Goal: Task Accomplishment & Management: Complete application form

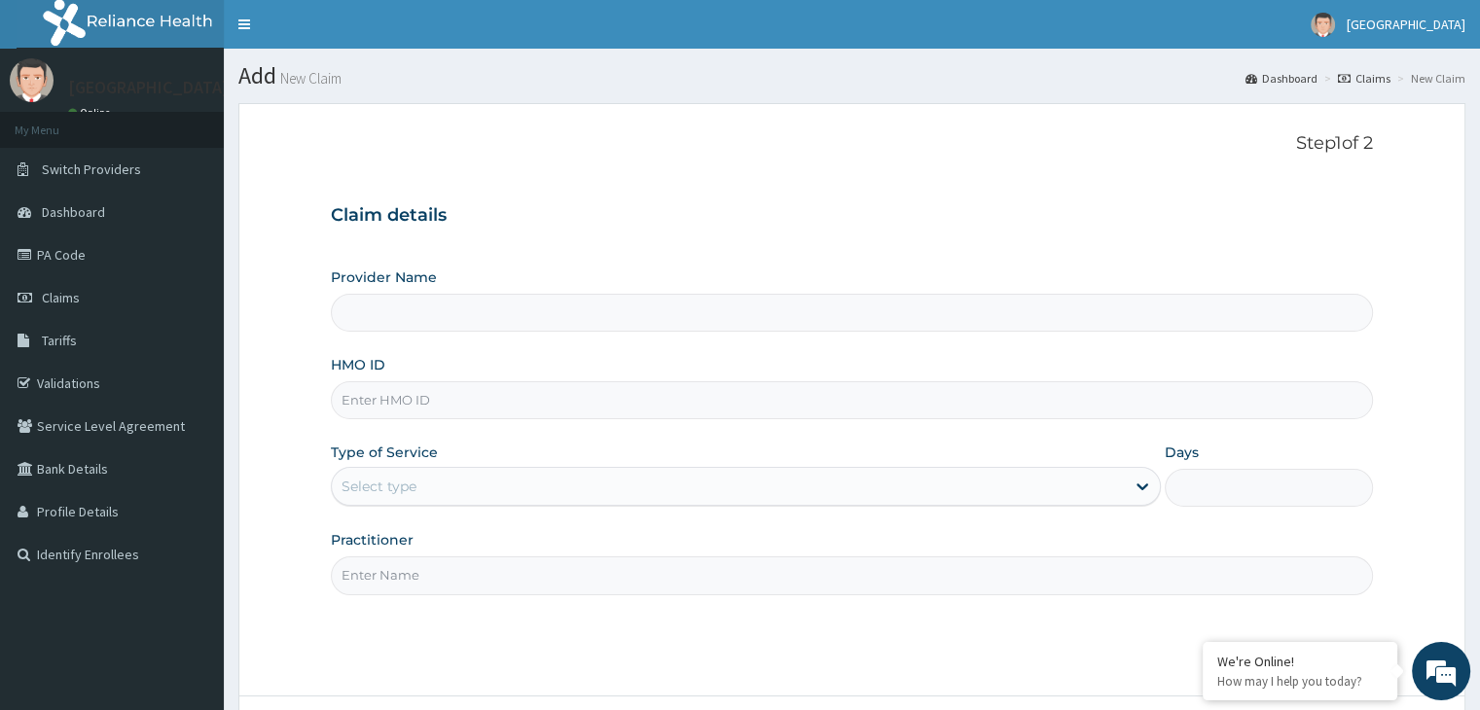
type input "[GEOGRAPHIC_DATA]"
click at [397, 406] on input "HMO ID" at bounding box center [851, 400] width 1041 height 38
type input "SOA/10115/A"
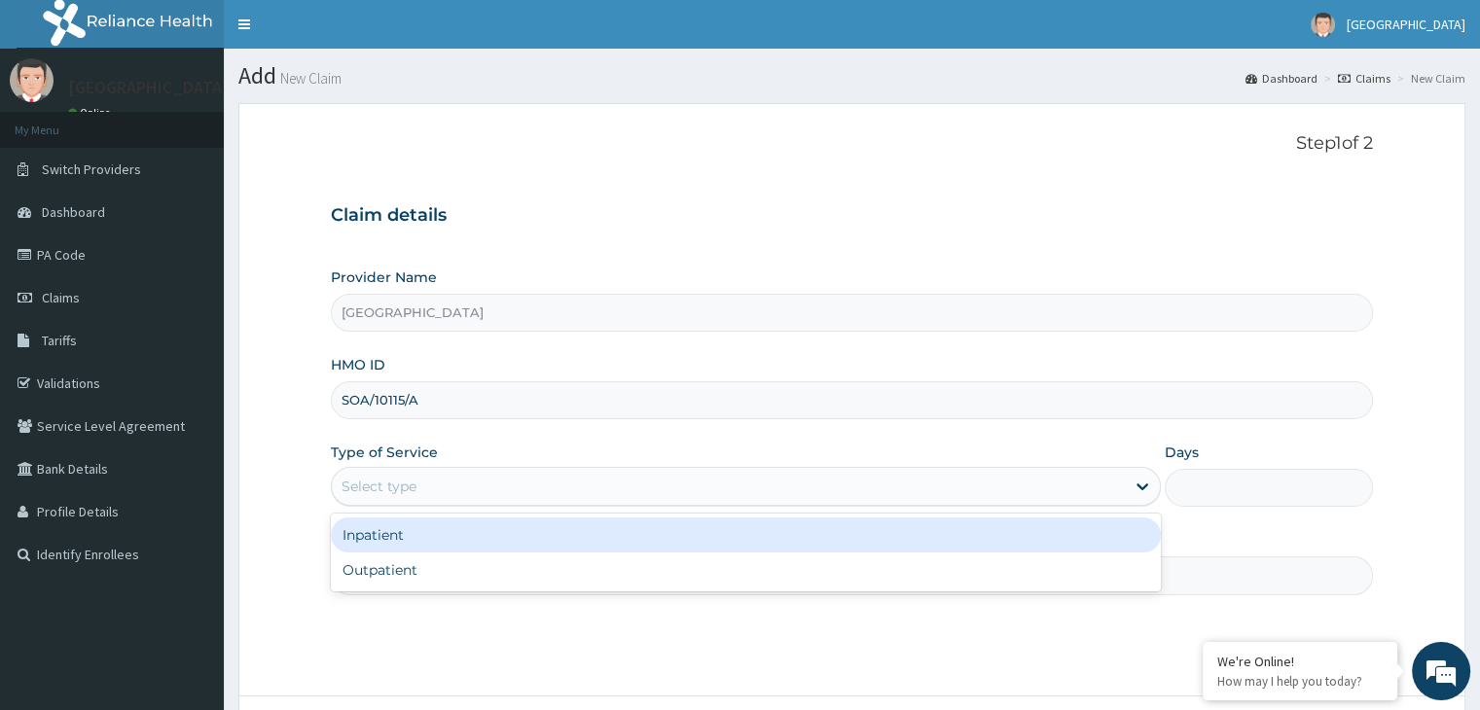
drag, startPoint x: 398, startPoint y: 474, endPoint x: 386, endPoint y: 542, distance: 69.1
click at [398, 476] on div "Select type" at bounding box center [728, 486] width 793 height 31
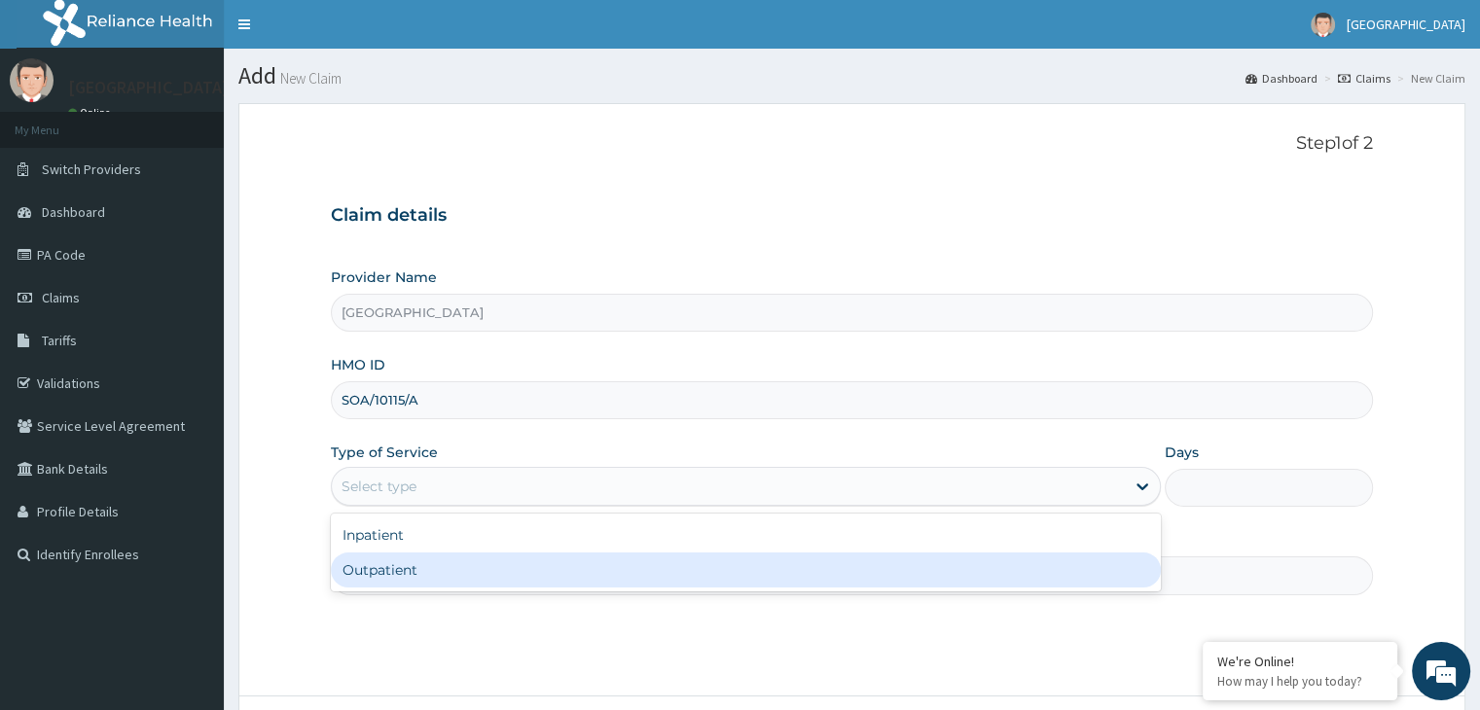
click at [388, 569] on div "Outpatient" at bounding box center [746, 570] width 830 height 35
type input "1"
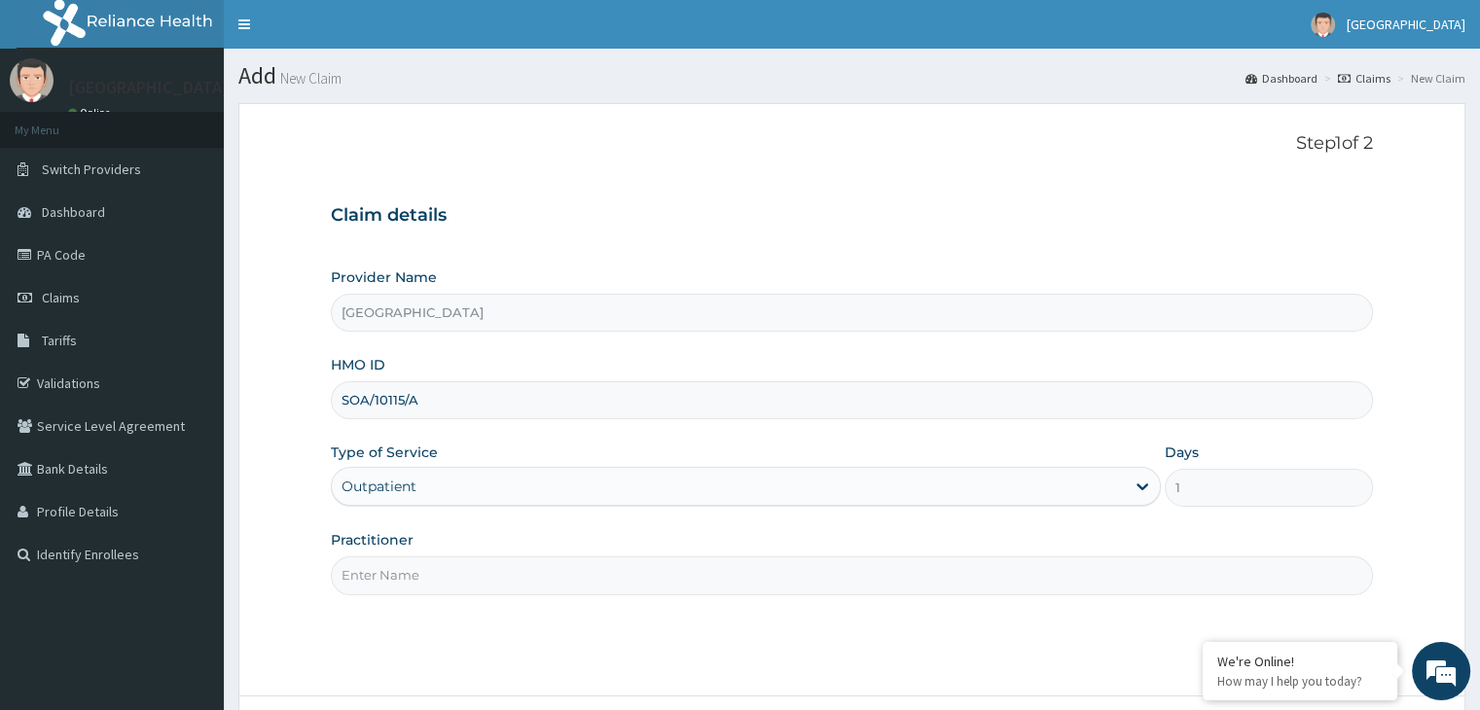
click at [514, 561] on input "Practitioner" at bounding box center [851, 576] width 1041 height 38
type input "DR OLANREWAJU"
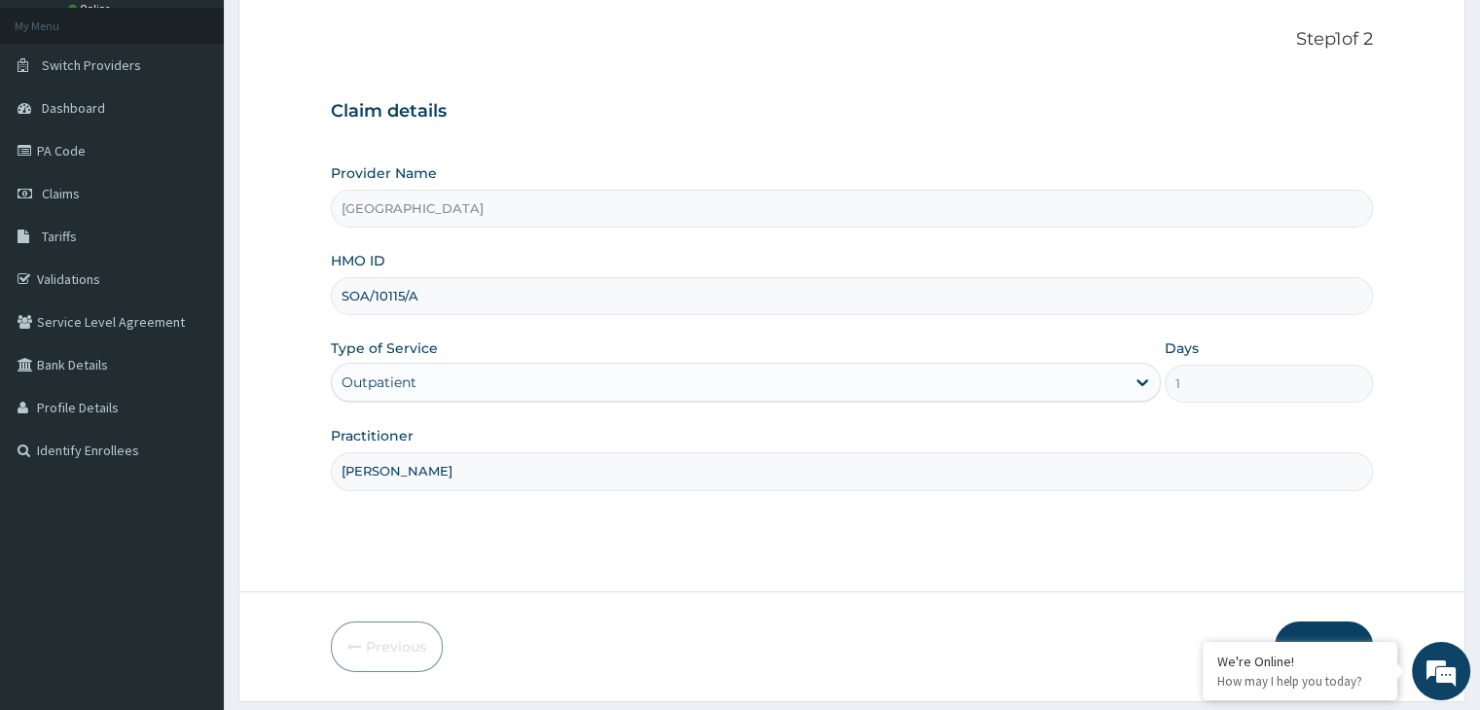
scroll to position [160, 0]
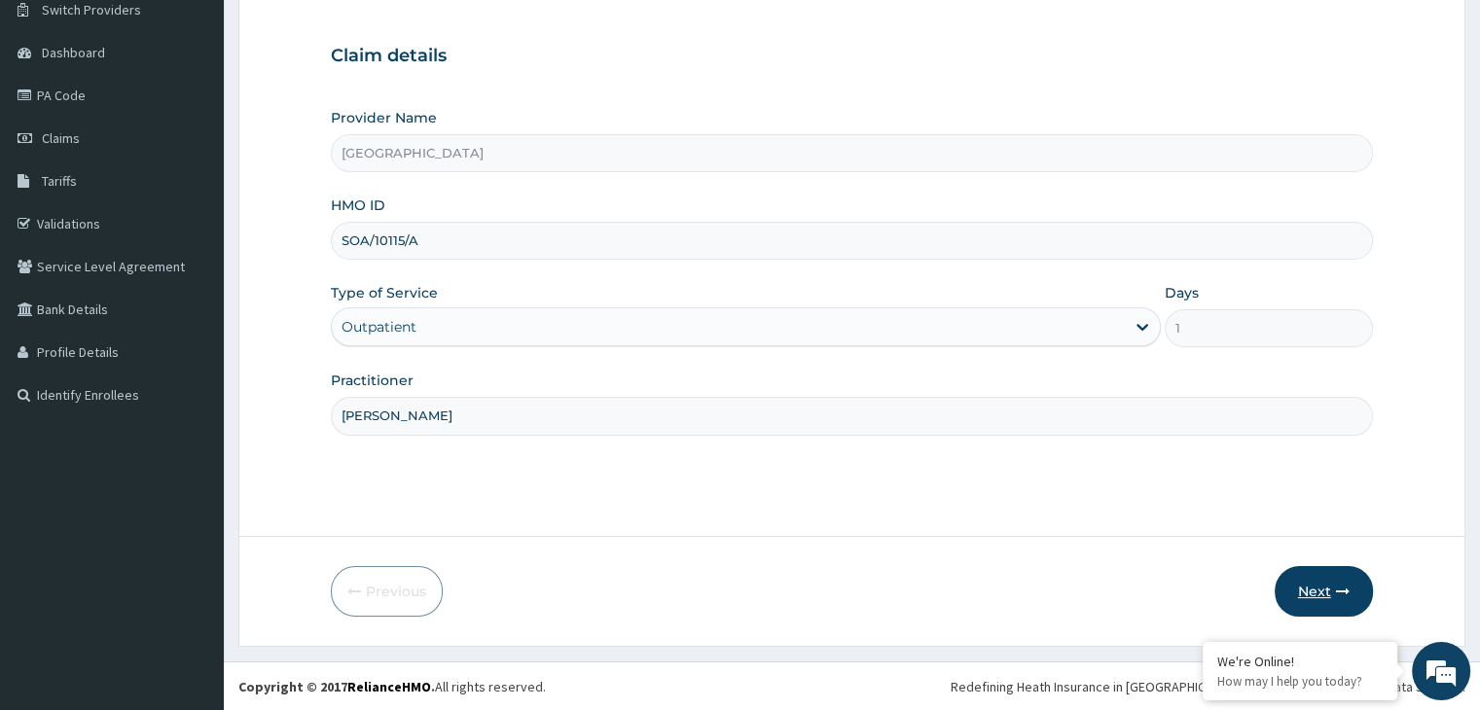
click at [1321, 596] on button "Next" at bounding box center [1324, 591] width 98 height 51
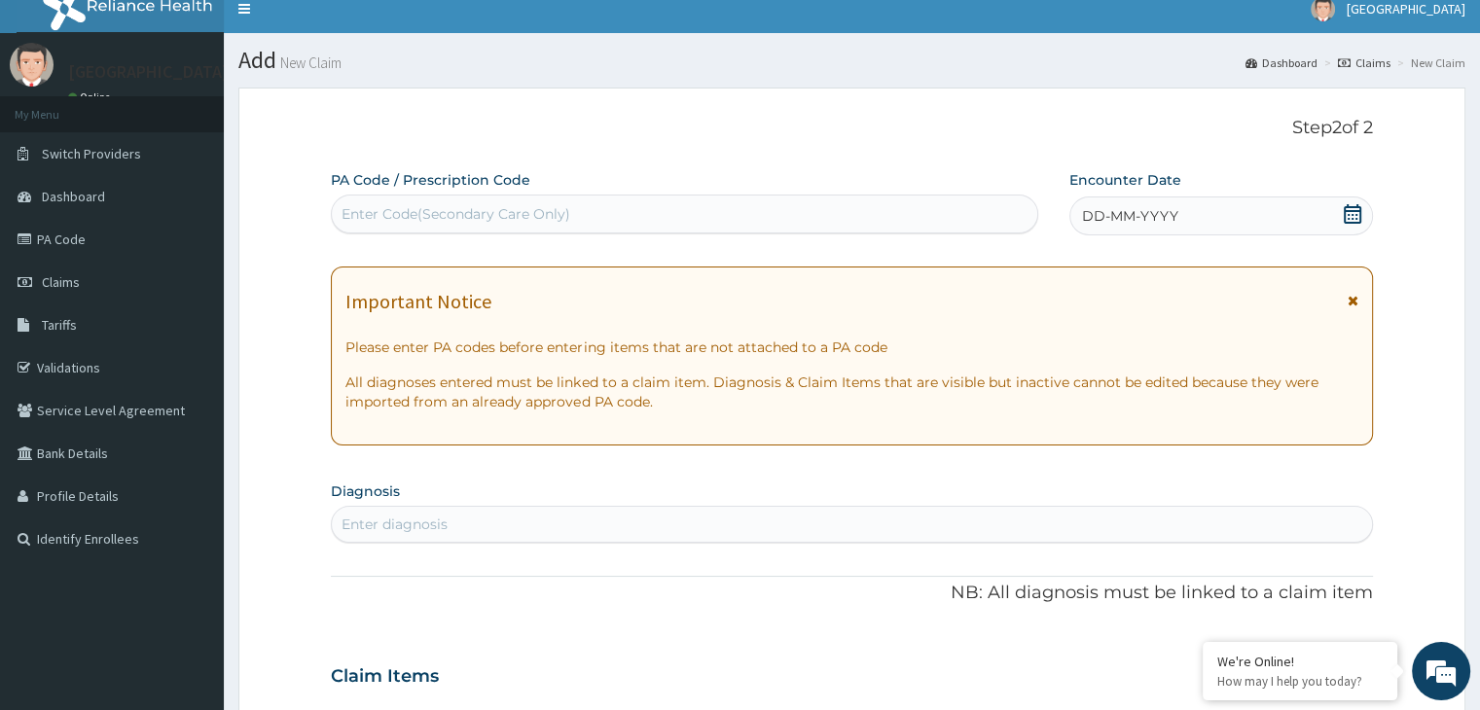
scroll to position [0, 0]
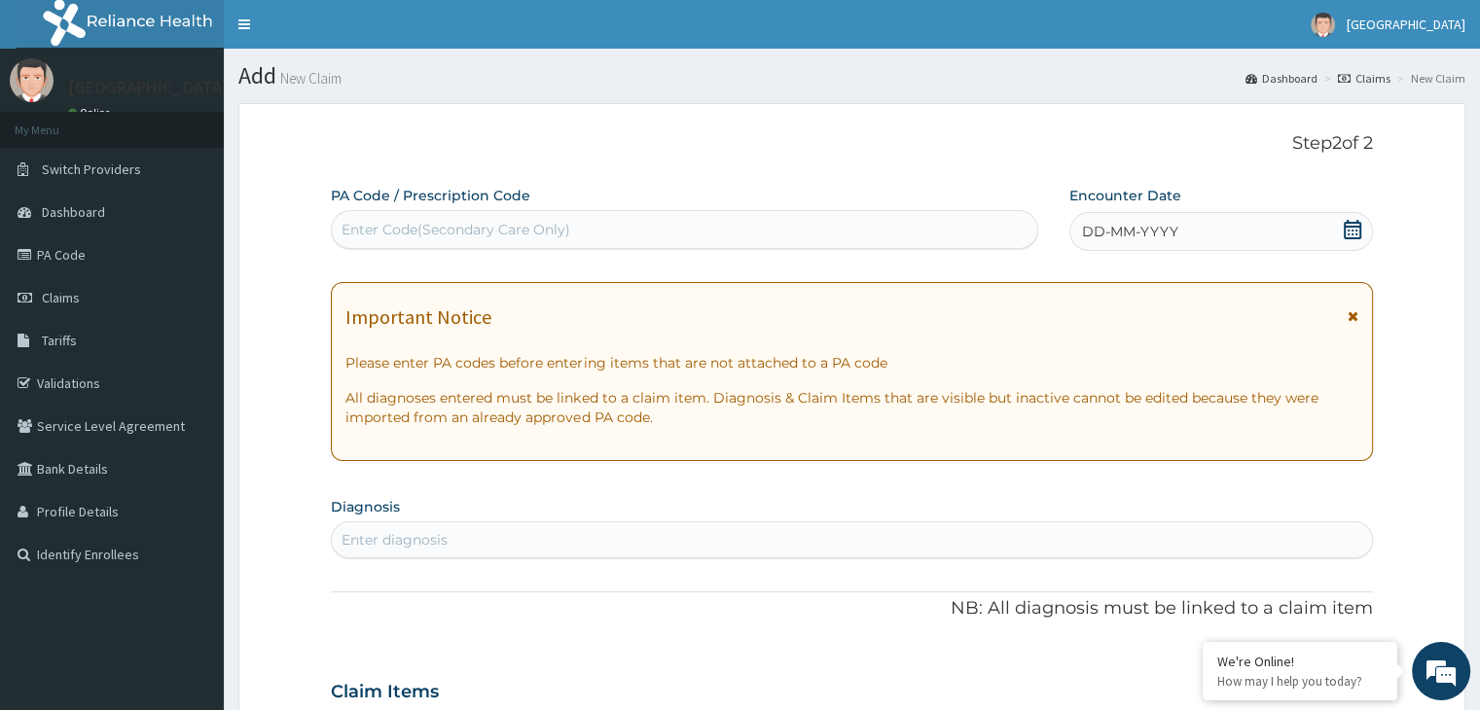
click at [1105, 219] on div "DD-MM-YYYY" at bounding box center [1221, 231] width 303 height 39
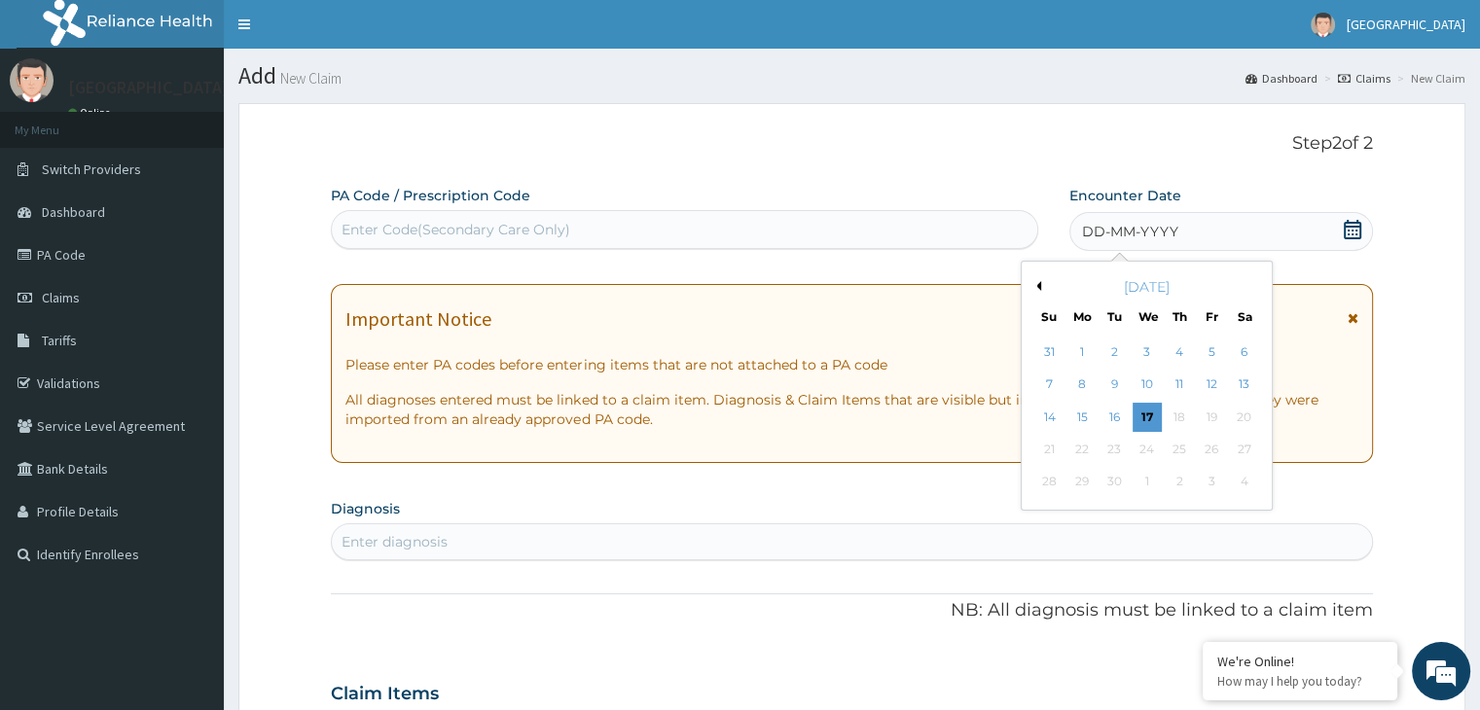
click at [1040, 289] on div "September 2025" at bounding box center [1147, 286] width 235 height 19
click at [1039, 283] on button "Previous Month" at bounding box center [1037, 286] width 10 height 10
click at [1149, 475] on div "27" at bounding box center [1147, 482] width 29 height 29
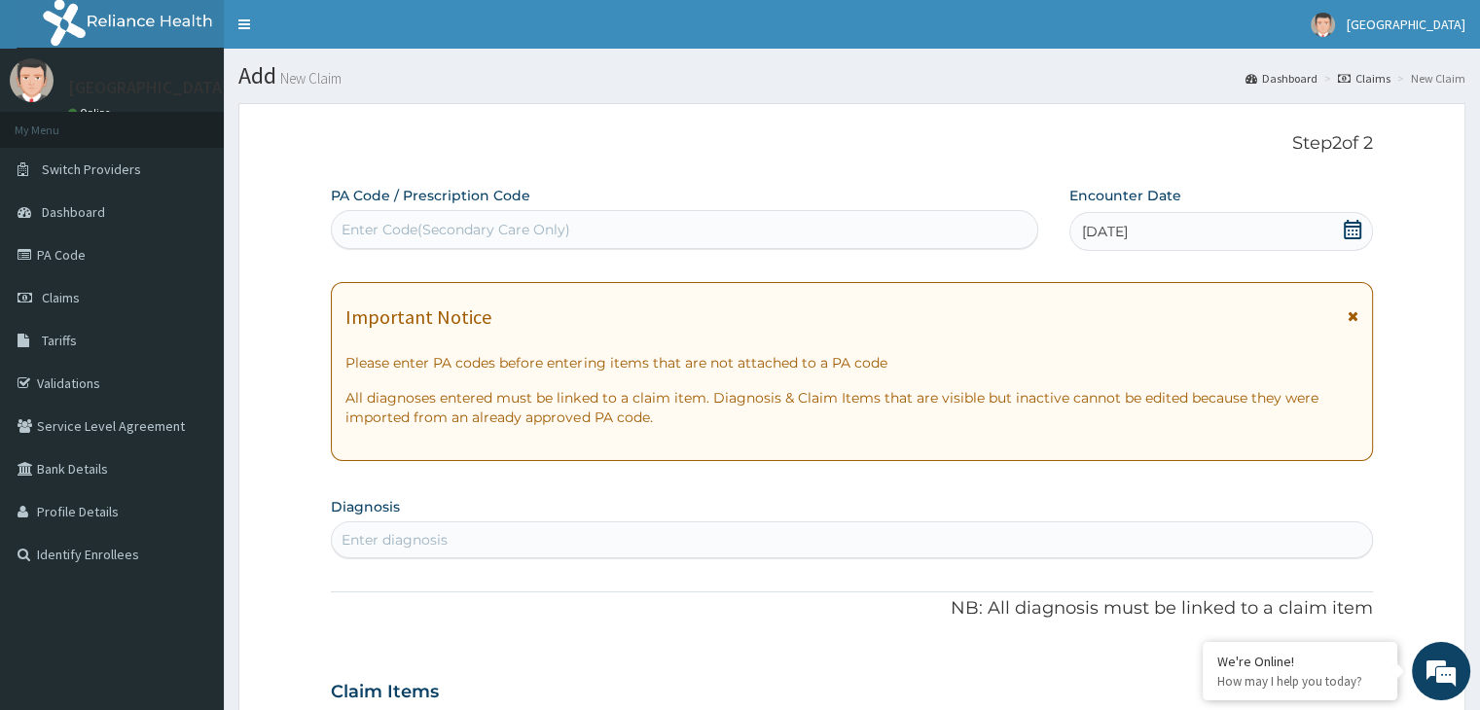
click at [525, 538] on div "Enter diagnosis" at bounding box center [851, 540] width 1039 height 31
type input "malaria"
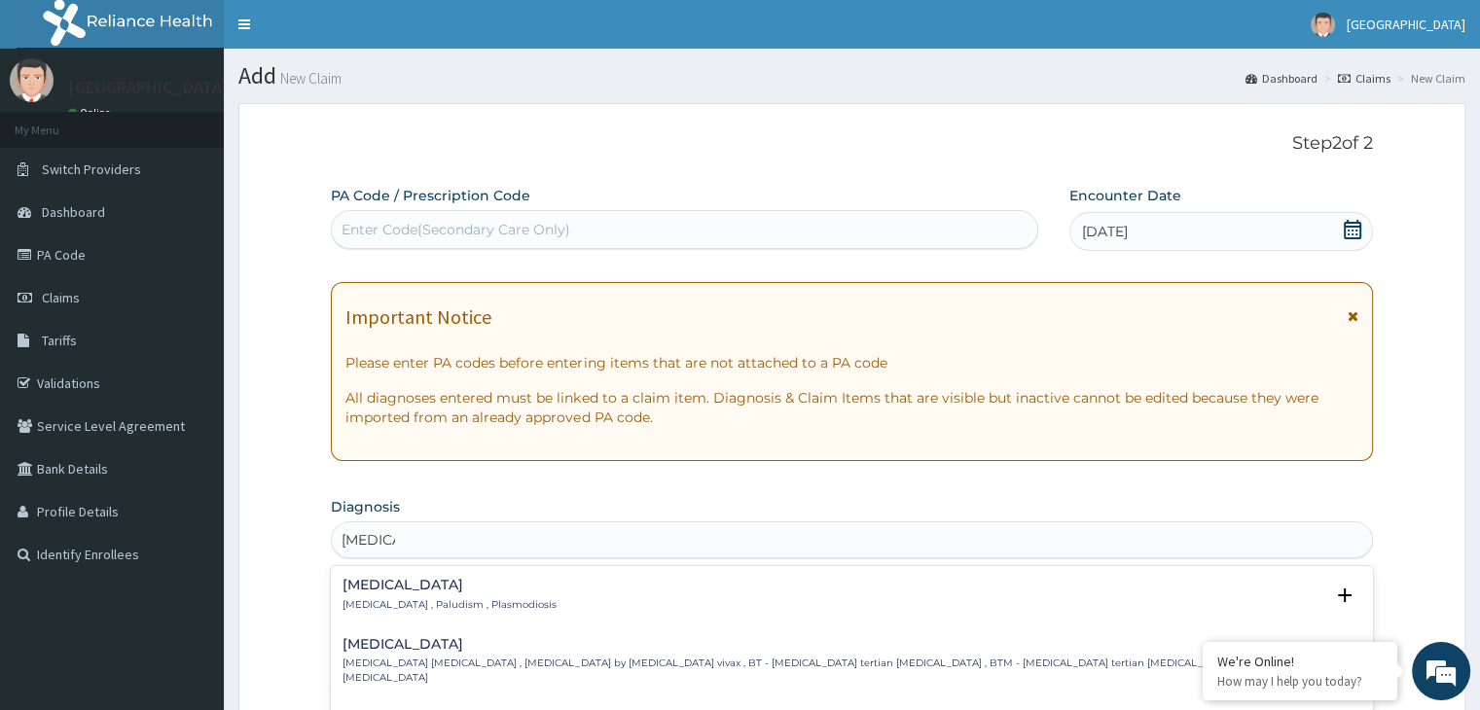
click at [381, 604] on p "Malaria , Paludism , Plasmodiosis" at bounding box center [450, 606] width 214 height 14
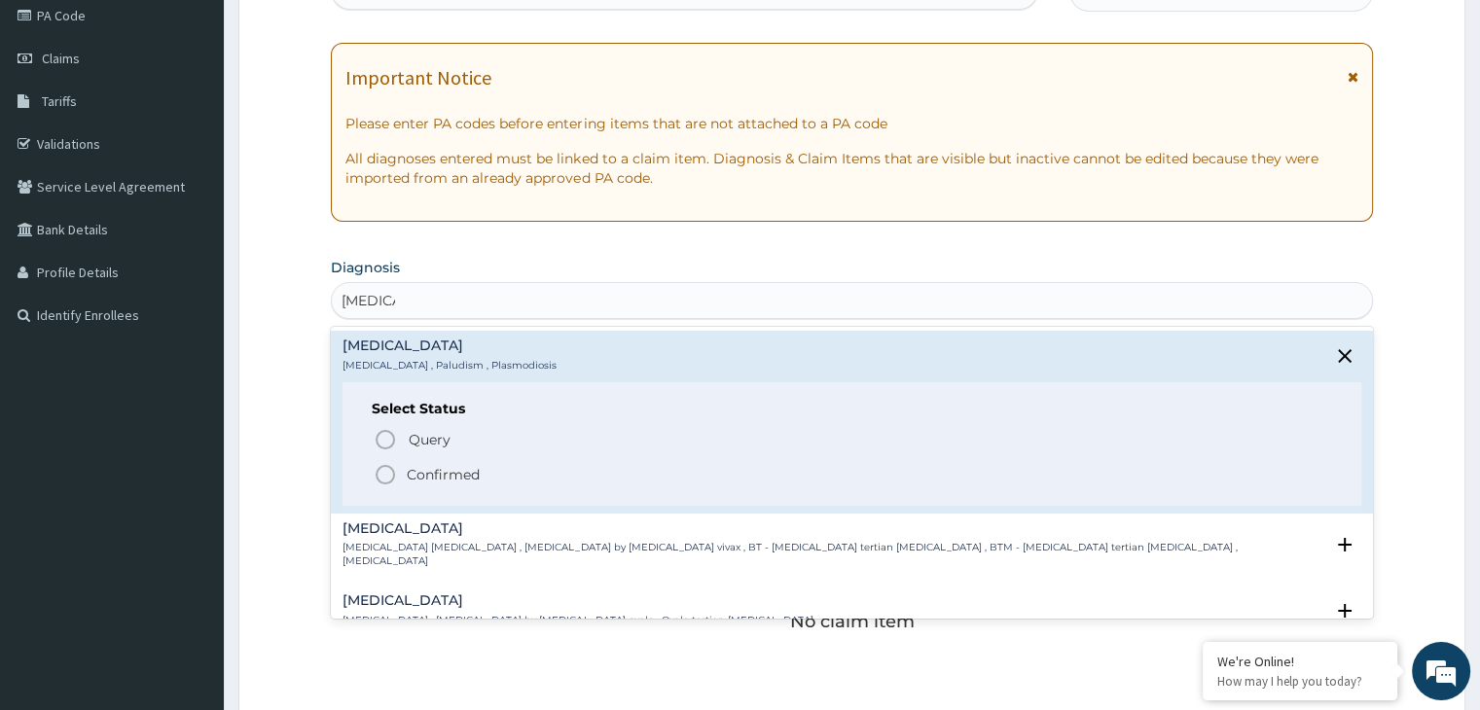
scroll to position [292, 0]
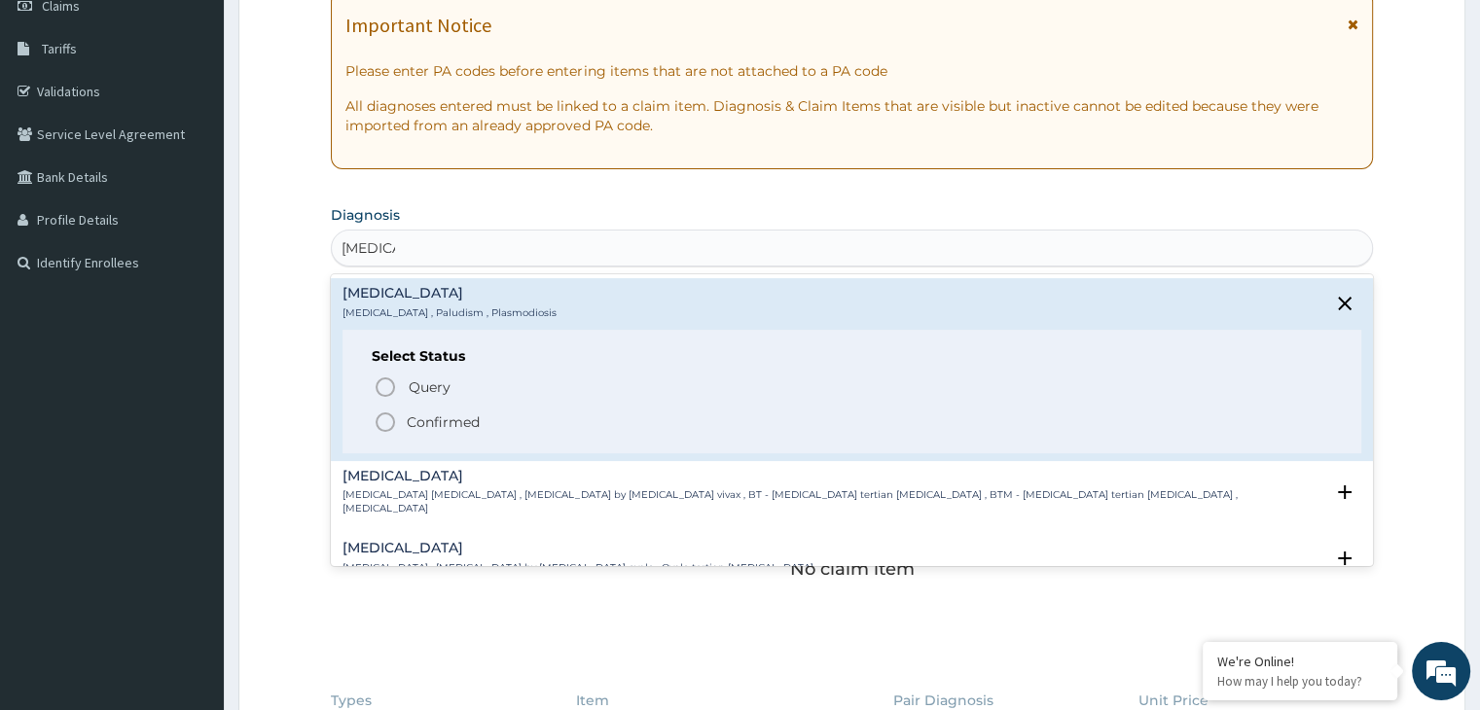
click at [420, 419] on p "Confirmed" at bounding box center [443, 422] width 73 height 19
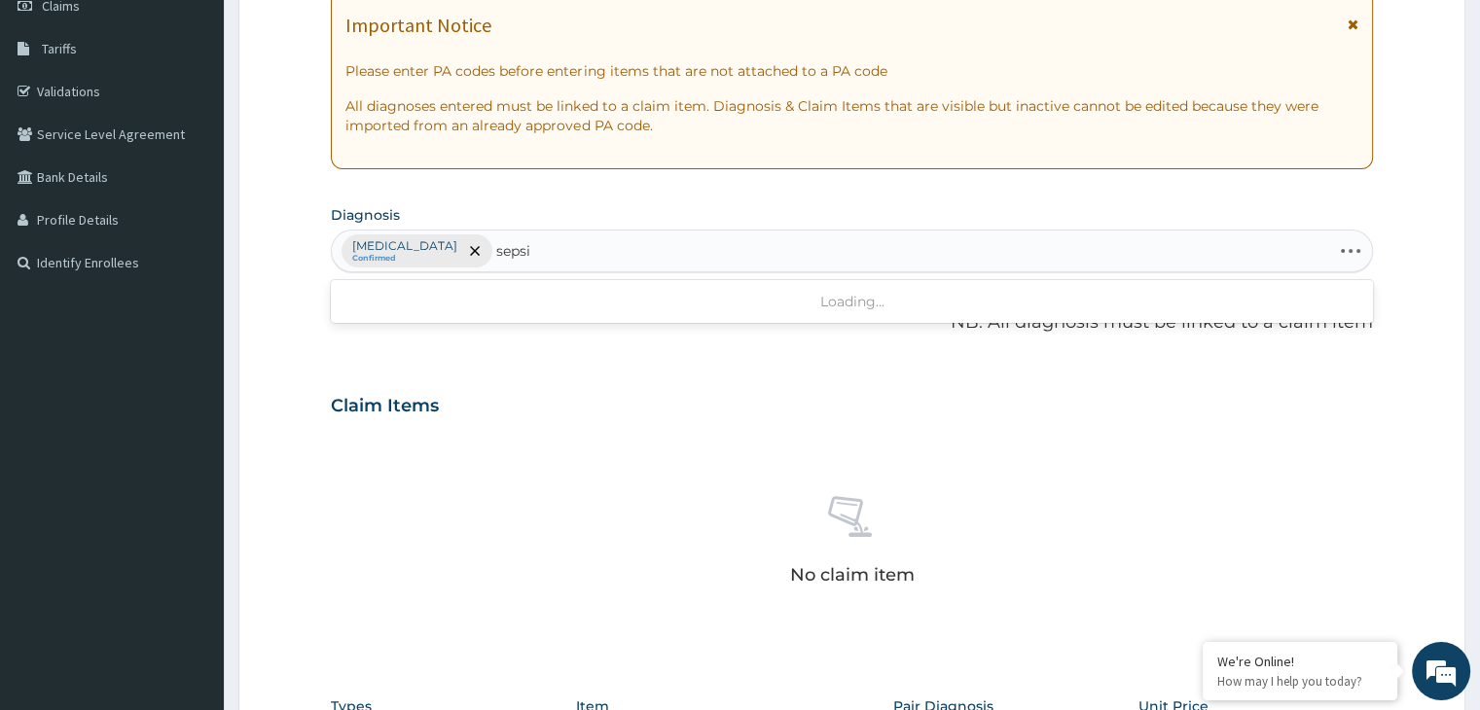
type input "sepsis"
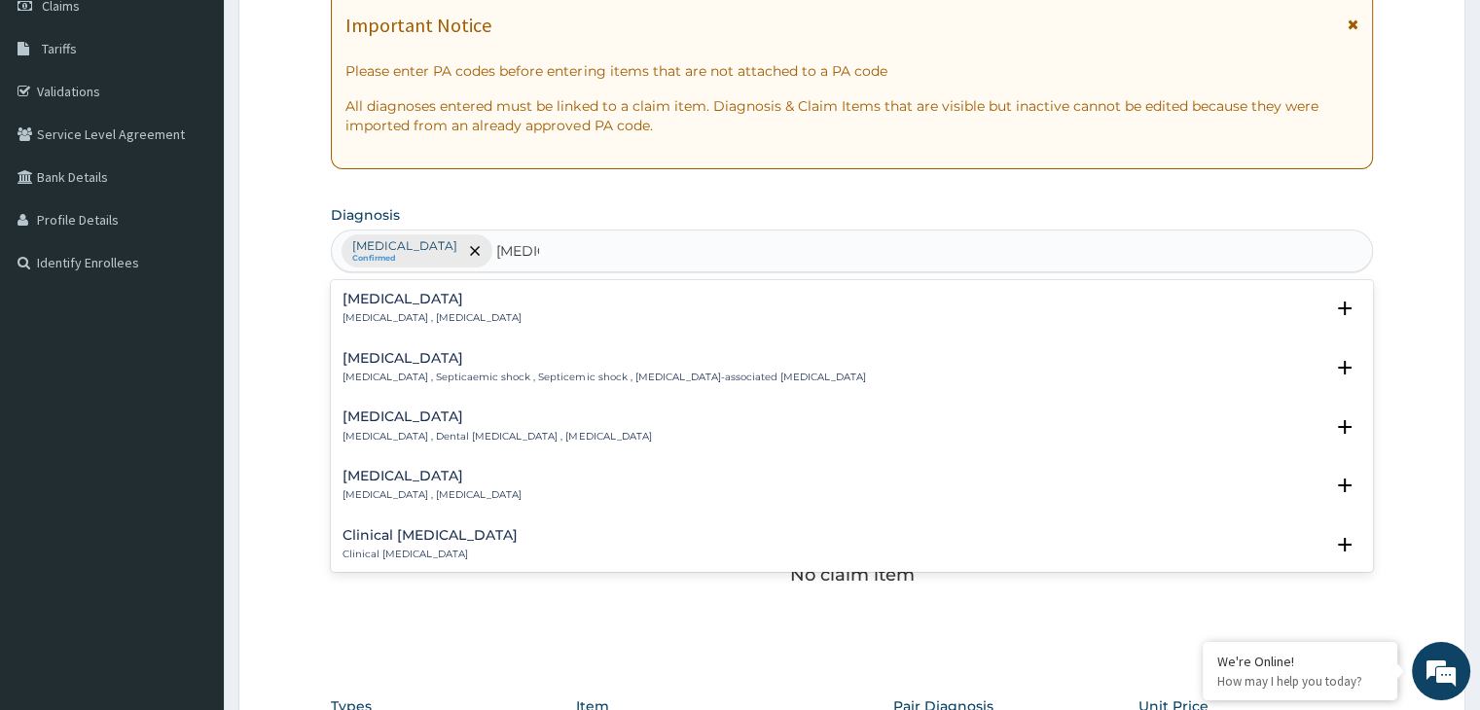
click at [405, 293] on h4 "Sepsis" at bounding box center [432, 299] width 179 height 15
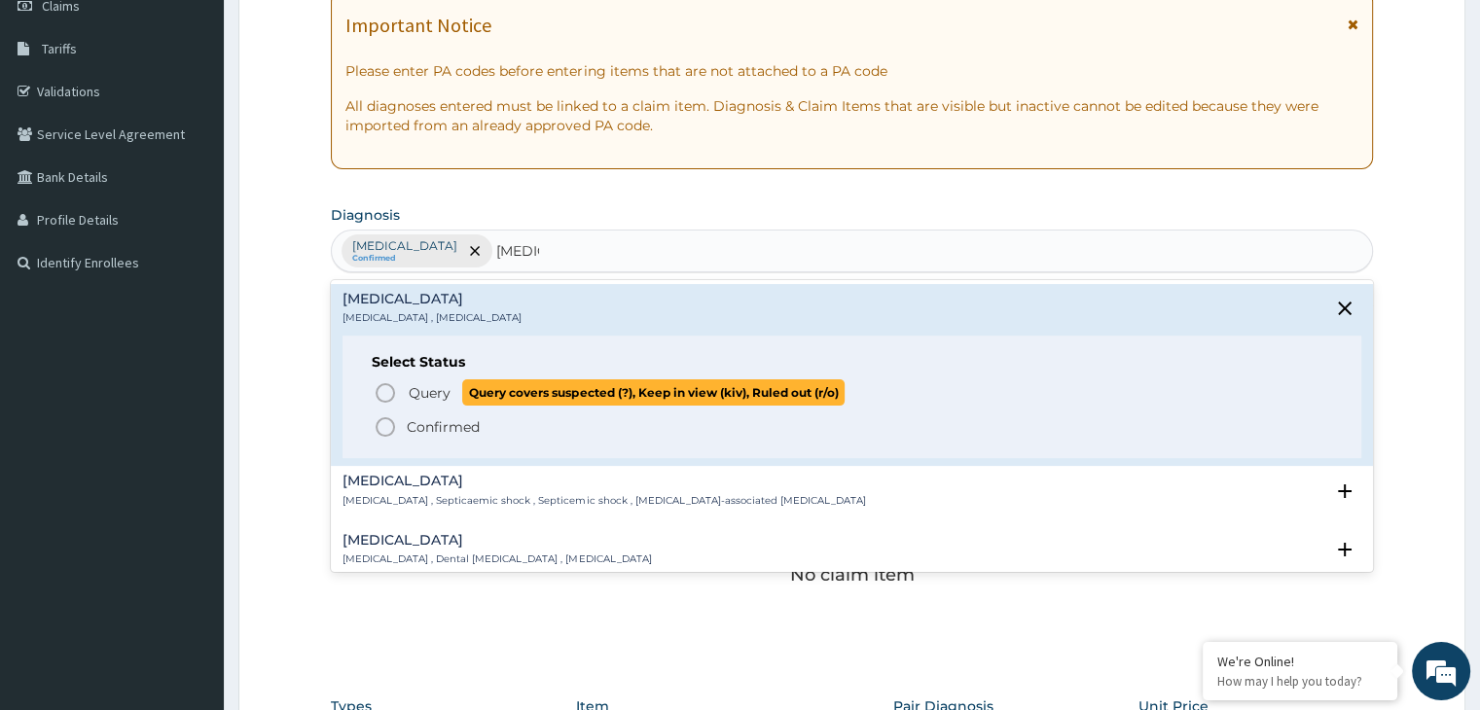
click at [392, 382] on icon "status option query" at bounding box center [385, 392] width 23 height 23
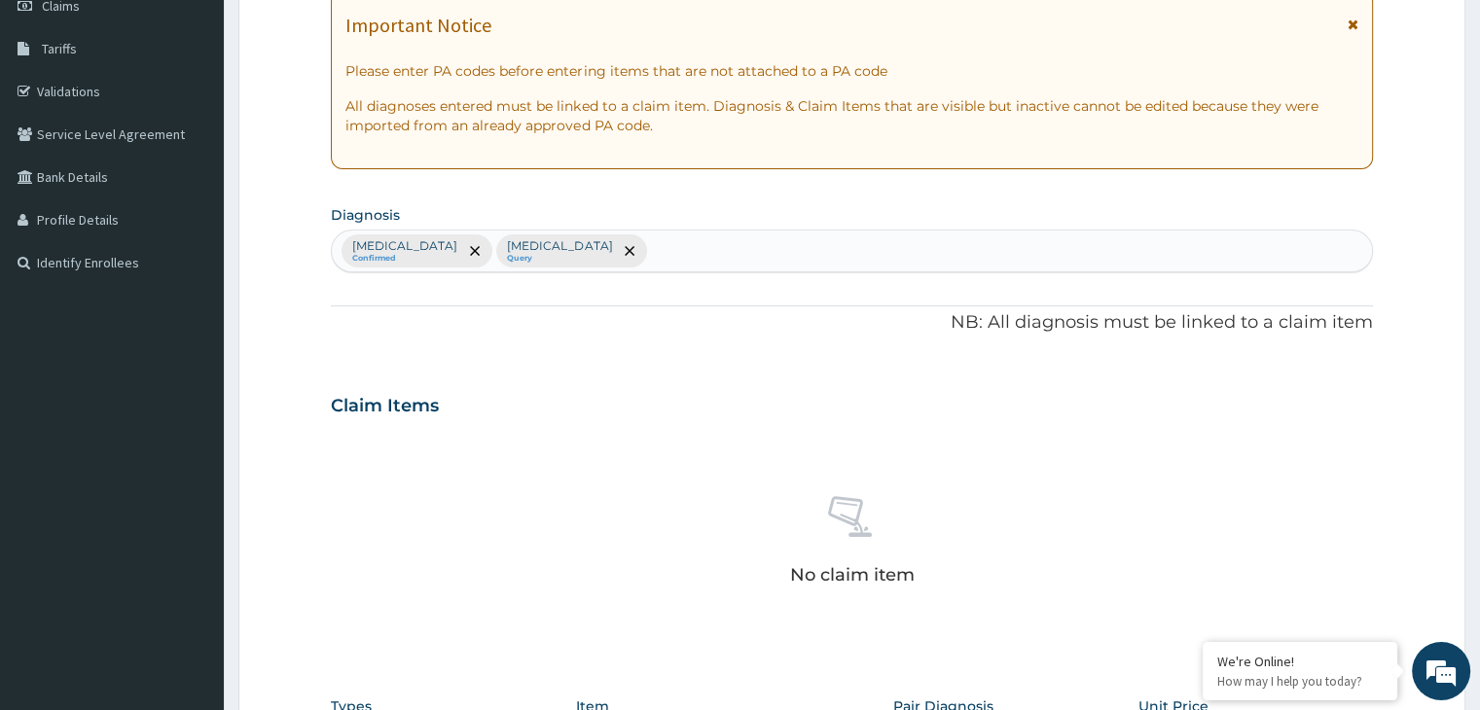
click at [394, 365] on div "PA Code / Prescription Code Enter Code(Secondary Care Only) Encounter Date 27-0…" at bounding box center [851, 400] width 1041 height 1013
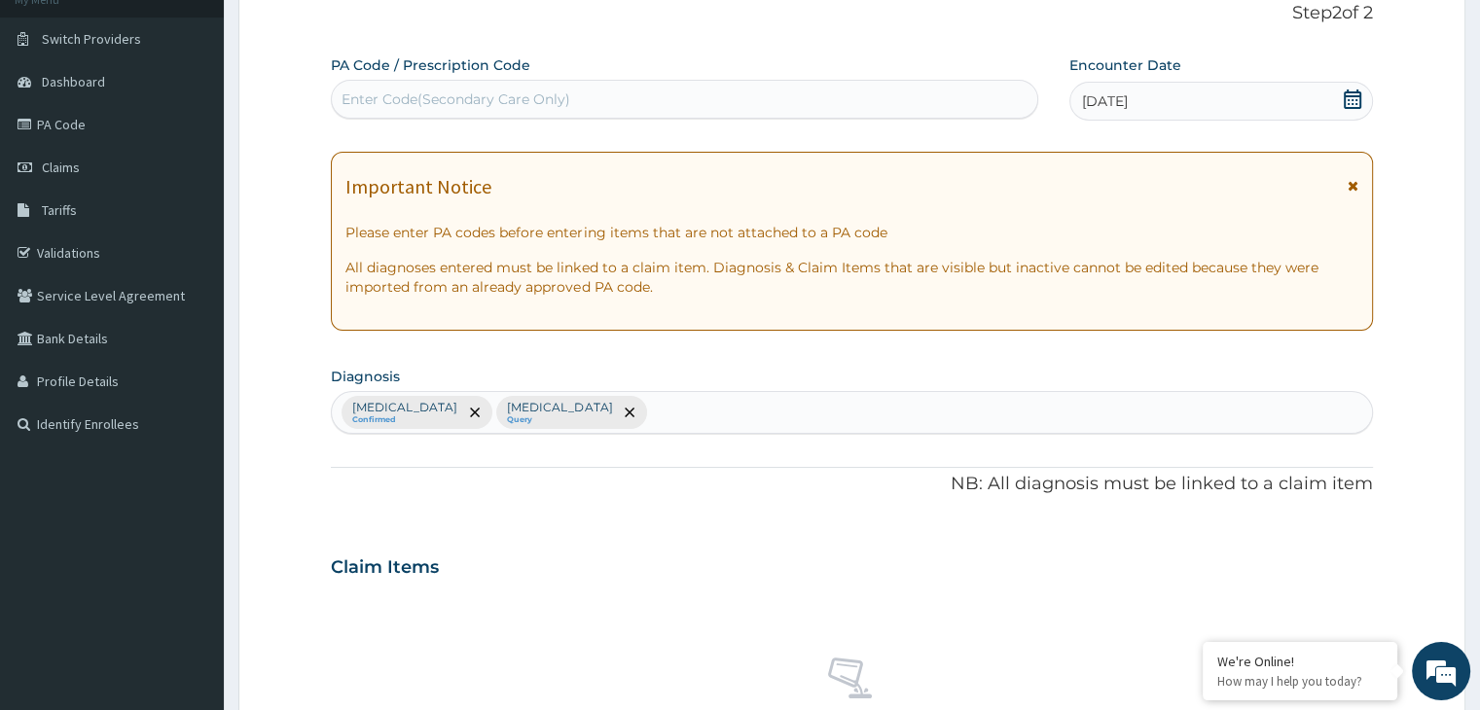
scroll to position [97, 0]
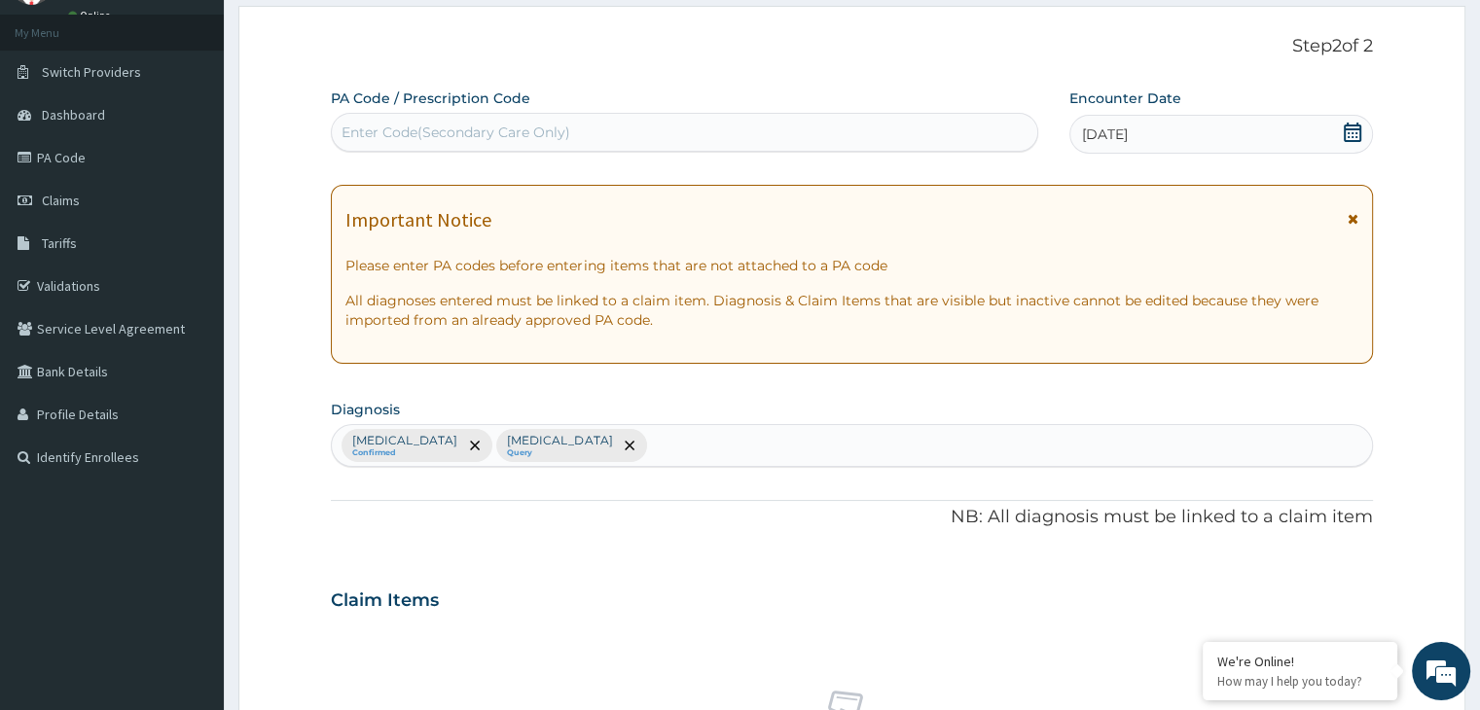
click at [624, 447] on div "Malaria Confirmed Sepsis Query" at bounding box center [851, 445] width 1039 height 41
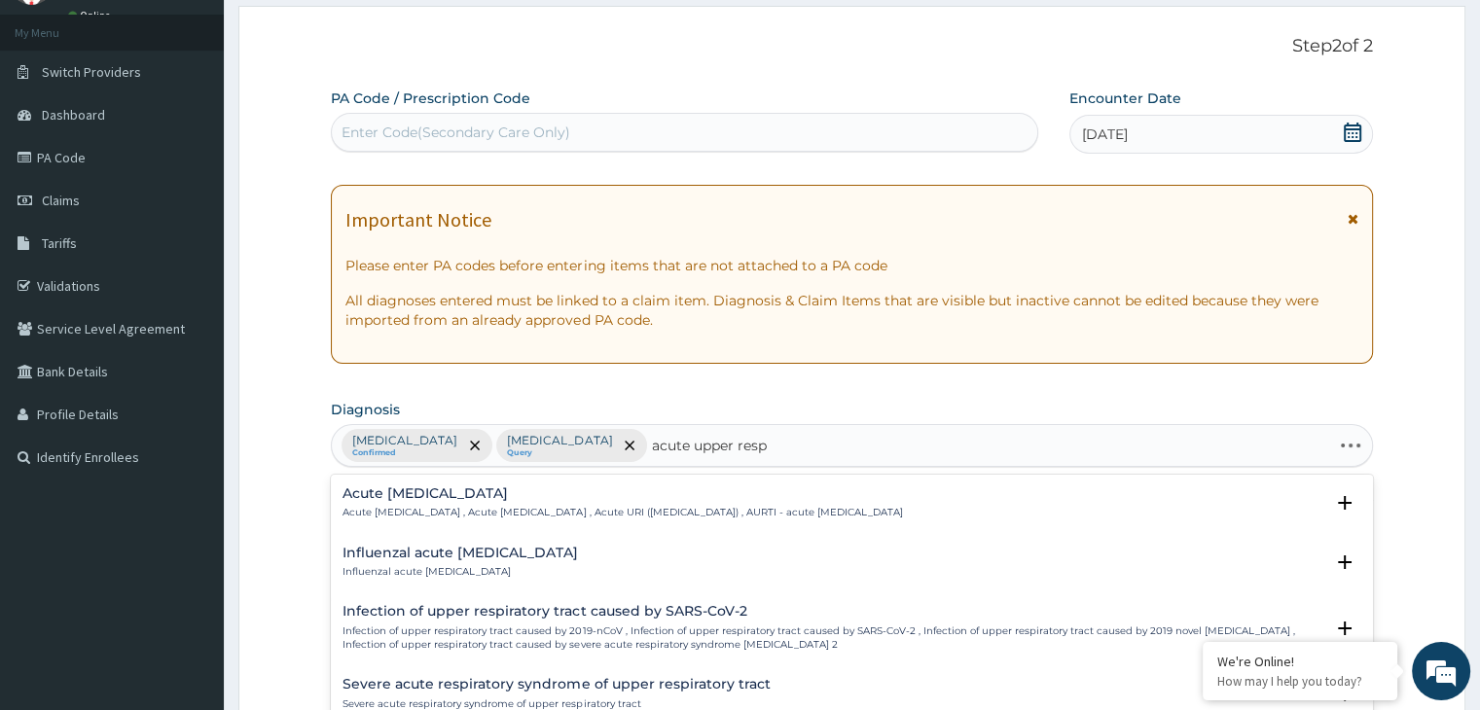
type input "acute upper respi"
click at [479, 492] on h4 "Acute upper respiratory infection" at bounding box center [623, 494] width 560 height 15
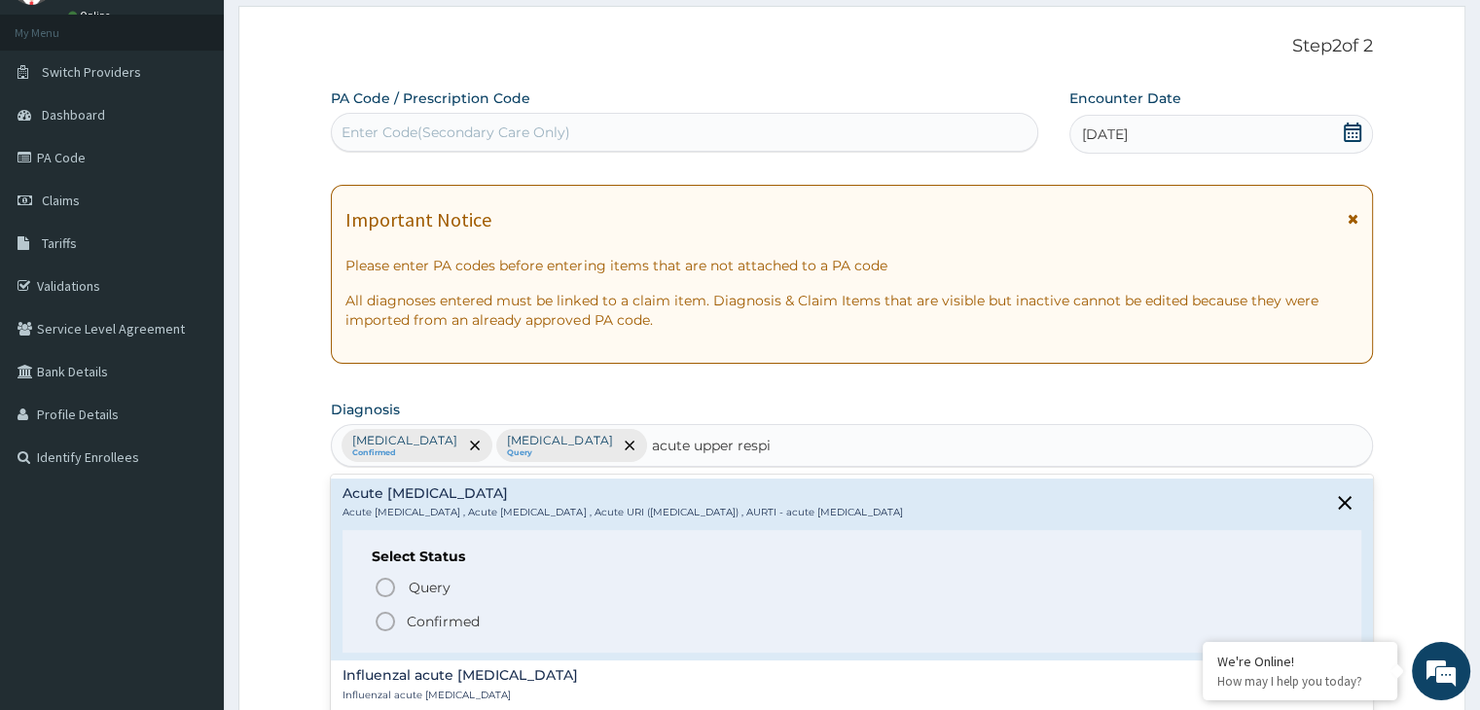
click at [440, 624] on p "Confirmed" at bounding box center [443, 621] width 73 height 19
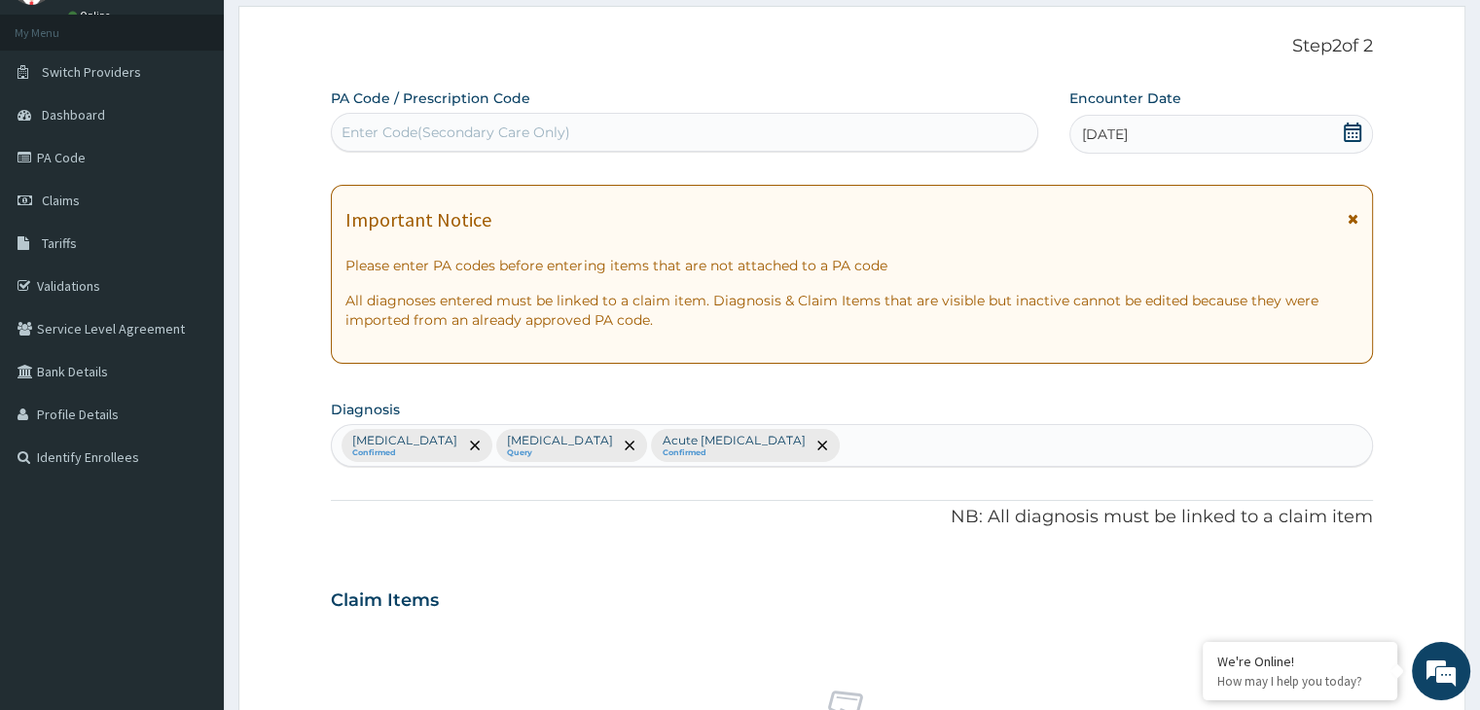
scroll to position [681, 0]
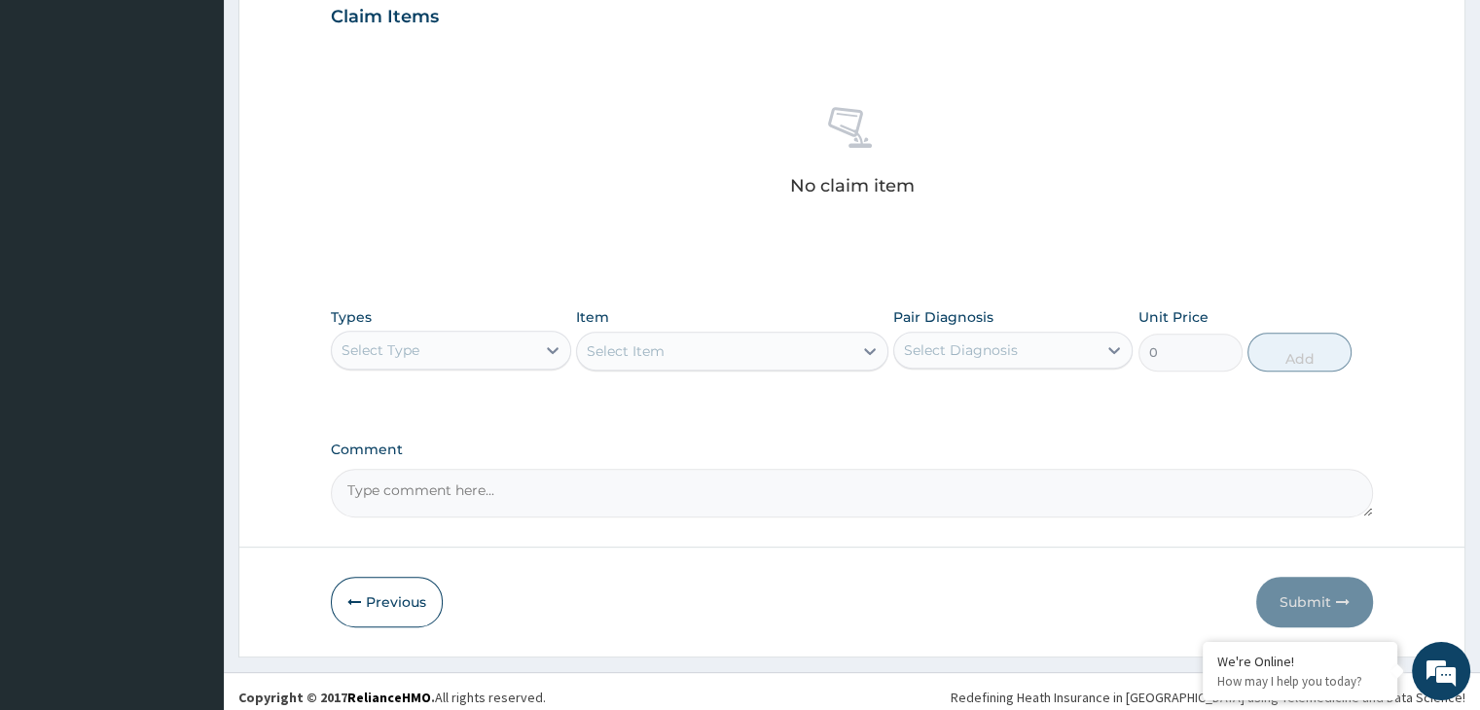
drag, startPoint x: 552, startPoint y: 323, endPoint x: 347, endPoint y: 435, distance: 233.0
click at [550, 328] on div "Types Select Type" at bounding box center [450, 340] width 239 height 64
click at [498, 343] on div "Select Type" at bounding box center [433, 350] width 202 height 31
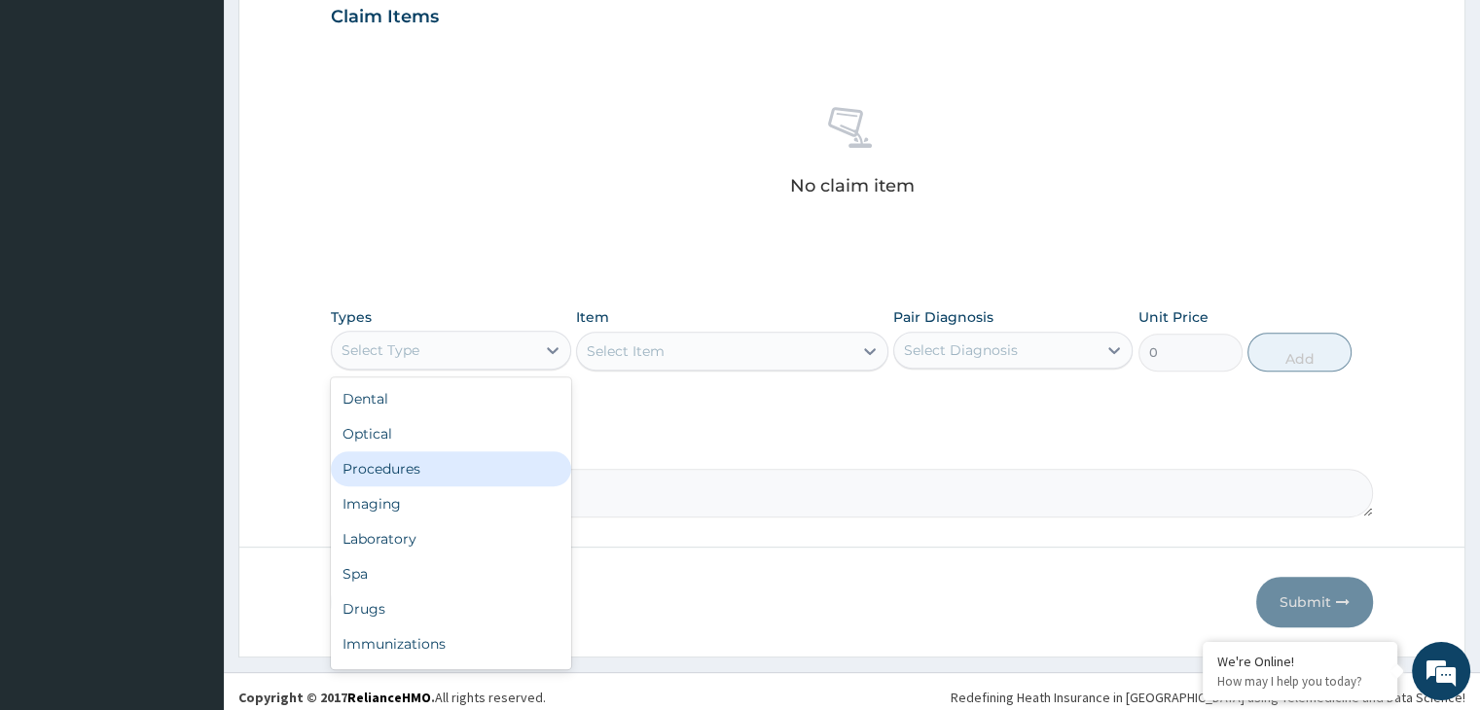
click at [429, 461] on div "Procedures" at bounding box center [450, 469] width 239 height 35
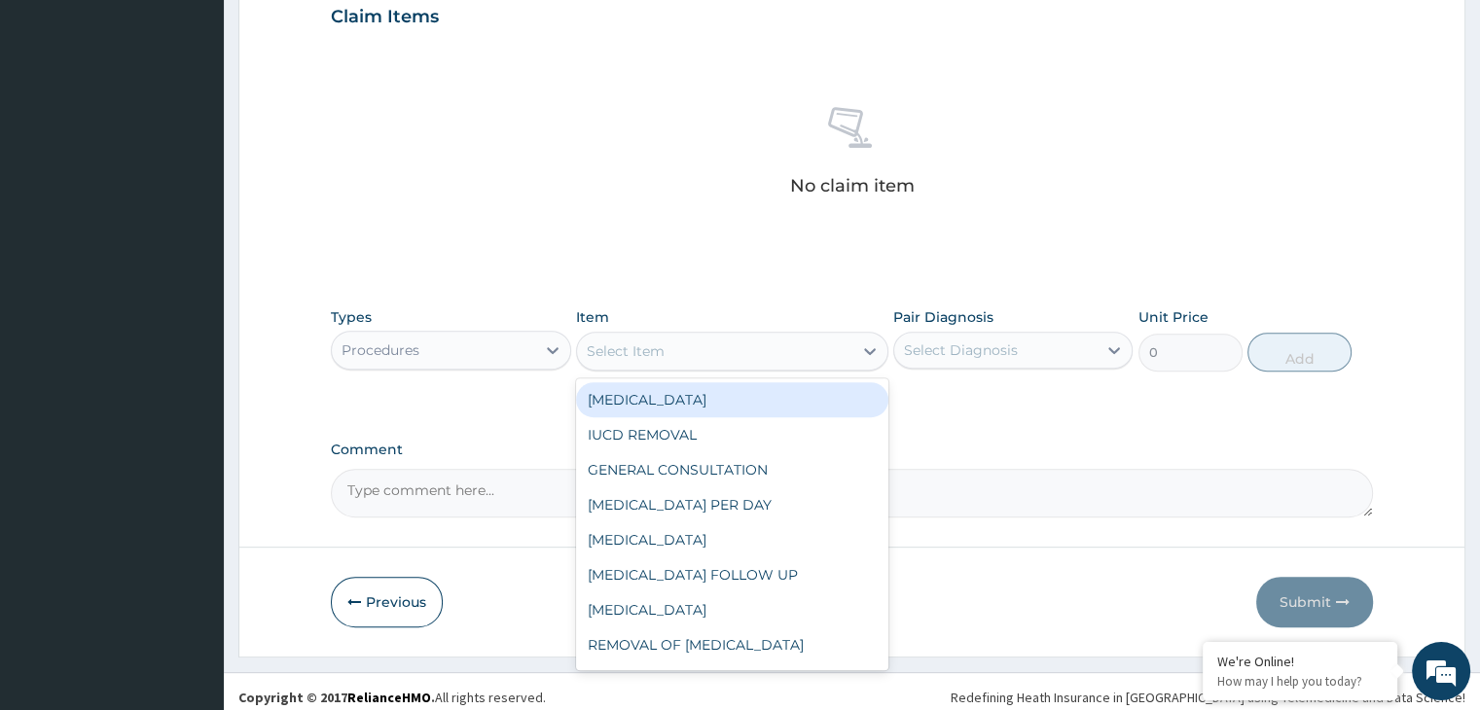
click at [662, 348] on div "Select Item" at bounding box center [626, 351] width 78 height 19
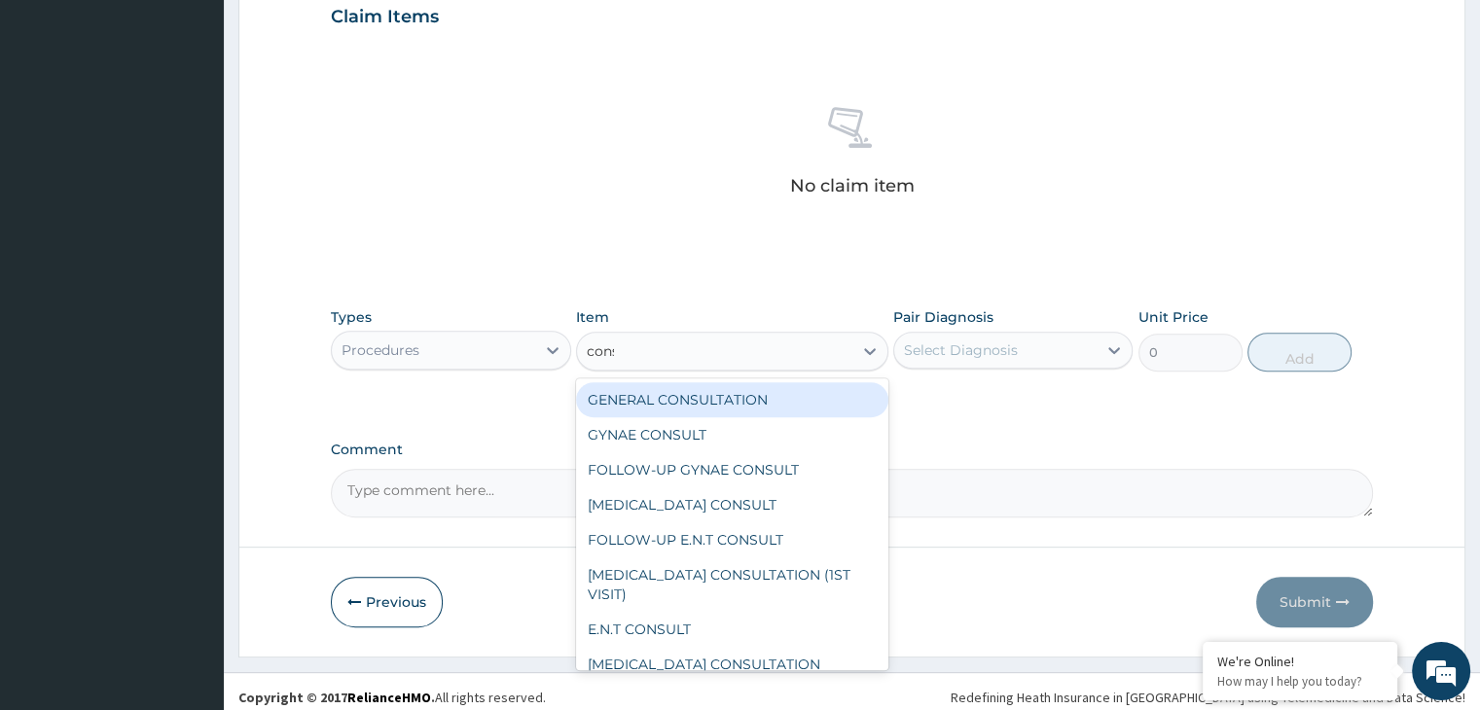
type input "consu"
type input "3000"
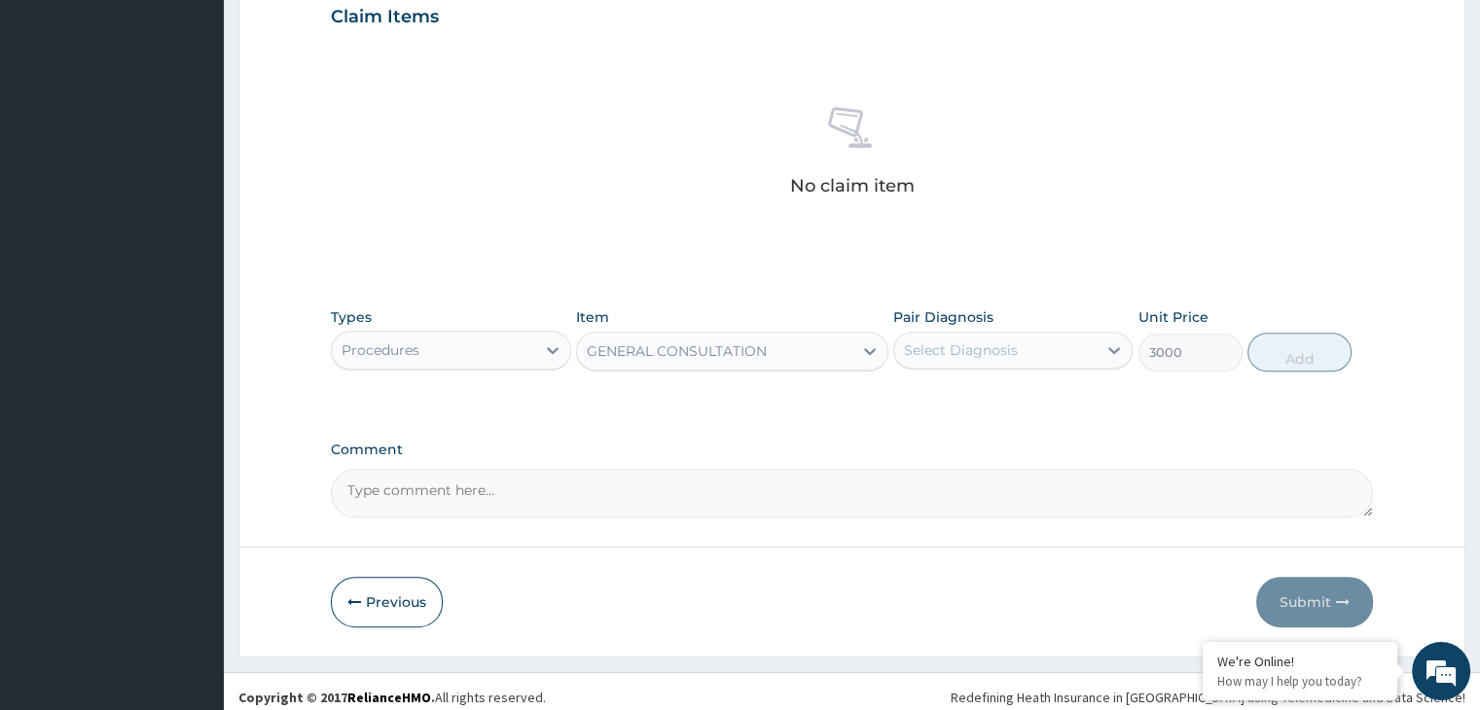
click at [1043, 367] on div "Select Diagnosis" at bounding box center [1012, 350] width 239 height 37
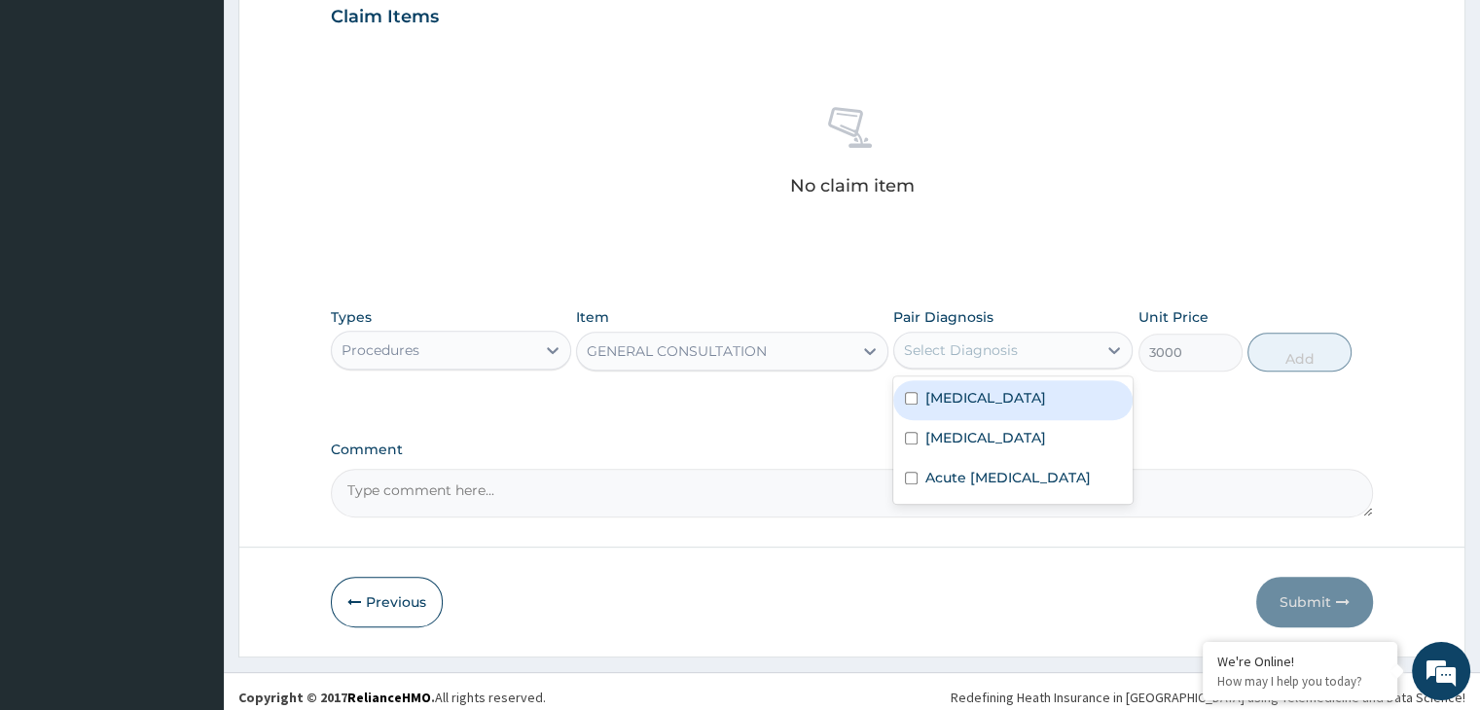
click at [908, 411] on div "Malaria" at bounding box center [1012, 401] width 239 height 40
checkbox input "true"
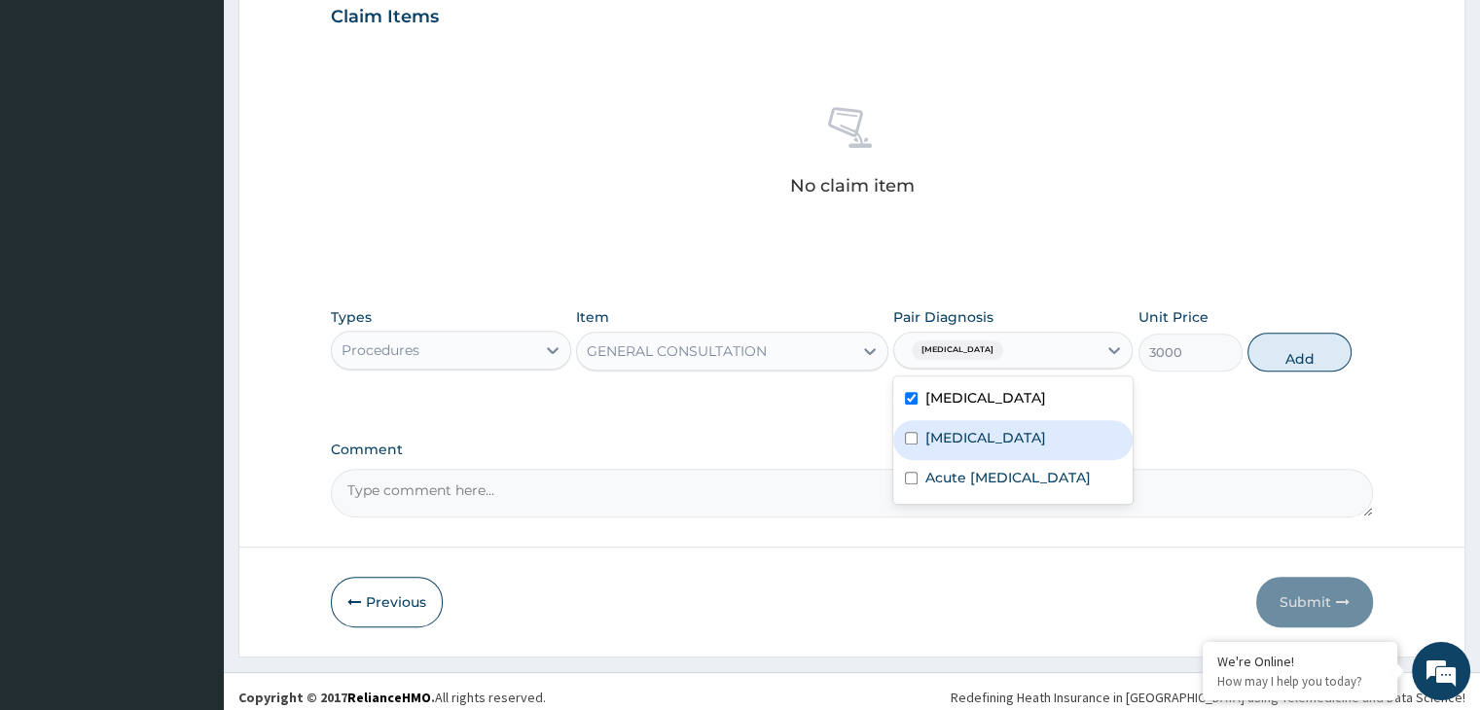
click at [984, 456] on div "Sepsis" at bounding box center [1012, 440] width 239 height 40
checkbox input "true"
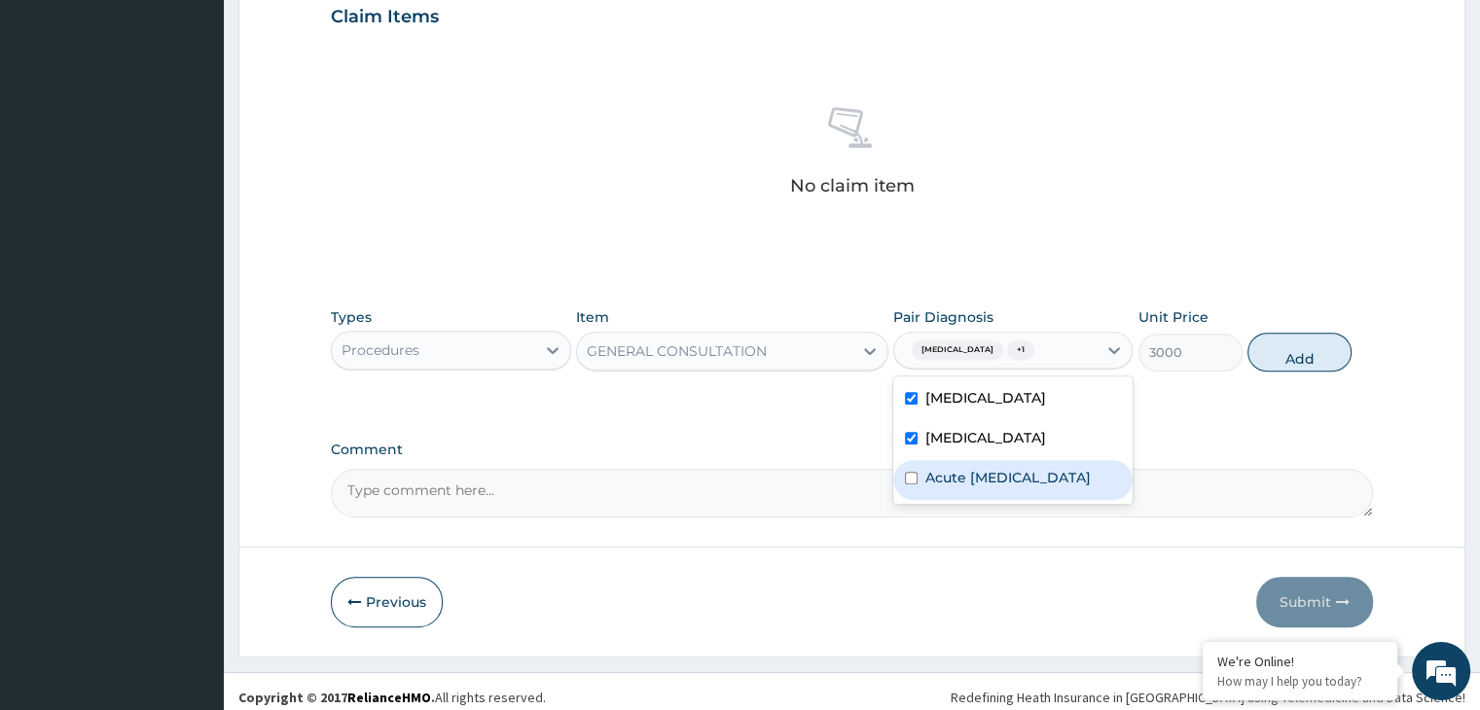
click at [977, 486] on label "Acute upper respiratory infection" at bounding box center [1008, 477] width 165 height 19
checkbox input "true"
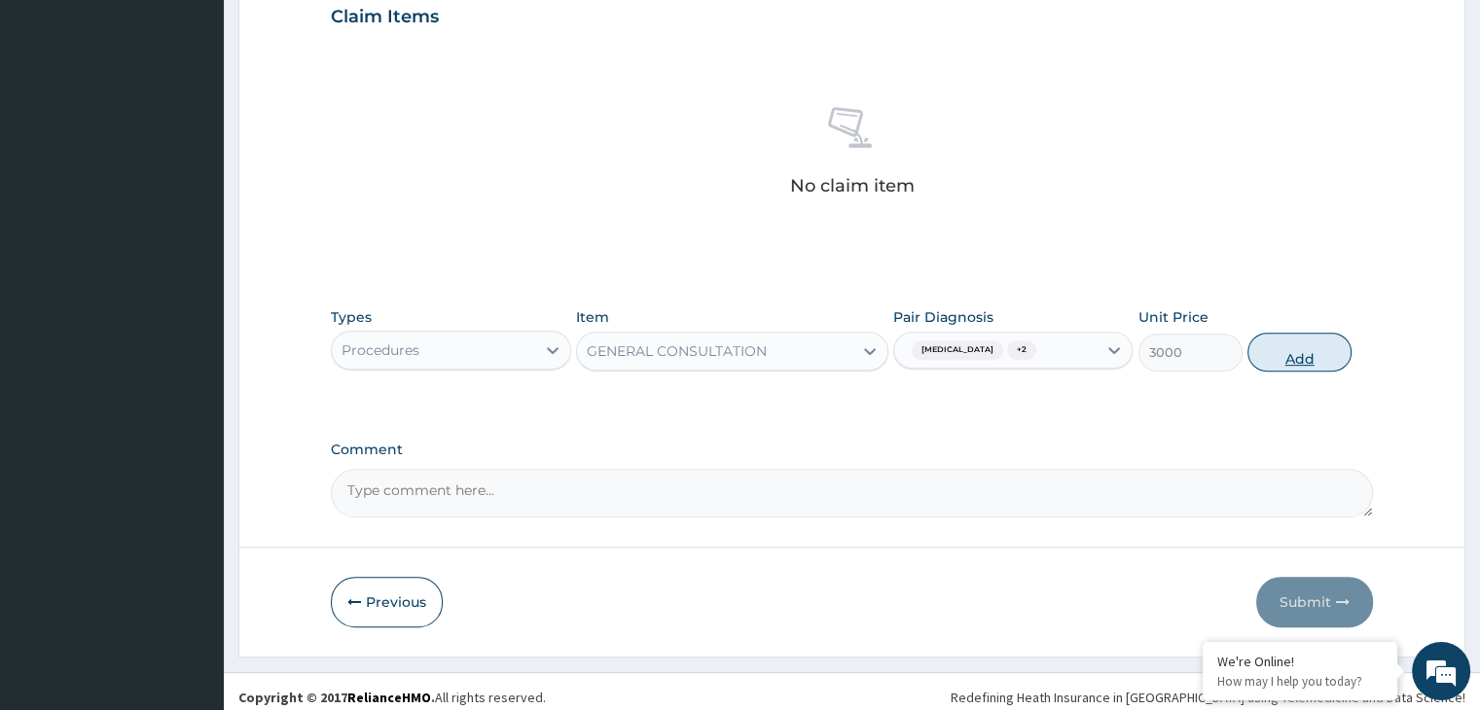
click at [1327, 361] on button "Add" at bounding box center [1300, 352] width 104 height 39
type input "0"
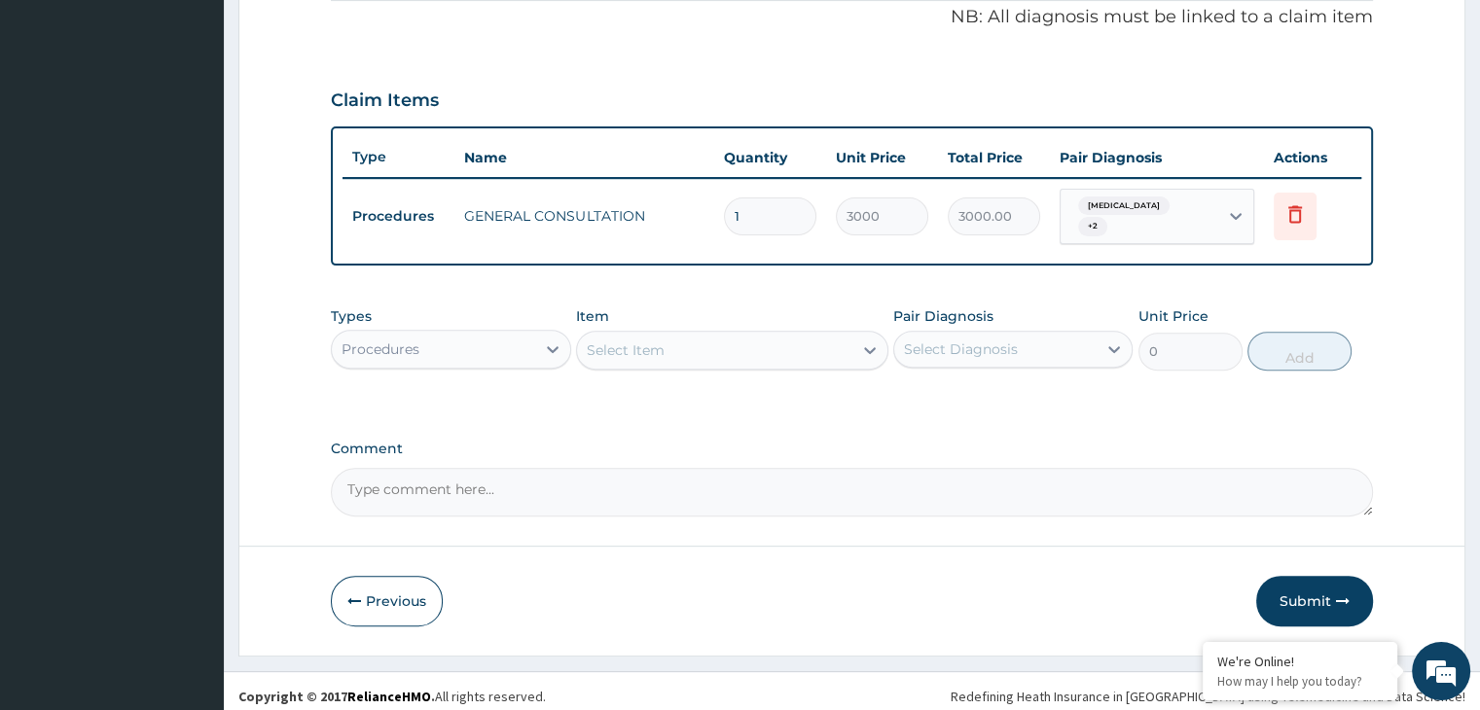
click at [391, 340] on div "Procedures" at bounding box center [381, 349] width 78 height 19
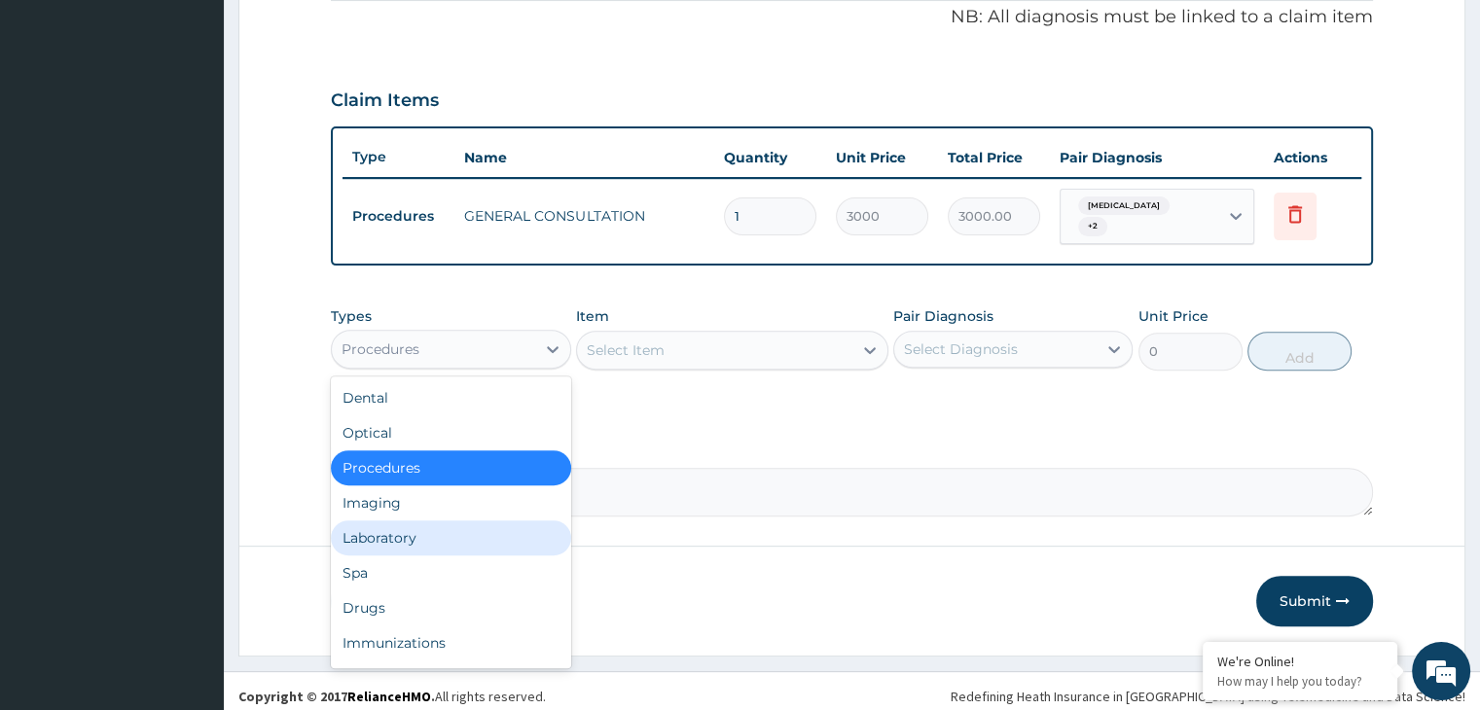
click at [426, 537] on div "Laboratory" at bounding box center [450, 538] width 239 height 35
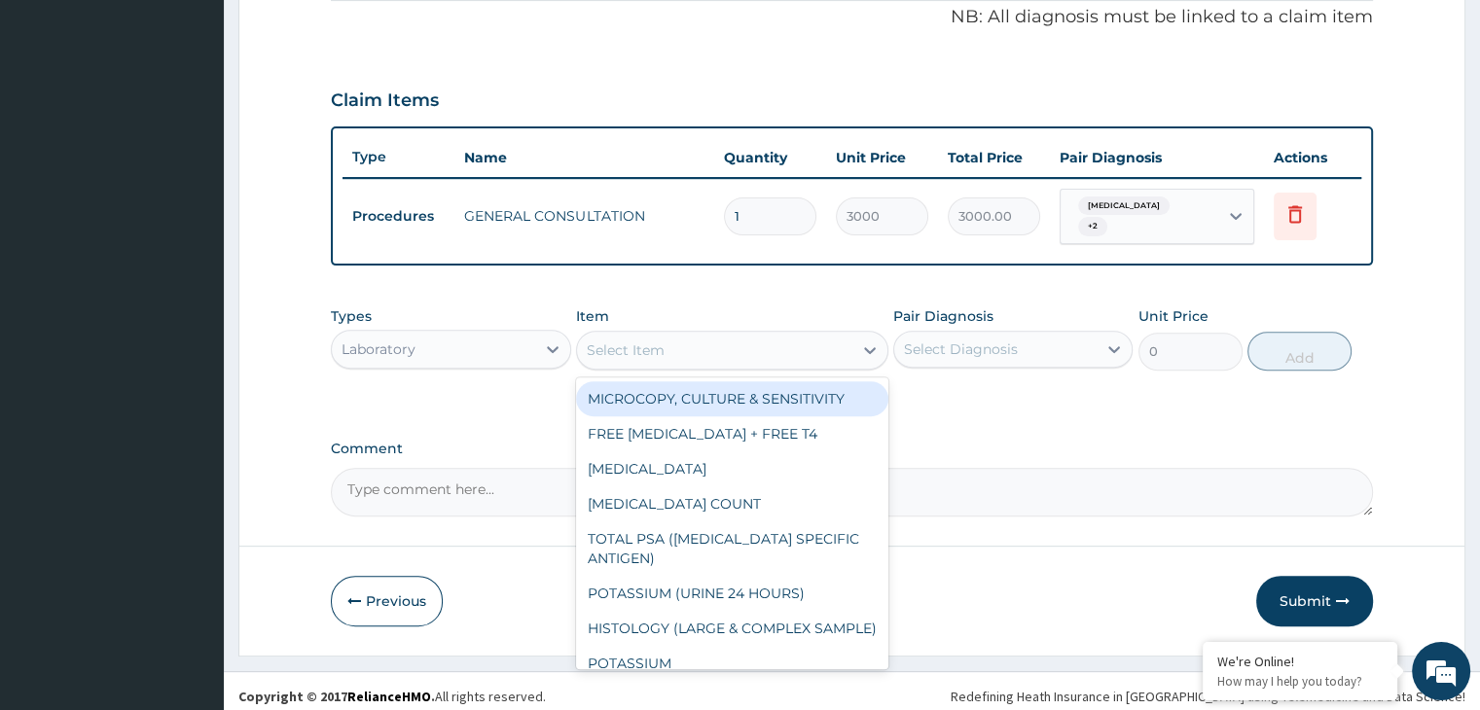
click at [658, 350] on div "Select Item" at bounding box center [714, 350] width 275 height 31
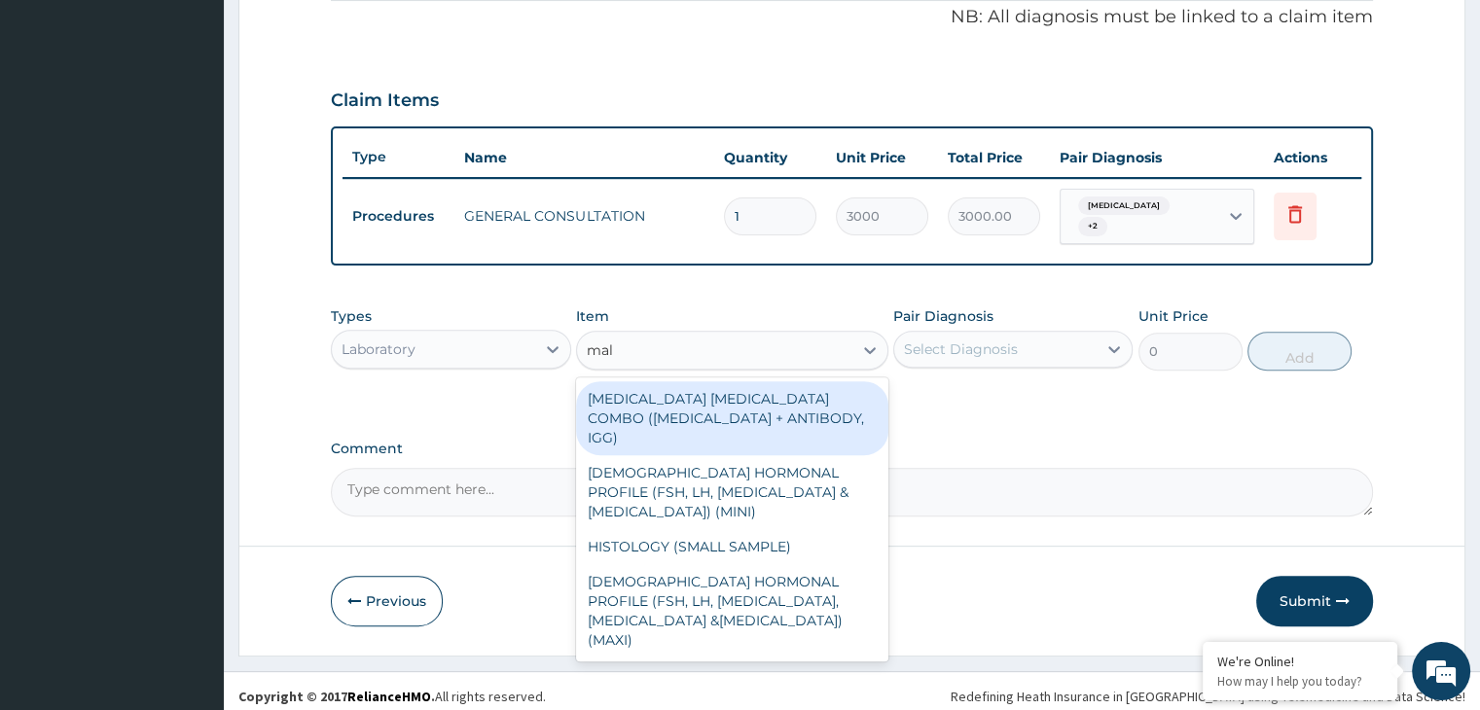
type input "mala"
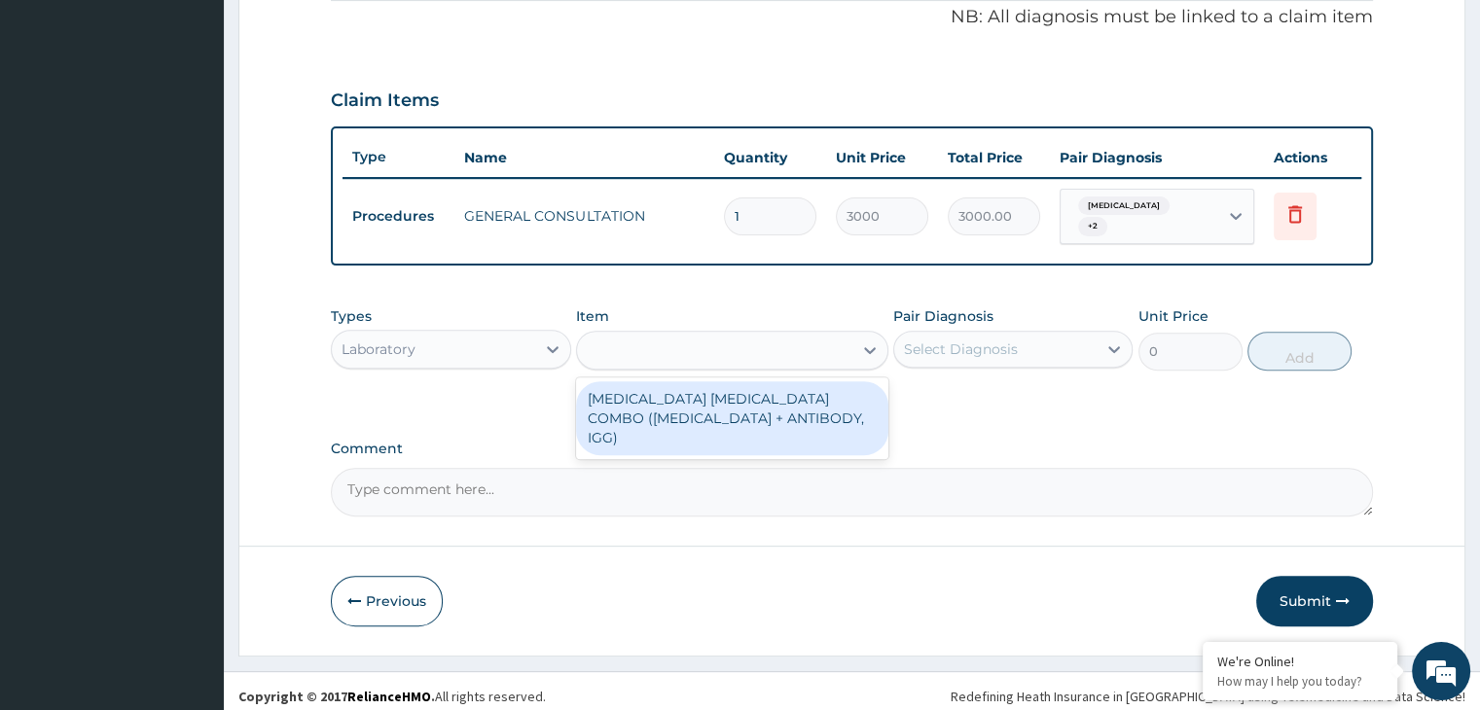
type input "1875"
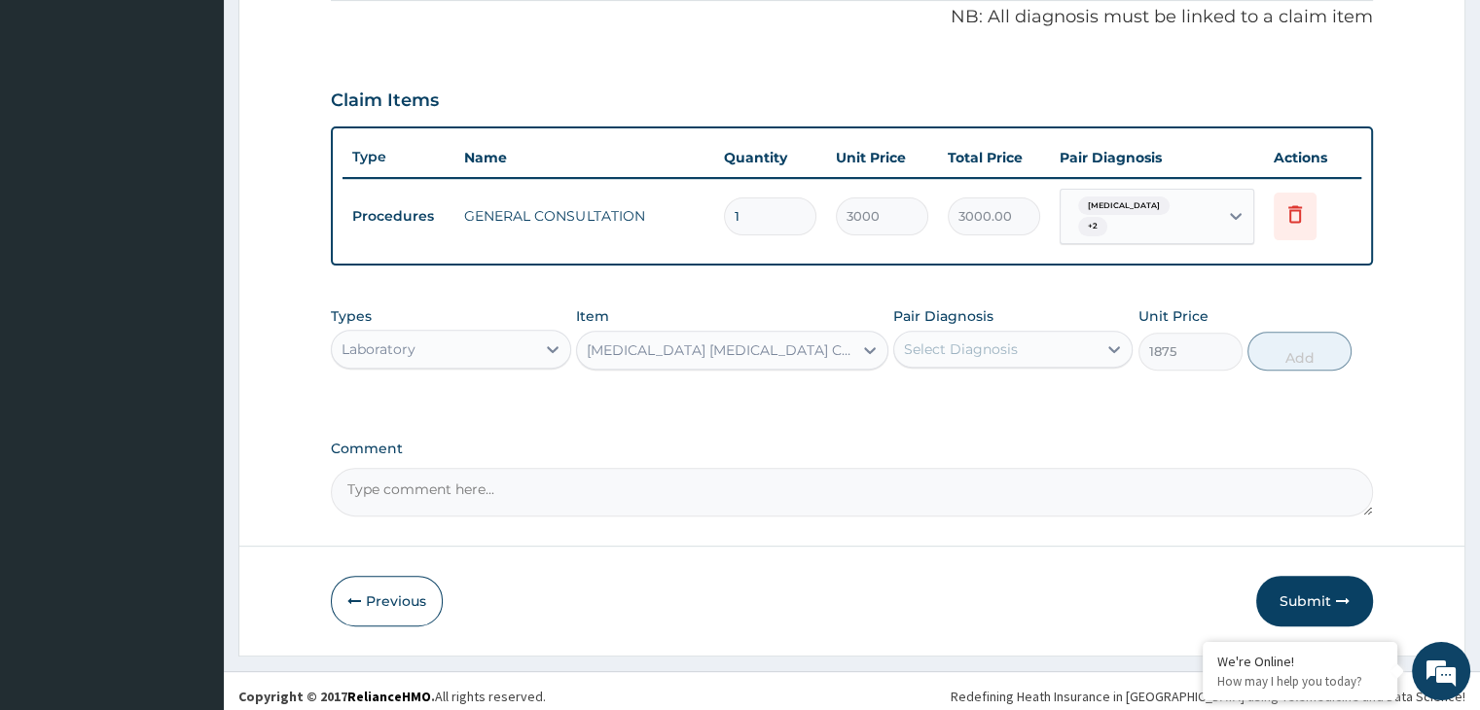
click at [977, 340] on div "Select Diagnosis" at bounding box center [961, 349] width 114 height 19
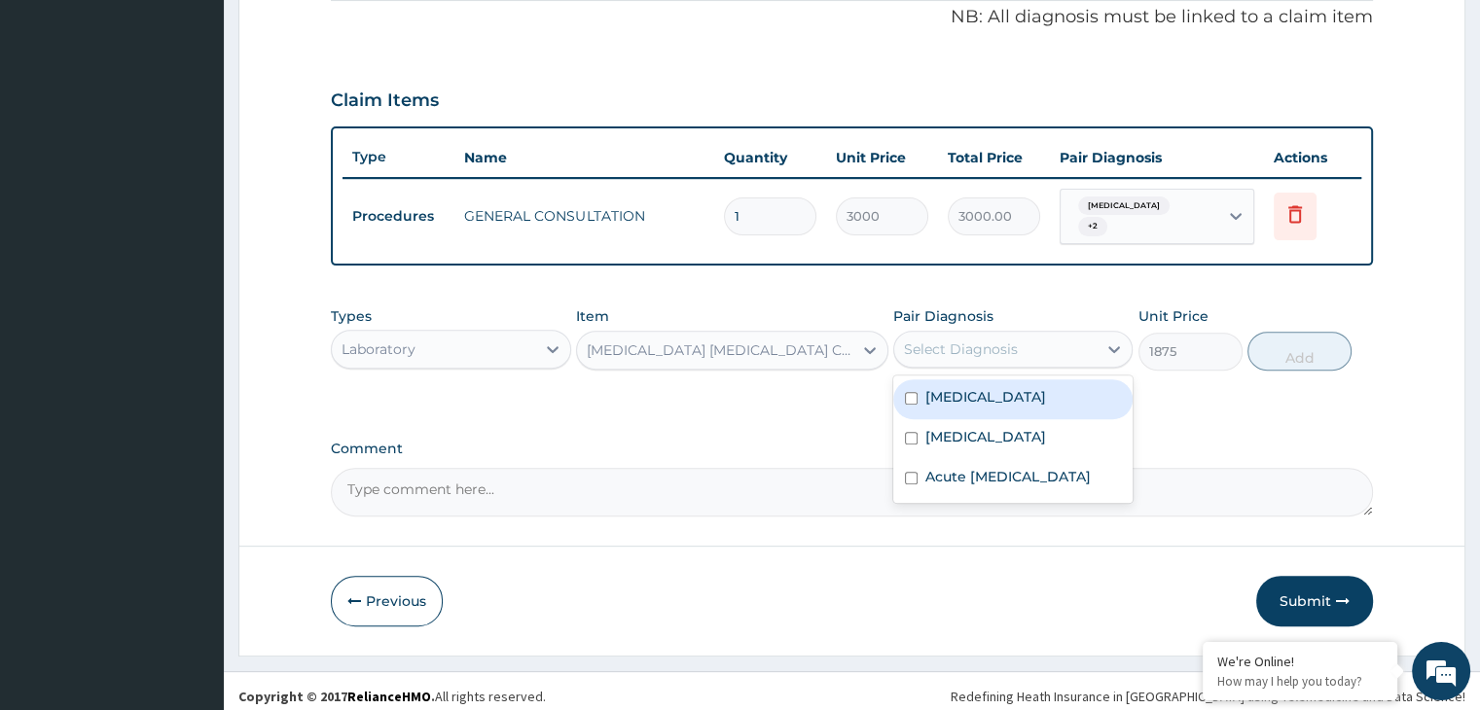
click at [978, 381] on div "Malaria" at bounding box center [1012, 400] width 239 height 40
checkbox input "true"
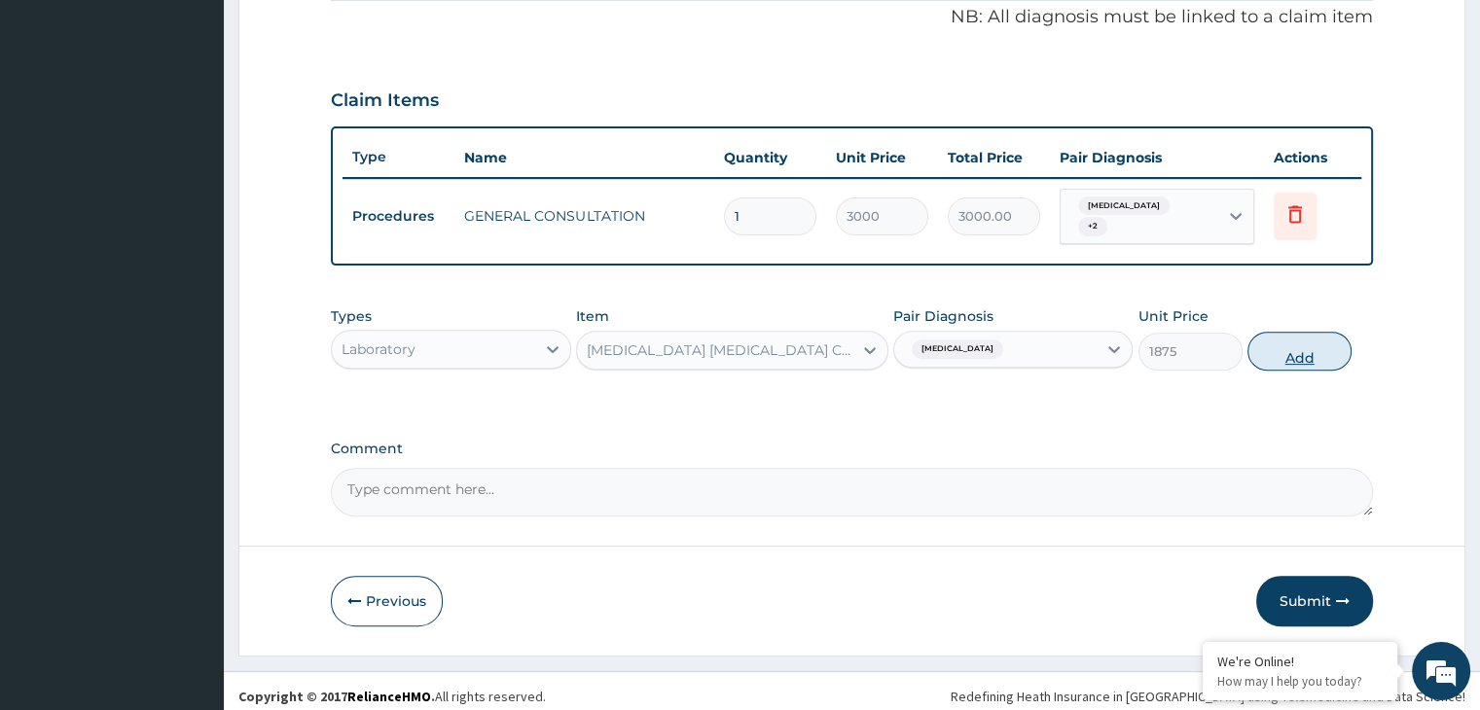
click at [1304, 336] on button "Add" at bounding box center [1300, 351] width 104 height 39
type input "0"
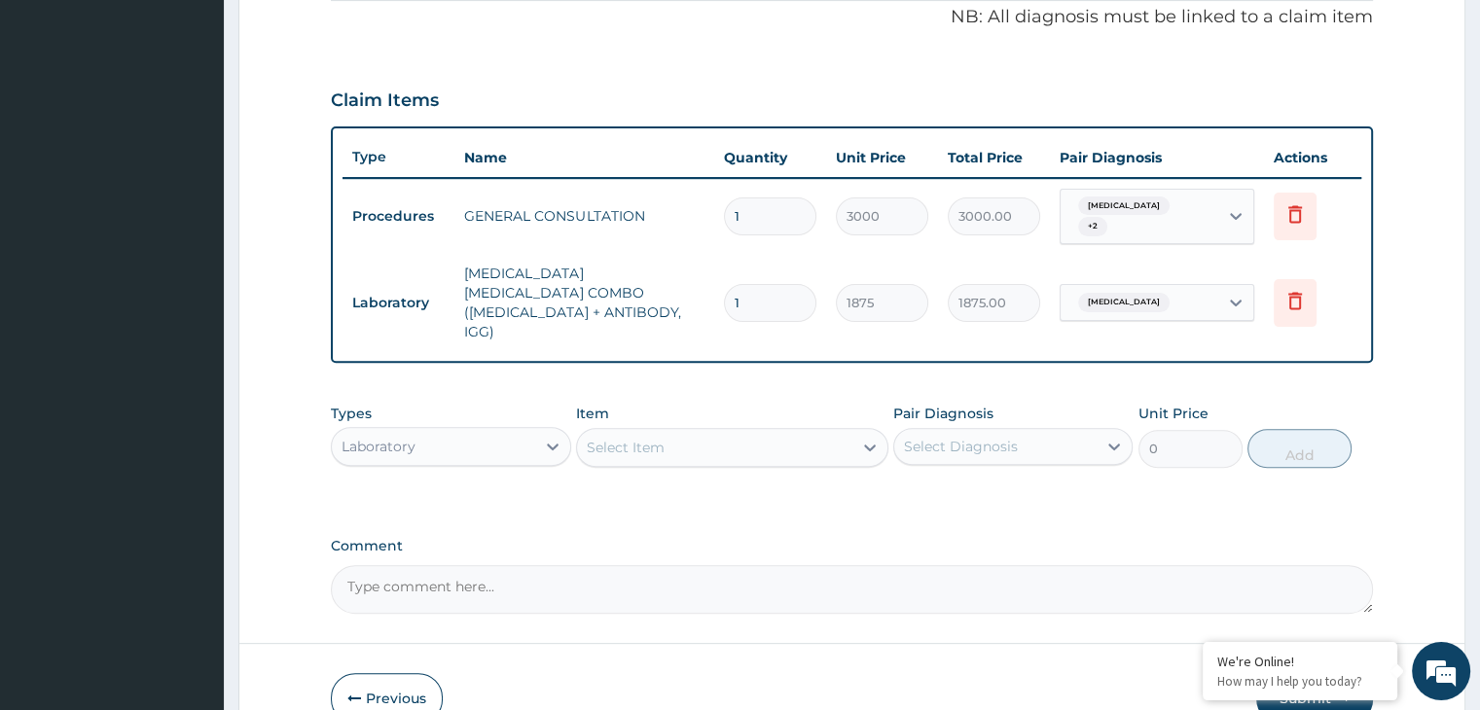
click at [624, 427] on div "Types Laboratory Item Select Item Pair Diagnosis Select Diagnosis Unit Price 0 …" at bounding box center [851, 436] width 1041 height 84
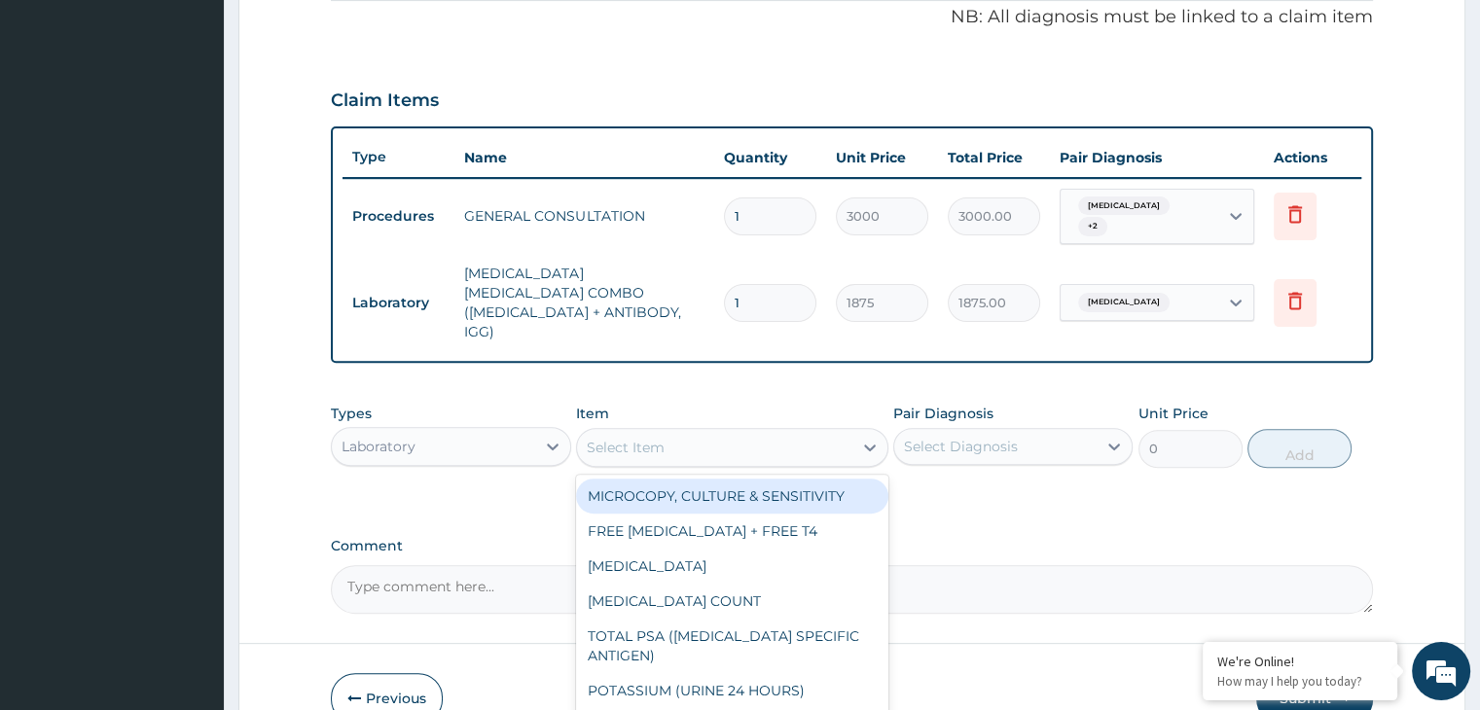
click at [689, 432] on div "Select Item" at bounding box center [714, 447] width 275 height 31
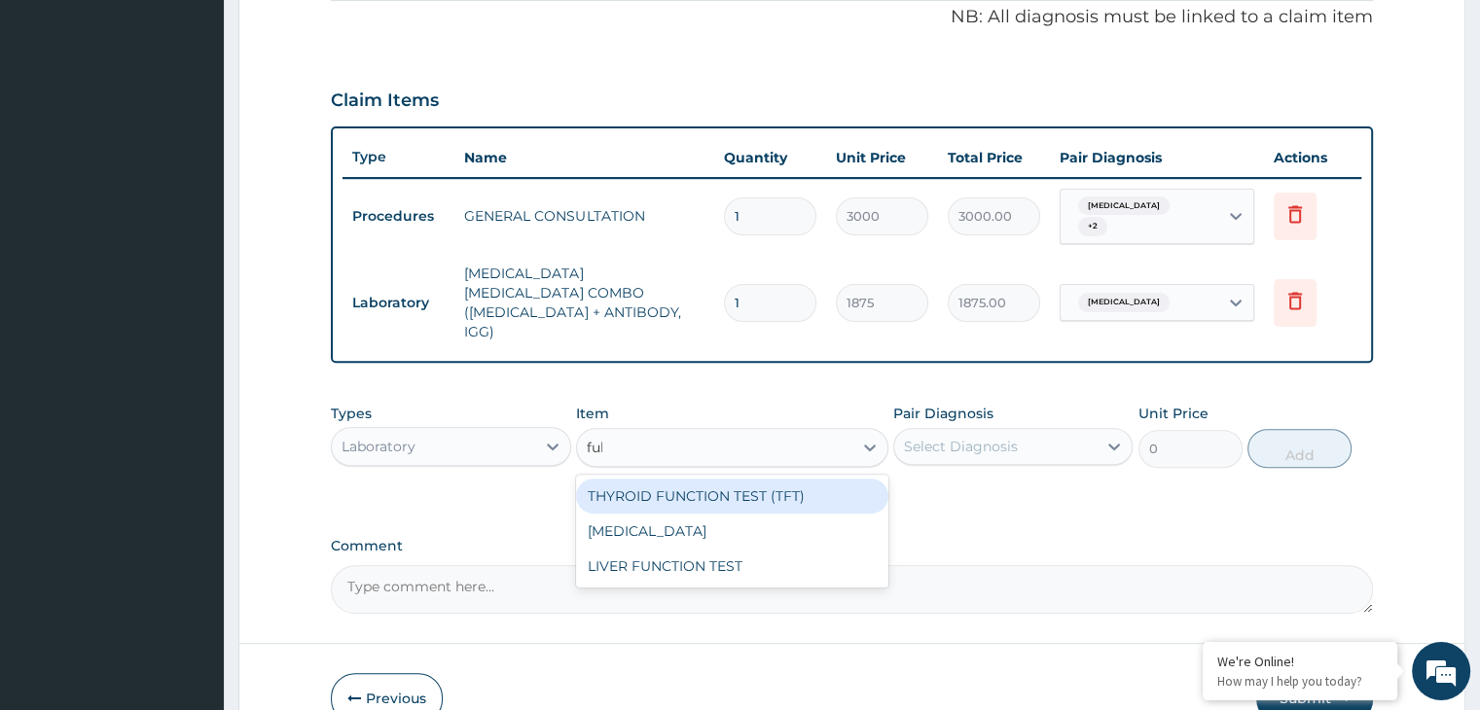
type input "full"
type input "3000"
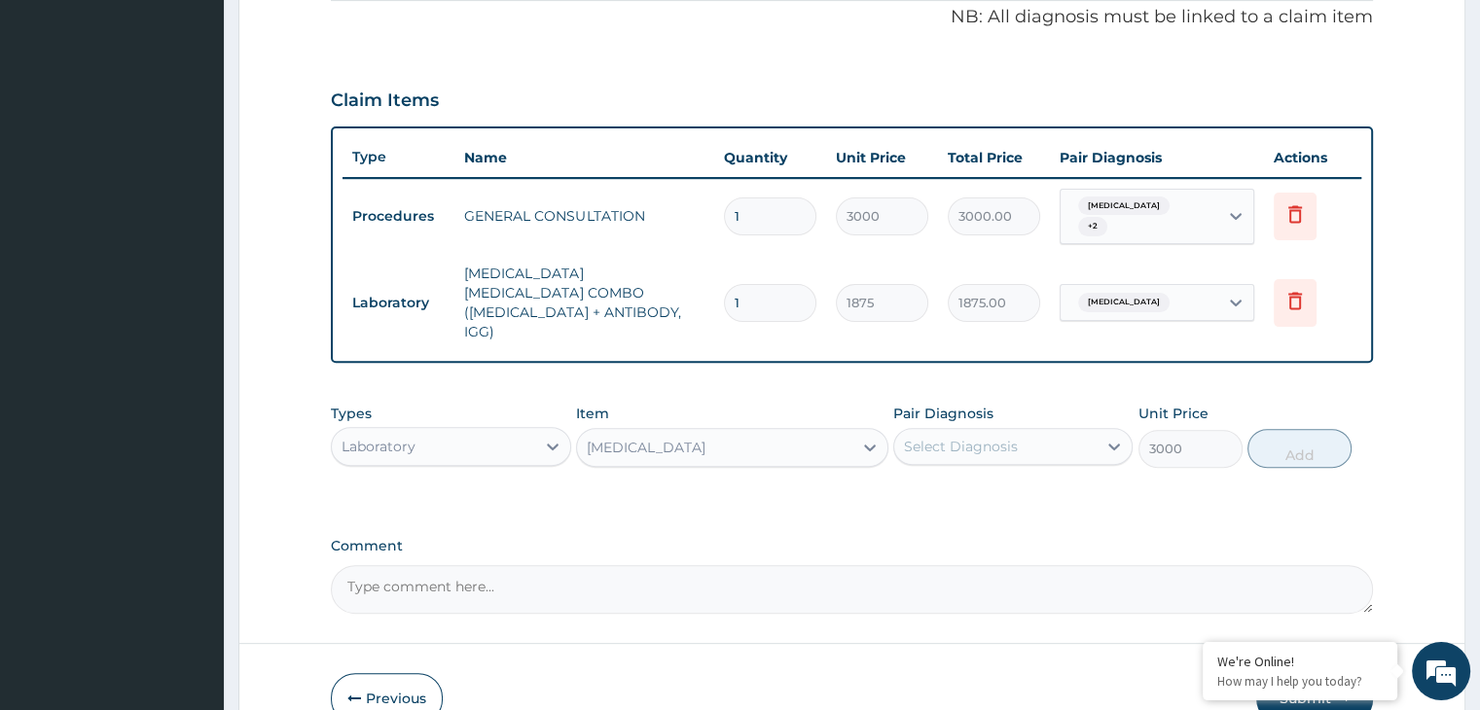
click at [983, 437] on div "Select Diagnosis" at bounding box center [961, 446] width 114 height 19
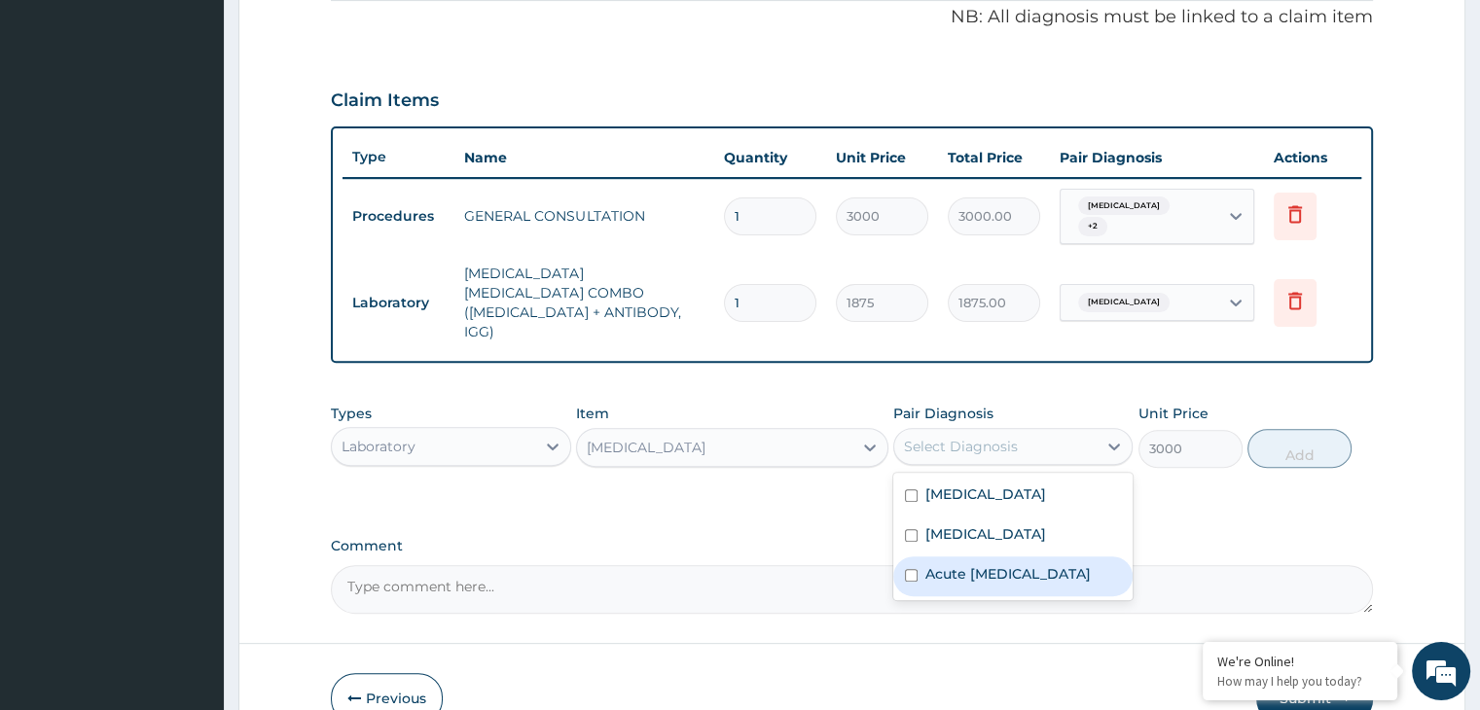
click at [956, 564] on label "Acute upper respiratory infection" at bounding box center [1008, 573] width 165 height 19
checkbox input "true"
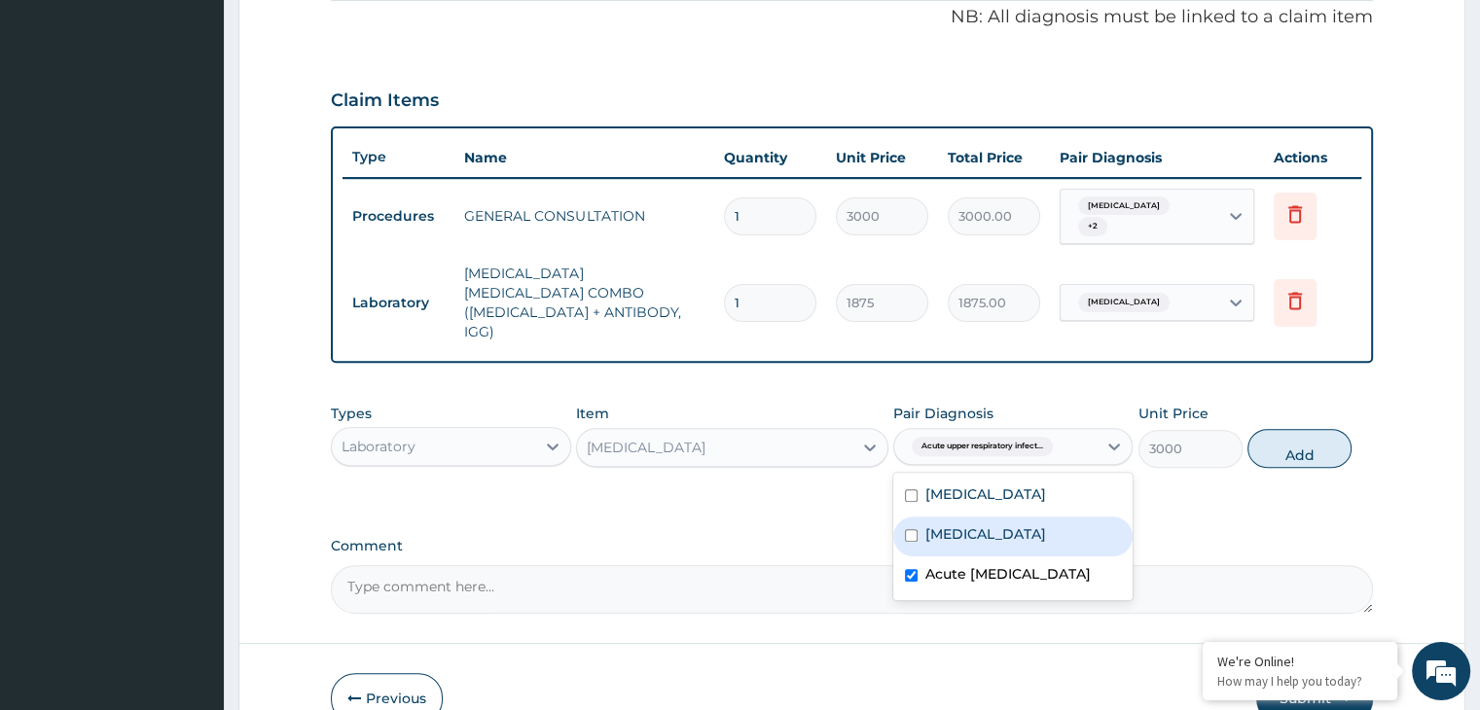
click at [1066, 517] on div "Sepsis" at bounding box center [1012, 537] width 239 height 40
checkbox input "true"
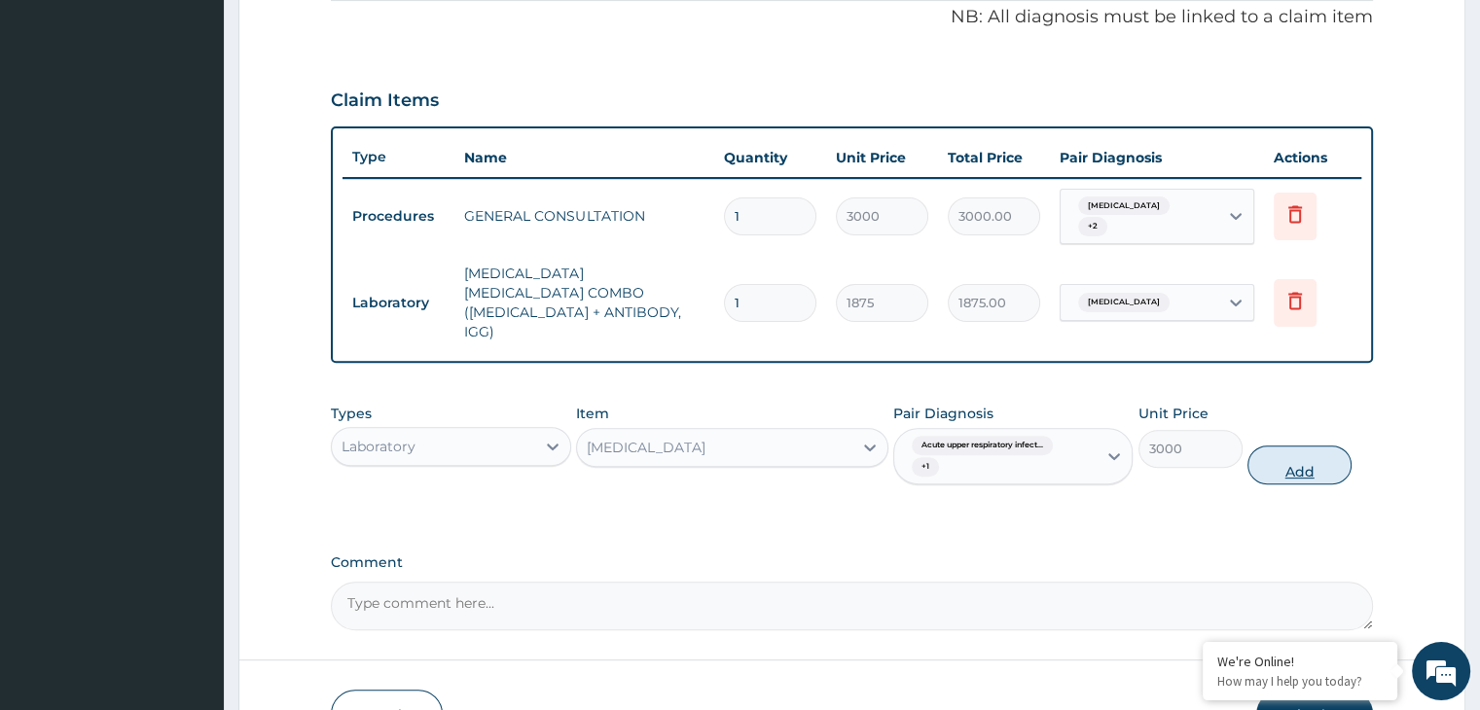
click at [1325, 446] on button "Add" at bounding box center [1300, 465] width 104 height 39
type input "0"
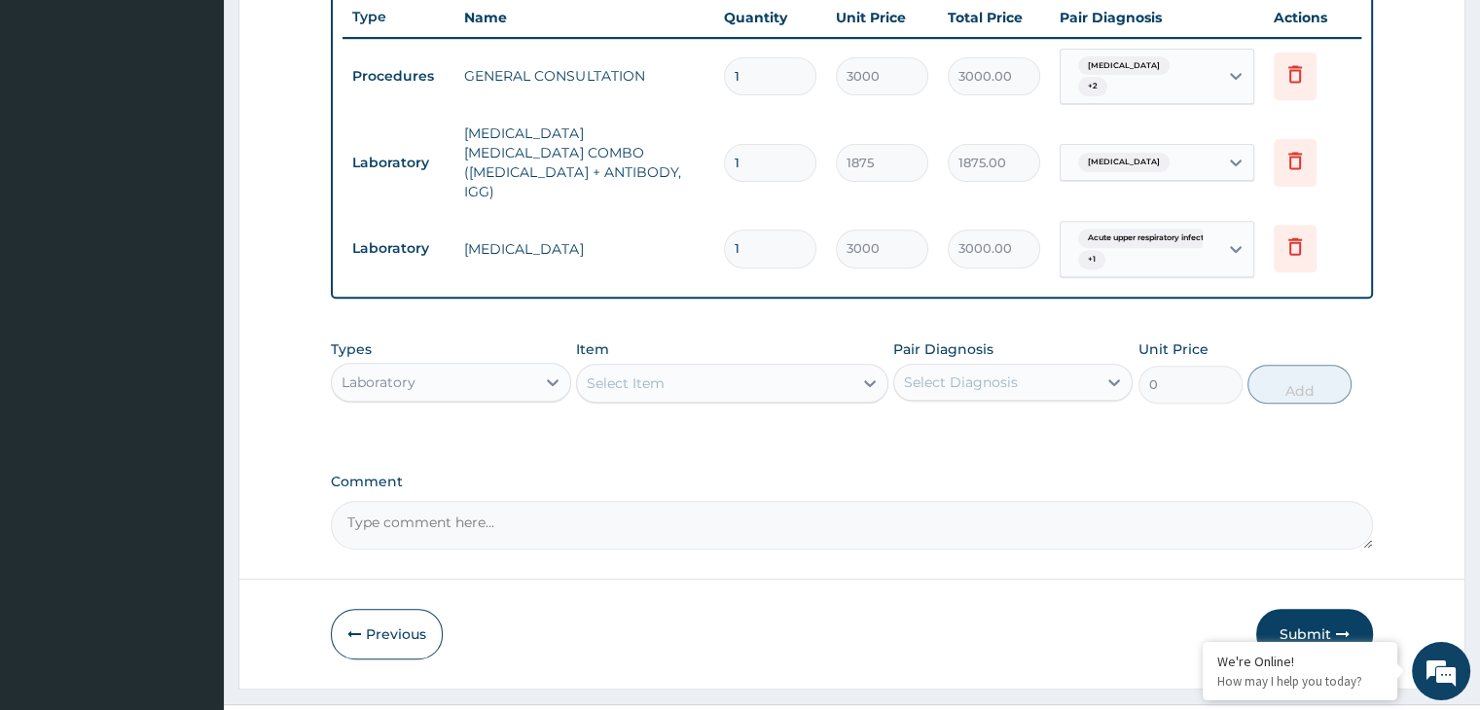
scroll to position [740, 0]
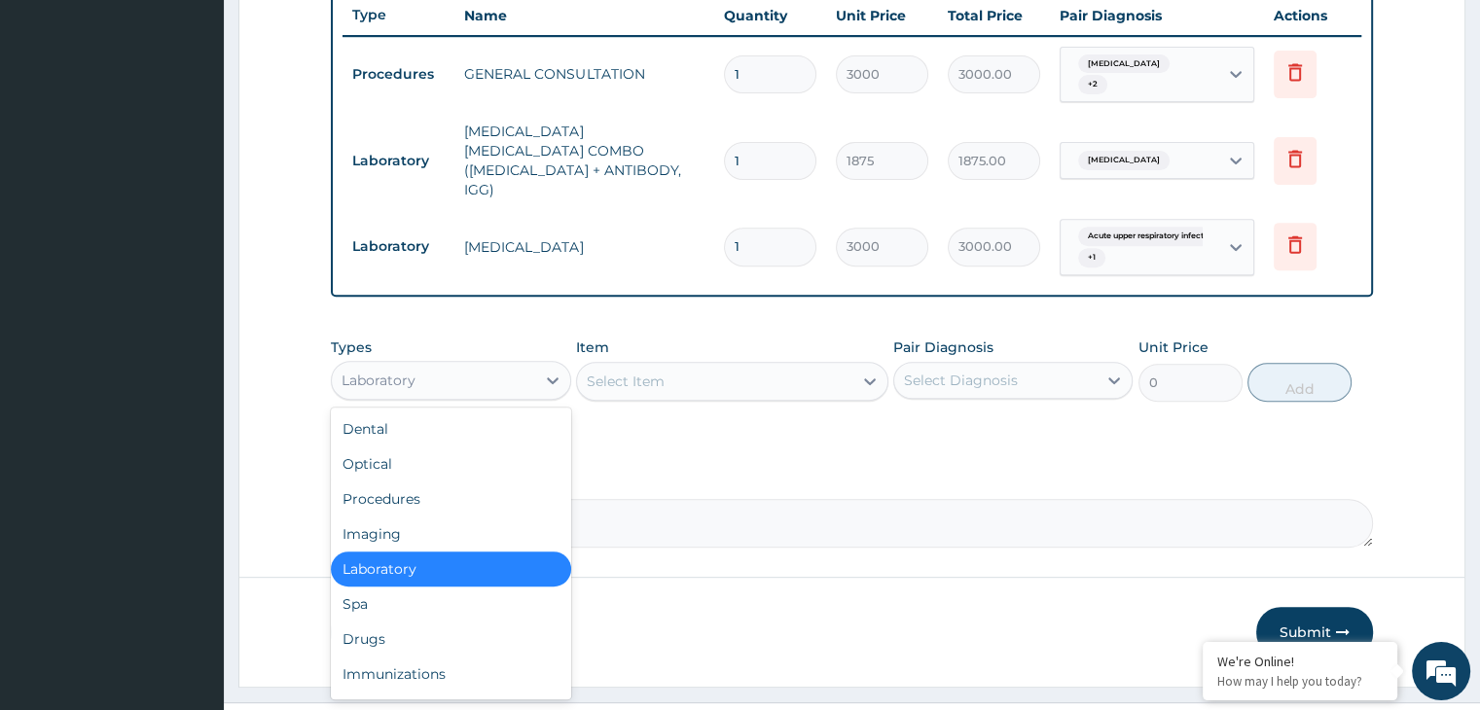
click at [443, 365] on div "Laboratory" at bounding box center [433, 380] width 202 height 31
click at [424, 622] on div "Drugs" at bounding box center [450, 639] width 239 height 35
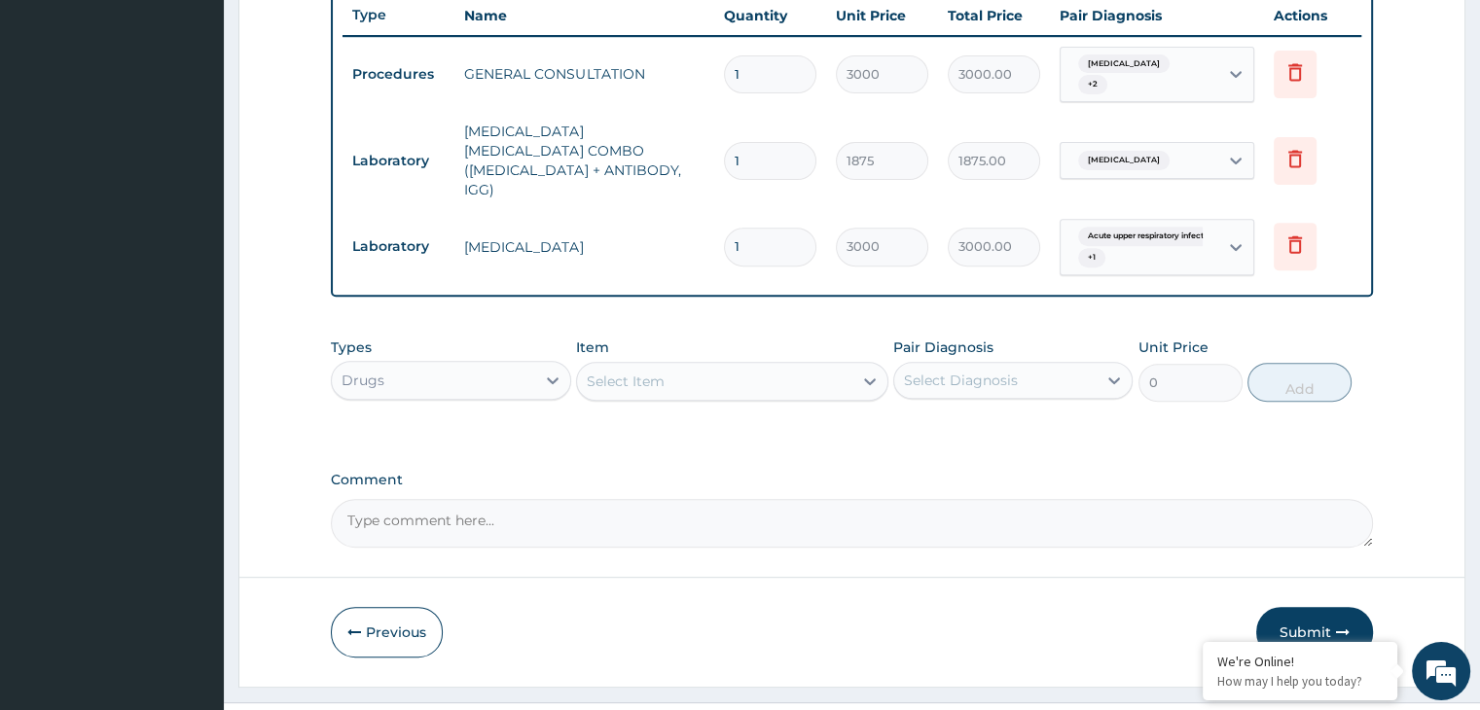
click at [672, 366] on div "Select Item" at bounding box center [714, 381] width 275 height 31
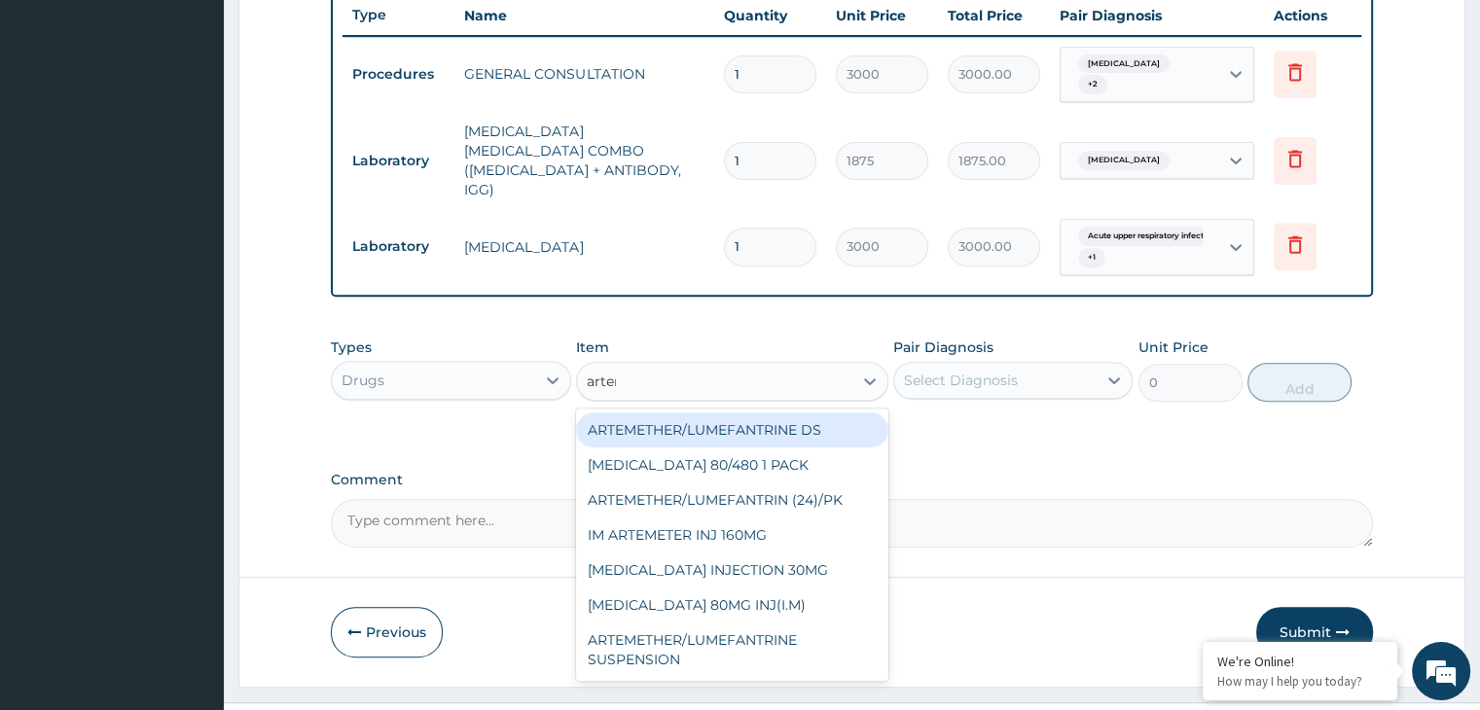
type input "arteme"
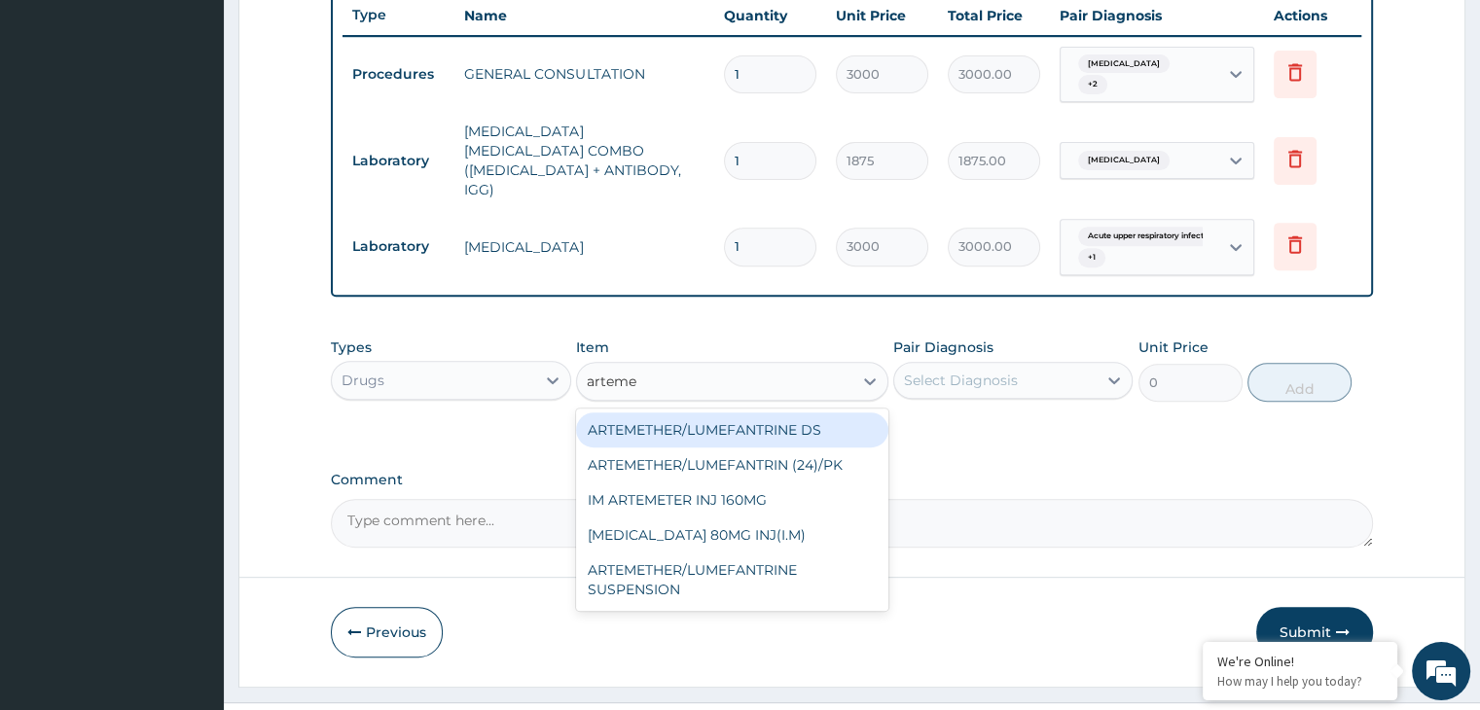
type input "350"
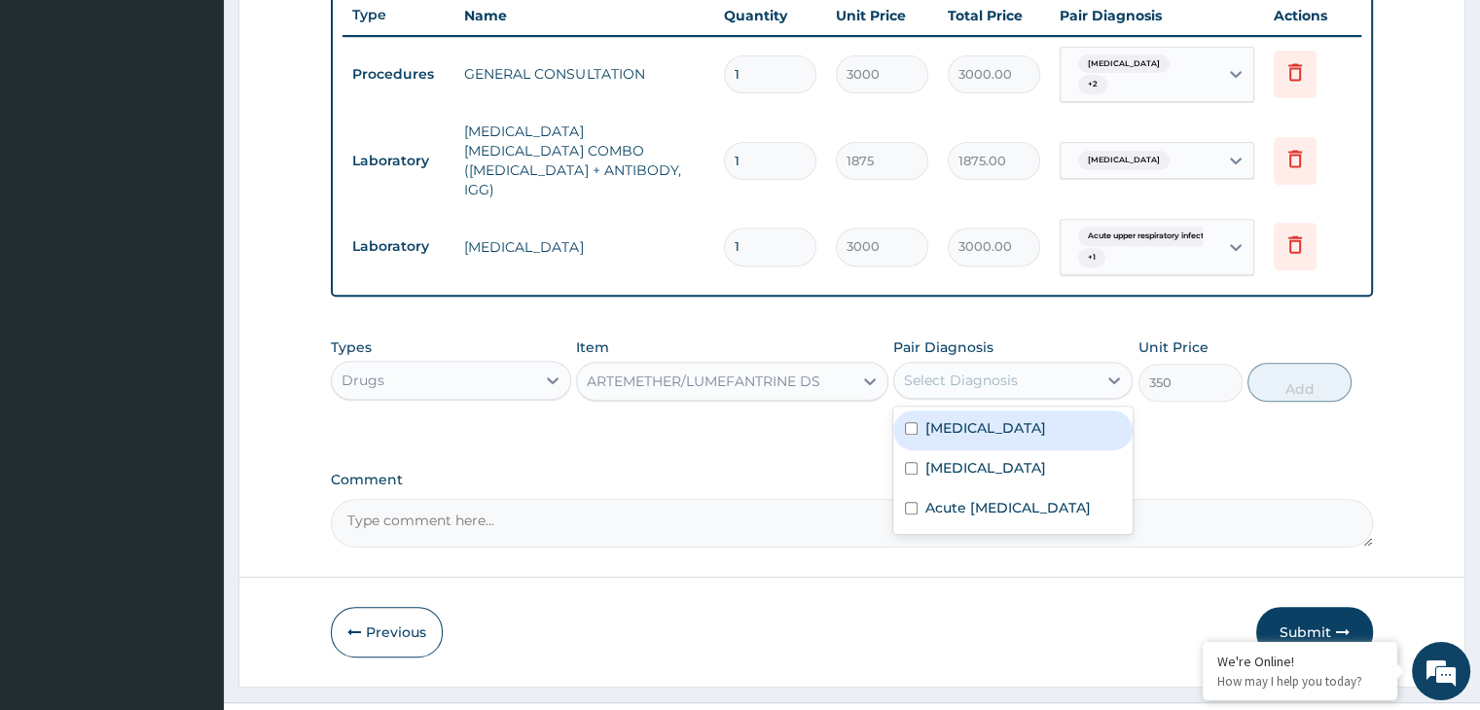
click at [959, 365] on div "Select Diagnosis" at bounding box center [995, 380] width 202 height 31
click at [1013, 411] on div "[MEDICAL_DATA]" at bounding box center [1012, 431] width 239 height 40
checkbox input "true"
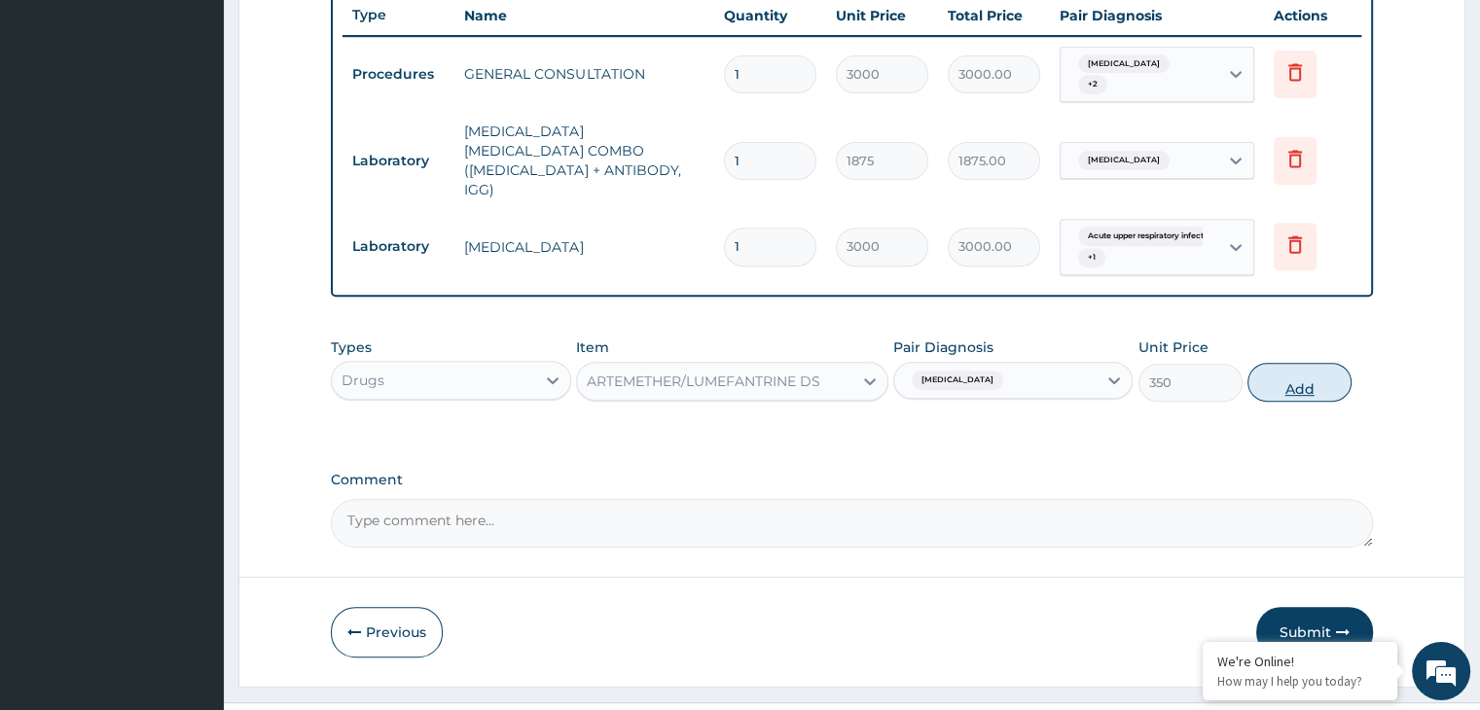
click at [1280, 363] on button "Add" at bounding box center [1300, 382] width 104 height 39
type input "0"
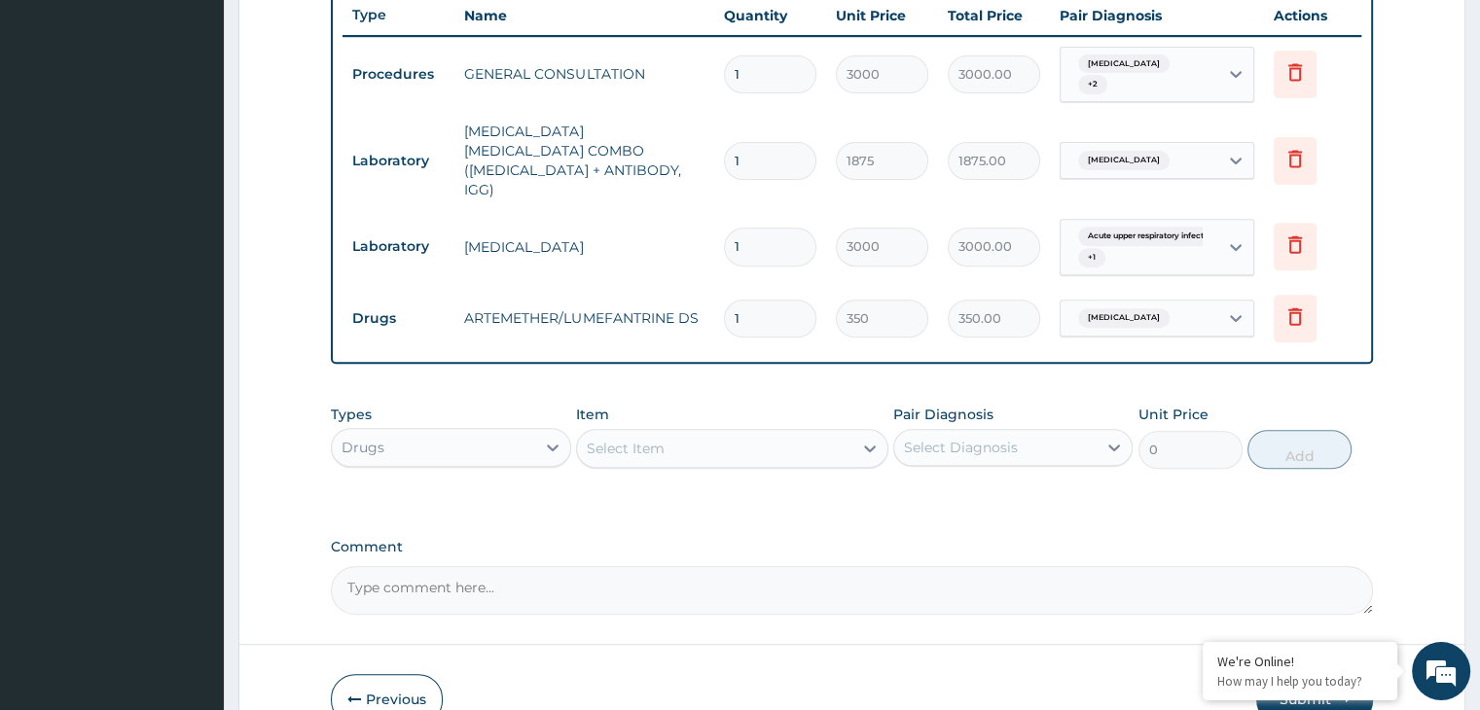
type input "0.00"
type input "6"
type input "2100.00"
type input "6"
click at [622, 433] on div "Types Drugs Item Select Item Pair Diagnosis Select Diagnosis Unit Price 0 Add" at bounding box center [851, 437] width 1041 height 84
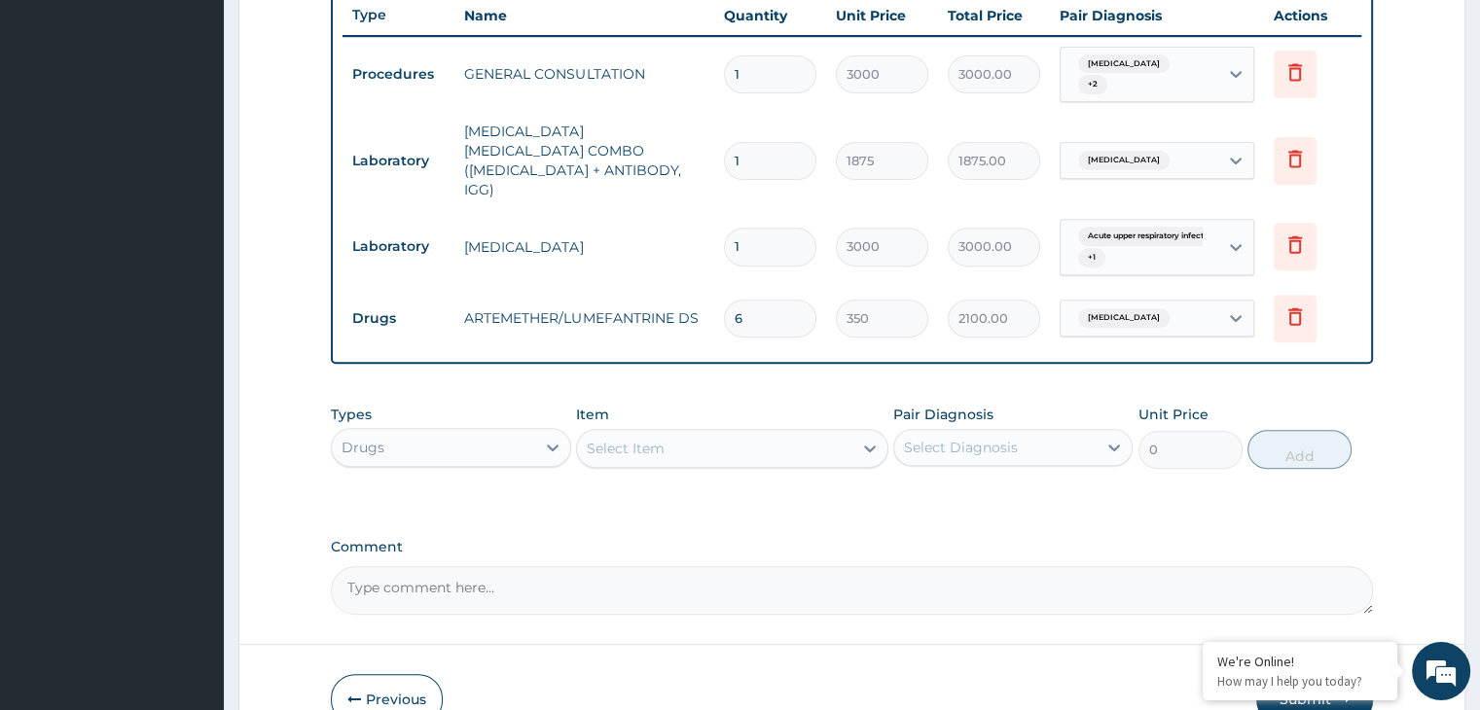
click at [646, 439] on div "Select Item" at bounding box center [626, 448] width 78 height 19
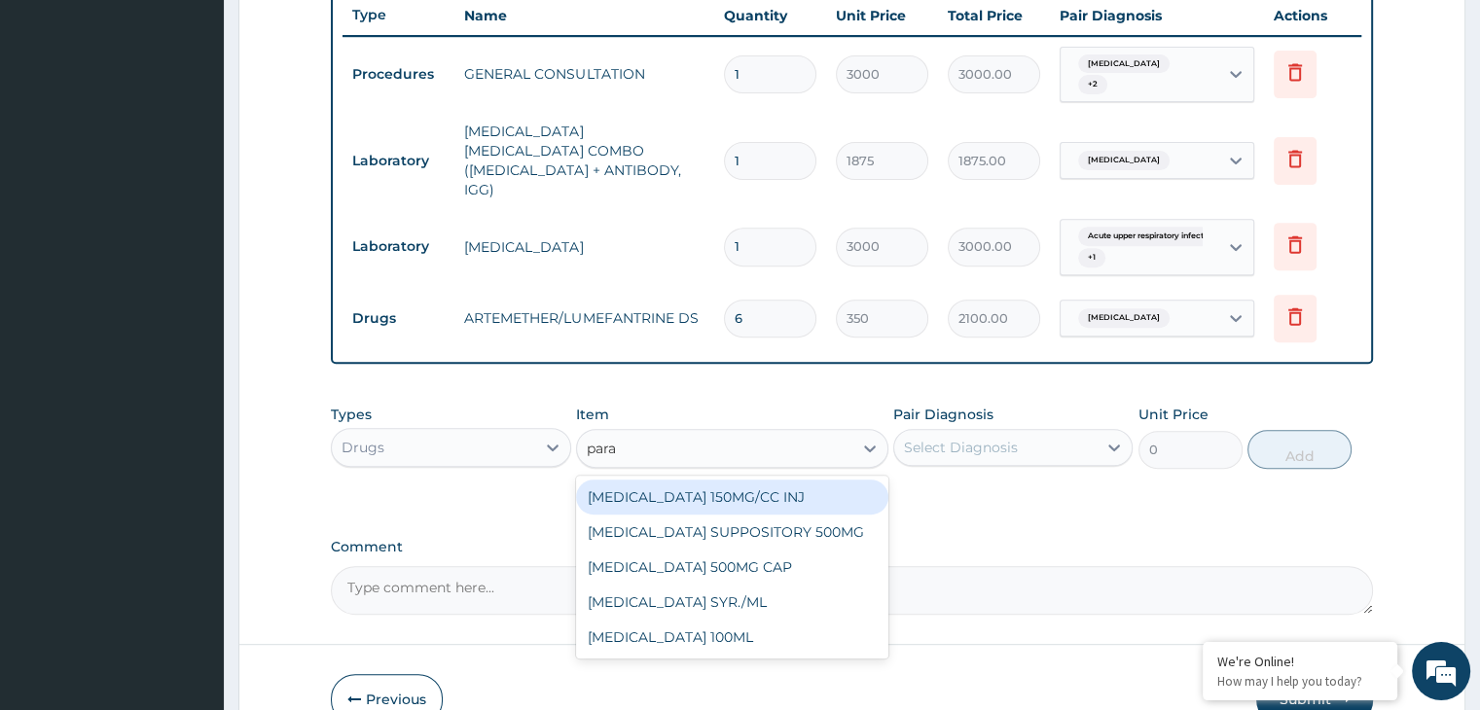
type input "parac"
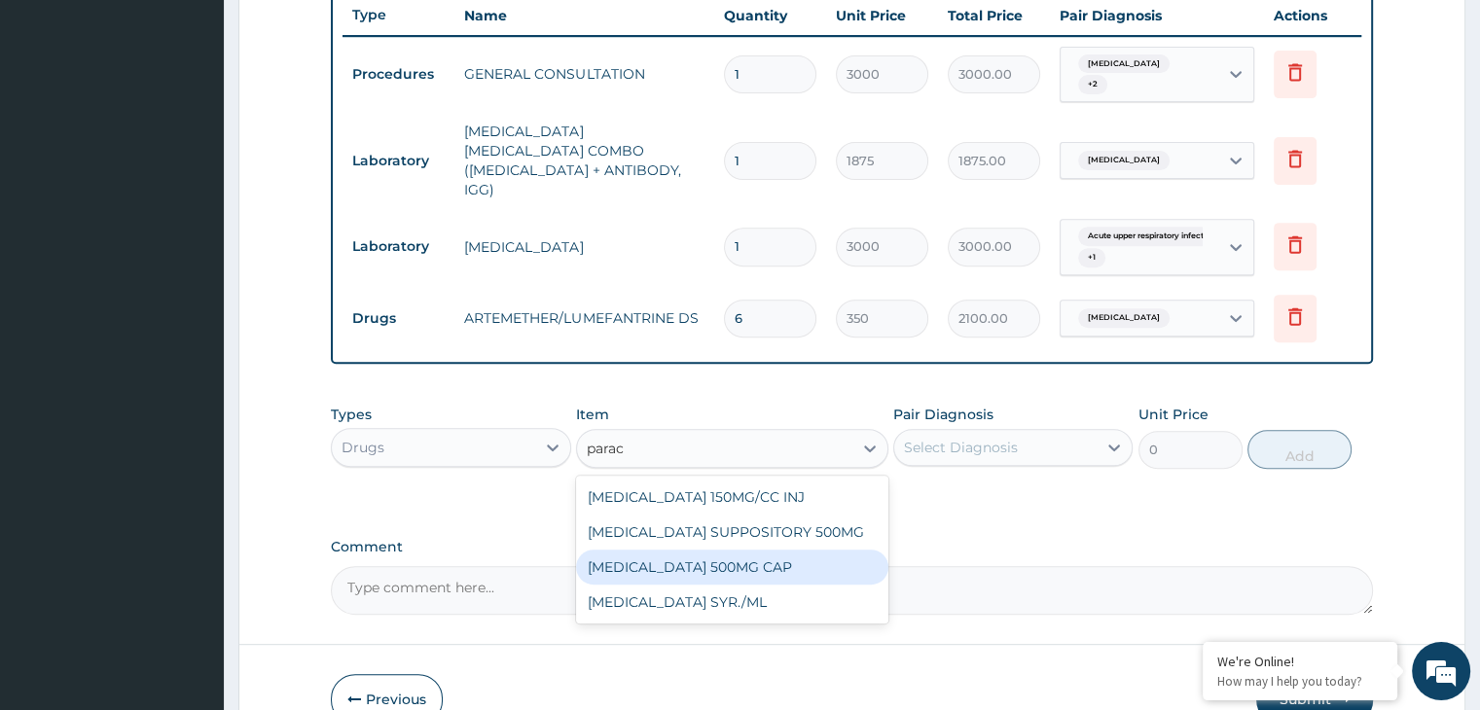
click at [768, 550] on div "[MEDICAL_DATA] 500MG CAP" at bounding box center [732, 567] width 312 height 35
type input "14"
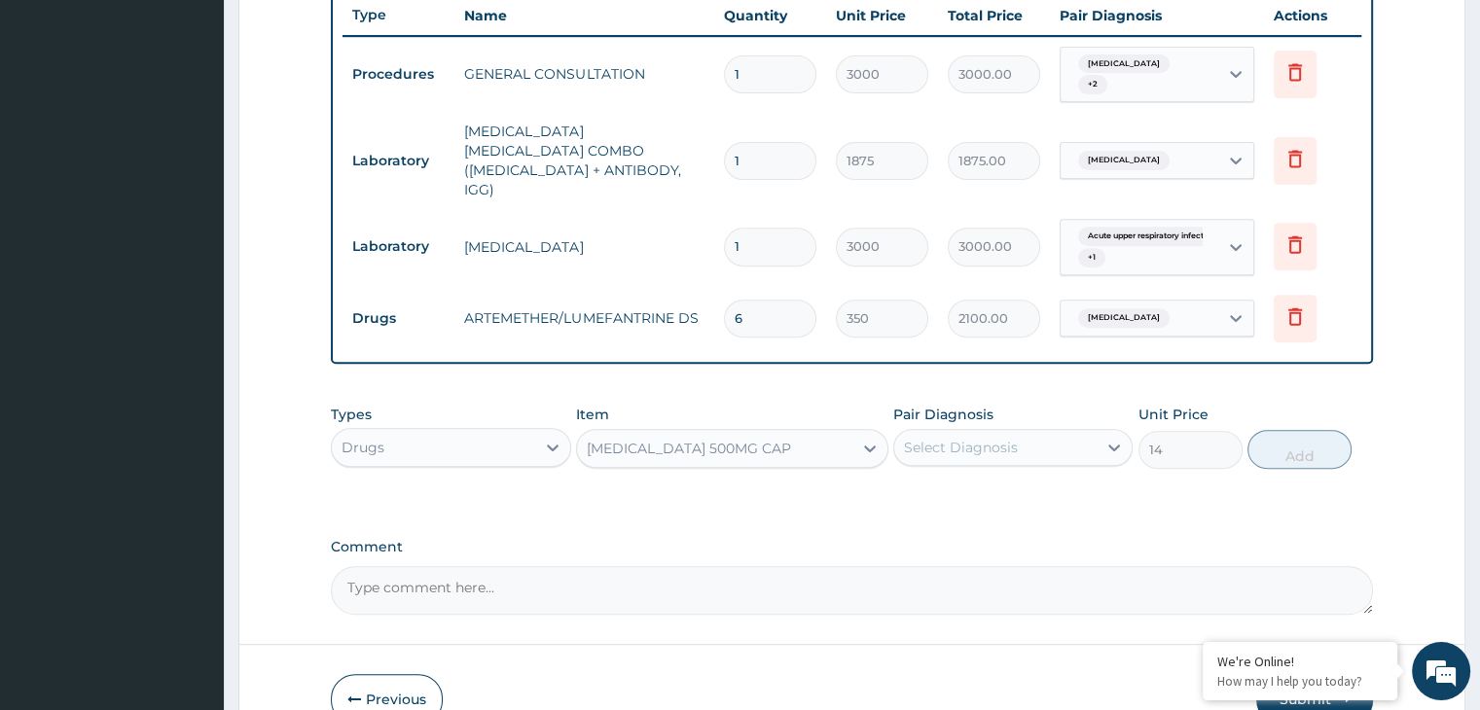
click at [1000, 438] on div "Select Diagnosis" at bounding box center [961, 447] width 114 height 19
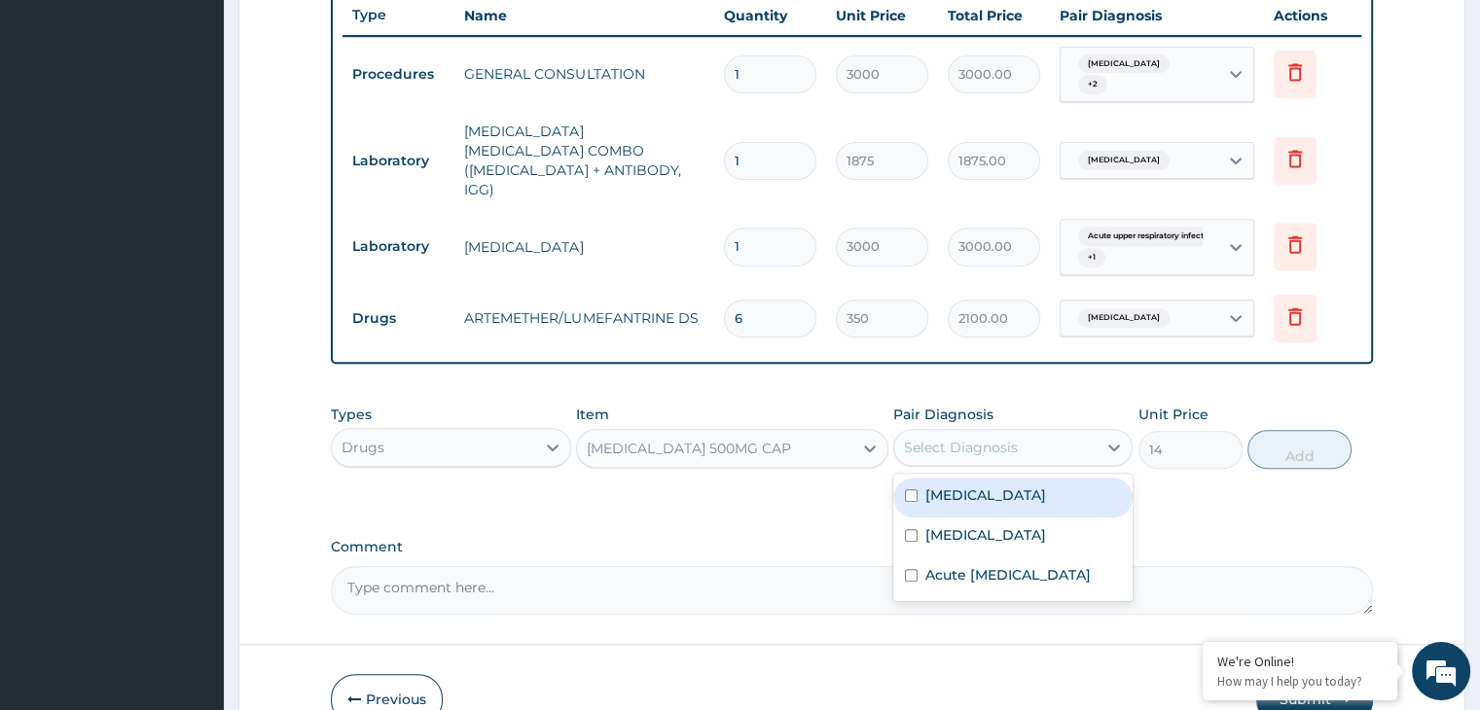
click at [999, 478] on div "[MEDICAL_DATA]" at bounding box center [1012, 498] width 239 height 40
checkbox input "true"
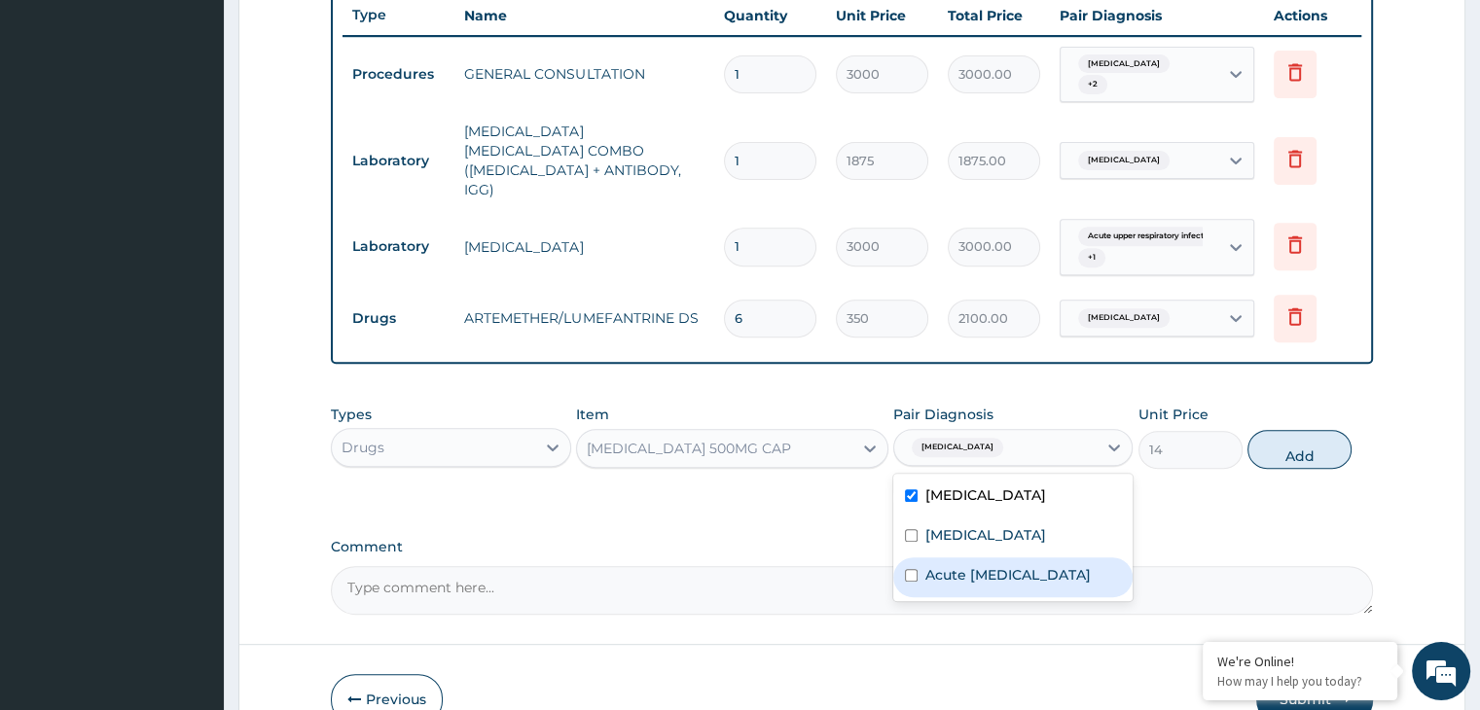
click at [1020, 565] on label "Acute upper respiratory infection" at bounding box center [1008, 574] width 165 height 19
checkbox input "true"
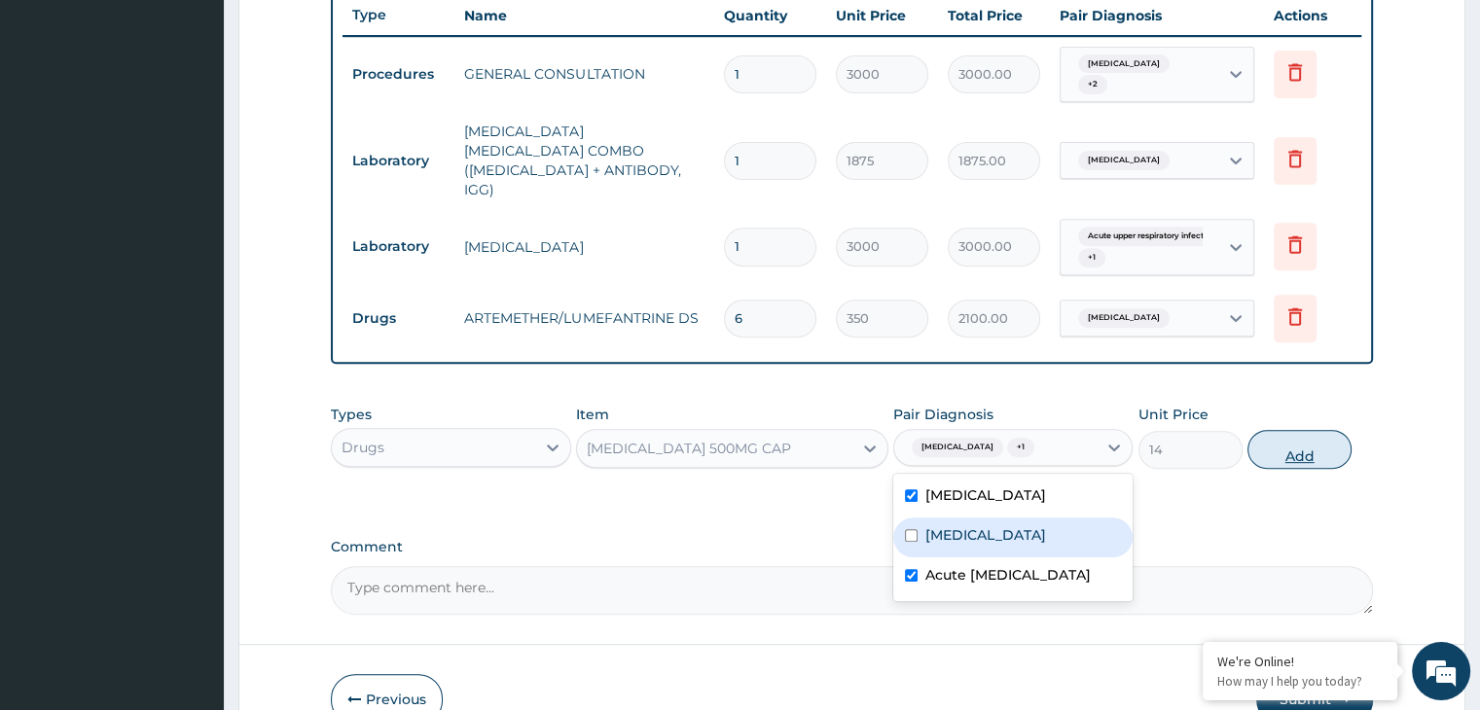
click at [1285, 430] on button "Add" at bounding box center [1300, 449] width 104 height 39
type input "0"
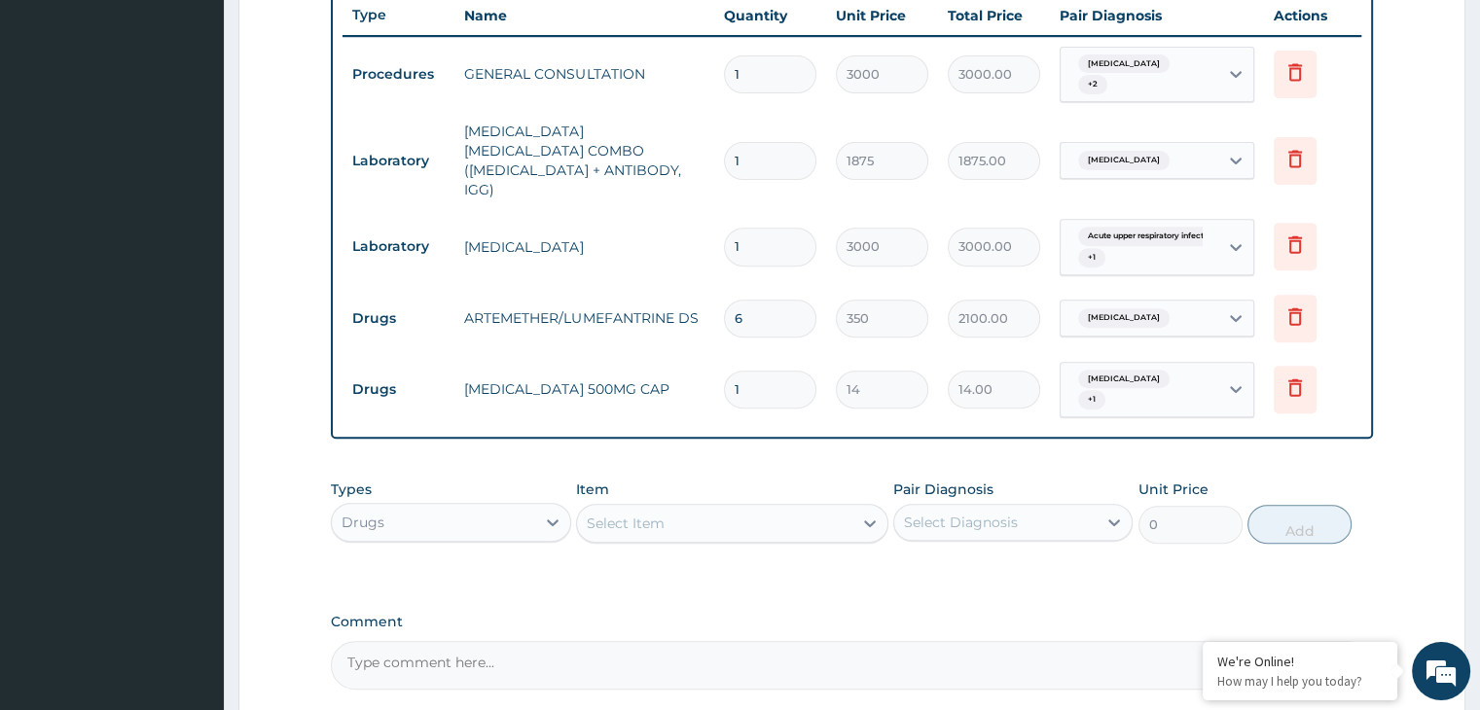
type input "18"
type input "252.00"
type input "18"
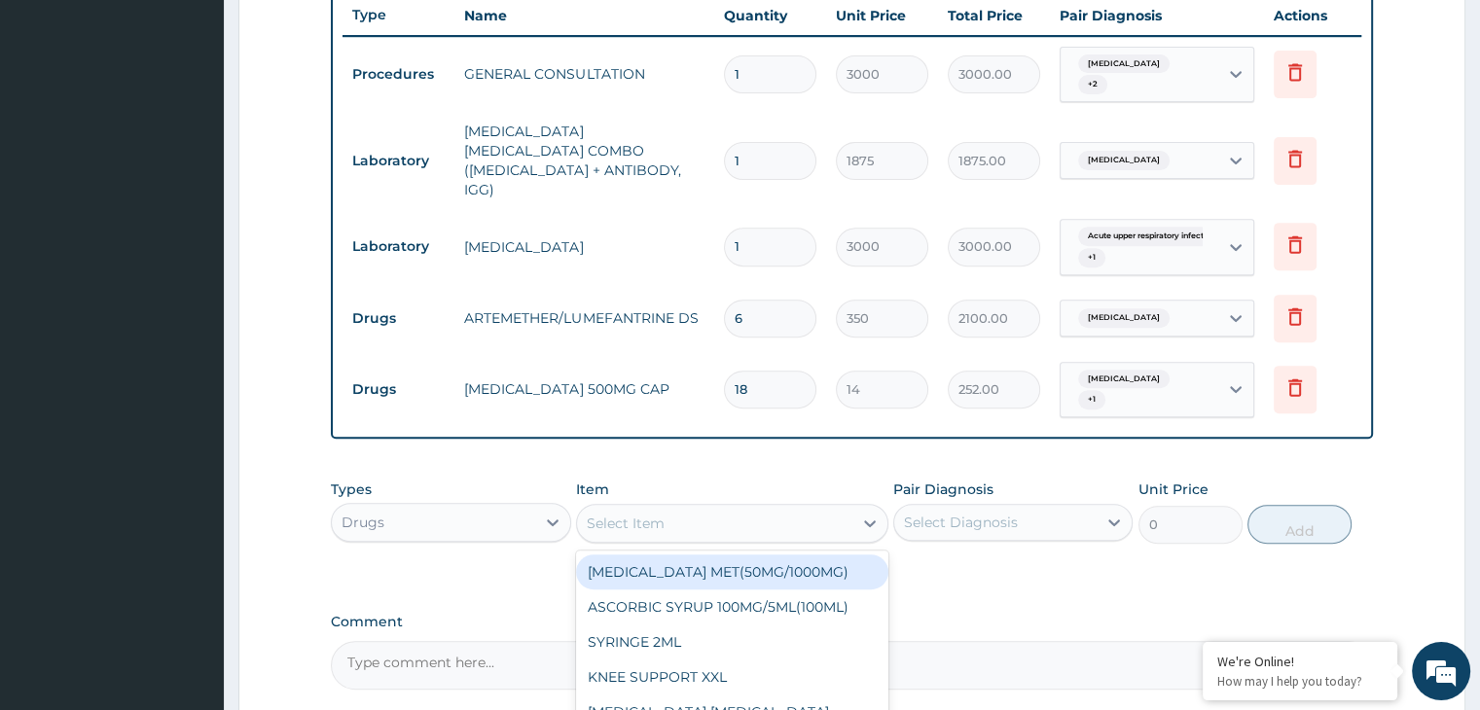
click at [677, 508] on div "Select Item" at bounding box center [714, 523] width 275 height 31
type input "lorat"
type input "56"
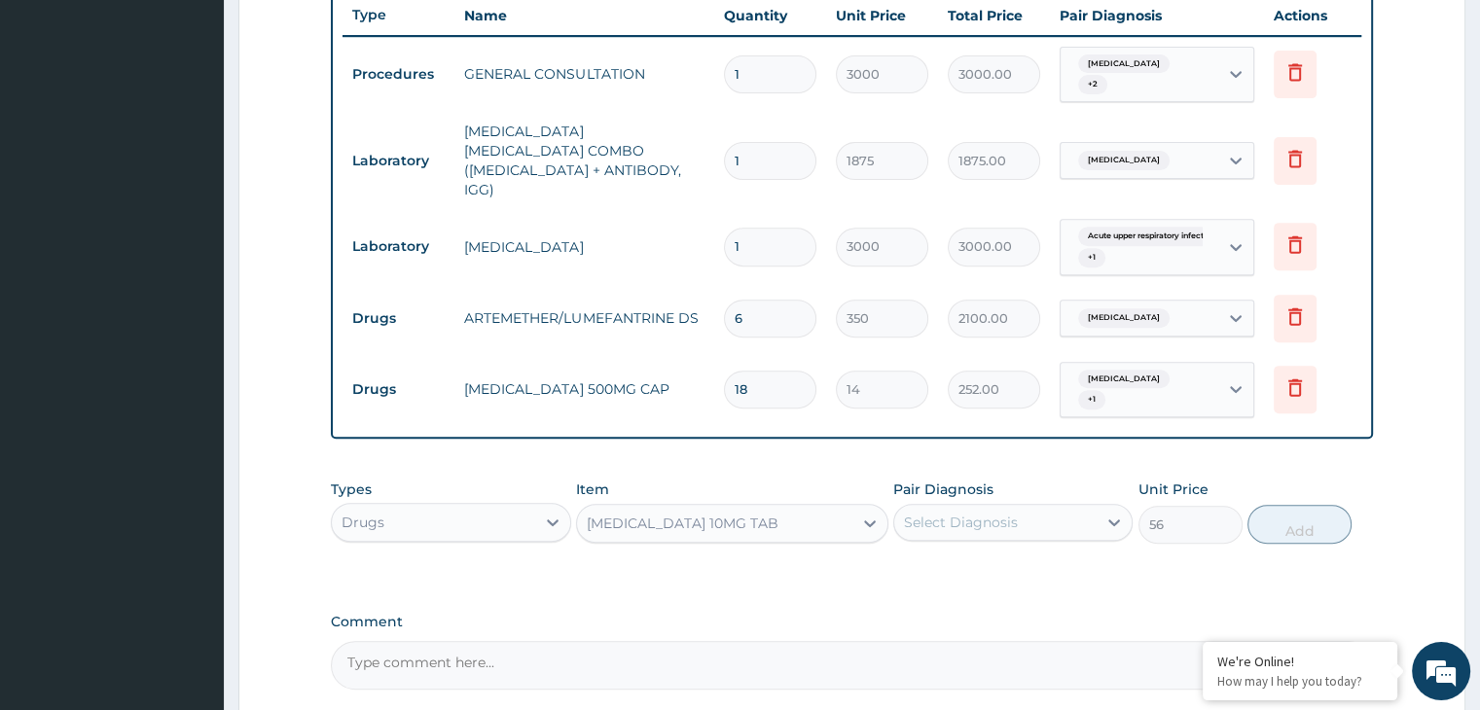
click at [1030, 507] on div "Select Diagnosis" at bounding box center [995, 522] width 202 height 31
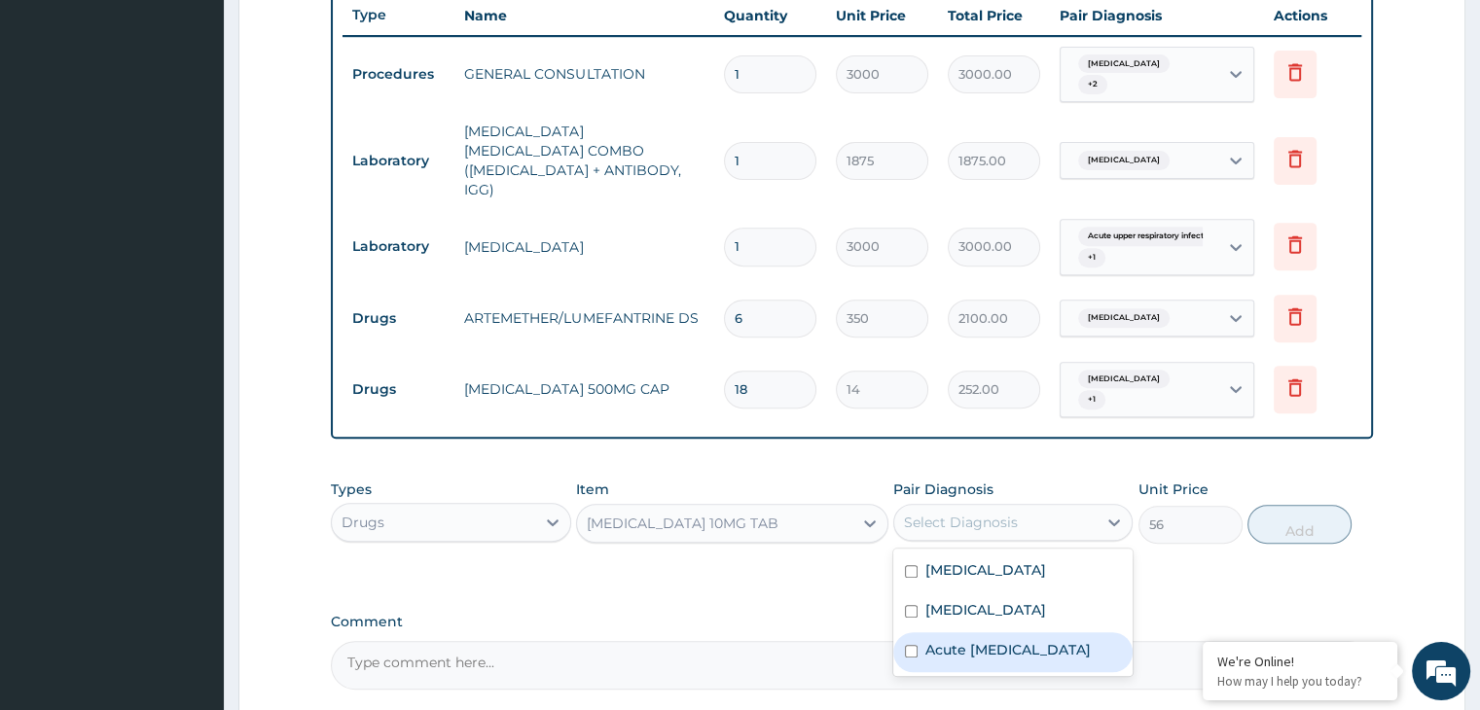
click at [956, 640] on label "Acute upper respiratory infection" at bounding box center [1008, 649] width 165 height 19
checkbox input "true"
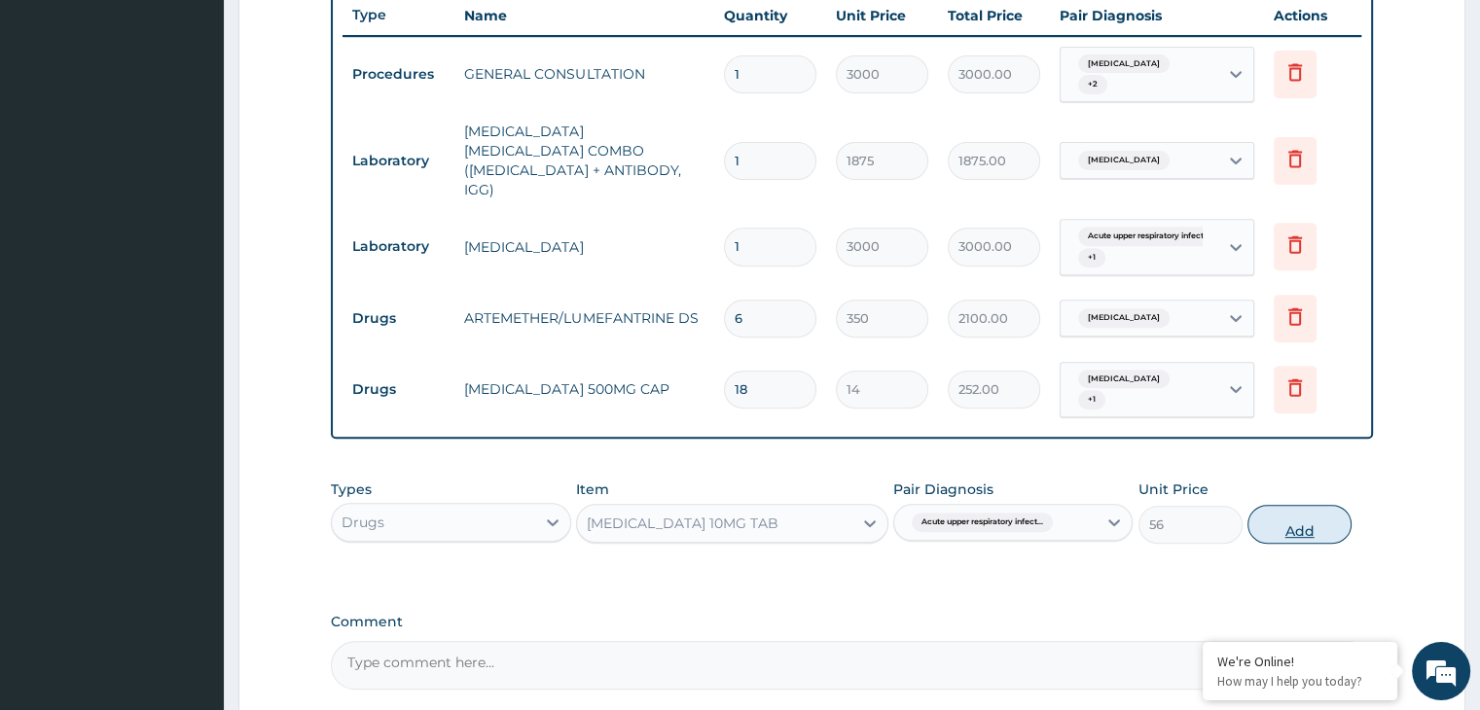
click at [1300, 505] on button "Add" at bounding box center [1300, 524] width 104 height 39
type input "0"
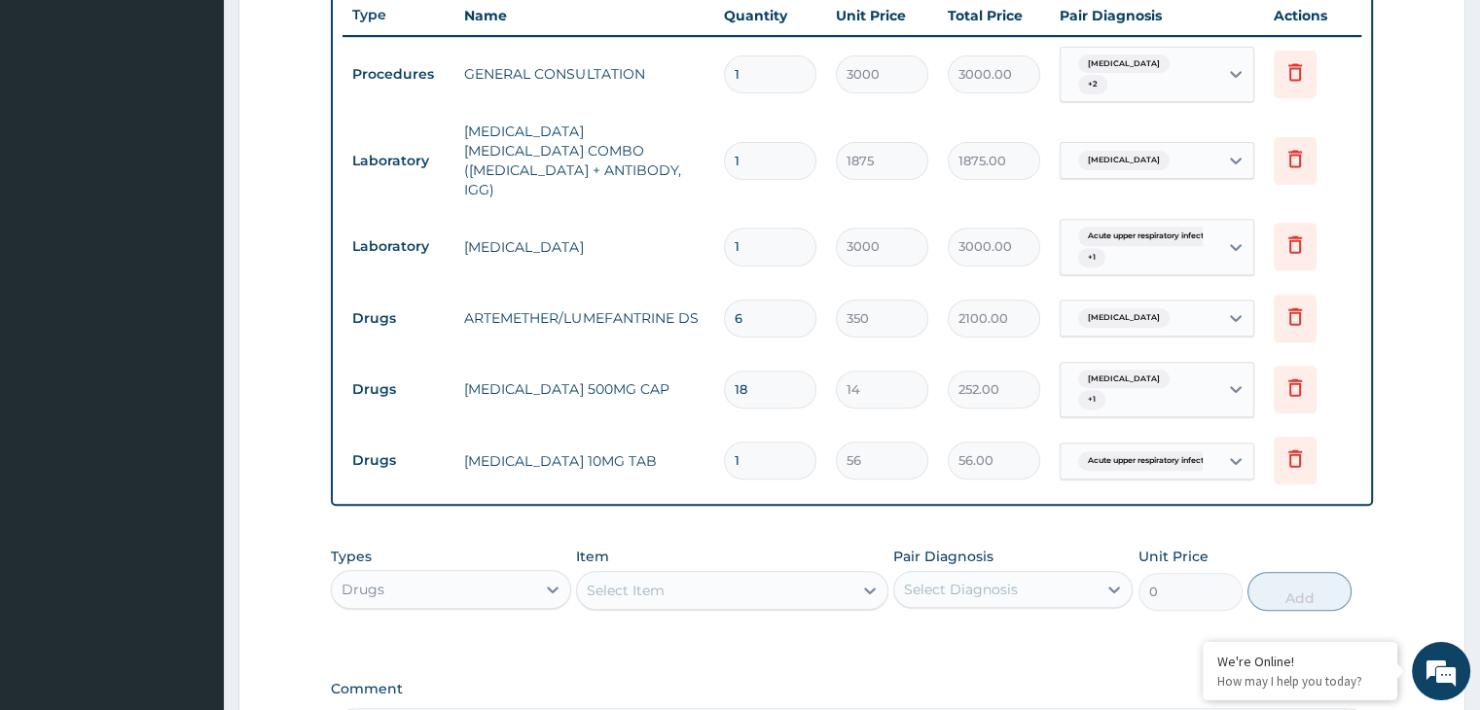
type input "15"
type input "840.00"
type input "1"
type input "56.00"
type input "0.00"
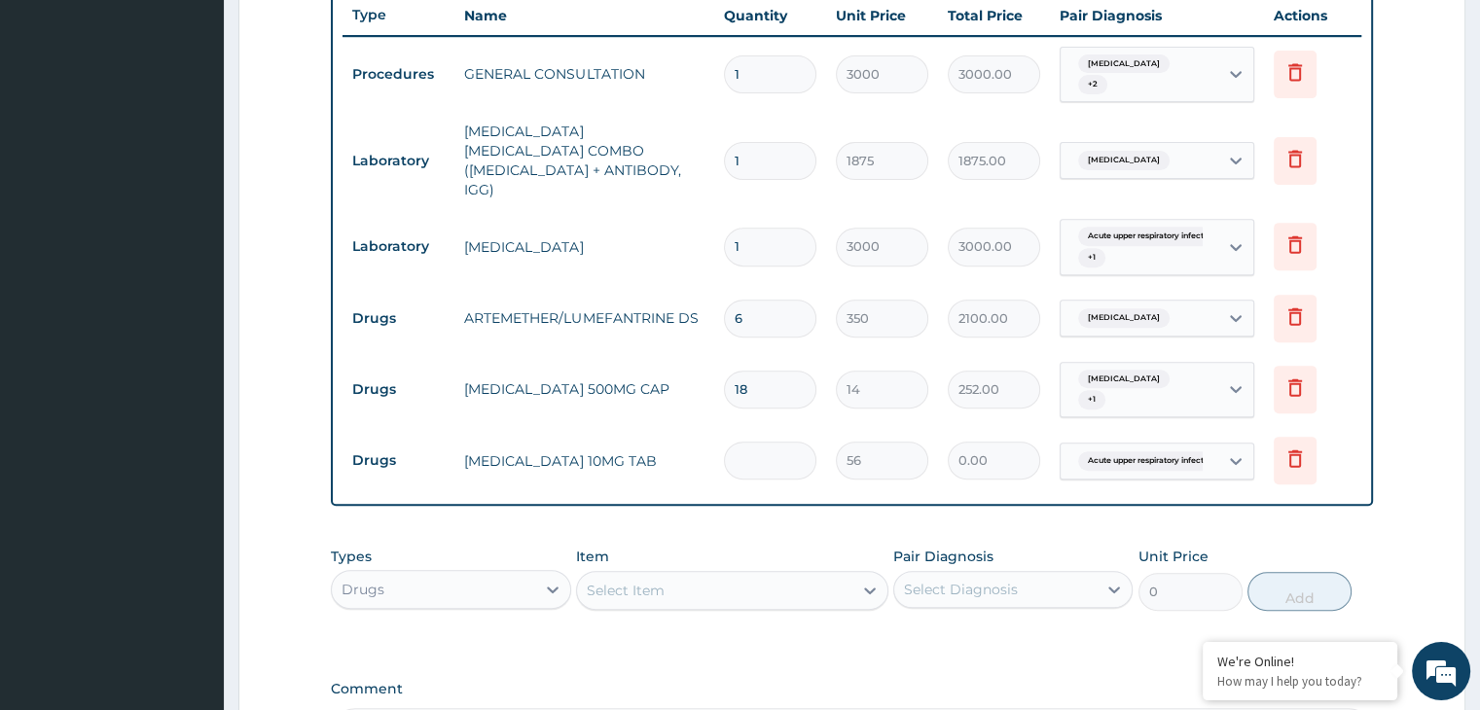
type input "5"
type input "280.00"
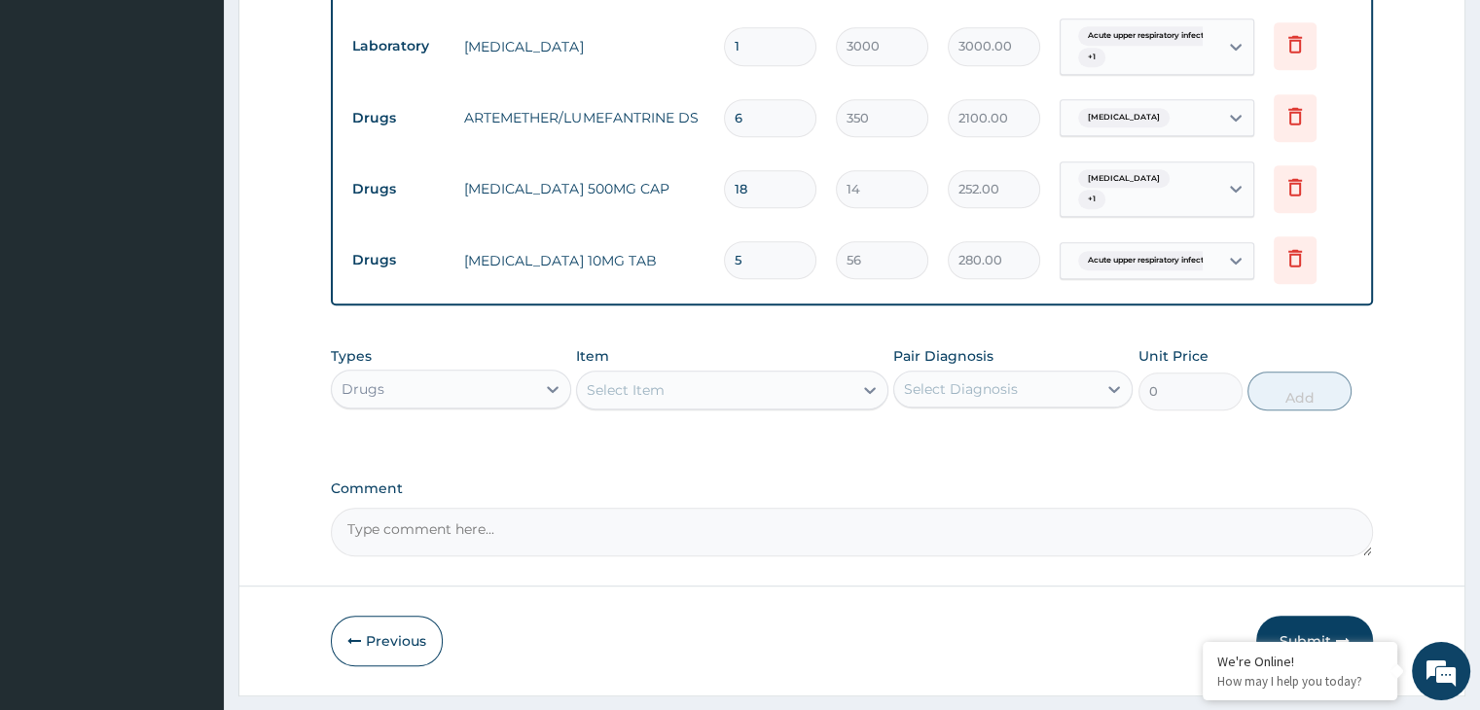
type input "5"
click at [1292, 616] on button "Submit" at bounding box center [1314, 641] width 117 height 51
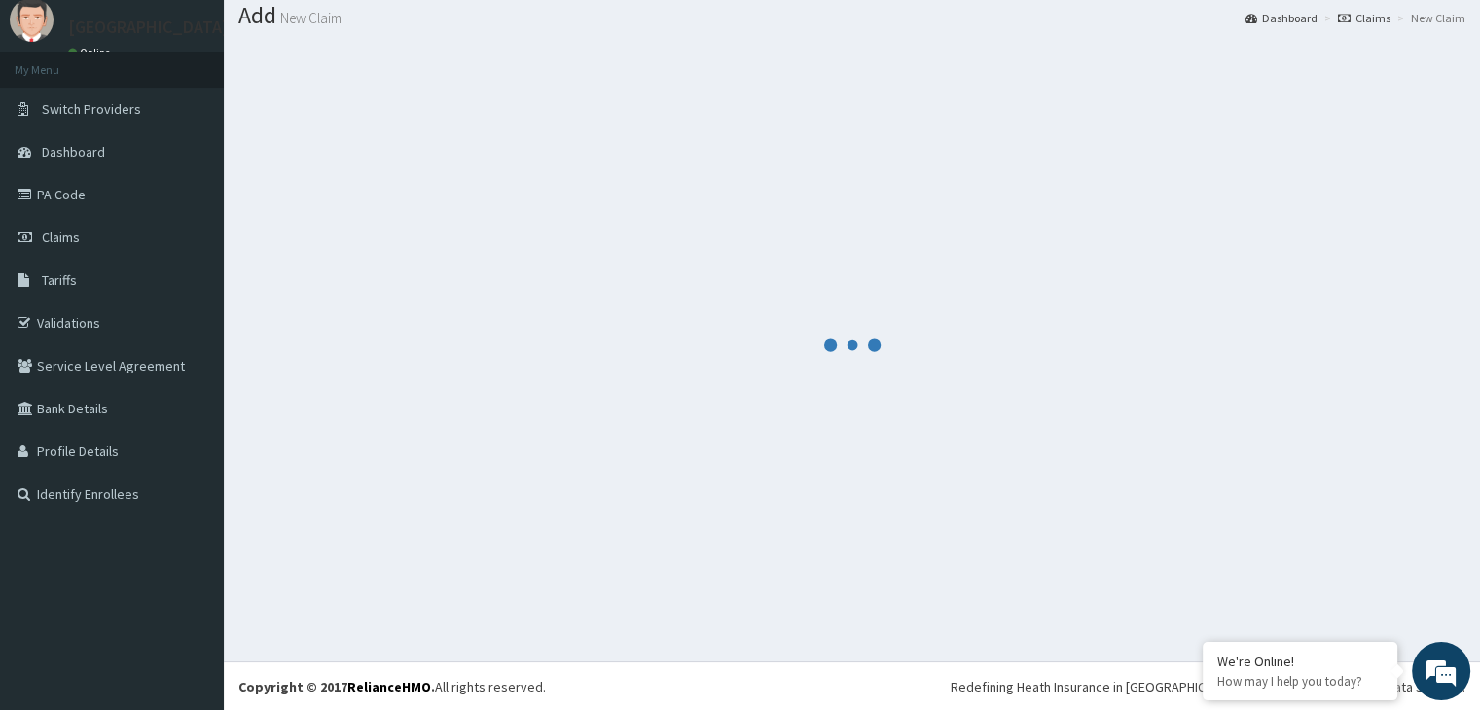
scroll to position [940, 0]
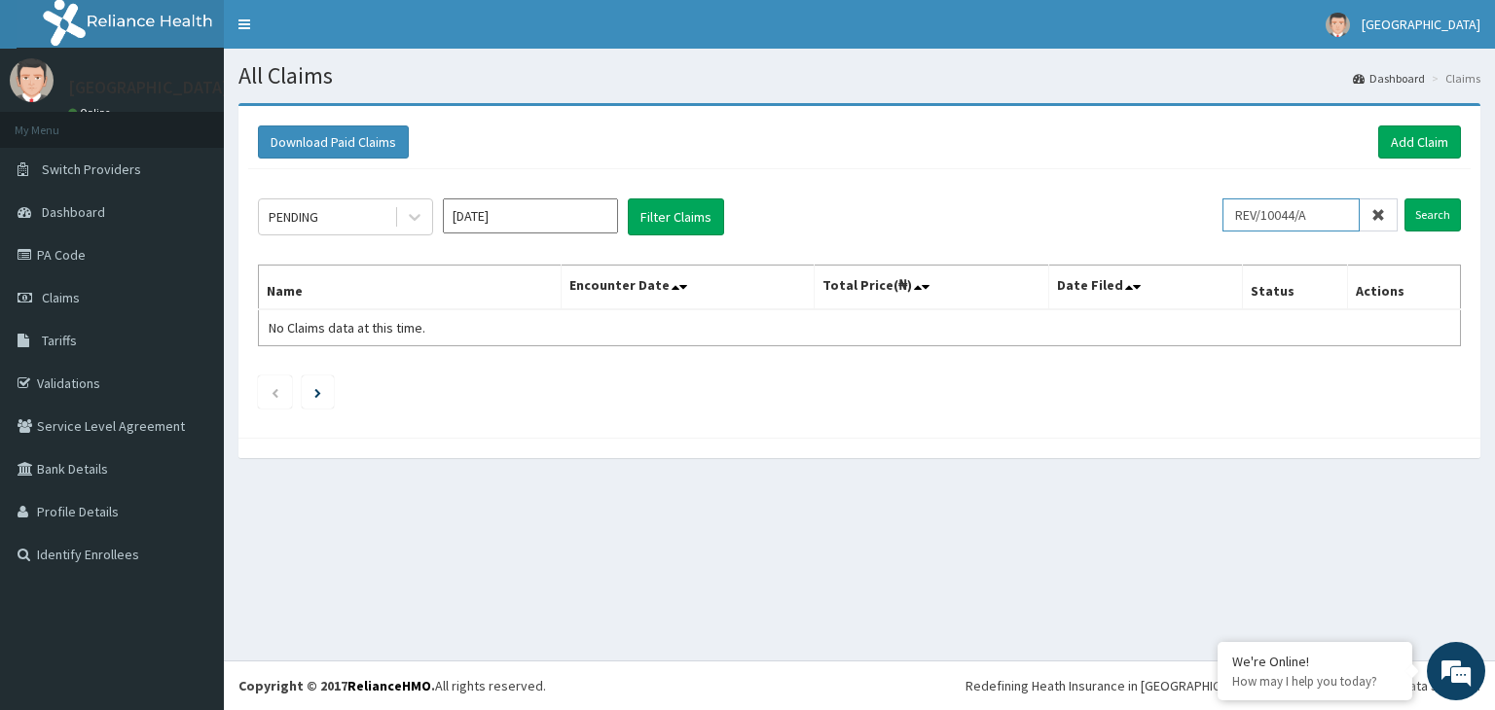
click at [1264, 207] on input "REV/10044/A" at bounding box center [1290, 215] width 137 height 33
click at [1264, 208] on input "REV/10044/A" at bounding box center [1290, 215] width 137 height 33
click at [1261, 209] on input "REV/10044/A" at bounding box center [1290, 215] width 137 height 33
click at [1261, 210] on input "REV/10044/A" at bounding box center [1290, 215] width 137 height 33
click at [1260, 211] on input "REV/10044/A" at bounding box center [1290, 215] width 137 height 33
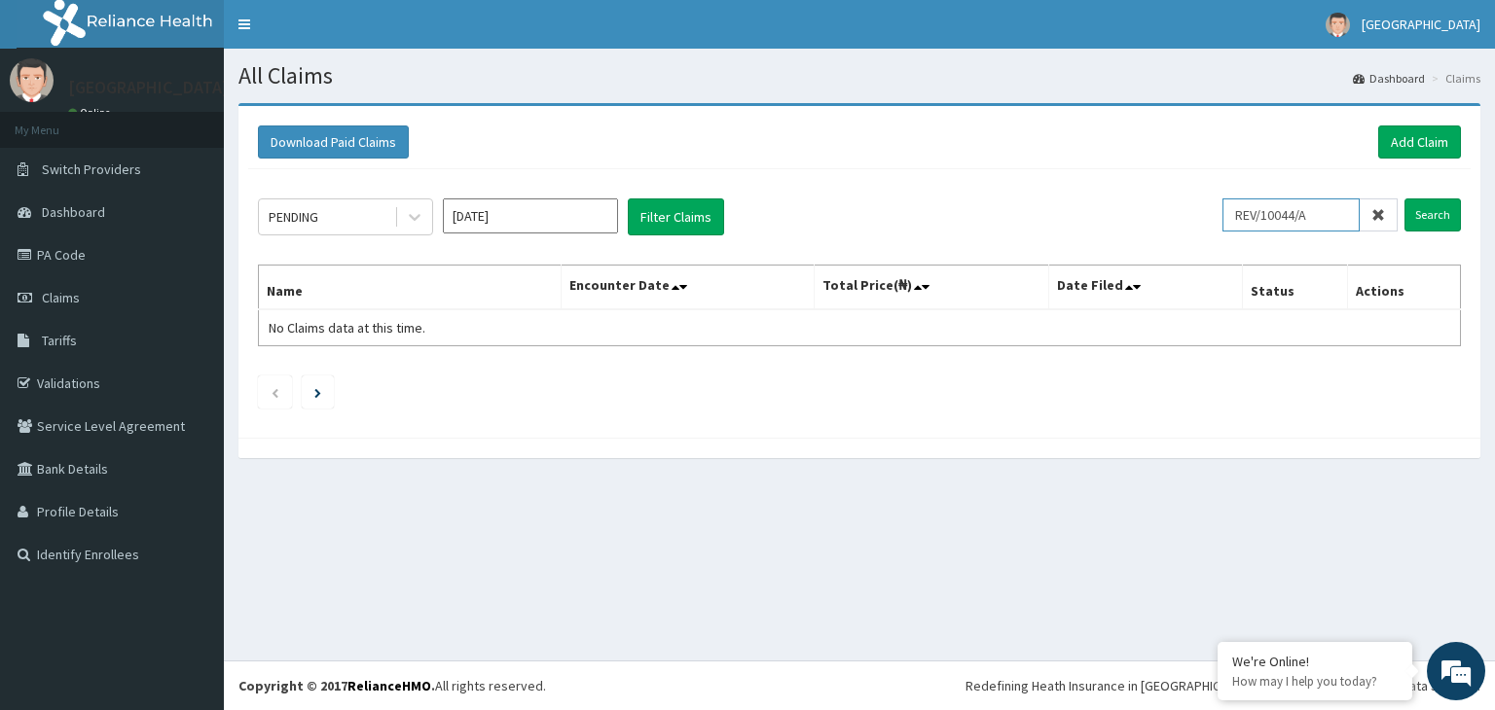
click at [1259, 211] on input "REV/10044/A" at bounding box center [1290, 215] width 137 height 33
paste input "SOA/10115"
click at [1425, 219] on input "Search" at bounding box center [1432, 215] width 56 height 33
click at [1307, 229] on input "SOA/10115/A" at bounding box center [1290, 215] width 137 height 33
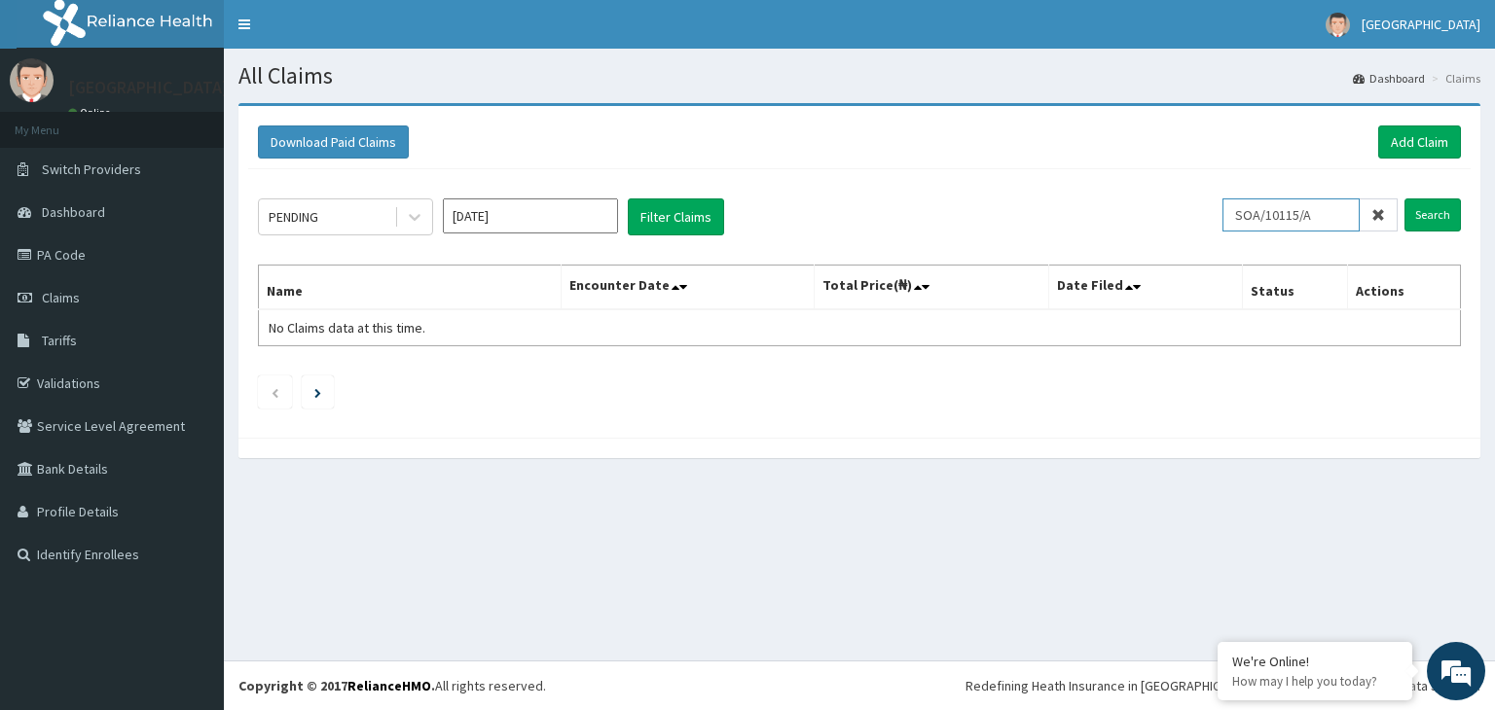
click at [1307, 229] on input "SOA/10115/A" at bounding box center [1290, 215] width 137 height 33
paste input "REC/10143"
click at [1417, 214] on input "Search" at bounding box center [1432, 215] width 56 height 33
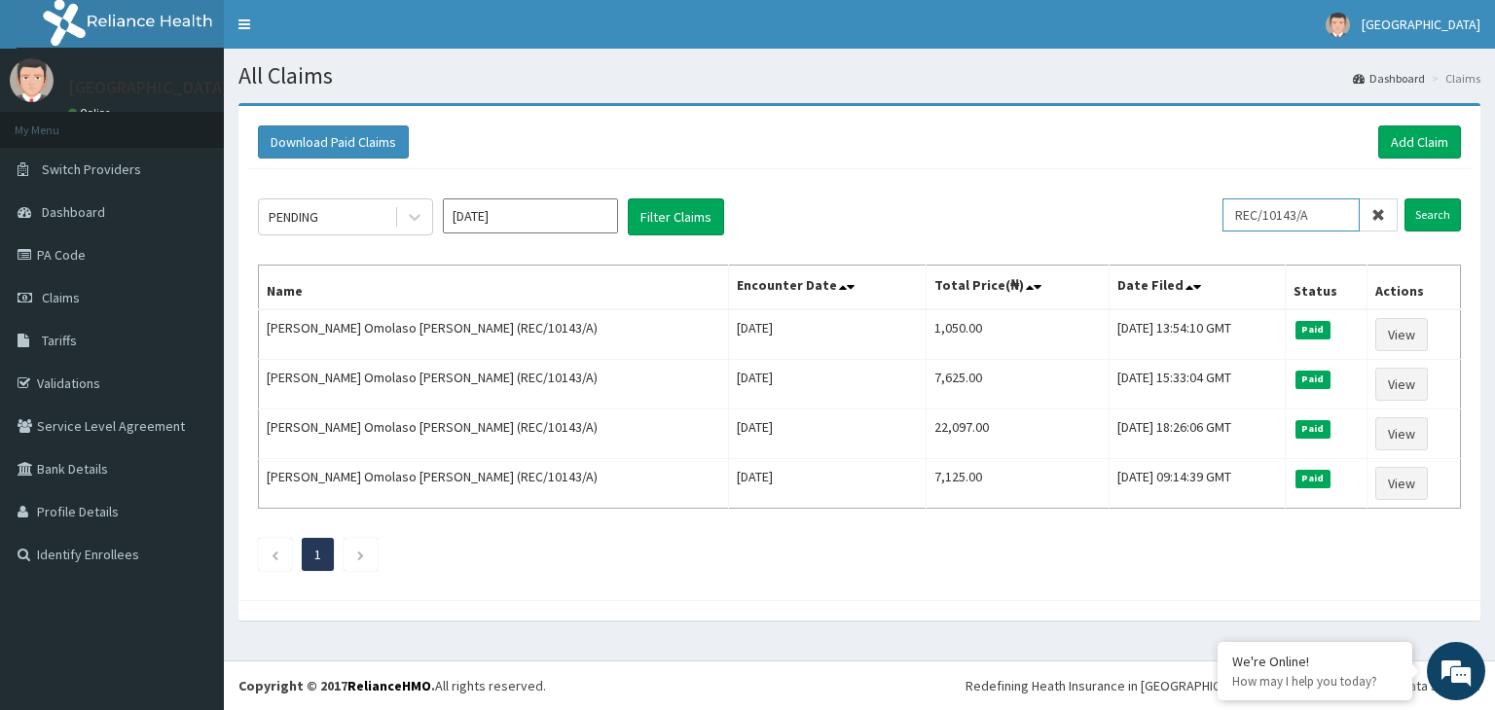
click at [1253, 210] on input "REC/10143/A" at bounding box center [1290, 215] width 137 height 33
paste input "HPL/10037"
click at [1416, 209] on input "Search" at bounding box center [1432, 215] width 56 height 33
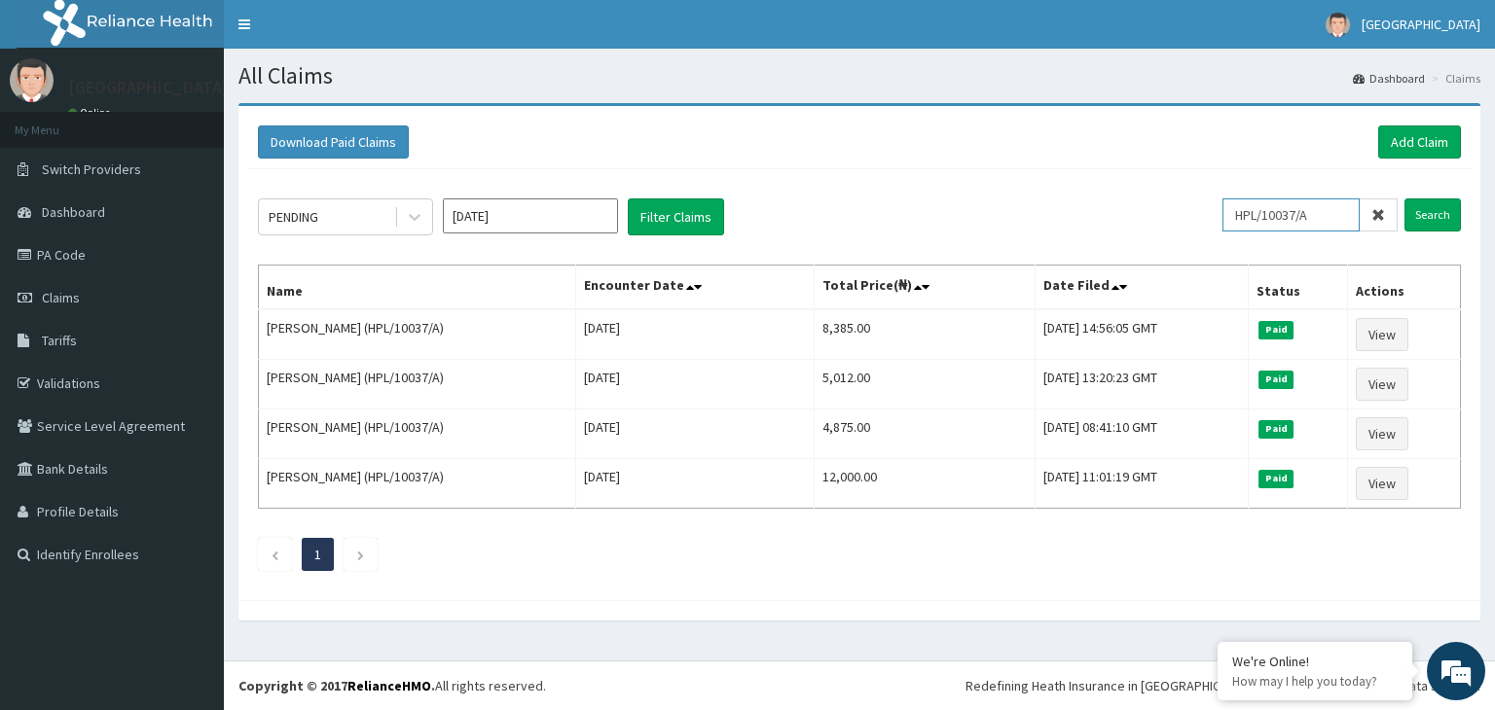
click at [1271, 204] on input "HPL/10037/A" at bounding box center [1290, 215] width 137 height 33
paste input "AVL/1012"
click at [1466, 221] on div "PENDING Sep 2025 Filter Claims AVL/10127/A Search Name Encounter Date Total Pri…" at bounding box center [859, 379] width 1222 height 421
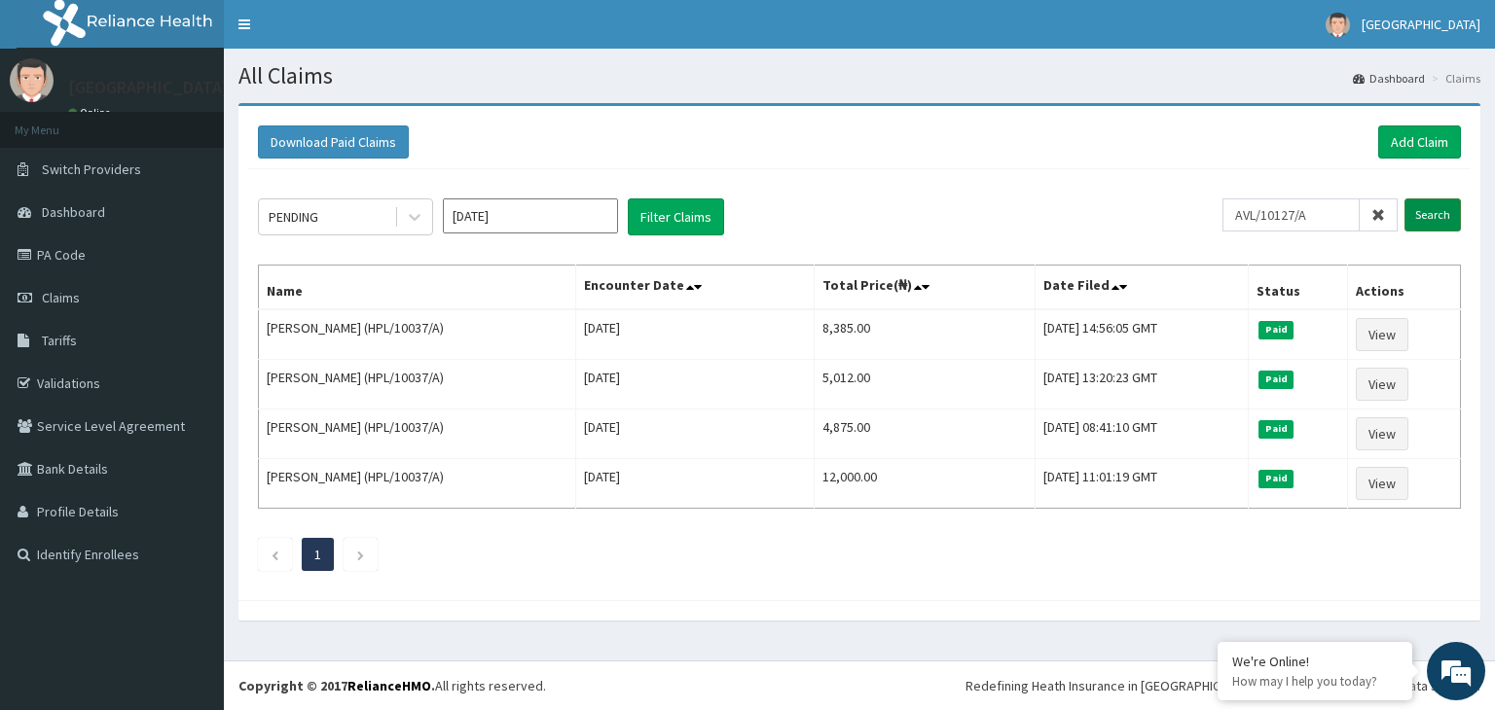
click at [1431, 209] on input "Search" at bounding box center [1432, 215] width 56 height 33
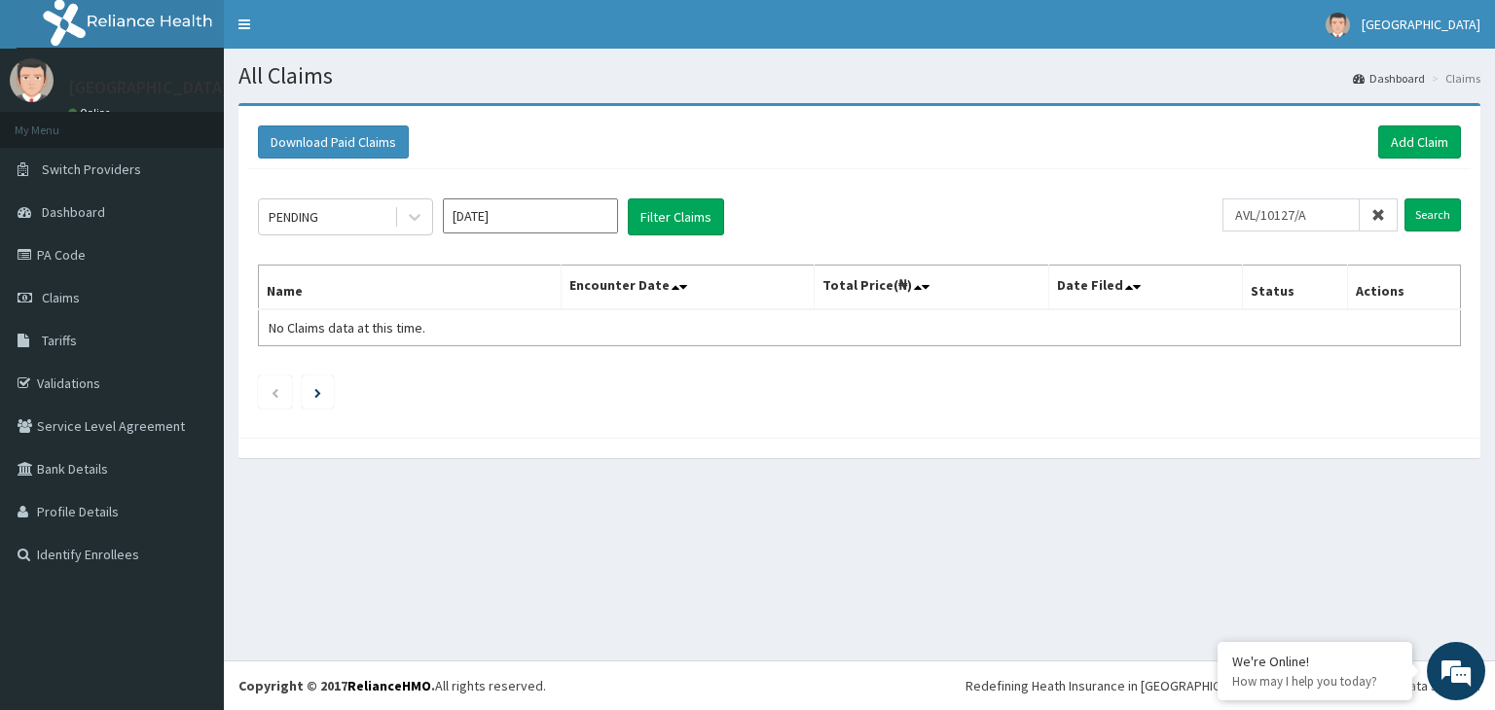
click at [1278, 196] on div "PENDING Sep 2025 Filter Claims AVL/10127/A Search Name Encounter Date Total Pri…" at bounding box center [859, 298] width 1222 height 259
click at [1265, 211] on input "AVL/10127/A" at bounding box center [1290, 215] width 137 height 33
paste input "05"
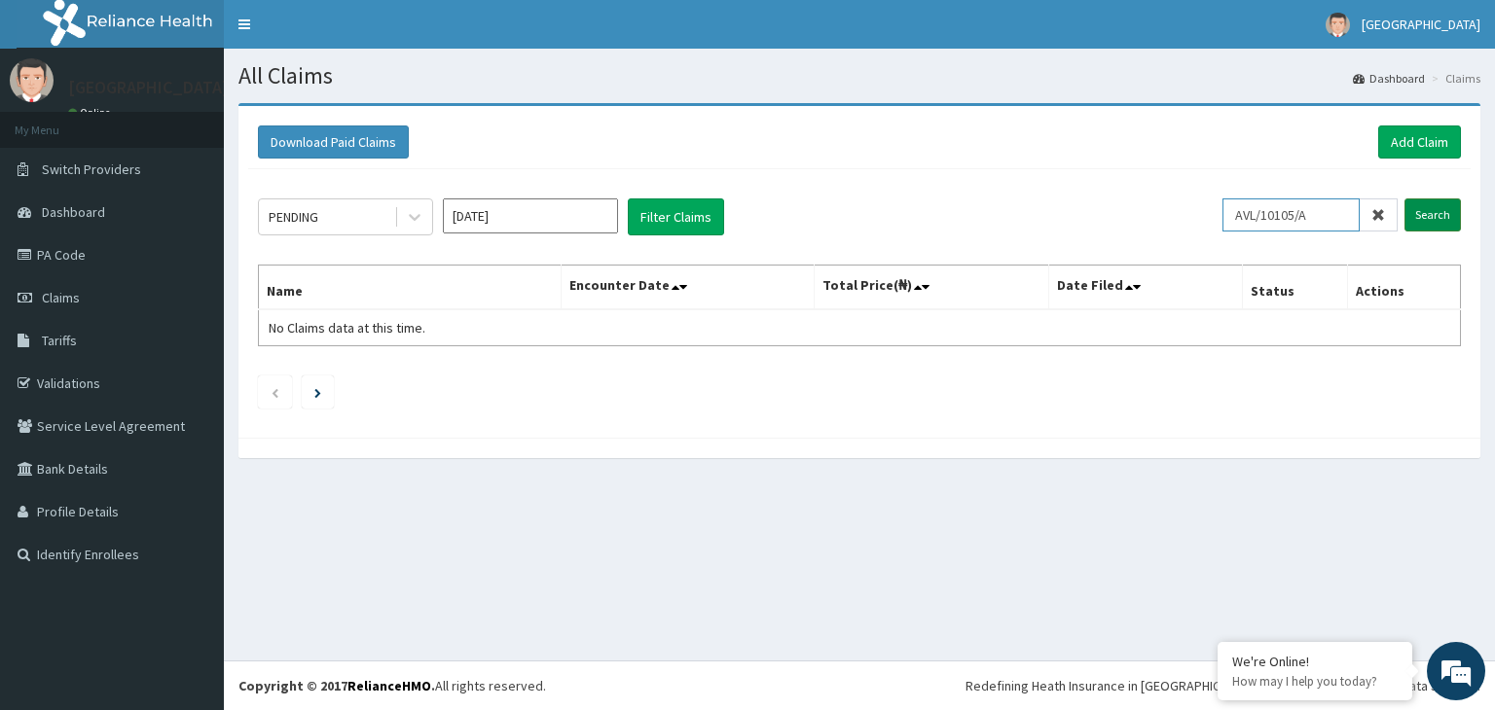
type input "AVL/10105/A"
click at [1440, 210] on input "Search" at bounding box center [1432, 215] width 56 height 33
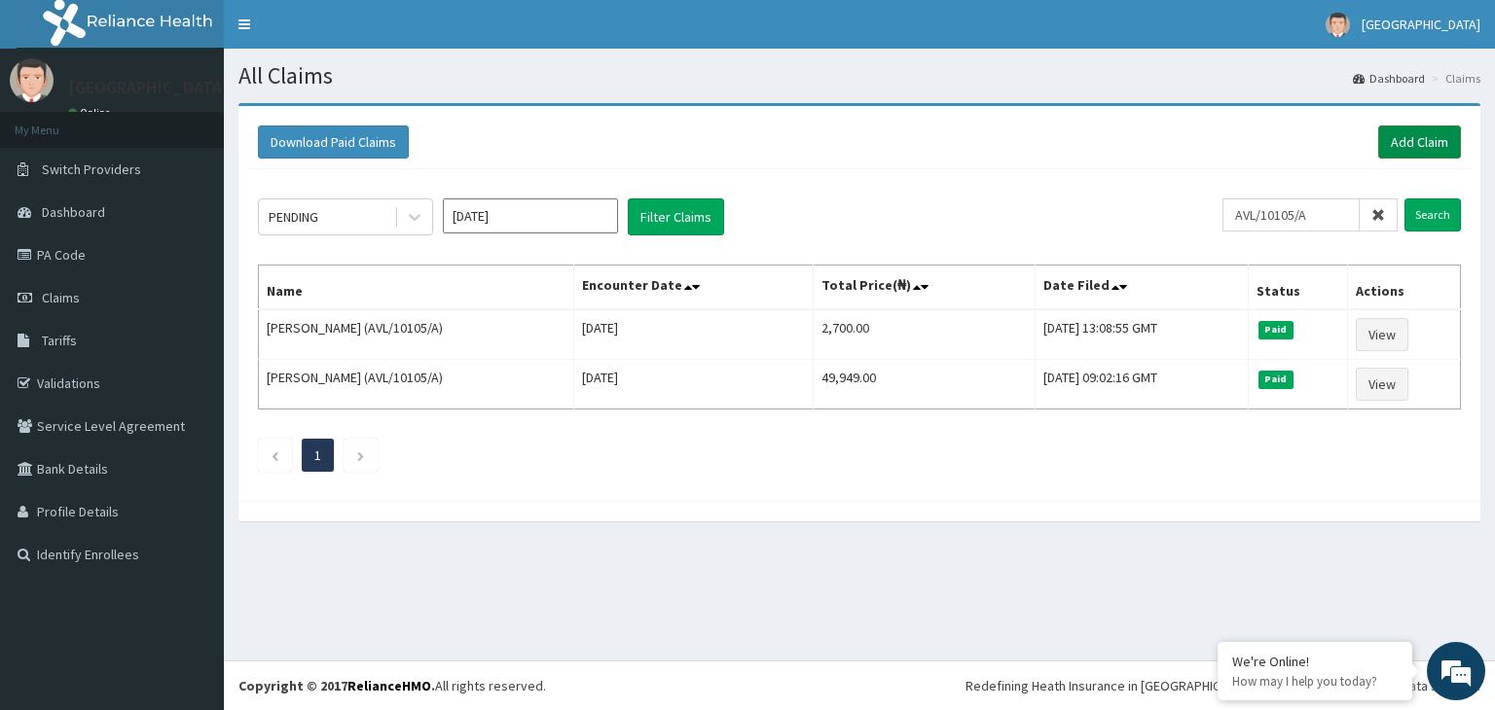
click at [1449, 140] on link "Add Claim" at bounding box center [1419, 142] width 83 height 33
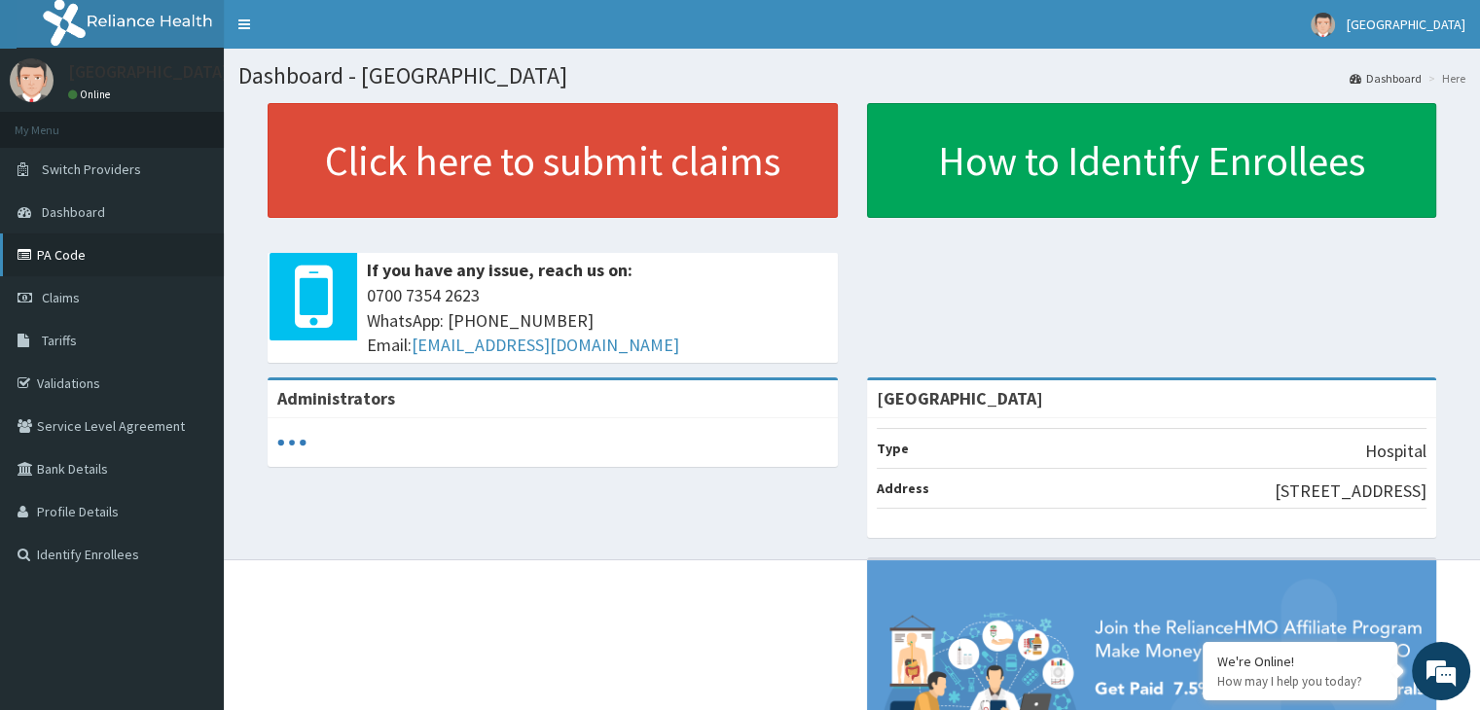
click at [77, 255] on link "PA Code" at bounding box center [112, 255] width 224 height 43
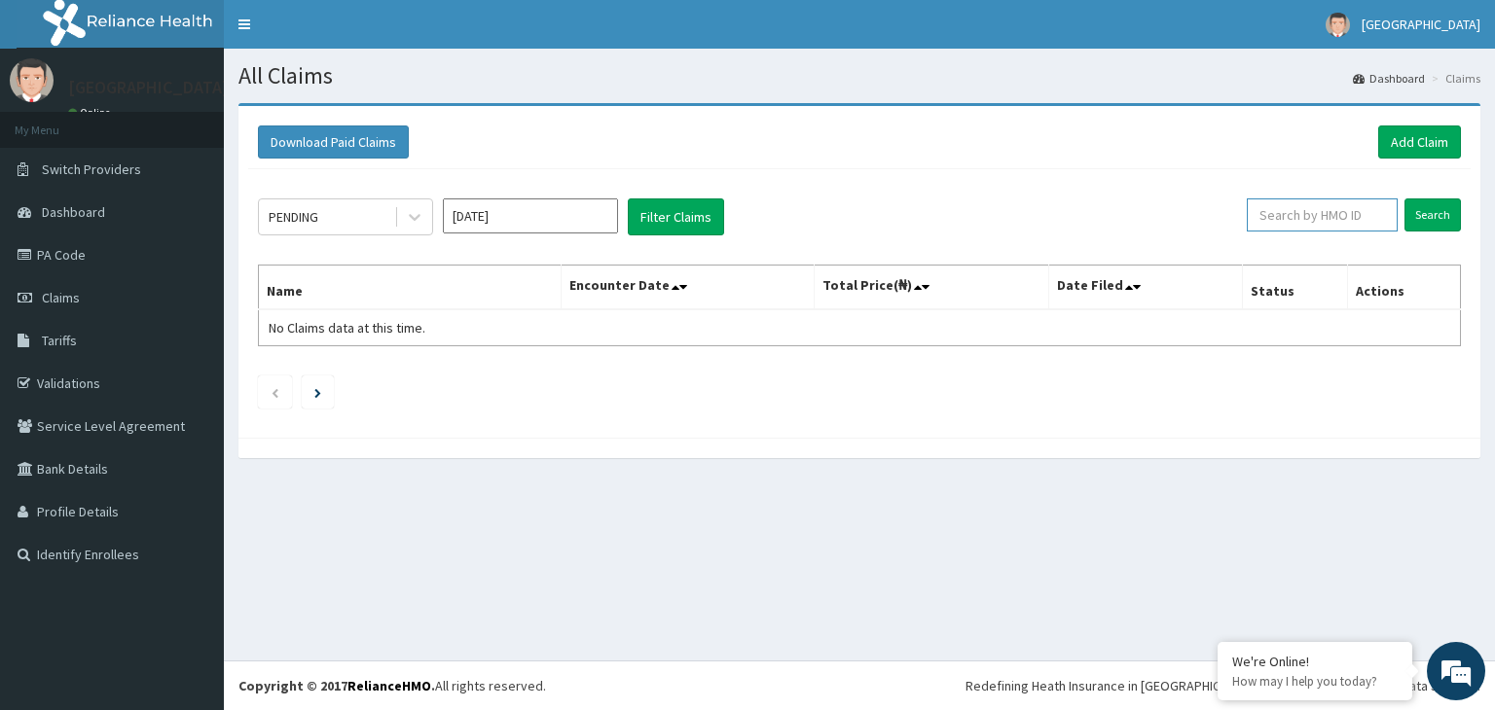
click at [1324, 220] on input "text" at bounding box center [1322, 215] width 151 height 33
type input "DAT/10029/A"
click at [1404, 199] on input "Search" at bounding box center [1432, 215] width 56 height 33
click at [1324, 220] on input "DAT/10029/A" at bounding box center [1290, 215] width 137 height 33
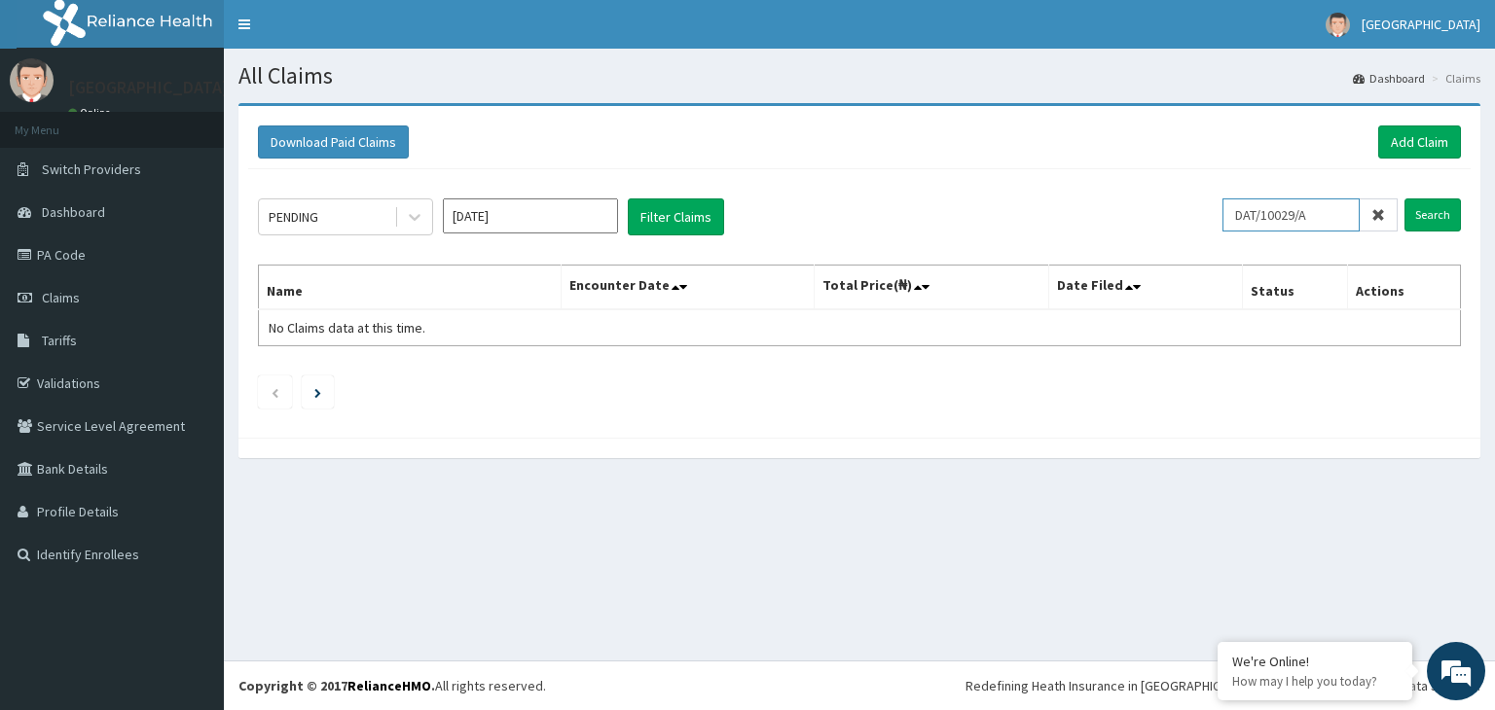
click at [1324, 220] on input "DAT/10029/A" at bounding box center [1290, 215] width 137 height 33
click at [1446, 114] on div "Download Paid Claims Add Claim × Note you can only download claims within a max…" at bounding box center [859, 272] width 1242 height 332
click at [1435, 127] on link "Add Claim" at bounding box center [1419, 142] width 83 height 33
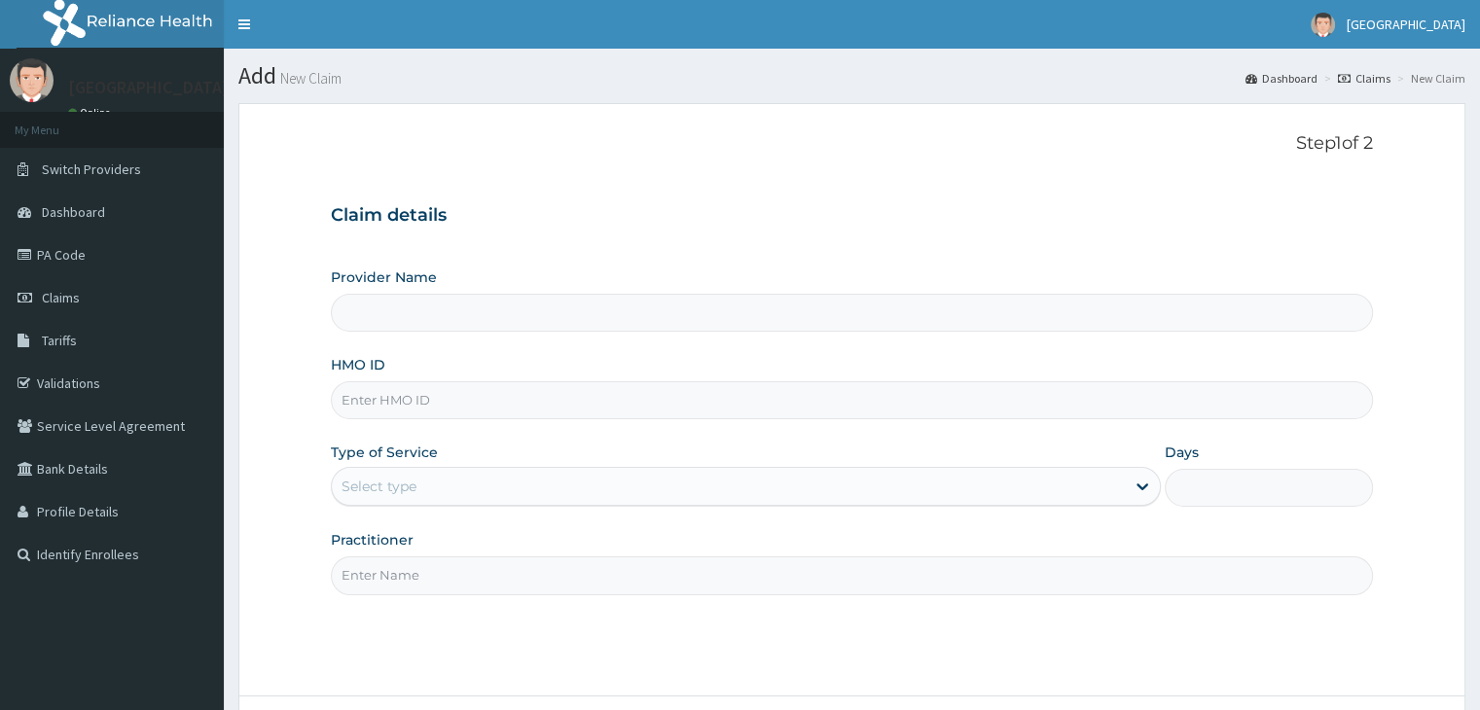
click at [452, 379] on div "HMO ID" at bounding box center [851, 387] width 1041 height 64
click at [402, 438] on div "Provider Name HMO ID Type of Service Select type Days Practitioner" at bounding box center [851, 431] width 1041 height 327
click at [420, 409] on input "HMO ID" at bounding box center [851, 400] width 1041 height 38
type input "Finnih Medical Centre"
paste input "DAT/10029/A"
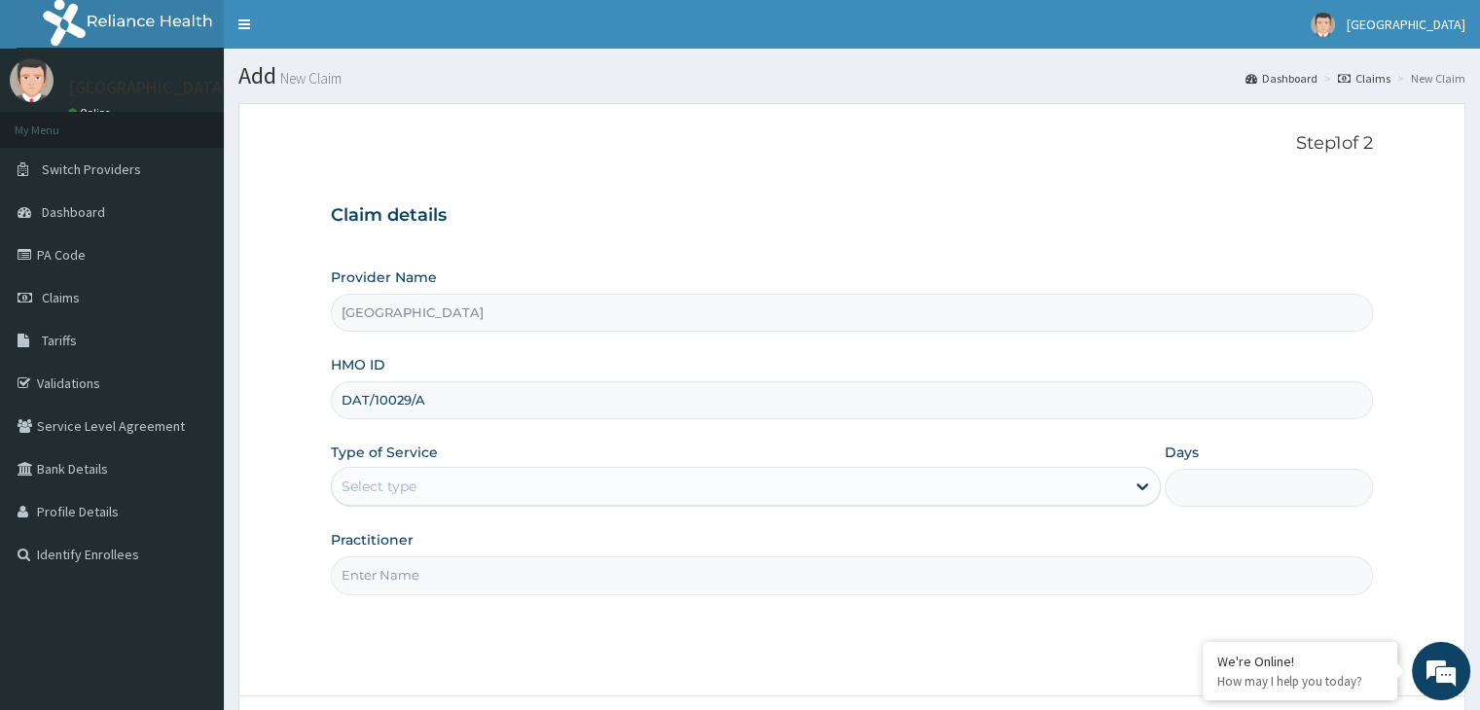
type input "DAT/10029/A"
click at [396, 488] on div "Select type" at bounding box center [379, 486] width 75 height 19
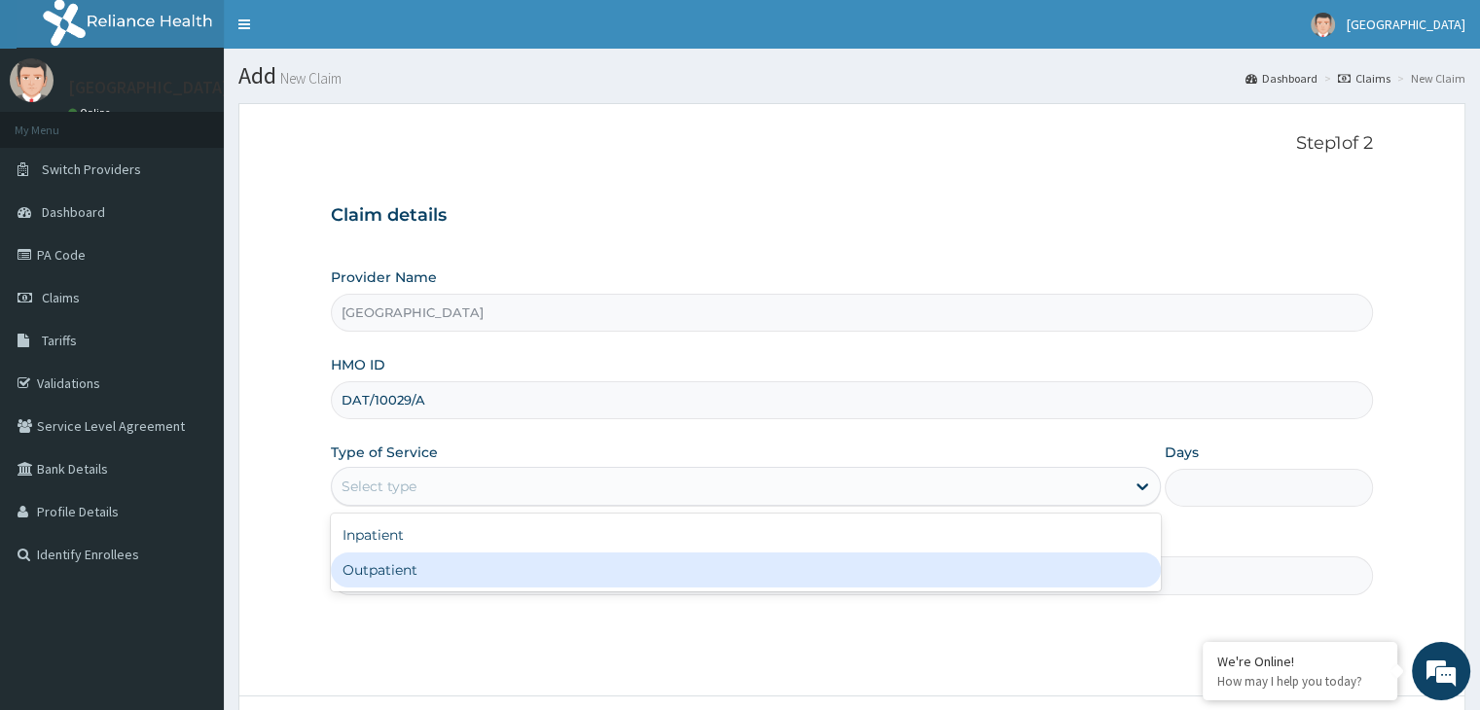
click at [376, 556] on div "Outpatient" at bounding box center [746, 570] width 830 height 35
type input "1"
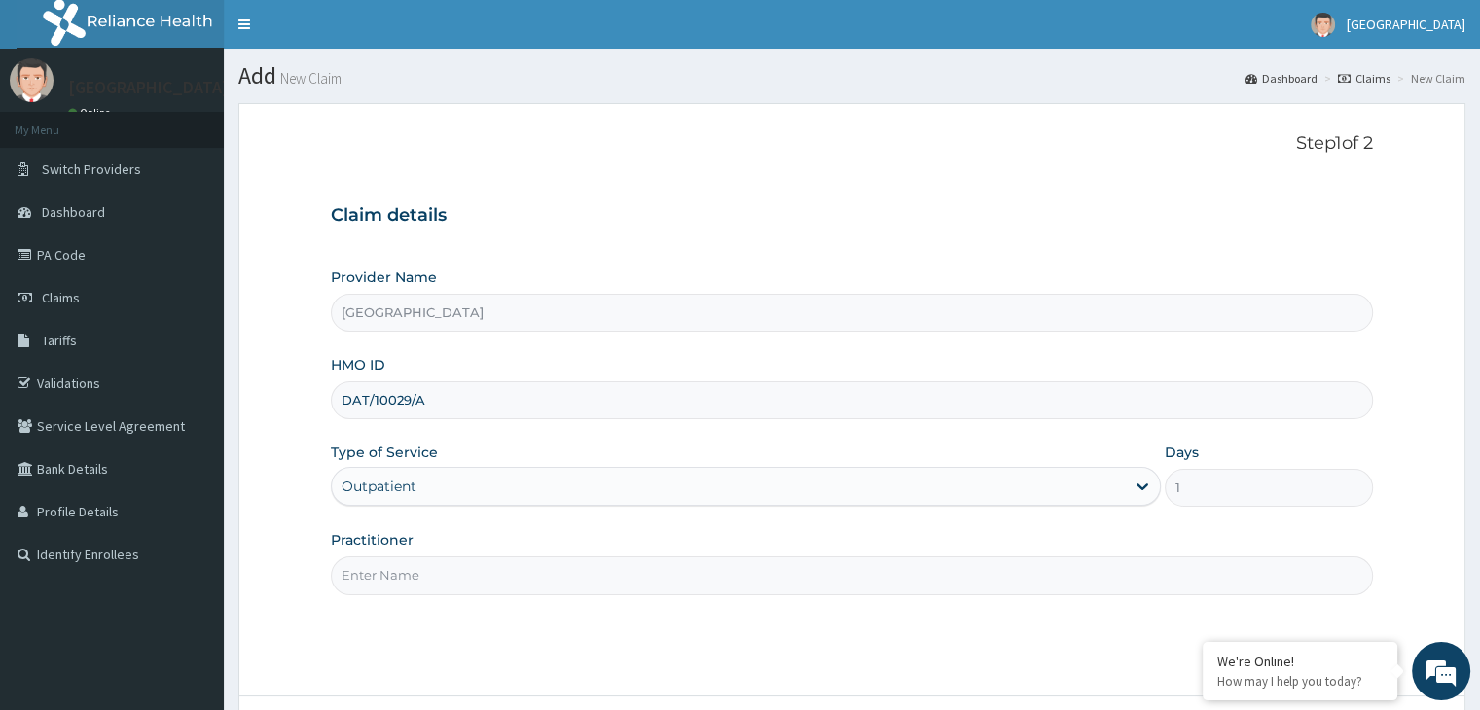
click at [376, 563] on input "Practitioner" at bounding box center [851, 576] width 1041 height 38
type input "DR ABOH PETER"
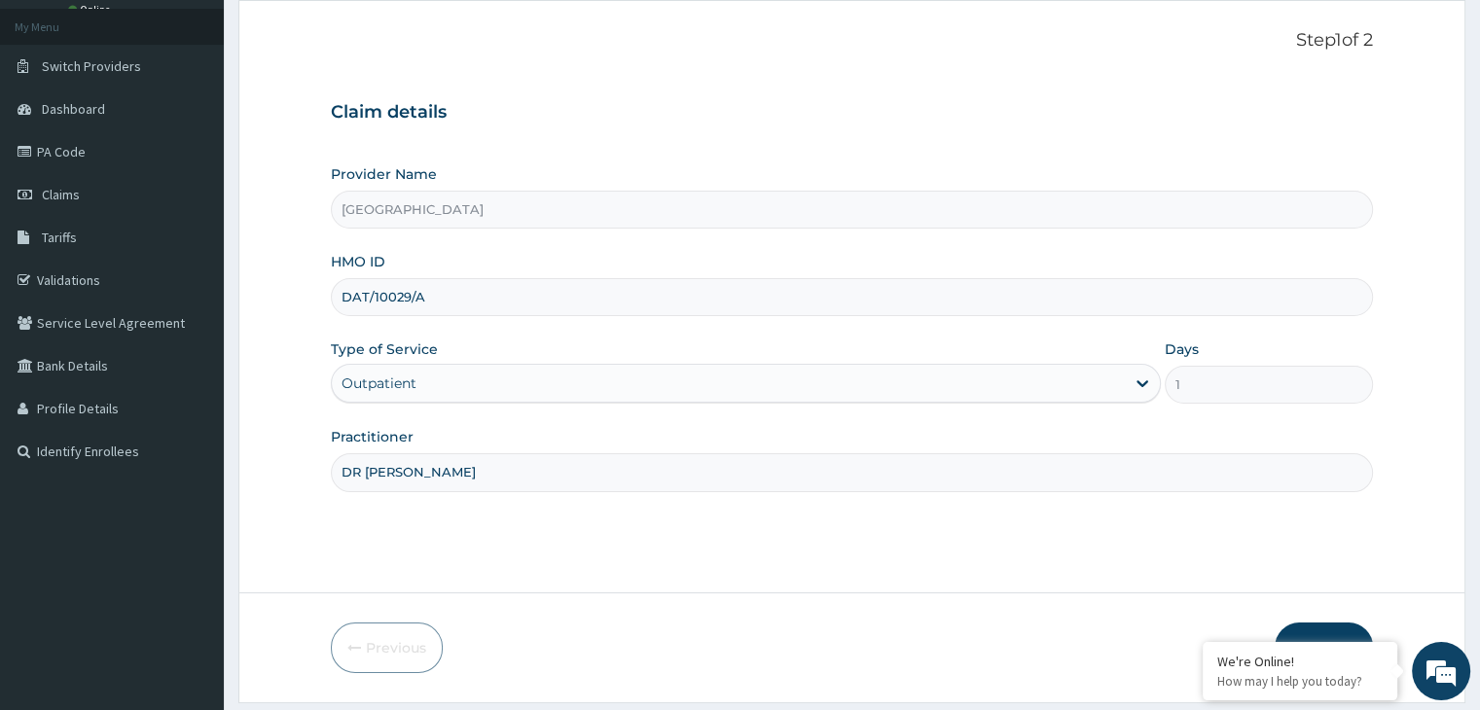
scroll to position [160, 0]
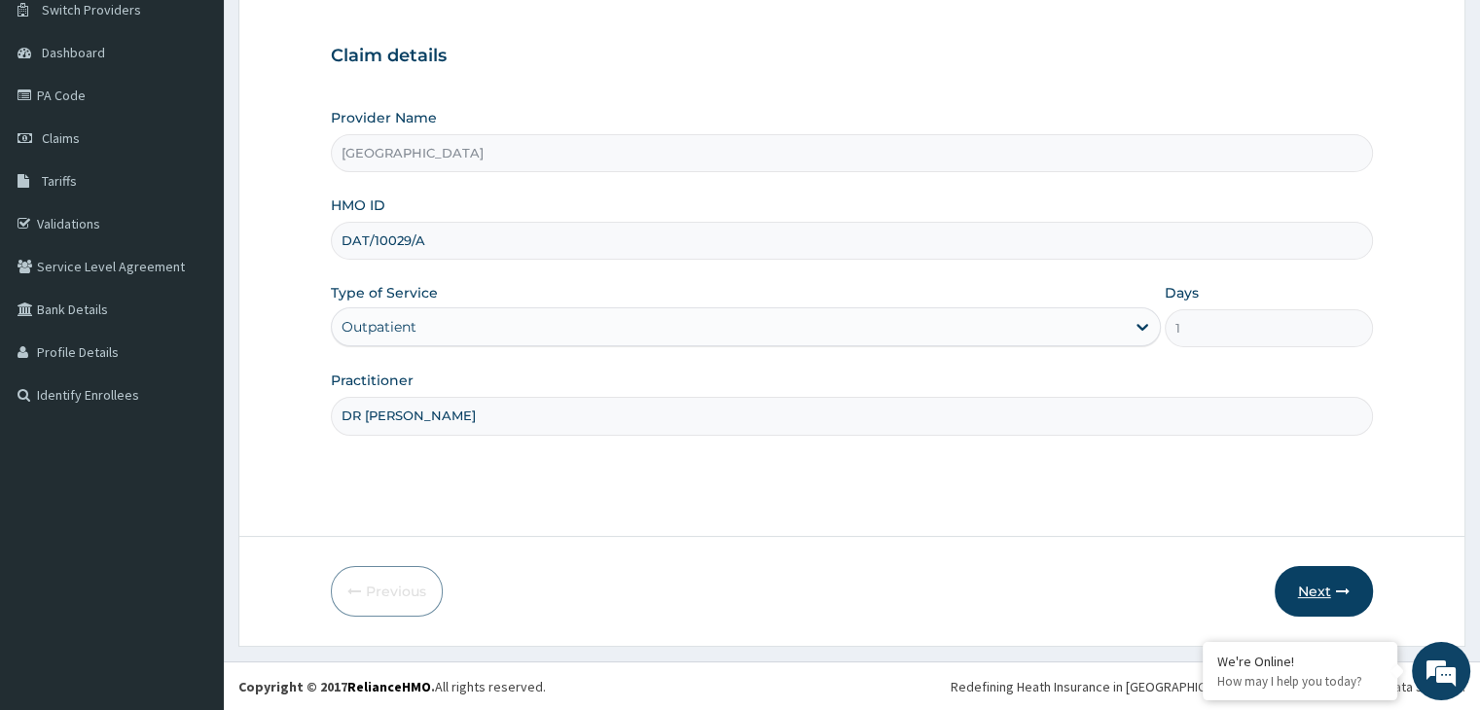
click at [1289, 577] on button "Next" at bounding box center [1324, 591] width 98 height 51
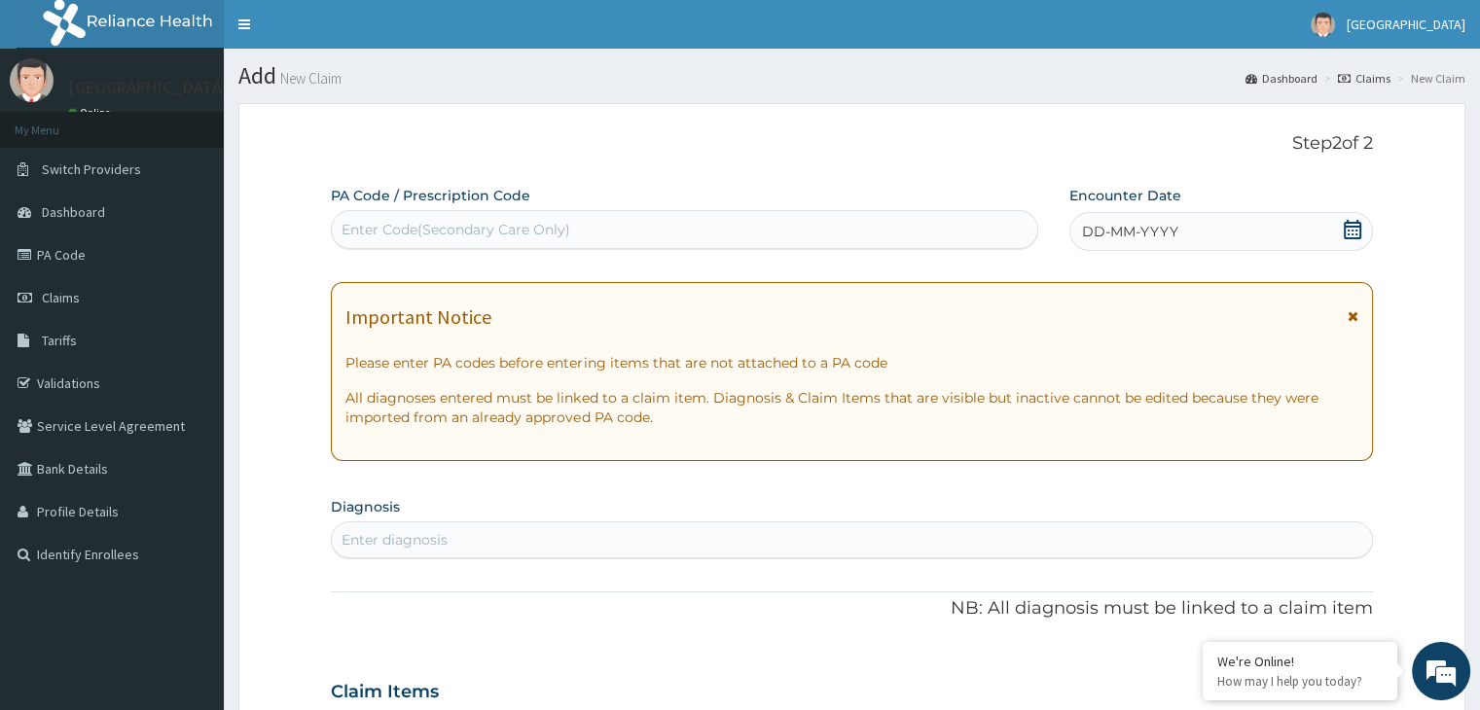
scroll to position [0, 0]
click at [527, 236] on div "Enter Code(Secondary Care Only)" at bounding box center [456, 229] width 229 height 19
click at [530, 227] on div "Enter Code(Secondary Care Only)" at bounding box center [456, 229] width 229 height 19
paste input "PA/CE00E6"
type input "PA/CE00E6"
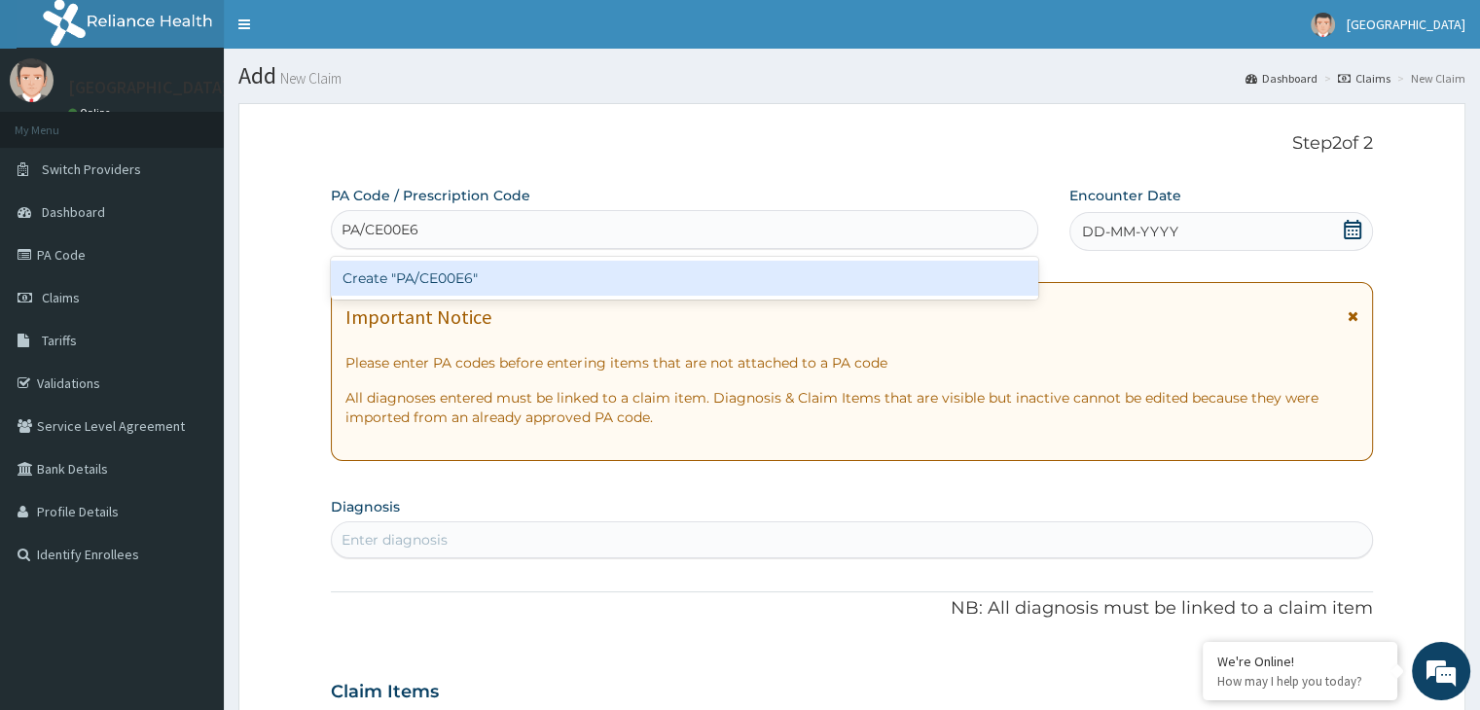
click at [471, 265] on div "Create "PA/CE00E6"" at bounding box center [685, 278] width 708 height 35
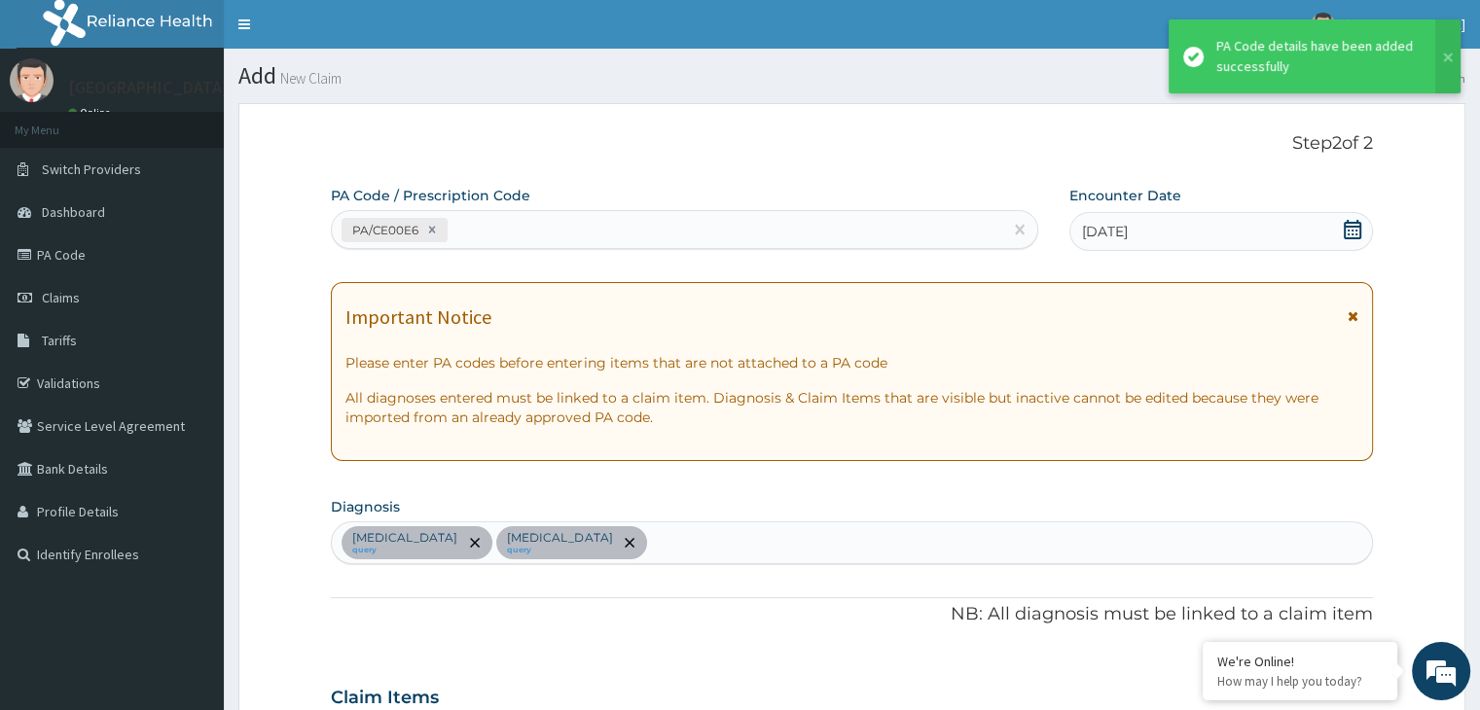
scroll to position [662, 0]
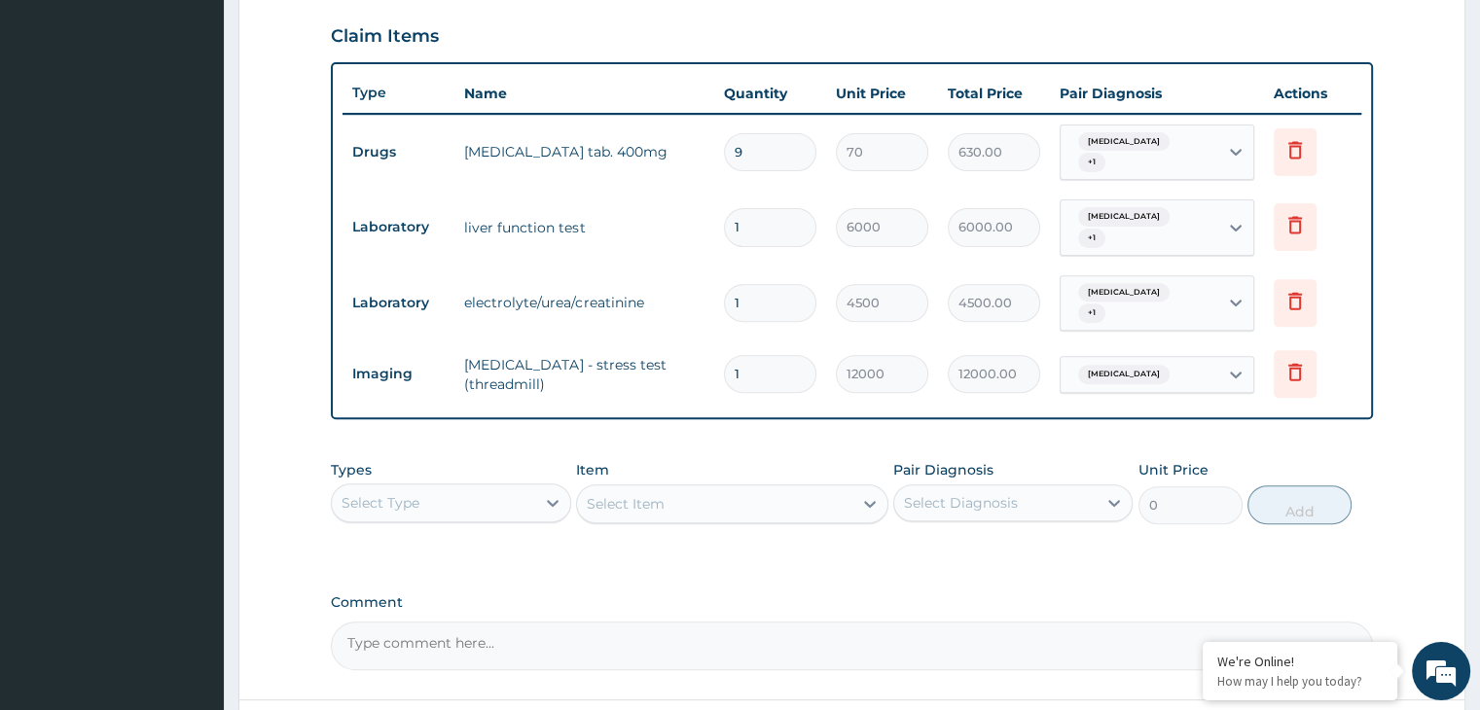
click at [487, 510] on div "Types Select Type Item Select Item Pair Diagnosis Select Diagnosis Unit Price 0…" at bounding box center [851, 493] width 1041 height 84
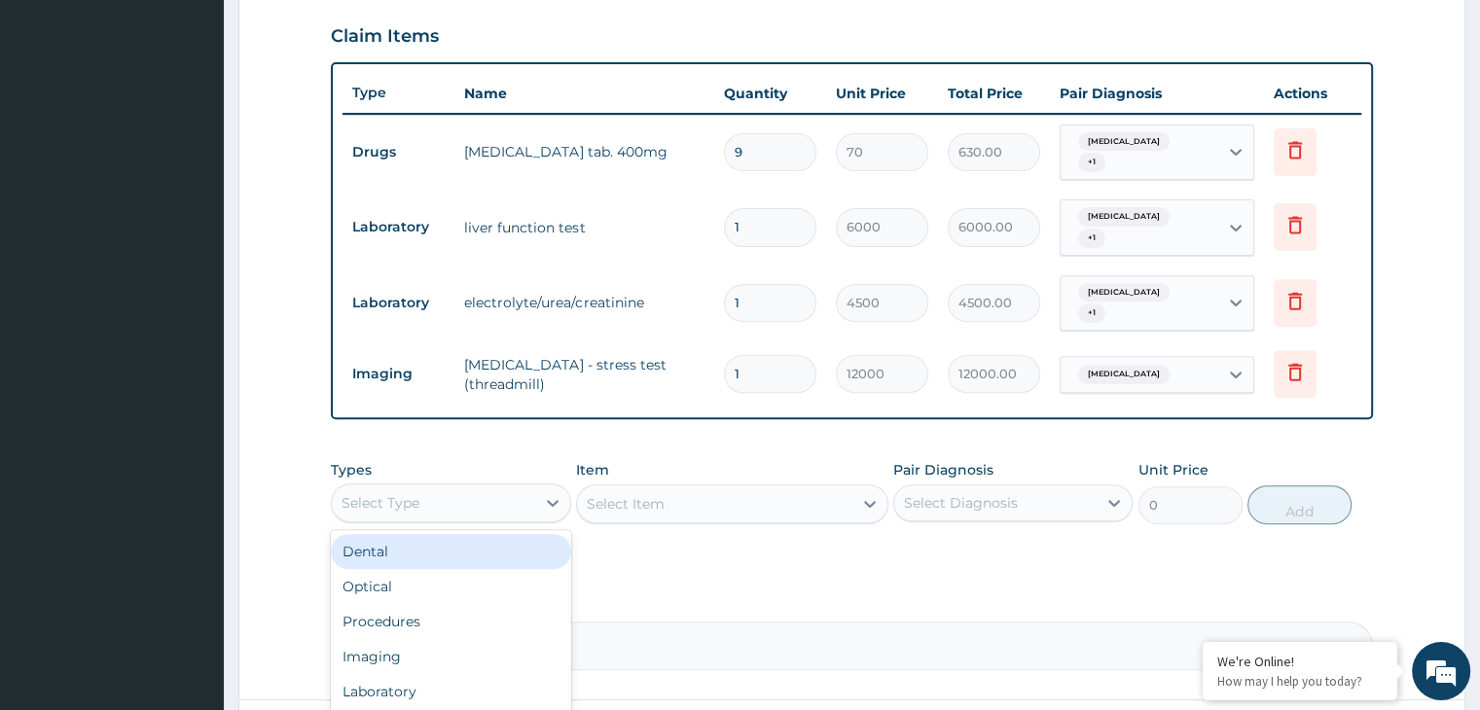
click at [472, 500] on div "Select Type" at bounding box center [450, 503] width 239 height 39
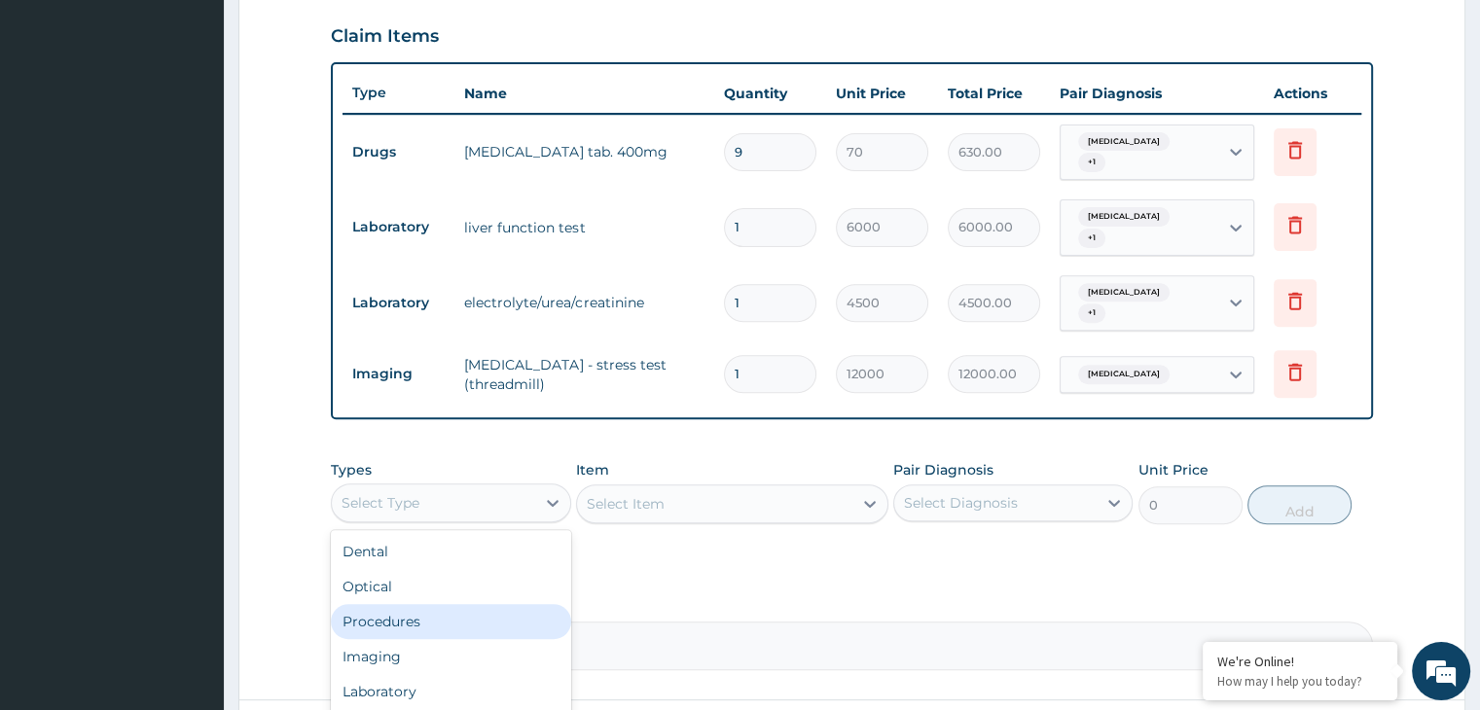
click at [449, 604] on div "Procedures" at bounding box center [450, 621] width 239 height 35
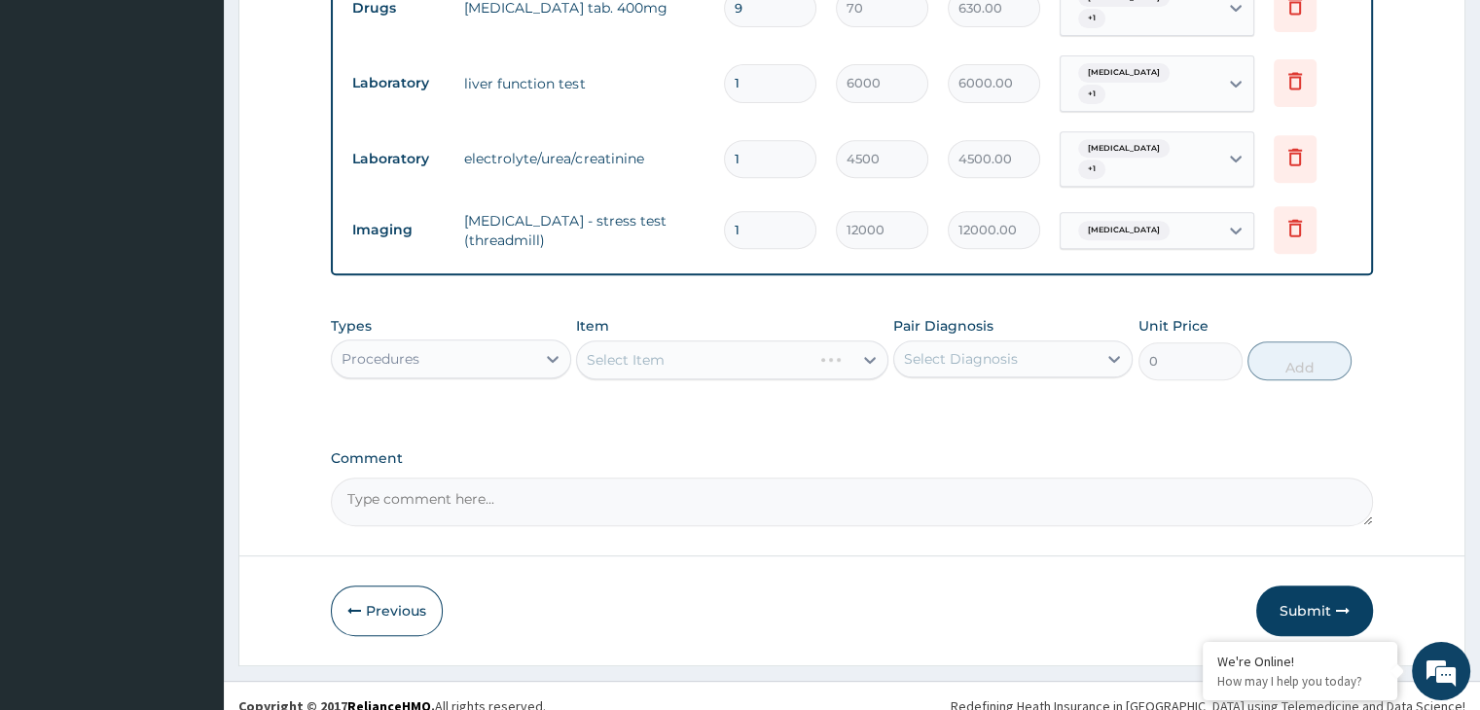
scroll to position [708, 0]
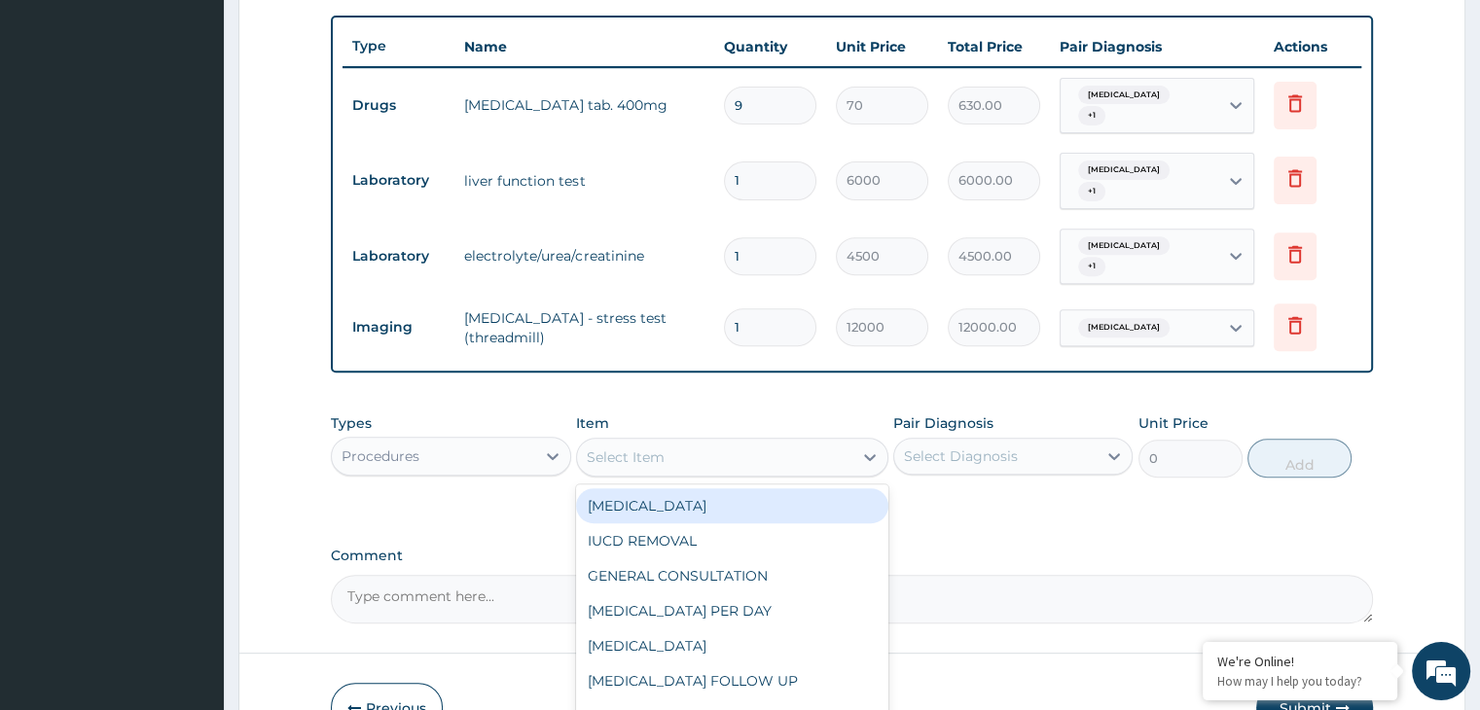
click at [623, 448] on div "Select Item" at bounding box center [626, 457] width 78 height 19
type input "consu"
type input "3000"
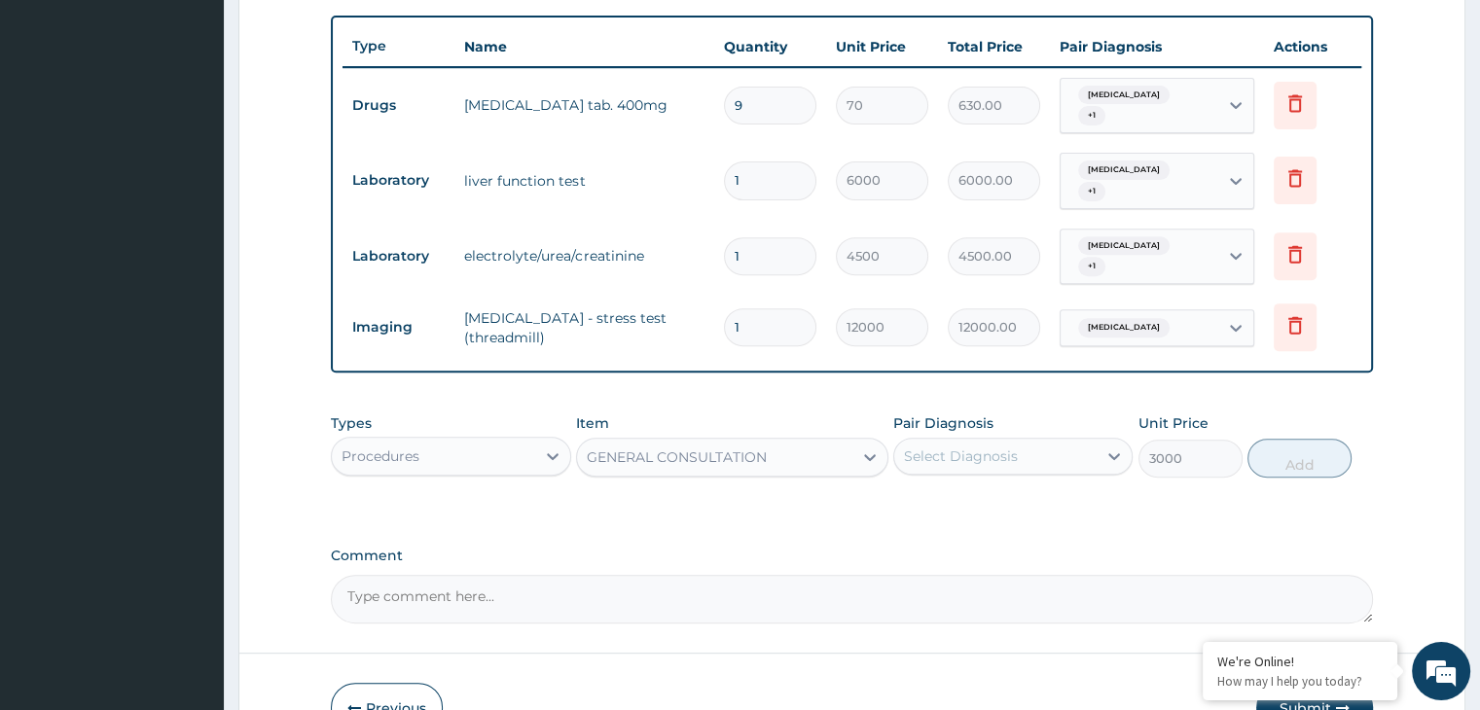
click at [1015, 447] on div "Select Diagnosis" at bounding box center [961, 456] width 114 height 19
click at [1003, 494] on label "[MEDICAL_DATA]" at bounding box center [986, 503] width 121 height 19
checkbox input "true"
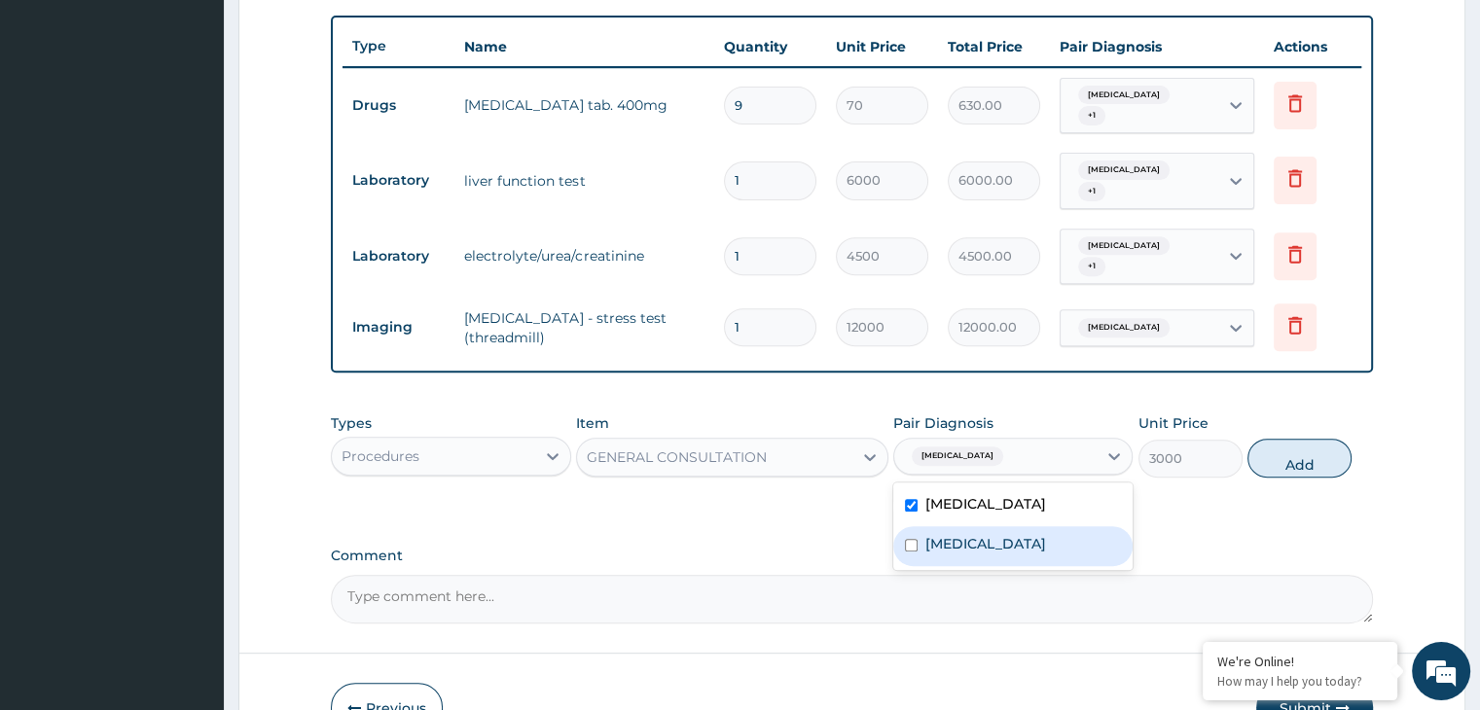
click at [1003, 534] on label "Menstrual migraine" at bounding box center [986, 543] width 121 height 19
checkbox input "true"
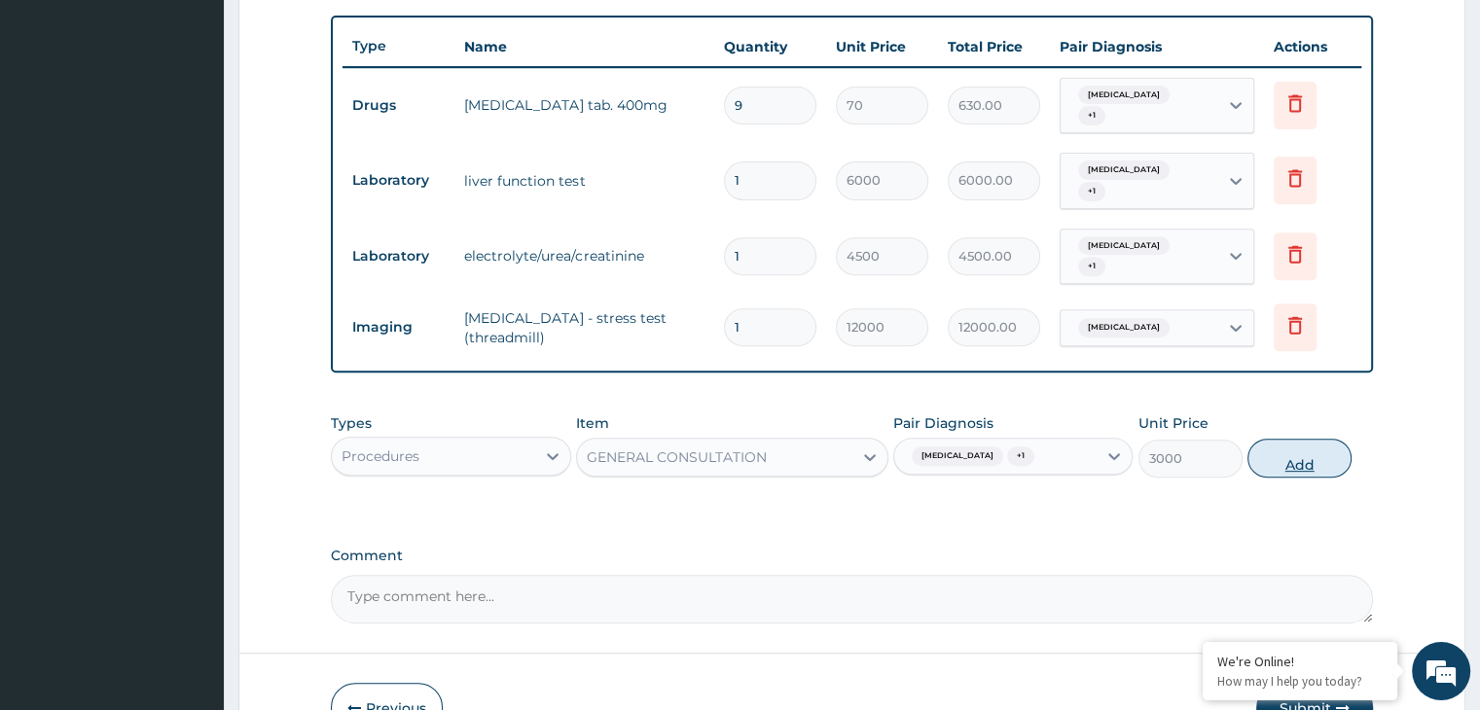
click at [1304, 439] on button "Add" at bounding box center [1300, 458] width 104 height 39
type input "0"
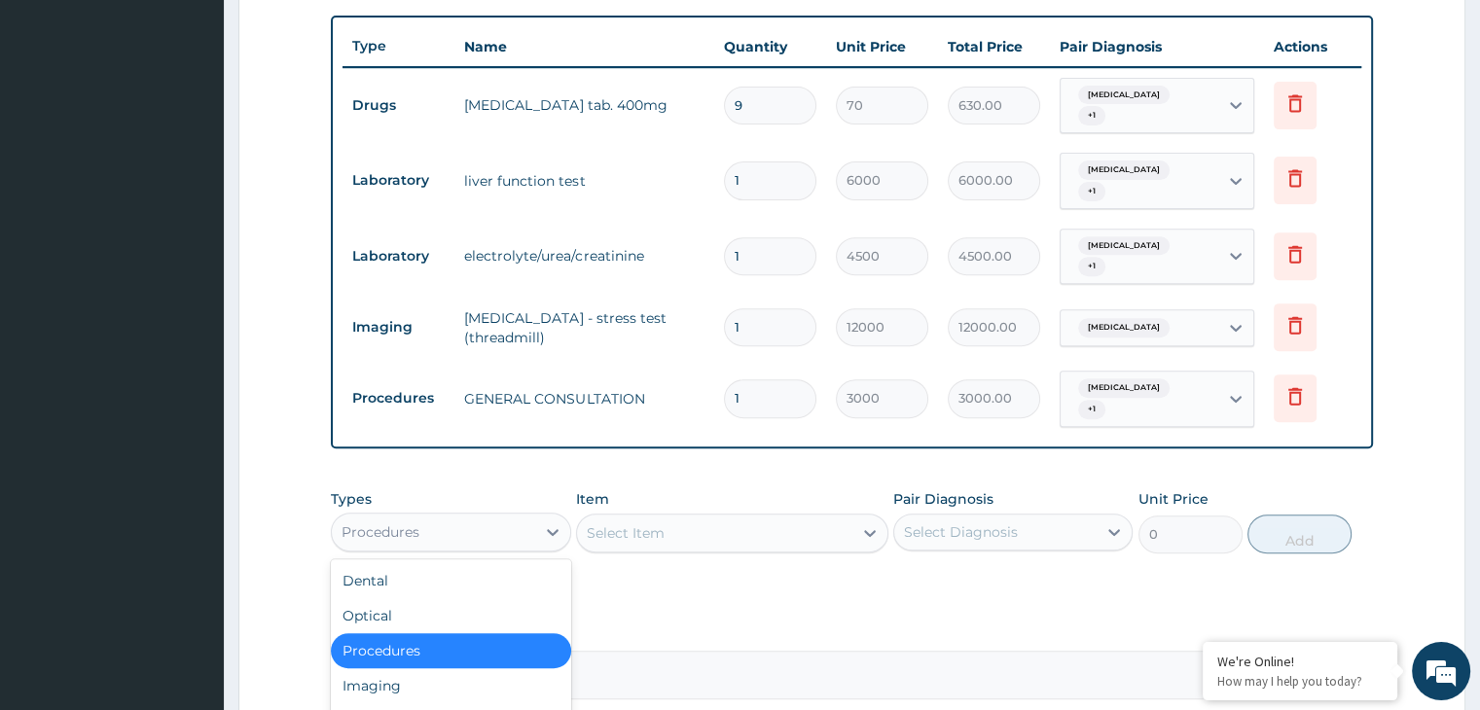
click at [504, 517] on div "Procedures" at bounding box center [433, 532] width 202 height 31
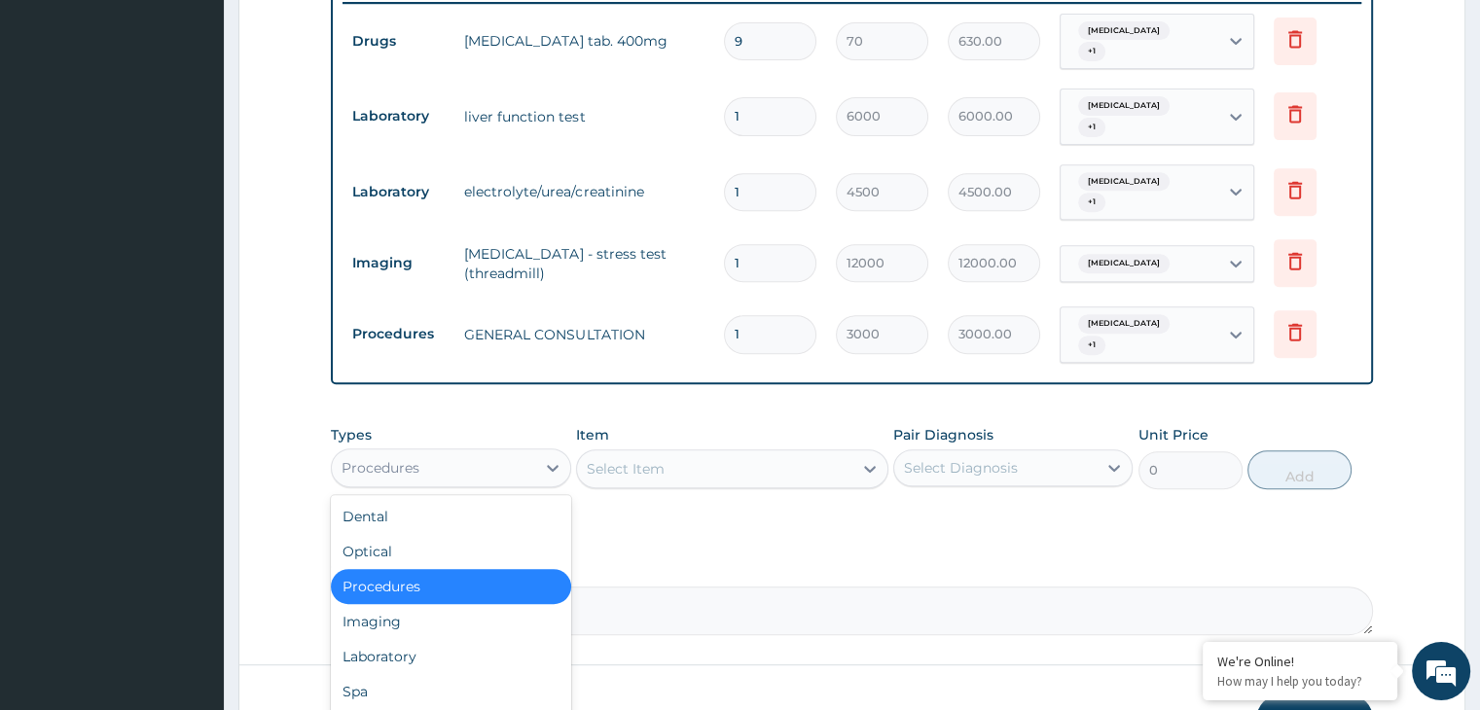
scroll to position [806, 0]
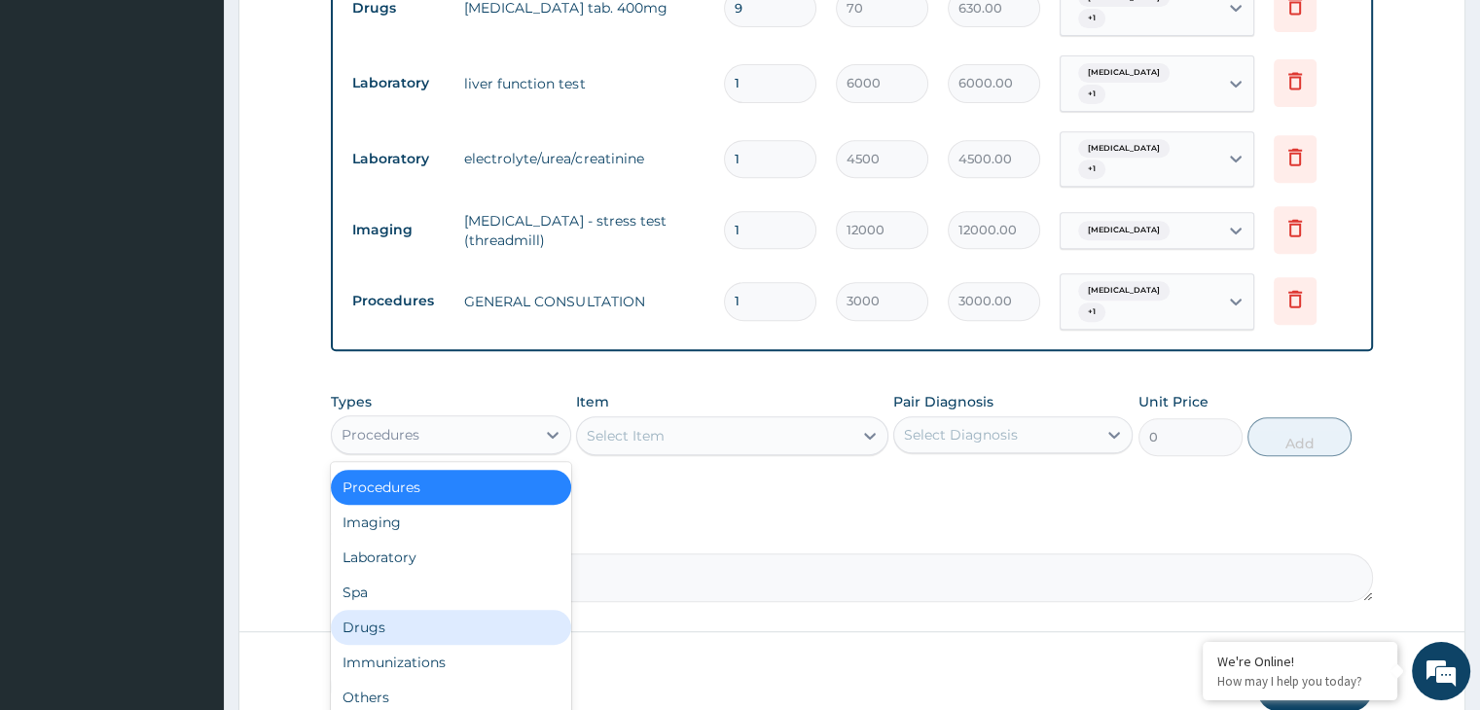
click at [412, 610] on div "Drugs" at bounding box center [450, 627] width 239 height 35
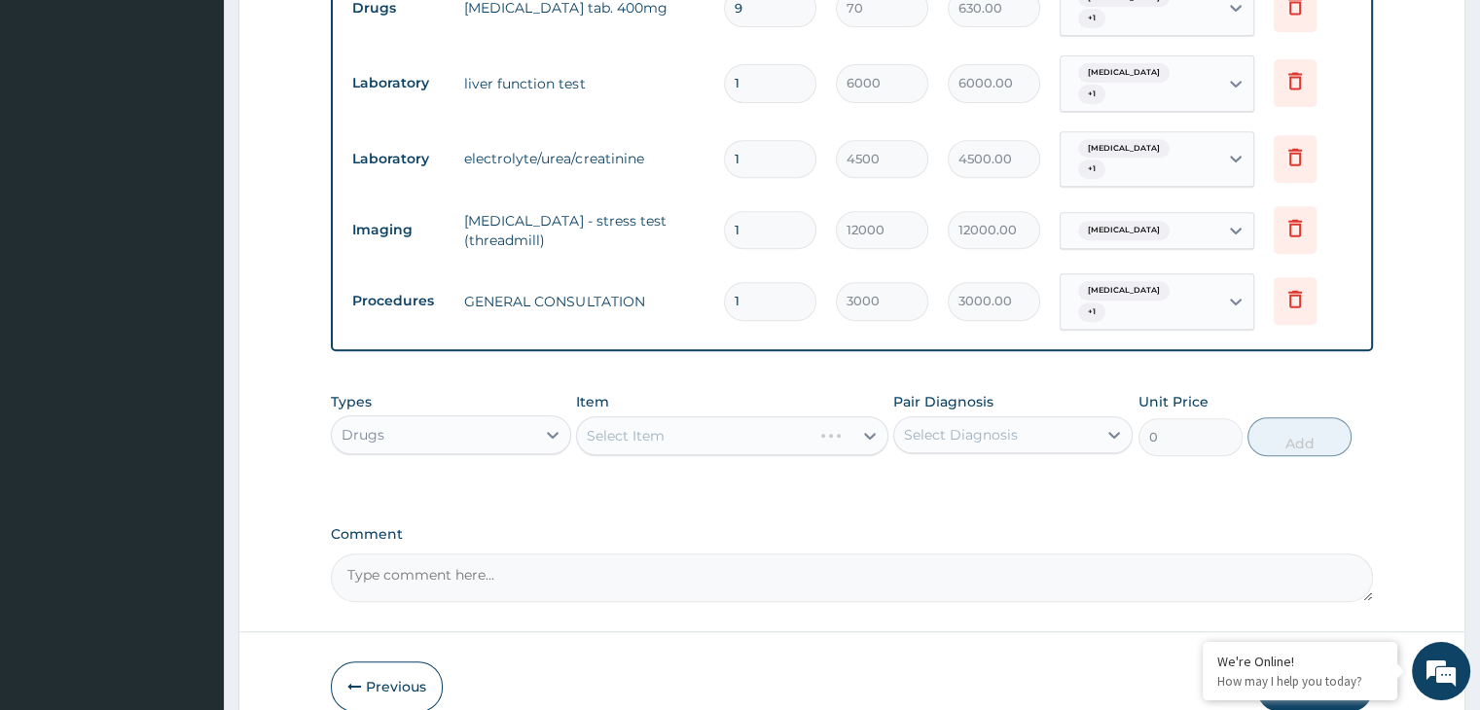
click at [866, 451] on div "Types Drugs Item Select Item Pair Diagnosis Select Diagnosis Unit Price 0 Add" at bounding box center [851, 438] width 1041 height 113
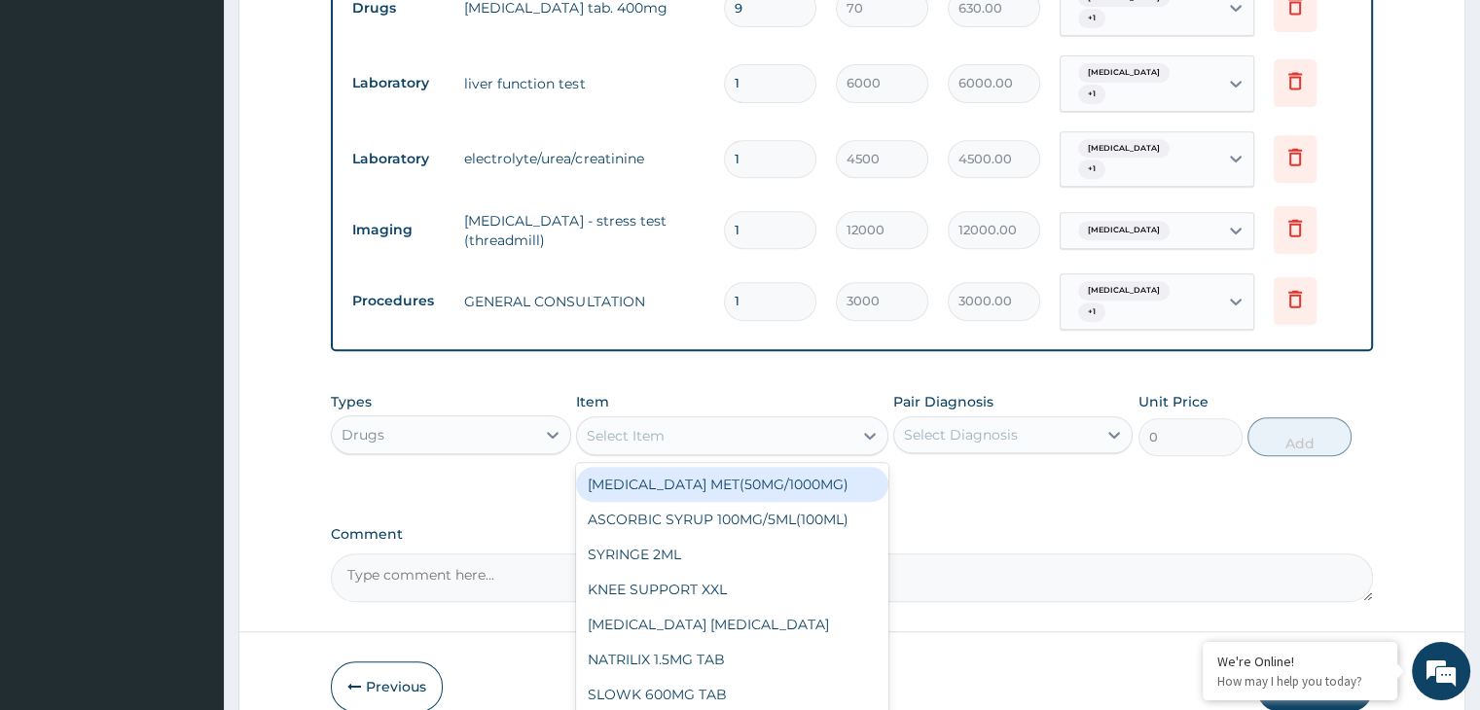
click at [695, 420] on div "Select Item" at bounding box center [714, 435] width 275 height 31
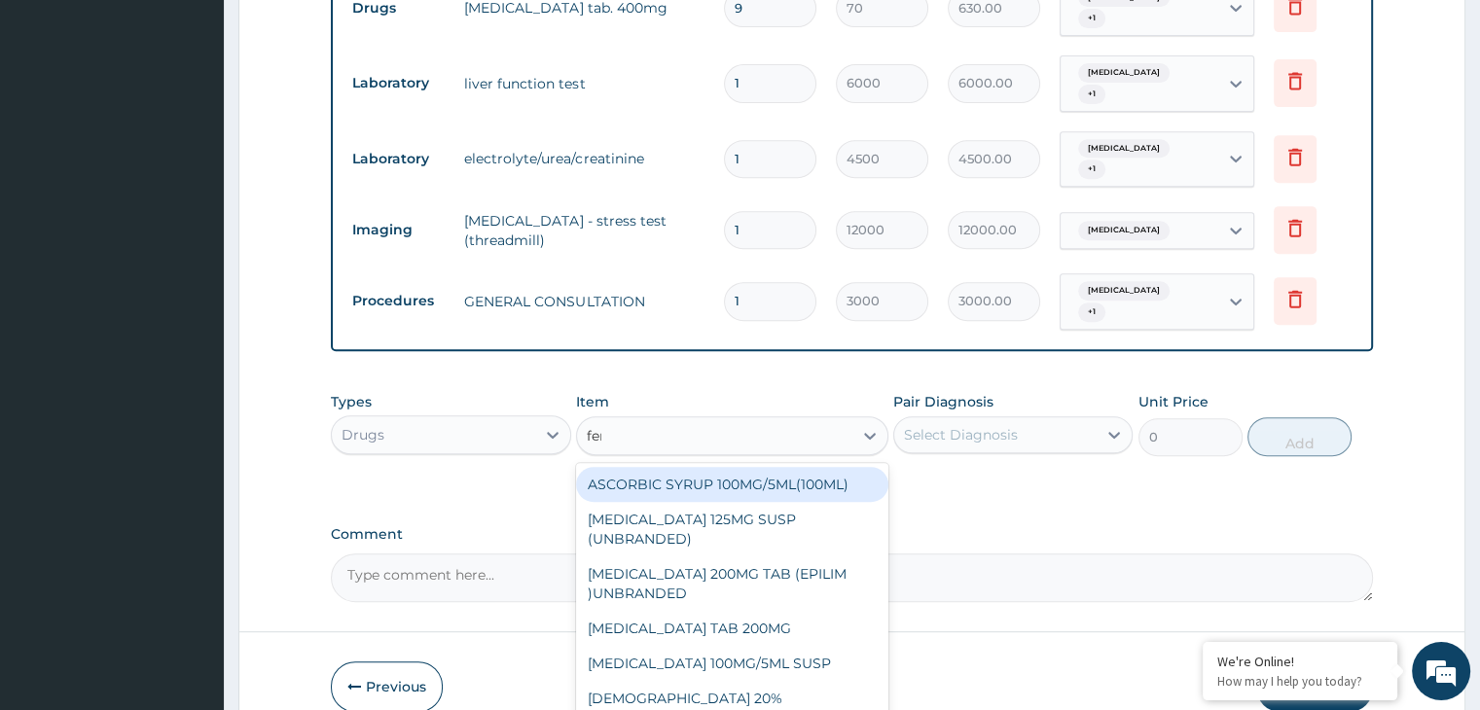
type input "ferr"
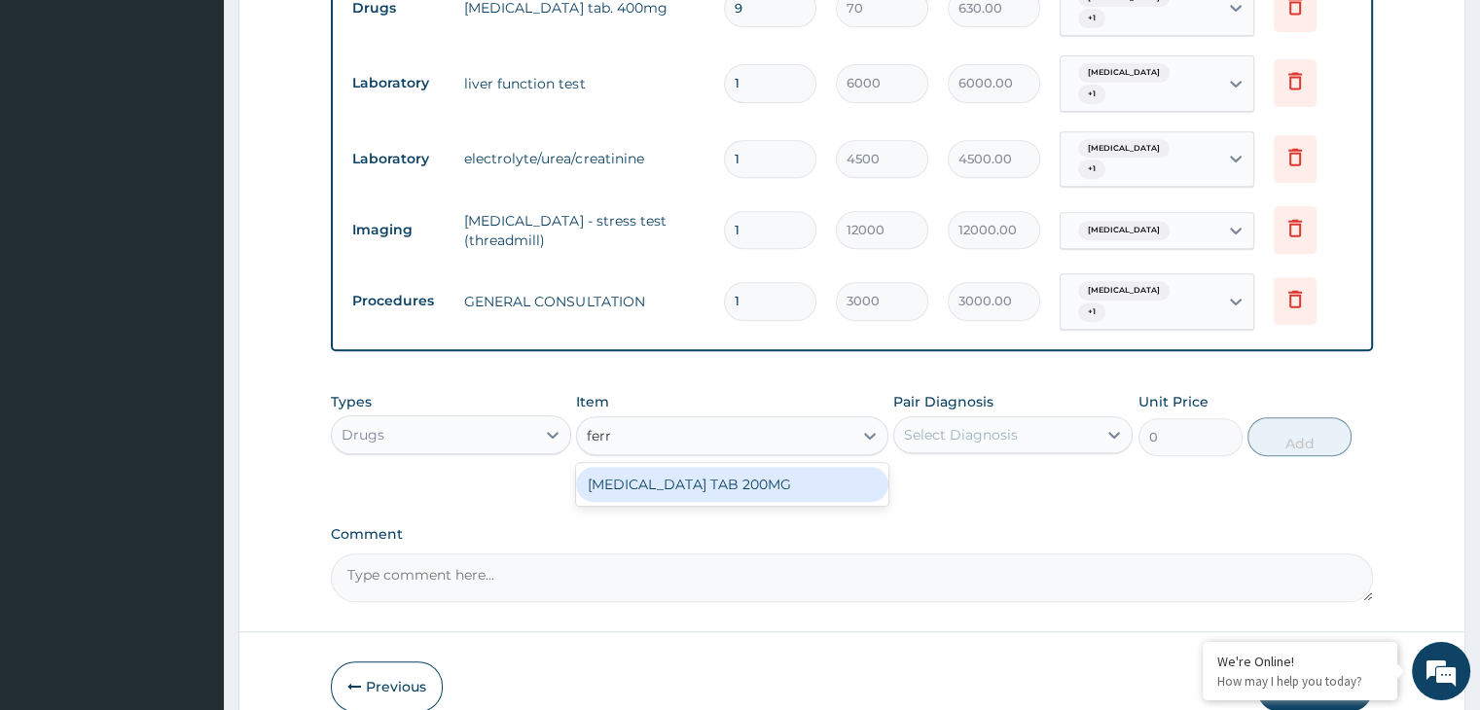
type input "21"
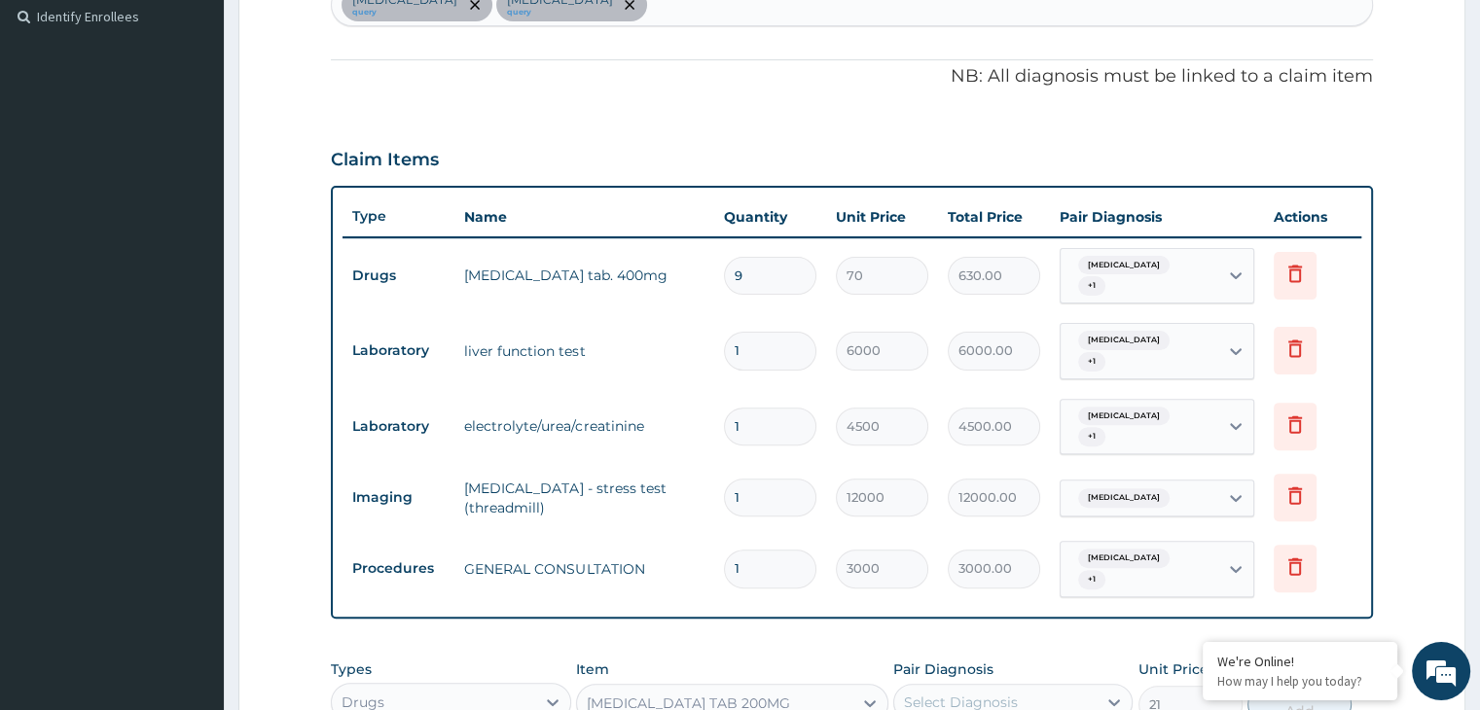
scroll to position [417, 0]
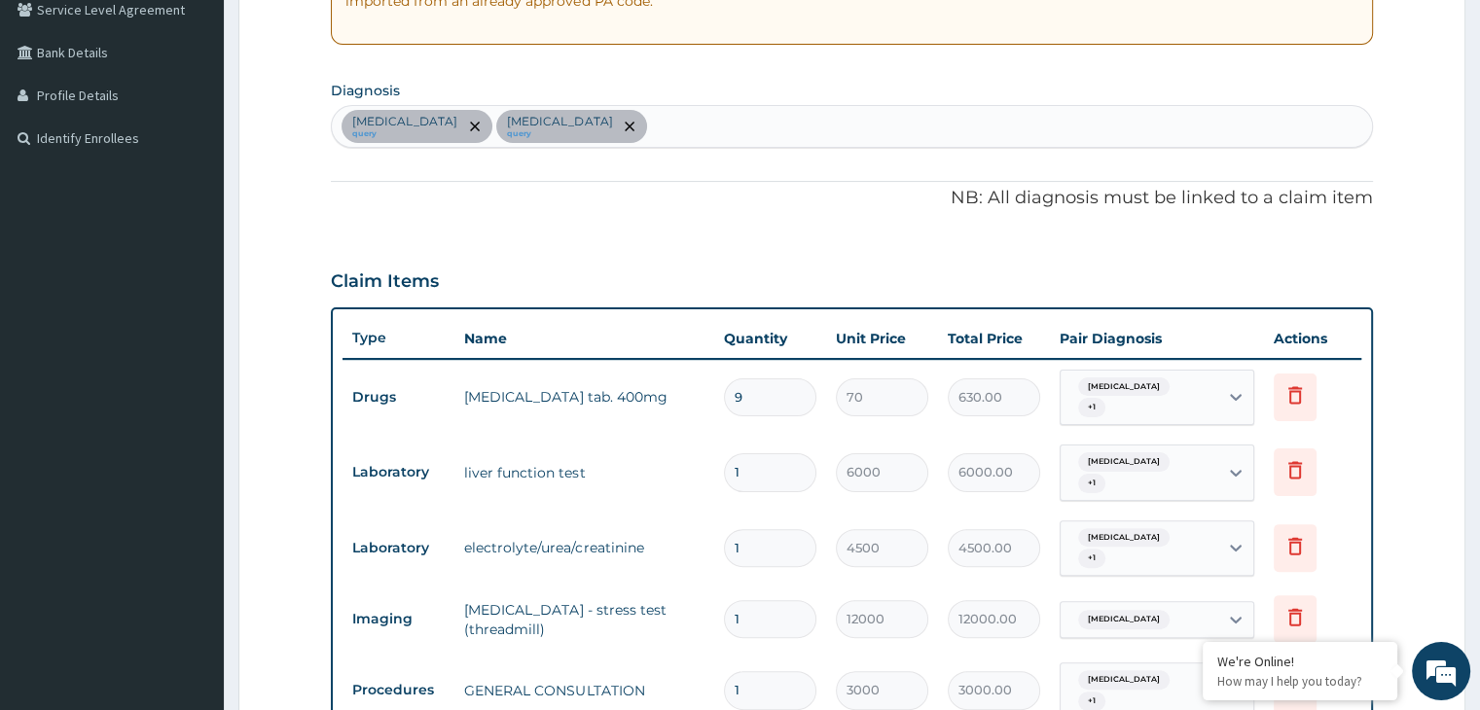
click at [710, 110] on div "Palpitations query Menstrual migraine query" at bounding box center [851, 126] width 1039 height 41
type input "anemia"
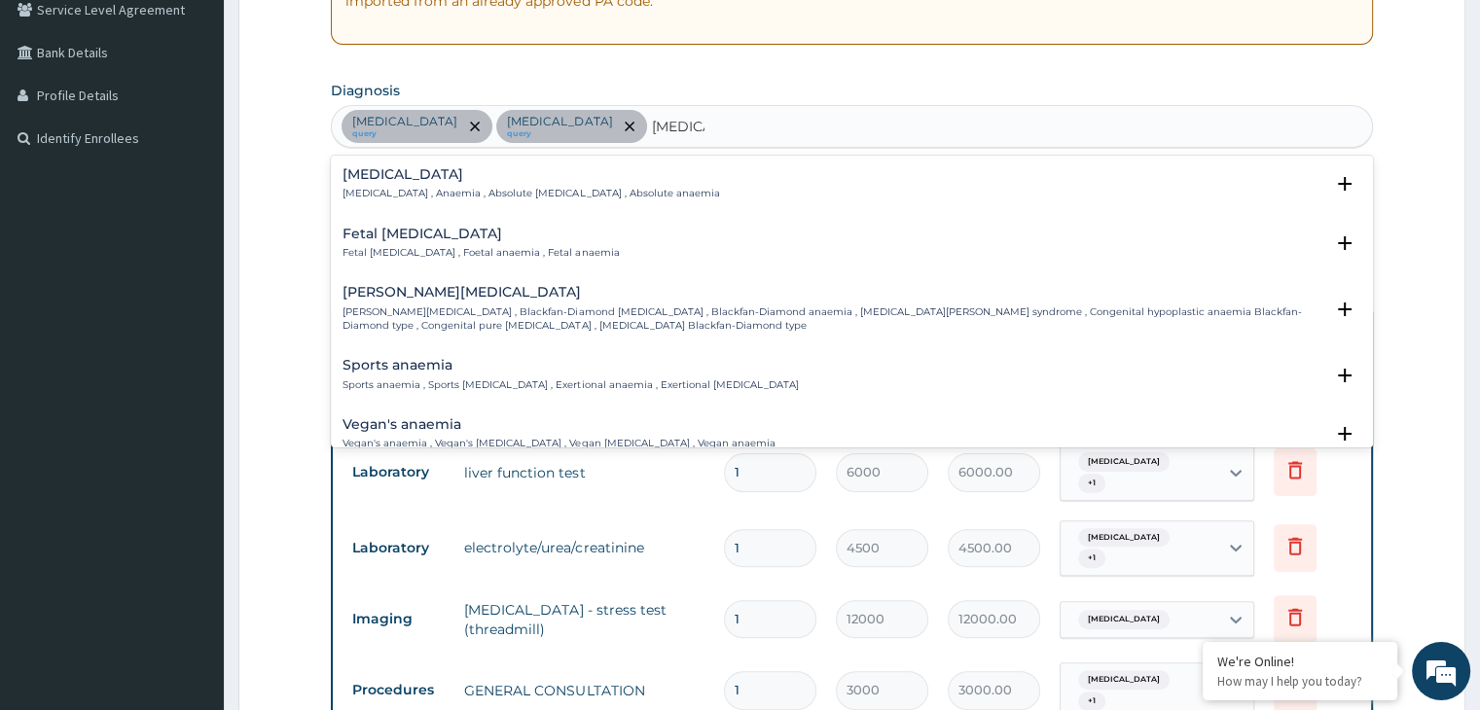
click at [490, 184] on div "Anemia Anemia , Anaemia , Absolute anemia , Absolute anaemia" at bounding box center [531, 184] width 377 height 34
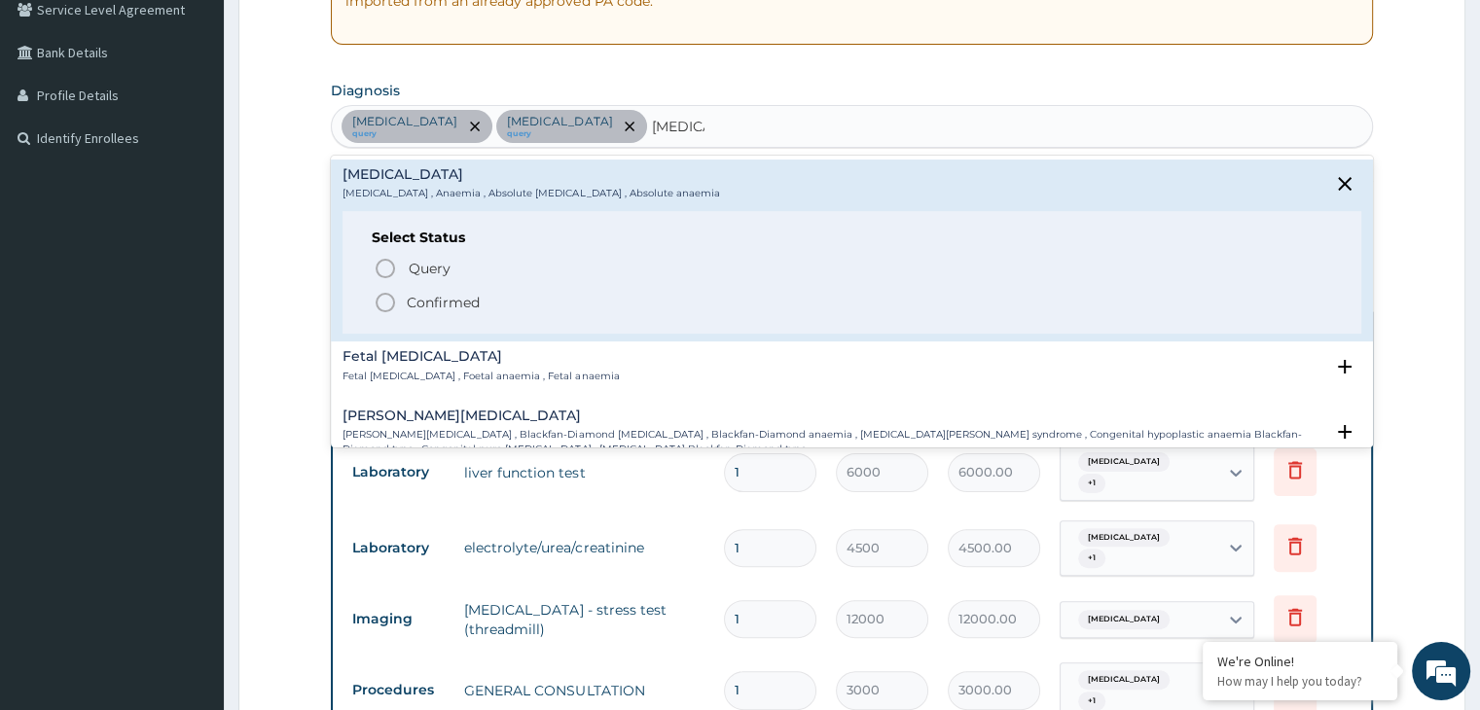
click at [431, 293] on p "Confirmed" at bounding box center [443, 302] width 73 height 19
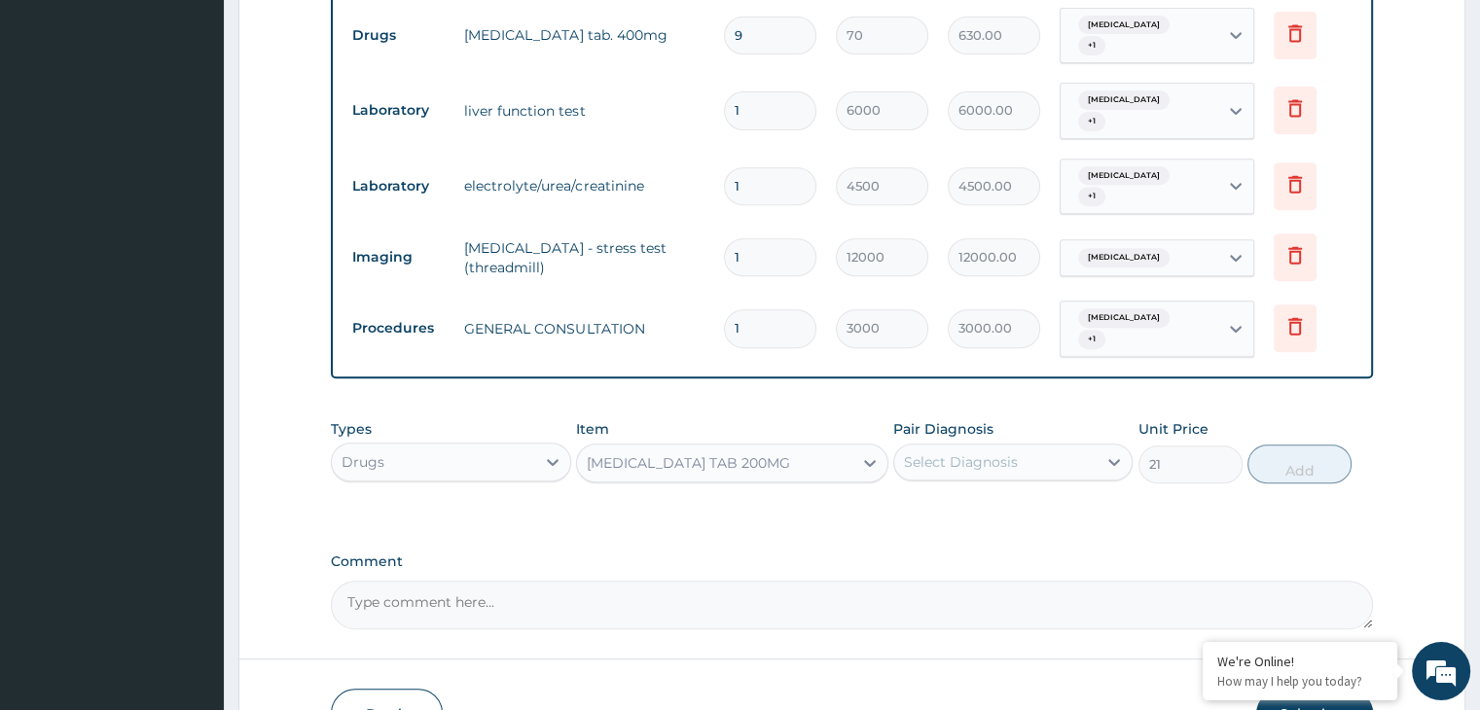
scroll to position [806, 0]
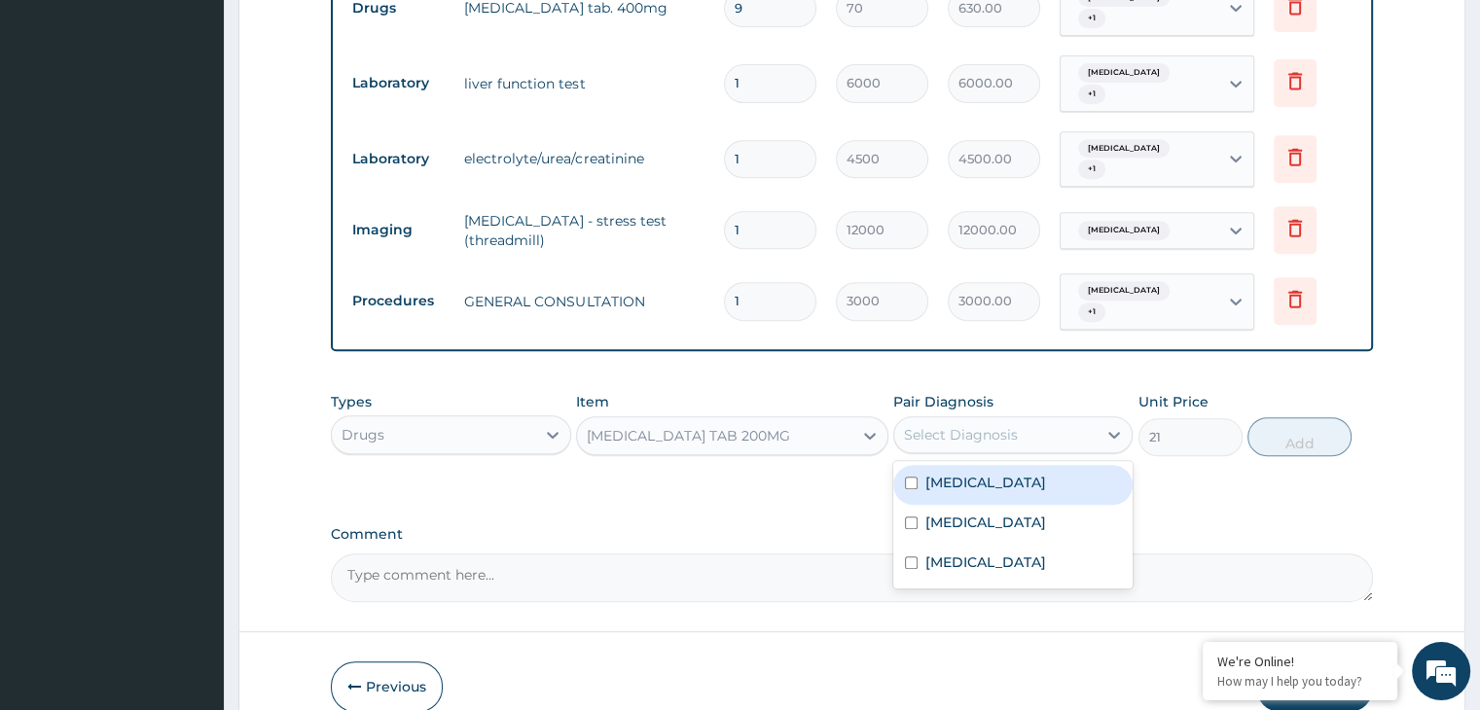
click at [946, 425] on div "Select Diagnosis" at bounding box center [961, 434] width 114 height 19
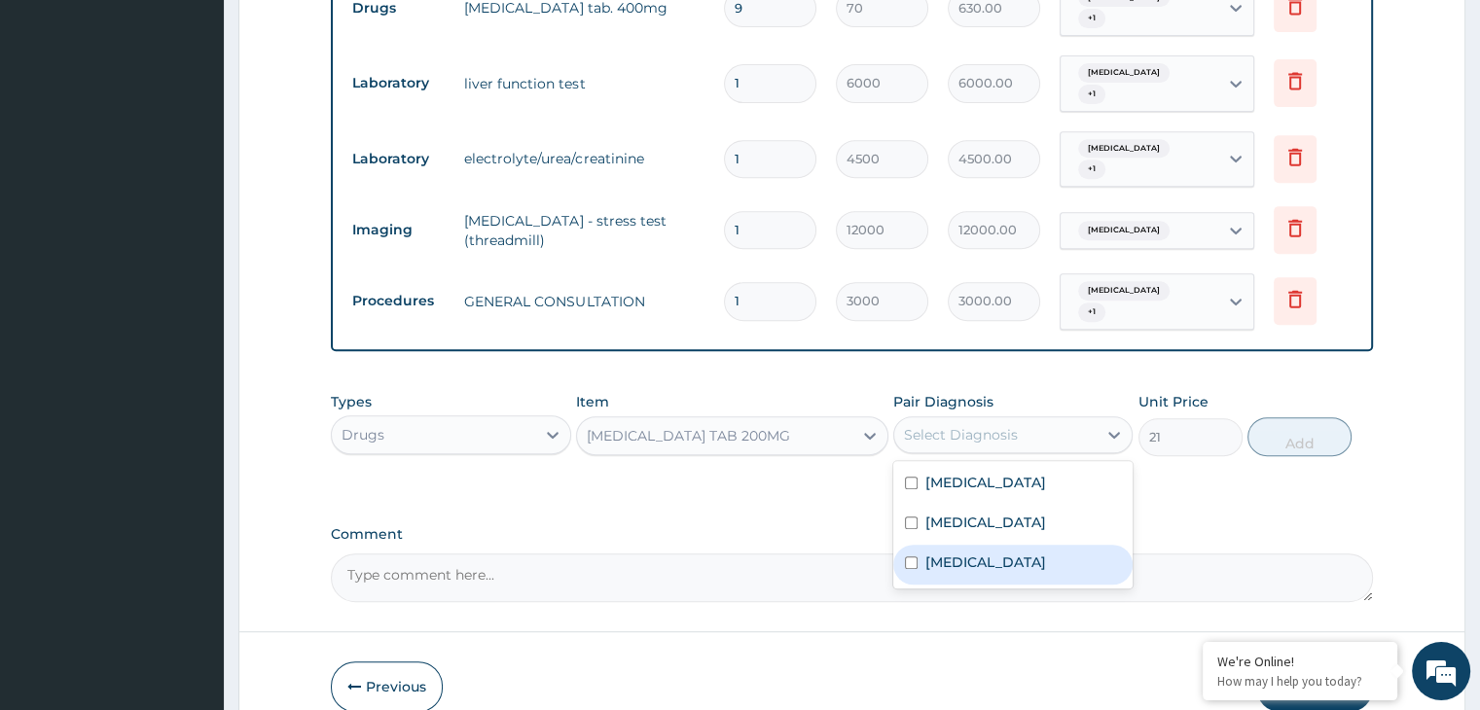
click at [943, 552] on div "Anemia" at bounding box center [1012, 565] width 239 height 40
checkbox input "true"
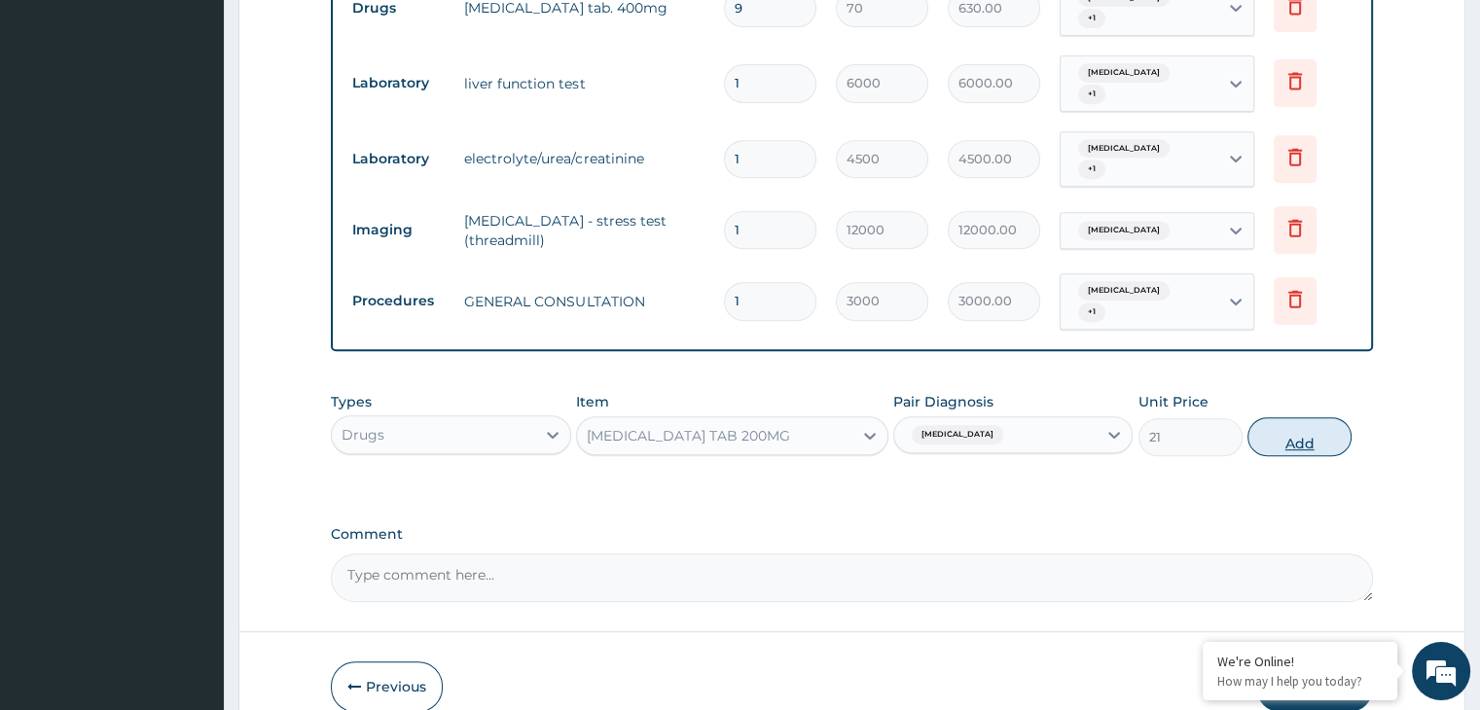
click at [1306, 418] on button "Add" at bounding box center [1300, 437] width 104 height 39
type input "0"
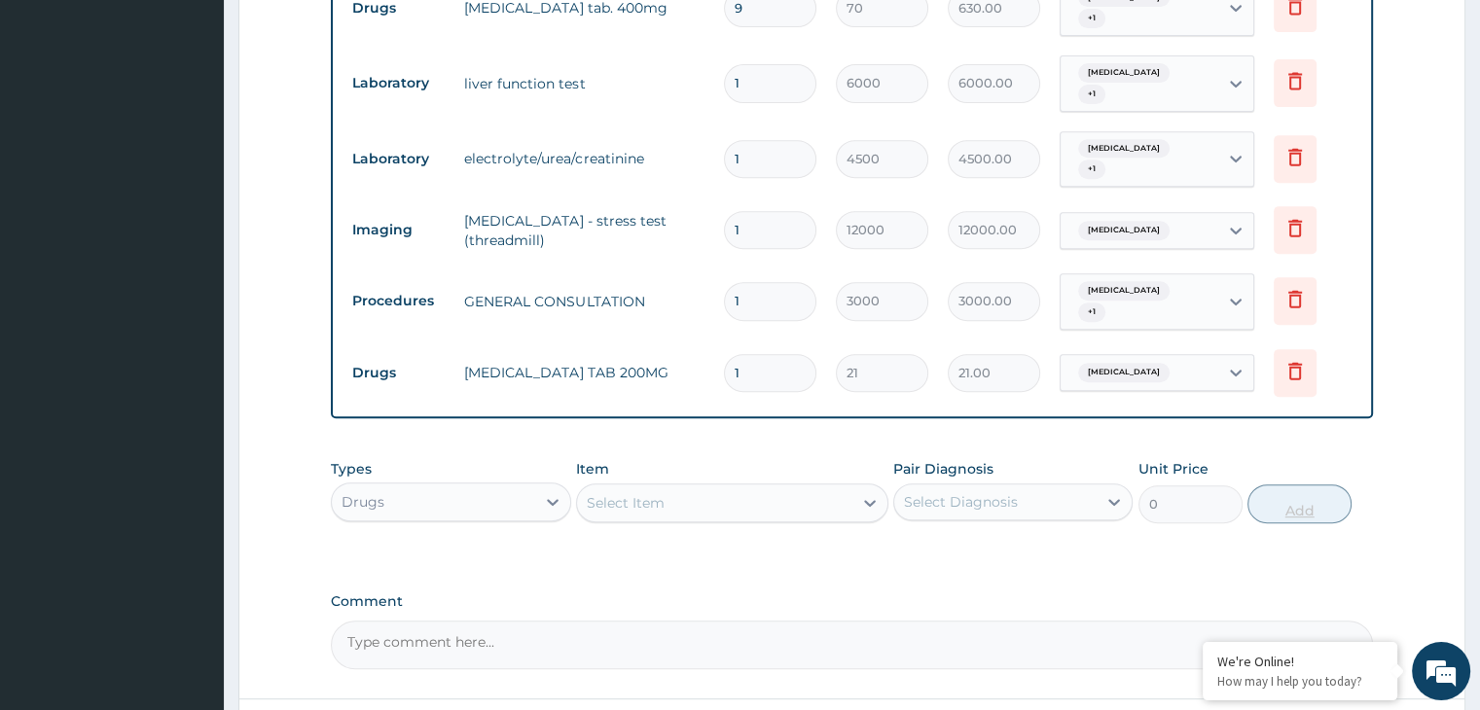
type input "10"
type input "210.00"
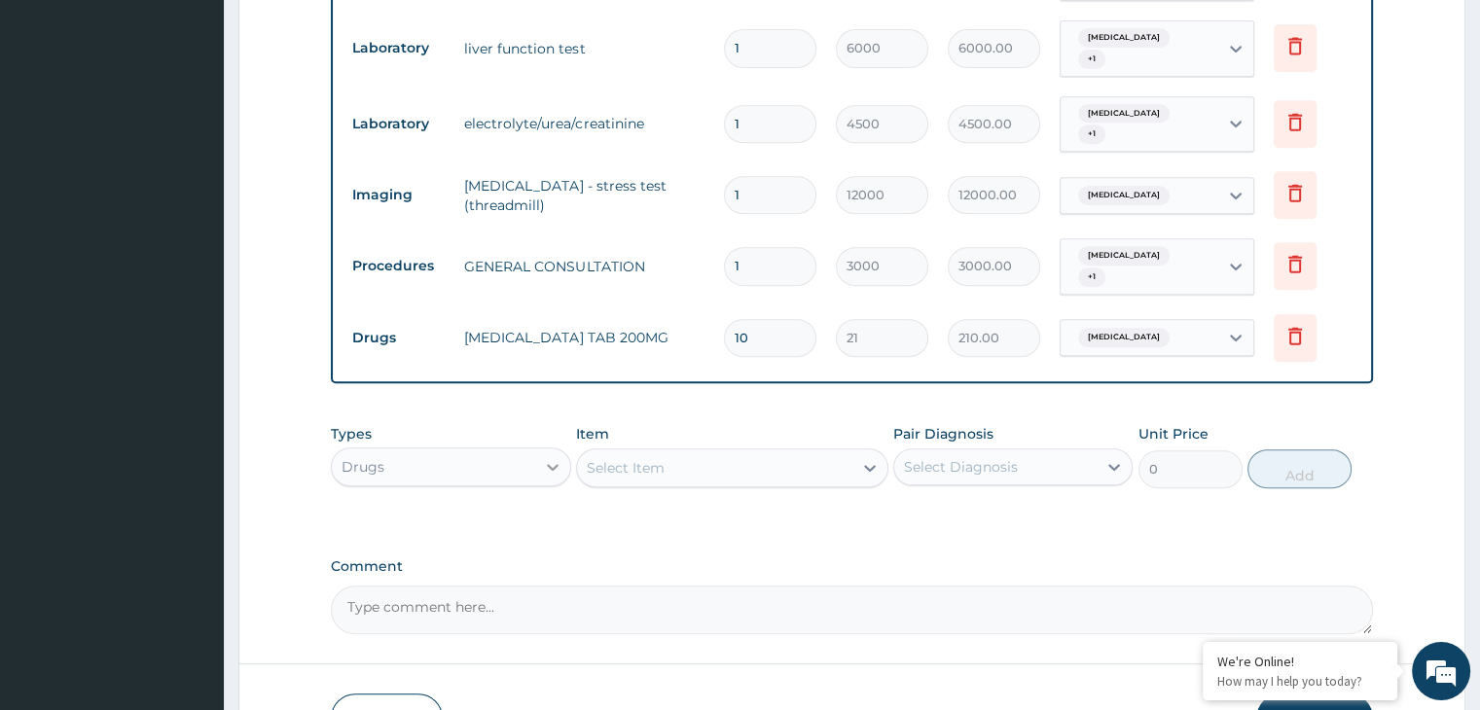
scroll to position [903, 0]
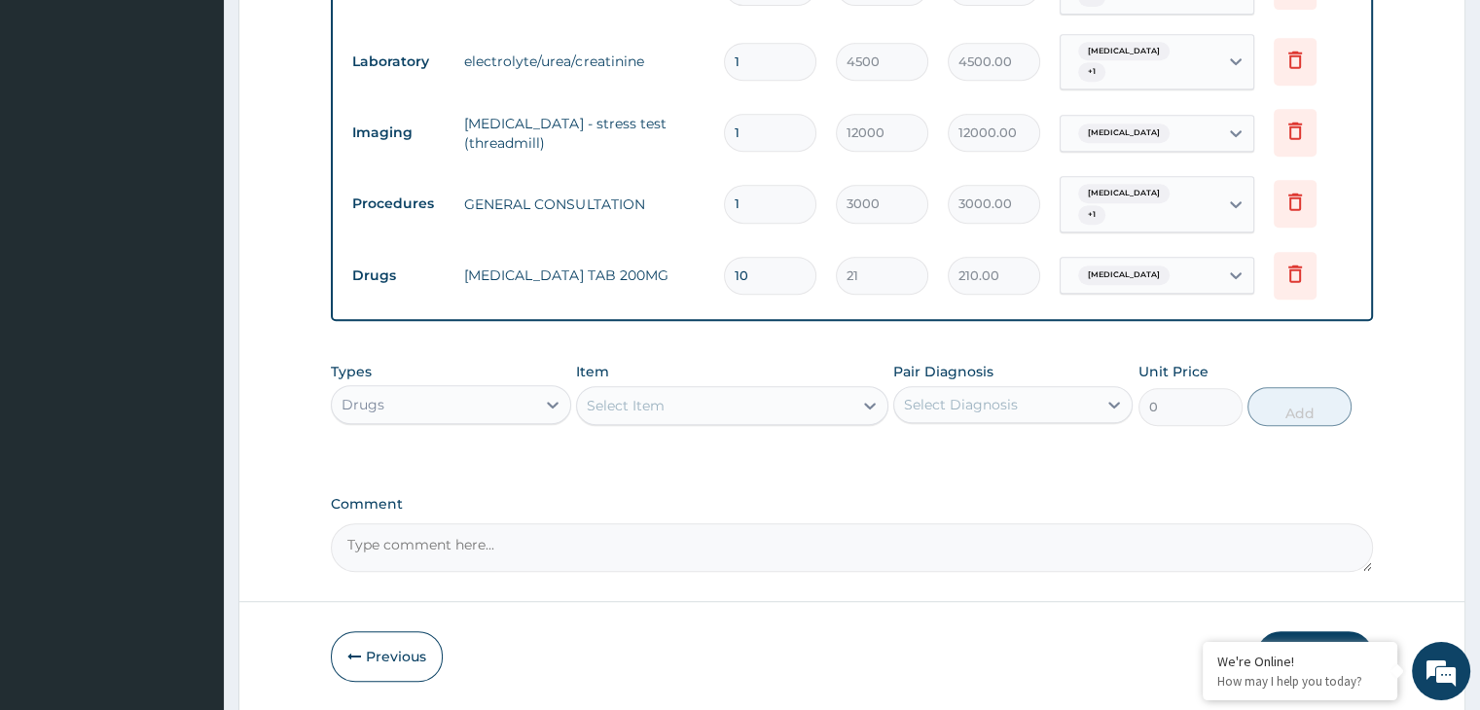
type input "10"
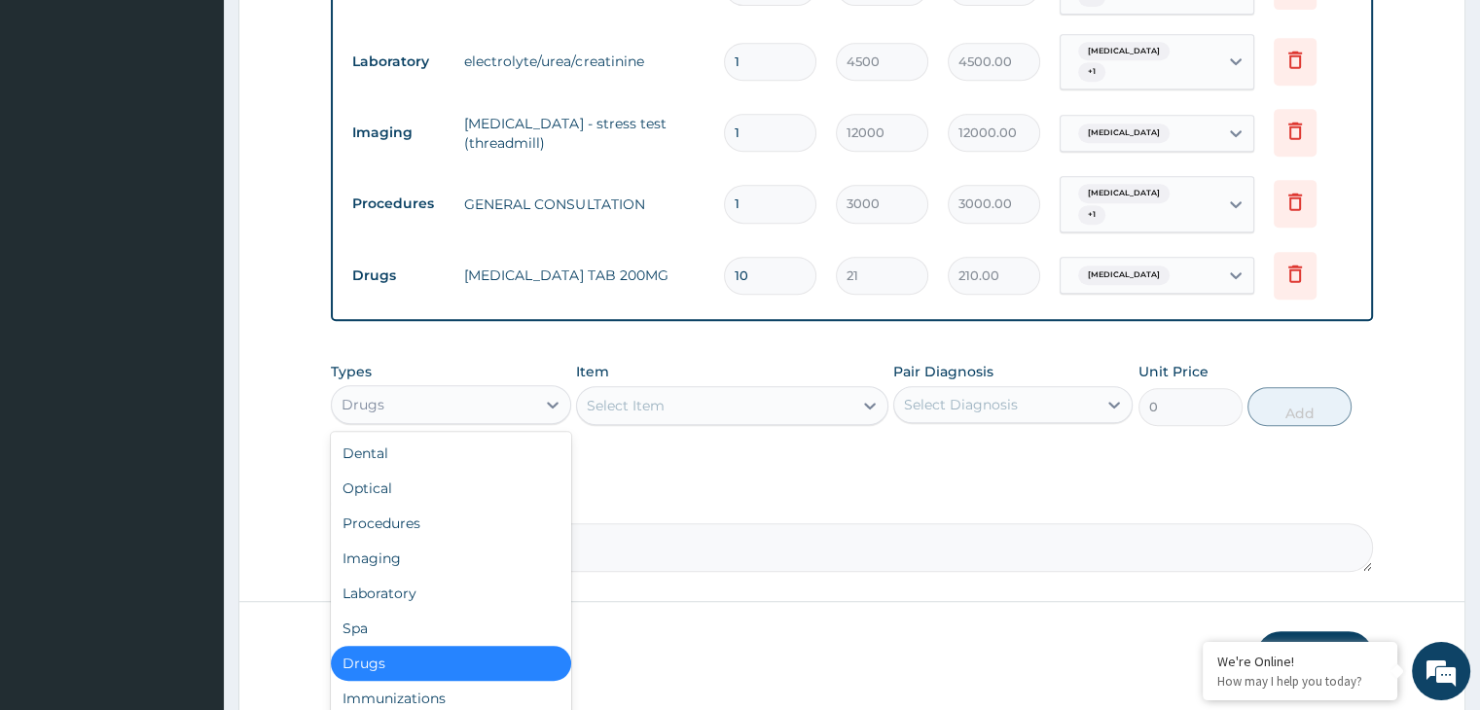
click at [470, 389] on div "Drugs" at bounding box center [433, 404] width 202 height 31
click at [412, 576] on div "Laboratory" at bounding box center [450, 593] width 239 height 35
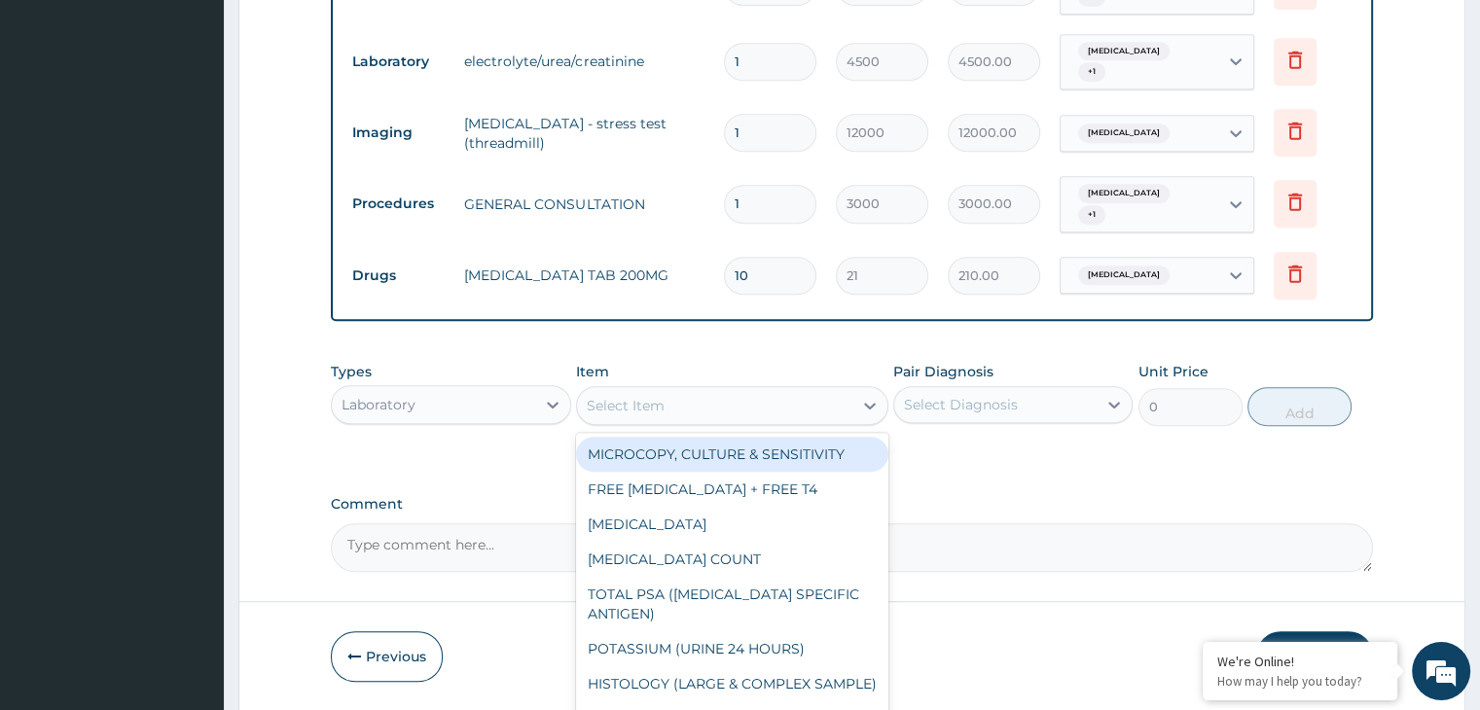
click at [672, 390] on div "Select Item" at bounding box center [714, 405] width 275 height 31
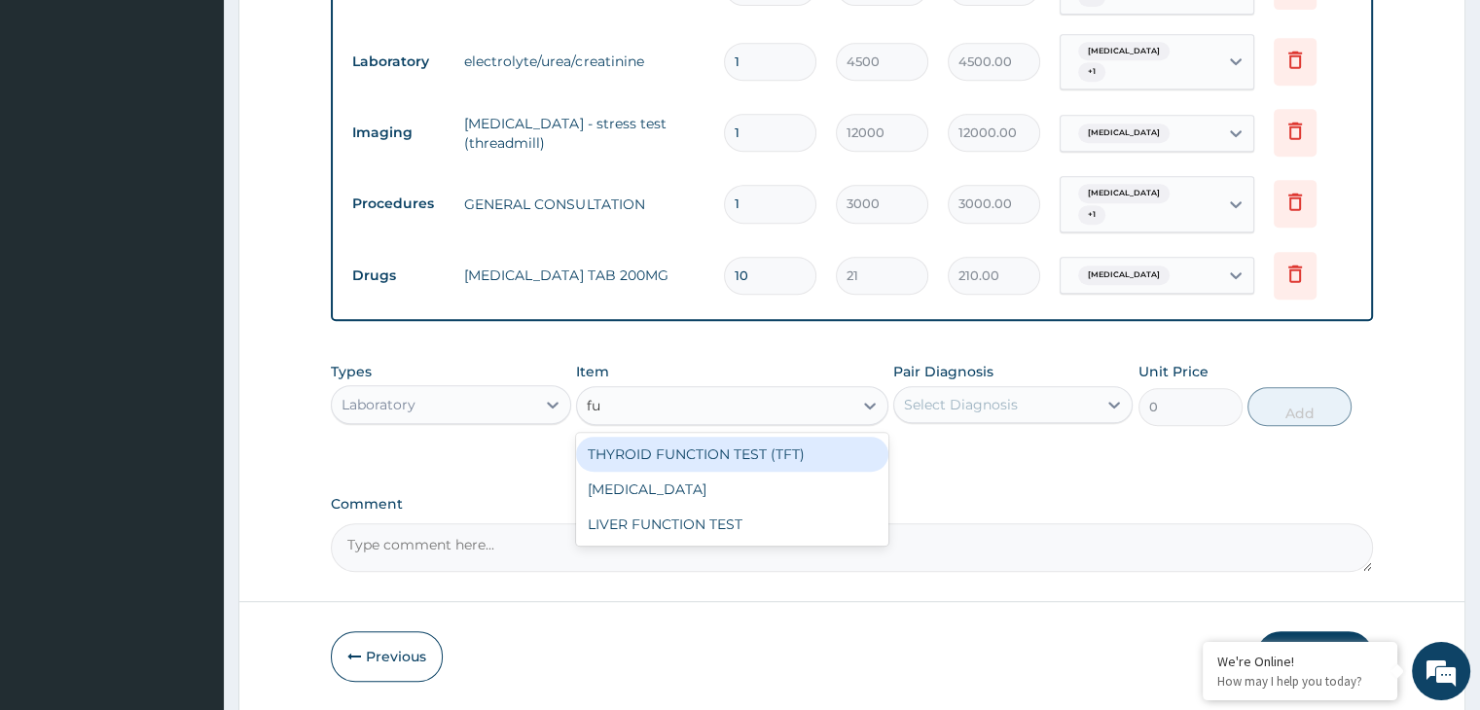
type input "ful"
type input "3000"
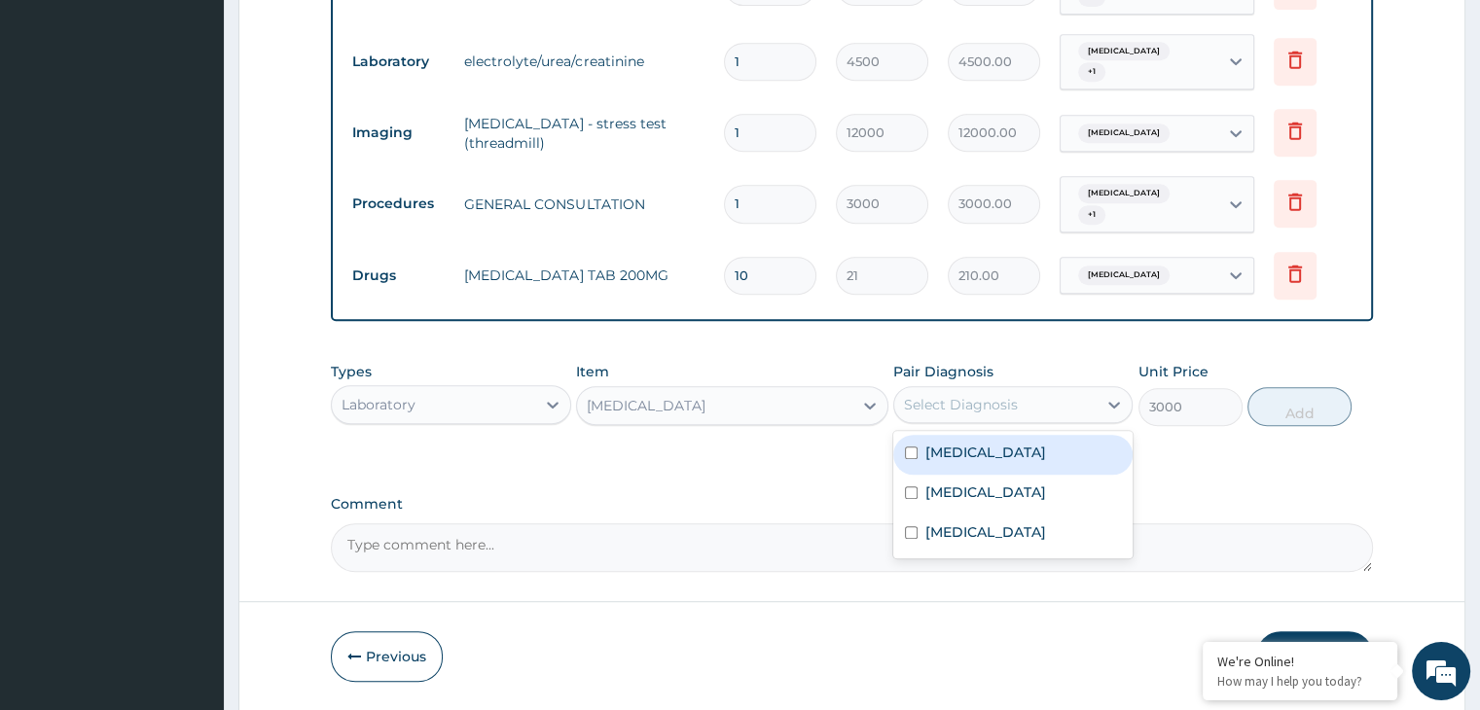
click at [1059, 389] on div "Select Diagnosis" at bounding box center [995, 404] width 202 height 31
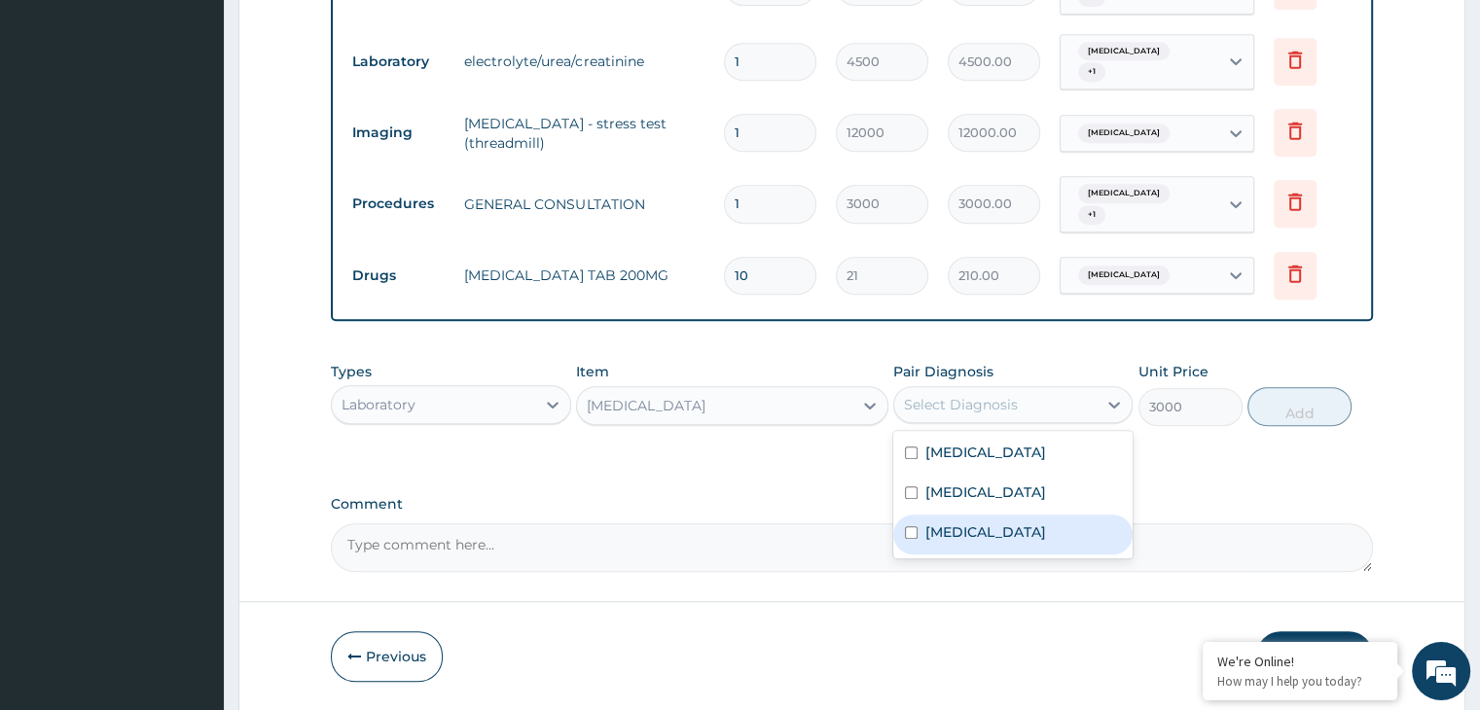
drag, startPoint x: 954, startPoint y: 505, endPoint x: 1008, endPoint y: 474, distance: 62.8
click at [957, 523] on label "Anemia" at bounding box center [986, 532] width 121 height 19
checkbox input "true"
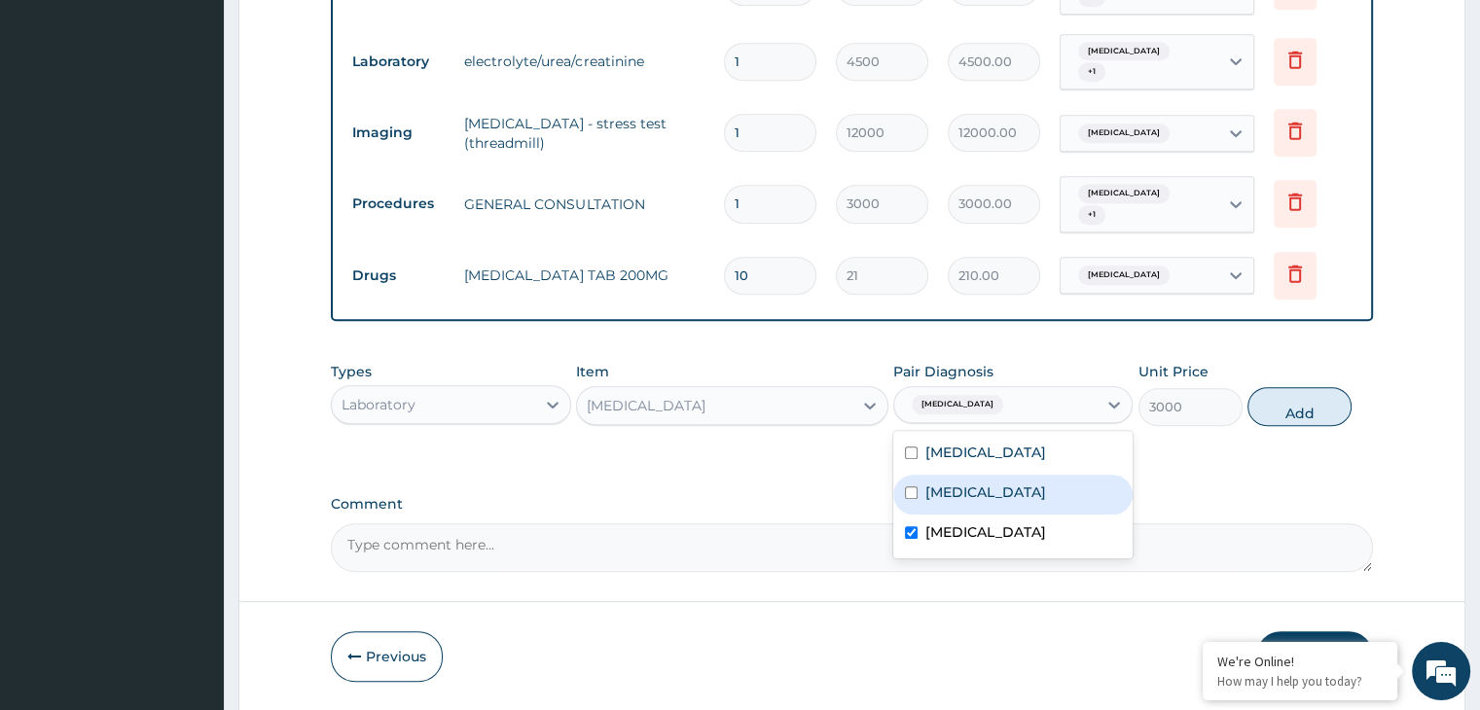
click at [1034, 483] on label "Menstrual migraine" at bounding box center [986, 492] width 121 height 19
click at [1034, 475] on div "Menstrual migraine" at bounding box center [1012, 495] width 239 height 40
checkbox input "false"
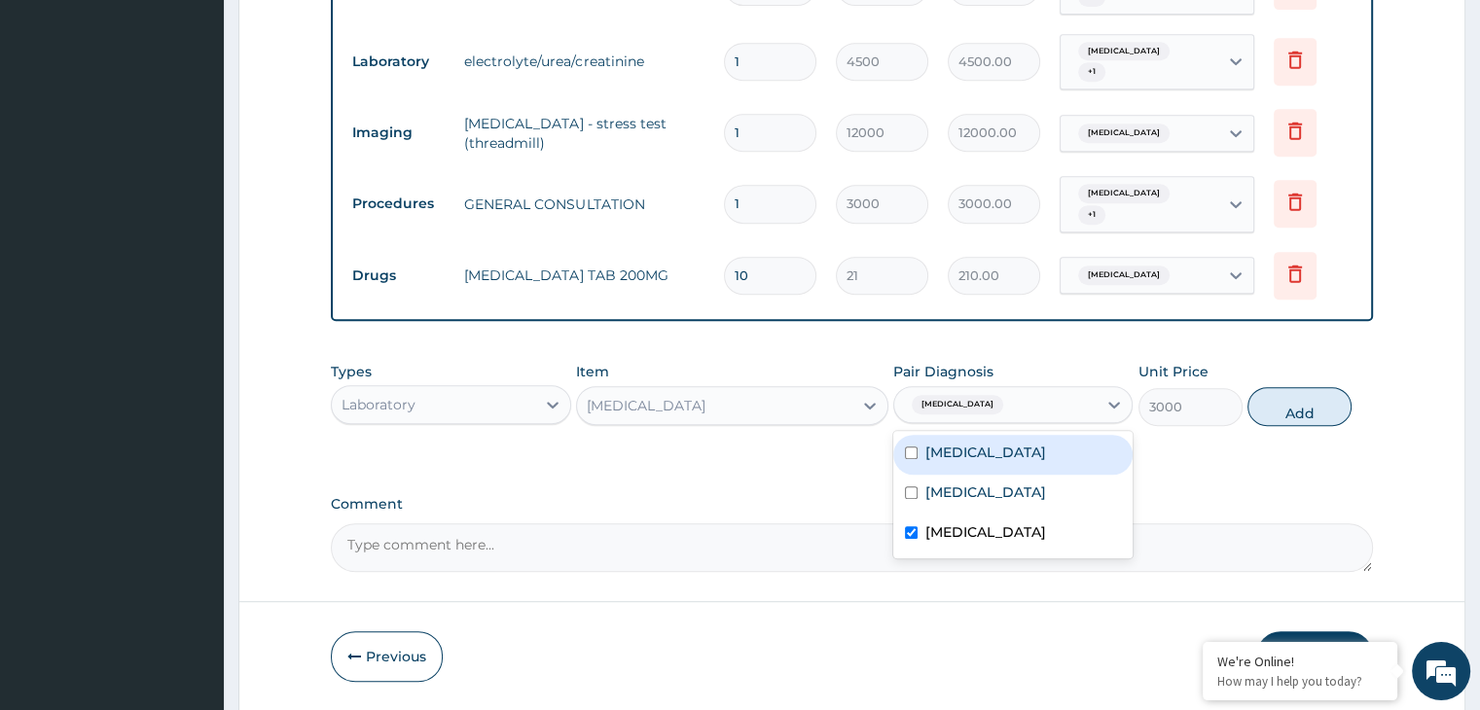
click at [1274, 398] on div "Types Laboratory Item FULL BLOOD COUNT Pair Diagnosis option Menstrual migraine…" at bounding box center [851, 394] width 1041 height 84
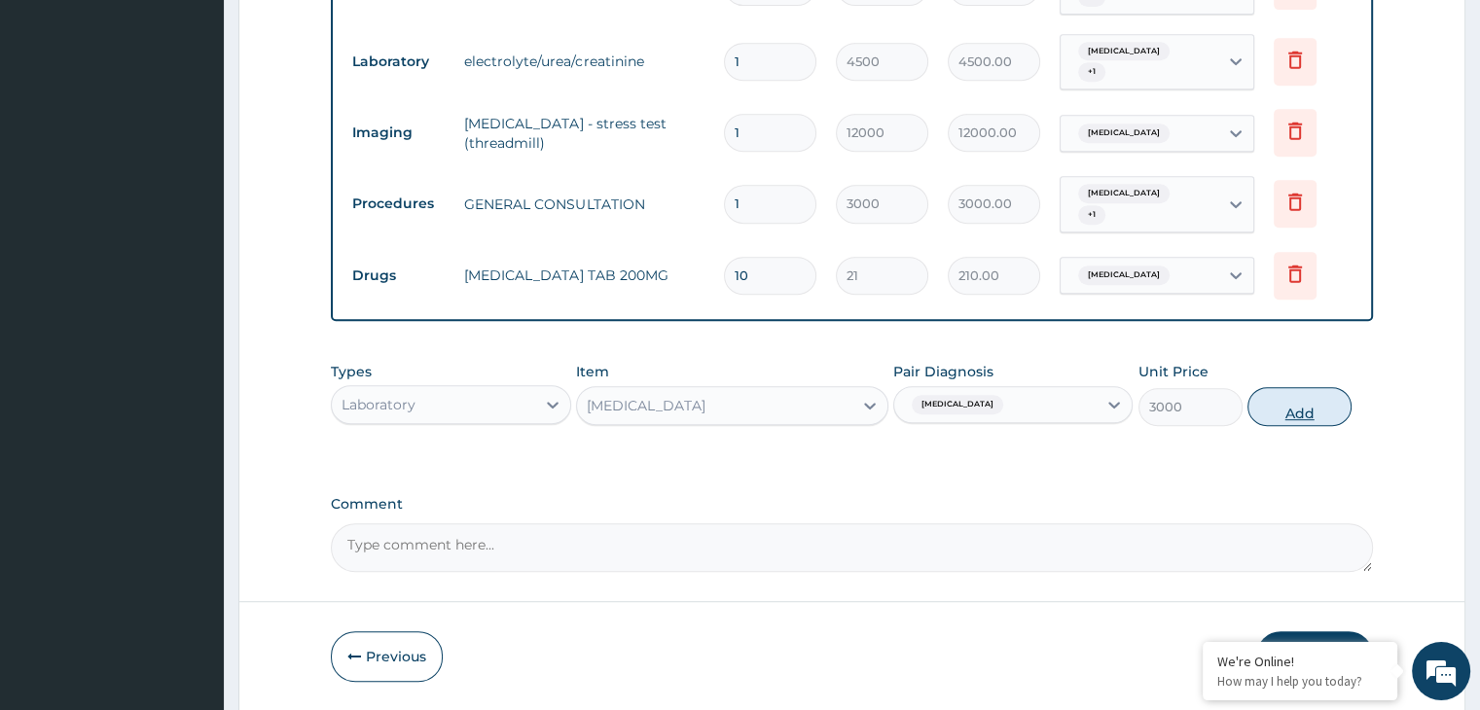
click at [1303, 387] on button "Add" at bounding box center [1300, 406] width 104 height 39
type input "0"
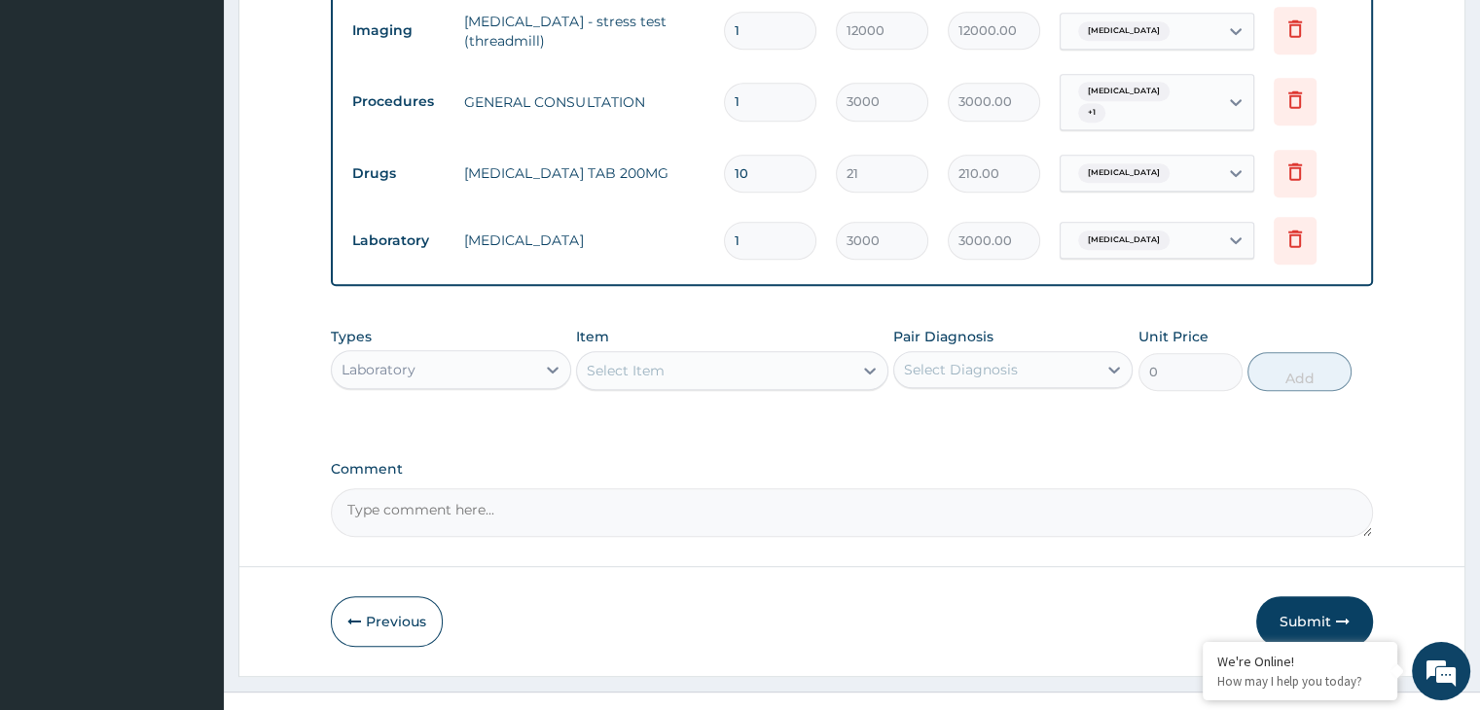
scroll to position [1007, 0]
click at [1326, 595] on button "Submit" at bounding box center [1314, 620] width 117 height 51
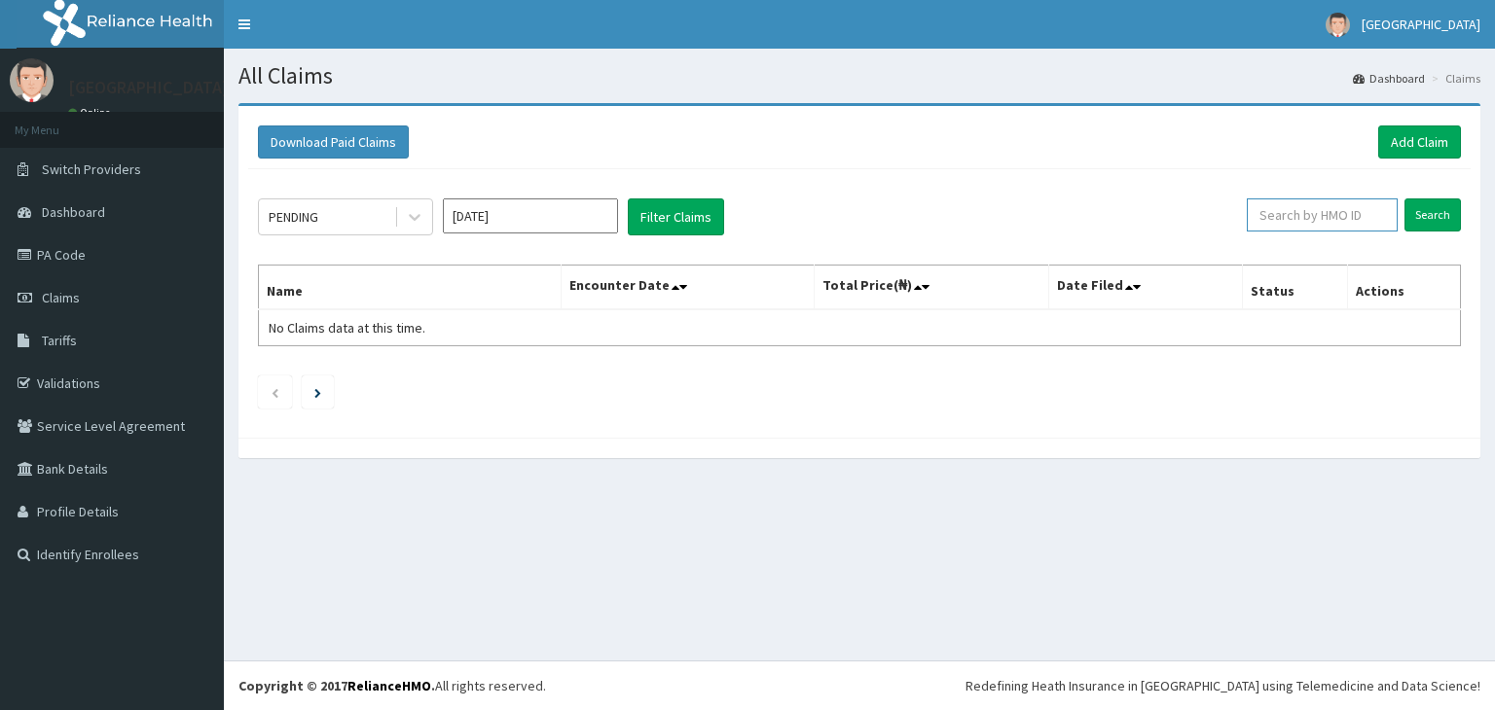
click at [1303, 207] on input "text" at bounding box center [1322, 215] width 151 height 33
type input "REC/10143/A"
click at [1417, 208] on input "Search" at bounding box center [1432, 215] width 56 height 33
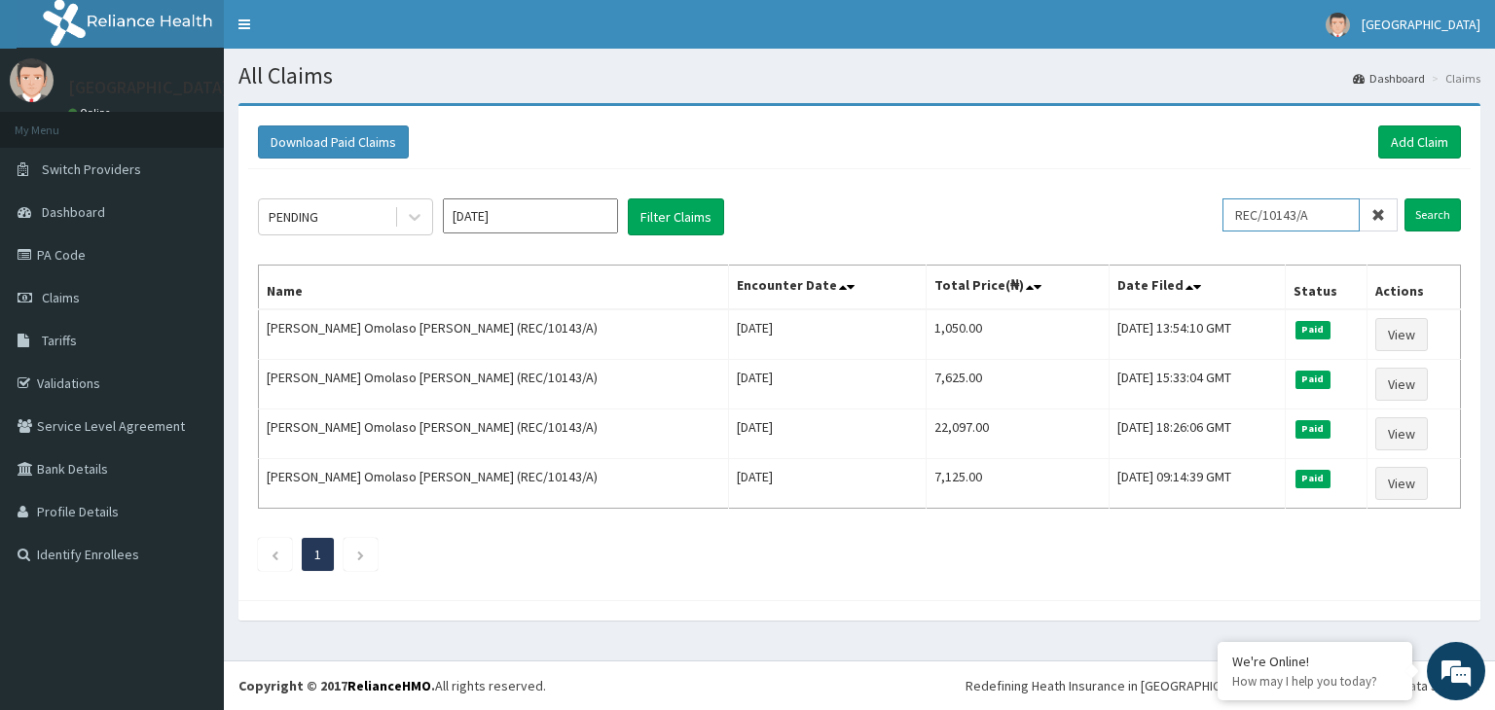
click at [1261, 206] on input "REC/10143/A" at bounding box center [1290, 215] width 137 height 33
click at [1399, 134] on link "Add Claim" at bounding box center [1419, 142] width 83 height 33
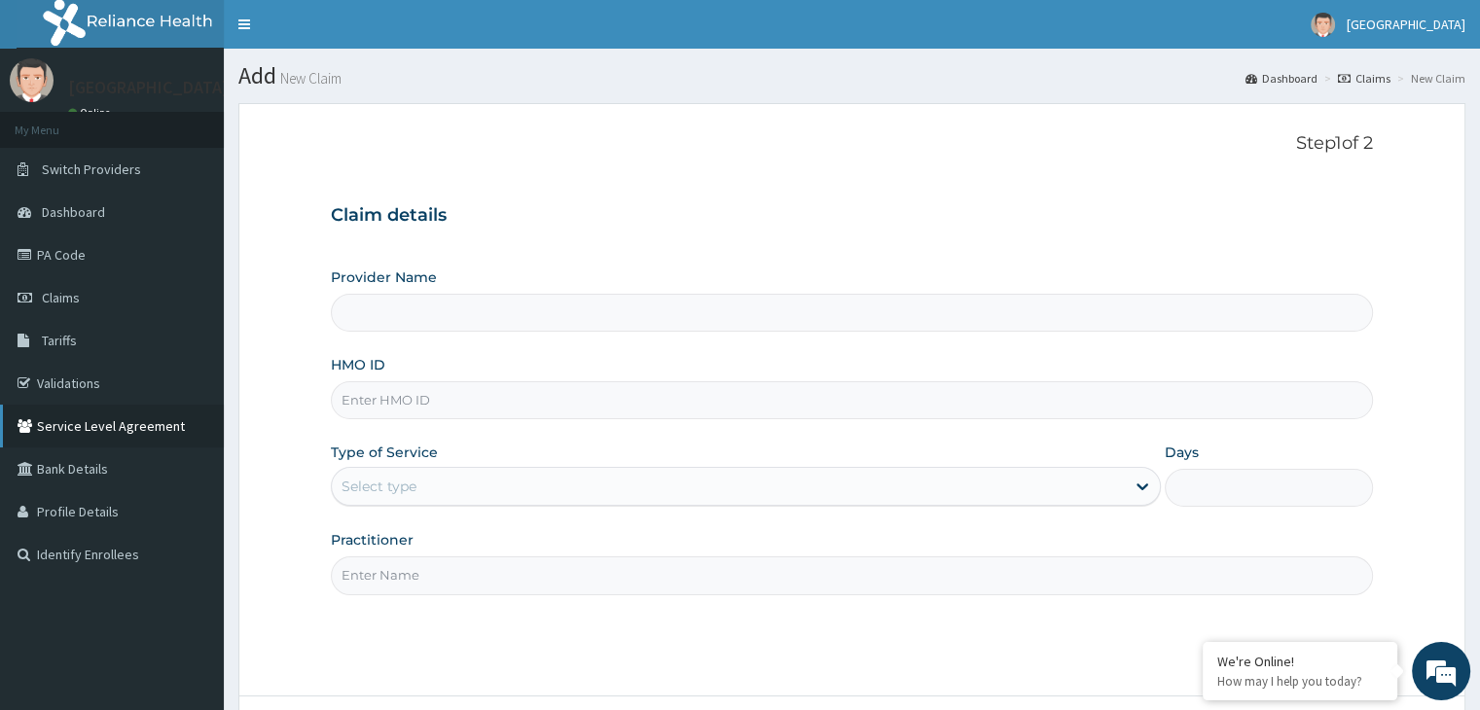
type input "[GEOGRAPHIC_DATA]"
click at [389, 400] on input "HMO ID" at bounding box center [851, 400] width 1041 height 38
paste input "REC/10143/A"
type input "REC/10143/A"
click at [361, 494] on div "Select type" at bounding box center [379, 486] width 75 height 19
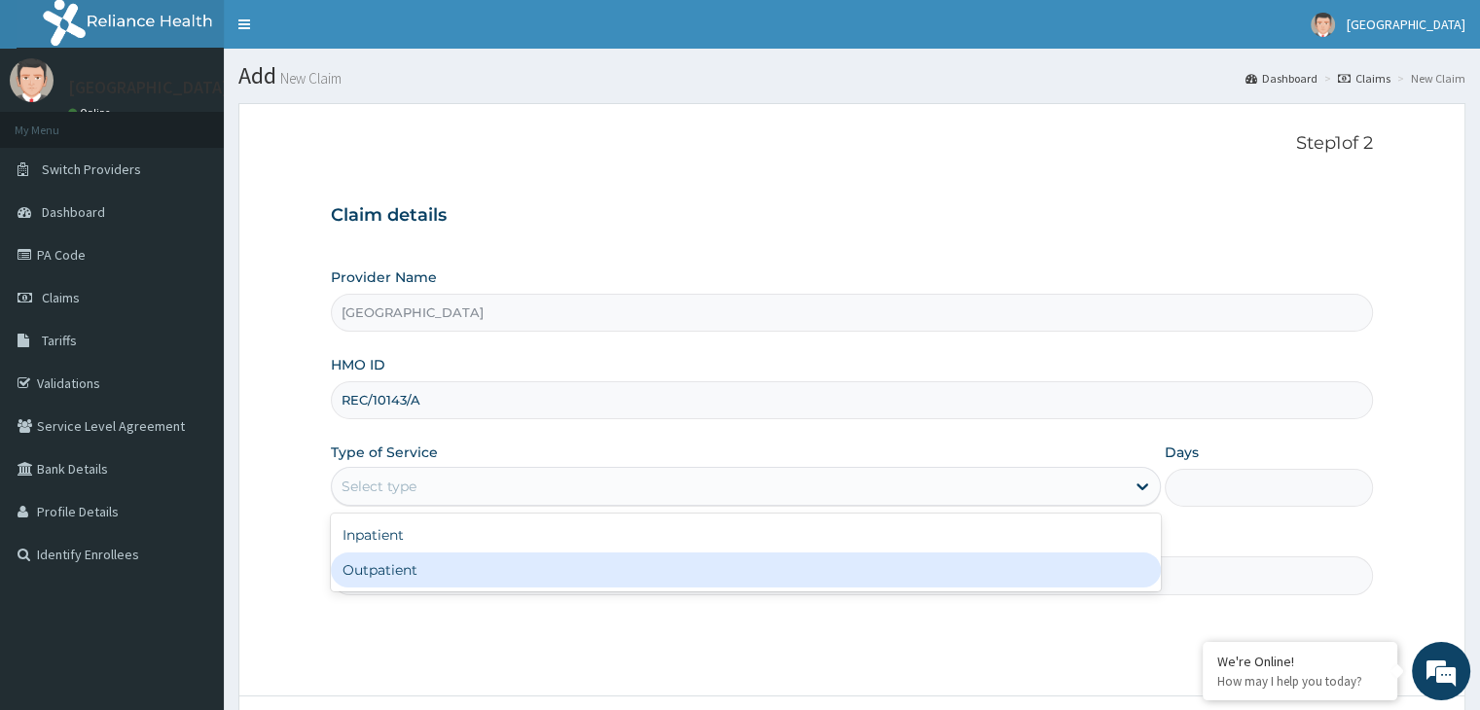
click at [367, 570] on div "Outpatient" at bounding box center [746, 570] width 830 height 35
type input "1"
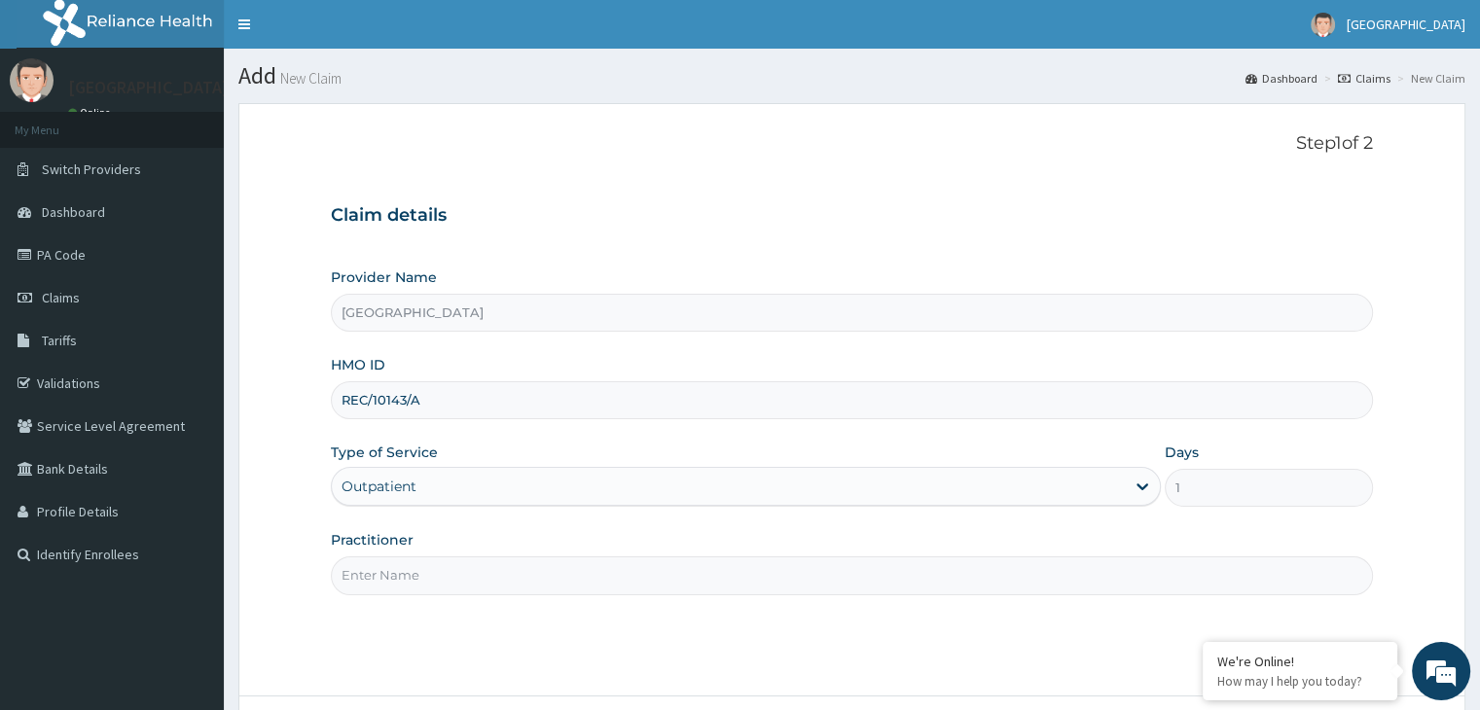
click at [367, 571] on input "Practitioner" at bounding box center [851, 576] width 1041 height 38
type input "DR [PERSON_NAME]"
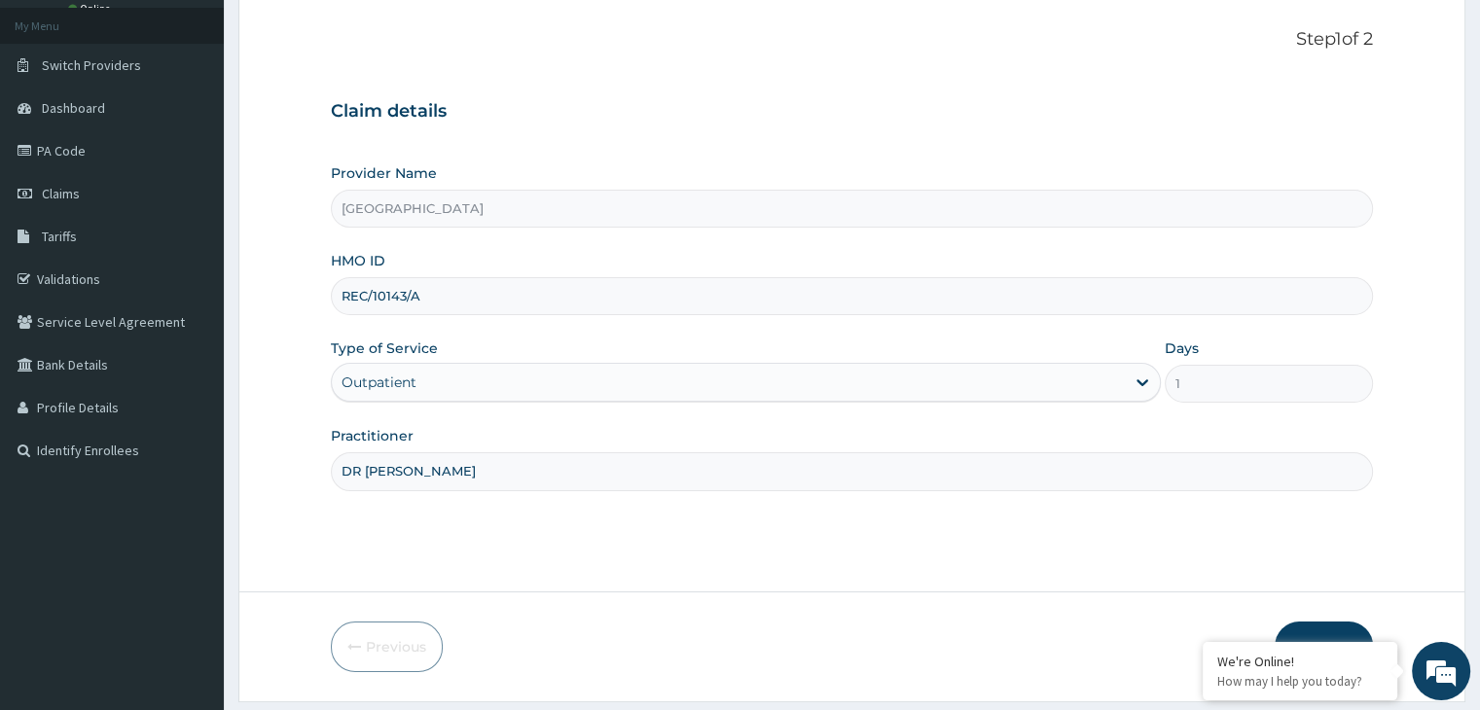
scroll to position [160, 0]
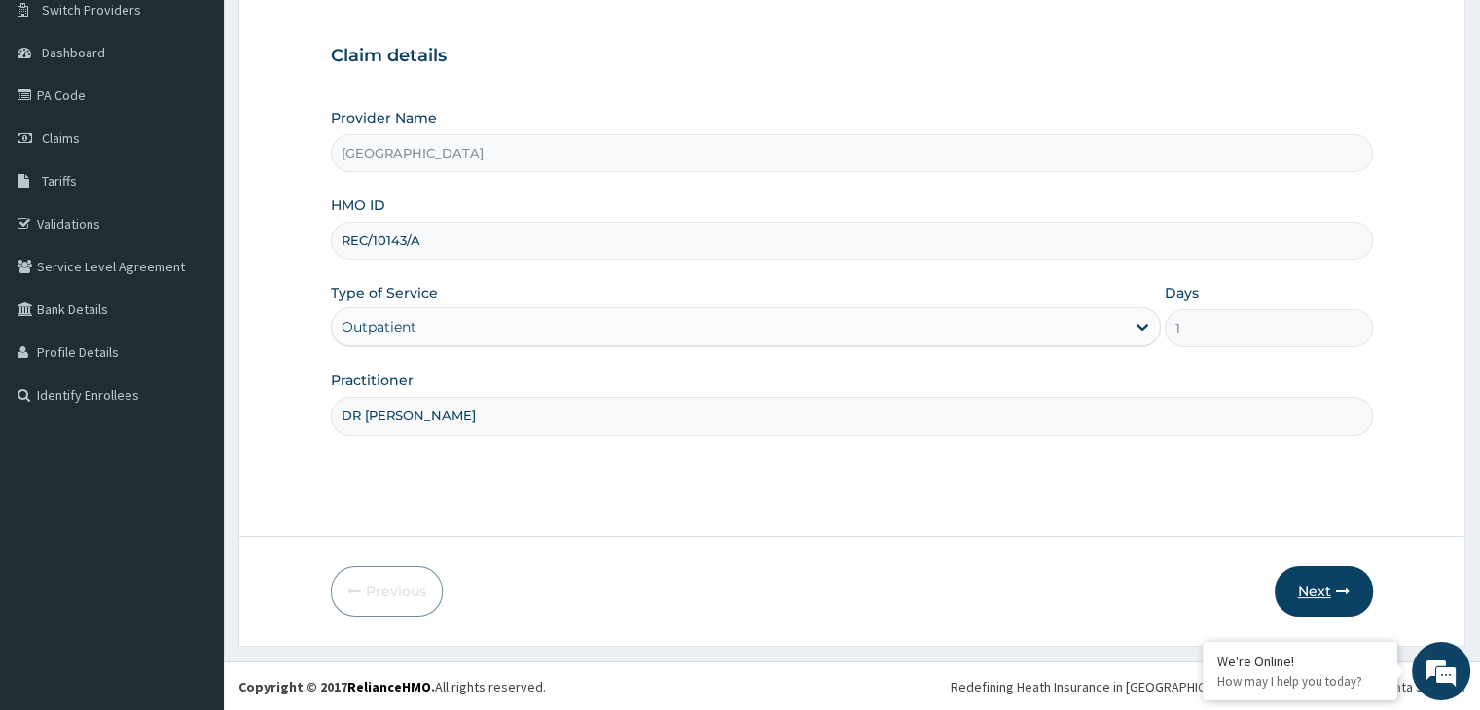
click at [1347, 593] on icon "button" at bounding box center [1343, 592] width 14 height 14
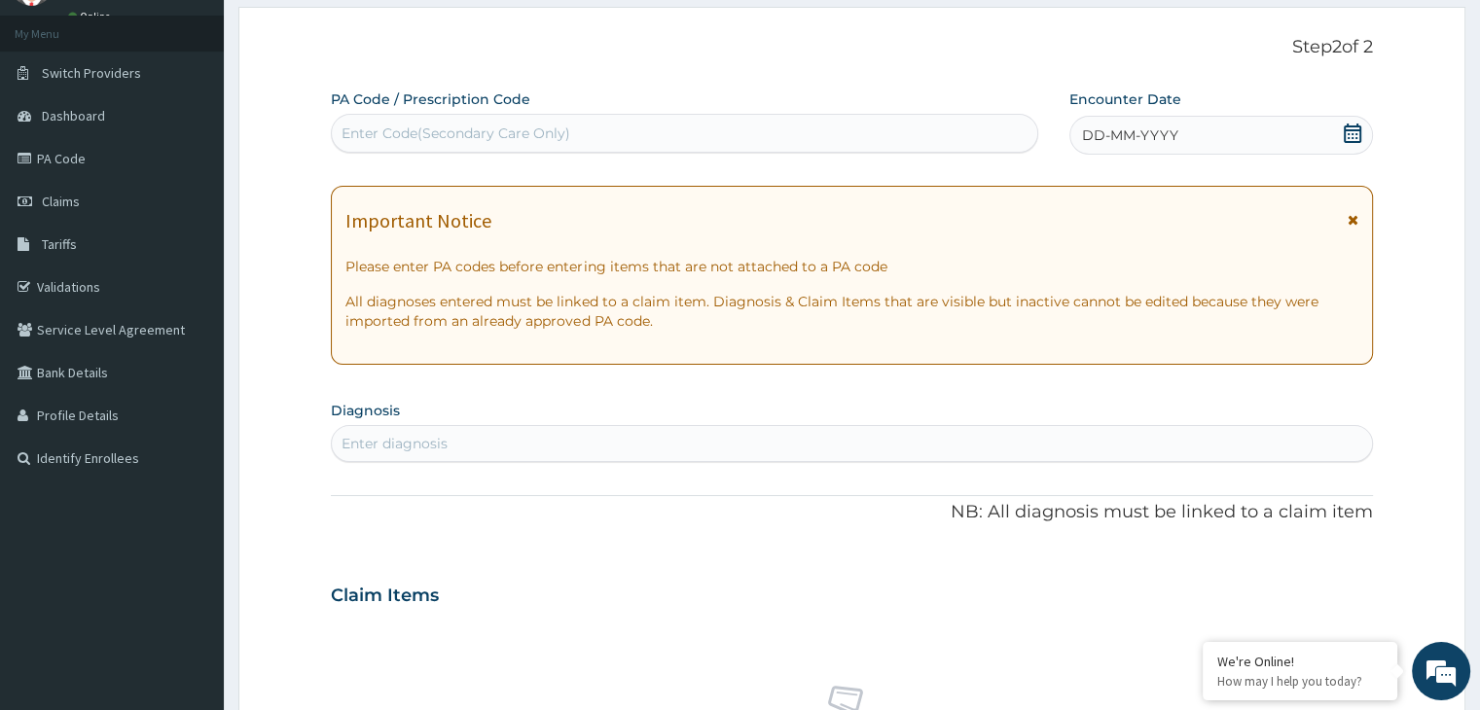
scroll to position [0, 0]
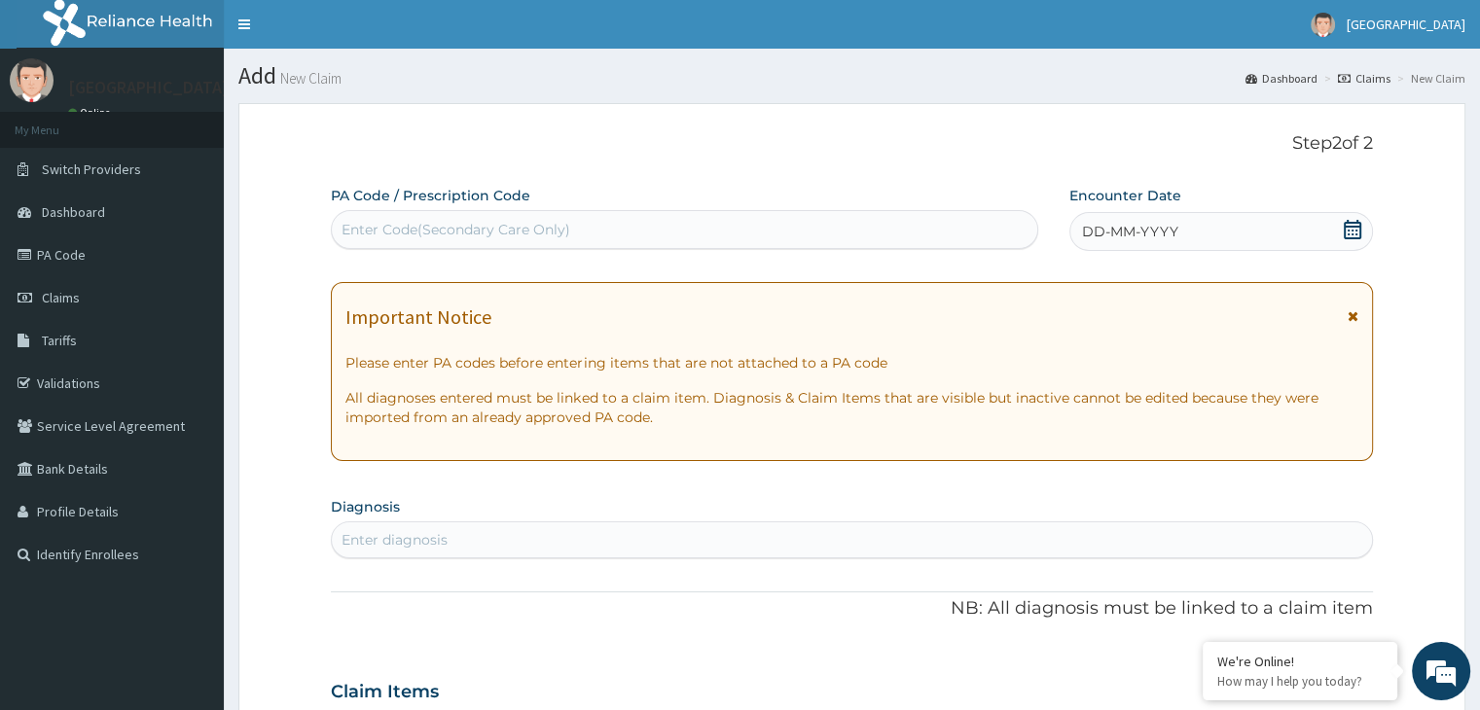
click at [1206, 225] on div "DD-MM-YYYY" at bounding box center [1221, 231] width 303 height 39
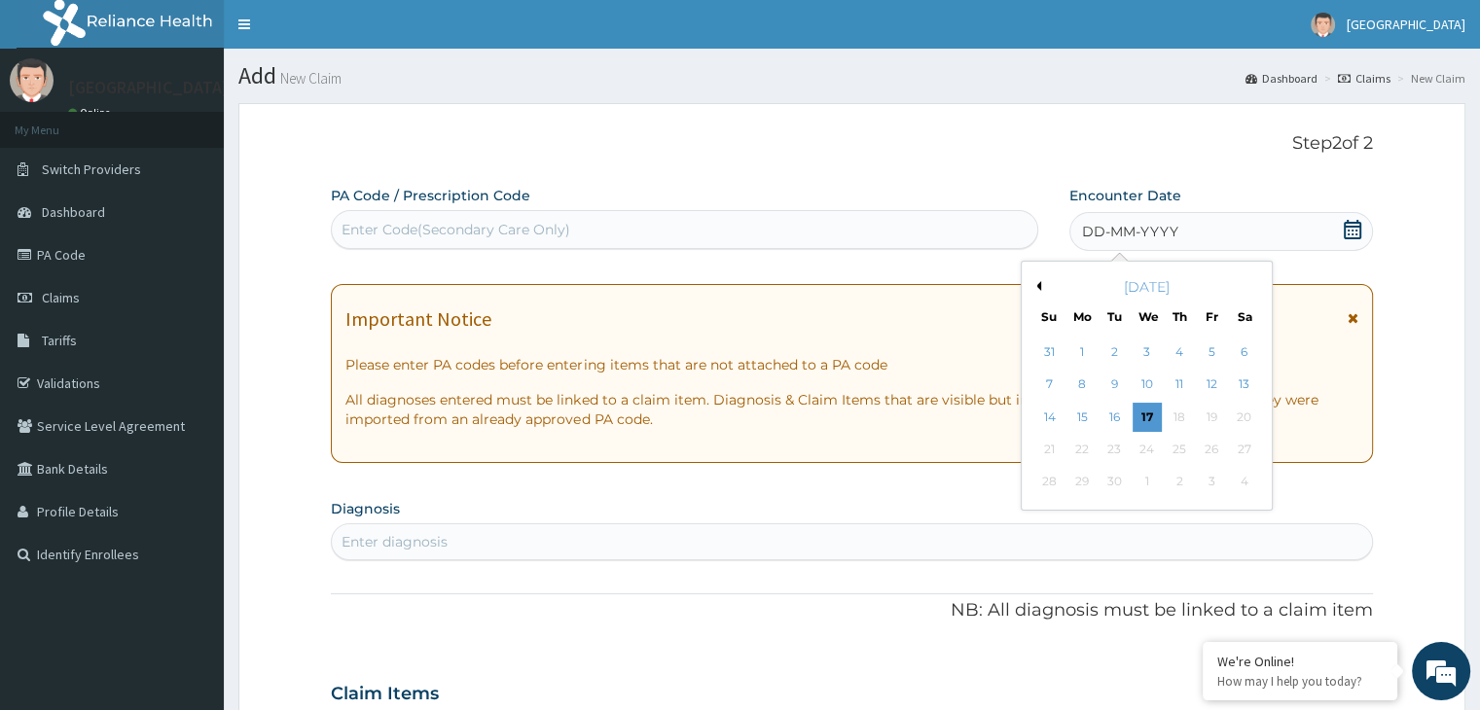
click at [1035, 289] on button "Previous Month" at bounding box center [1037, 286] width 10 height 10
click at [1145, 484] on div "27" at bounding box center [1147, 482] width 29 height 29
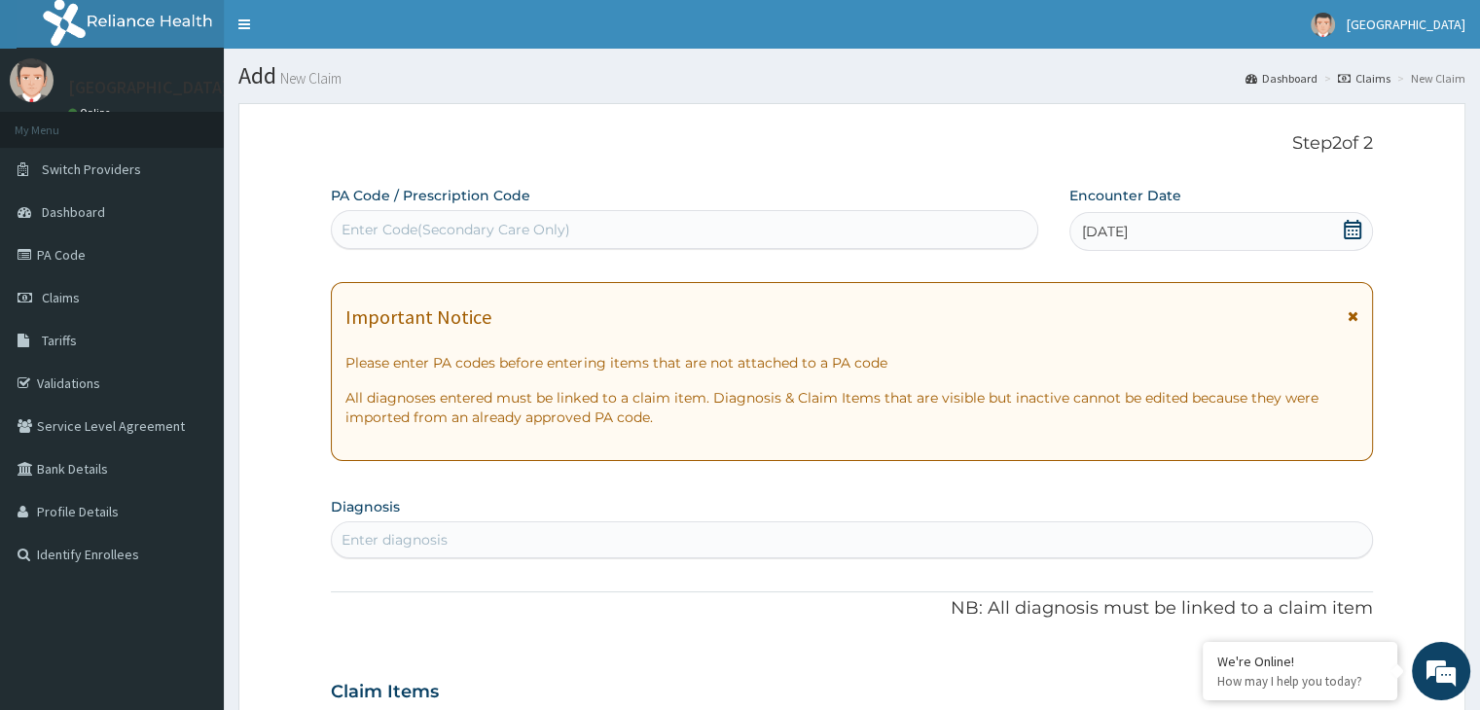
click at [393, 530] on div "Enter diagnosis" at bounding box center [395, 539] width 106 height 19
click at [547, 229] on div "Enter Code(Secondary Care Only)" at bounding box center [456, 229] width 229 height 19
paste input "PA/283C53"
type input "PA/283C53"
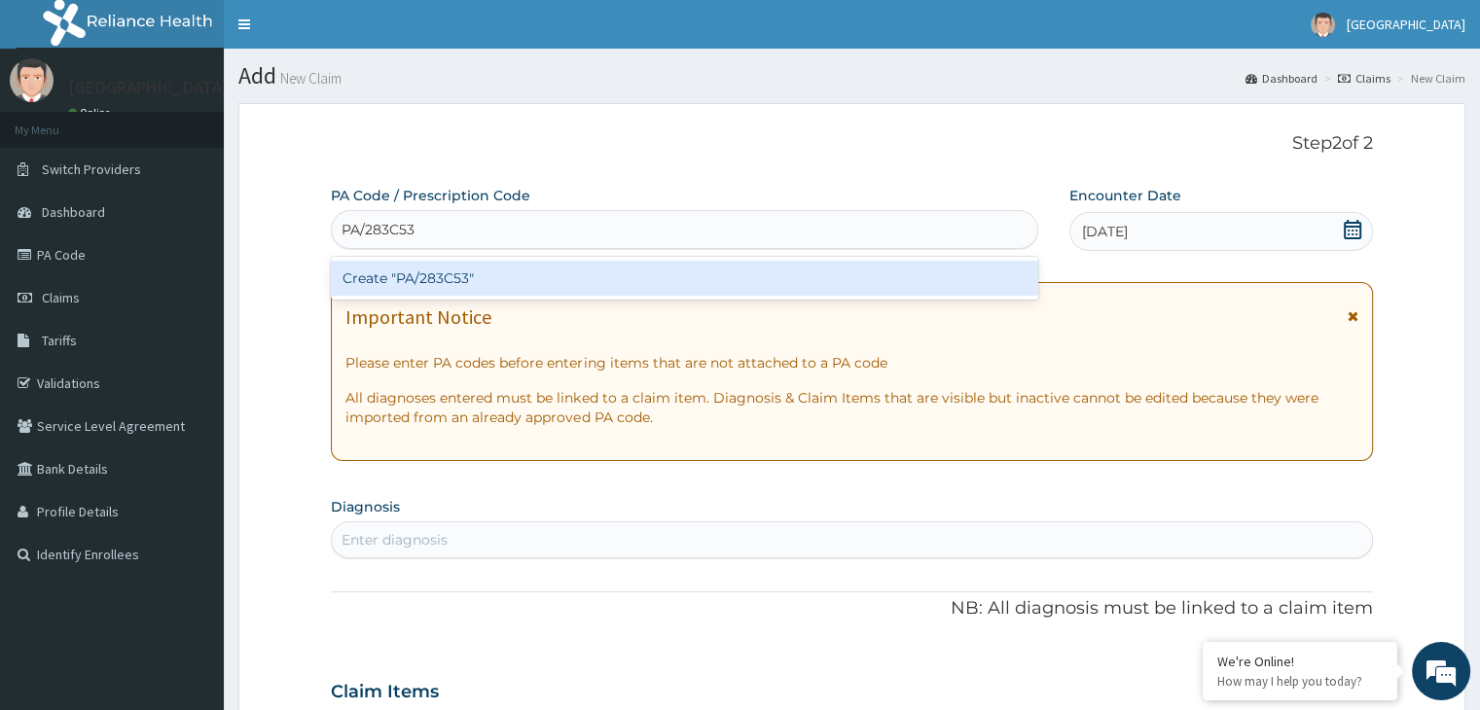
click at [475, 264] on div "Create "PA/283C53"" at bounding box center [685, 278] width 708 height 35
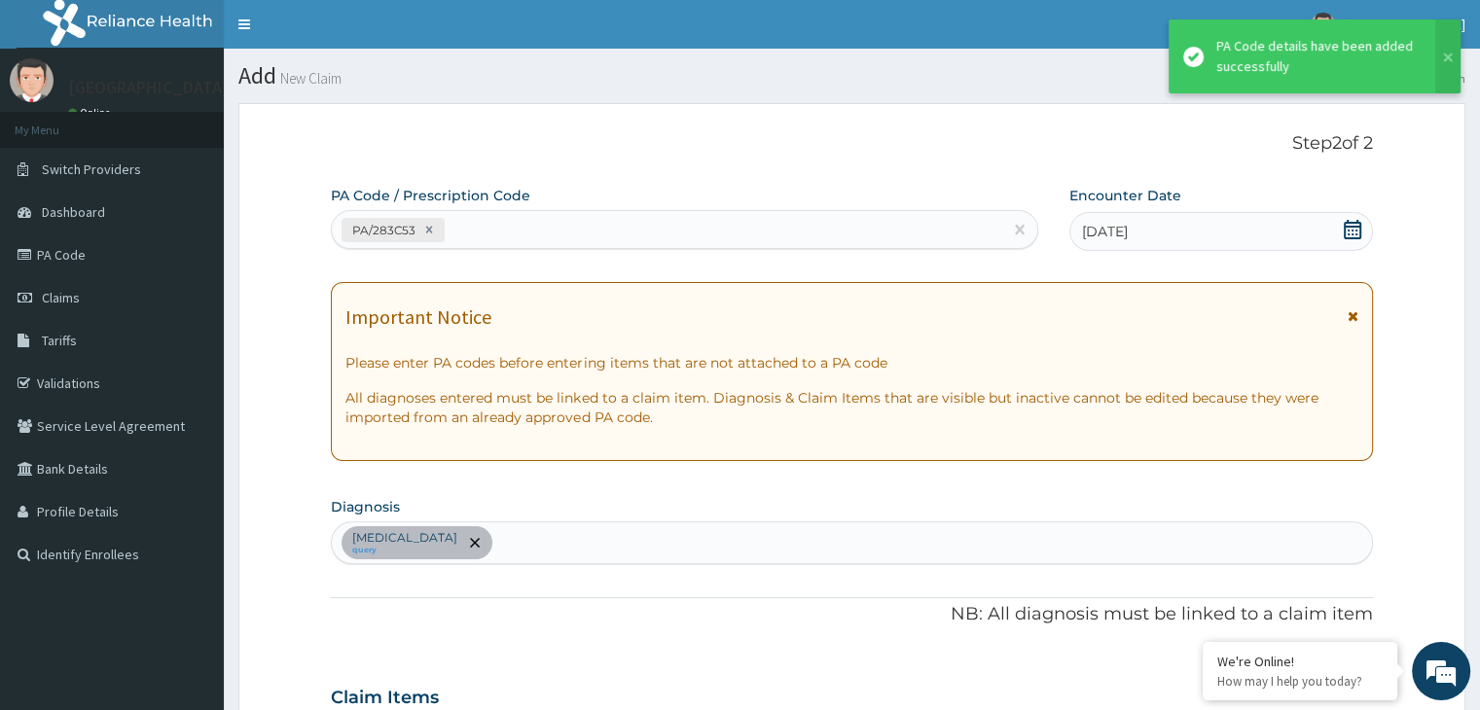
click at [489, 232] on div "PA/283C53" at bounding box center [667, 230] width 671 height 32
paste input "PA/274EDB"
type input "PA/274EDB"
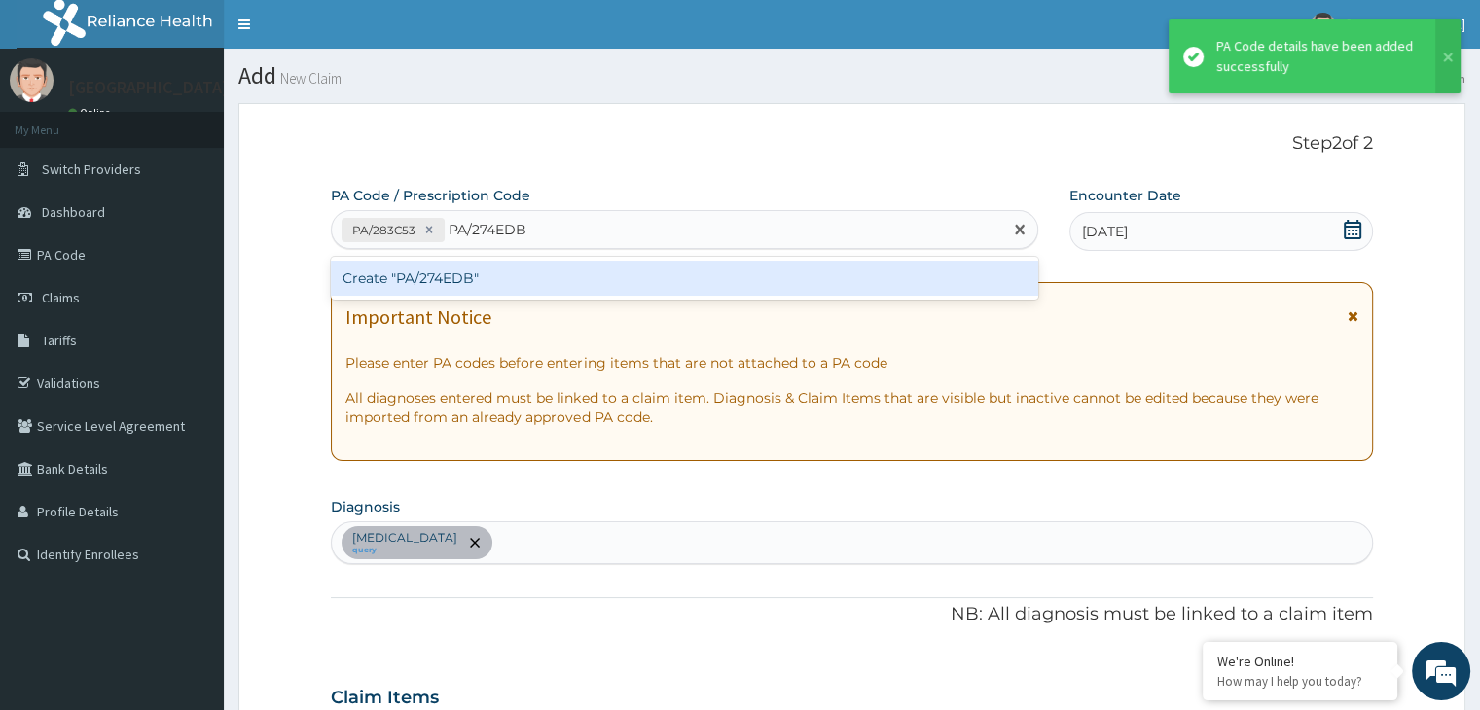
click at [471, 267] on div "Create "PA/274EDB"" at bounding box center [685, 278] width 708 height 35
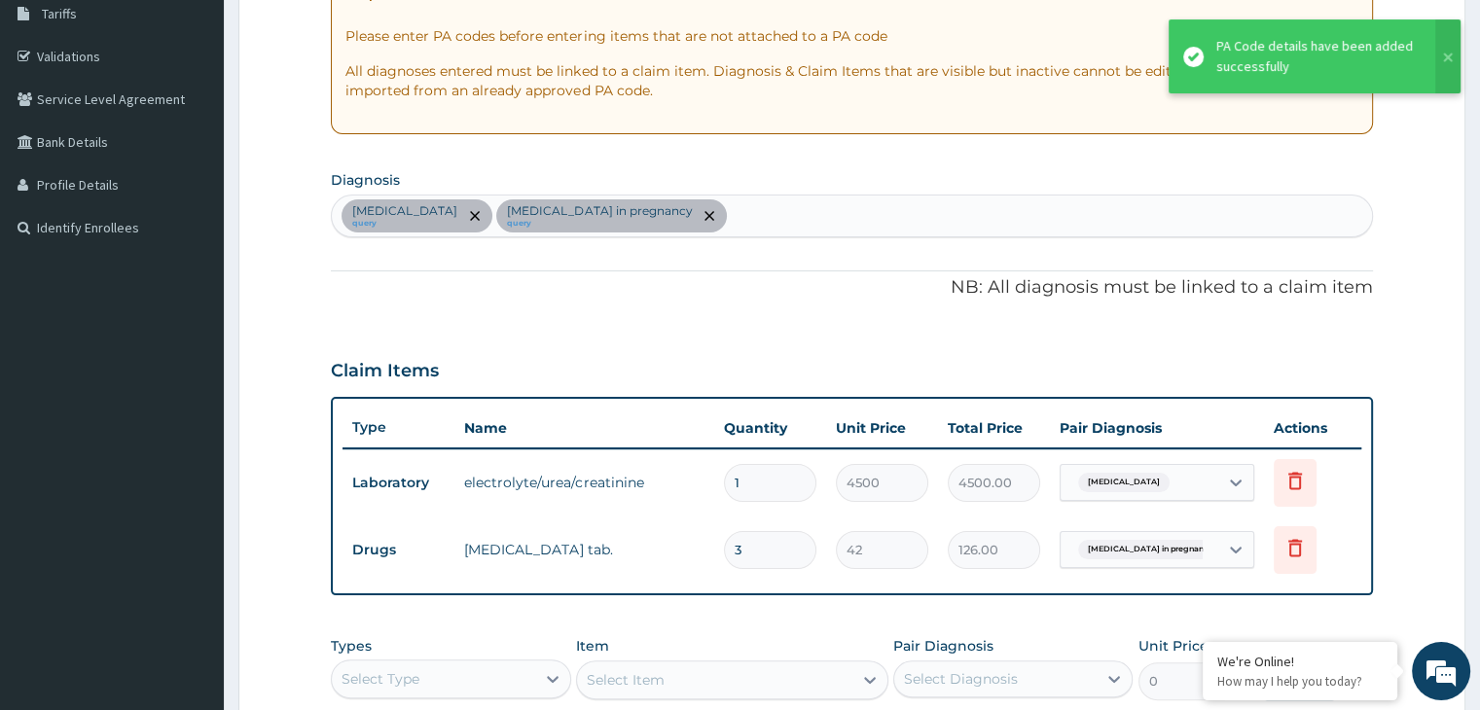
scroll to position [325, 0]
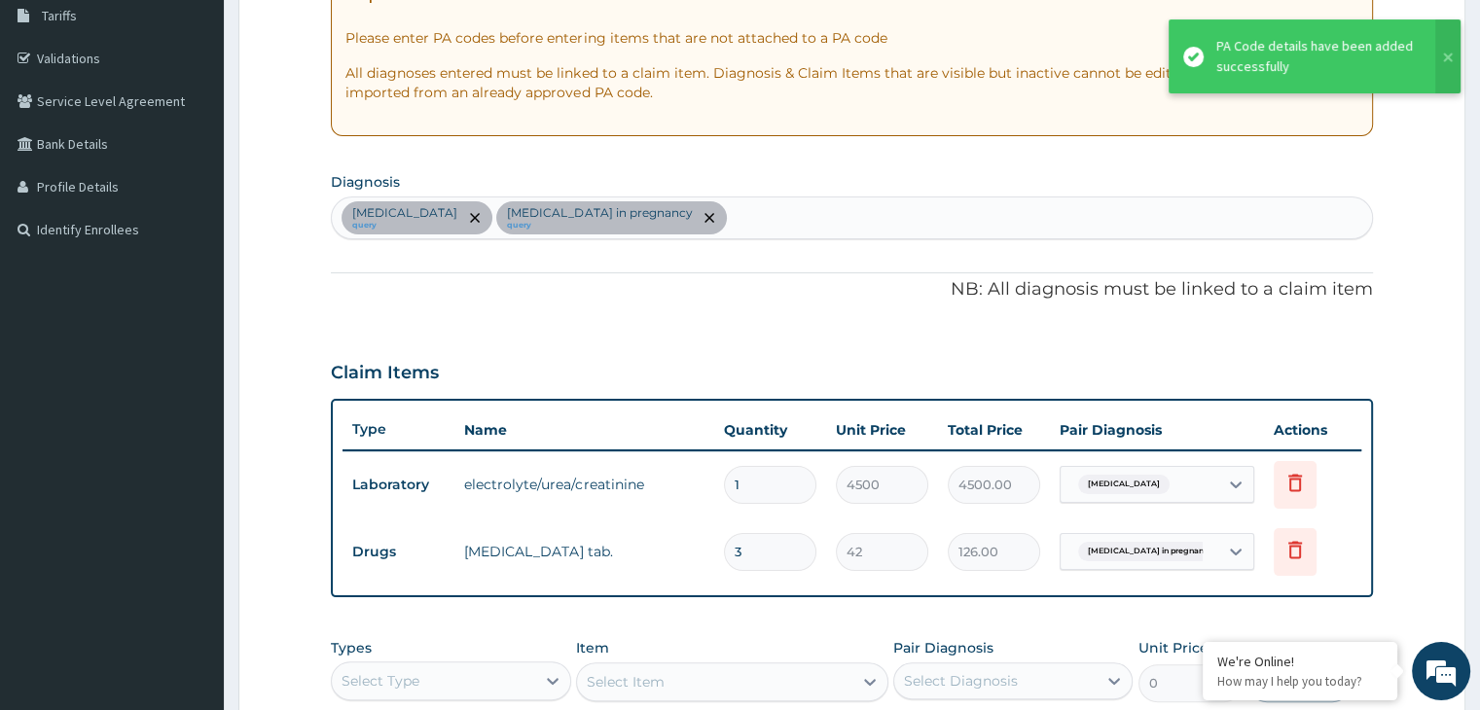
click at [869, 200] on div "Nausea and vomiting query Nausea and vomiting in pregnancy query" at bounding box center [851, 218] width 1039 height 41
type input "[MEDICAL_DATA]"
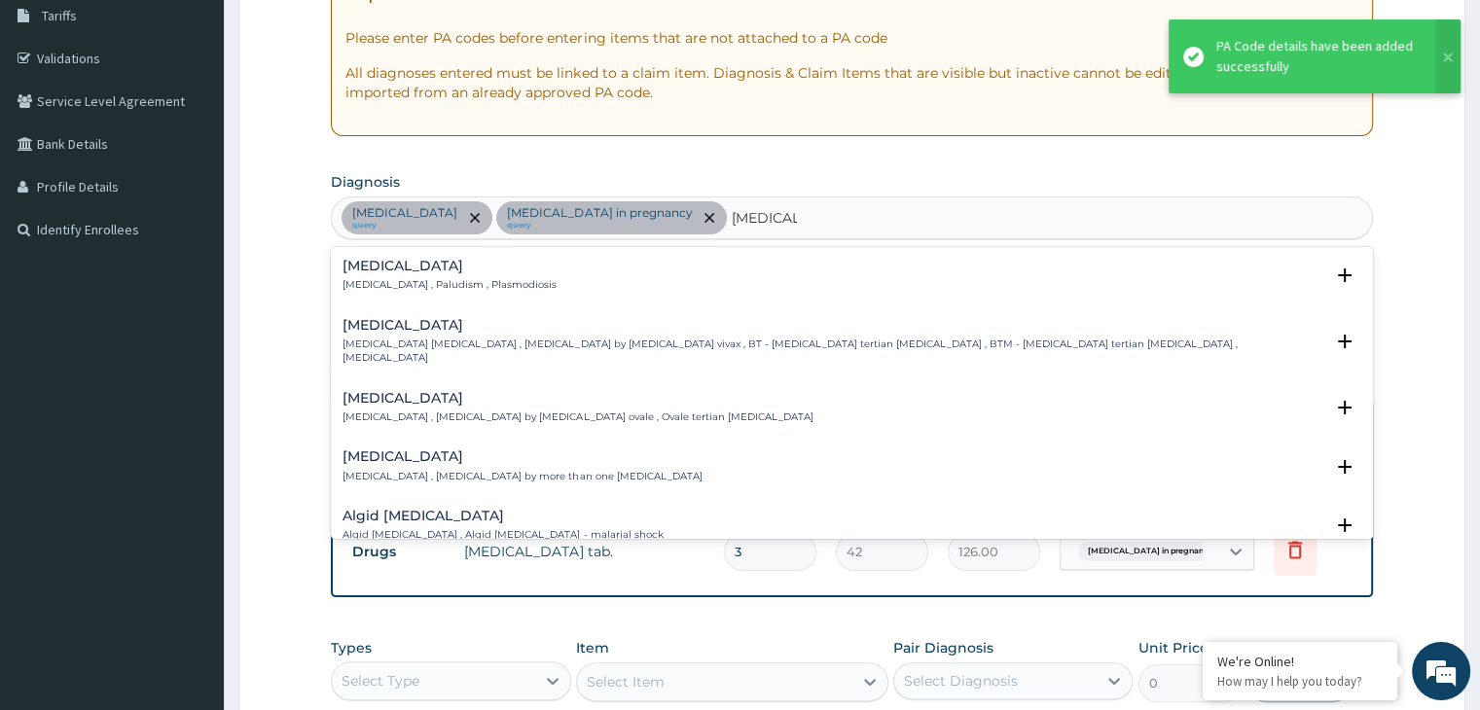
click at [448, 278] on p "[MEDICAL_DATA] , Paludism , Plasmodiosis" at bounding box center [450, 285] width 214 height 14
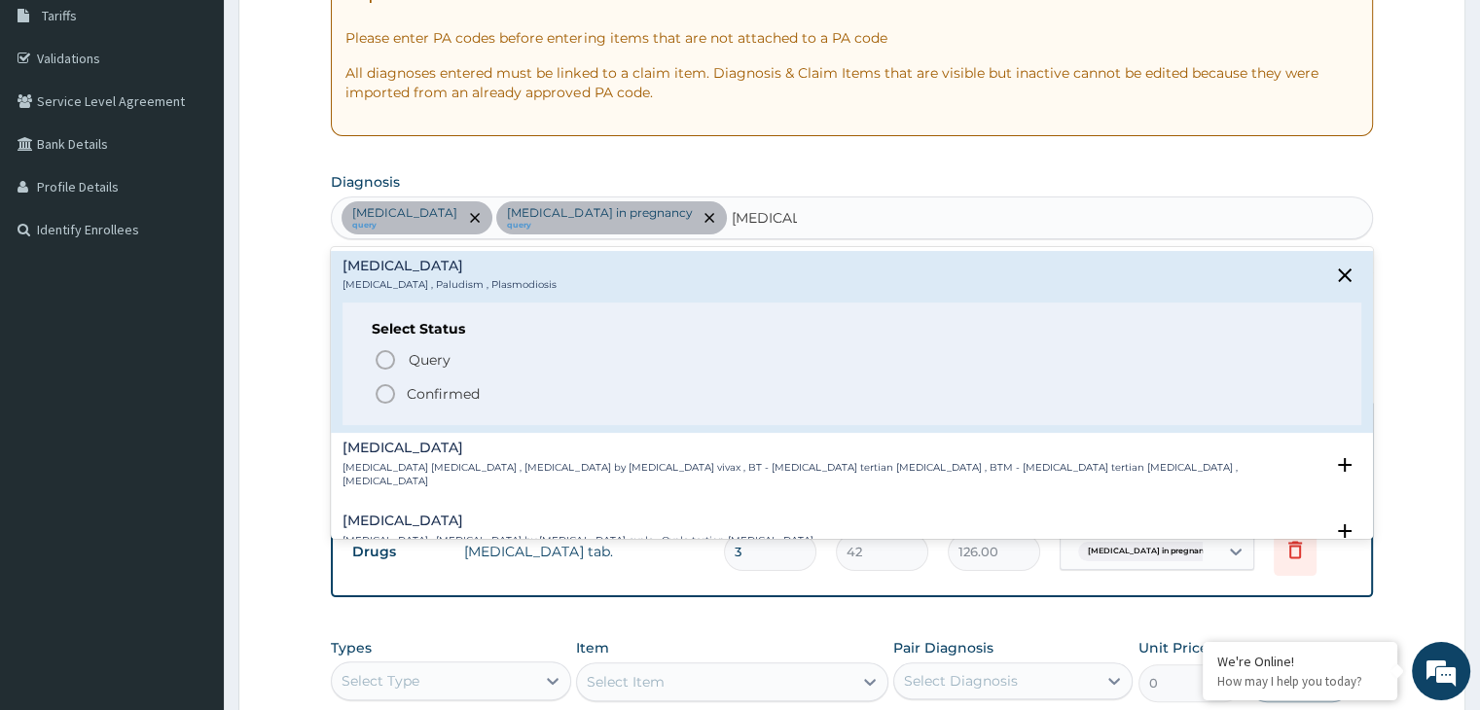
click at [407, 394] on p "Confirmed" at bounding box center [443, 393] width 73 height 19
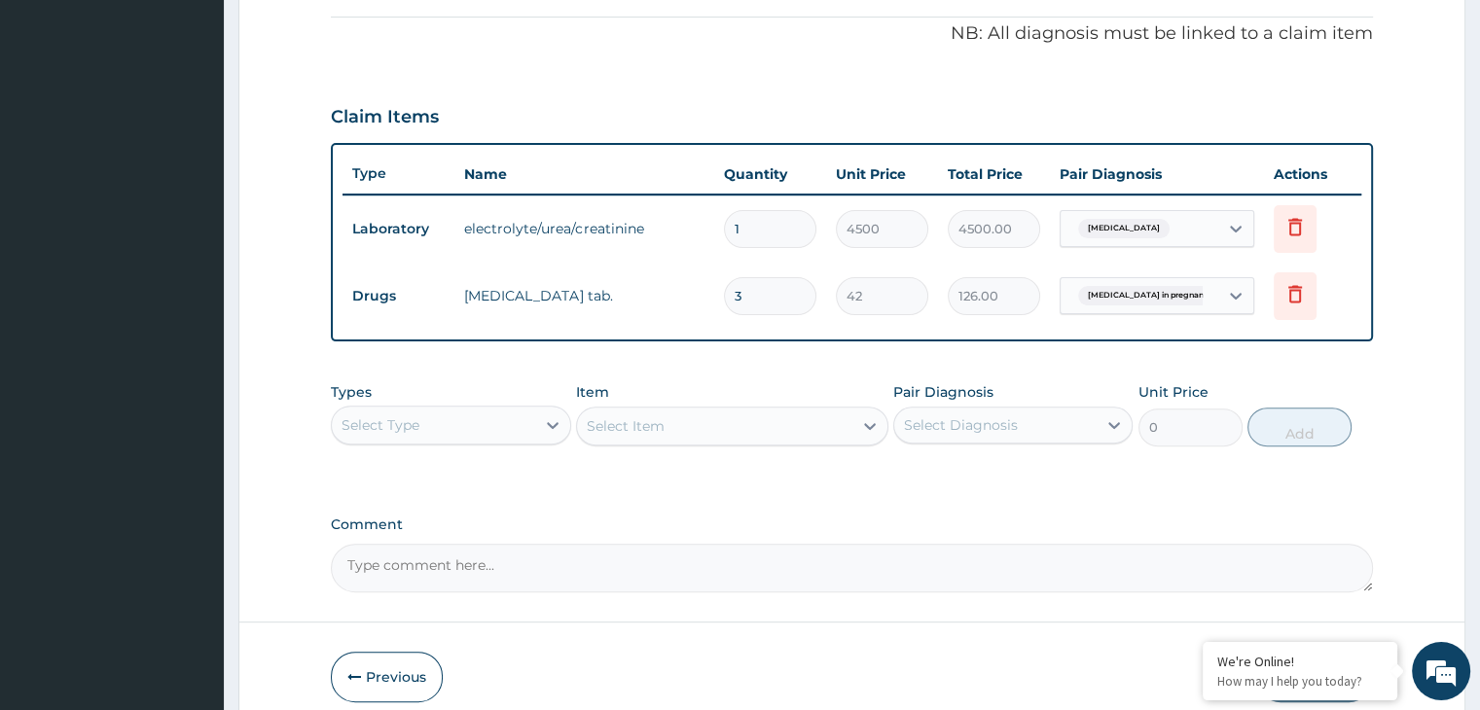
scroll to position [617, 0]
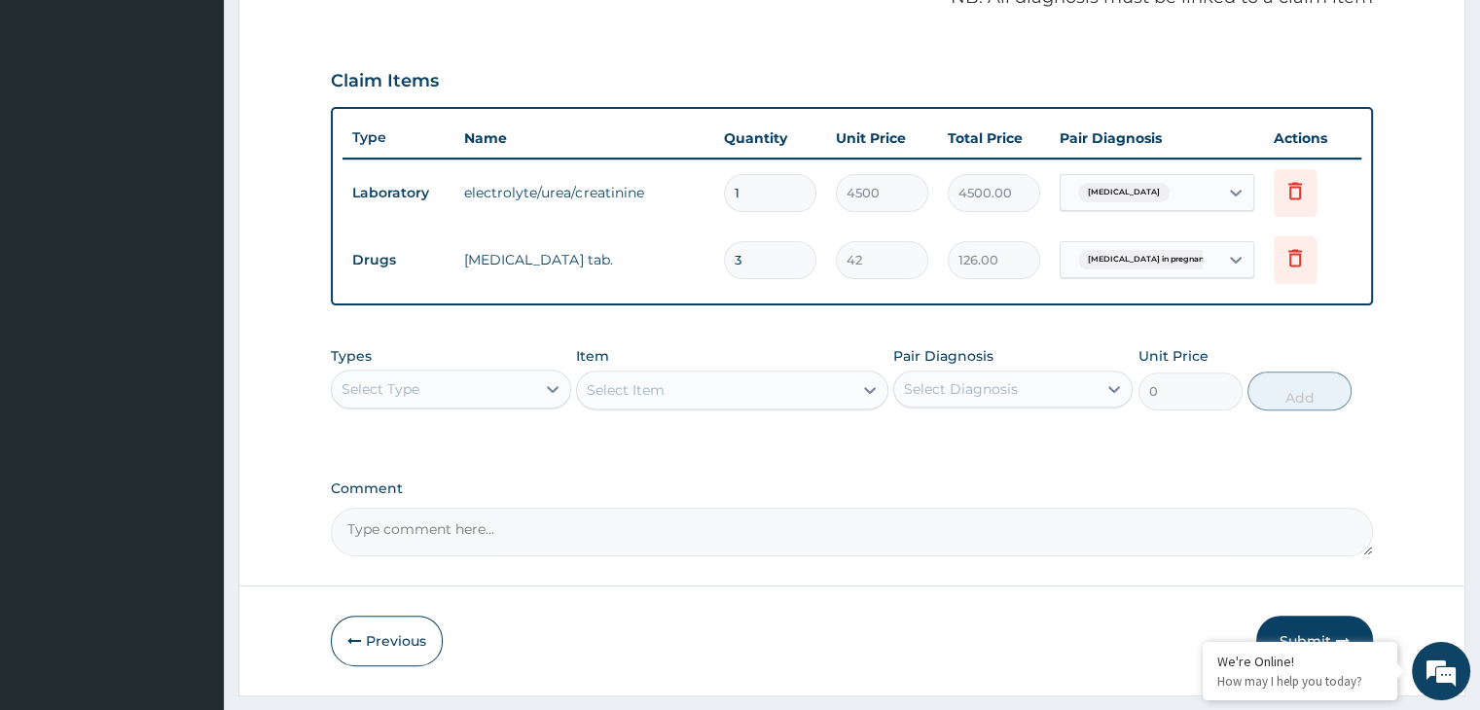
click at [447, 401] on div "Select Type" at bounding box center [433, 389] width 202 height 31
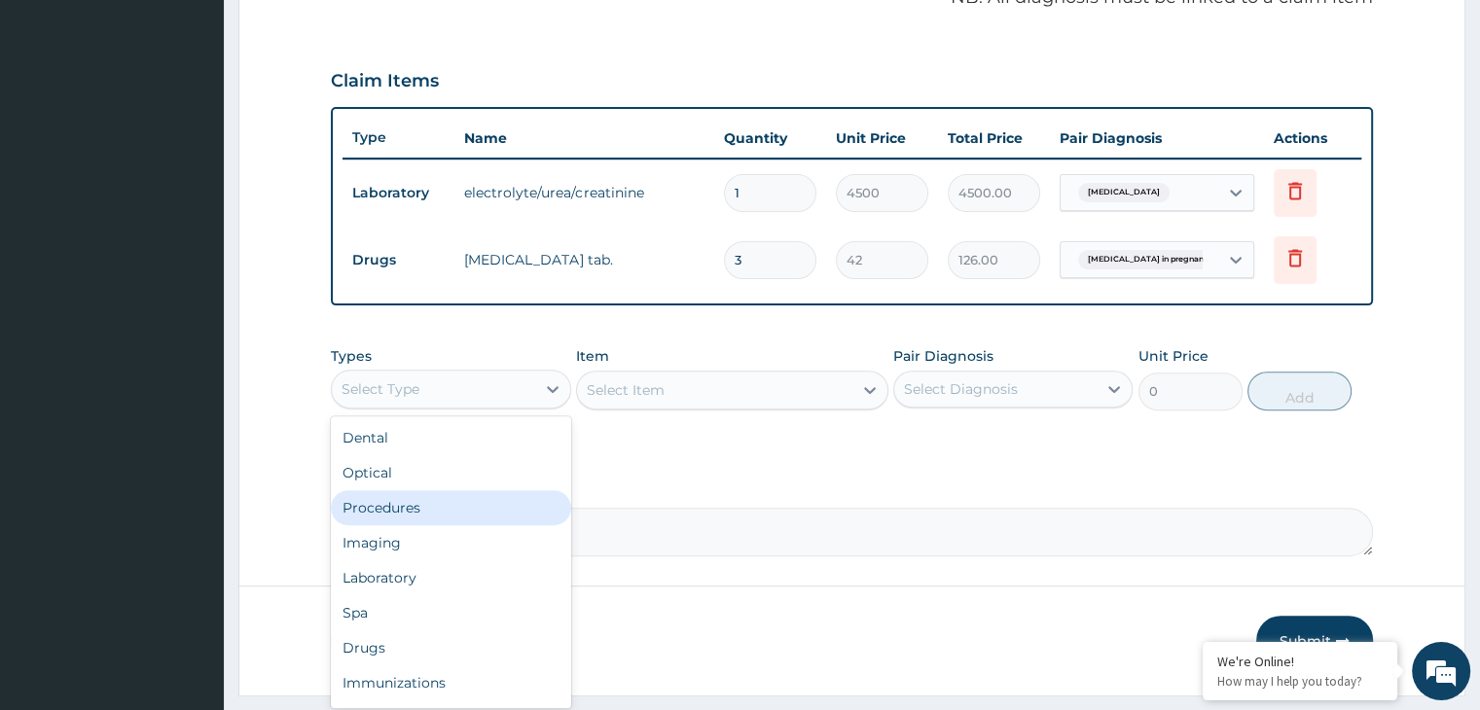
click at [393, 515] on div "Procedures" at bounding box center [450, 507] width 239 height 35
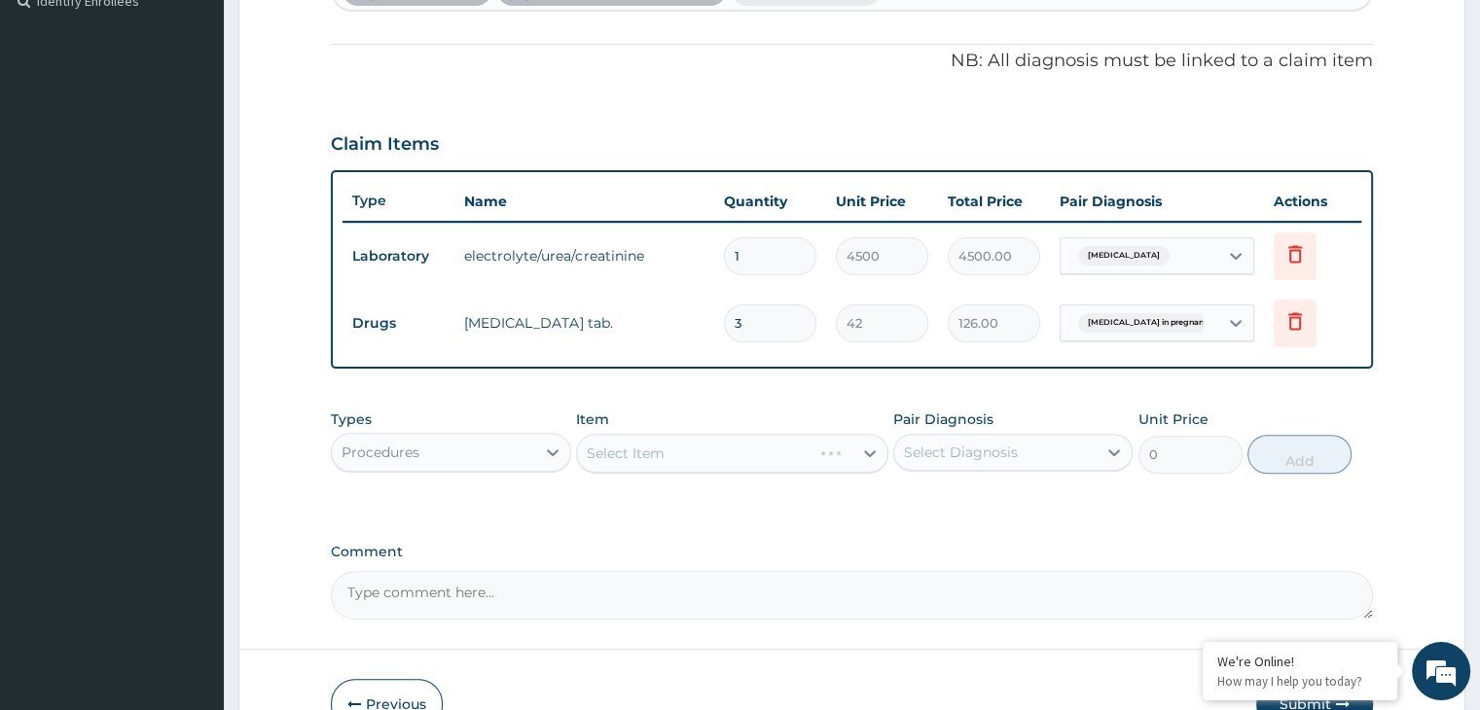
scroll to position [520, 0]
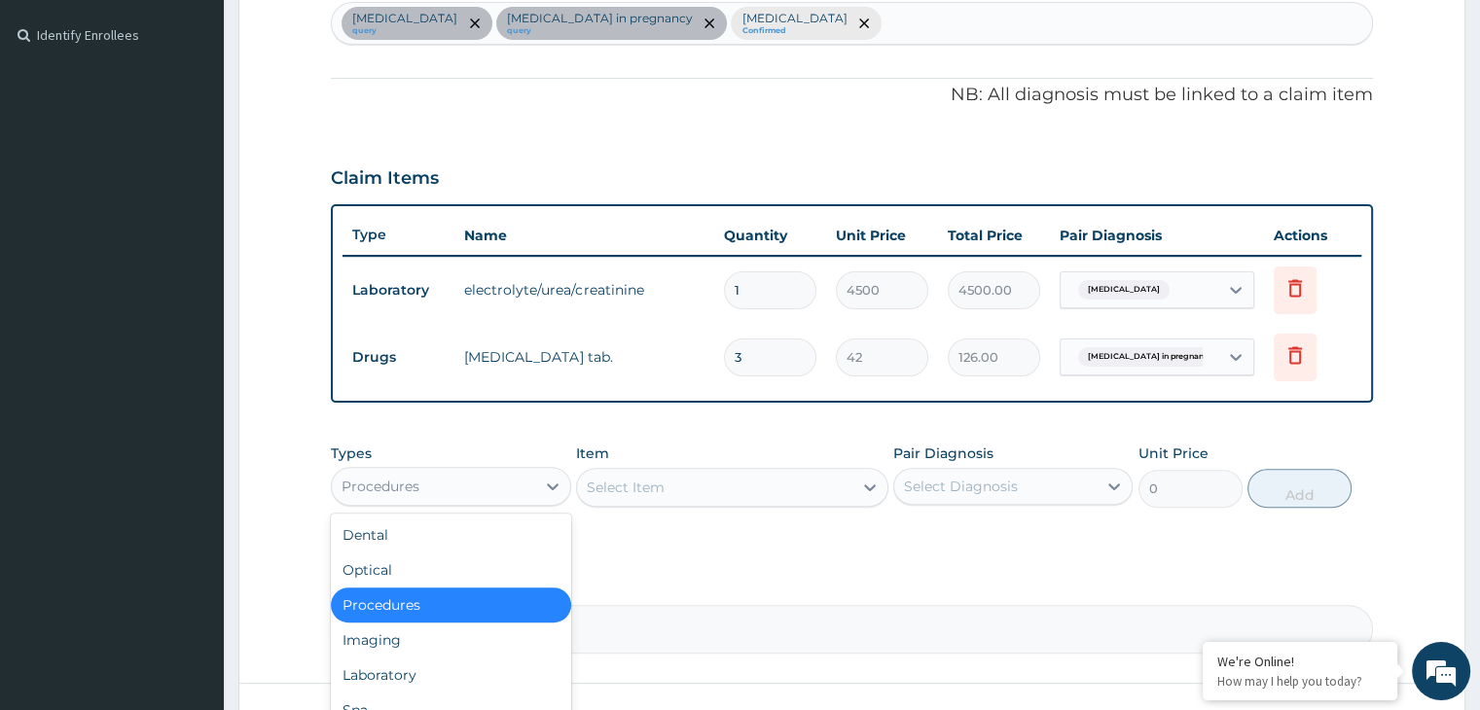
click at [404, 480] on div "Procedures" at bounding box center [381, 486] width 78 height 19
click at [375, 671] on div "Laboratory" at bounding box center [450, 675] width 239 height 35
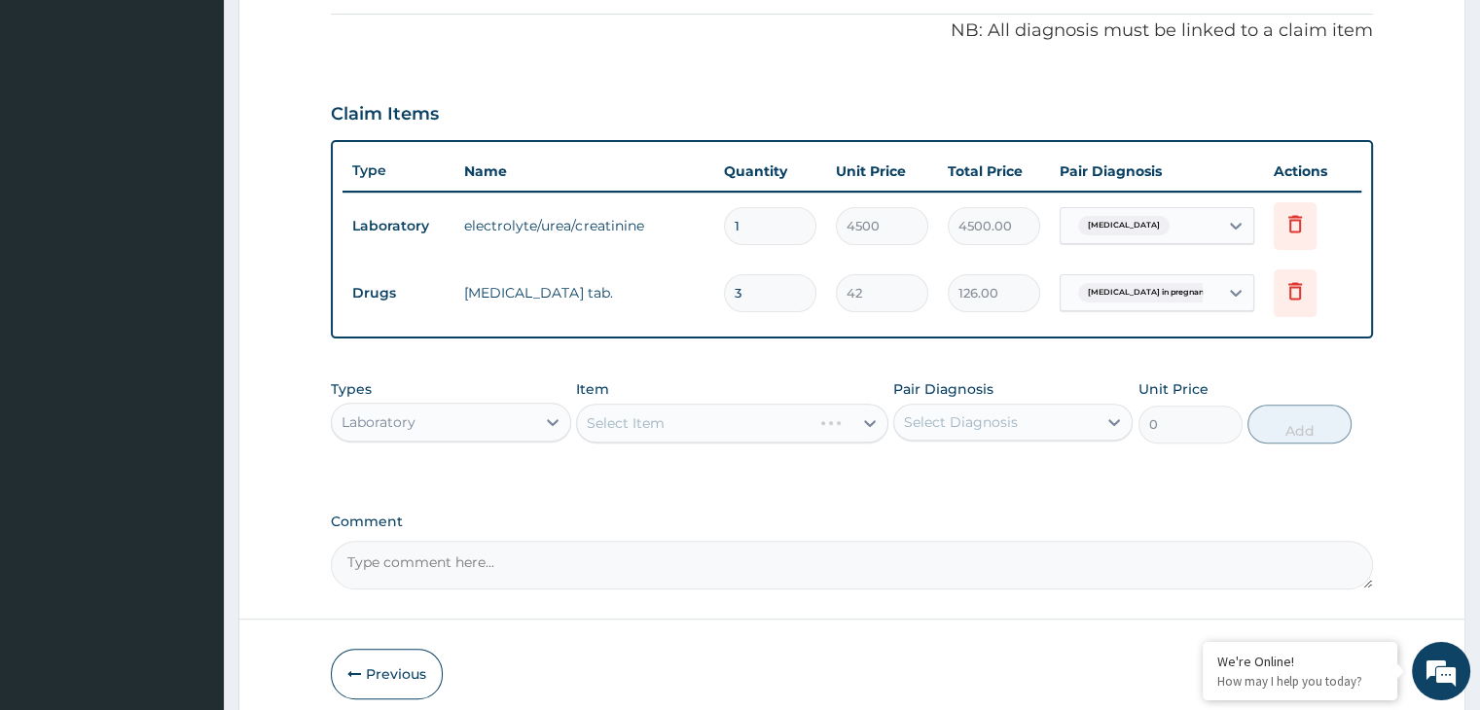
scroll to position [665, 0]
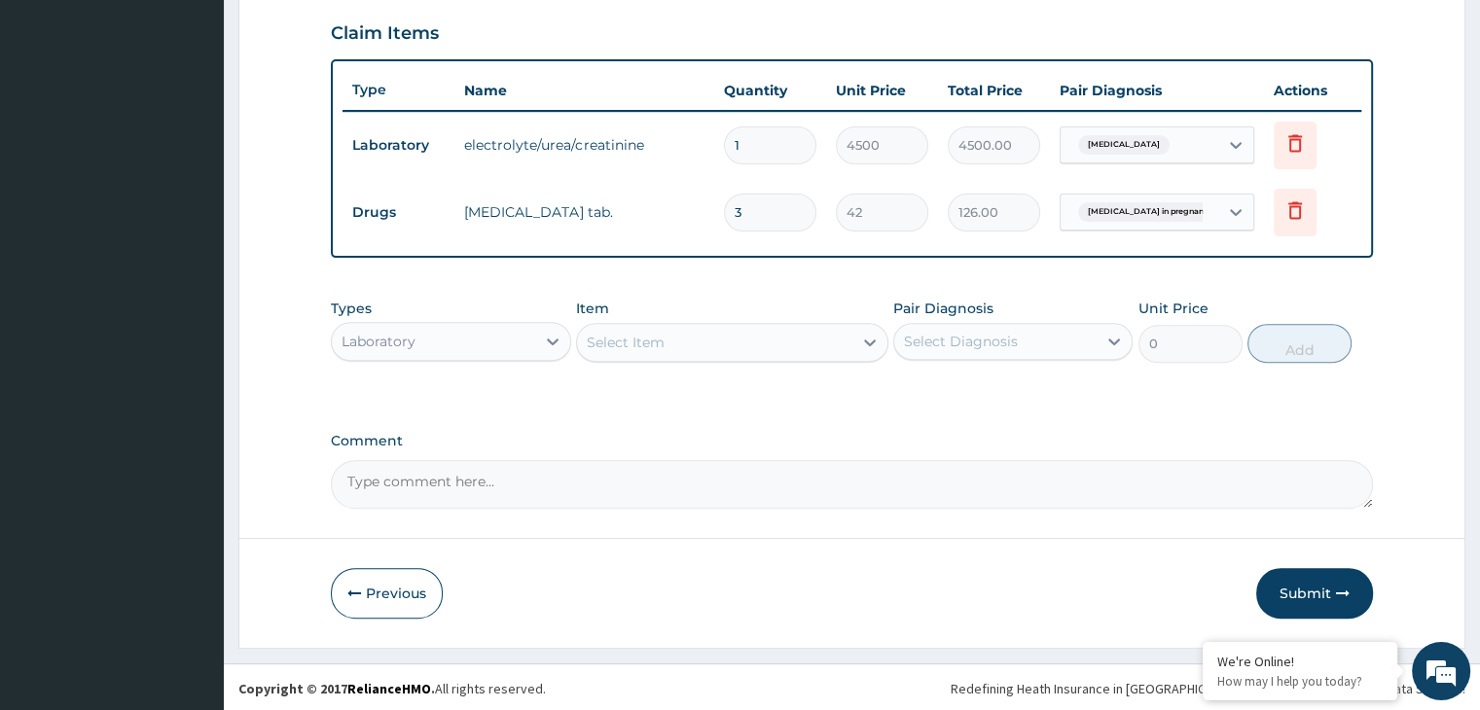
click at [670, 344] on div "Select Item" at bounding box center [714, 342] width 275 height 31
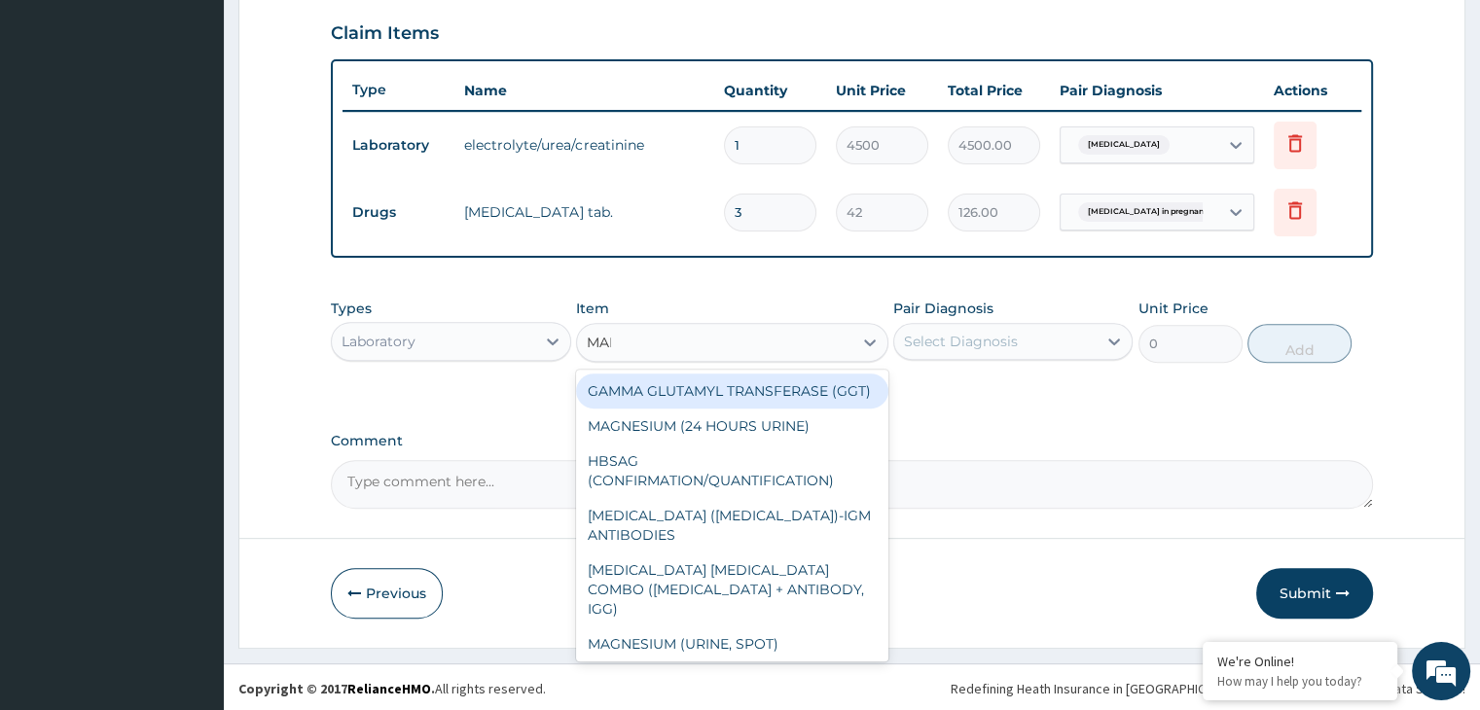
type input "MALA"
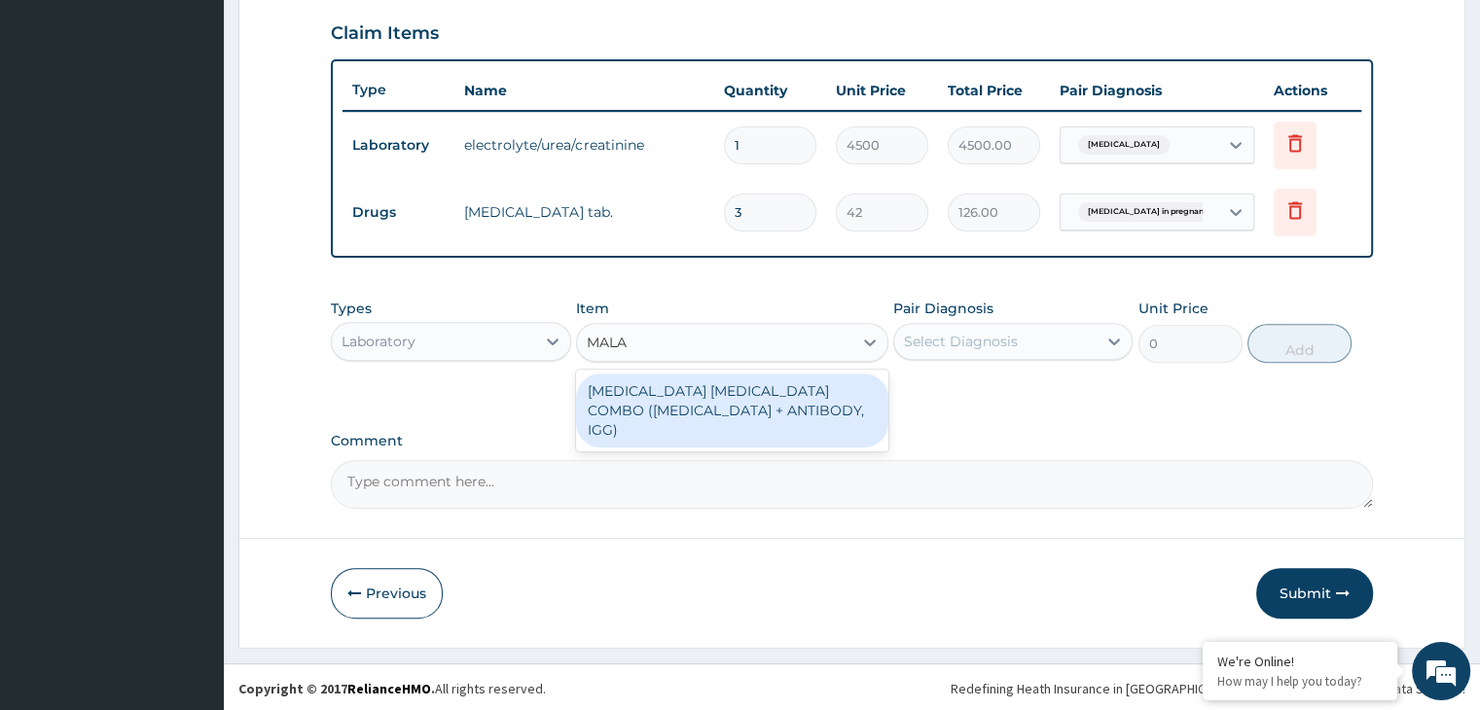
type input "1875"
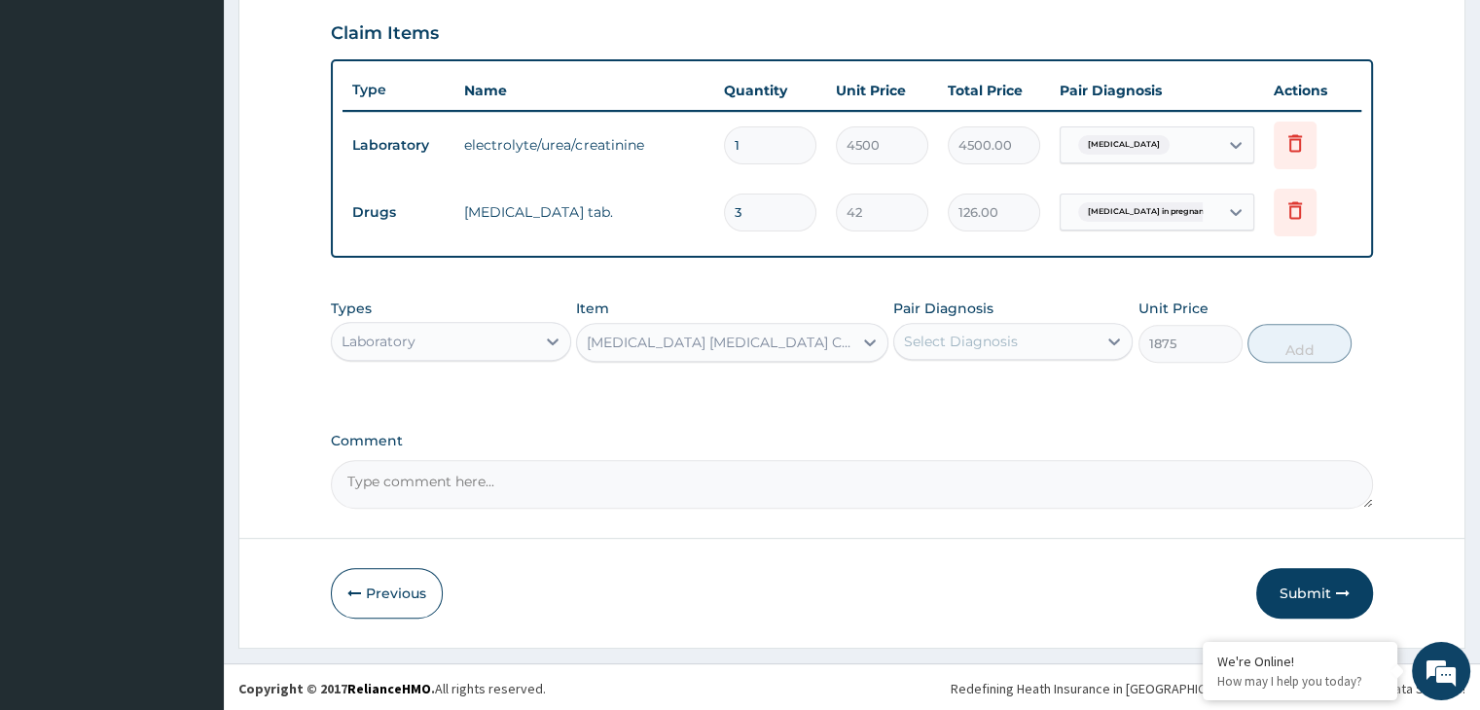
drag, startPoint x: 989, startPoint y: 310, endPoint x: 992, endPoint y: 325, distance: 14.9
click at [991, 314] on label "Pair Diagnosis" at bounding box center [943, 308] width 100 height 19
click at [1001, 347] on div "Select Diagnosis" at bounding box center [961, 341] width 114 height 19
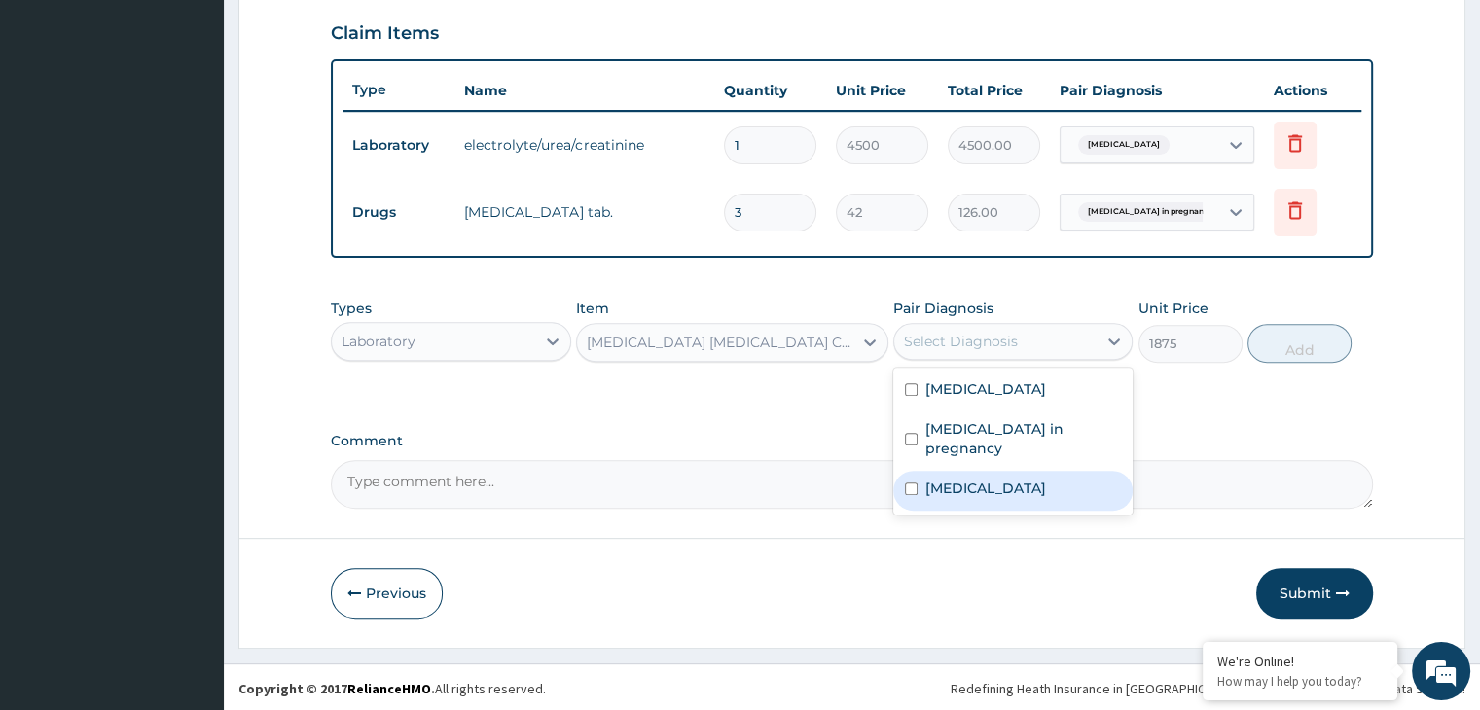
click at [948, 487] on label "[MEDICAL_DATA]" at bounding box center [986, 488] width 121 height 19
checkbox input "true"
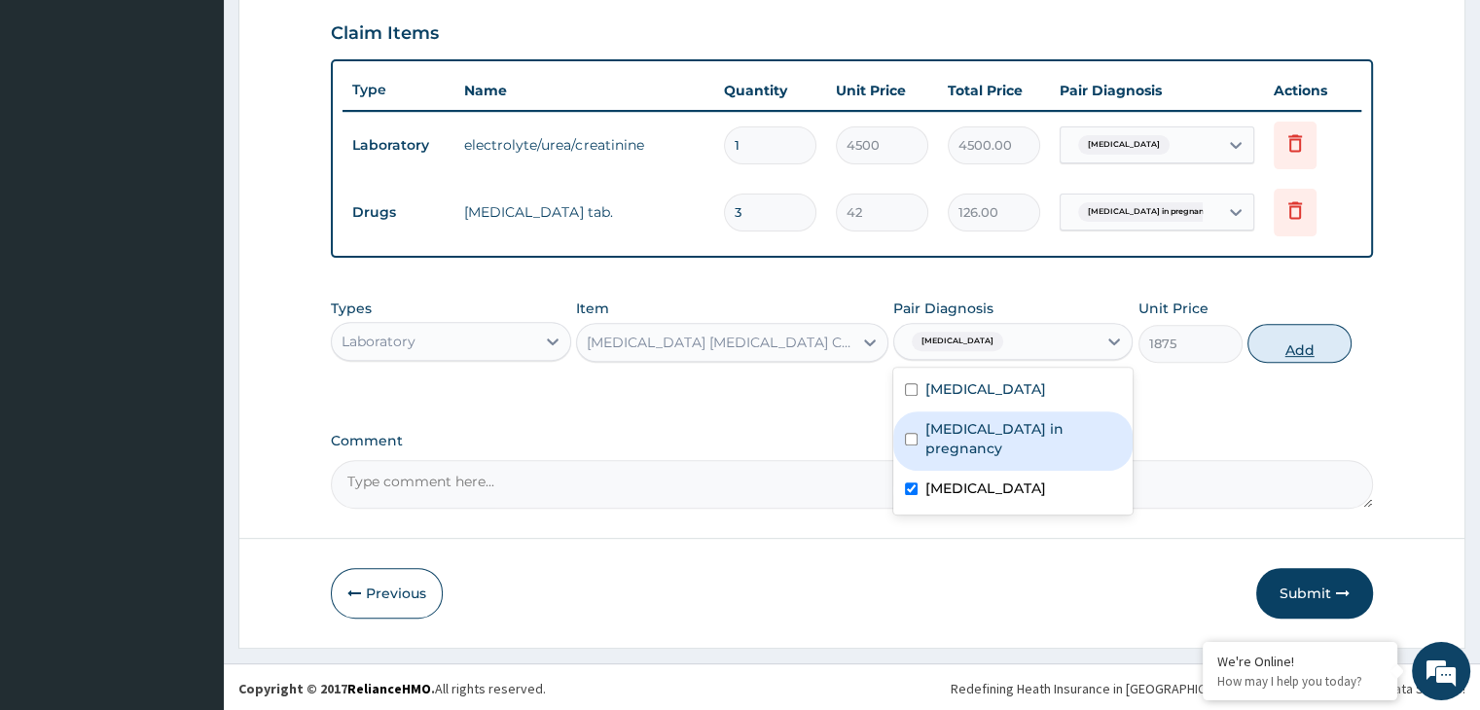
click at [1308, 351] on button "Add" at bounding box center [1300, 343] width 104 height 39
type input "0"
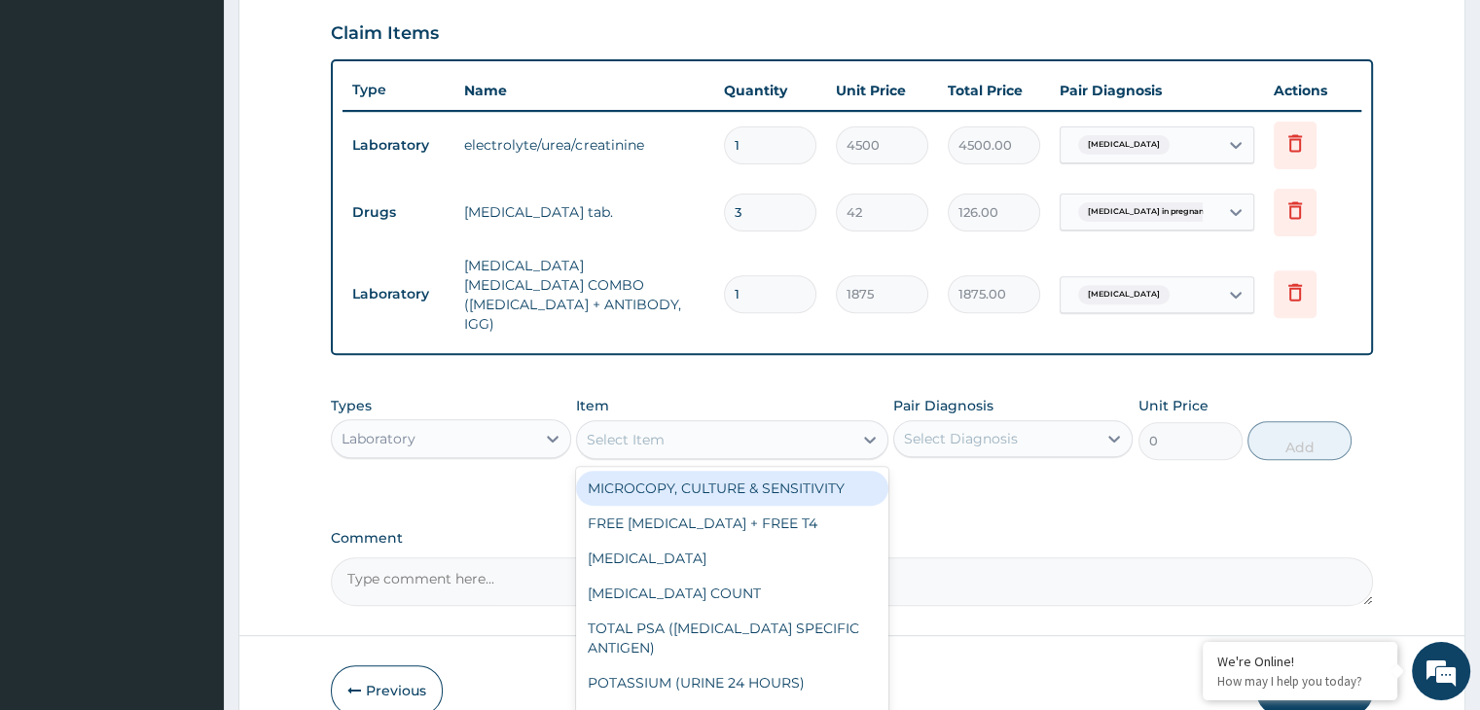
click at [709, 424] on div "Select Item" at bounding box center [714, 439] width 275 height 31
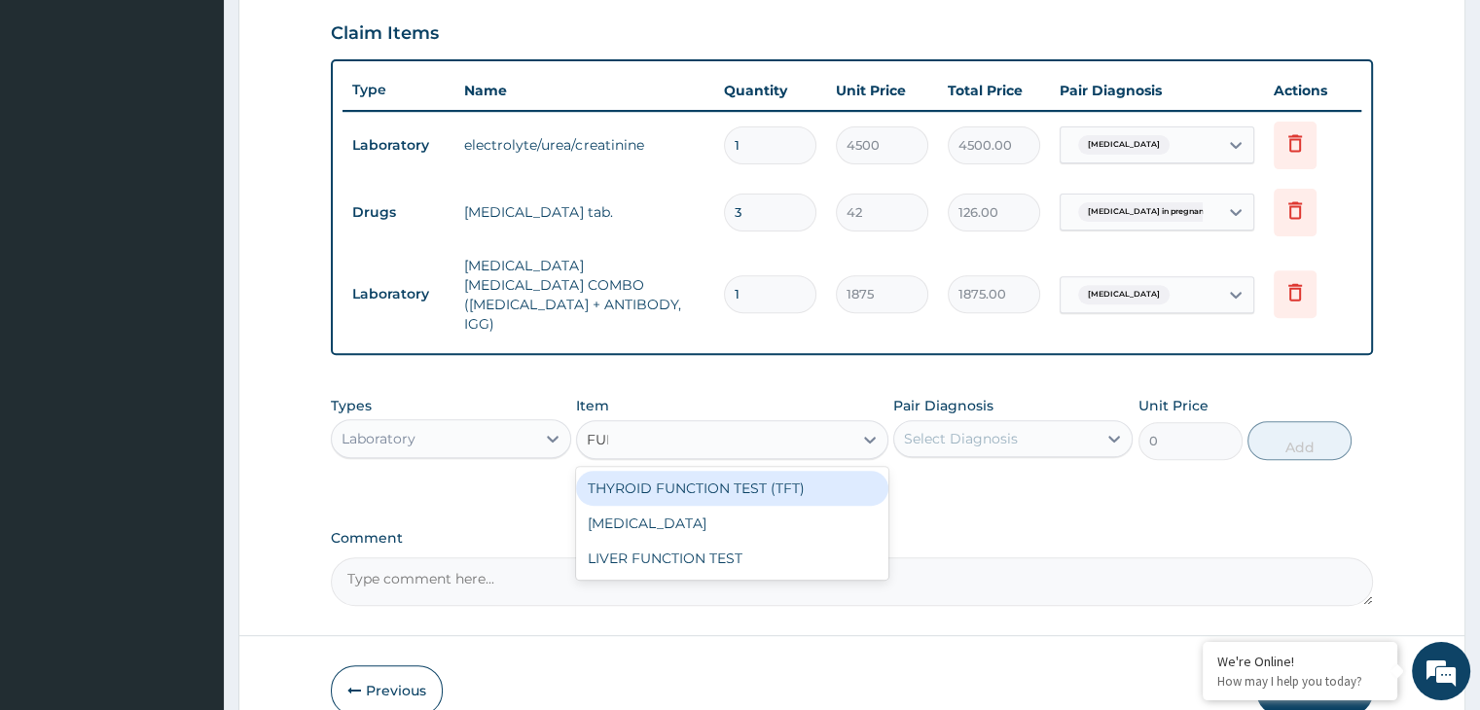
type input "FULL"
type input "3000"
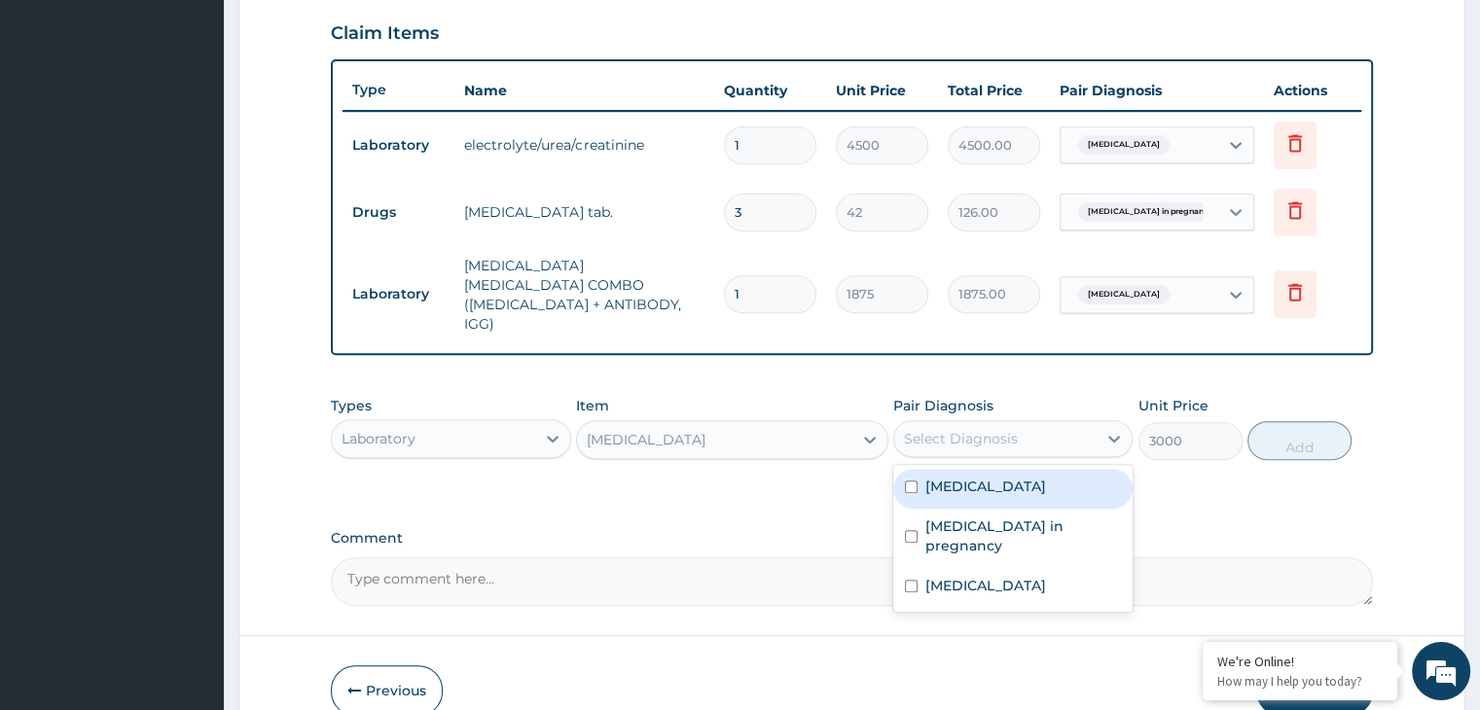
click at [981, 429] on div "Select Diagnosis" at bounding box center [961, 438] width 114 height 19
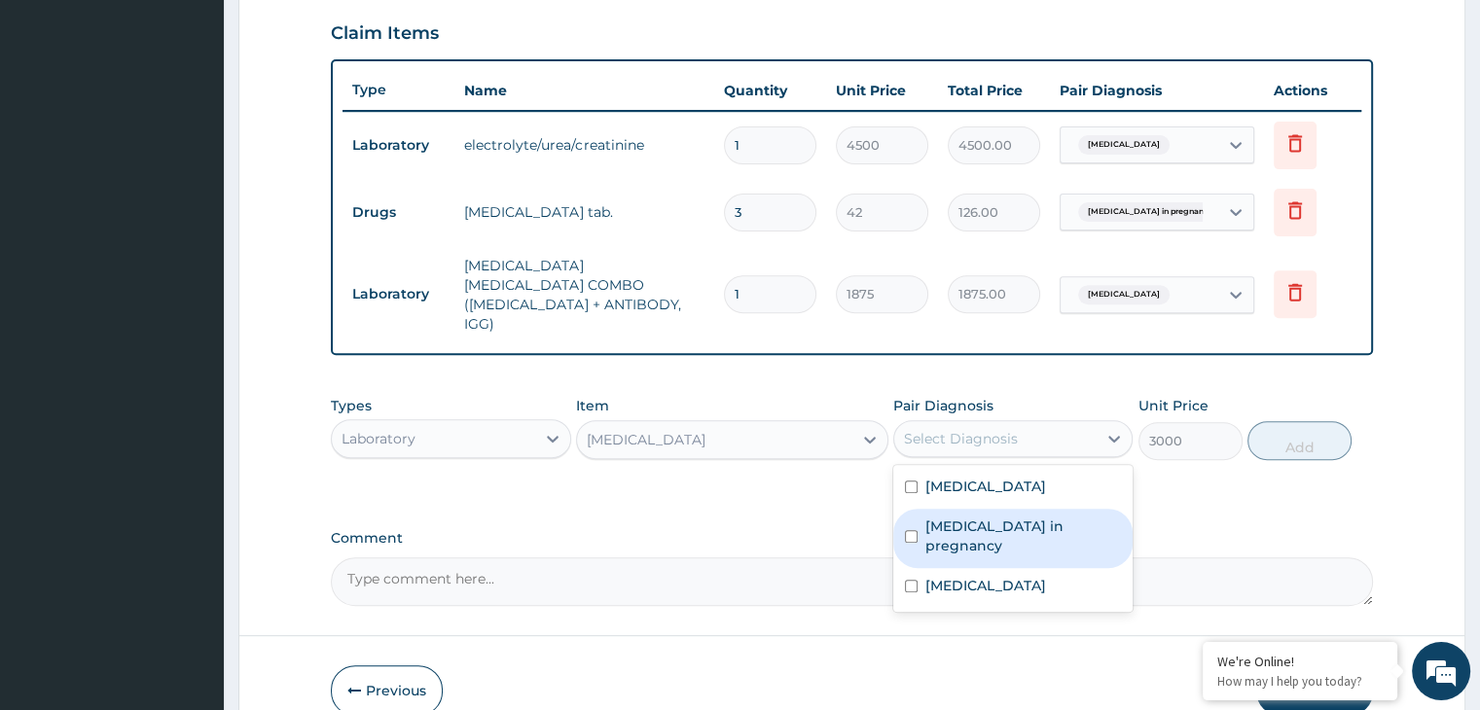
click at [986, 517] on label "Nausea and vomiting in pregnancy" at bounding box center [1024, 536] width 196 height 39
checkbox input "true"
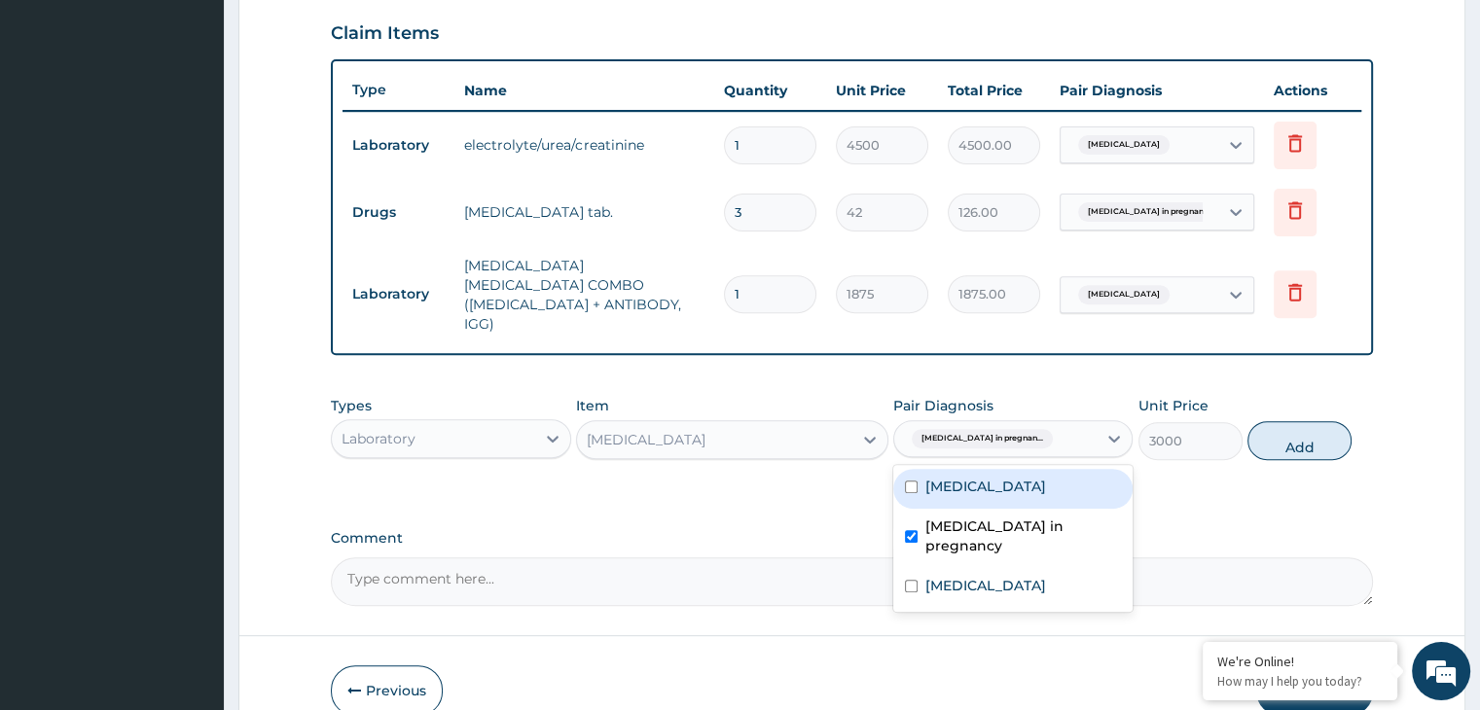
click at [1032, 477] on label "Nausea and vomiting" at bounding box center [986, 486] width 121 height 19
checkbox input "true"
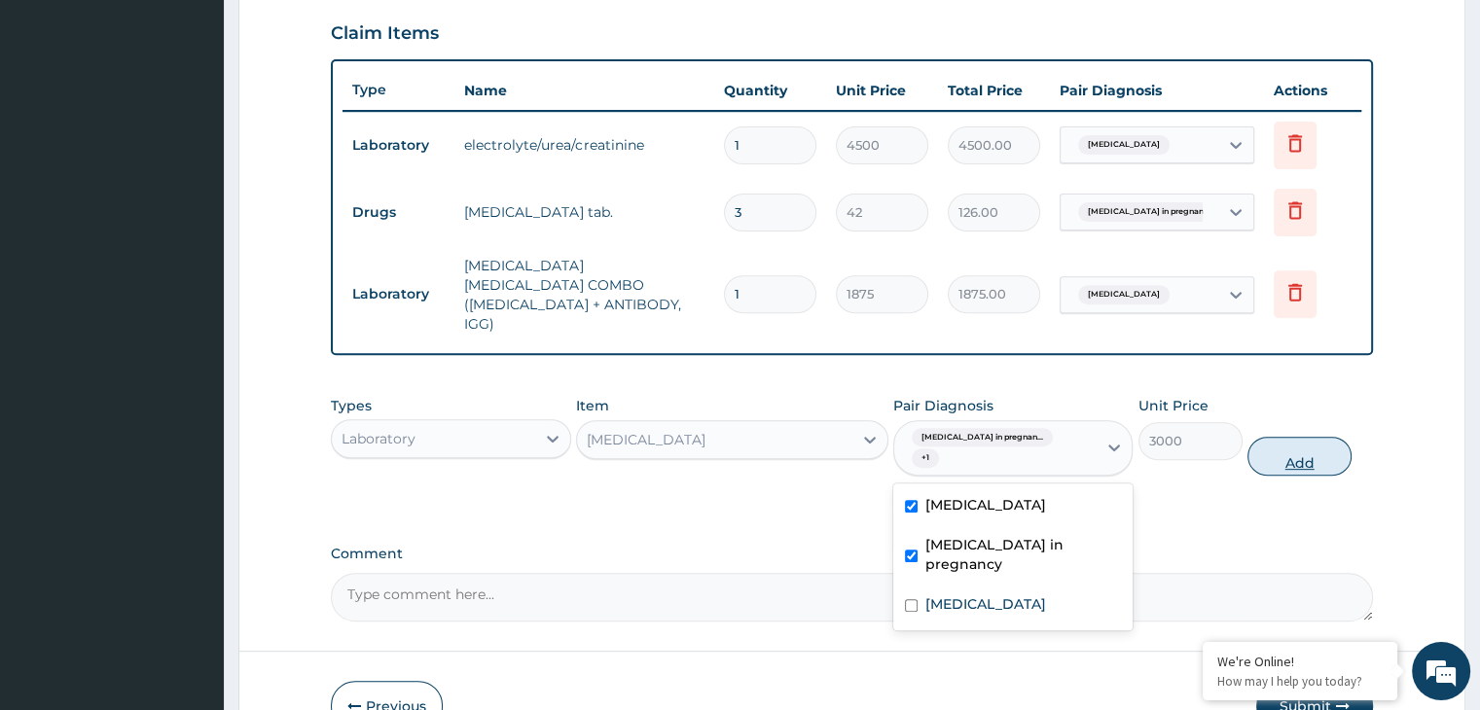
click at [1290, 437] on button "Add" at bounding box center [1300, 456] width 104 height 39
type input "0"
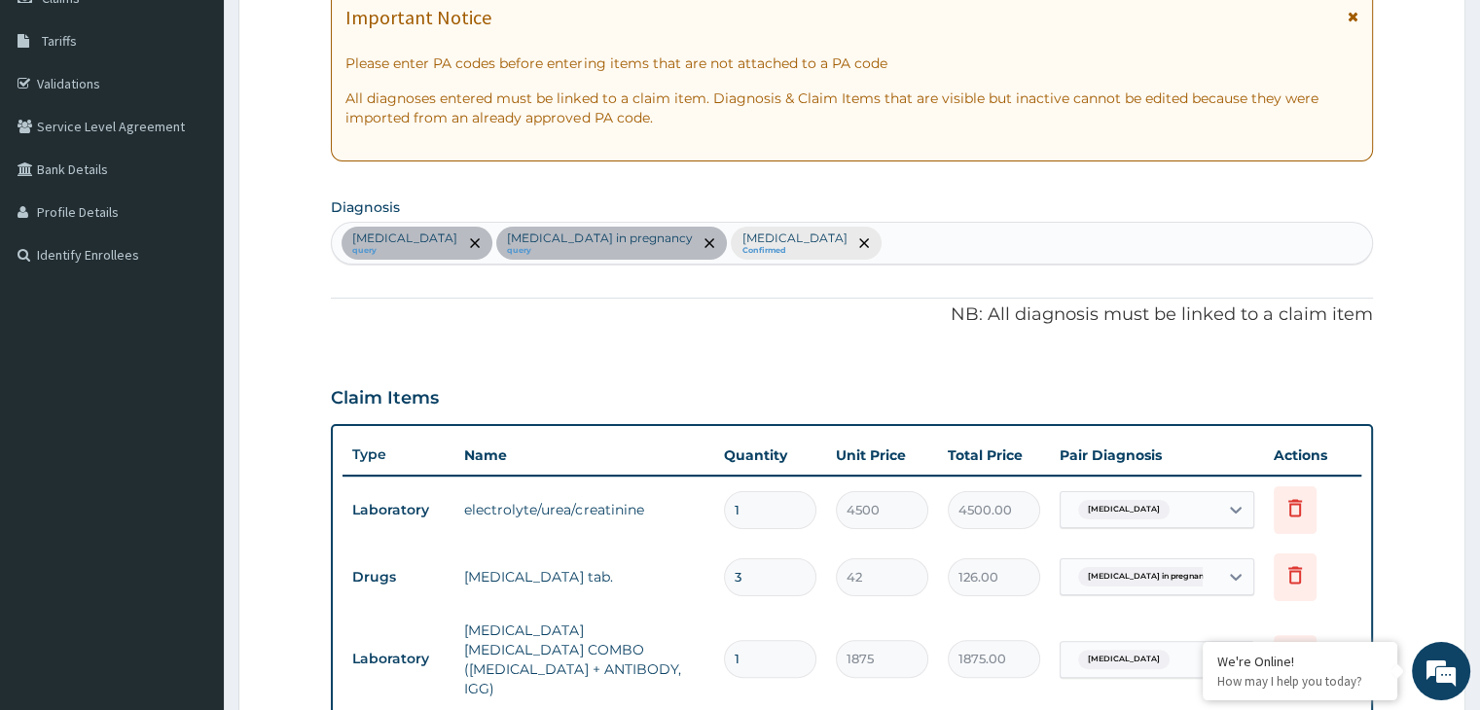
scroll to position [275, 0]
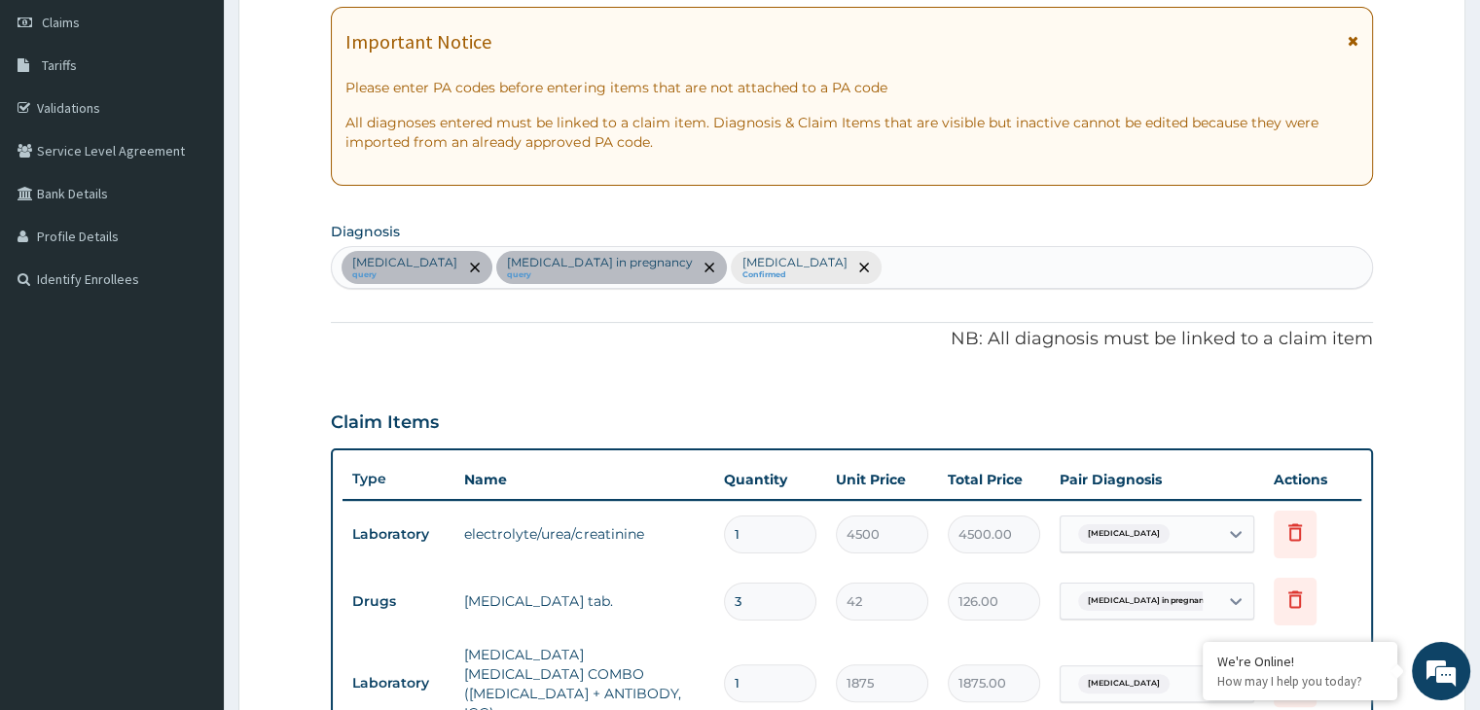
click at [959, 272] on div "Nausea and vomiting query Nausea and vomiting in pregnancy query Malaria Confir…" at bounding box center [851, 267] width 1039 height 41
type input "SEPSIS,"
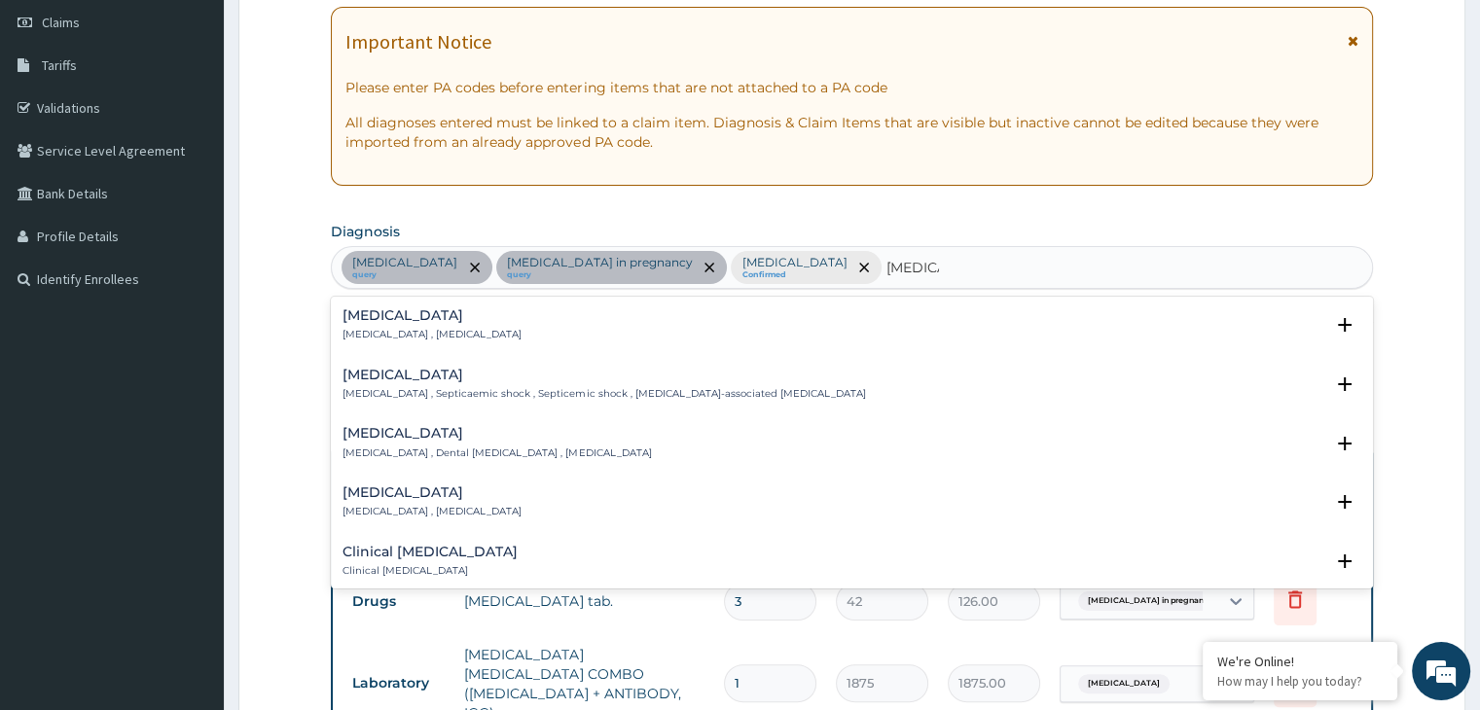
click at [401, 320] on h4 "[MEDICAL_DATA]" at bounding box center [432, 316] width 179 height 15
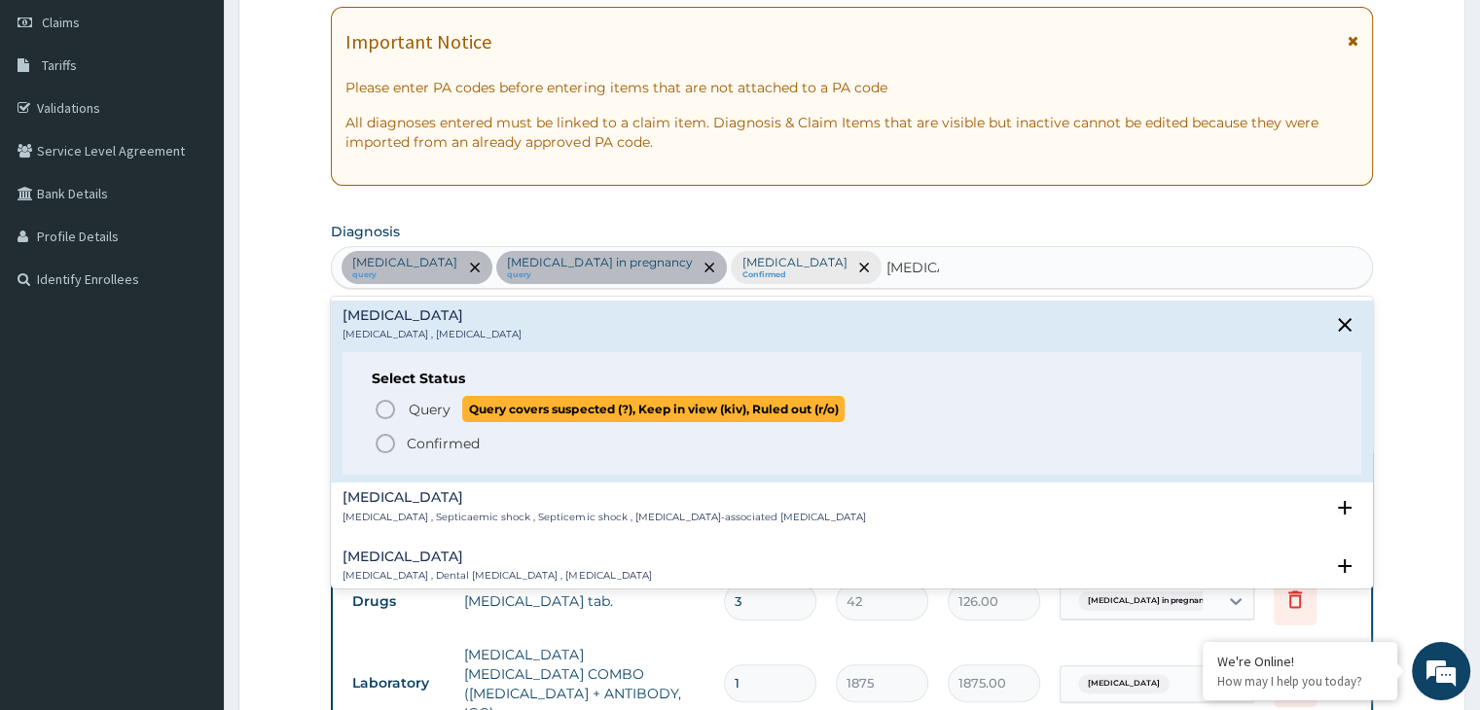
drag, startPoint x: 390, startPoint y: 407, endPoint x: 485, endPoint y: 398, distance: 94.8
click at [392, 407] on icon "status option query" at bounding box center [385, 409] width 23 height 23
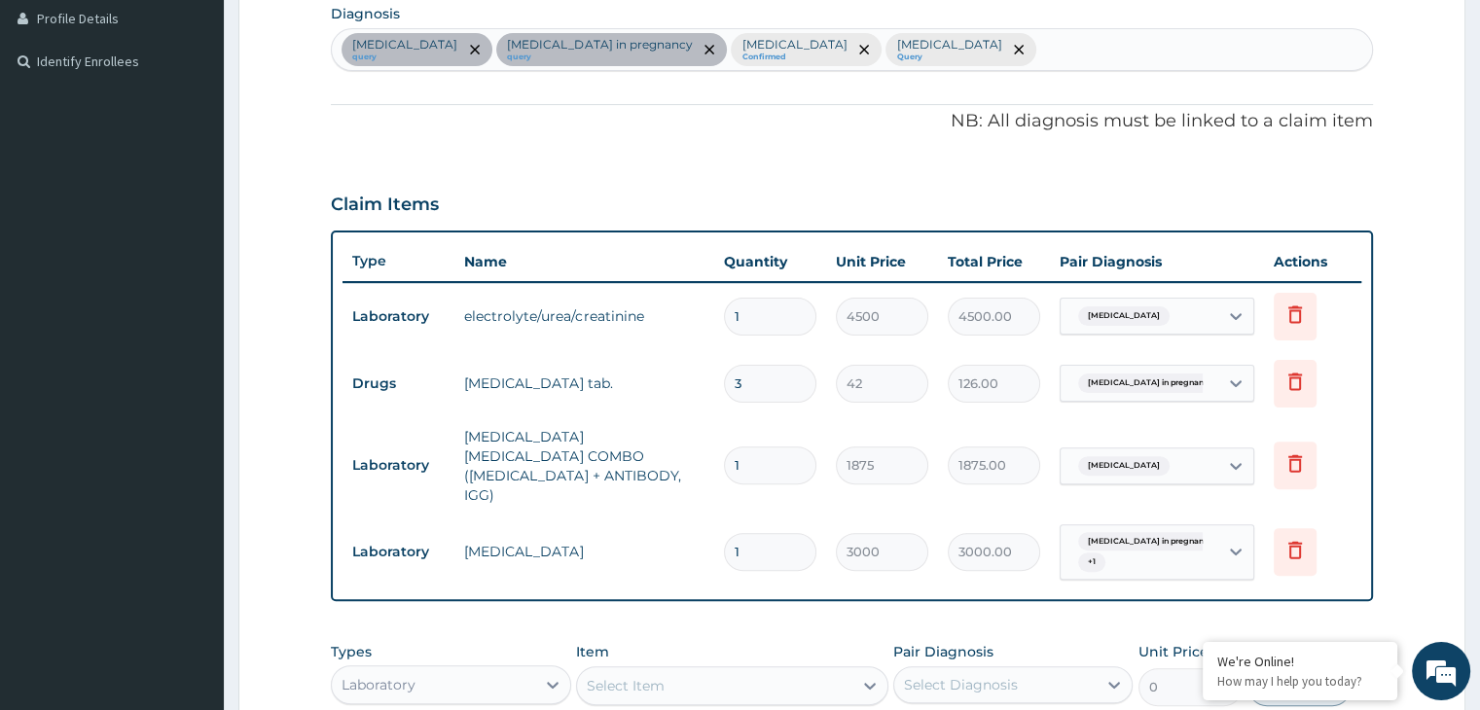
scroll to position [762, 0]
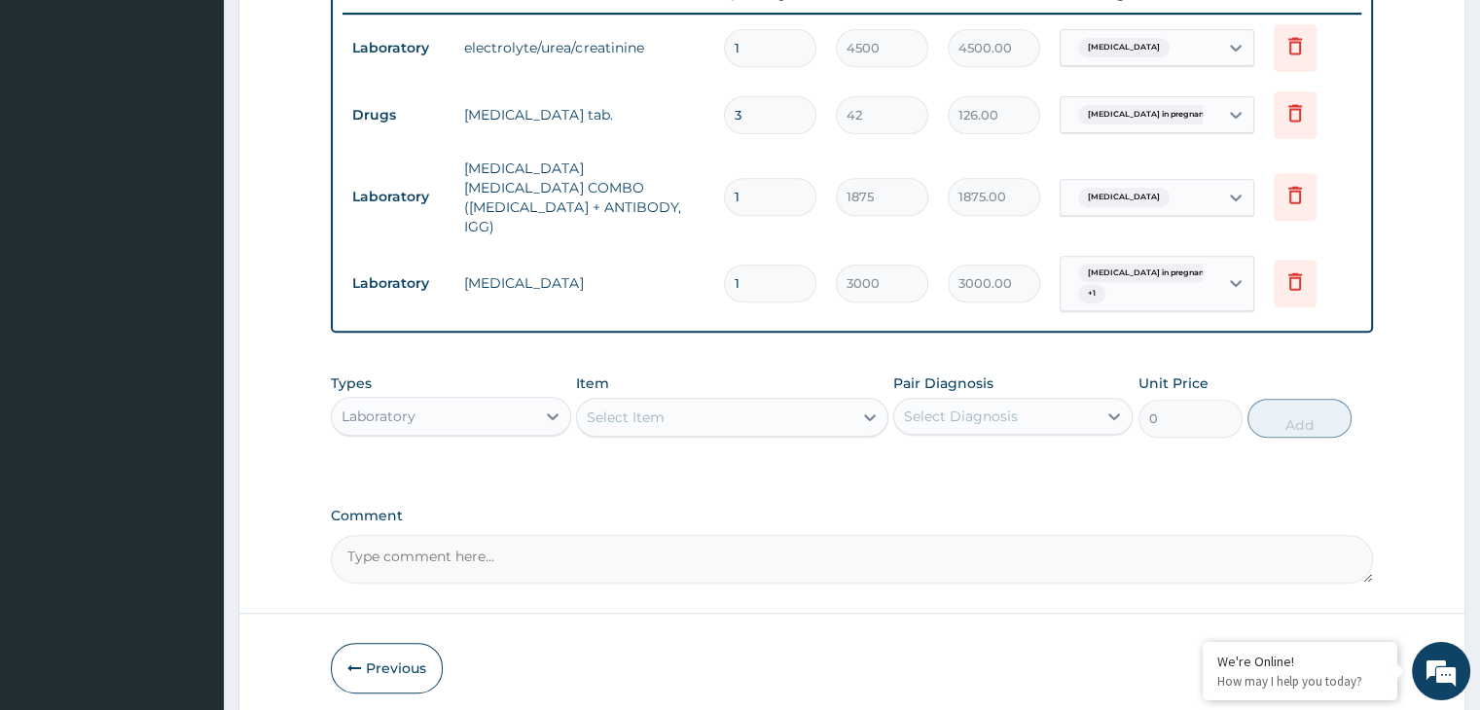
click at [1146, 270] on div "Nausea and vomiting in pregnan... + 1" at bounding box center [1137, 284] width 132 height 47
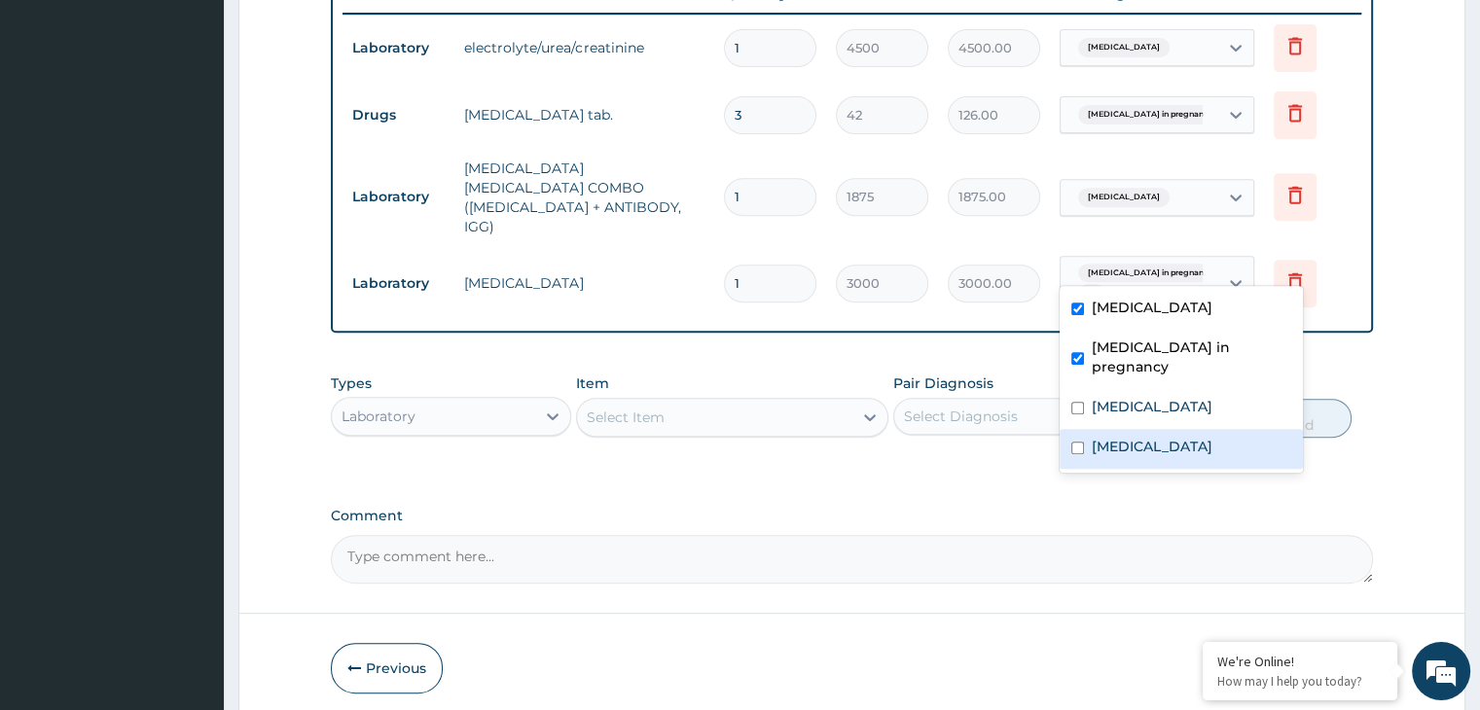
click at [1125, 441] on label "[MEDICAL_DATA]" at bounding box center [1152, 446] width 121 height 19
checkbox input "true"
click at [697, 403] on div "Select Item" at bounding box center [732, 417] width 312 height 39
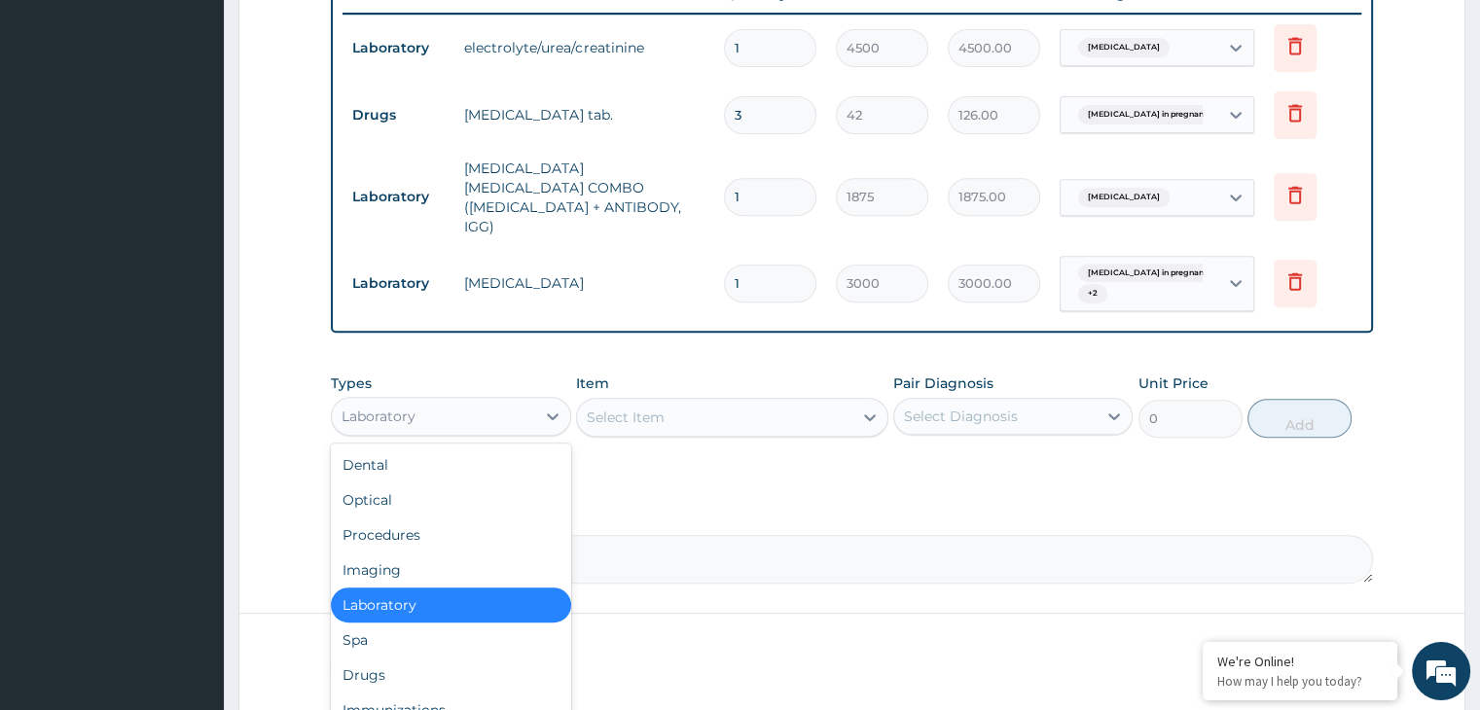
click at [413, 407] on div "Laboratory" at bounding box center [379, 416] width 74 height 19
click at [430, 658] on div "Drugs" at bounding box center [450, 675] width 239 height 35
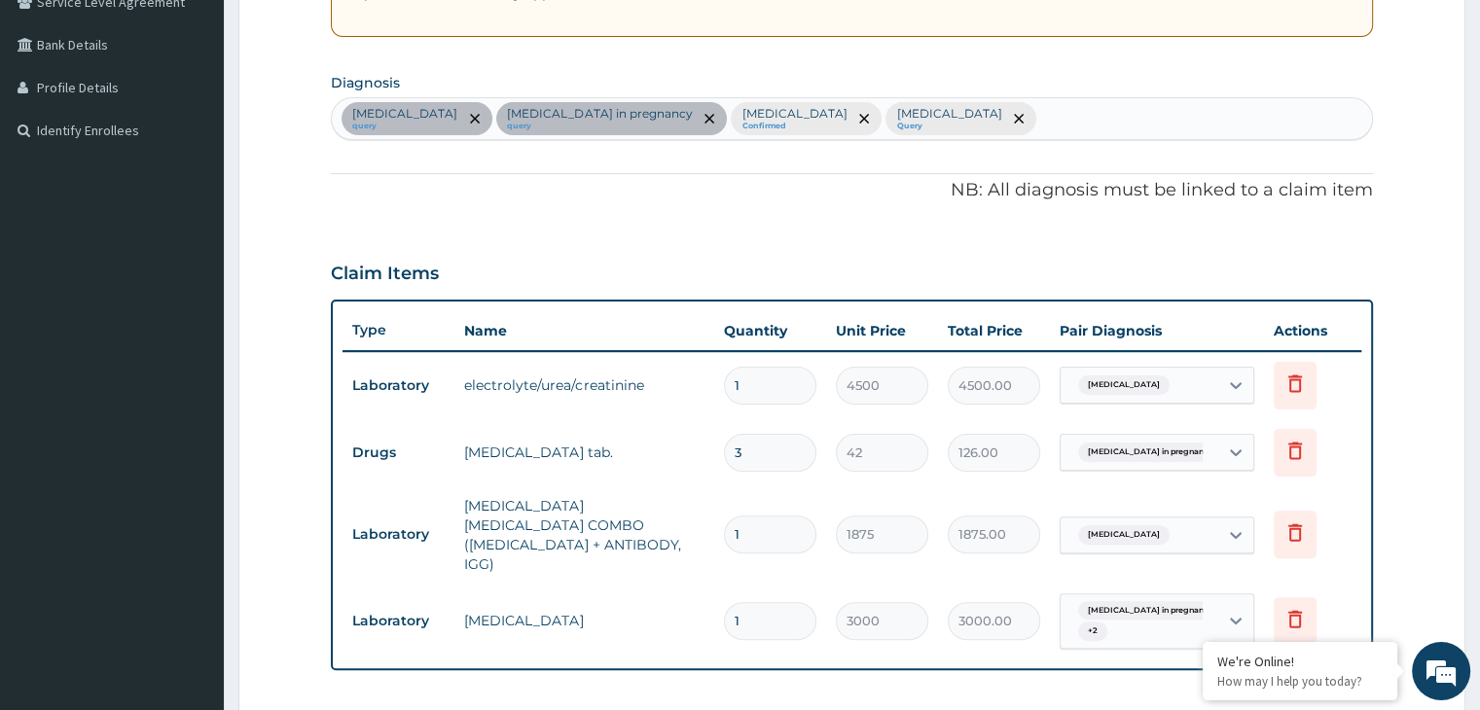
scroll to position [373, 0]
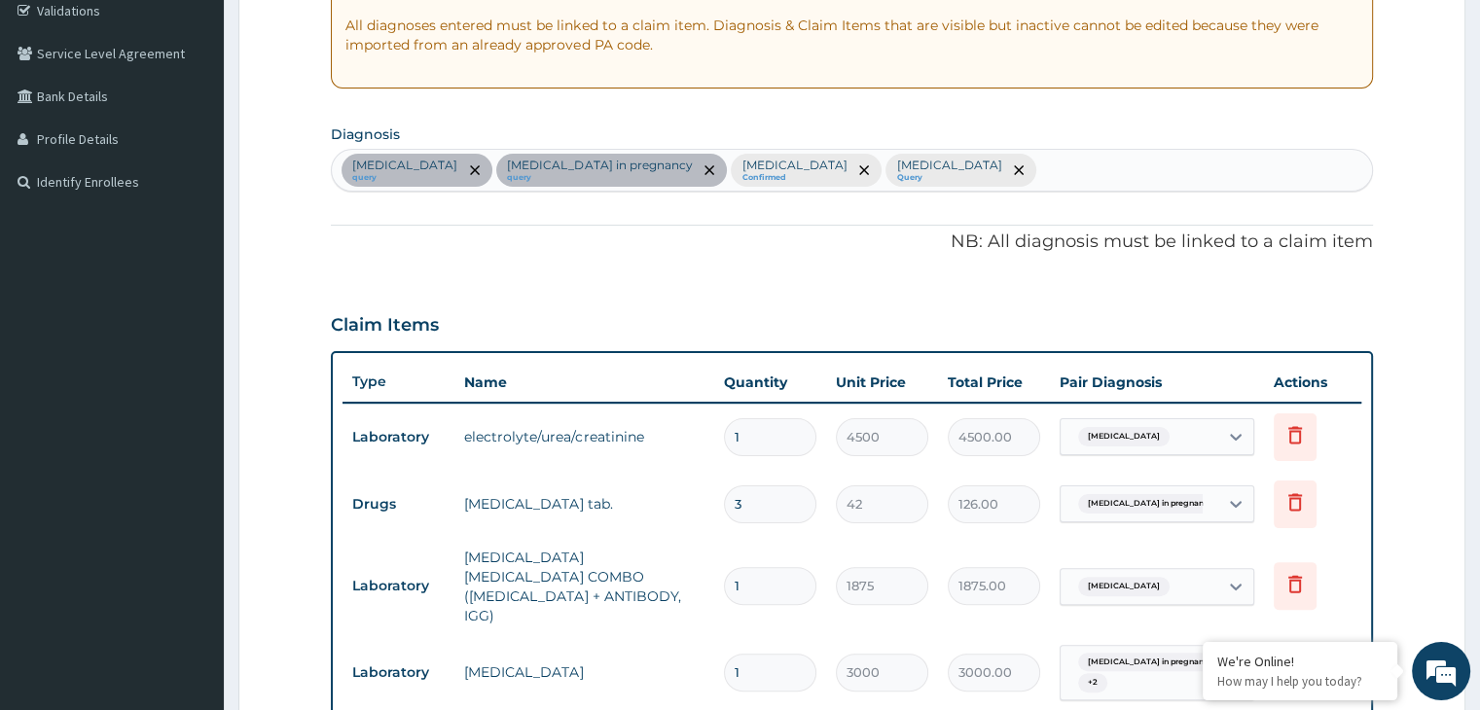
click at [1028, 155] on div "Nausea and vomiting query Nausea and vomiting in pregnancy query Malaria Confir…" at bounding box center [851, 170] width 1039 height 41
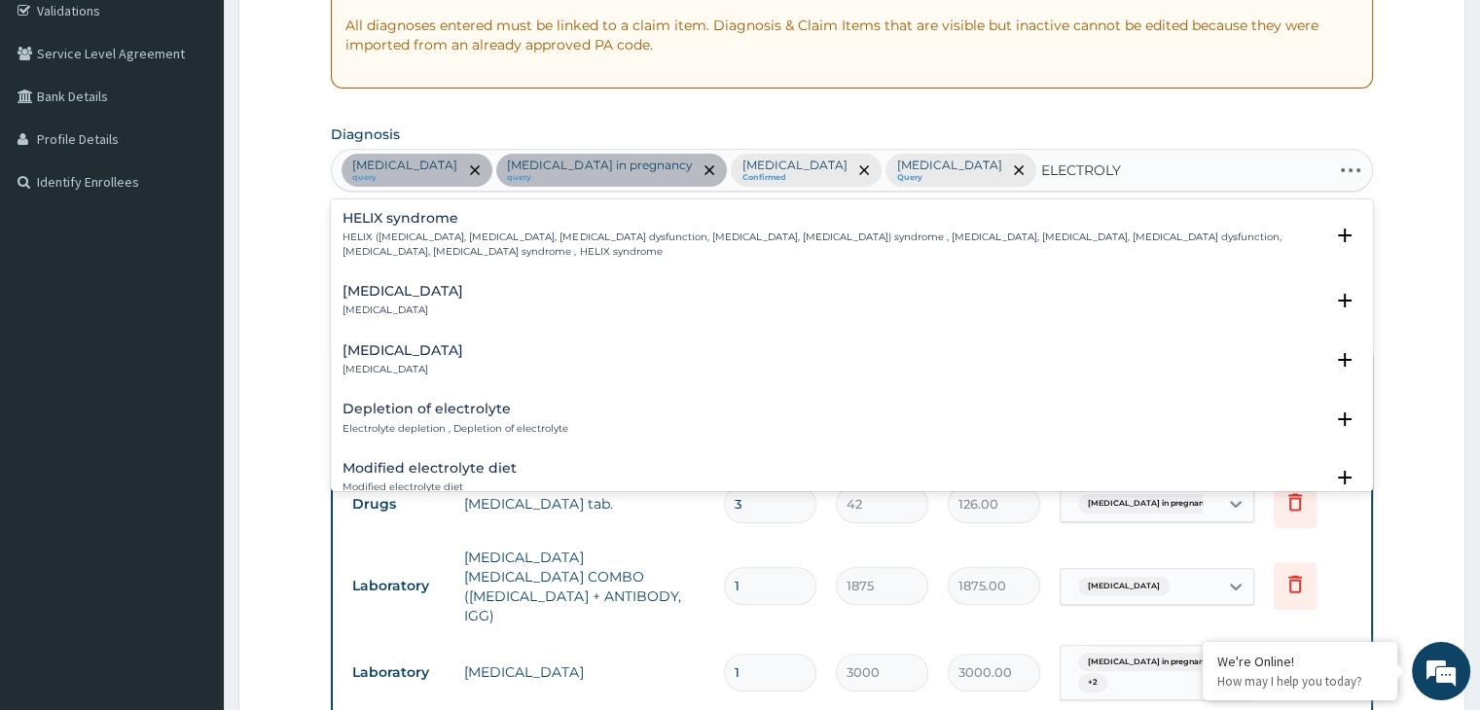
type input "ELECTROLYT"
click at [439, 295] on h4 "Electrolyte imbalance" at bounding box center [403, 291] width 121 height 15
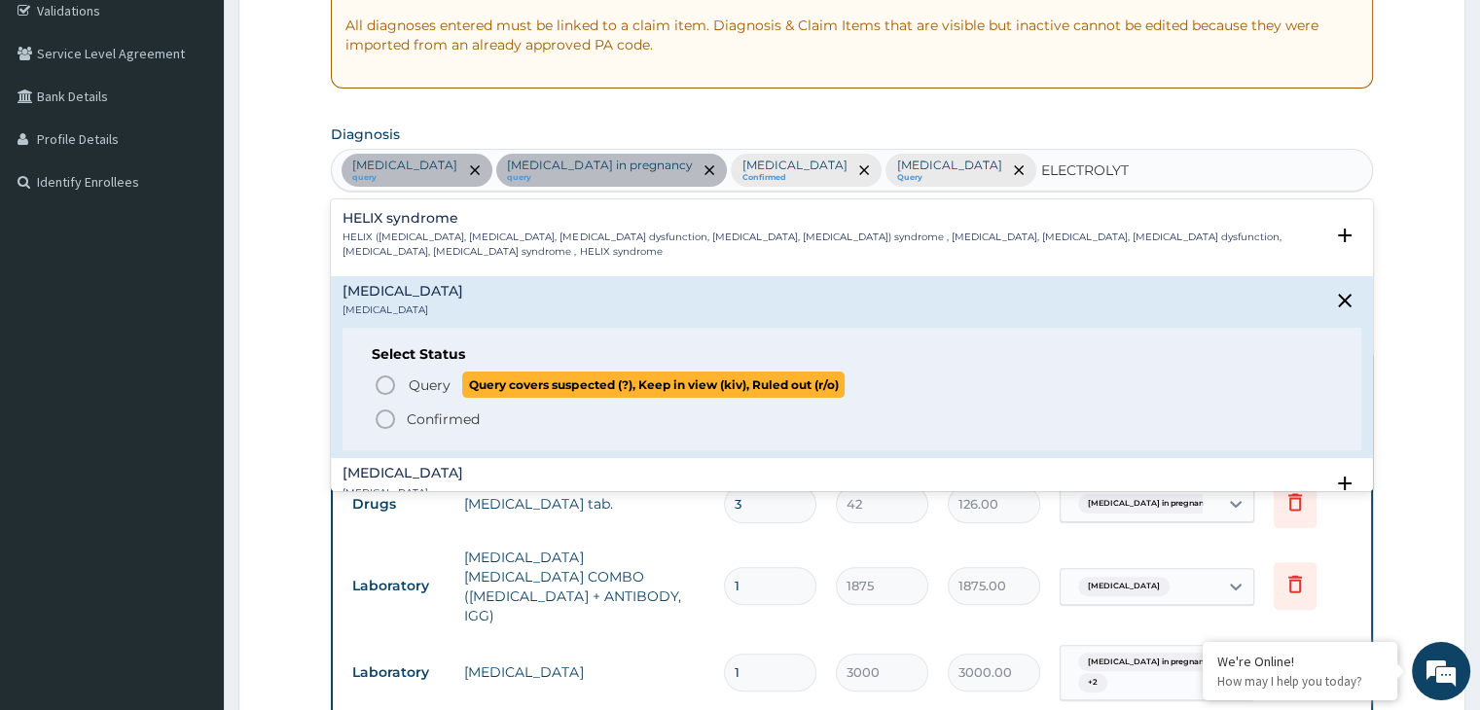
click at [419, 386] on span "Query" at bounding box center [430, 385] width 42 height 19
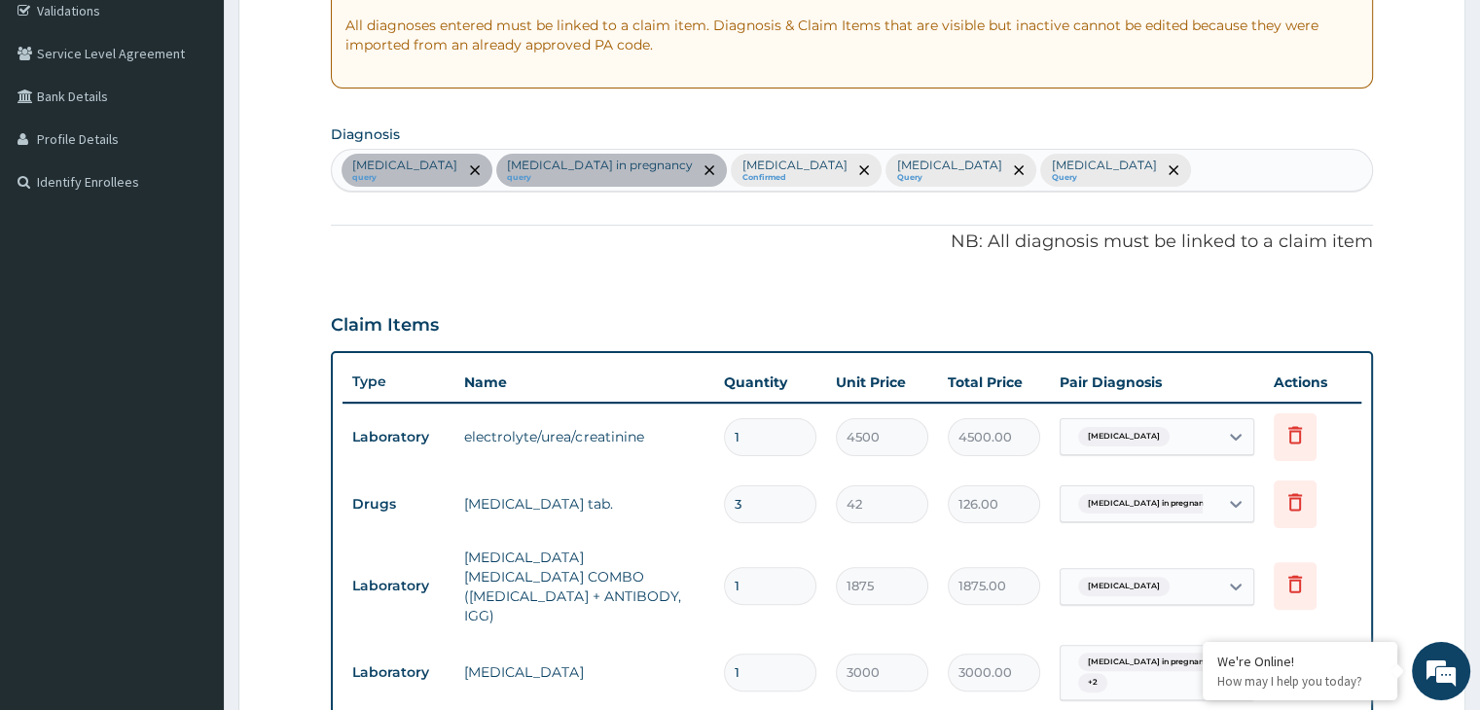
scroll to position [567, 0]
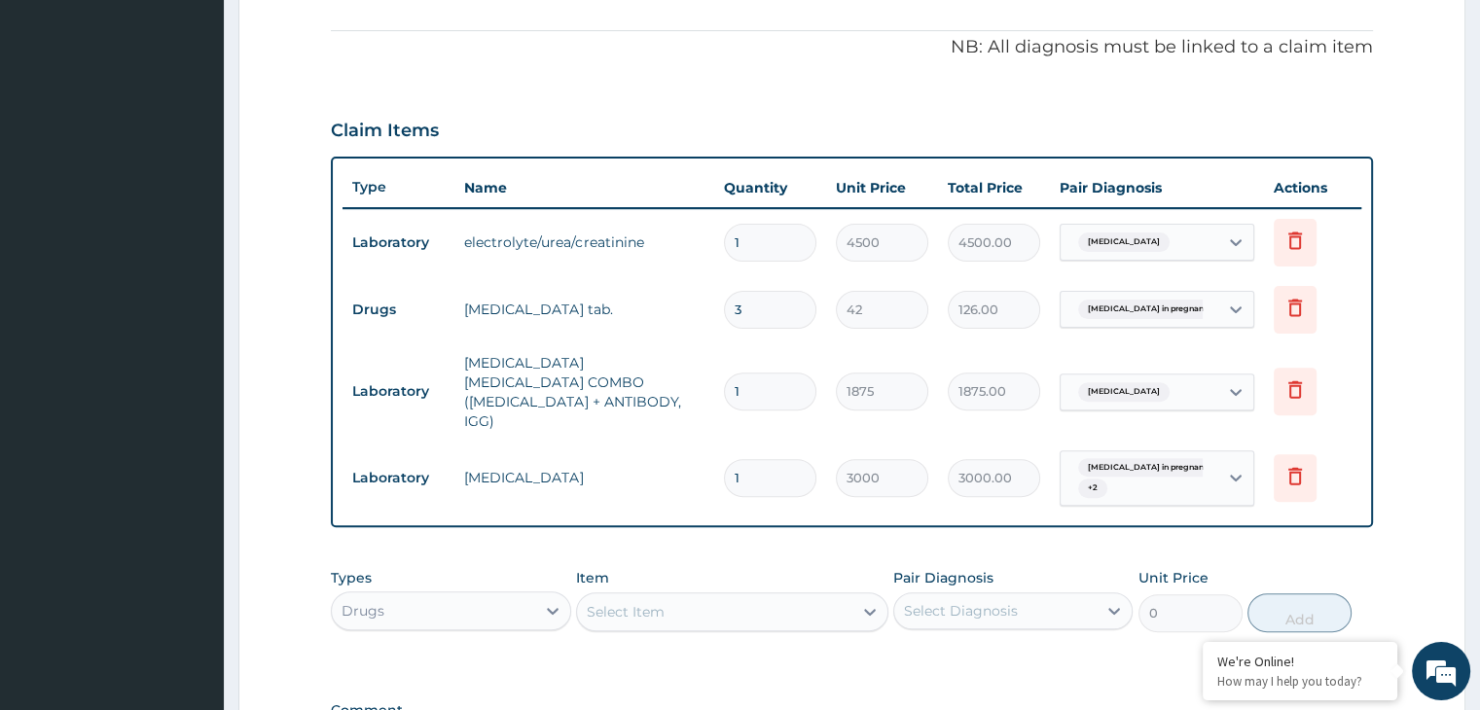
click at [1203, 250] on div "Nausea and vomiting" at bounding box center [1140, 242] width 158 height 33
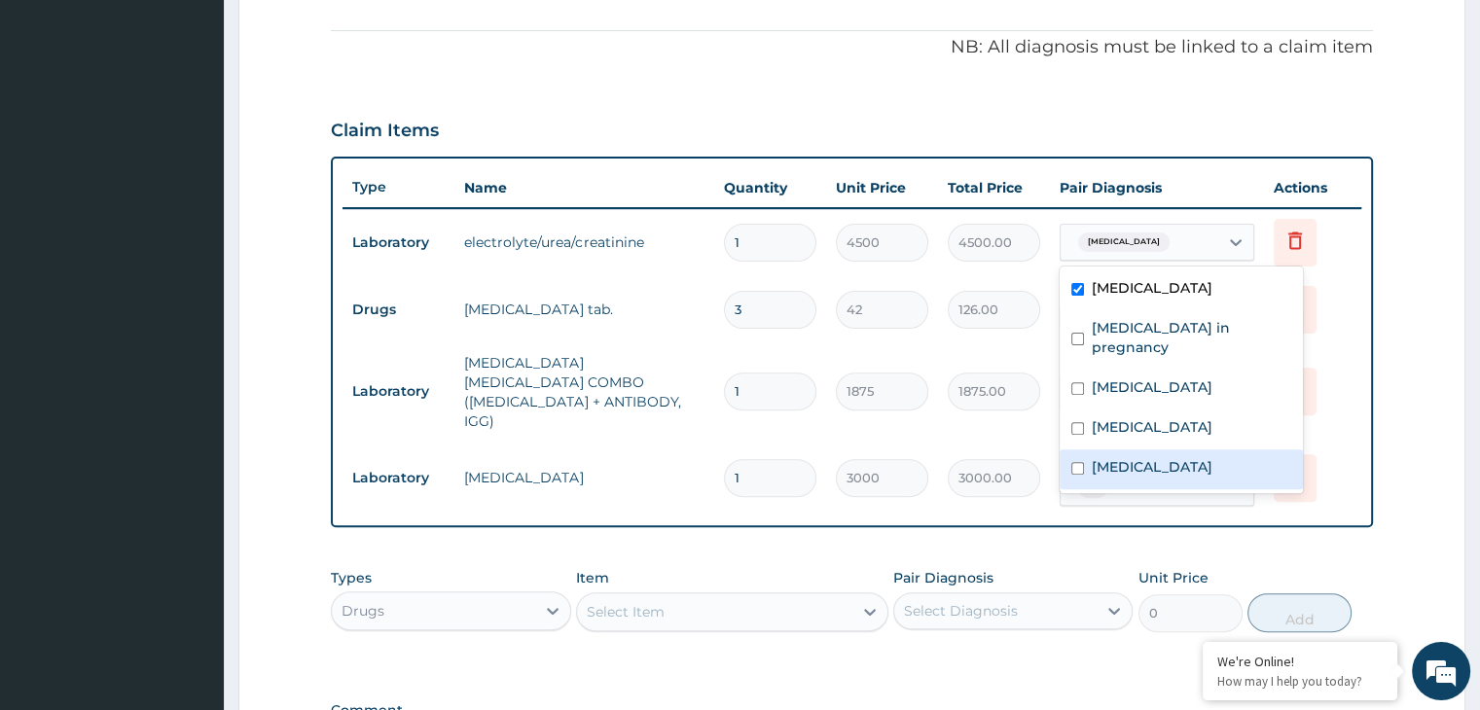
click at [1152, 467] on label "Electrolyte imbalance" at bounding box center [1152, 466] width 121 height 19
checkbox input "true"
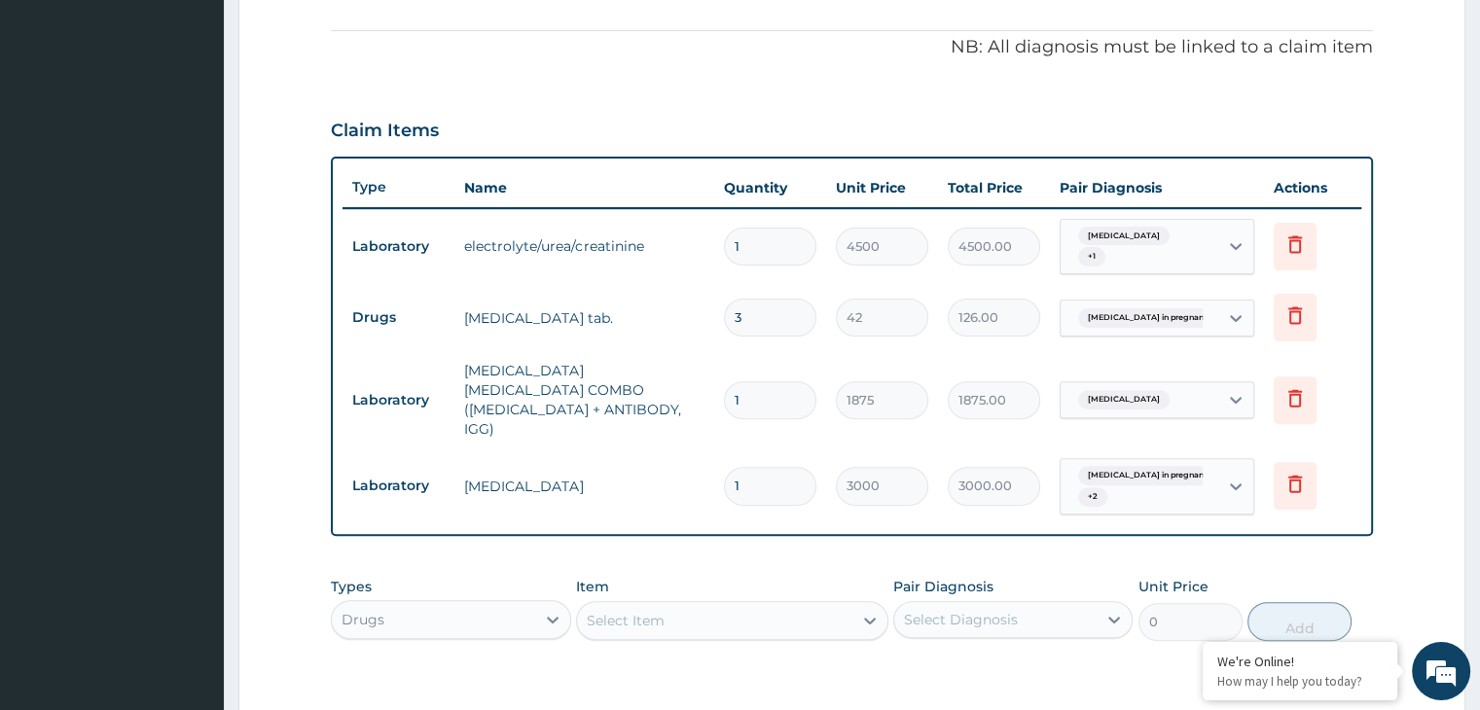
click at [698, 519] on div "PA Code / Prescription Code PA/283C53 PA/274EDB Encounter Date 27-08-2025 Impor…" at bounding box center [851, 203] width 1041 height 1169
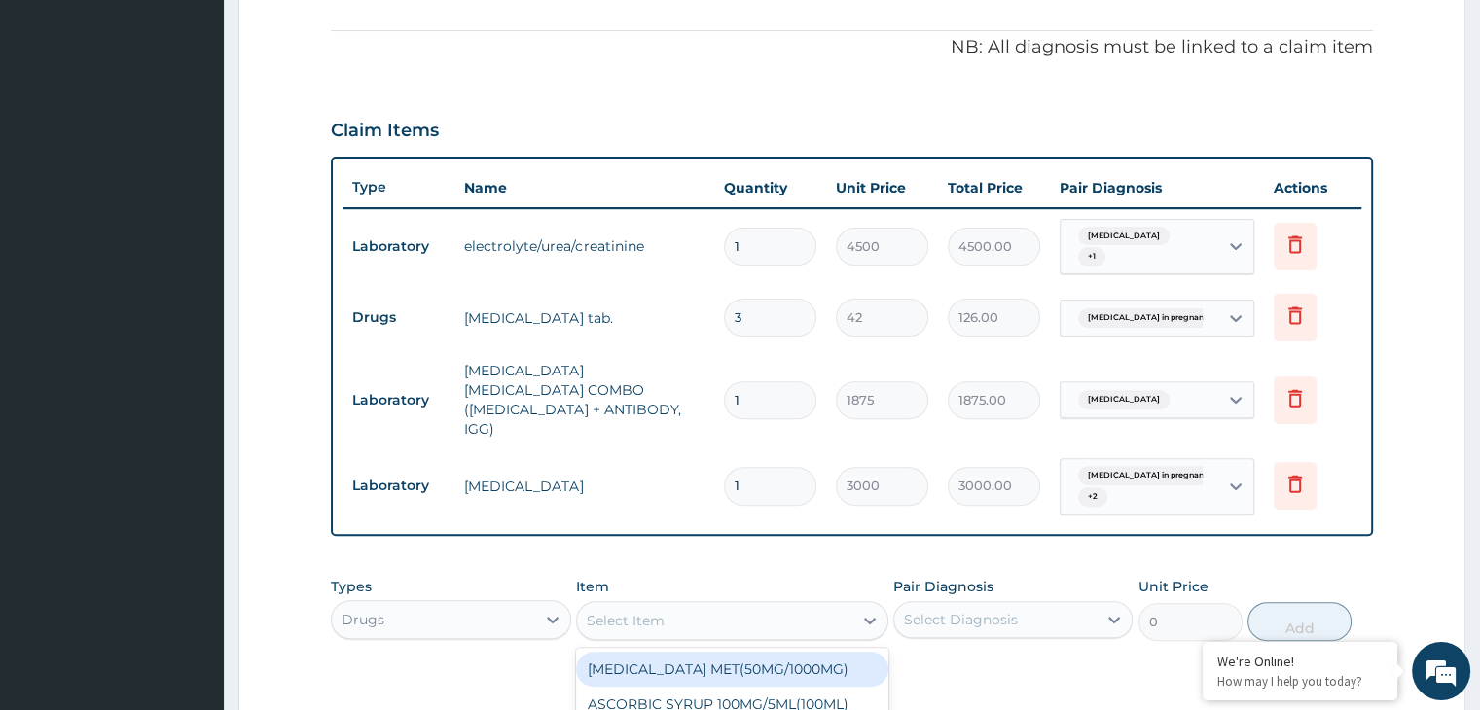
click at [653, 611] on div "Select Item" at bounding box center [626, 620] width 78 height 19
type input "ARTEME"
type input "350"
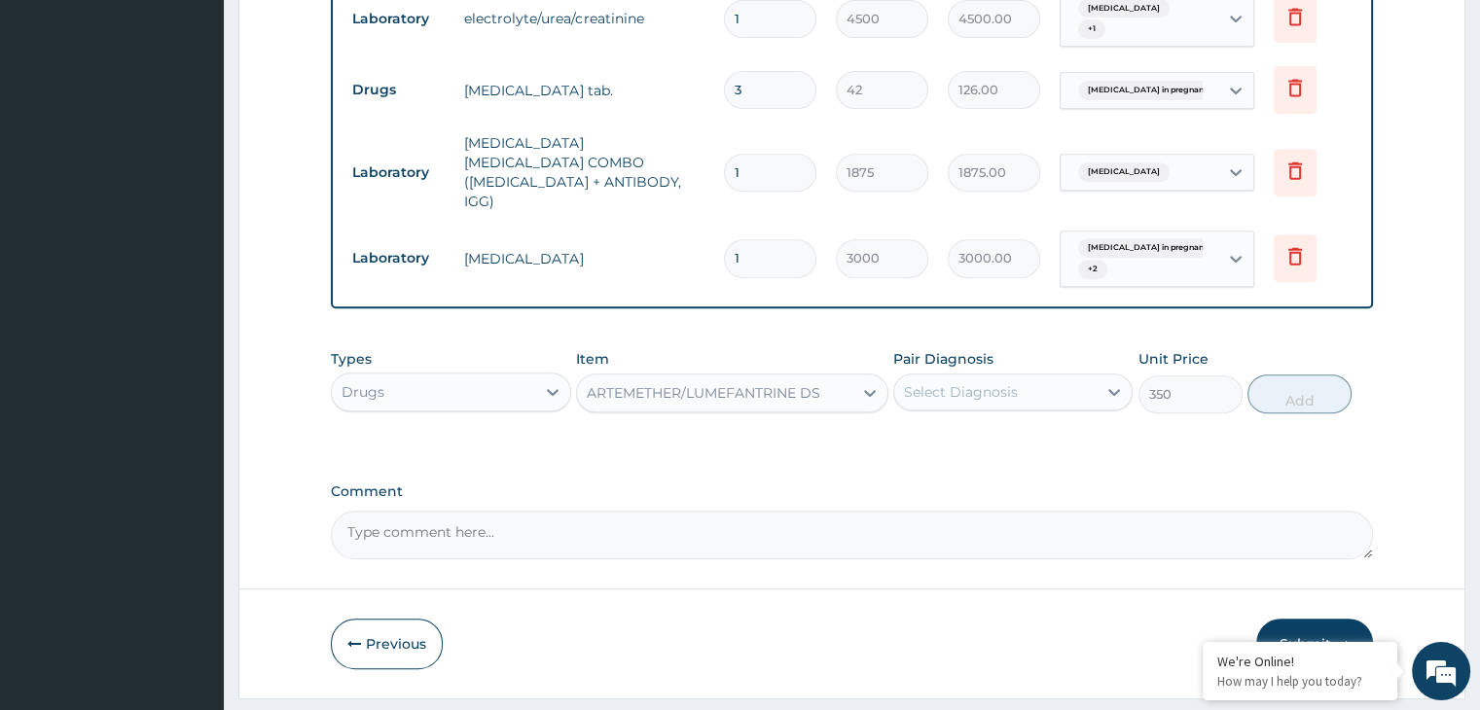
scroll to position [814, 0]
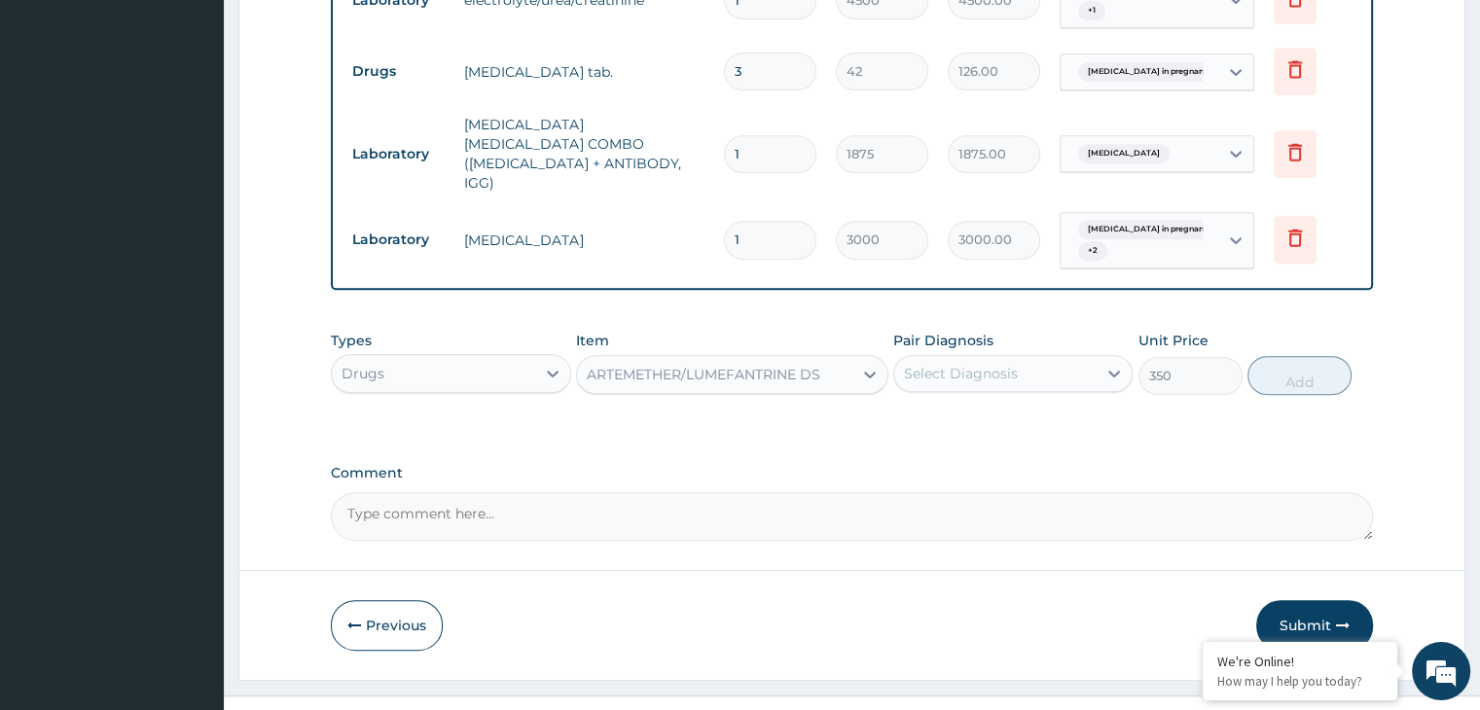
drag, startPoint x: 932, startPoint y: 321, endPoint x: 938, endPoint y: 332, distance: 12.2
click at [933, 355] on div "Select Diagnosis" at bounding box center [1012, 373] width 239 height 37
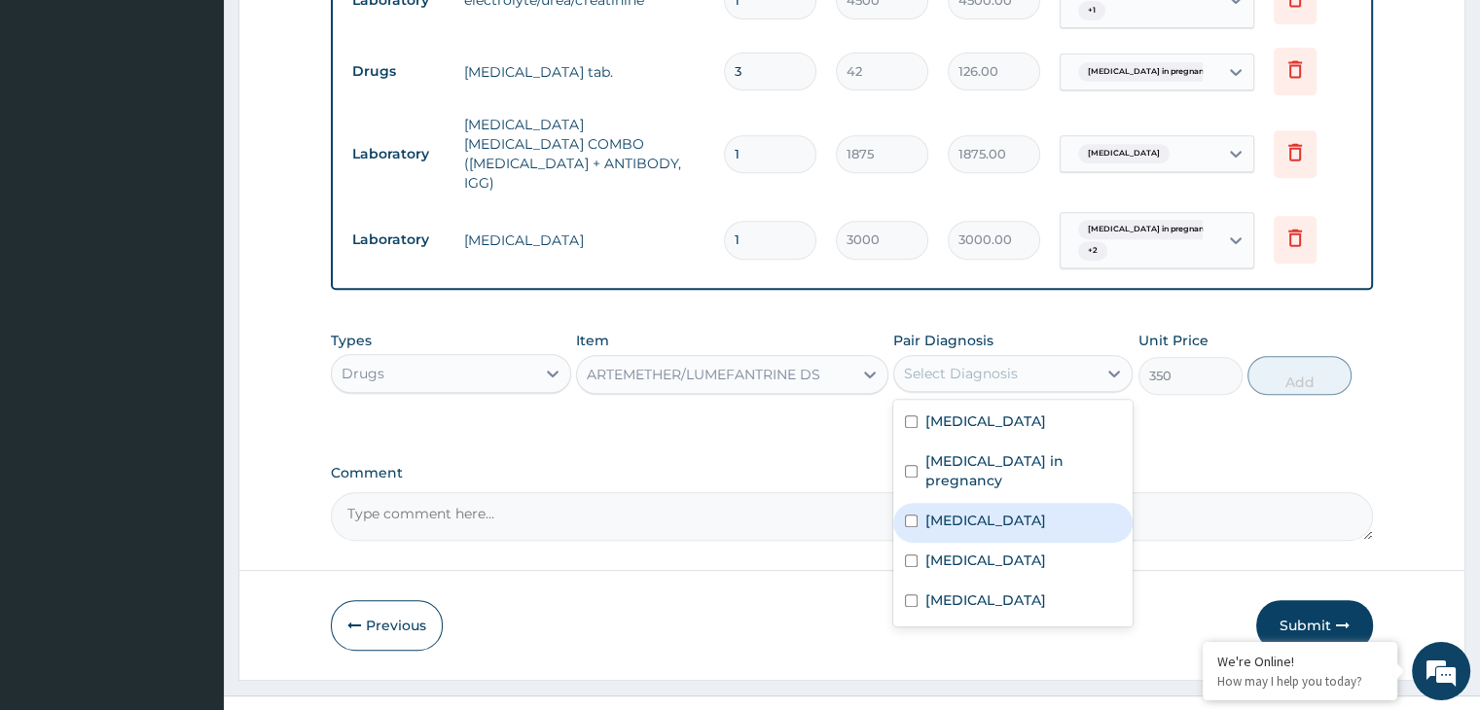
click at [1060, 503] on div "[MEDICAL_DATA]" at bounding box center [1012, 523] width 239 height 40
checkbox input "true"
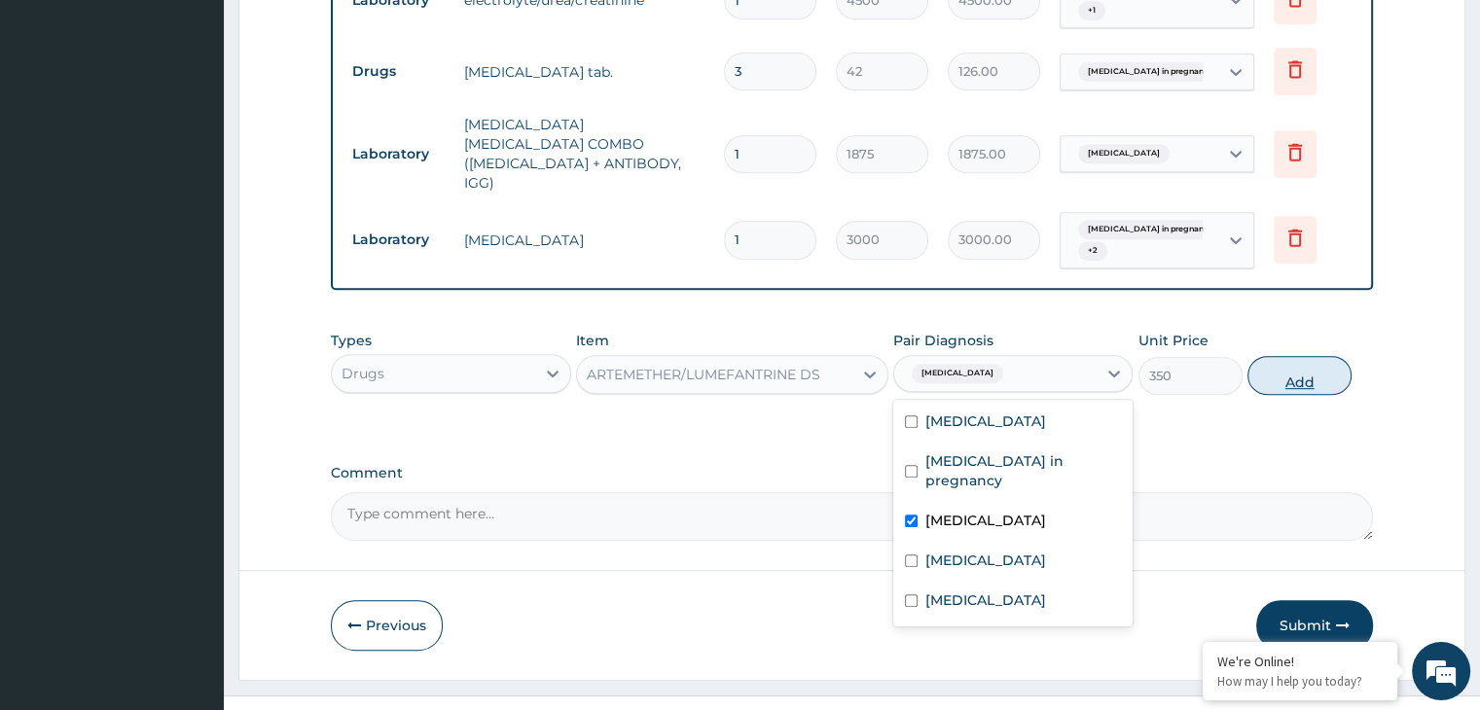
click at [1305, 356] on button "Add" at bounding box center [1300, 375] width 104 height 39
type input "0"
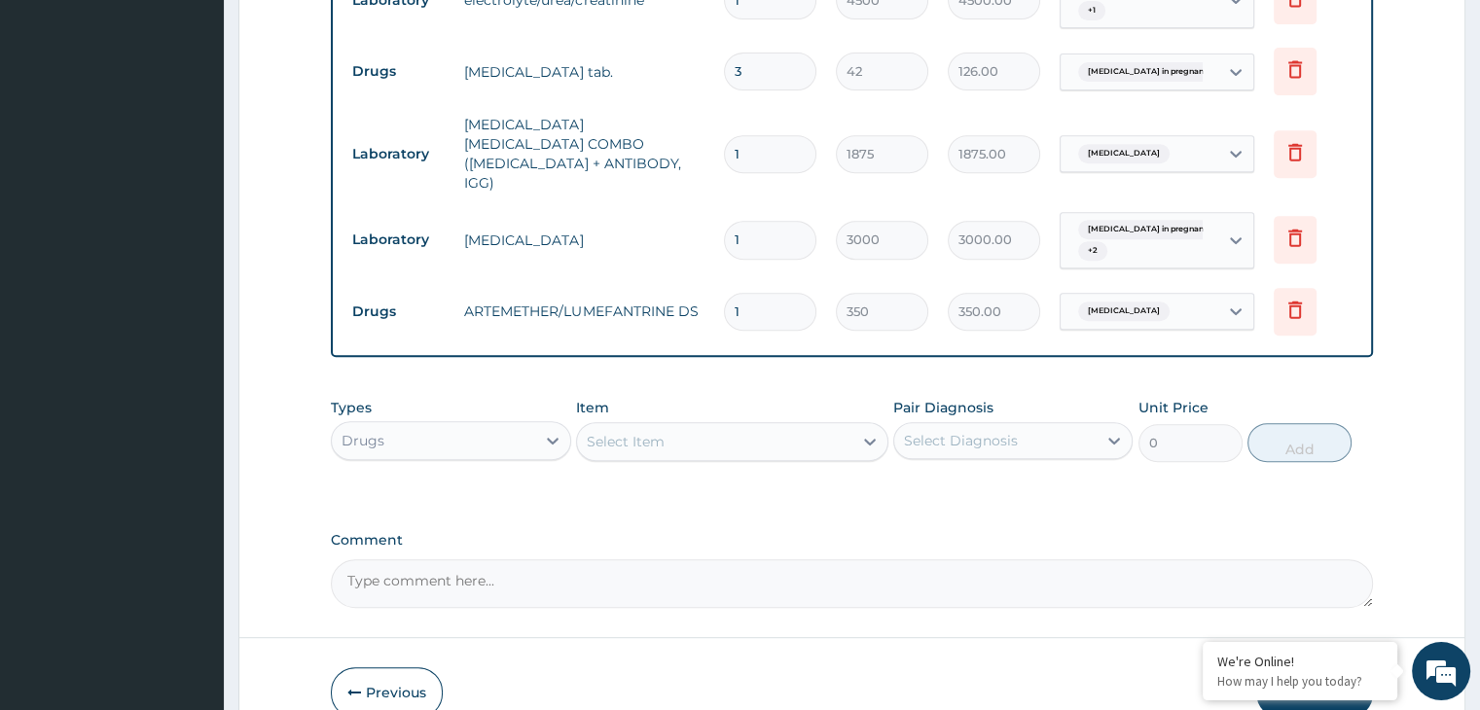
type input "0.00"
type input "6"
type input "2100.00"
type input "6"
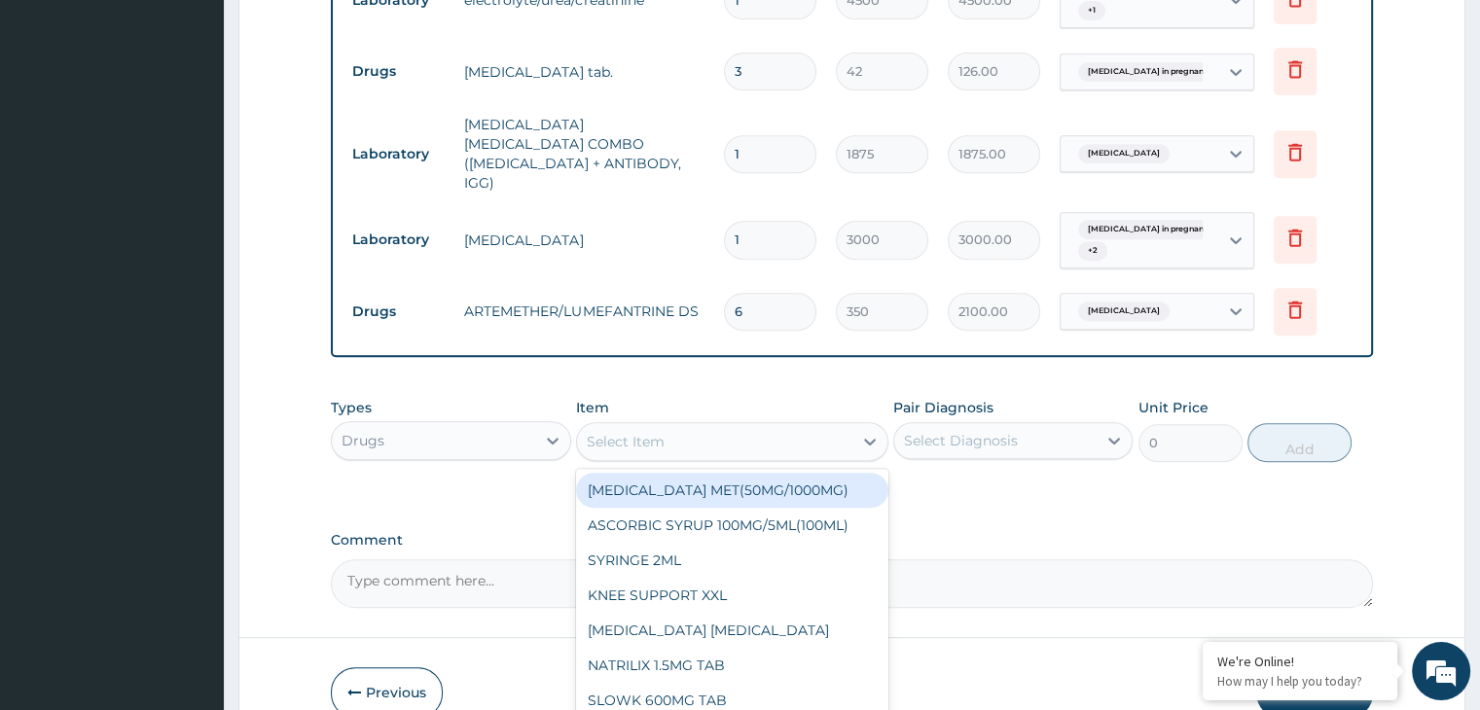
click at [618, 432] on div "Select Item" at bounding box center [626, 441] width 78 height 19
type input "PARAC"
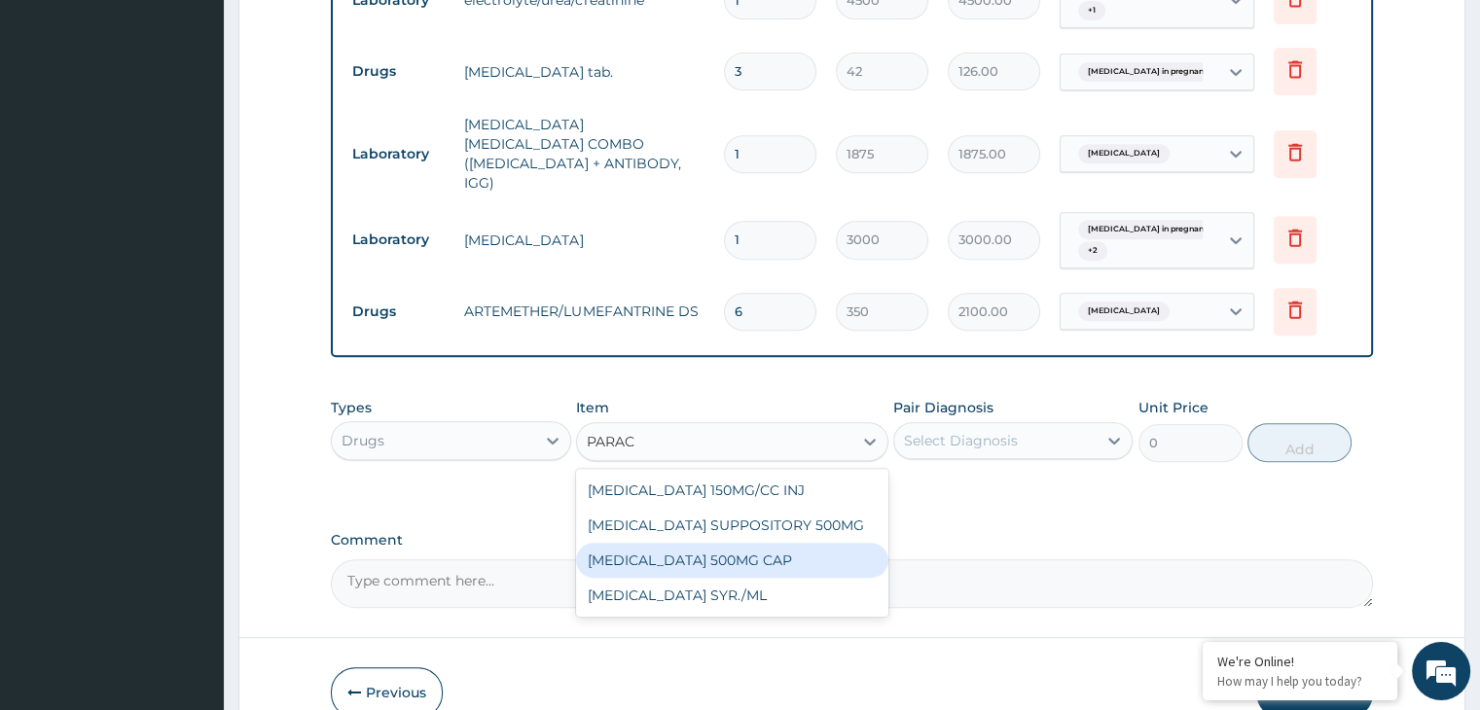
click at [733, 543] on div "PARACETAMOL 500MG CAP" at bounding box center [732, 560] width 312 height 35
type input "14"
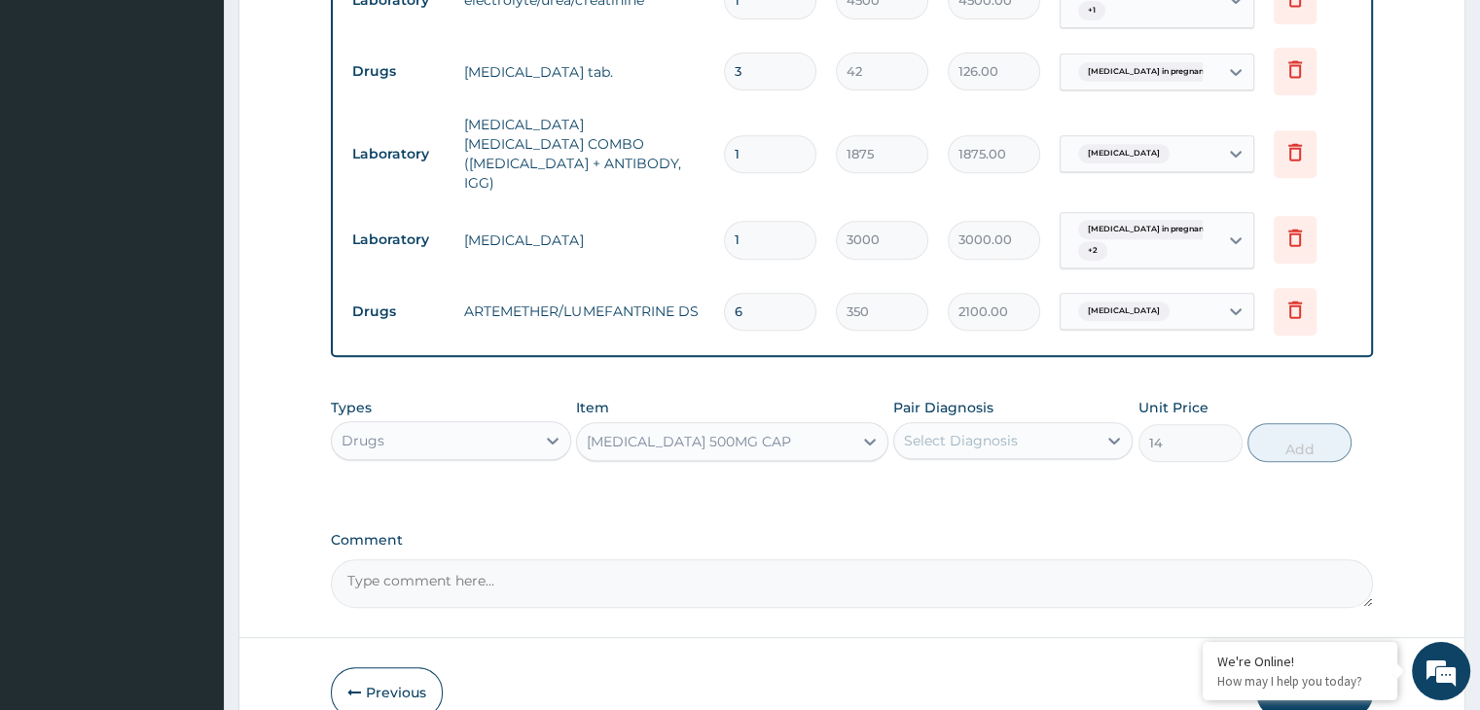
click at [1001, 431] on div "Select Diagnosis" at bounding box center [961, 440] width 114 height 19
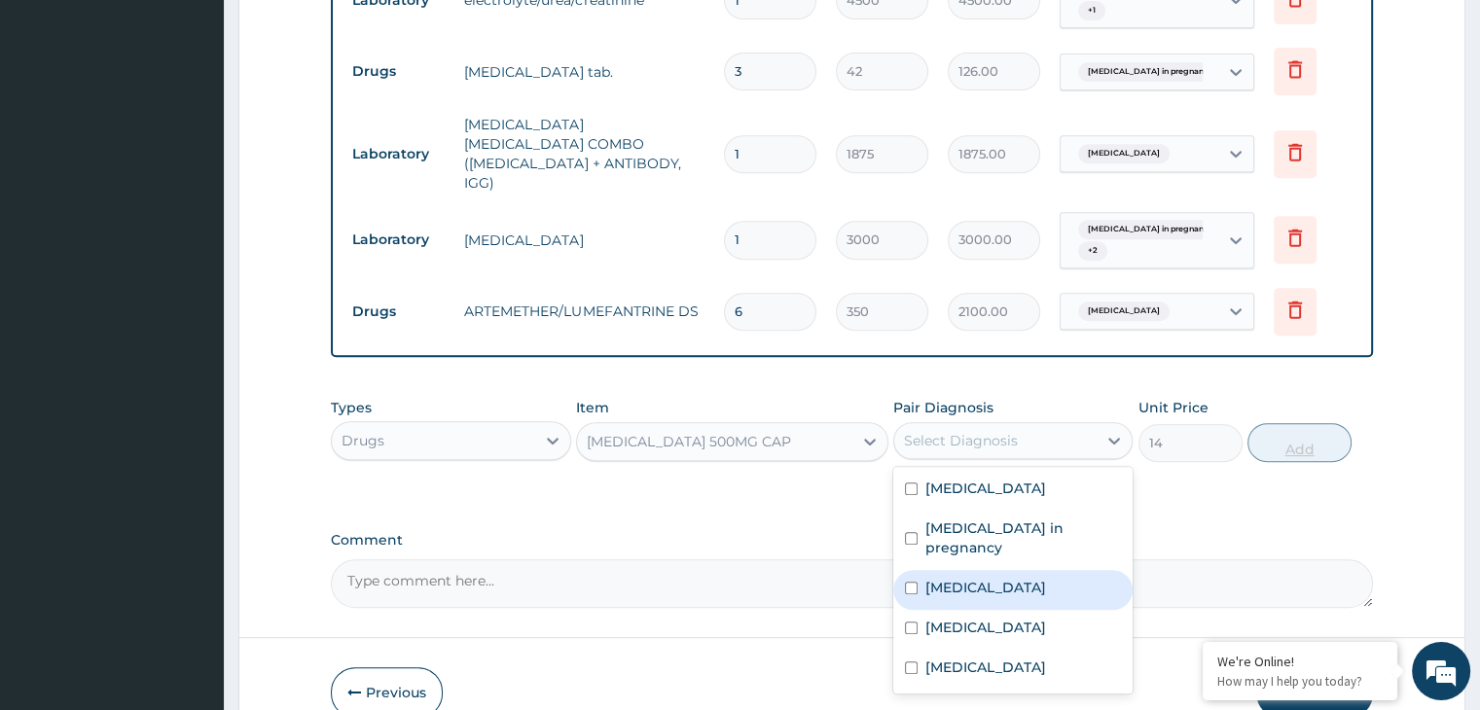
drag, startPoint x: 962, startPoint y: 558, endPoint x: 1254, endPoint y: 395, distance: 335.0
click at [963, 578] on label "Malaria" at bounding box center [986, 587] width 121 height 19
checkbox input "true"
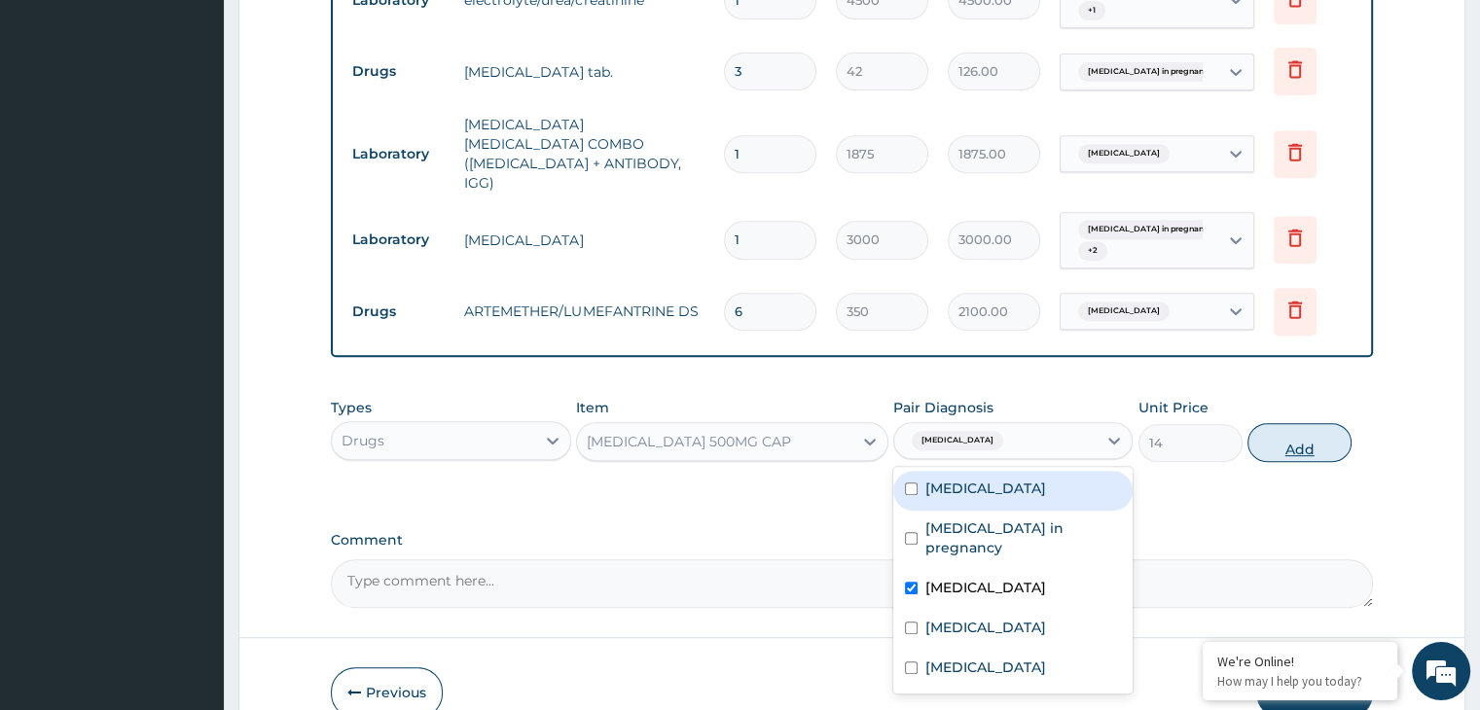
click at [1290, 423] on button "Add" at bounding box center [1300, 442] width 104 height 39
type input "0"
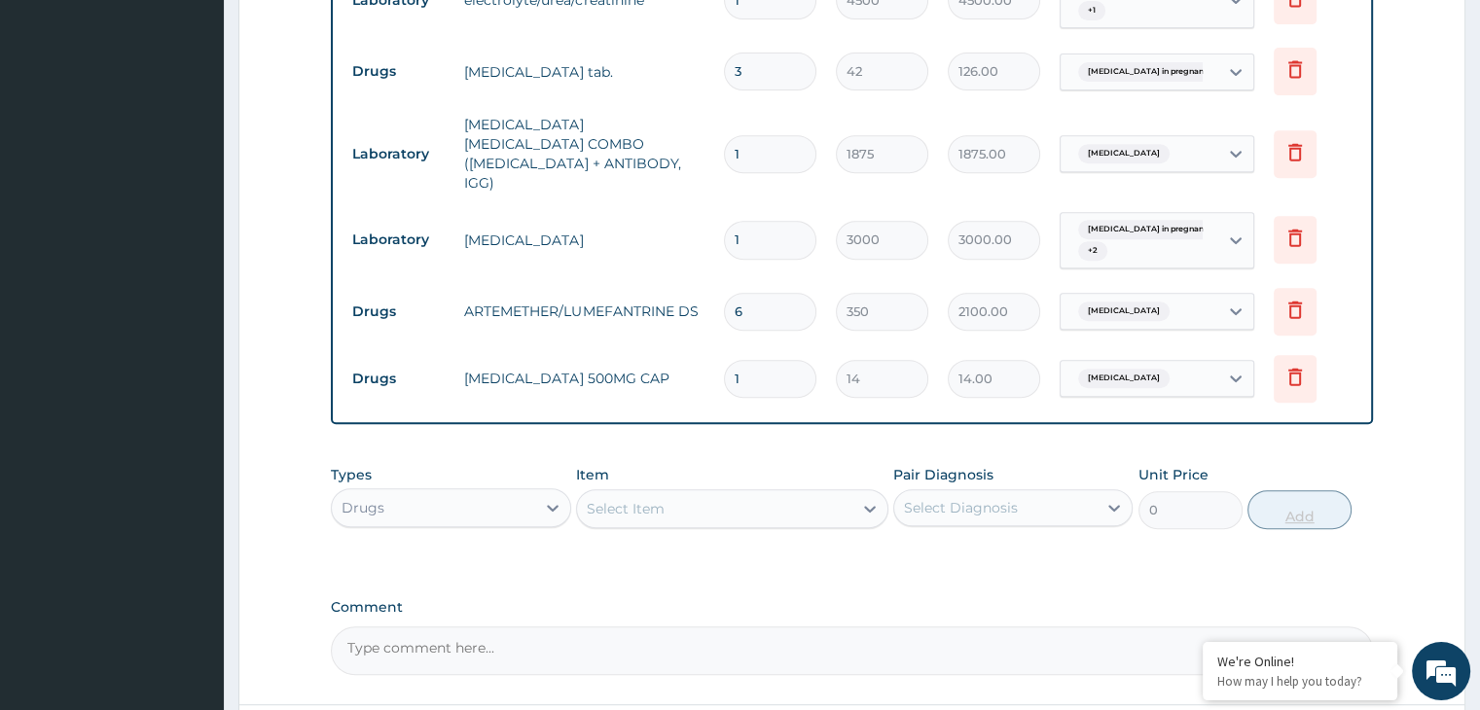
type input "18"
type input "252.00"
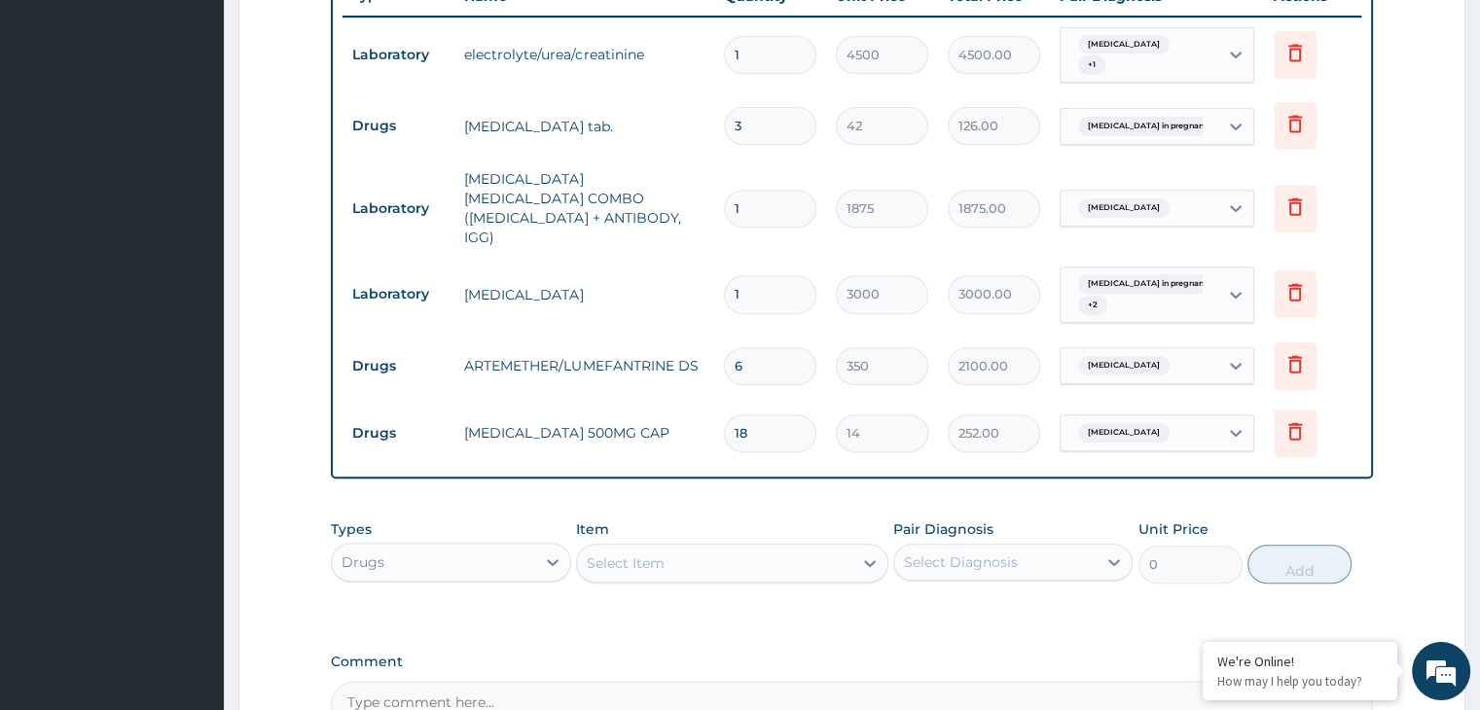
scroll to position [911, 0]
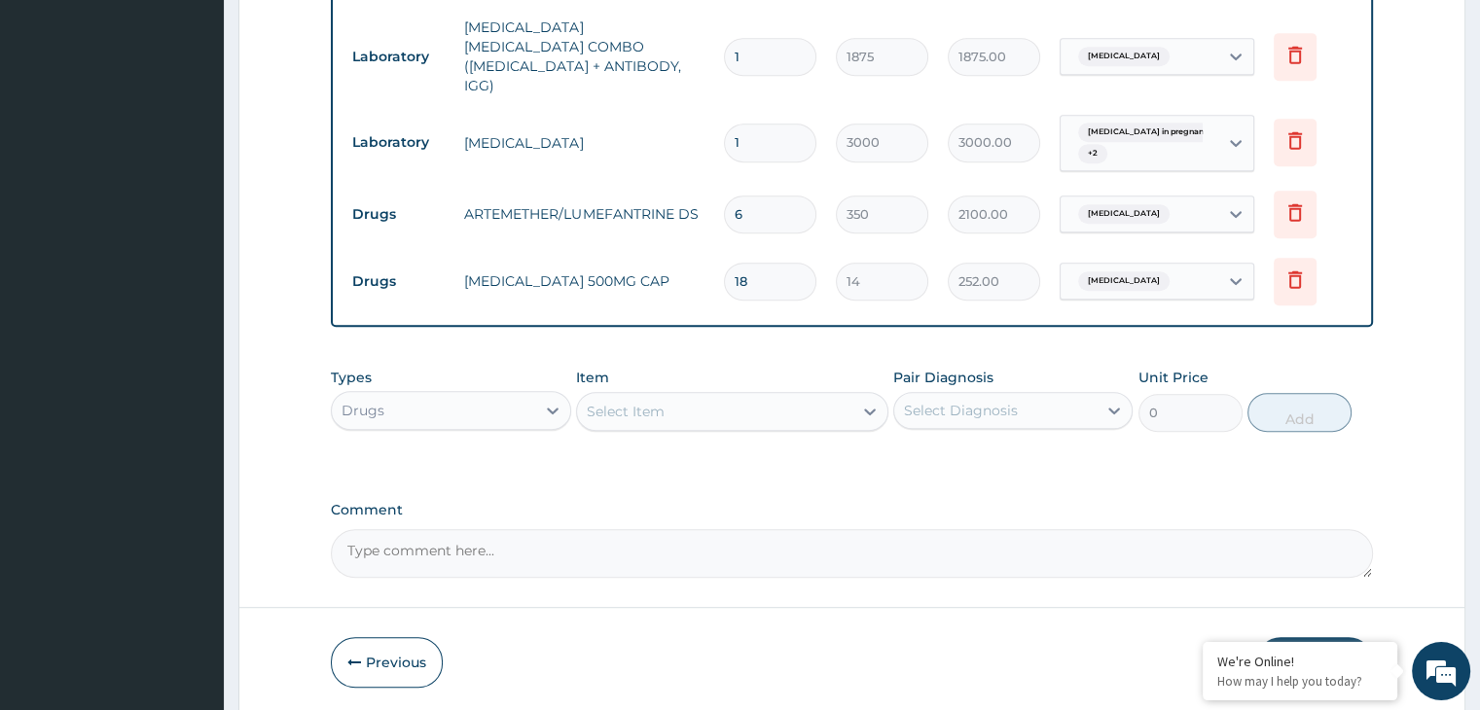
type input "18"
drag, startPoint x: 511, startPoint y: 363, endPoint x: 490, endPoint y: 385, distance: 31.0
click at [506, 395] on div "Drugs" at bounding box center [433, 410] width 202 height 31
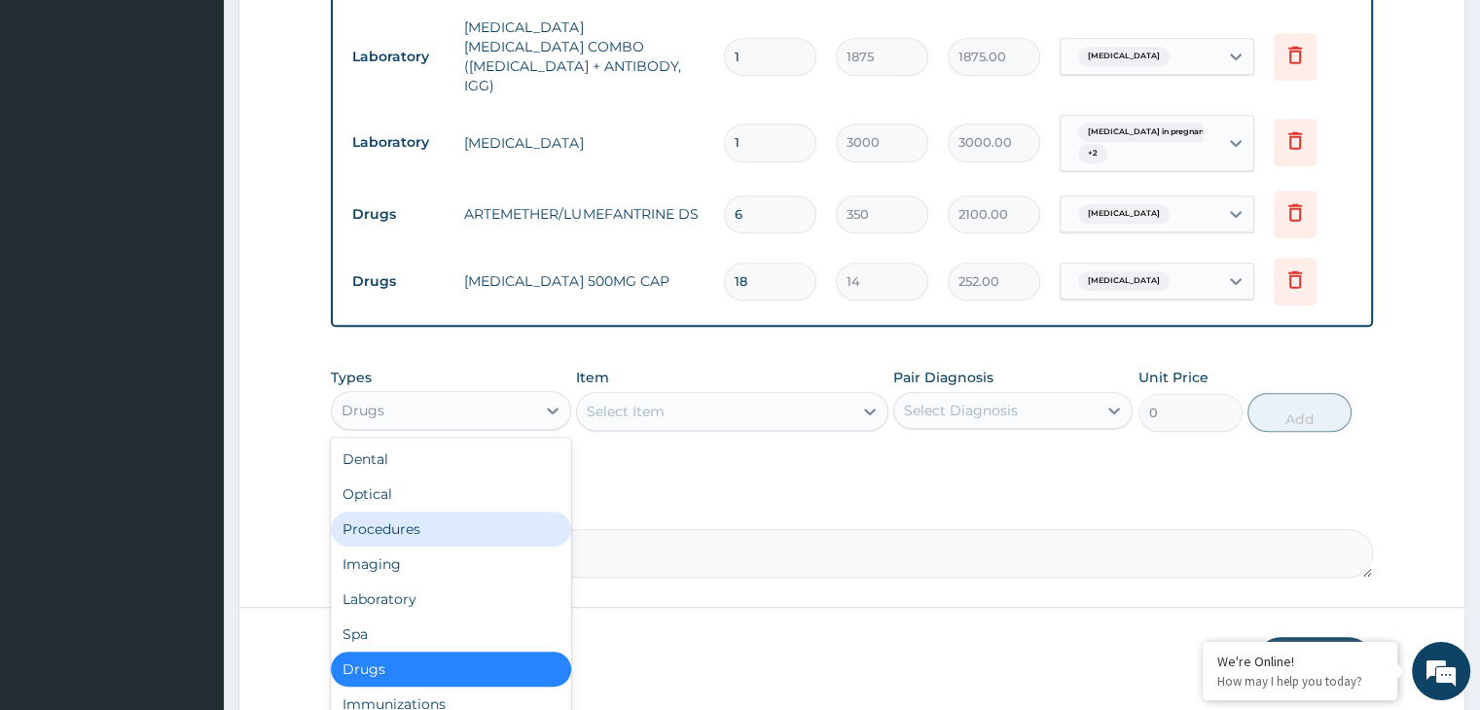
click at [419, 512] on div "Procedures" at bounding box center [450, 529] width 239 height 35
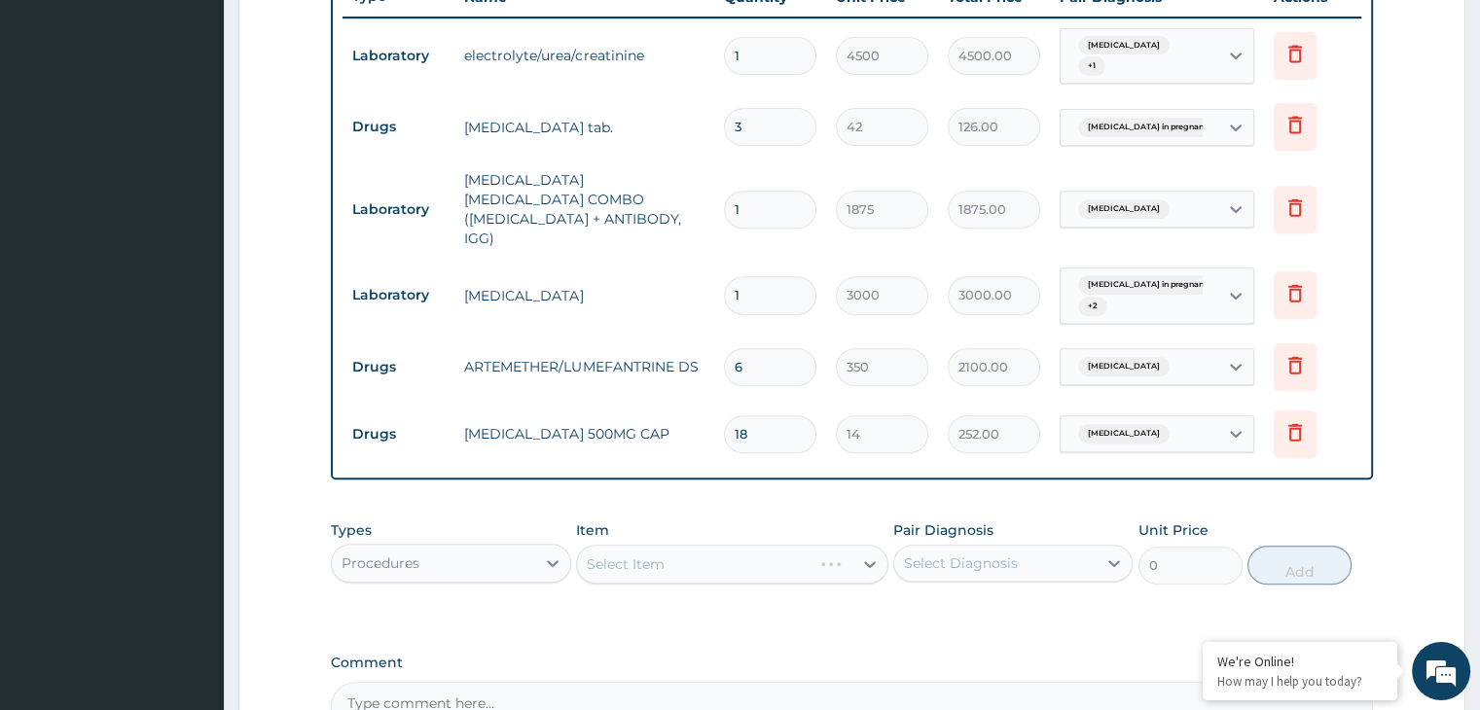
scroll to position [716, 0]
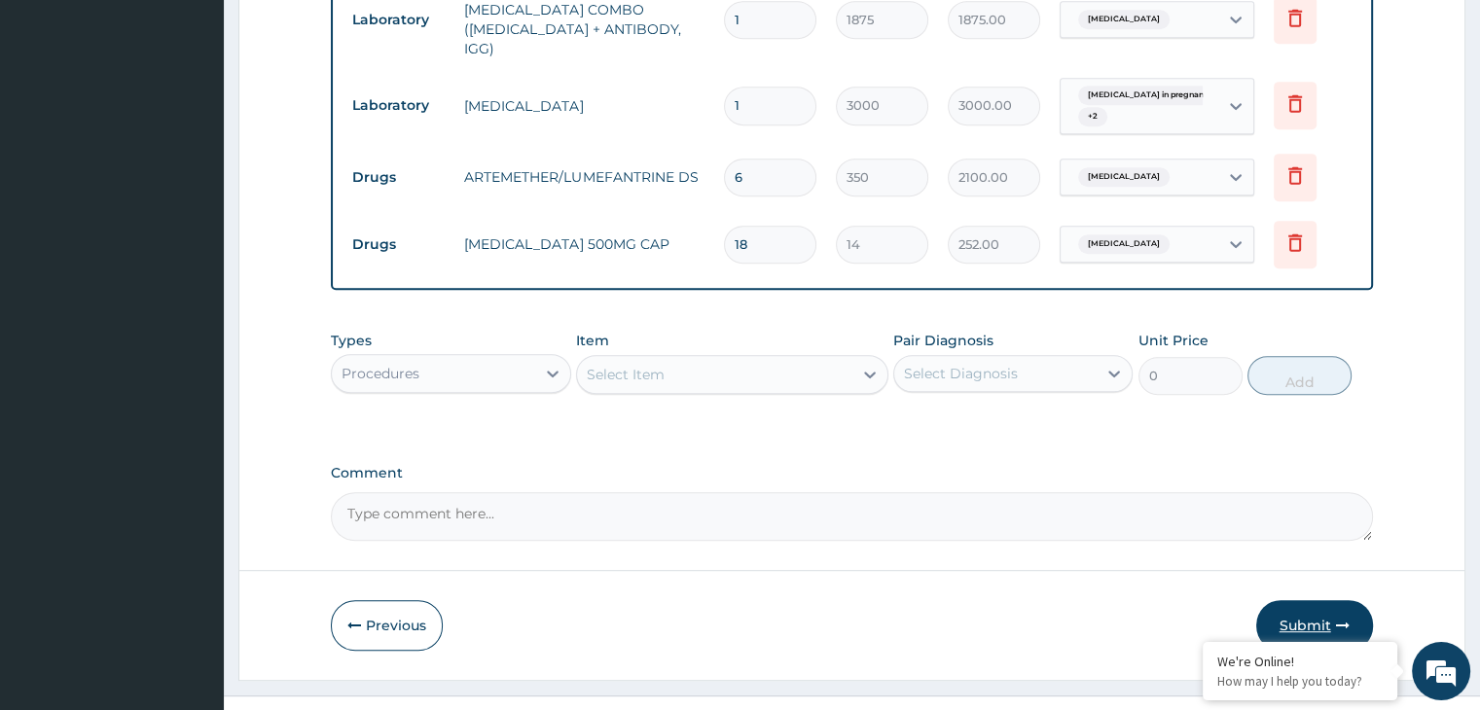
click at [1339, 619] on icon "button" at bounding box center [1343, 626] width 14 height 14
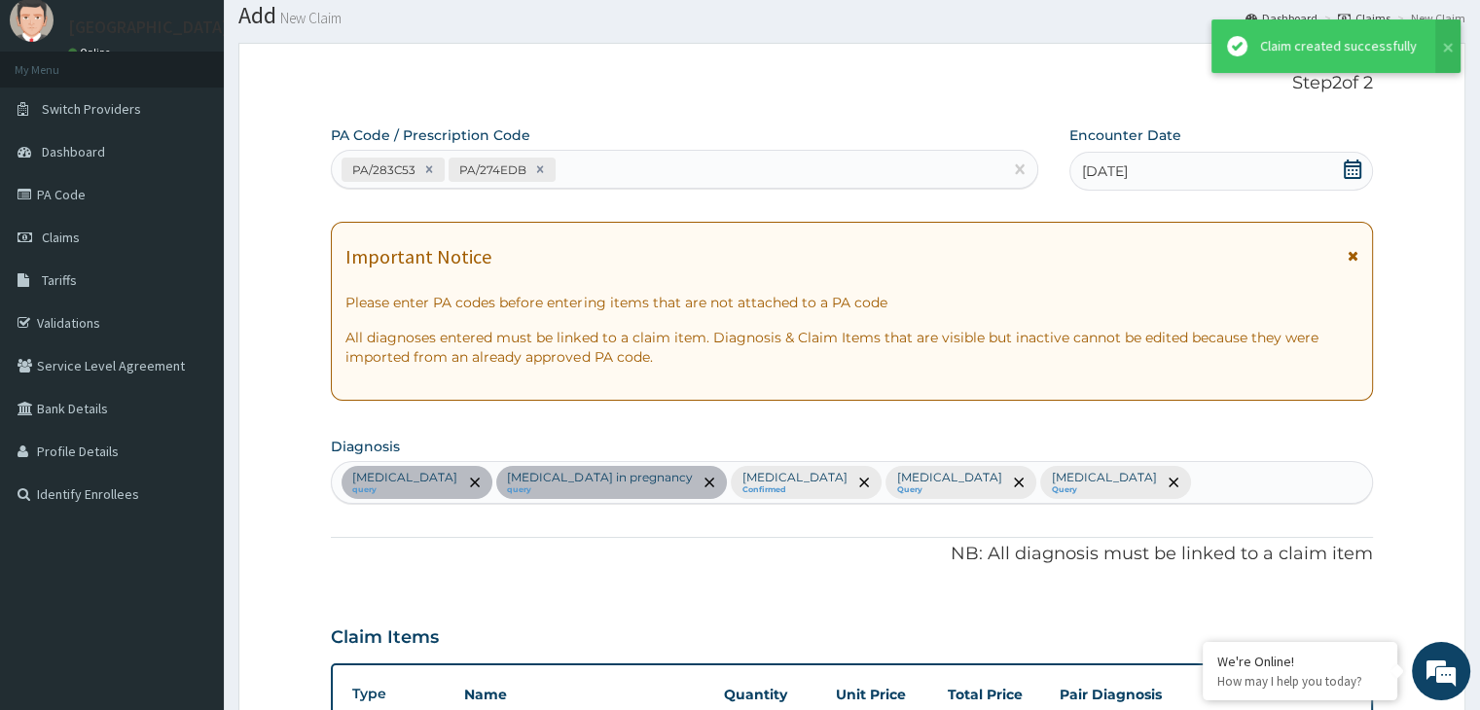
scroll to position [948, 0]
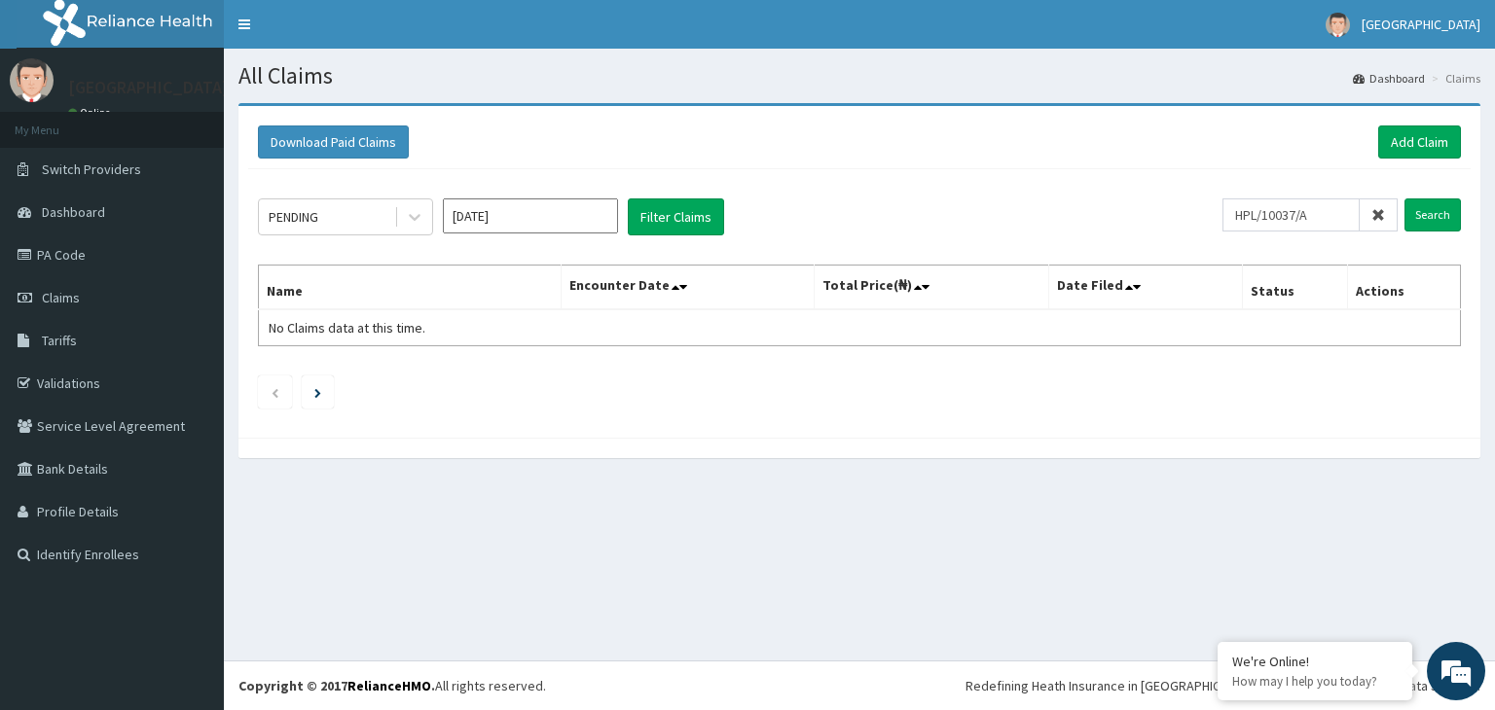
type input "HPL/10037/A"
click at [1404, 199] on input "Search" at bounding box center [1432, 215] width 56 height 33
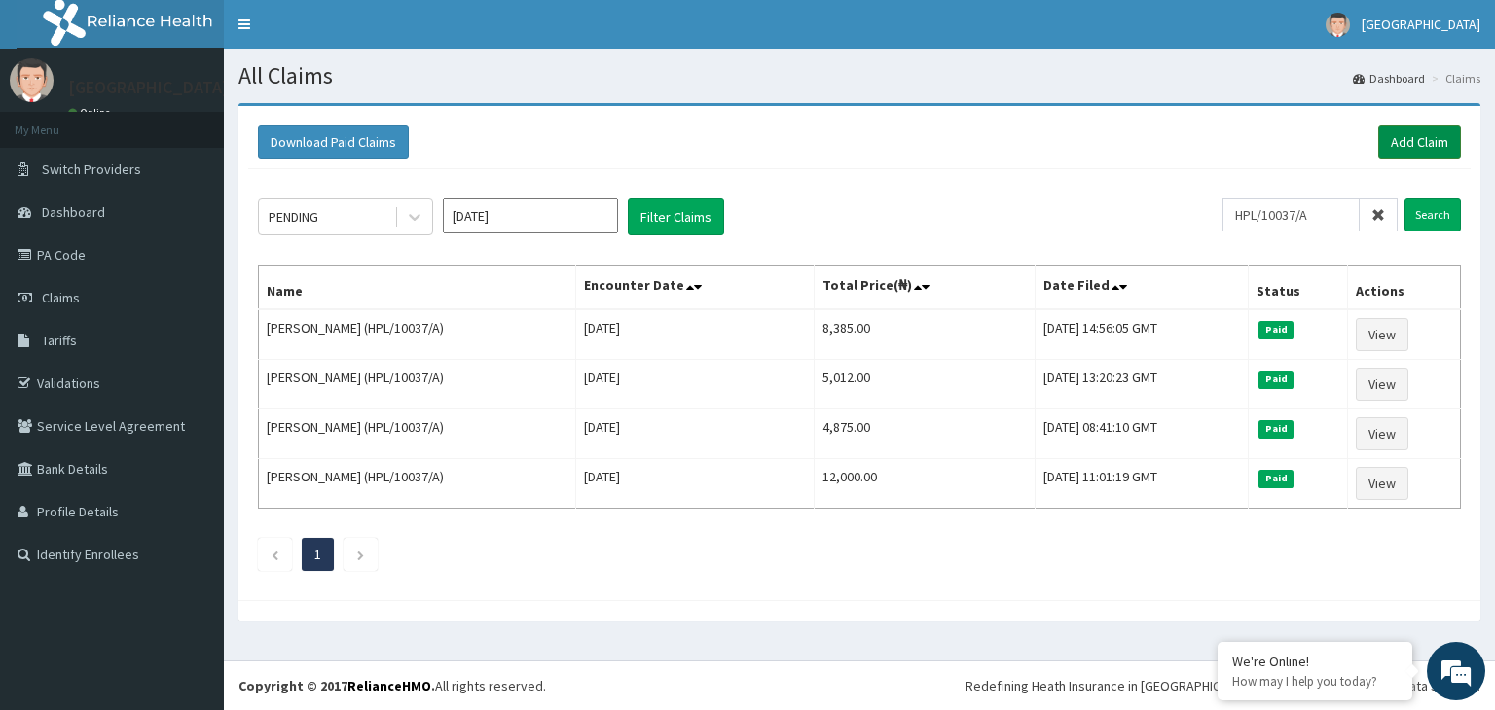
click at [1425, 142] on link "Add Claim" at bounding box center [1419, 142] width 83 height 33
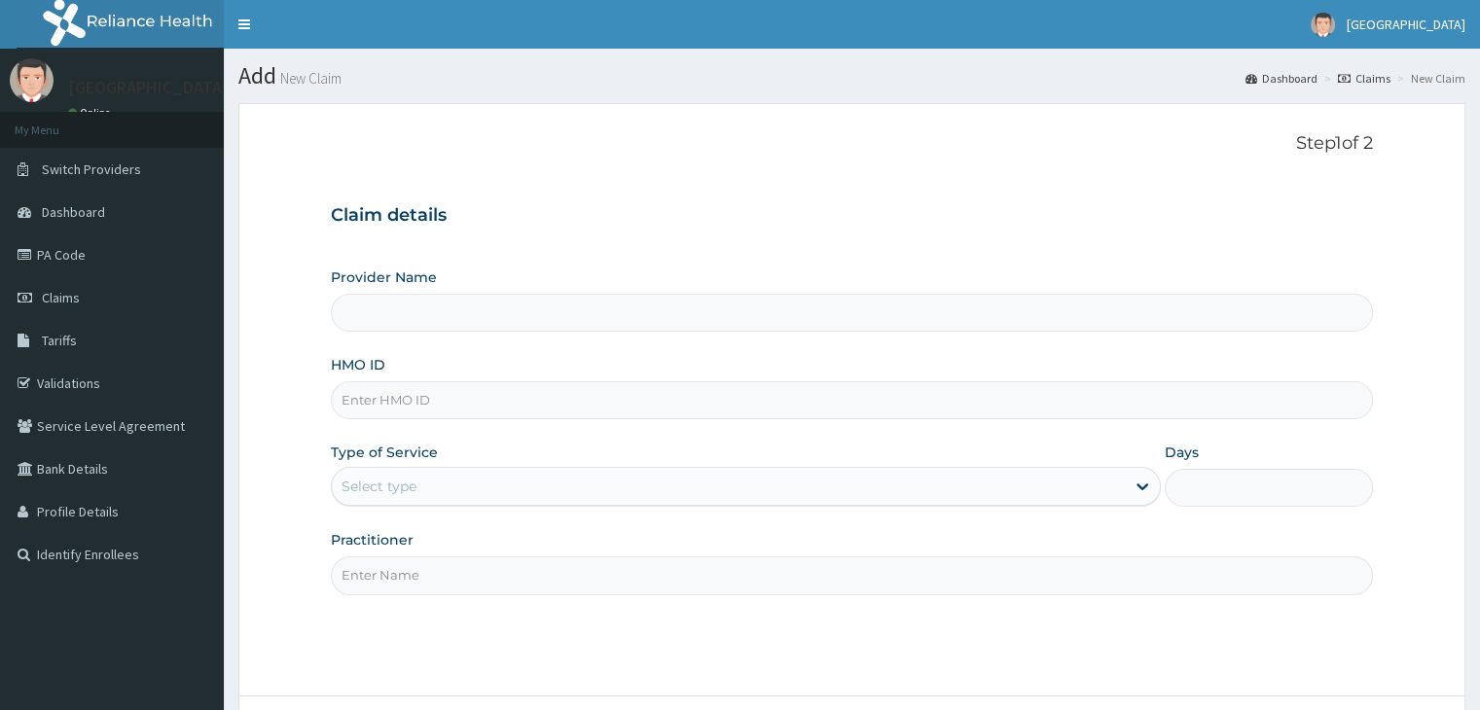
click at [444, 393] on input "HMO ID" at bounding box center [851, 400] width 1041 height 38
paste input "HPL/10037/A"
type input "HPL/10037/A"
click at [393, 483] on div "Select type" at bounding box center [379, 486] width 75 height 19
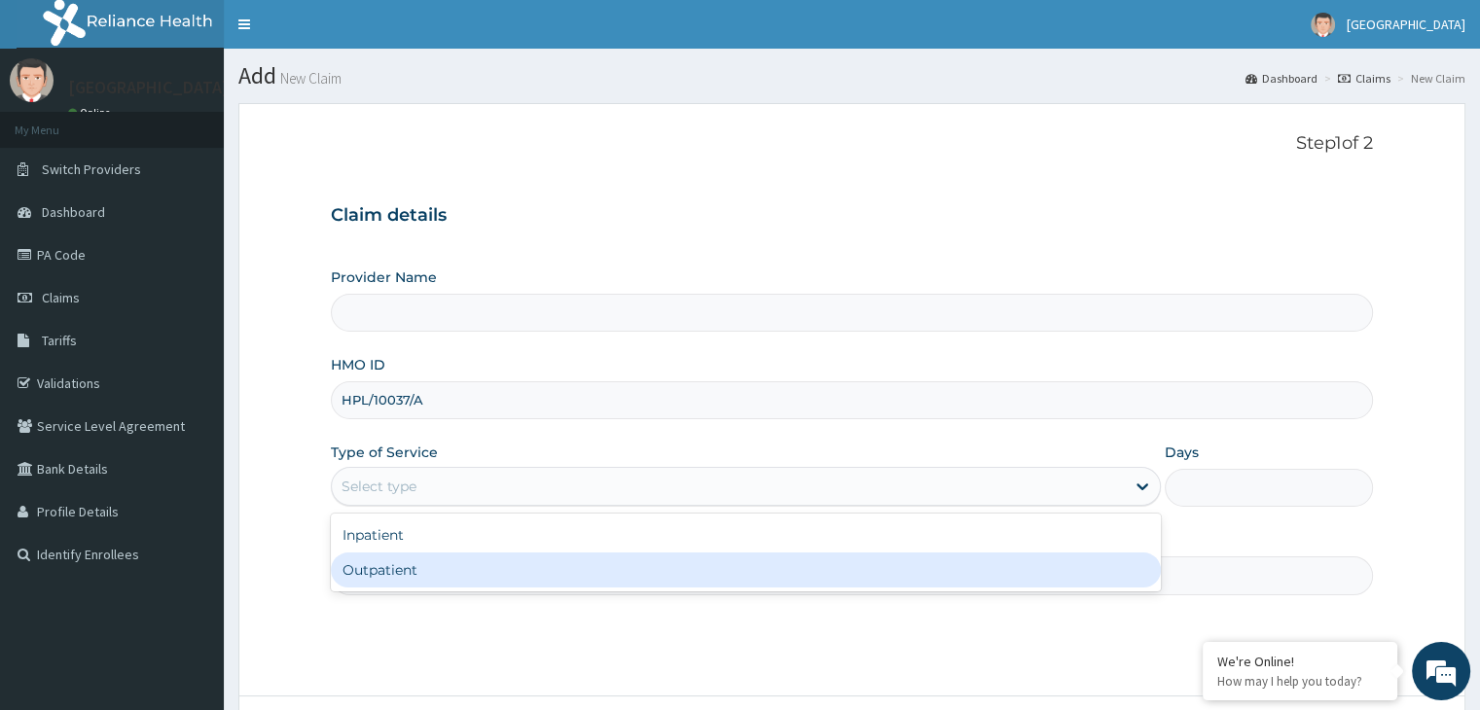
click at [346, 574] on div "Outpatient" at bounding box center [746, 570] width 830 height 35
type input "1"
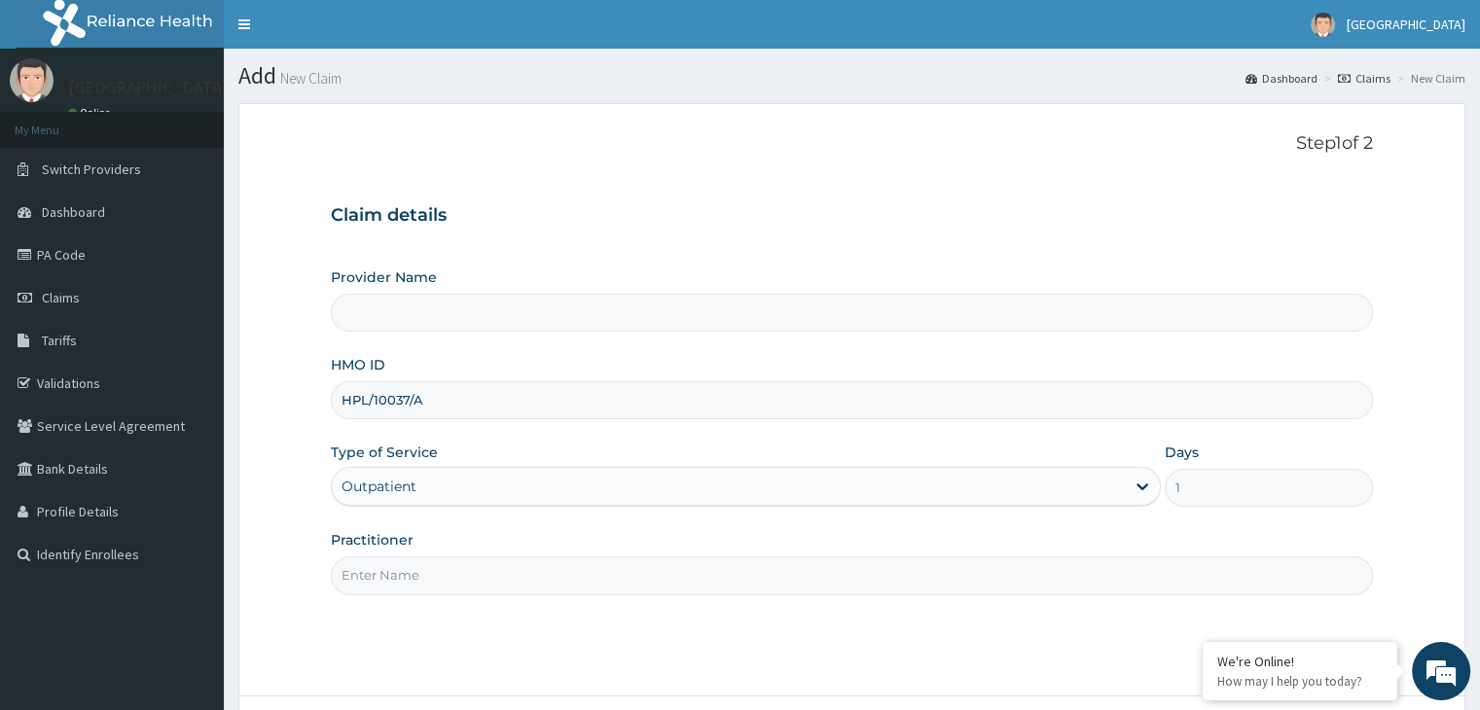
click at [348, 574] on input "Practitioner" at bounding box center [851, 576] width 1041 height 38
type input "DR [PERSON_NAME]"
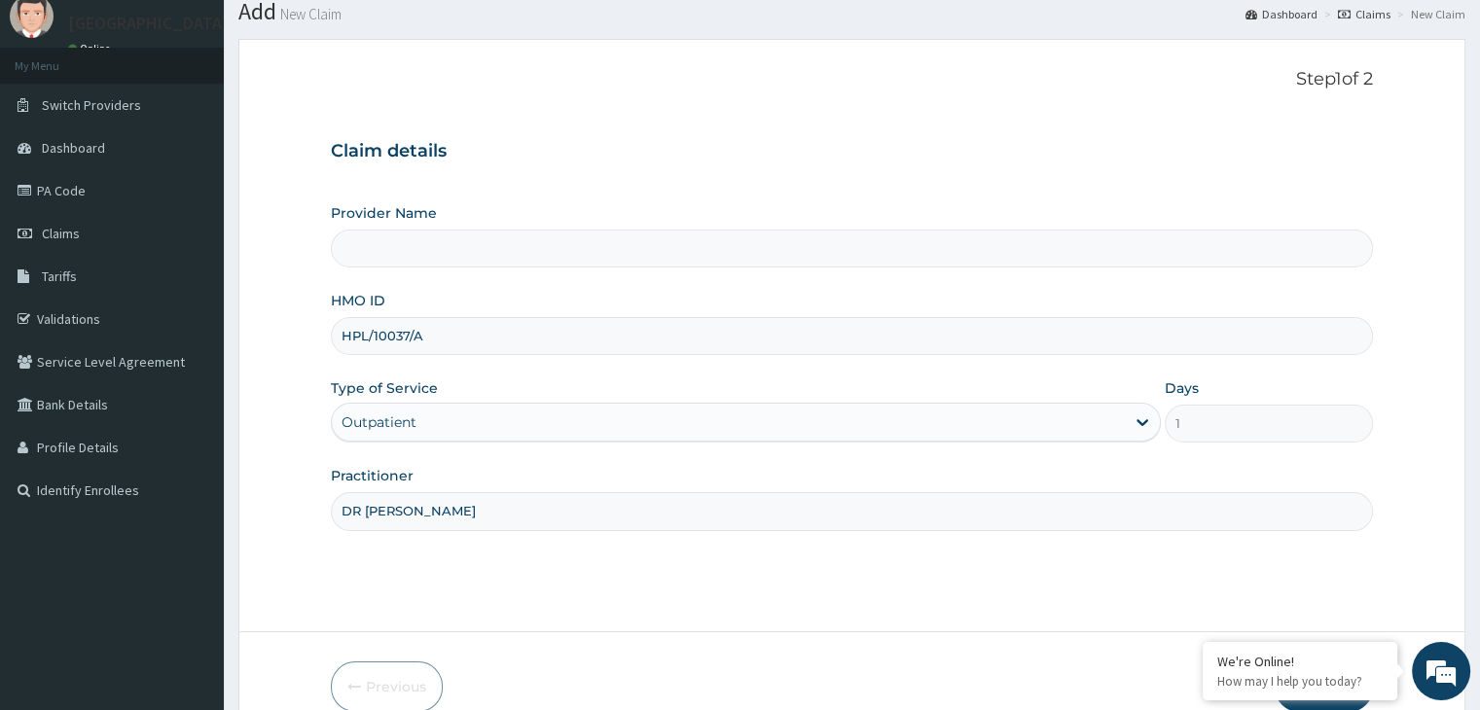
scroll to position [160, 0]
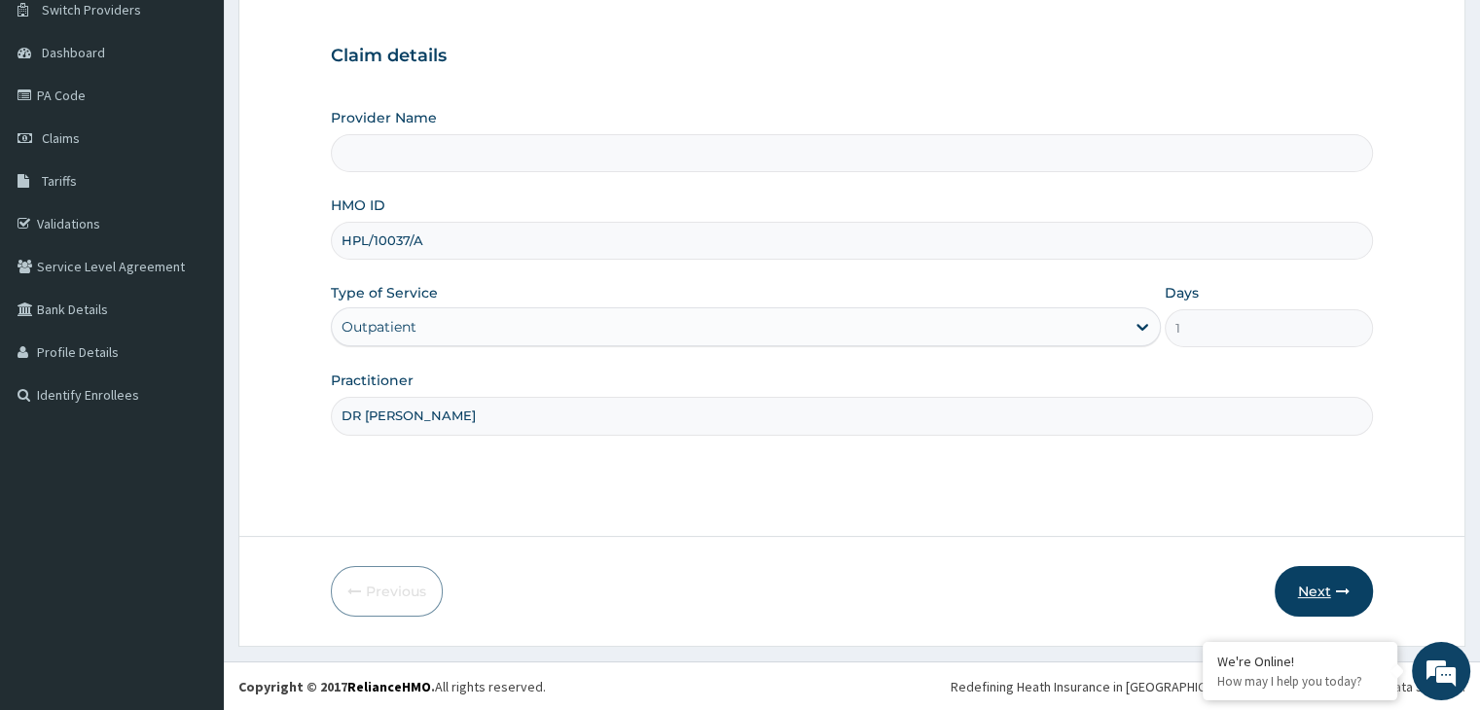
click at [1340, 592] on icon "button" at bounding box center [1343, 592] width 14 height 14
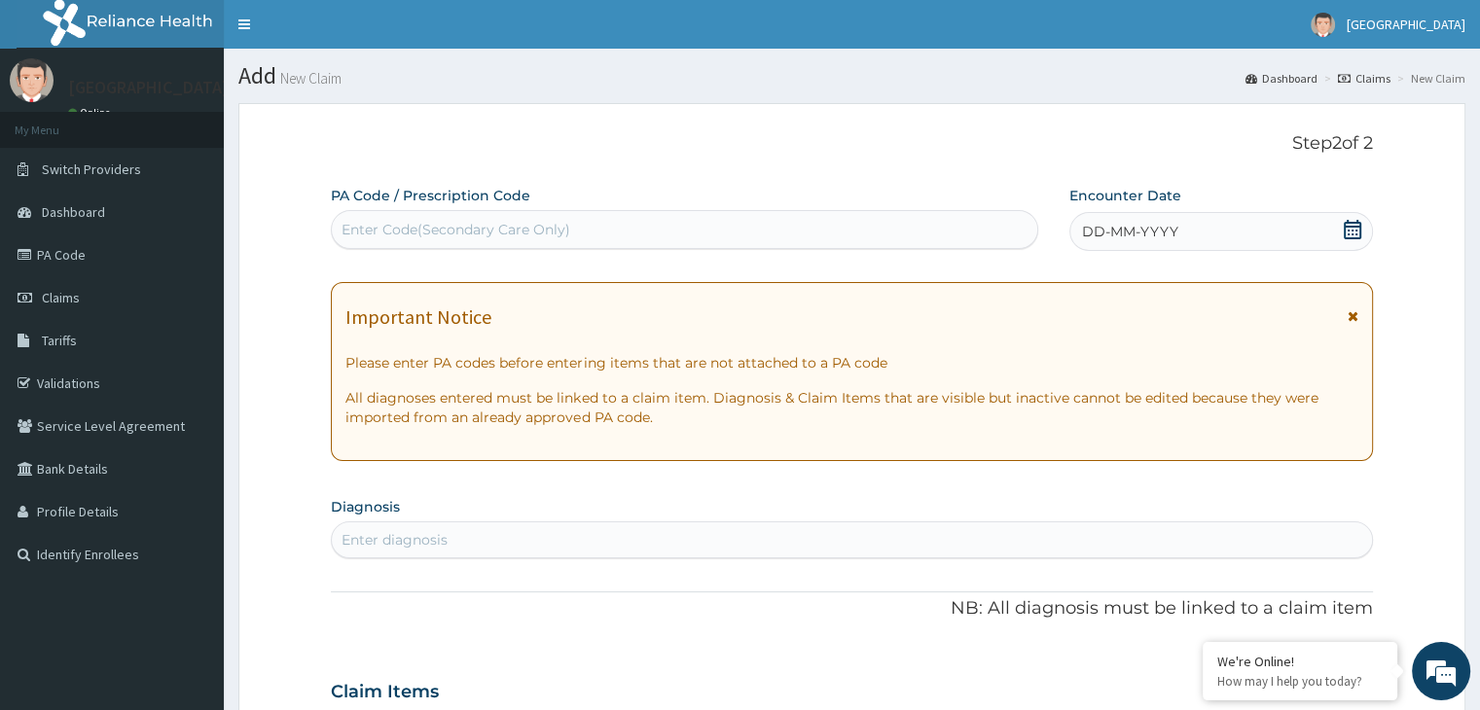
scroll to position [0, 0]
click at [455, 235] on div "Enter Code(Secondary Care Only)" at bounding box center [456, 229] width 229 height 19
paste input "PA/727C5C"
type input "PA/727C5C"
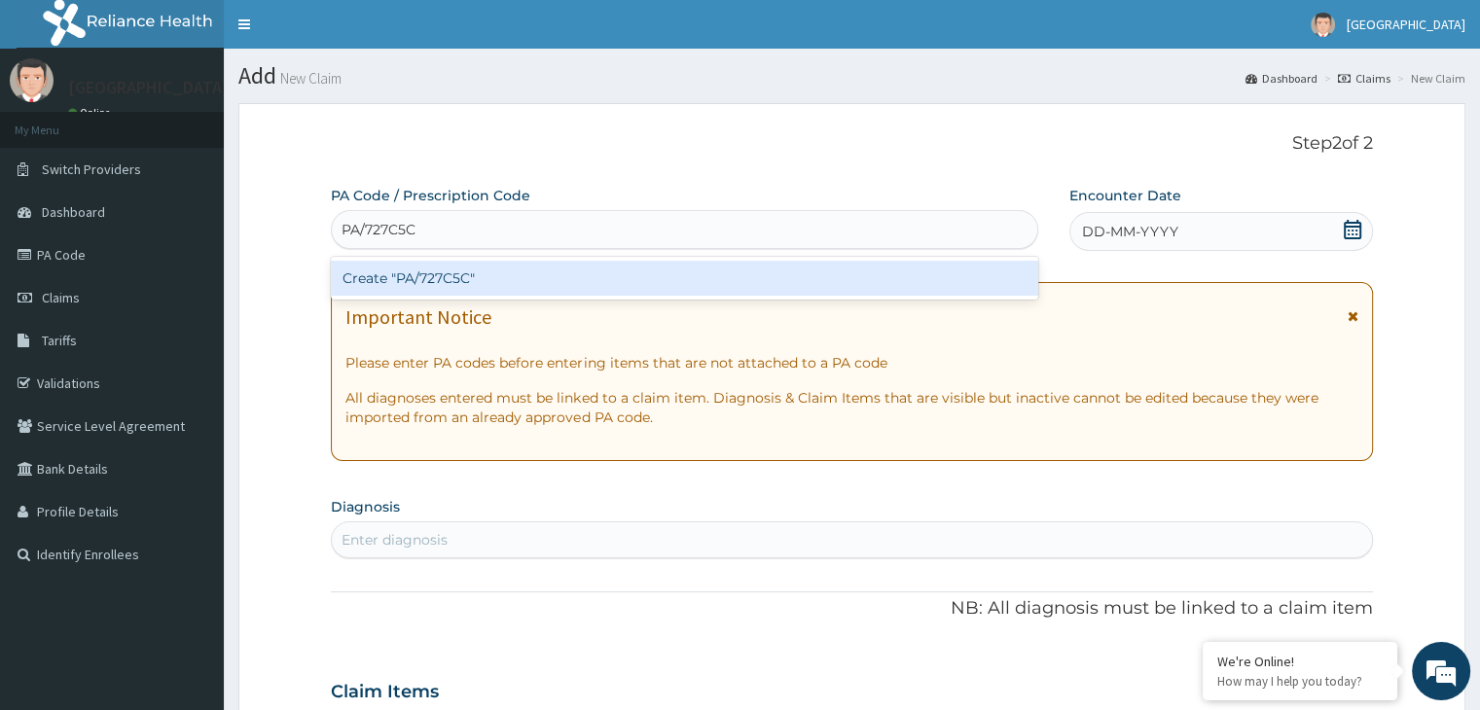
click at [437, 278] on div "Create "PA/727C5C"" at bounding box center [685, 278] width 708 height 35
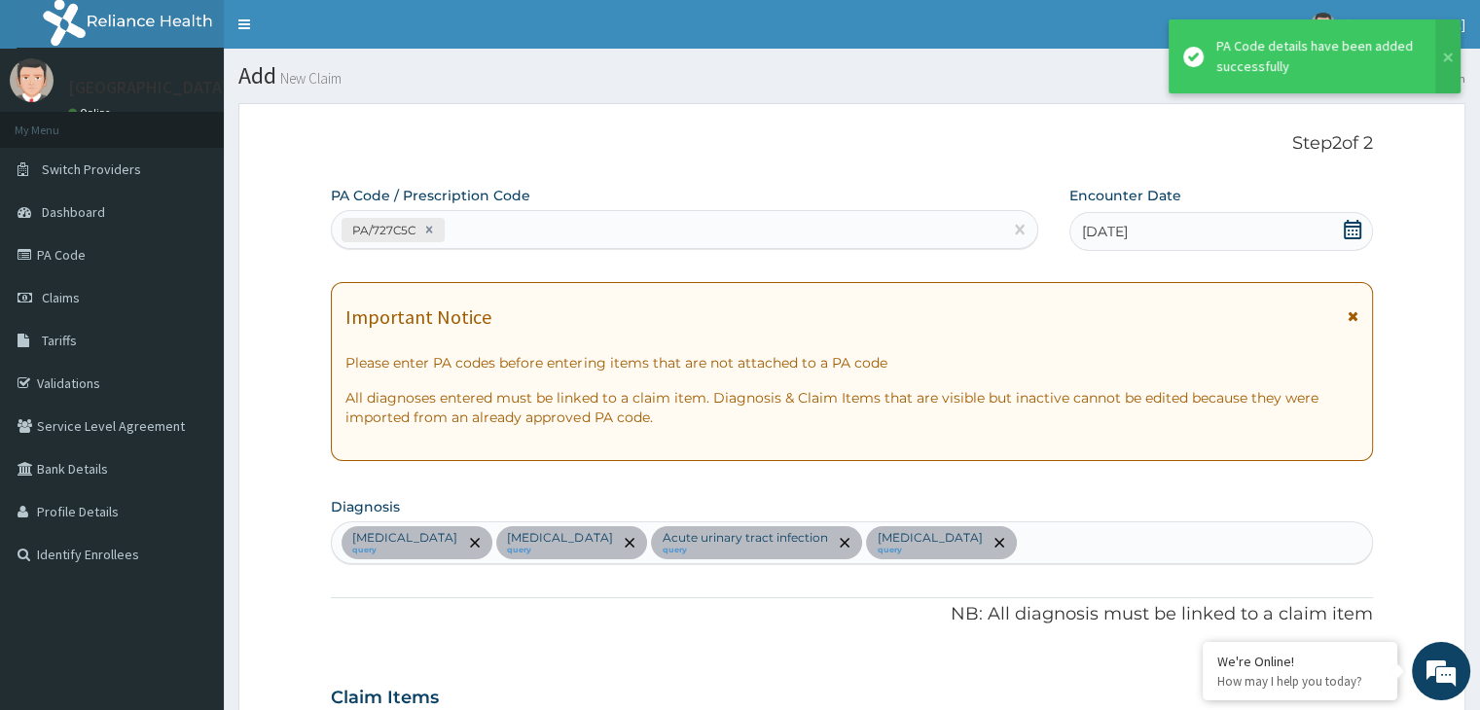
scroll to position [741, 0]
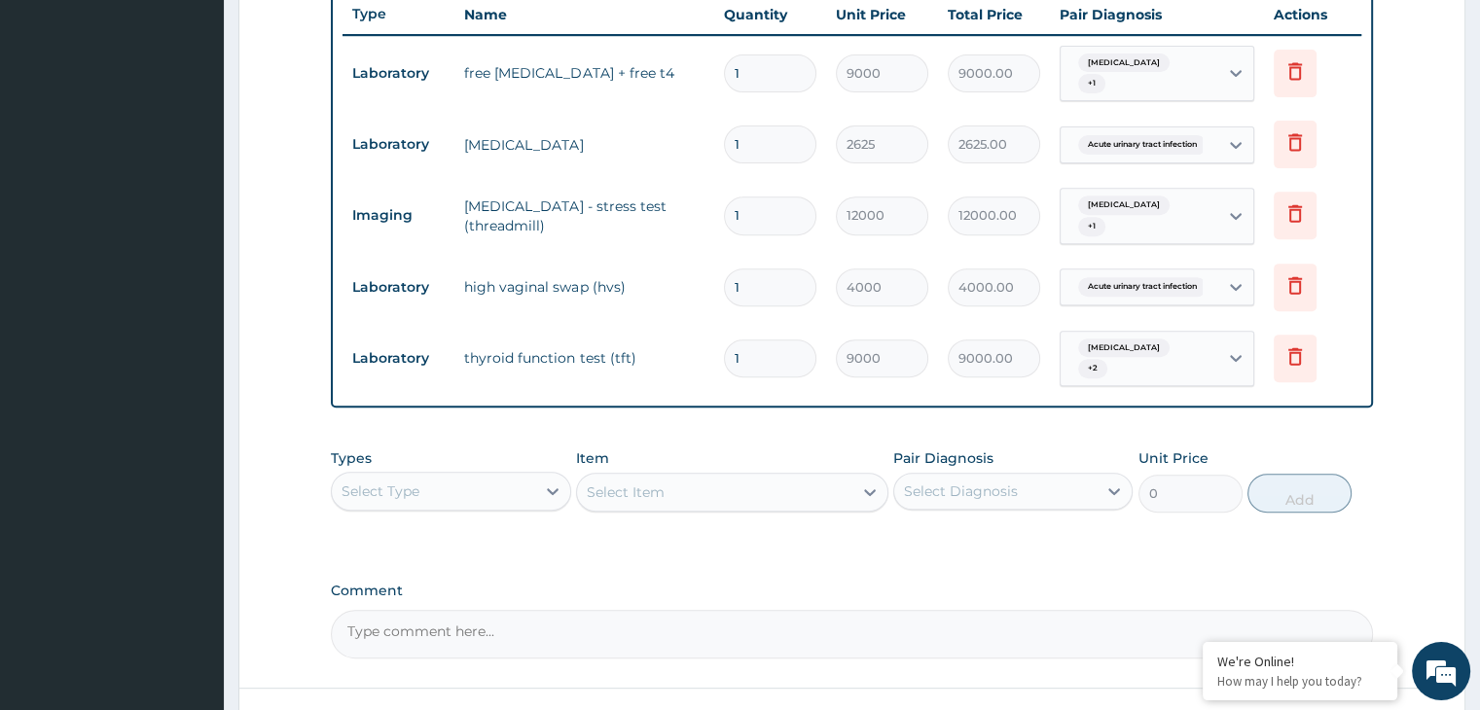
click at [503, 455] on div "Types Select Type" at bounding box center [450, 481] width 239 height 64
click at [496, 479] on div "Select Type" at bounding box center [433, 491] width 202 height 31
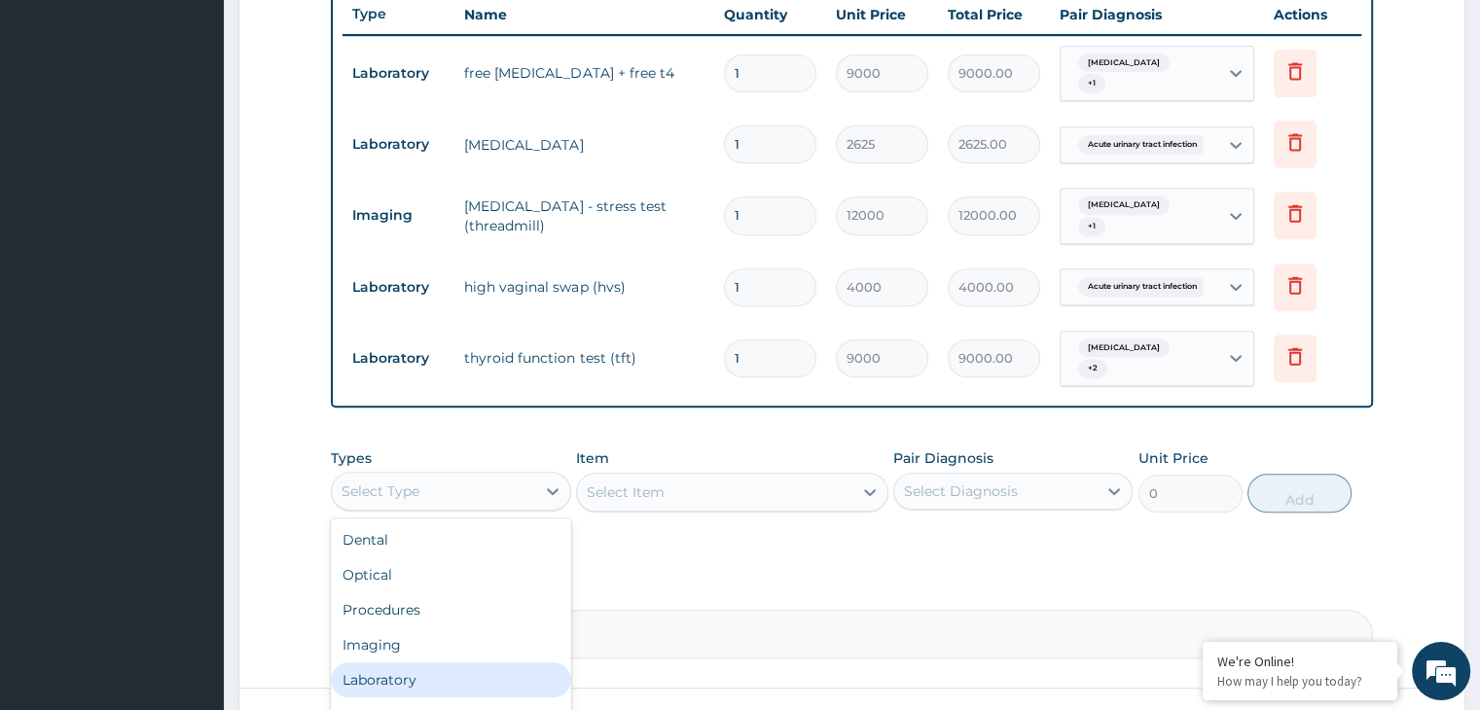
click at [393, 665] on div "Laboratory" at bounding box center [450, 680] width 239 height 35
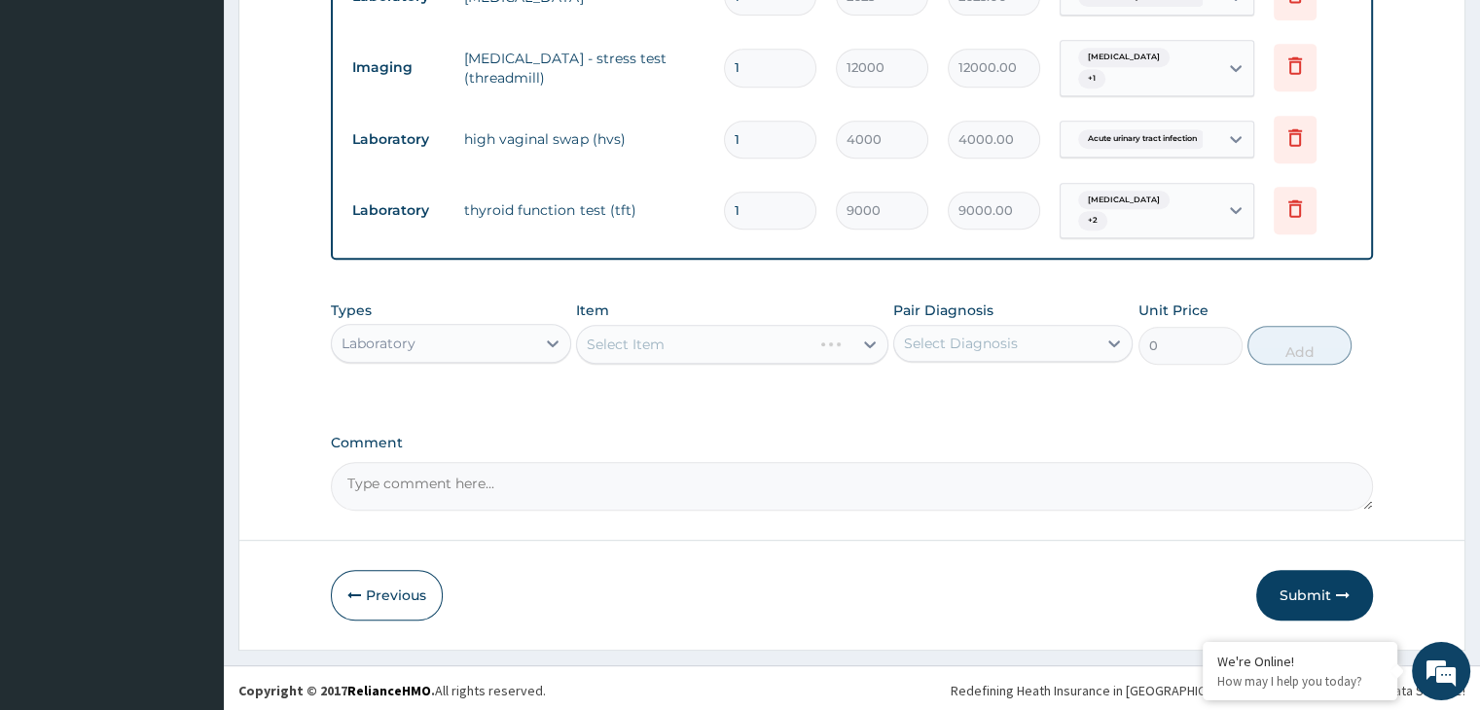
scroll to position [890, 0]
click at [669, 343] on div "Select Item" at bounding box center [714, 343] width 275 height 31
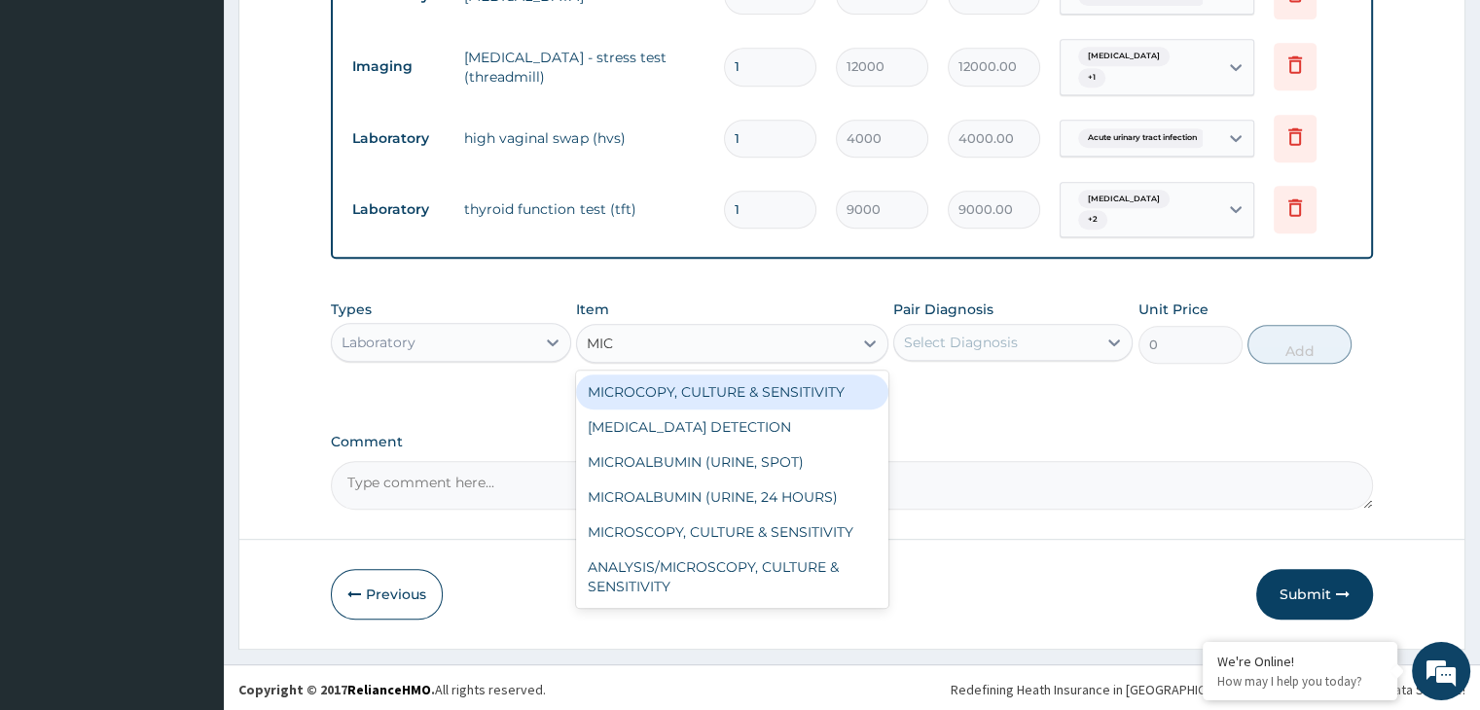
type input "MICR"
type input "4500"
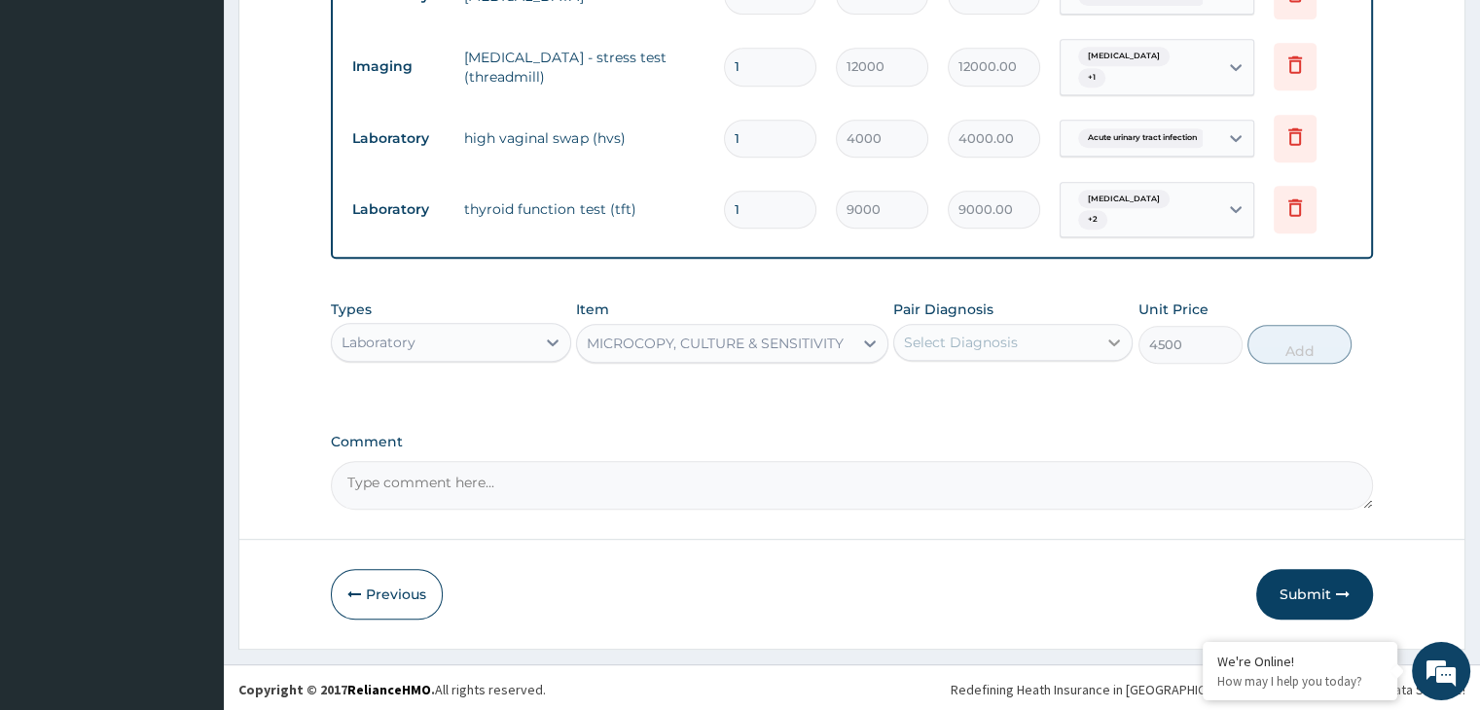
click at [1113, 347] on icon at bounding box center [1114, 342] width 19 height 19
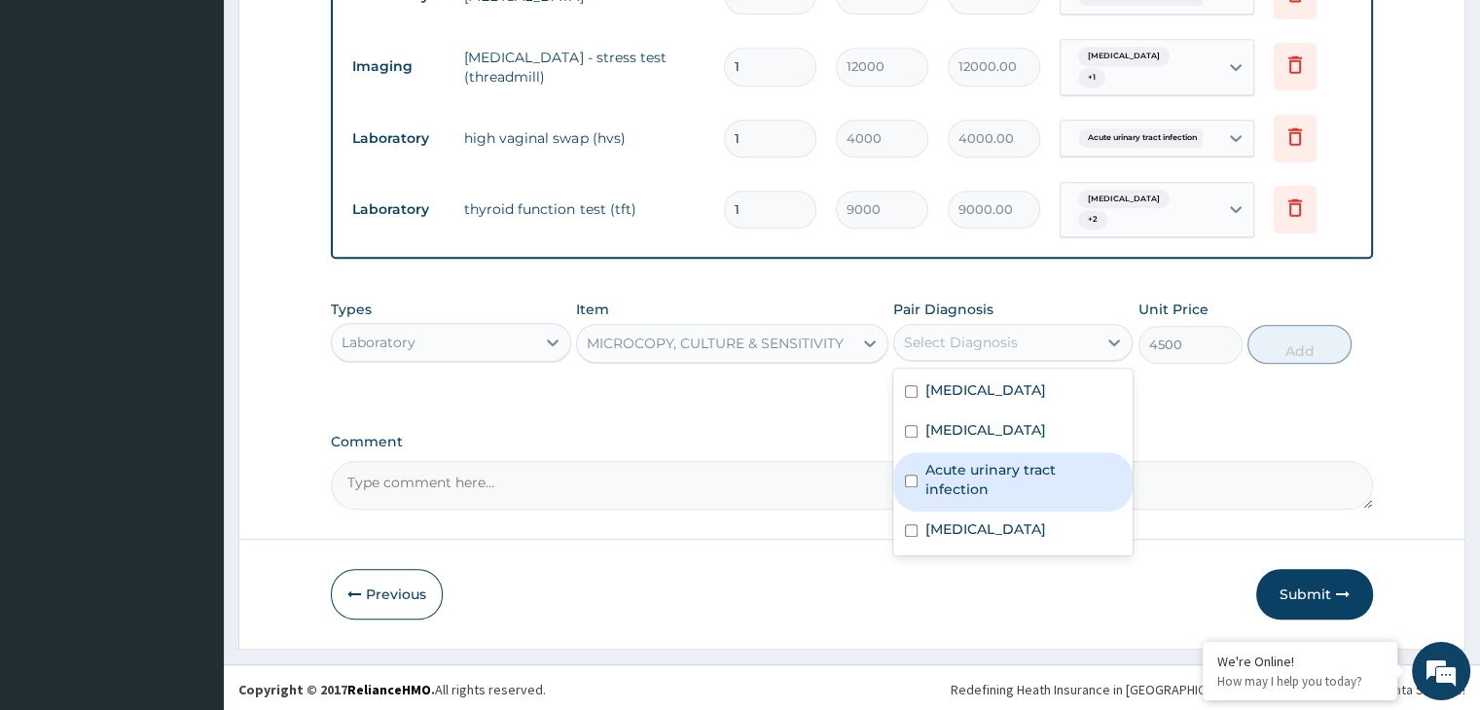
click at [1028, 462] on label "Acute urinary tract infection" at bounding box center [1024, 479] width 196 height 39
checkbox input "true"
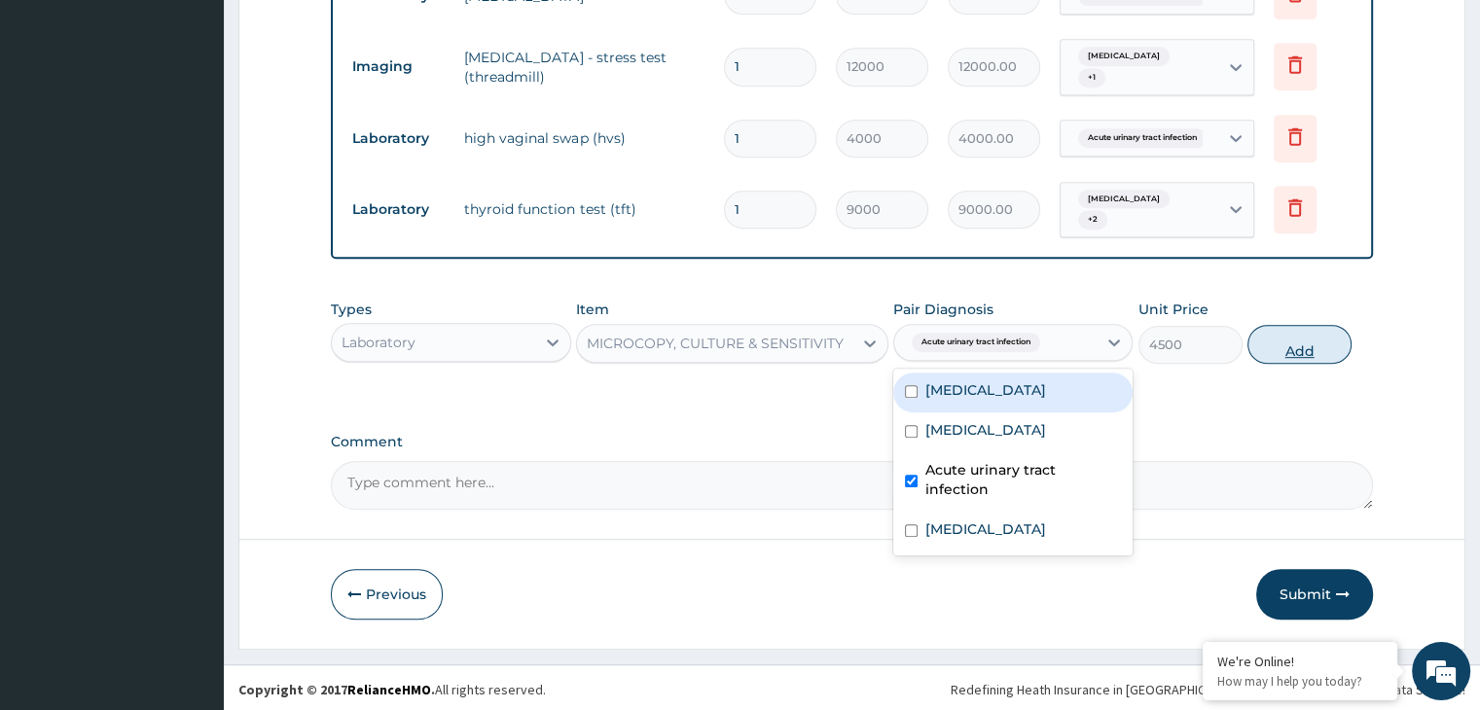
click at [1292, 340] on button "Add" at bounding box center [1300, 344] width 104 height 39
type input "0"
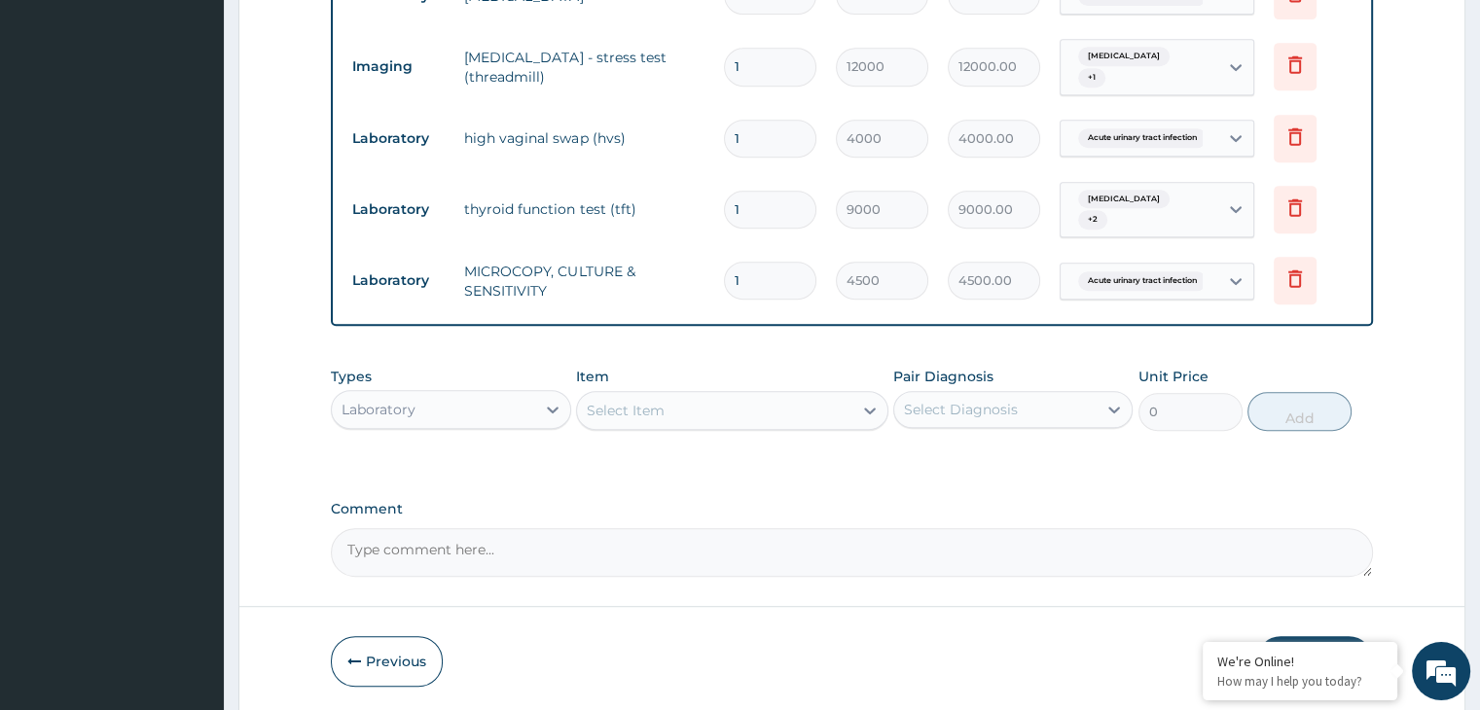
click at [475, 414] on div "Laboratory" at bounding box center [433, 409] width 202 height 31
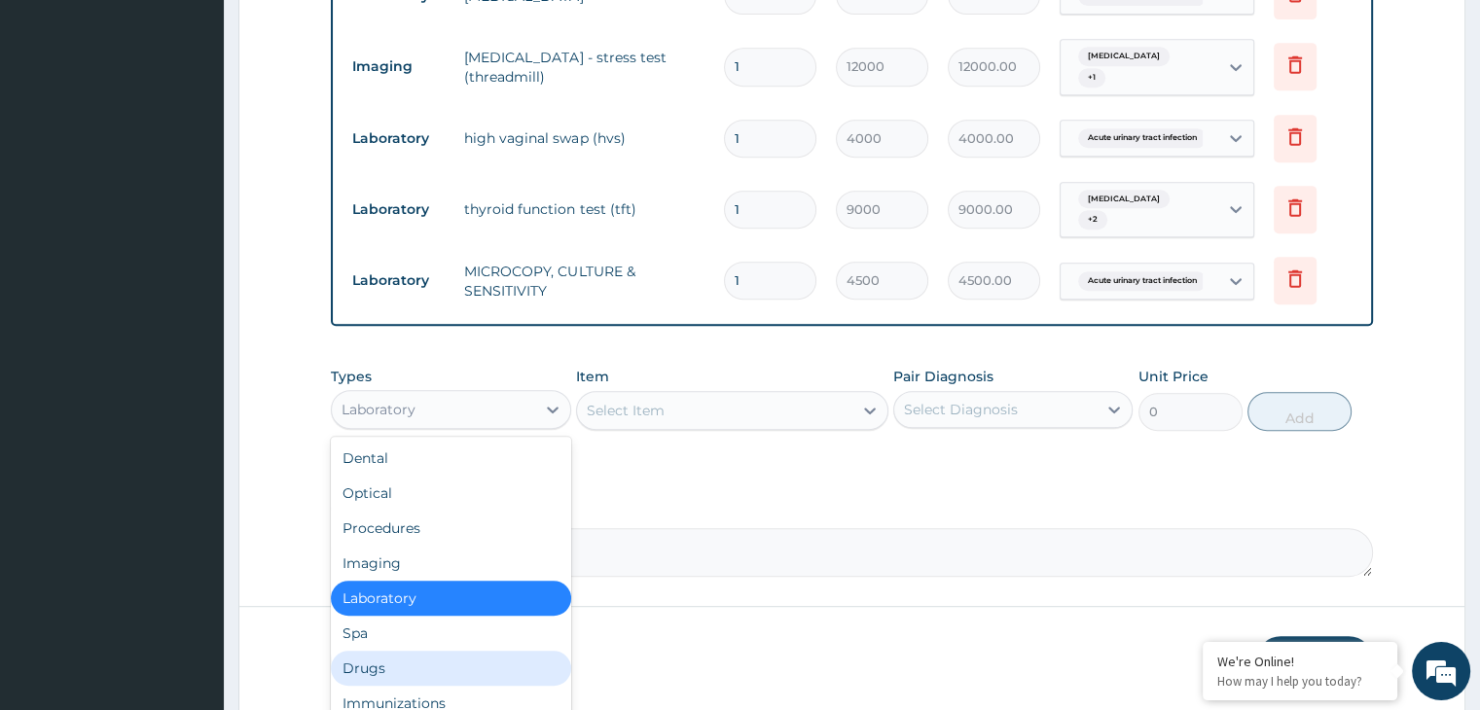
click at [424, 667] on div "Drugs" at bounding box center [450, 668] width 239 height 35
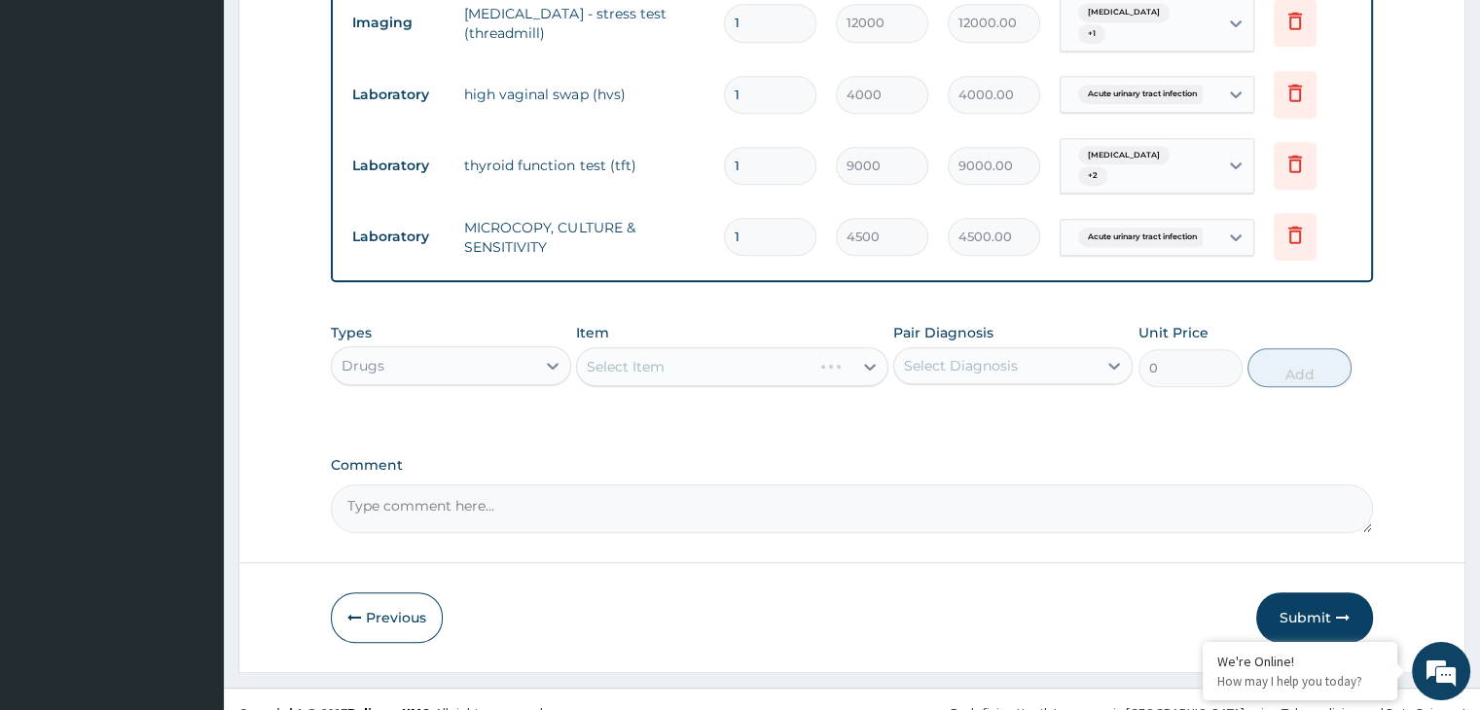
scroll to position [957, 0]
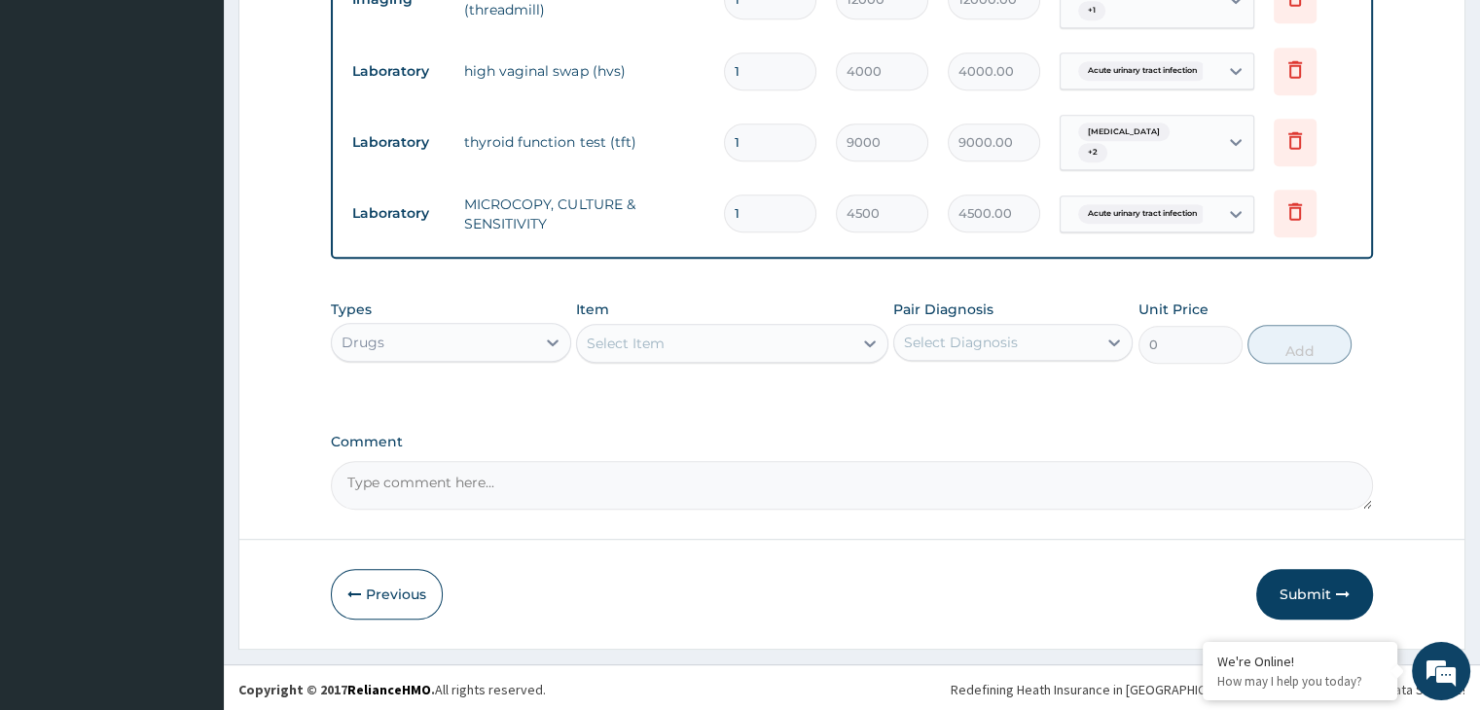
click at [631, 348] on div "Select Item" at bounding box center [626, 343] width 78 height 19
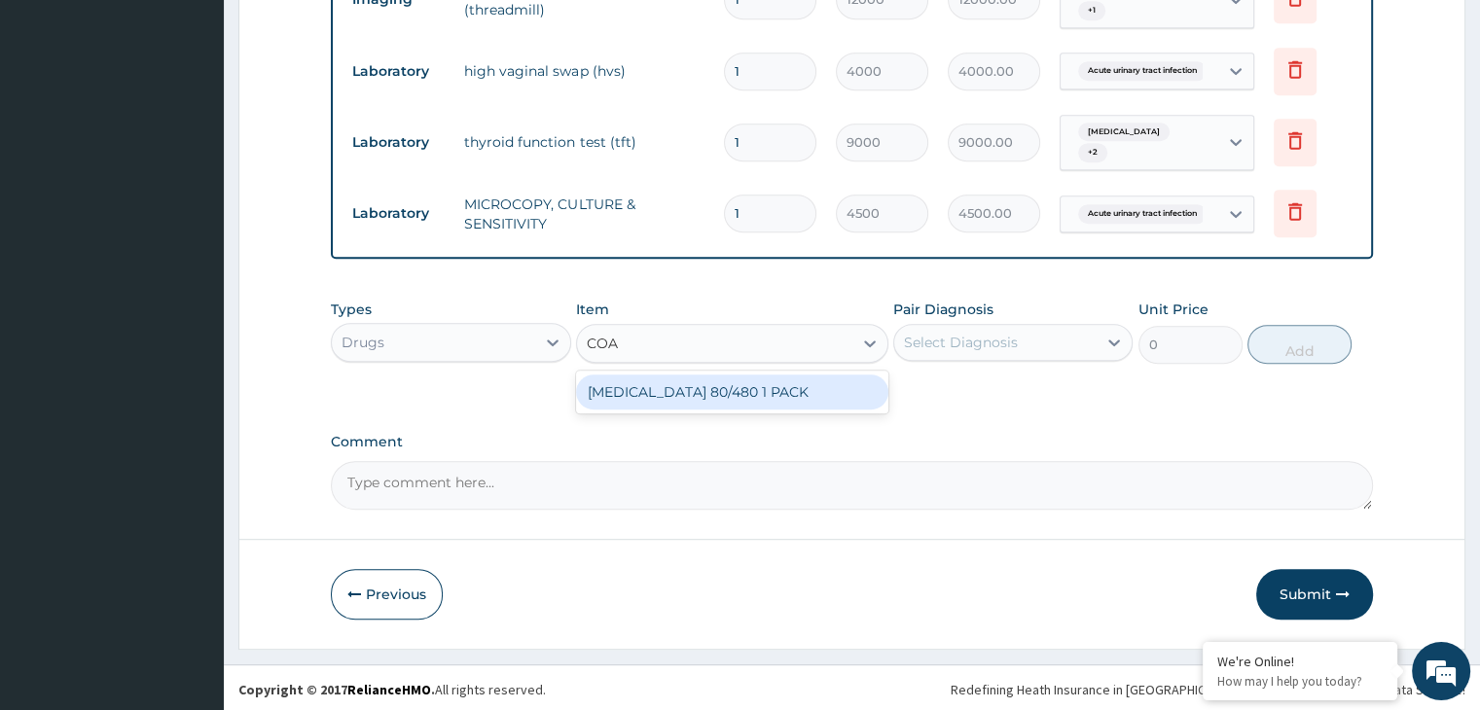
type input "[PERSON_NAME]"
type input "2000"
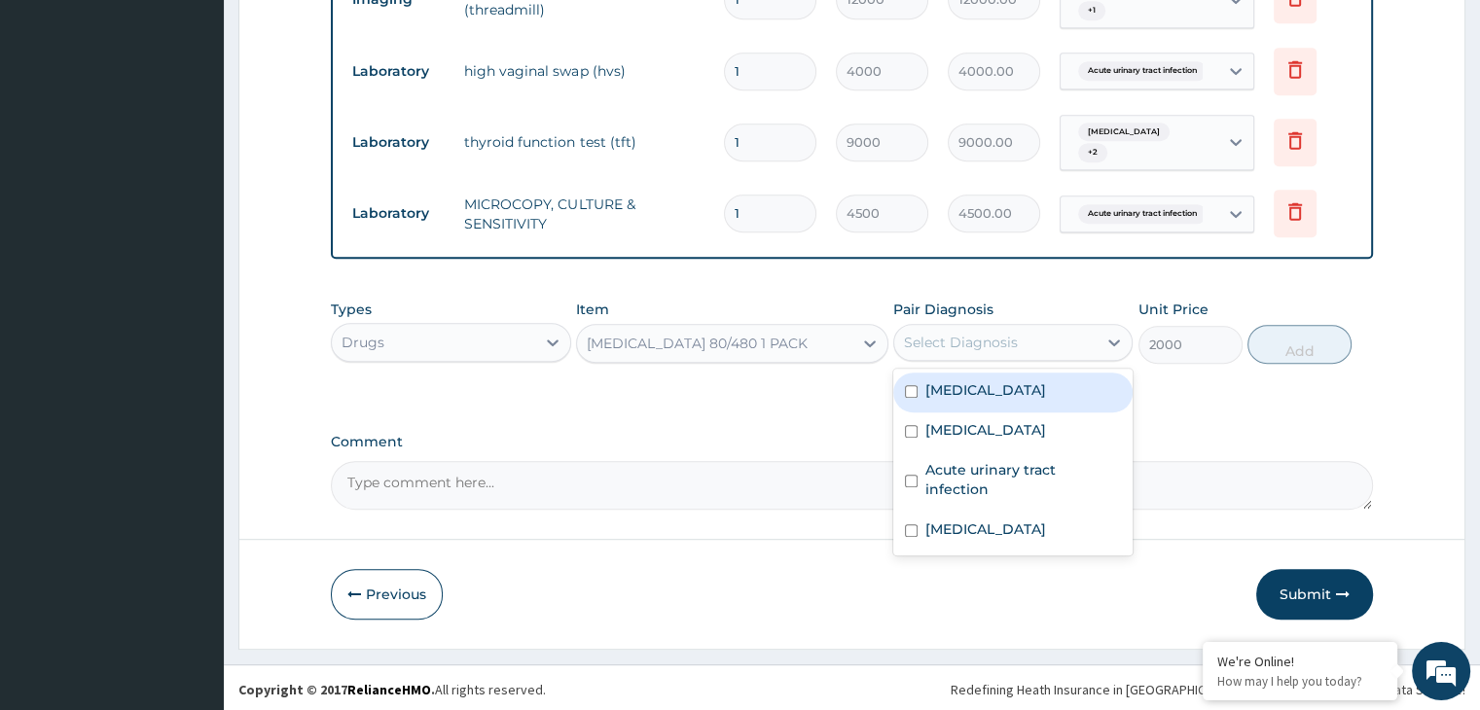
click at [989, 327] on div "Select Diagnosis" at bounding box center [995, 342] width 202 height 31
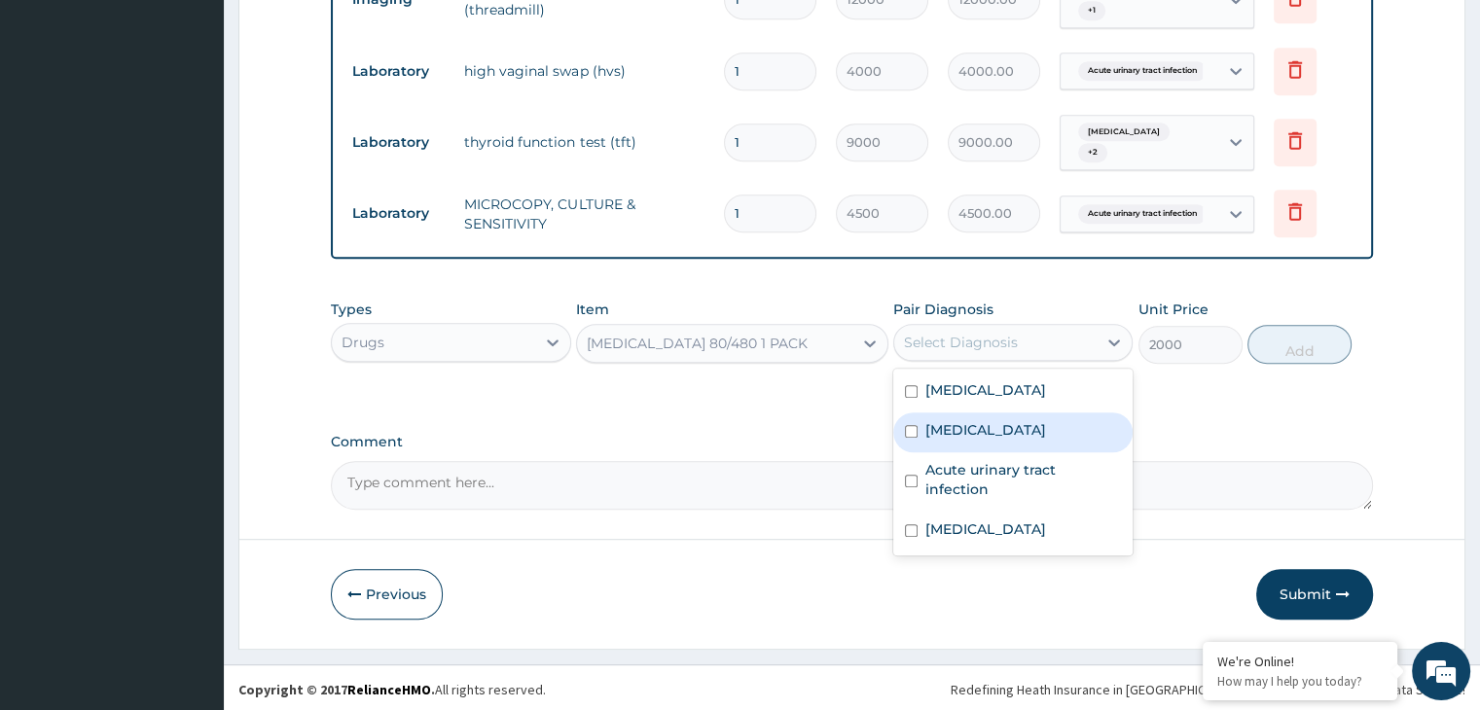
click at [737, 468] on textarea "Comment" at bounding box center [851, 485] width 1041 height 49
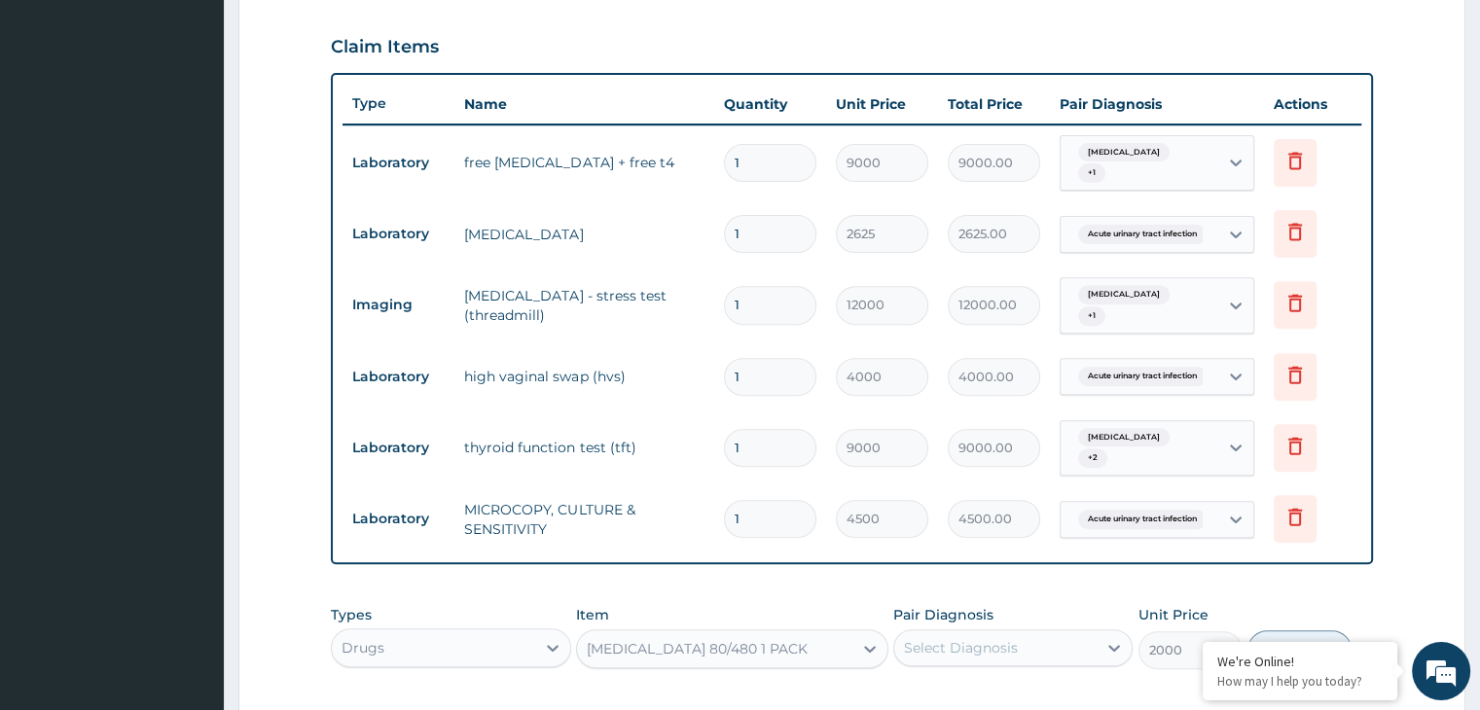
scroll to position [470, 0]
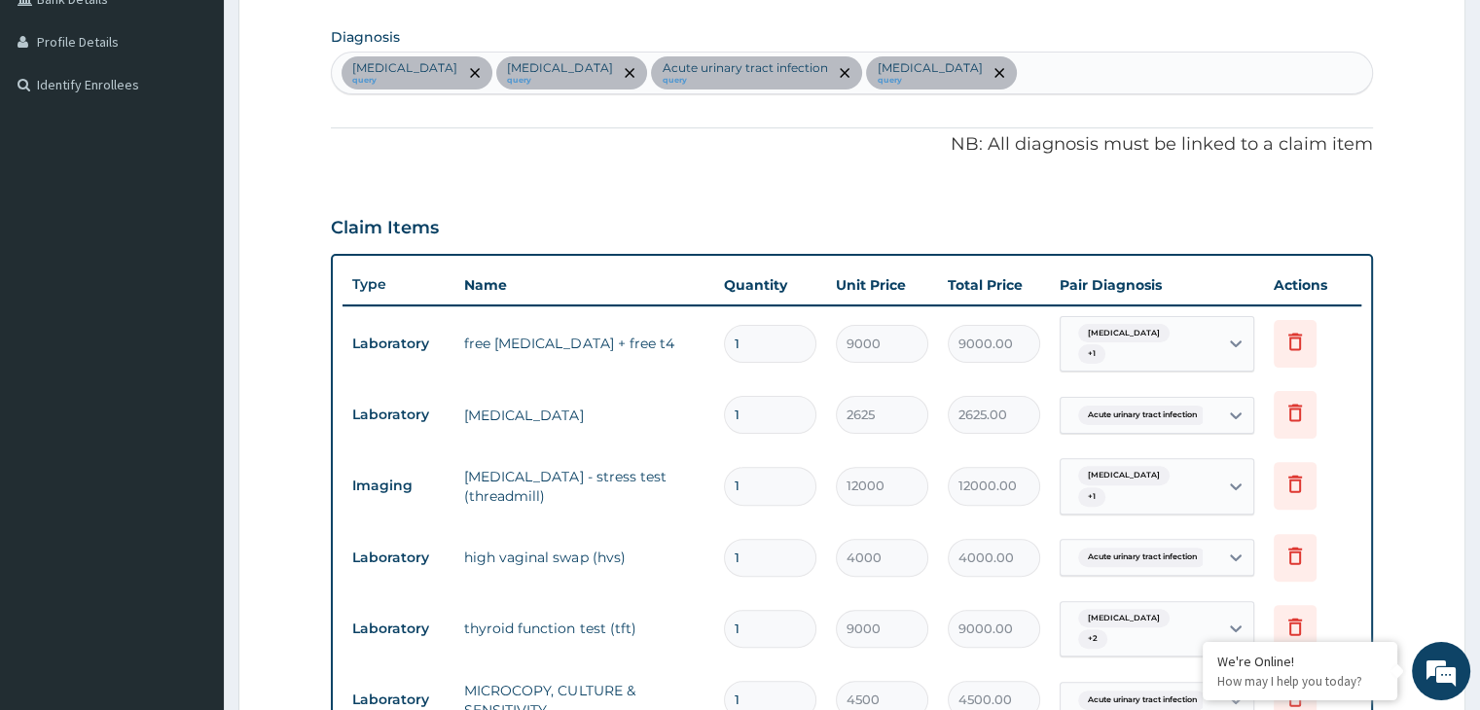
click at [973, 79] on div "Cardiac arrhythmia query Palpitations query Acute urinary tract infection query…" at bounding box center [851, 73] width 1039 height 41
type input "MALARIA"
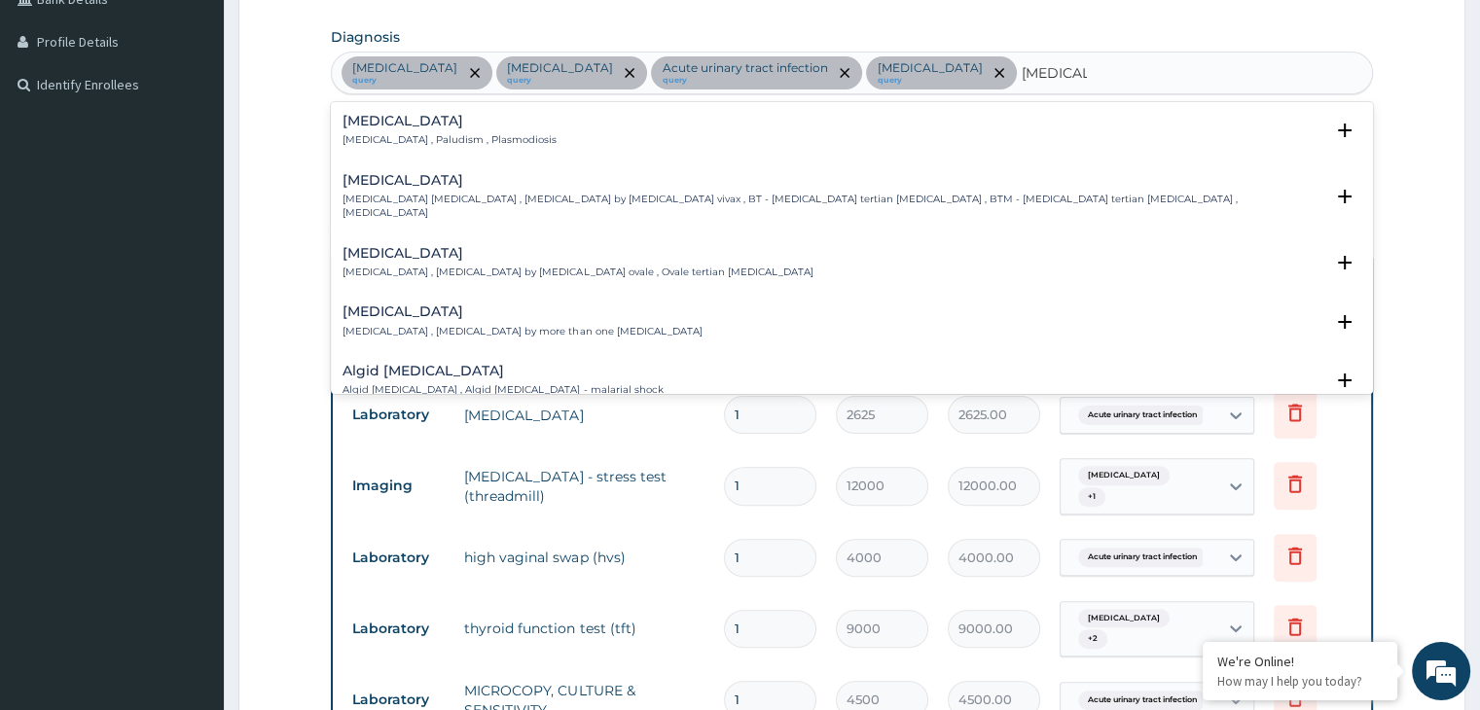
click at [476, 134] on p "Malaria , Paludism , Plasmodiosis" at bounding box center [450, 140] width 214 height 14
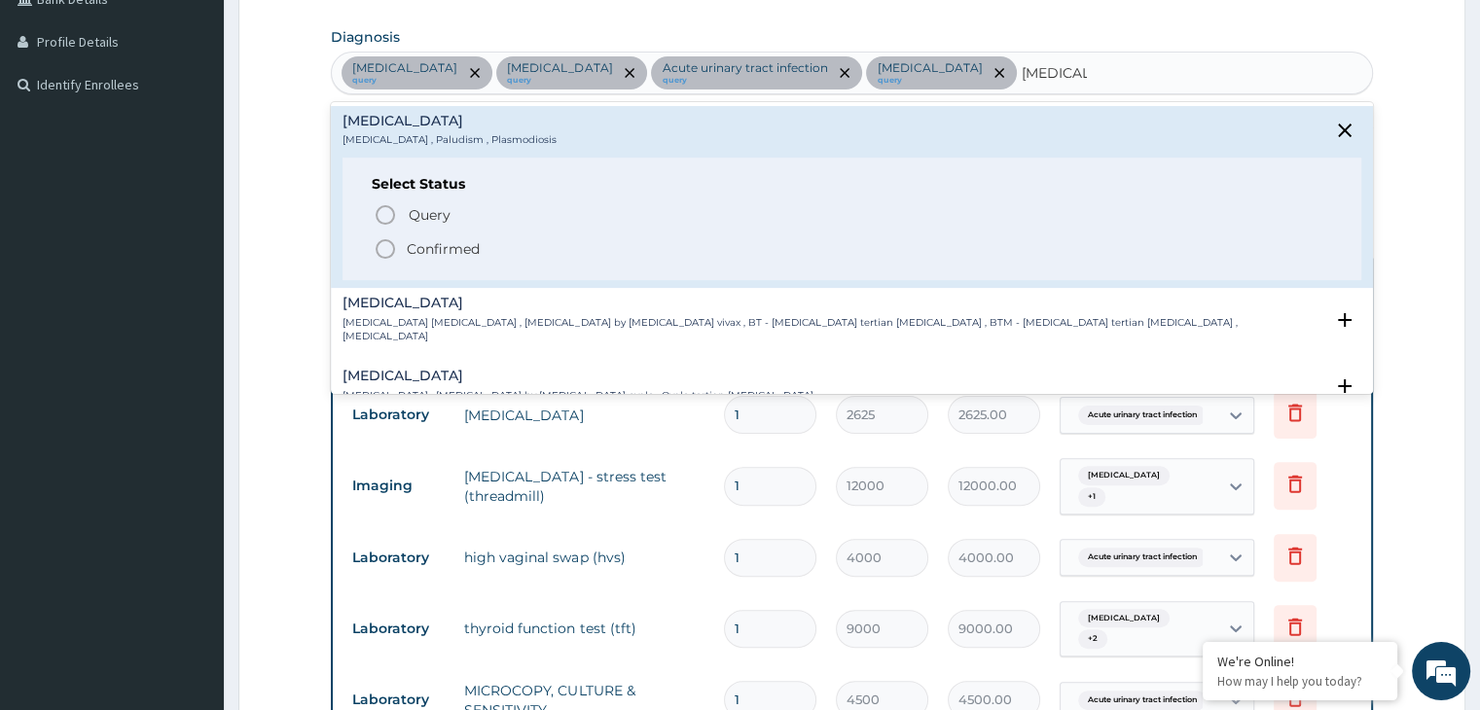
click at [458, 246] on p "Confirmed" at bounding box center [443, 248] width 73 height 19
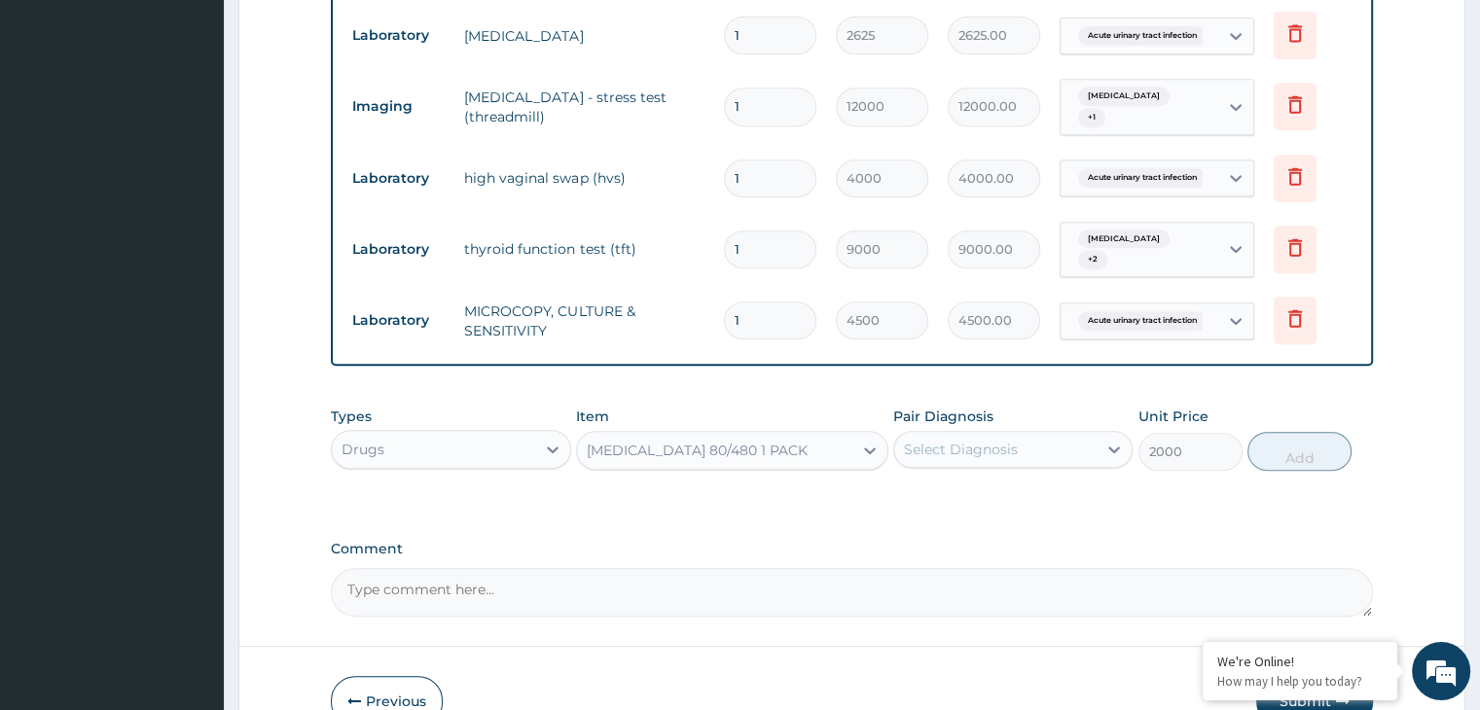
scroll to position [957, 0]
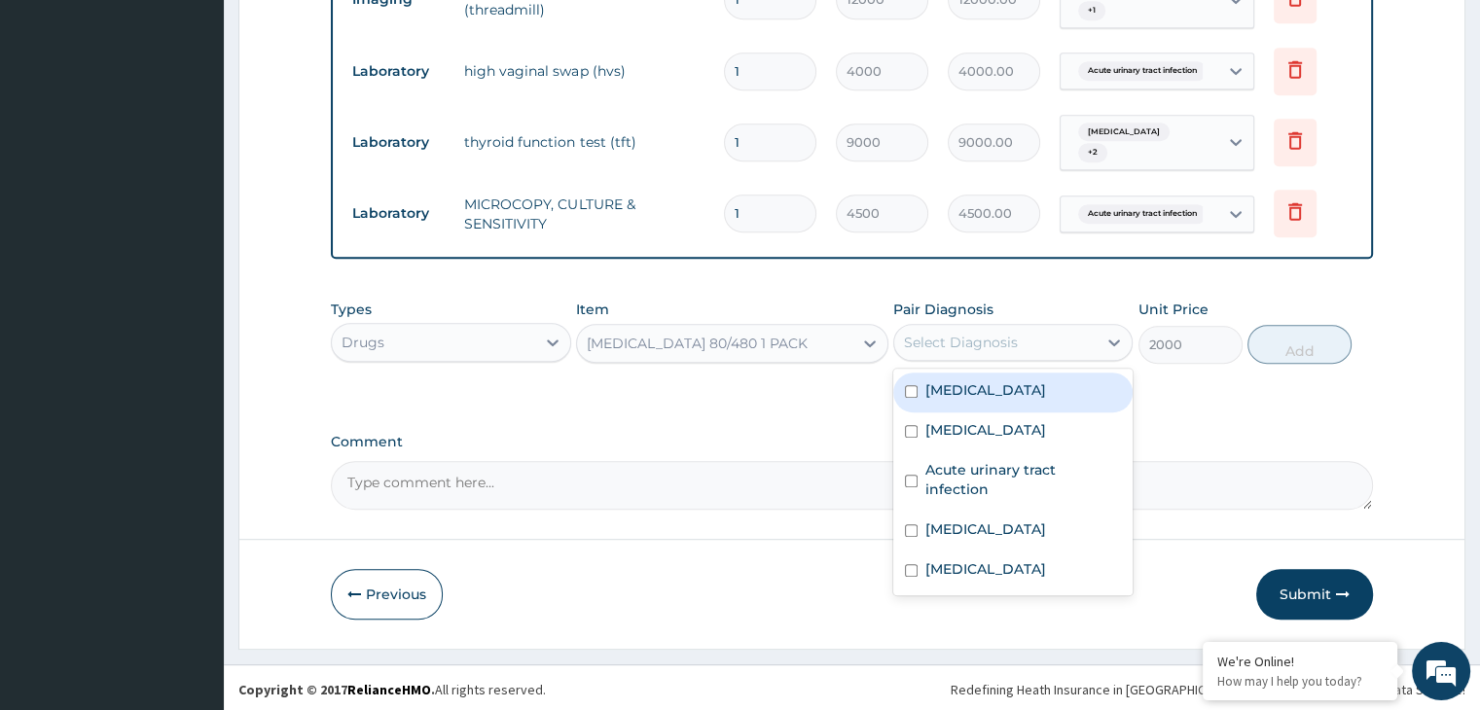
click at [1044, 331] on div "Select Diagnosis" at bounding box center [995, 342] width 202 height 31
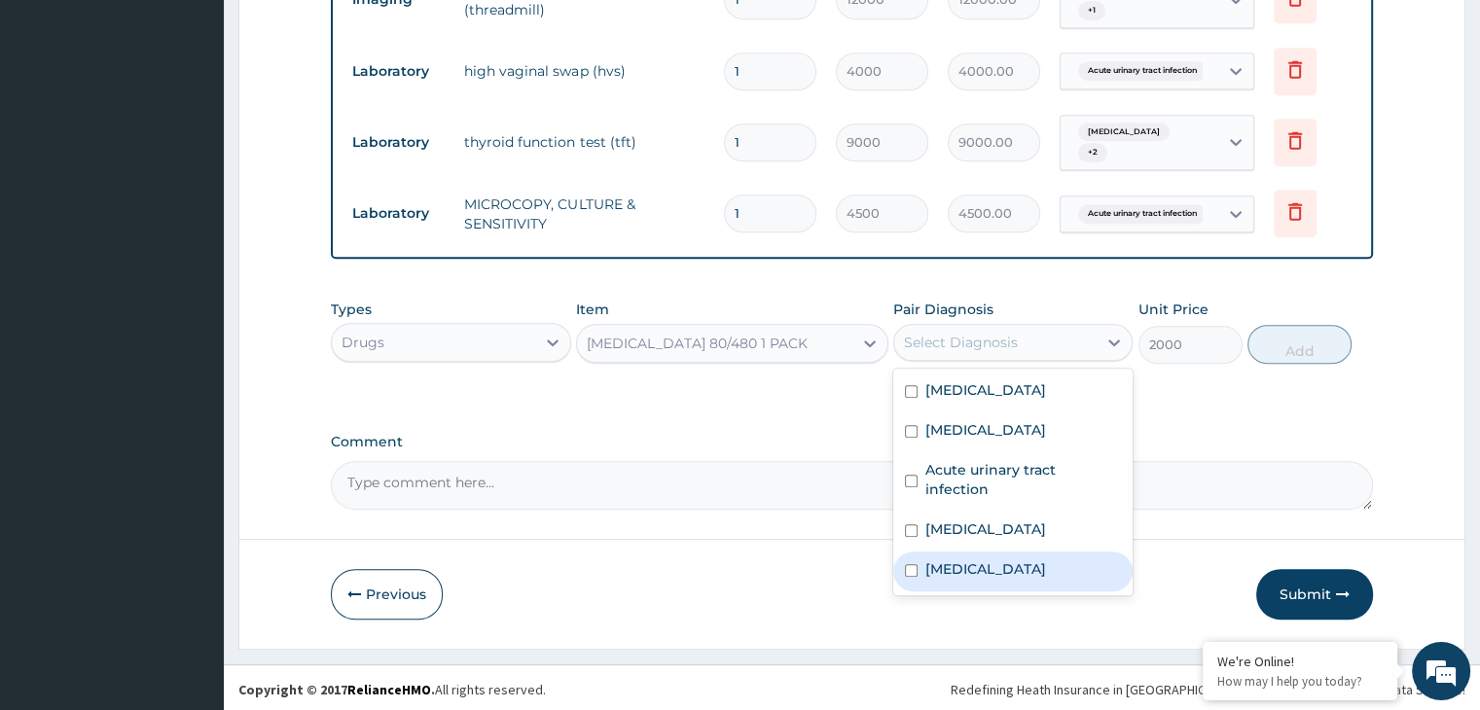
click at [939, 560] on label "Malaria" at bounding box center [986, 569] width 121 height 19
checkbox input "true"
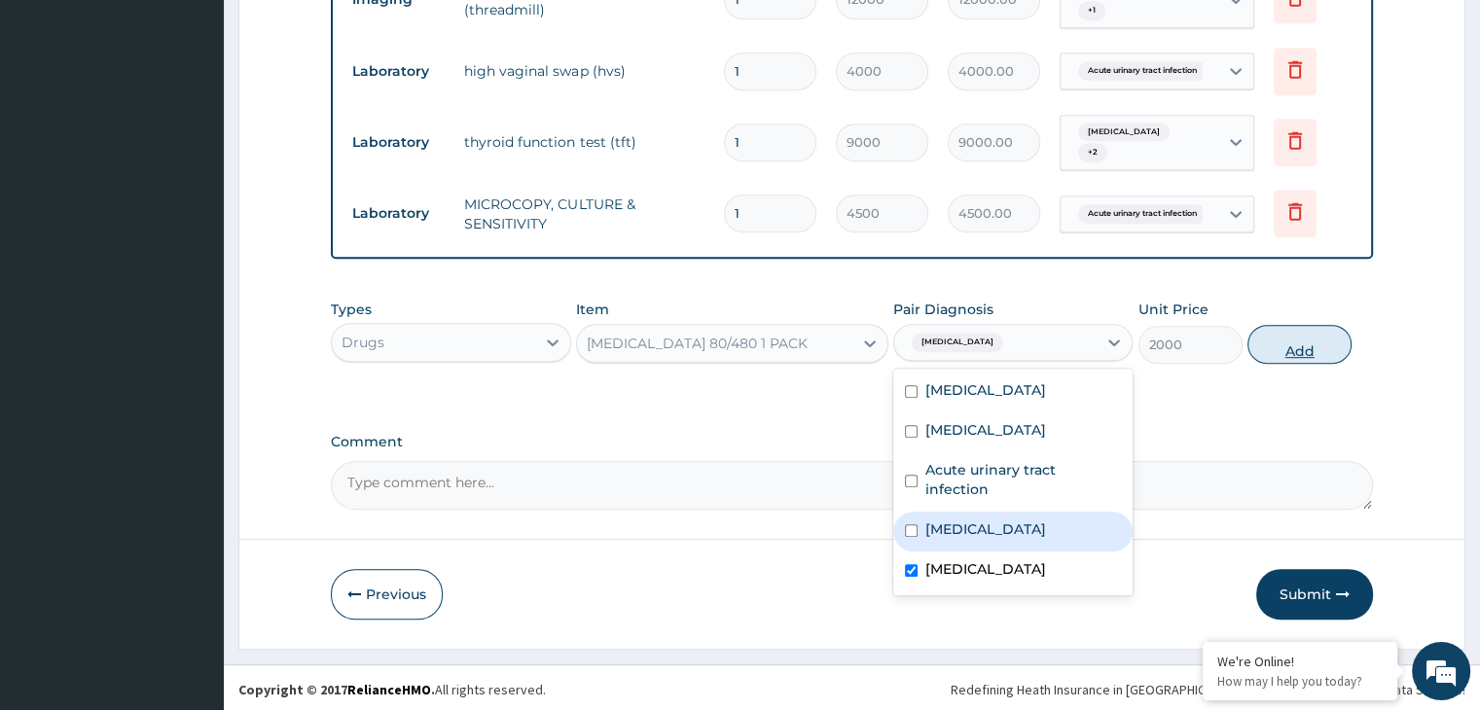
click at [1329, 342] on button "Add" at bounding box center [1300, 344] width 104 height 39
type input "0"
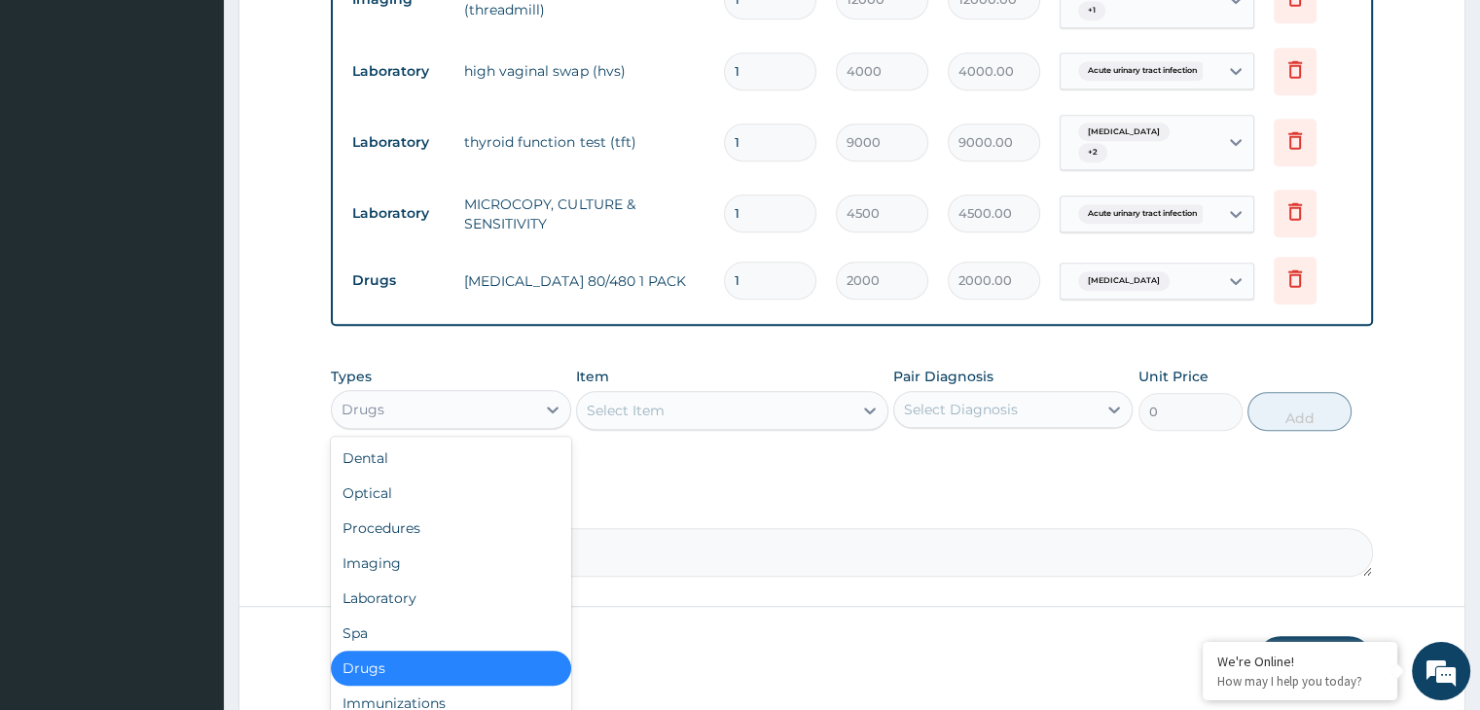
click at [358, 418] on div "Drugs" at bounding box center [433, 409] width 202 height 31
drag, startPoint x: 385, startPoint y: 585, endPoint x: 393, endPoint y: 569, distance: 17.4
click at [385, 585] on div "Laboratory" at bounding box center [450, 598] width 239 height 35
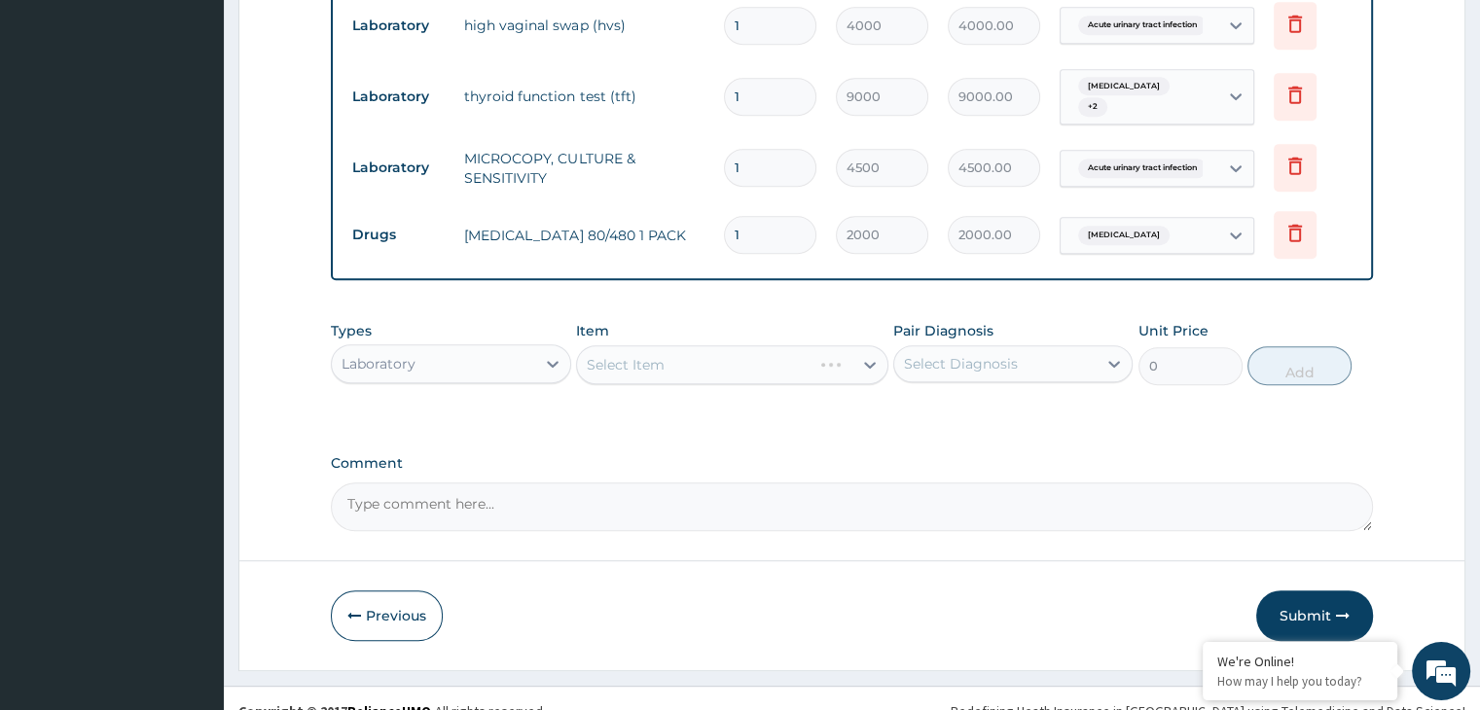
scroll to position [1024, 0]
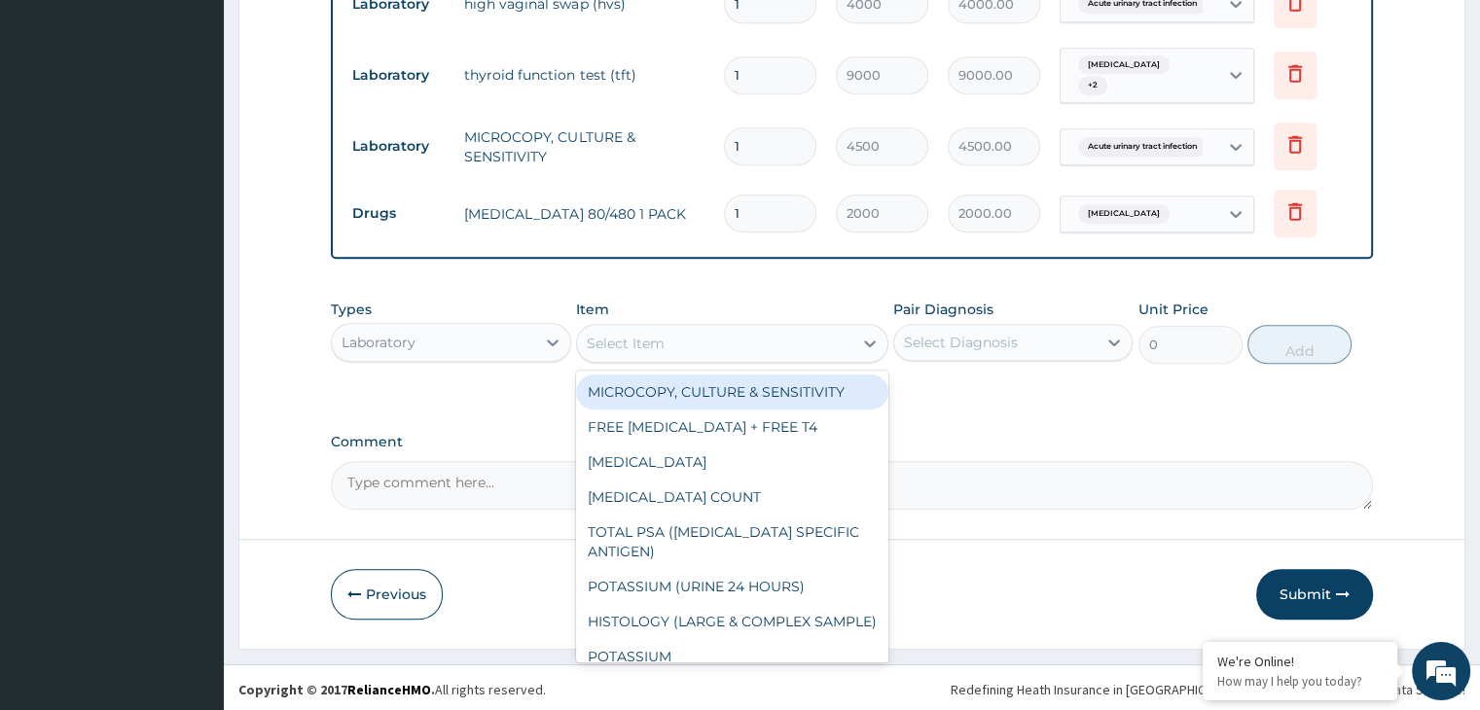
click at [653, 334] on div "Select Item" at bounding box center [626, 343] width 78 height 19
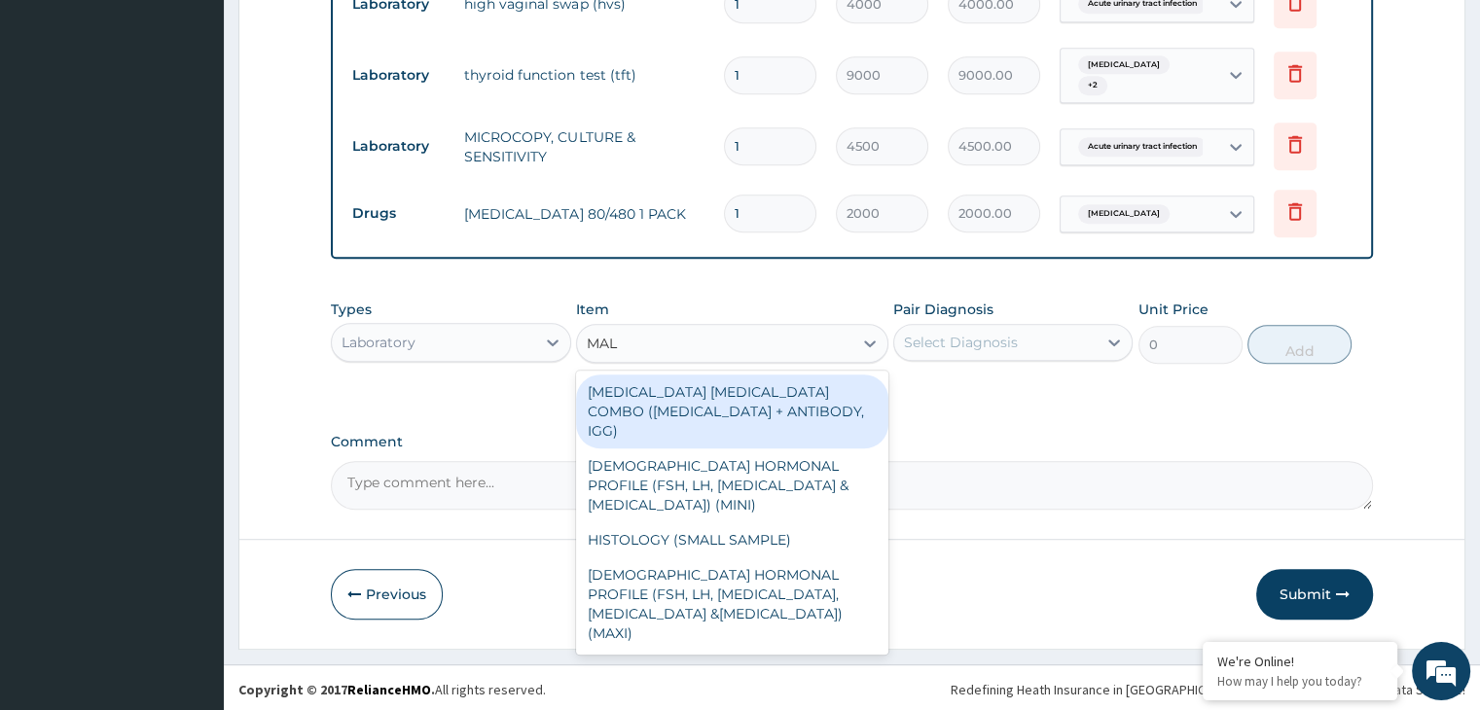
type input "MALA"
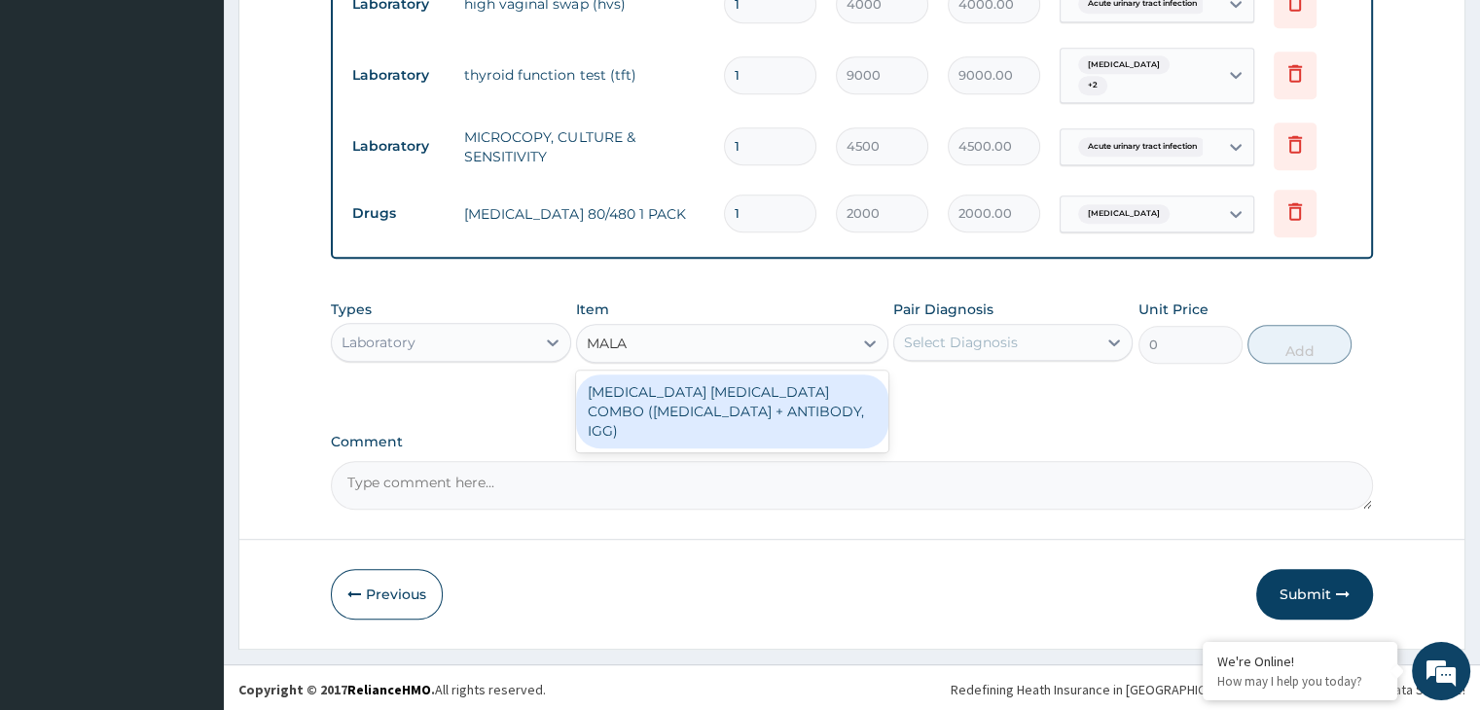
type input "1875"
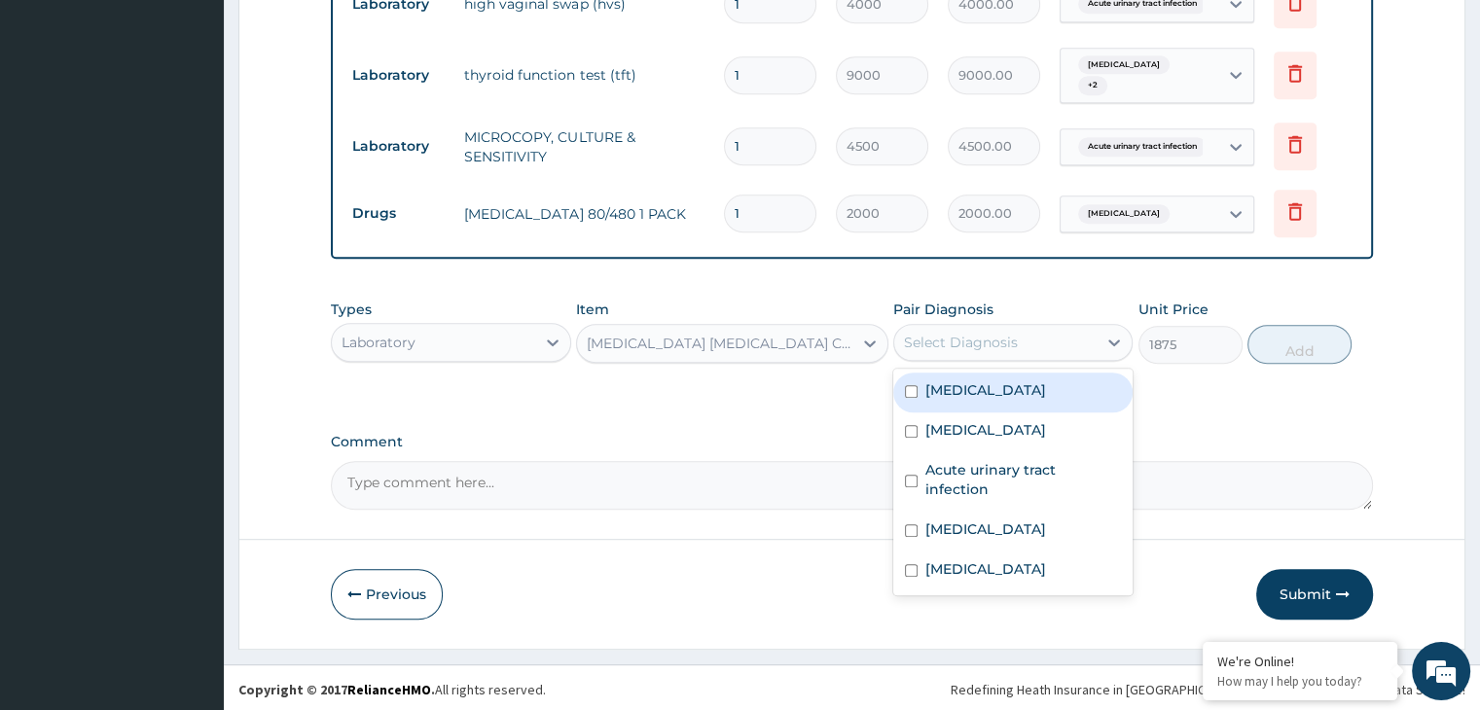
click at [1060, 344] on div "Select Diagnosis" at bounding box center [995, 342] width 202 height 31
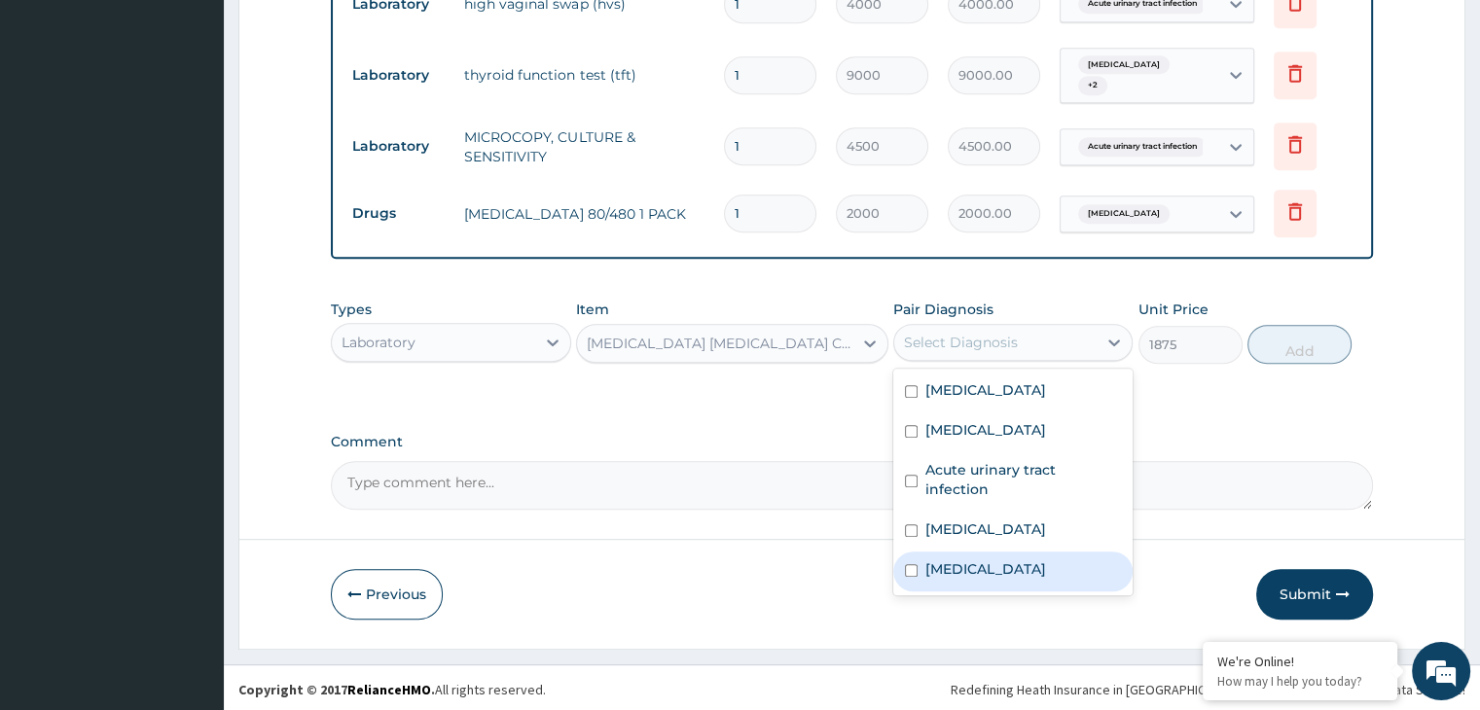
click at [949, 560] on label "Malaria" at bounding box center [986, 569] width 121 height 19
checkbox input "true"
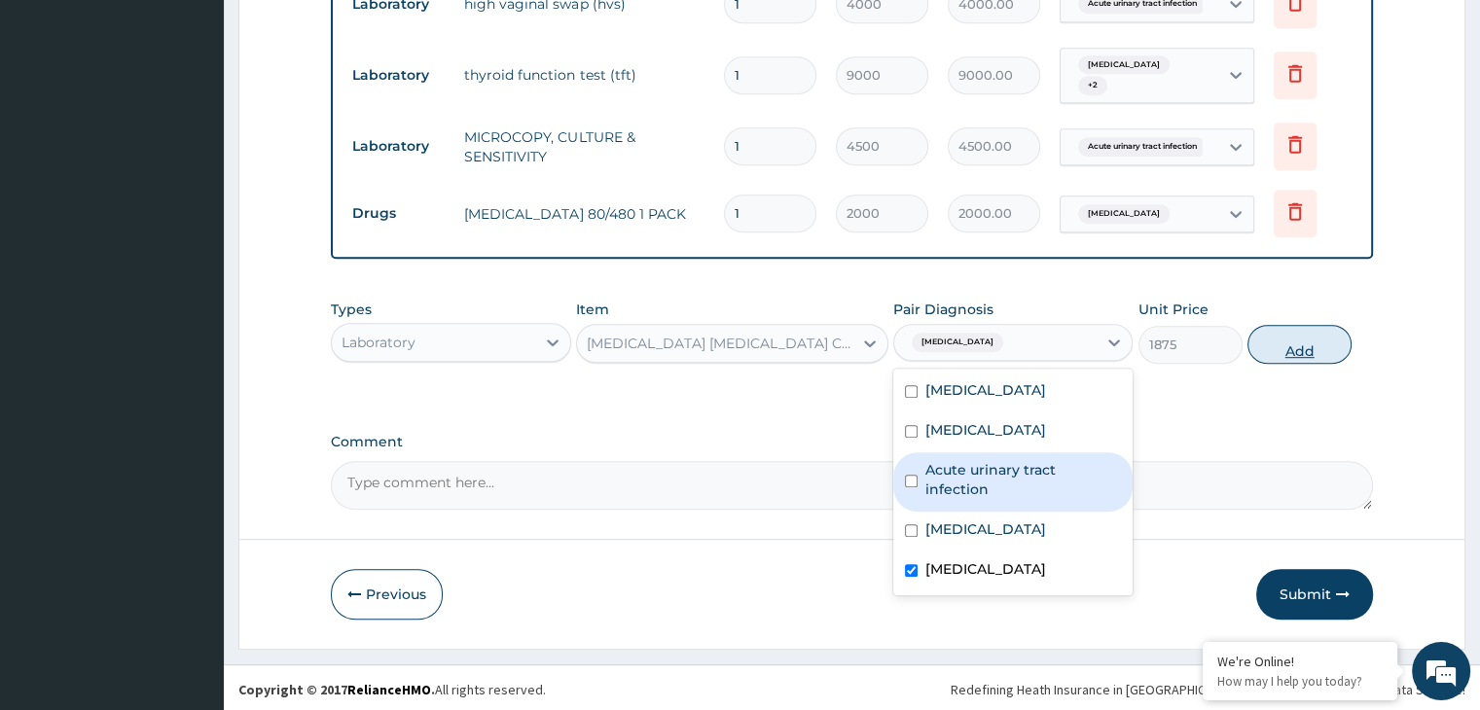
click at [1306, 352] on button "Add" at bounding box center [1300, 344] width 104 height 39
type input "0"
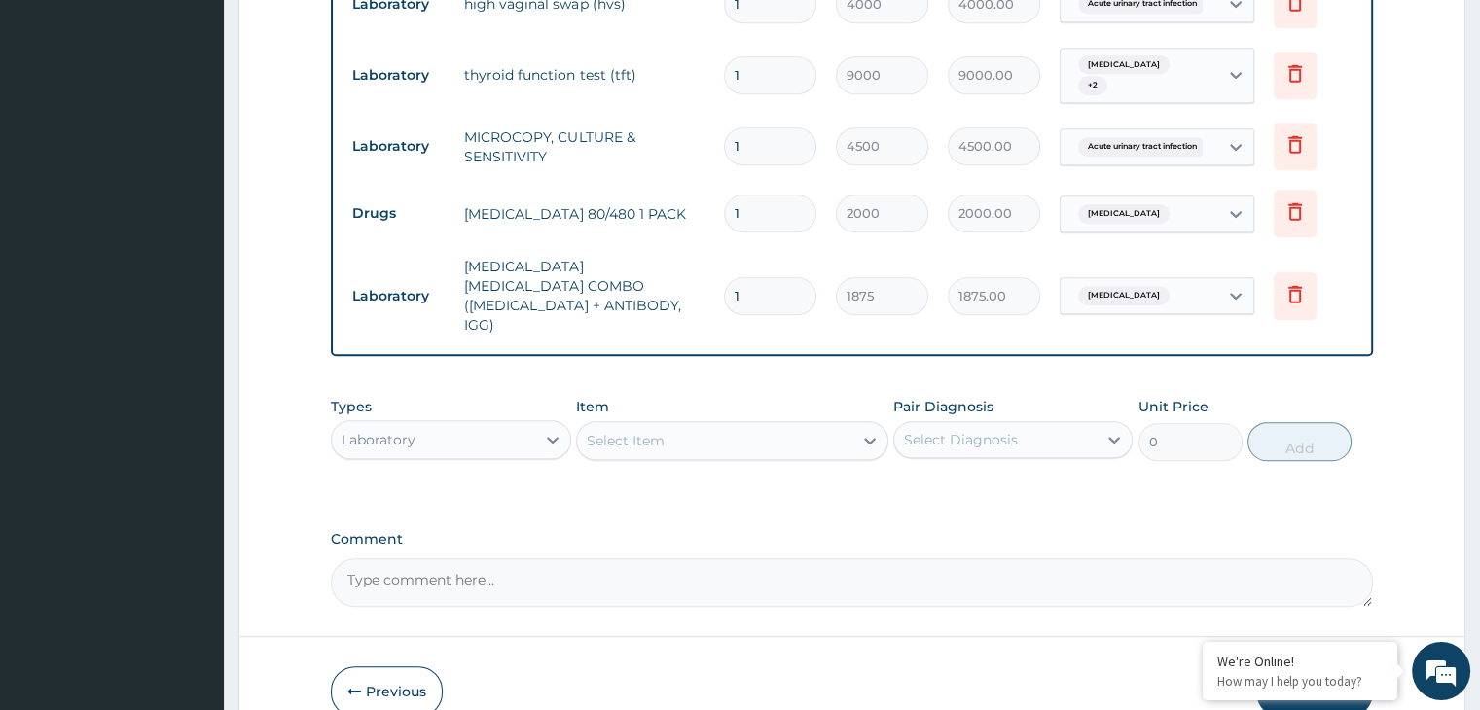
click at [631, 425] on div "Select Item" at bounding box center [714, 440] width 275 height 31
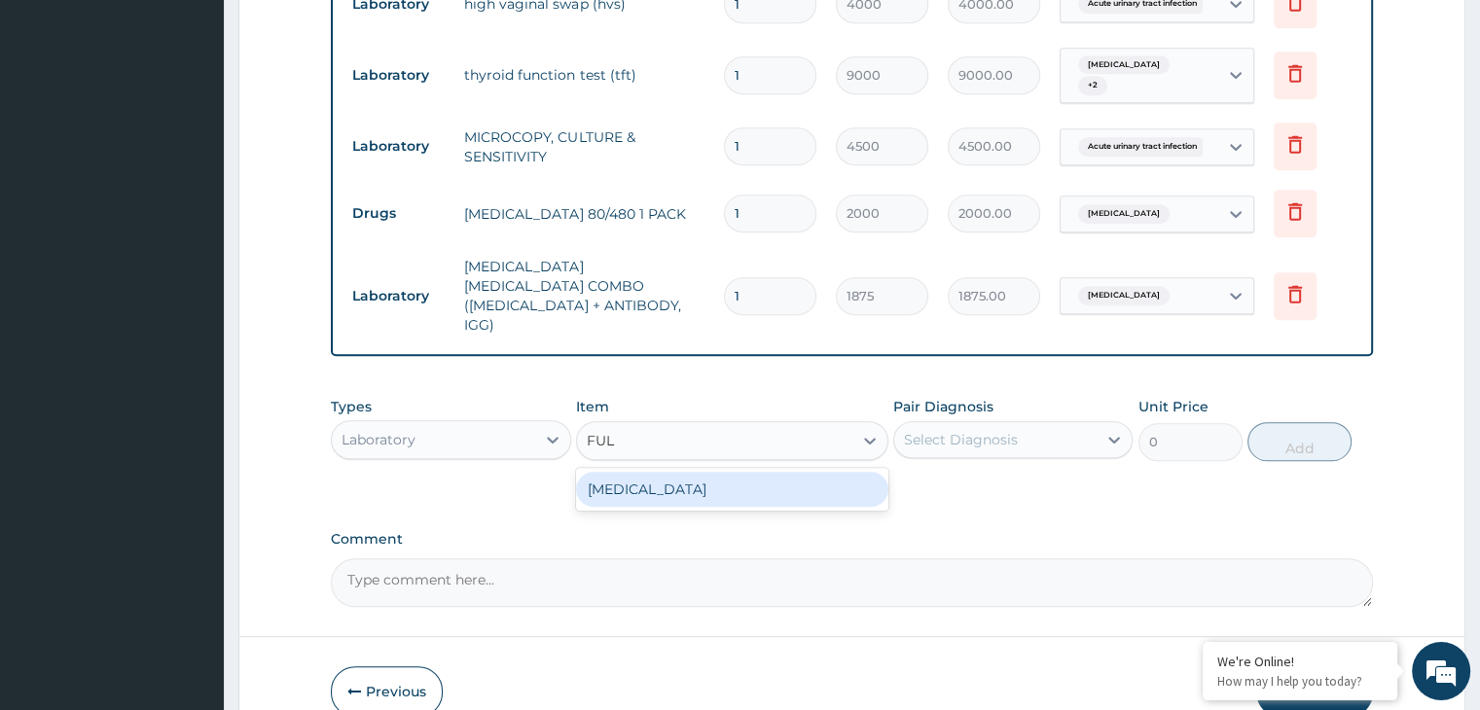
type input "FULL"
type input "3000"
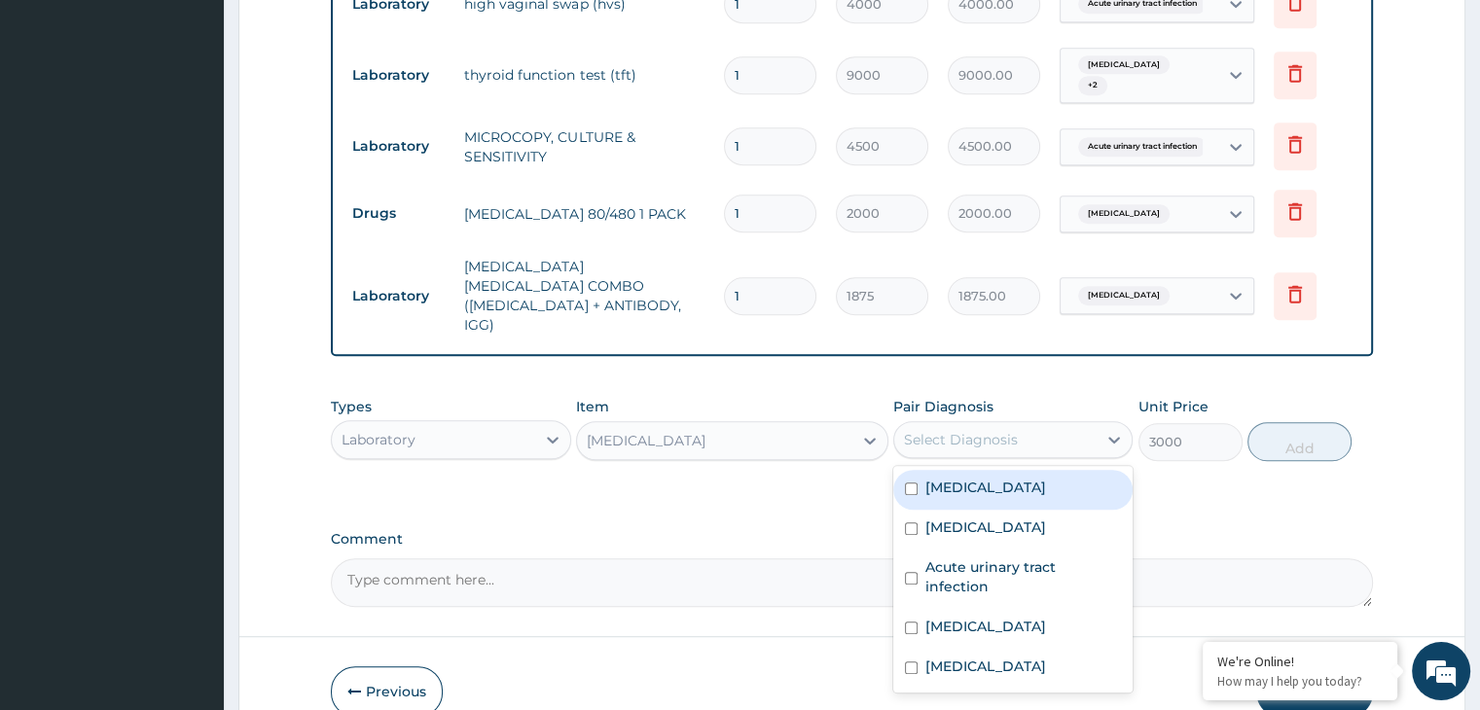
click at [958, 424] on div "Select Diagnosis" at bounding box center [995, 439] width 202 height 31
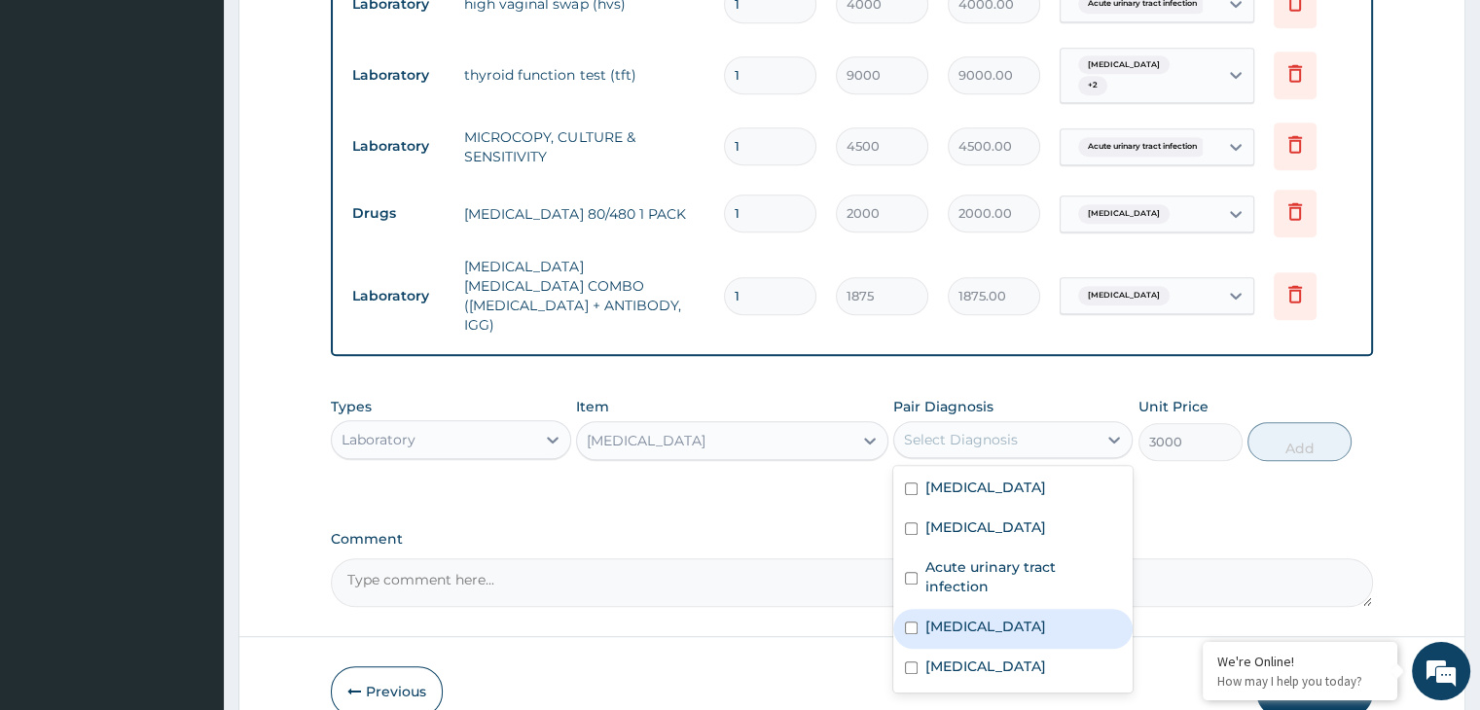
click at [978, 609] on div "Sepsis" at bounding box center [1012, 629] width 239 height 40
checkbox input "true"
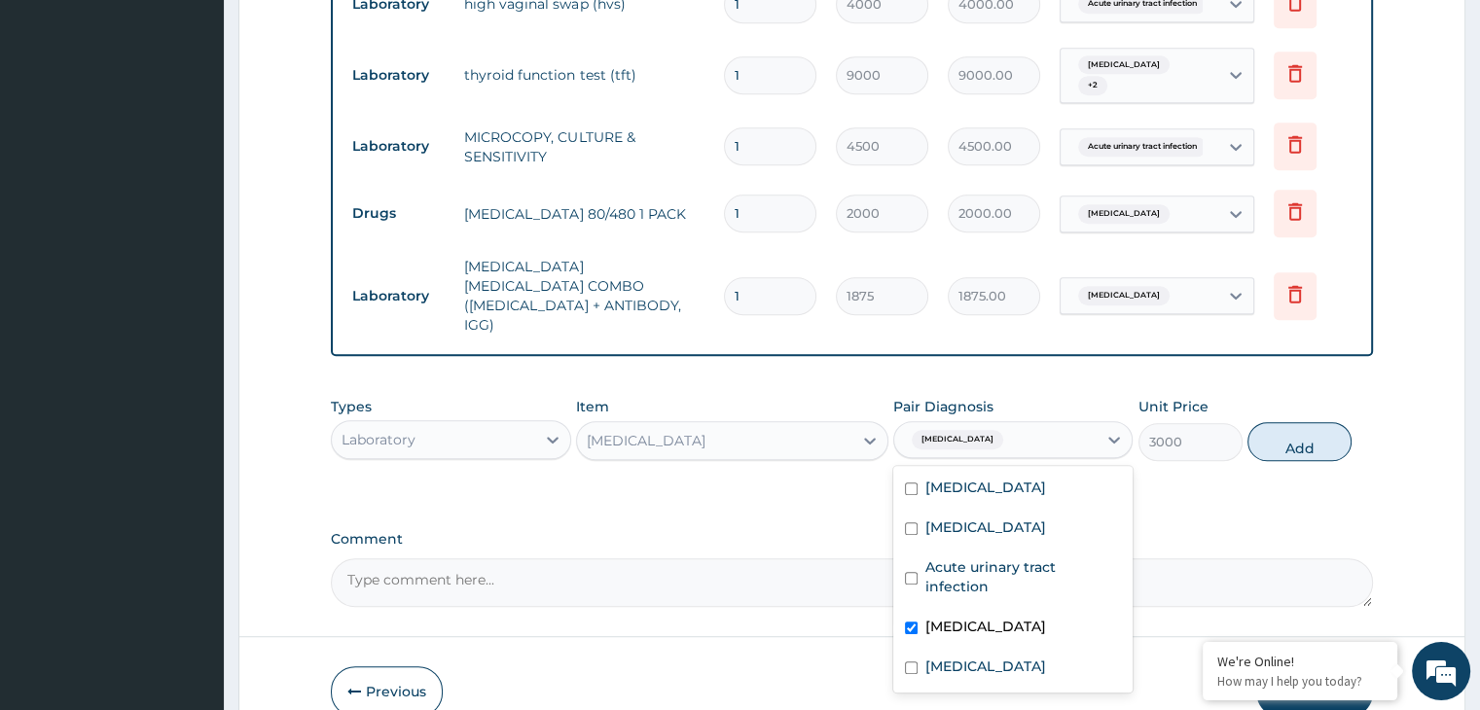
click at [1024, 550] on div "Acute urinary tract infection" at bounding box center [1012, 579] width 239 height 59
checkbox input "true"
click at [1316, 422] on button "Add" at bounding box center [1300, 441] width 104 height 39
type input "0"
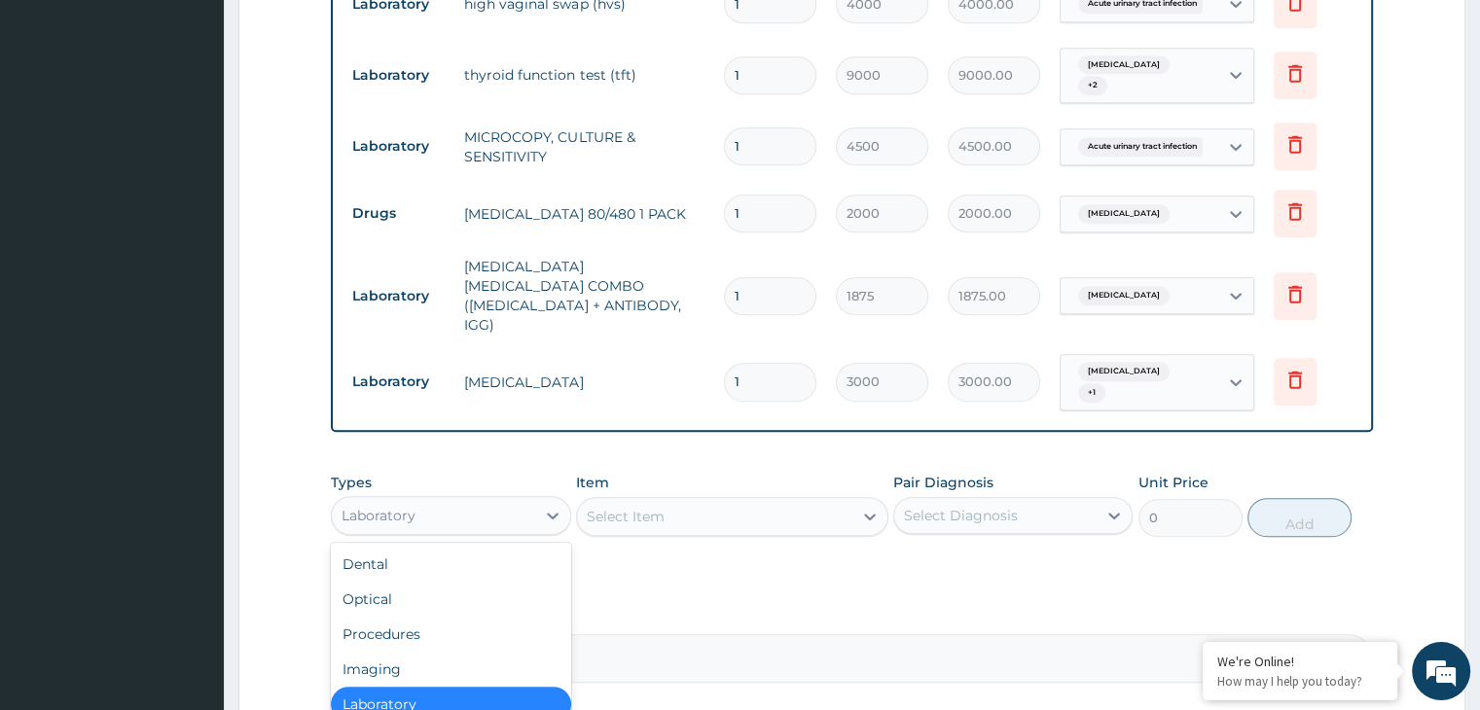
click at [486, 500] on div "Laboratory" at bounding box center [433, 515] width 202 height 31
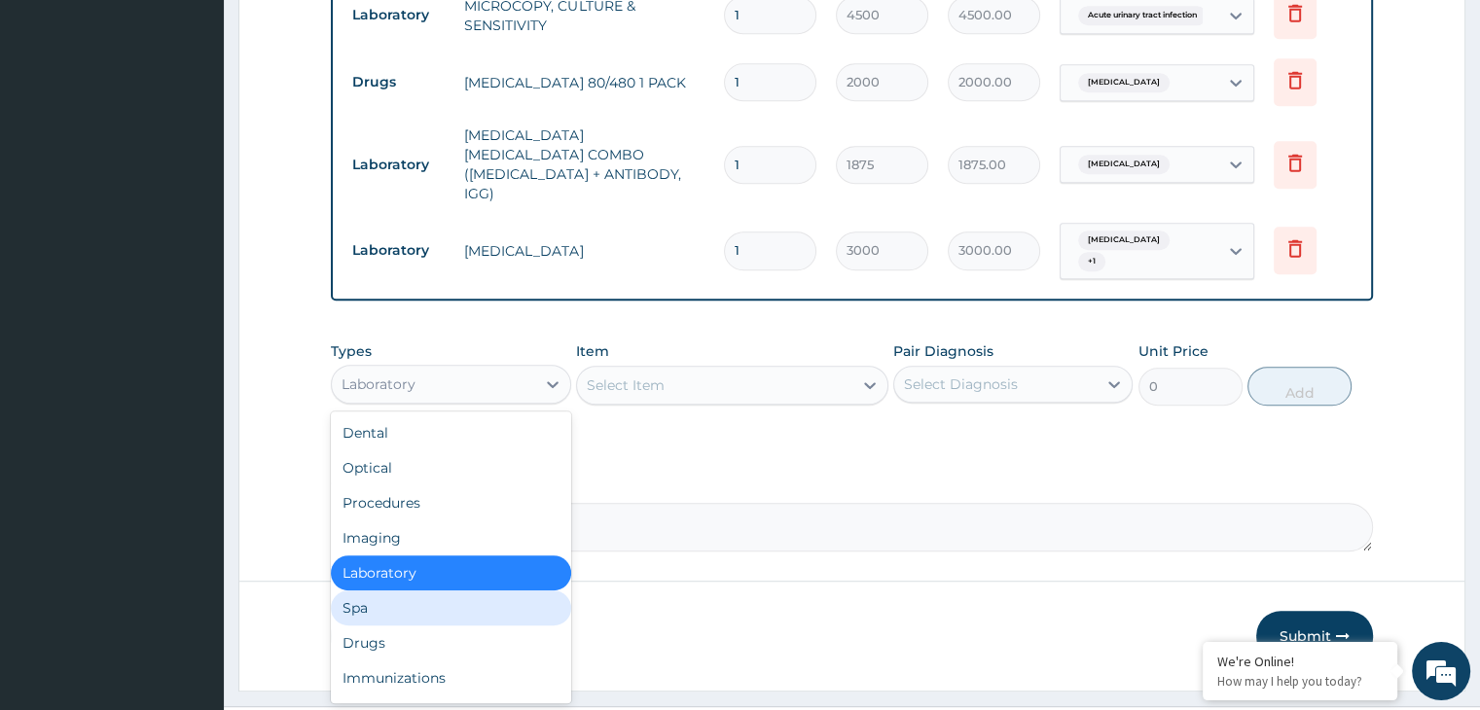
scroll to position [1157, 0]
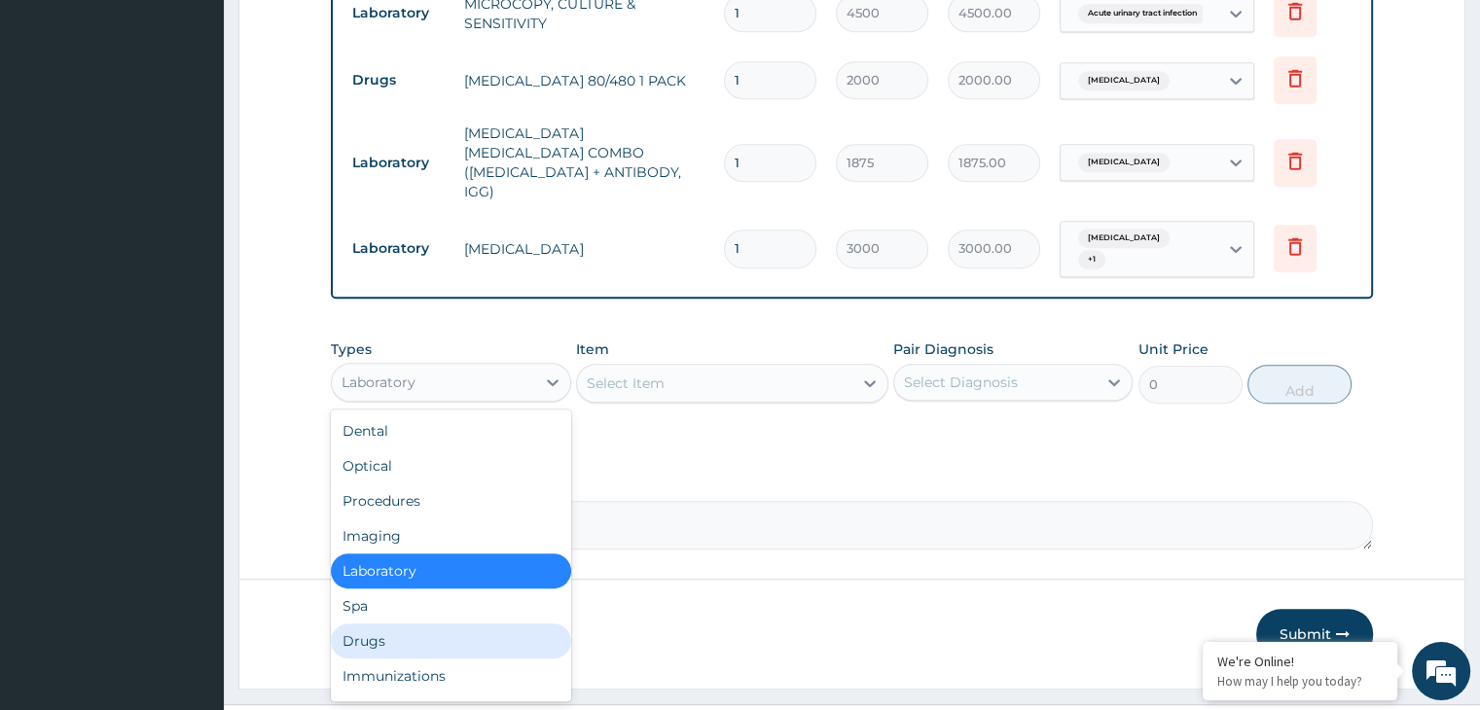
click at [395, 624] on div "Drugs" at bounding box center [450, 641] width 239 height 35
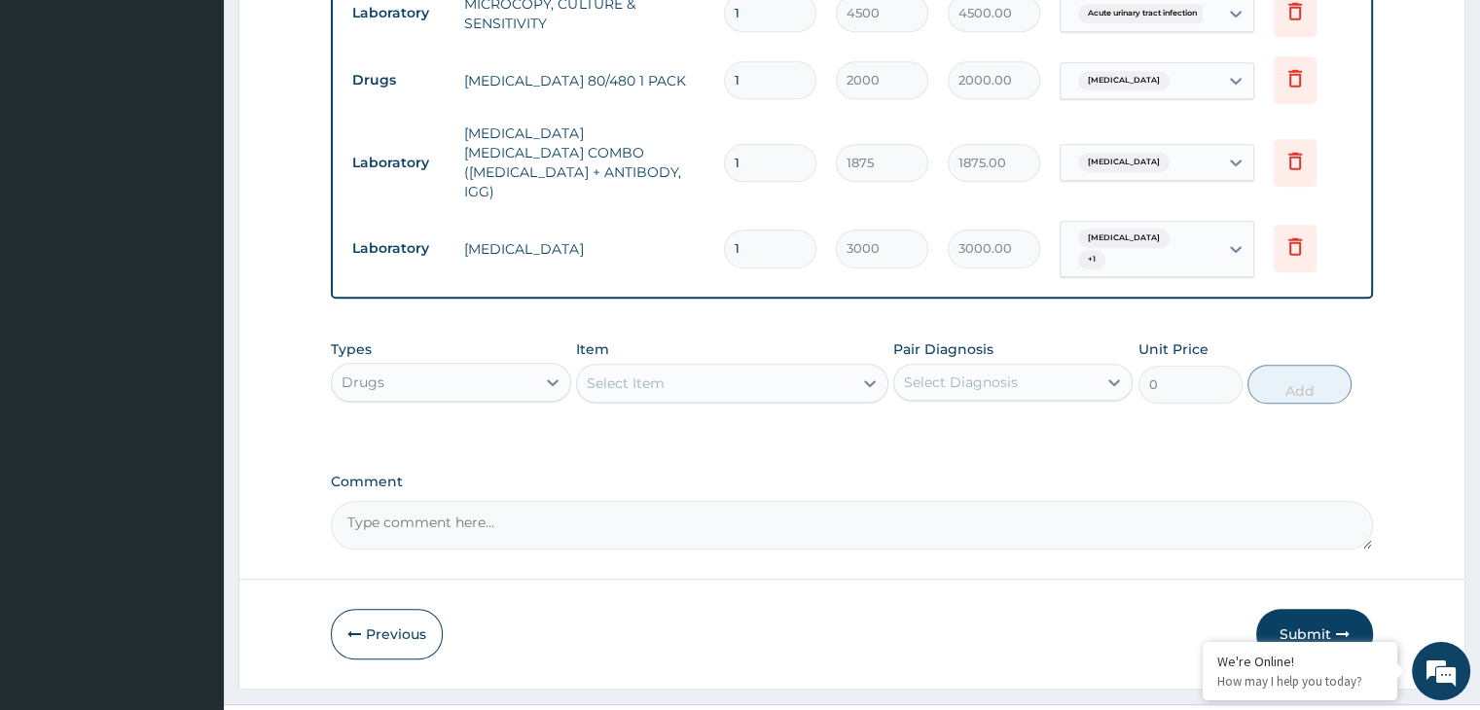
click at [667, 368] on div "Select Item" at bounding box center [714, 383] width 275 height 31
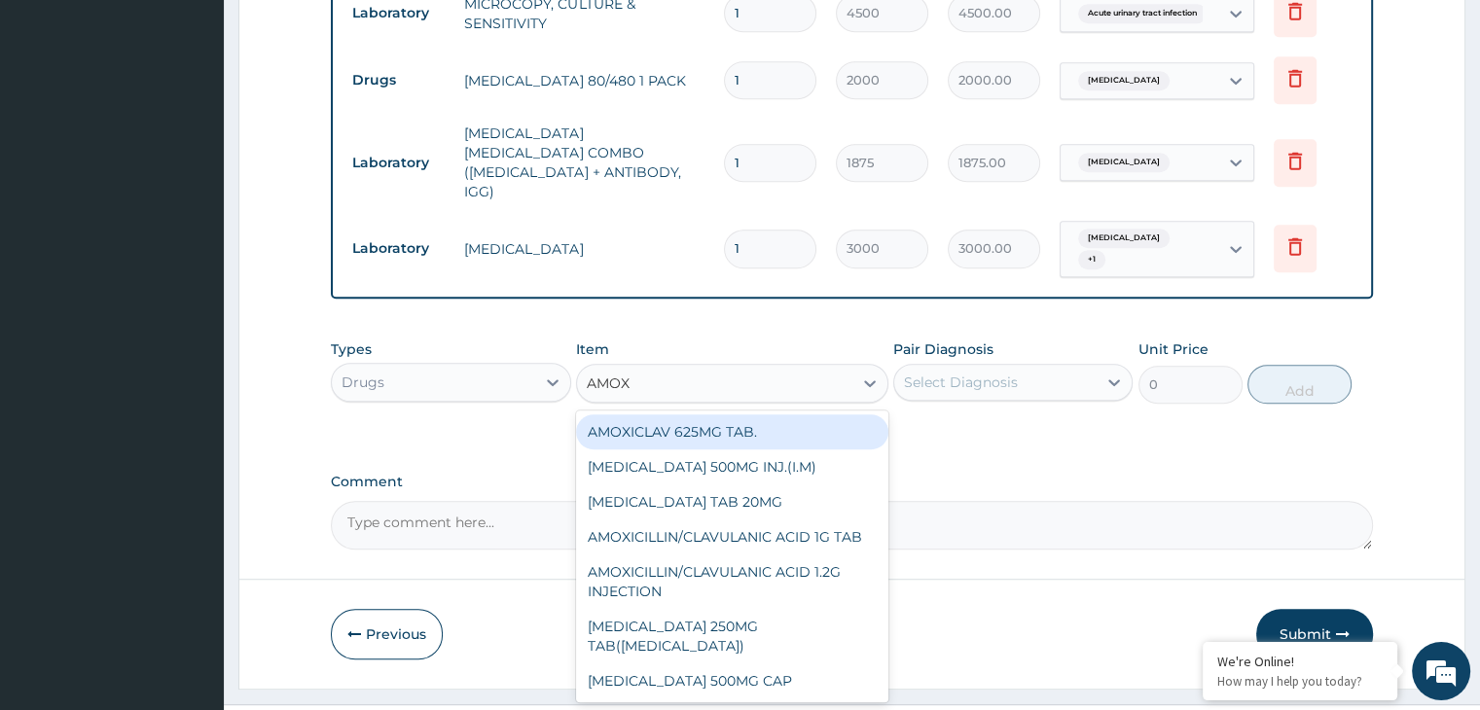
type input "AMOXI"
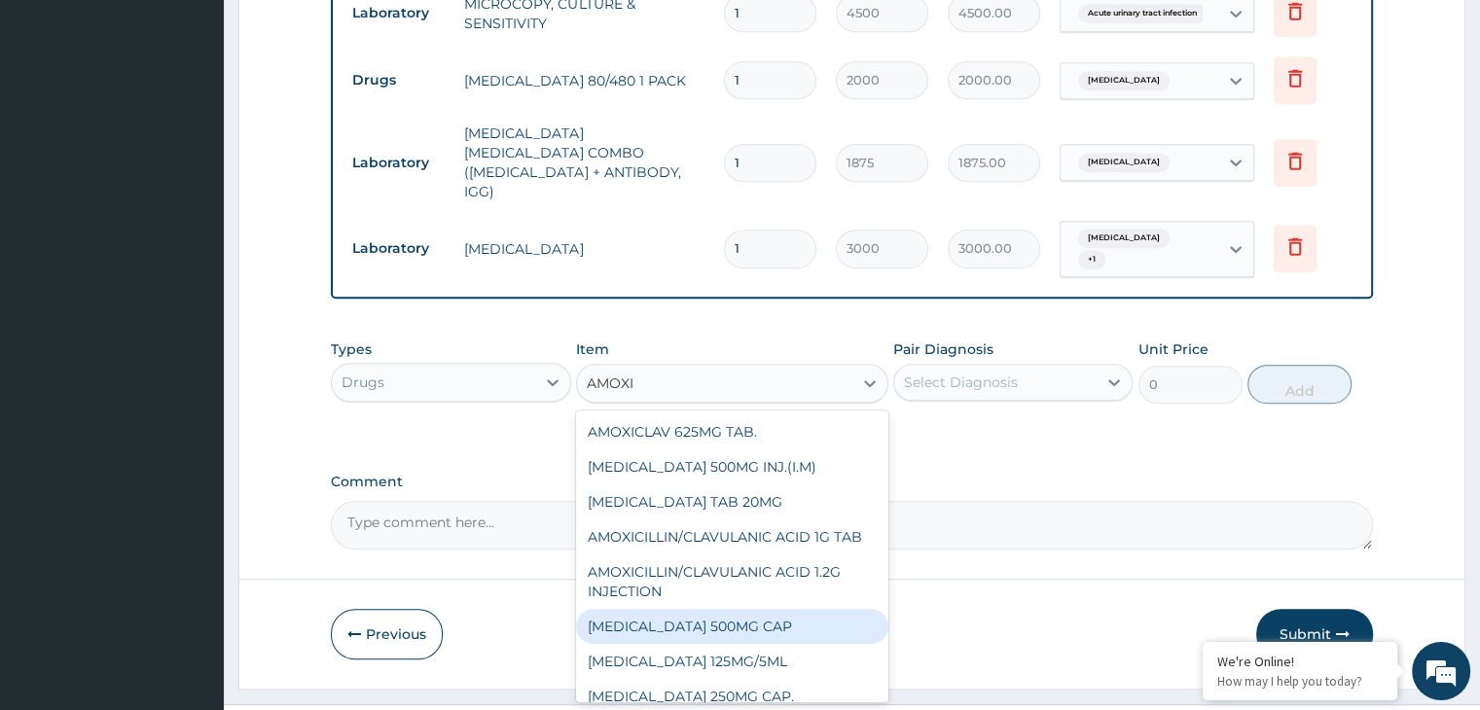
click at [684, 609] on div "AMOXICILLIN 500MG CAP" at bounding box center [732, 626] width 312 height 35
type input "70"
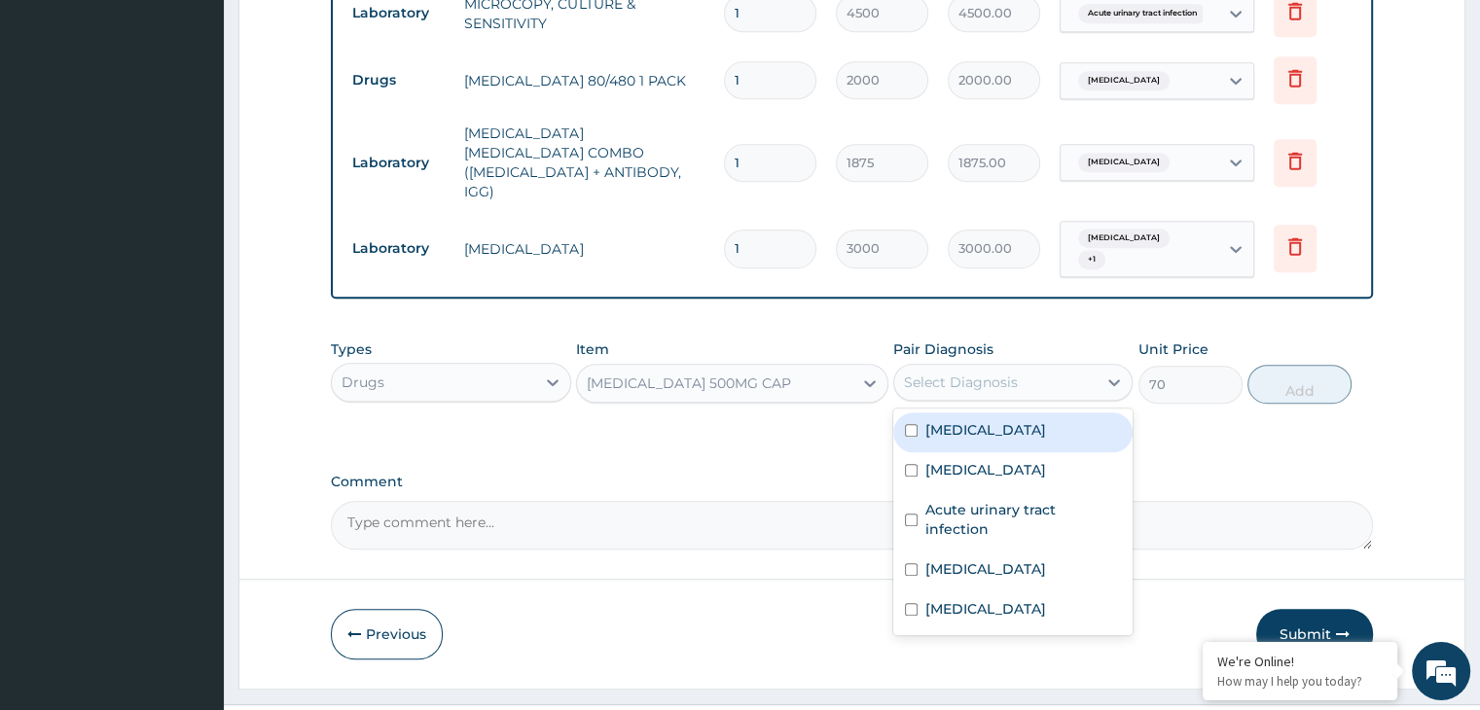
click at [1029, 367] on div "Select Diagnosis" at bounding box center [995, 382] width 202 height 31
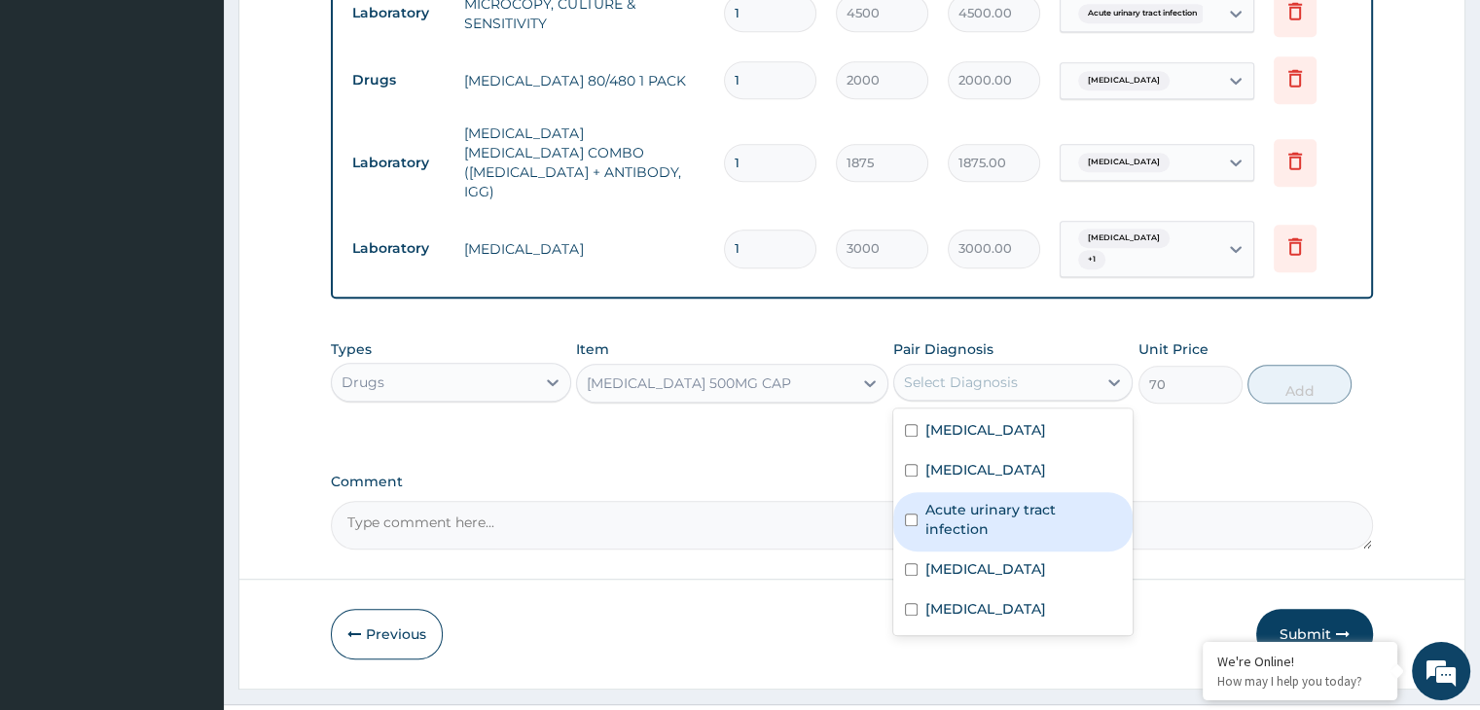
click at [1034, 500] on label "Acute urinary tract infection" at bounding box center [1024, 519] width 196 height 39
checkbox input "true"
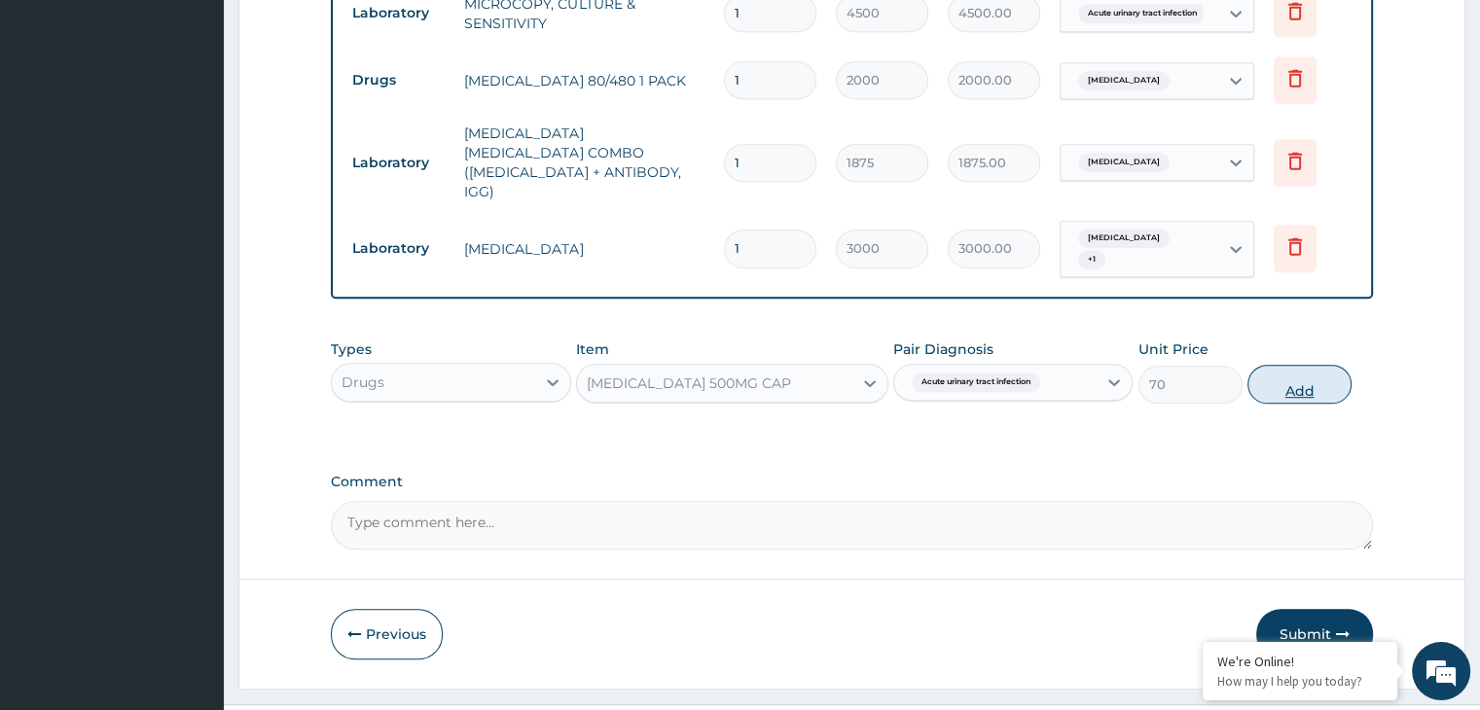
click at [1306, 365] on button "Add" at bounding box center [1300, 384] width 104 height 39
type input "0"
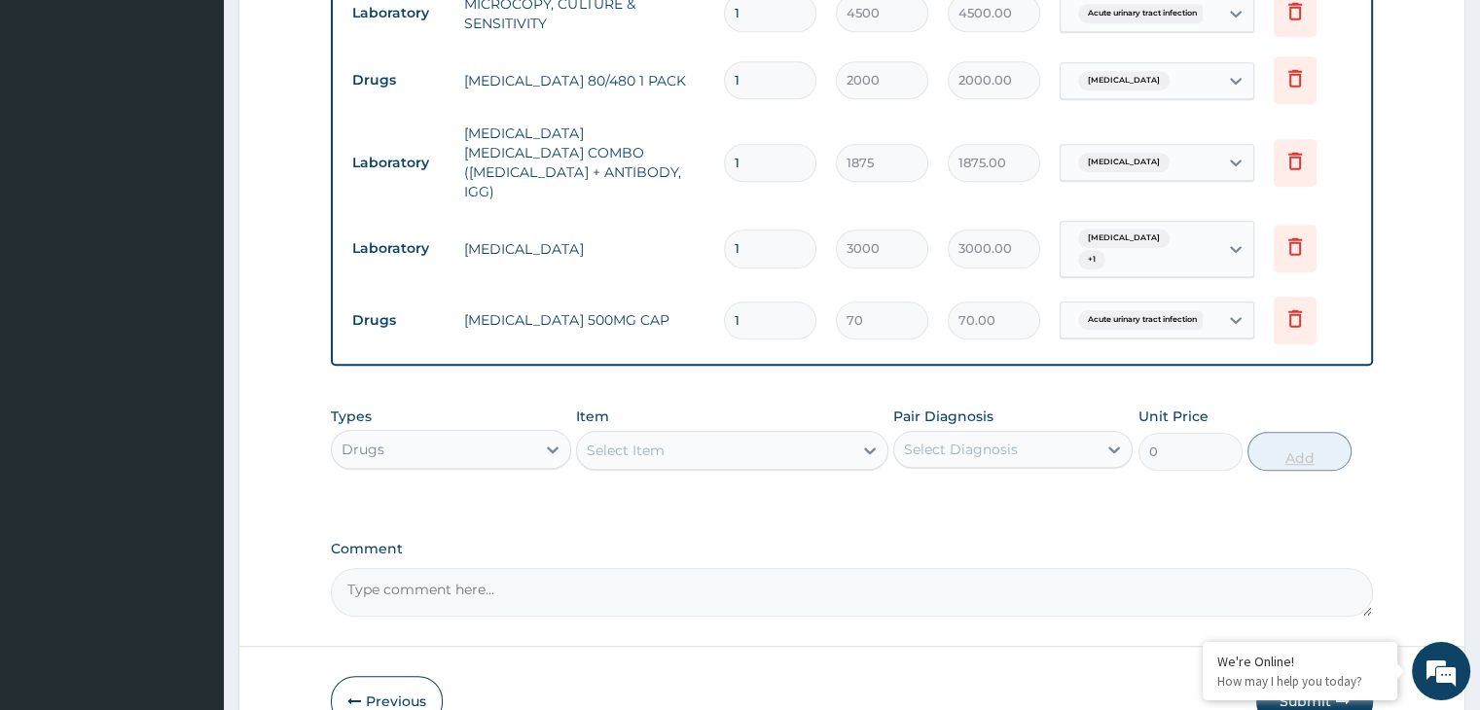
type input "15"
type input "1050.00"
type input "15"
click at [683, 435] on div "Select Item" at bounding box center [714, 450] width 275 height 31
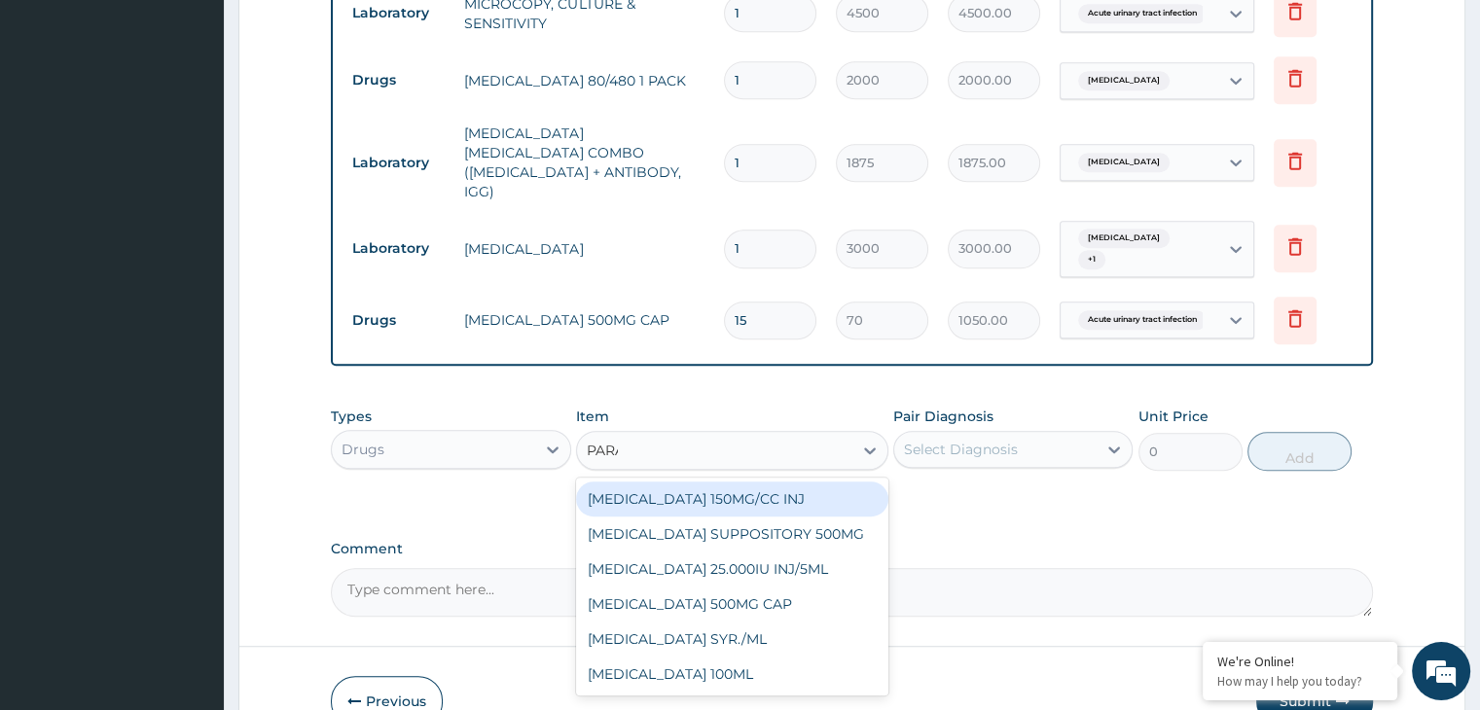
type input "PARAC"
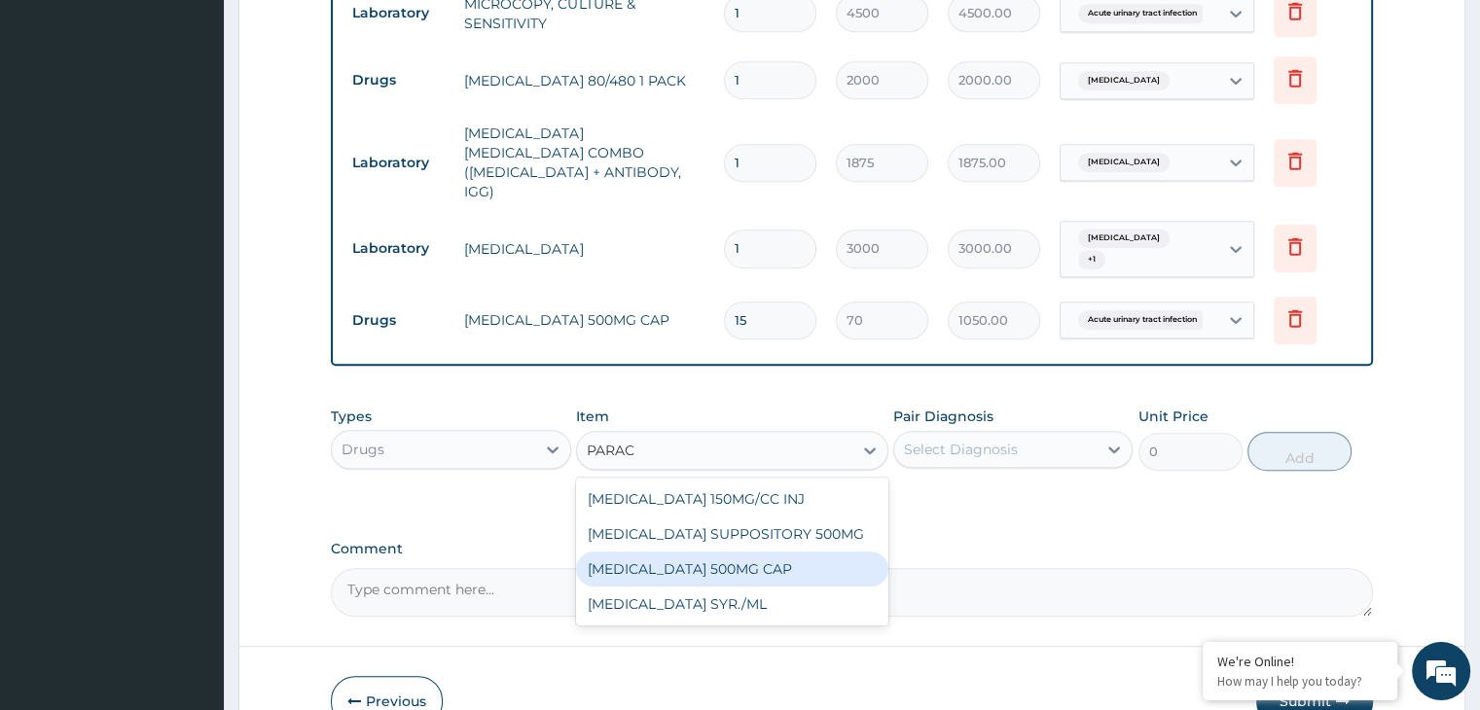
click at [685, 552] on div "[MEDICAL_DATA] 500MG CAP" at bounding box center [732, 569] width 312 height 35
type input "14"
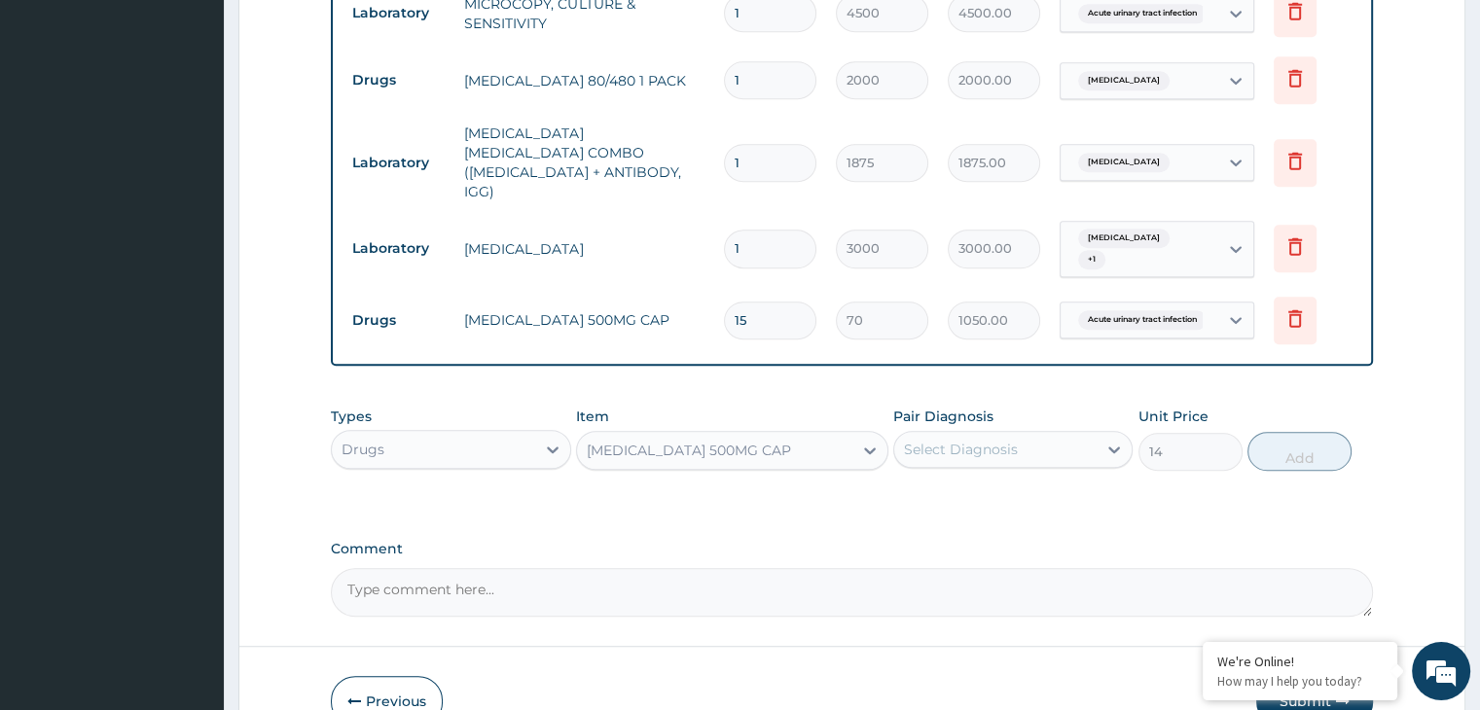
click at [981, 434] on div "Select Diagnosis" at bounding box center [995, 449] width 202 height 31
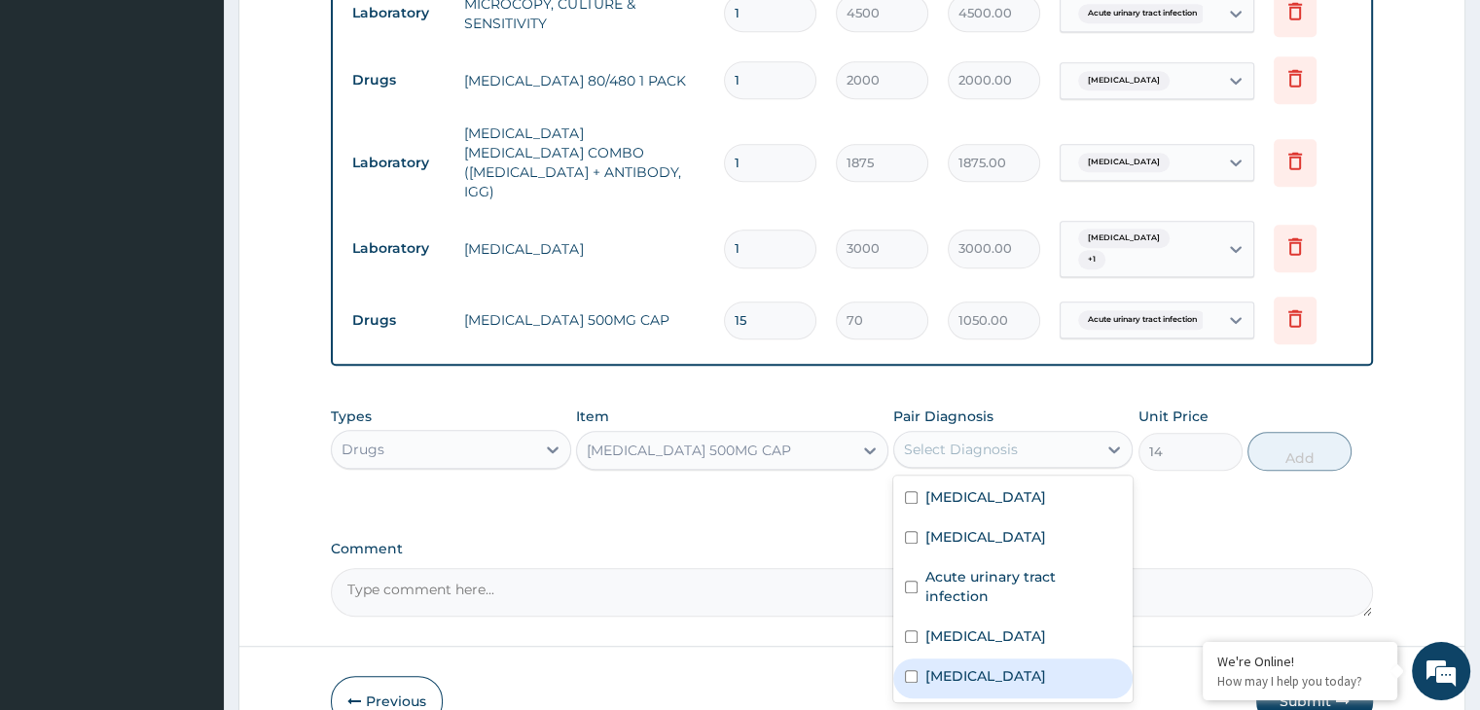
click at [968, 667] on label "[MEDICAL_DATA]" at bounding box center [986, 676] width 121 height 19
checkbox input "true"
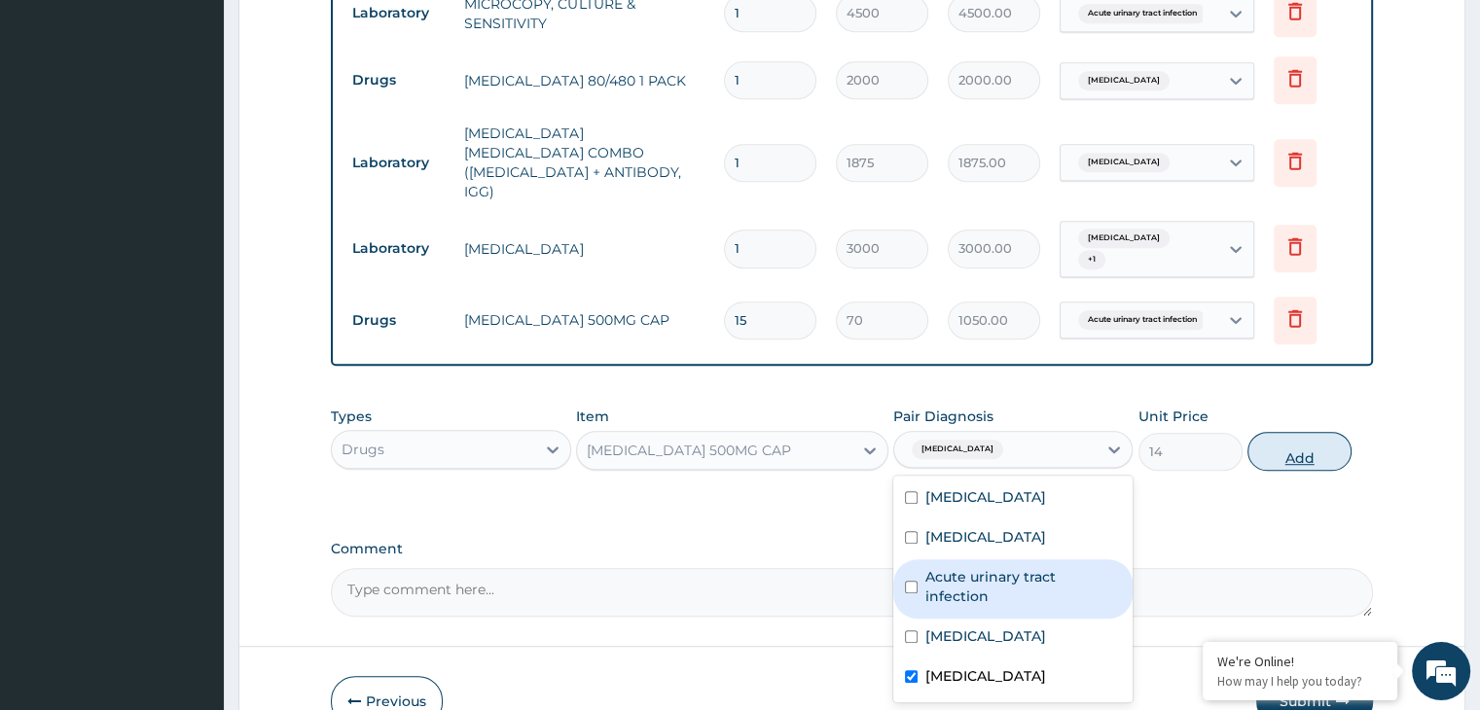
click at [1277, 432] on button "Add" at bounding box center [1300, 451] width 104 height 39
type input "0"
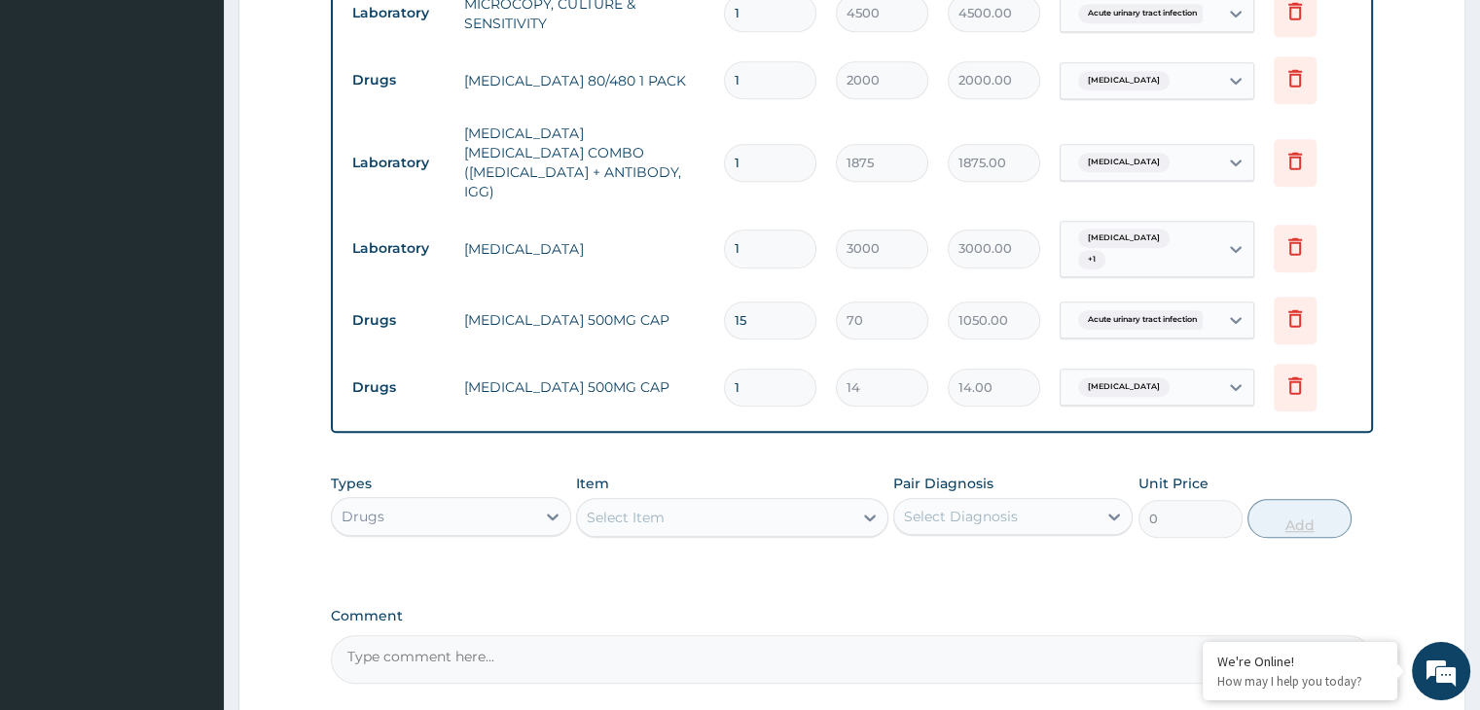
type input "18"
type input "252.00"
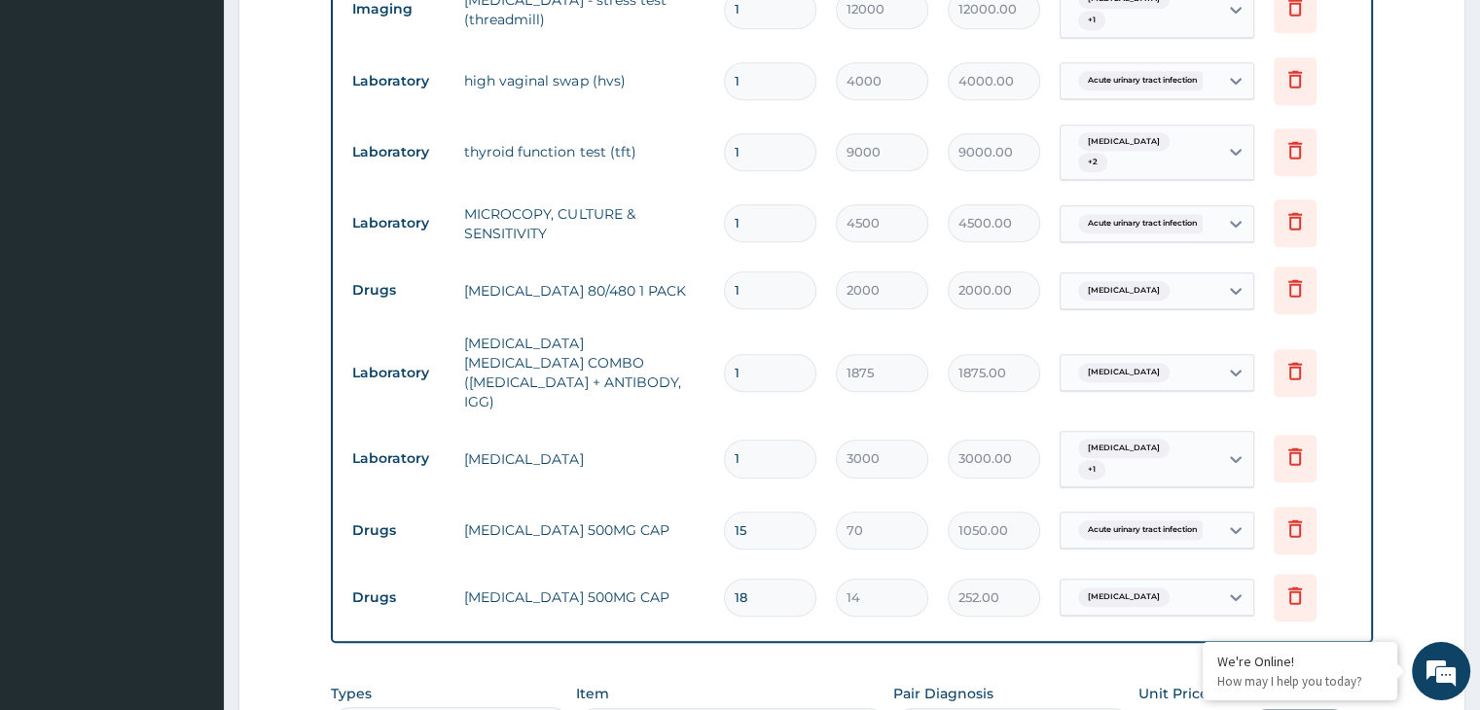
scroll to position [1060, 0]
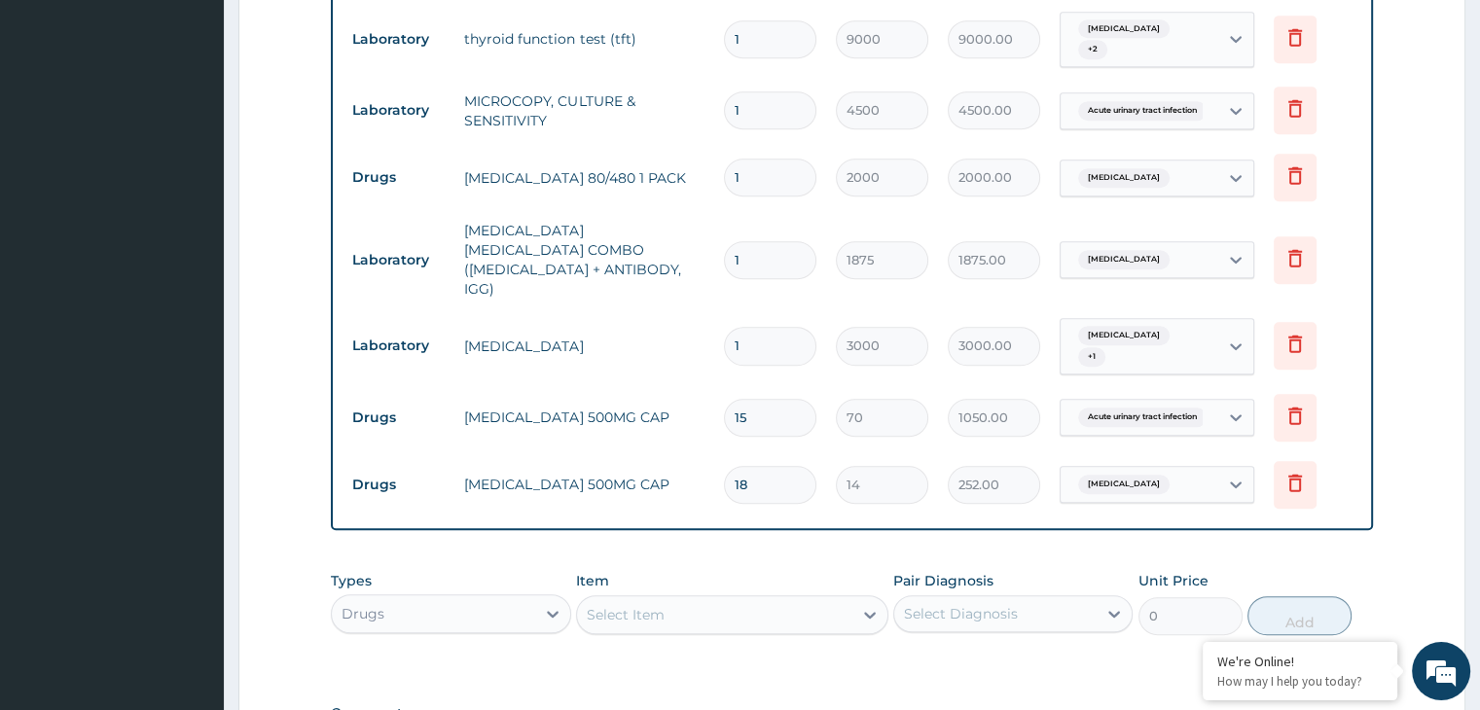
type input "18"
click at [437, 599] on div "Drugs" at bounding box center [433, 614] width 202 height 31
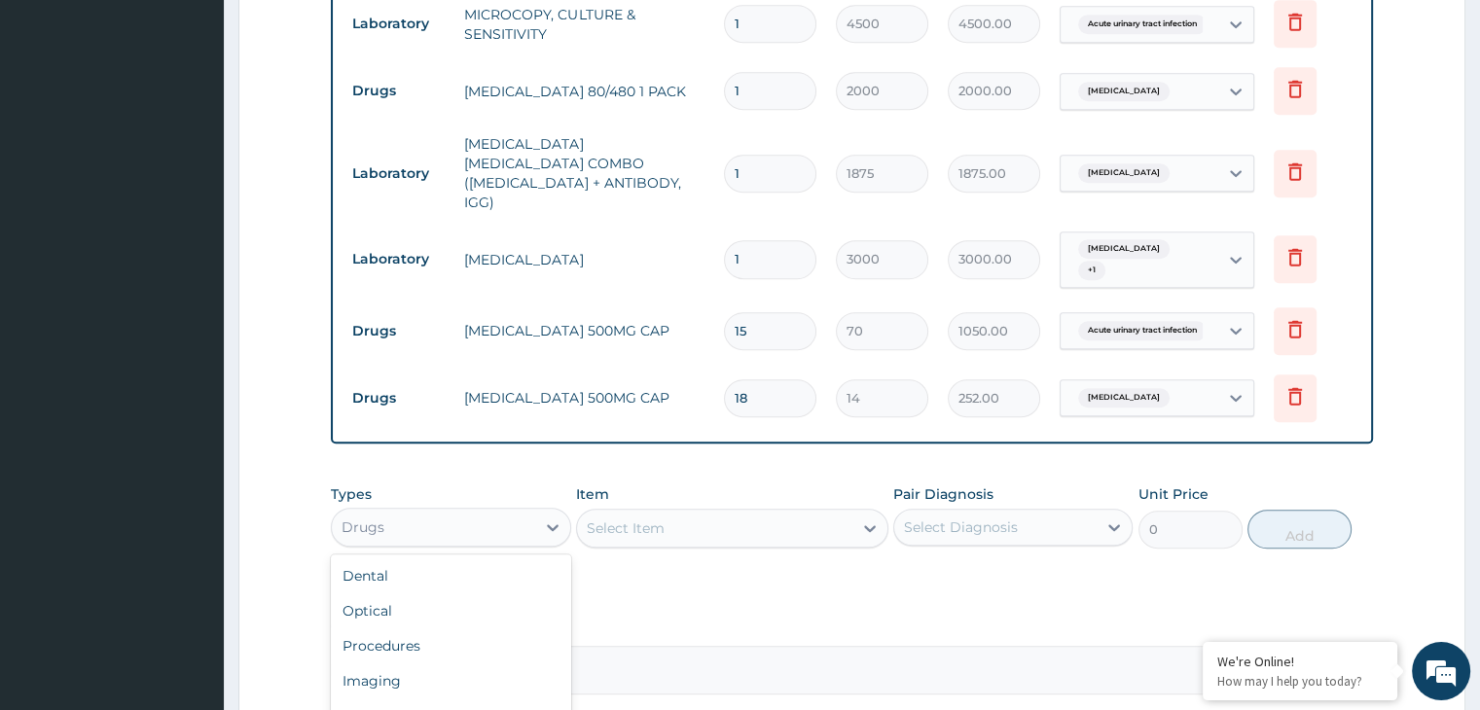
scroll to position [1291, 0]
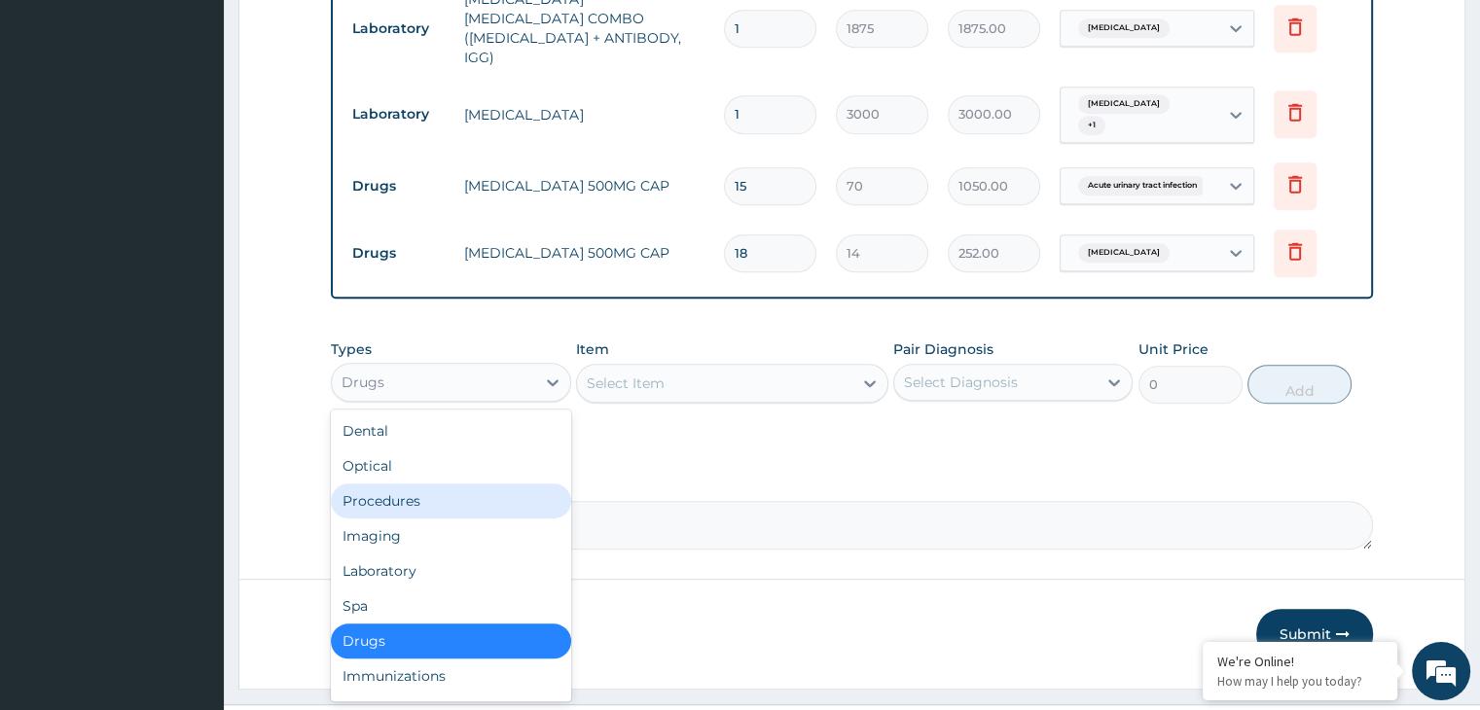
click at [439, 484] on div "Procedures" at bounding box center [450, 501] width 239 height 35
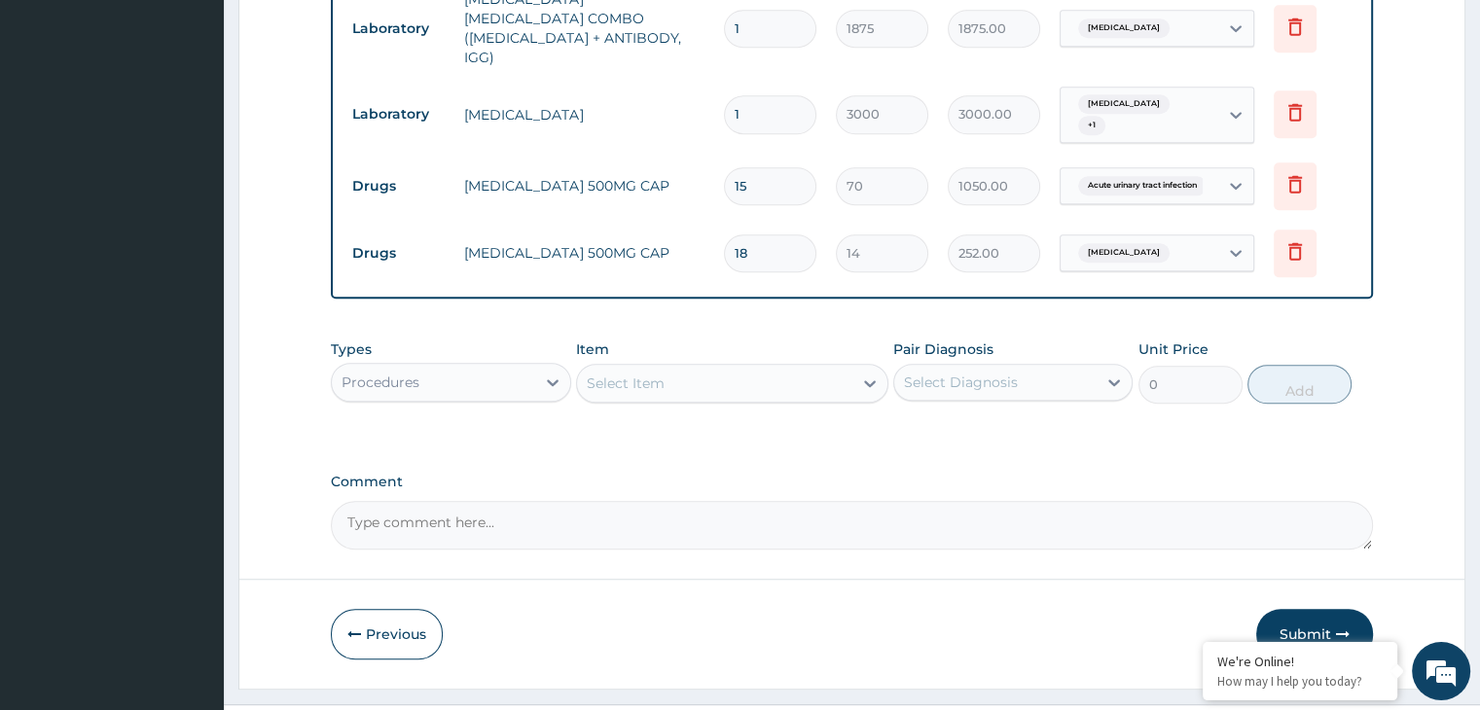
click at [690, 368] on div "Select Item" at bounding box center [714, 383] width 275 height 31
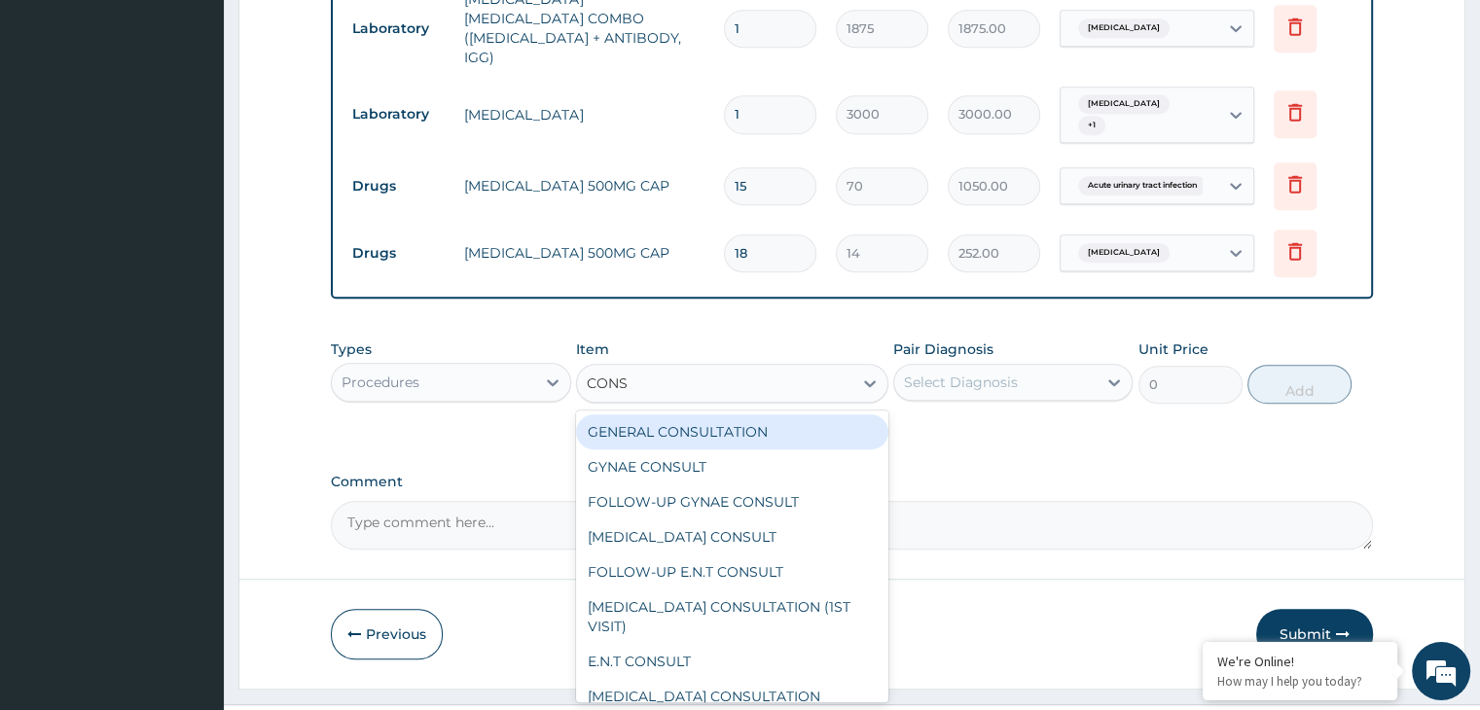
type input "CONSU"
type input "3000"
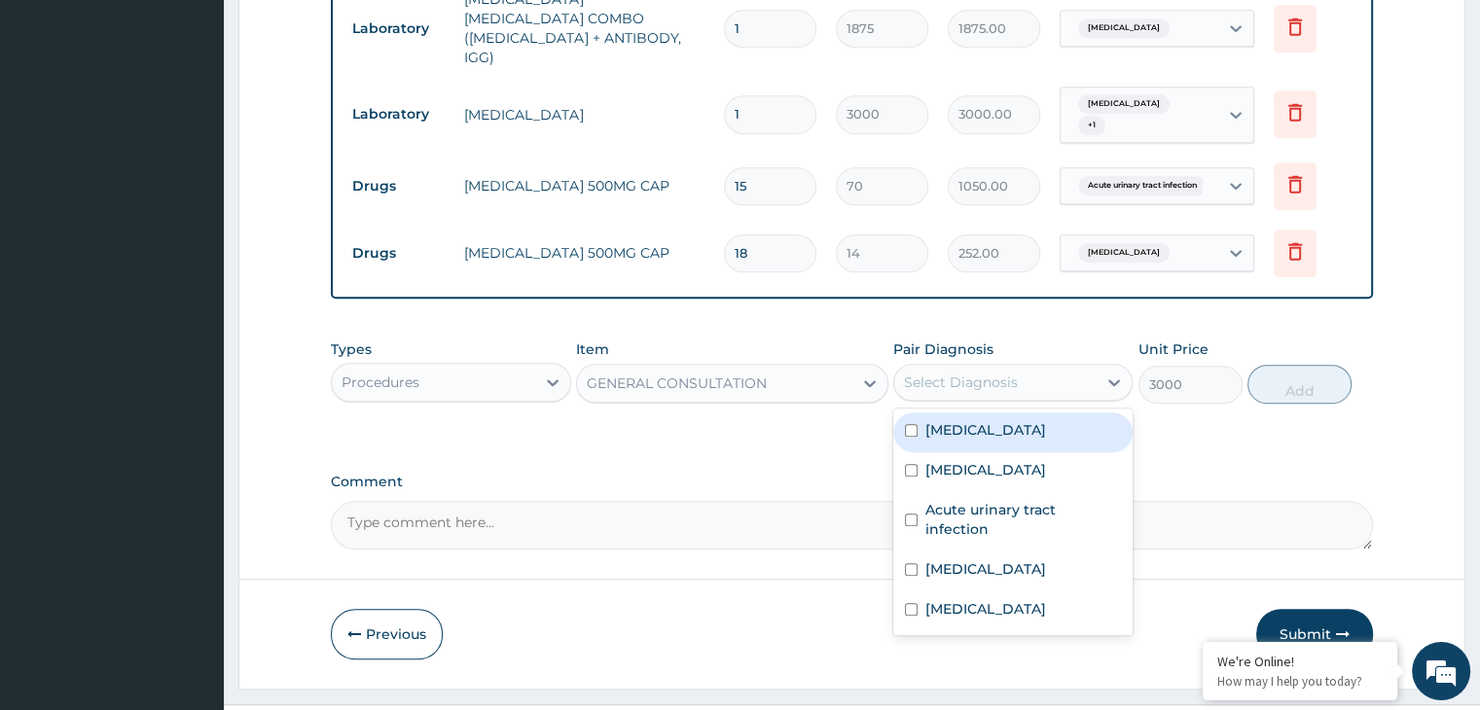
click at [1003, 367] on div "Select Diagnosis" at bounding box center [995, 382] width 202 height 31
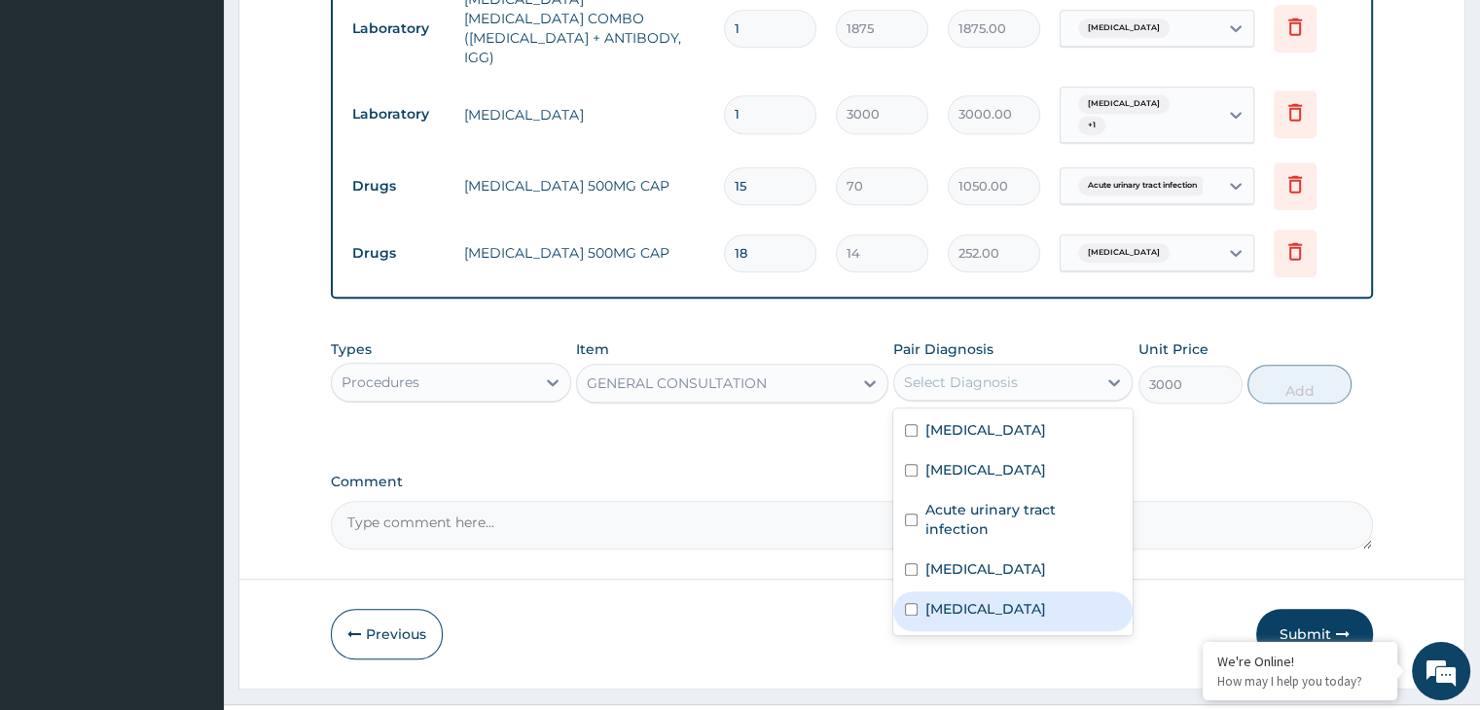
click at [963, 592] on div "[MEDICAL_DATA]" at bounding box center [1012, 612] width 239 height 40
checkbox input "true"
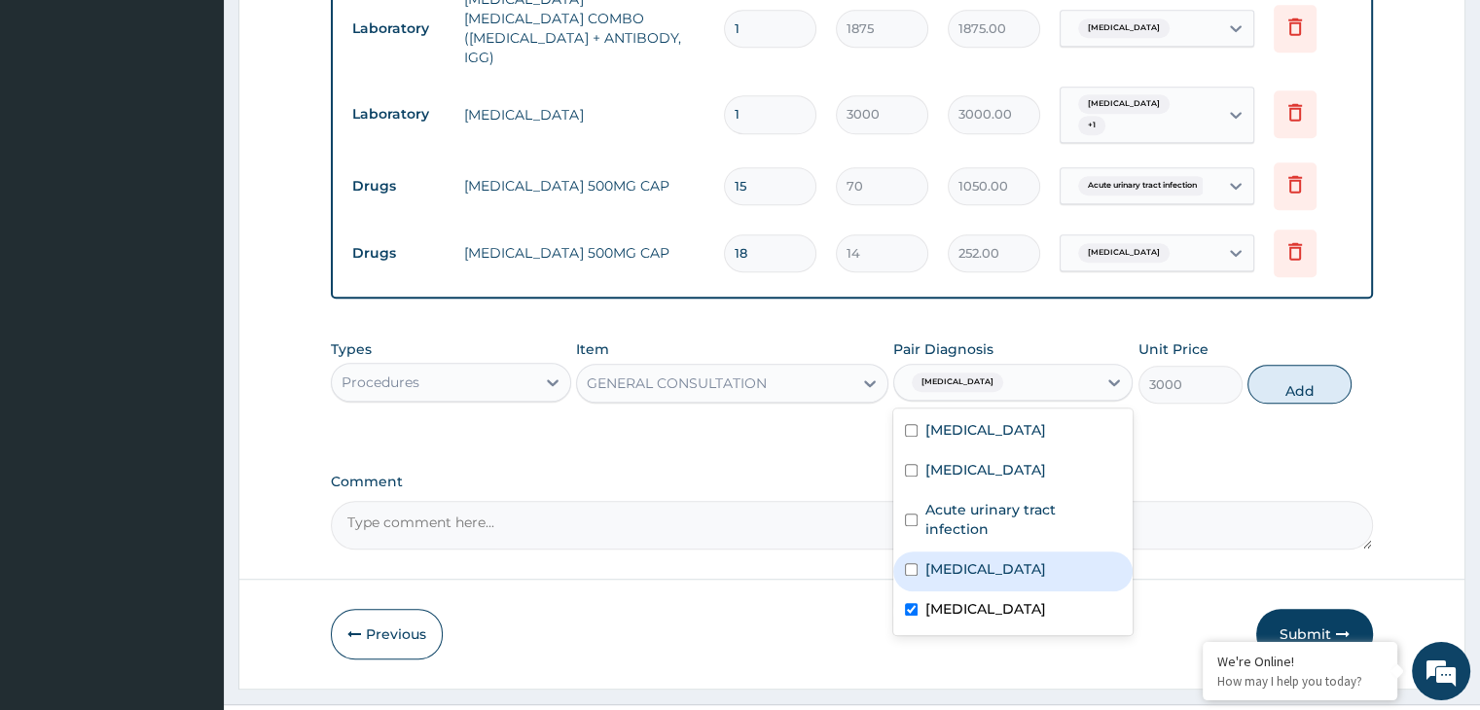
click at [979, 552] on div "[MEDICAL_DATA]" at bounding box center [1012, 572] width 239 height 40
checkbox input "true"
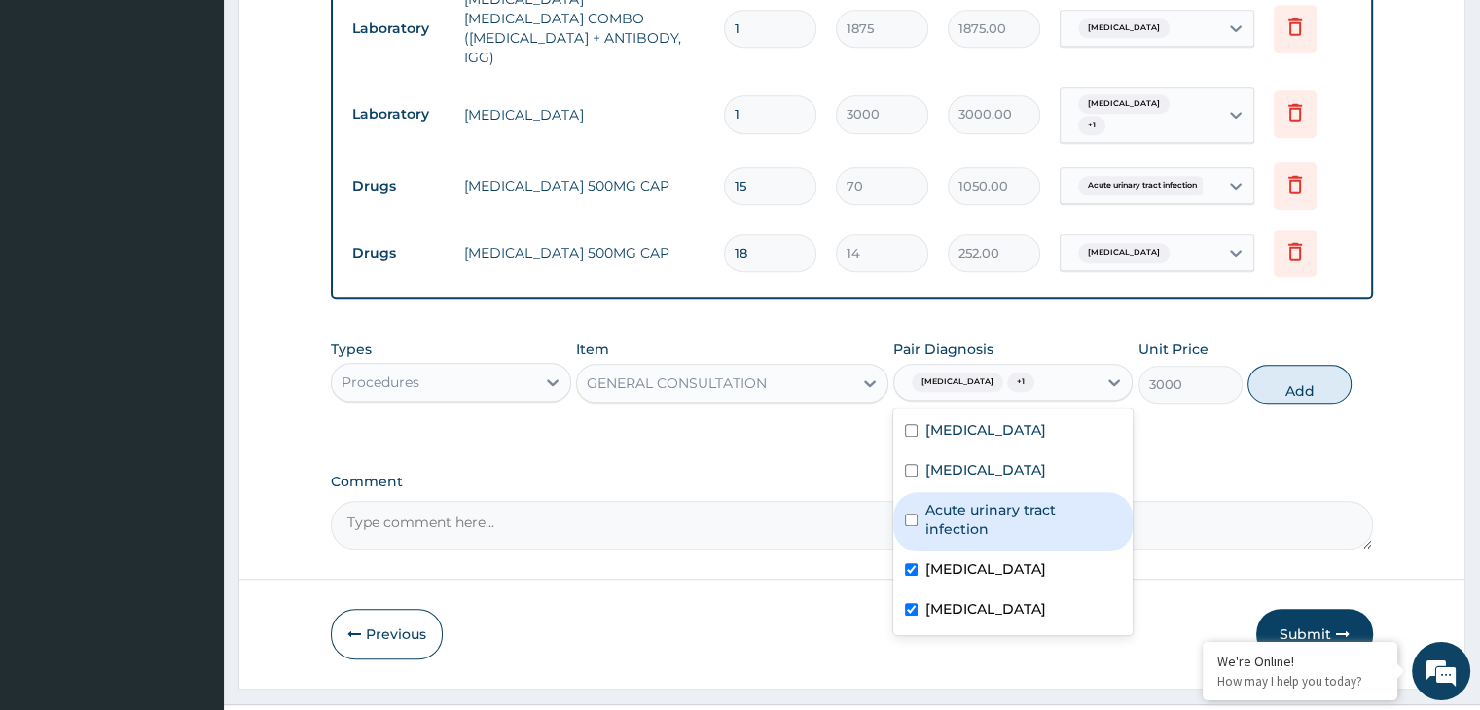
click at [1019, 500] on label "Acute urinary tract infection" at bounding box center [1024, 519] width 196 height 39
checkbox input "true"
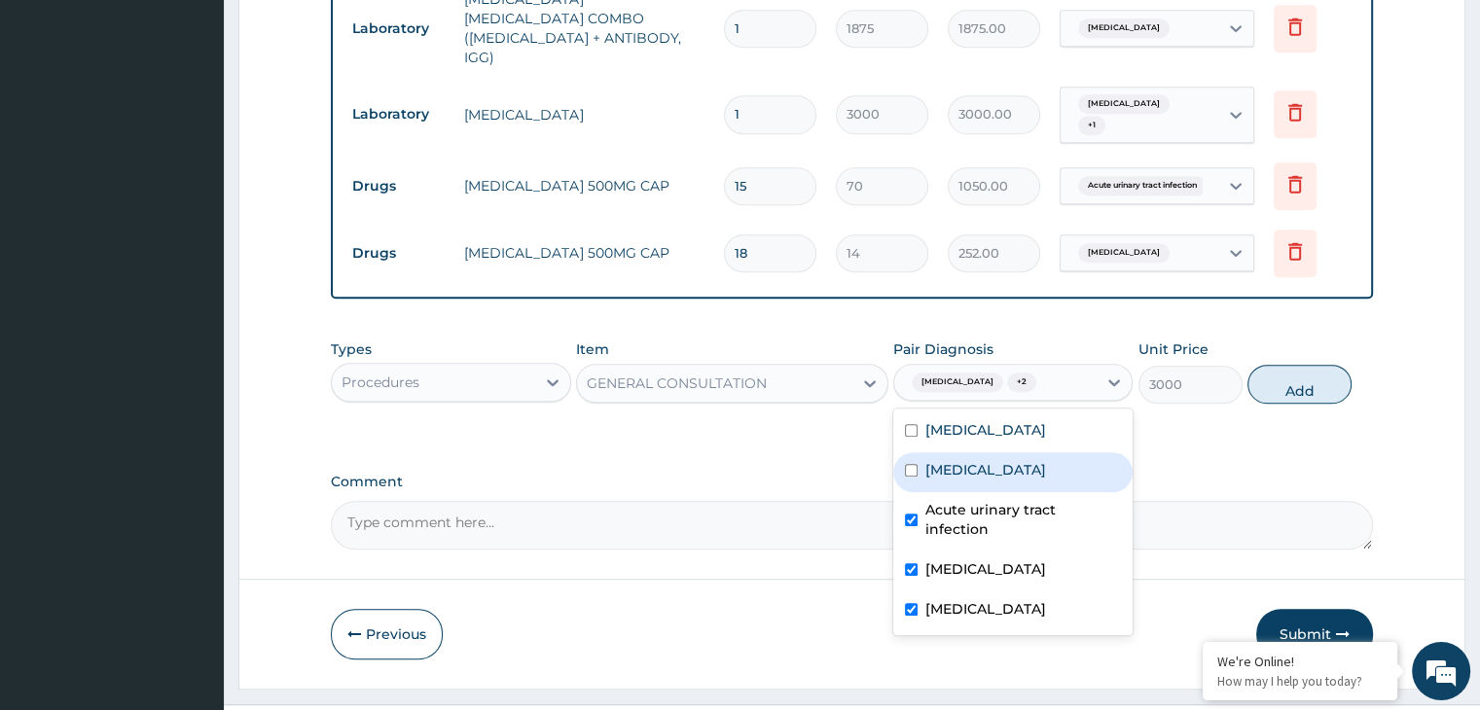
click at [1020, 453] on div "Palpitations" at bounding box center [1012, 473] width 239 height 40
checkbox input "true"
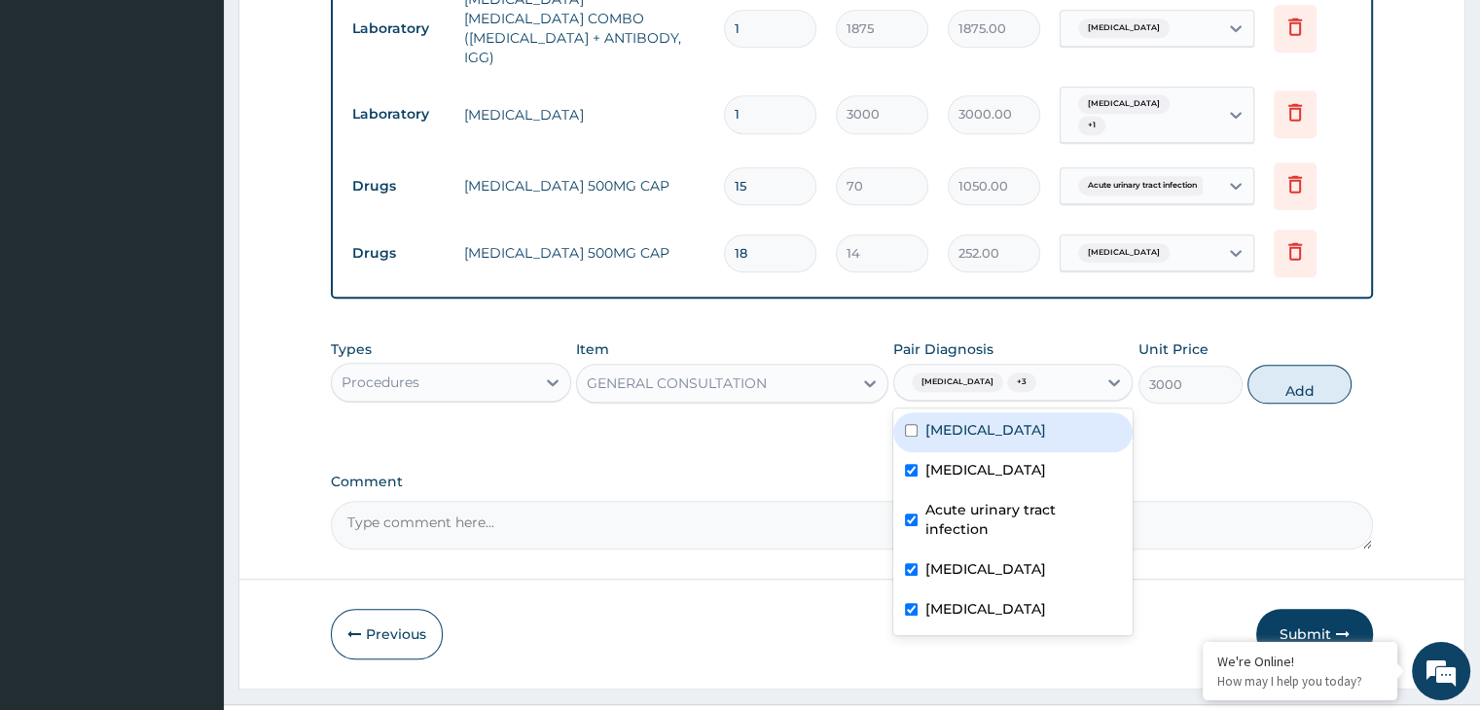
click at [1046, 420] on label "Cardiac arrhythmia" at bounding box center [986, 429] width 121 height 19
checkbox input "true"
click at [1281, 365] on button "Add" at bounding box center [1300, 384] width 104 height 39
type input "0"
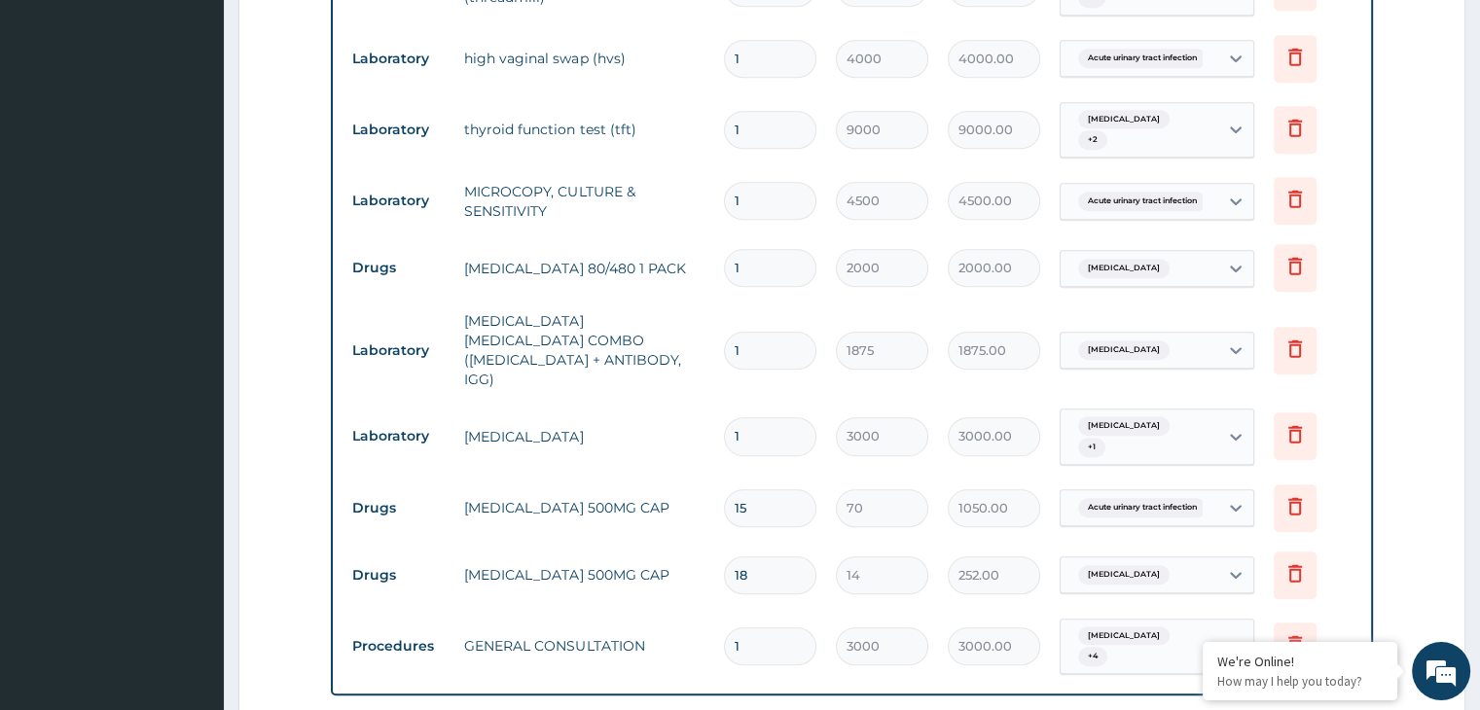
scroll to position [1359, 0]
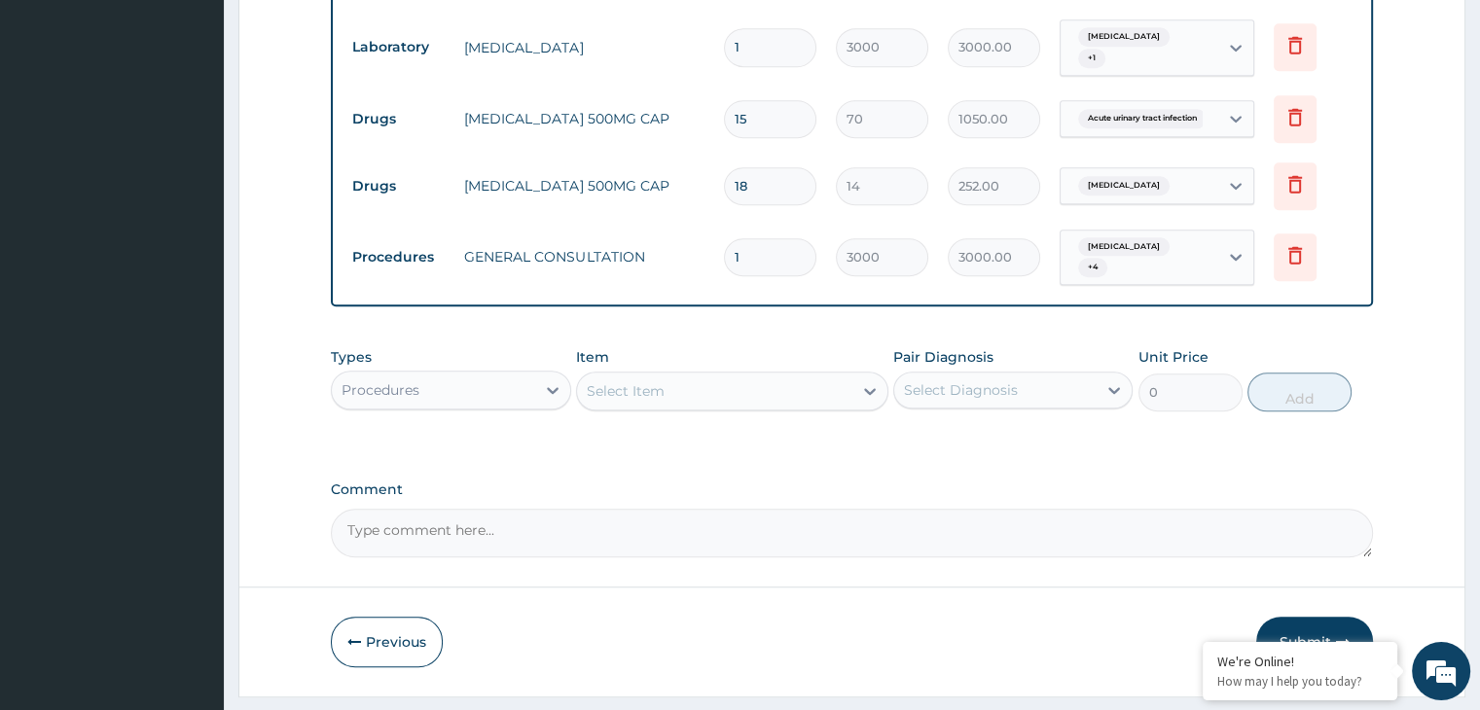
click at [1273, 617] on button "Submit" at bounding box center [1314, 642] width 117 height 51
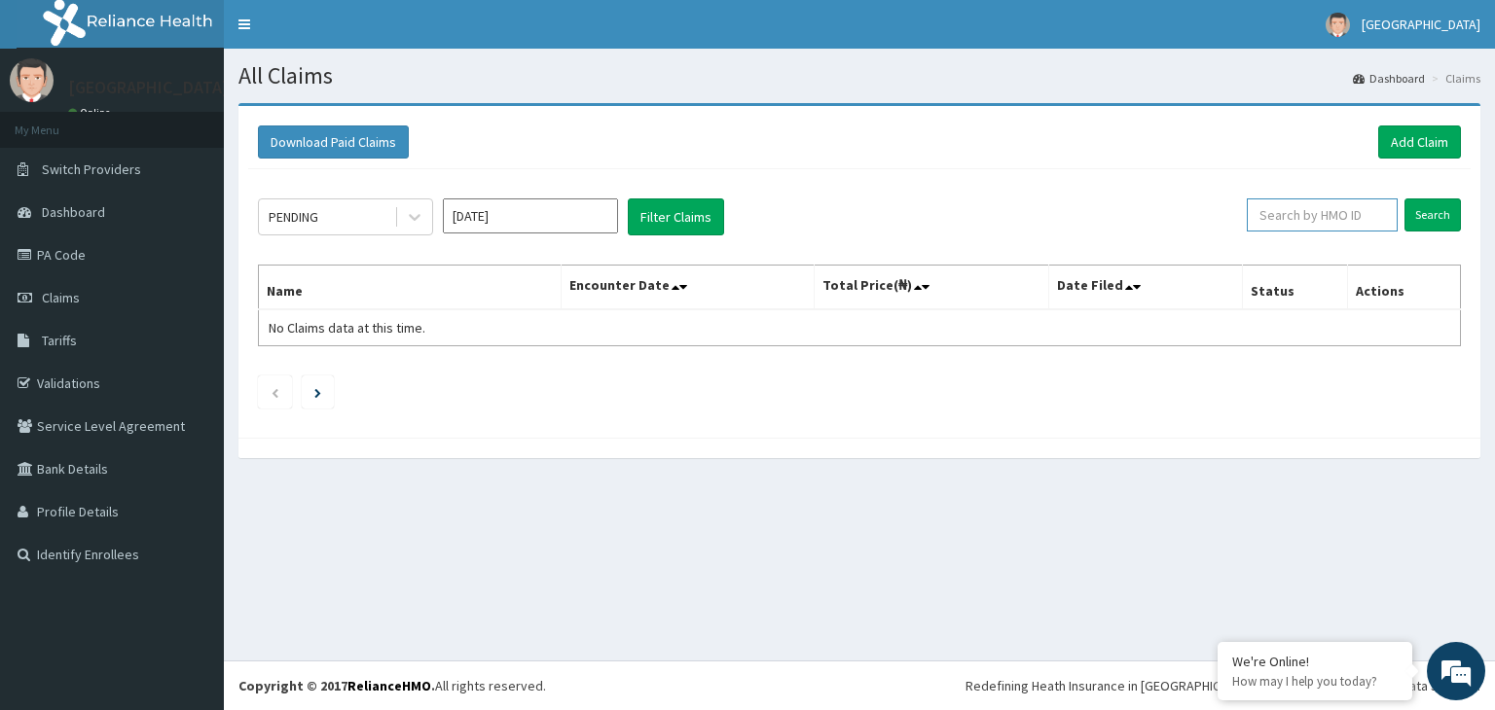
click at [1293, 215] on input "text" at bounding box center [1322, 215] width 151 height 33
type input "TPE/10020/B"
click at [1404, 199] on input "Search" at bounding box center [1432, 215] width 56 height 33
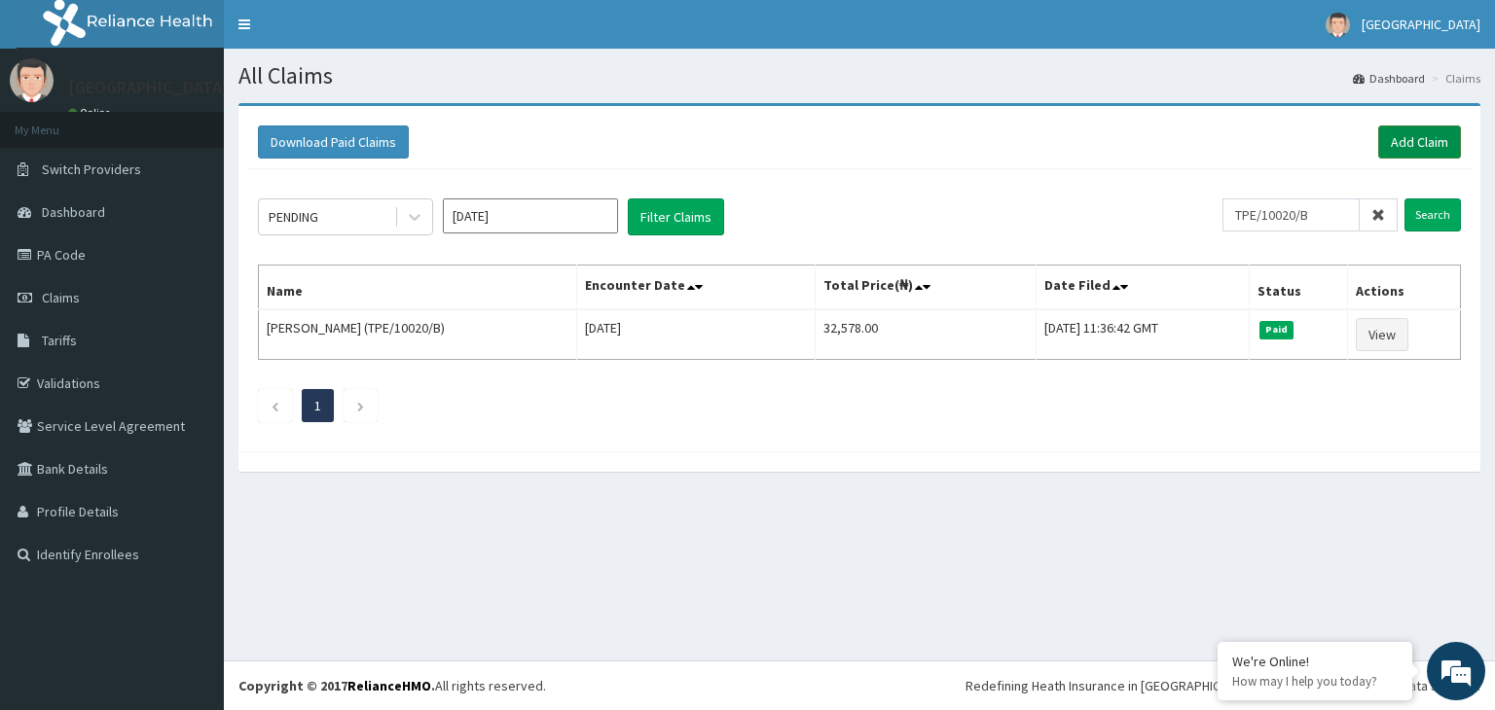
click at [1447, 128] on link "Add Claim" at bounding box center [1419, 142] width 83 height 33
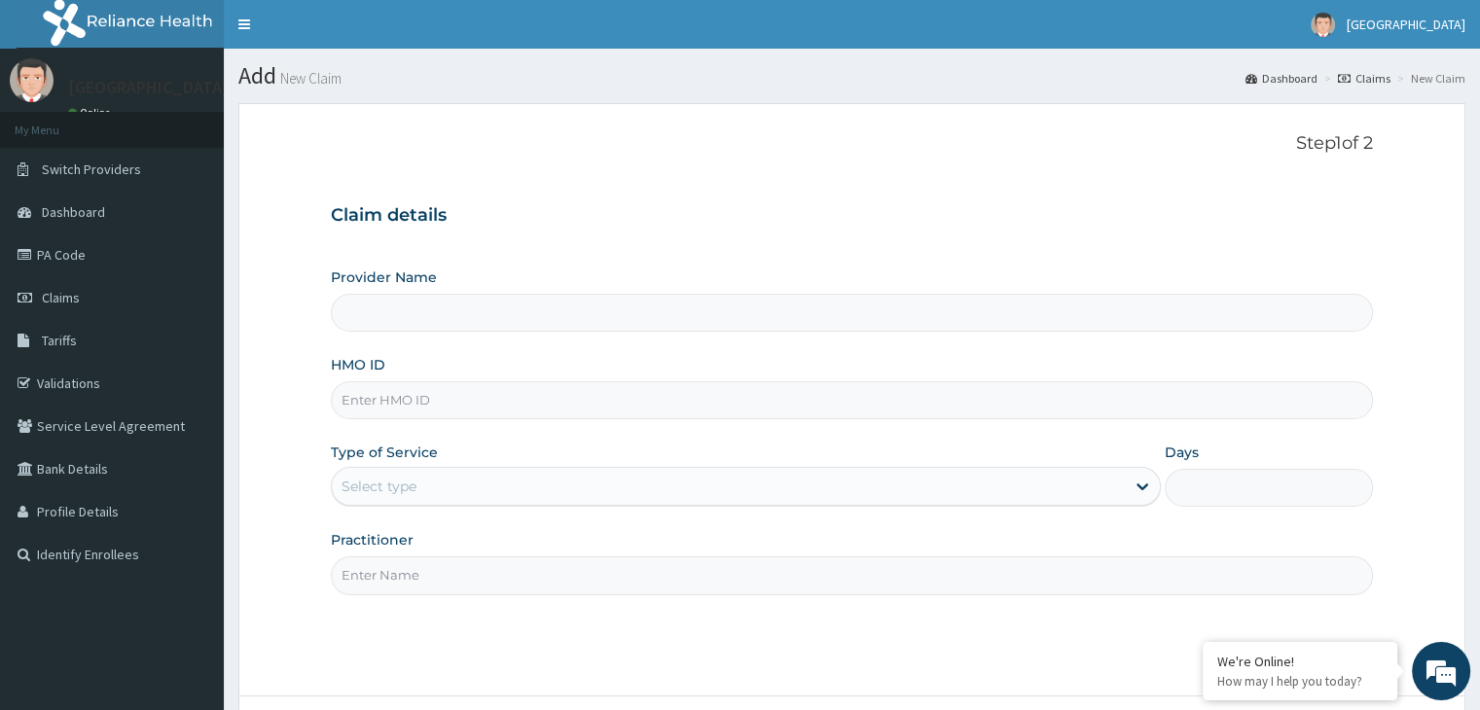
click at [486, 393] on input "HMO ID" at bounding box center [851, 400] width 1041 height 38
paste input "TPE/10020/B"
type input "TPE/10020/B"
drag, startPoint x: 393, startPoint y: 472, endPoint x: 383, endPoint y: 505, distance: 34.5
click at [393, 473] on div "Select type" at bounding box center [728, 486] width 793 height 31
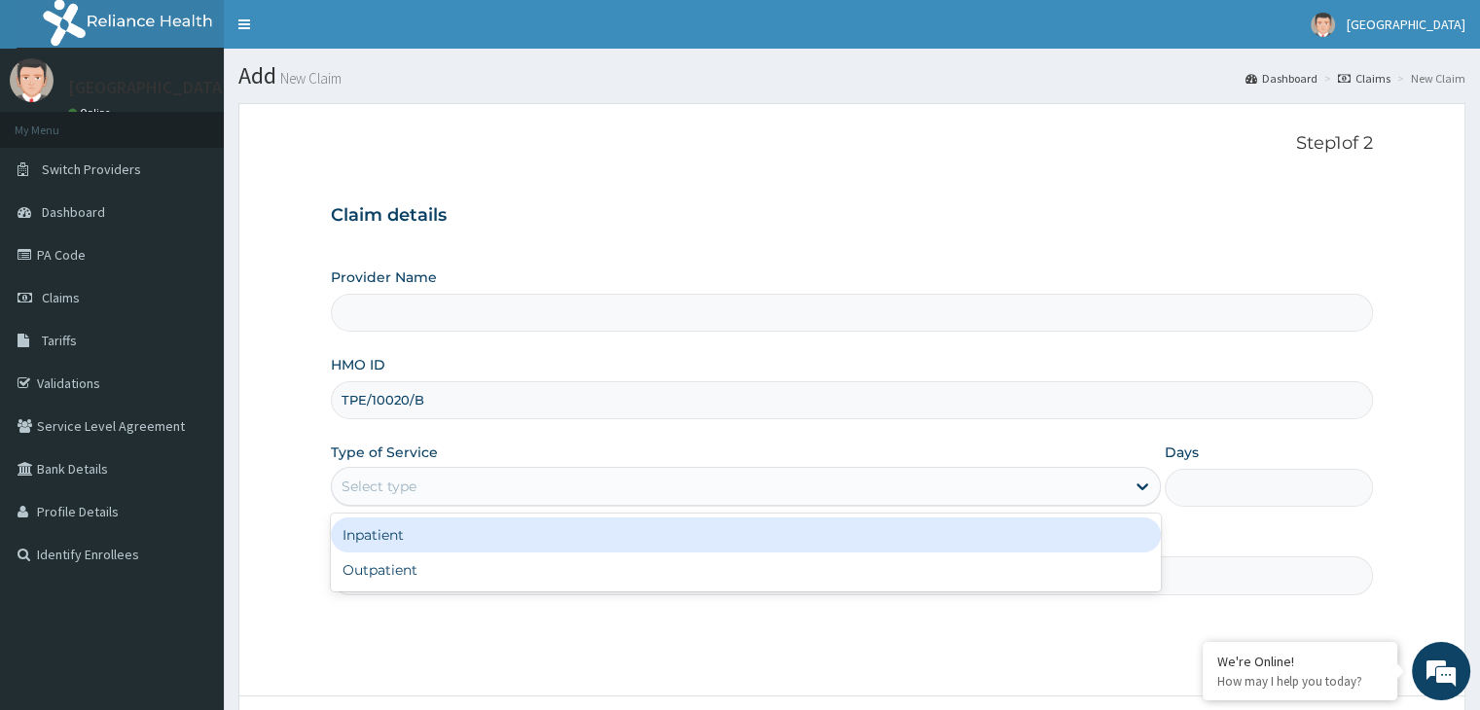
type input "[GEOGRAPHIC_DATA]"
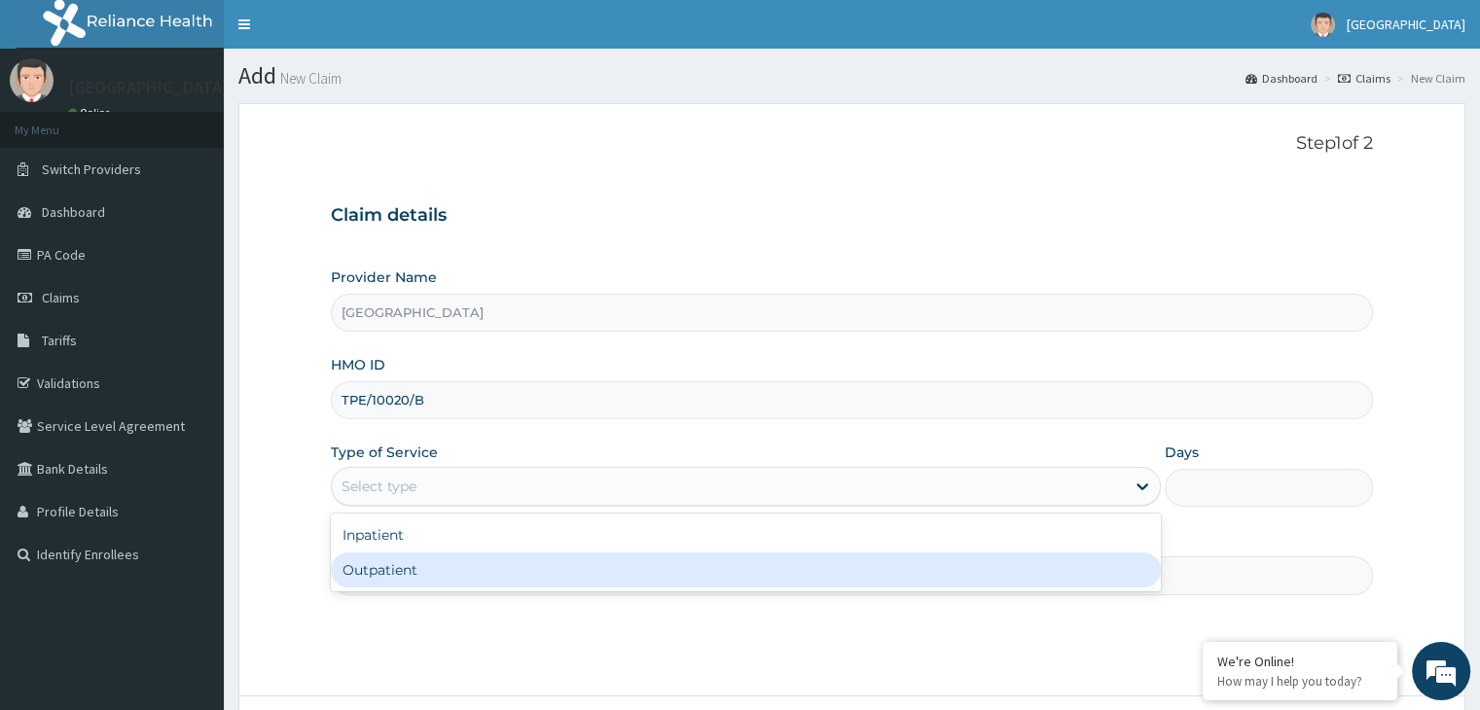
click at [376, 561] on div "Outpatient" at bounding box center [746, 570] width 830 height 35
type input "1"
click at [377, 562] on input "Practitioner" at bounding box center [851, 576] width 1041 height 38
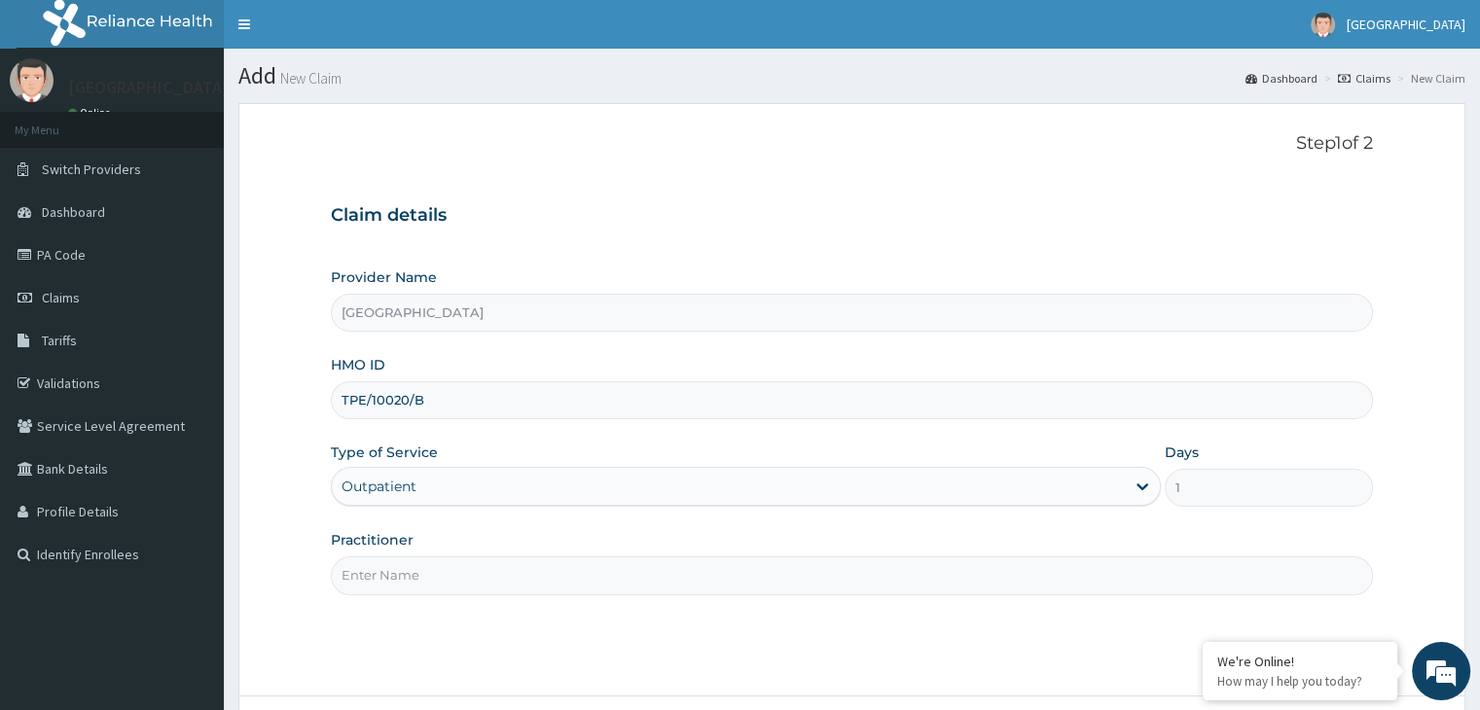
type input "DR [PERSON_NAME]"
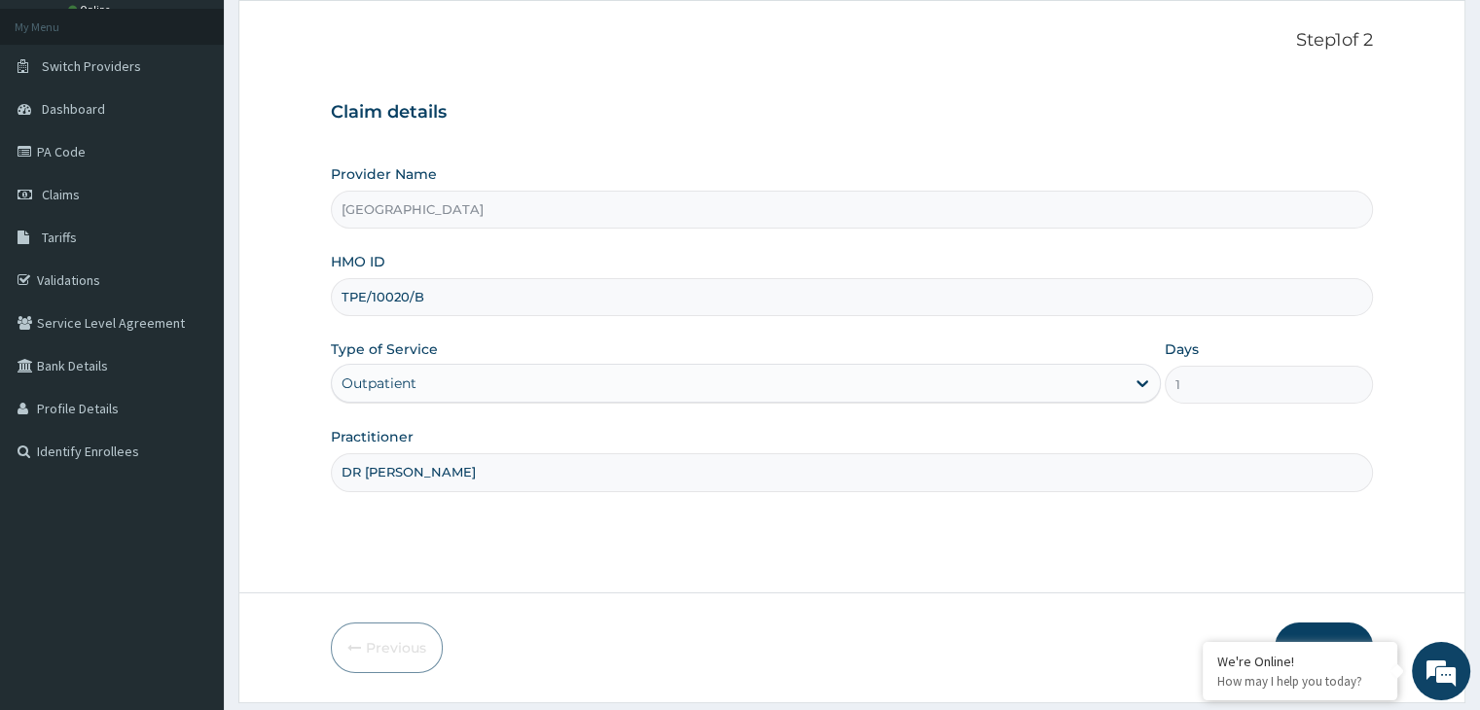
scroll to position [160, 0]
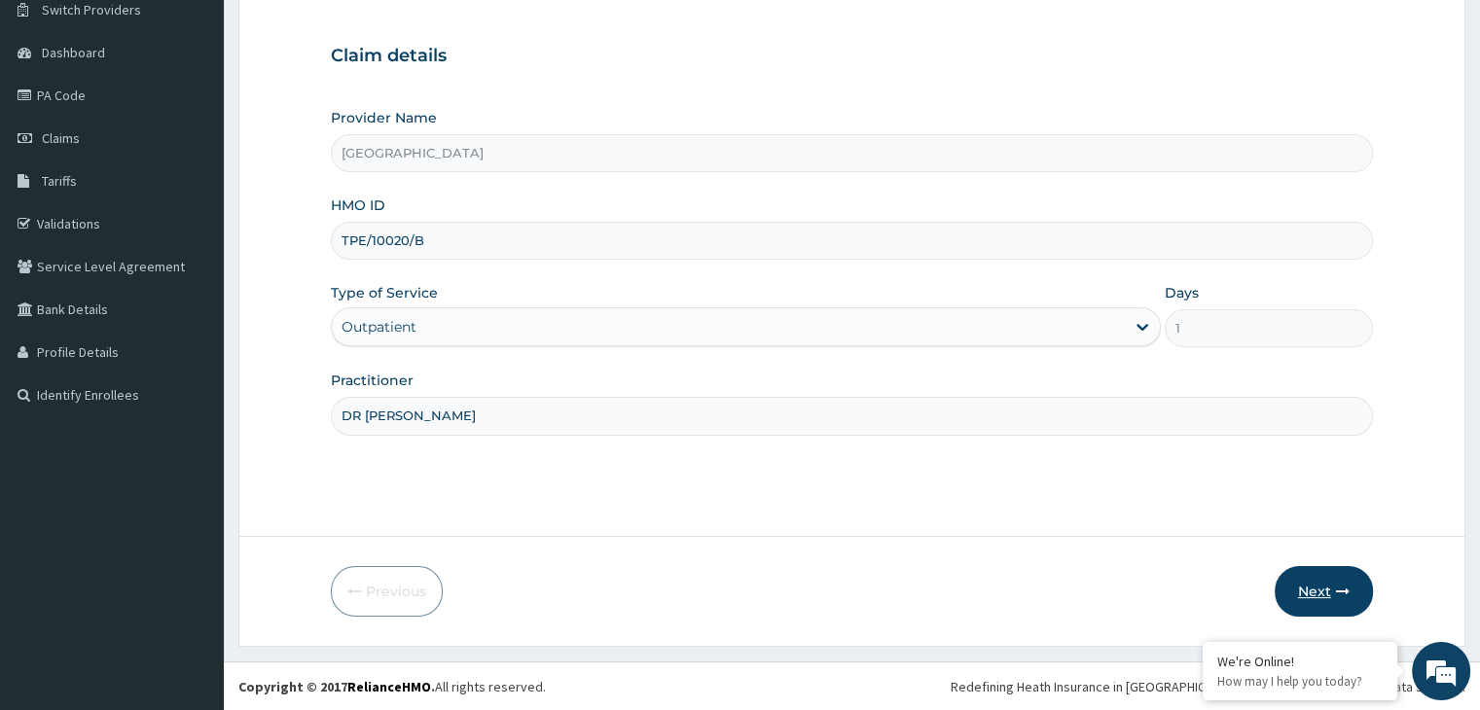
click at [1307, 585] on button "Next" at bounding box center [1324, 591] width 98 height 51
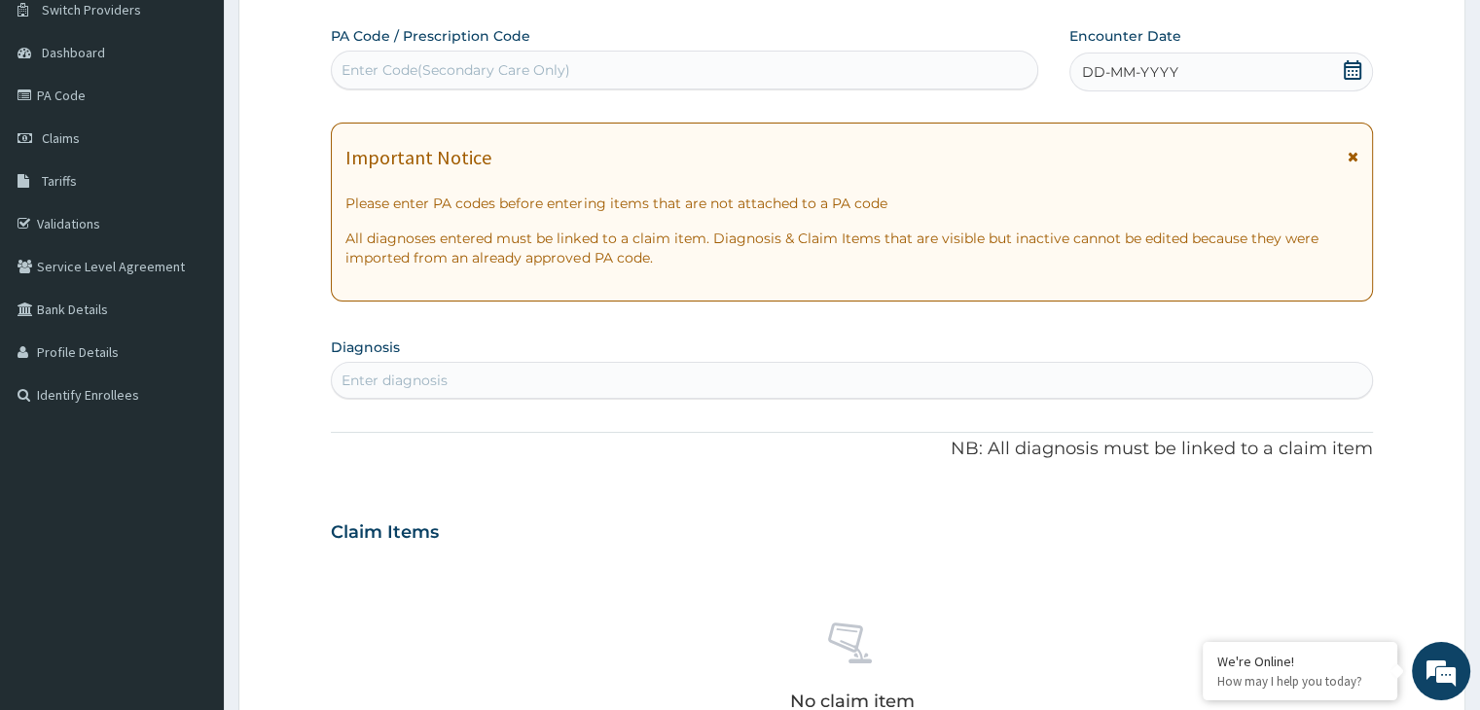
scroll to position [0, 0]
click at [508, 74] on div "Enter Code(Secondary Care Only)" at bounding box center [456, 69] width 229 height 19
paste input "PA/CE1C58"
type input "PA/CE1C58"
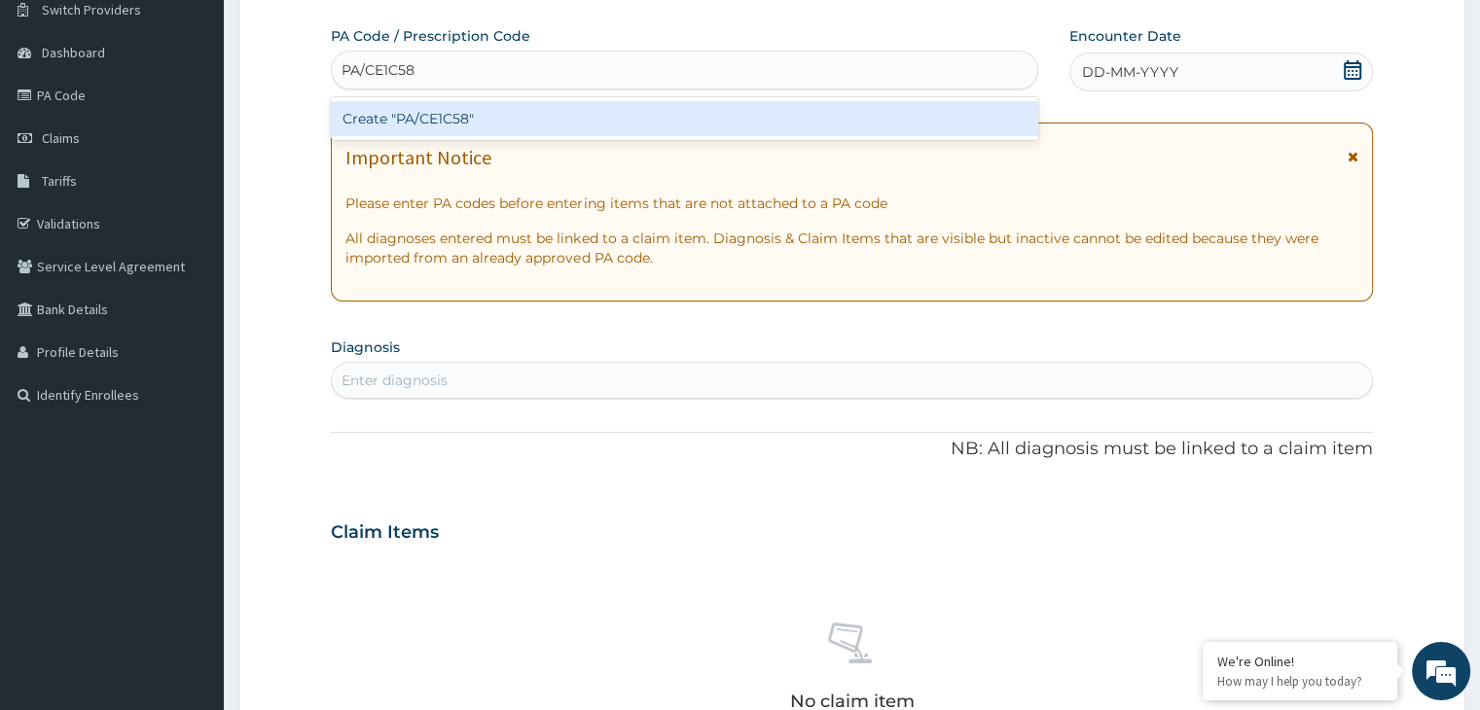
click at [495, 118] on div "Create "PA/CE1C58"" at bounding box center [685, 118] width 708 height 35
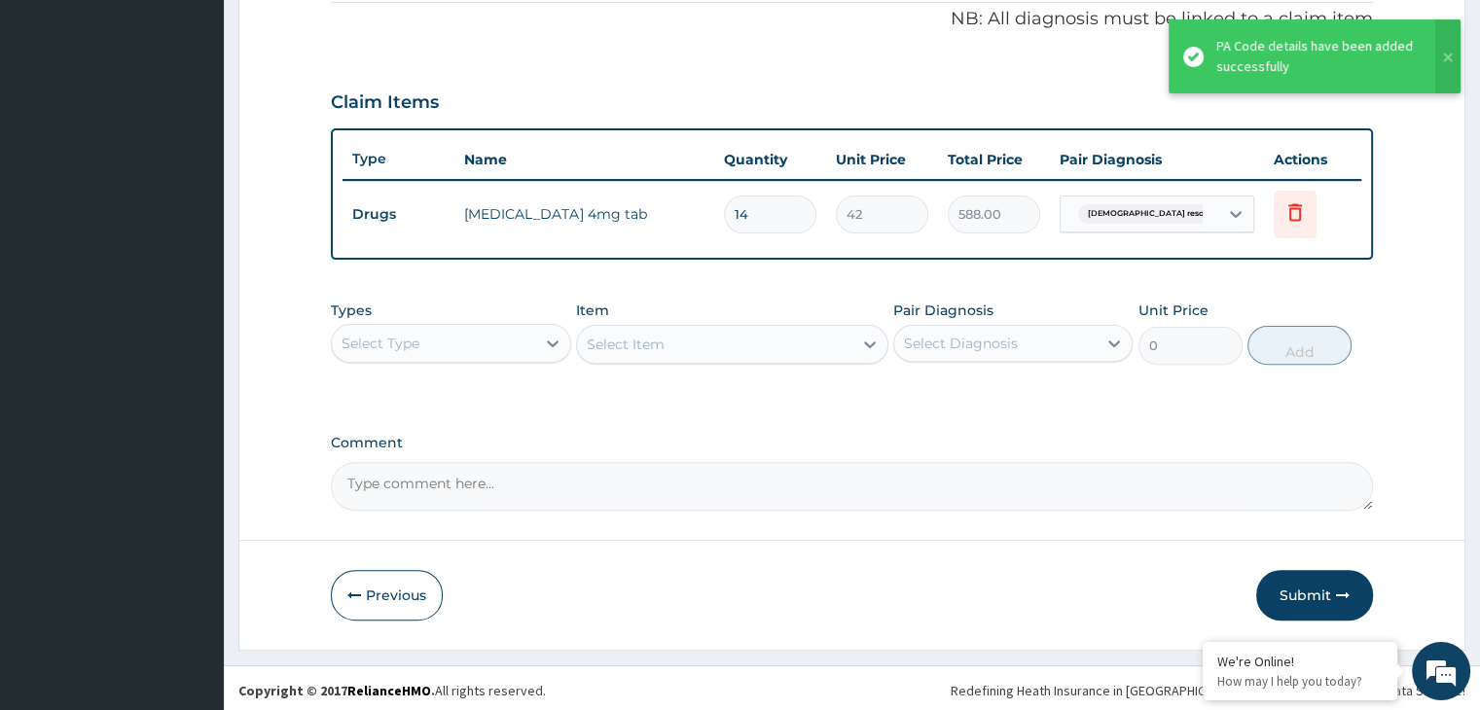
scroll to position [598, 0]
click at [1281, 585] on button "Submit" at bounding box center [1314, 593] width 117 height 51
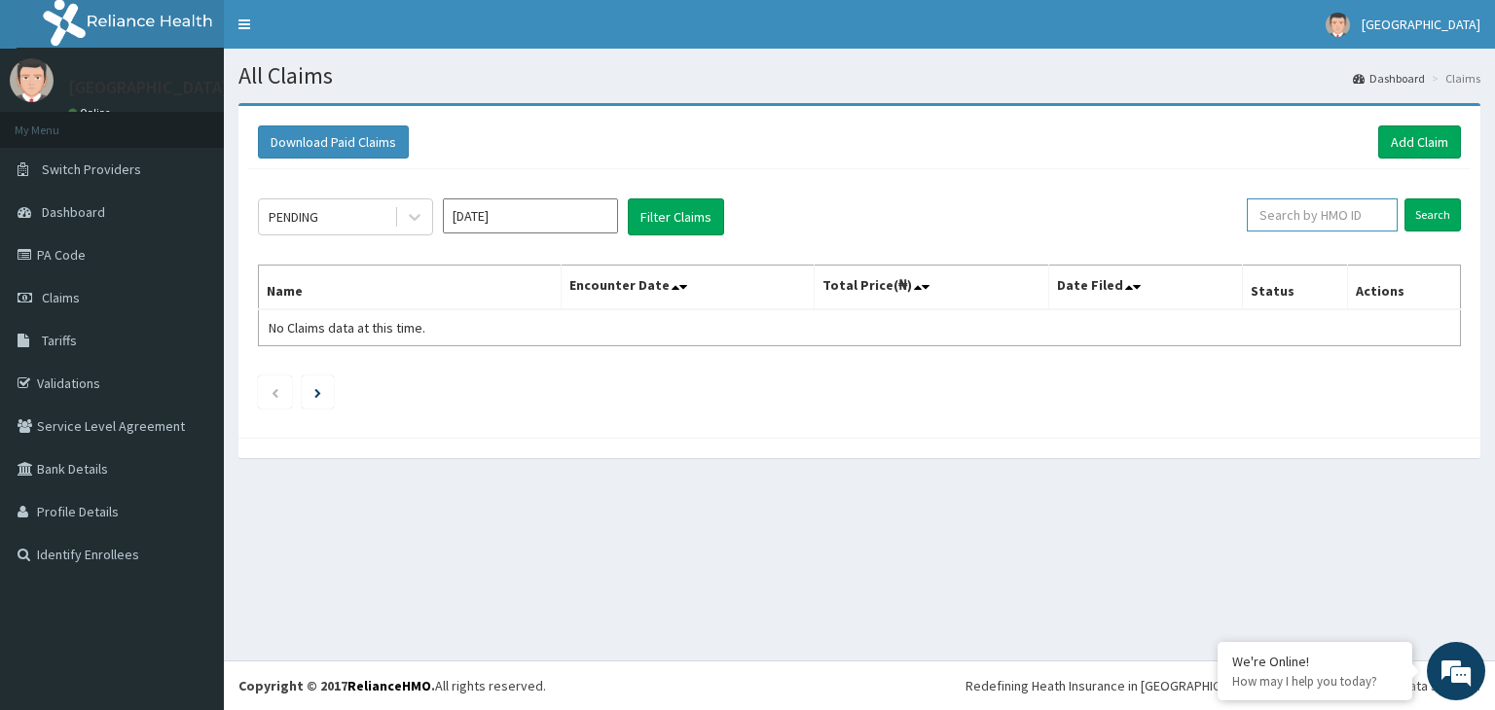
click at [1336, 220] on input "text" at bounding box center [1322, 215] width 151 height 33
type input "s"
type input "SCL/10111/A"
click at [1404, 199] on input "Search" at bounding box center [1432, 215] width 56 height 33
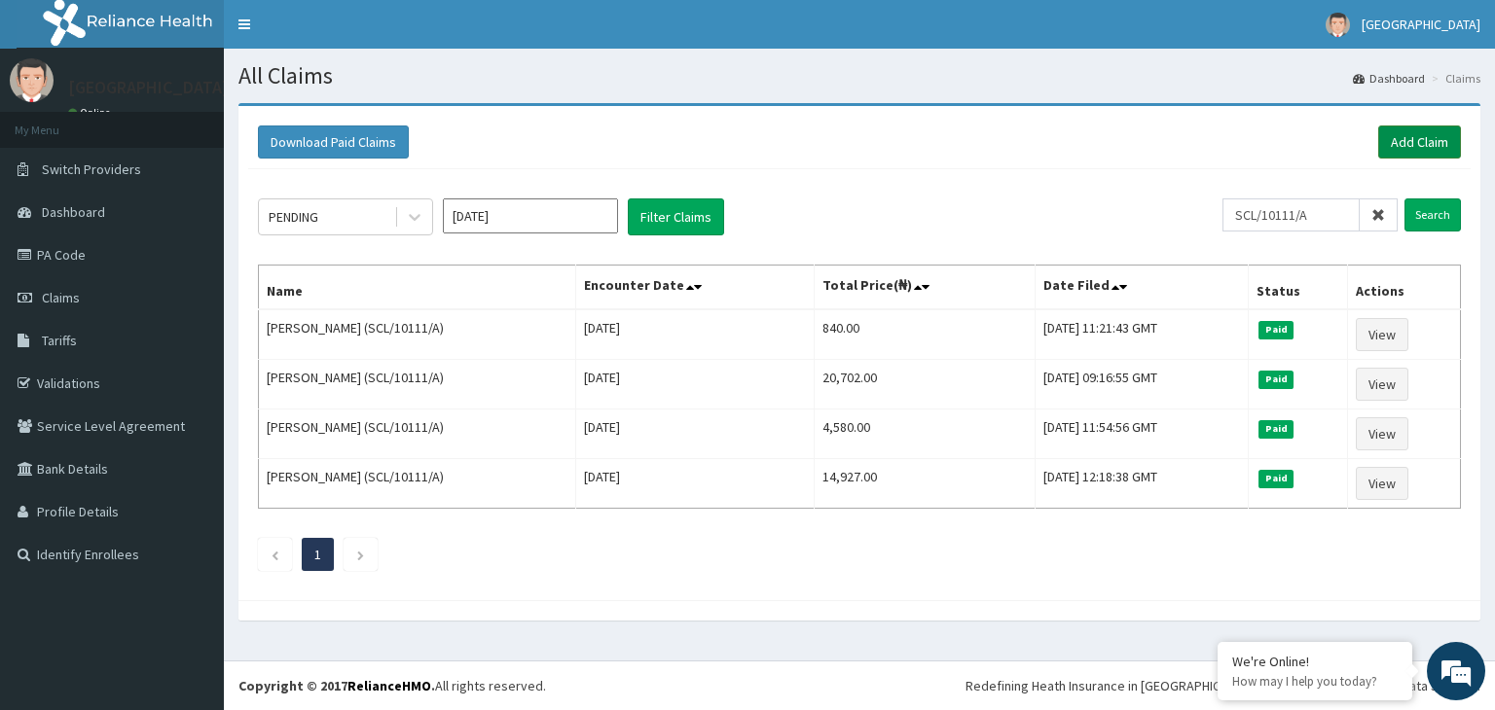
click at [1422, 141] on link "Add Claim" at bounding box center [1419, 142] width 83 height 33
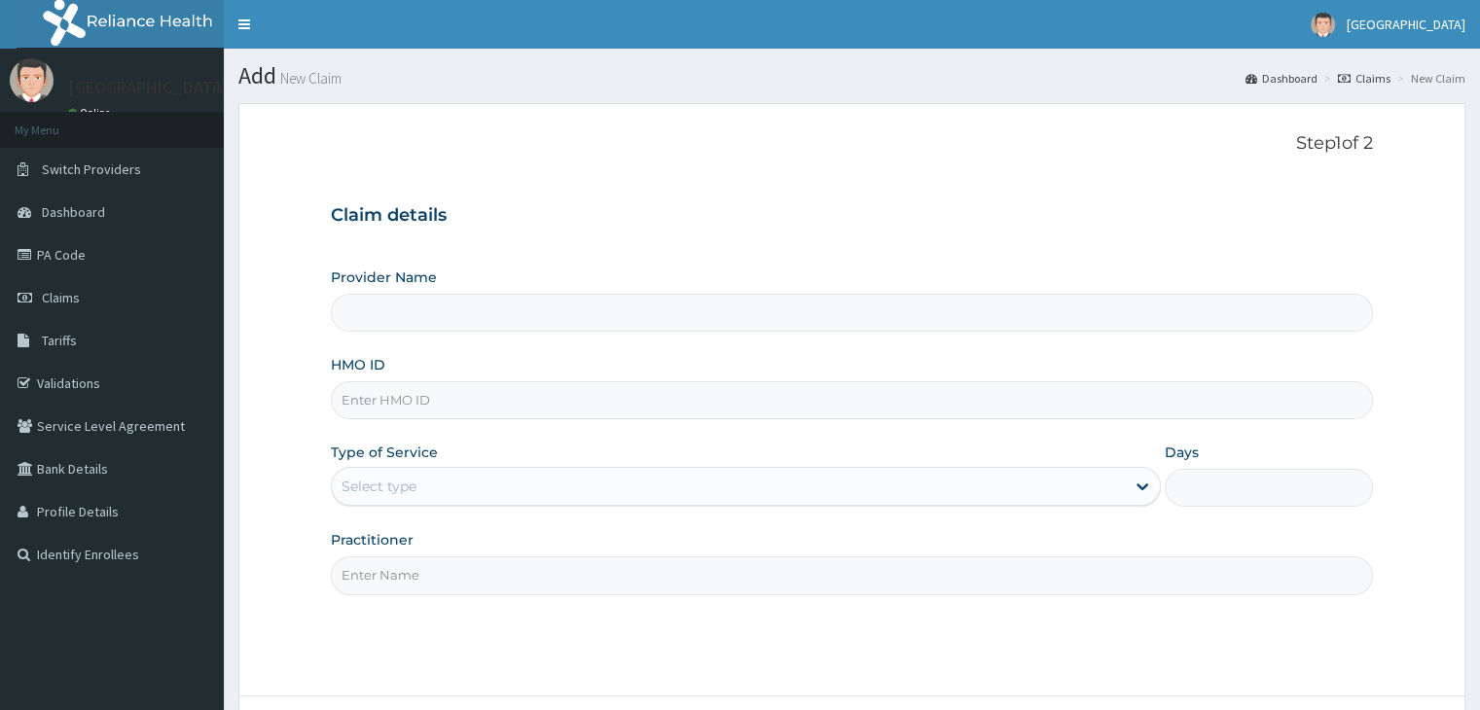
click at [425, 402] on input "HMO ID" at bounding box center [851, 400] width 1041 height 38
paste input "SCL/10111/A"
type input "SCL/10111/A"
click at [405, 460] on label "Type of Service" at bounding box center [384, 452] width 107 height 19
type input "[GEOGRAPHIC_DATA]"
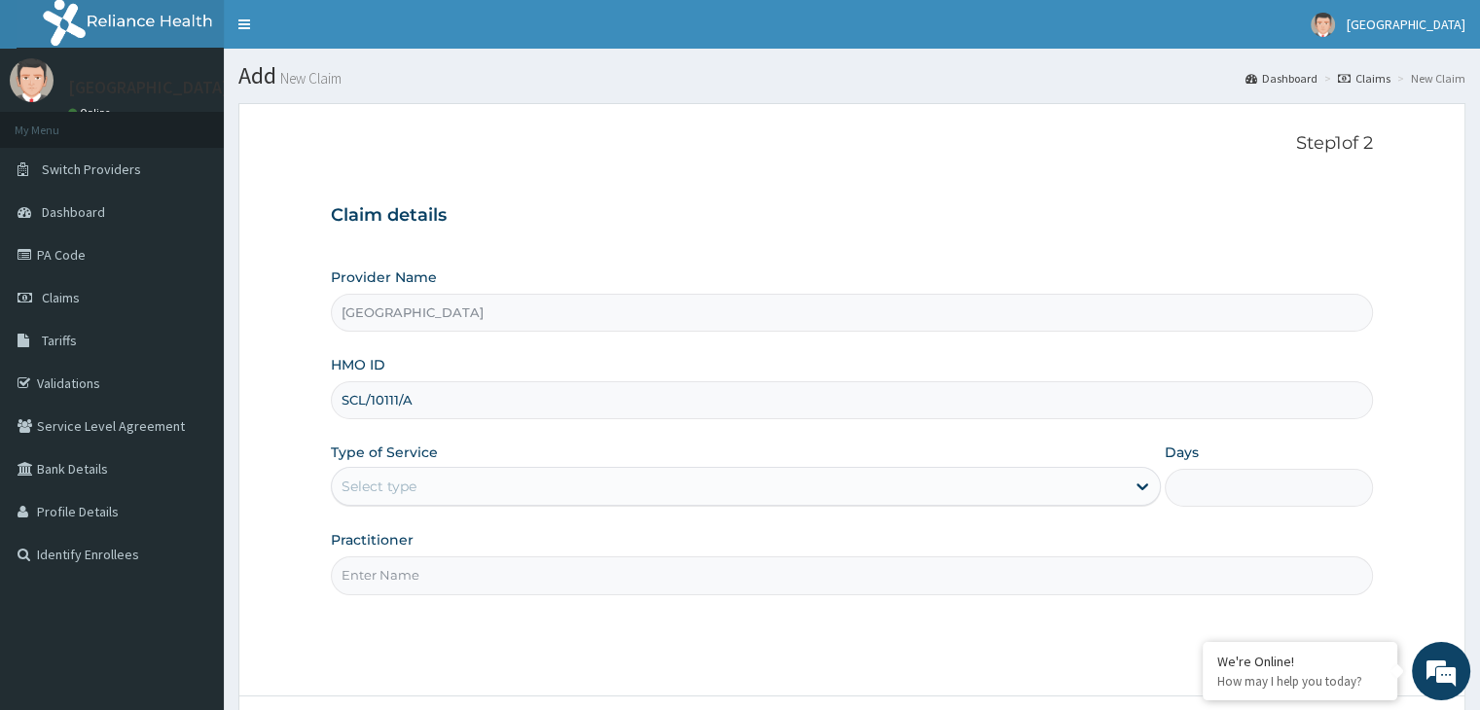
click at [457, 484] on div "Select type" at bounding box center [728, 486] width 793 height 31
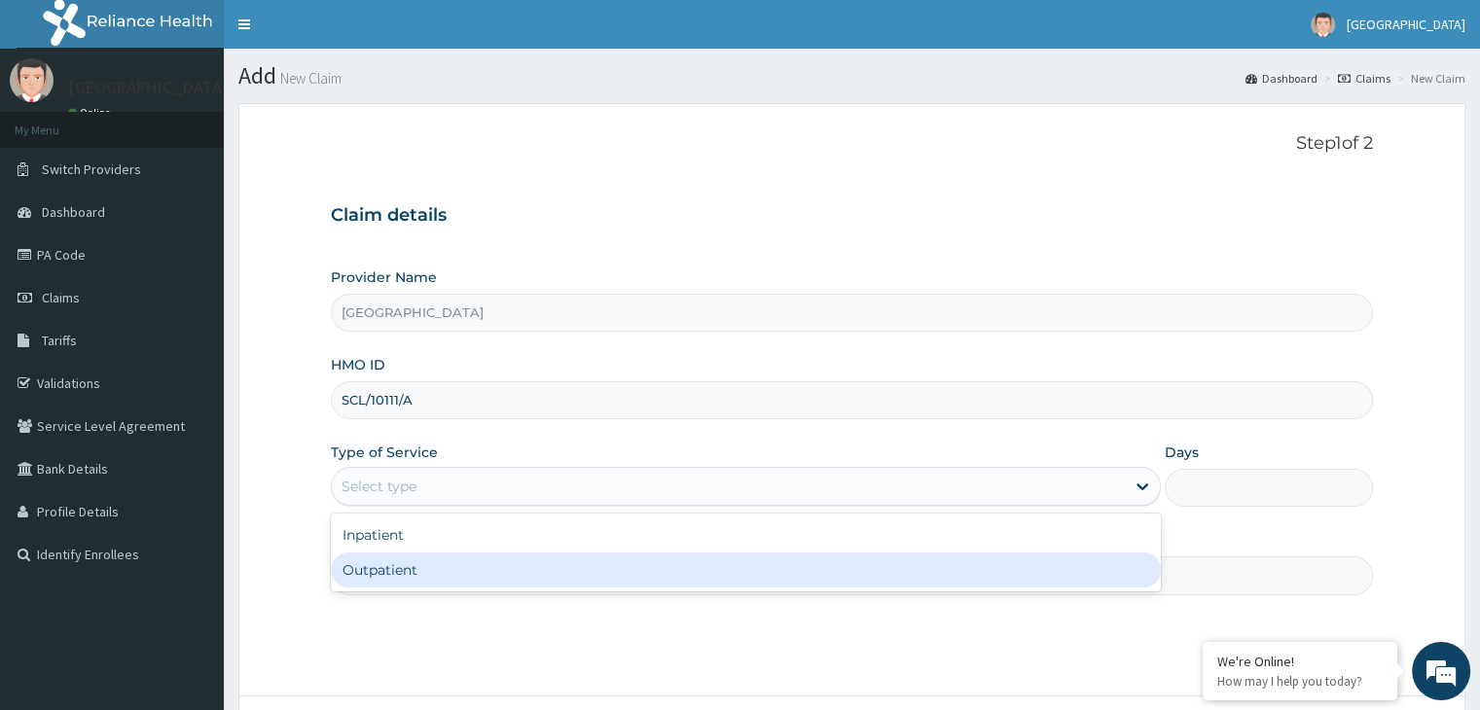
click at [397, 572] on div "Outpatient" at bounding box center [746, 570] width 830 height 35
type input "1"
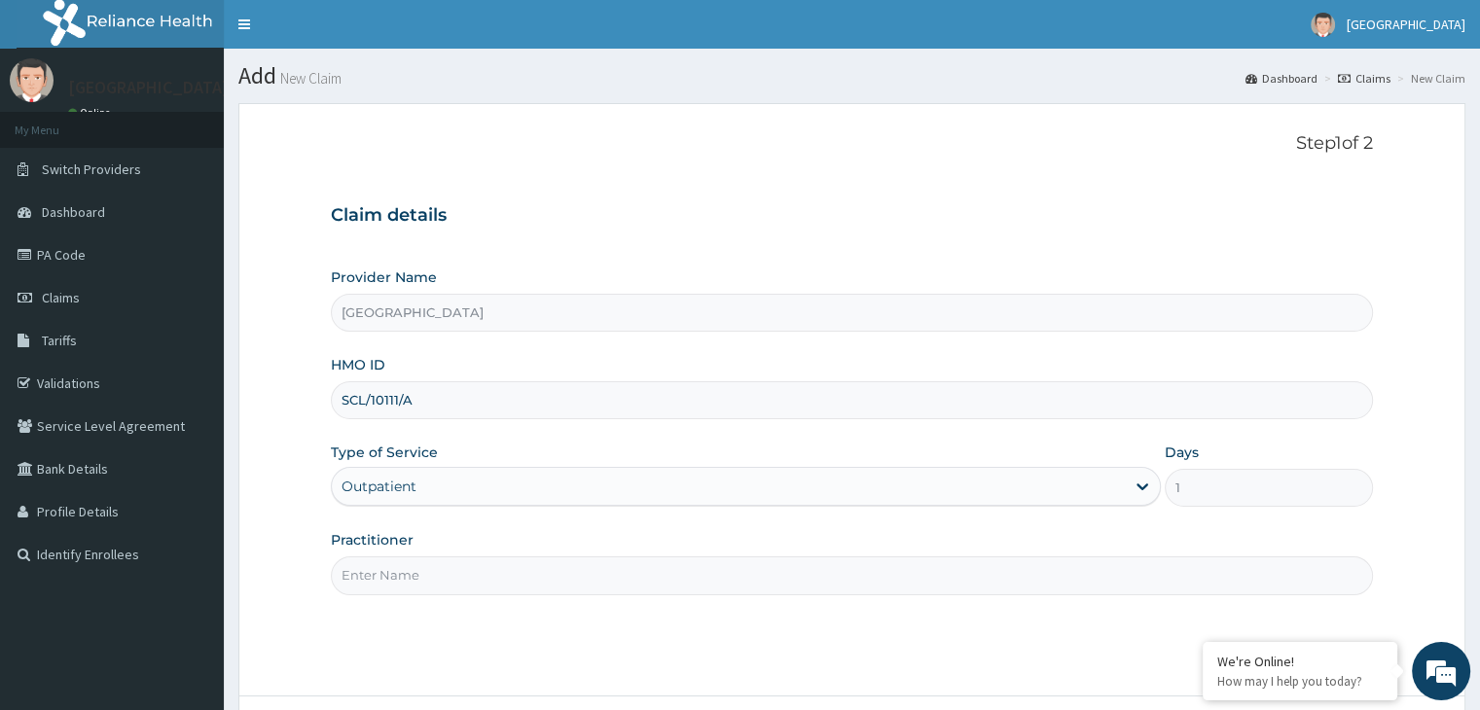
click at [405, 572] on input "Practitioner" at bounding box center [851, 576] width 1041 height 38
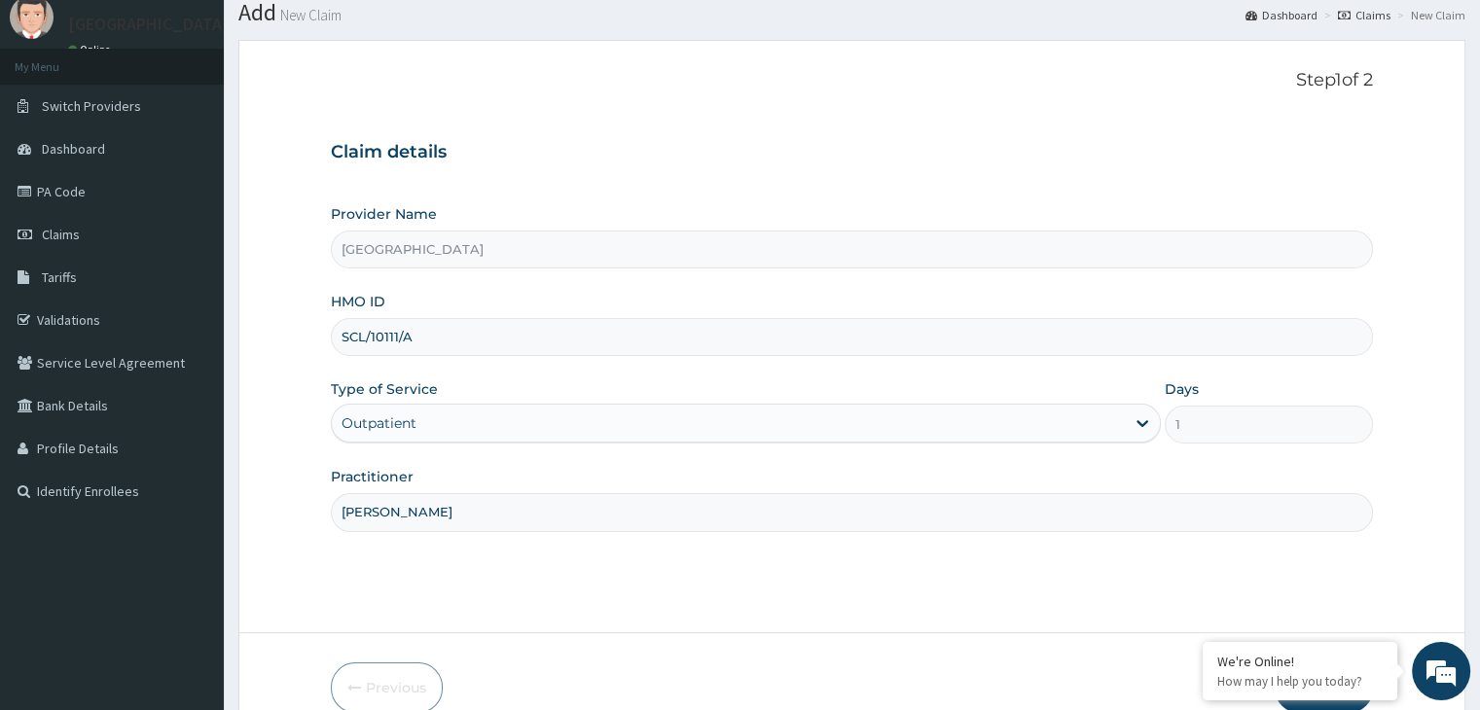
scroll to position [160, 0]
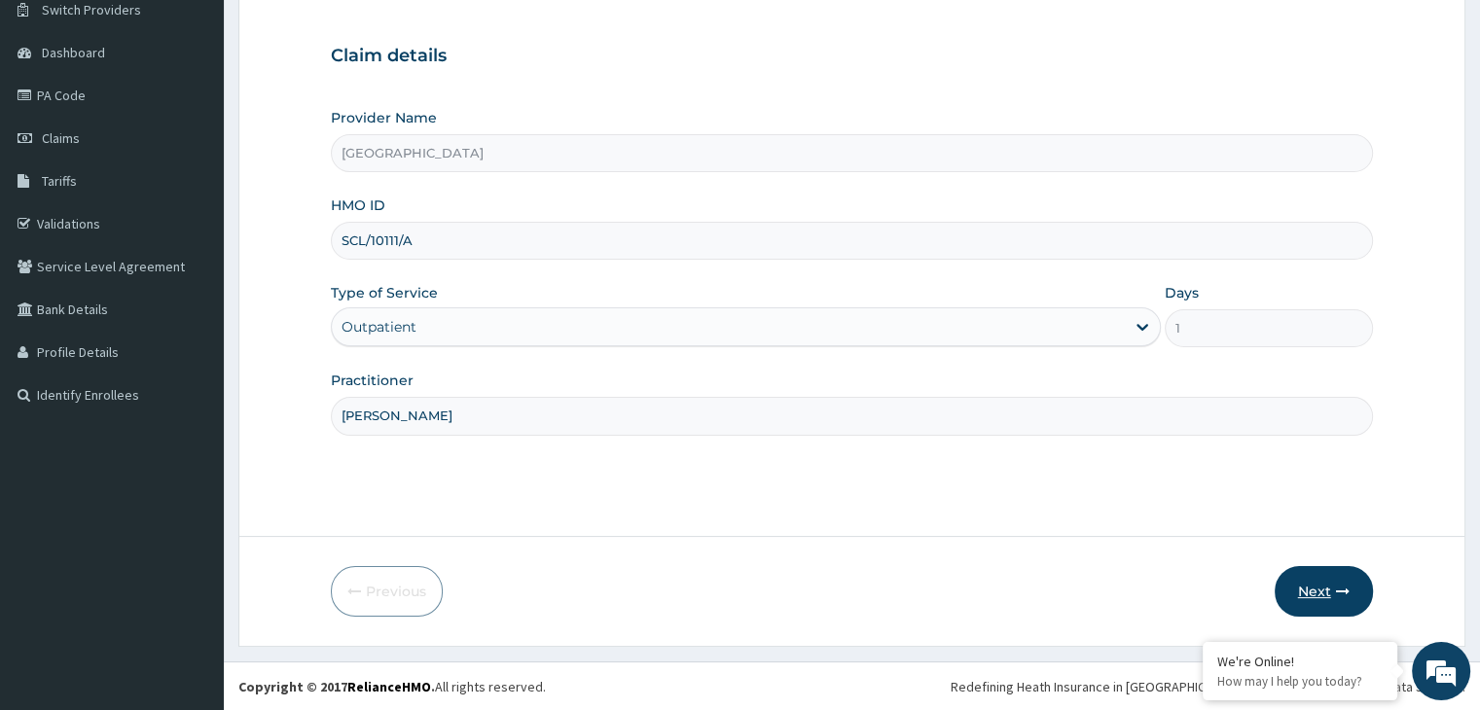
type input "DR AZEEZ"
click at [1314, 594] on button "Next" at bounding box center [1324, 591] width 98 height 51
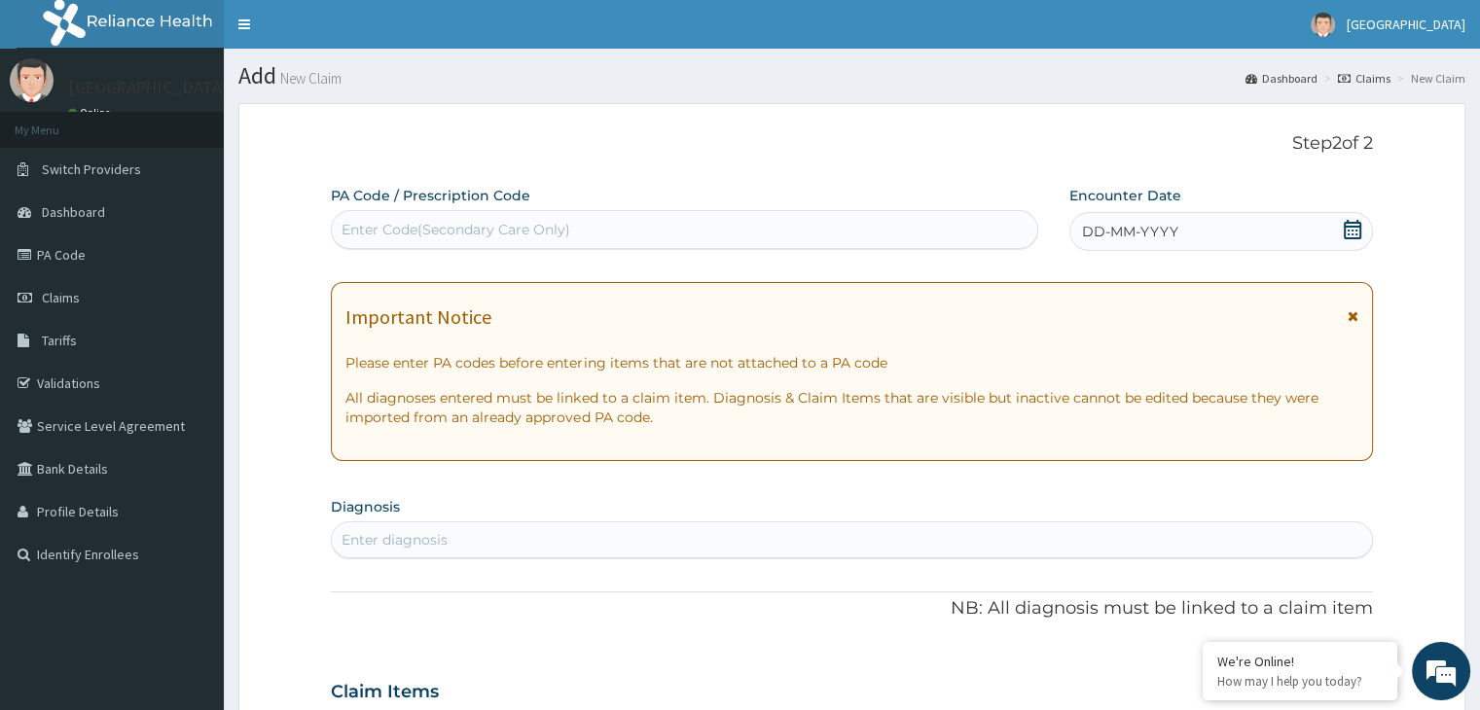
scroll to position [0, 0]
click at [511, 217] on div "Enter Code(Secondary Care Only)" at bounding box center [685, 229] width 706 height 31
paste input "PA/FDA4DC"
type input "PA/FDA4DC"
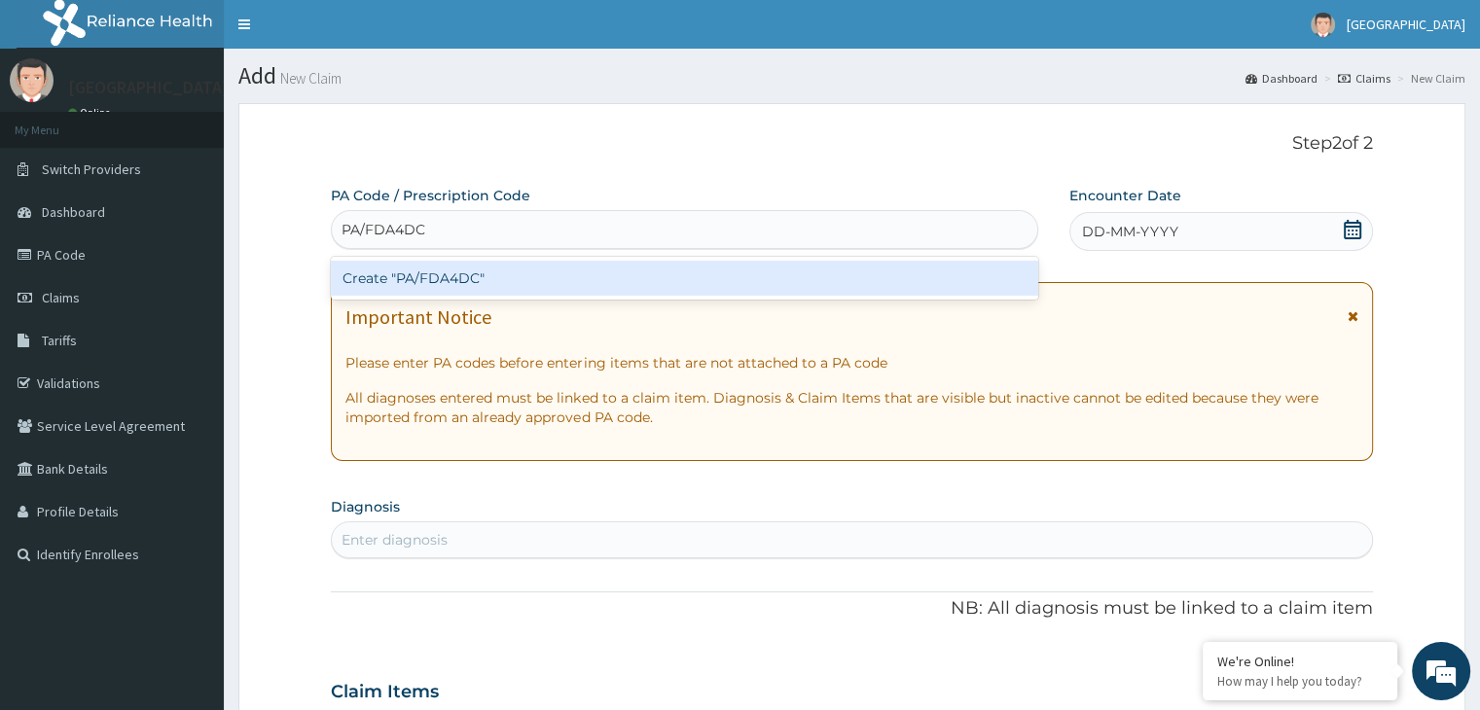
click at [479, 289] on div "Create "PA/FDA4DC"" at bounding box center [685, 278] width 708 height 35
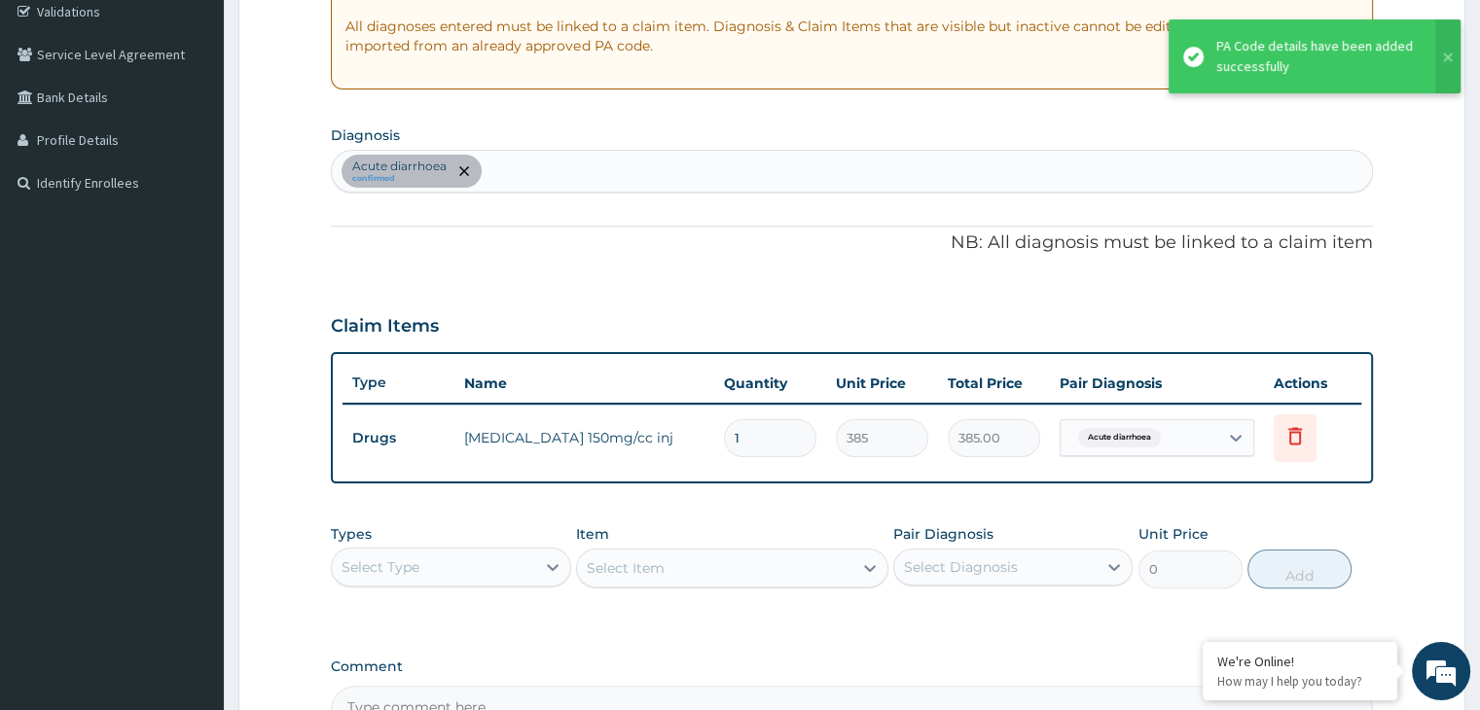
scroll to position [258, 0]
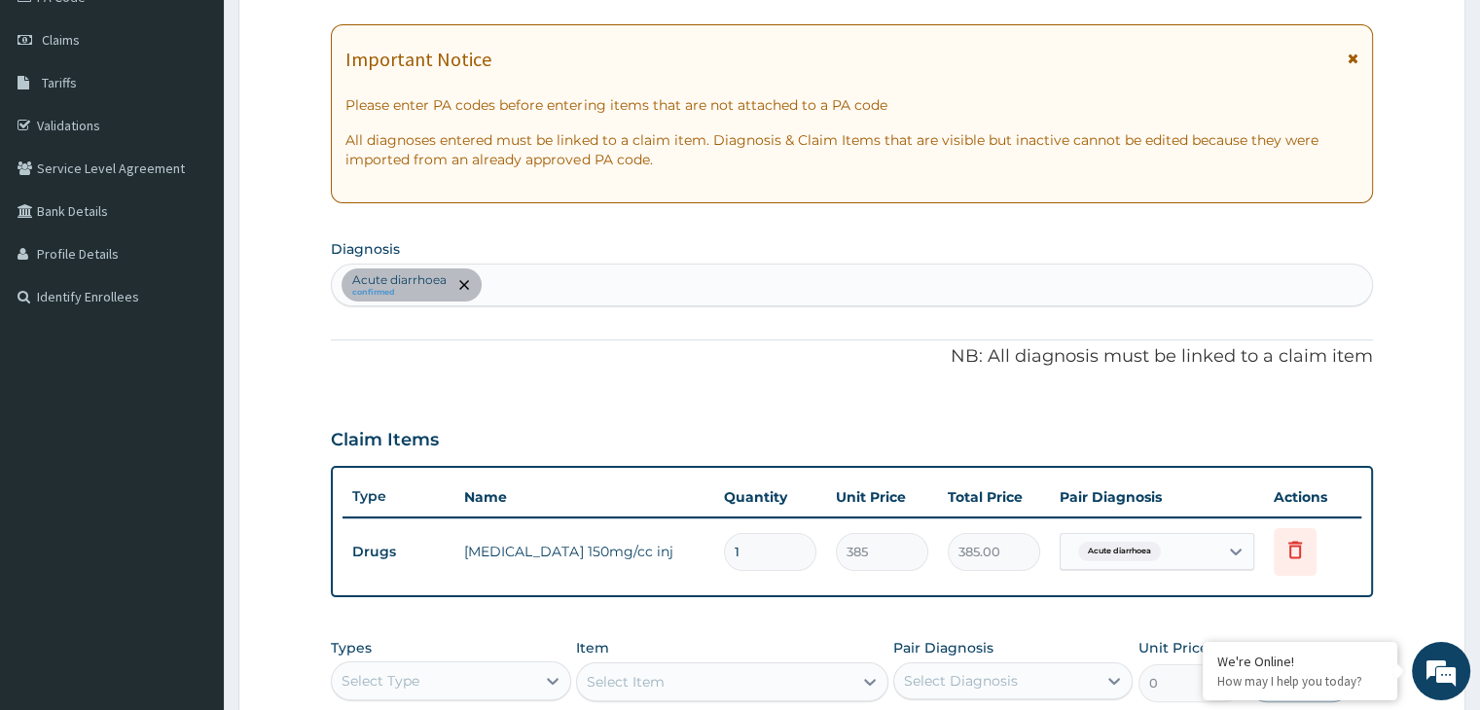
click at [517, 303] on div "Acute diarrhoea confirmed" at bounding box center [851, 285] width 1039 height 41
type input "[MEDICAL_DATA]"
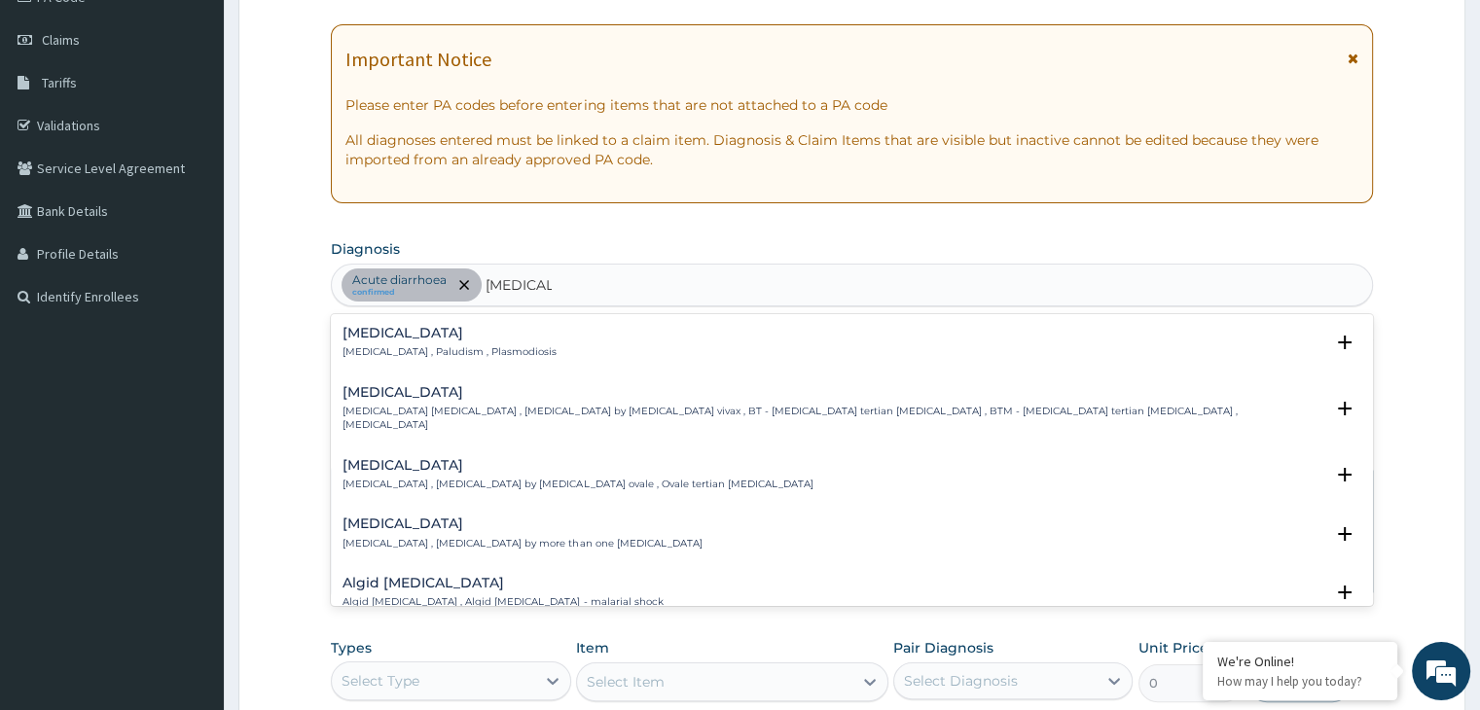
click at [405, 344] on div "Malaria Malaria , Paludism , Plasmodiosis" at bounding box center [450, 343] width 214 height 34
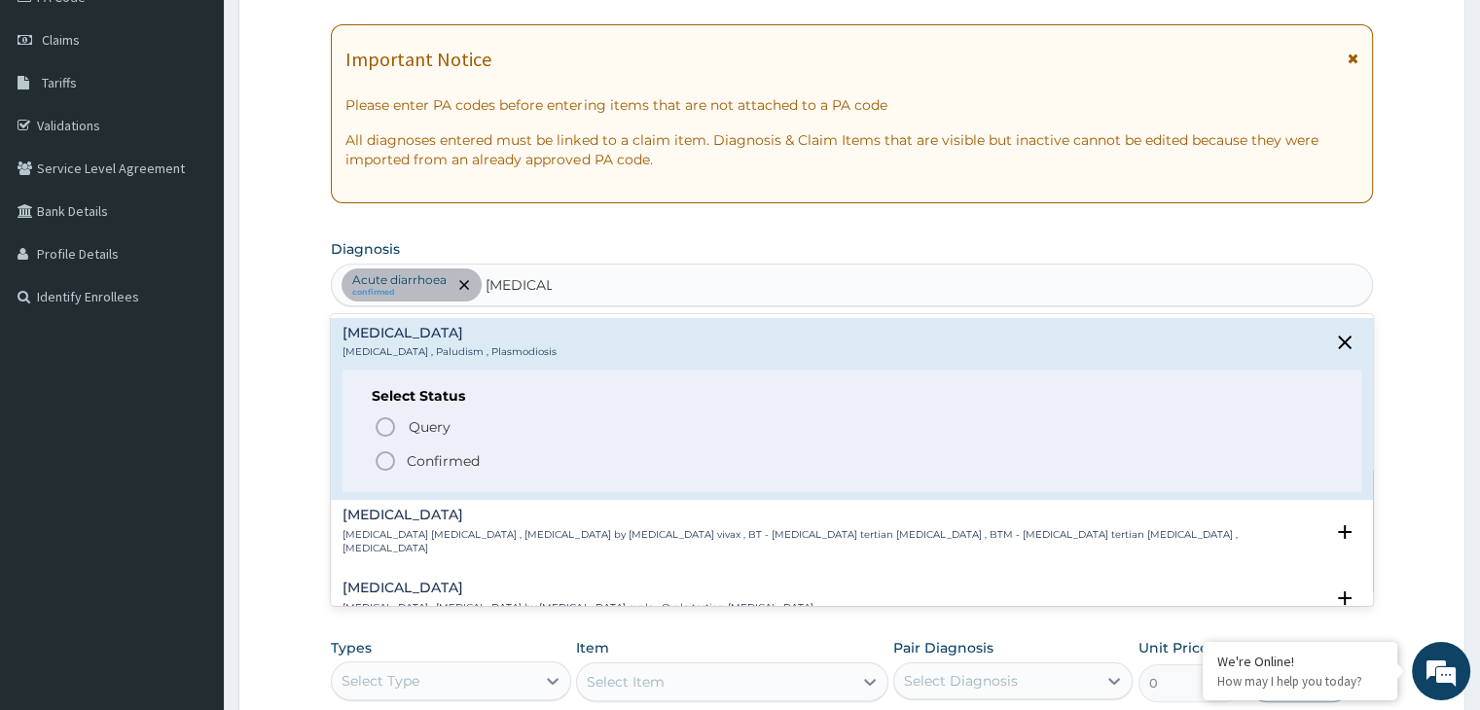
click at [414, 464] on p "Confirmed" at bounding box center [443, 461] width 73 height 19
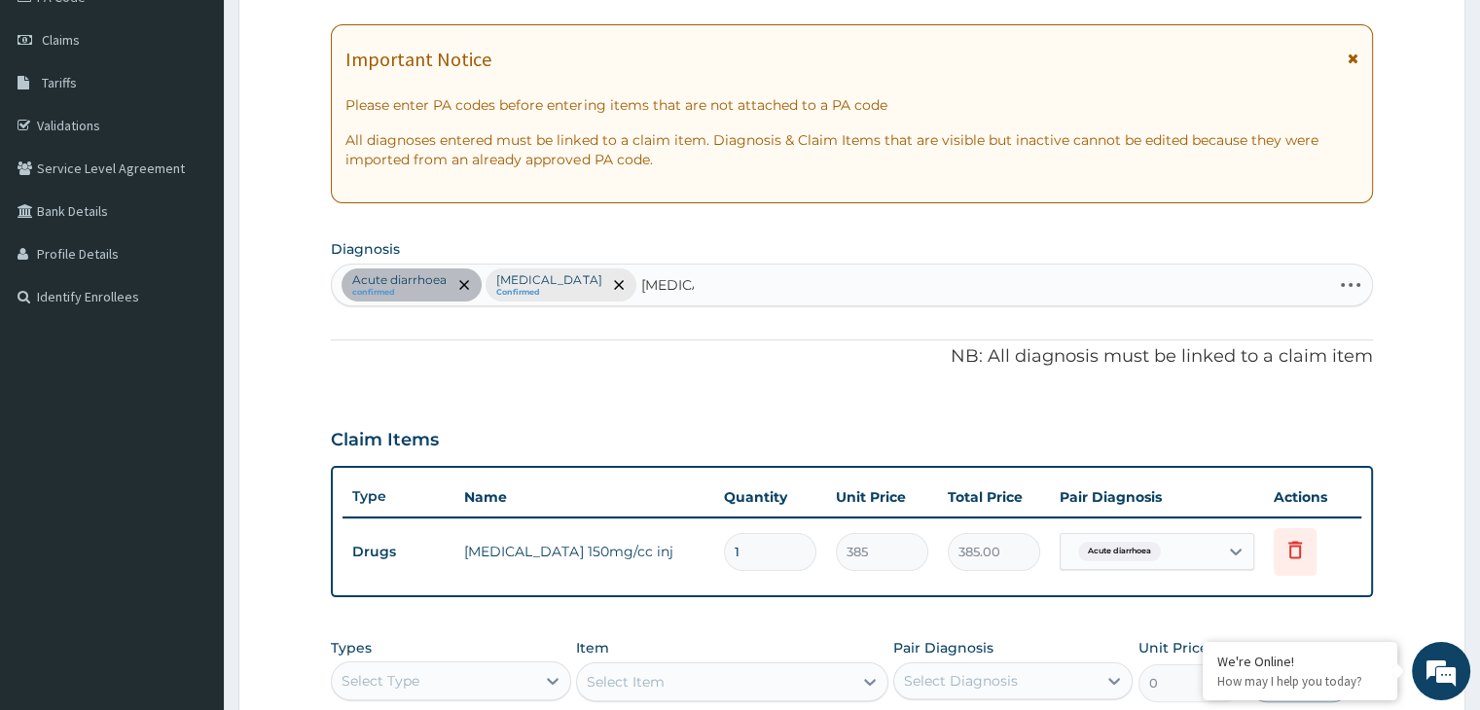
type input "SEPSIS"
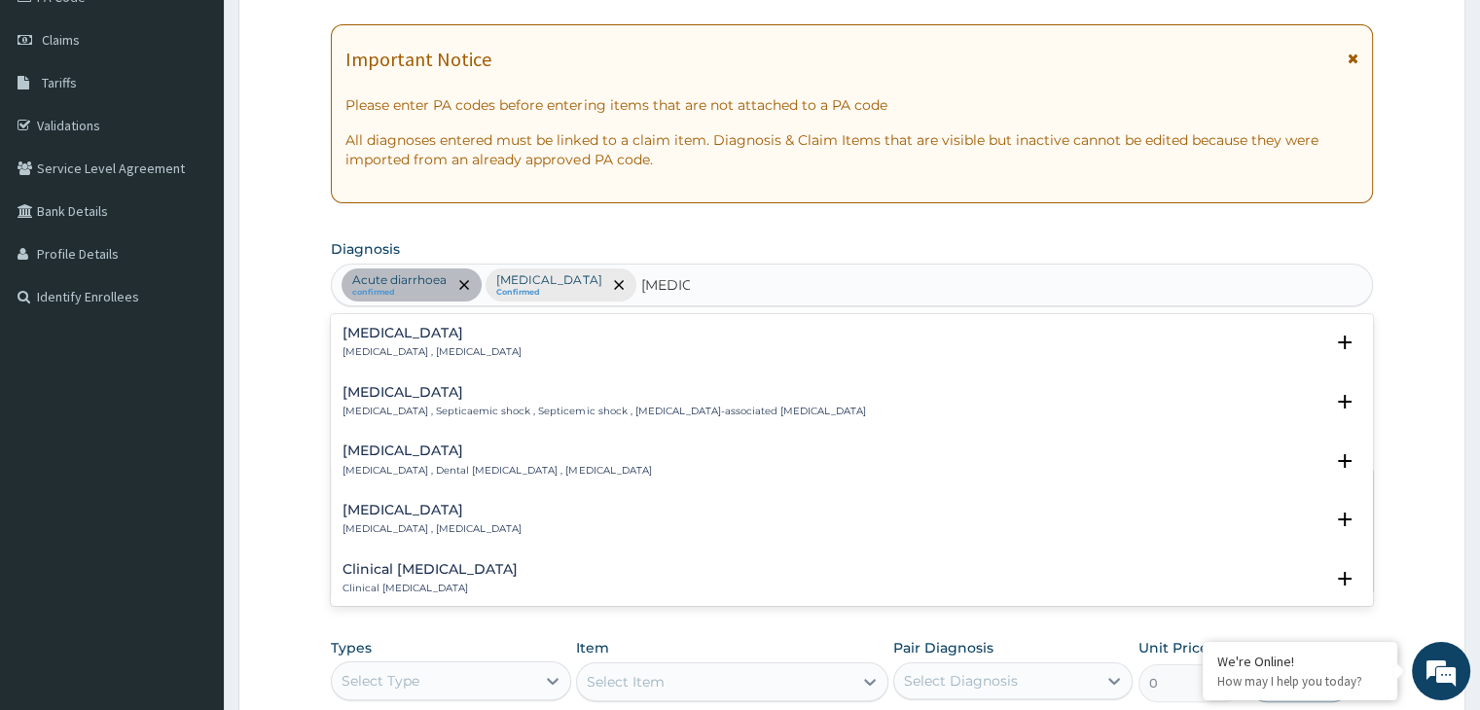
click at [418, 338] on h4 "Sepsis" at bounding box center [432, 333] width 179 height 15
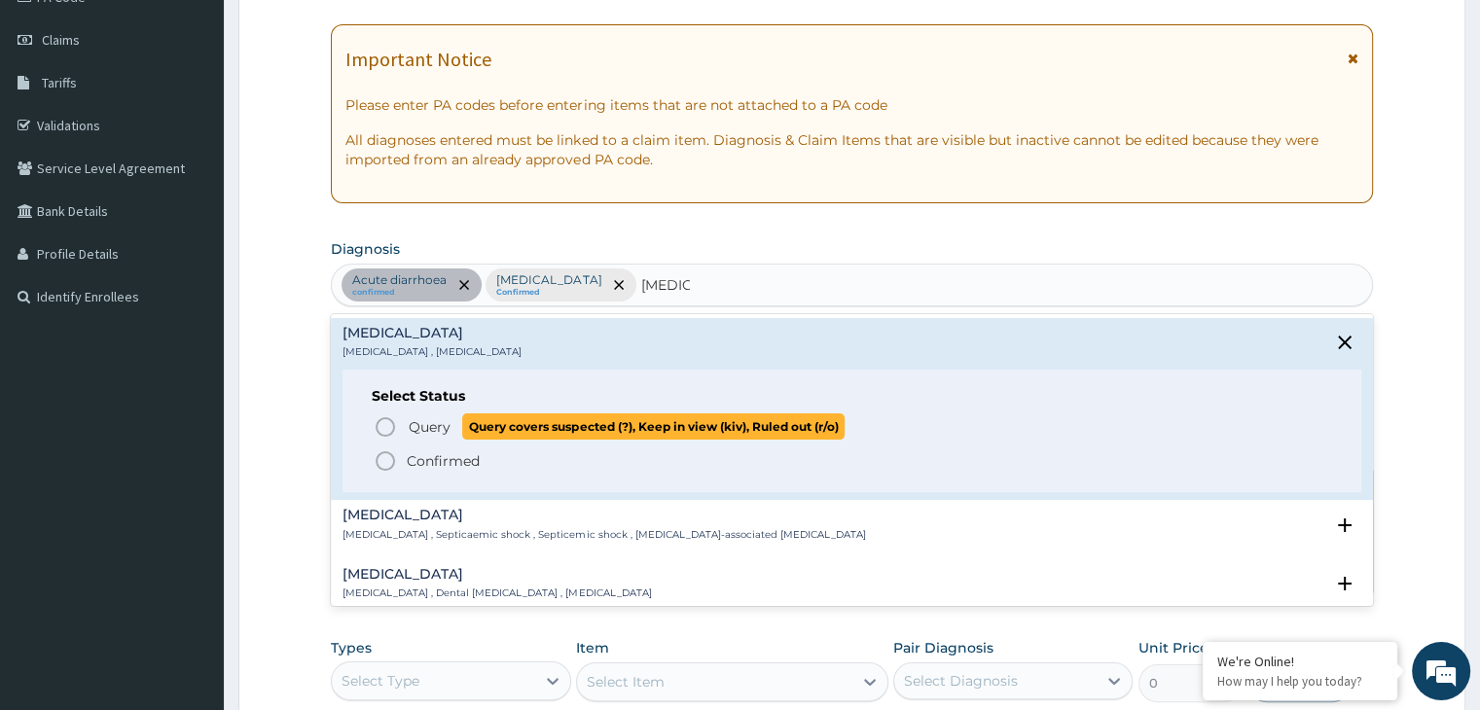
click at [414, 419] on span "Query" at bounding box center [430, 427] width 42 height 19
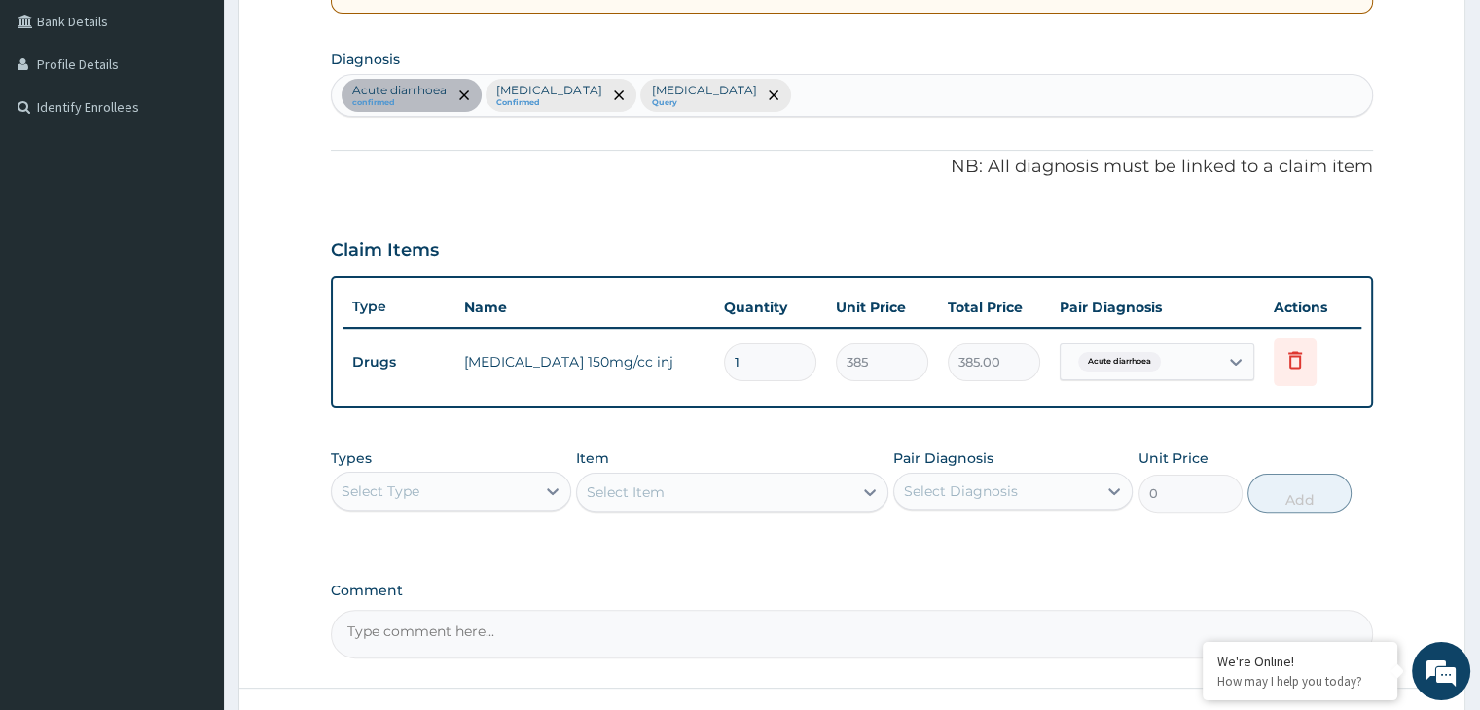
scroll to position [598, 0]
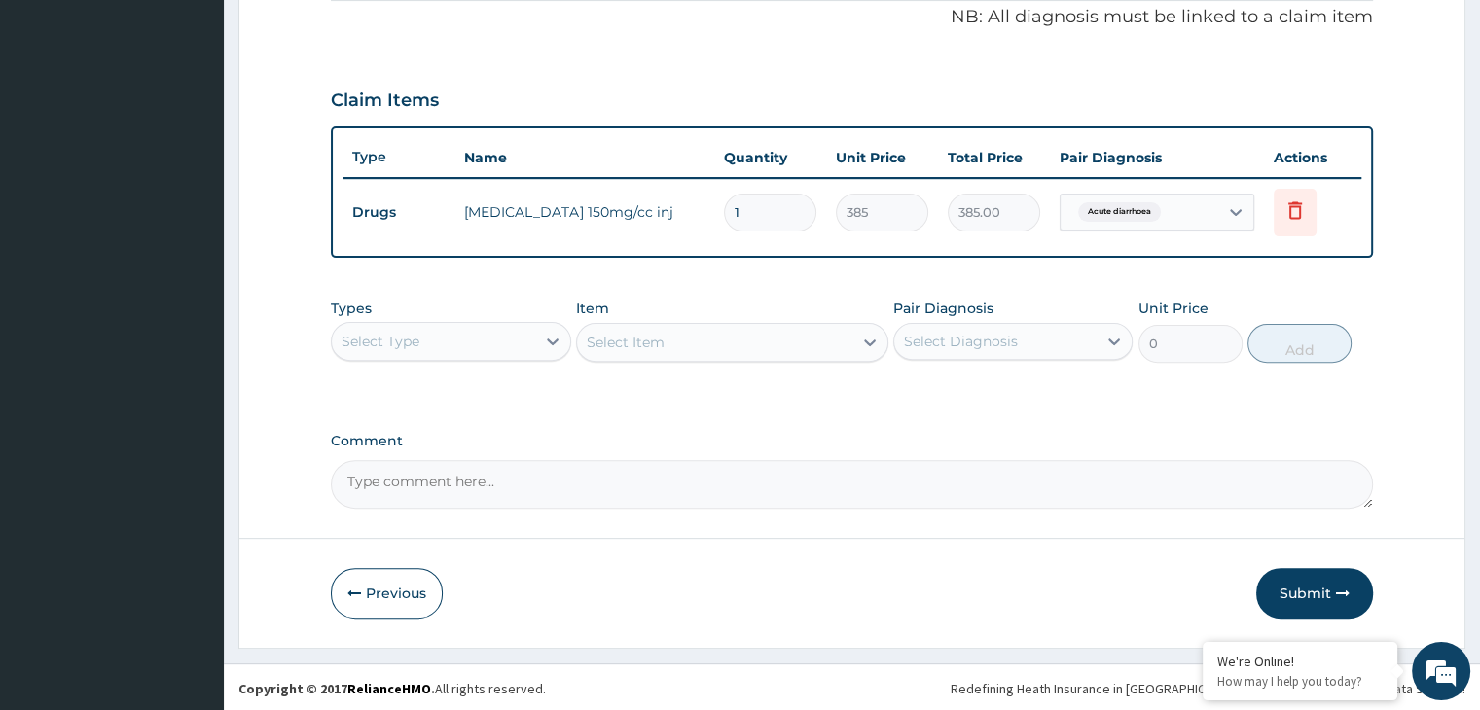
click at [463, 342] on div "Select Type" at bounding box center [433, 341] width 202 height 31
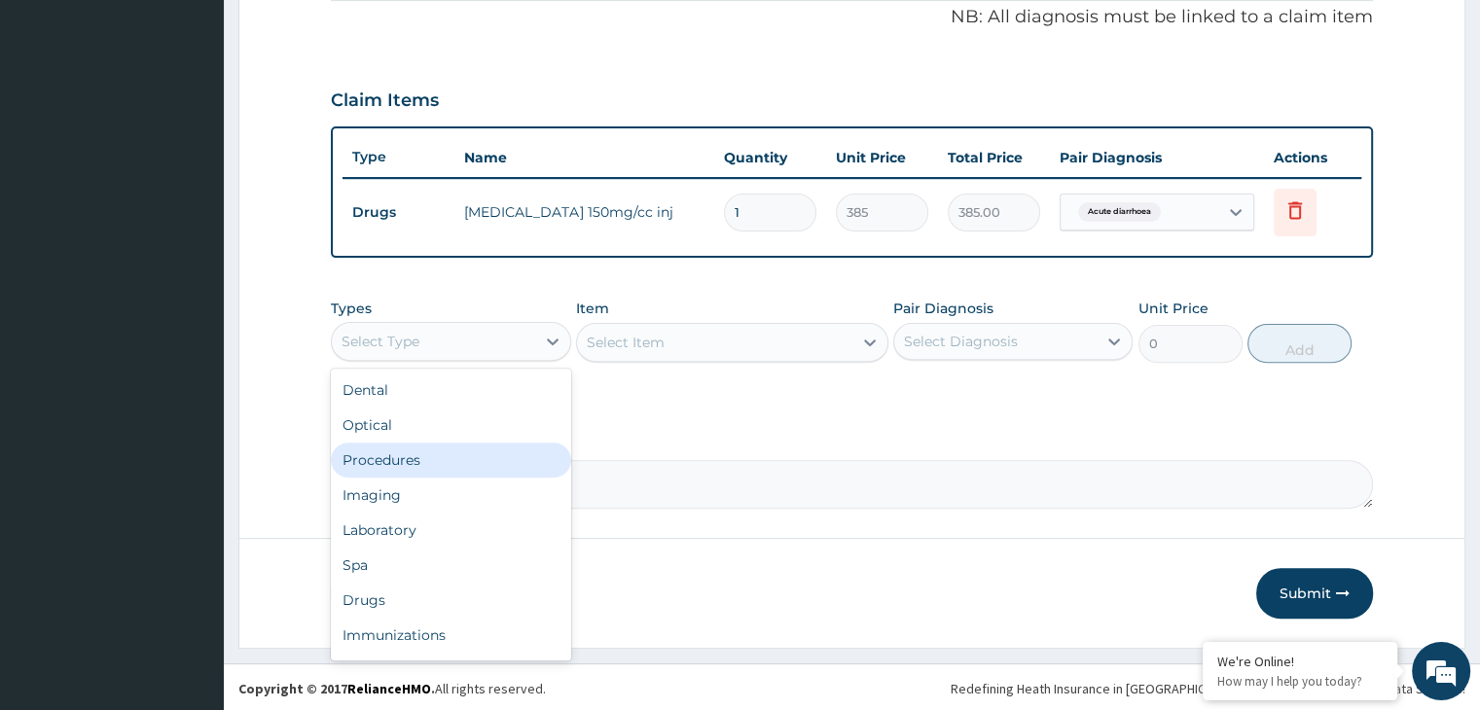
click at [432, 444] on div "Procedures" at bounding box center [450, 460] width 239 height 35
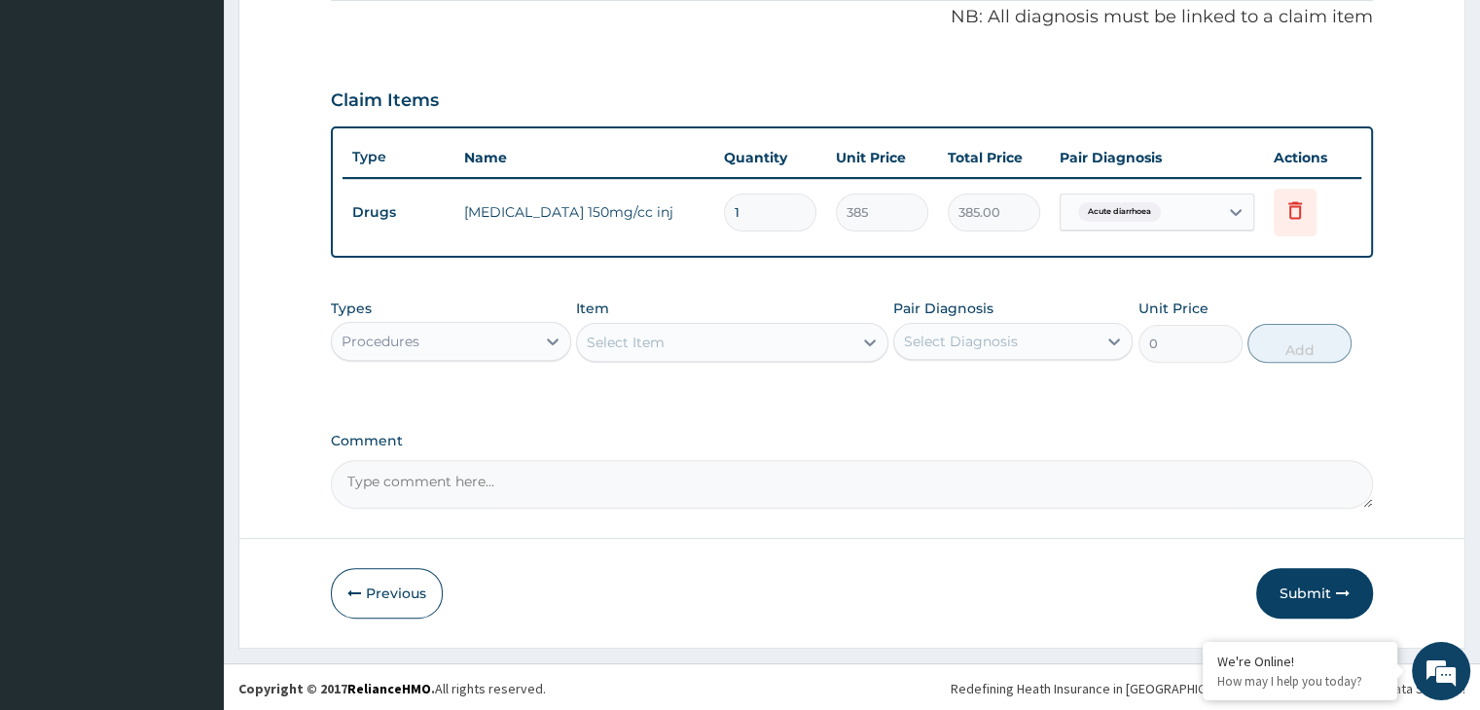
click at [627, 351] on div "Select Item" at bounding box center [714, 342] width 275 height 31
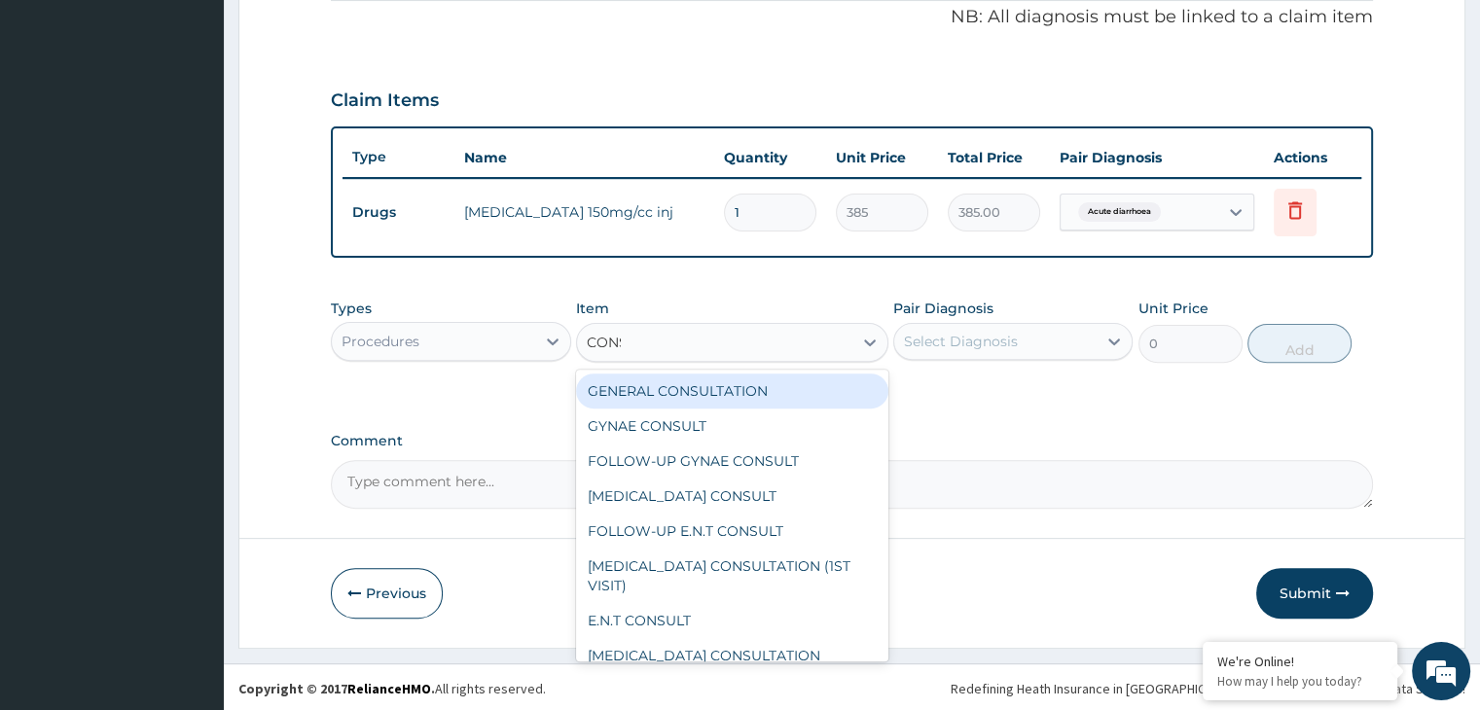
type input "CONSU"
type input "3000"
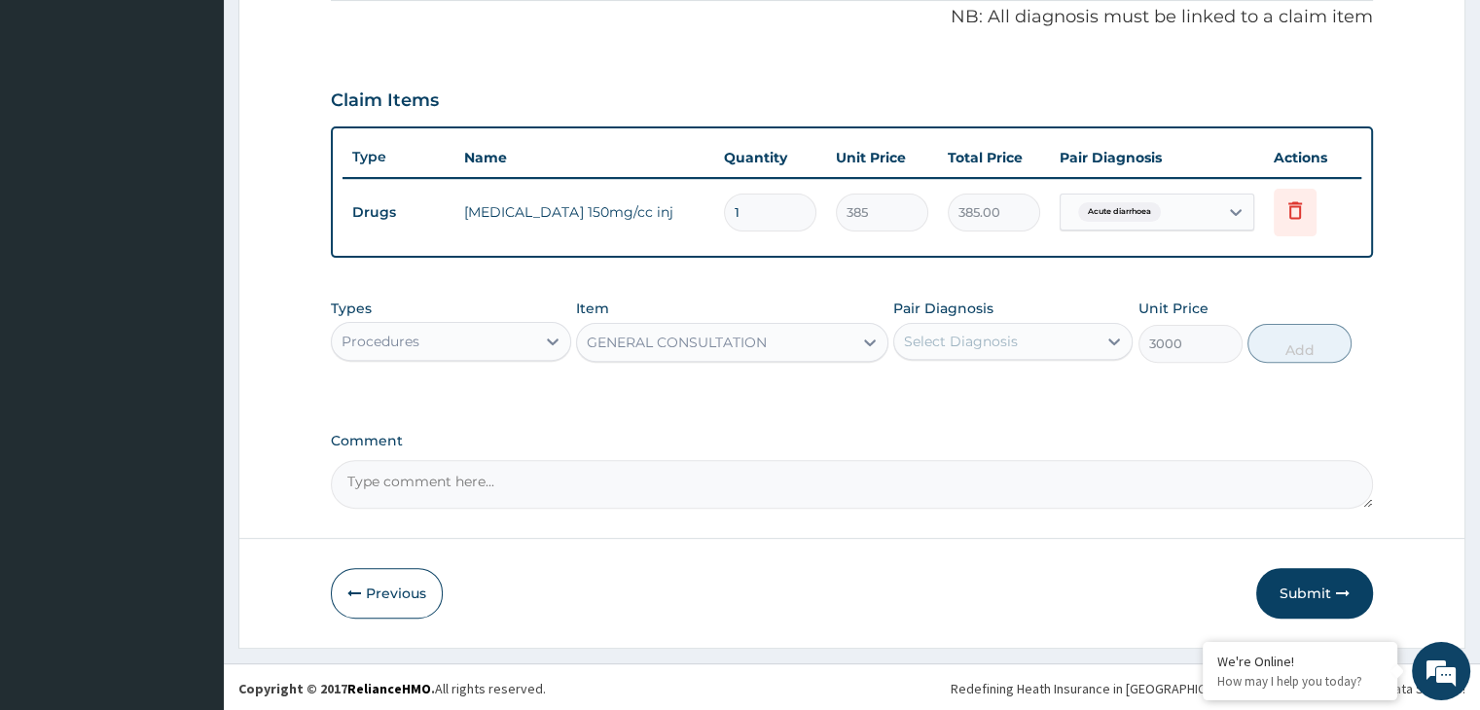
click at [1016, 331] on div "Select Diagnosis" at bounding box center [995, 341] width 202 height 31
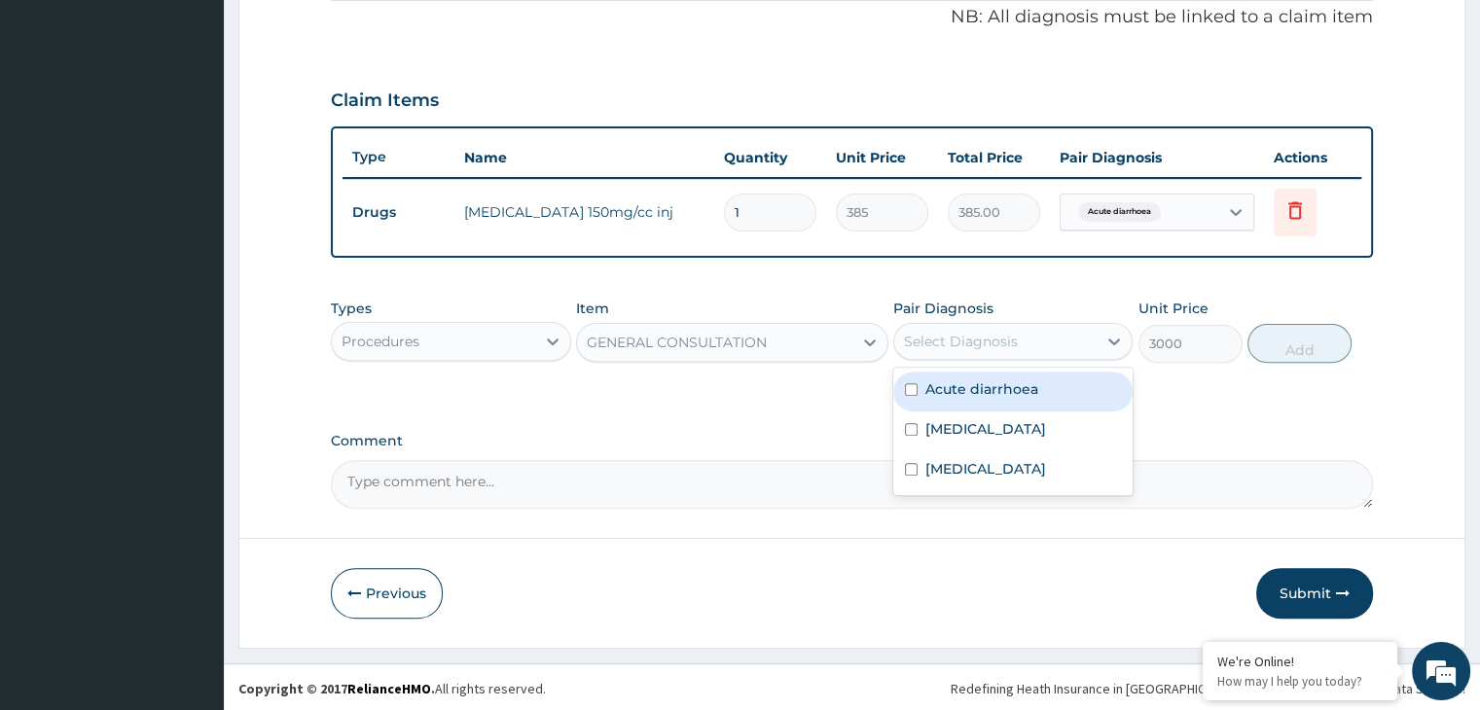
click at [969, 388] on label "Acute diarrhoea" at bounding box center [982, 389] width 113 height 19
checkbox input "true"
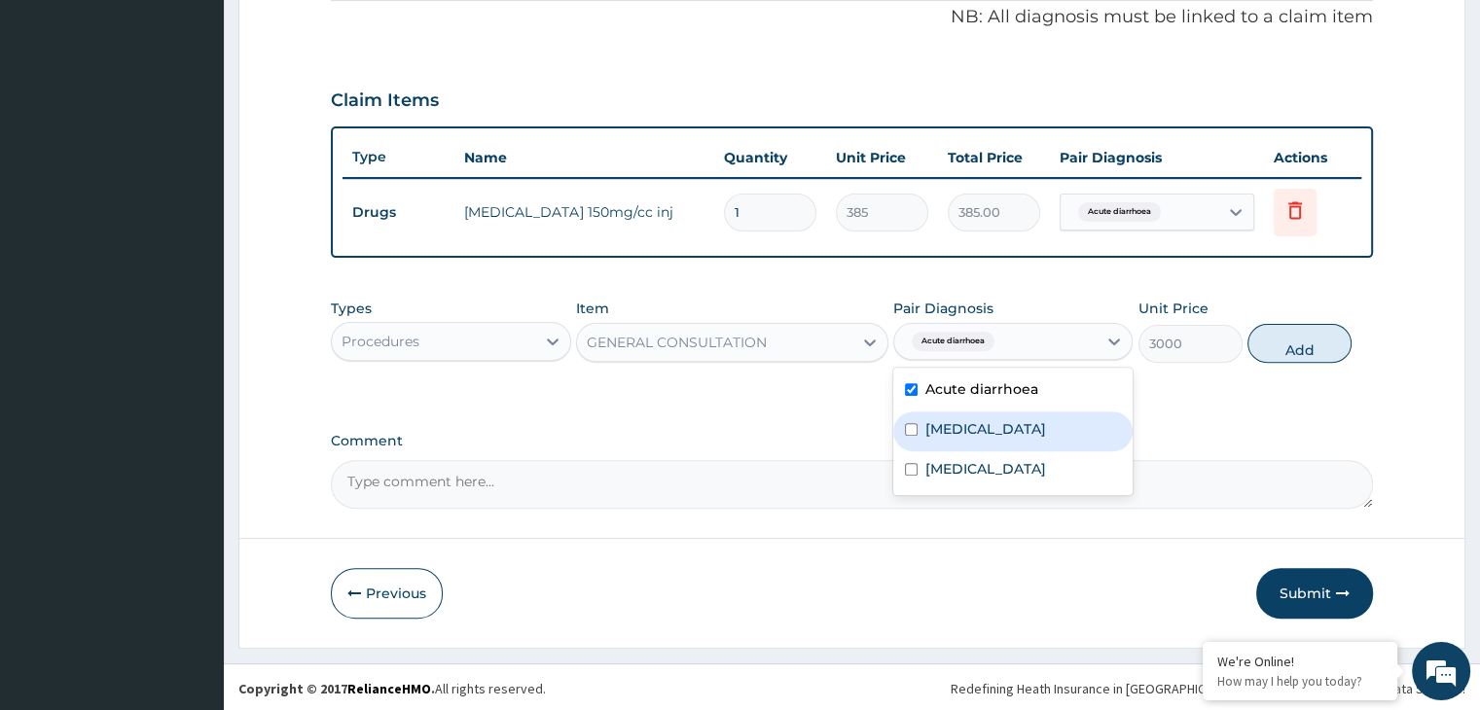
click at [969, 422] on label "Malaria" at bounding box center [986, 428] width 121 height 19
checkbox input "true"
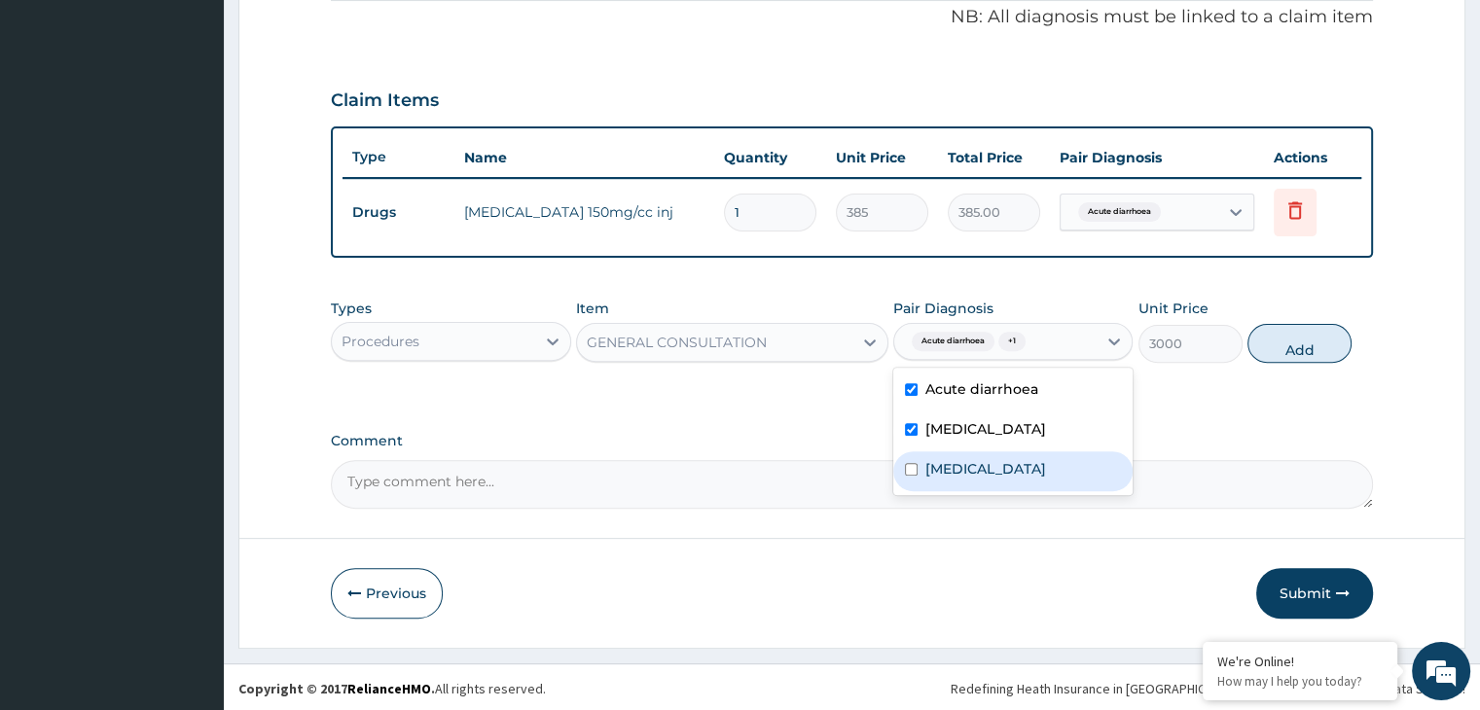
click at [967, 476] on div "[MEDICAL_DATA]" at bounding box center [1012, 472] width 239 height 40
checkbox input "true"
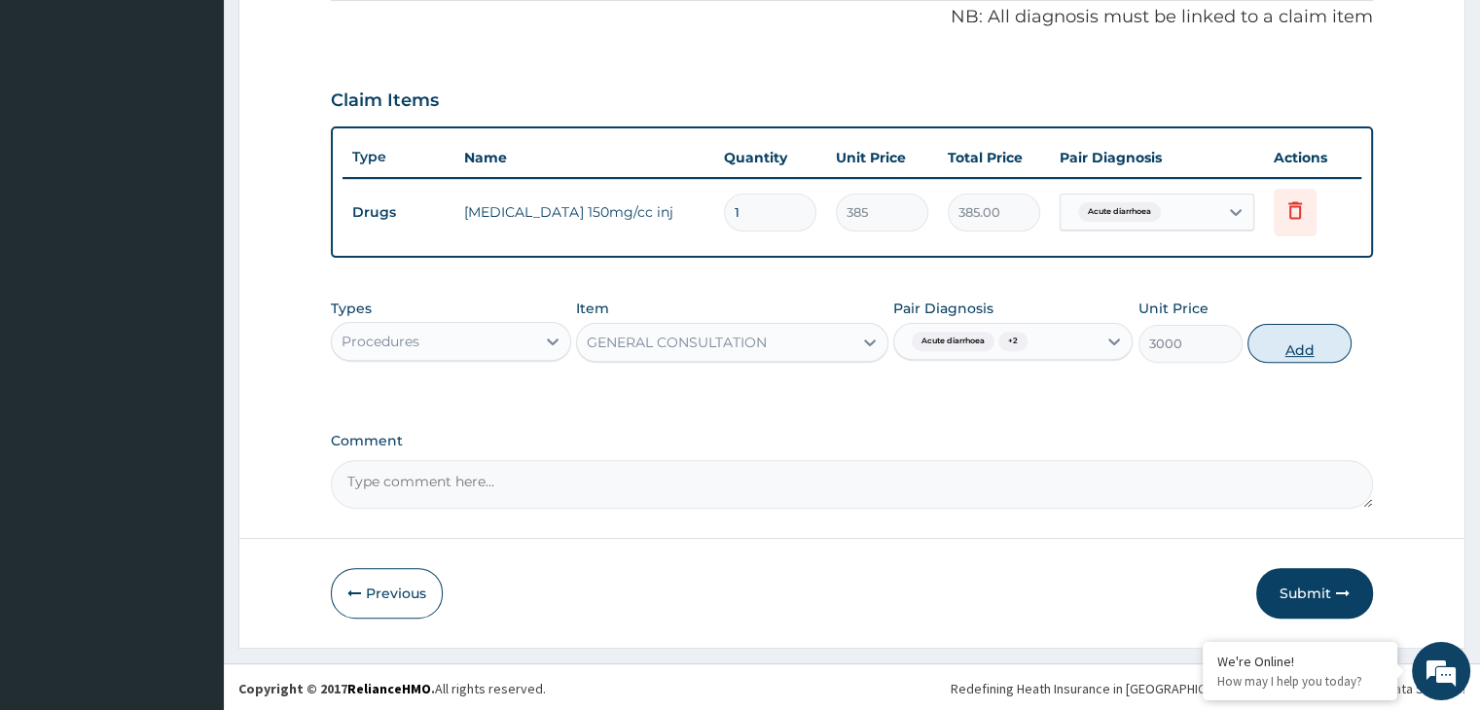
click at [1269, 336] on button "Add" at bounding box center [1300, 343] width 104 height 39
type input "0"
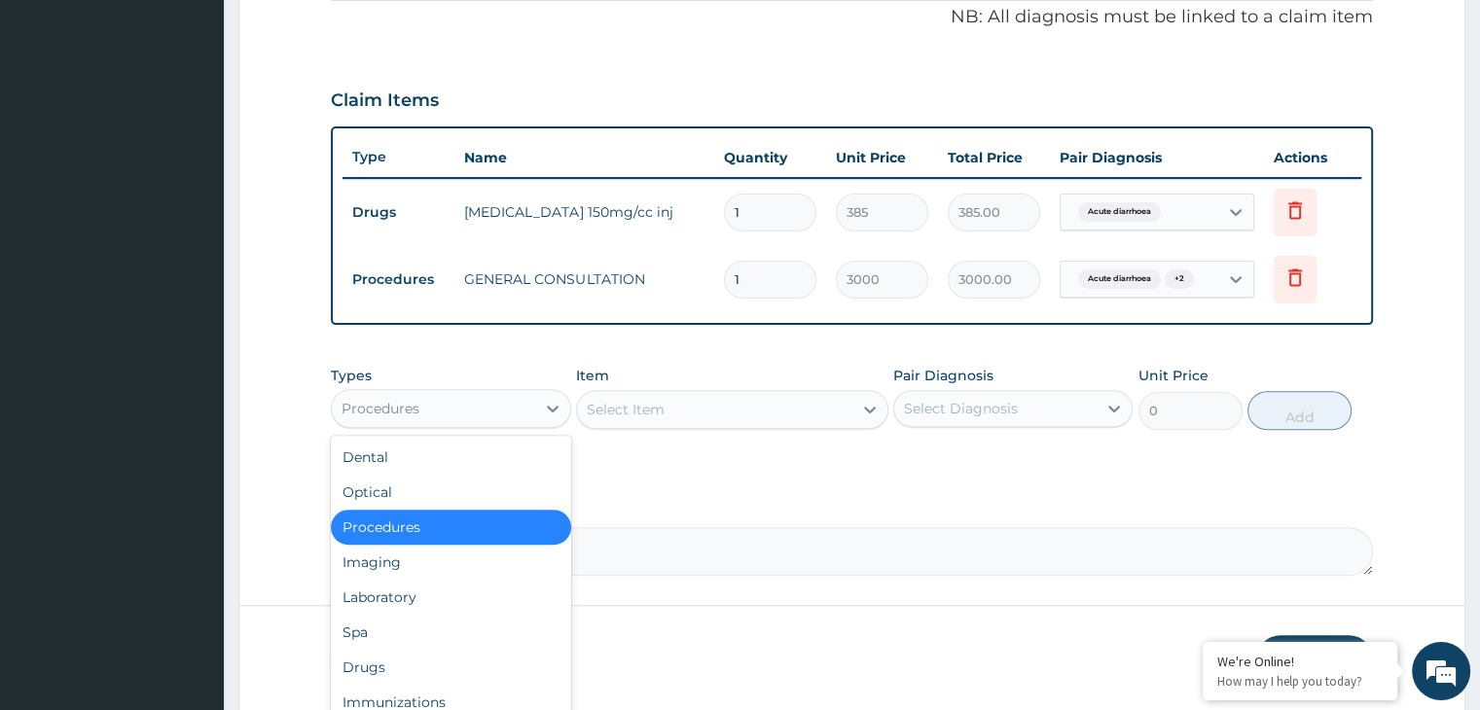
click at [457, 405] on div "Procedures" at bounding box center [433, 408] width 202 height 31
click at [398, 671] on div "Drugs" at bounding box center [450, 667] width 239 height 35
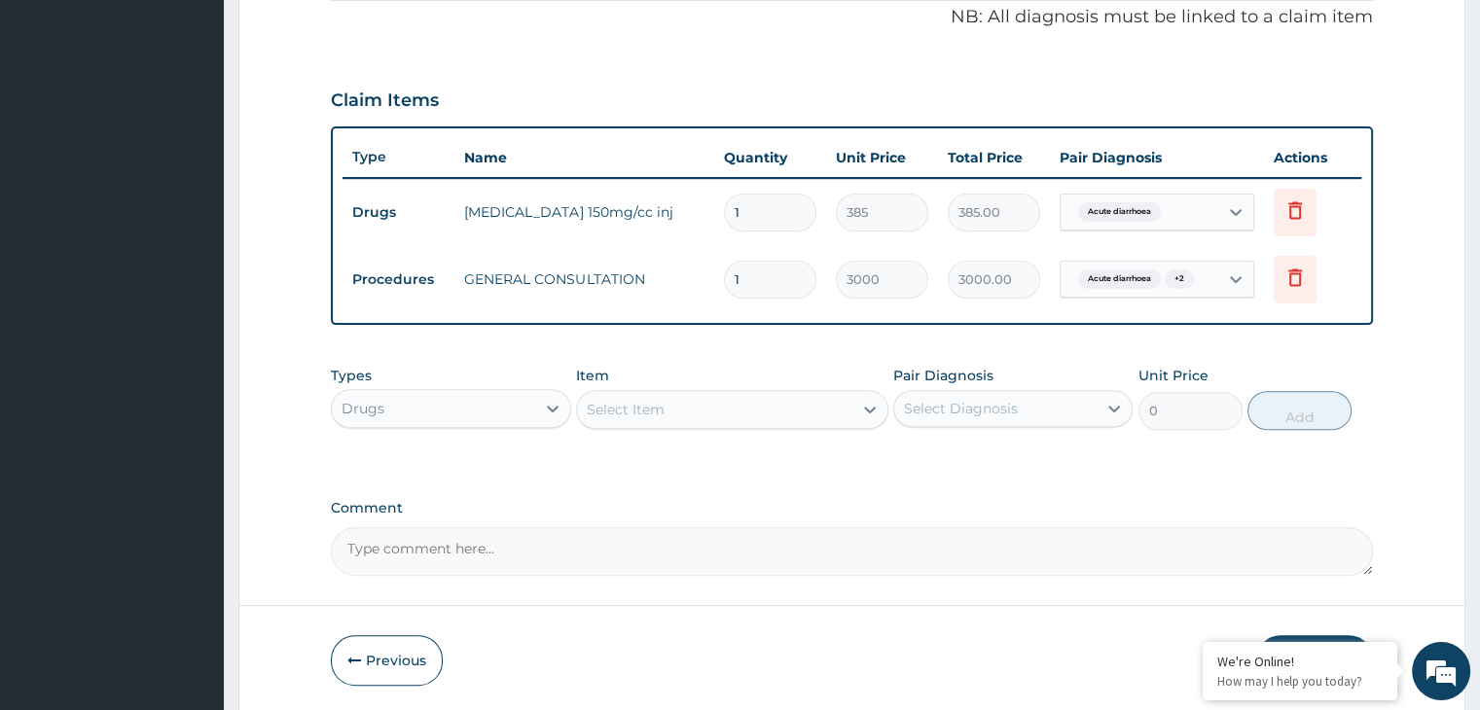
click at [648, 383] on div "Item Select Item" at bounding box center [732, 398] width 312 height 64
click at [631, 418] on div "Select Item" at bounding box center [714, 409] width 275 height 31
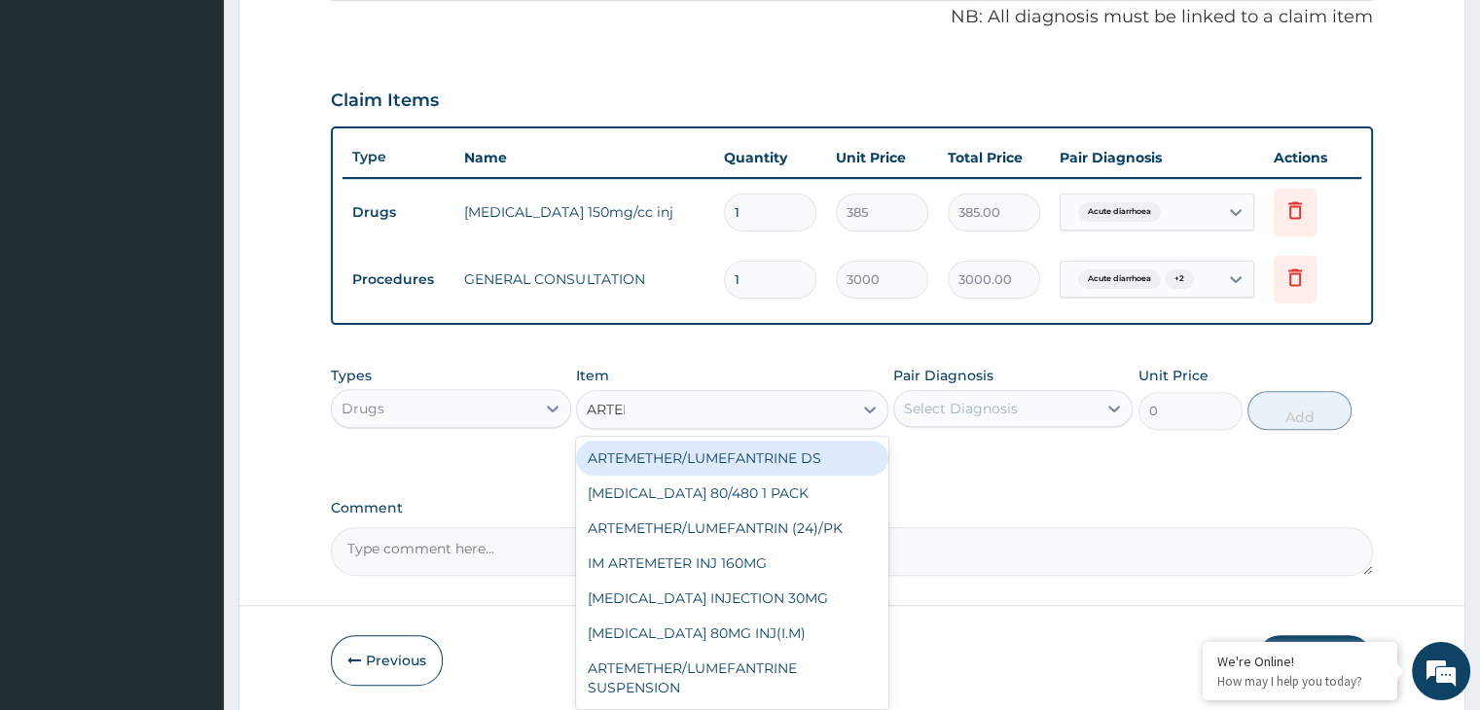
type input "ARTEME"
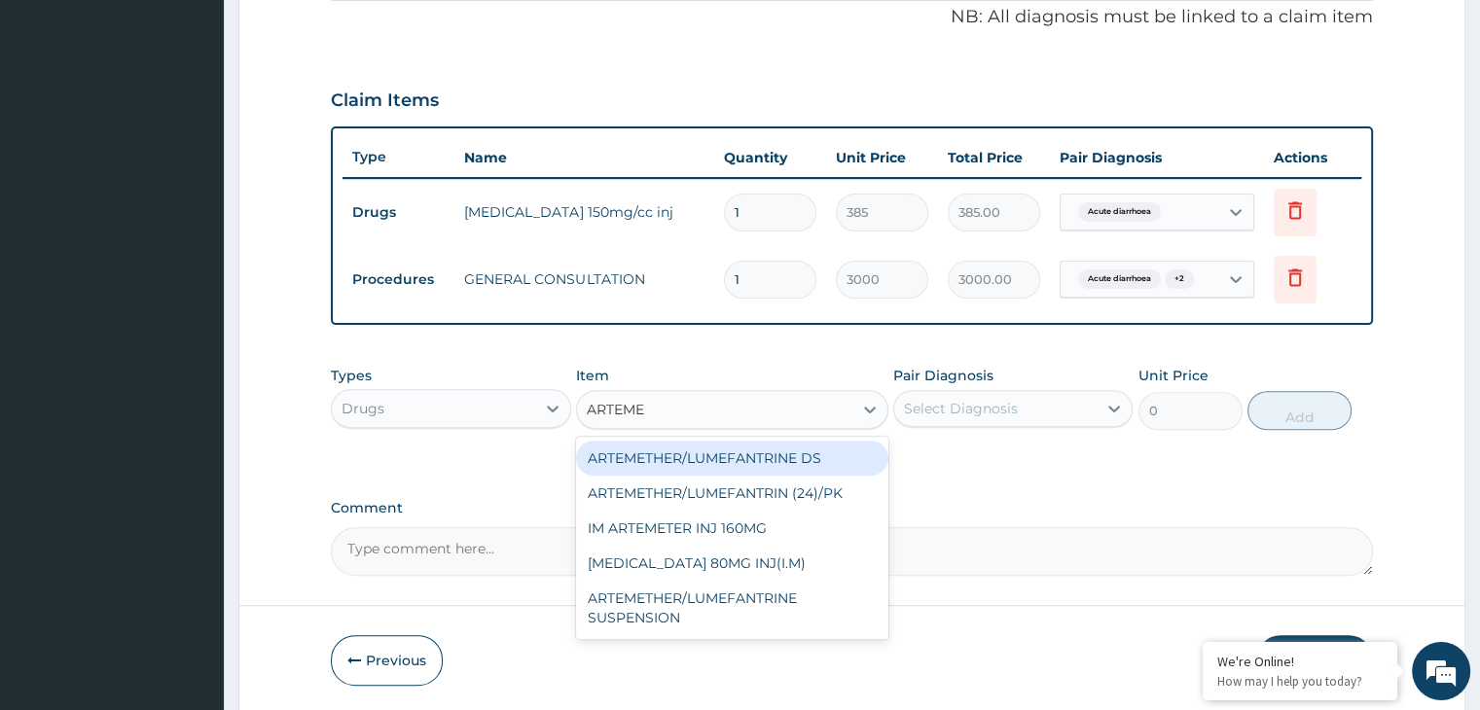
type input "350"
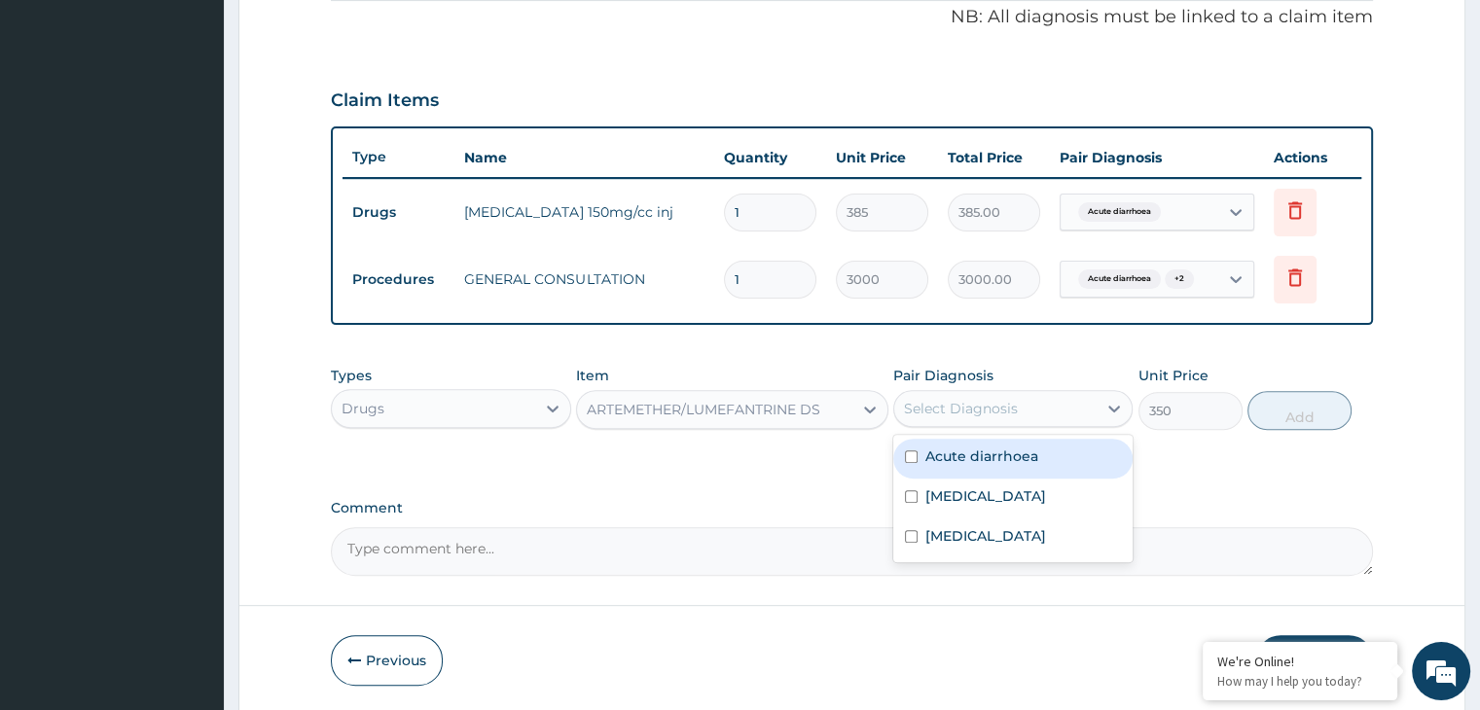
drag, startPoint x: 930, startPoint y: 395, endPoint x: 930, endPoint y: 426, distance: 31.1
click at [930, 399] on div "Select Diagnosis" at bounding box center [961, 408] width 114 height 19
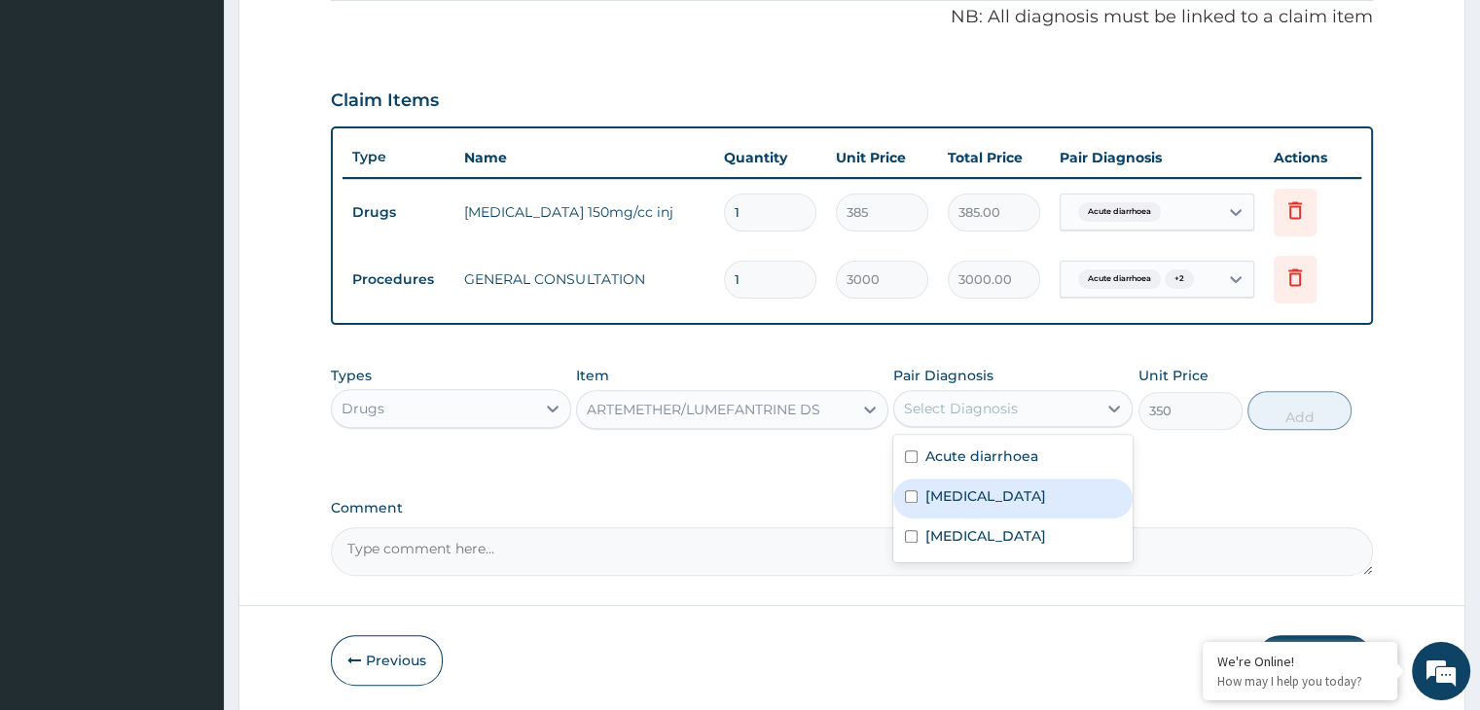
drag, startPoint x: 987, startPoint y: 490, endPoint x: 1312, endPoint y: 386, distance: 341.3
click at [990, 490] on div "[MEDICAL_DATA]" at bounding box center [1012, 499] width 239 height 40
checkbox input "true"
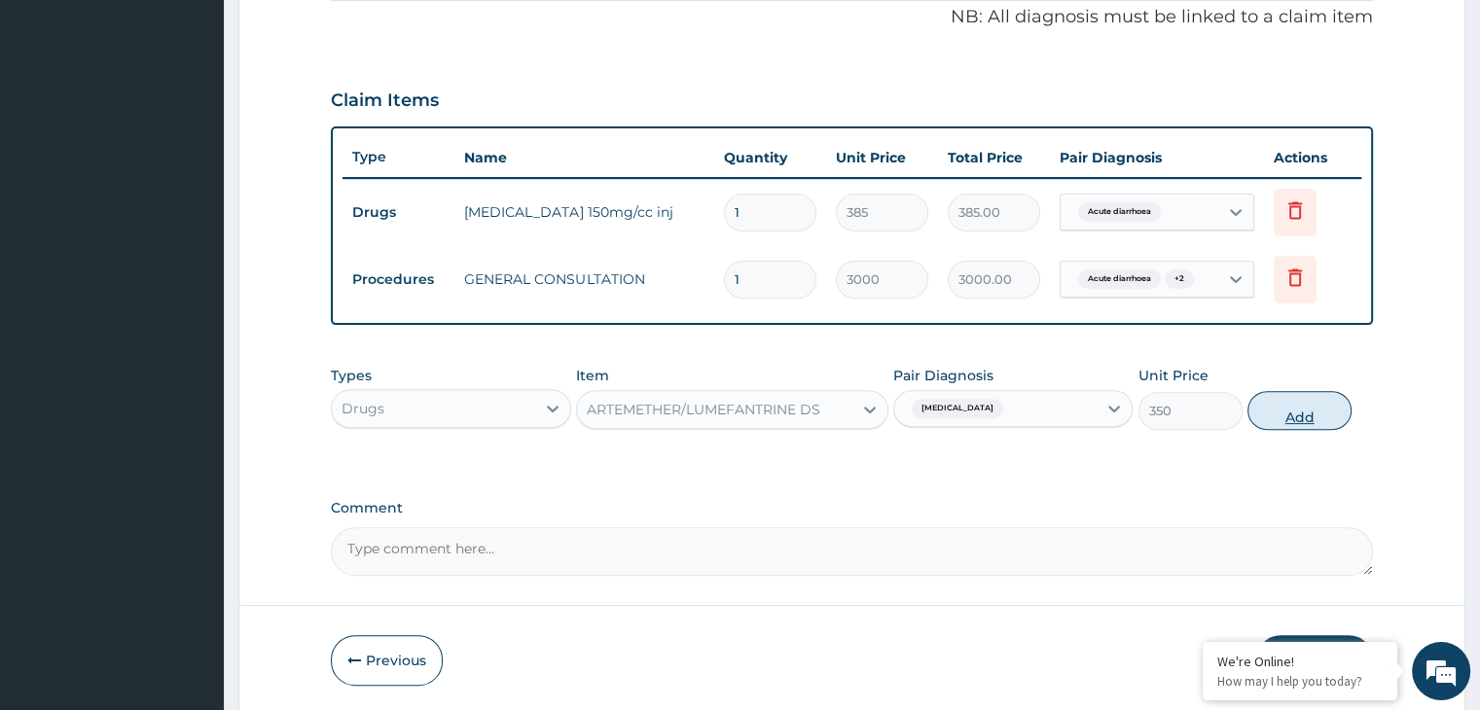
click at [1316, 411] on button "Add" at bounding box center [1300, 410] width 104 height 39
type input "0"
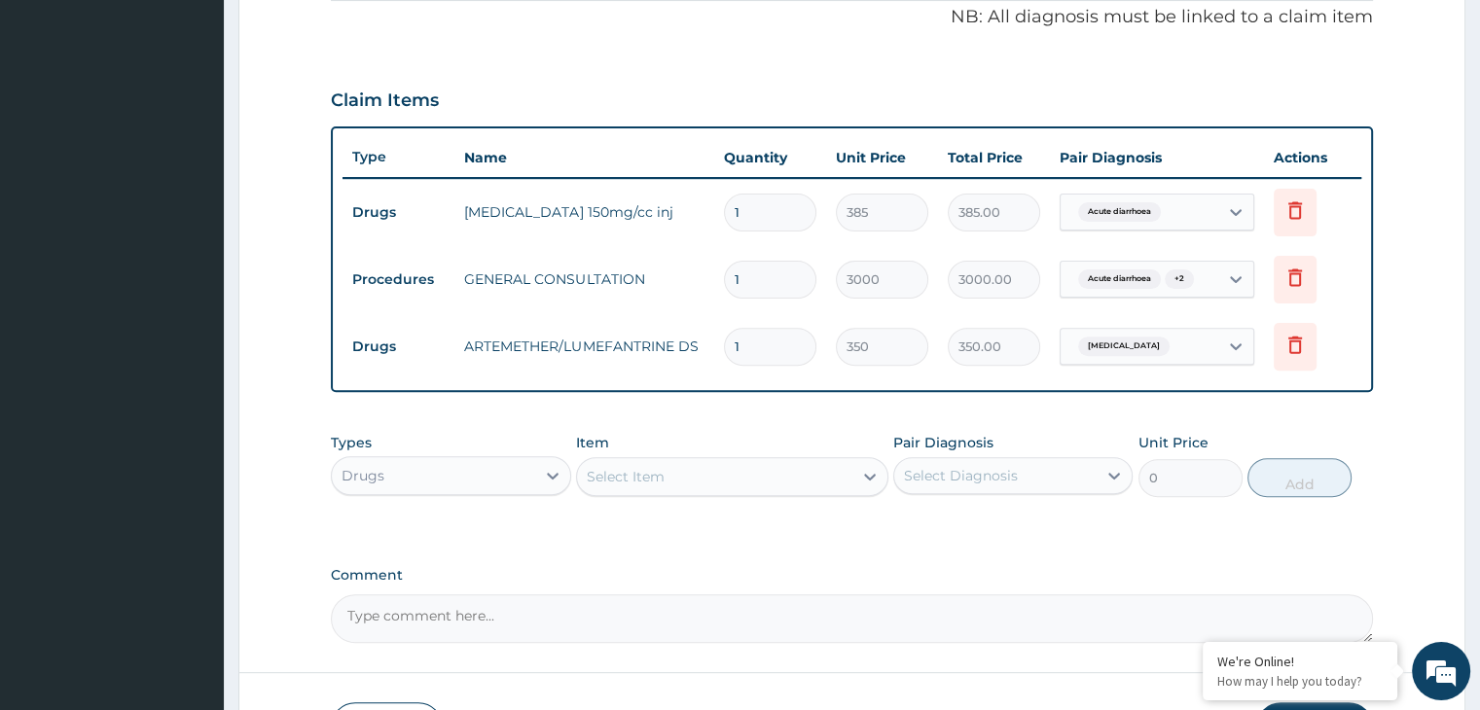
type input "0.00"
type input "6"
type input "2100.00"
type input "6"
click at [760, 190] on td "1" at bounding box center [770, 212] width 112 height 57
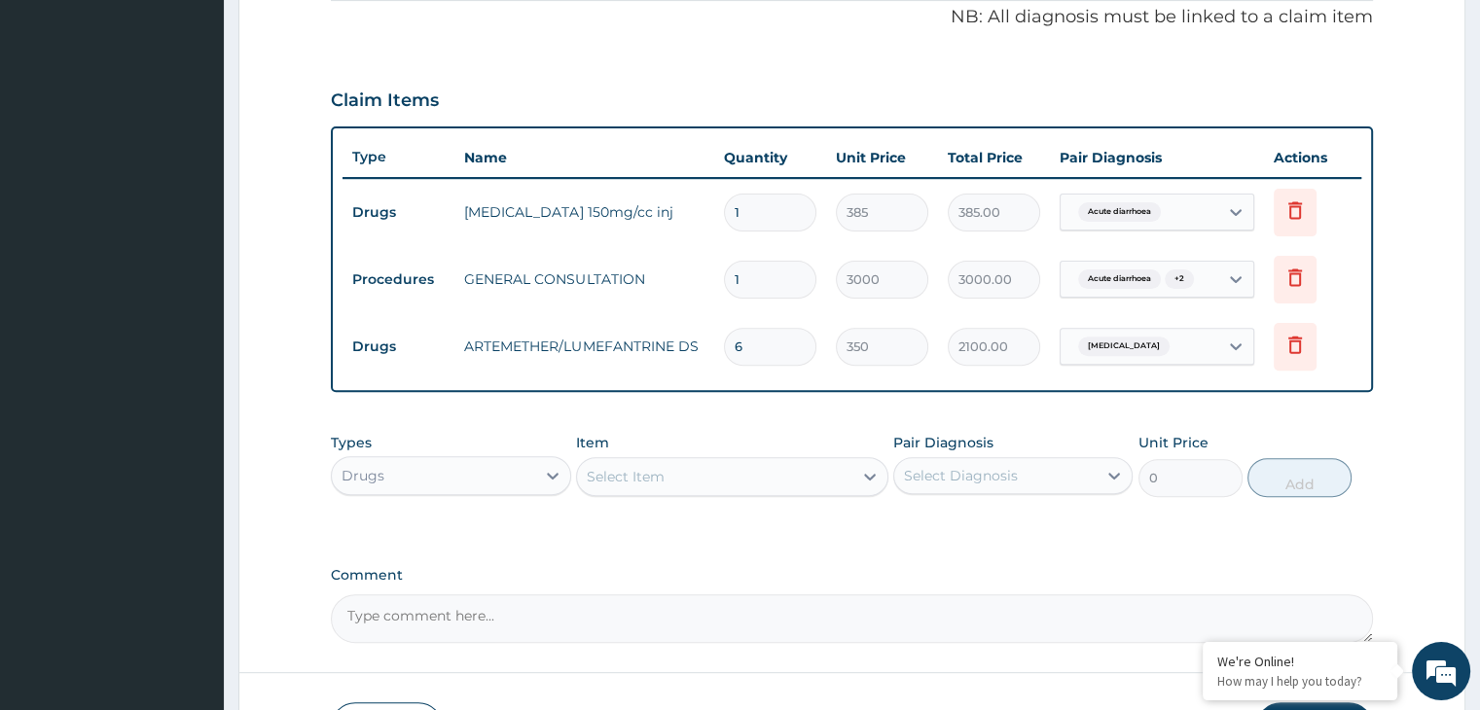
click at [759, 227] on input "1" at bounding box center [770, 213] width 92 height 38
type input "0.00"
type input "4"
type input "1540.00"
type input "4"
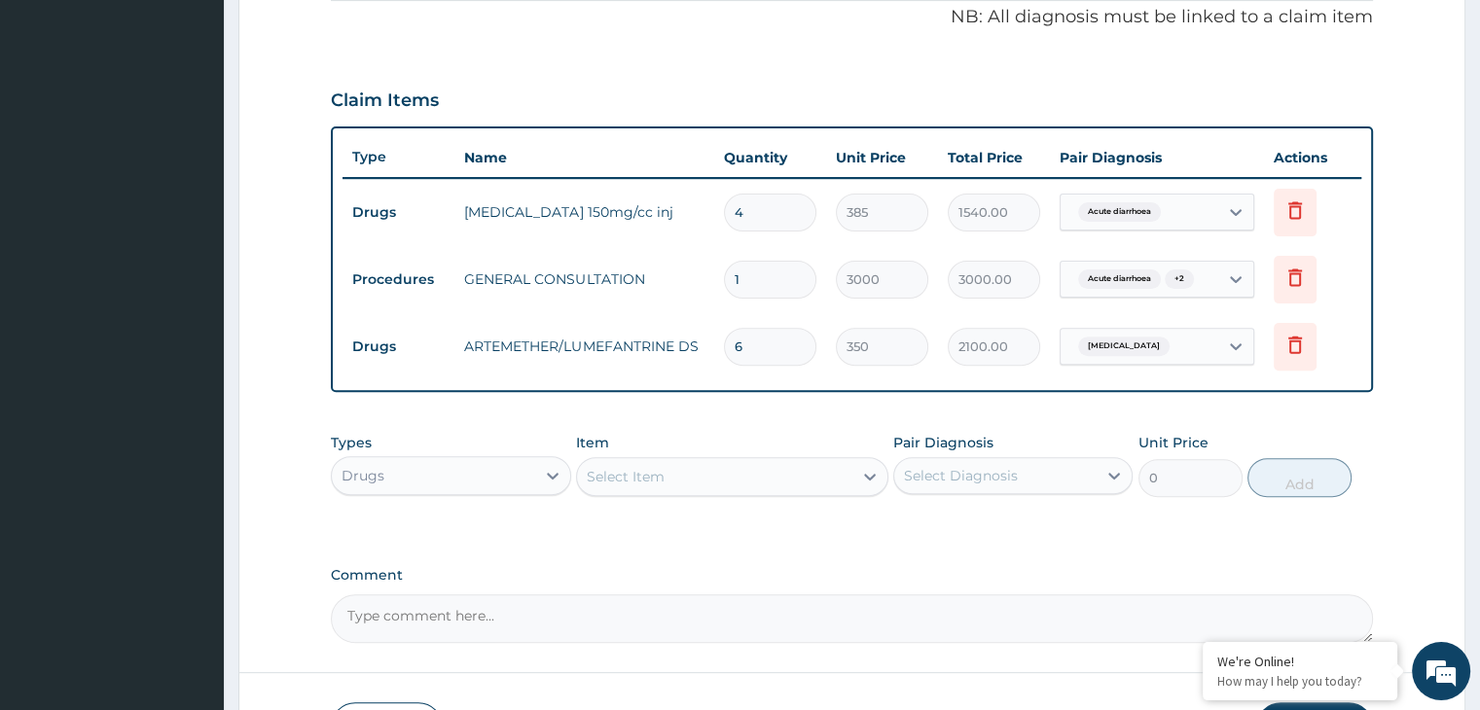
click at [435, 483] on div "Drugs" at bounding box center [433, 475] width 202 height 31
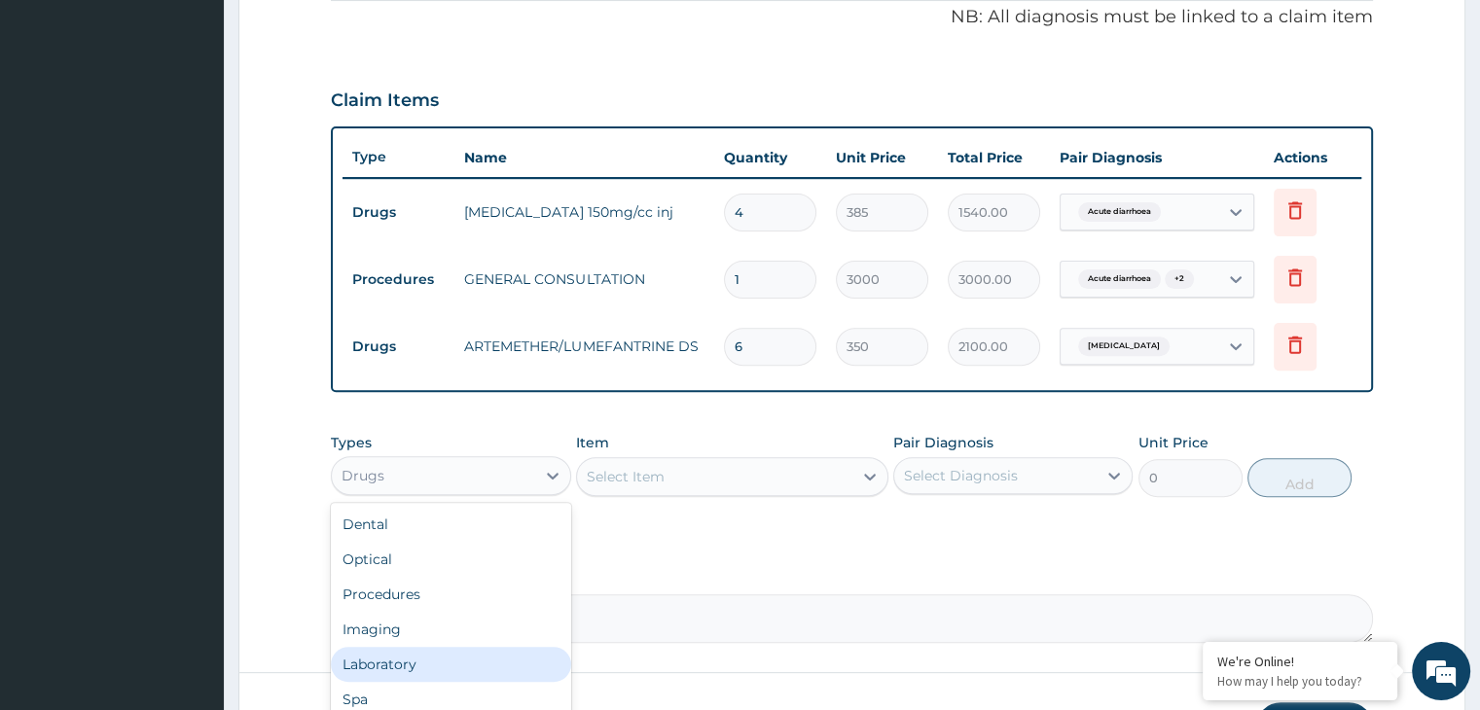
click at [397, 656] on div "Laboratory" at bounding box center [450, 664] width 239 height 35
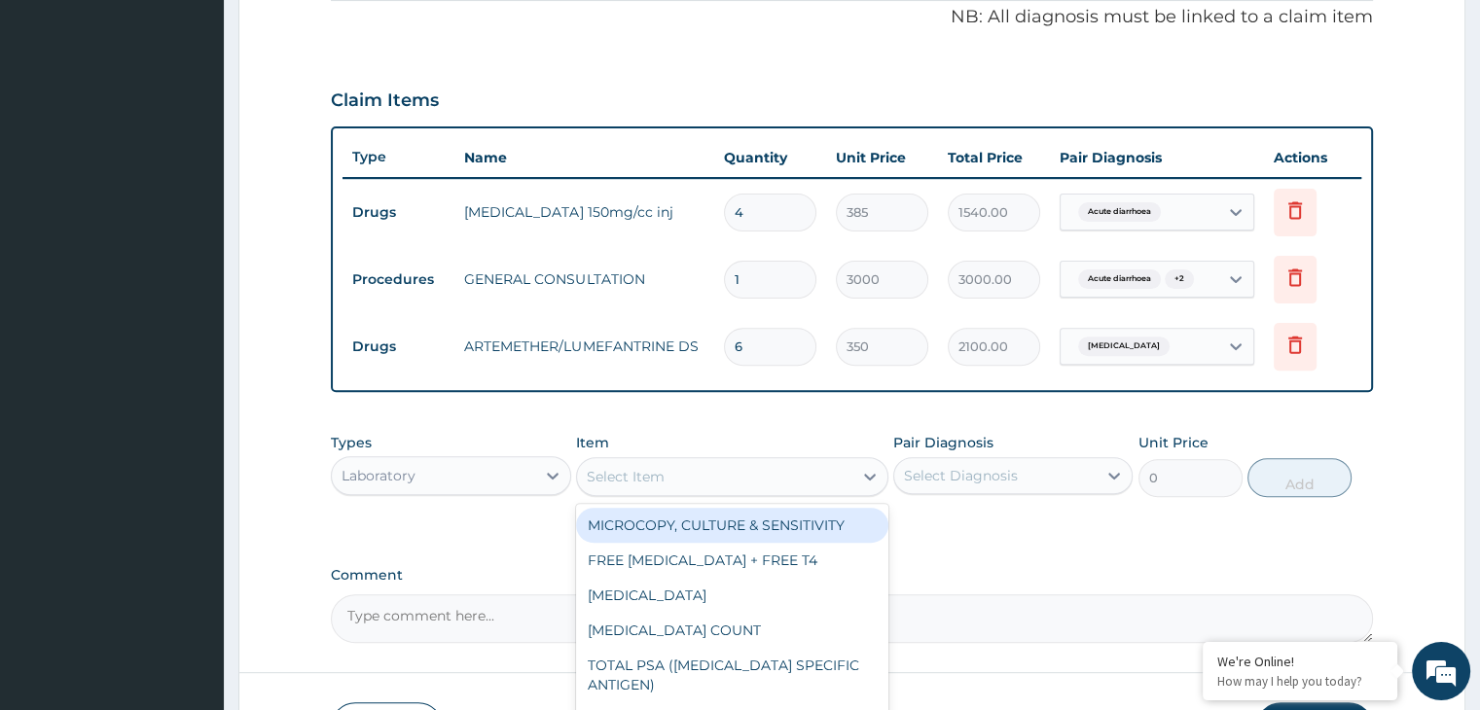
click at [657, 476] on div "Select Item" at bounding box center [626, 476] width 78 height 19
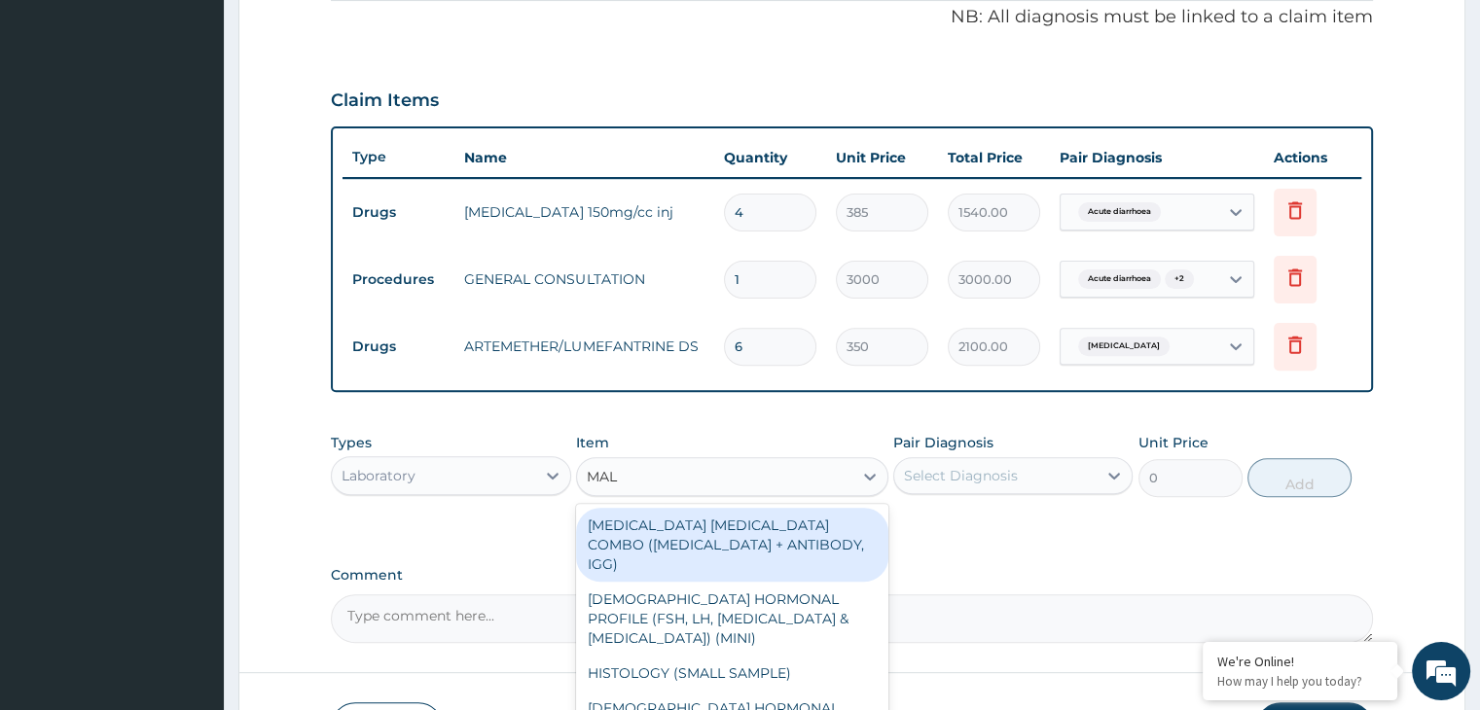
type input "MALA"
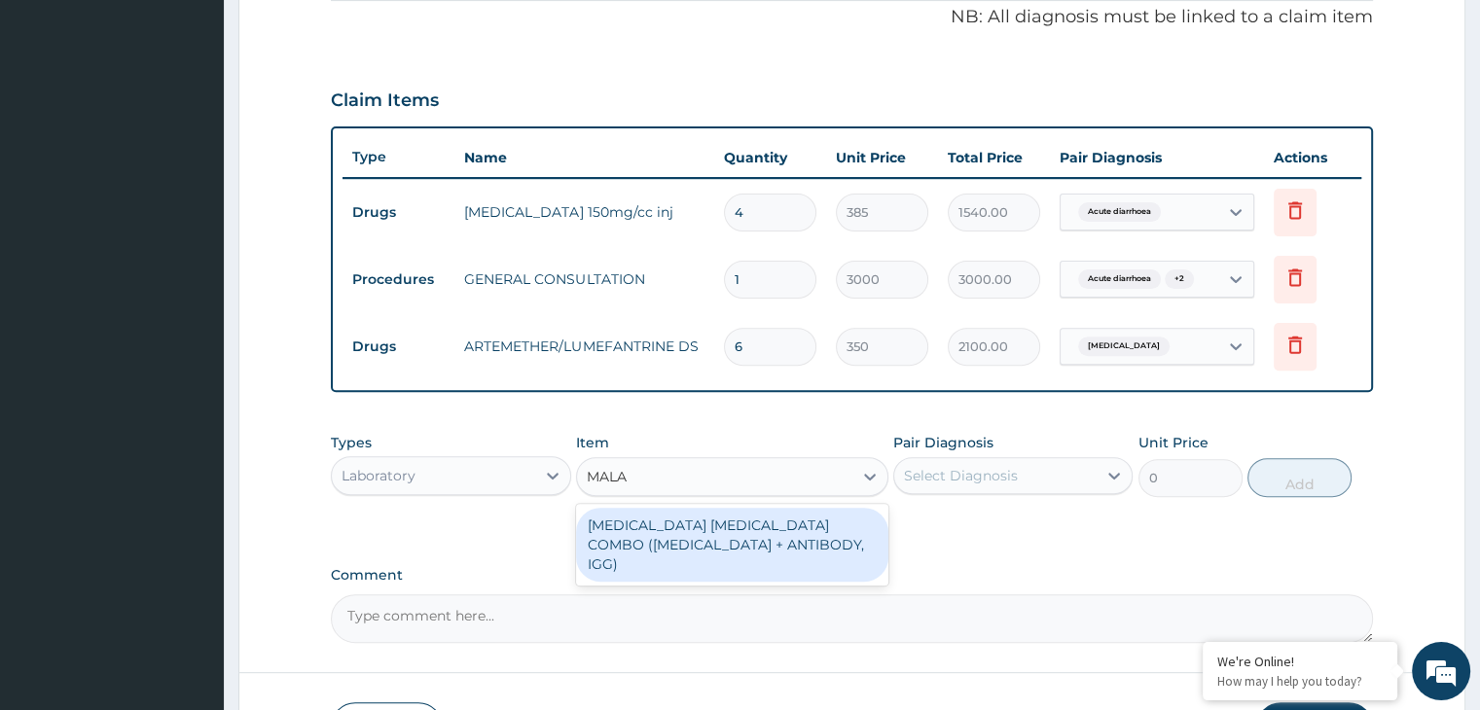
type input "1875"
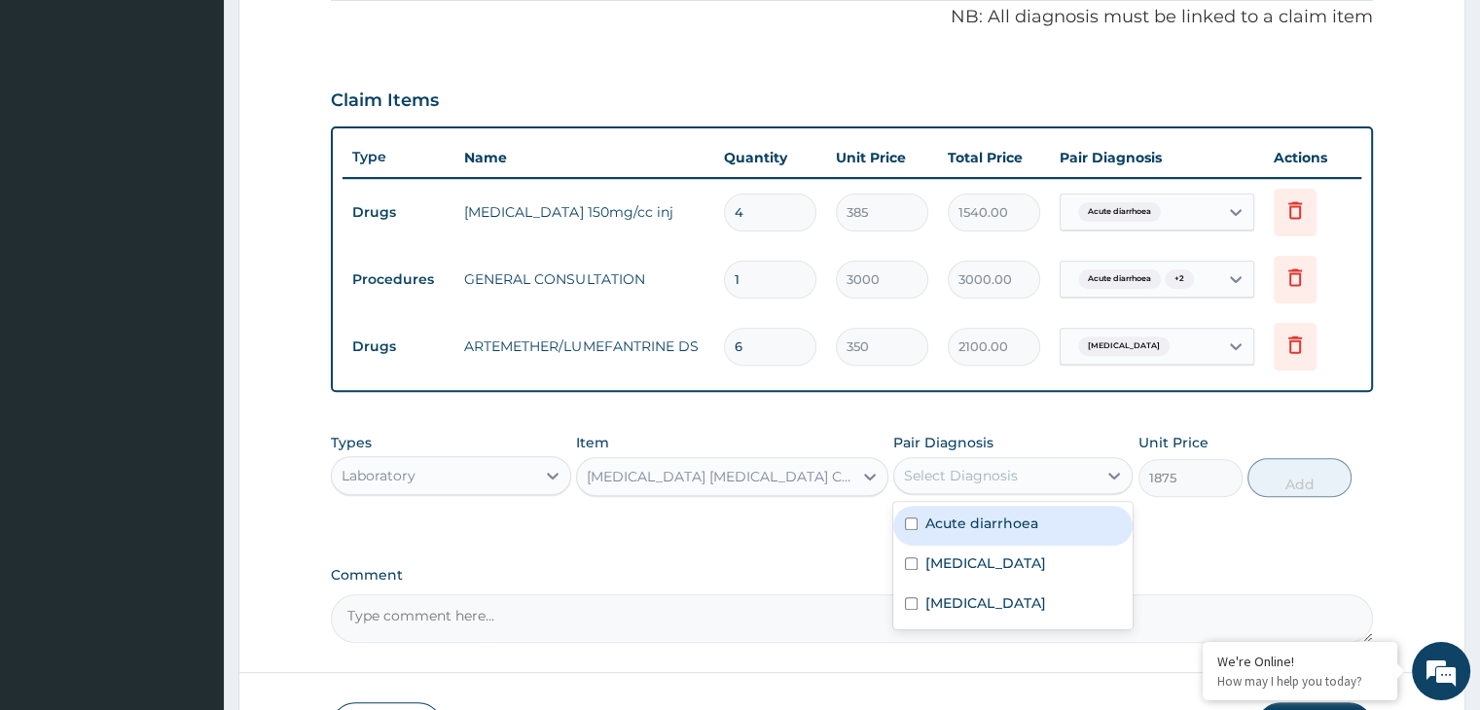
drag, startPoint x: 984, startPoint y: 459, endPoint x: 981, endPoint y: 515, distance: 55.5
click at [984, 468] on div "Select Diagnosis" at bounding box center [995, 475] width 202 height 31
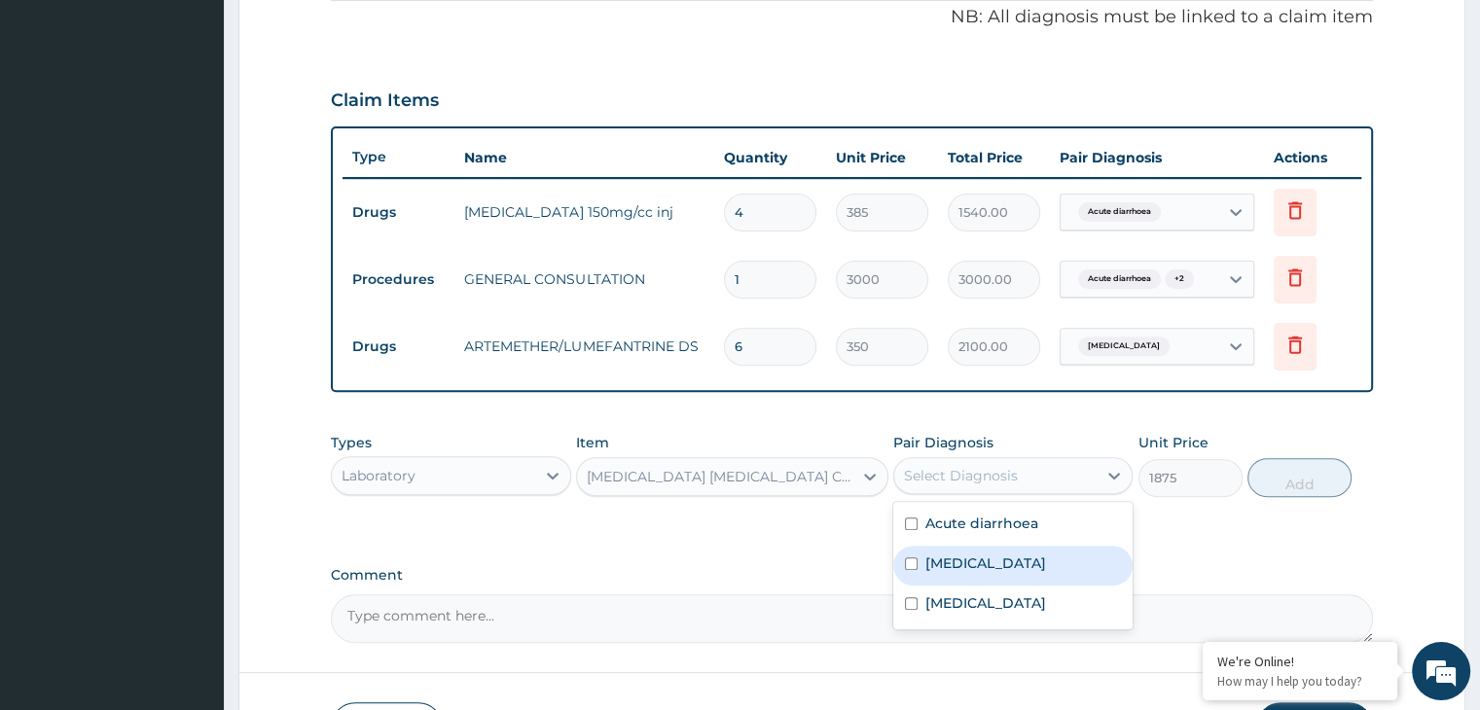
click at [965, 569] on div "[MEDICAL_DATA]" at bounding box center [1012, 566] width 239 height 40
checkbox input "true"
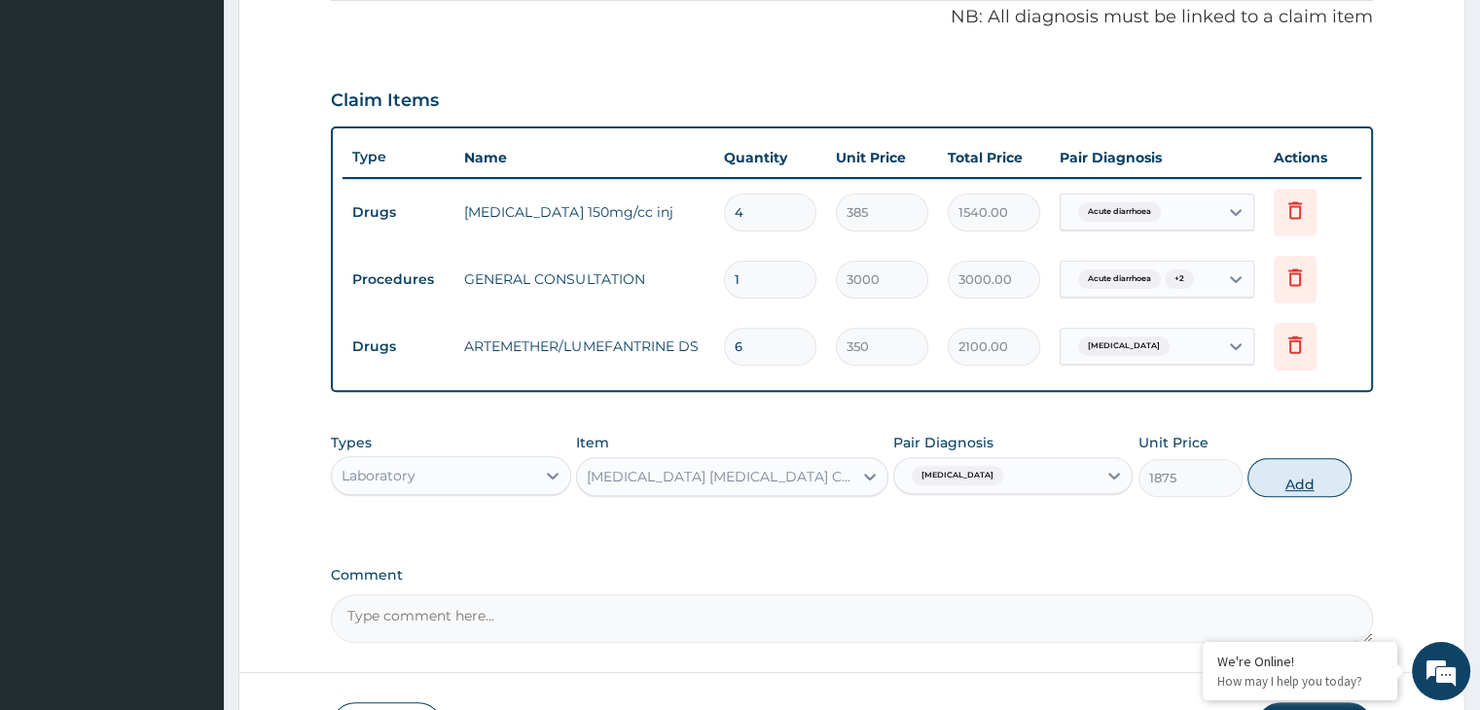
click at [1308, 483] on button "Add" at bounding box center [1300, 477] width 104 height 39
type input "0"
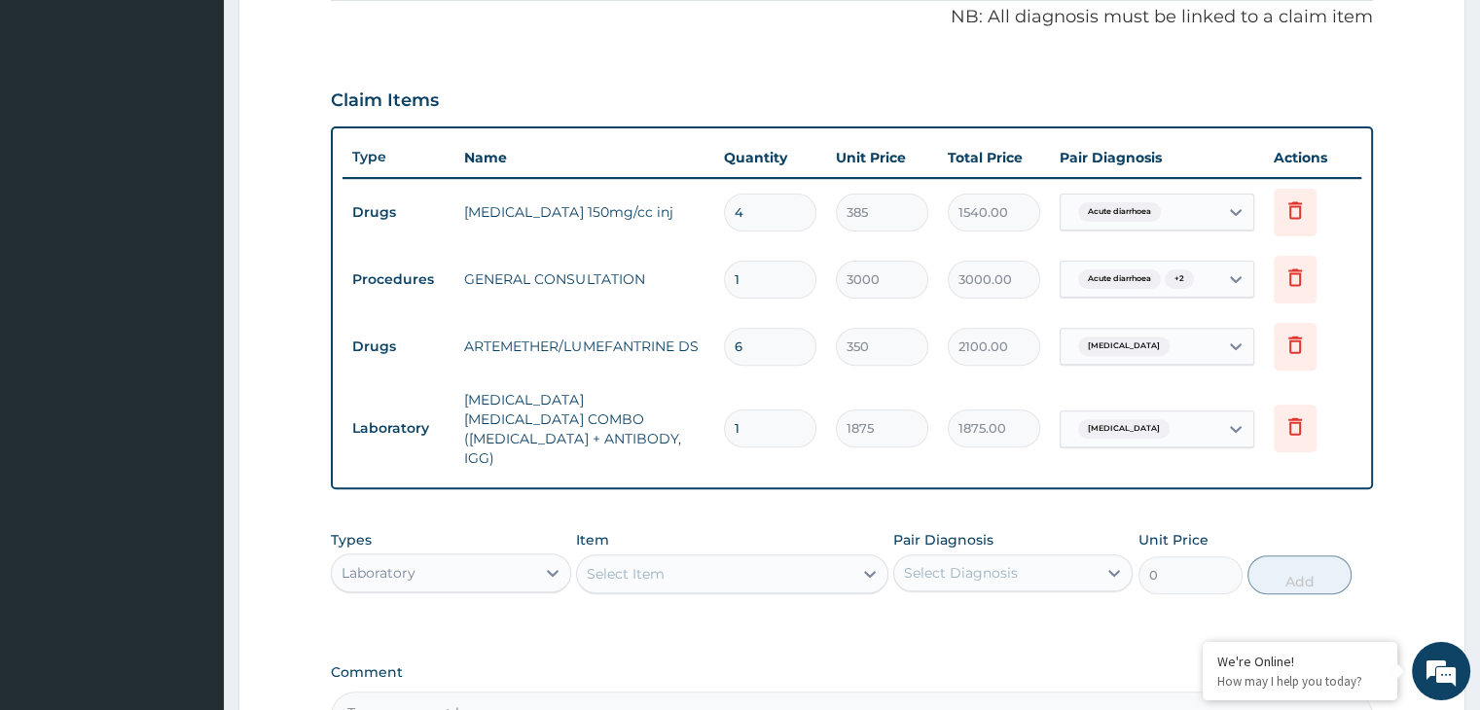
click at [683, 559] on div "Select Item" at bounding box center [714, 574] width 275 height 31
type input "FULL"
type input "3000"
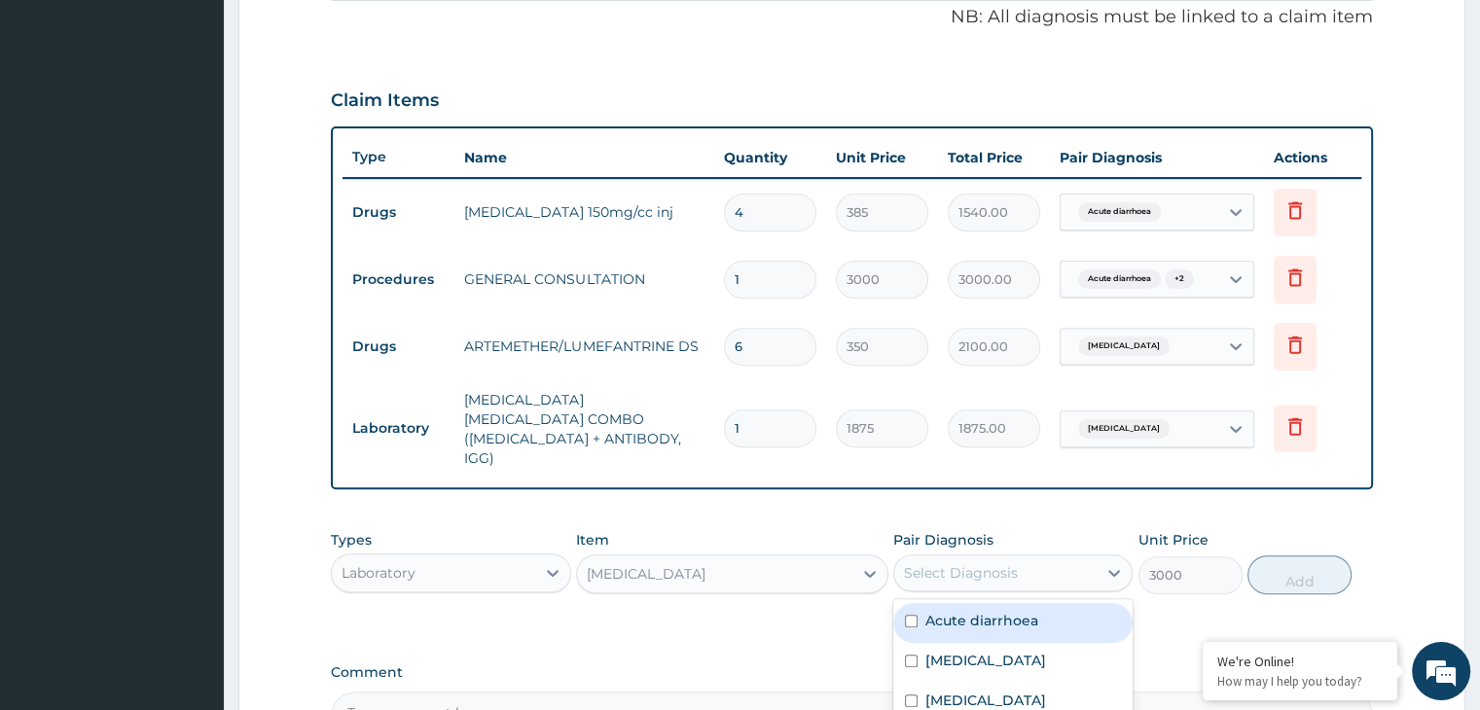
click at [1004, 563] on div "Select Diagnosis" at bounding box center [961, 572] width 114 height 19
click at [1000, 603] on div "Acute diarrhoea" at bounding box center [1012, 623] width 239 height 40
checkbox input "true"
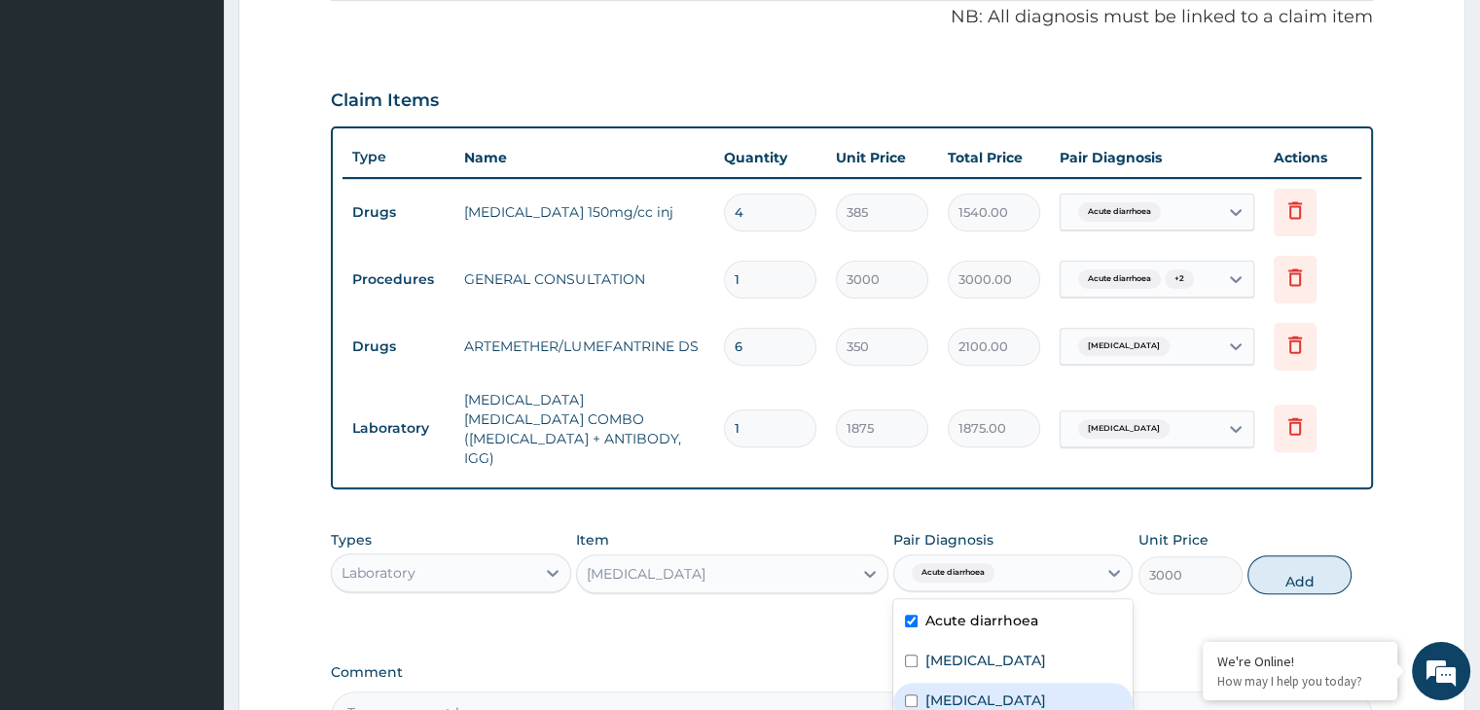
click at [974, 683] on div "[MEDICAL_DATA]" at bounding box center [1012, 703] width 239 height 40
checkbox input "true"
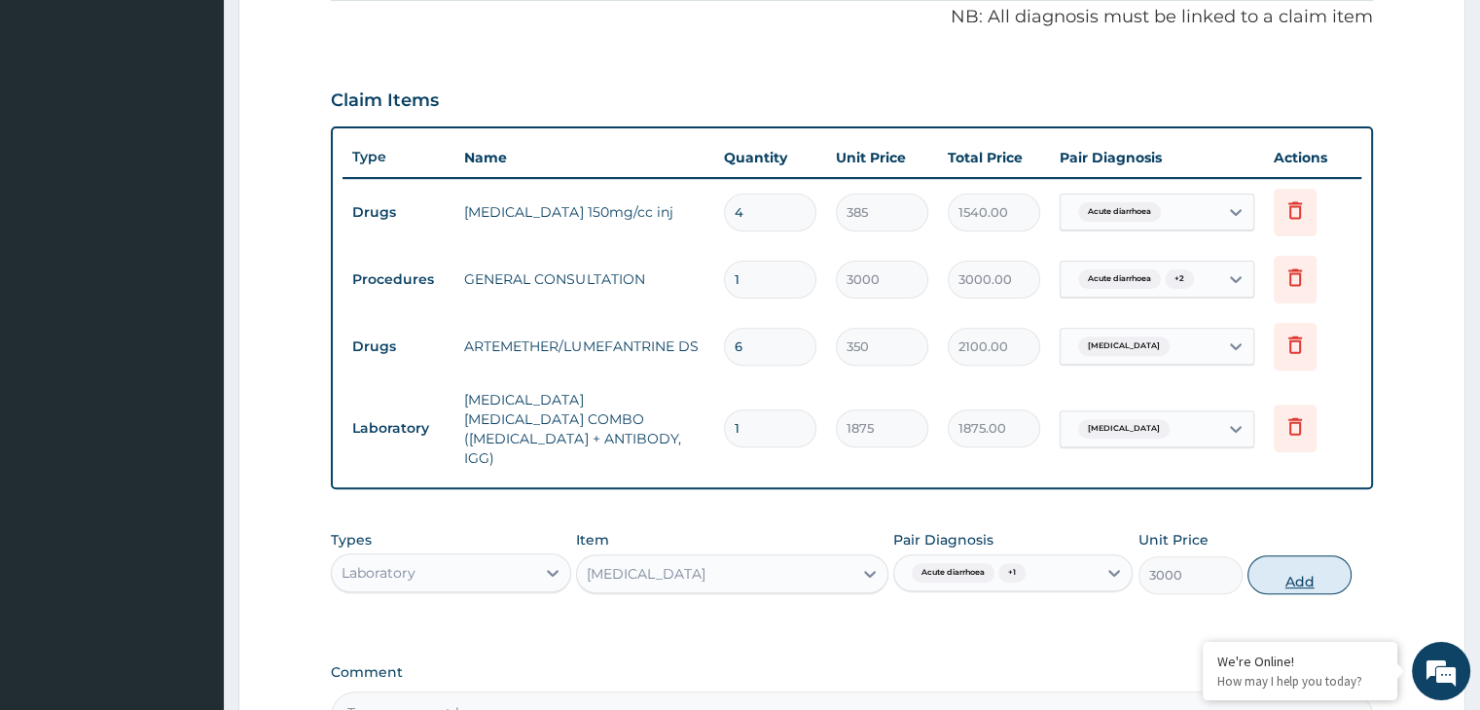
click at [1315, 556] on button "Add" at bounding box center [1300, 575] width 104 height 39
type input "0"
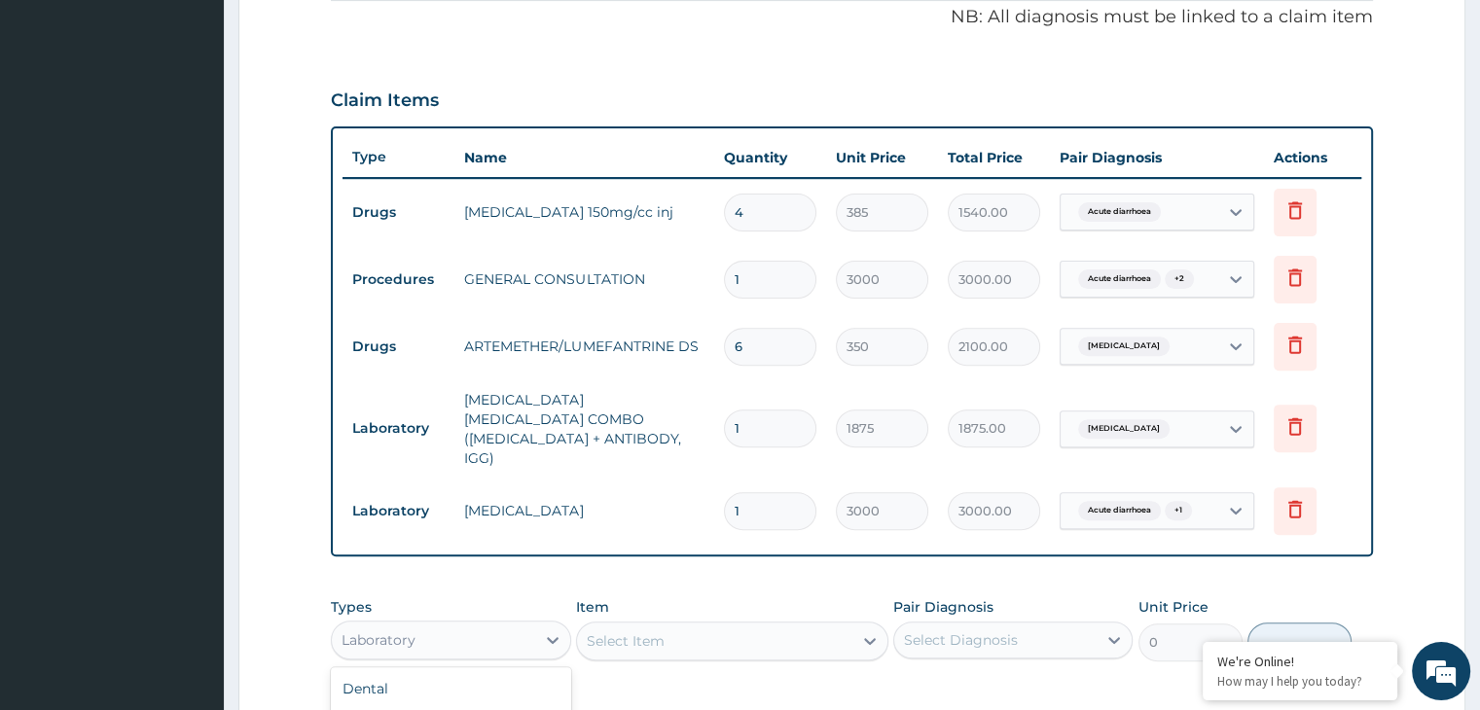
click at [532, 625] on div "Laboratory" at bounding box center [433, 640] width 202 height 31
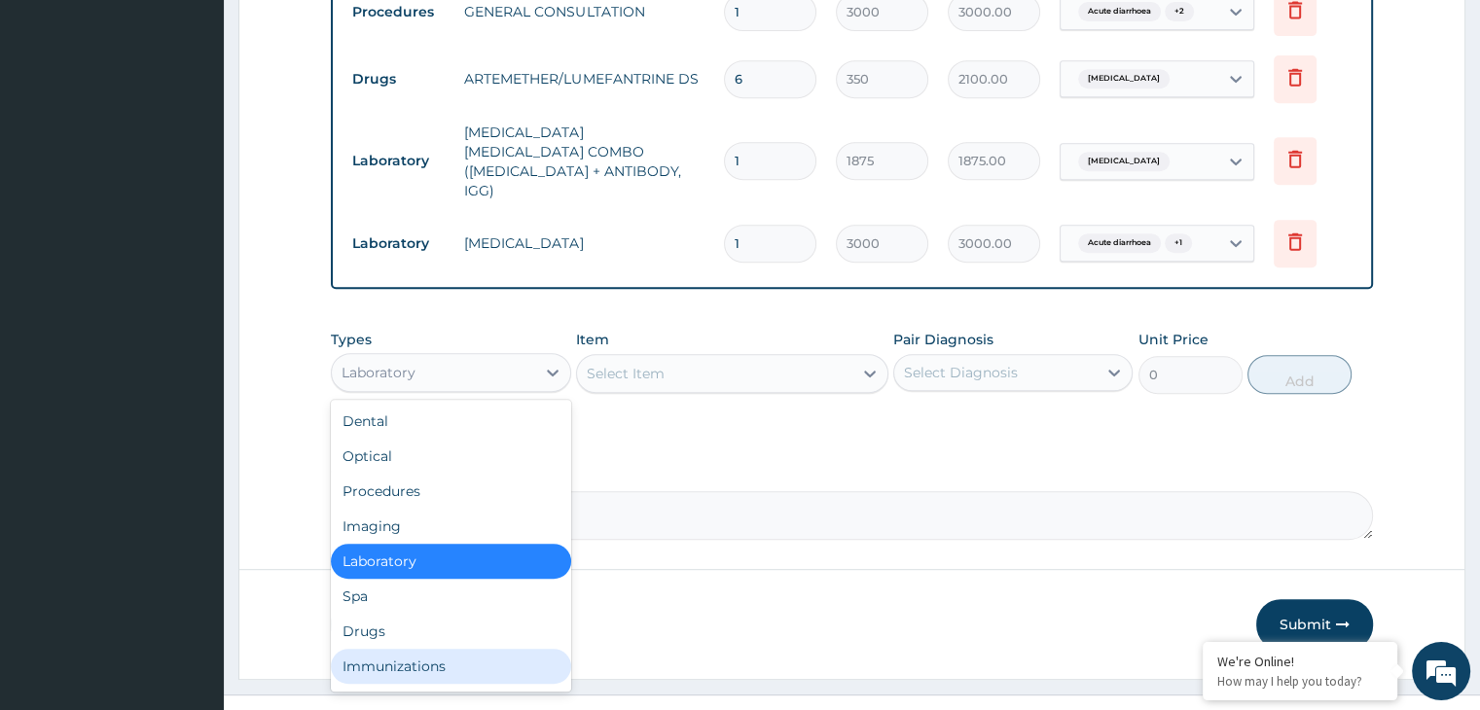
click at [420, 649] on div "Immunizations" at bounding box center [450, 666] width 239 height 35
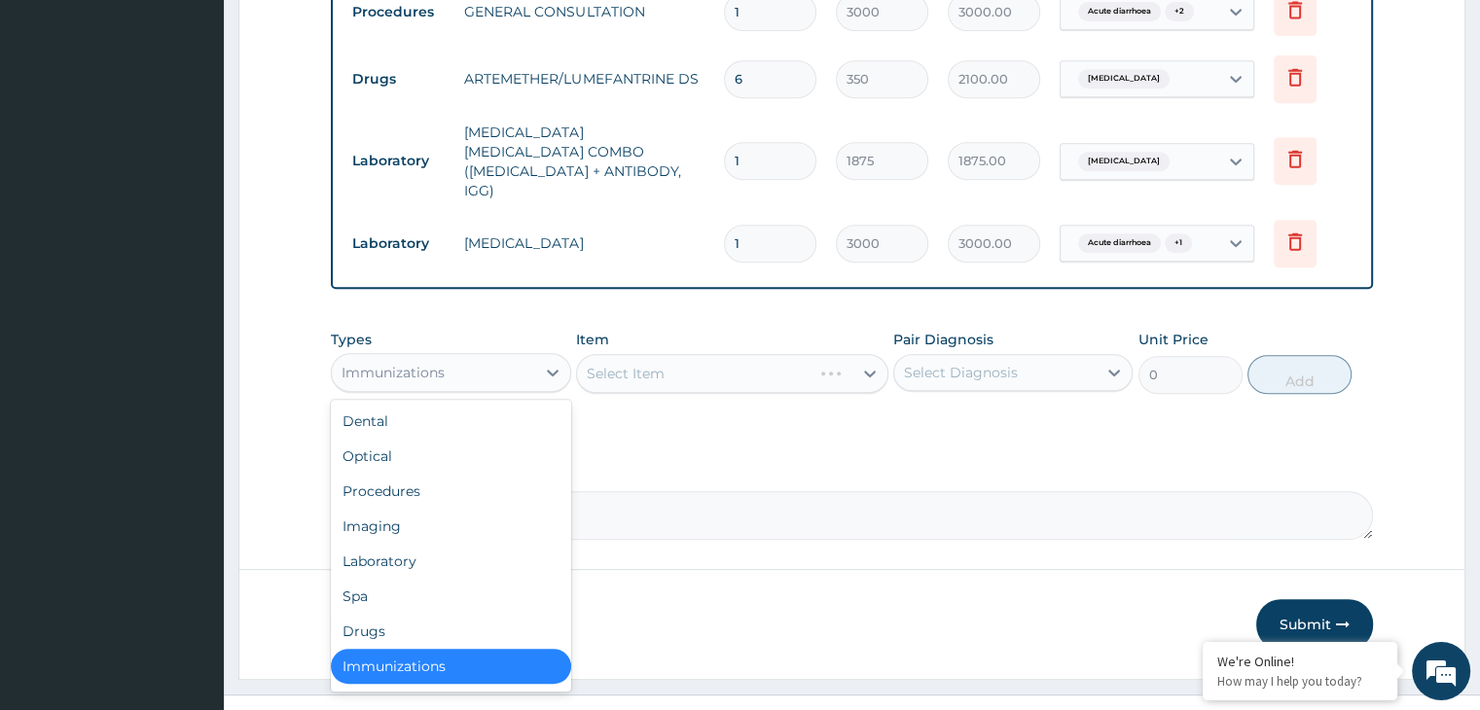
drag, startPoint x: 531, startPoint y: 343, endPoint x: 459, endPoint y: 523, distance: 193.9
click at [531, 357] on div "Immunizations" at bounding box center [433, 372] width 202 height 31
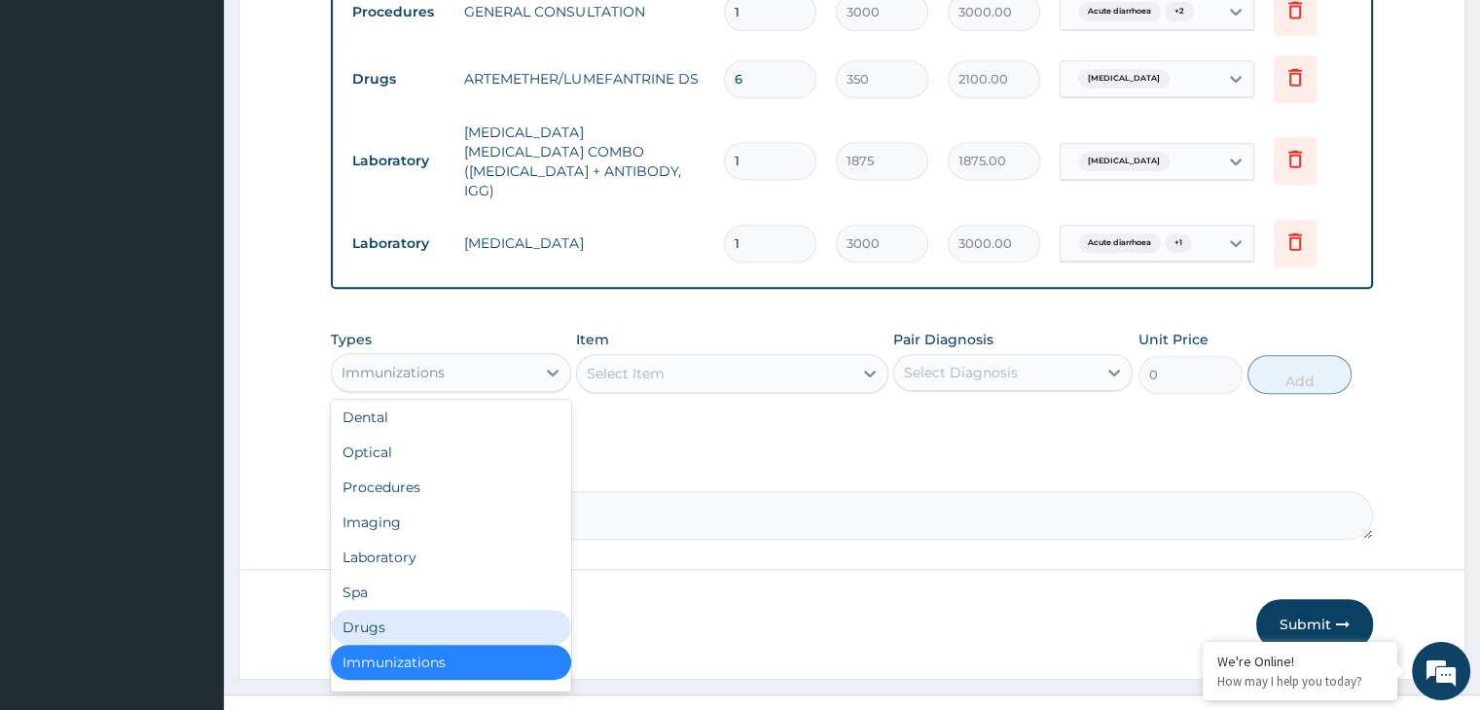
click at [417, 610] on div "Drugs" at bounding box center [450, 627] width 239 height 35
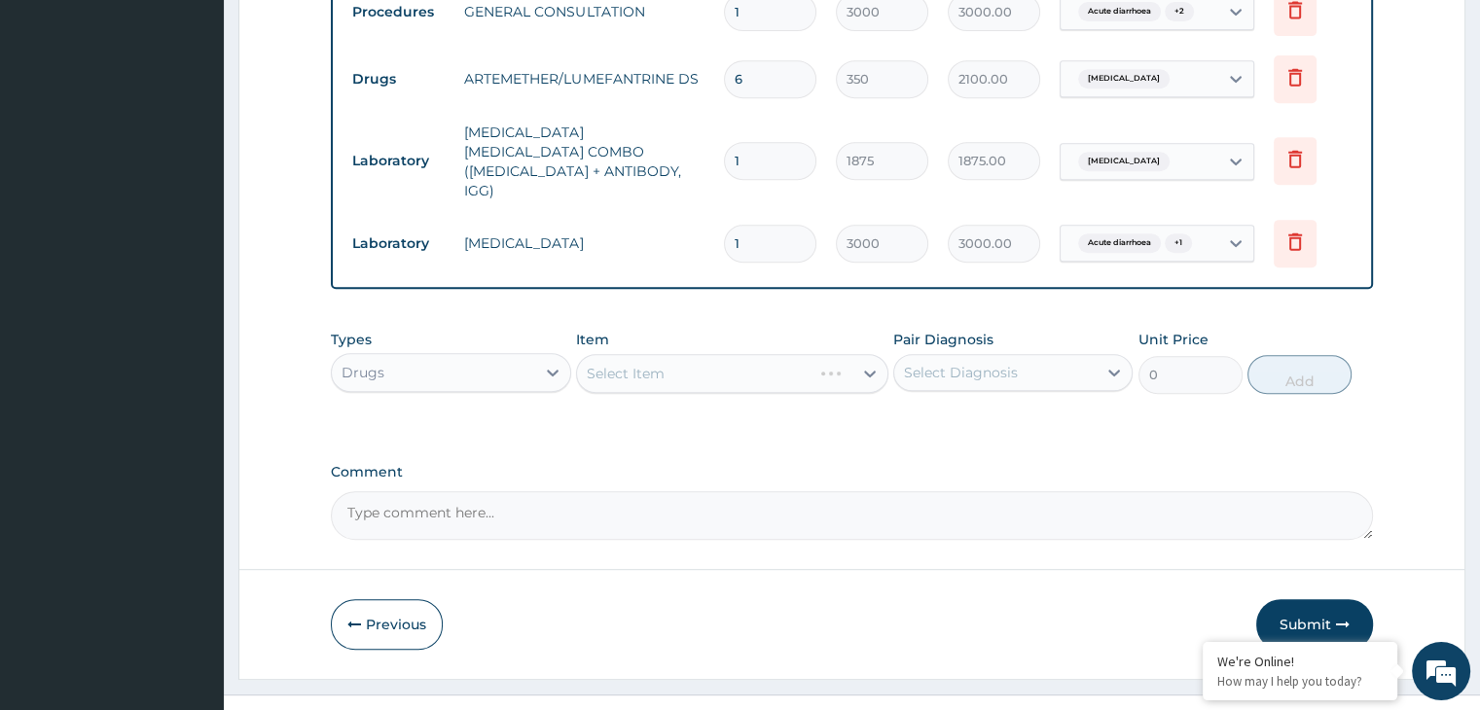
scroll to position [768, 0]
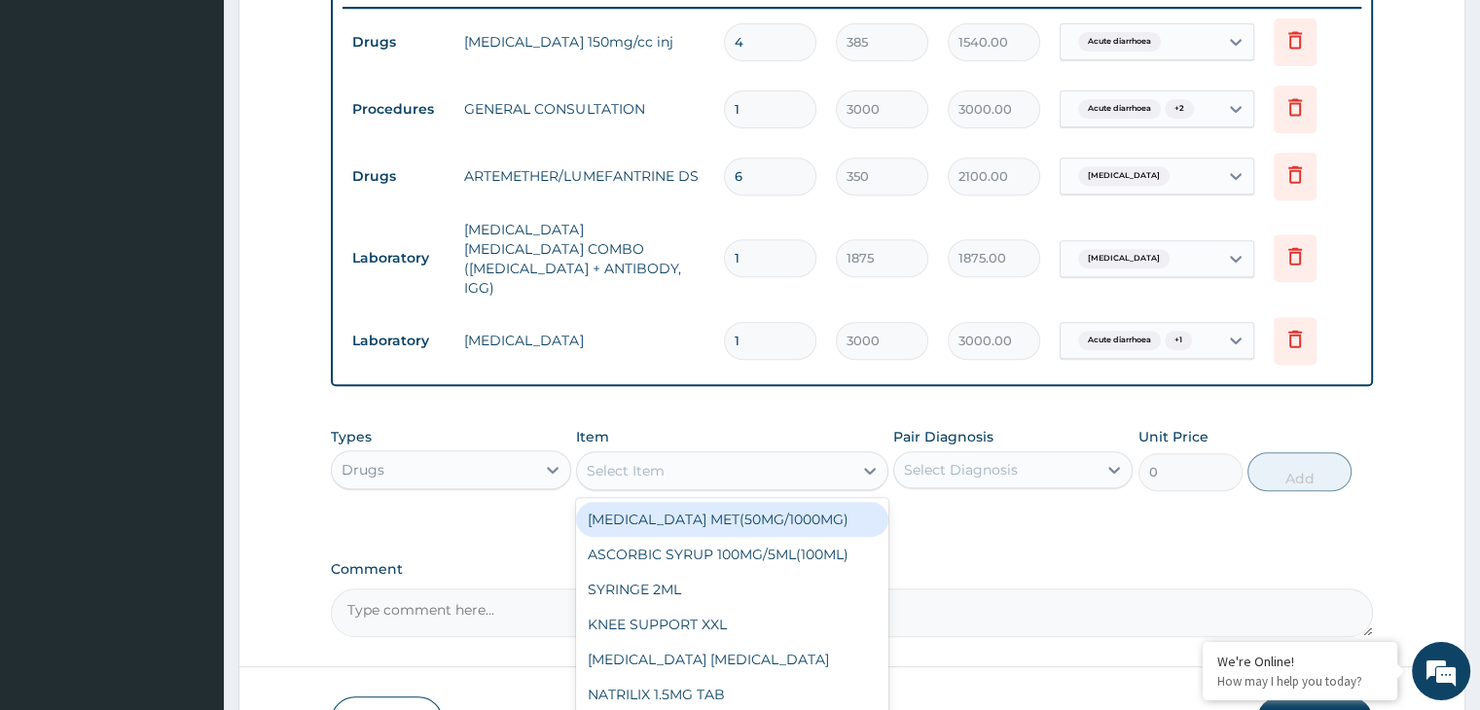
click at [672, 455] on div "Select Item" at bounding box center [714, 470] width 275 height 31
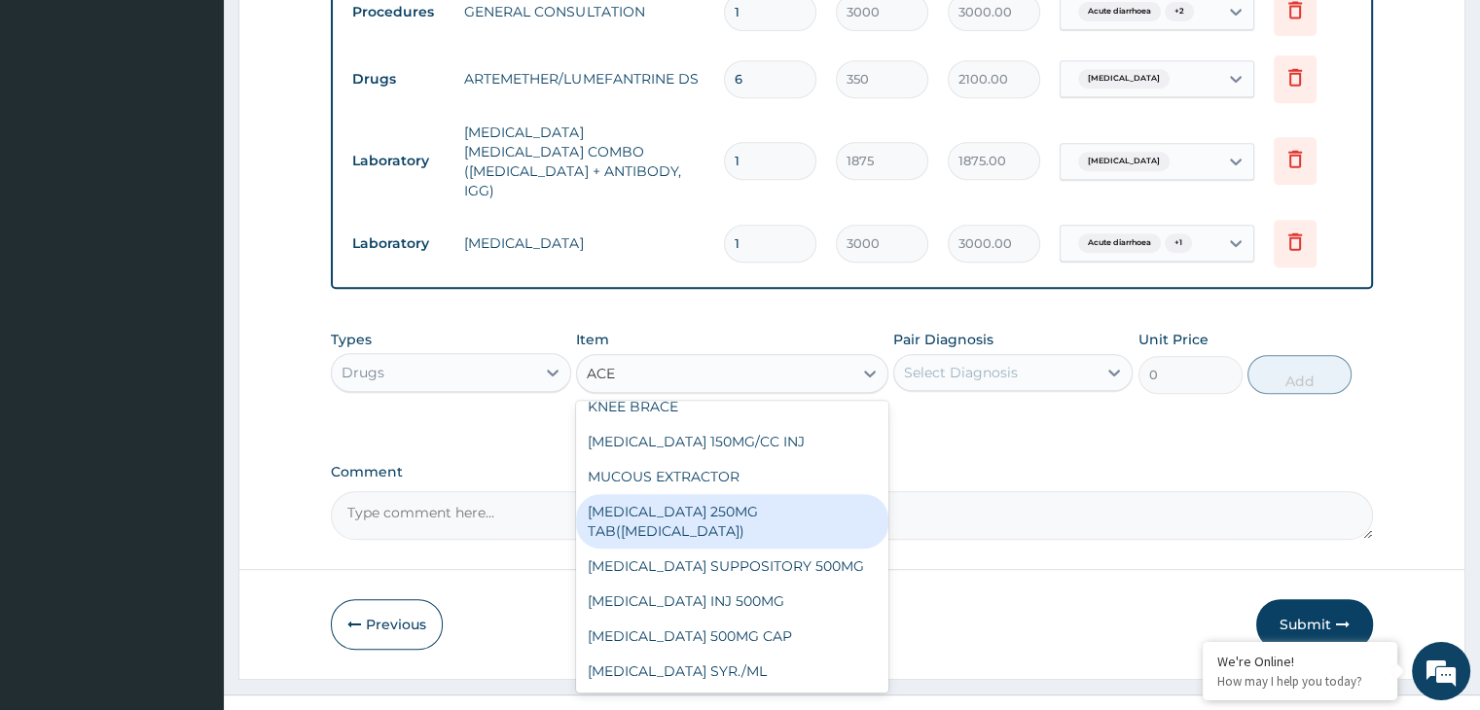
scroll to position [0, 0]
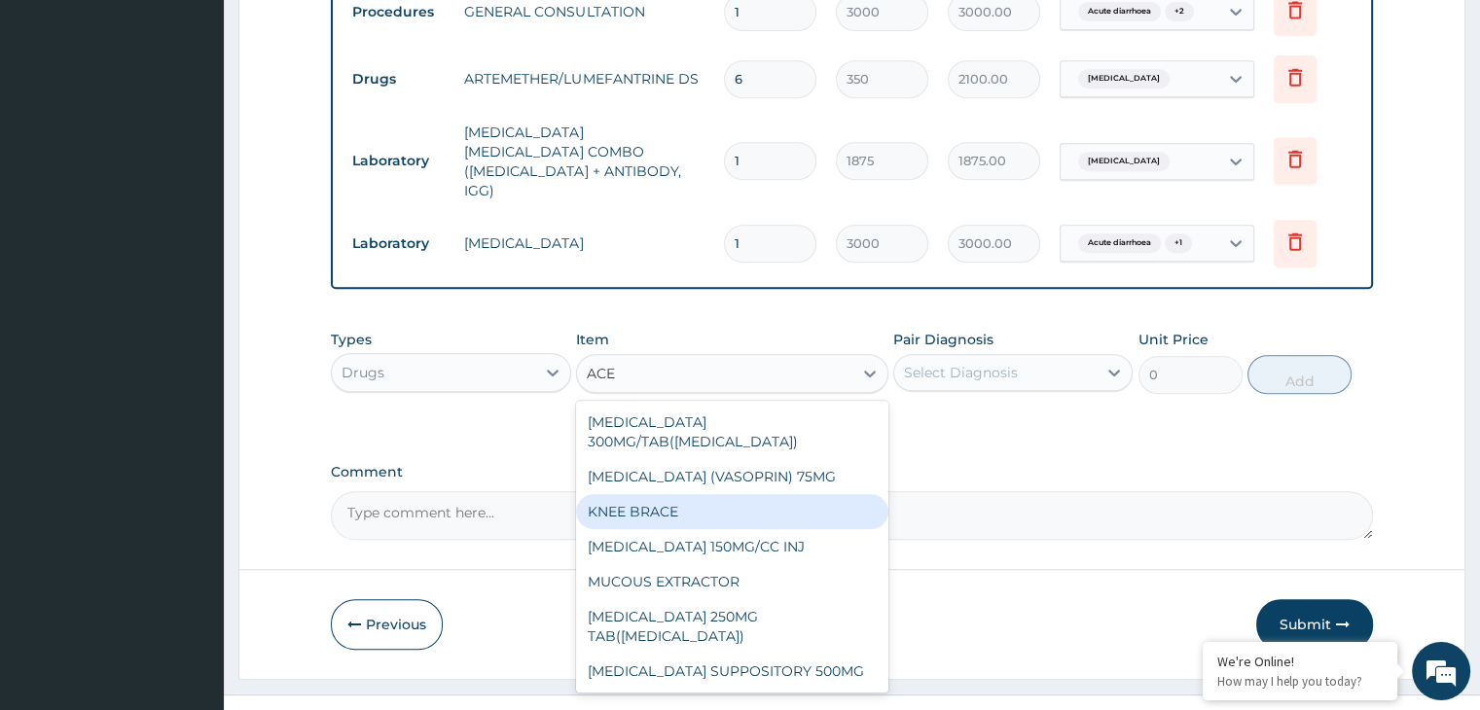
type input "ACE"
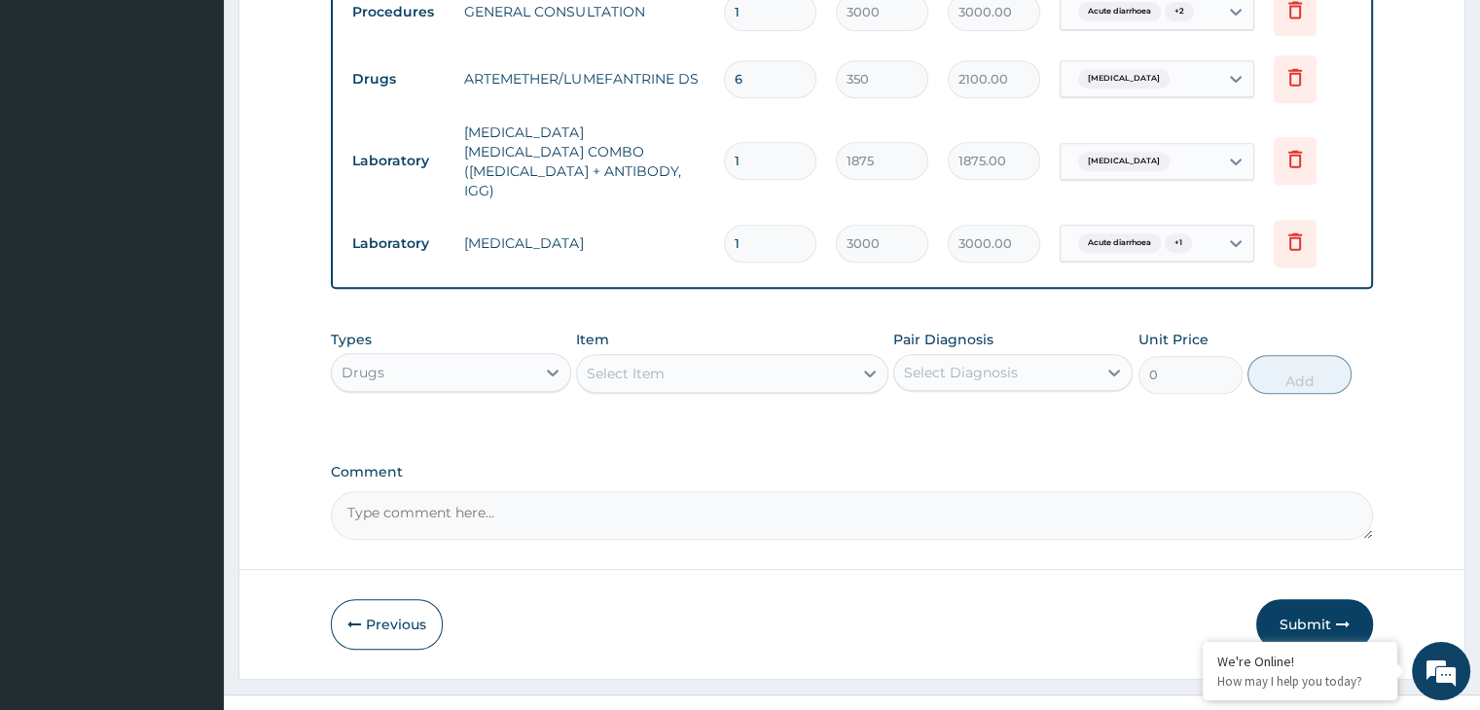
click at [1314, 599] on button "Submit" at bounding box center [1314, 624] width 117 height 51
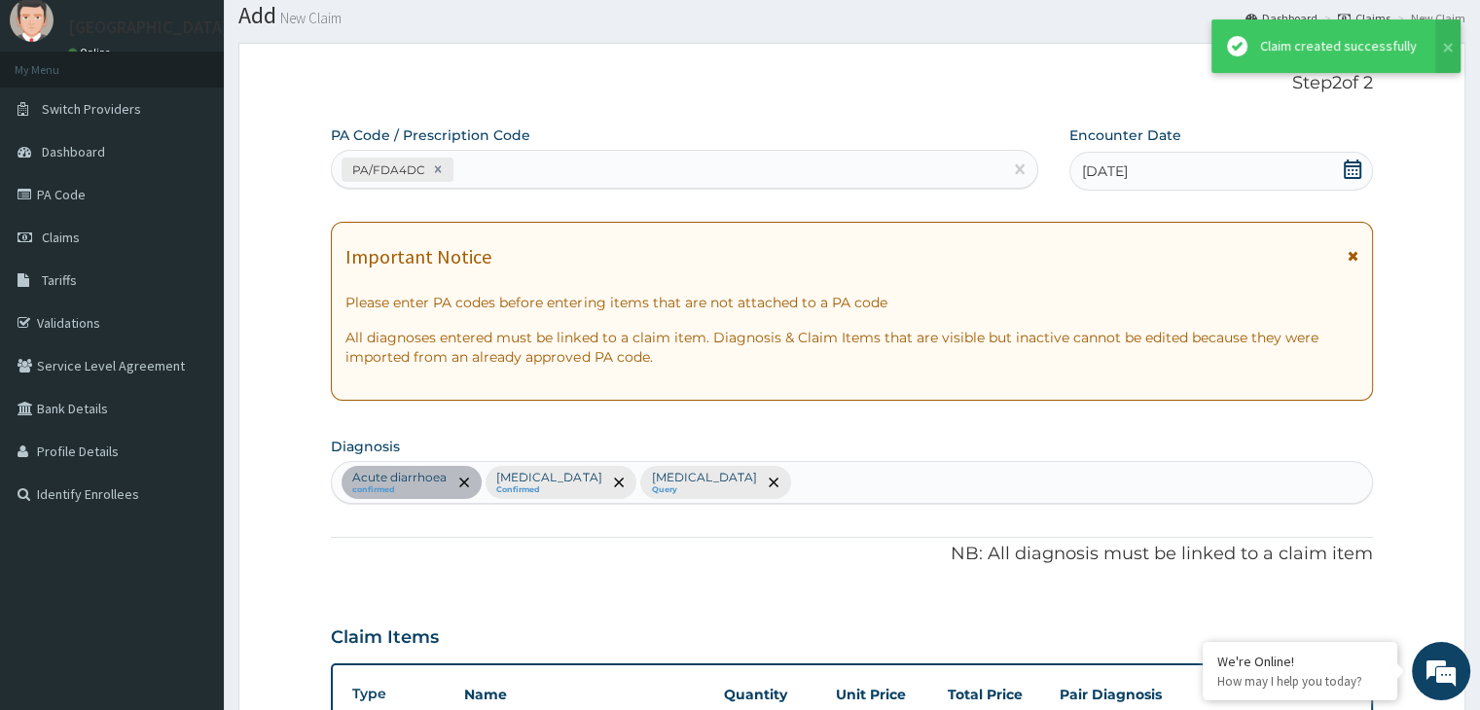
scroll to position [865, 0]
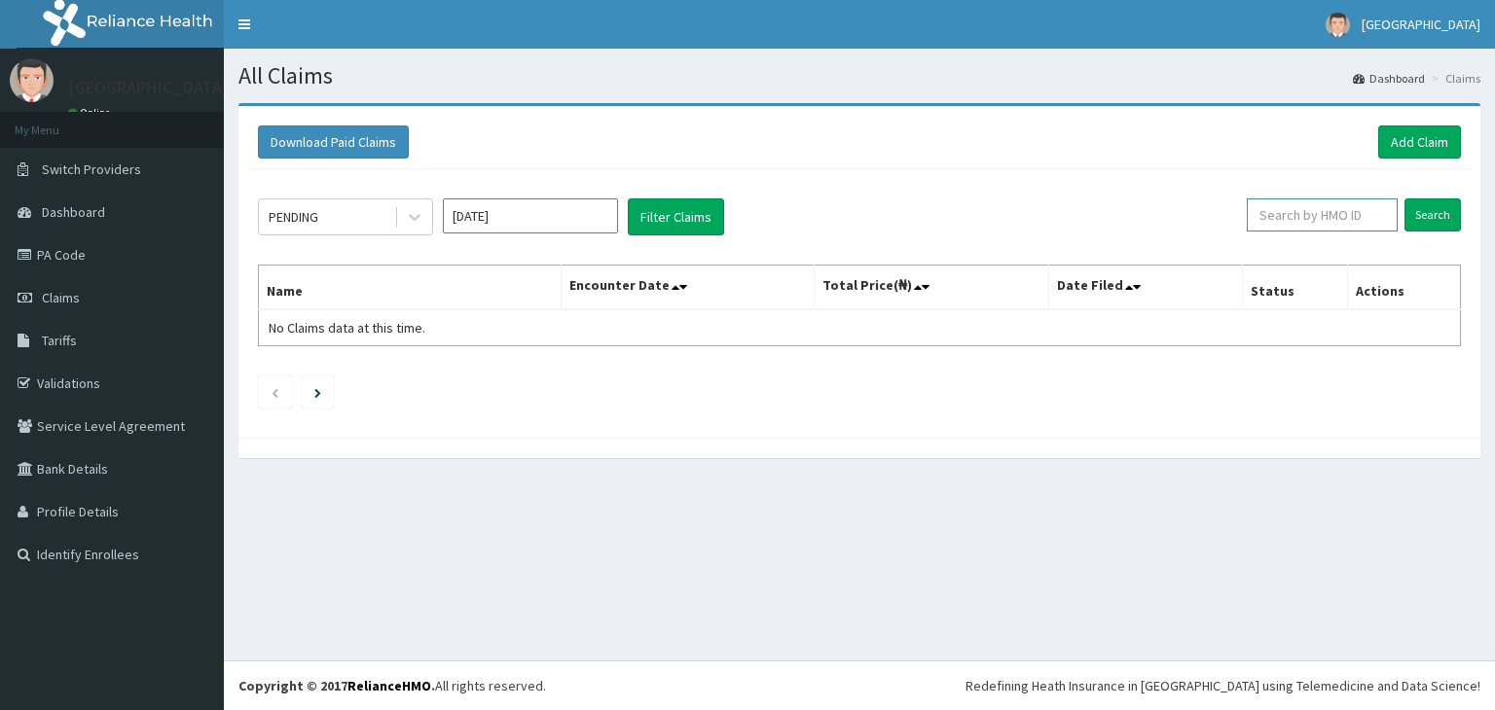
click at [1319, 223] on input "text" at bounding box center [1322, 215] width 151 height 33
type input "AVL/10127/A"
click at [1404, 199] on input "Search" at bounding box center [1432, 215] width 56 height 33
click at [1319, 223] on input "AVL/10127/A" at bounding box center [1290, 215] width 137 height 33
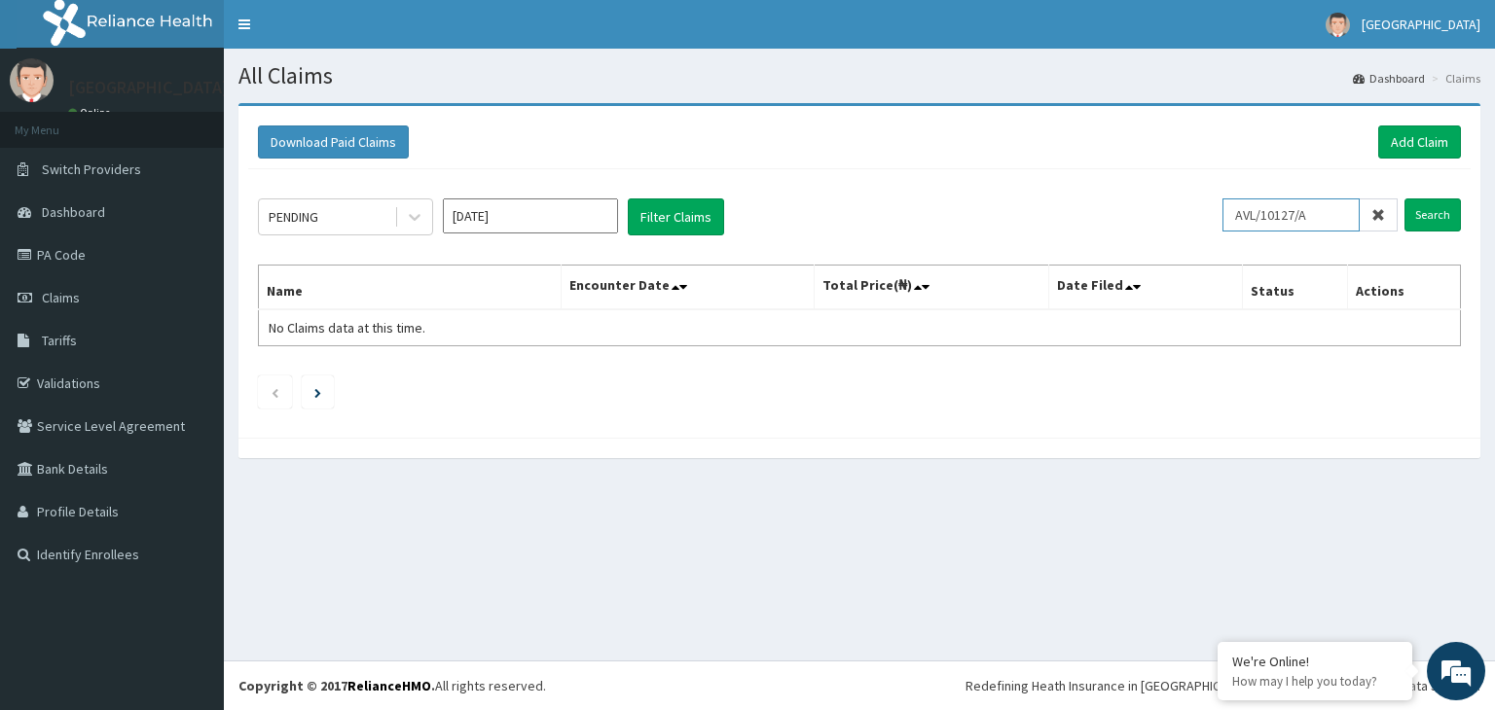
click at [1319, 223] on input "AVL/10127/A" at bounding box center [1290, 215] width 137 height 33
click at [1436, 133] on link "Add Claim" at bounding box center [1419, 142] width 83 height 33
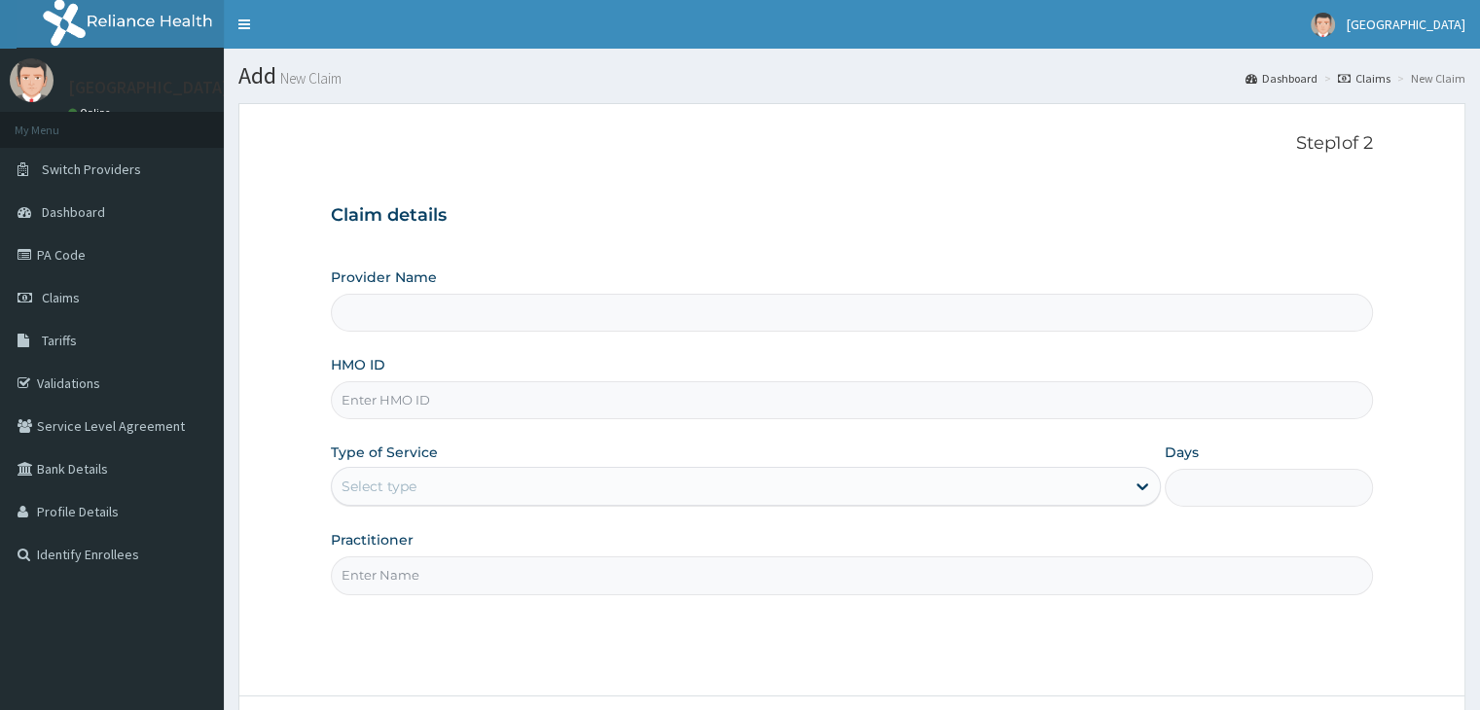
click at [410, 402] on input "HMO ID" at bounding box center [851, 400] width 1041 height 38
paste input "AVL/10127/A"
type input "AVL/10127/A"
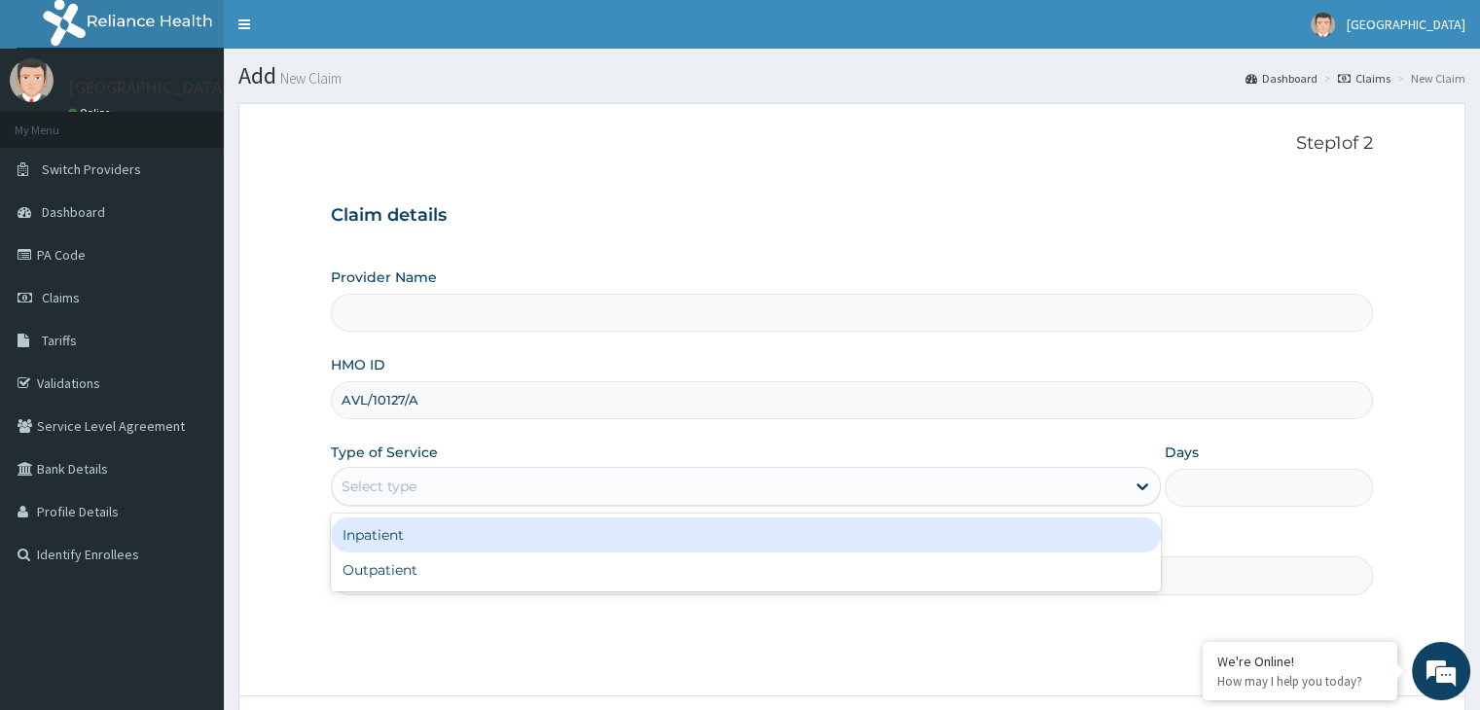
type input "[GEOGRAPHIC_DATA]"
click at [385, 484] on div "Select type" at bounding box center [379, 486] width 75 height 19
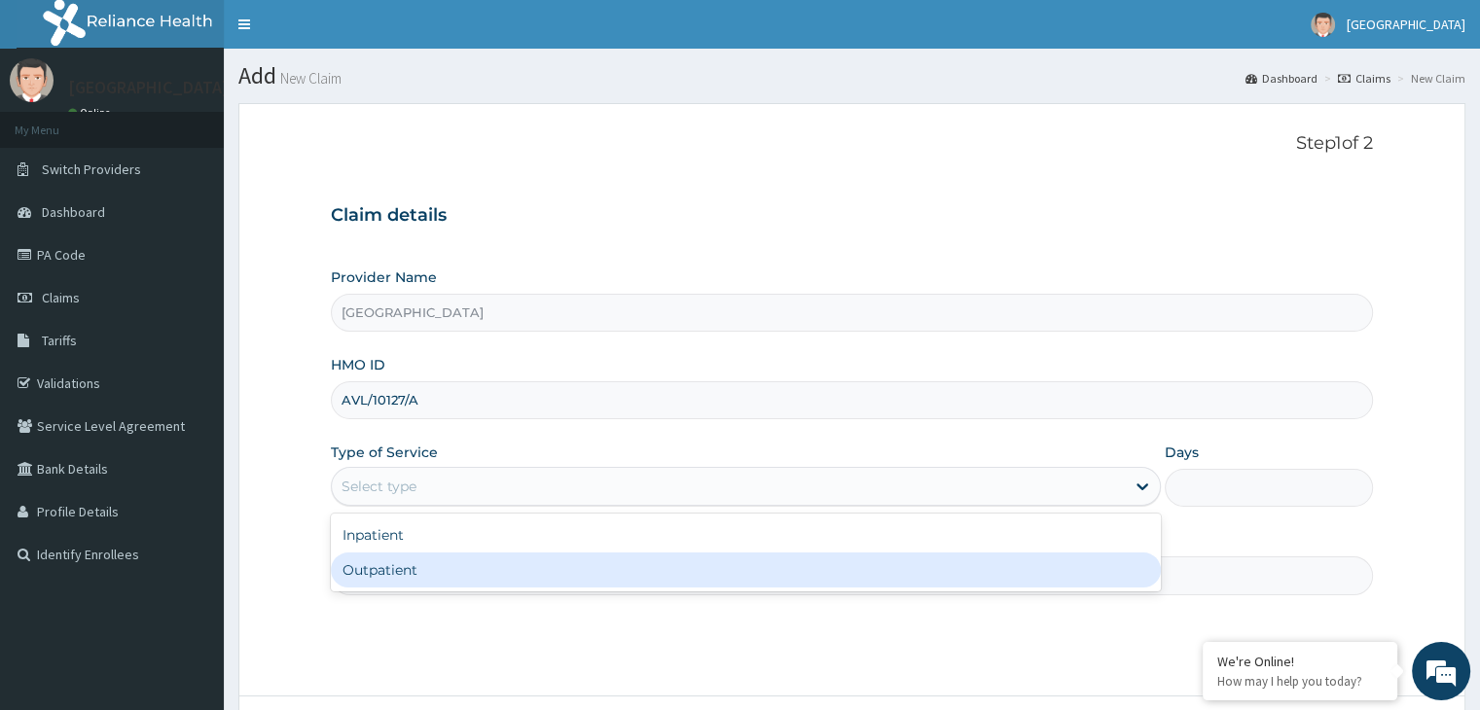
click at [350, 577] on div "Outpatient" at bounding box center [746, 570] width 830 height 35
type input "1"
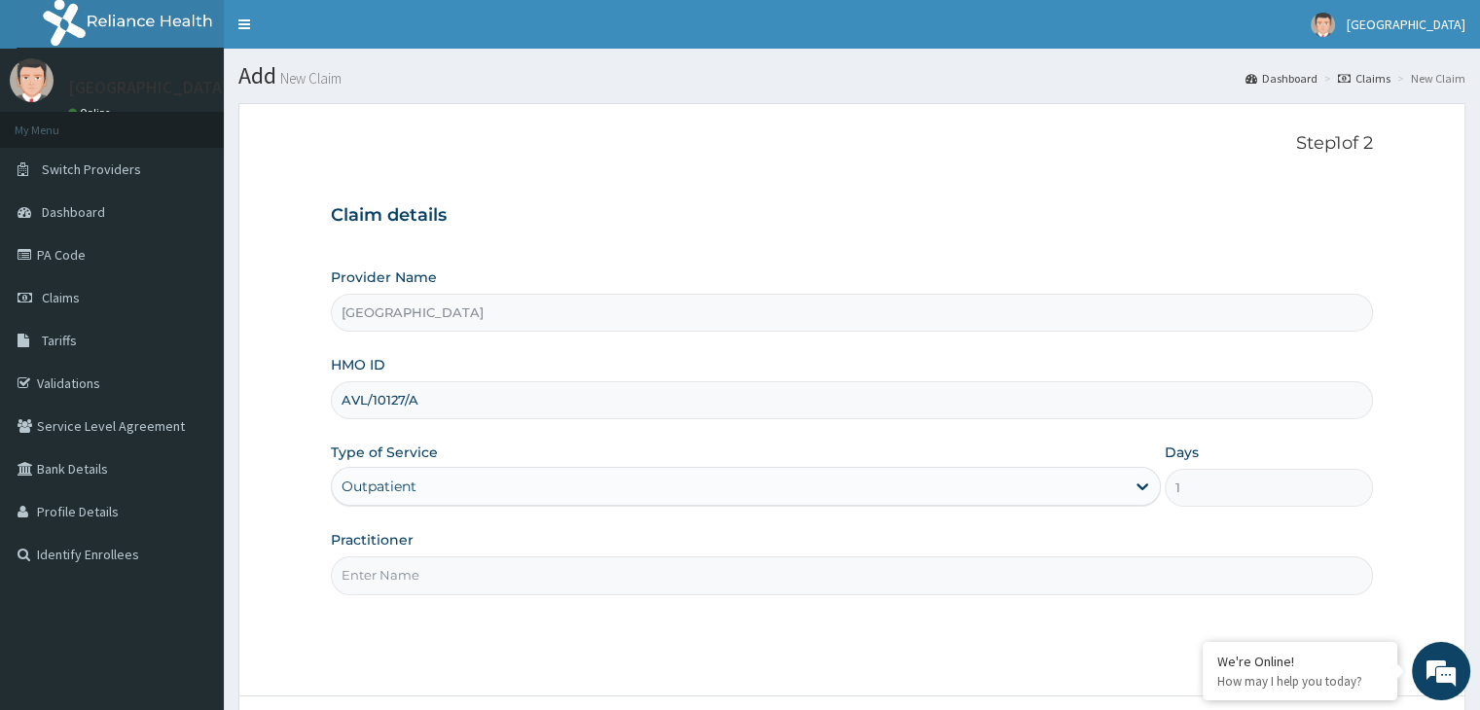
click at [355, 574] on input "Practitioner" at bounding box center [851, 576] width 1041 height 38
type input "DR [PERSON_NAME]"
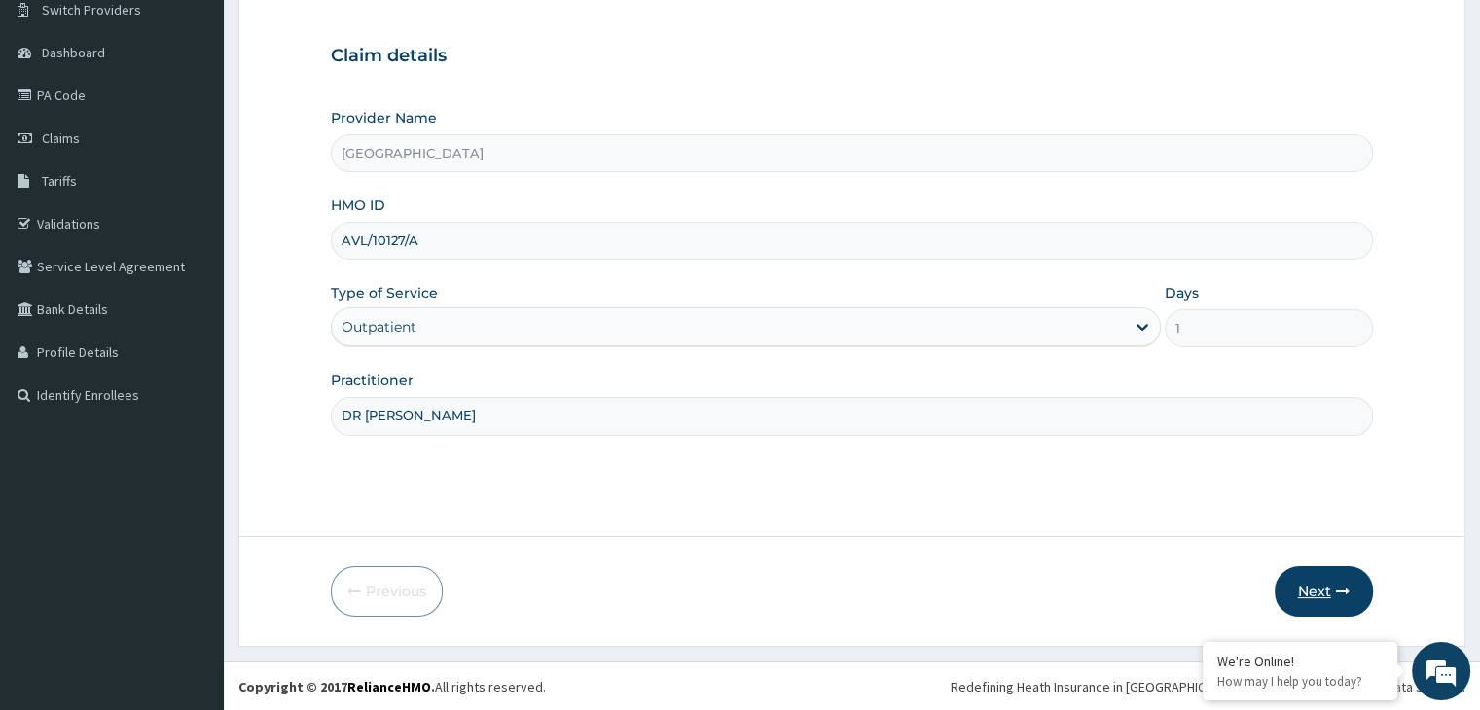
click at [1301, 604] on button "Next" at bounding box center [1324, 591] width 98 height 51
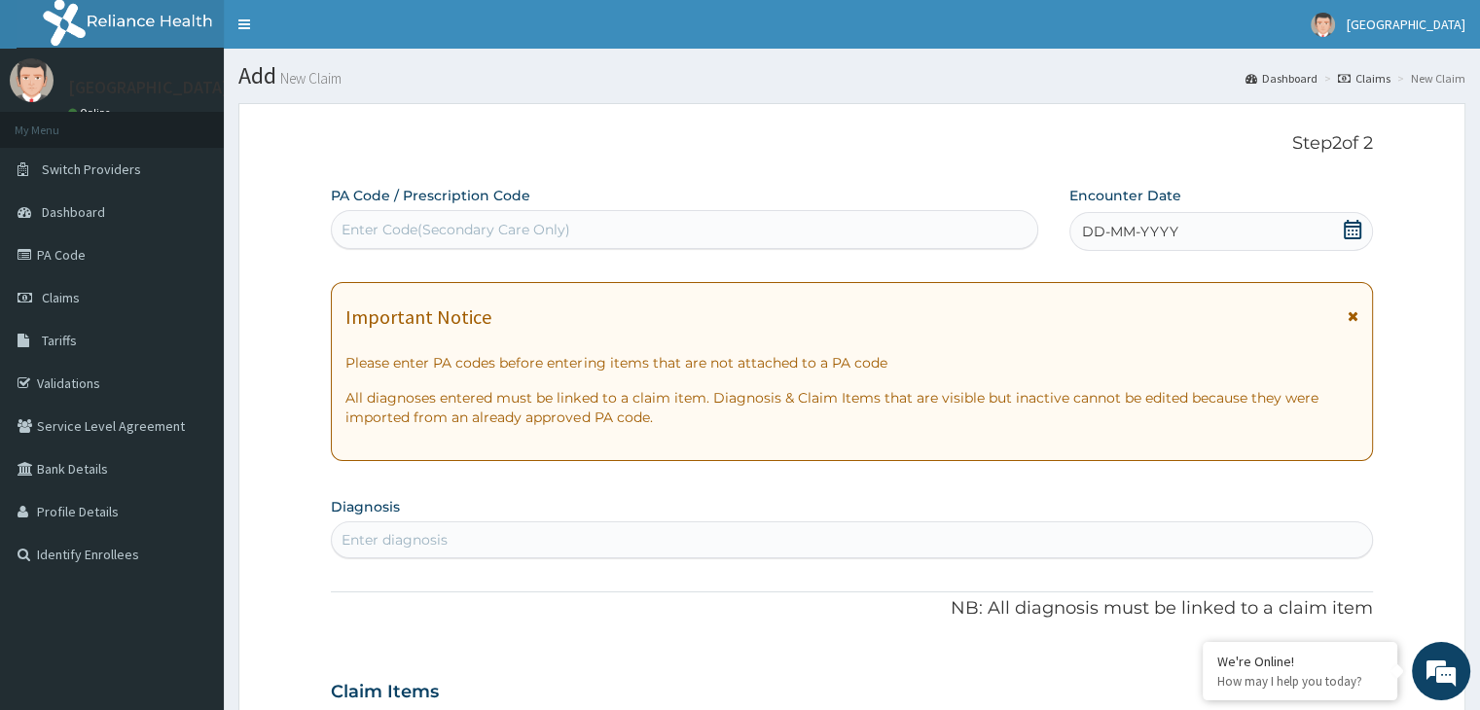
click at [461, 235] on div "Enter Code(Secondary Care Only)" at bounding box center [456, 229] width 229 height 19
paste input "PA/2529DF"
type input "PA/2529DF"
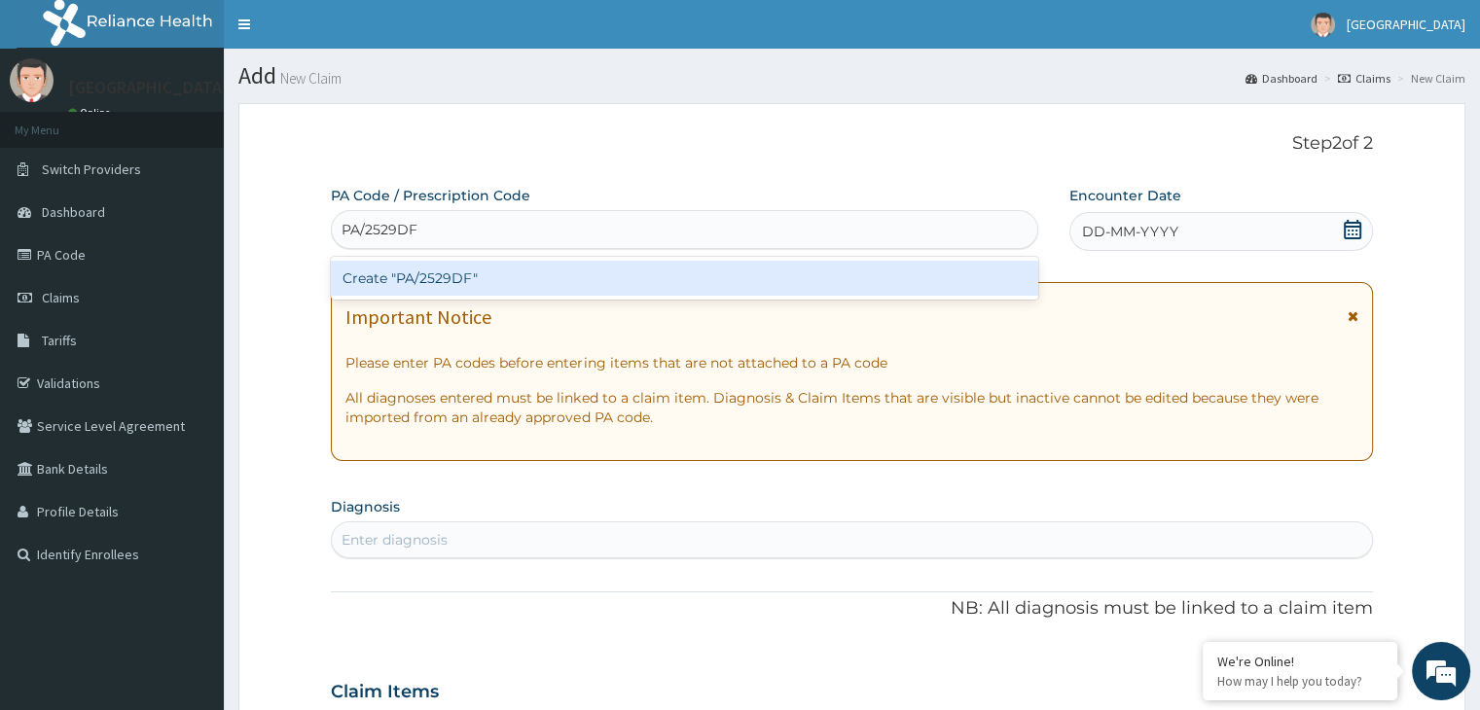
click at [444, 271] on div "Create "PA/2529DF"" at bounding box center [685, 278] width 708 height 35
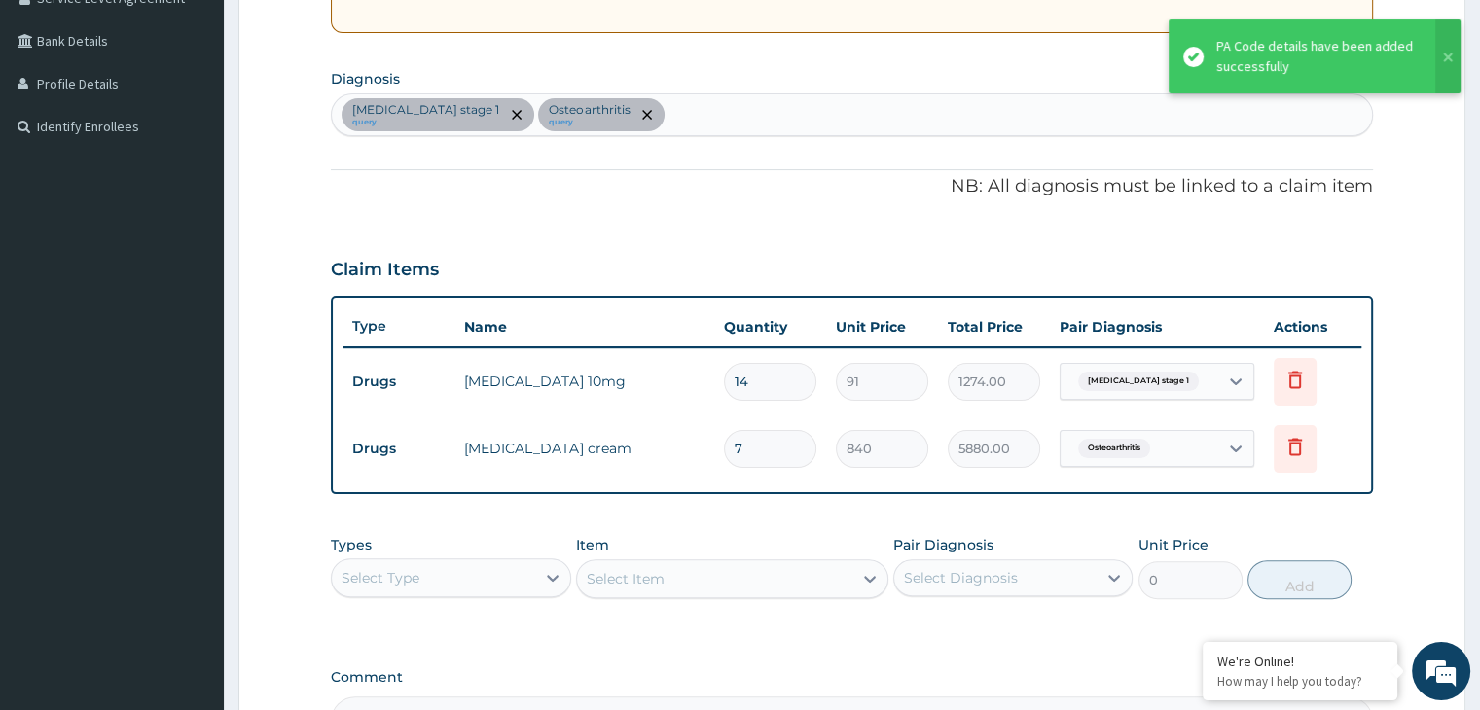
scroll to position [325, 0]
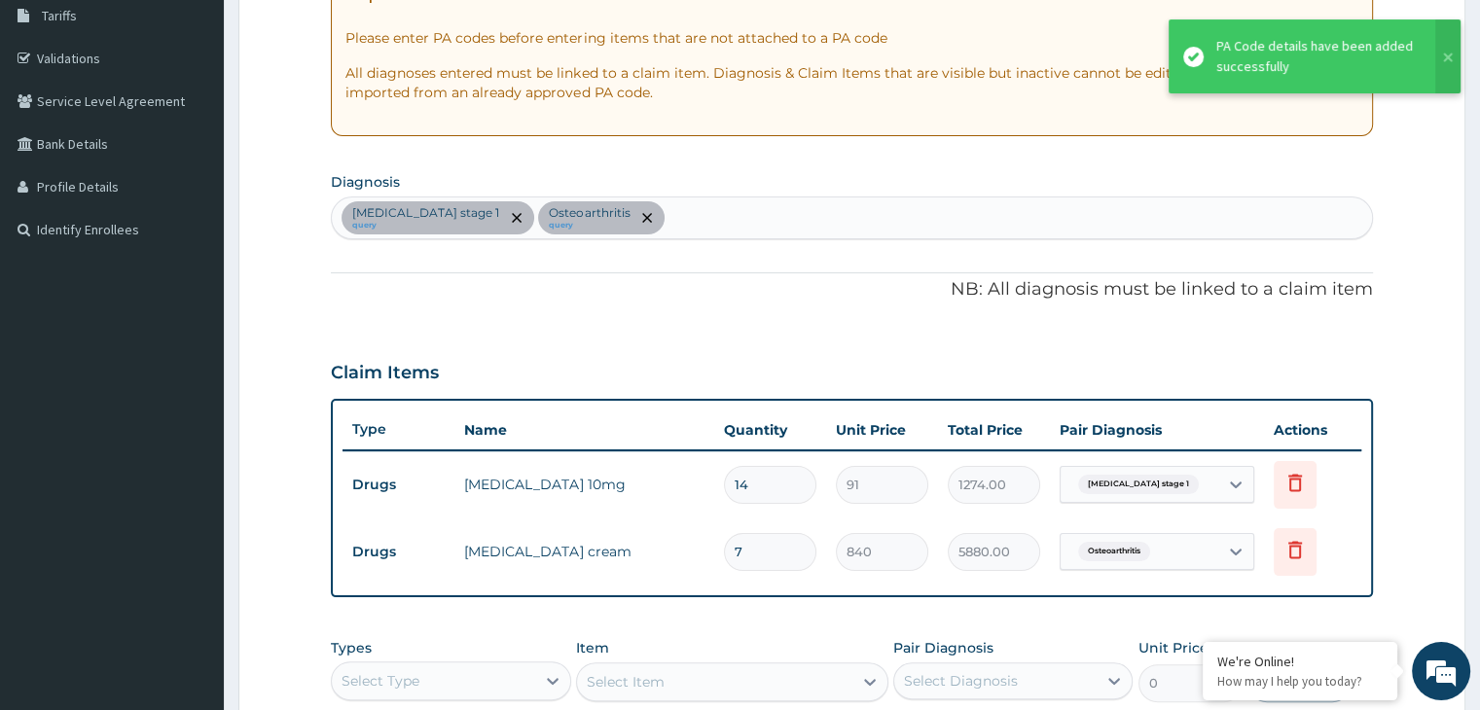
click at [700, 207] on div "[MEDICAL_DATA] stage 1 query [MEDICAL_DATA] query" at bounding box center [851, 218] width 1039 height 41
type input "[MEDICAL_DATA]"
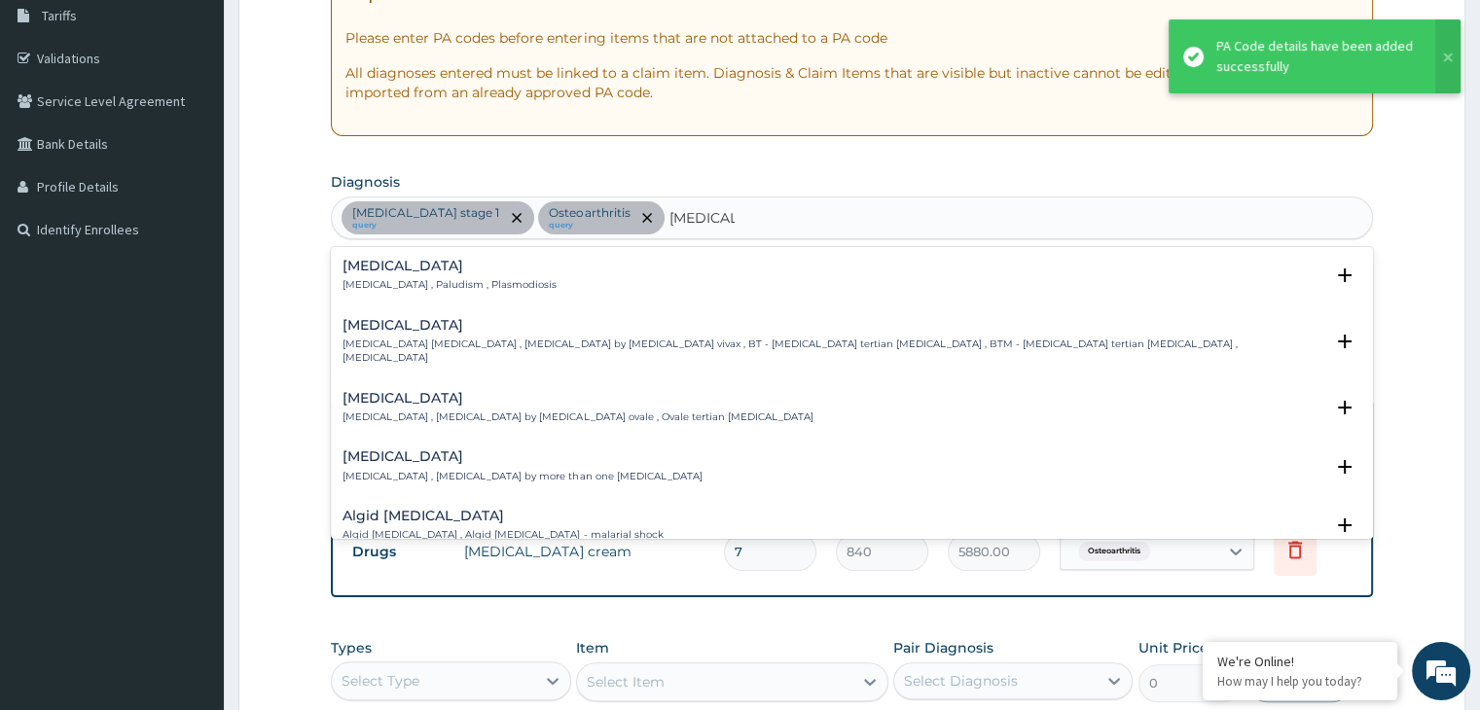
click at [394, 267] on h4 "[MEDICAL_DATA]" at bounding box center [450, 266] width 214 height 15
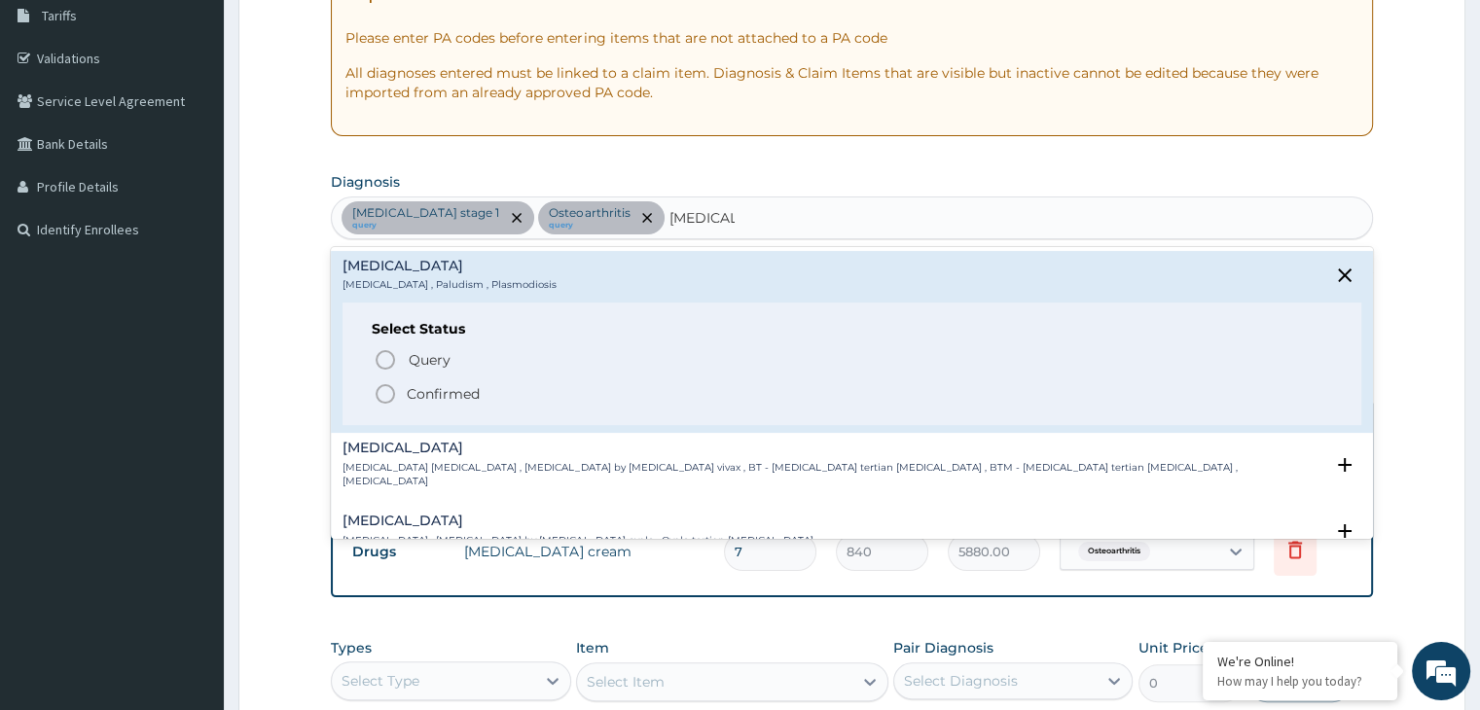
click at [385, 387] on icon "status option filled" at bounding box center [385, 393] width 23 height 23
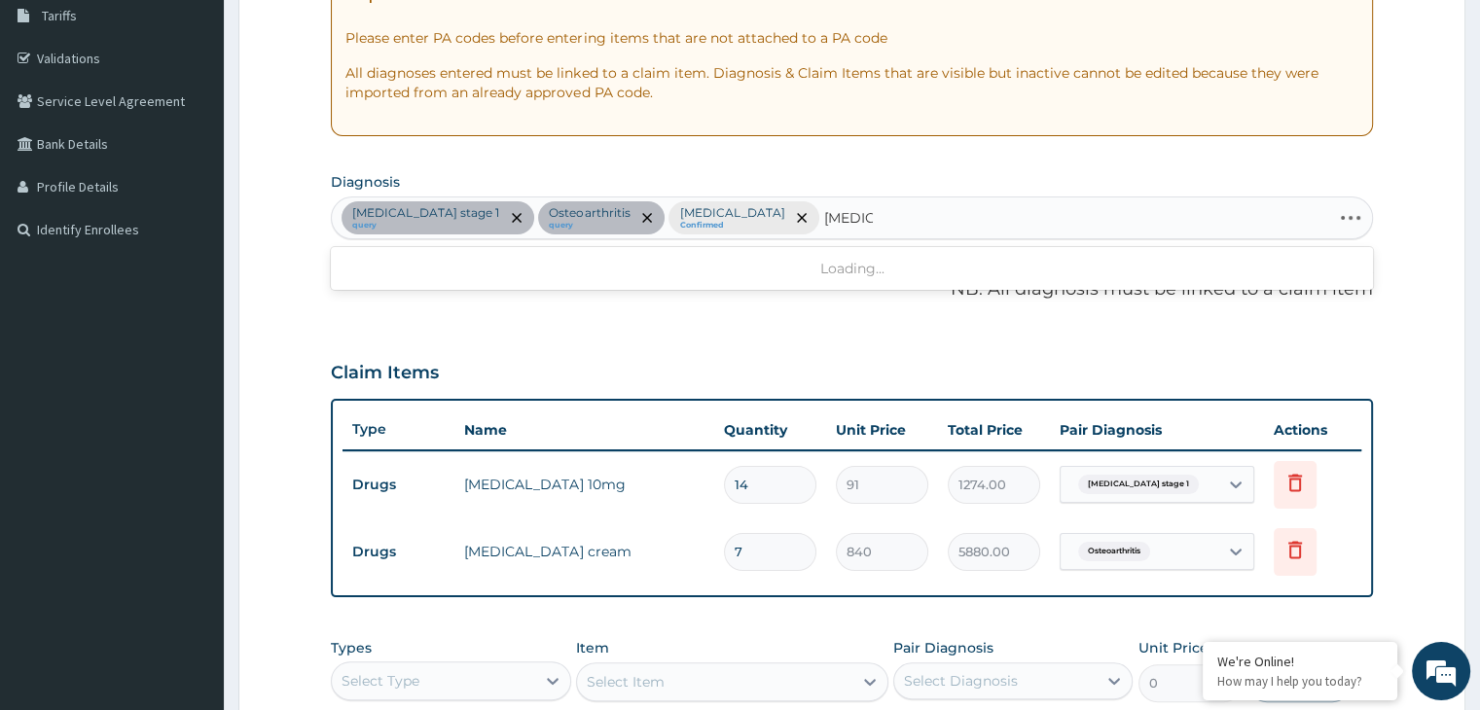
type input "[MEDICAL_DATA],"
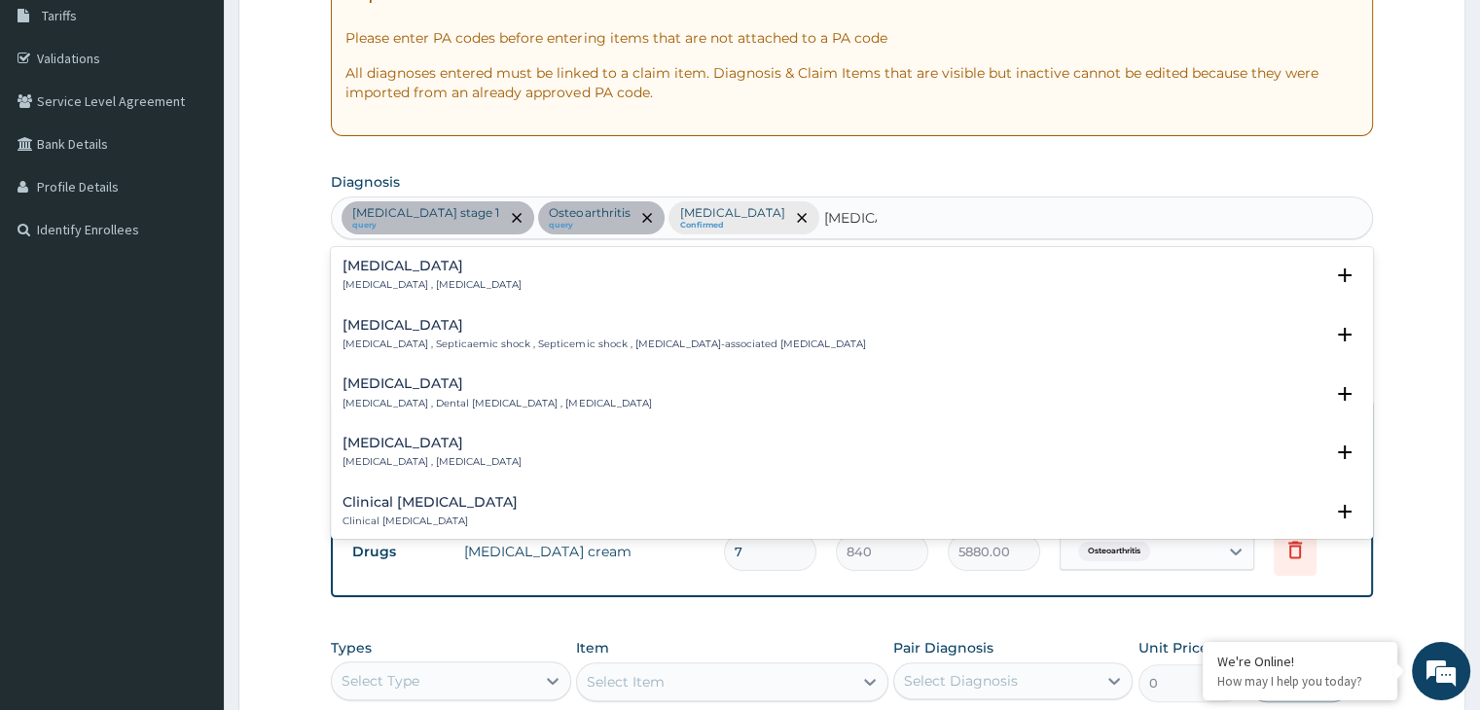
click at [409, 278] on p "[MEDICAL_DATA] , [MEDICAL_DATA]" at bounding box center [432, 285] width 179 height 14
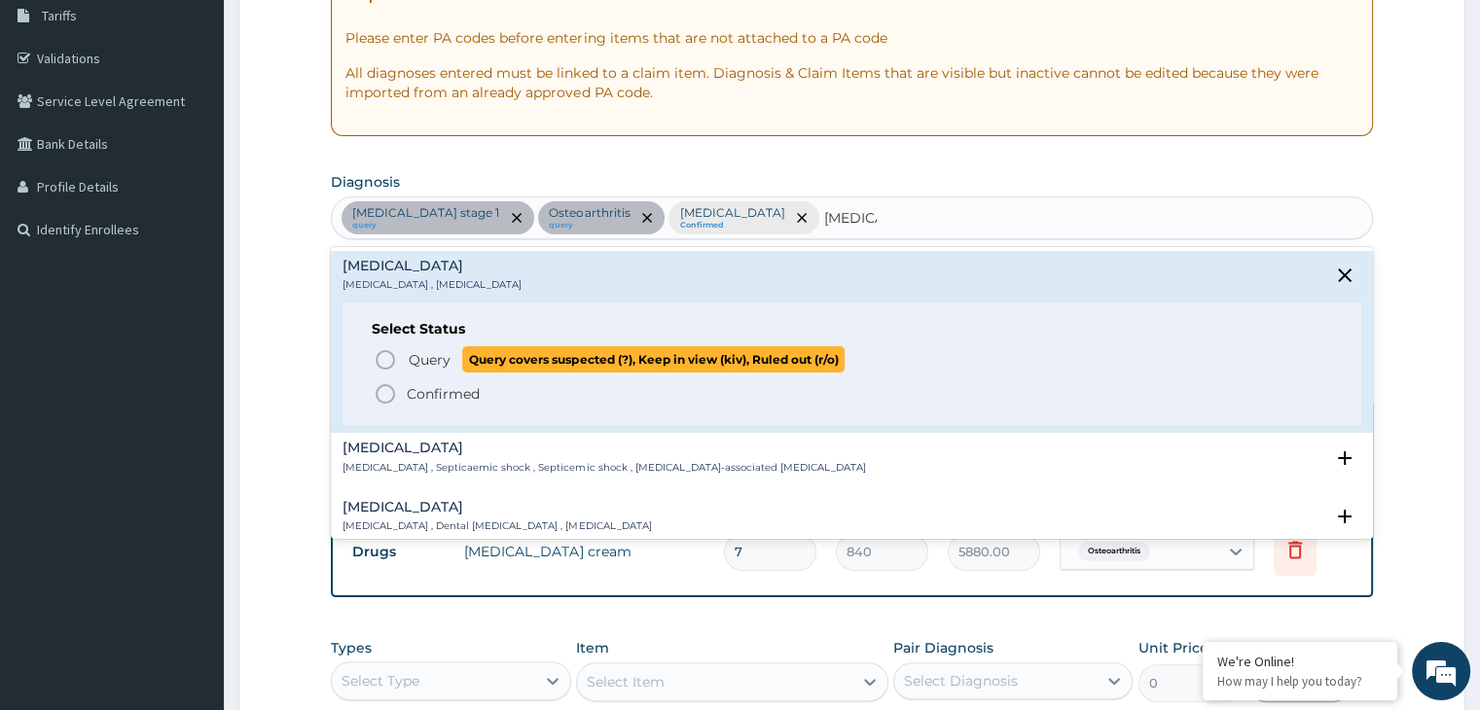
click at [415, 357] on span "Query" at bounding box center [430, 359] width 42 height 19
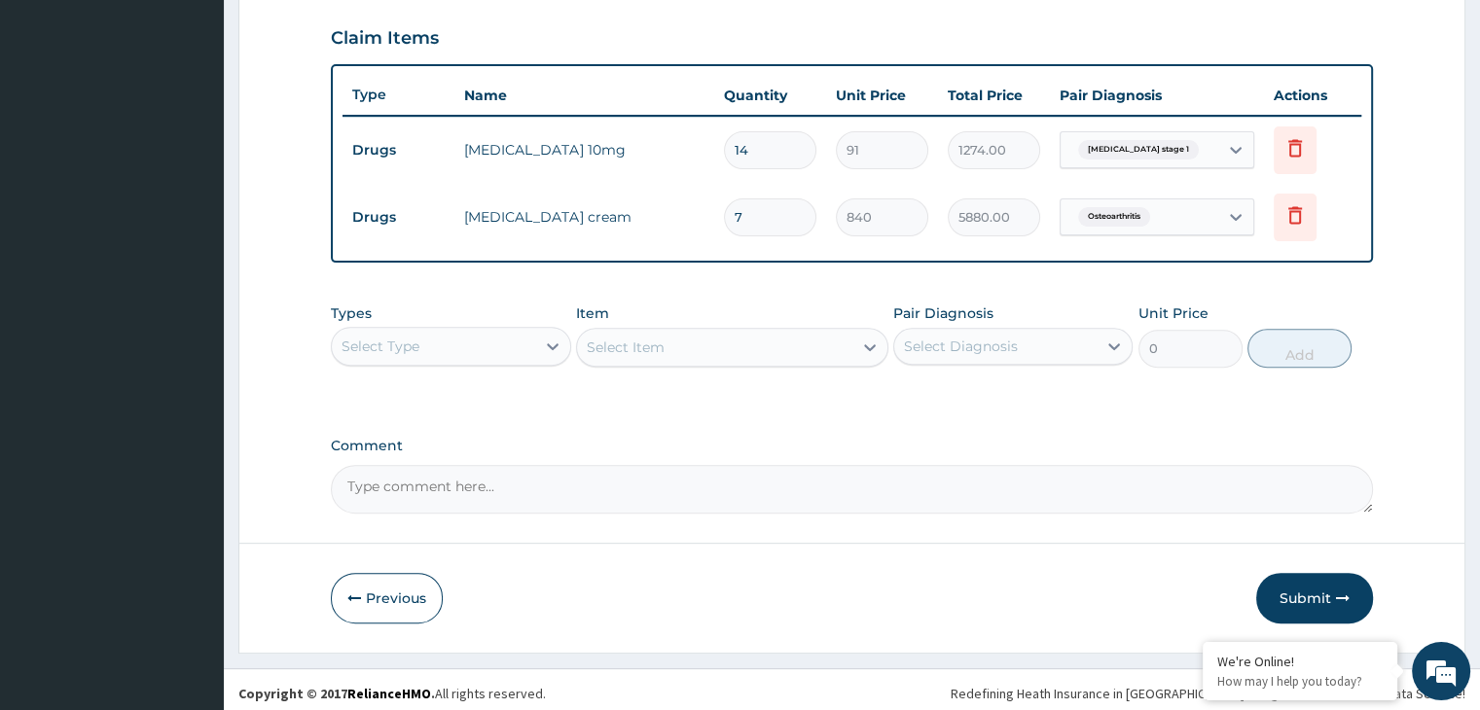
scroll to position [665, 0]
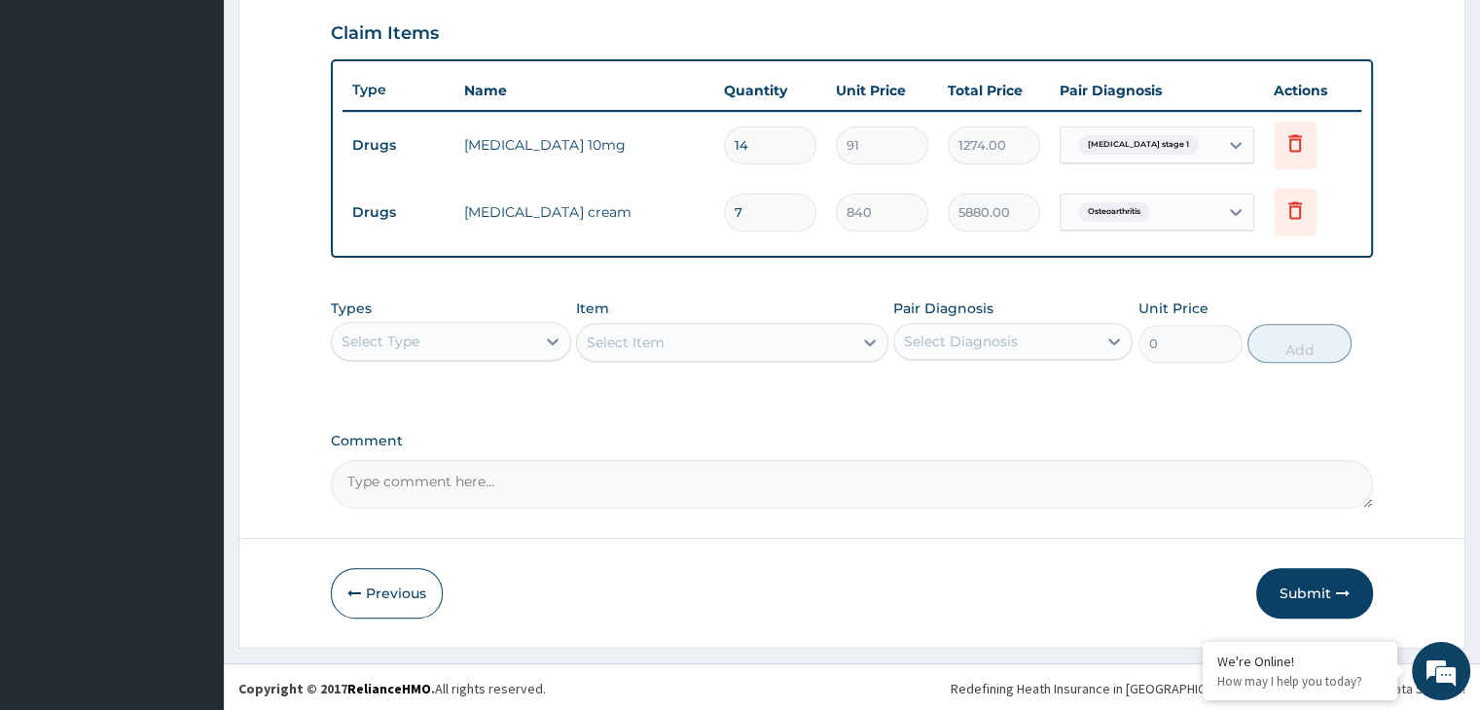
click at [473, 328] on div "Select Type" at bounding box center [433, 341] width 202 height 31
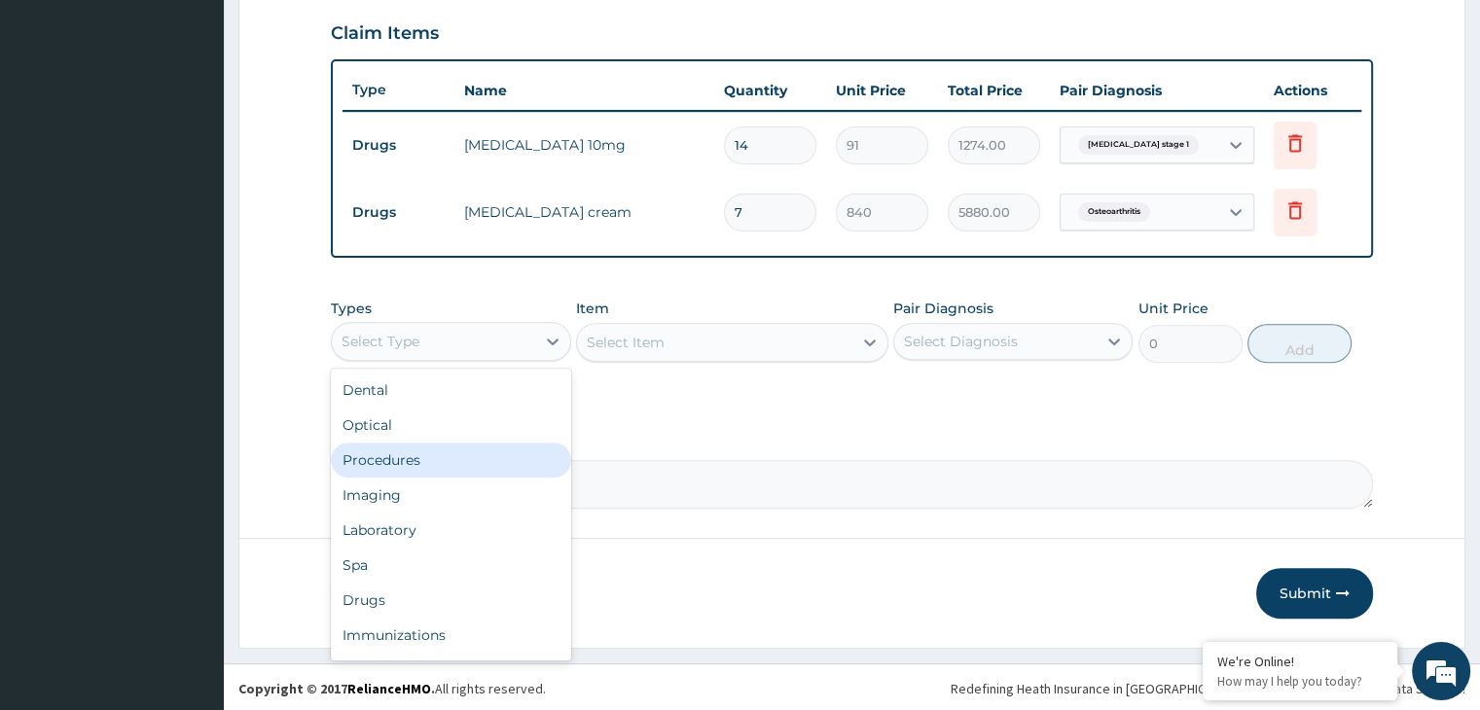
click at [442, 466] on div "Procedures" at bounding box center [450, 460] width 239 height 35
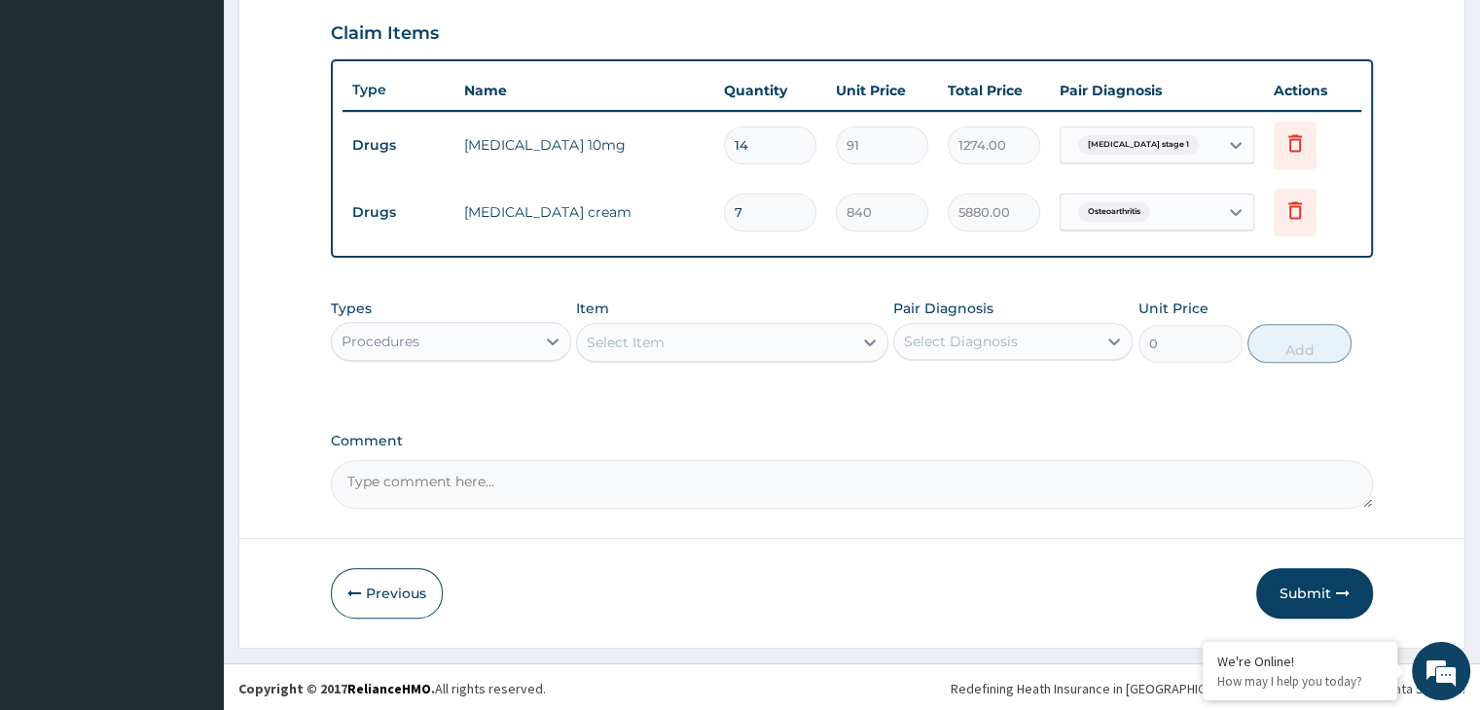
click at [662, 345] on div "Select Item" at bounding box center [626, 342] width 78 height 19
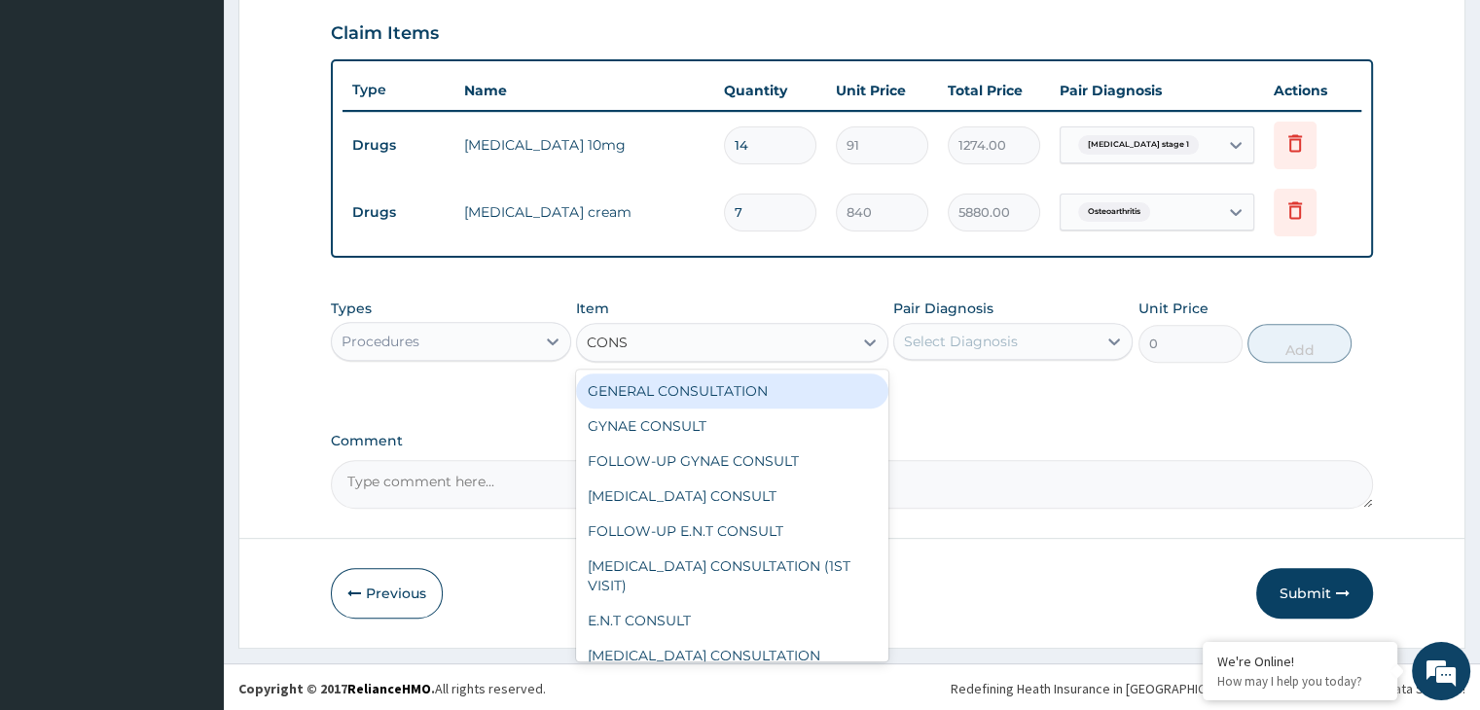
type input "CONSU"
type input "3000"
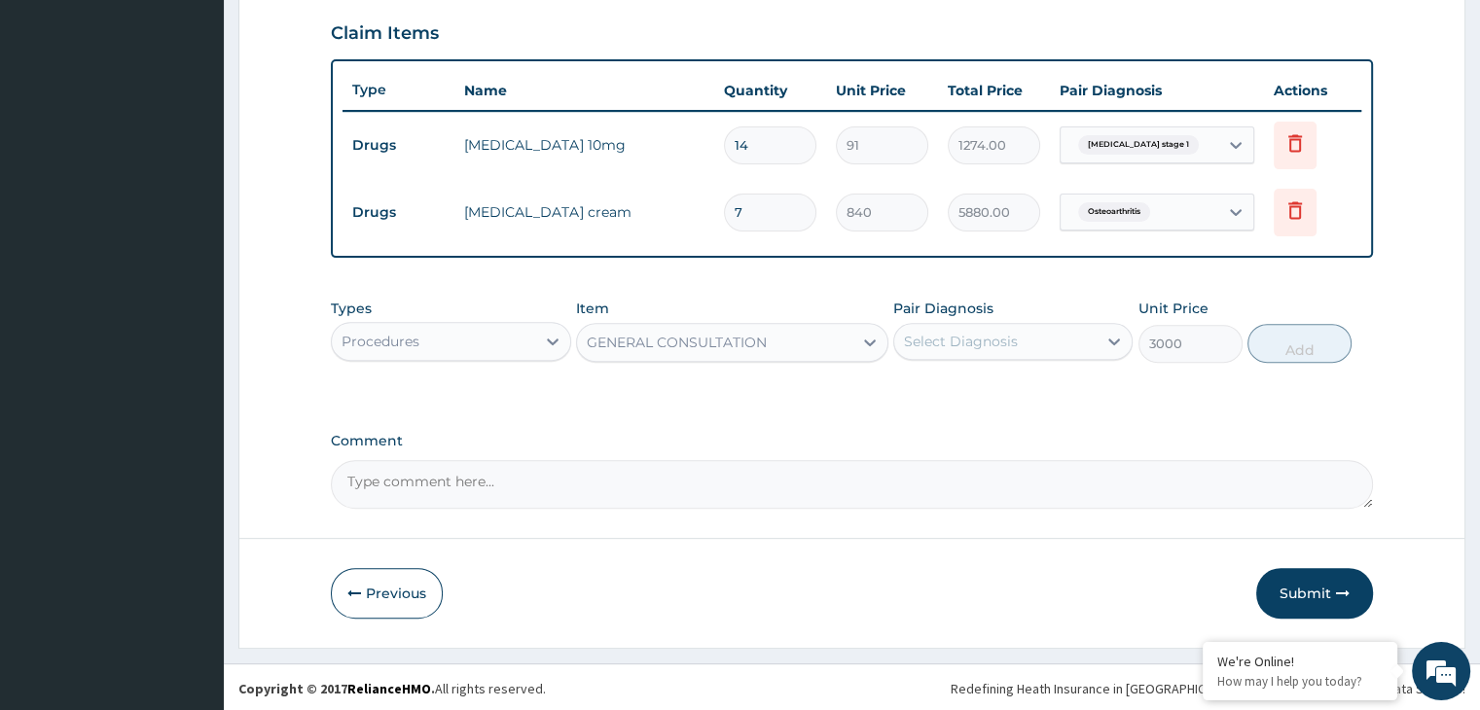
click at [974, 338] on div "Select Diagnosis" at bounding box center [961, 341] width 114 height 19
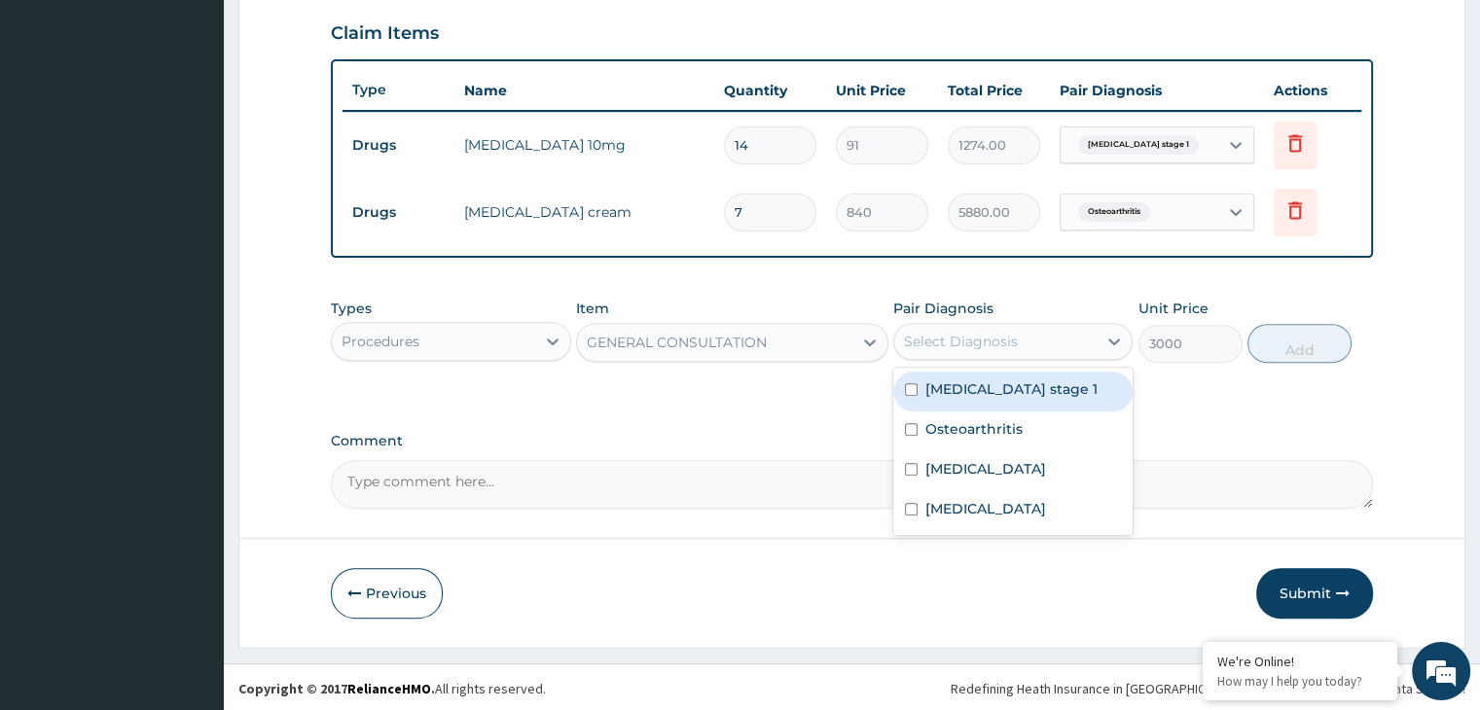
click at [970, 372] on div "[MEDICAL_DATA] stage 1" at bounding box center [1012, 392] width 239 height 40
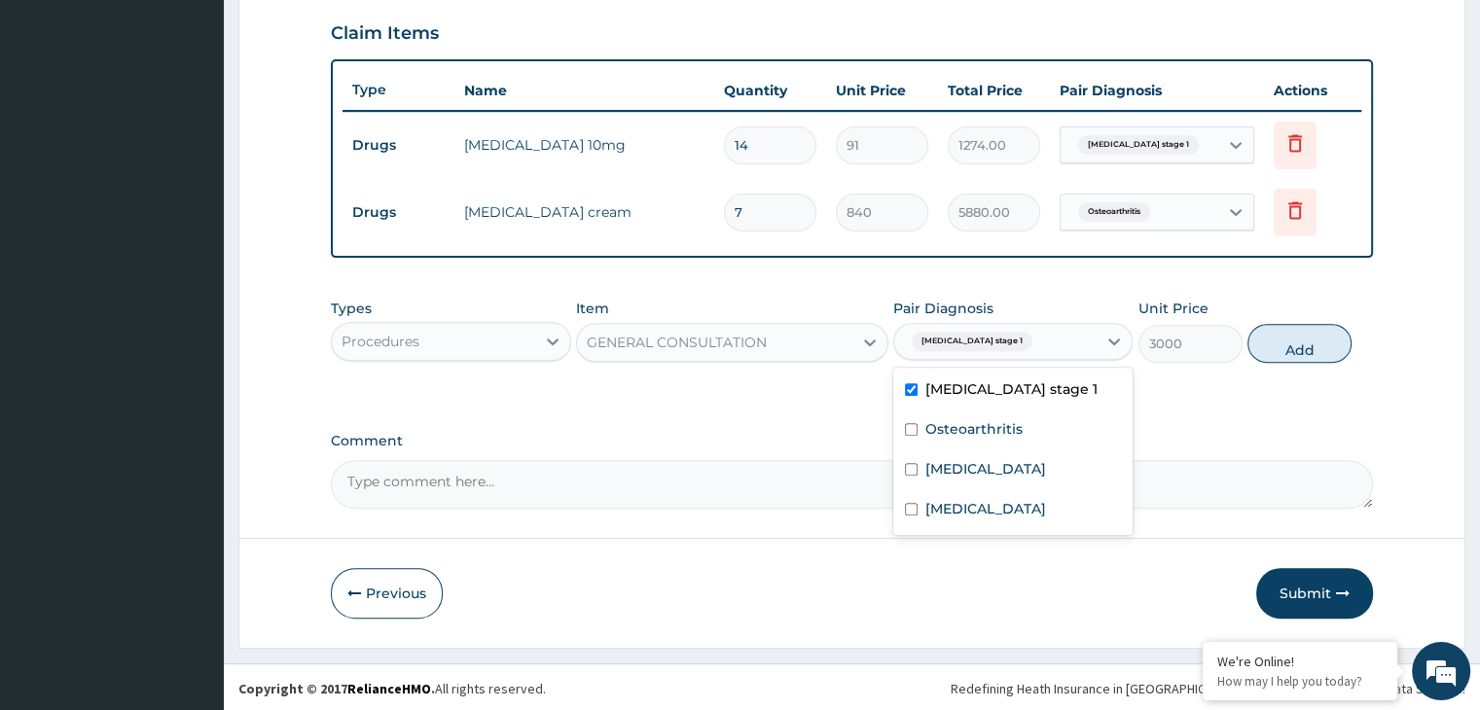
click at [965, 406] on div "[MEDICAL_DATA] stage 1" at bounding box center [1012, 392] width 239 height 40
checkbox input "false"
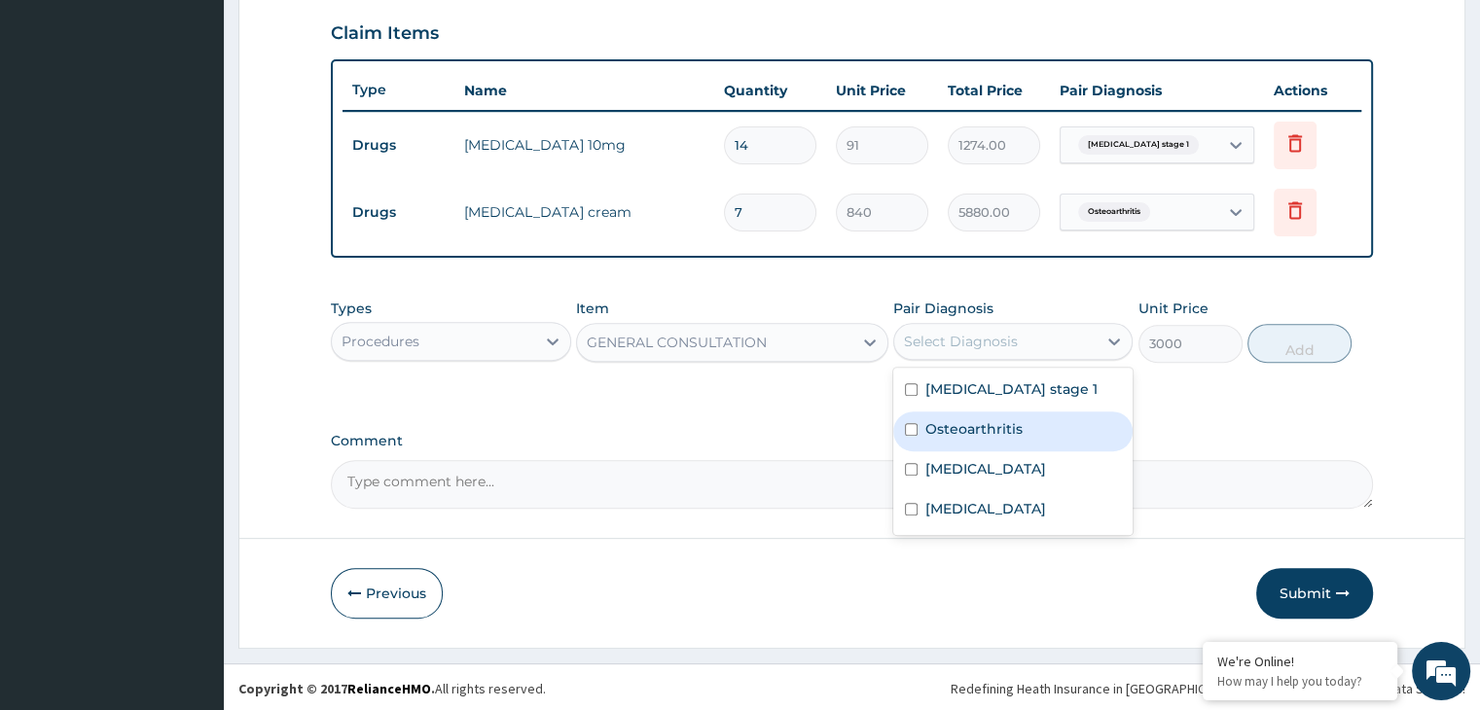
click at [965, 423] on label "Osteoarthritis" at bounding box center [974, 428] width 97 height 19
checkbox input "true"
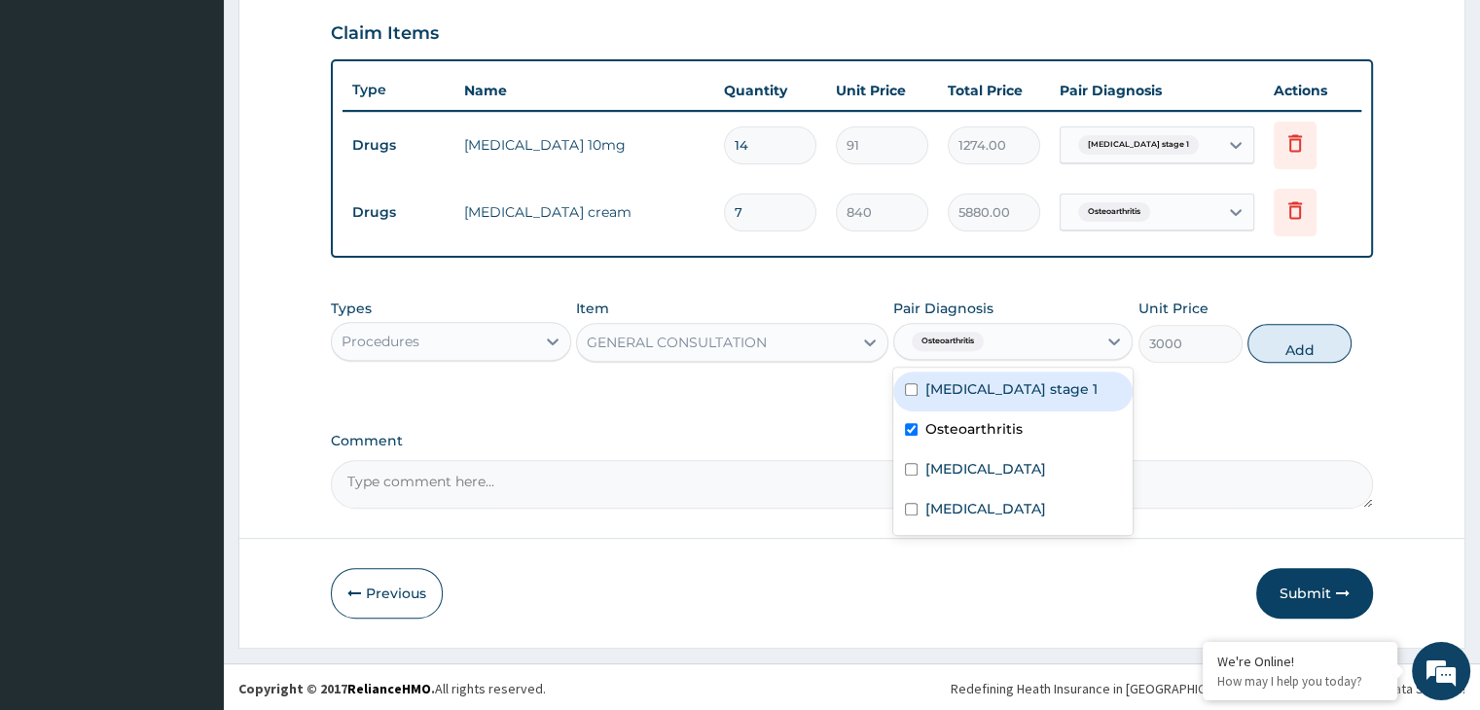
click at [1001, 390] on label "[MEDICAL_DATA] stage 1" at bounding box center [1012, 389] width 172 height 19
checkbox input "true"
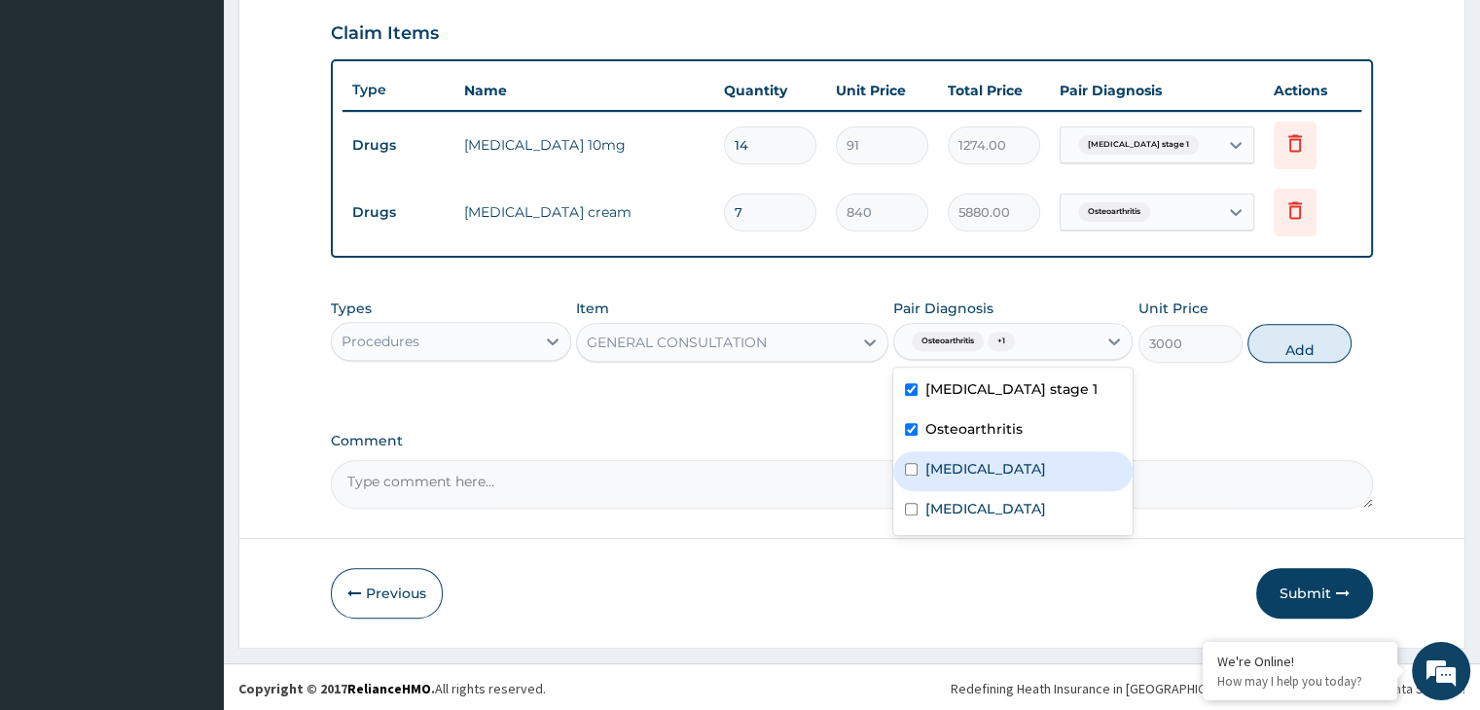
click at [965, 452] on div "[MEDICAL_DATA]" at bounding box center [1012, 472] width 239 height 40
checkbox input "true"
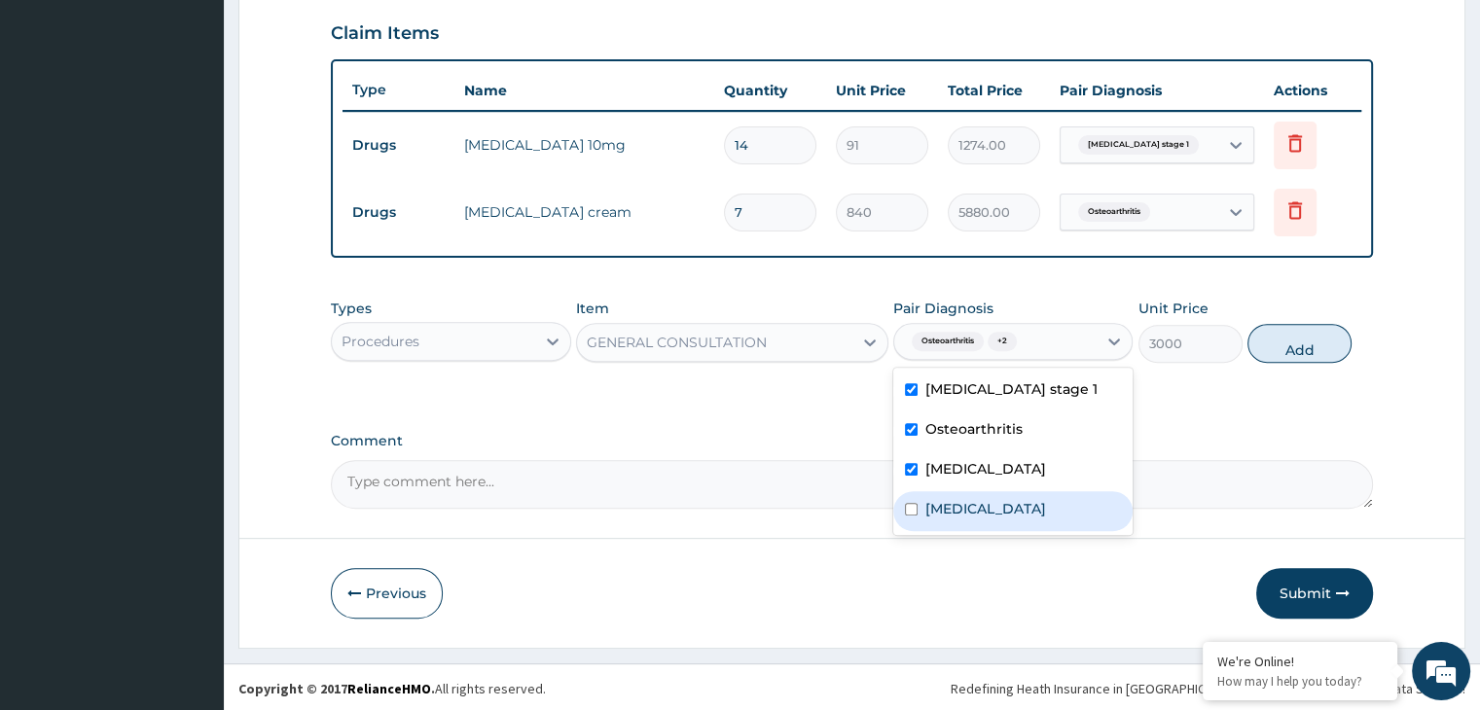
click at [963, 500] on label "[MEDICAL_DATA]" at bounding box center [986, 508] width 121 height 19
checkbox input "true"
click at [1304, 347] on button "Add" at bounding box center [1300, 343] width 104 height 39
type input "0"
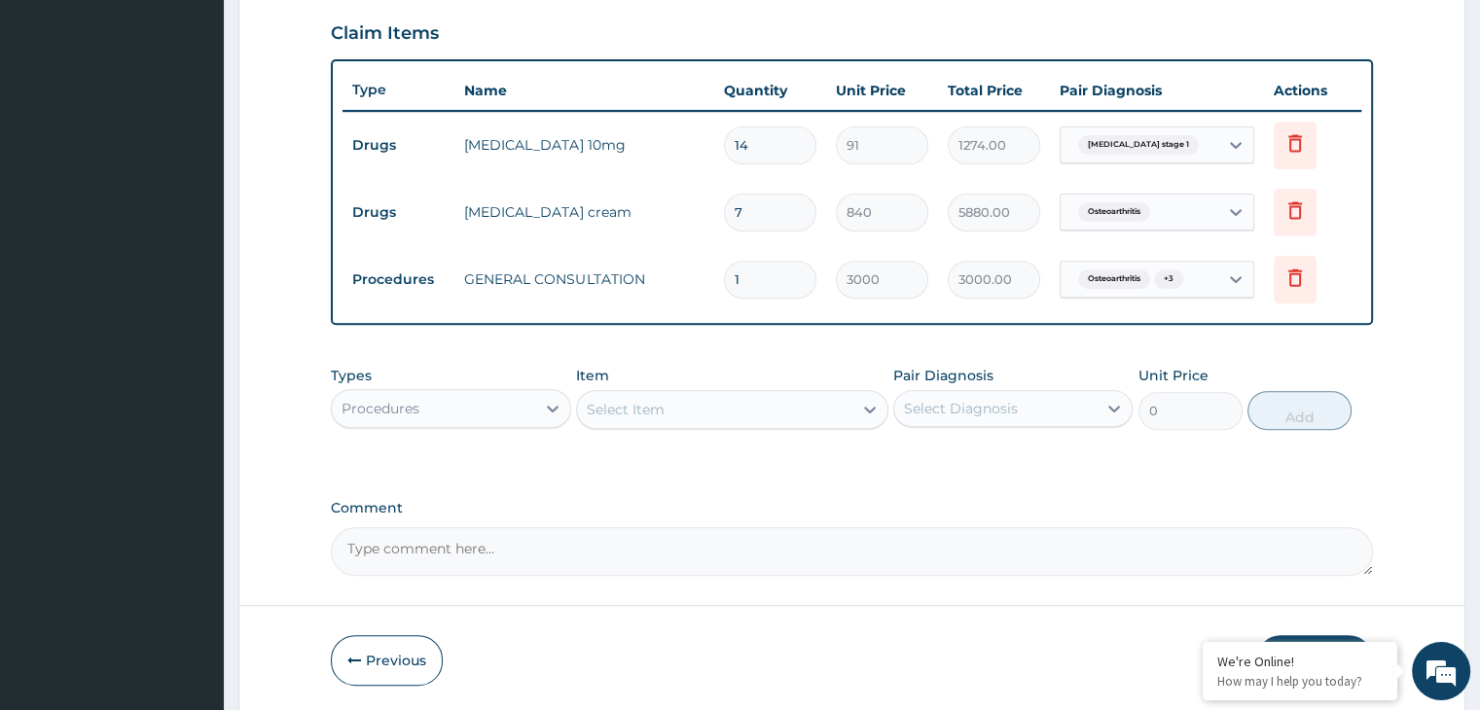
click at [273, 377] on form "Step 2 of 2 PA Code / Prescription Code PA/2529DF Encounter Date [DATE] Importa…" at bounding box center [851, 76] width 1227 height 1277
click at [374, 410] on div "Procedures" at bounding box center [381, 408] width 78 height 19
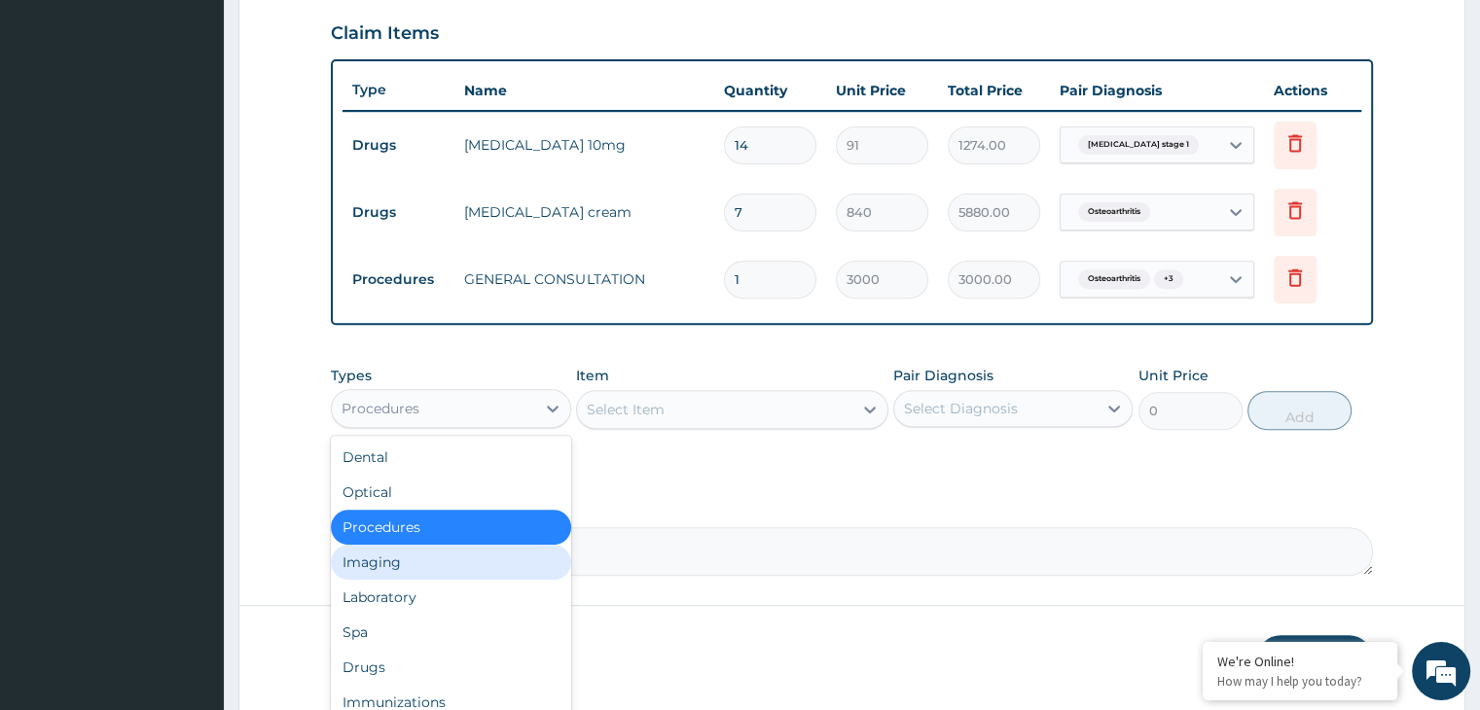
scroll to position [66, 0]
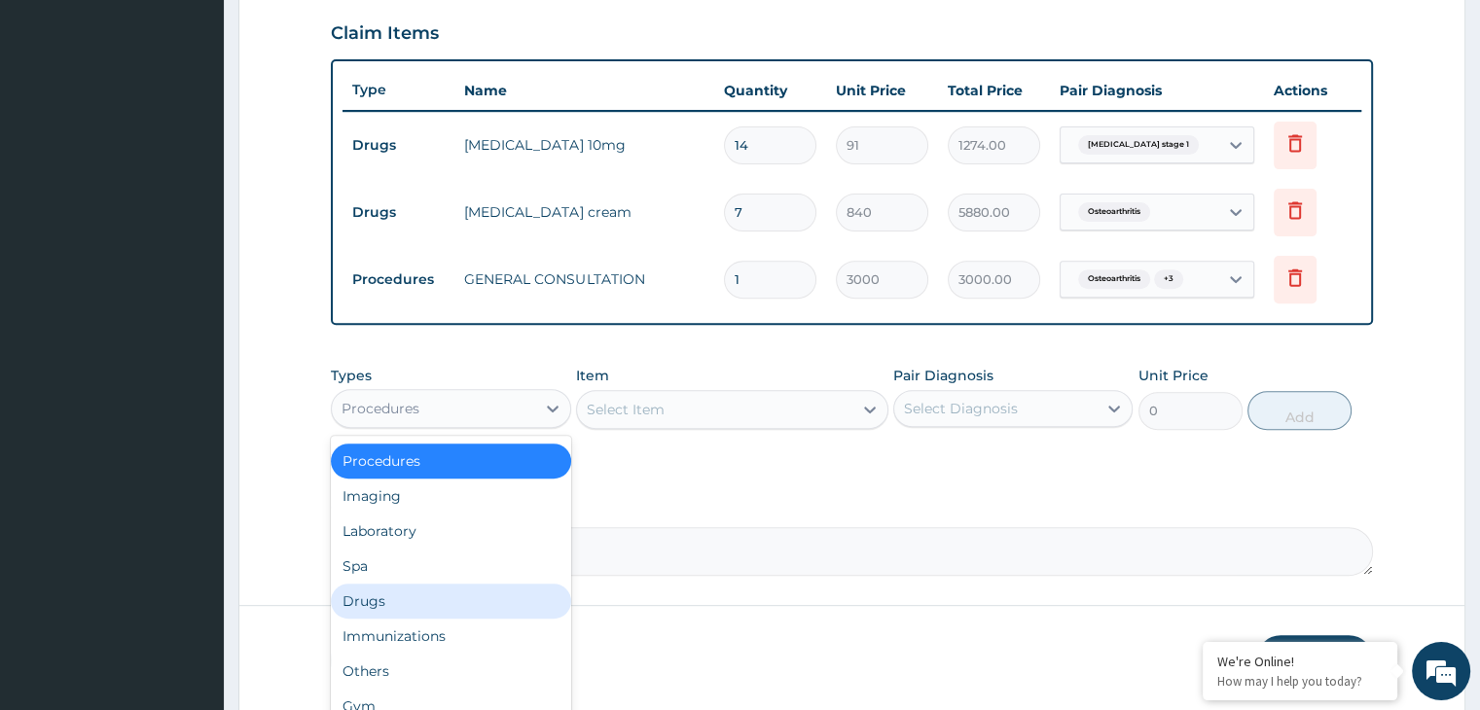
click at [397, 606] on div "Drugs" at bounding box center [450, 601] width 239 height 35
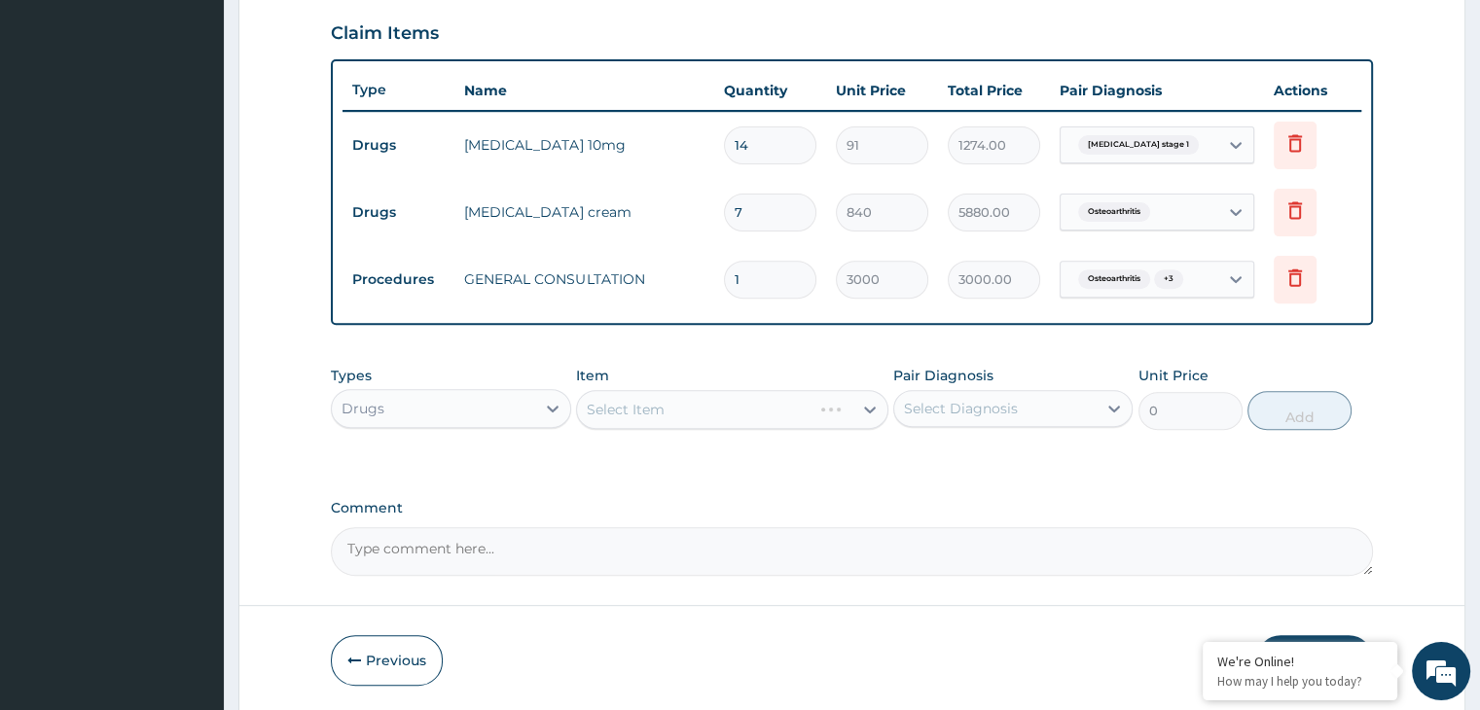
click at [629, 401] on div "Select Item" at bounding box center [732, 409] width 312 height 39
click at [592, 400] on div "Select Item" at bounding box center [626, 409] width 78 height 19
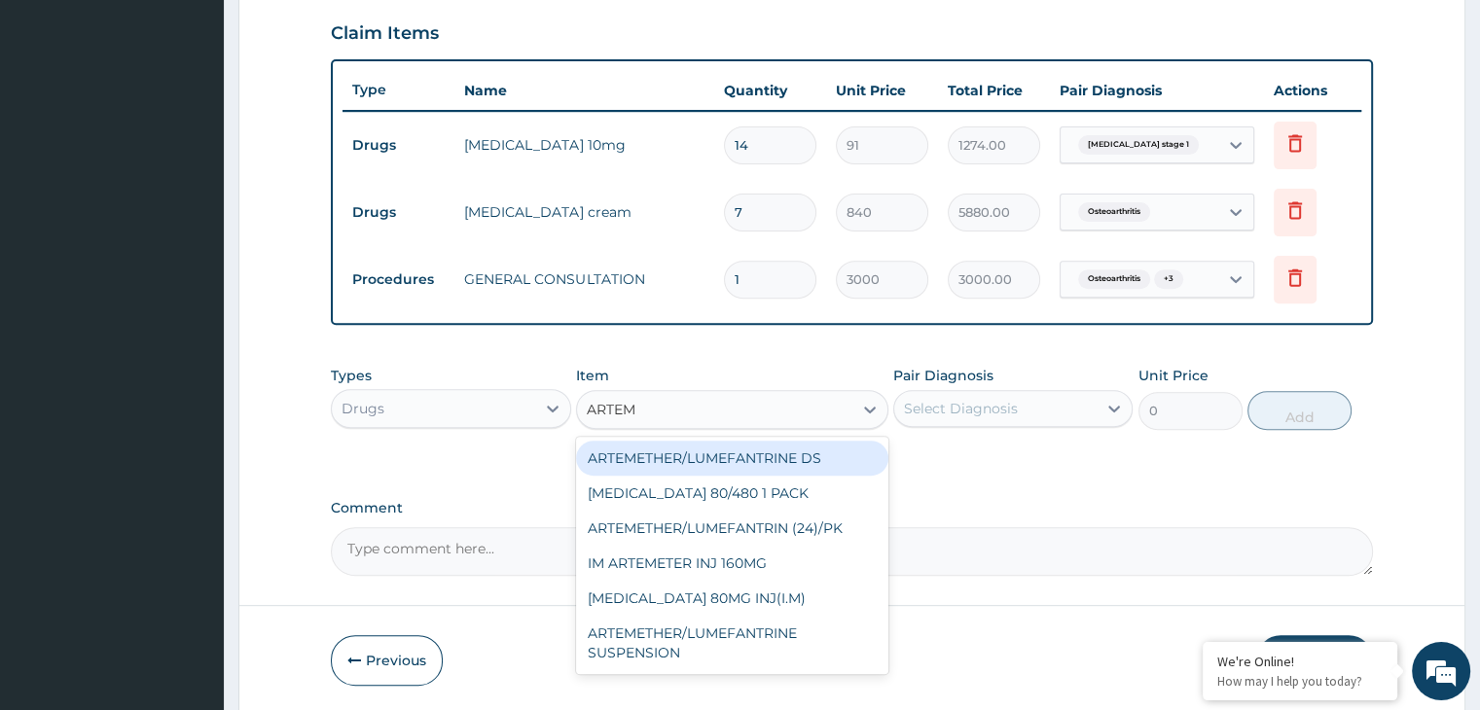
type input "ARTEME"
click at [804, 445] on div "ARTEMETHER/LUMEFANTRINE DS" at bounding box center [732, 458] width 312 height 35
type input "350"
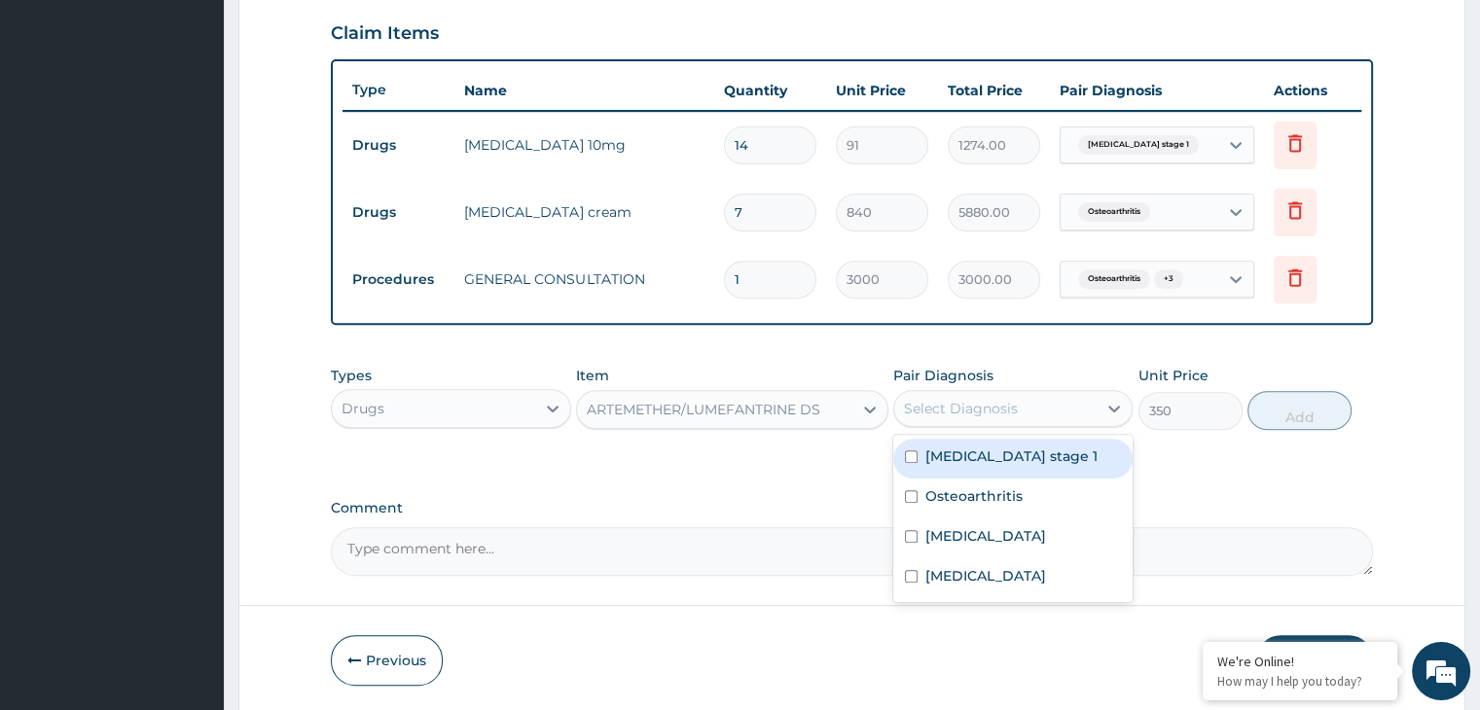
click at [1008, 402] on div "Select Diagnosis" at bounding box center [961, 408] width 114 height 19
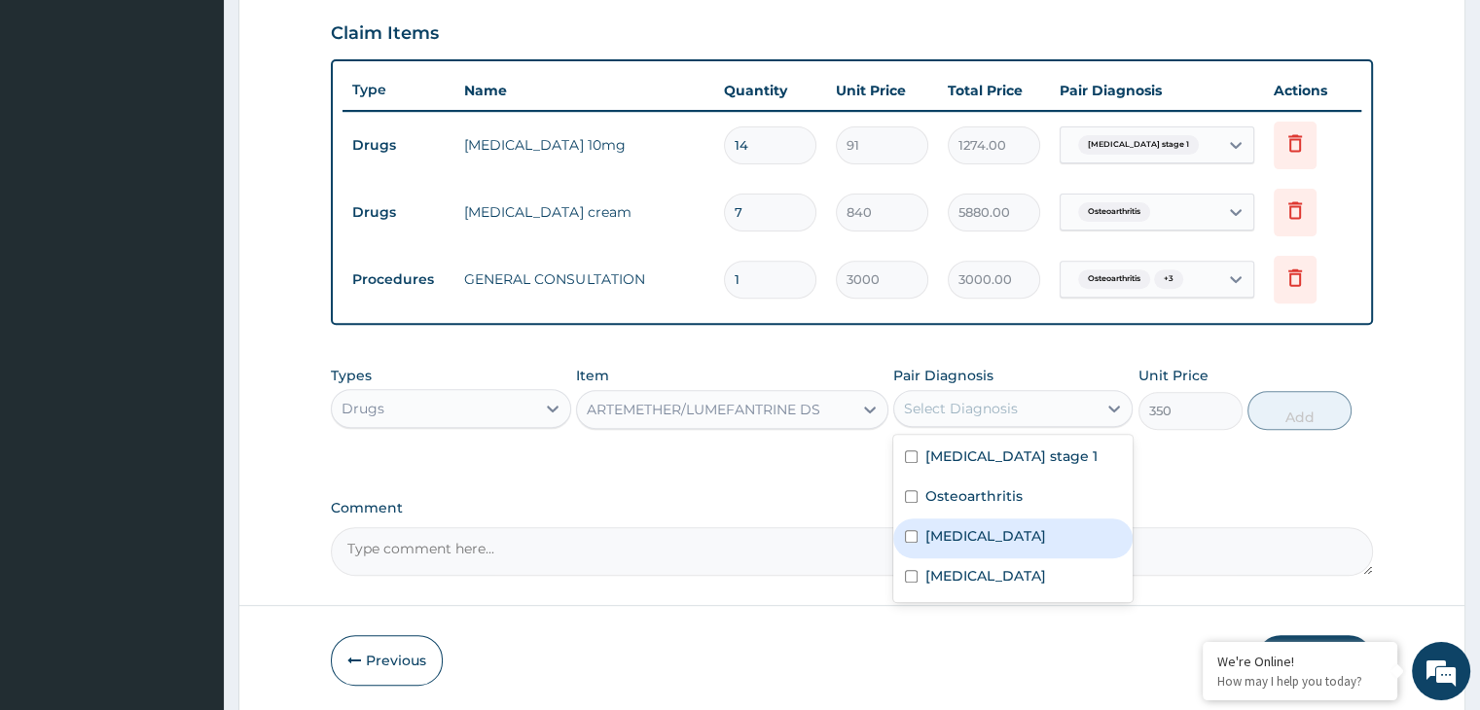
click at [989, 535] on div "[MEDICAL_DATA]" at bounding box center [1012, 539] width 239 height 40
checkbox input "true"
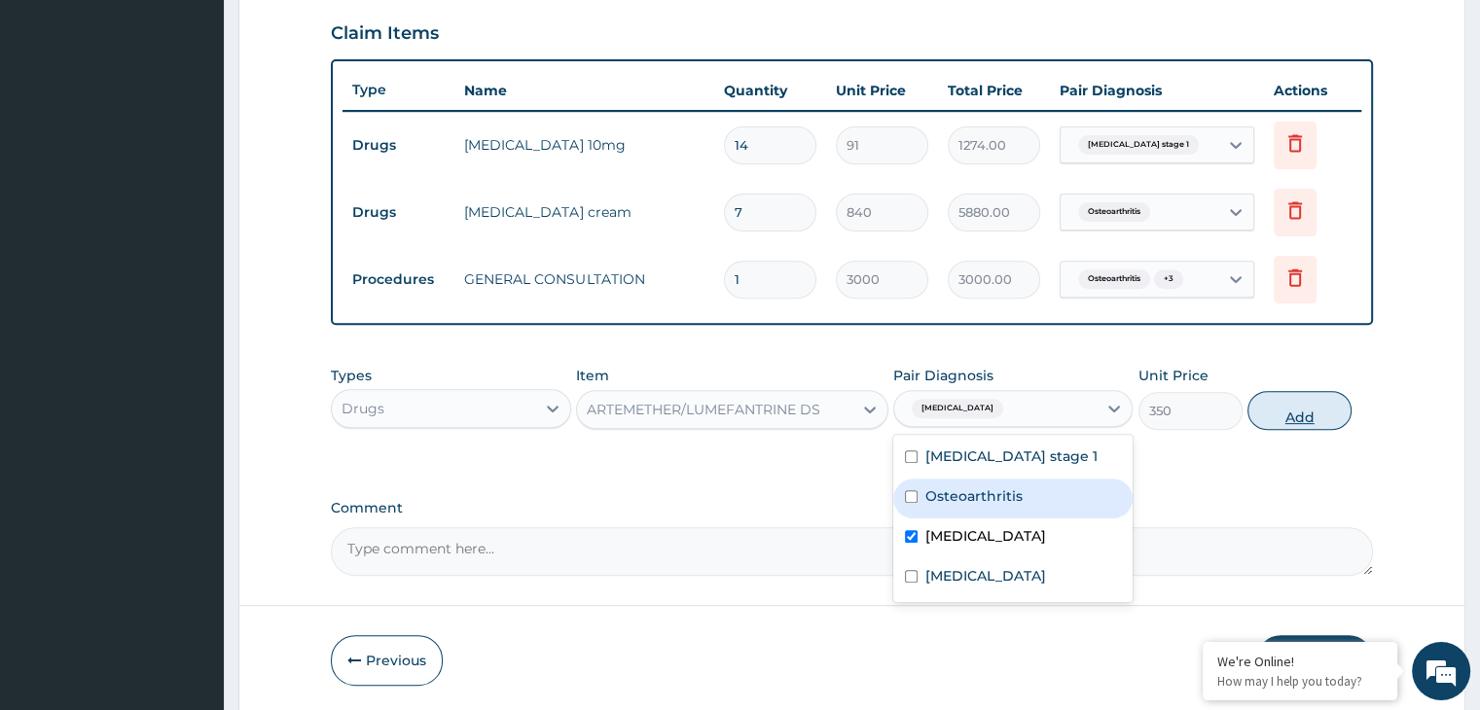
click at [1312, 398] on button "Add" at bounding box center [1300, 410] width 104 height 39
type input "0"
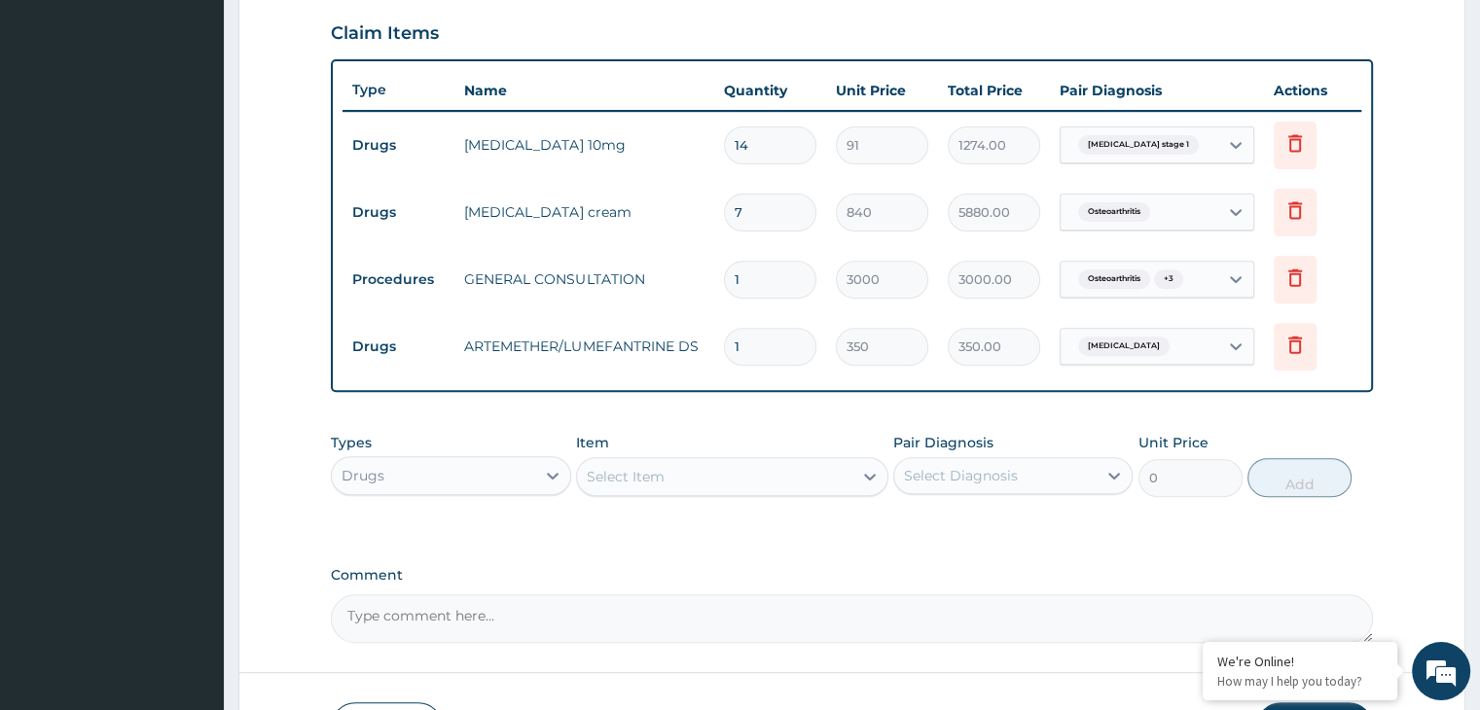
type input "0.00"
type input "6"
type input "2100.00"
type input "6"
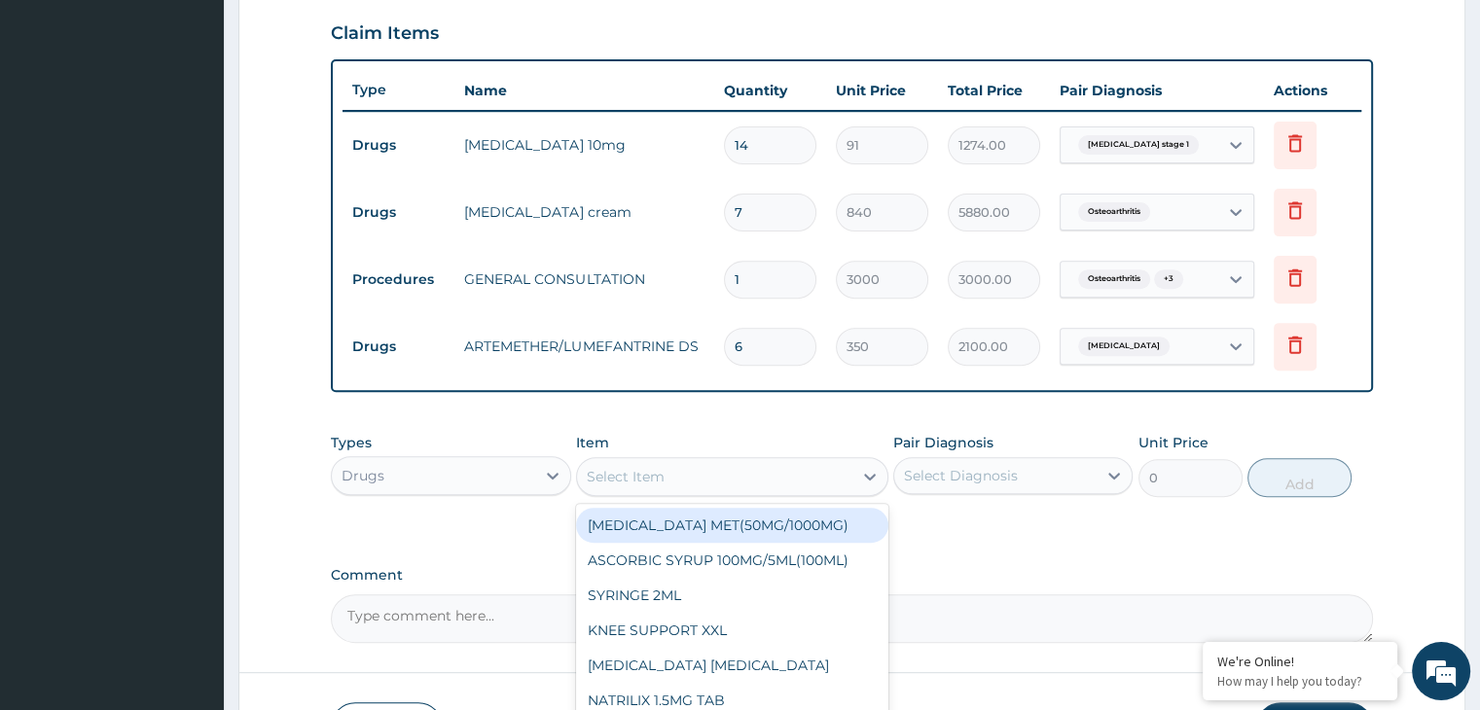
click at [648, 473] on div "Select Item" at bounding box center [626, 476] width 78 height 19
type input "PARAC"
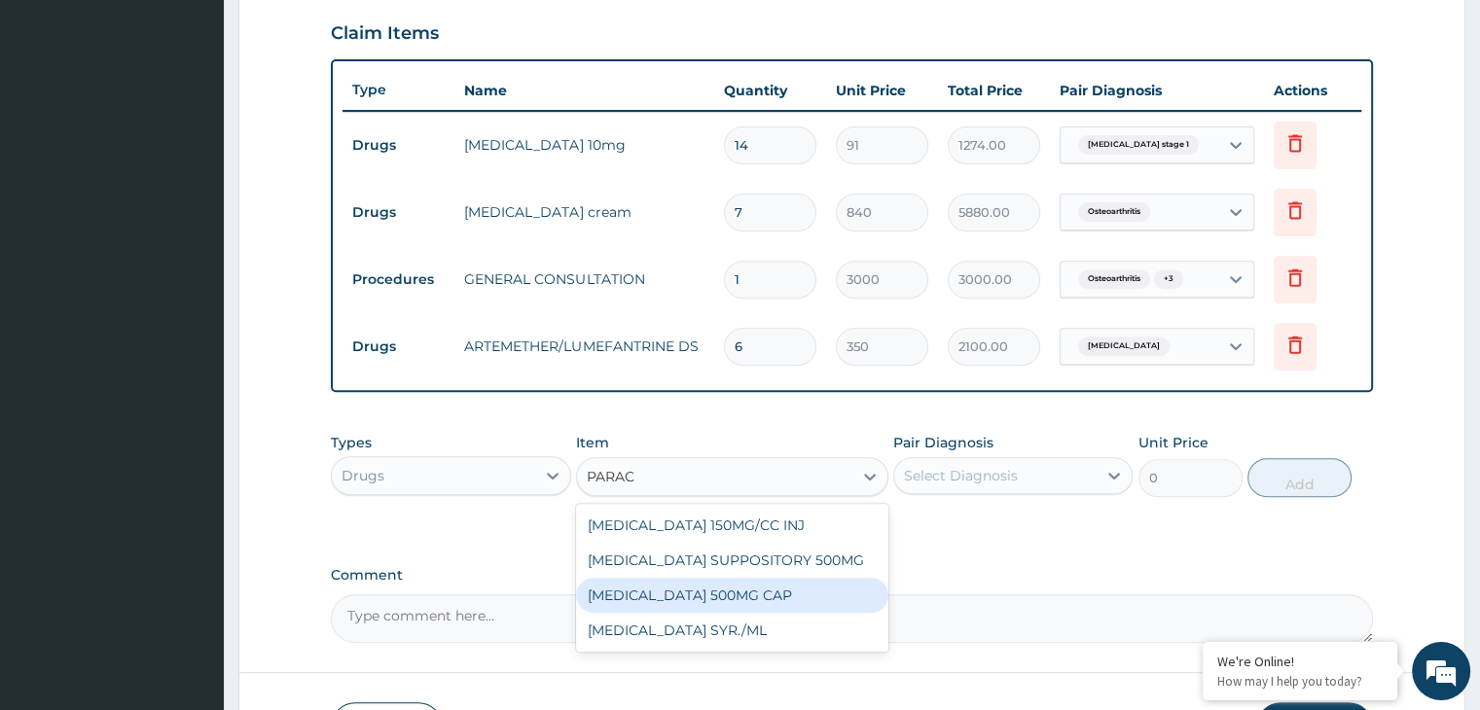
click at [687, 582] on div "[MEDICAL_DATA] 500MG CAP" at bounding box center [732, 595] width 312 height 35
type input "14"
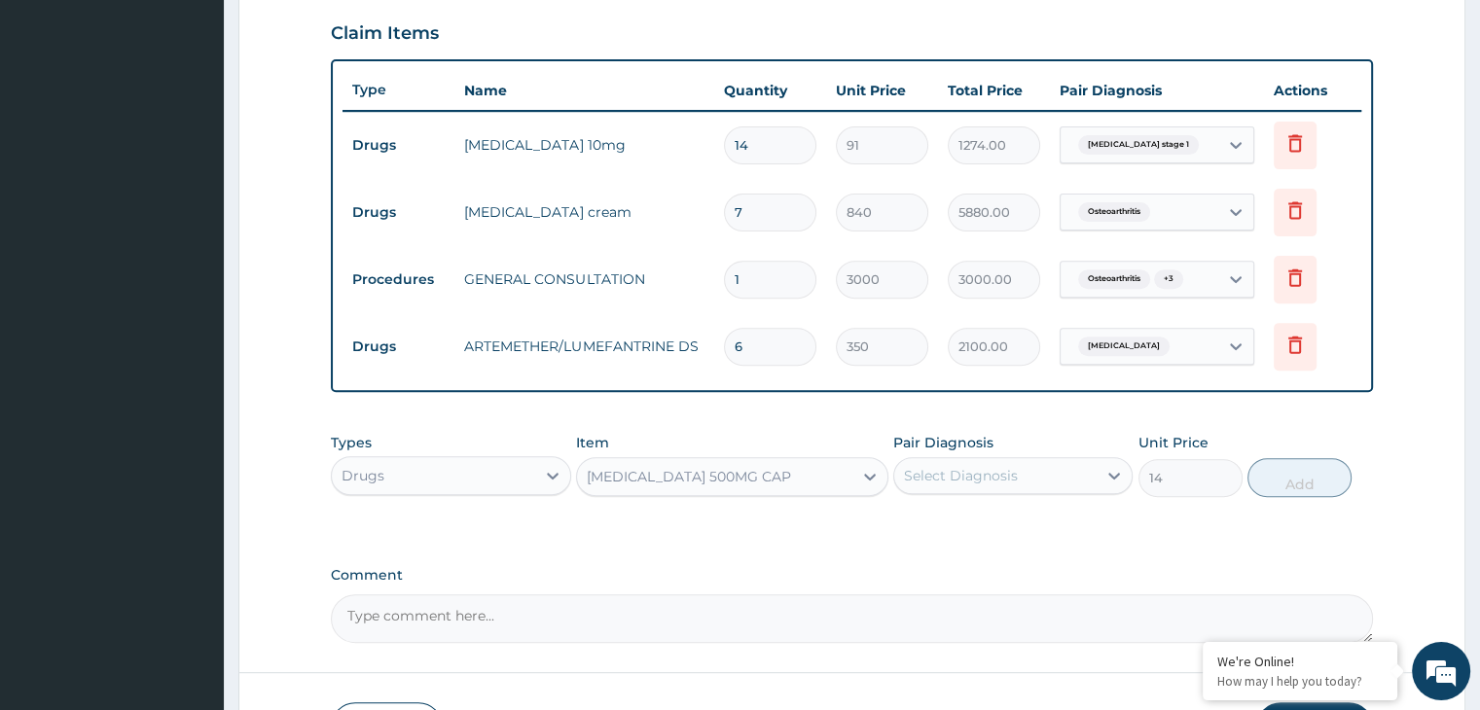
click at [1006, 470] on div "Select Diagnosis" at bounding box center [961, 475] width 114 height 19
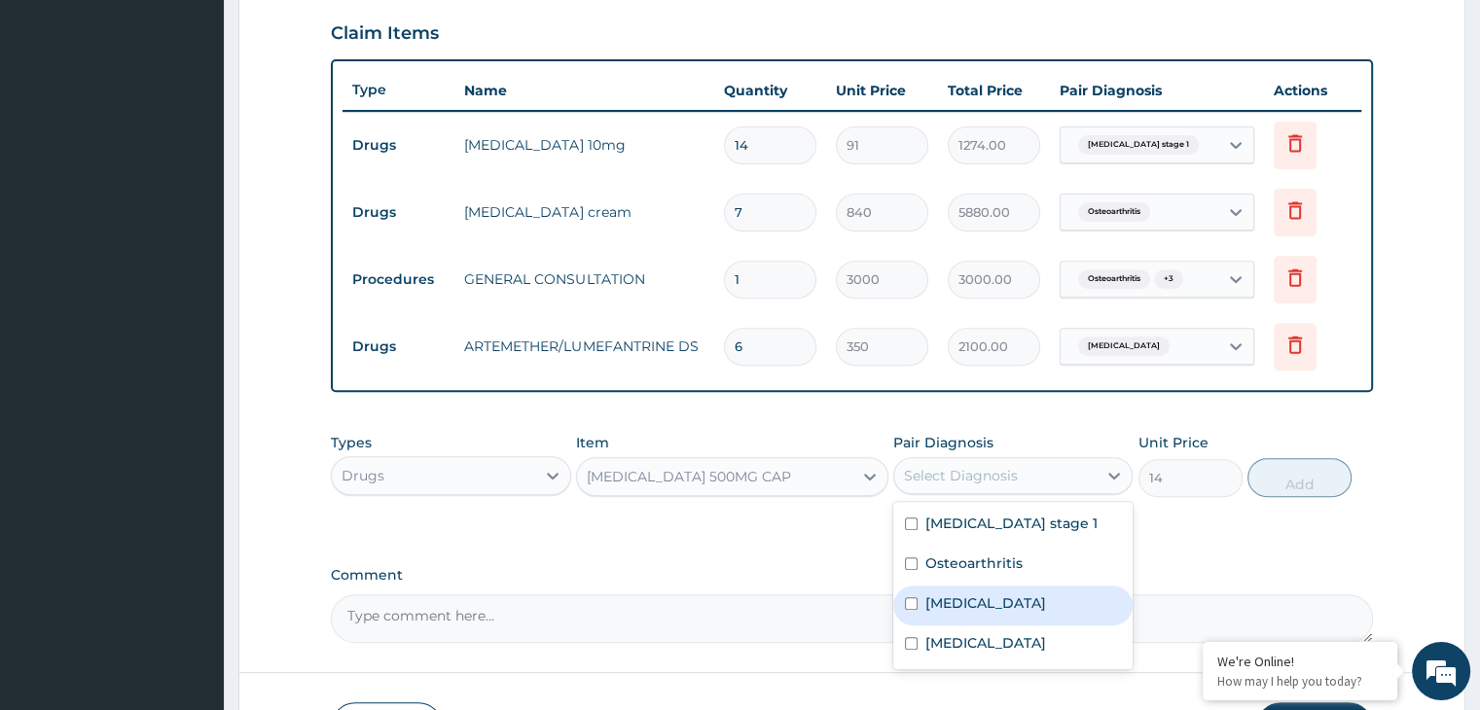
click at [997, 600] on div "[MEDICAL_DATA]" at bounding box center [1012, 606] width 239 height 40
checkbox input "true"
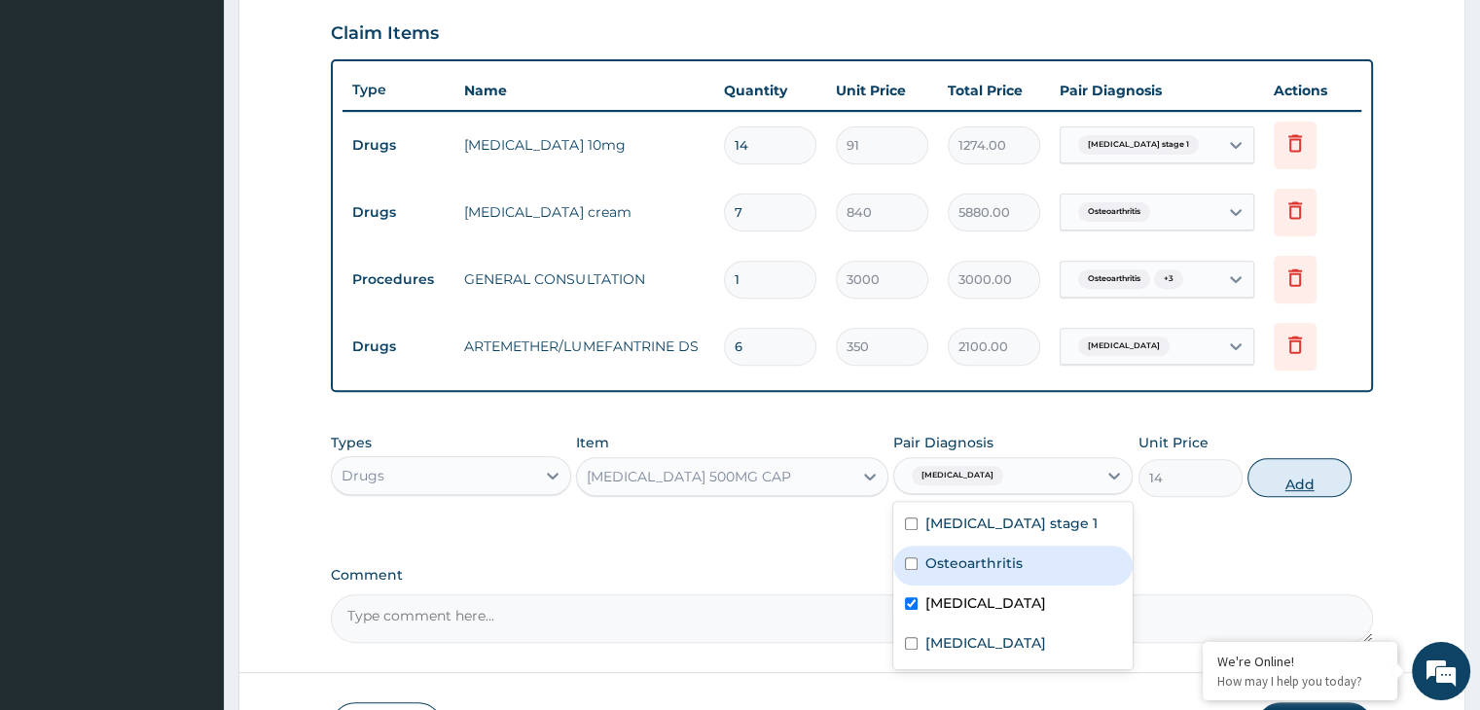
click at [1296, 469] on button "Add" at bounding box center [1300, 477] width 104 height 39
type input "0"
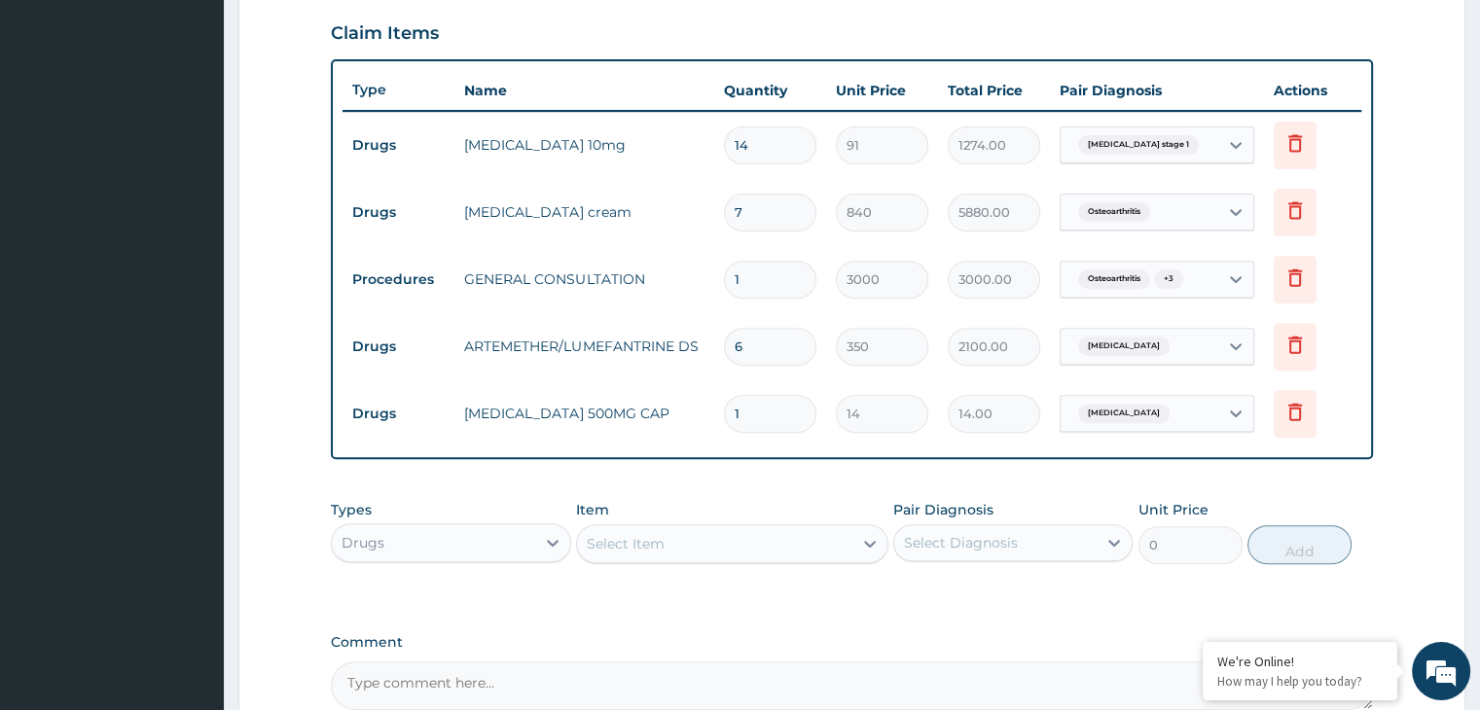
type input "18"
type input "252.00"
type input "18"
click at [599, 544] on div "Select Item" at bounding box center [626, 543] width 78 height 19
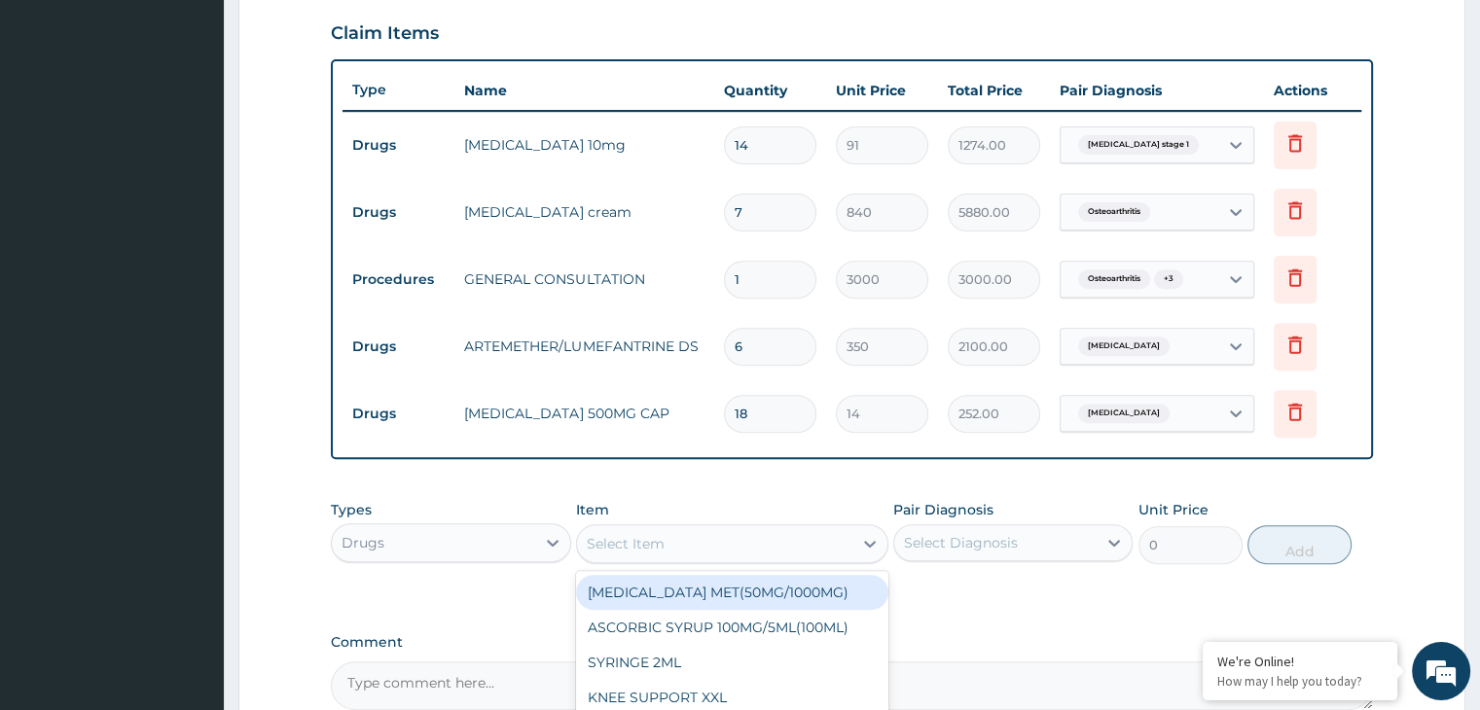
click at [487, 533] on div "Drugs" at bounding box center [433, 542] width 202 height 31
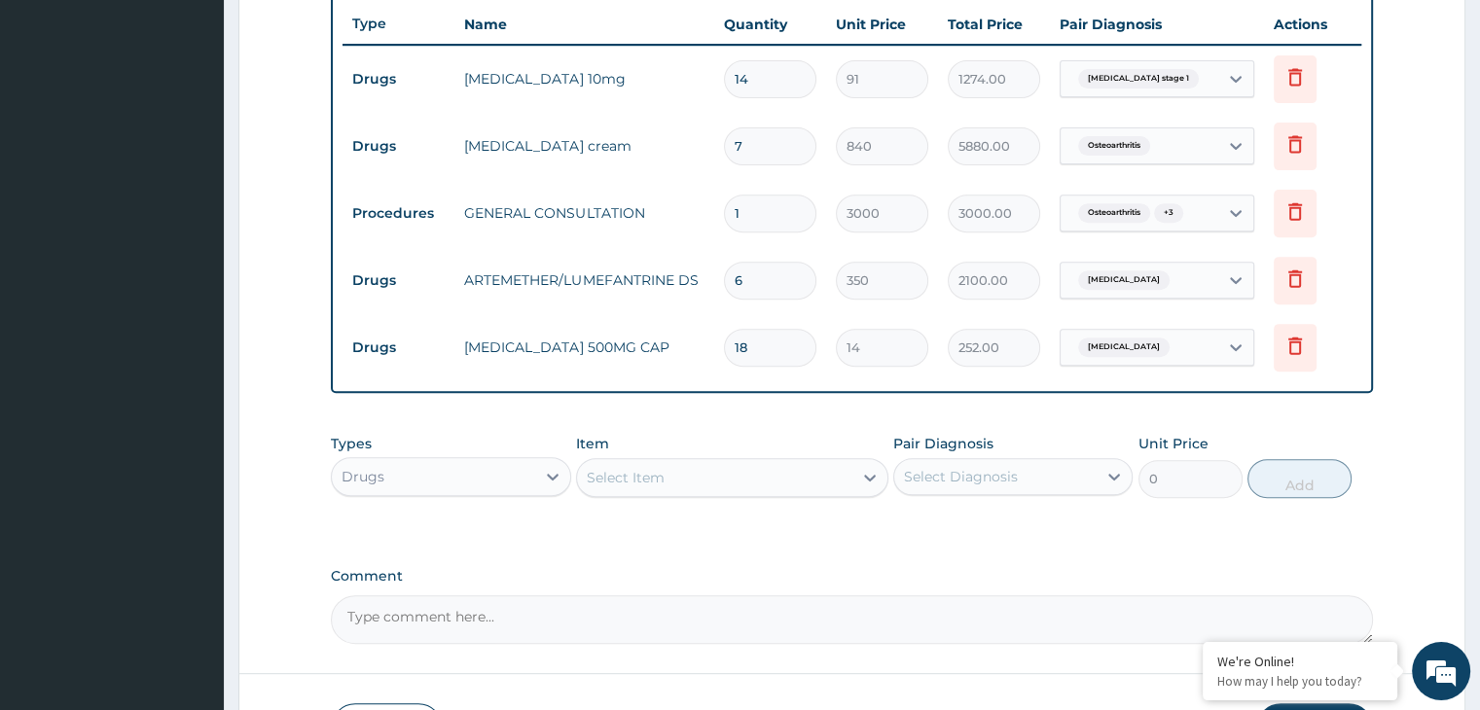
scroll to position [859, 0]
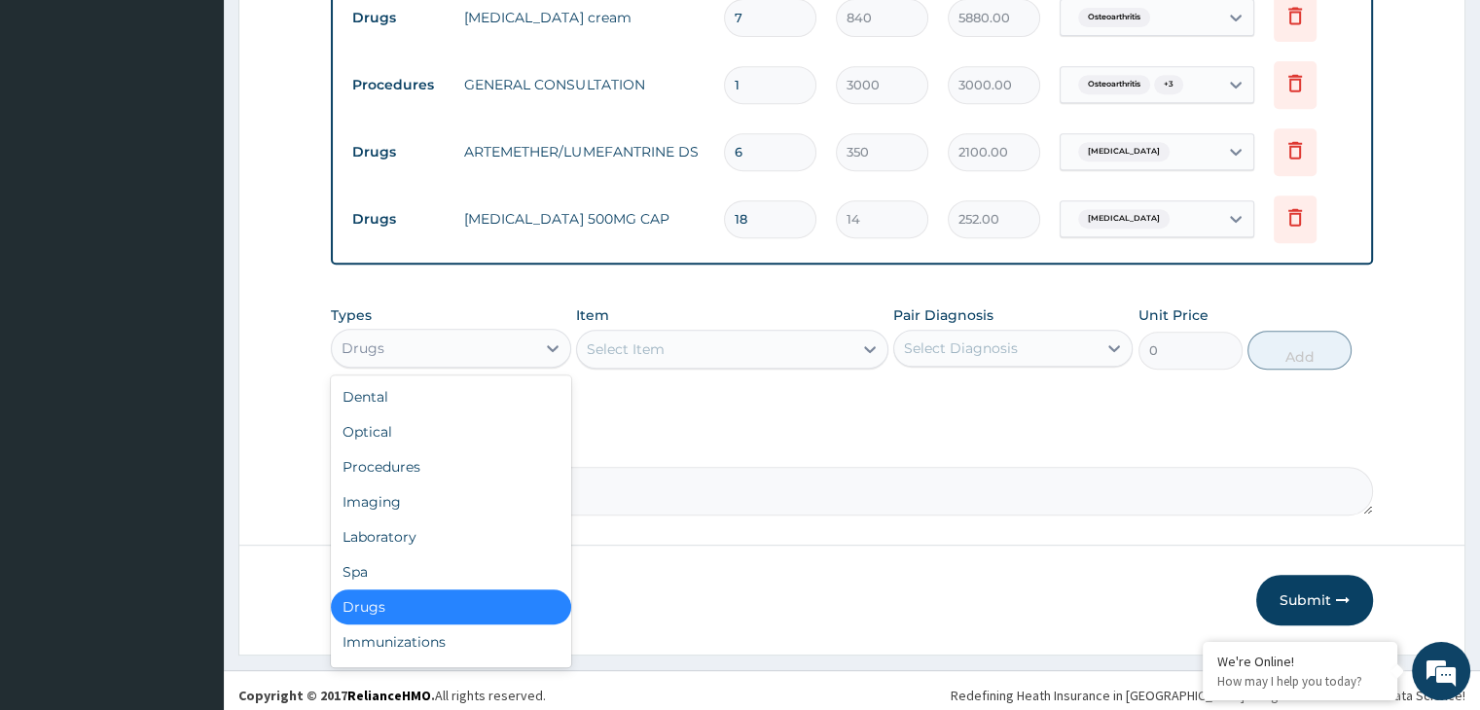
click at [450, 333] on div "Drugs" at bounding box center [433, 348] width 202 height 31
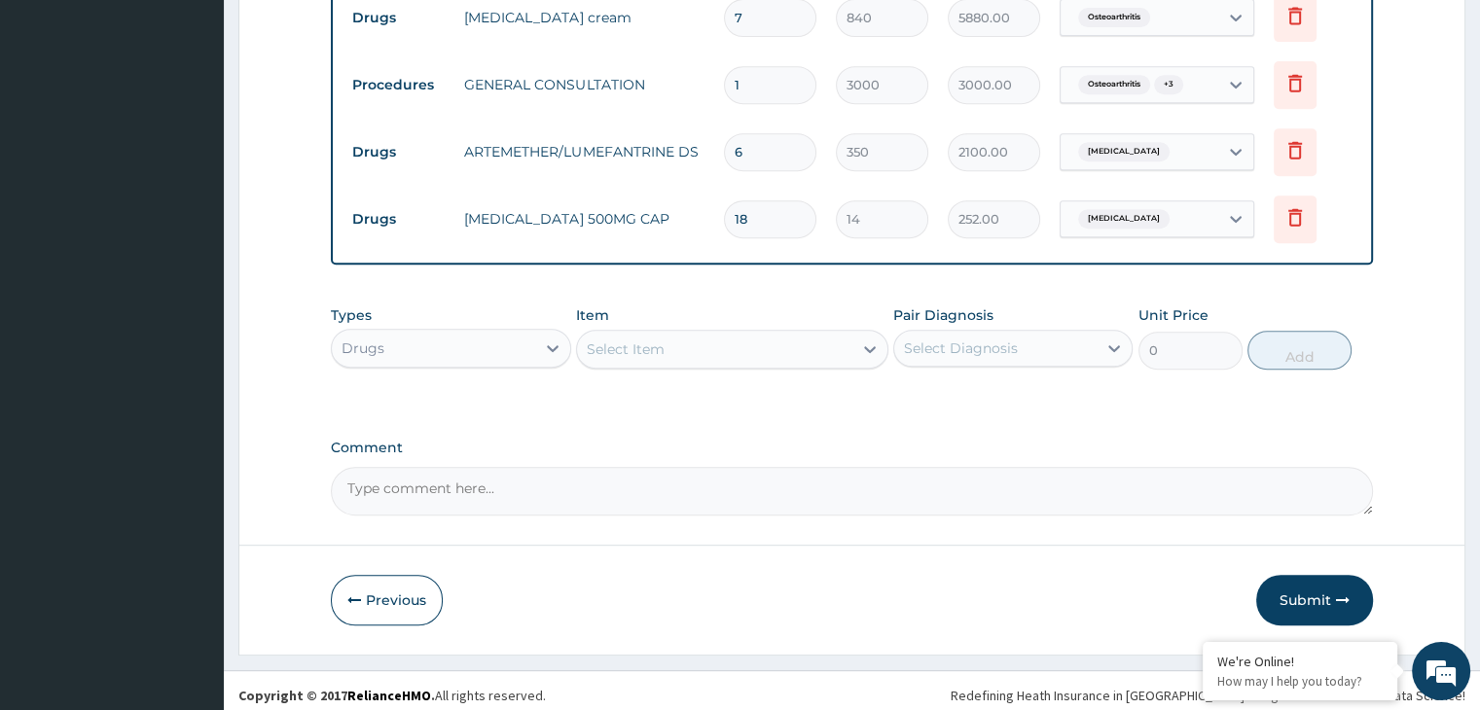
click at [700, 487] on textarea "Comment" at bounding box center [851, 491] width 1041 height 49
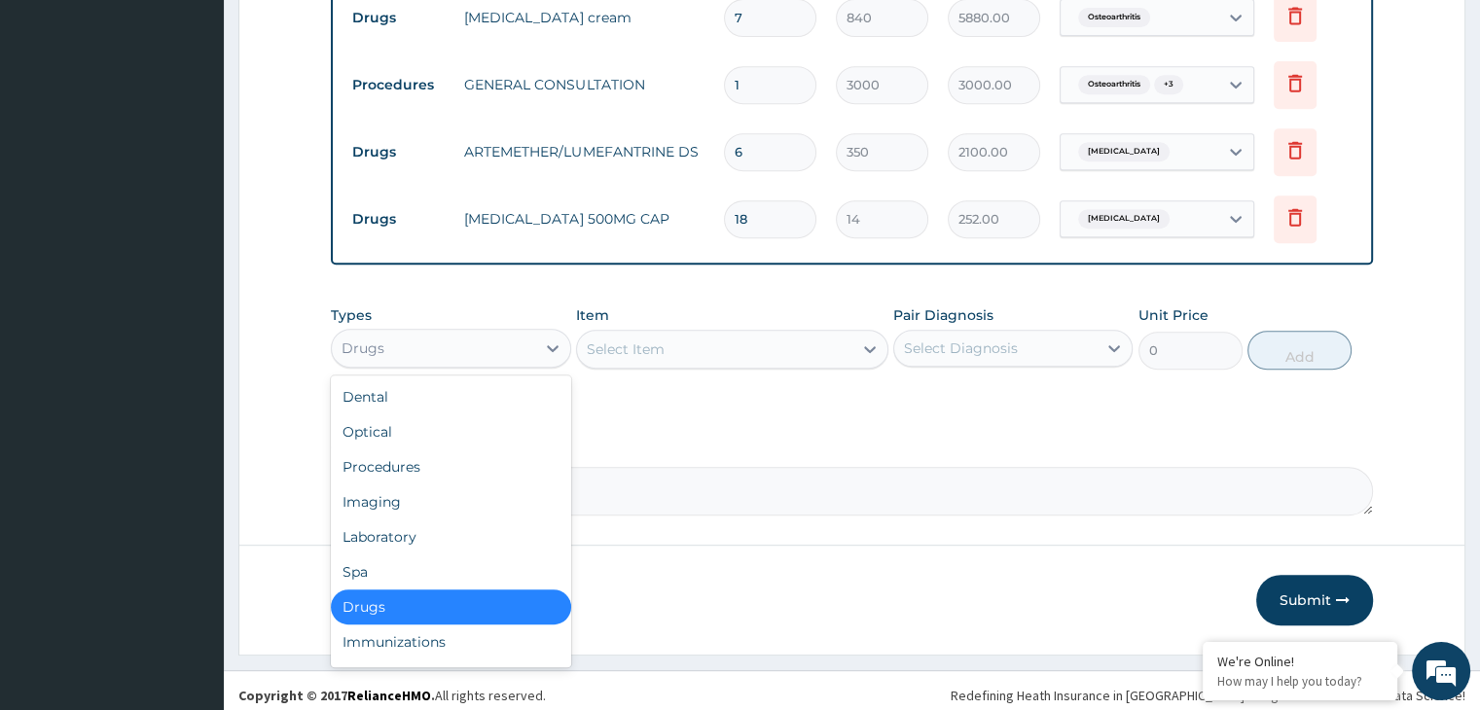
click at [506, 346] on div "Drugs" at bounding box center [433, 348] width 202 height 31
click at [409, 530] on div "Laboratory" at bounding box center [450, 537] width 239 height 35
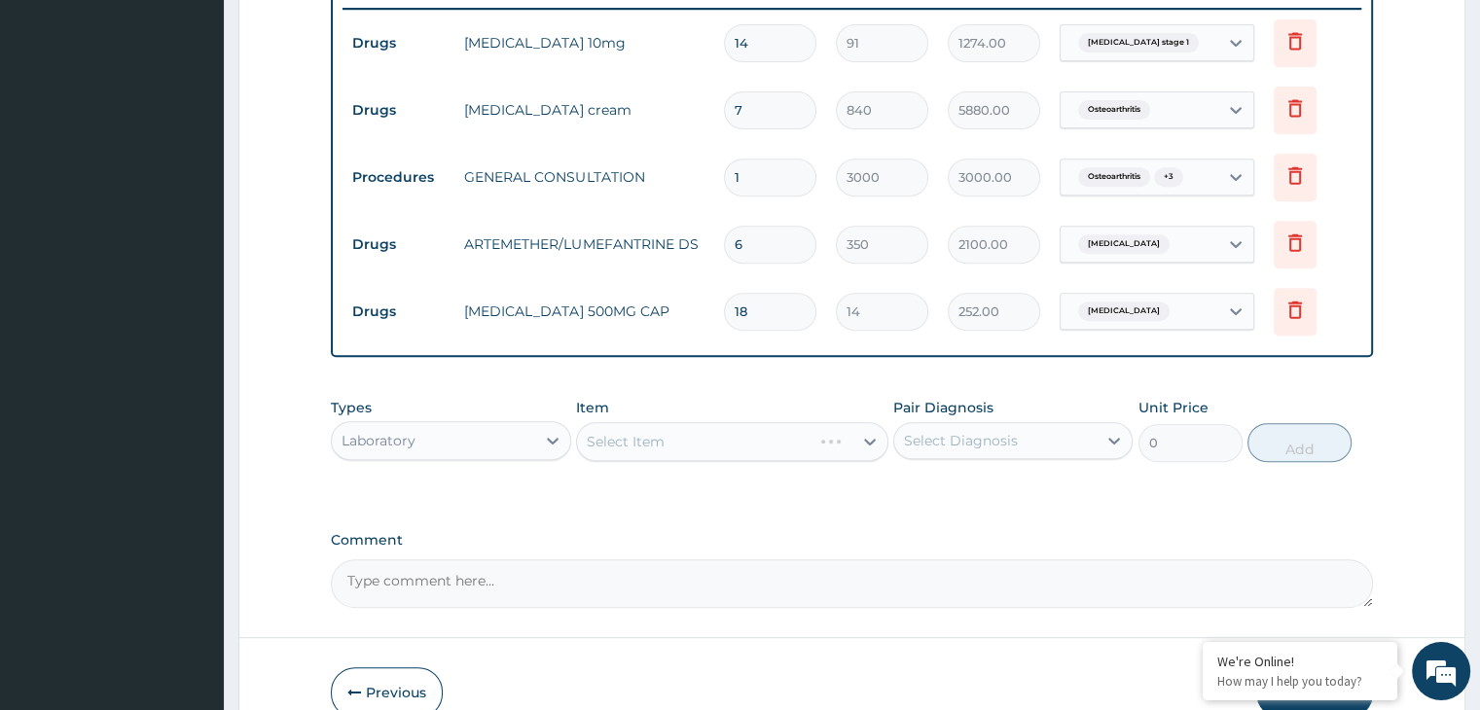
scroll to position [665, 0]
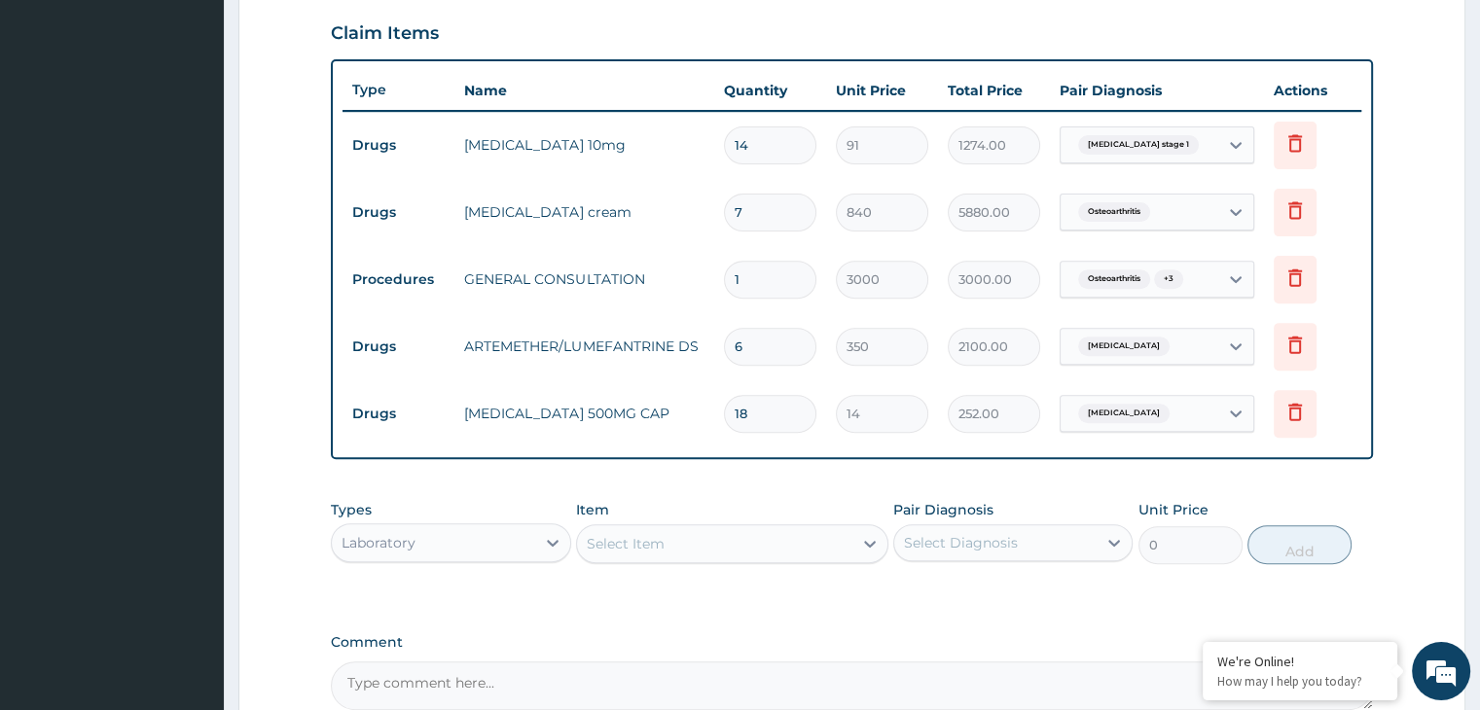
click at [724, 560] on div "Item Select Item" at bounding box center [732, 532] width 312 height 64
click at [724, 518] on div "Item Select Item" at bounding box center [732, 532] width 312 height 64
click at [702, 528] on div "Select Item" at bounding box center [714, 543] width 275 height 31
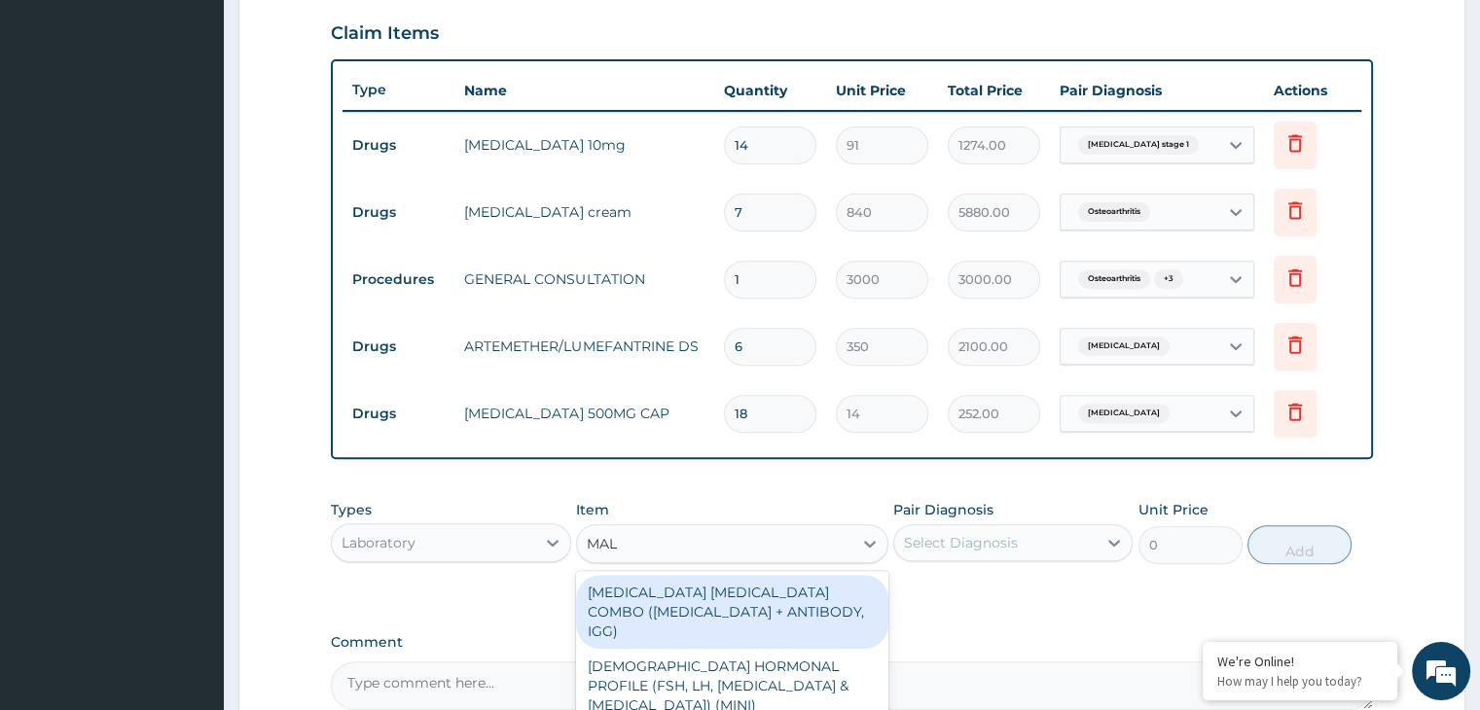
type input "MALA"
type input "1875"
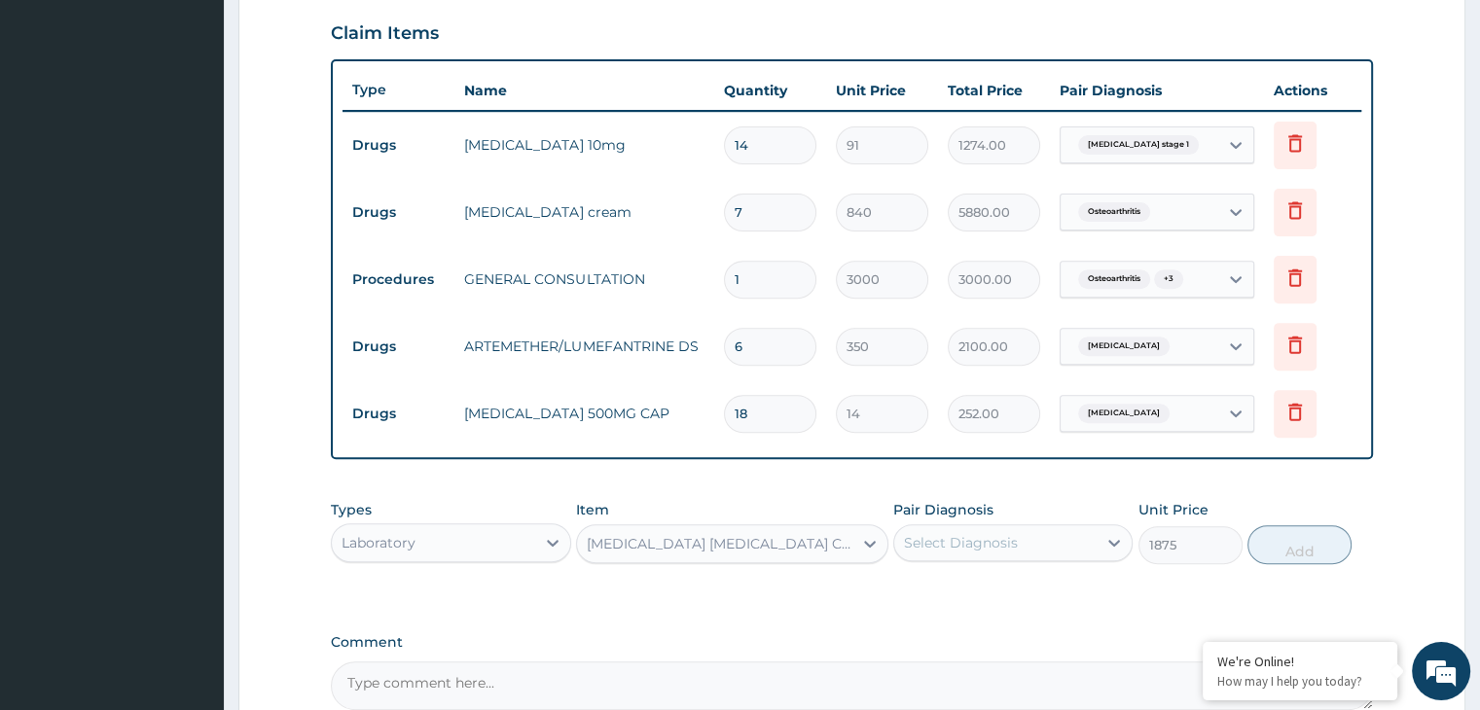
click at [995, 538] on div "Select Diagnosis" at bounding box center [961, 542] width 114 height 19
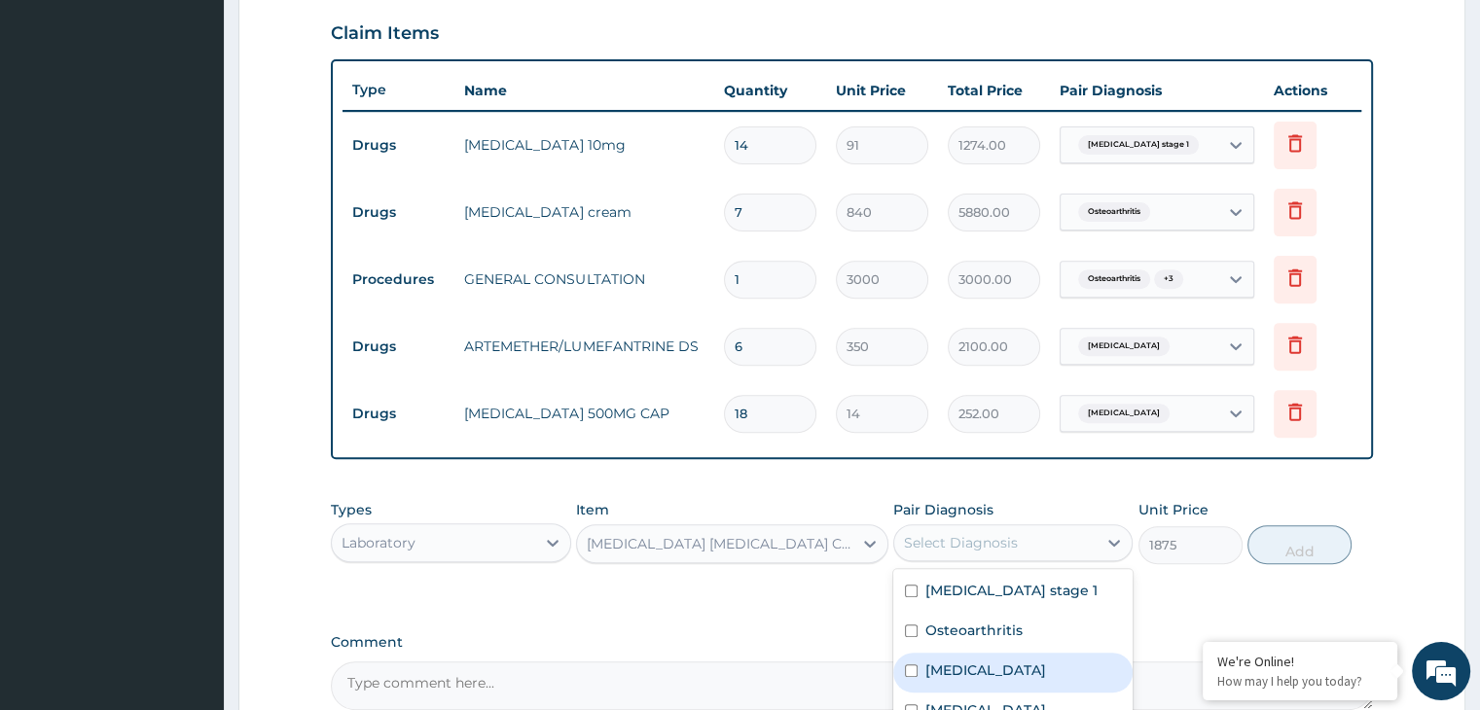
click at [950, 654] on div "[MEDICAL_DATA]" at bounding box center [1012, 673] width 239 height 40
checkbox input "true"
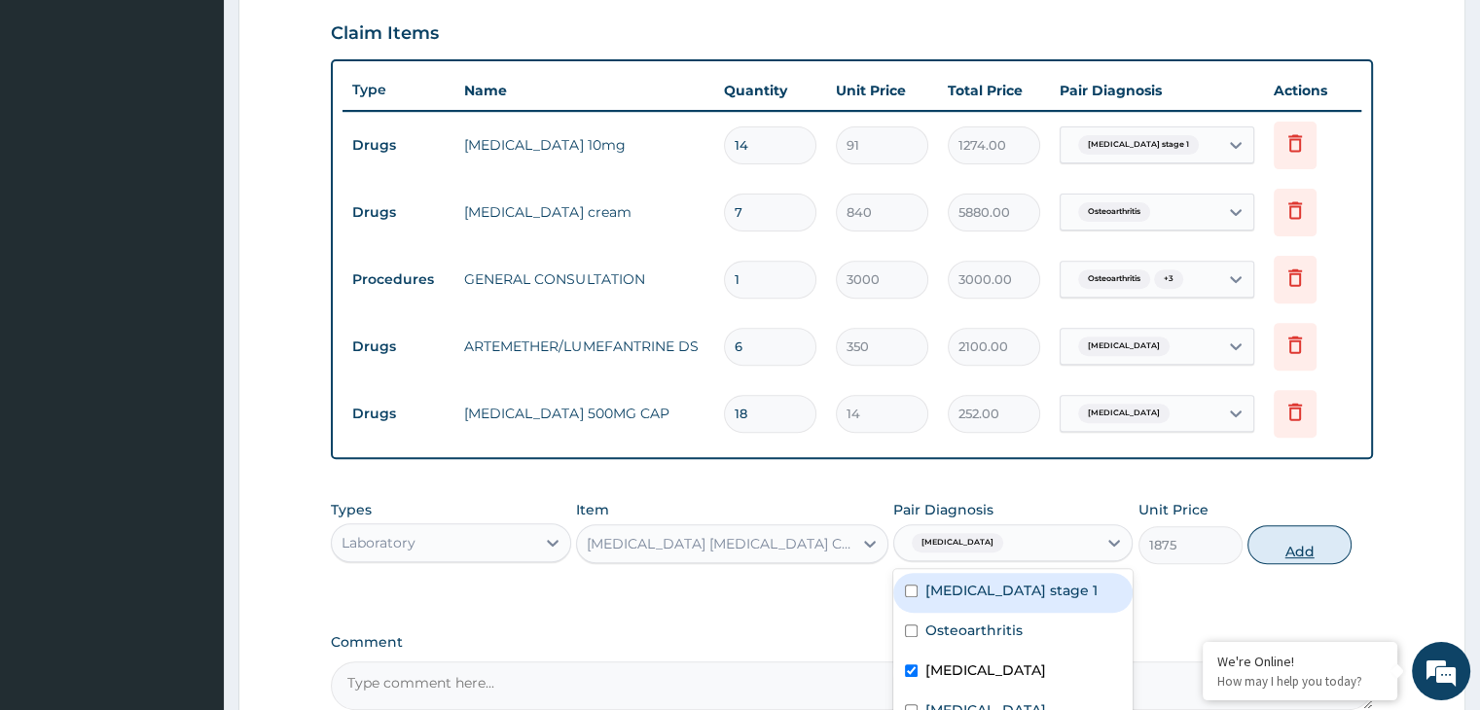
click at [1276, 542] on button "Add" at bounding box center [1300, 545] width 104 height 39
type input "0"
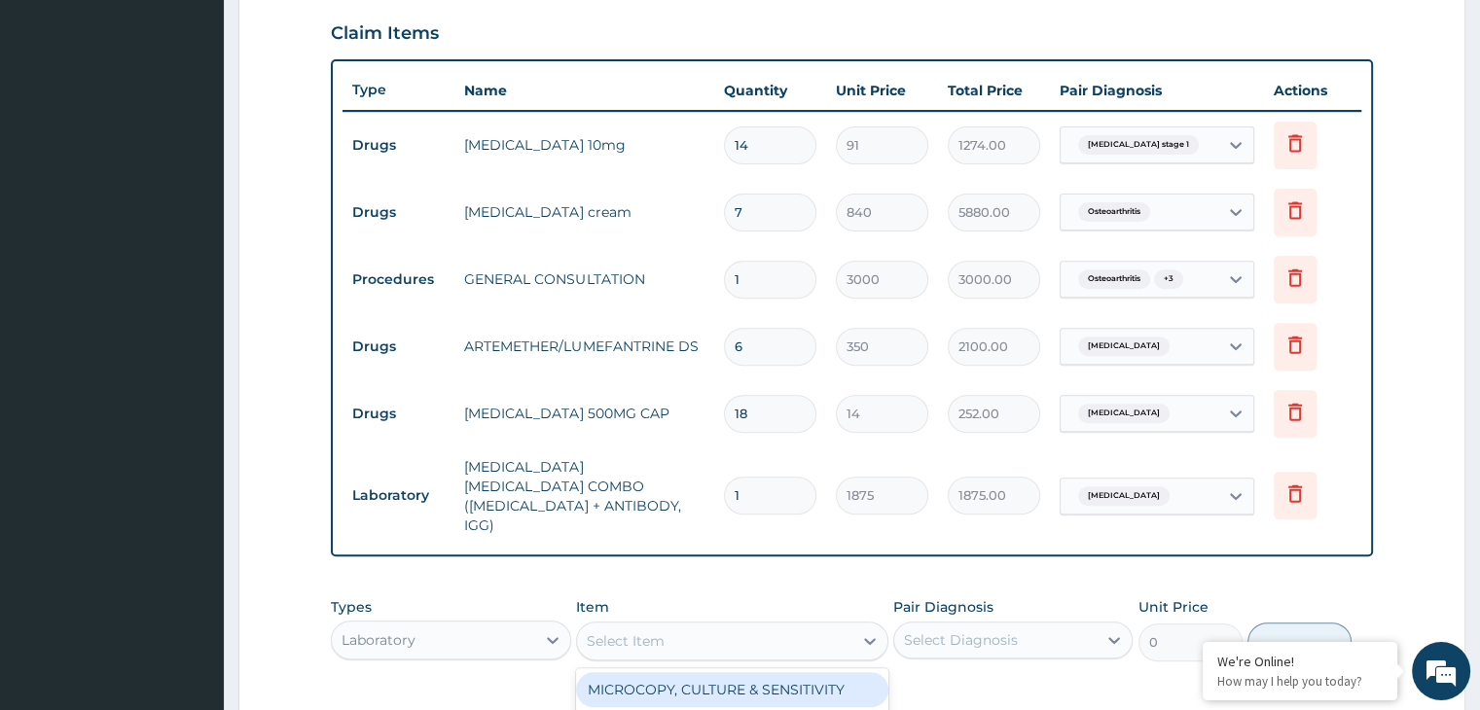
click at [671, 626] on div "Select Item" at bounding box center [714, 641] width 275 height 31
type input "FULL"
type input "3000"
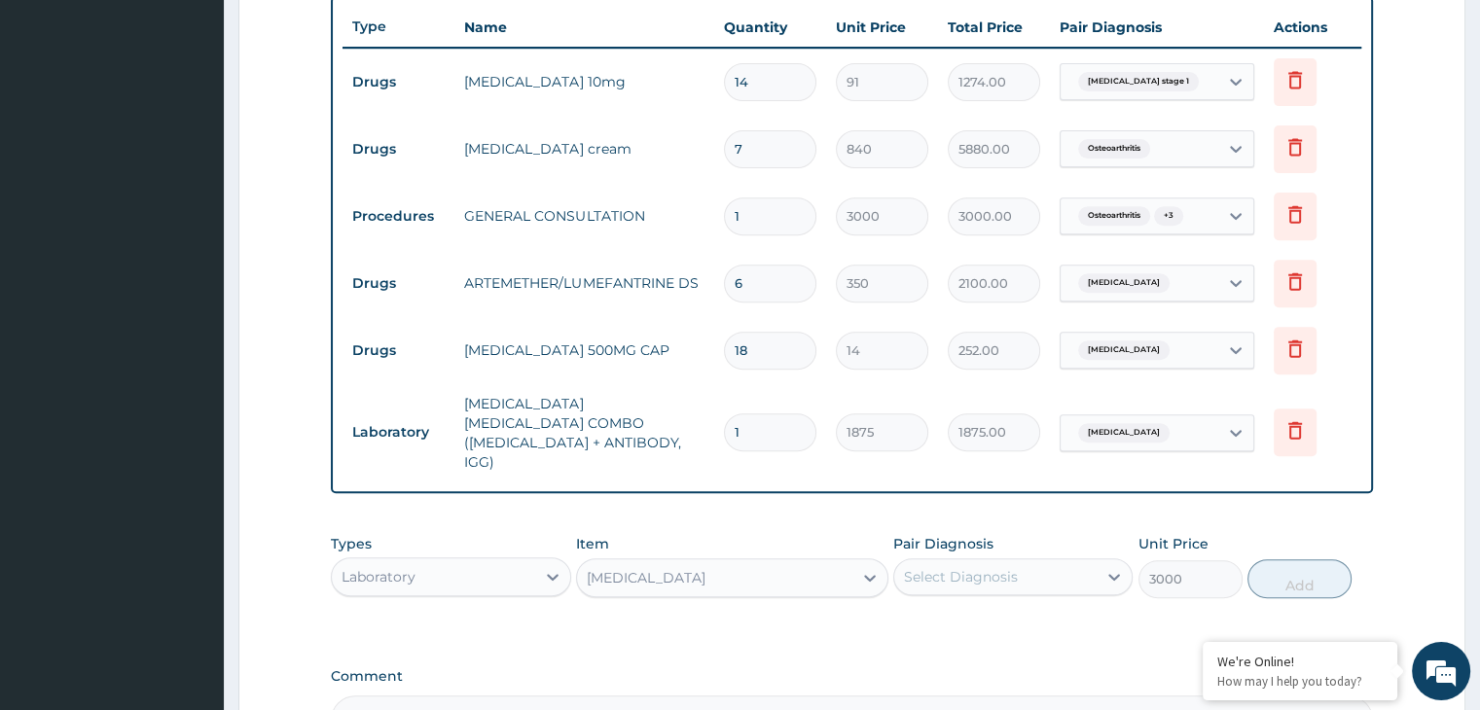
scroll to position [762, 0]
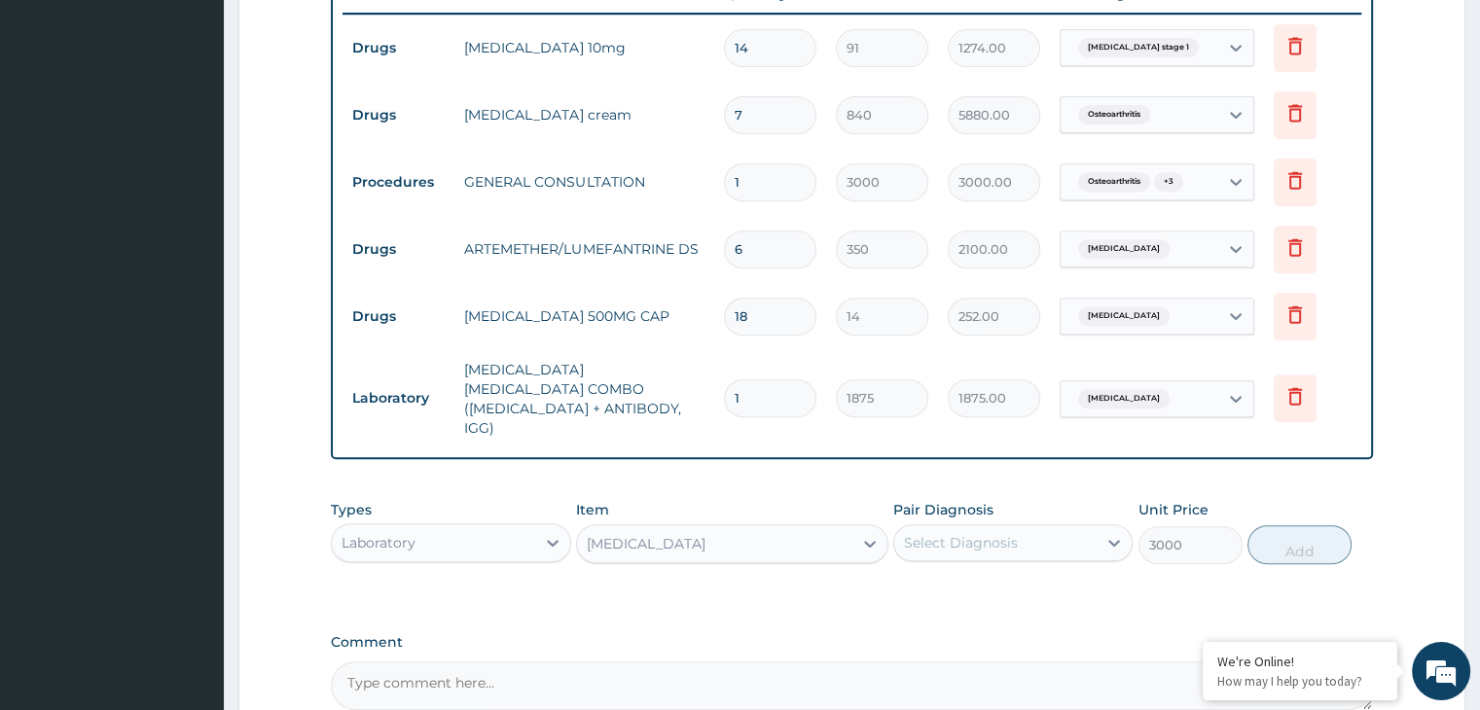
click at [1020, 527] on div "Select Diagnosis" at bounding box center [995, 542] width 202 height 31
click at [962, 701] on label "[MEDICAL_DATA]" at bounding box center [986, 710] width 121 height 19
checkbox input "true"
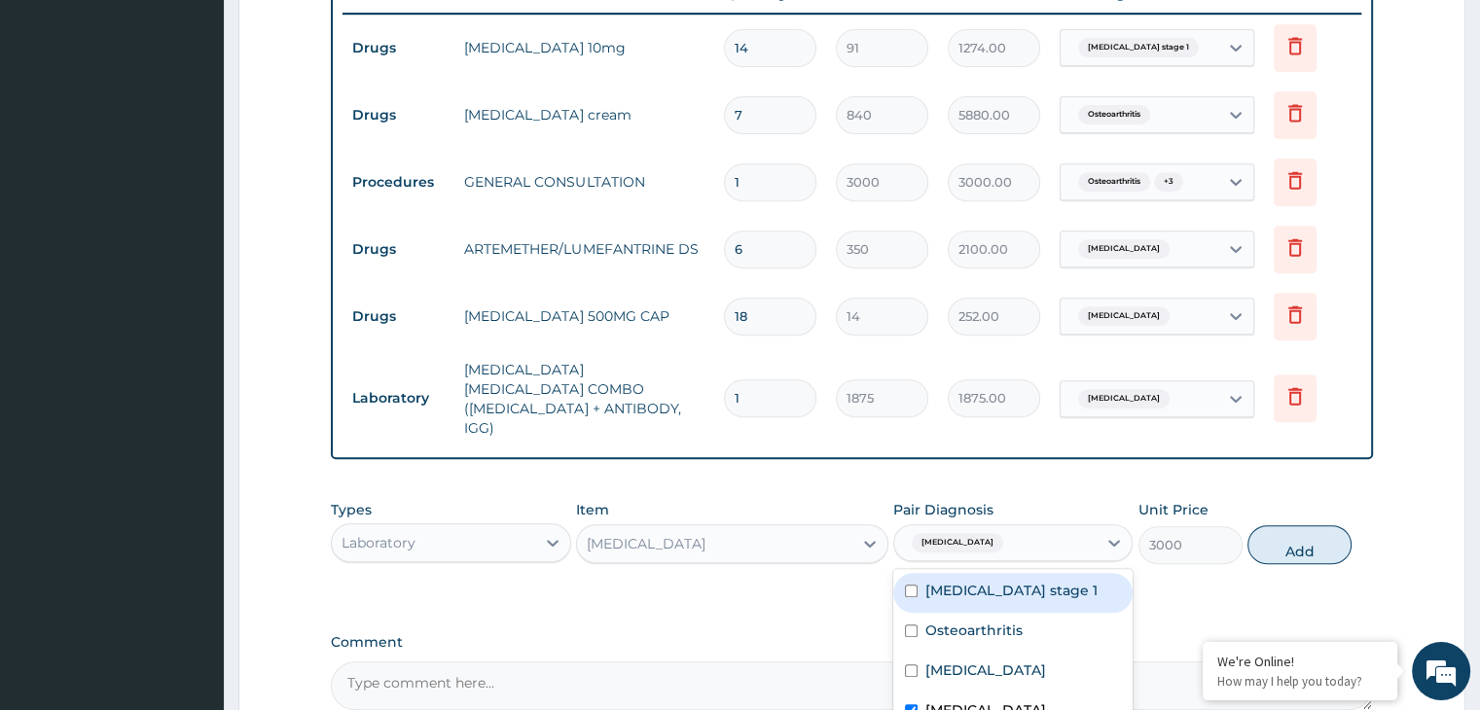
click at [1024, 581] on label "[MEDICAL_DATA] stage 1" at bounding box center [1012, 590] width 172 height 19
checkbox input "true"
click at [1281, 526] on button "Add" at bounding box center [1300, 545] width 104 height 39
type input "0"
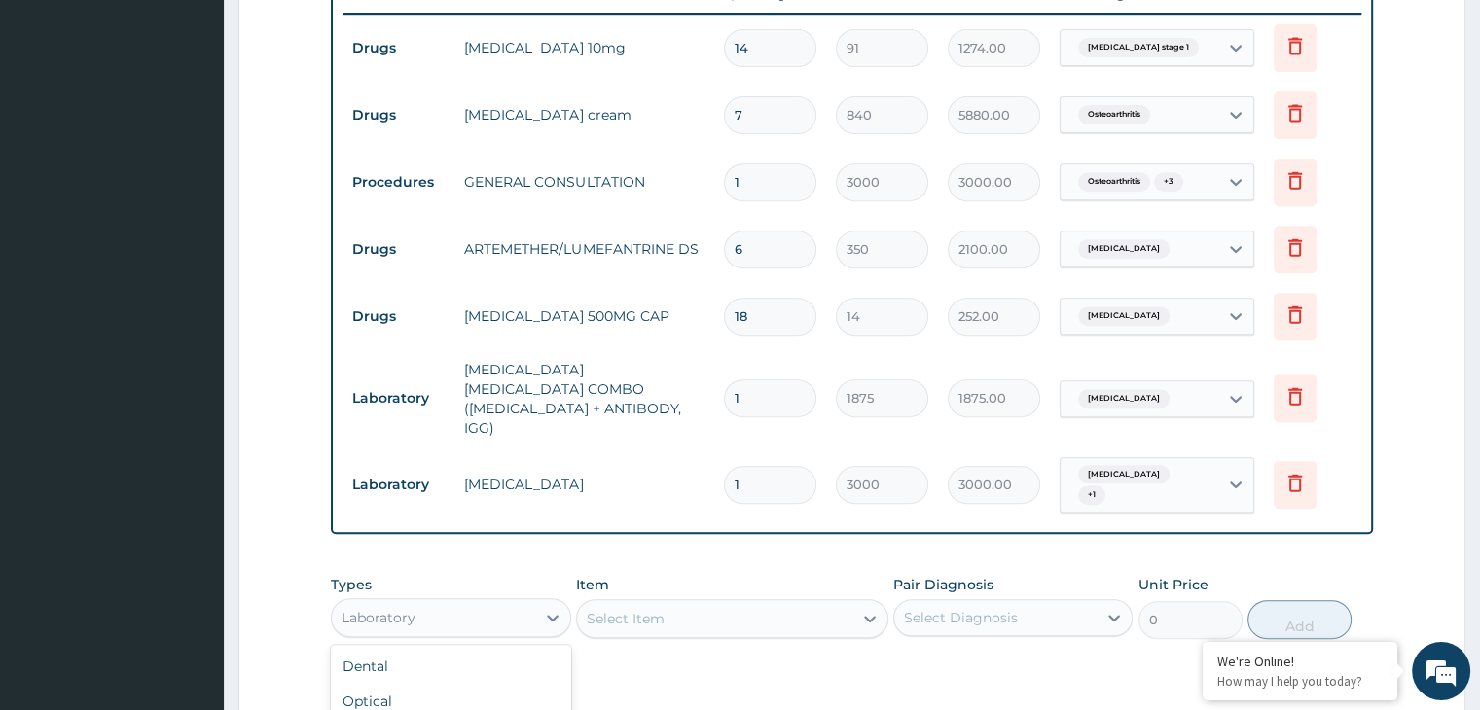
click at [487, 602] on div "Laboratory" at bounding box center [433, 617] width 202 height 31
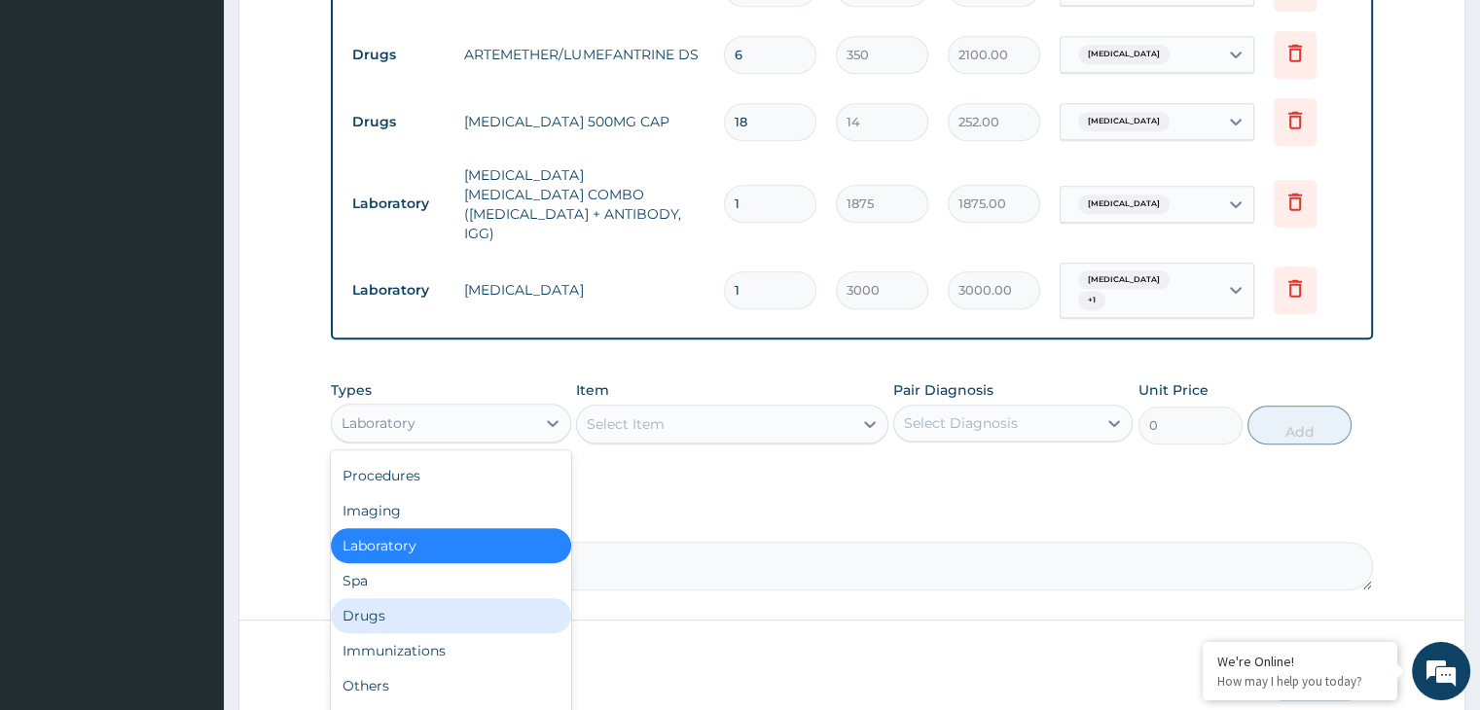
click at [417, 599] on div "Drugs" at bounding box center [450, 616] width 239 height 35
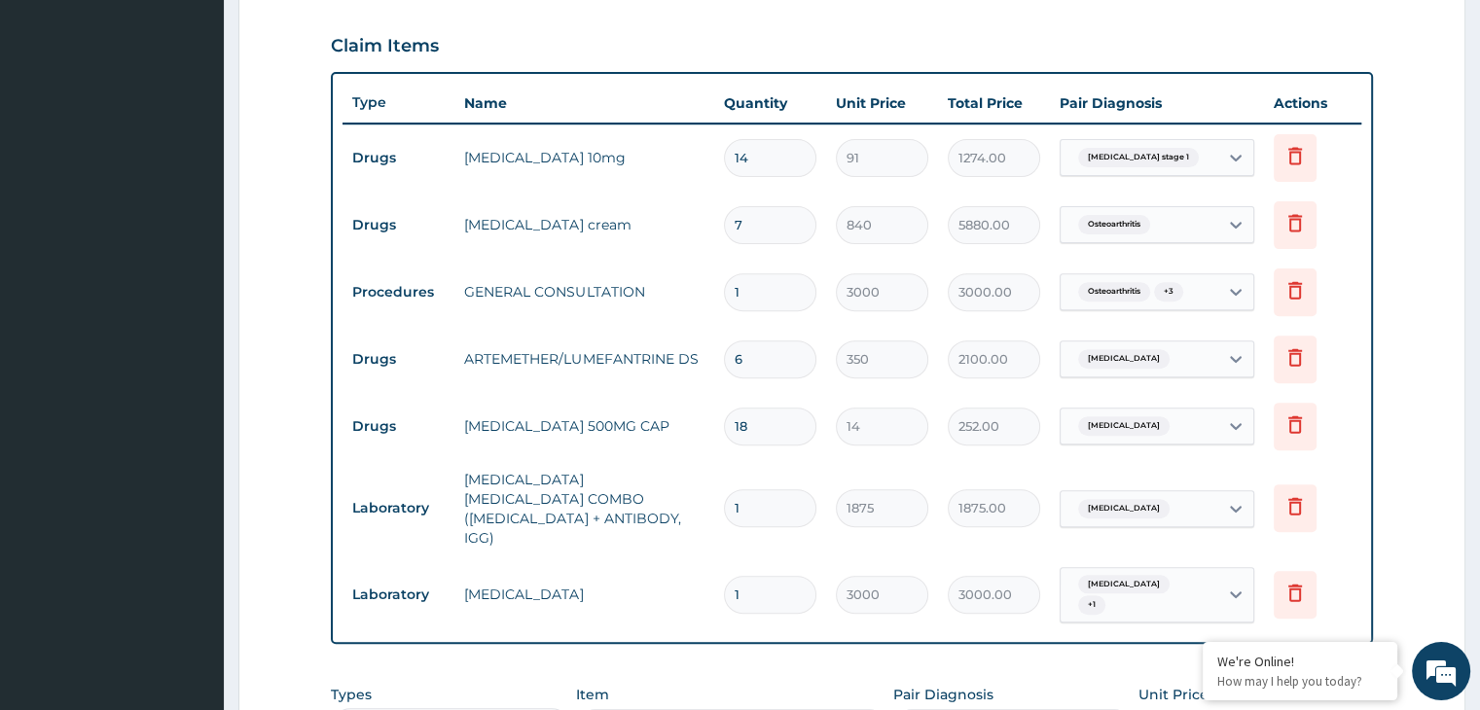
scroll to position [470, 0]
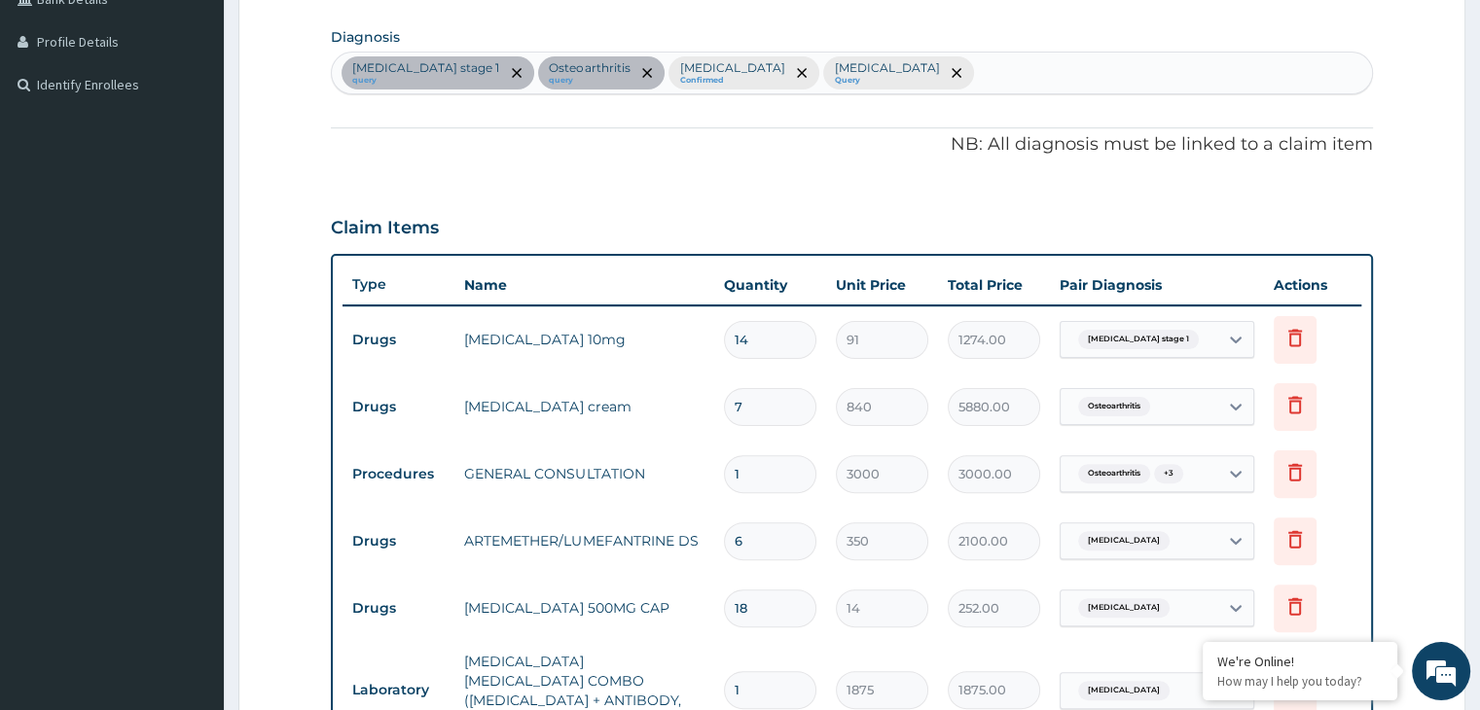
click at [864, 78] on div "[MEDICAL_DATA] stage 1 query [MEDICAL_DATA] query [MEDICAL_DATA] Confirmed [MED…" at bounding box center [851, 73] width 1039 height 41
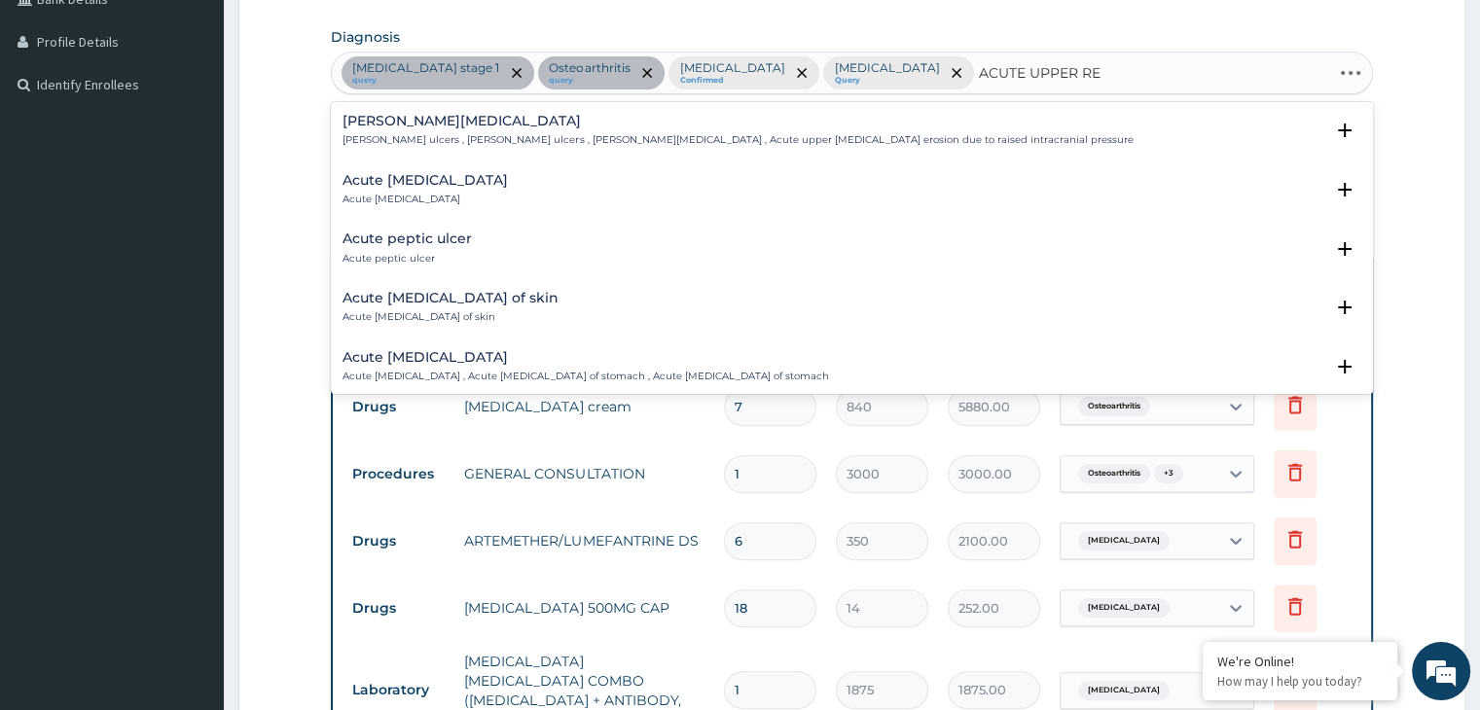
type input "ACUTE UPPER RES"
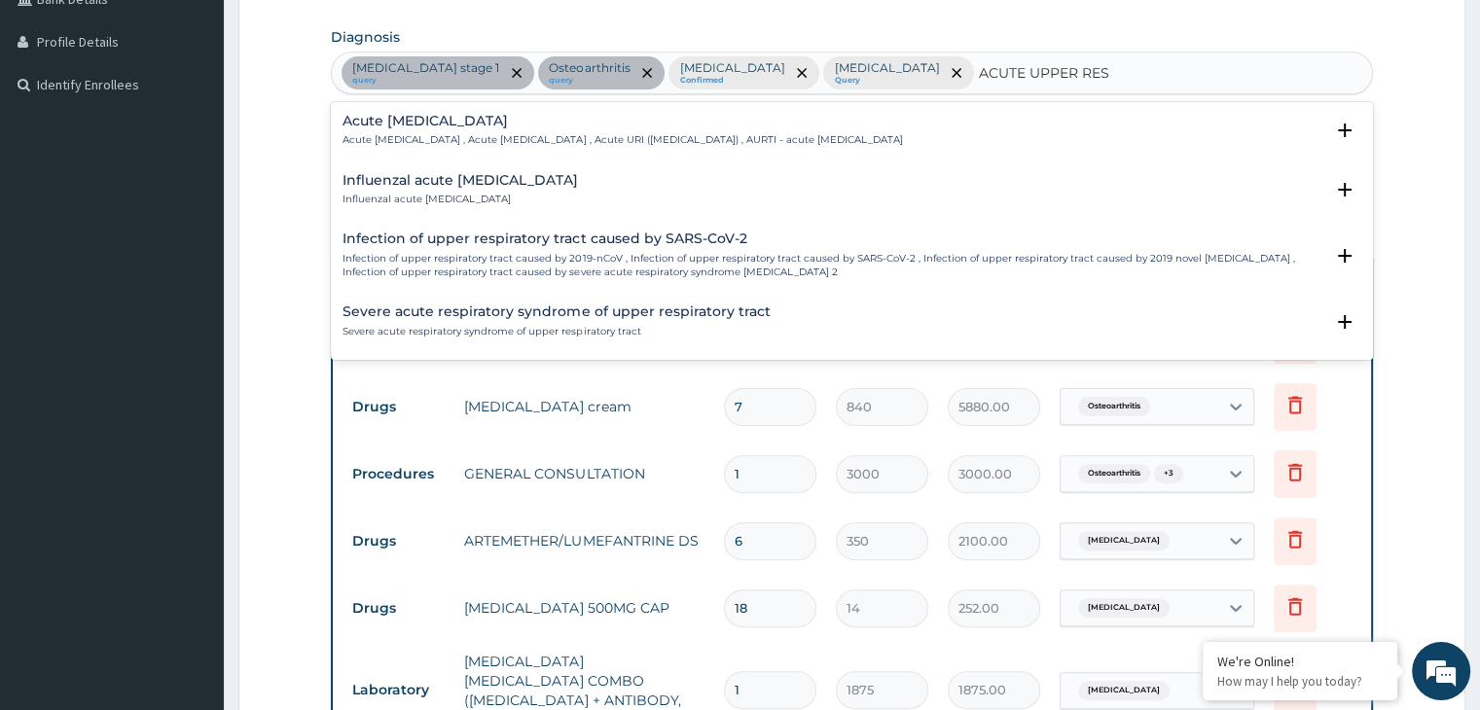
click at [585, 144] on p "Acute [MEDICAL_DATA] , Acute [MEDICAL_DATA] , Acute URI ([MEDICAL_DATA]) , AURT…" at bounding box center [623, 140] width 560 height 14
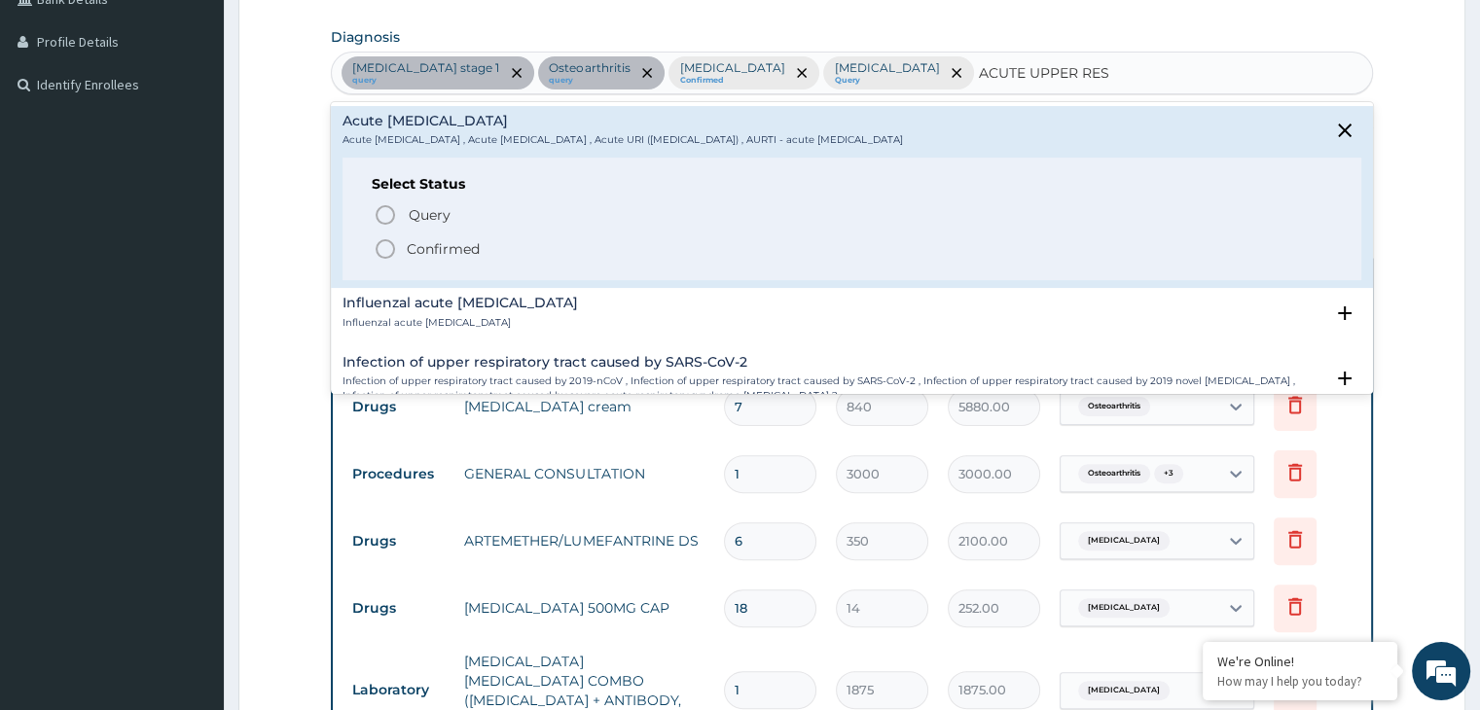
click at [448, 239] on p "Confirmed" at bounding box center [443, 248] width 73 height 19
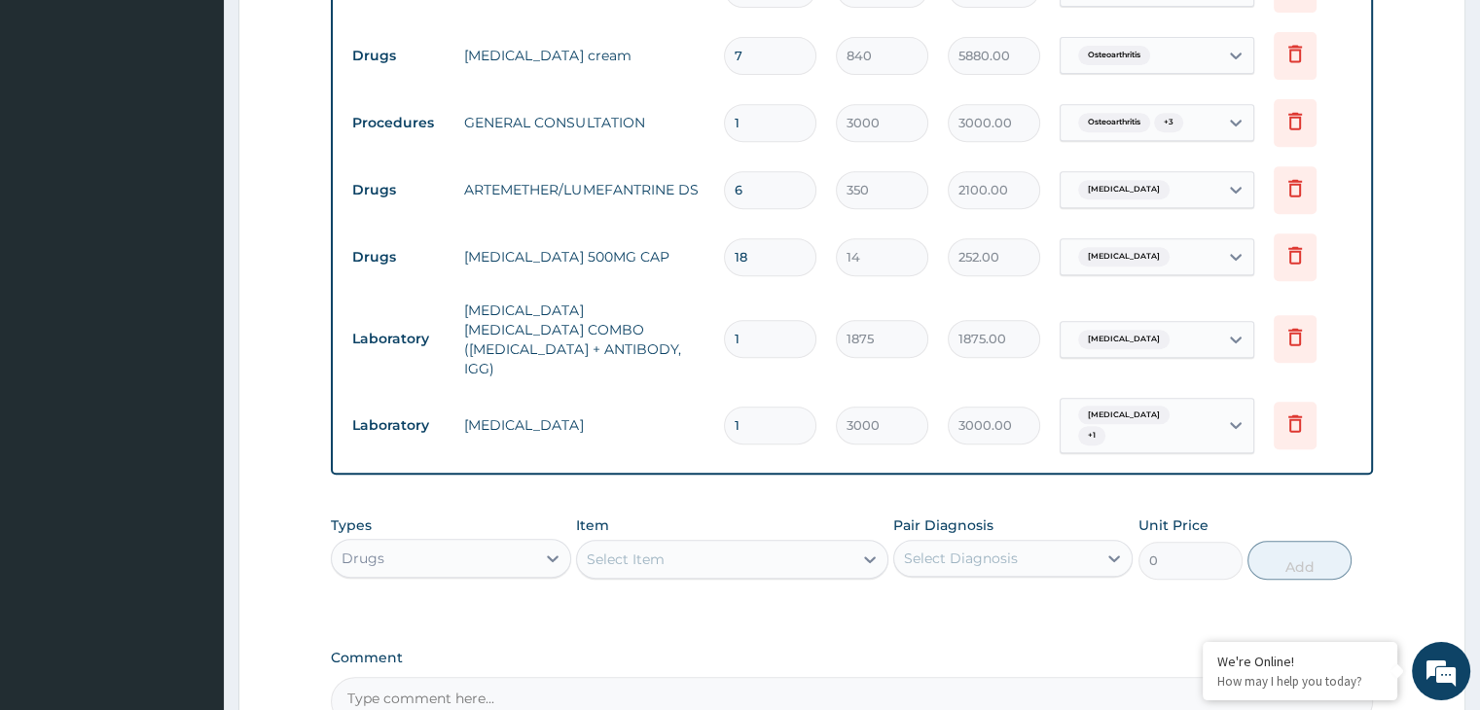
scroll to position [859, 0]
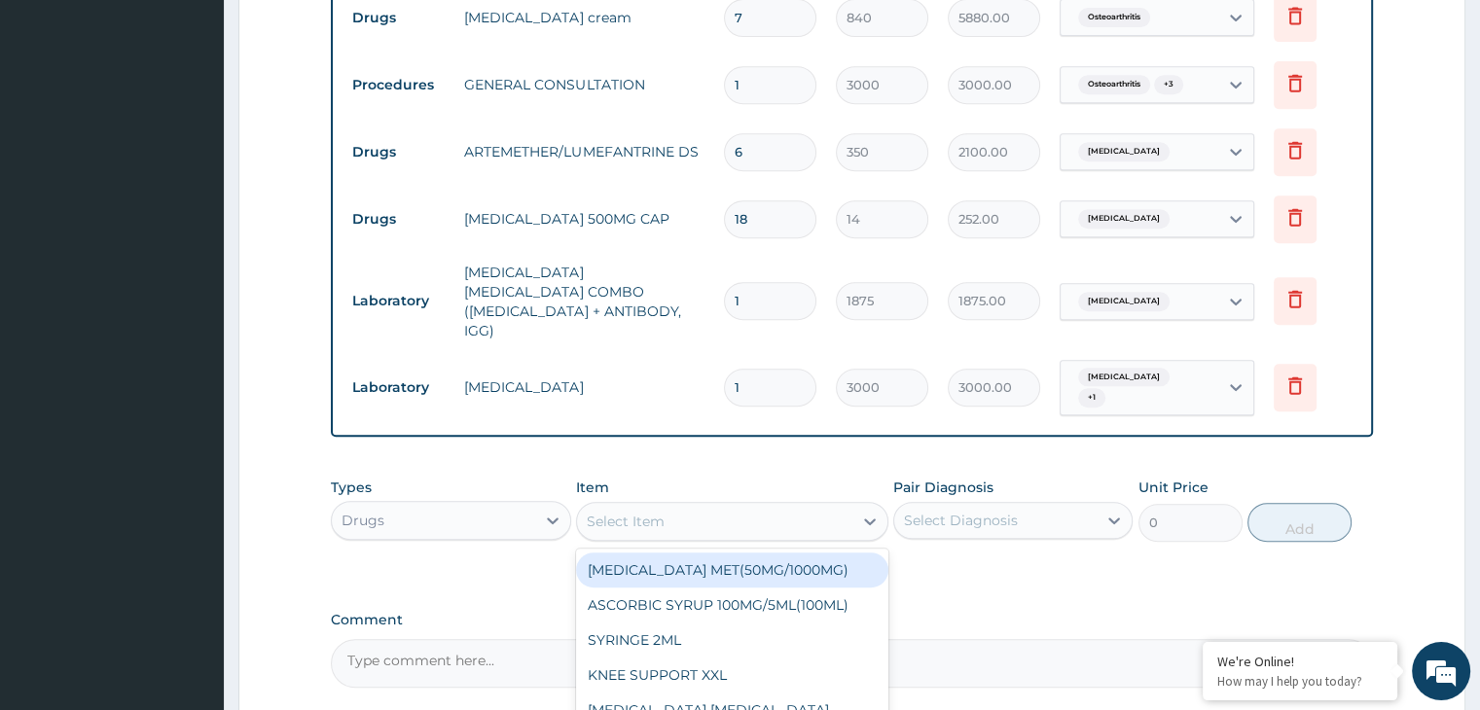
click at [701, 502] on div "Select Item" at bounding box center [732, 521] width 312 height 39
type input "LORAT"
type input "56"
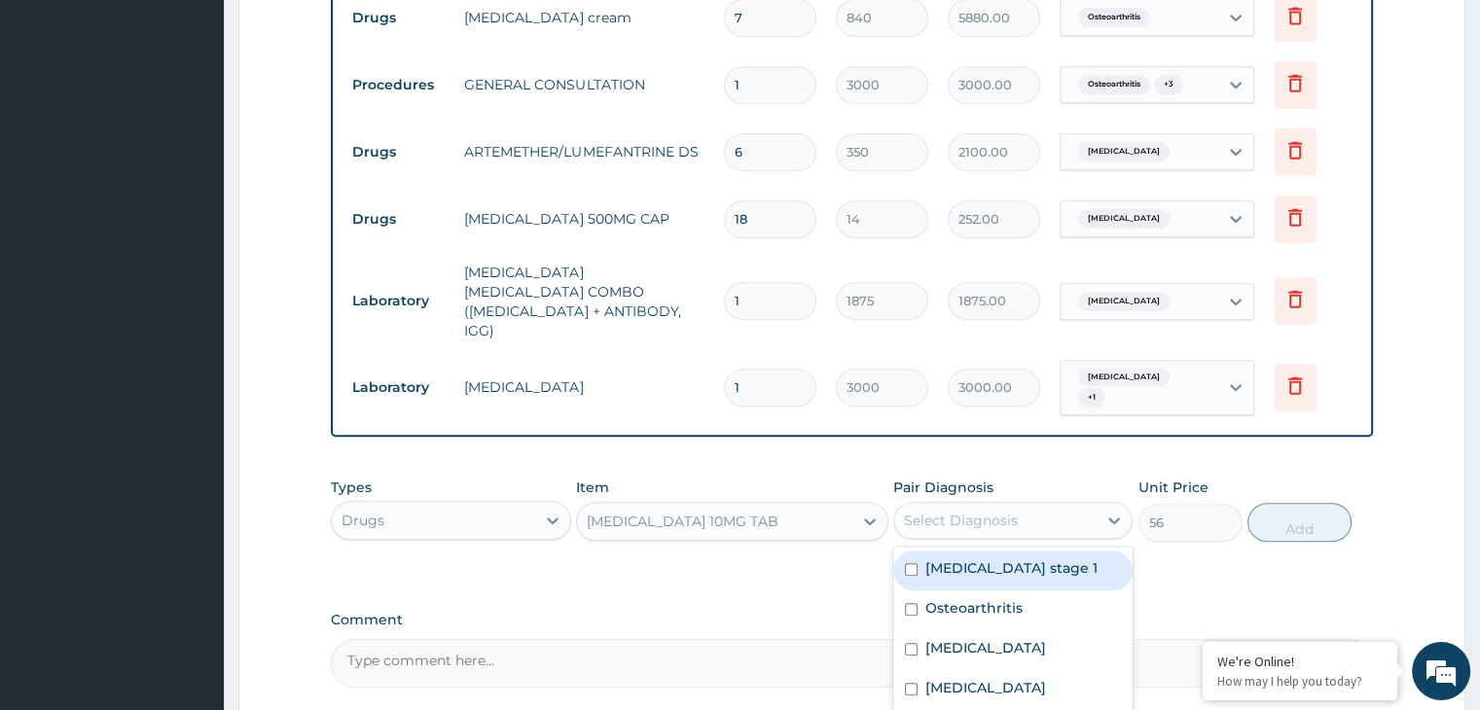
click at [994, 511] on div "Select Diagnosis" at bounding box center [961, 520] width 114 height 19
checkbox input "true"
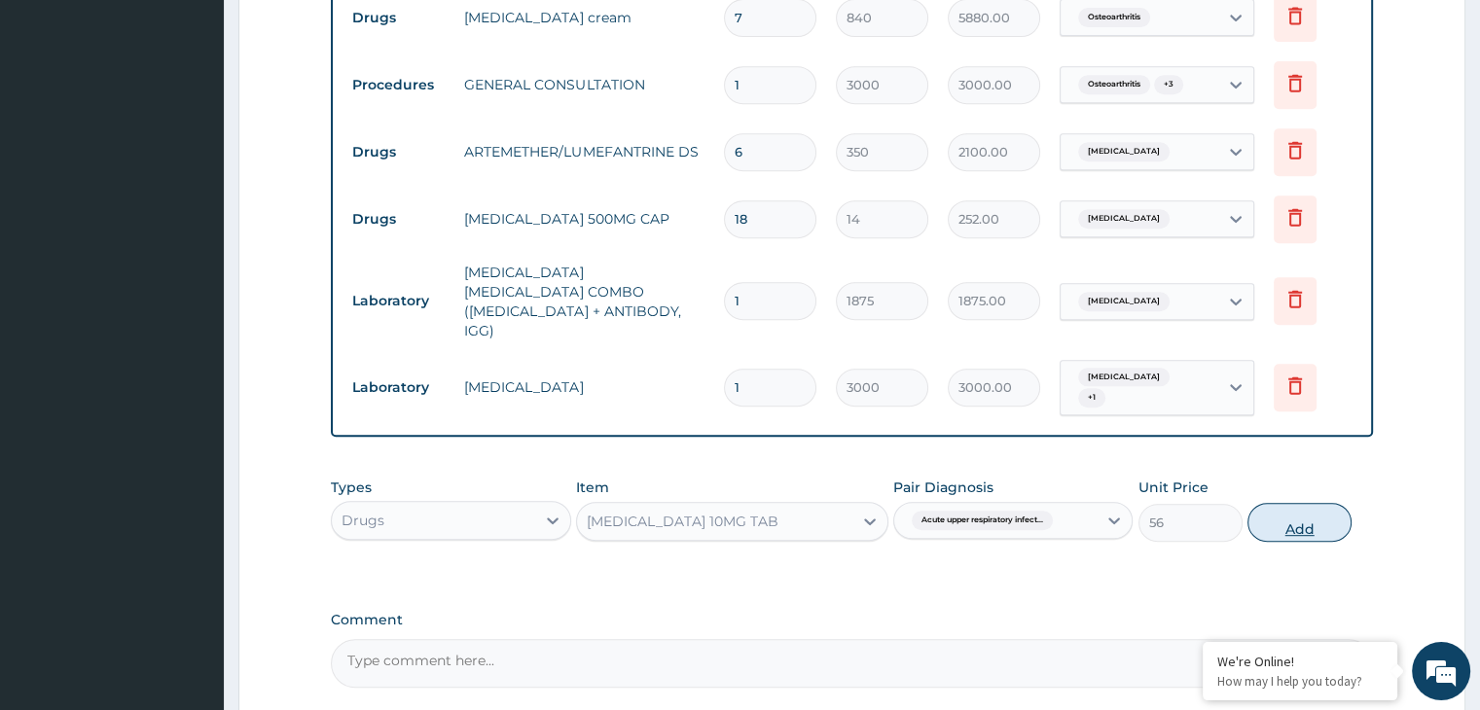
click at [1281, 503] on button "Add" at bounding box center [1300, 522] width 104 height 39
type input "0"
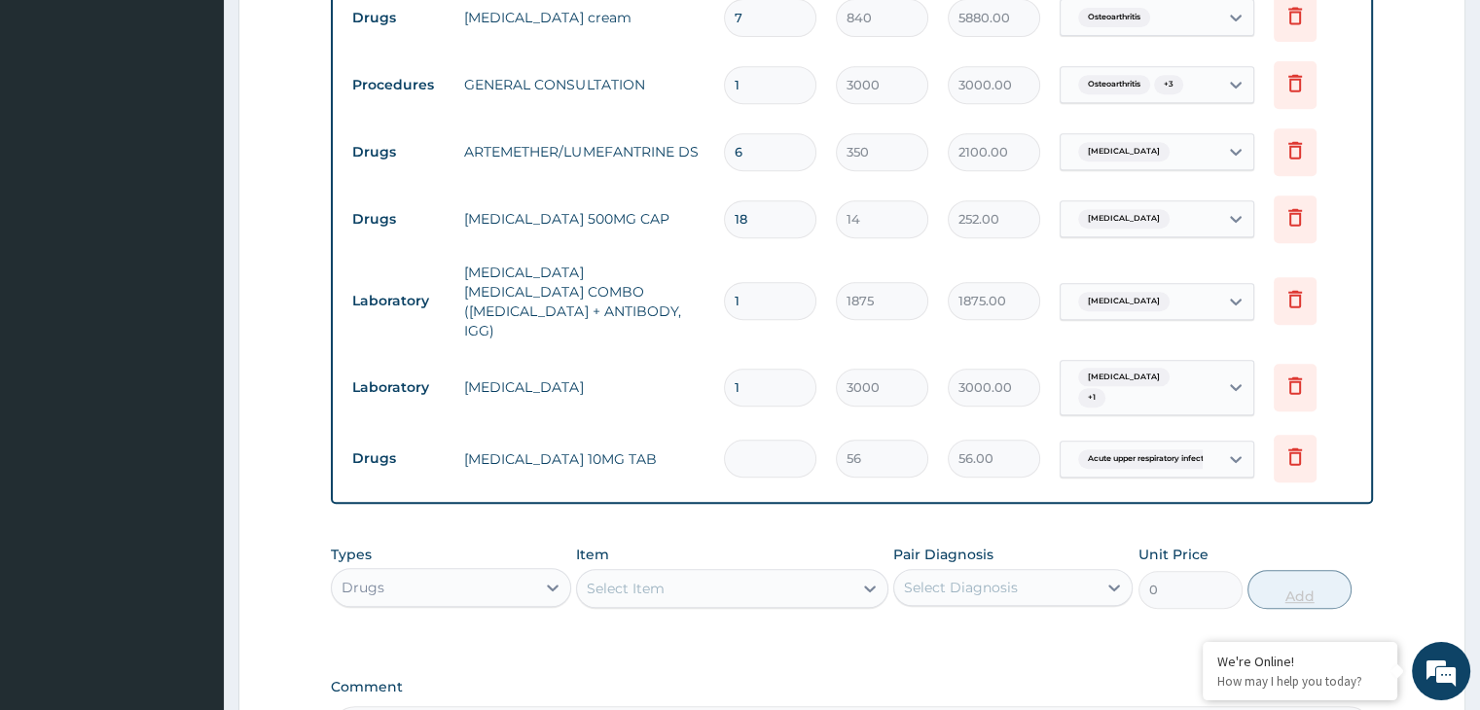
type input "0.00"
type input "5"
type input "280.00"
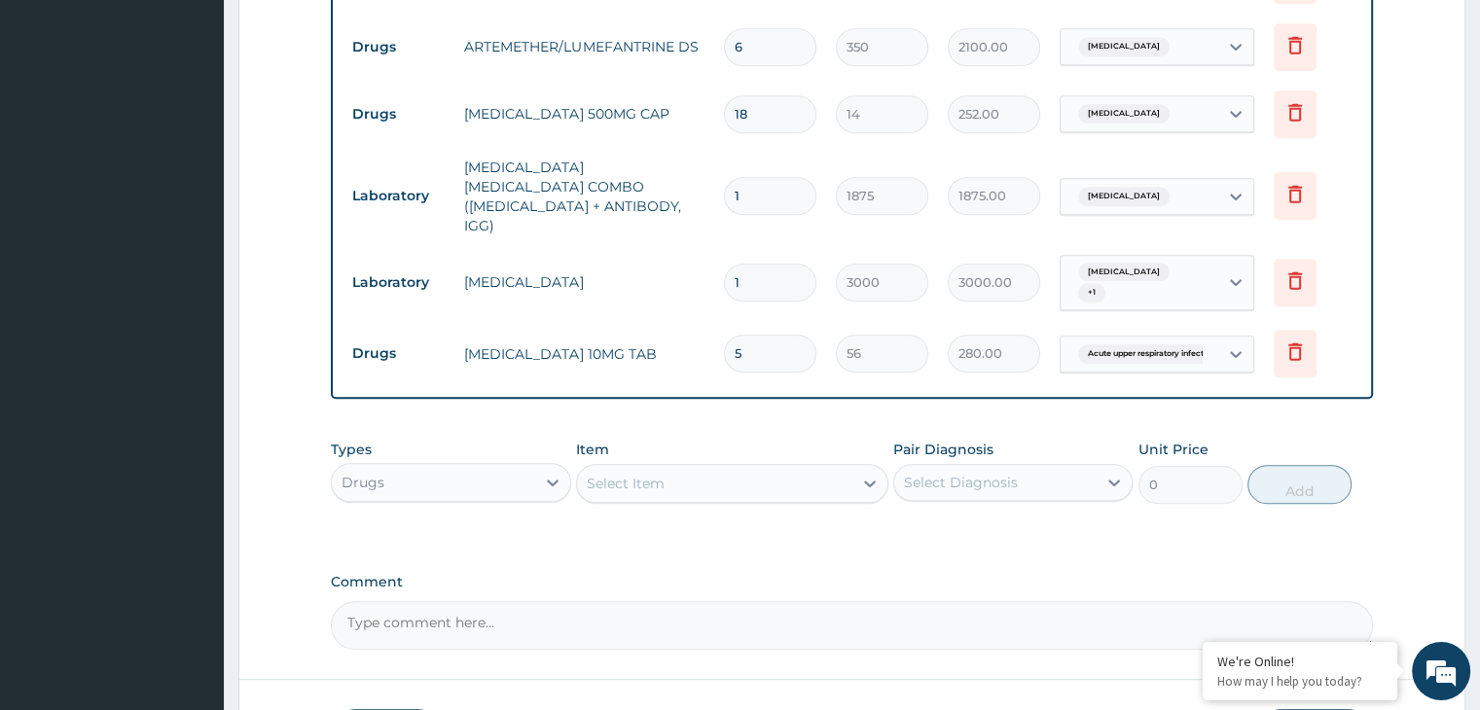
scroll to position [1067, 0]
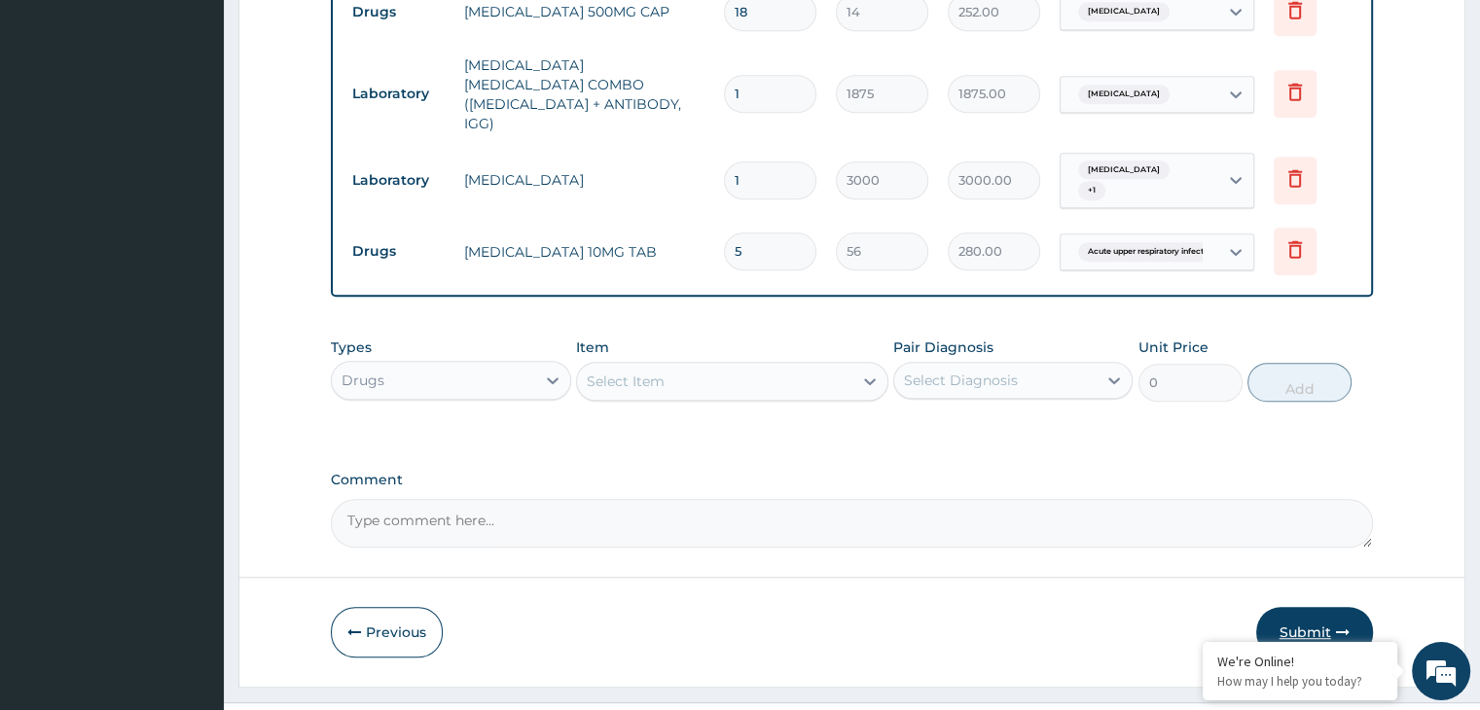
type input "5"
click at [1290, 607] on button "Submit" at bounding box center [1314, 632] width 117 height 51
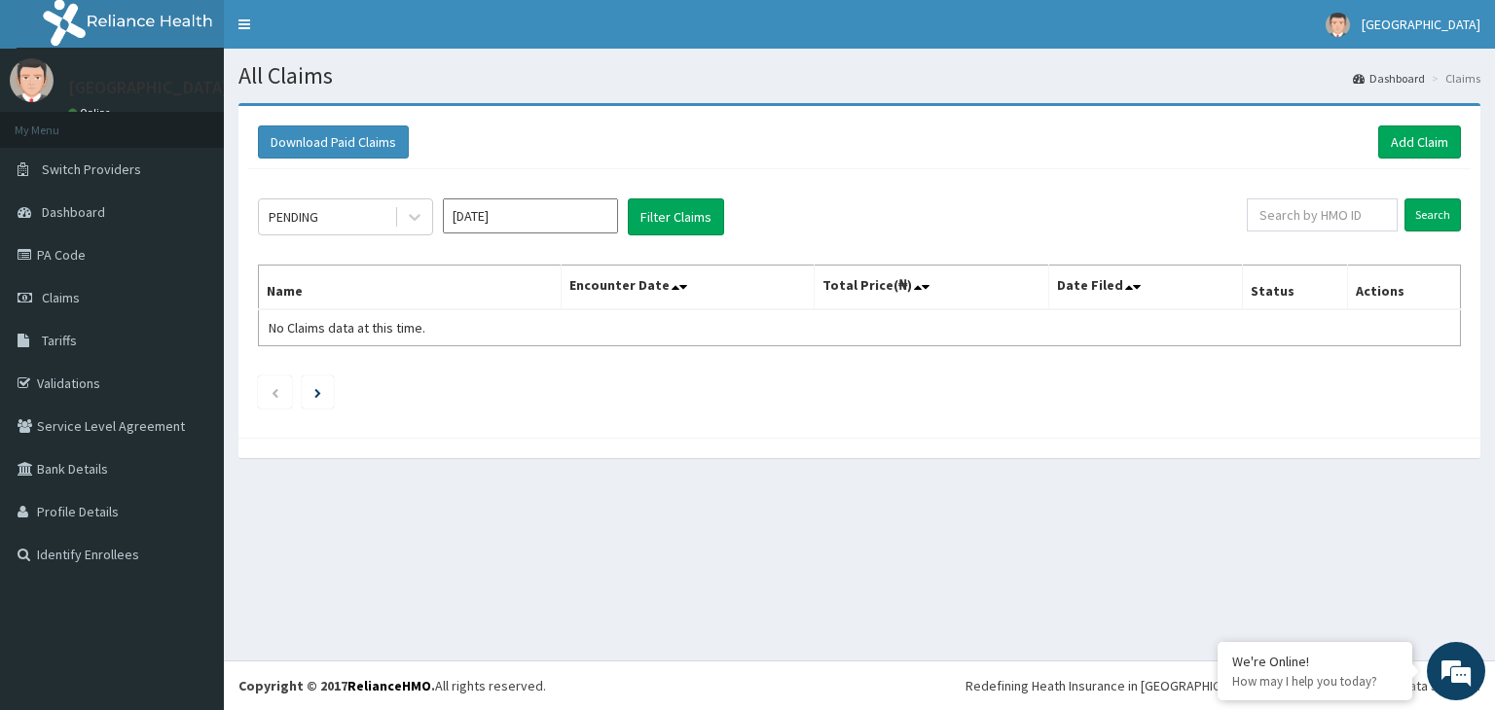
click at [604, 321] on table "Name Encounter Date Total Price(₦) Date Filed Status Actions No Claims data at …" at bounding box center [859, 306] width 1203 height 82
click at [1322, 235] on div "Search" at bounding box center [1354, 217] width 214 height 37
click at [1320, 216] on input "text" at bounding box center [1322, 215] width 151 height 33
type input "AVL/10105/A"
click at [1404, 199] on input "Search" at bounding box center [1432, 215] width 56 height 33
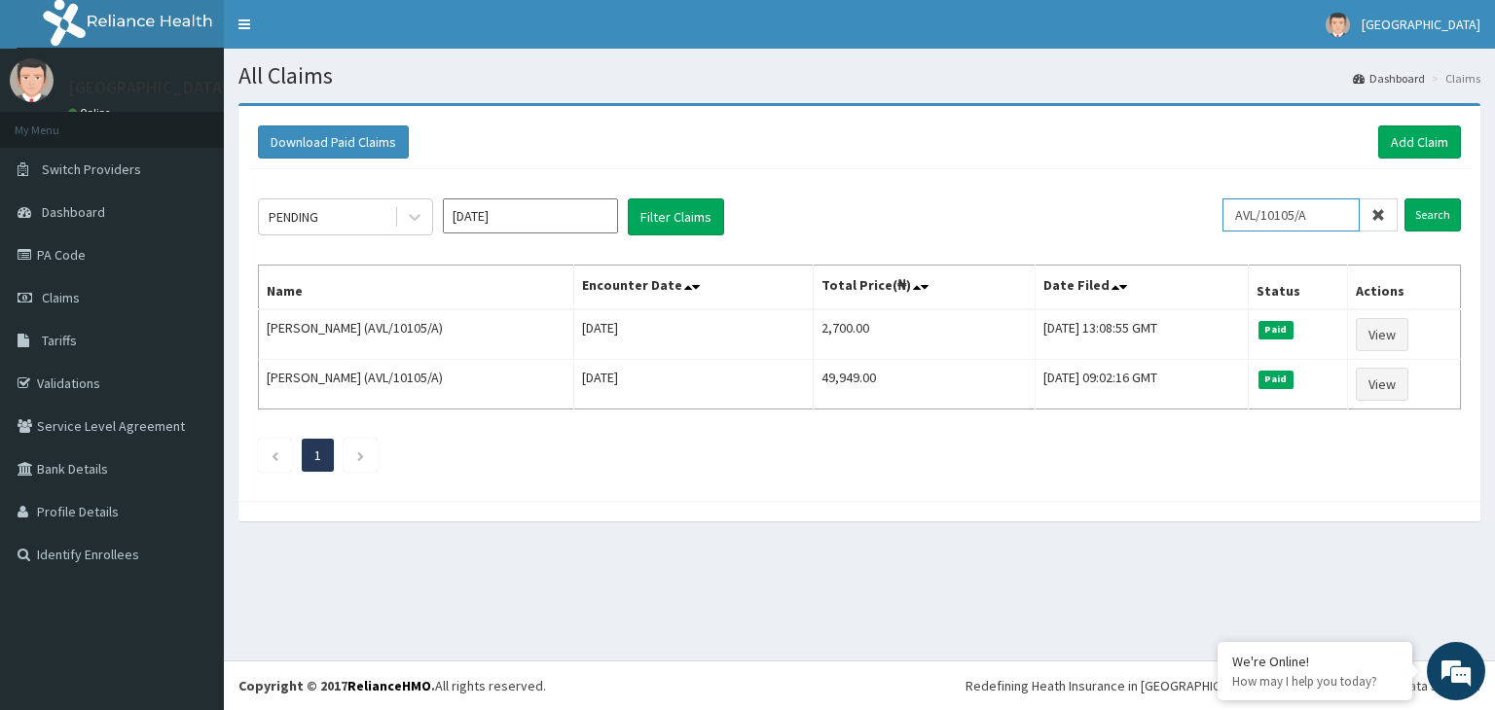
click at [1320, 216] on input "AVL/10105/A" at bounding box center [1290, 215] width 137 height 33
click at [1404, 133] on link "Add Claim" at bounding box center [1419, 142] width 83 height 33
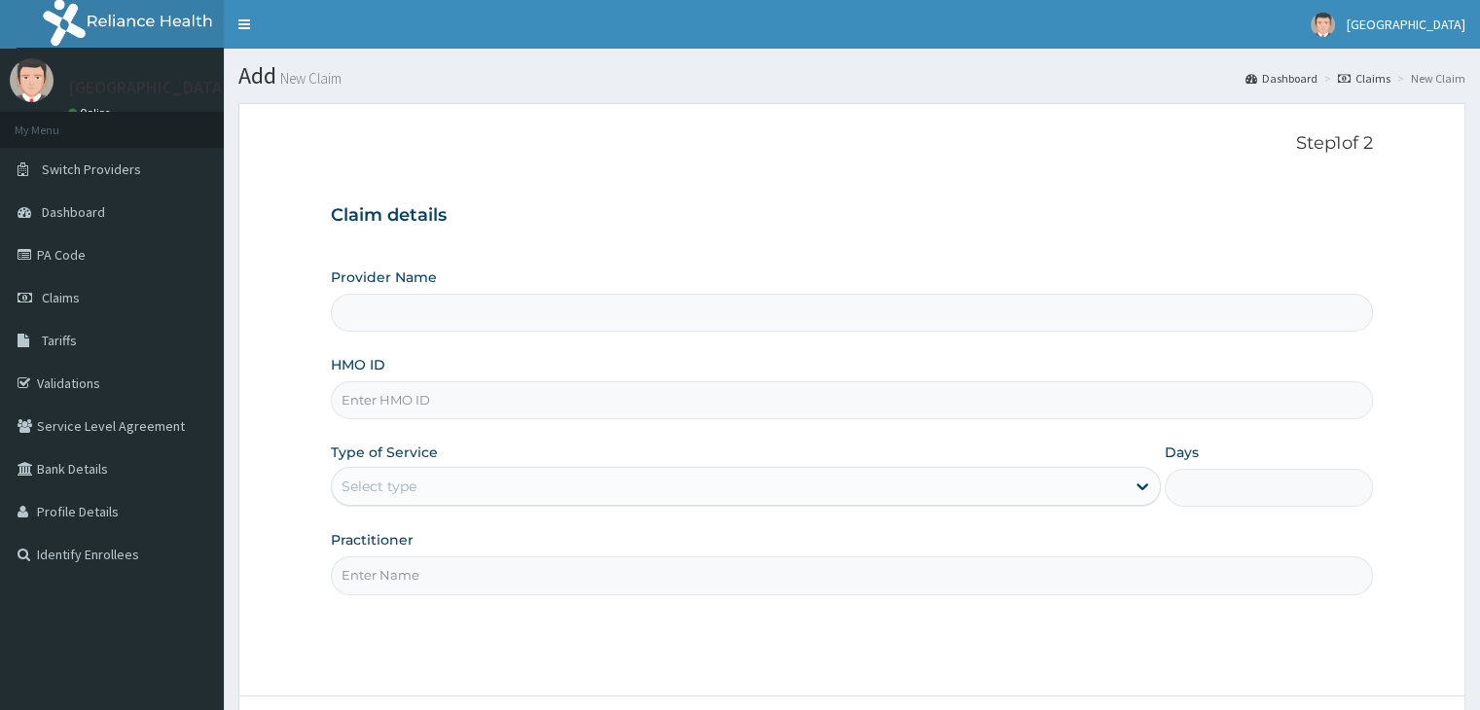
click at [431, 402] on input "HMO ID" at bounding box center [851, 400] width 1041 height 38
paste input "AVL/10105/A"
type input "AVL/10105/A"
click at [389, 468] on div "Select type" at bounding box center [746, 486] width 830 height 39
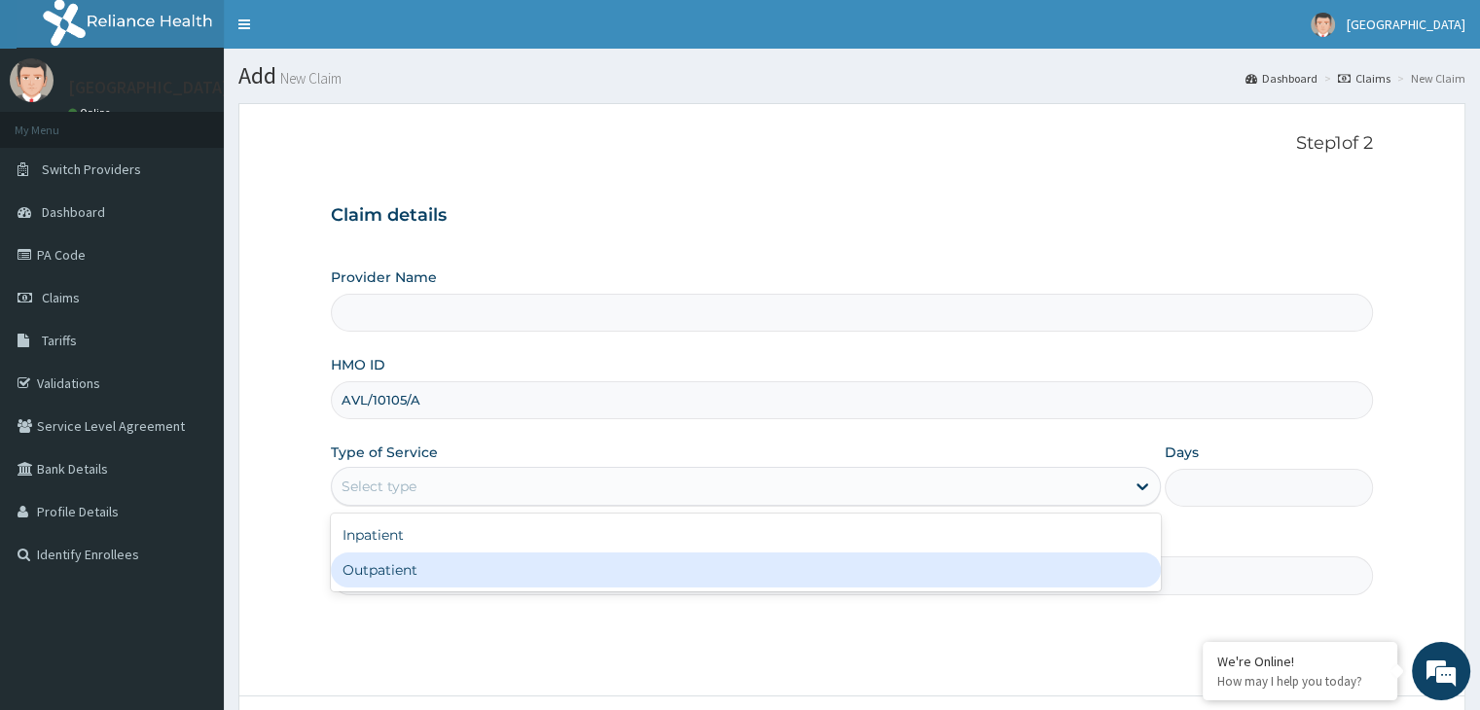
click at [364, 565] on div "Outpatient" at bounding box center [746, 570] width 830 height 35
type input "1"
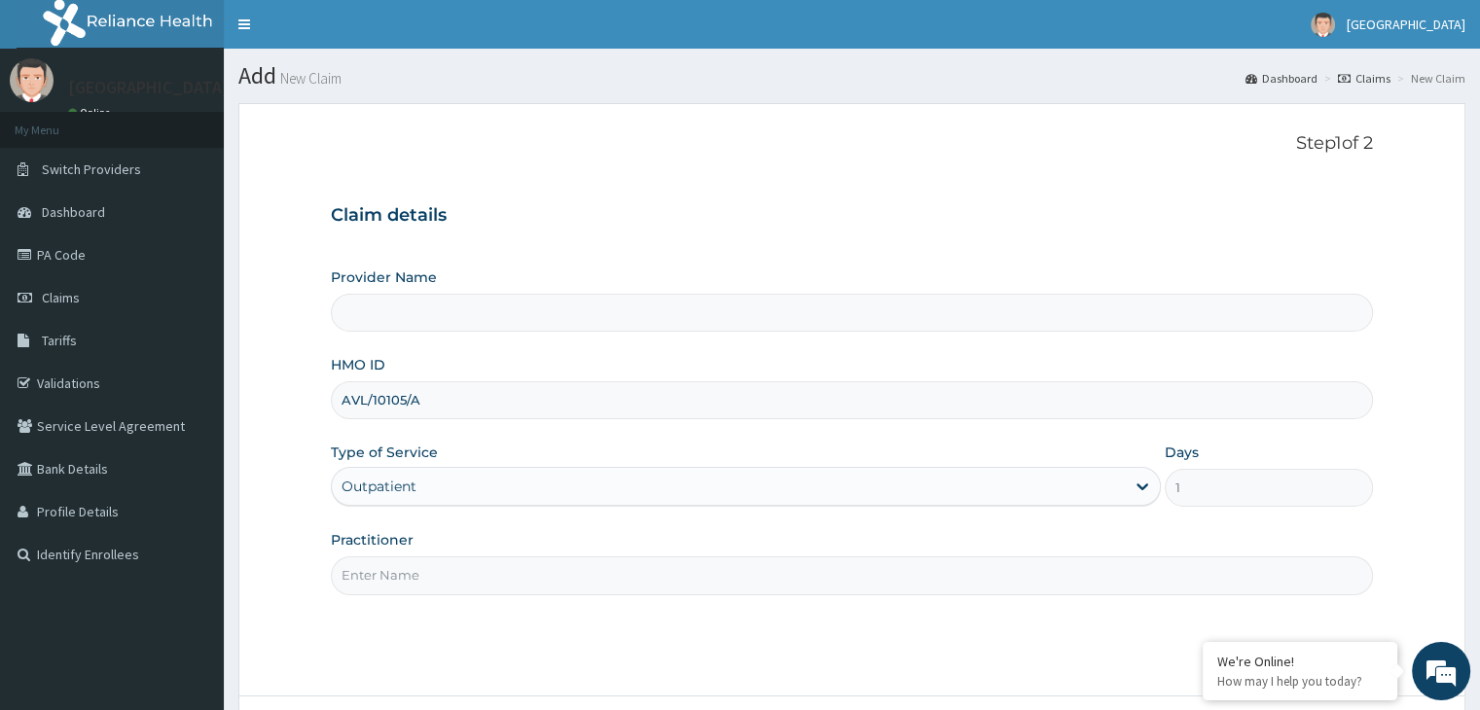
click at [364, 565] on input "Practitioner" at bounding box center [851, 576] width 1041 height 38
type input "[GEOGRAPHIC_DATA]"
type input "DR [PERSON_NAME]"
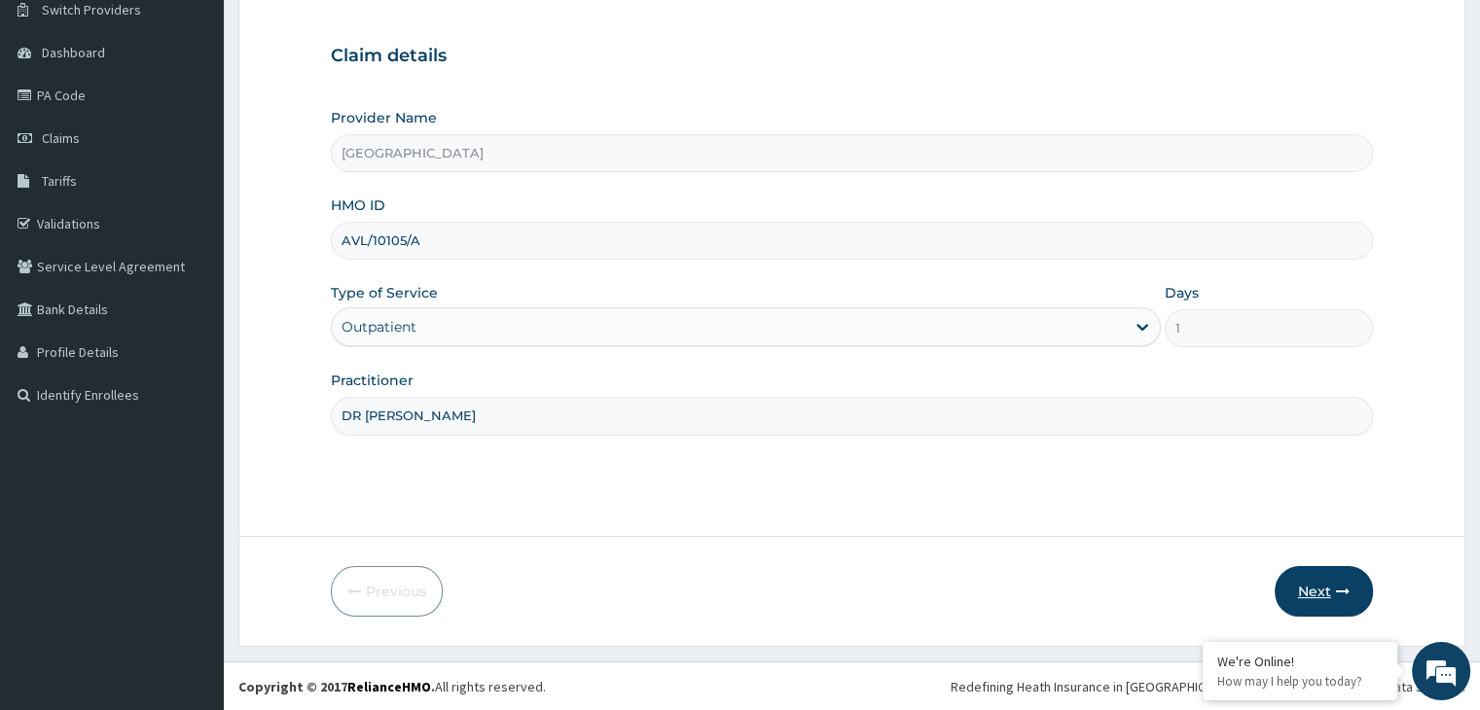
click at [1291, 578] on button "Next" at bounding box center [1324, 591] width 98 height 51
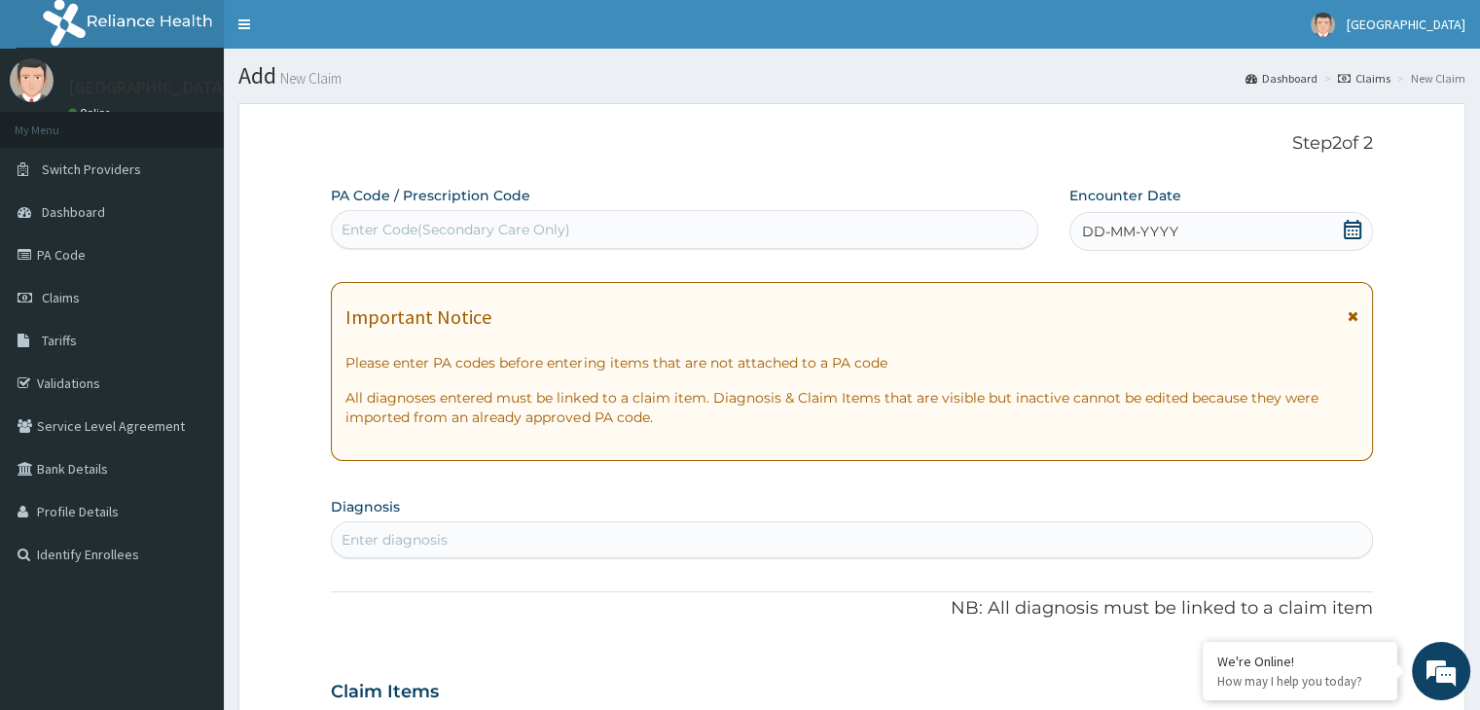
click at [474, 210] on div "Enter Code(Secondary Care Only)" at bounding box center [685, 229] width 708 height 39
paste input "PA/DC6C46"
type input "PA/DC6C46"
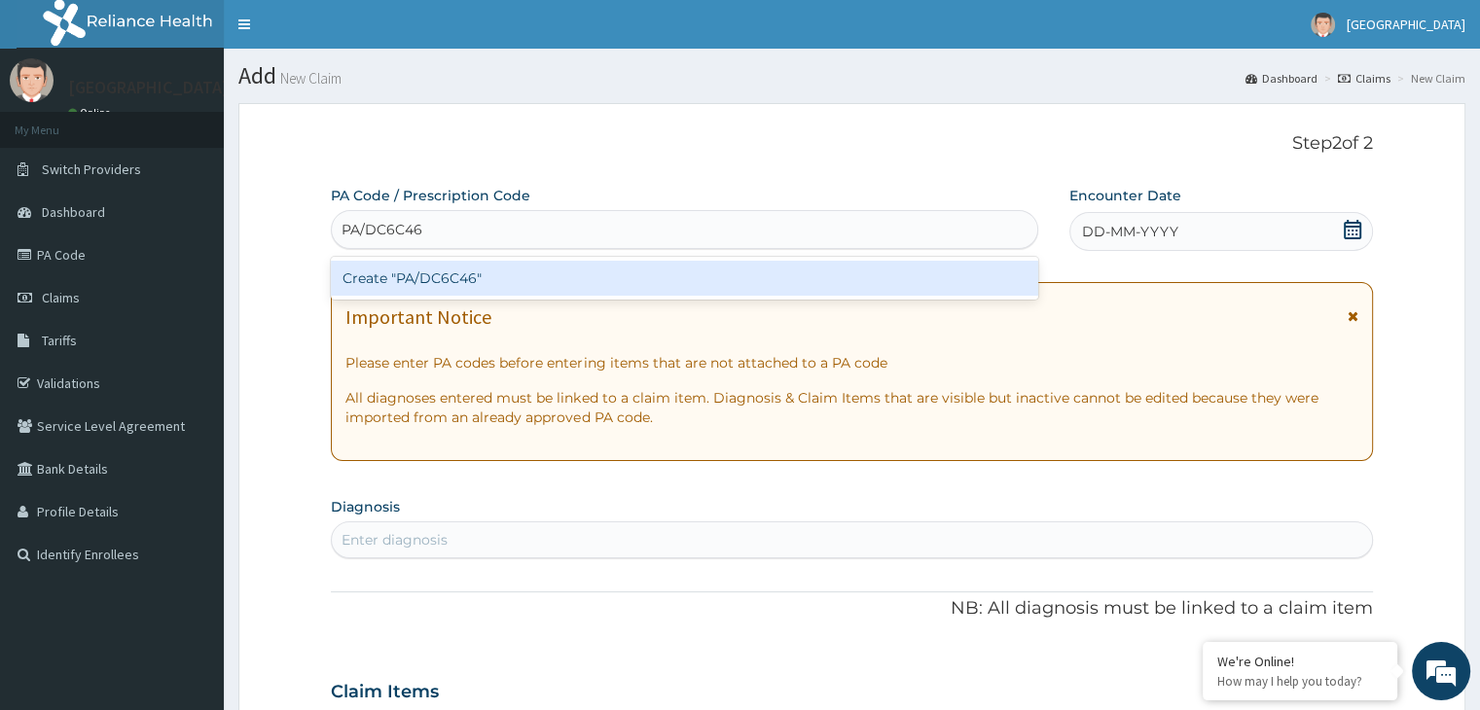
click at [444, 274] on div "Create "PA/DC6C46"" at bounding box center [685, 278] width 708 height 35
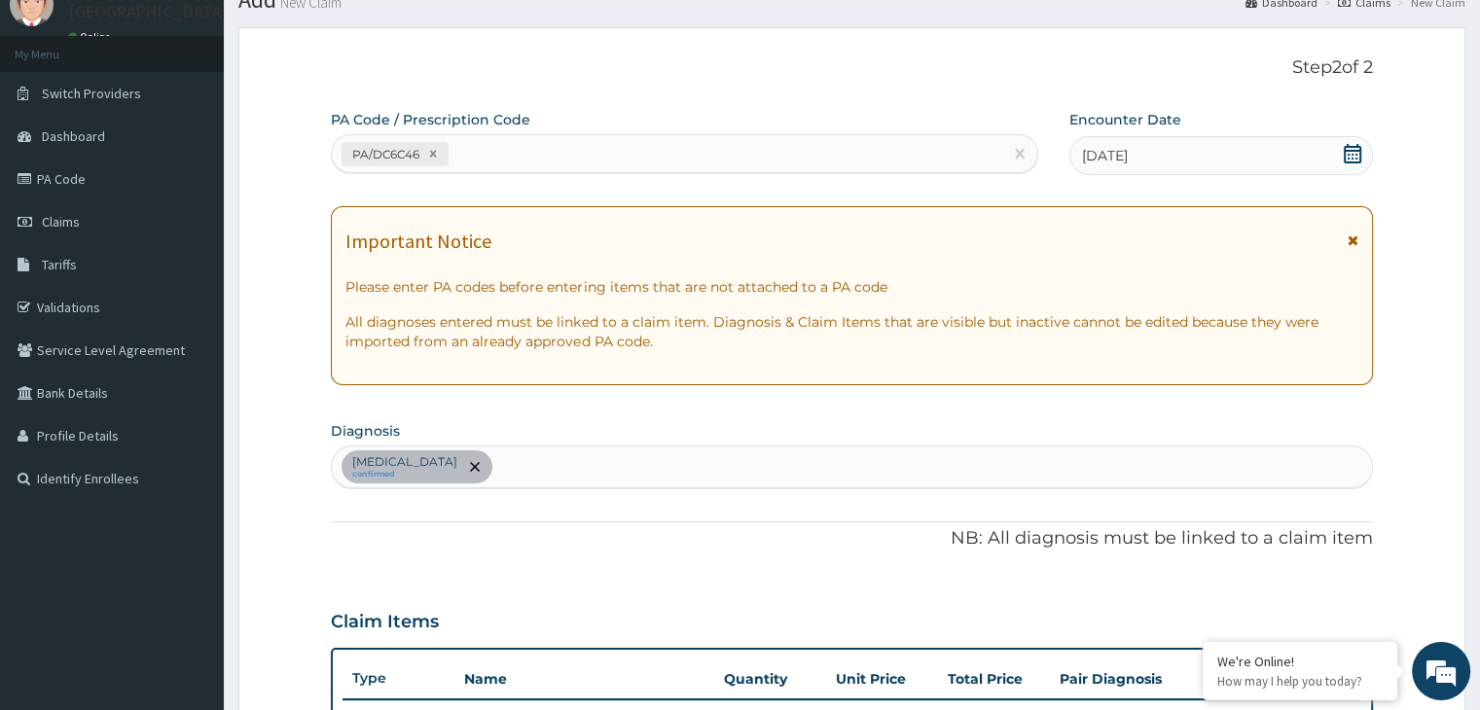
scroll to position [63, 0]
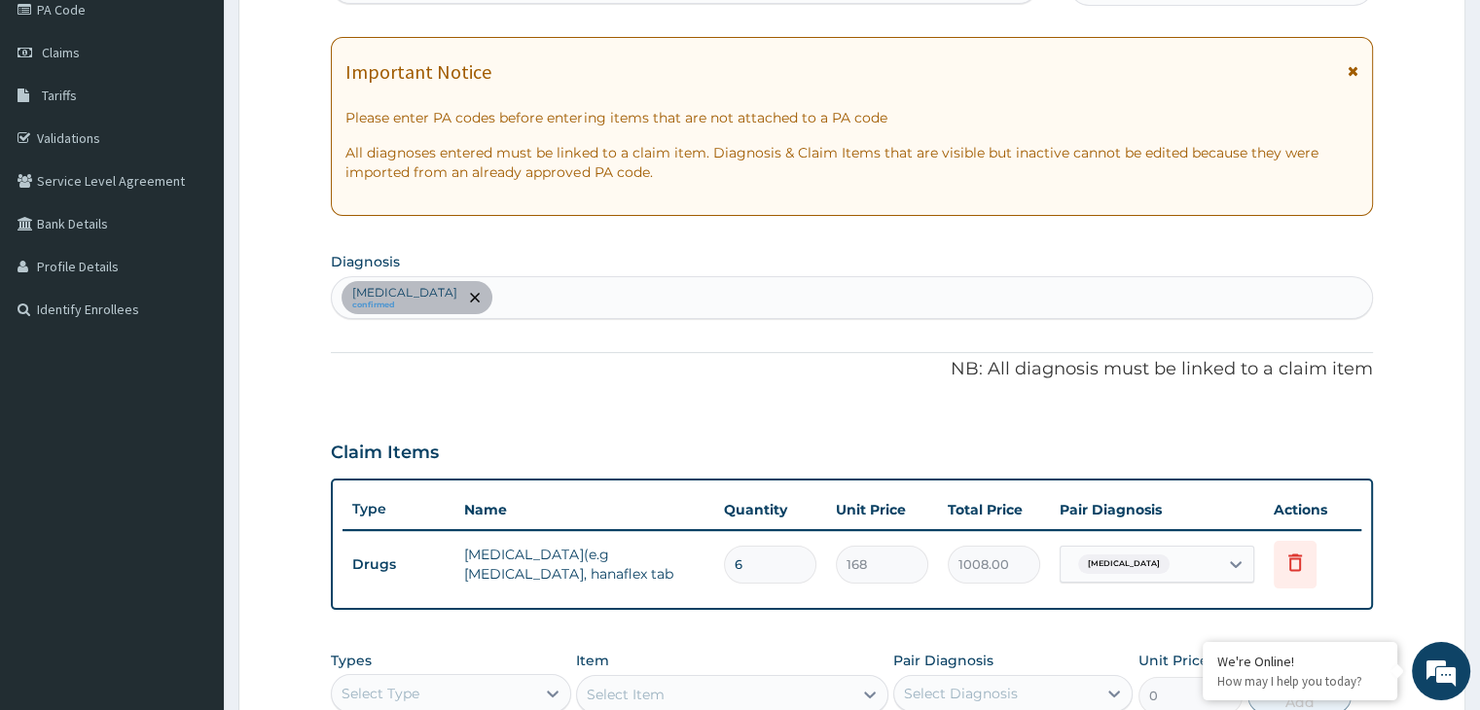
type input "5"
type input "840.00"
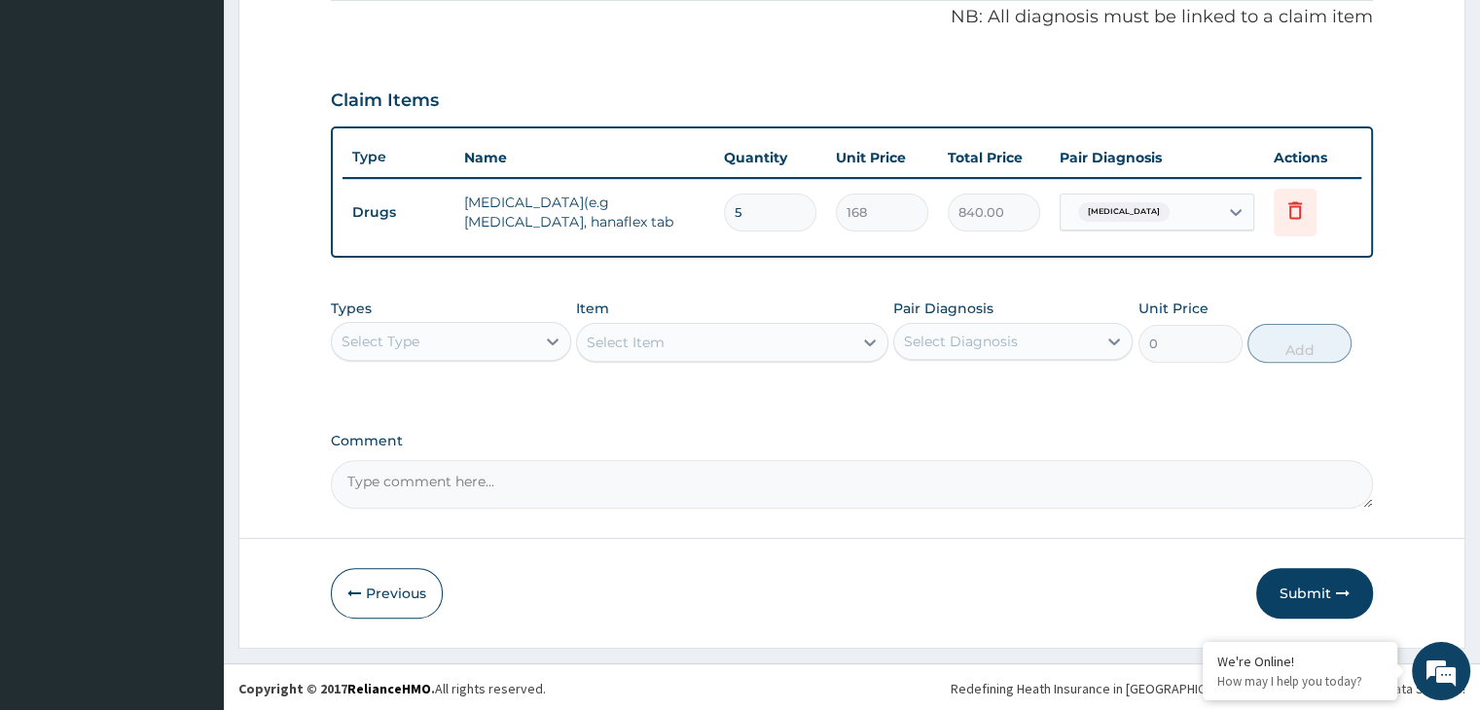
type input "5"
click at [1347, 577] on button "Submit" at bounding box center [1314, 593] width 117 height 51
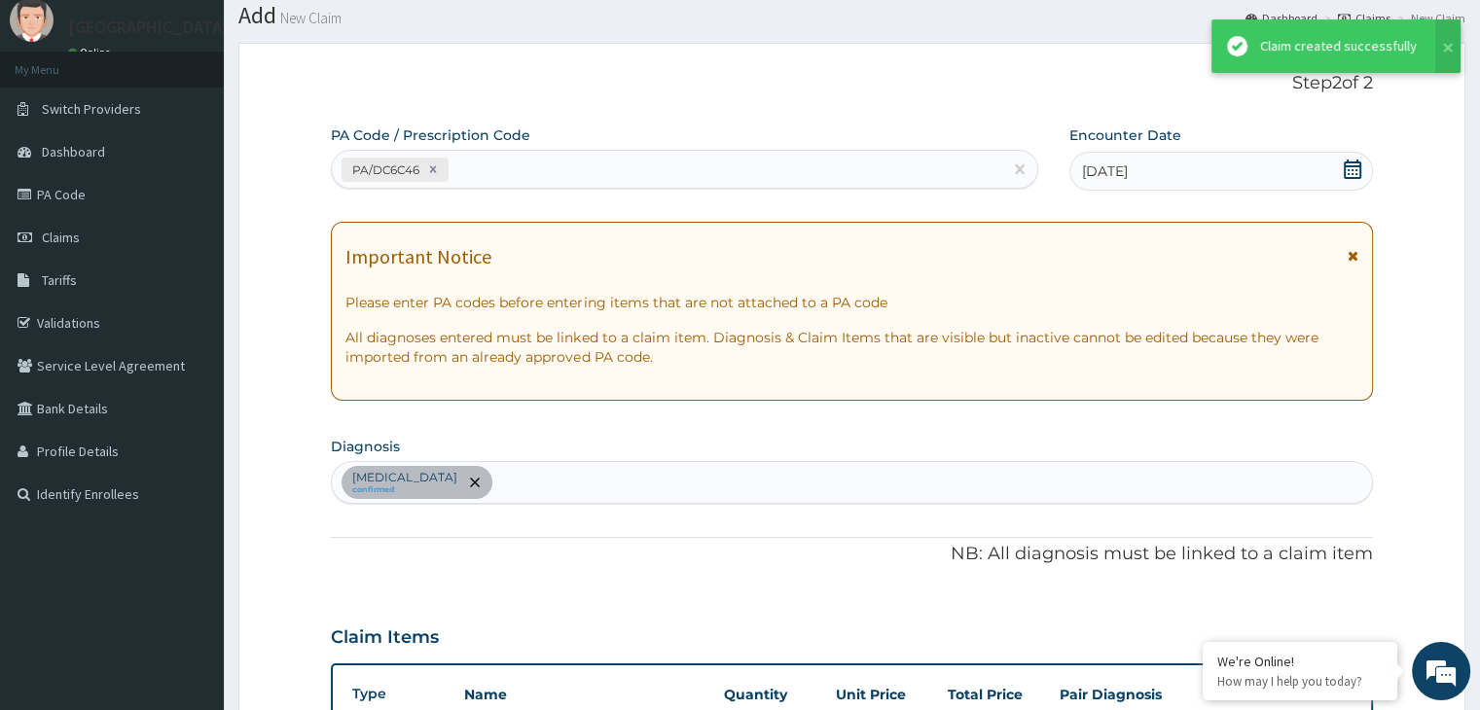
scroll to position [598, 0]
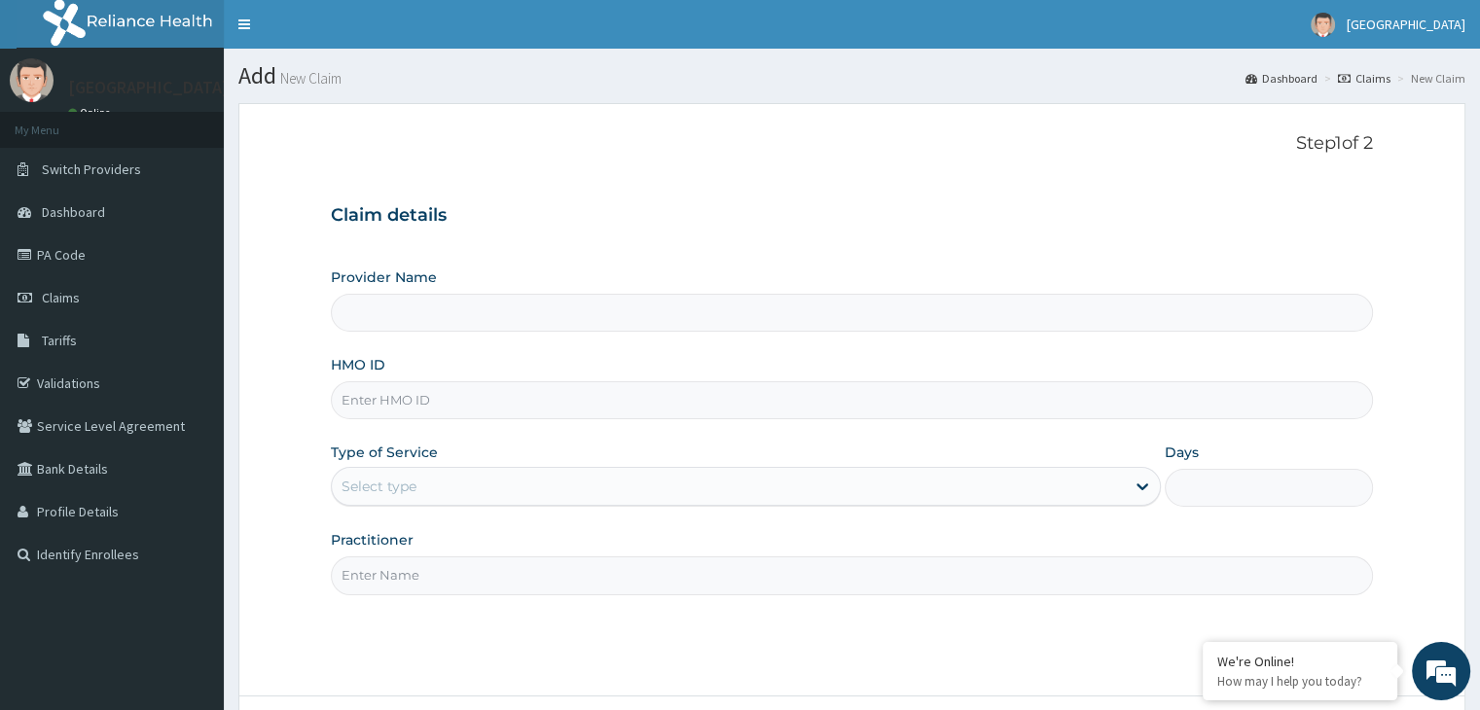
click at [388, 401] on input "HMO ID" at bounding box center [851, 400] width 1041 height 38
type input "[GEOGRAPHIC_DATA]"
paste input "AVL/10105/A"
type input "AVL/10105/A"
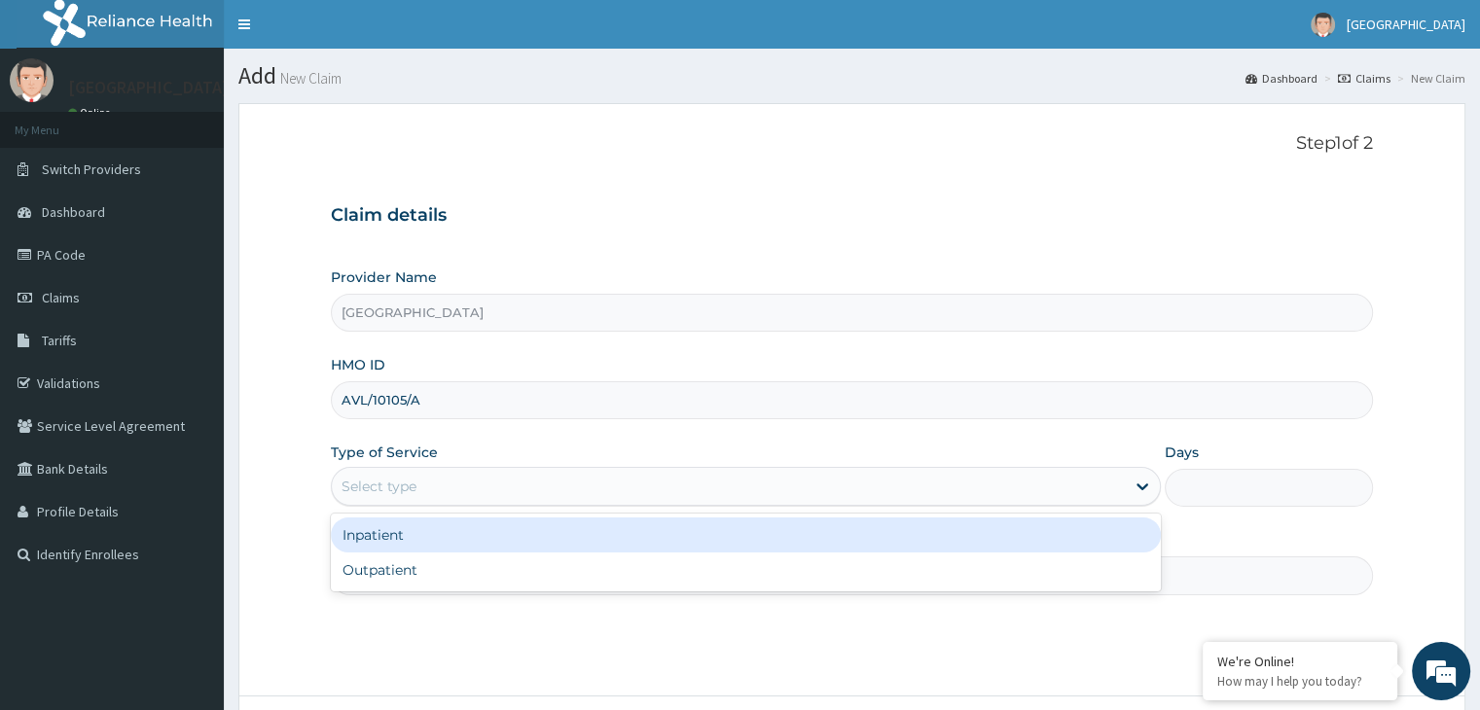
click at [372, 499] on div "Select type" at bounding box center [728, 486] width 793 height 31
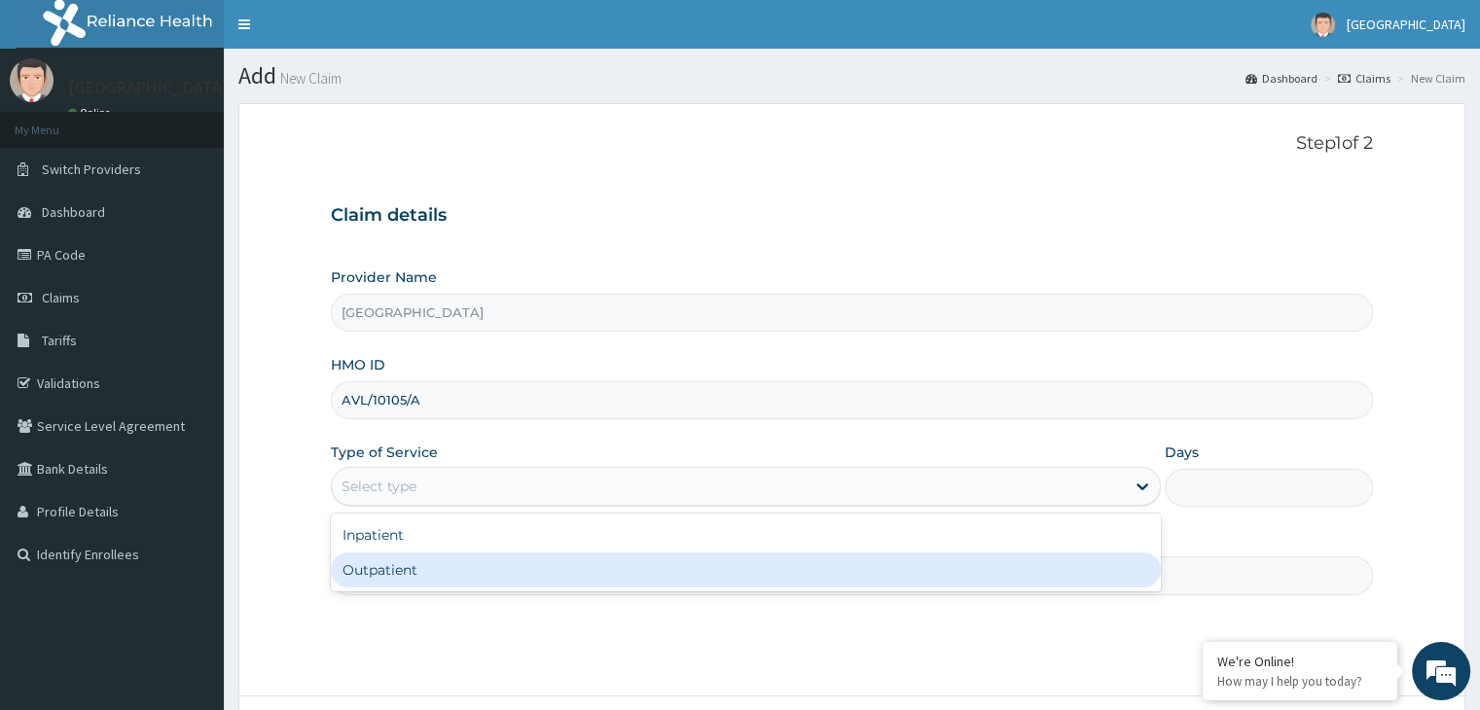
click at [385, 573] on div "Outpatient" at bounding box center [746, 570] width 830 height 35
type input "1"
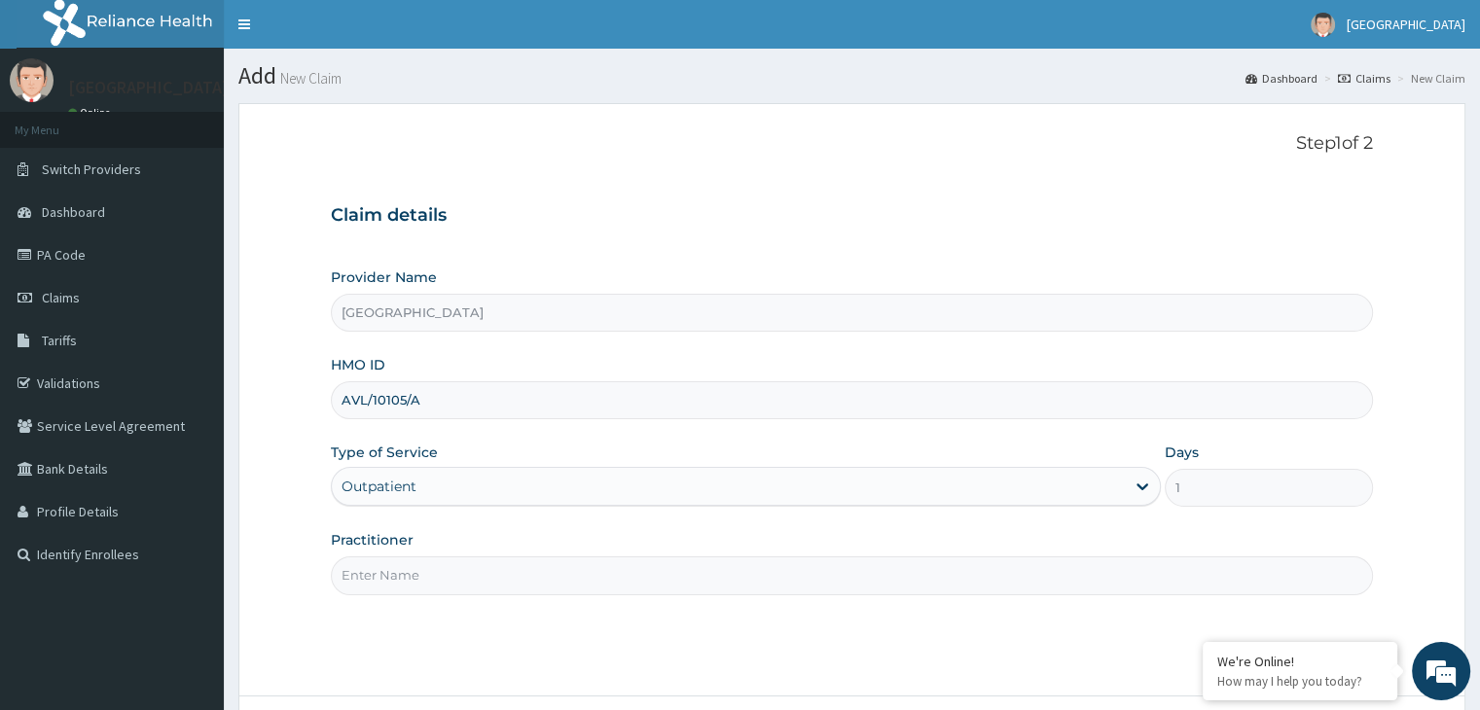
click at [389, 573] on input "Practitioner" at bounding box center [851, 576] width 1041 height 38
type input "DR [PERSON_NAME]"
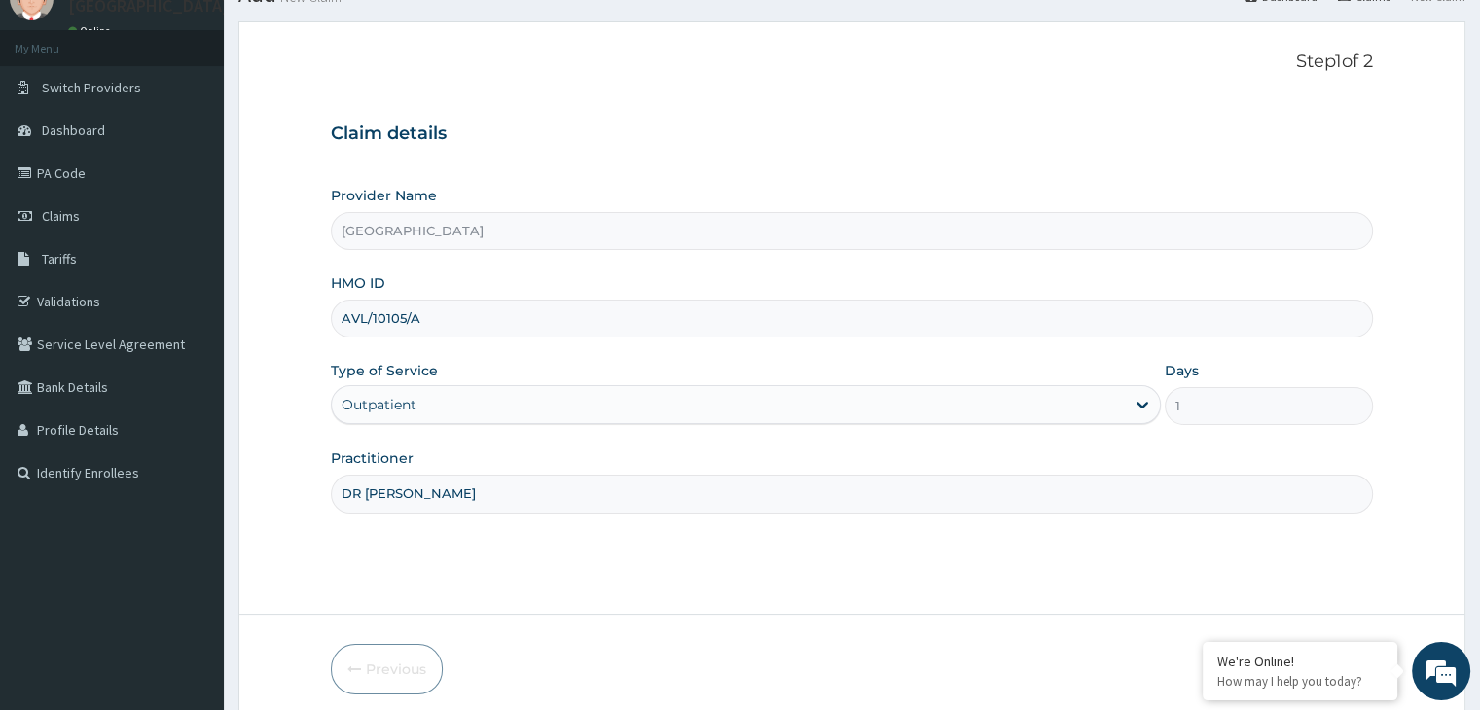
scroll to position [160, 0]
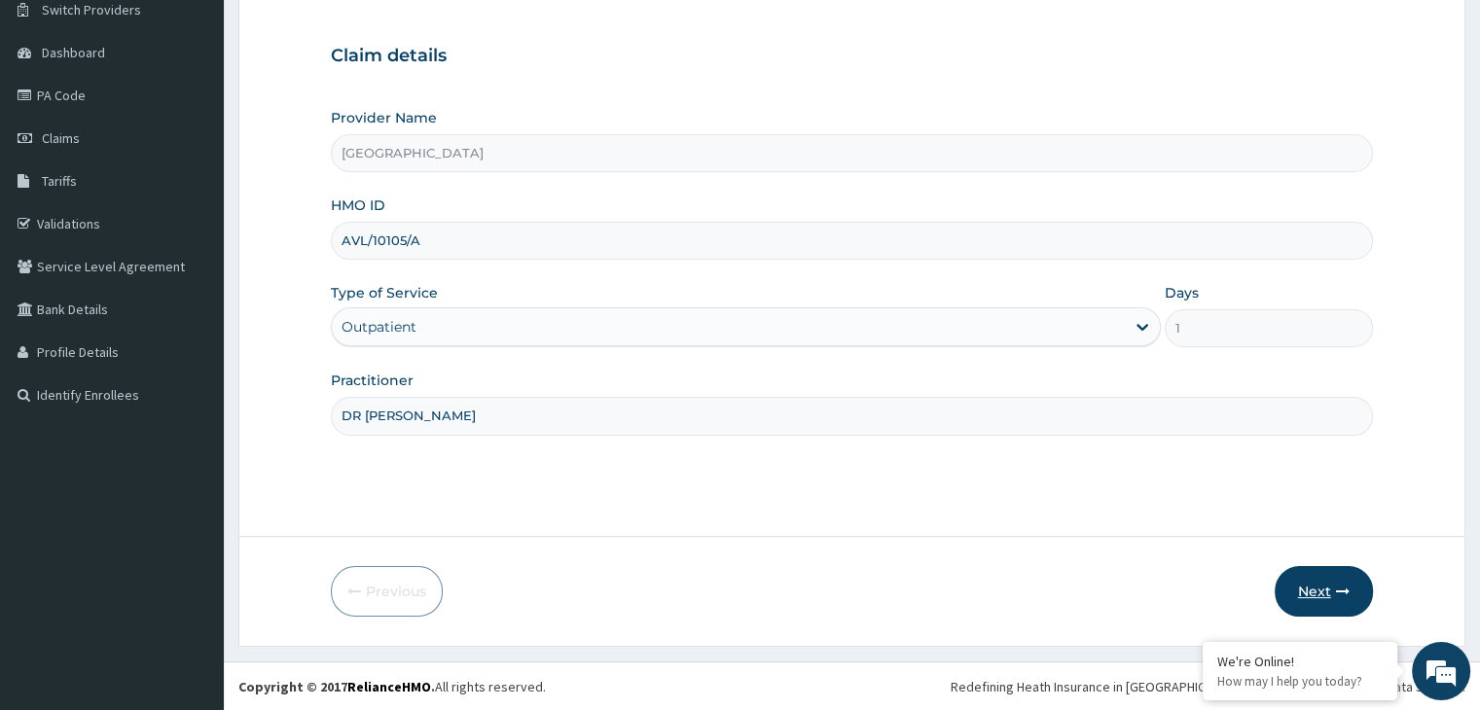
click at [1323, 589] on button "Next" at bounding box center [1324, 591] width 98 height 51
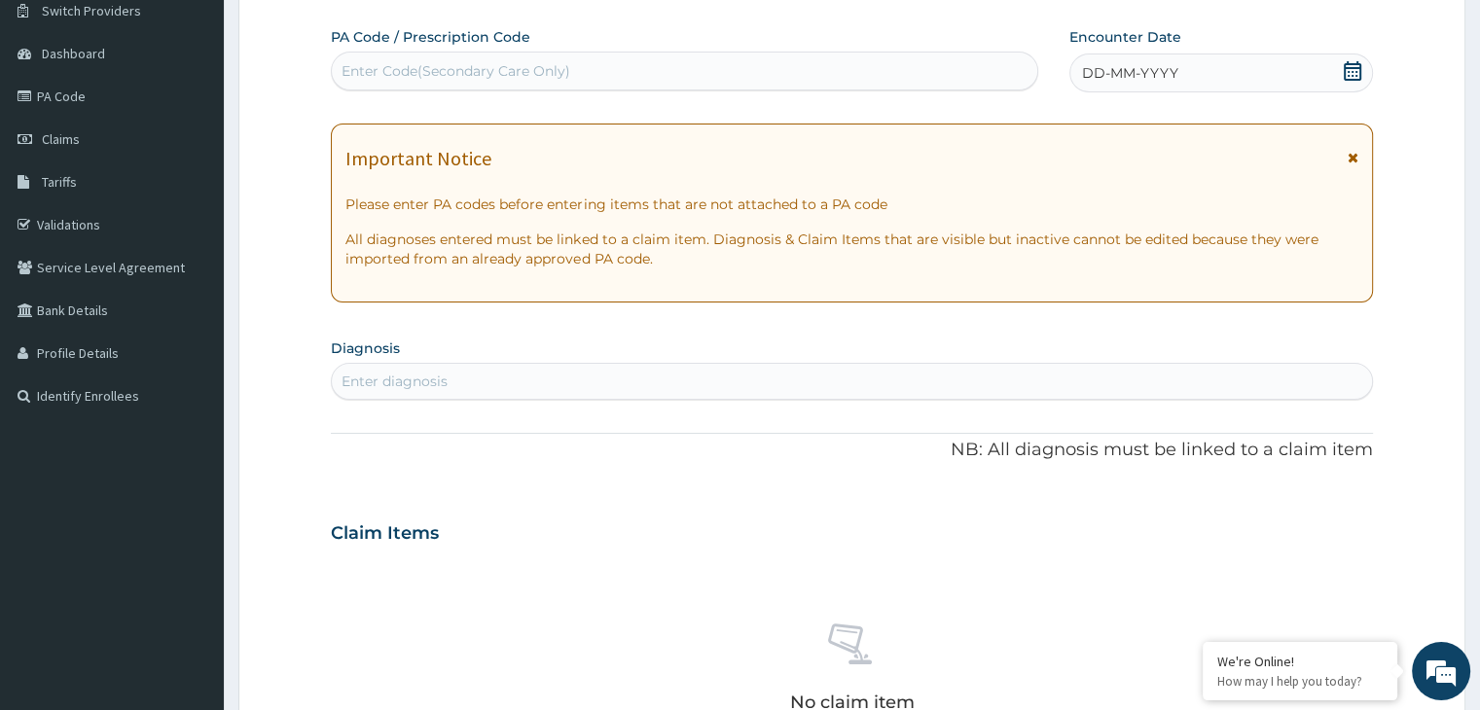
scroll to position [0, 0]
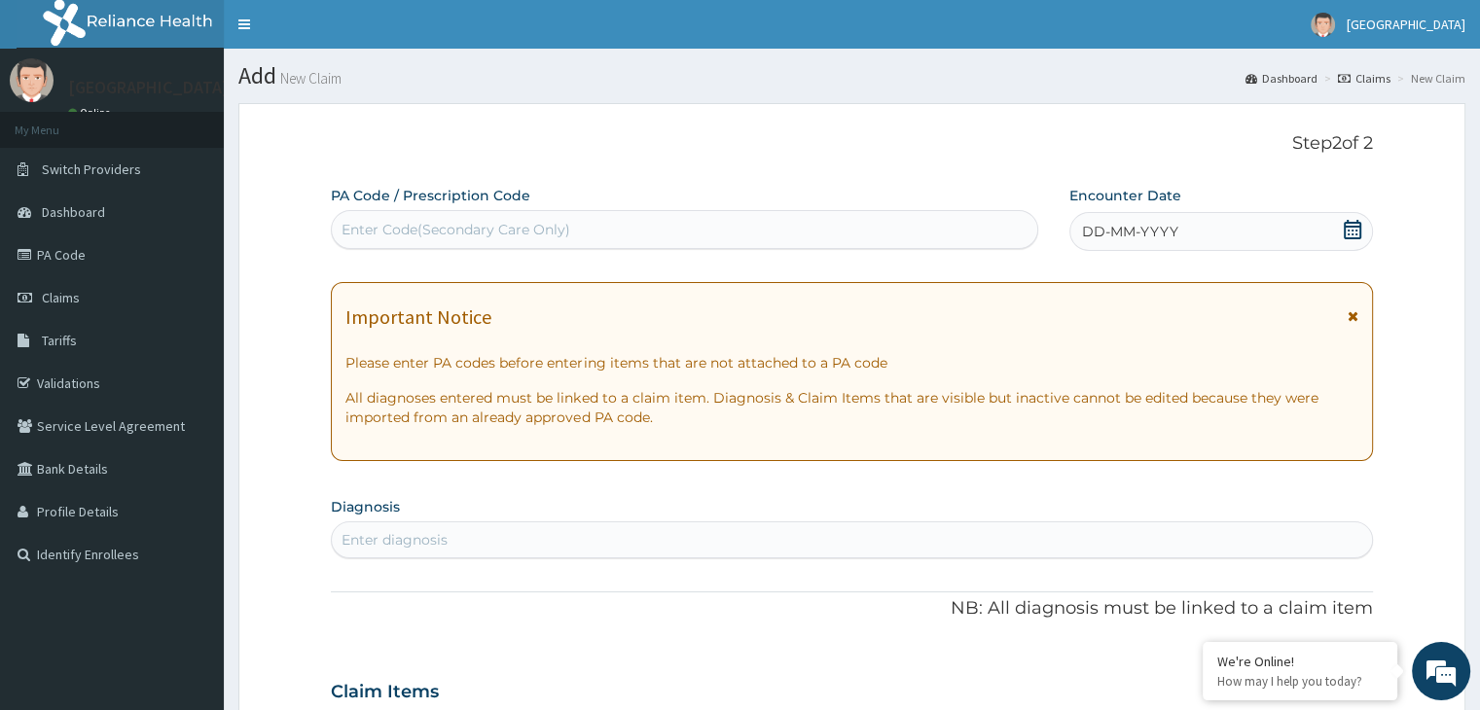
click at [480, 238] on div "Enter Code(Secondary Care Only)" at bounding box center [456, 229] width 229 height 19
paste input "PA/475893"
type input "PA/475893"
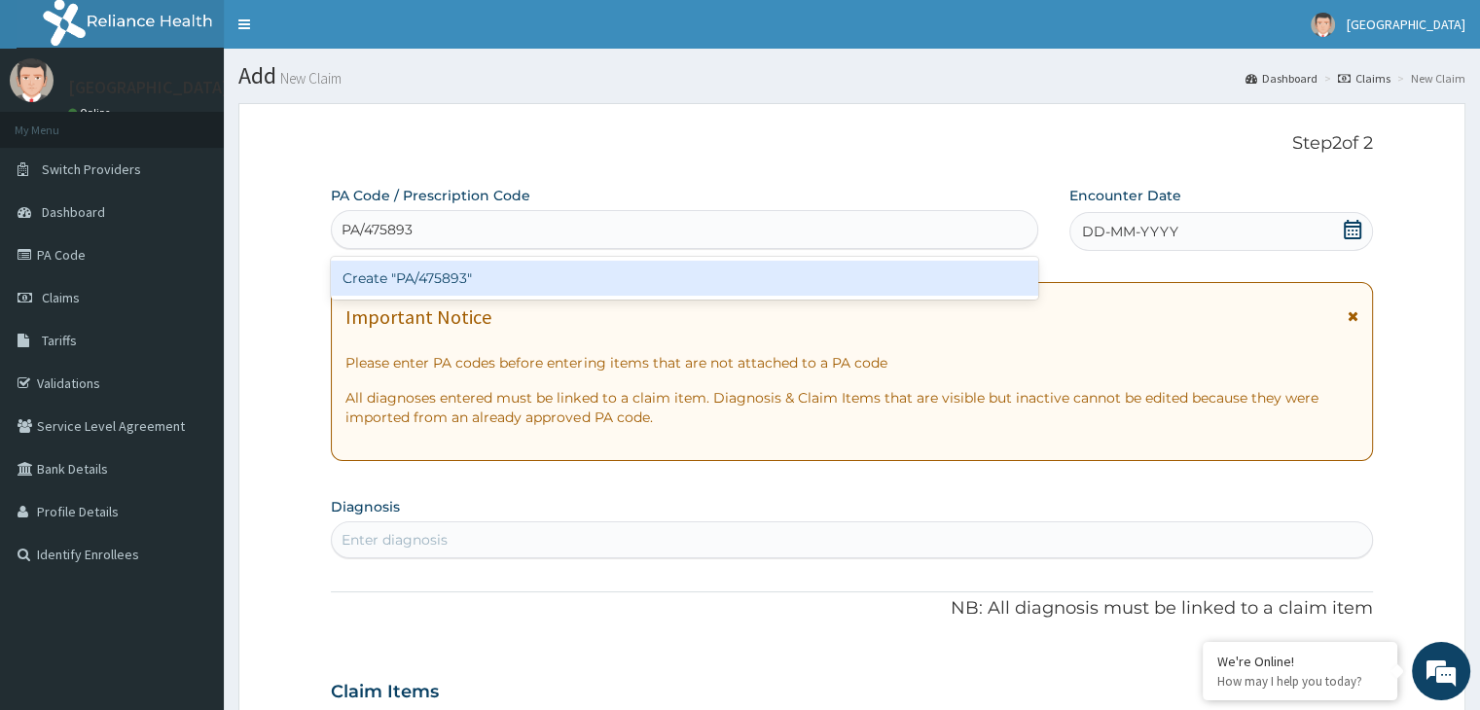
click at [465, 259] on div "Create "PA/475893"" at bounding box center [685, 278] width 708 height 43
click at [465, 272] on div "Create "PA/475893"" at bounding box center [685, 278] width 708 height 35
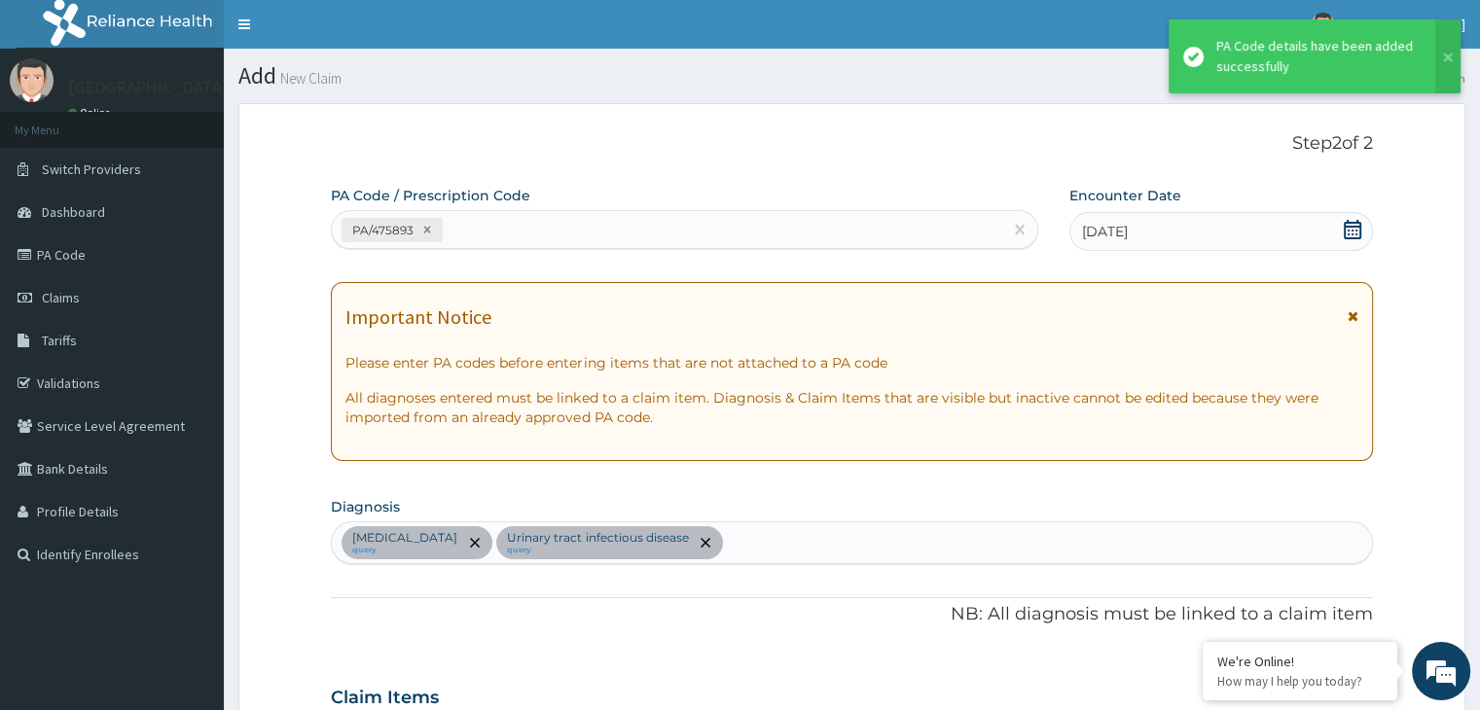
scroll to position [587, 0]
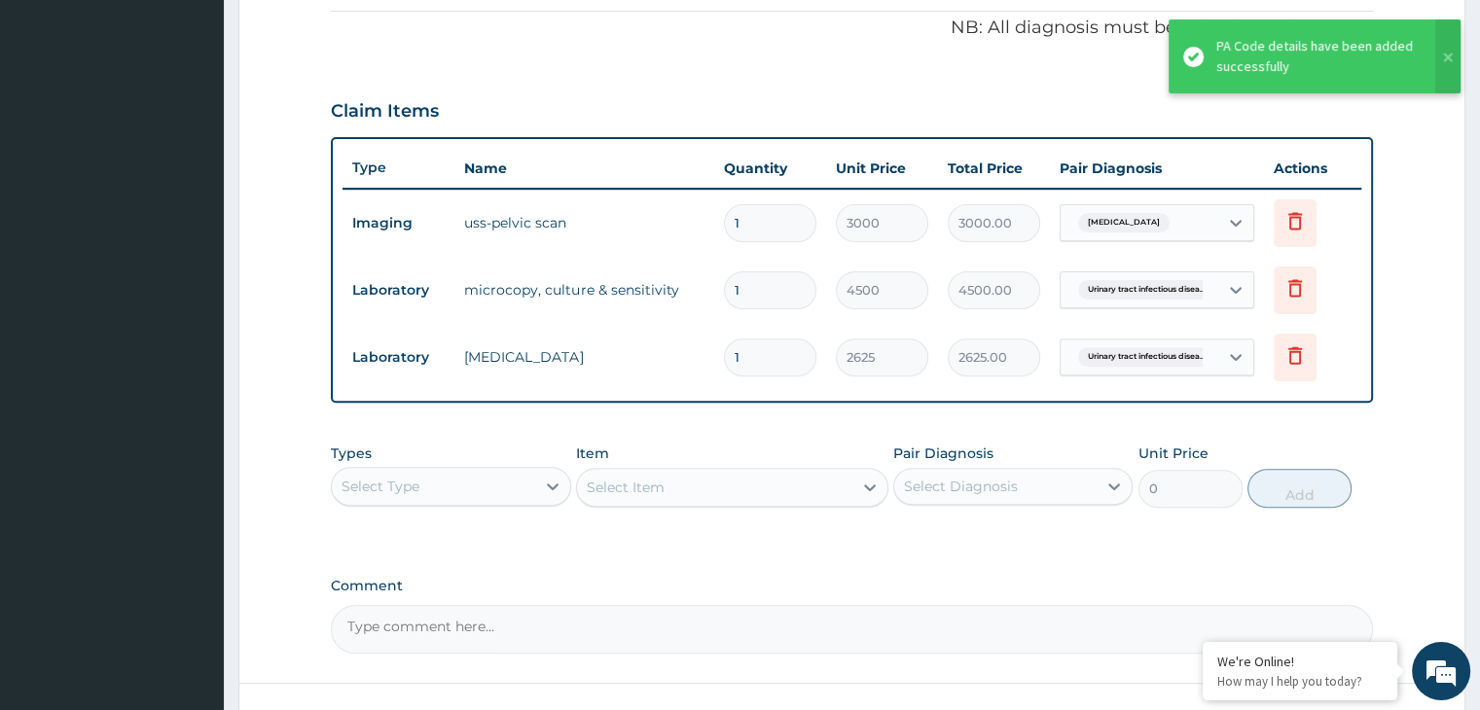
click at [396, 491] on div "Select Type" at bounding box center [381, 486] width 78 height 19
click at [403, 604] on div "Procedures" at bounding box center [450, 605] width 239 height 35
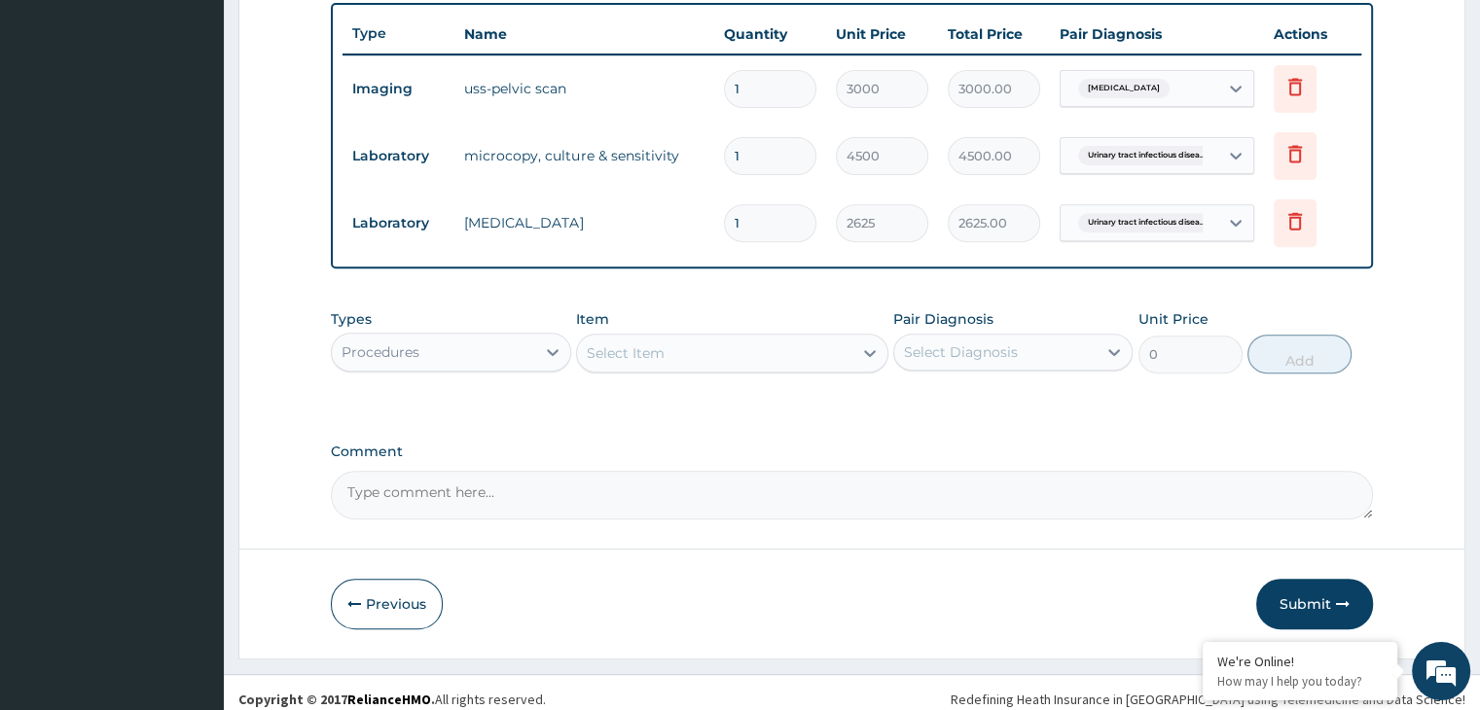
scroll to position [732, 0]
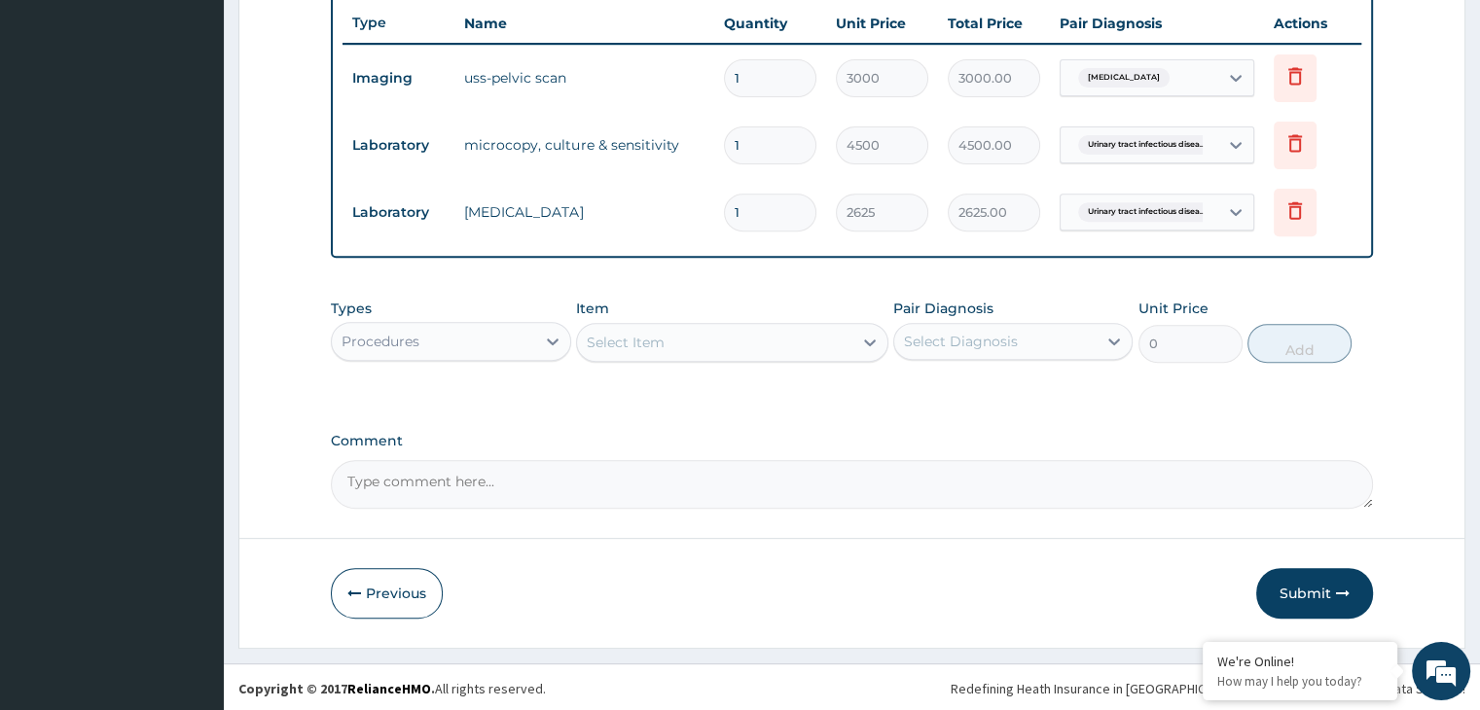
click at [672, 335] on div "Select Item" at bounding box center [714, 342] width 275 height 31
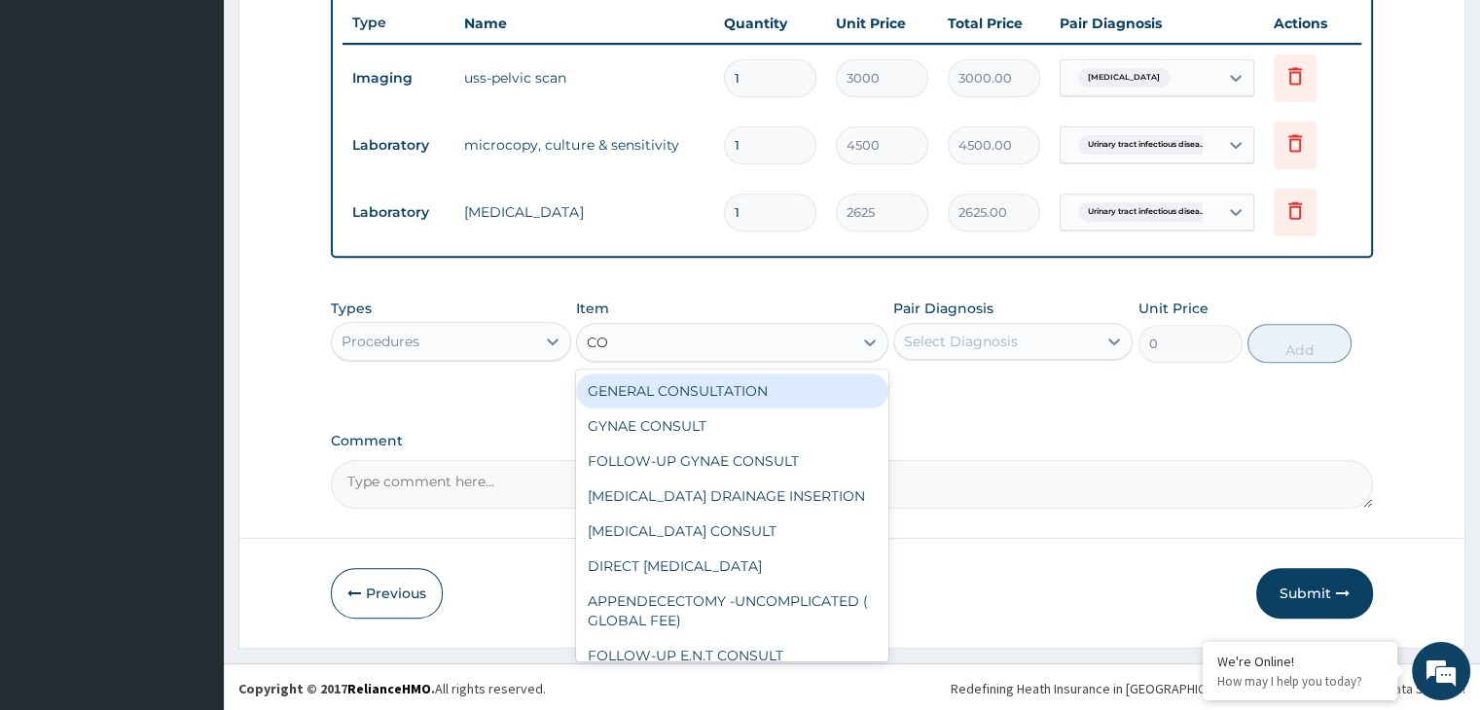
type input "CONSU"
type input "3000"
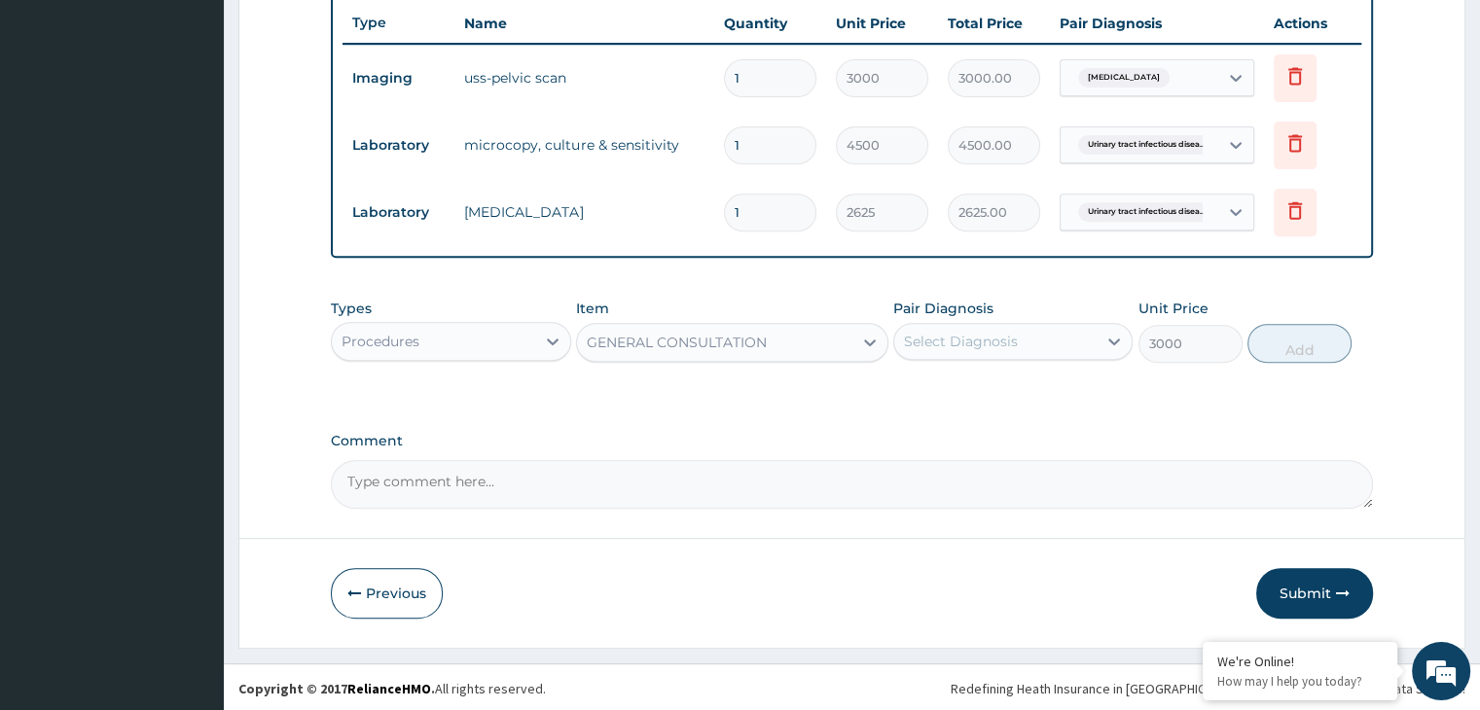
drag, startPoint x: 977, startPoint y: 323, endPoint x: 979, endPoint y: 341, distance: 17.6
click at [979, 326] on div "Select Diagnosis" at bounding box center [995, 341] width 202 height 31
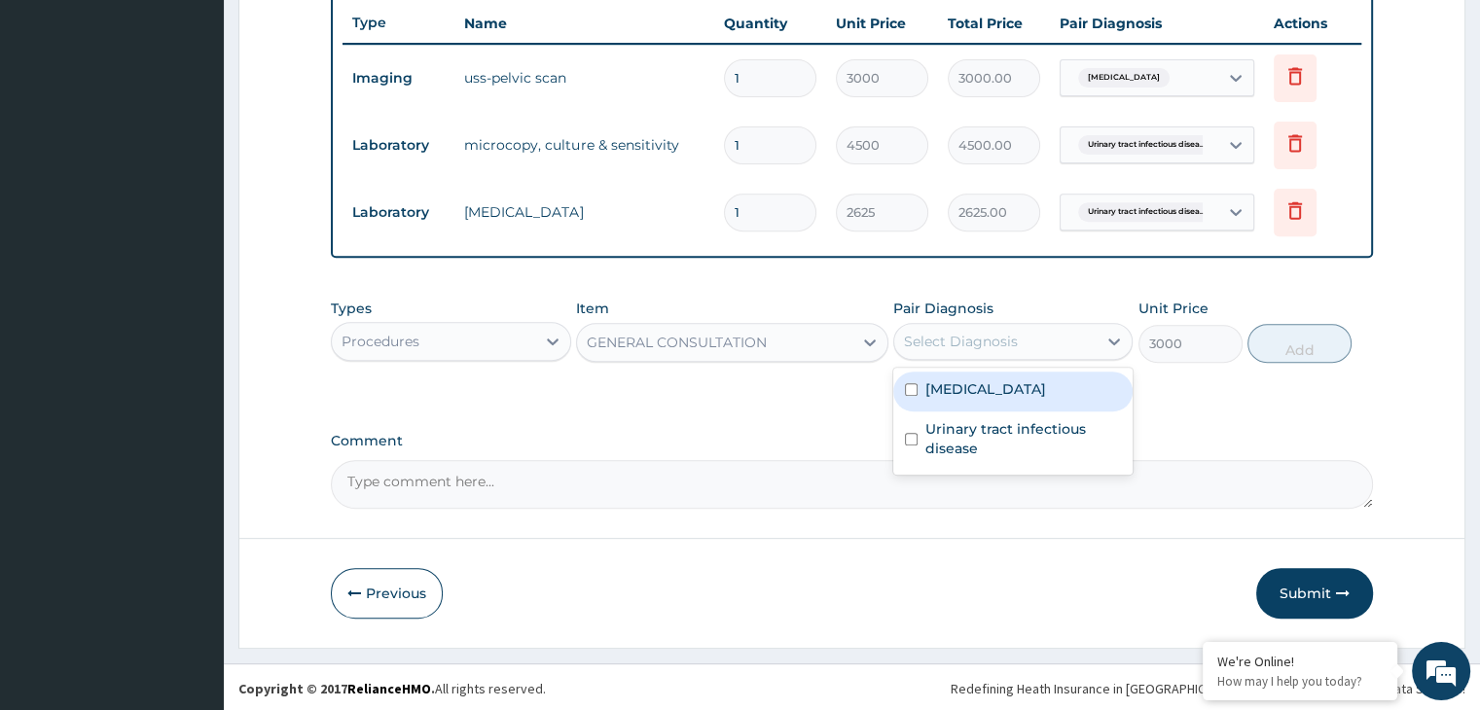
click at [969, 407] on div "[MEDICAL_DATA]" at bounding box center [1012, 392] width 239 height 40
checkbox input "true"
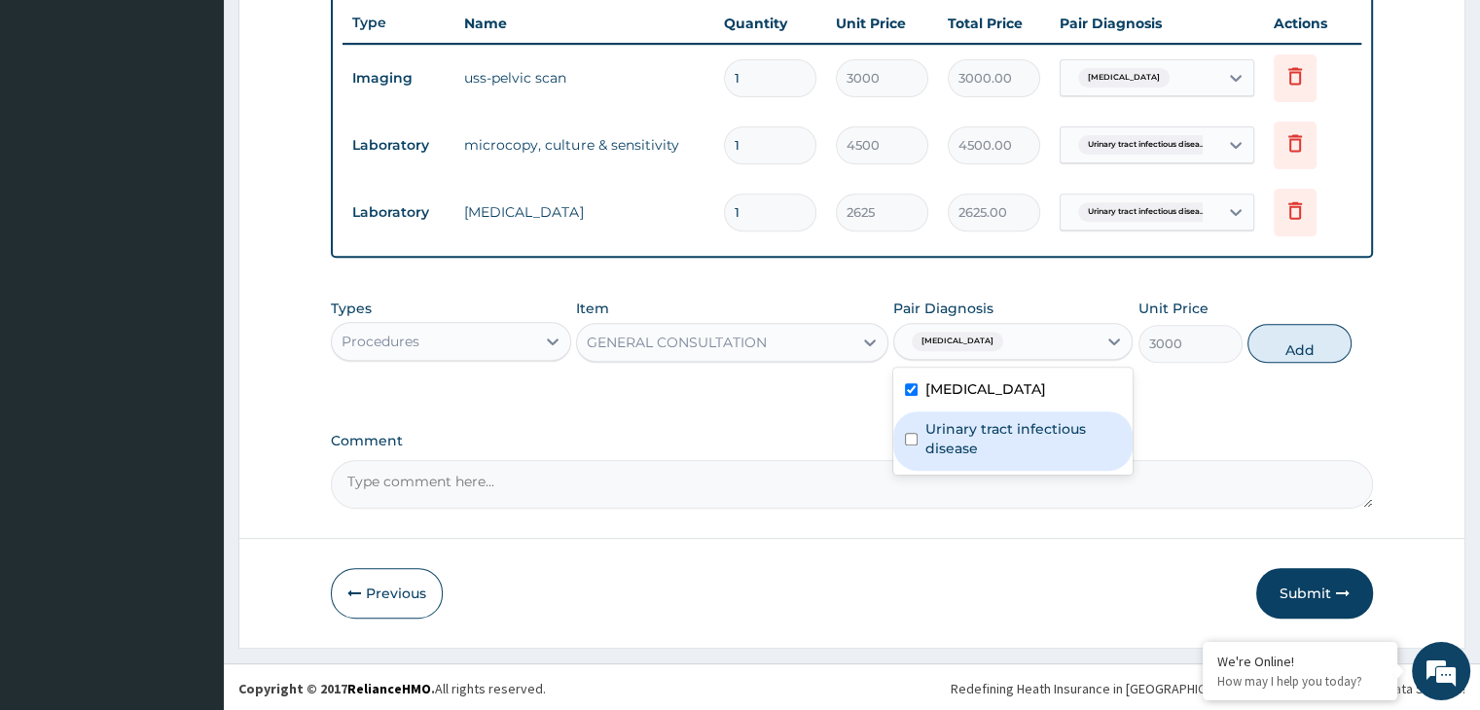
click at [968, 455] on div "Urinary tract infectious disease" at bounding box center [1012, 441] width 239 height 59
checkbox input "true"
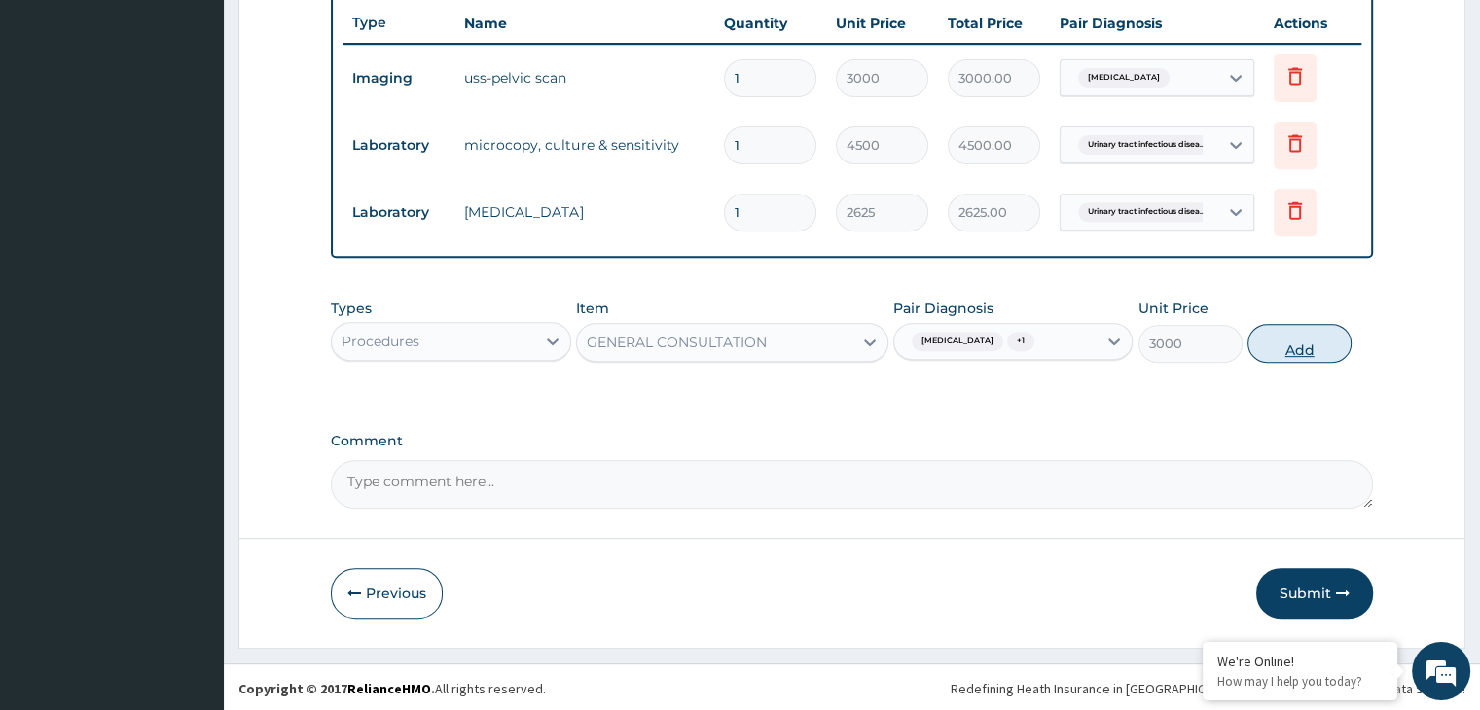
click at [1307, 349] on button "Add" at bounding box center [1300, 343] width 104 height 39
type input "0"
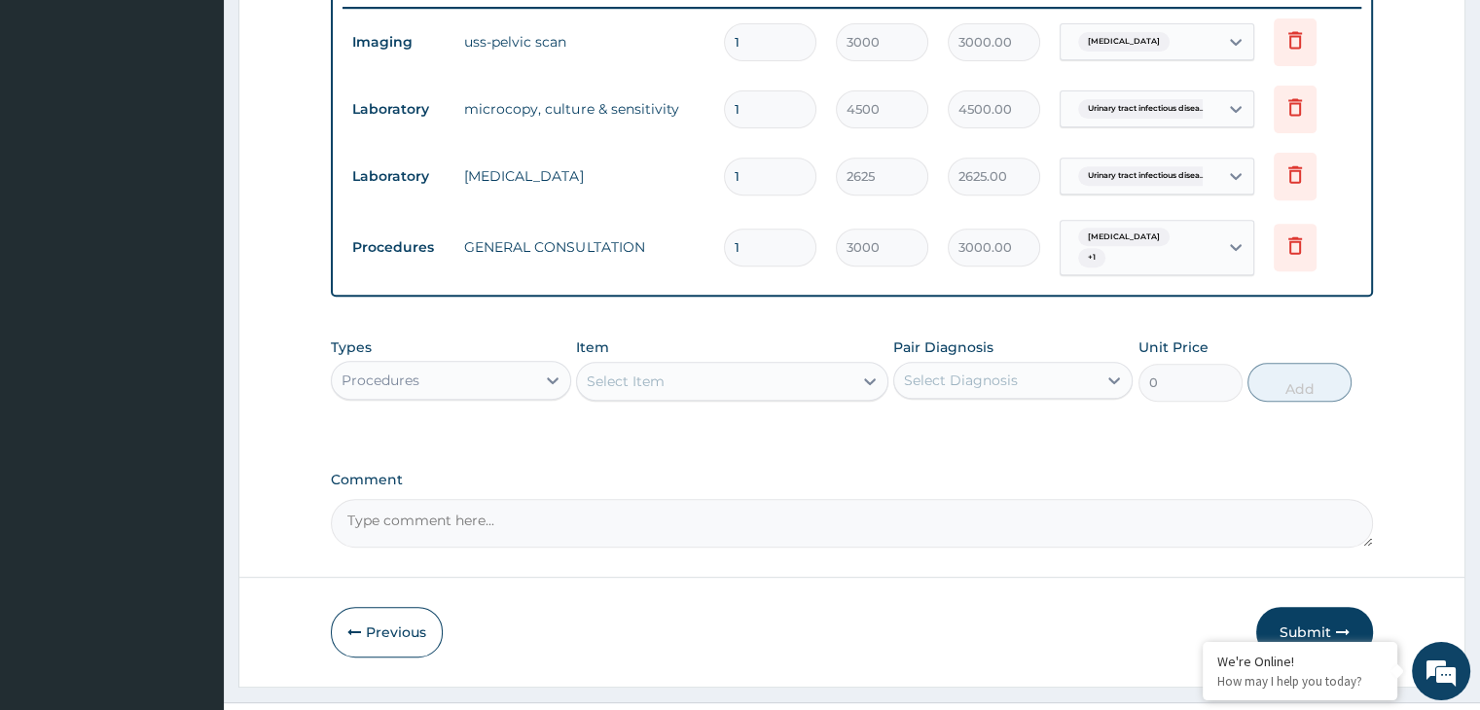
scroll to position [798, 0]
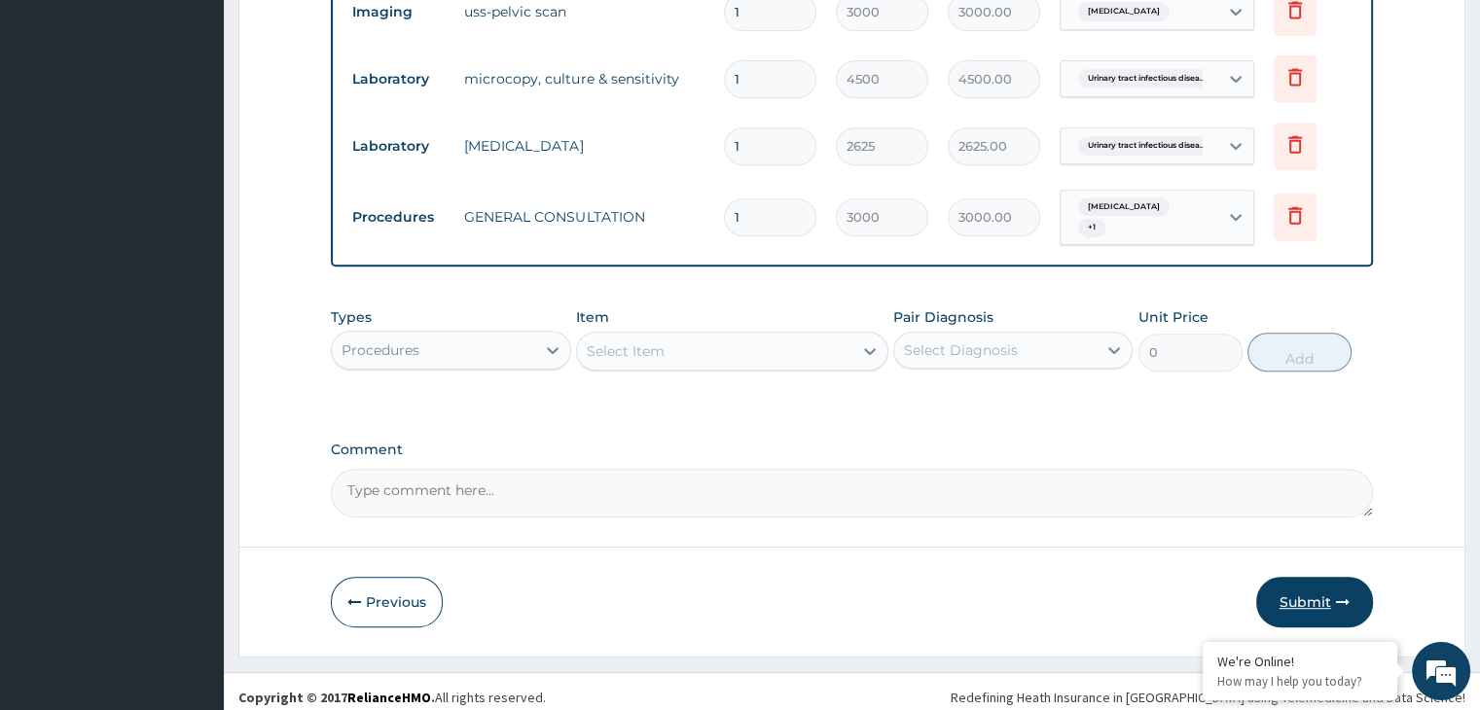
click at [1291, 589] on button "Submit" at bounding box center [1314, 602] width 117 height 51
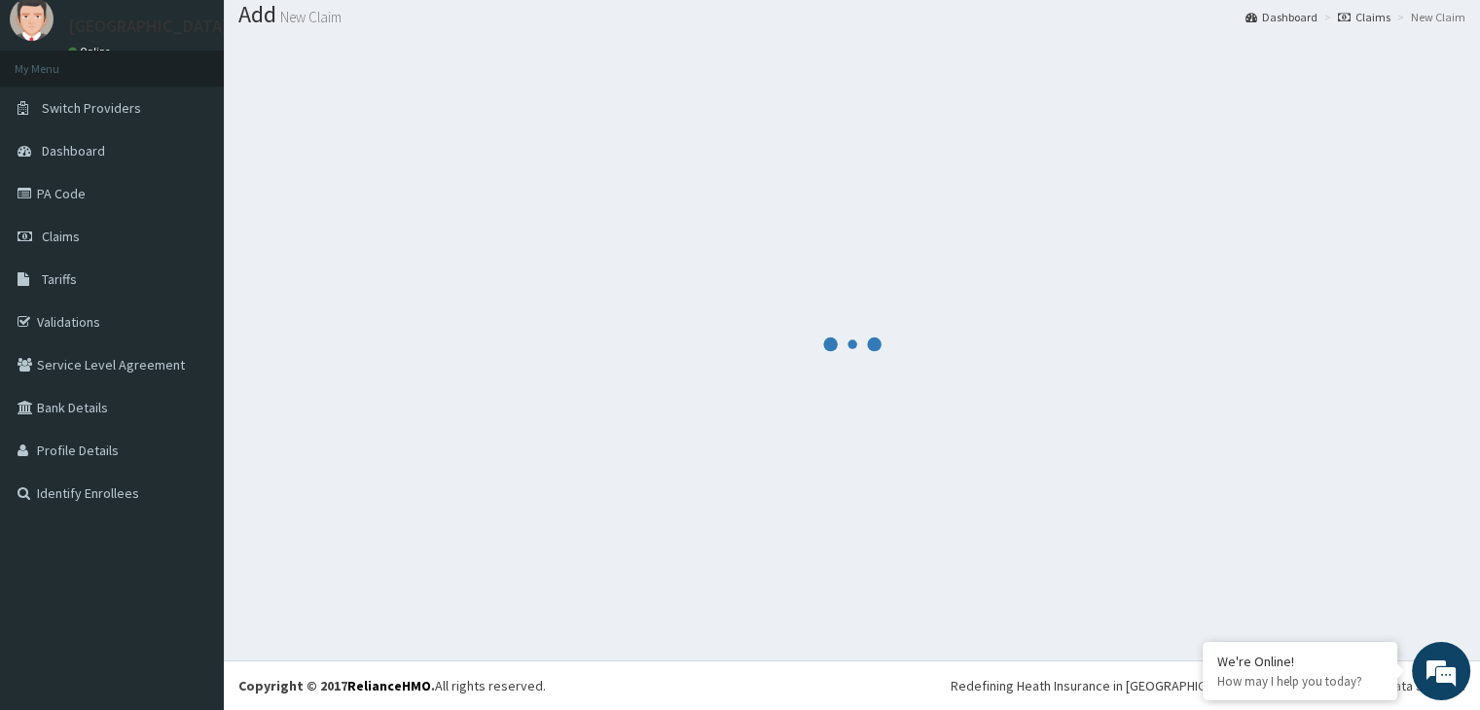
scroll to position [60, 0]
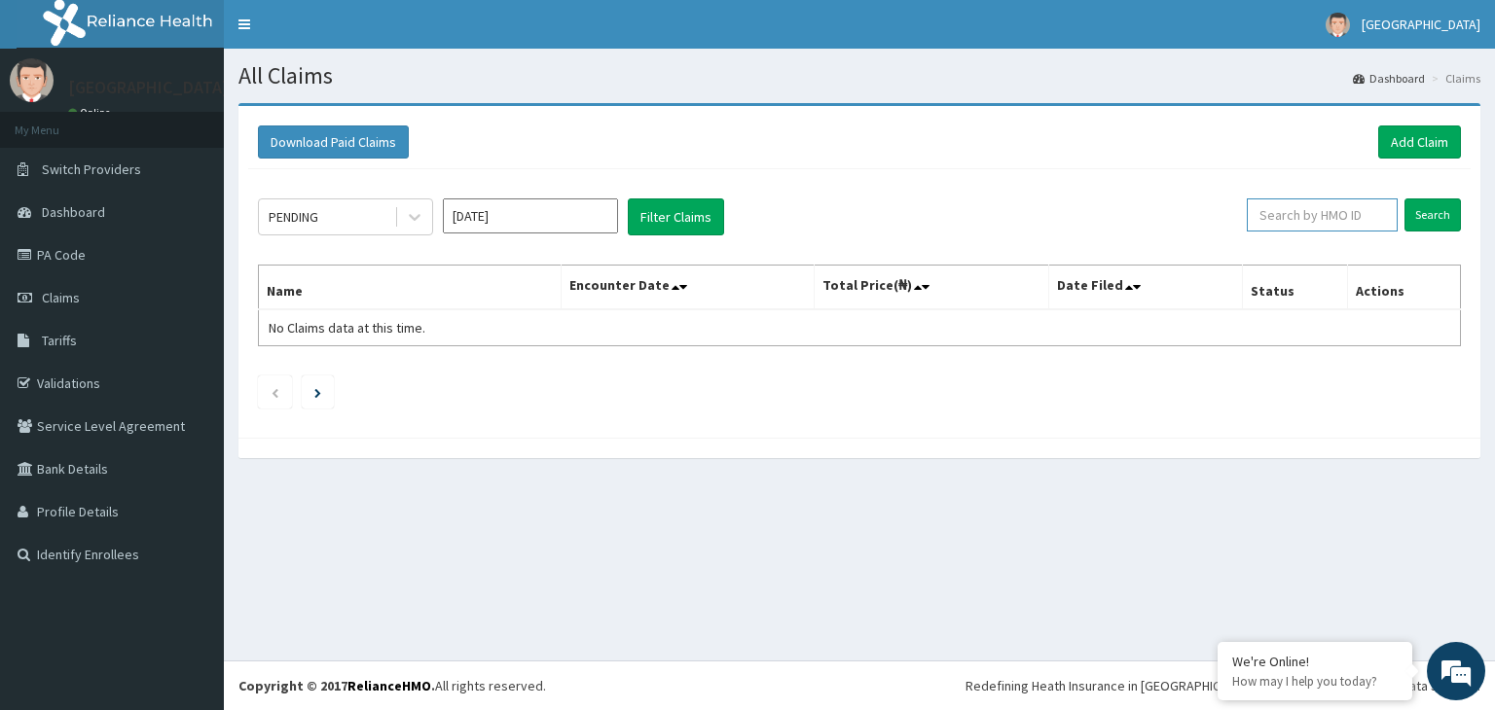
click at [1279, 230] on input "text" at bounding box center [1322, 215] width 151 height 33
paste input "COW/10070/A"
type input "COW/10070/A"
click at [1417, 211] on input "Search" at bounding box center [1432, 215] width 56 height 33
click at [1267, 201] on input "text" at bounding box center [1322, 215] width 151 height 33
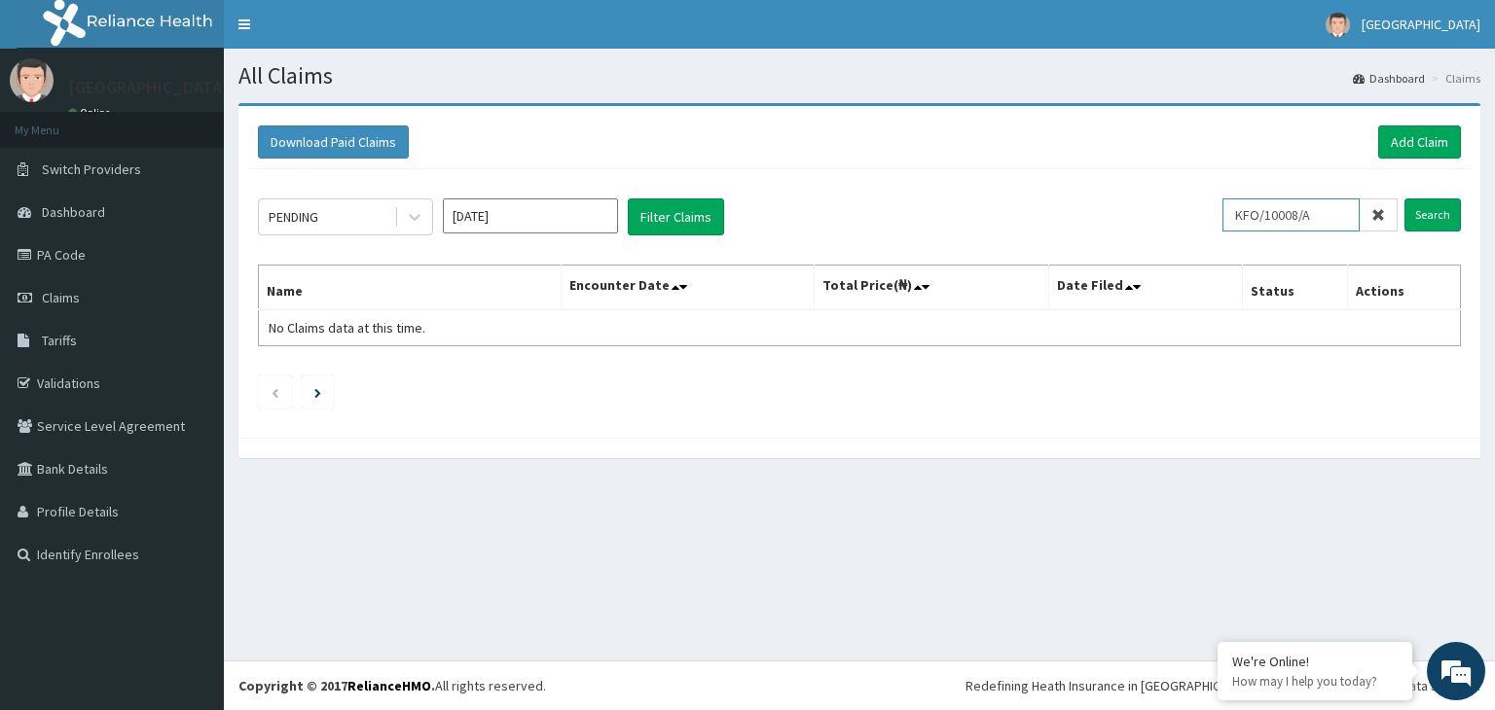
type input "KFO/10008/A"
click at [1404, 199] on input "Search" at bounding box center [1432, 215] width 56 height 33
click at [720, 464] on div "Download Paid Claims Add Claim × Note you can only download claims within a max…" at bounding box center [859, 290] width 1271 height 375
click at [1438, 207] on input "Search" at bounding box center [1432, 215] width 56 height 33
click at [1309, 220] on input "KFO/10008/A" at bounding box center [1290, 215] width 137 height 33
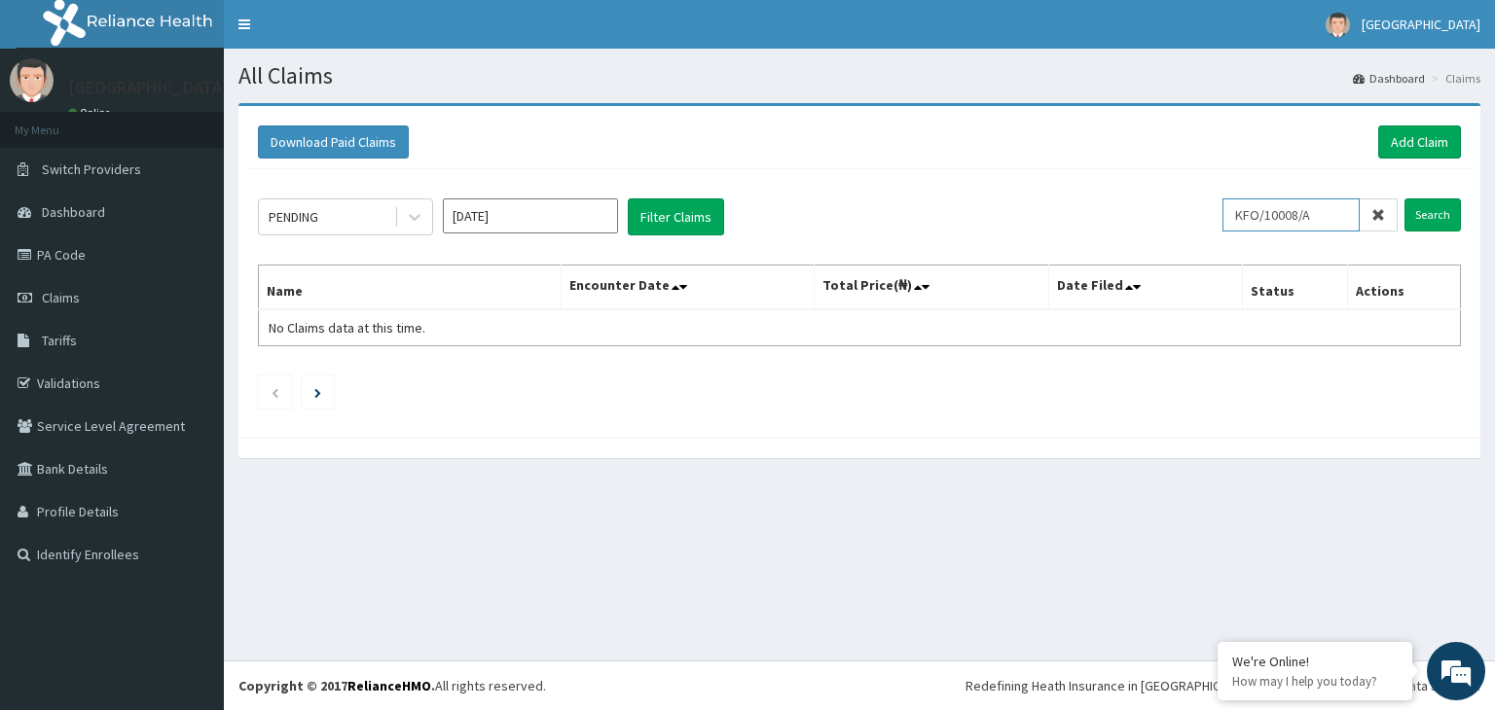
click at [1309, 220] on input "KFO/10008/A" at bounding box center [1290, 215] width 137 height 33
click at [1386, 134] on link "Add Claim" at bounding box center [1419, 142] width 83 height 33
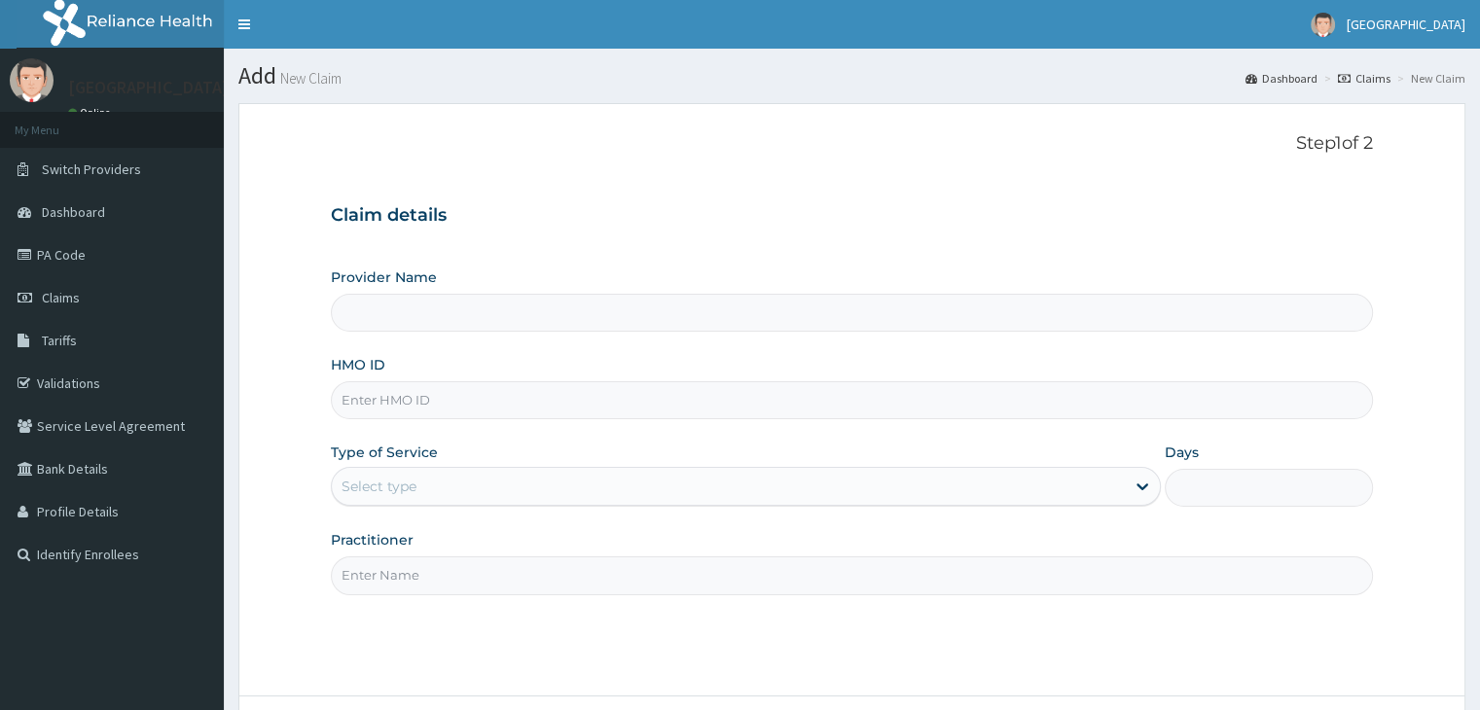
type input "KFO/10008/A"
type input "[GEOGRAPHIC_DATA]"
type input "KFO/10008/A"
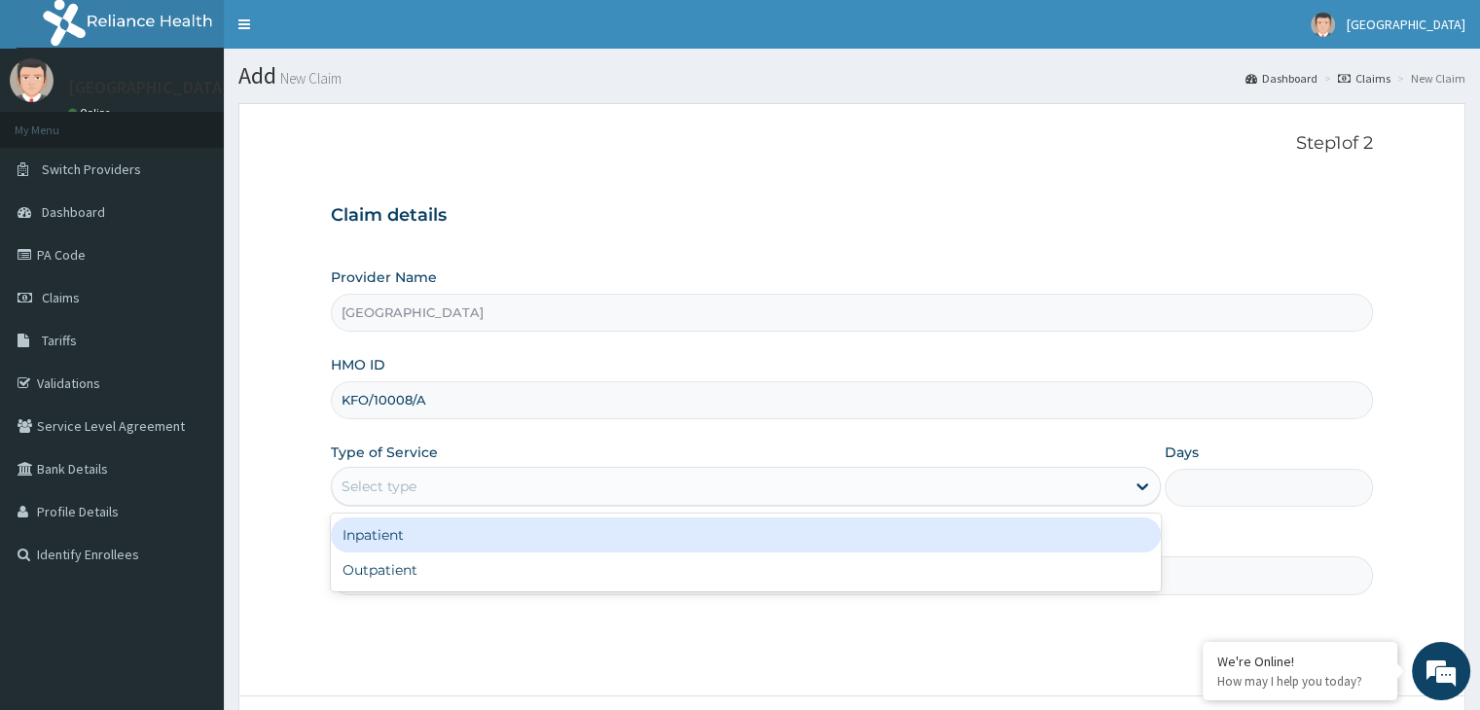
click at [375, 501] on div "Select type" at bounding box center [746, 486] width 830 height 39
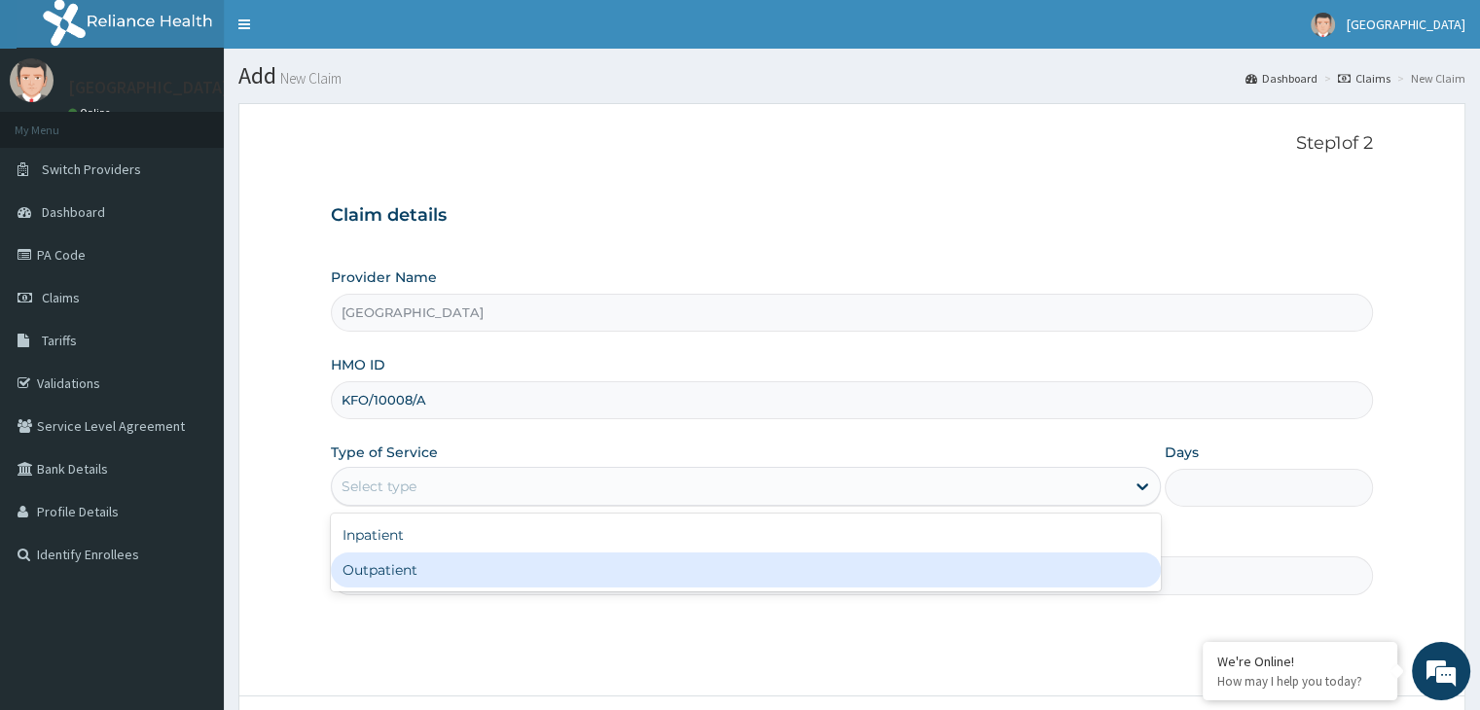
click at [370, 574] on div "Outpatient" at bounding box center [746, 570] width 830 height 35
type input "1"
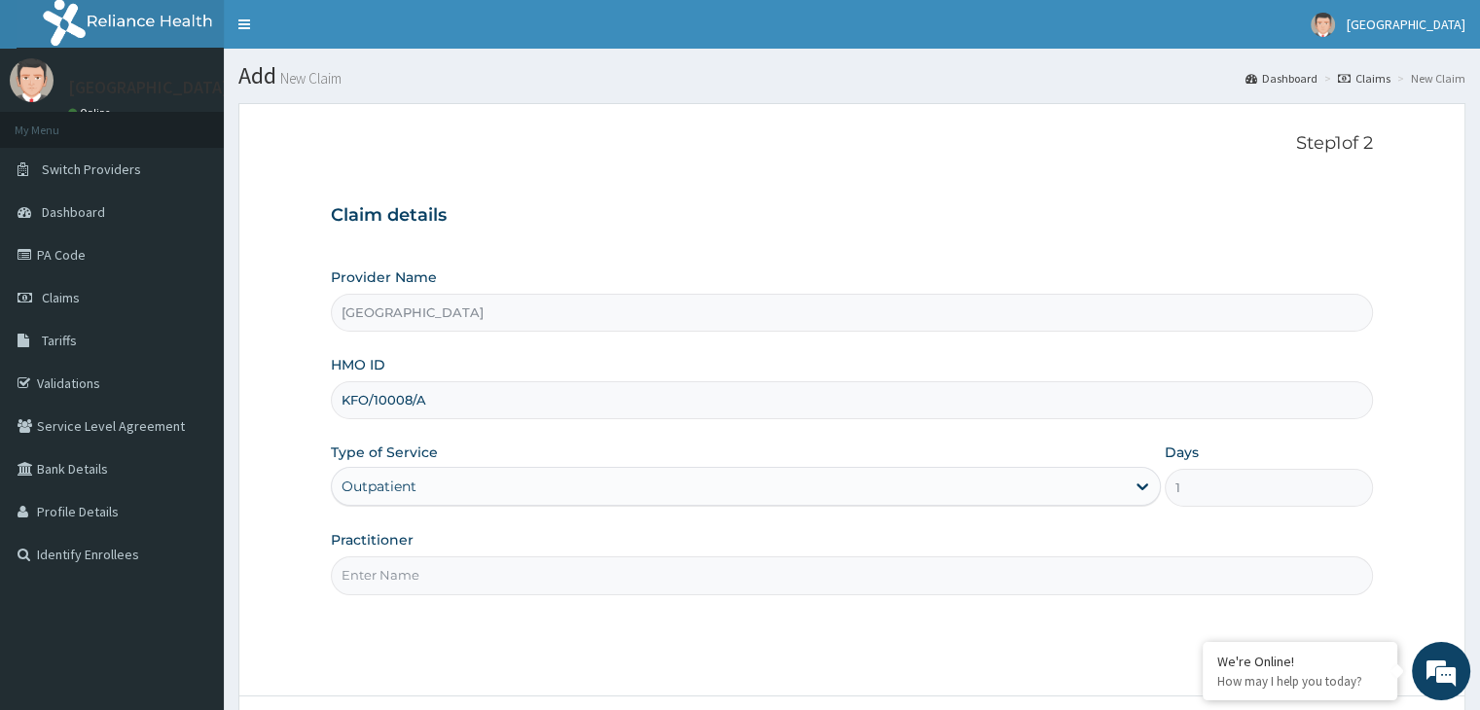
click at [375, 575] on input "Practitioner" at bounding box center [851, 576] width 1041 height 38
type input "DR BRENDA"
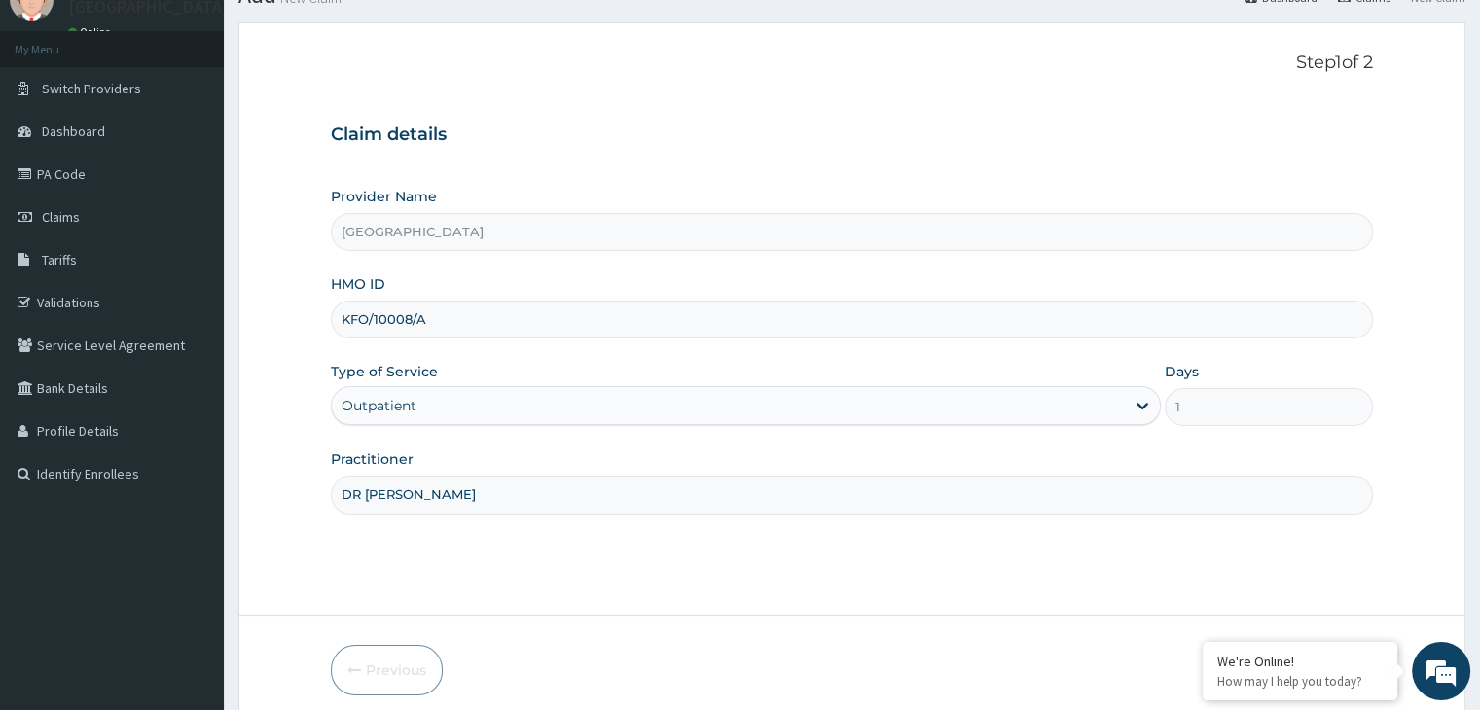
scroll to position [160, 0]
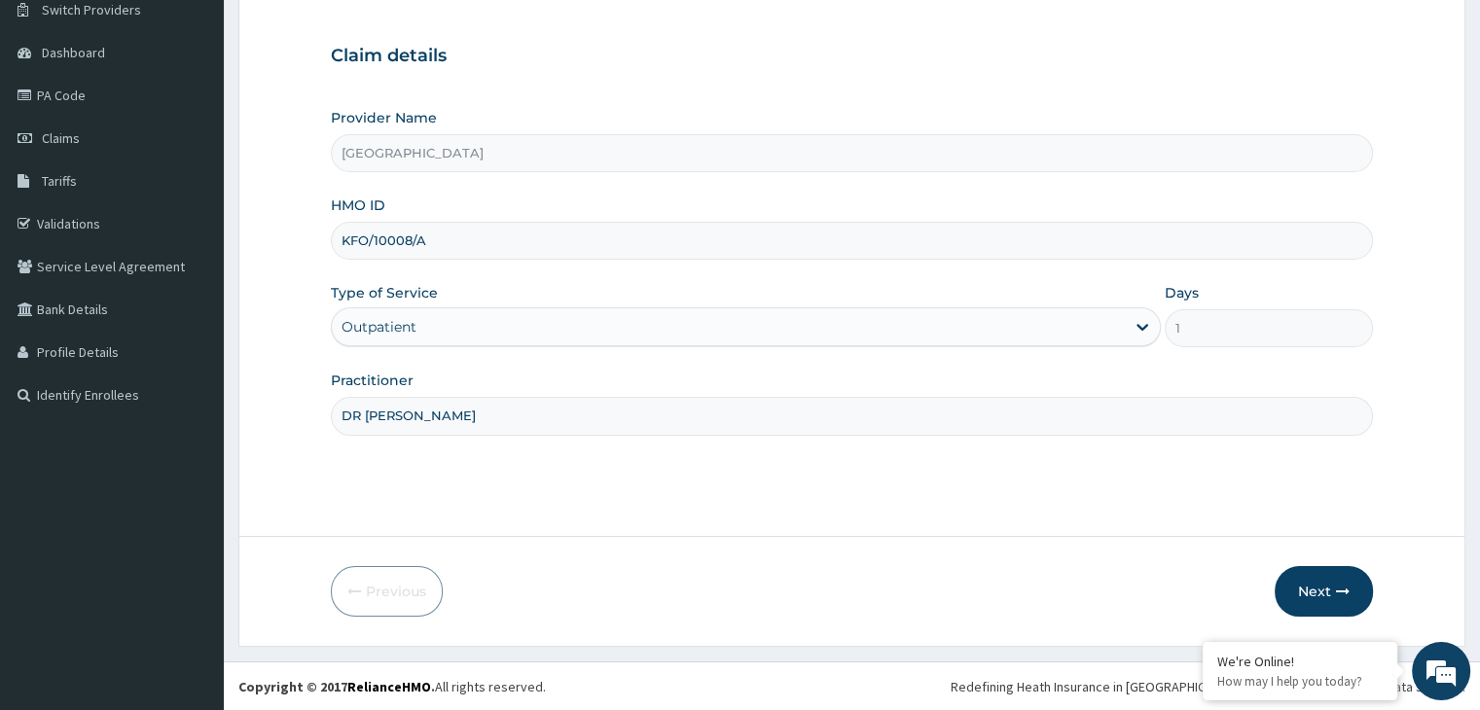
click at [1381, 584] on form "Step 1 of 2 Claim details Provider Name Finnih Medical Centre HMO ID KFO/10008/…" at bounding box center [851, 296] width 1227 height 704
click at [1358, 585] on button "Next" at bounding box center [1324, 591] width 98 height 51
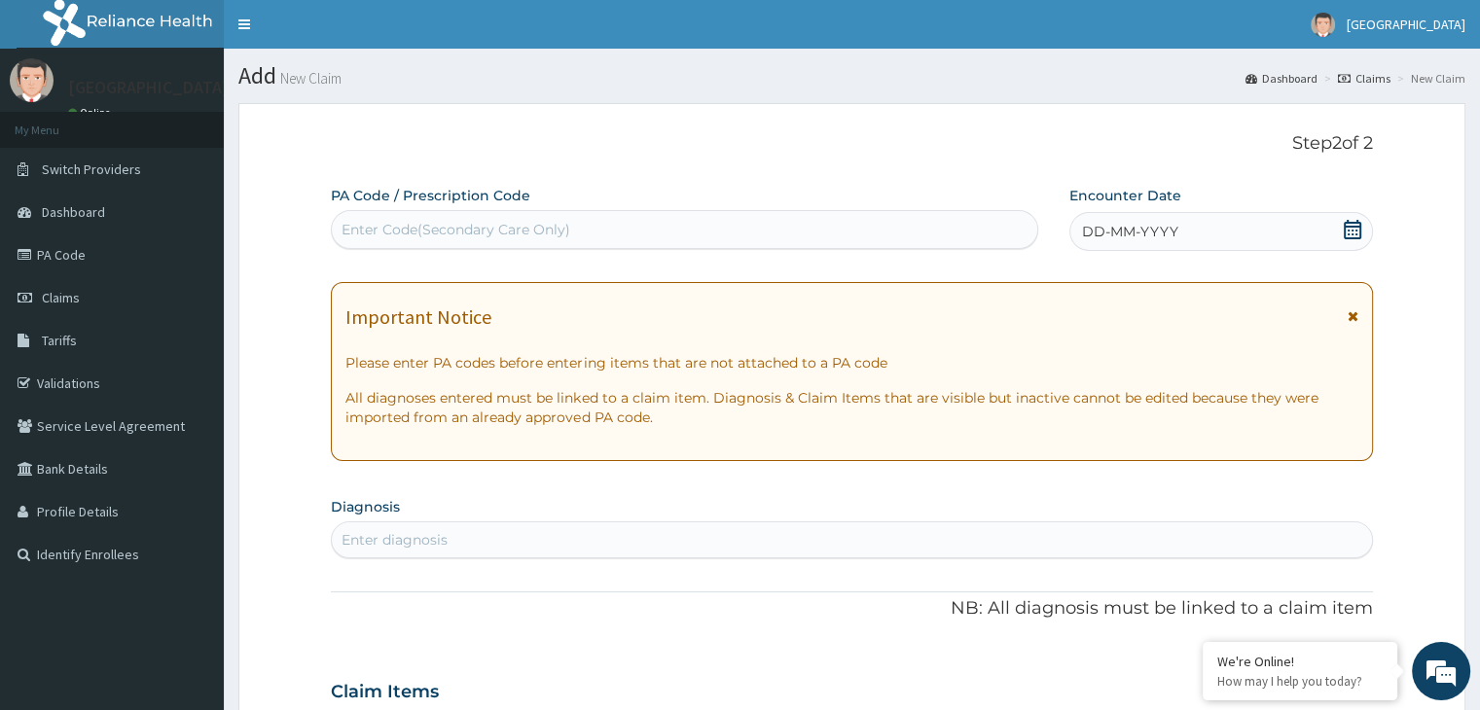
scroll to position [0, 0]
click at [1176, 214] on div "DD-MM-YYYY" at bounding box center [1221, 231] width 303 height 39
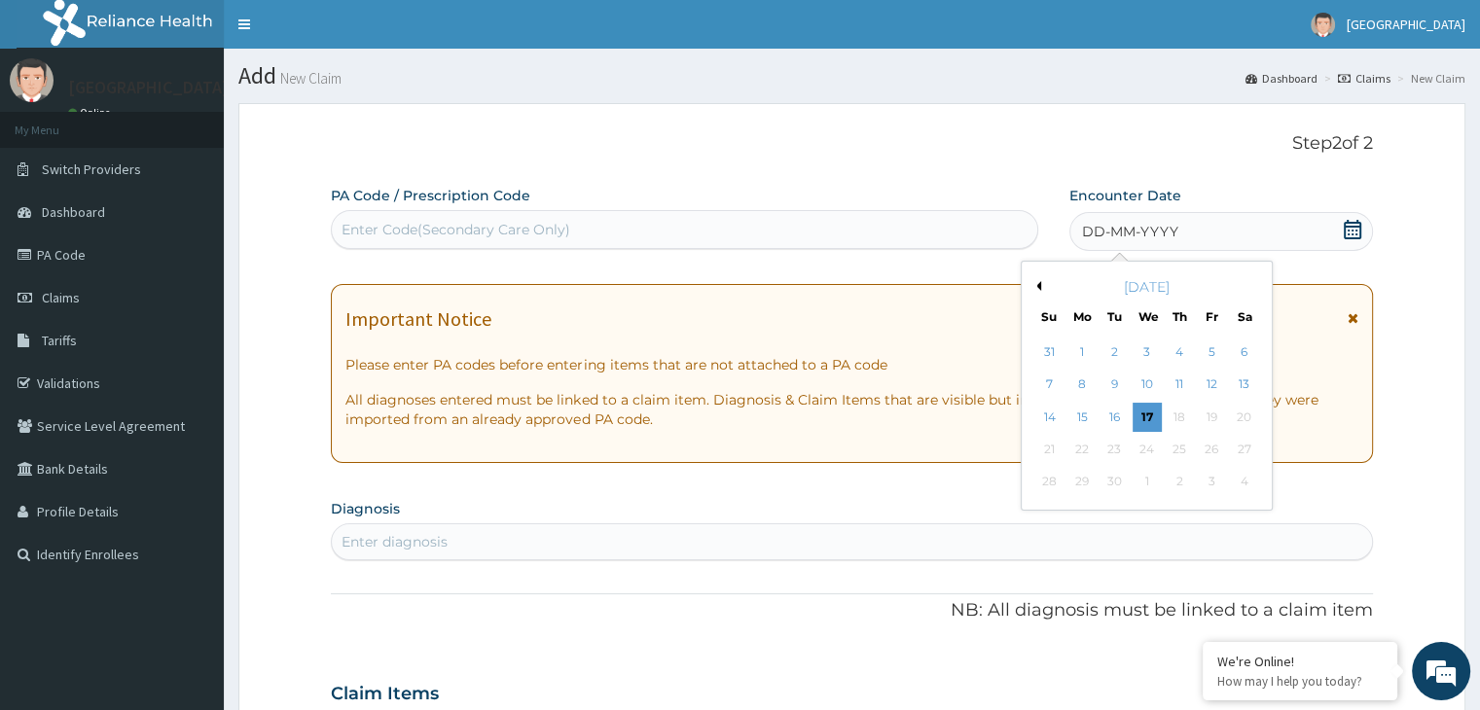
click at [1040, 284] on div "[DATE]" at bounding box center [1147, 286] width 235 height 19
click at [1036, 288] on button "Previous Month" at bounding box center [1037, 286] width 10 height 10
click at [1184, 490] on div "28" at bounding box center [1179, 482] width 29 height 29
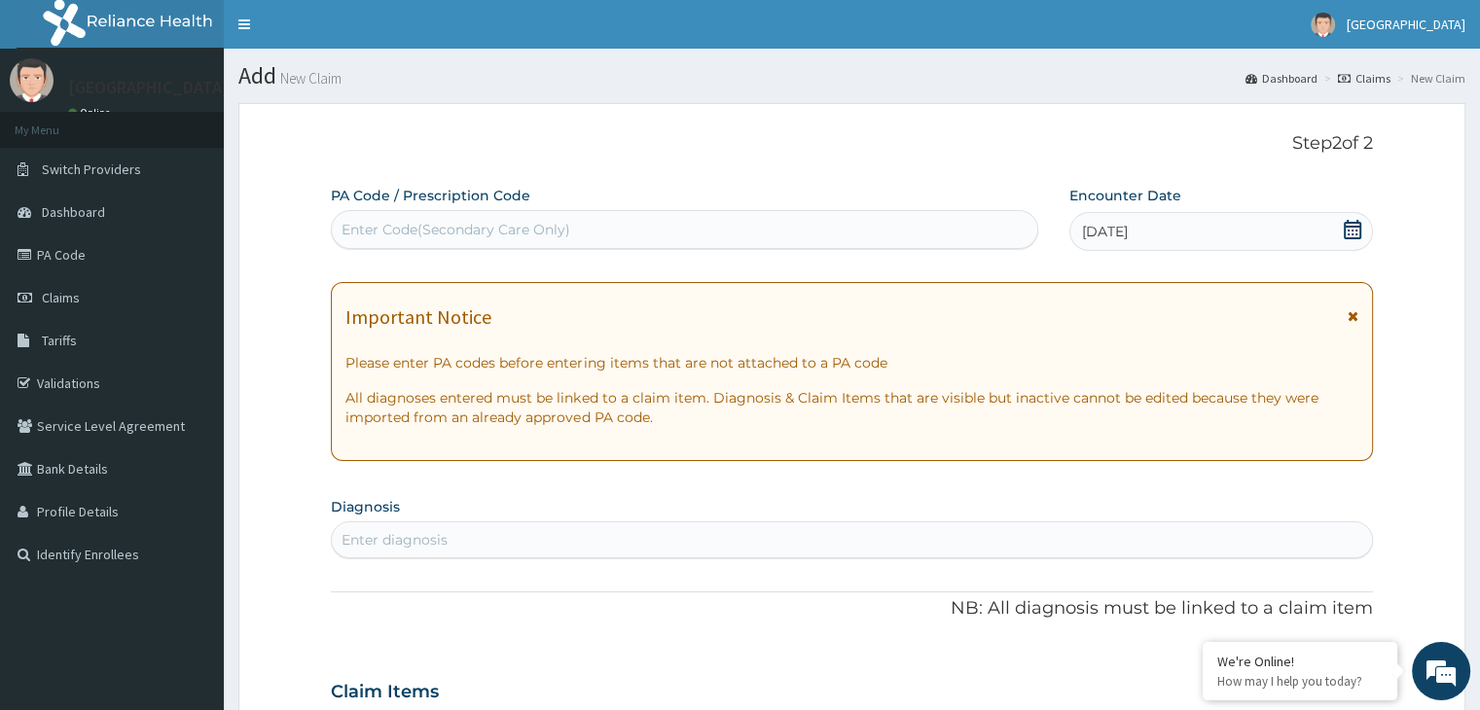
click at [502, 532] on div "Enter diagnosis" at bounding box center [851, 540] width 1039 height 31
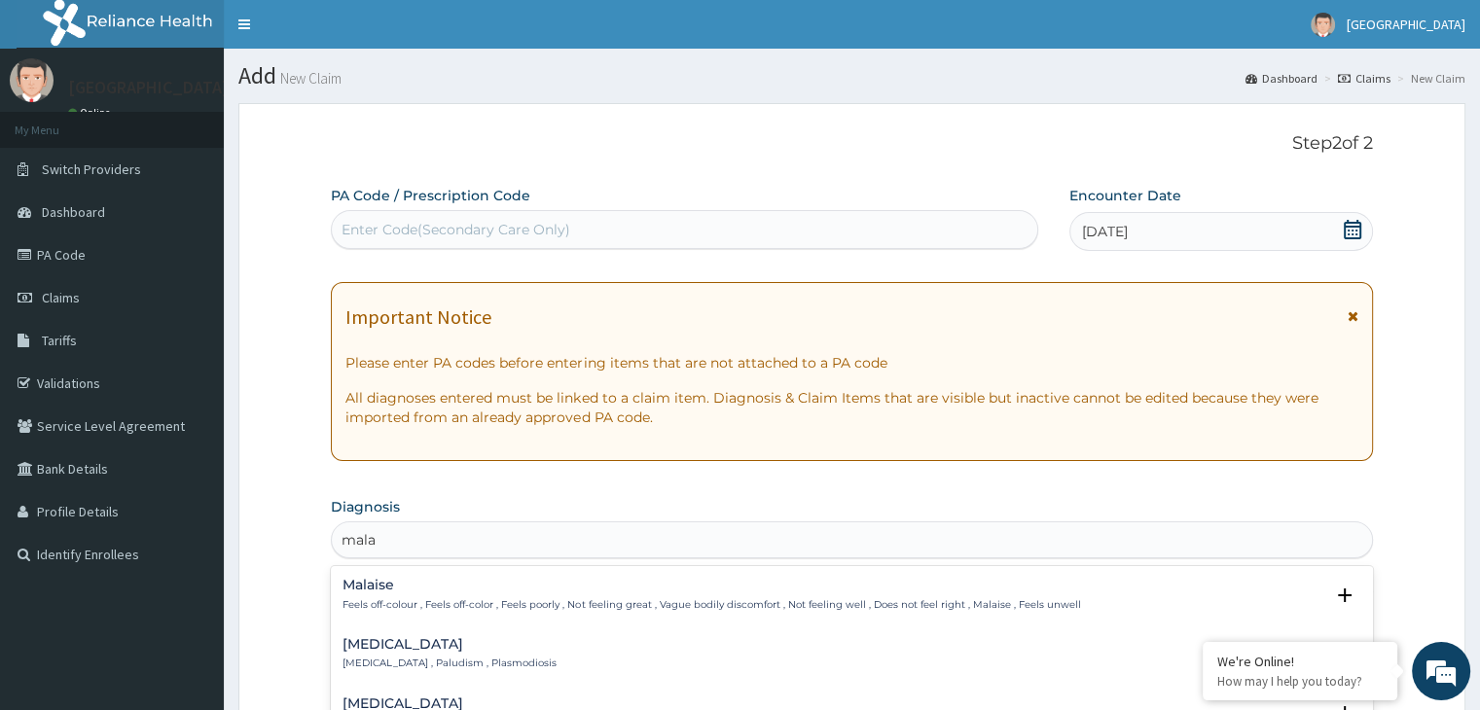
type input "malar"
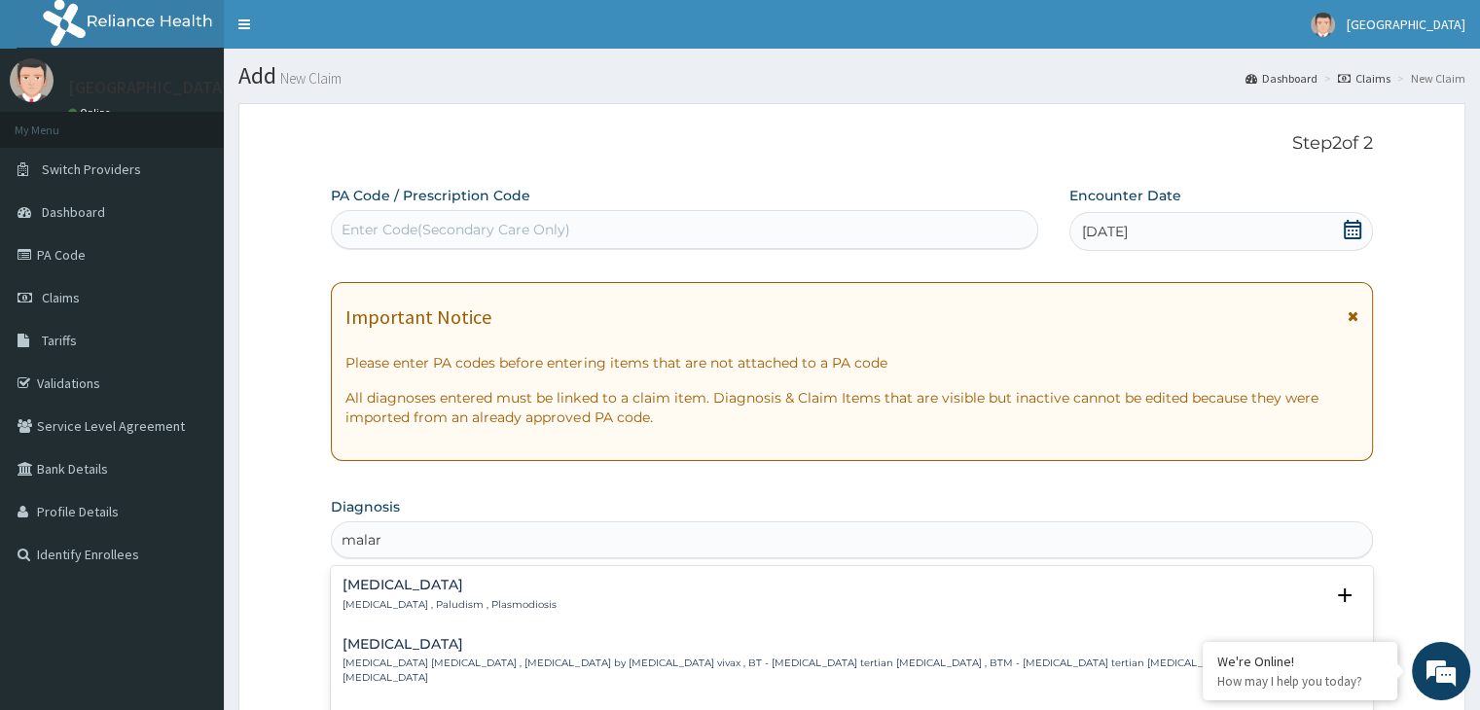
click at [447, 595] on div "Malaria Malaria , Paludism , Plasmodiosis" at bounding box center [450, 595] width 214 height 34
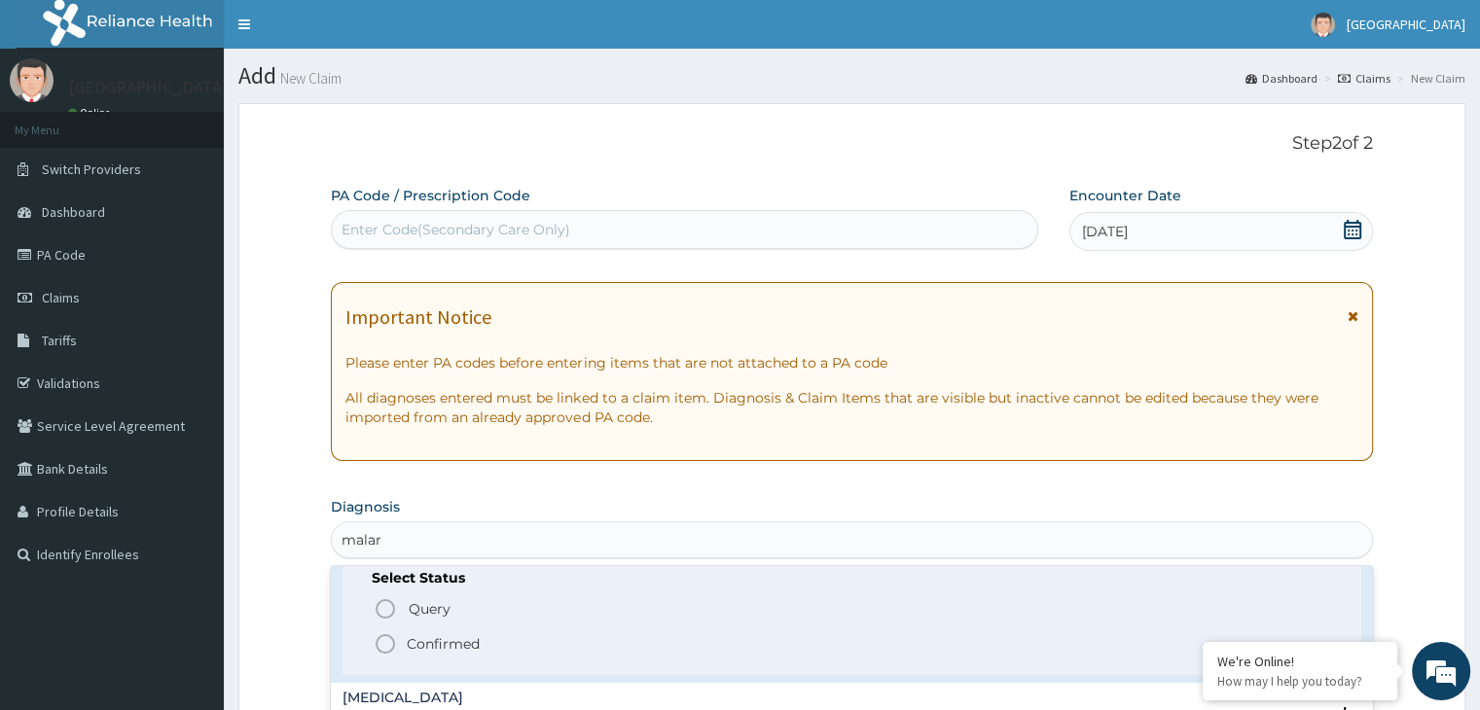
scroll to position [97, 0]
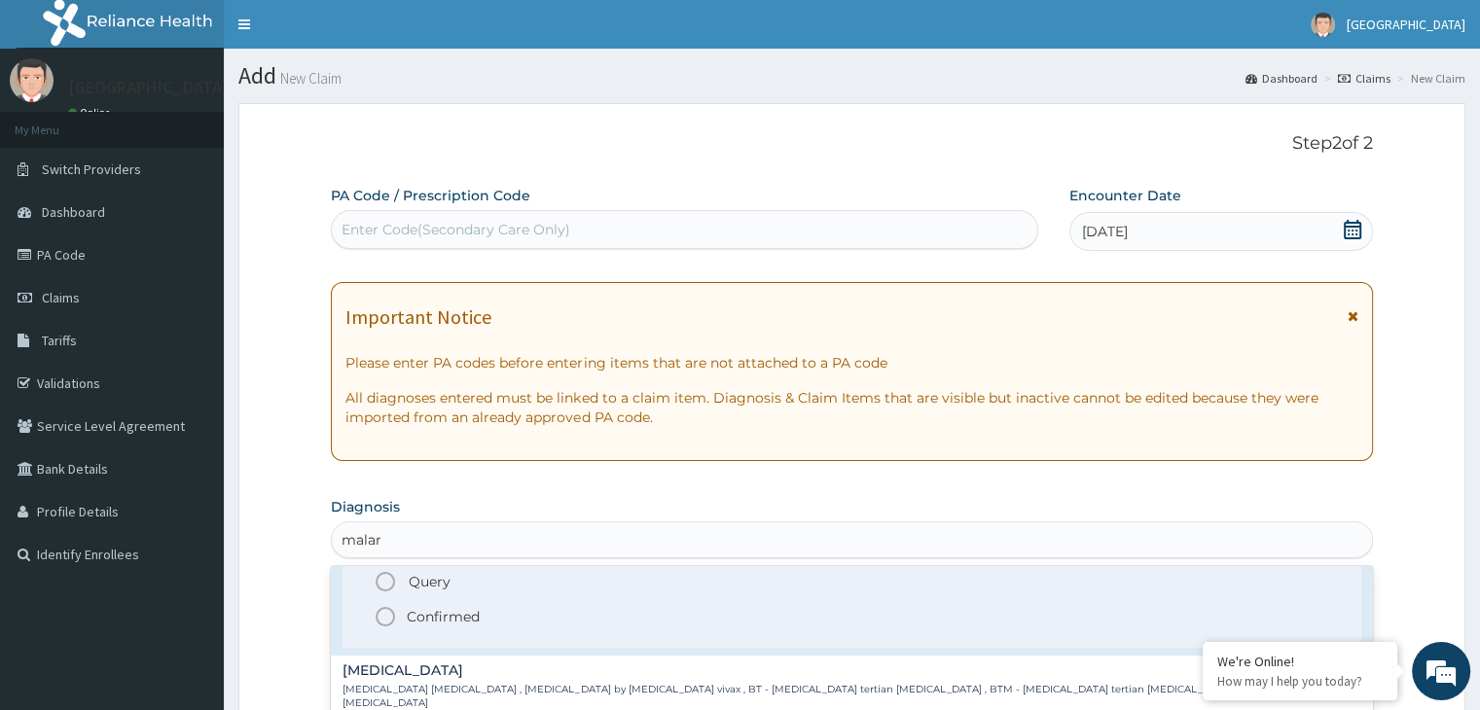
click at [385, 615] on icon "status option filled" at bounding box center [385, 616] width 23 height 23
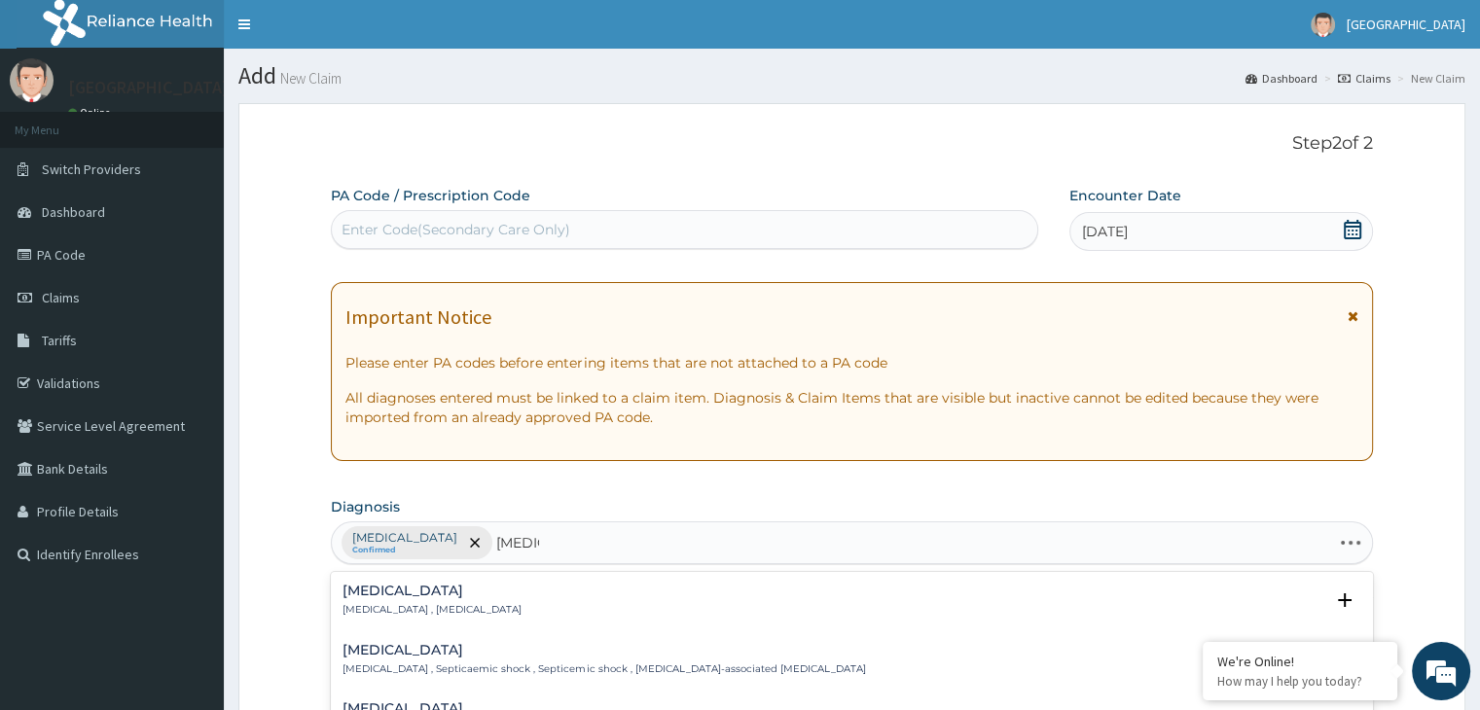
type input "sepsis,"
click at [371, 616] on div "Sepsis Systemic infection , Sepsis Select Status Query Query covers suspected (…" at bounding box center [852, 606] width 1018 height 44
click at [378, 599] on div "Sepsis Systemic infection , Sepsis" at bounding box center [432, 601] width 179 height 34
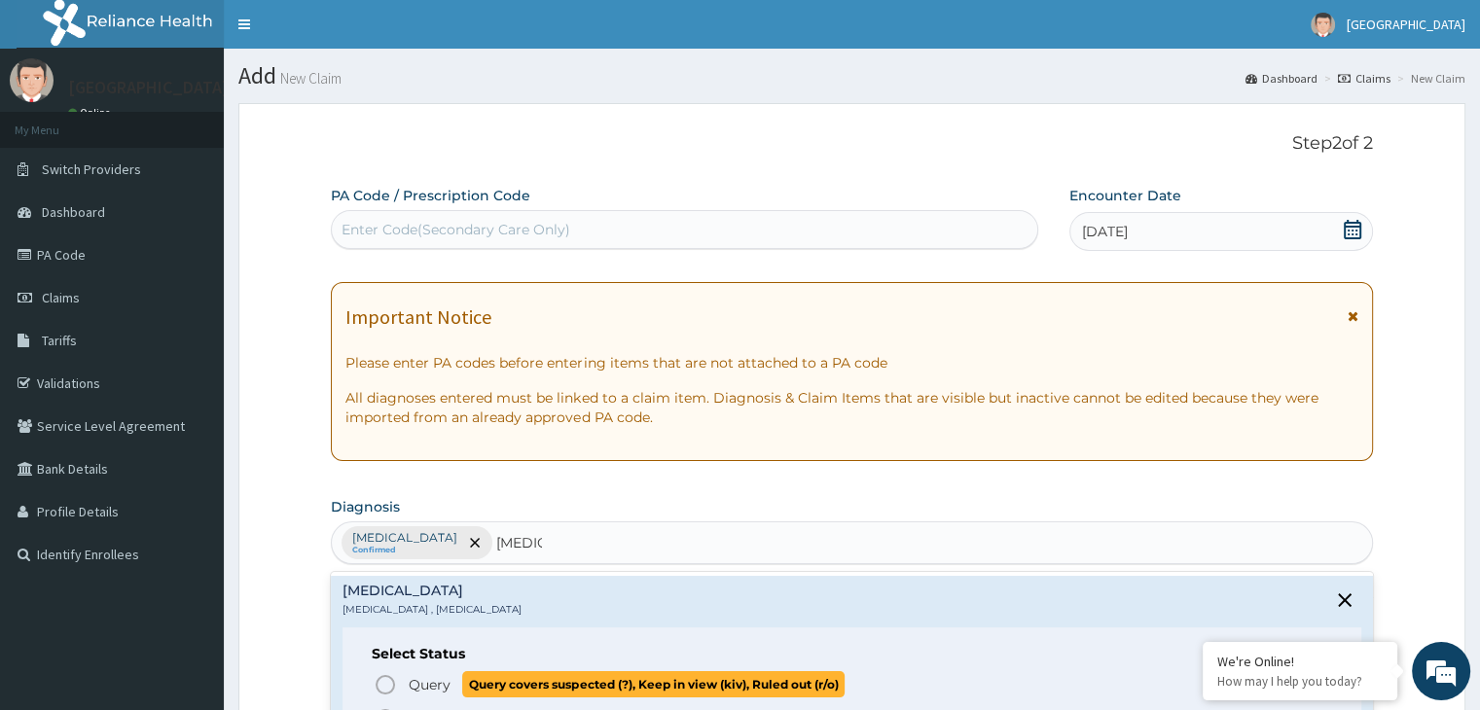
click at [383, 684] on icon "status option query" at bounding box center [385, 684] width 23 height 23
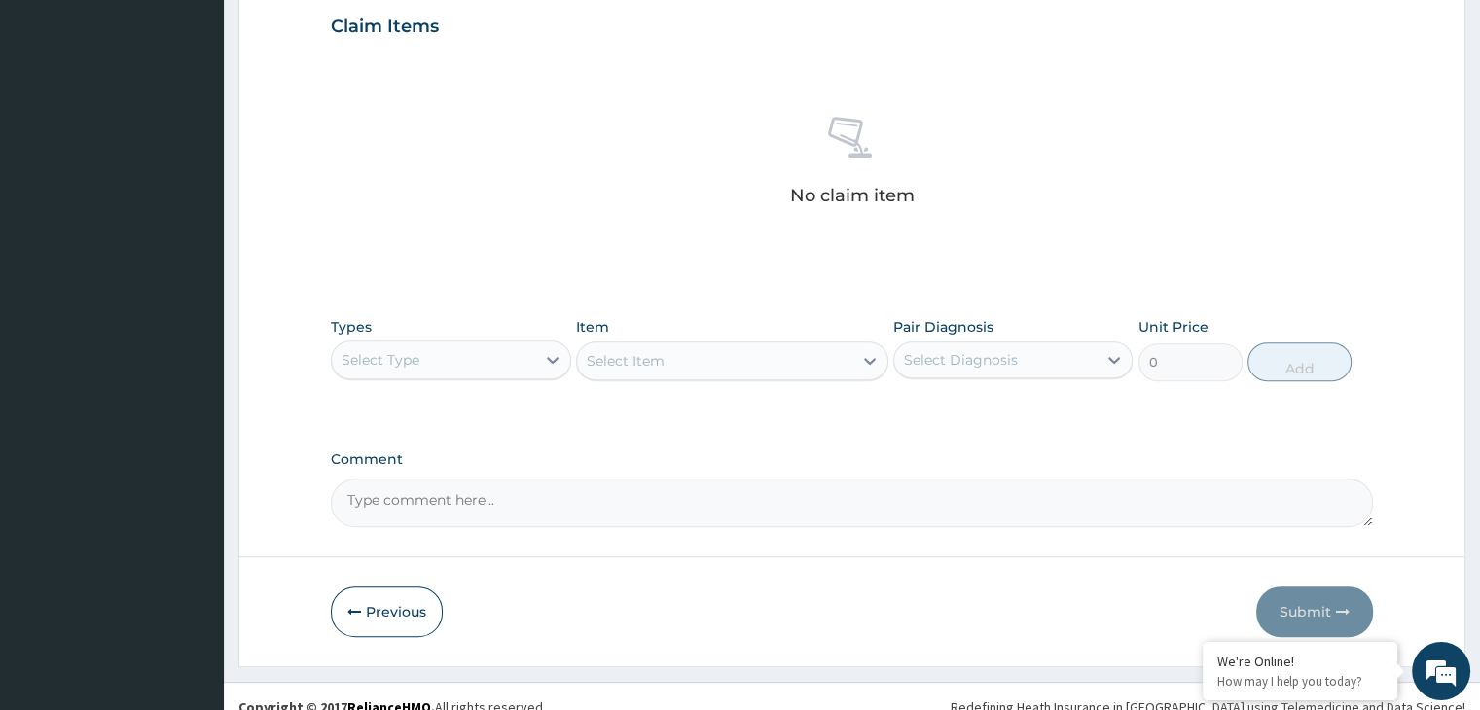
scroll to position [681, 0]
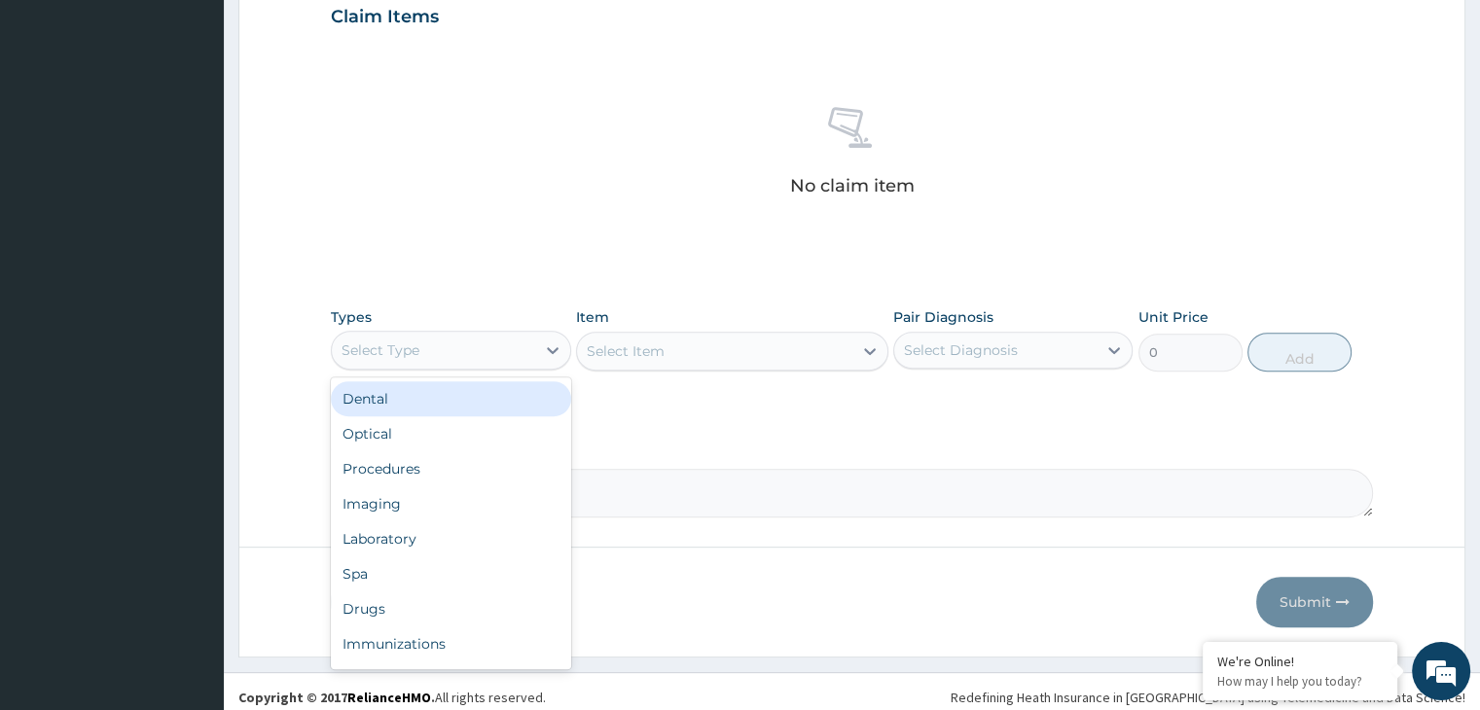
click at [494, 354] on div "Select Type" at bounding box center [433, 350] width 202 height 31
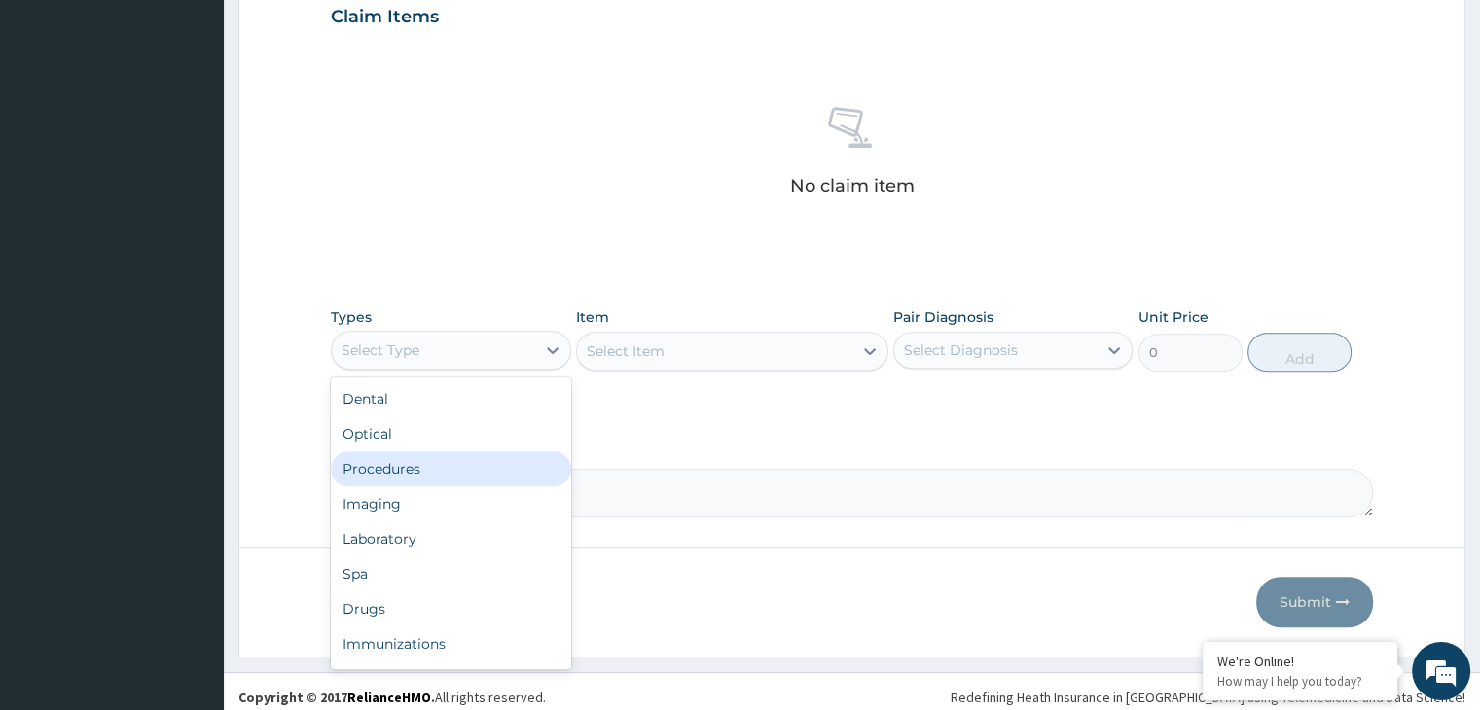
click at [424, 464] on div "Procedures" at bounding box center [450, 469] width 239 height 35
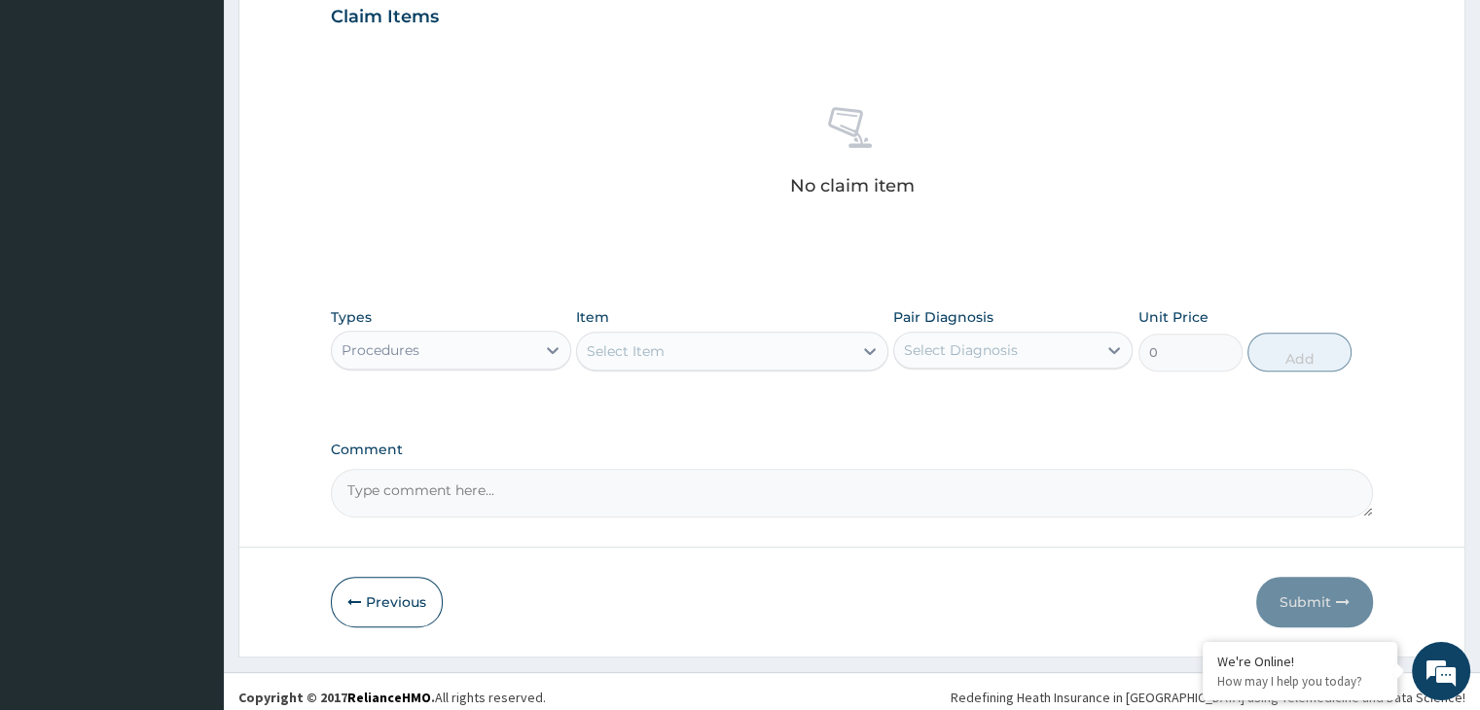
click at [625, 356] on div "Select Item" at bounding box center [626, 351] width 78 height 19
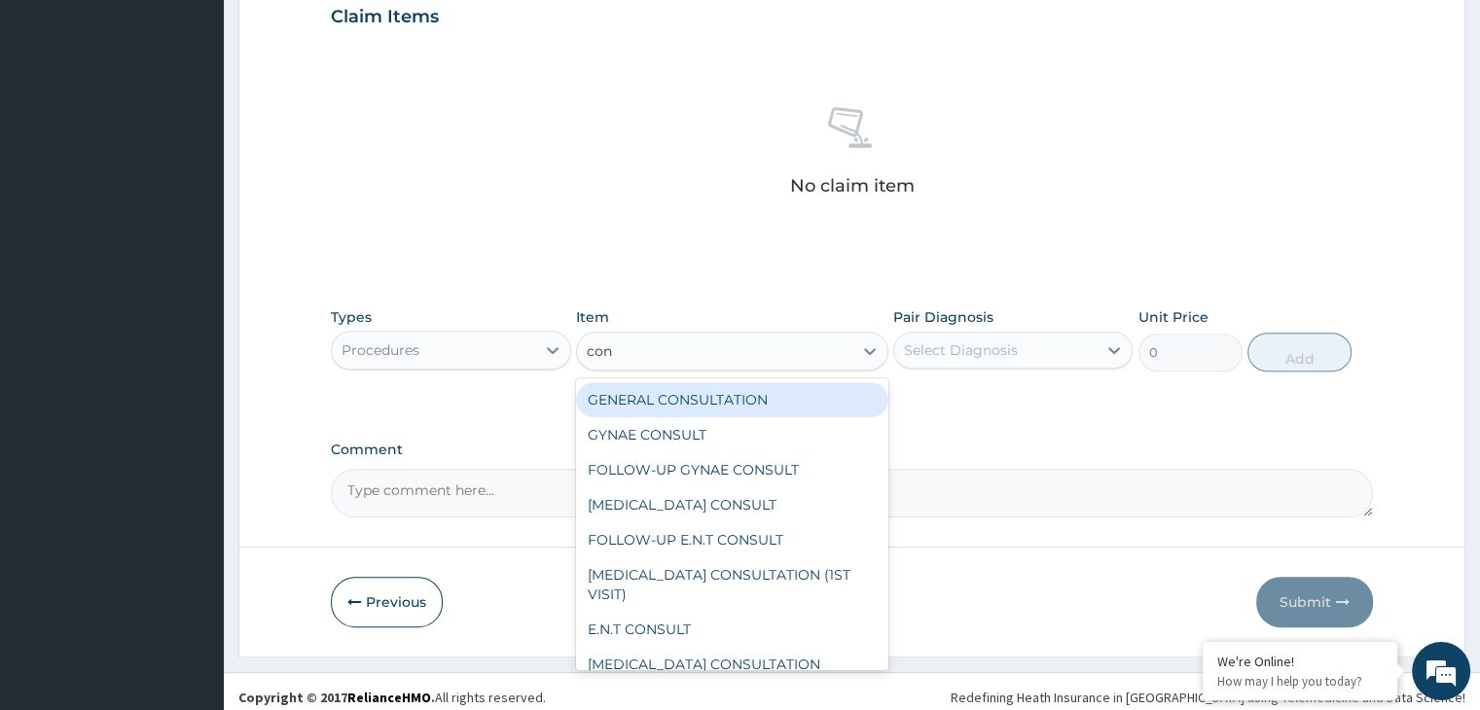
type input "cons"
type input "3000"
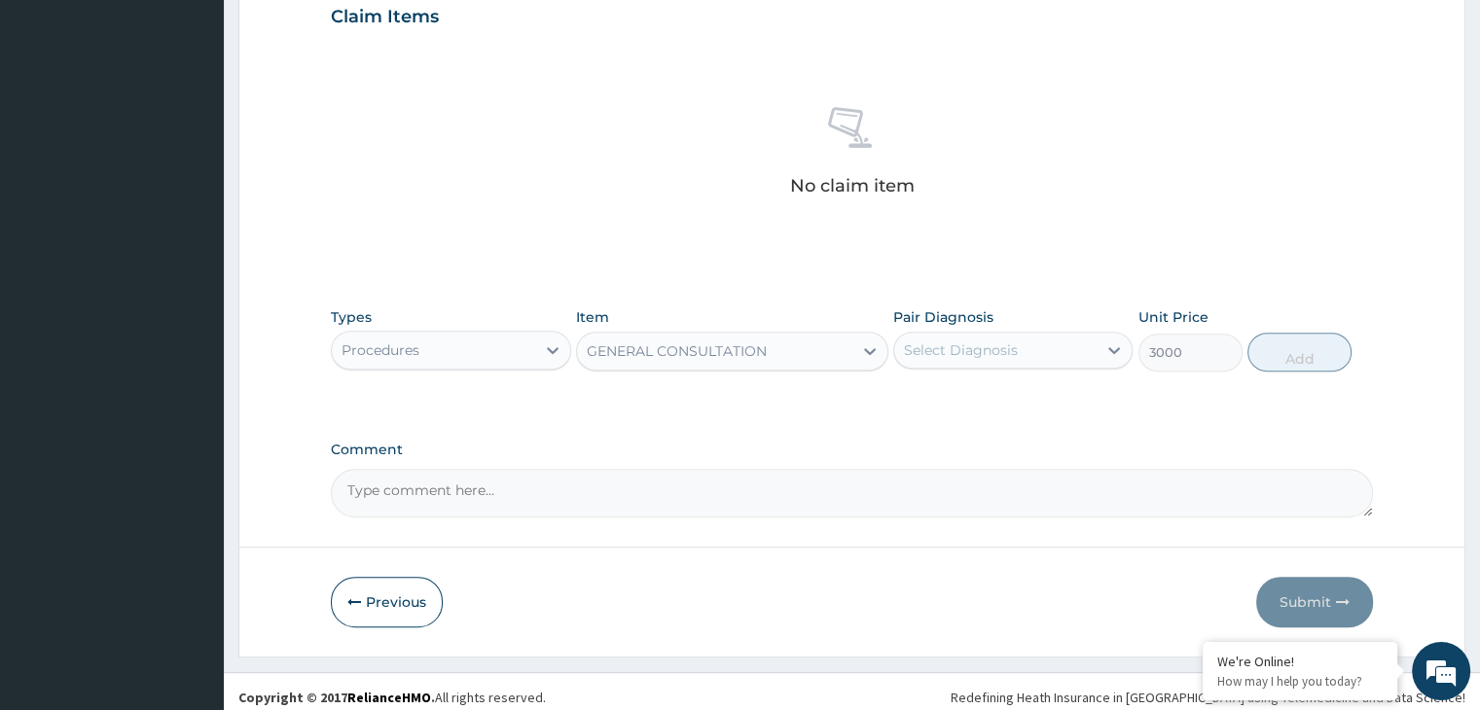
click at [1059, 356] on div "Select Diagnosis" at bounding box center [995, 350] width 202 height 31
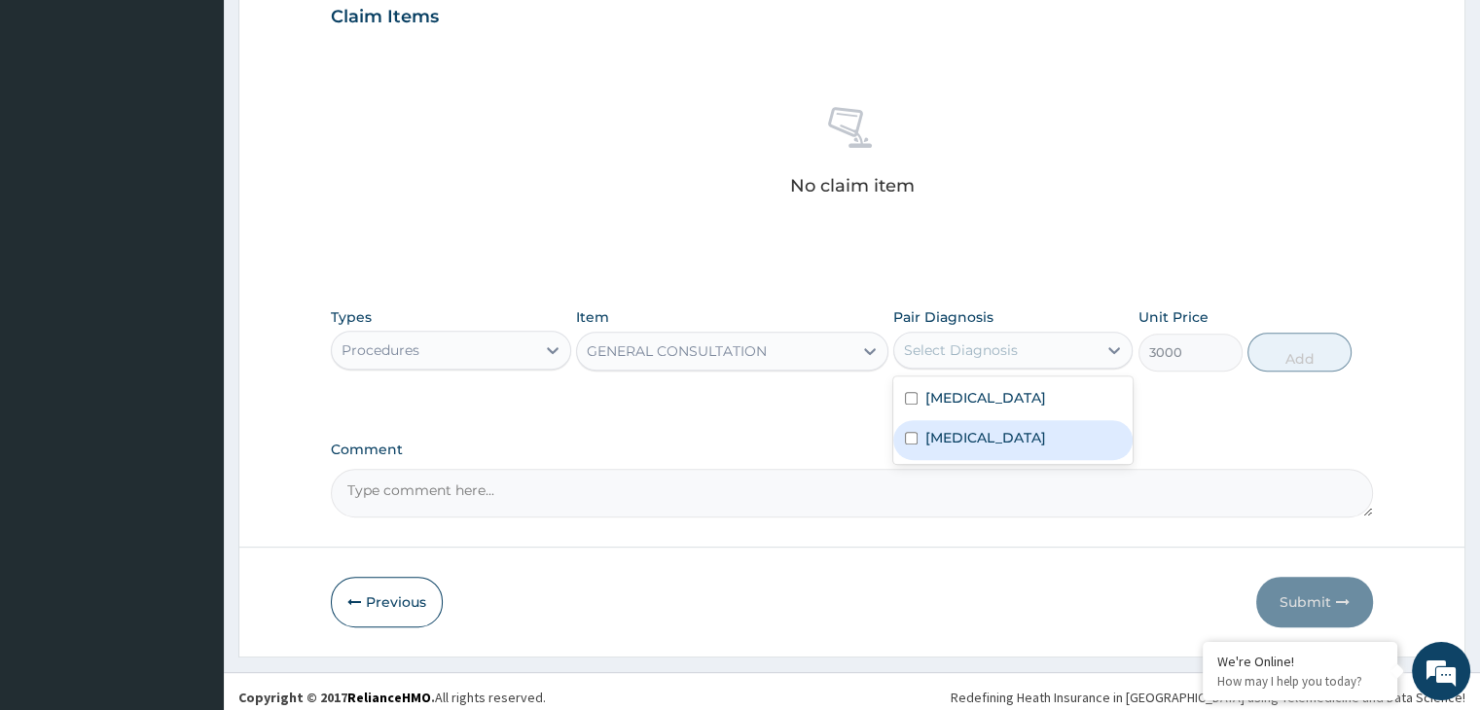
click at [982, 425] on div "[MEDICAL_DATA]" at bounding box center [1012, 440] width 239 height 40
checkbox input "true"
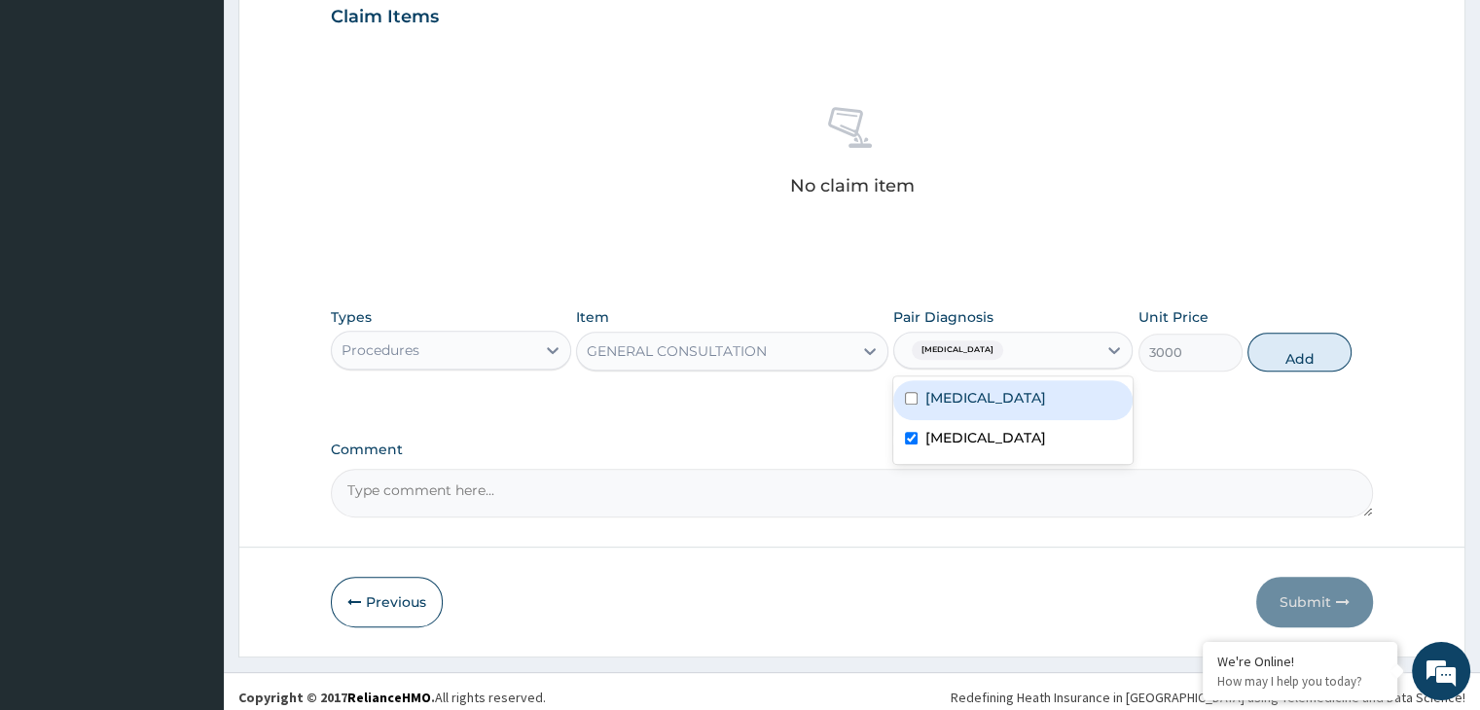
click at [1003, 400] on div "[MEDICAL_DATA]" at bounding box center [1012, 401] width 239 height 40
checkbox input "true"
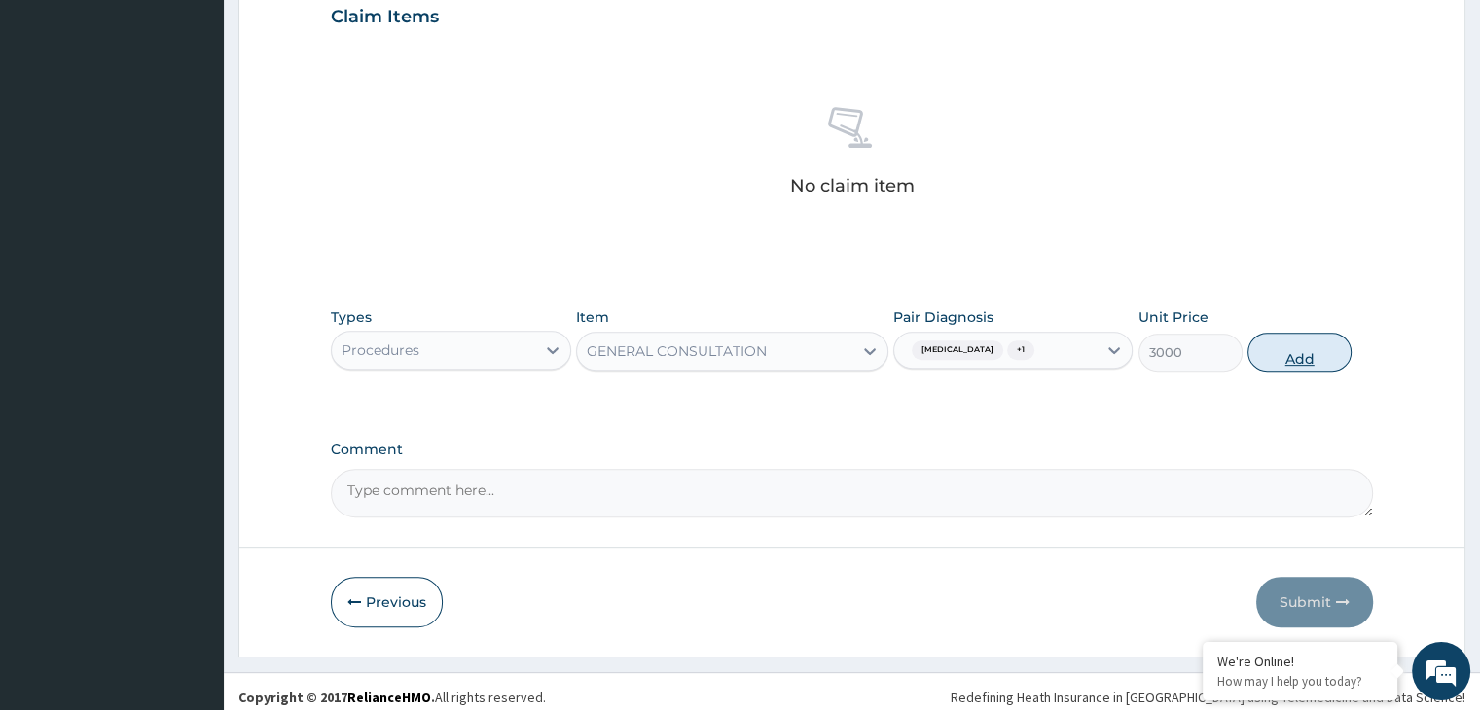
click at [1293, 353] on button "Add" at bounding box center [1300, 352] width 104 height 39
type input "0"
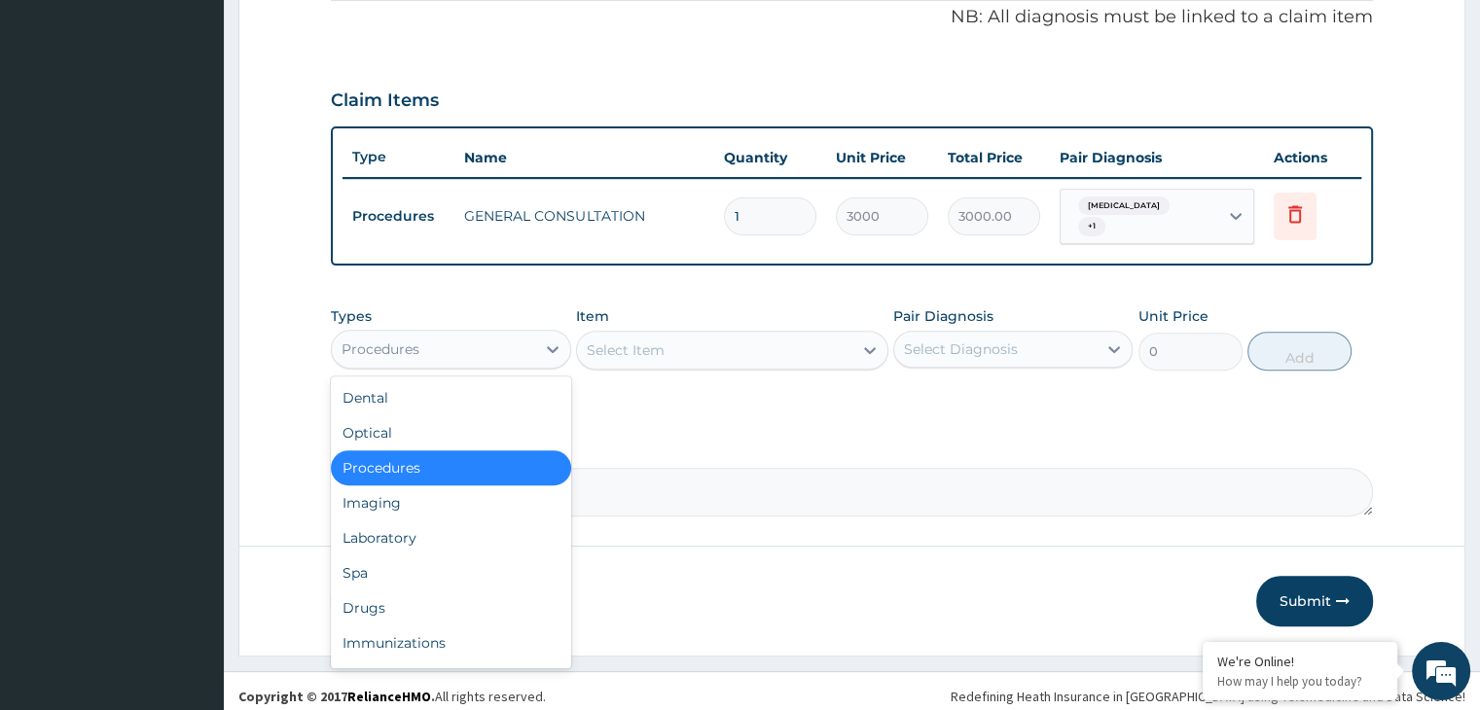
click at [458, 356] on div "Procedures" at bounding box center [450, 349] width 239 height 39
click at [440, 530] on div "Laboratory" at bounding box center [450, 538] width 239 height 35
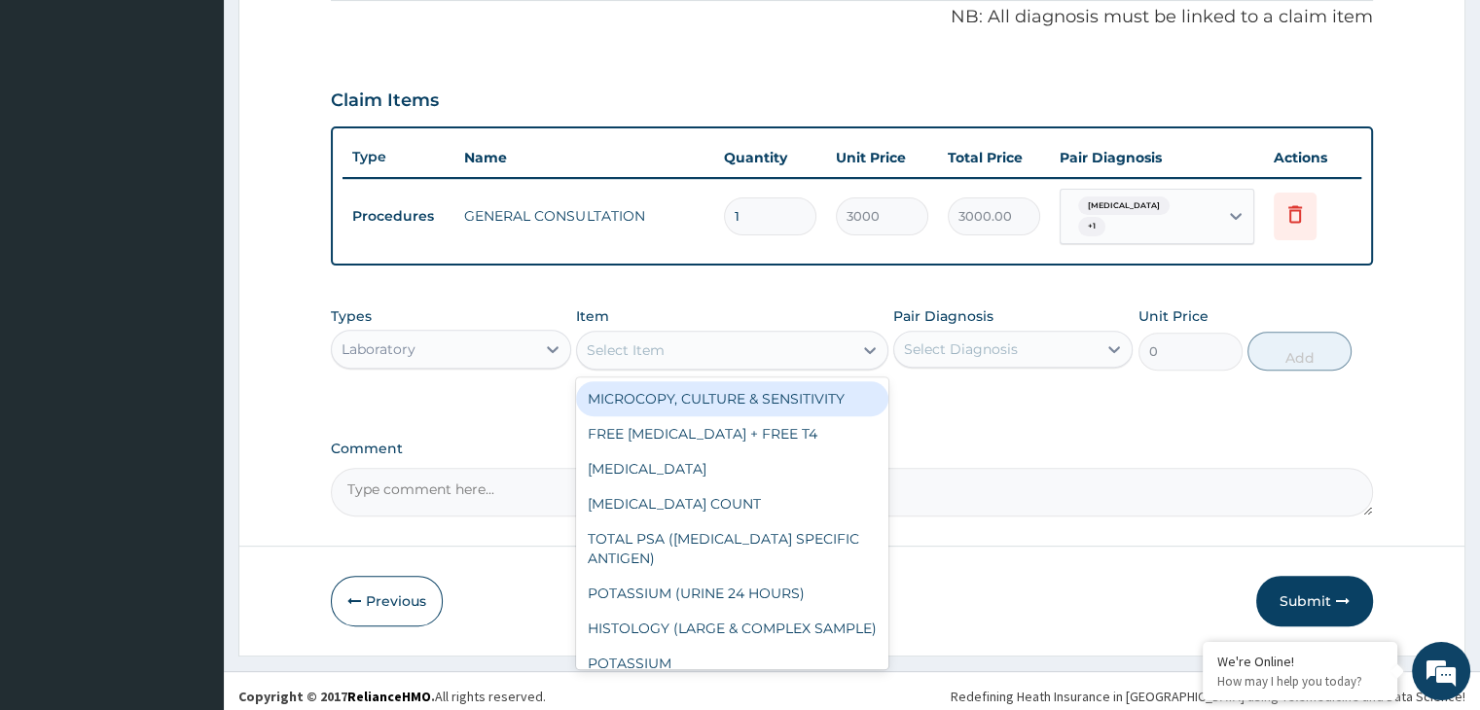
click at [651, 347] on div "Select Item" at bounding box center [626, 350] width 78 height 19
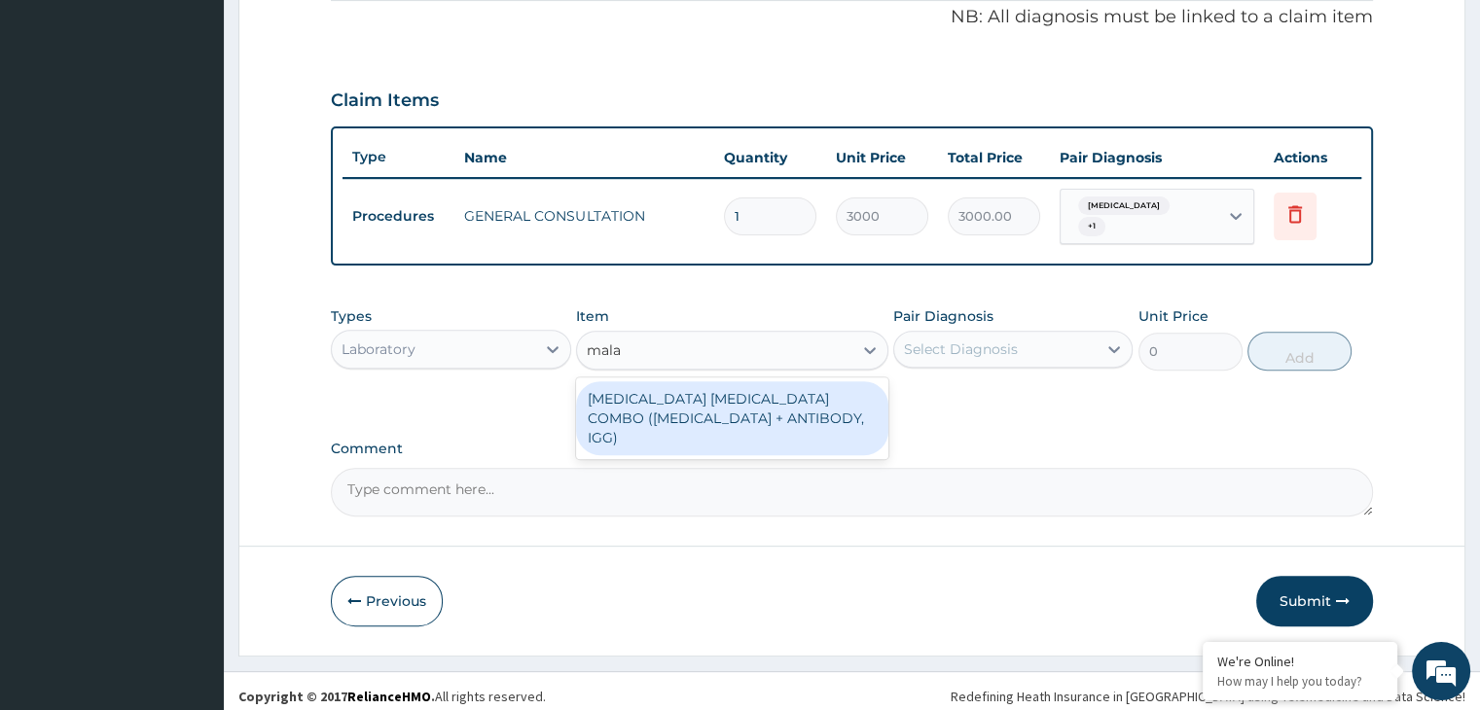
type input "malar"
type input "1875"
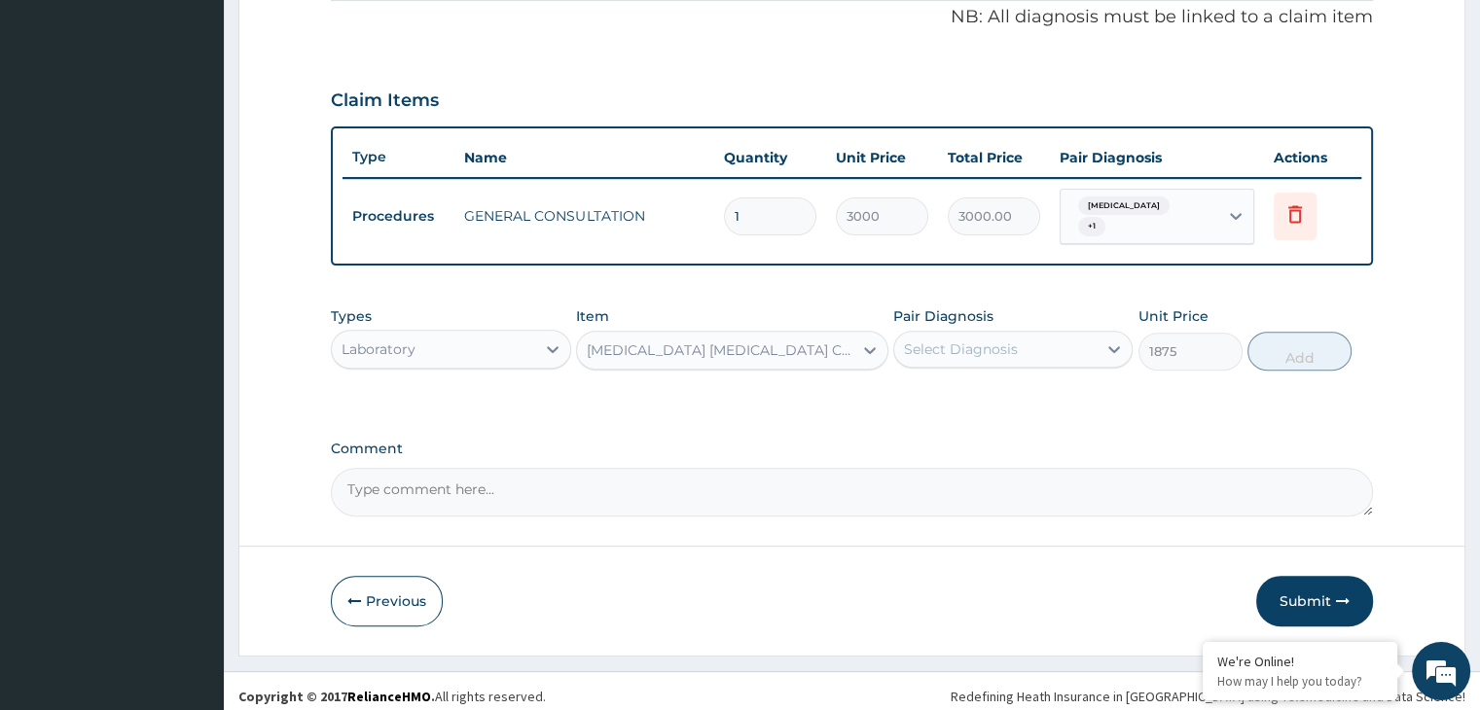
click at [941, 347] on div "Select Diagnosis" at bounding box center [961, 349] width 114 height 19
click at [941, 387] on label "[MEDICAL_DATA]" at bounding box center [986, 396] width 121 height 19
checkbox input "true"
click at [1264, 342] on button "Add" at bounding box center [1300, 351] width 104 height 39
type input "0"
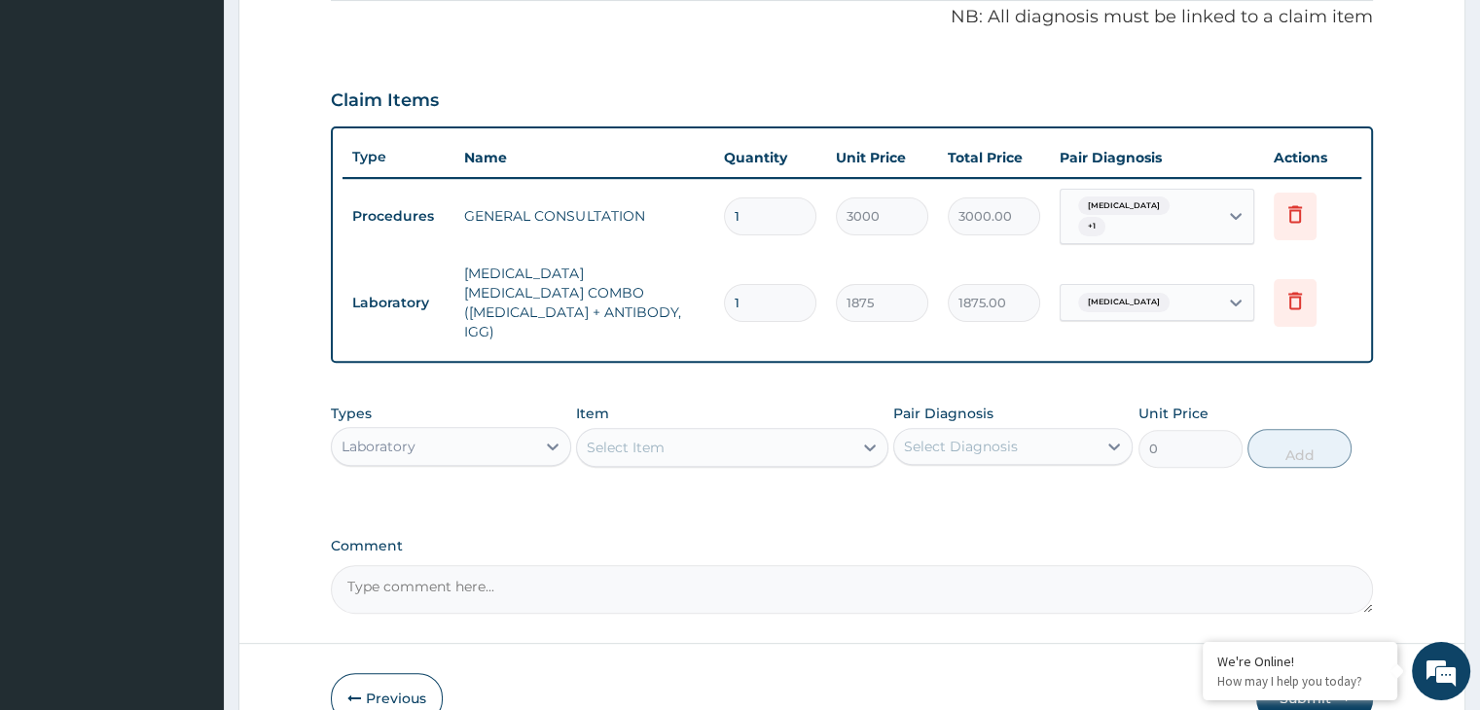
click at [603, 428] on div "Select Item" at bounding box center [732, 447] width 312 height 39
type input "full"
type input "3000"
click at [958, 437] on div "Select Diagnosis" at bounding box center [961, 446] width 114 height 19
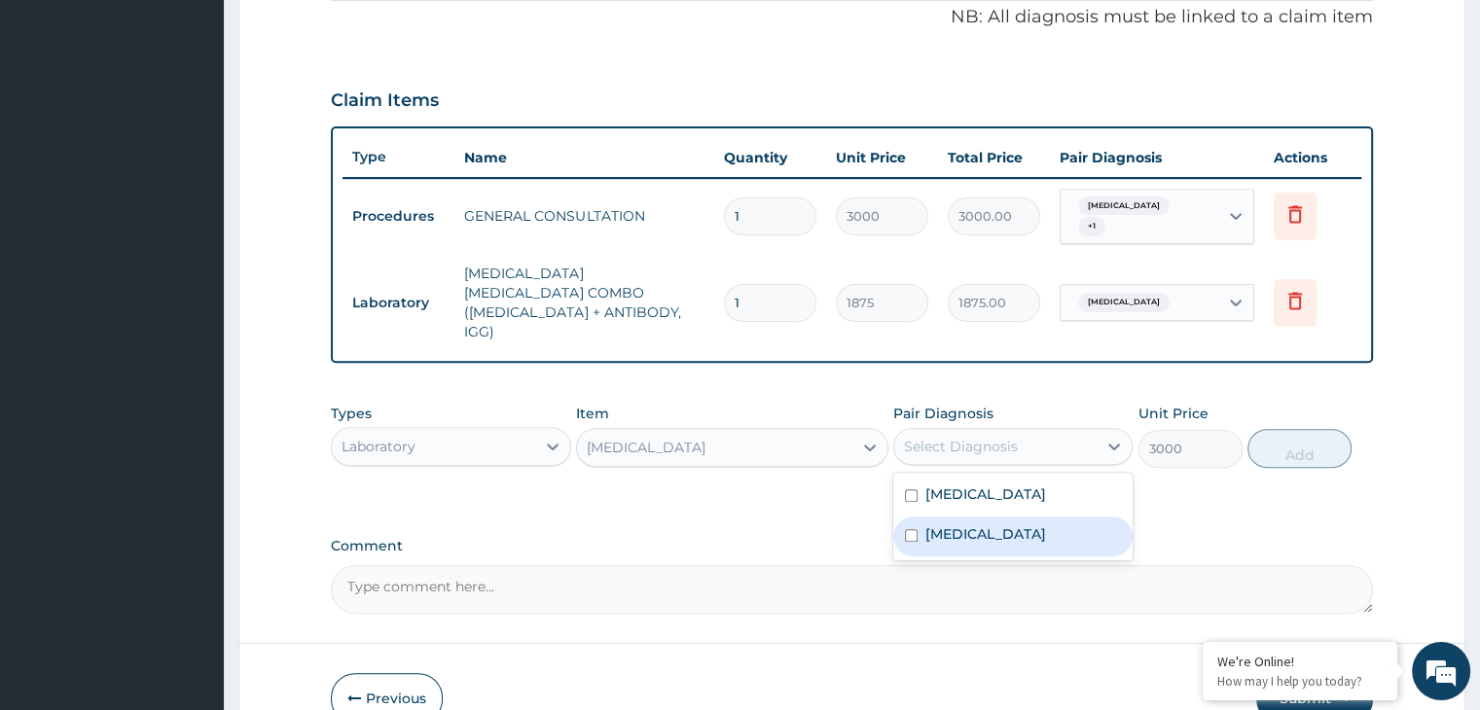
drag, startPoint x: 934, startPoint y: 490, endPoint x: 977, endPoint y: 480, distance: 43.9
click at [934, 525] on label "[MEDICAL_DATA]" at bounding box center [986, 534] width 121 height 19
checkbox input "true"
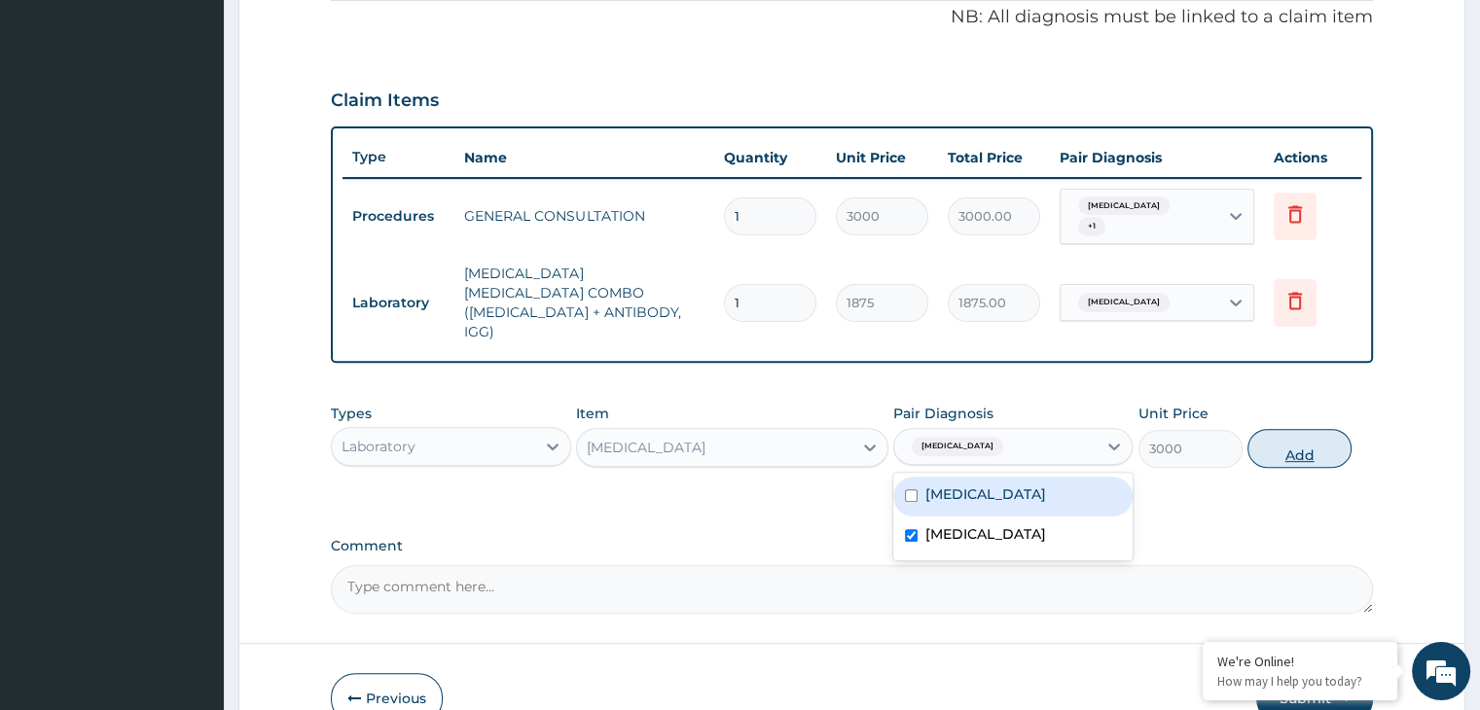
click at [1332, 429] on button "Add" at bounding box center [1300, 448] width 104 height 39
type input "0"
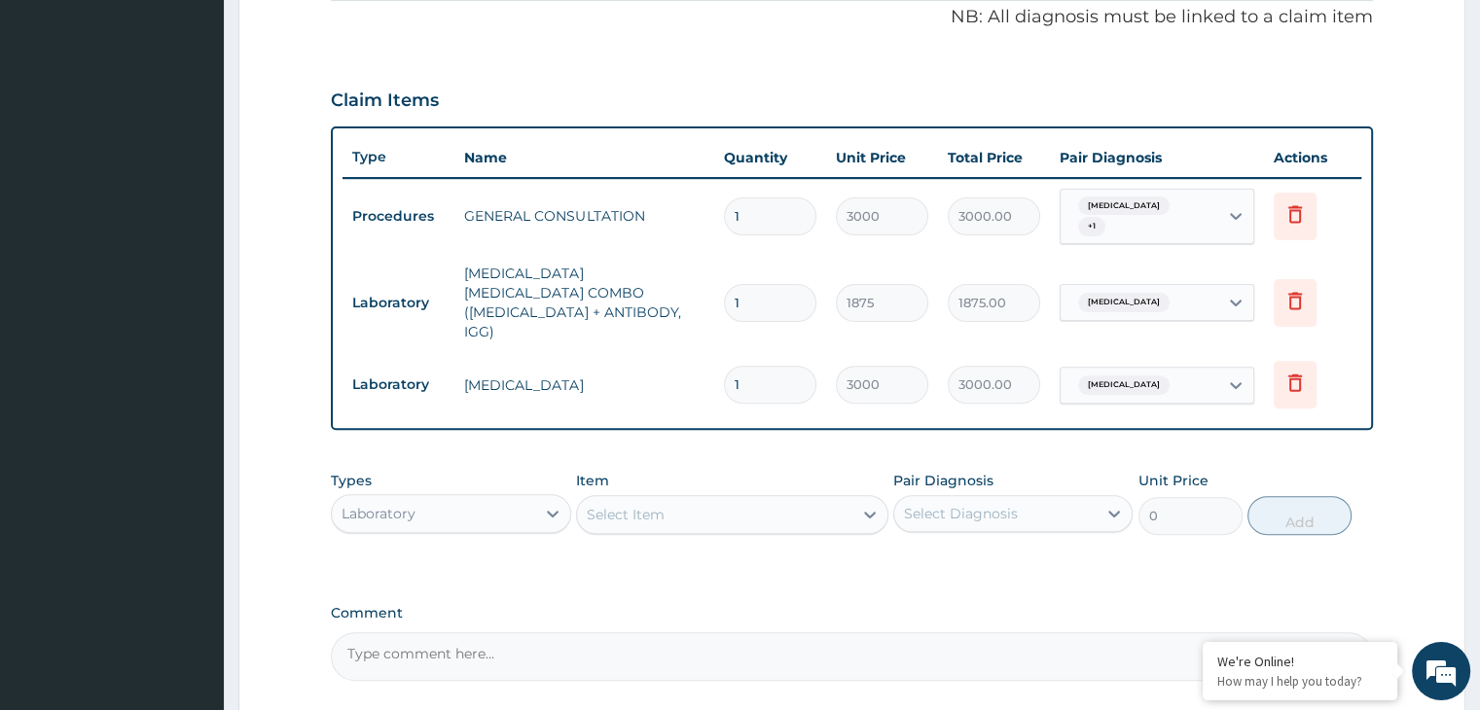
drag, startPoint x: 401, startPoint y: 467, endPoint x: 405, endPoint y: 496, distance: 29.5
click at [401, 504] on div "Laboratory" at bounding box center [379, 513] width 74 height 19
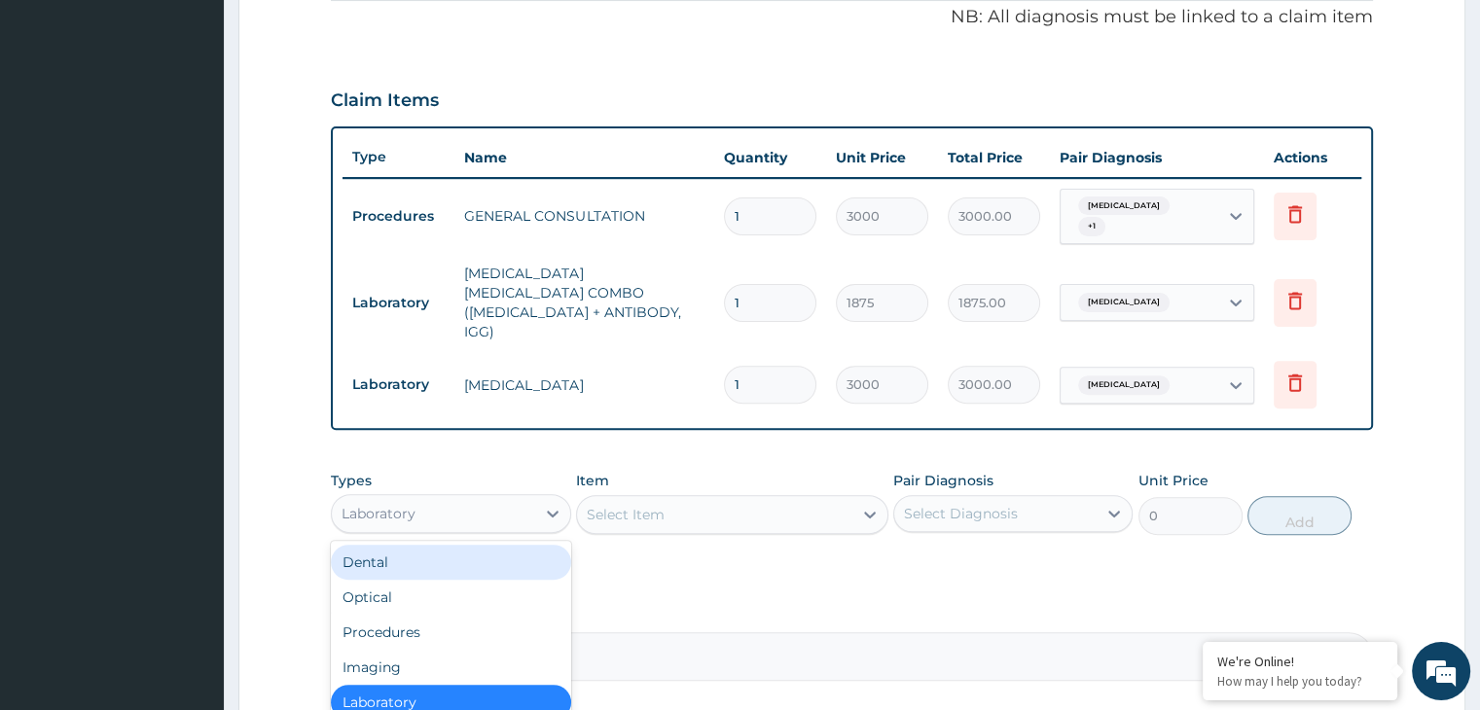
scroll to position [66, 0]
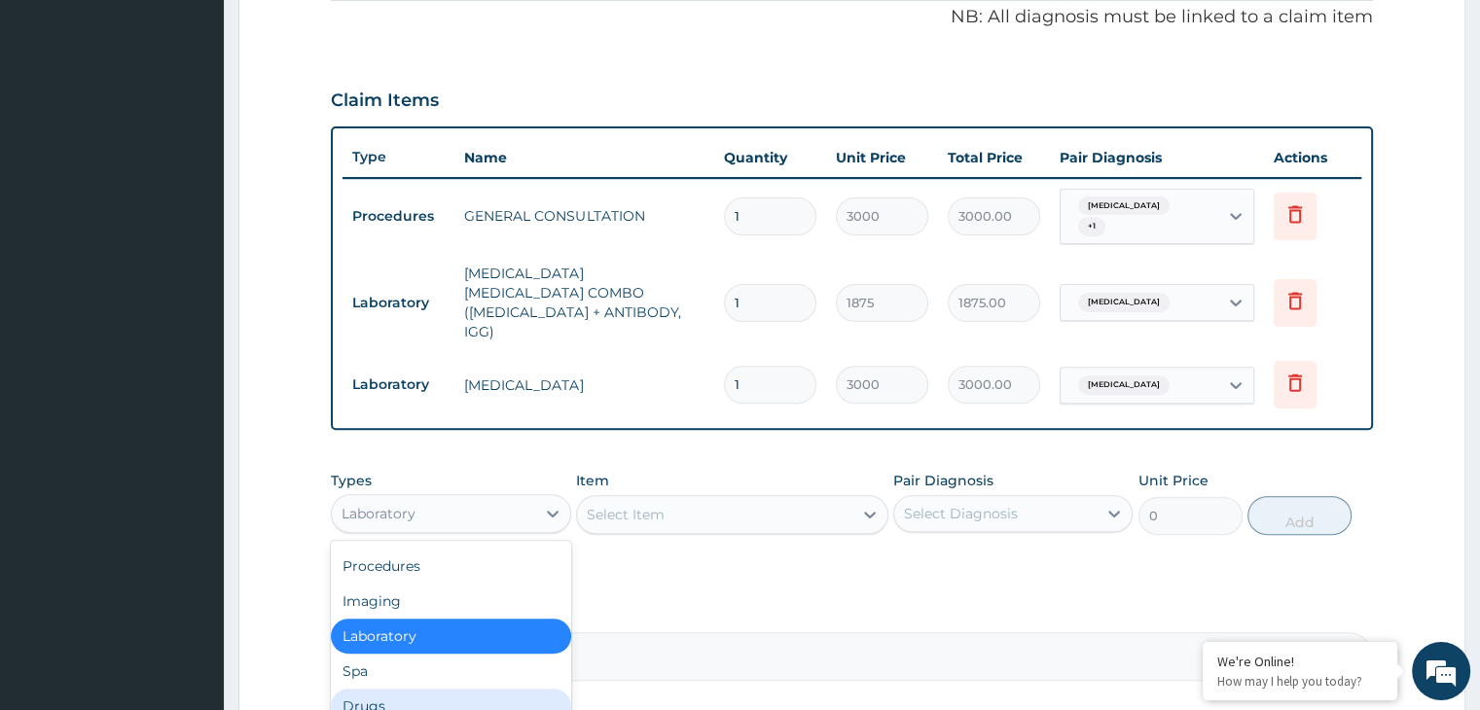
click at [397, 689] on div "Drugs" at bounding box center [450, 706] width 239 height 35
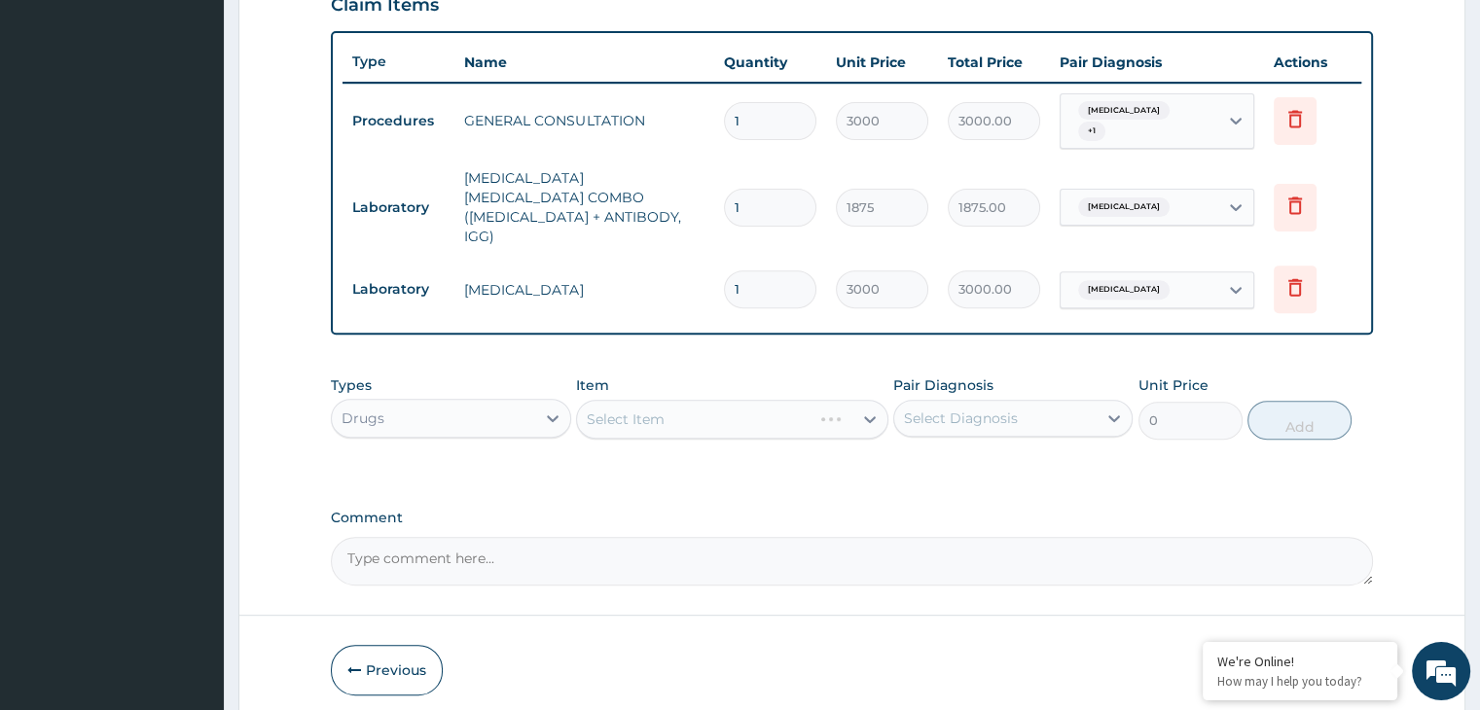
scroll to position [695, 0]
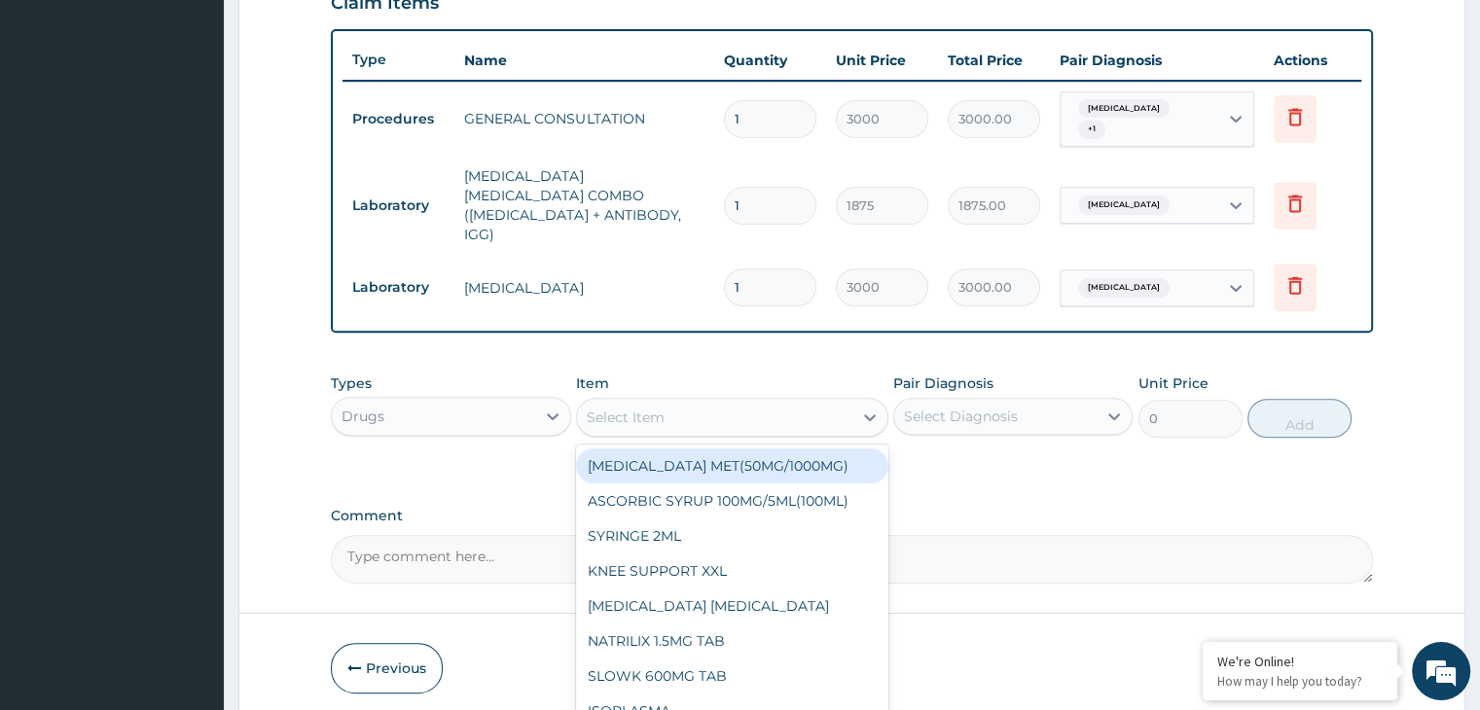
click at [646, 408] on div "Select Item" at bounding box center [626, 417] width 78 height 19
type input "arteme"
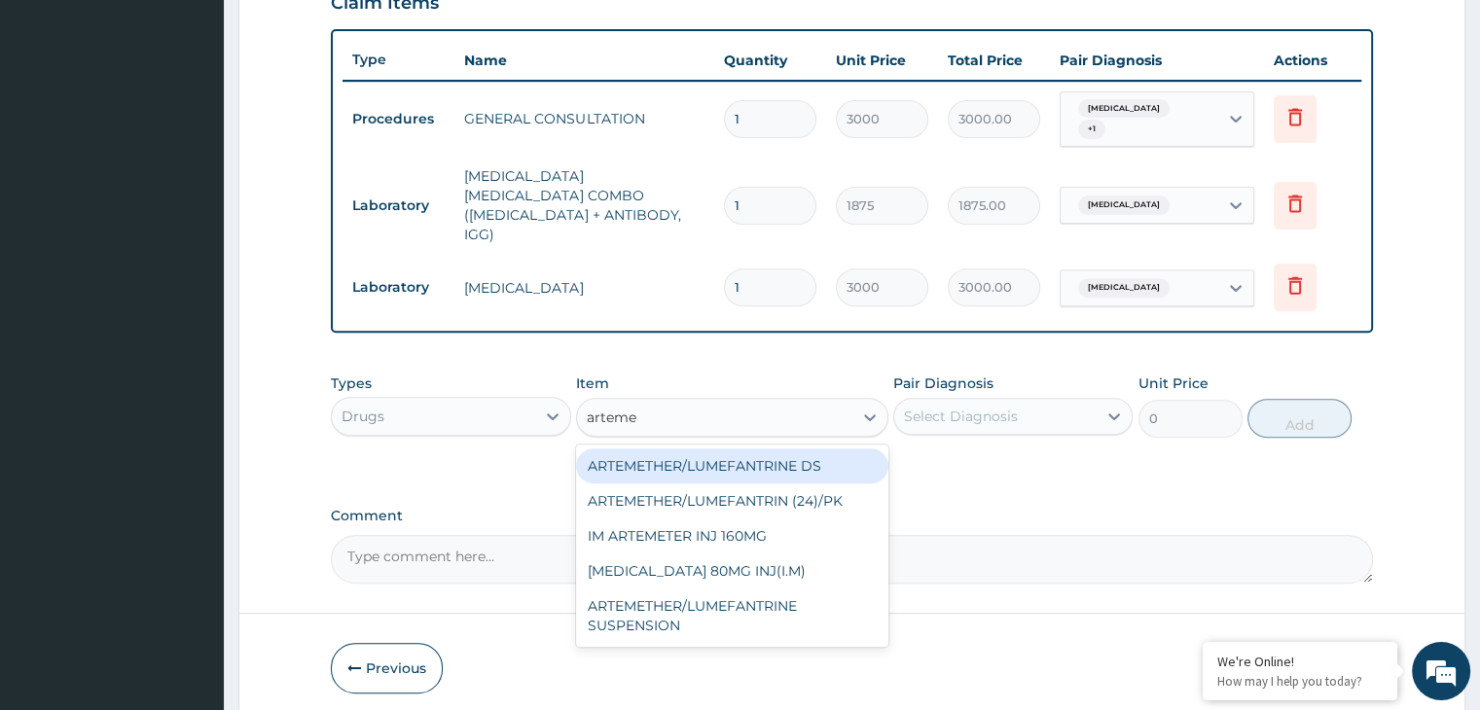
click at [778, 449] on div "ARTEMETHER/LUMEFANTRINE DS" at bounding box center [732, 466] width 312 height 35
type input "350"
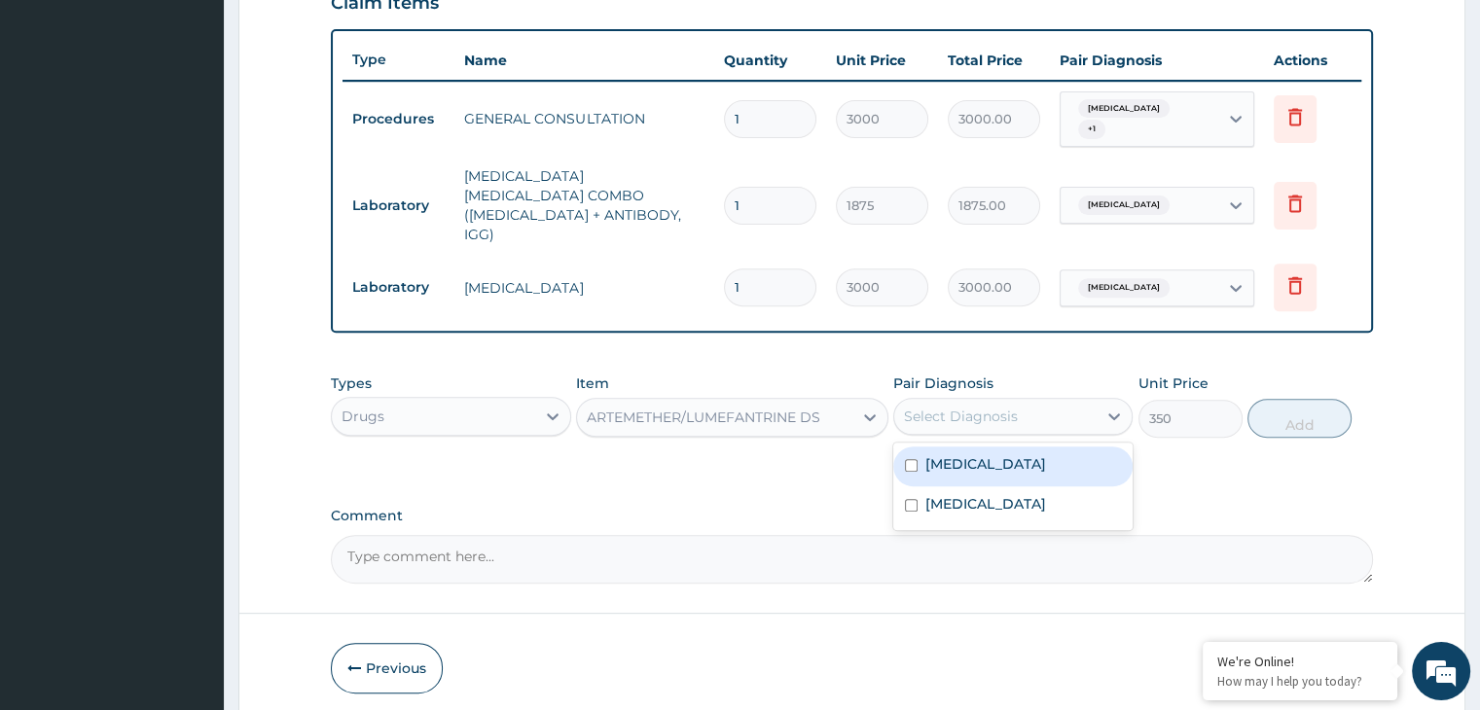
click at [1037, 401] on div "Select Diagnosis" at bounding box center [995, 416] width 202 height 31
click at [1014, 447] on div "[MEDICAL_DATA]" at bounding box center [1012, 467] width 239 height 40
checkbox input "true"
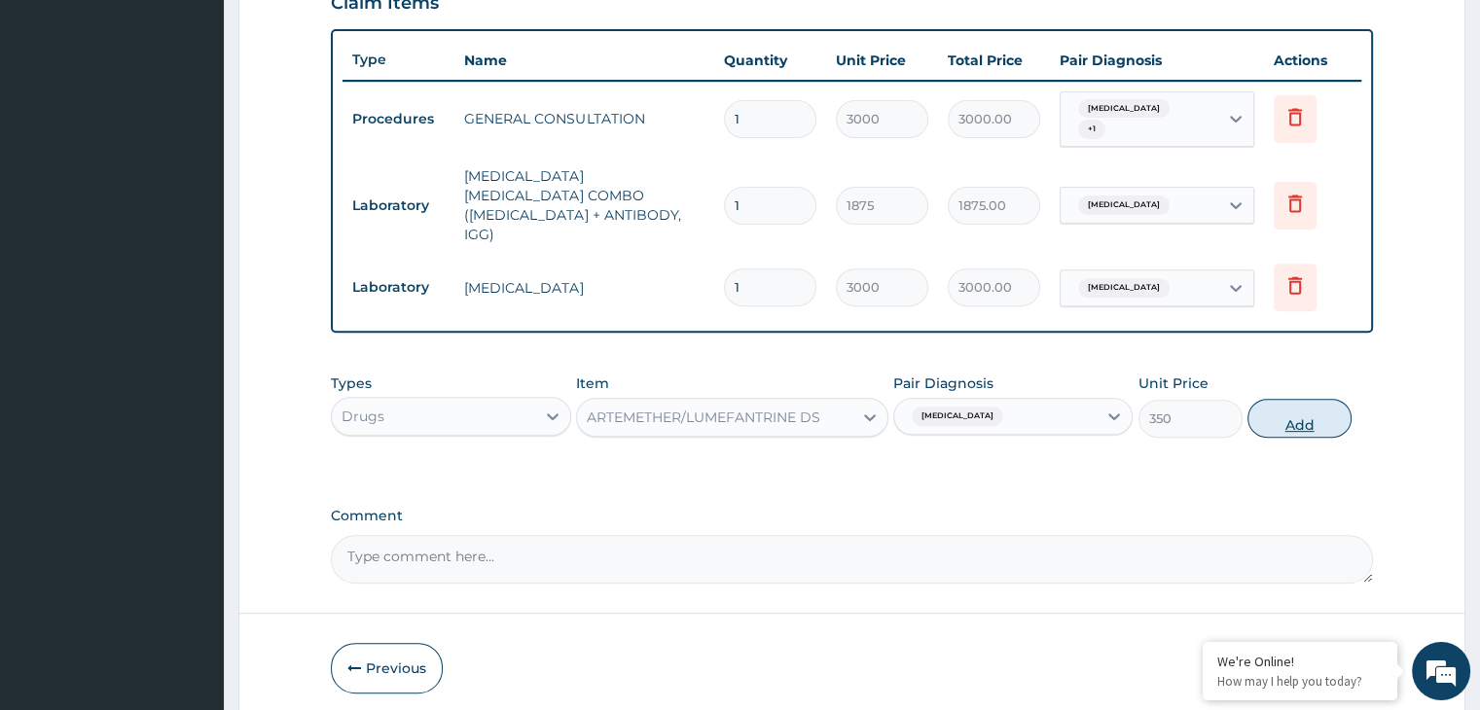
click at [1271, 399] on button "Add" at bounding box center [1300, 418] width 104 height 39
type input "0"
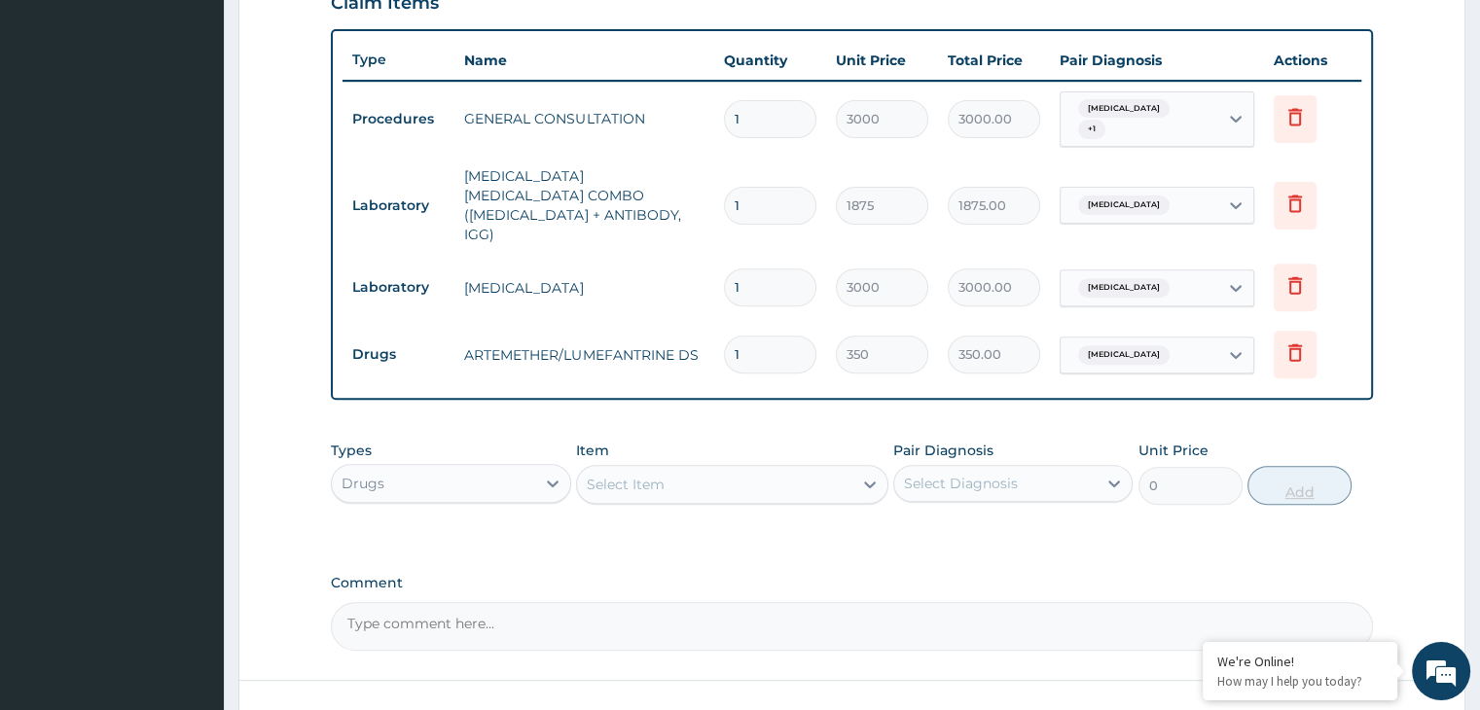
type input "0.00"
type input "6"
type input "2100.00"
type input "6"
click at [654, 465] on div "Select Item" at bounding box center [732, 484] width 312 height 39
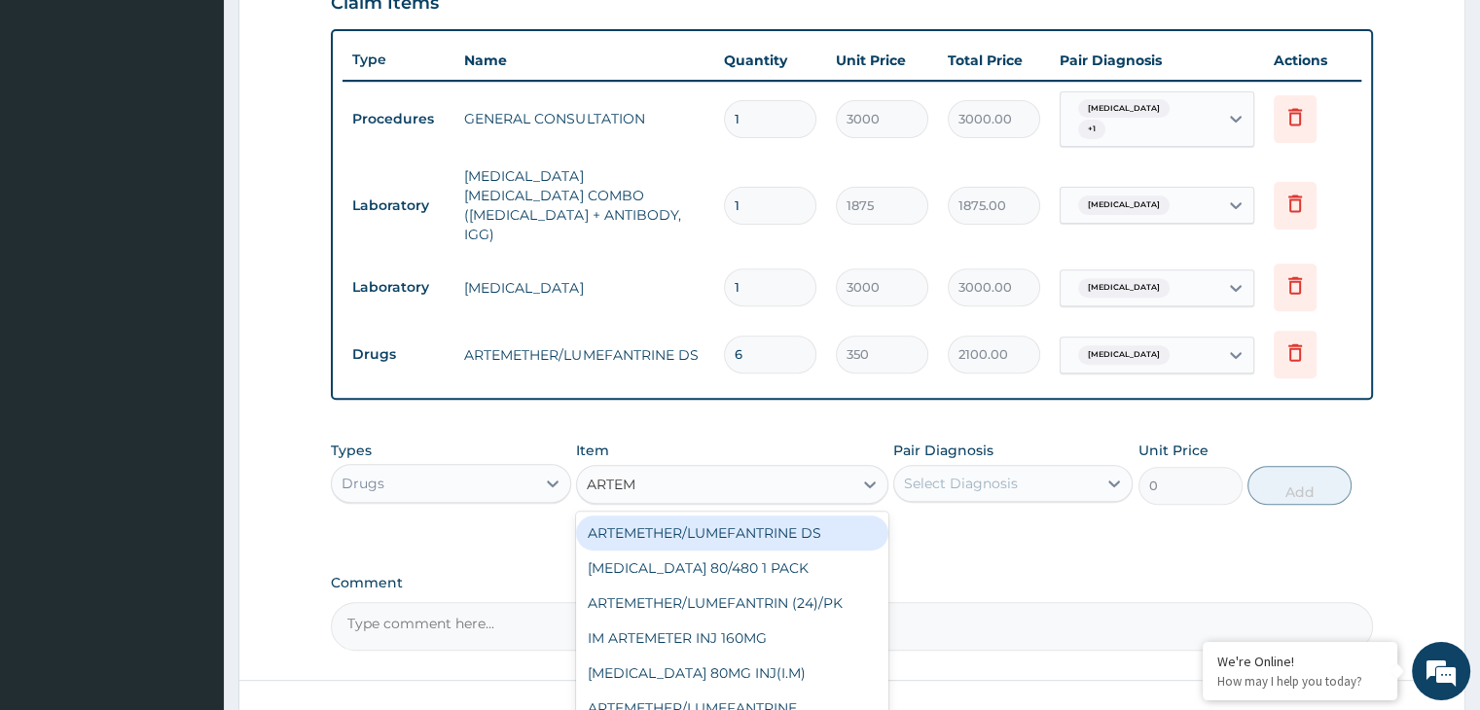
type input "ARTEME"
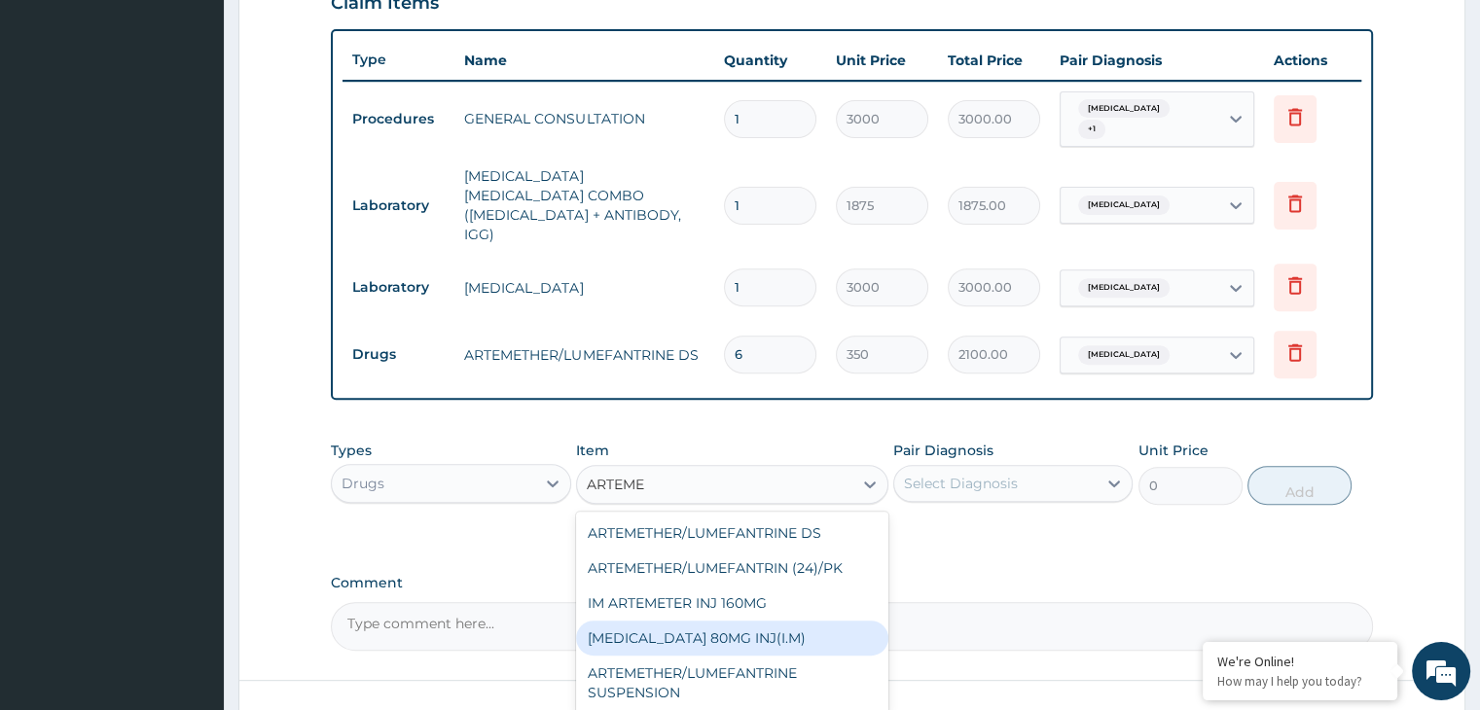
drag, startPoint x: 858, startPoint y: 594, endPoint x: 915, endPoint y: 493, distance: 115.0
click at [858, 621] on div "[MEDICAL_DATA] 80MG INJ(I.M)" at bounding box center [732, 638] width 312 height 35
type input "420"
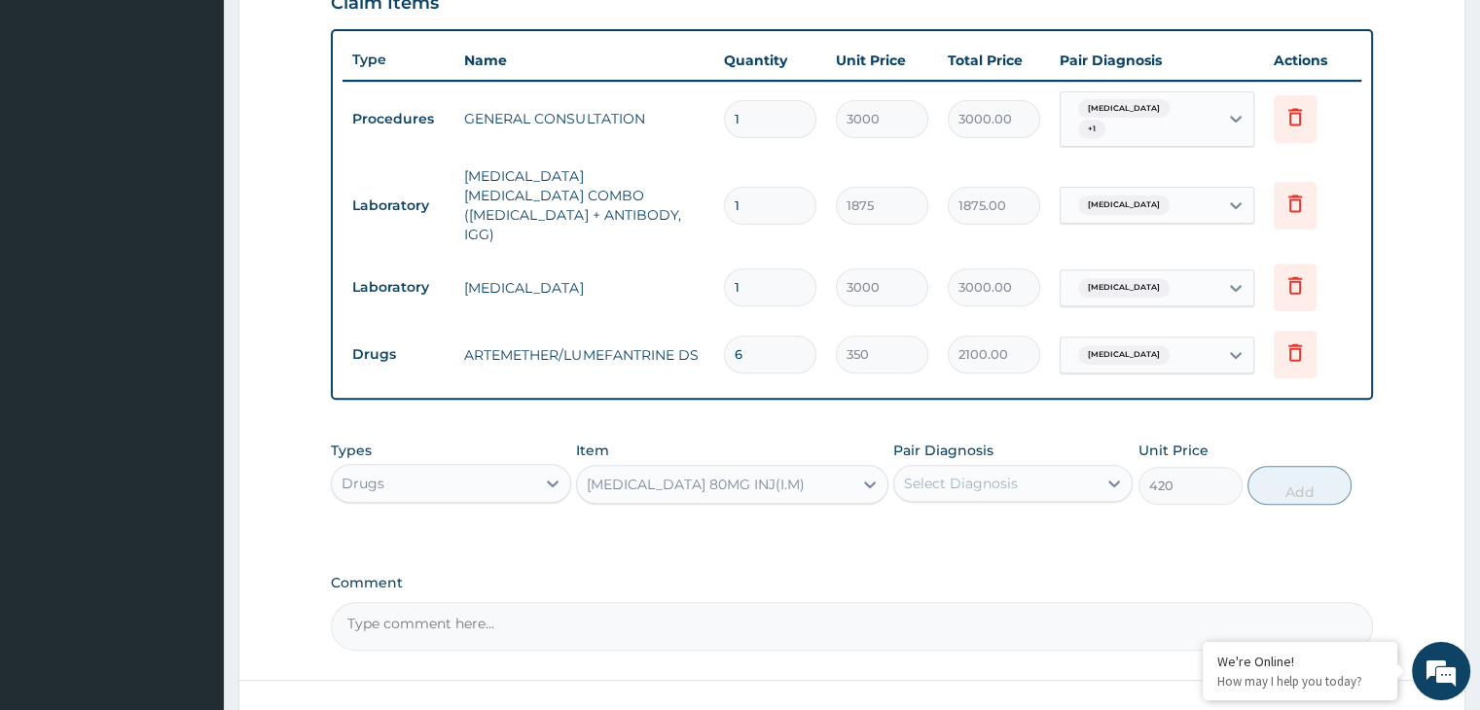
click at [976, 441] on label "Pair Diagnosis" at bounding box center [943, 450] width 100 height 19
click at [986, 468] on div "Select Diagnosis" at bounding box center [995, 483] width 202 height 31
click at [1058, 514] on div "[MEDICAL_DATA]" at bounding box center [1012, 534] width 239 height 40
checkbox input "true"
click at [1299, 466] on button "Add" at bounding box center [1300, 485] width 104 height 39
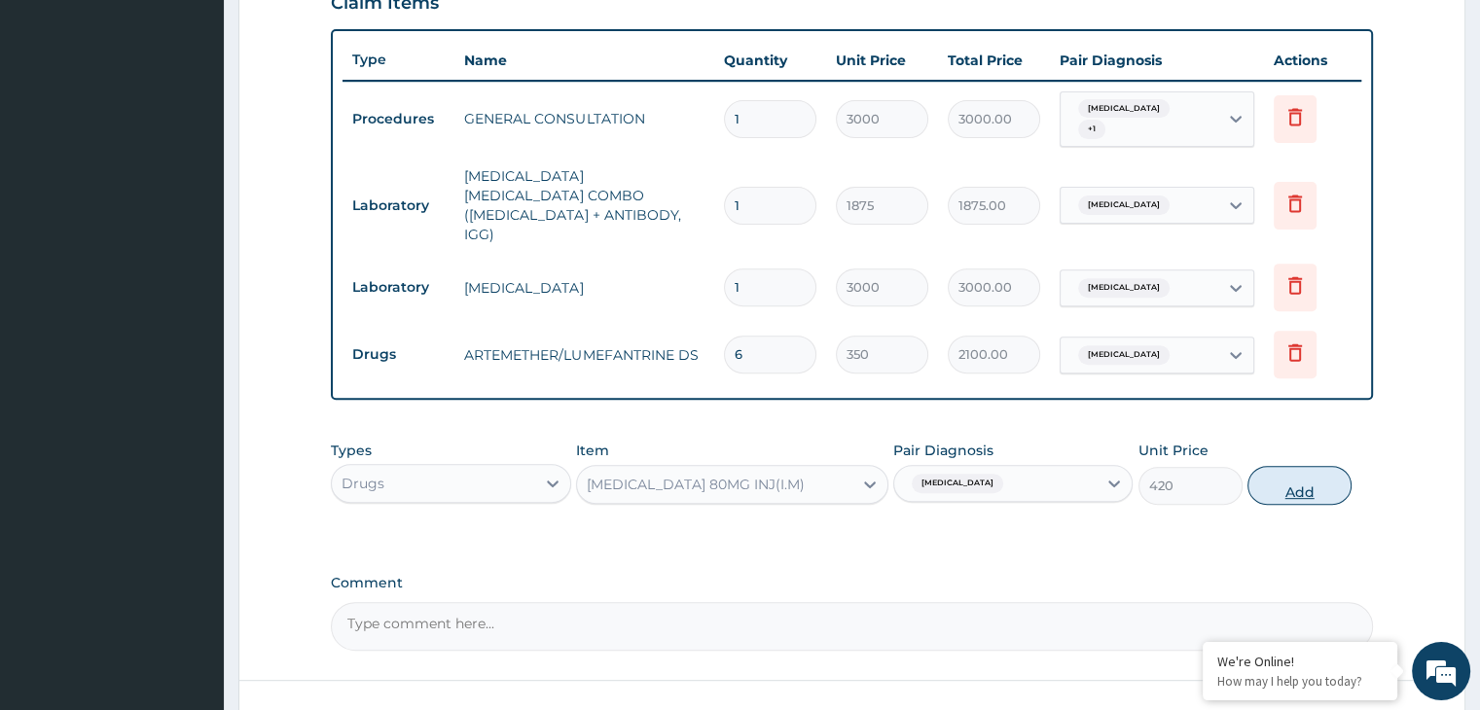
type input "0"
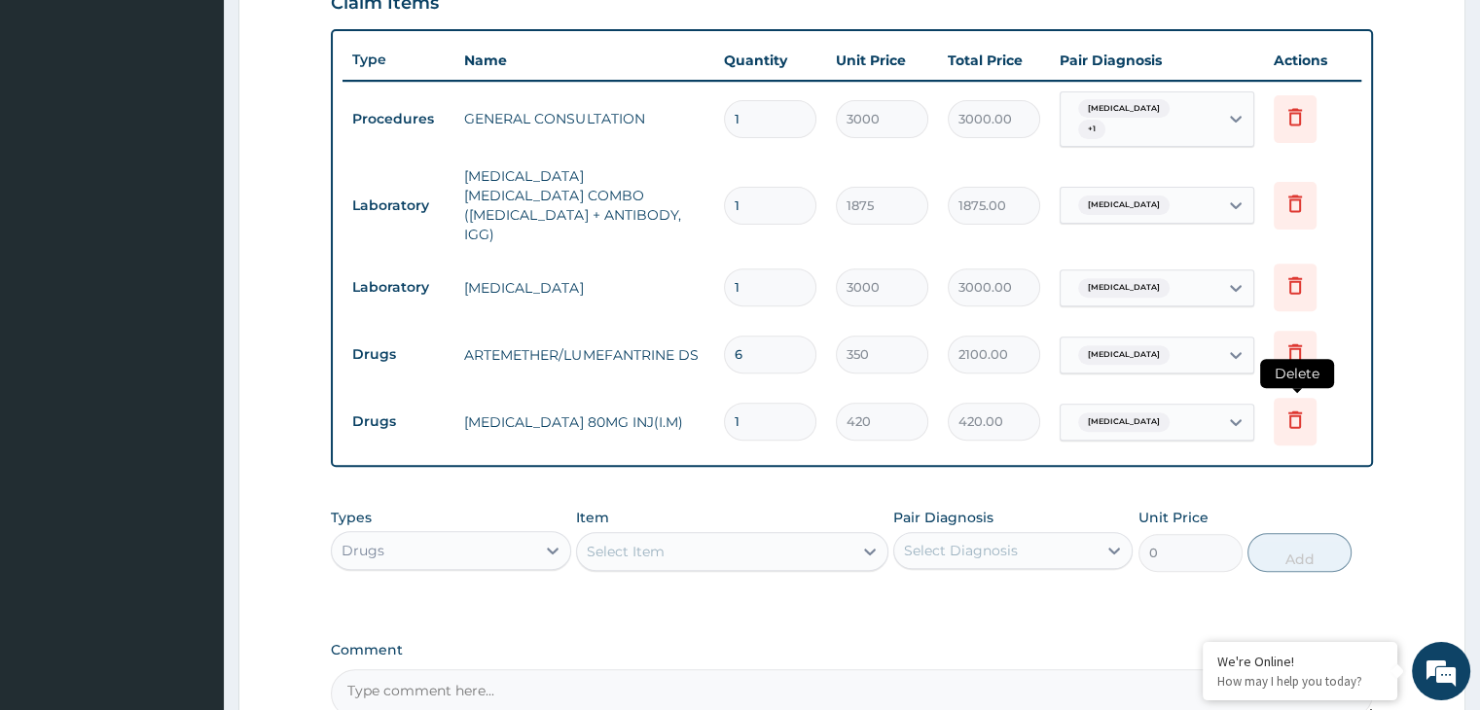
click at [1301, 408] on icon at bounding box center [1295, 419] width 23 height 23
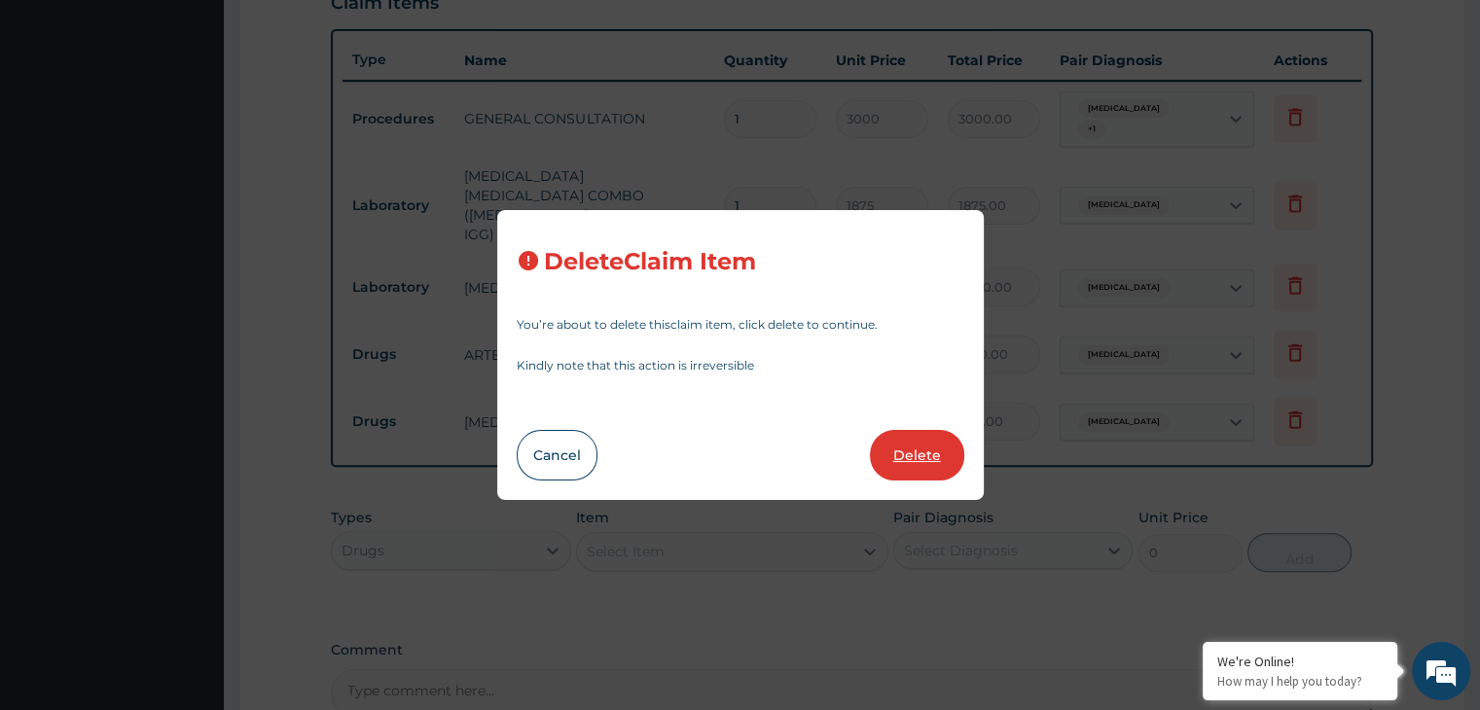
click at [900, 456] on button "Delete" at bounding box center [917, 455] width 94 height 51
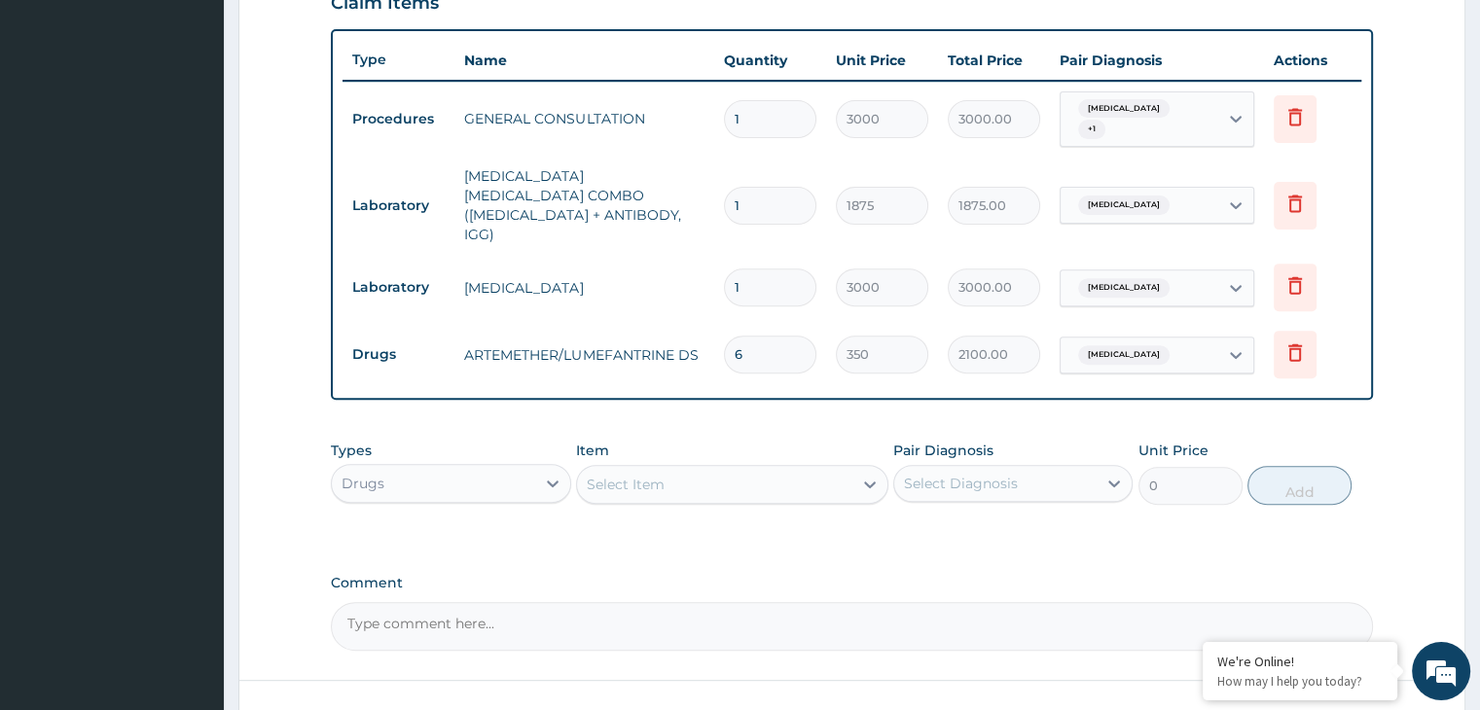
click at [618, 475] on div "Select Item" at bounding box center [626, 484] width 78 height 19
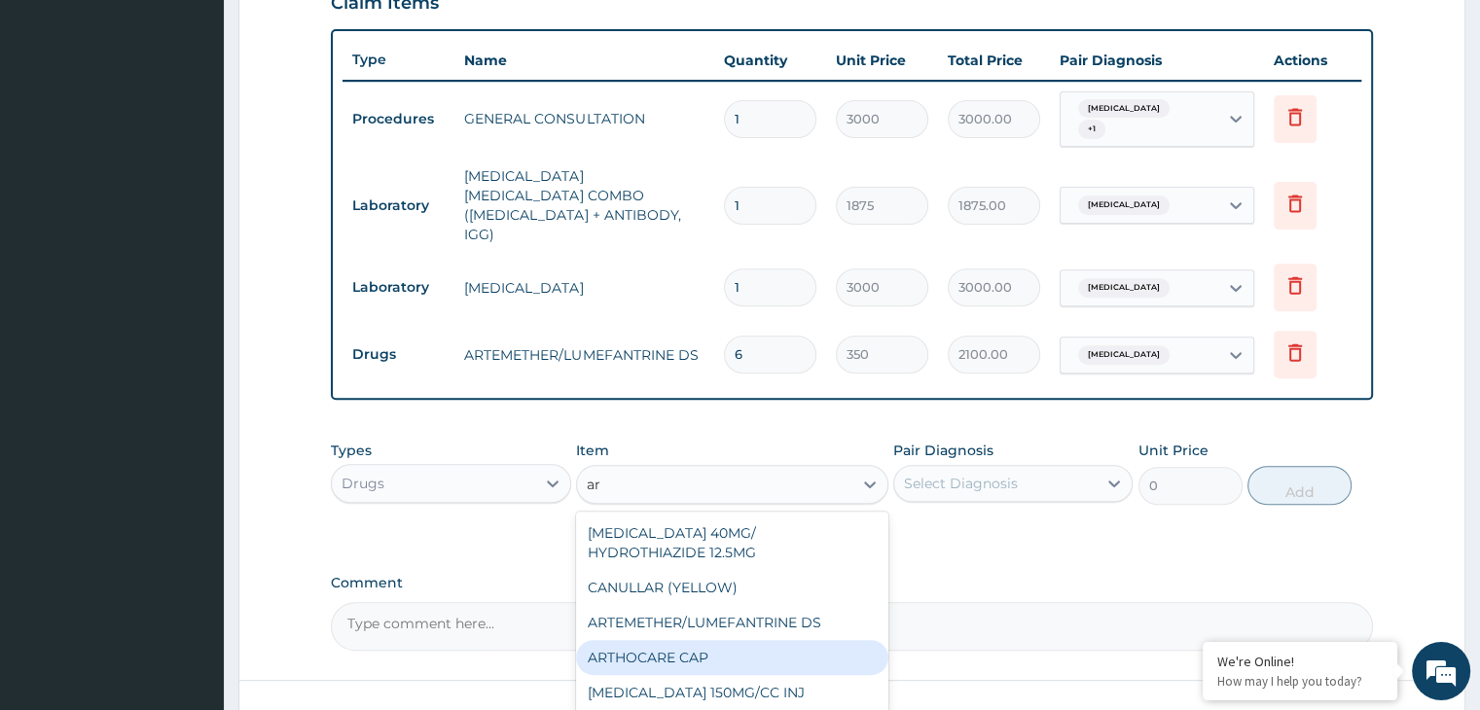
type input "a"
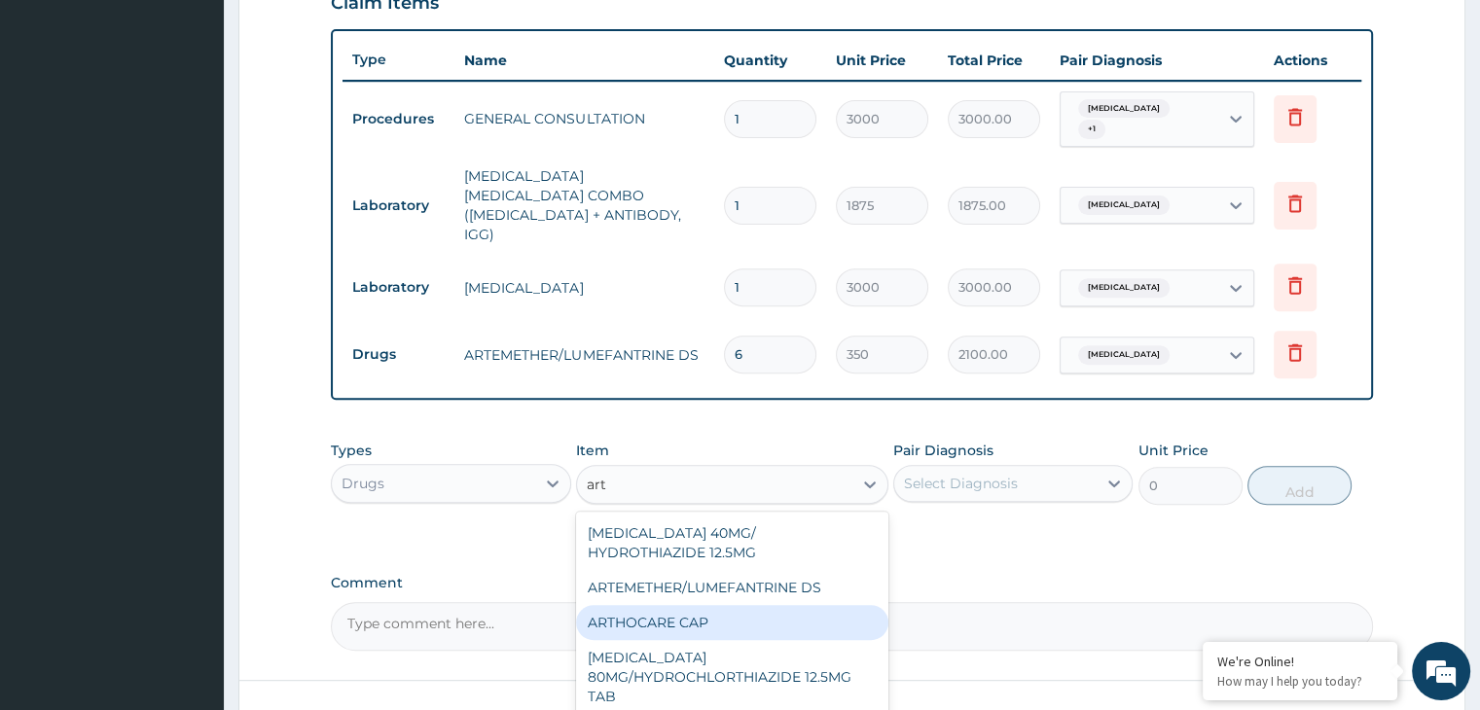
type input "arte"
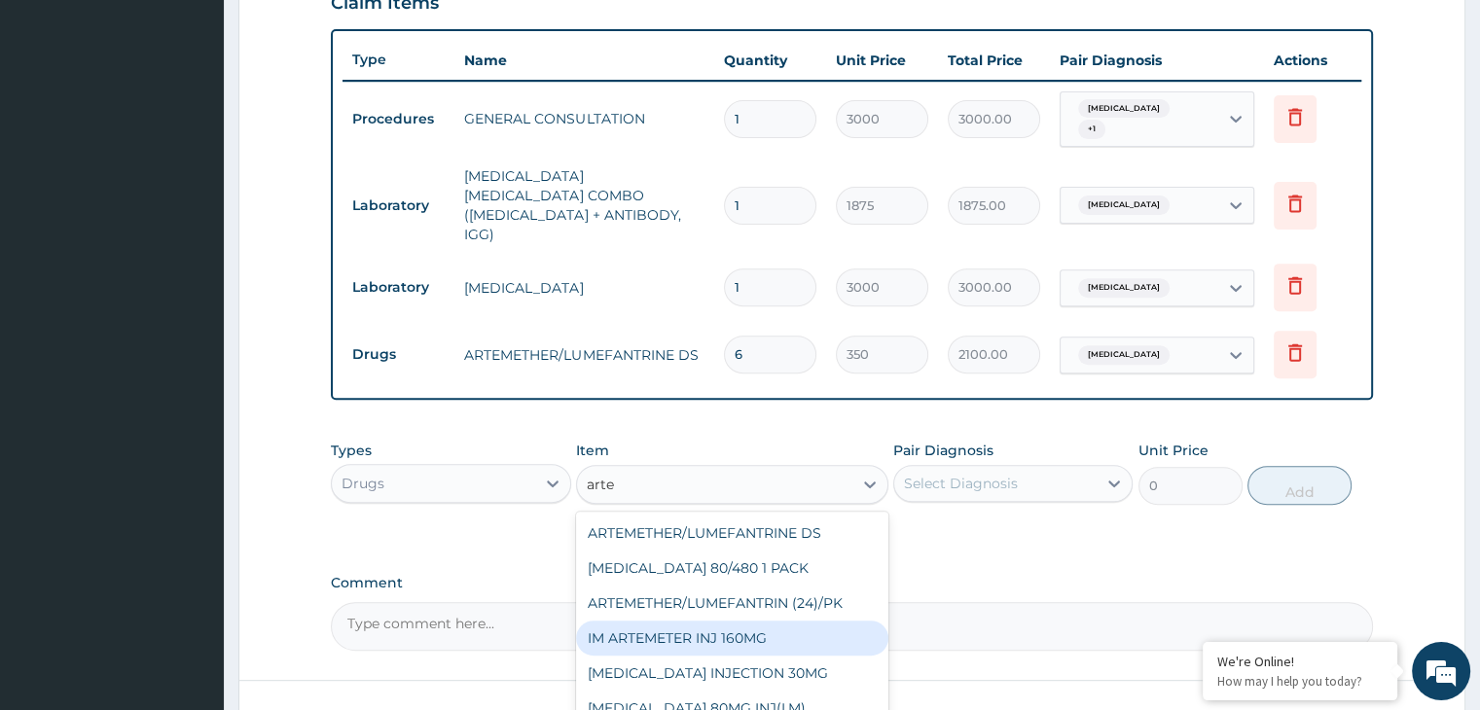
click at [731, 621] on div "IM ARTEMETER INJ 160MG" at bounding box center [732, 638] width 312 height 35
type input "1000"
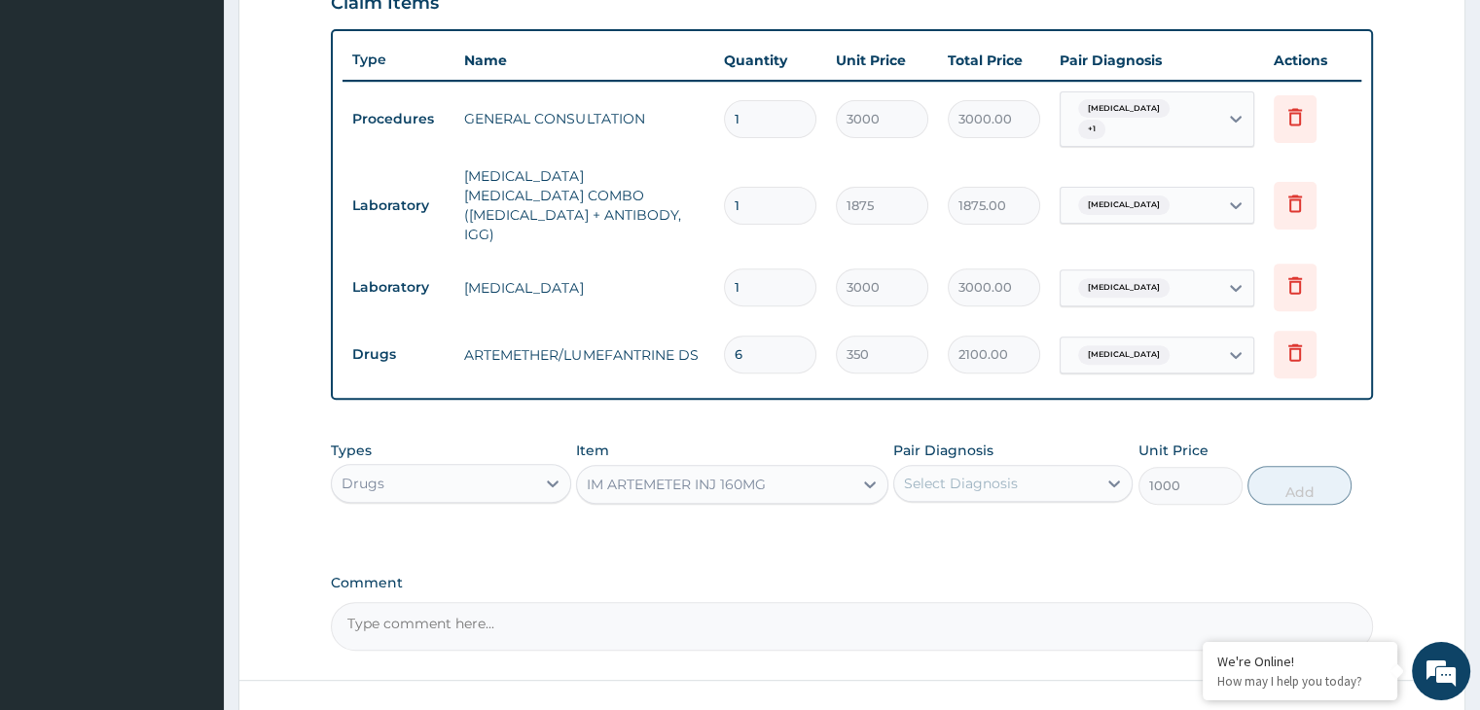
click at [1039, 468] on div "Select Diagnosis" at bounding box center [995, 483] width 202 height 31
click at [1000, 514] on div "[MEDICAL_DATA]" at bounding box center [1012, 534] width 239 height 40
checkbox input "true"
click at [1294, 466] on button "Add" at bounding box center [1300, 485] width 104 height 39
type input "0"
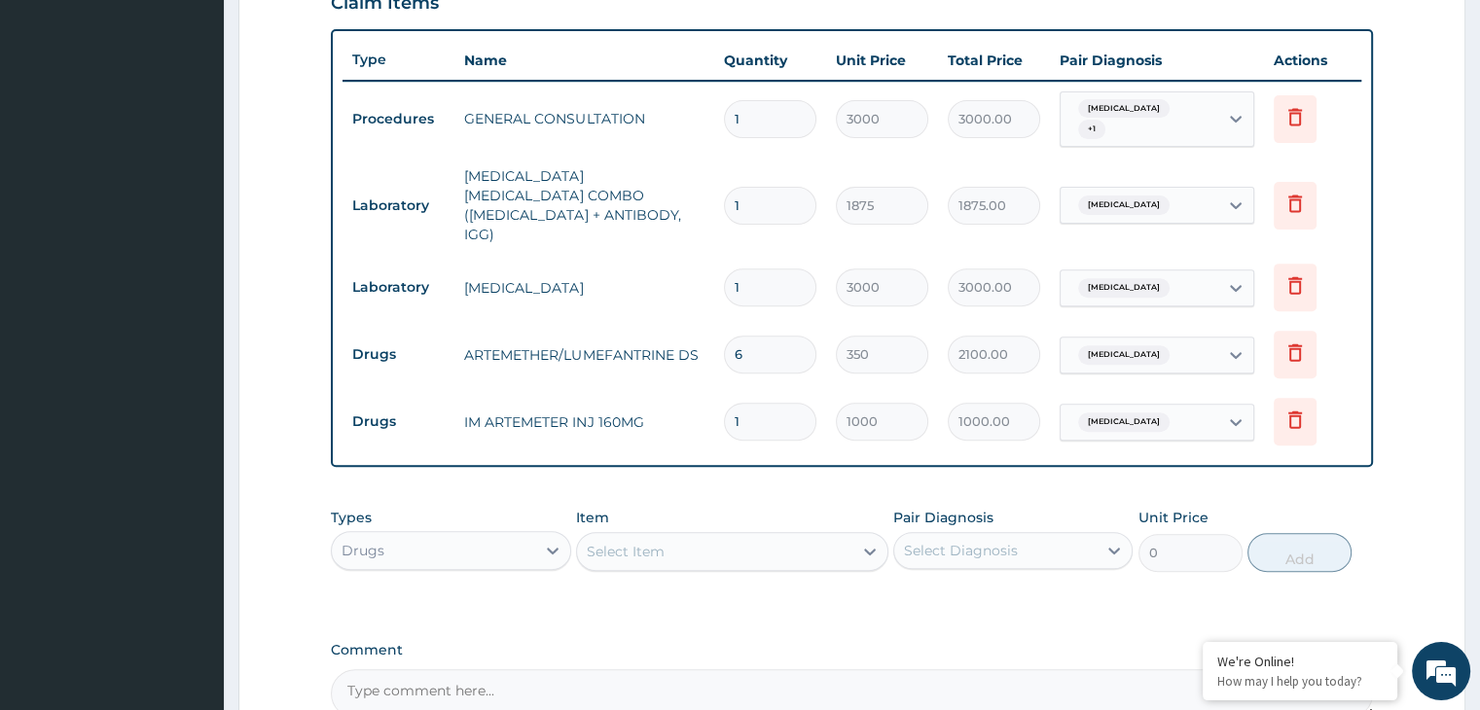
click at [439, 535] on div "Drugs" at bounding box center [433, 550] width 202 height 31
click at [666, 532] on div "Select Item" at bounding box center [732, 551] width 312 height 39
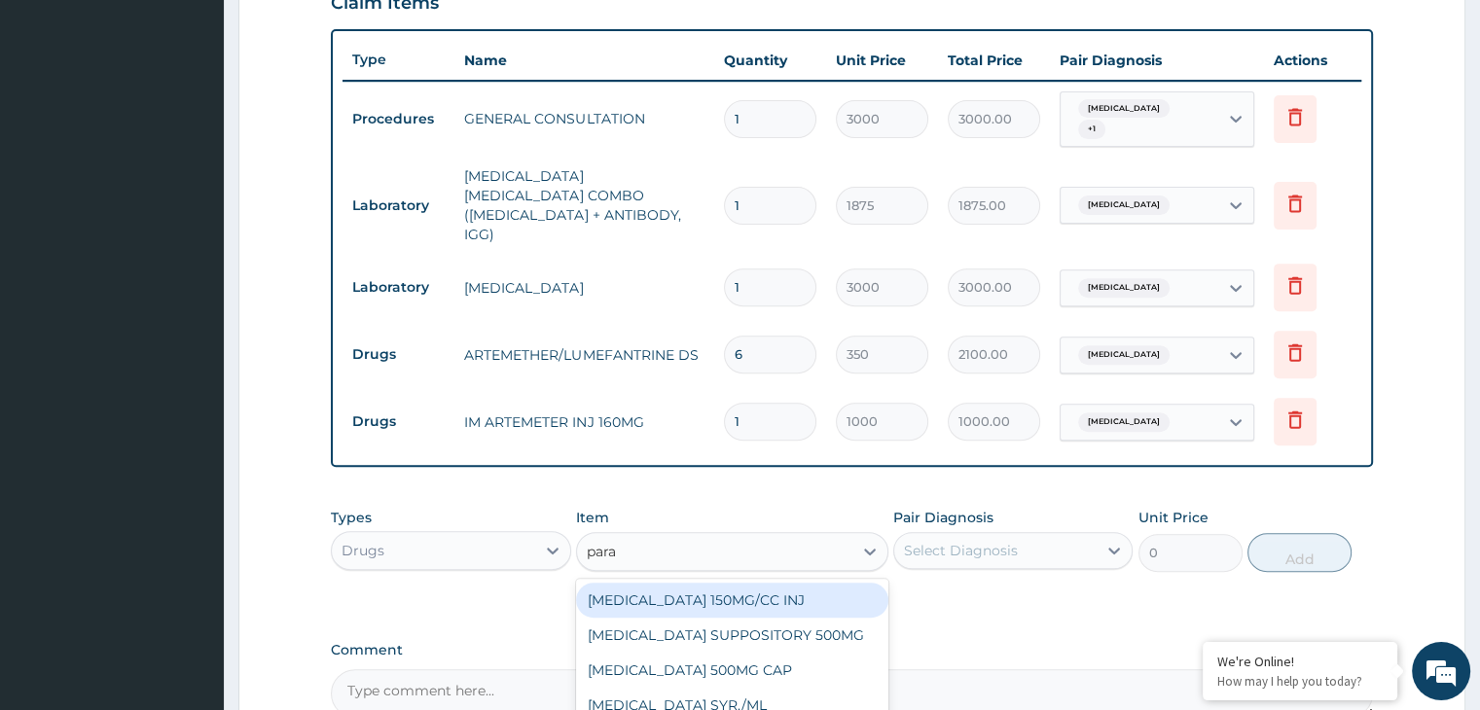
type input "parac"
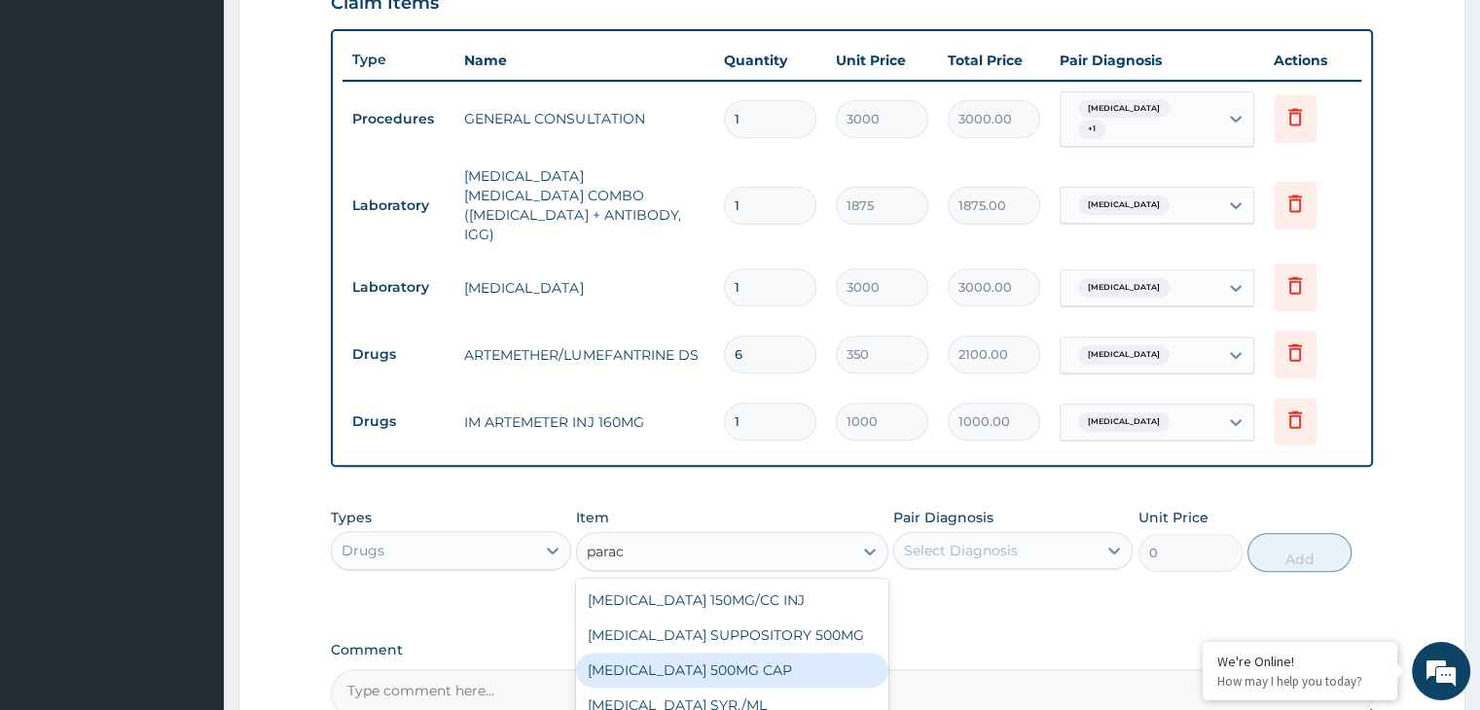
type input "14"
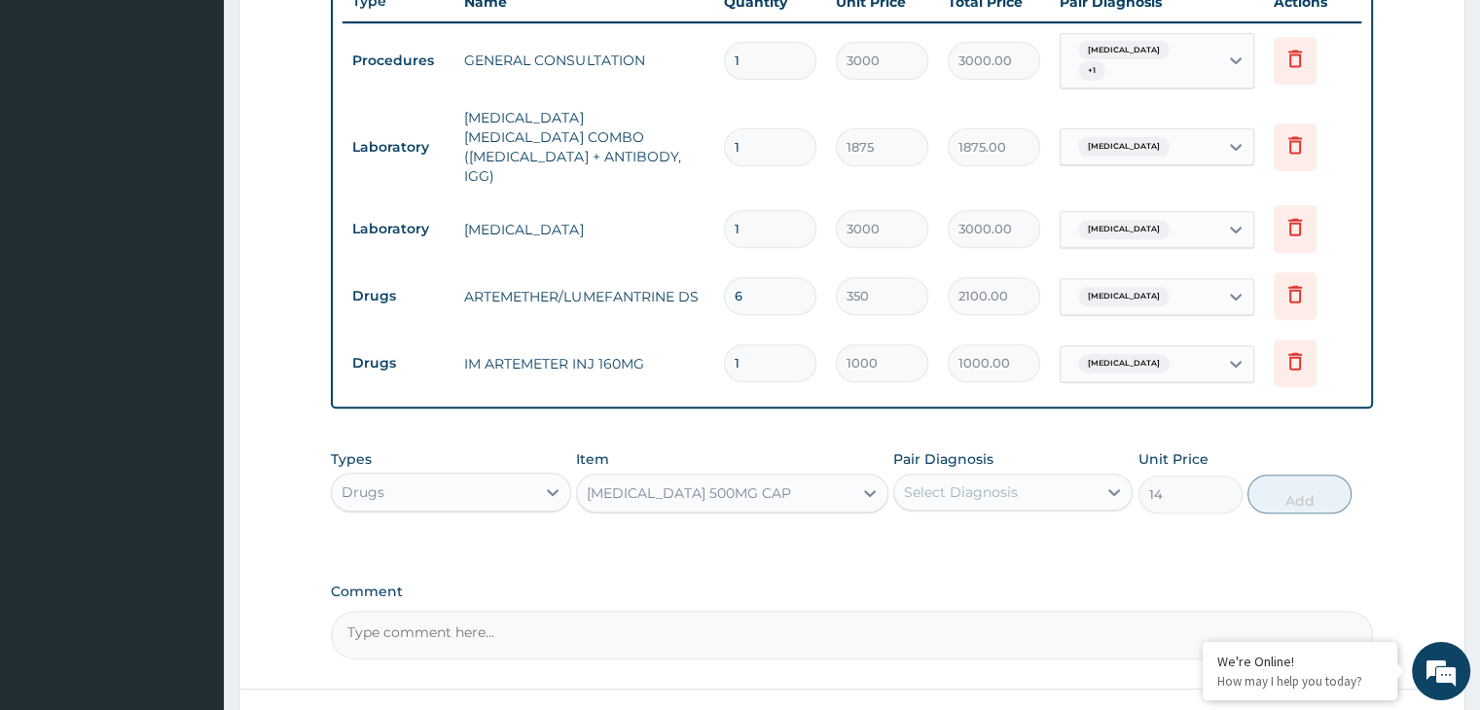
scroll to position [865, 0]
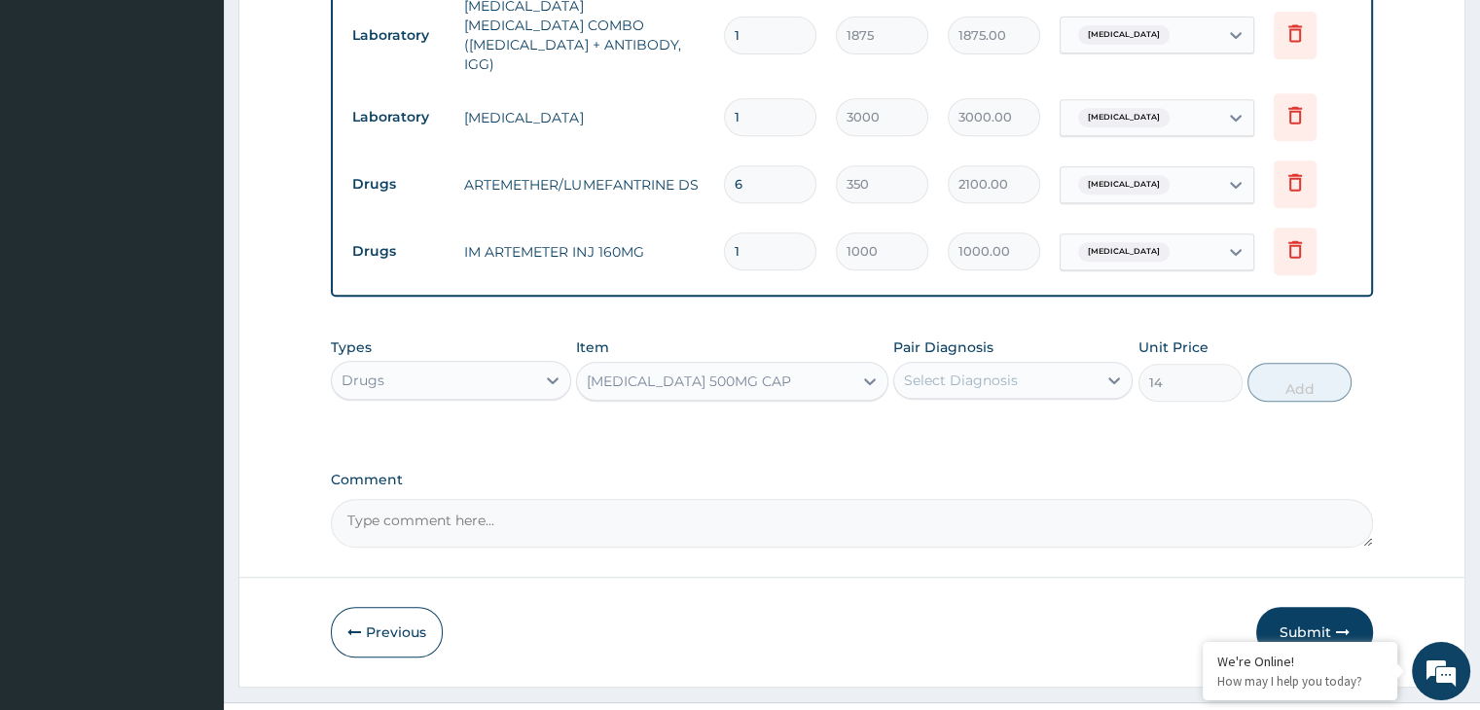
click at [1063, 365] on div "Select Diagnosis" at bounding box center [995, 380] width 202 height 31
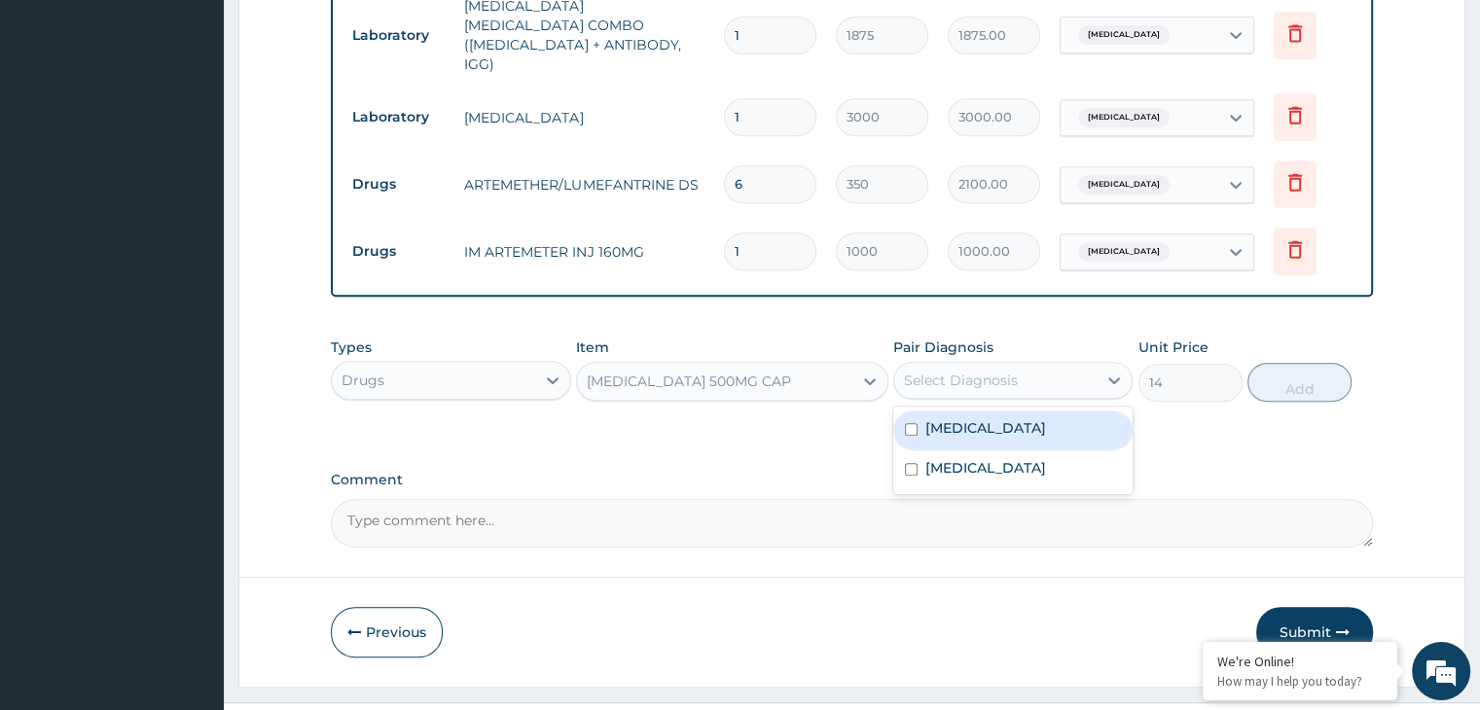
click at [976, 411] on div "[MEDICAL_DATA]" at bounding box center [1012, 431] width 239 height 40
checkbox input "true"
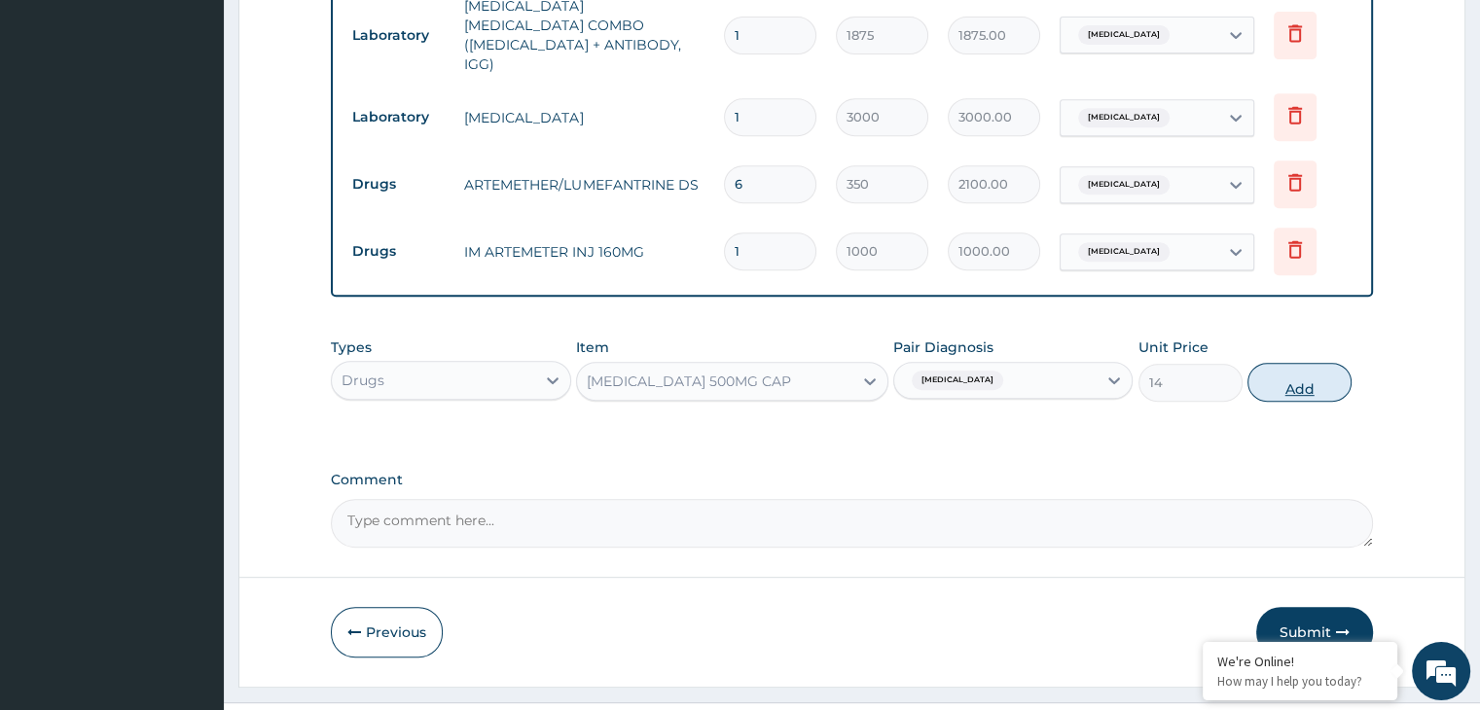
click at [1310, 363] on button "Add" at bounding box center [1300, 382] width 104 height 39
type input "0"
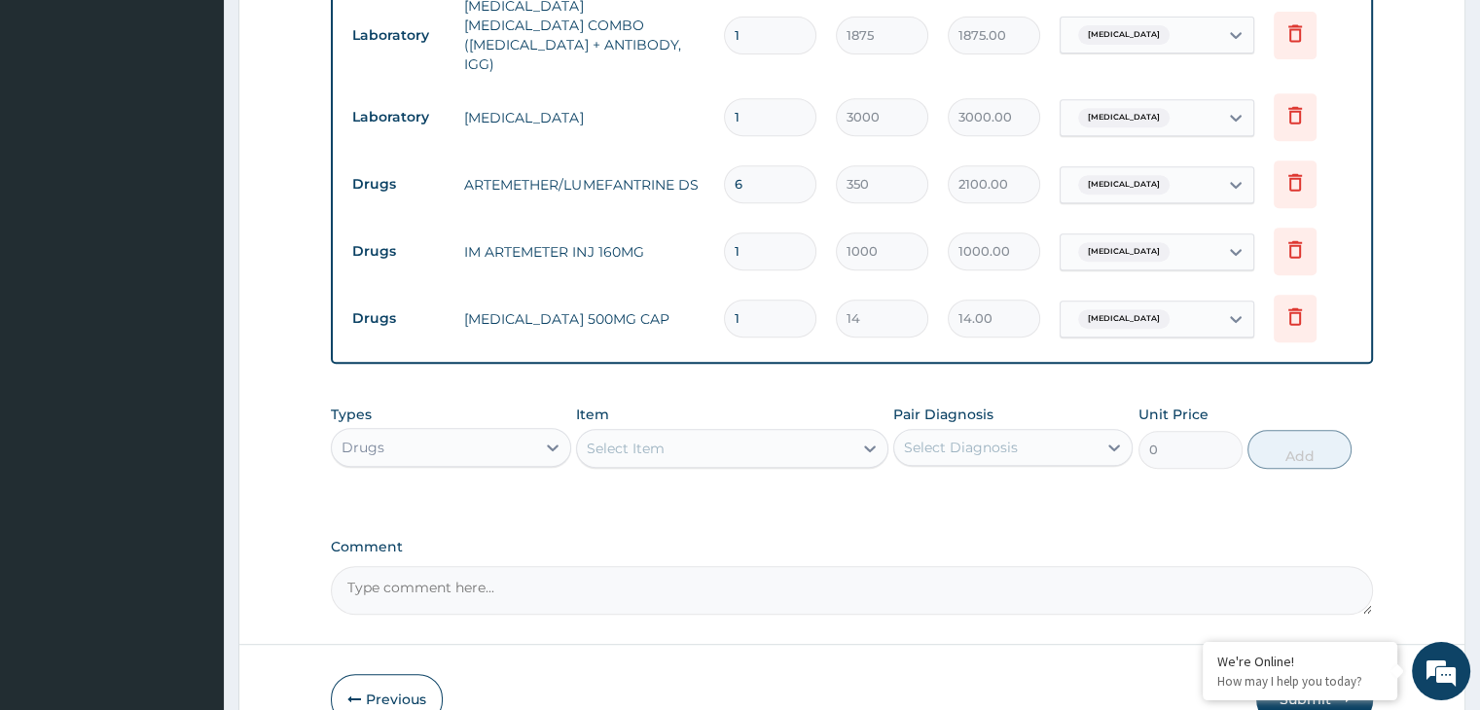
type input "18"
type input "252.00"
type input "18"
click at [628, 457] on div "Types Drugs Item Select Item Pair Diagnosis Select Diagnosis Unit Price 0 Add" at bounding box center [851, 451] width 1041 height 113
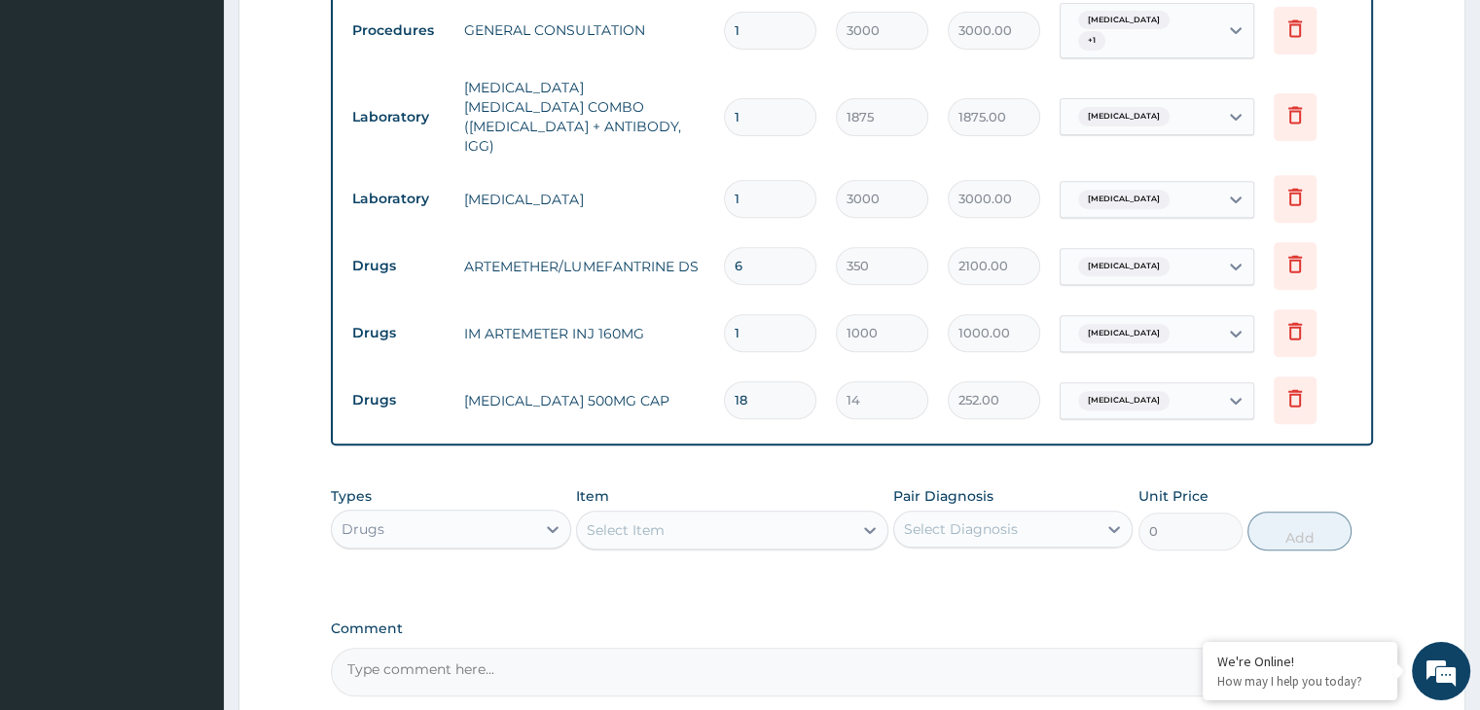
scroll to position [932, 0]
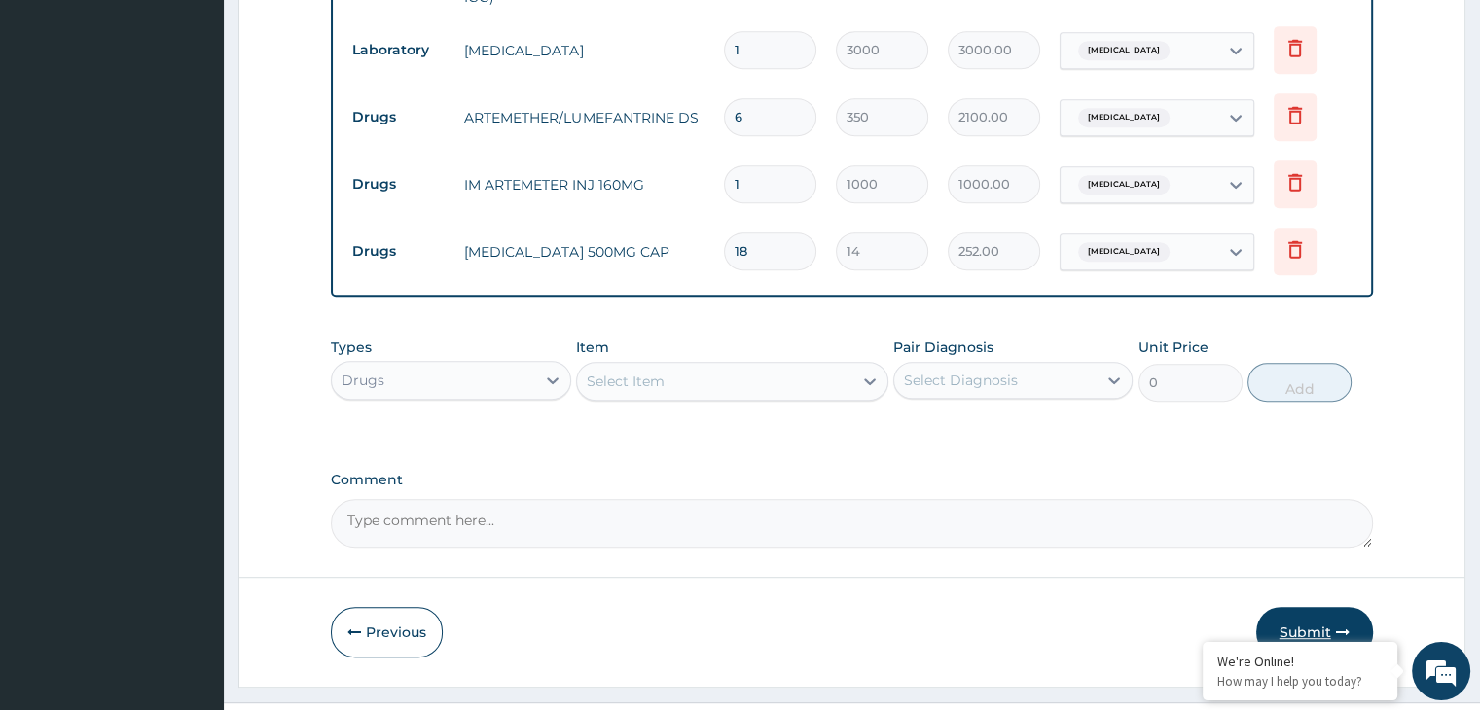
click at [1301, 607] on button "Submit" at bounding box center [1314, 632] width 117 height 51
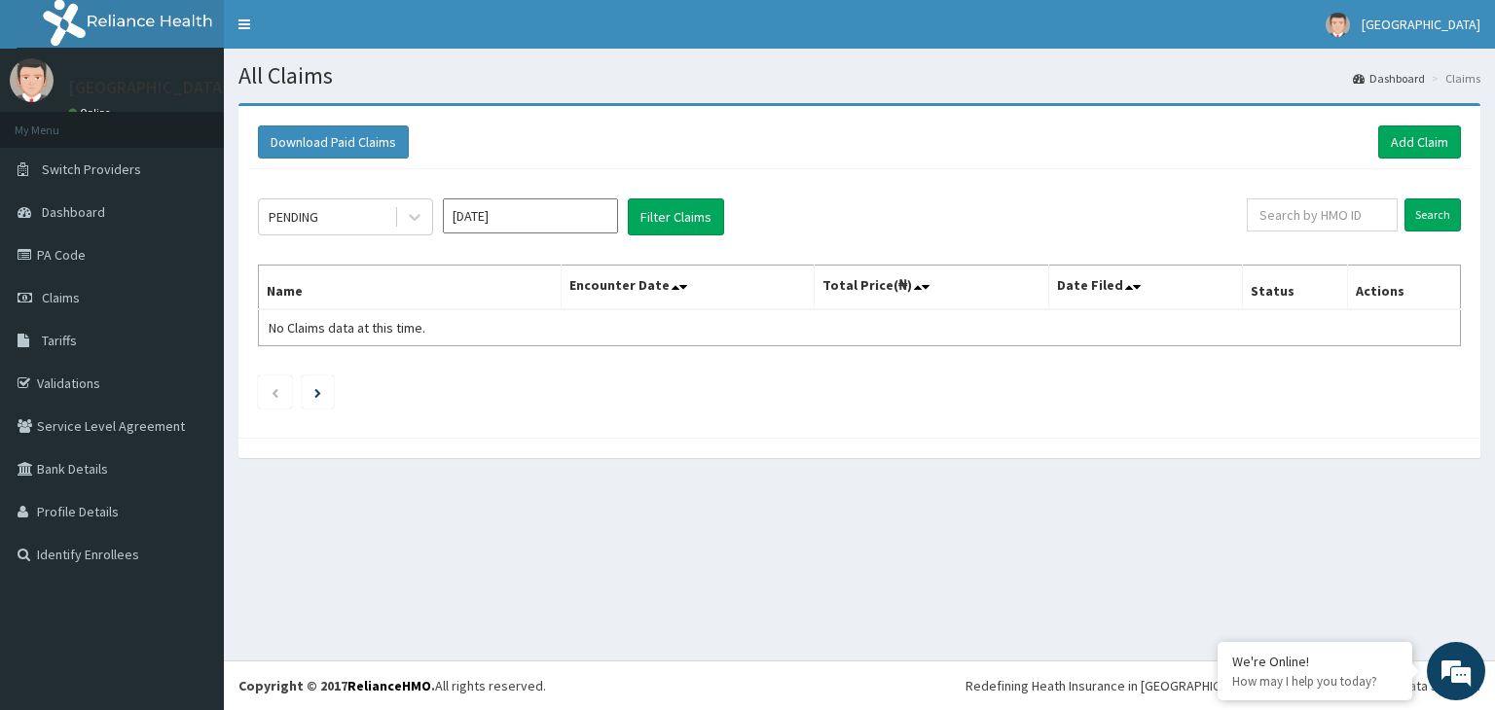
click at [636, 95] on section "Download Paid Claims Add Claim × Note you can only download claims within a max…" at bounding box center [859, 291] width 1271 height 404
click at [1261, 213] on input "text" at bounding box center [1322, 215] width 151 height 33
type input "COW/10070/A"
click at [1404, 199] on input "Search" at bounding box center [1432, 215] width 56 height 33
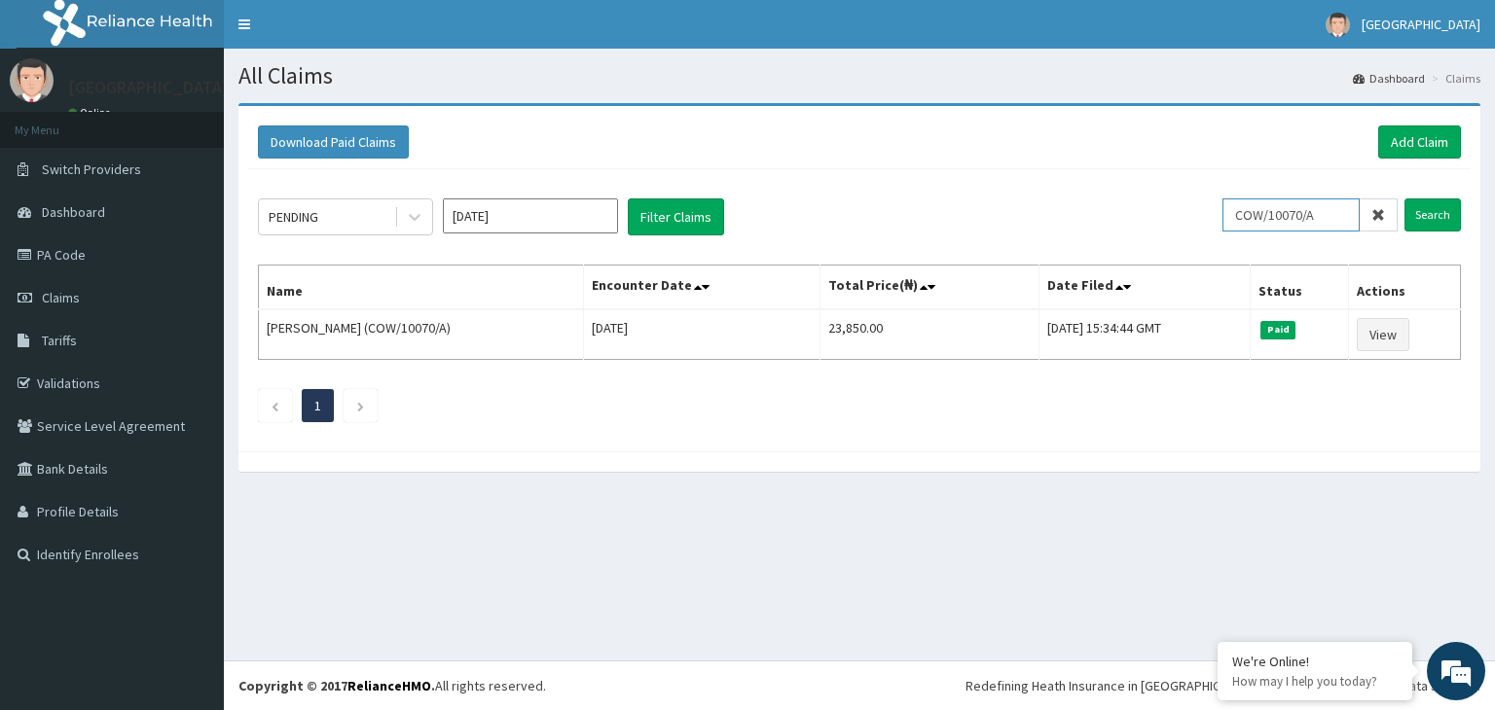
click at [1296, 213] on input "COW/10070/A" at bounding box center [1290, 215] width 137 height 33
click at [1420, 124] on div "Download Paid Claims Add Claim" at bounding box center [859, 143] width 1222 height 54
click at [1420, 126] on link "Add Claim" at bounding box center [1419, 142] width 83 height 33
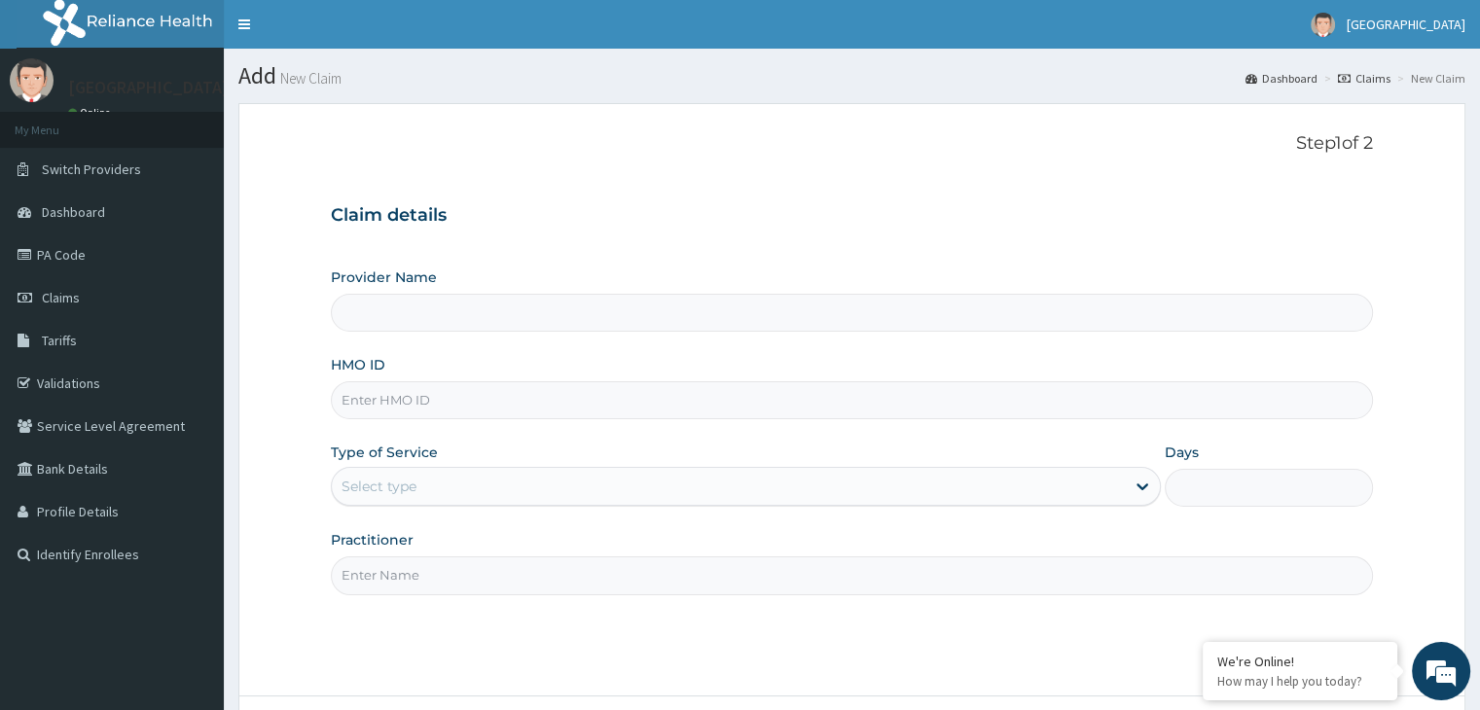
click at [433, 412] on input "HMO ID" at bounding box center [851, 400] width 1041 height 38
paste input "COW/10070/A"
type input "COW/10070/A"
type input "[GEOGRAPHIC_DATA]"
type input "COW/10070/A"
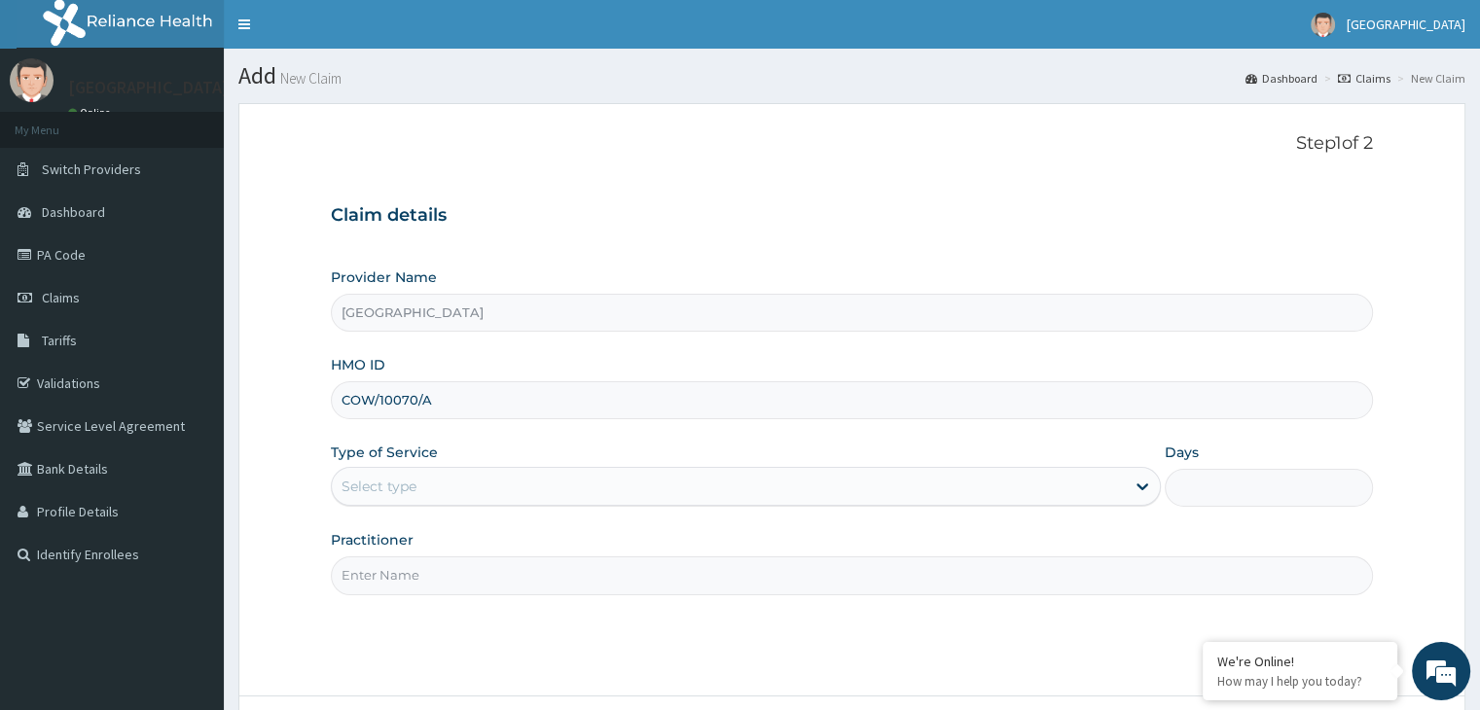
click at [452, 480] on div "Select type" at bounding box center [728, 486] width 793 height 31
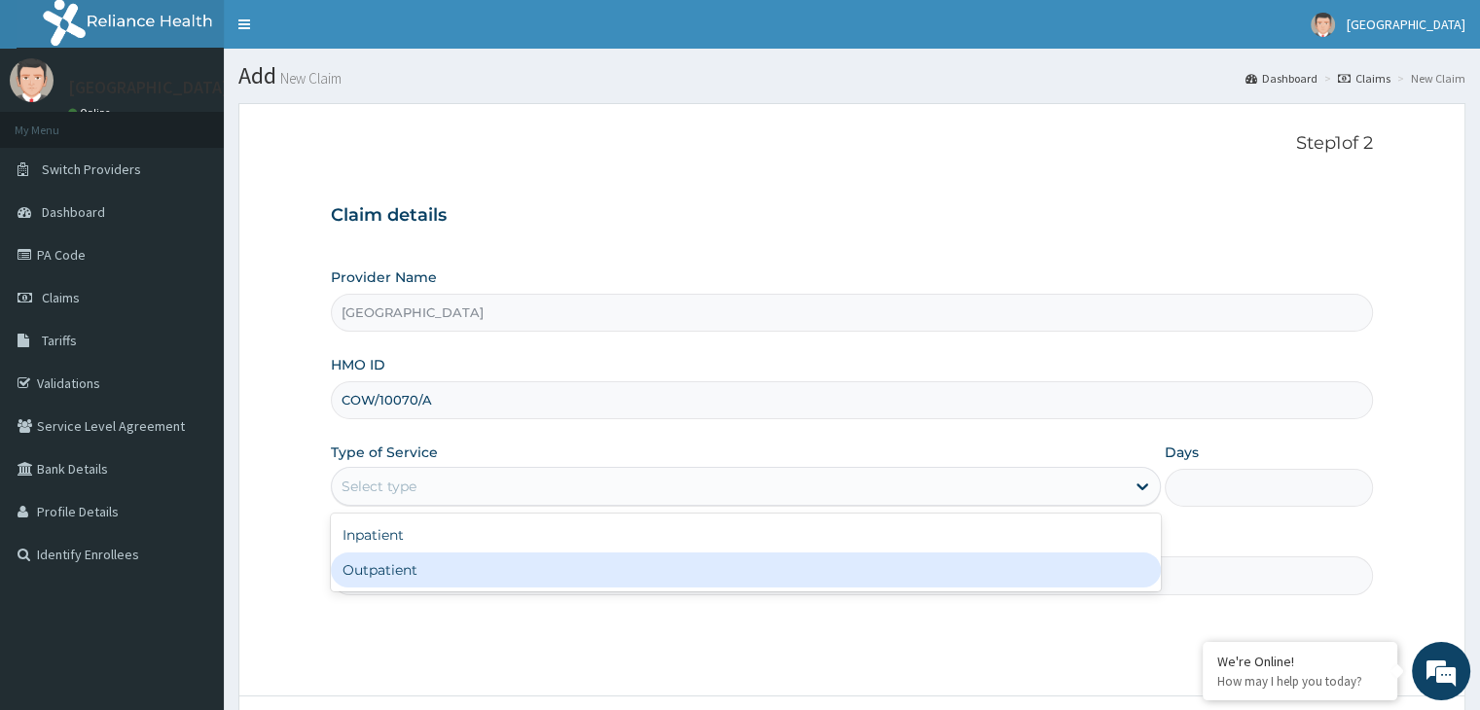
click at [413, 563] on div "Outpatient" at bounding box center [746, 570] width 830 height 35
type input "1"
click at [413, 563] on input "Practitioner" at bounding box center [851, 576] width 1041 height 38
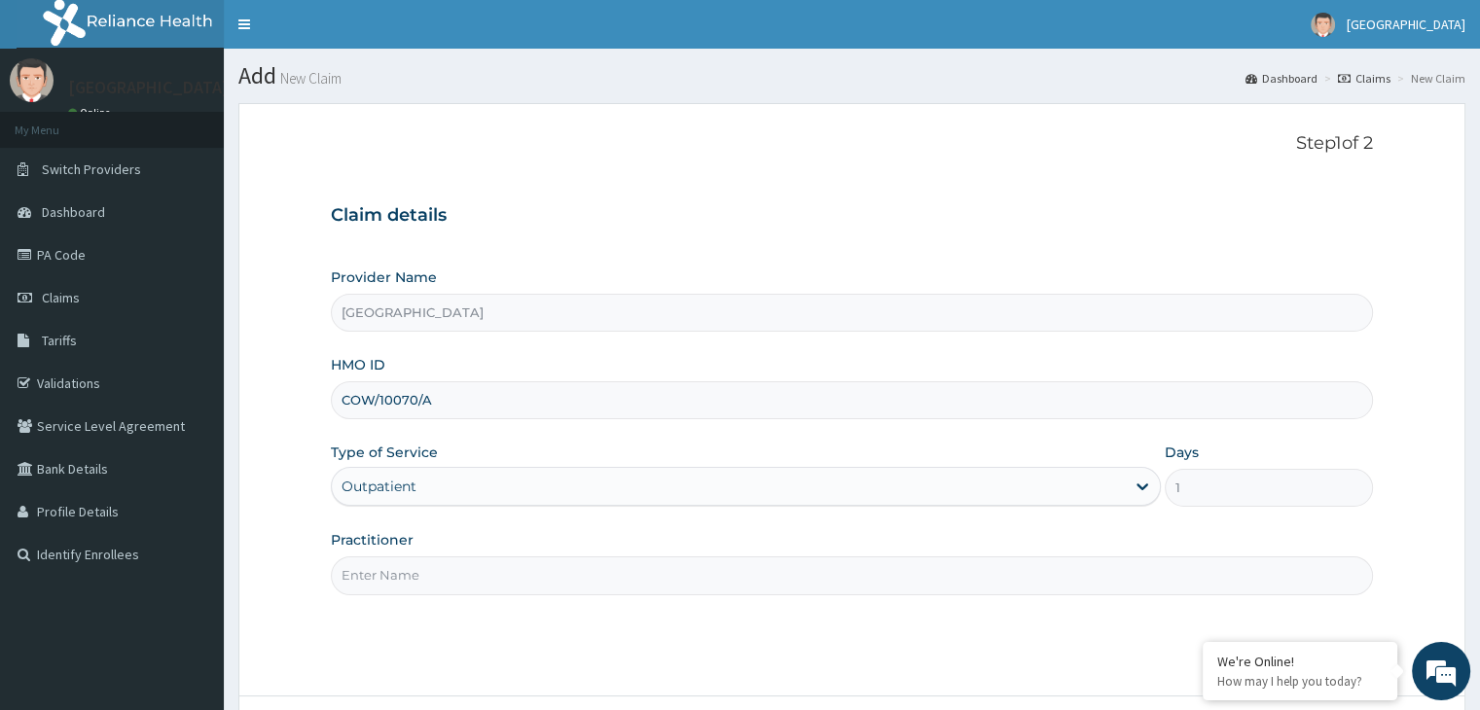
type input "DR [PERSON_NAME]"
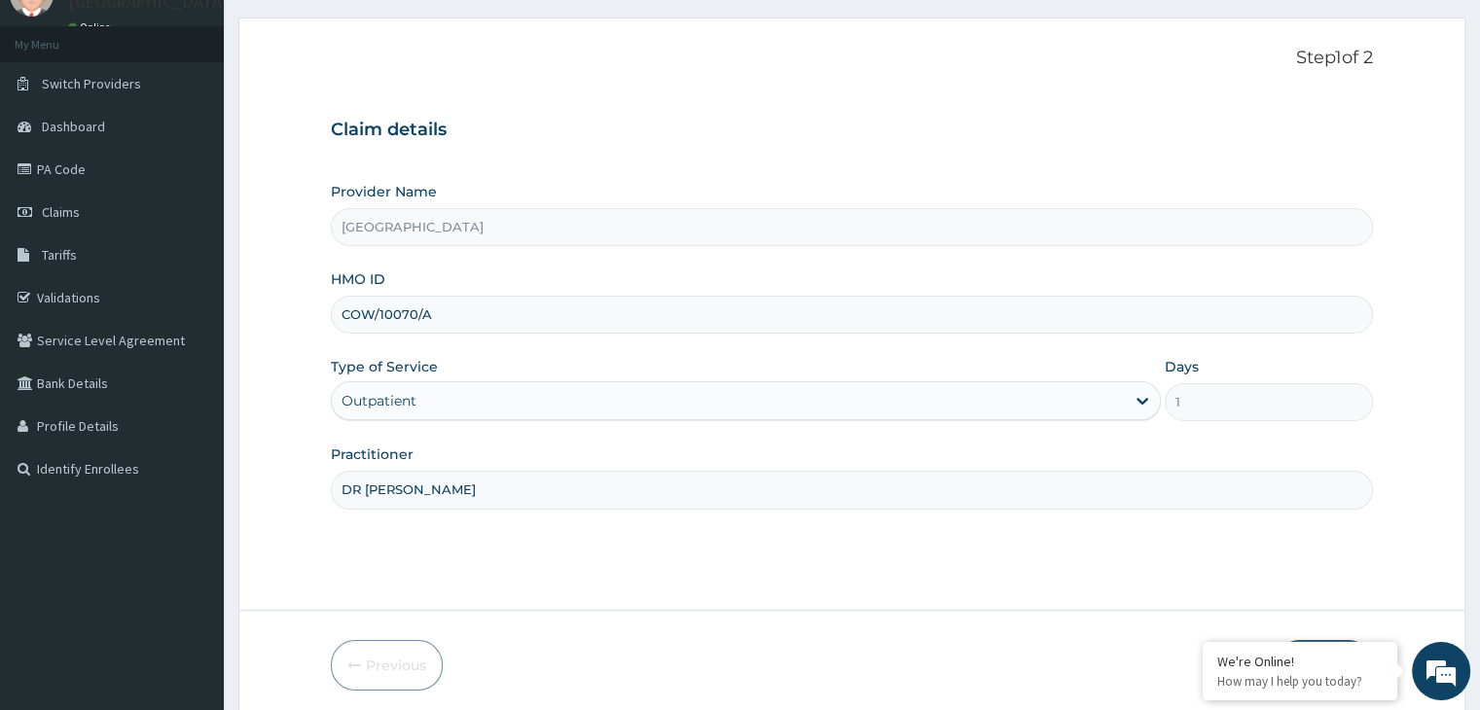
scroll to position [160, 0]
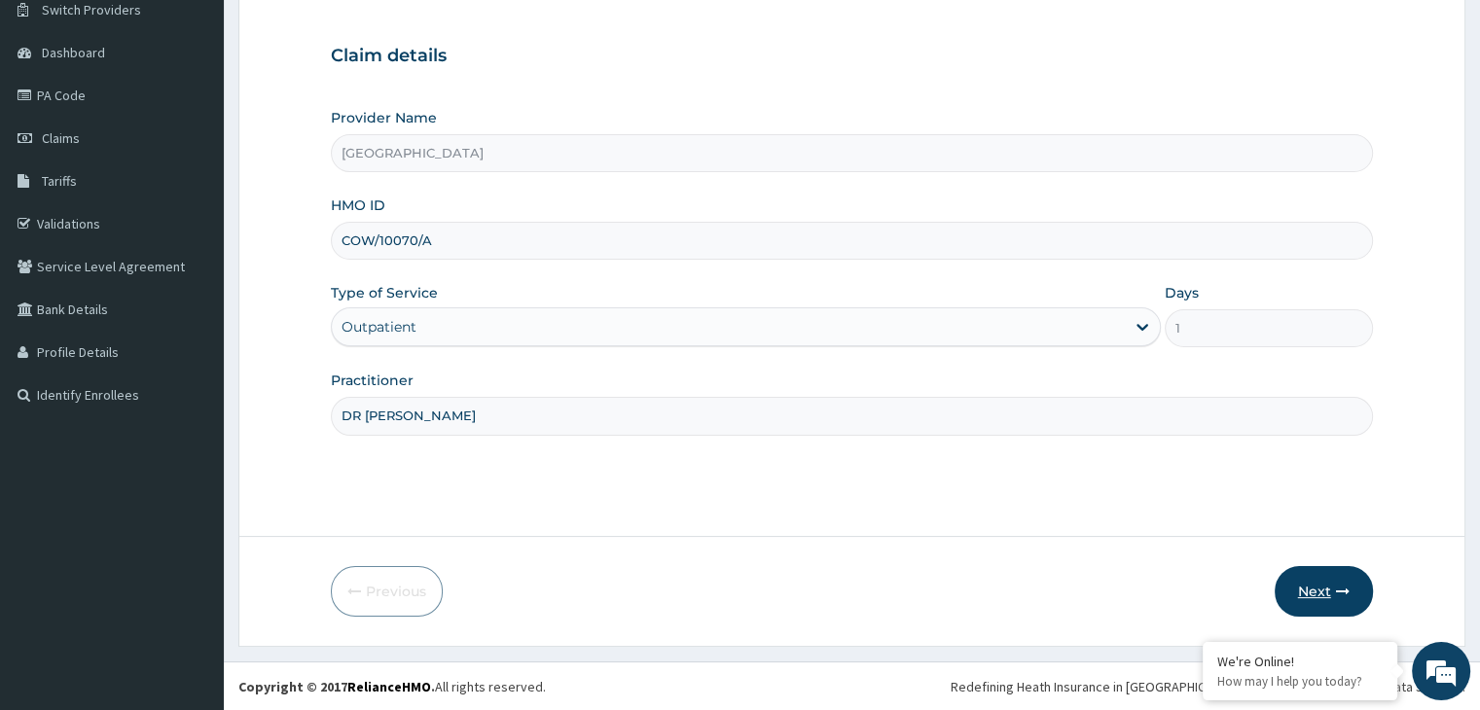
click at [1324, 582] on button "Next" at bounding box center [1324, 591] width 98 height 51
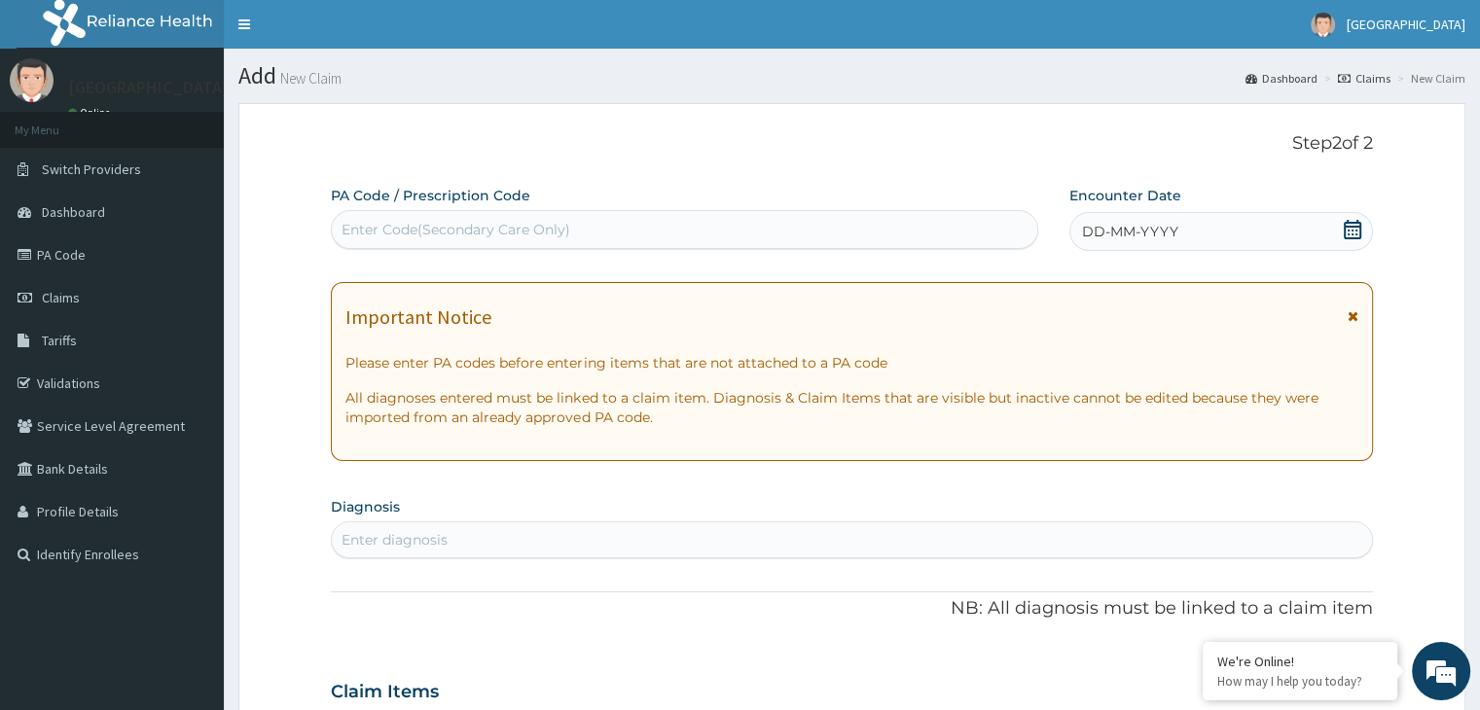
scroll to position [0, 0]
click at [1259, 214] on div "DD-MM-YYYY" at bounding box center [1221, 231] width 303 height 39
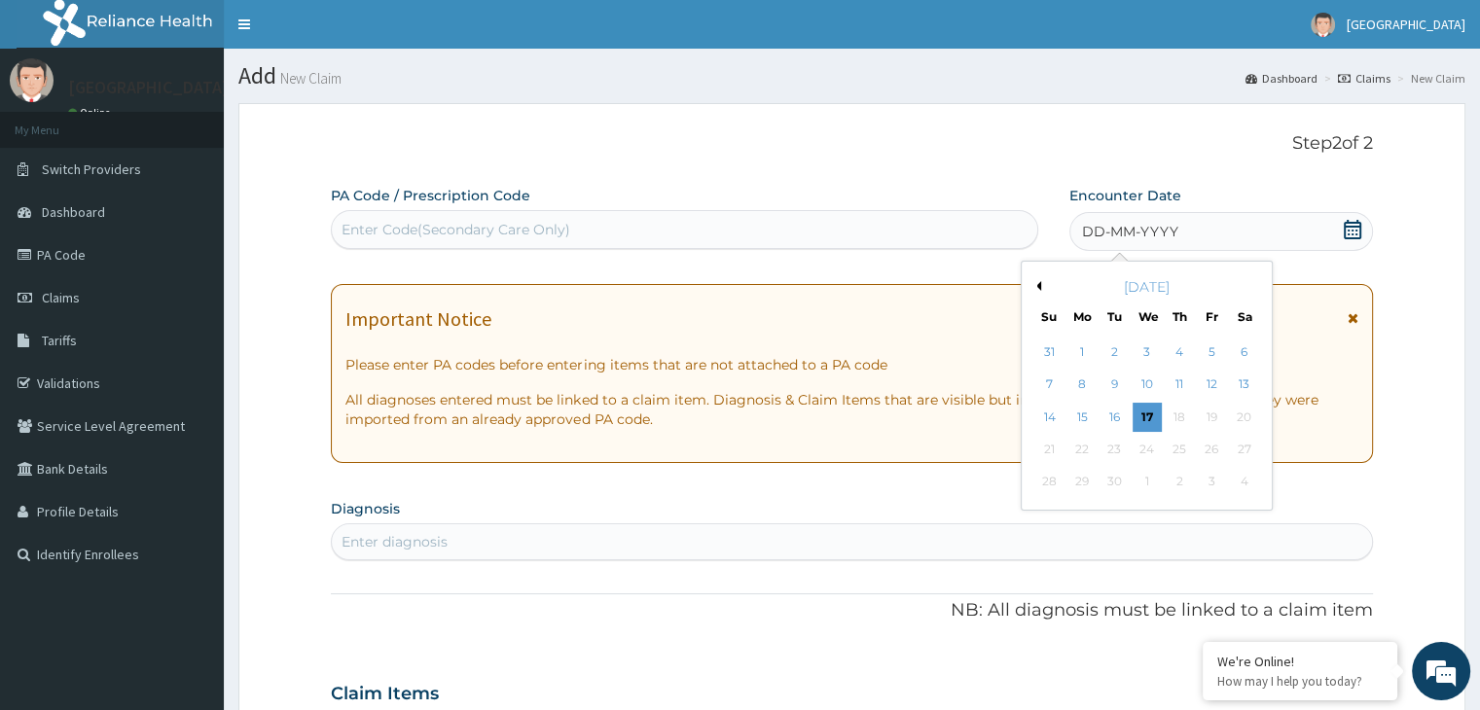
click at [1038, 289] on button "Previous Month" at bounding box center [1037, 286] width 10 height 10
click at [1190, 487] on div "28" at bounding box center [1179, 482] width 29 height 29
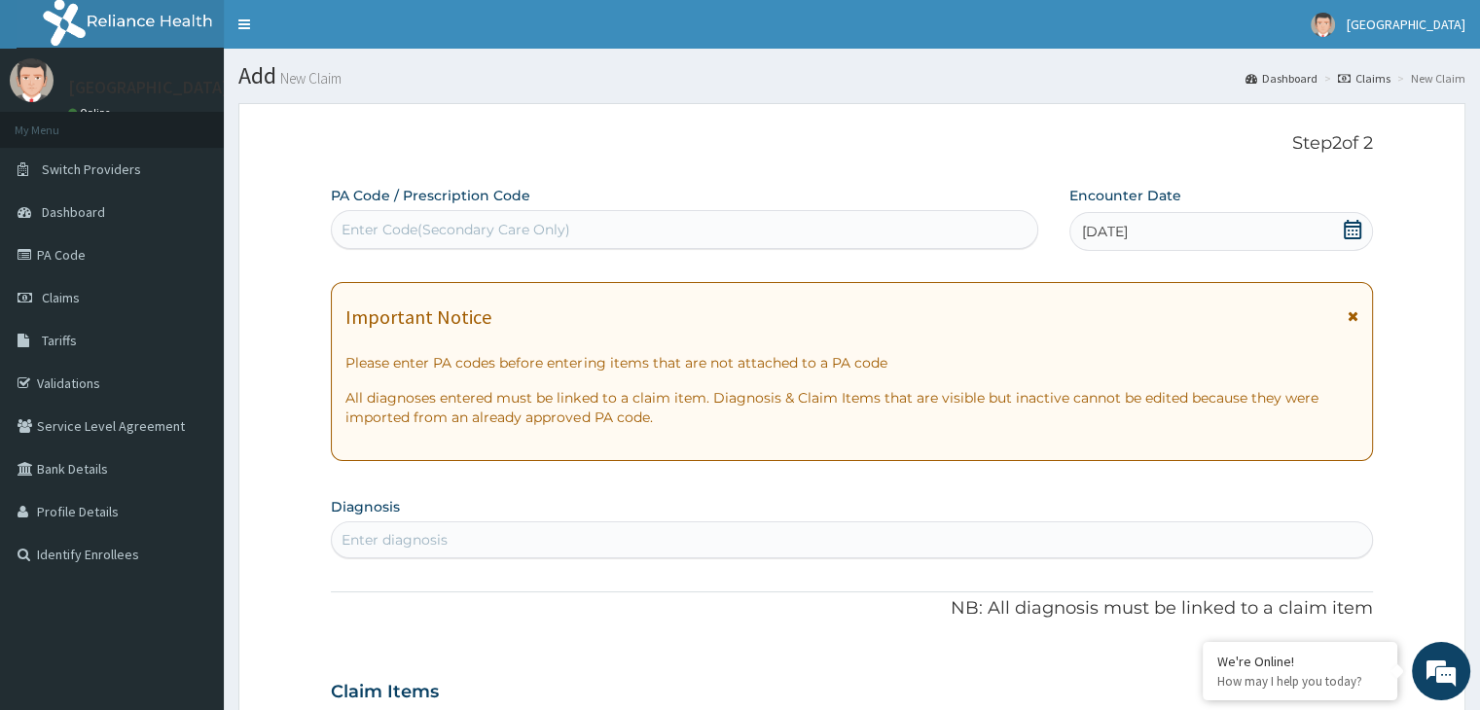
click at [557, 537] on div "Enter diagnosis" at bounding box center [851, 540] width 1039 height 31
type input "[MEDICAL_DATA]"
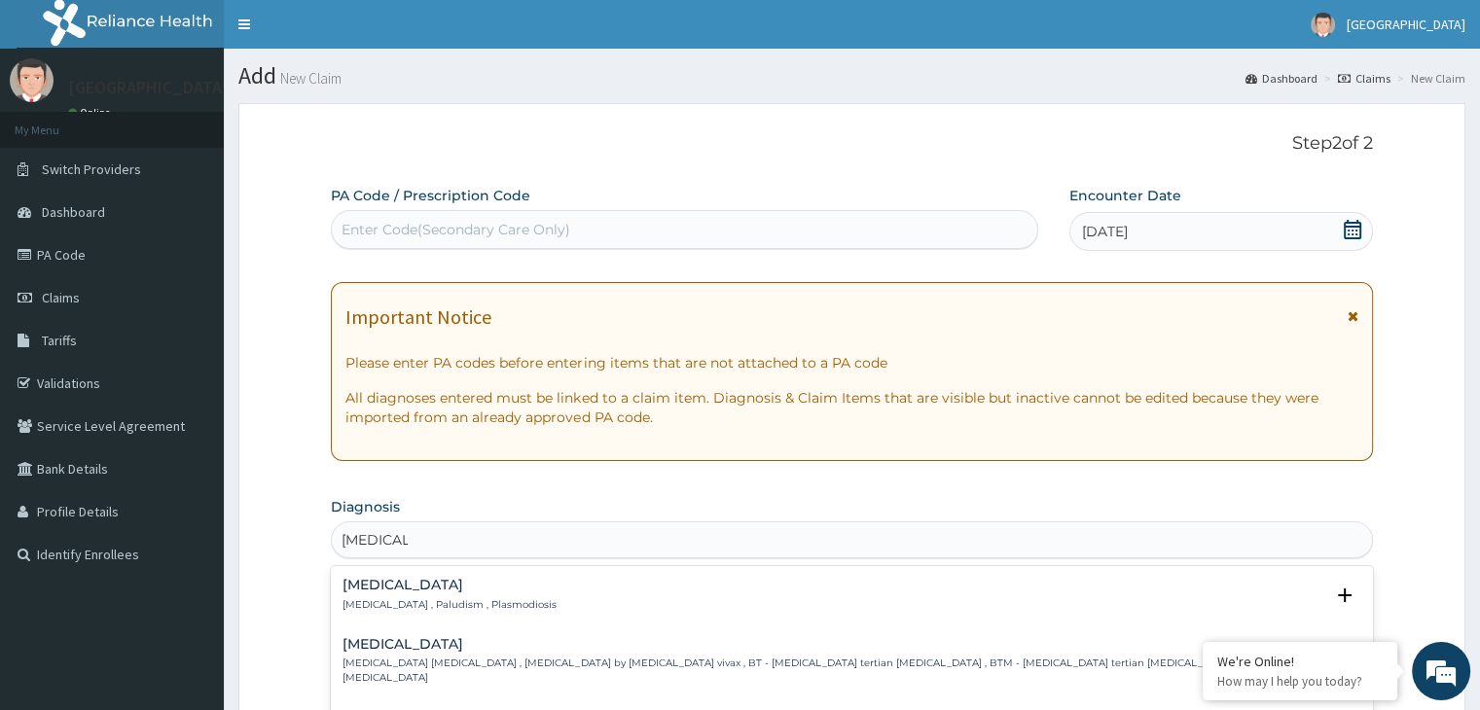
click at [437, 593] on h4 "[MEDICAL_DATA]" at bounding box center [450, 585] width 214 height 15
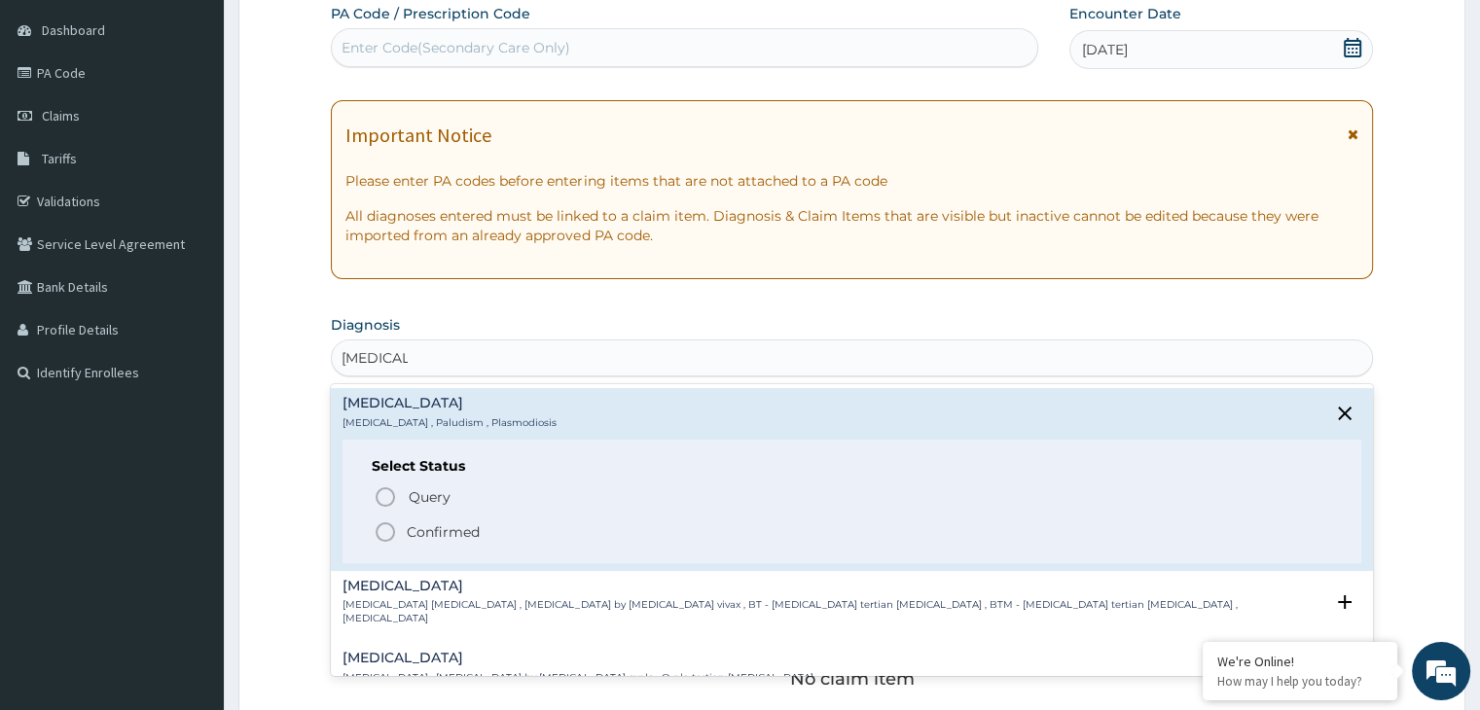
scroll to position [195, 0]
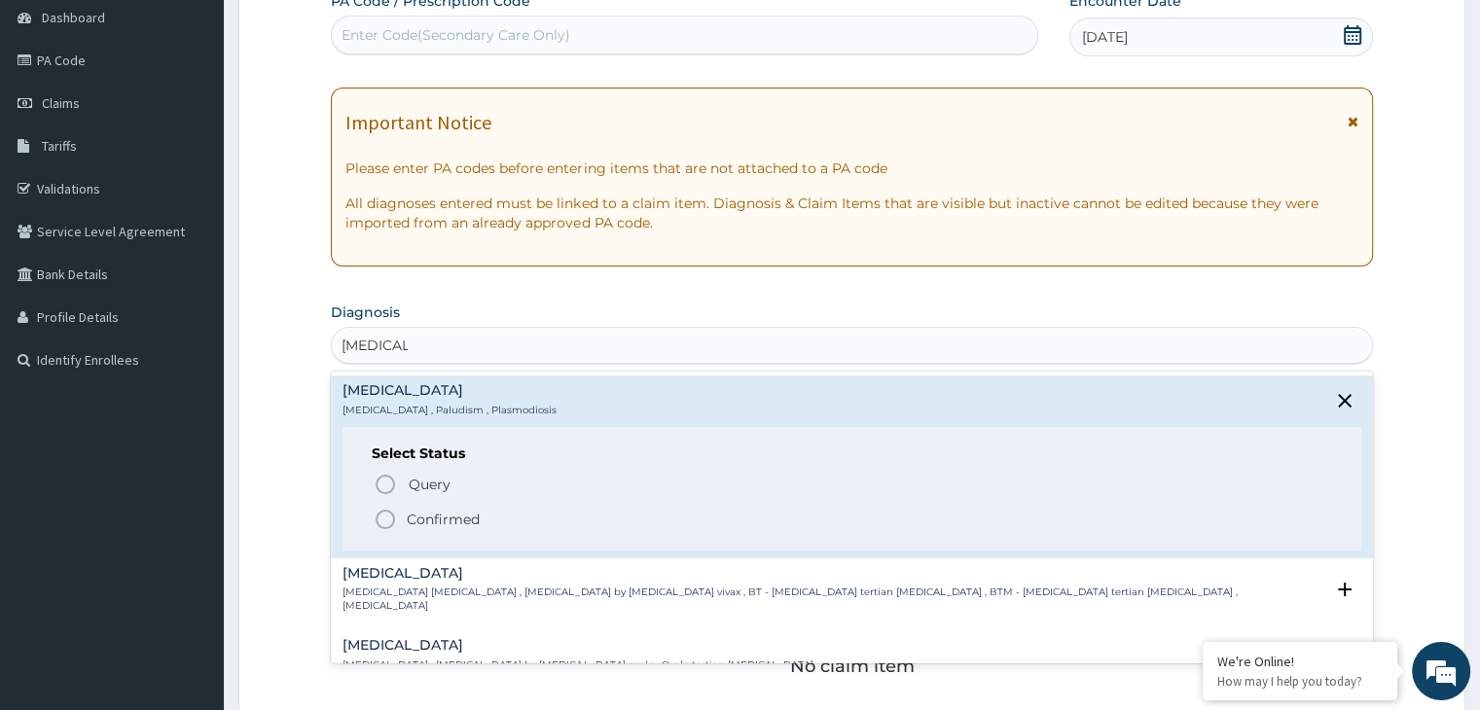
click at [435, 511] on p "Confirmed" at bounding box center [443, 519] width 73 height 19
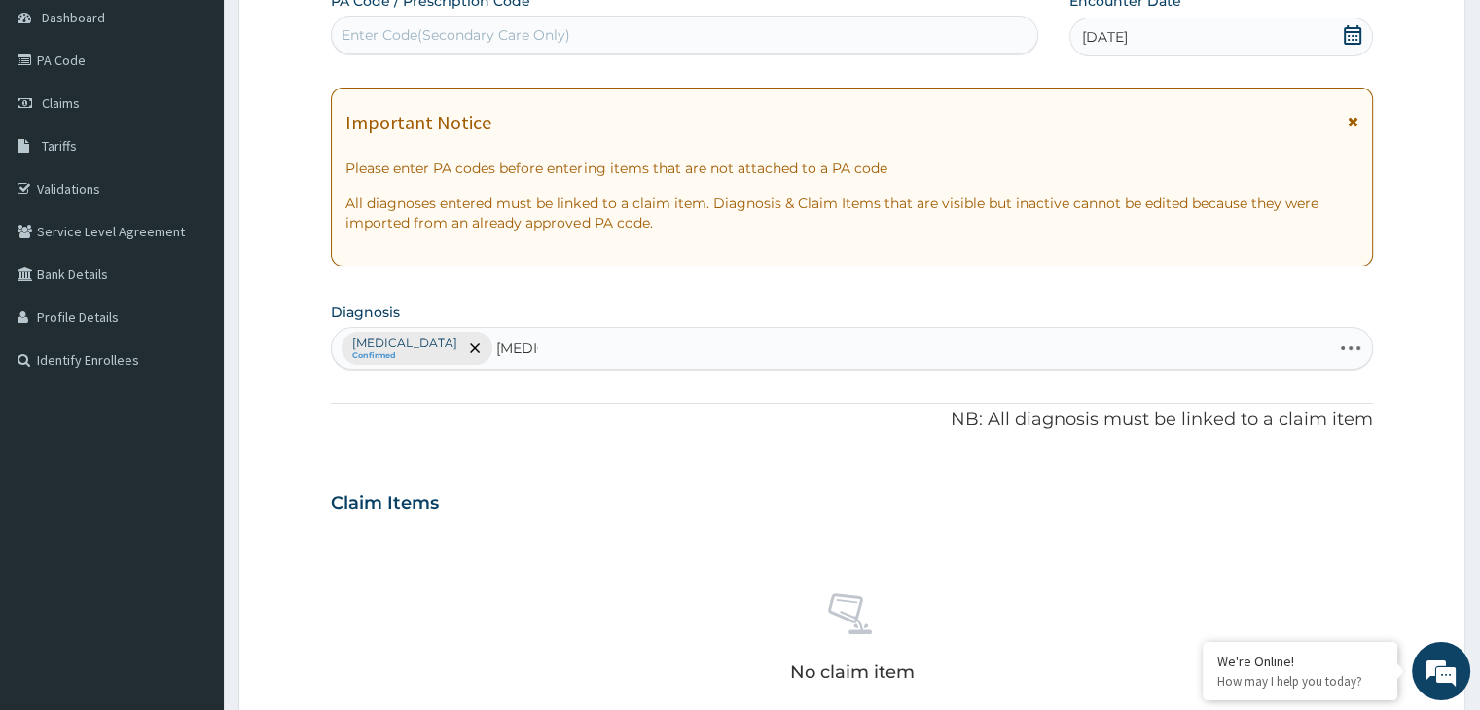
type input "[MEDICAL_DATA],"
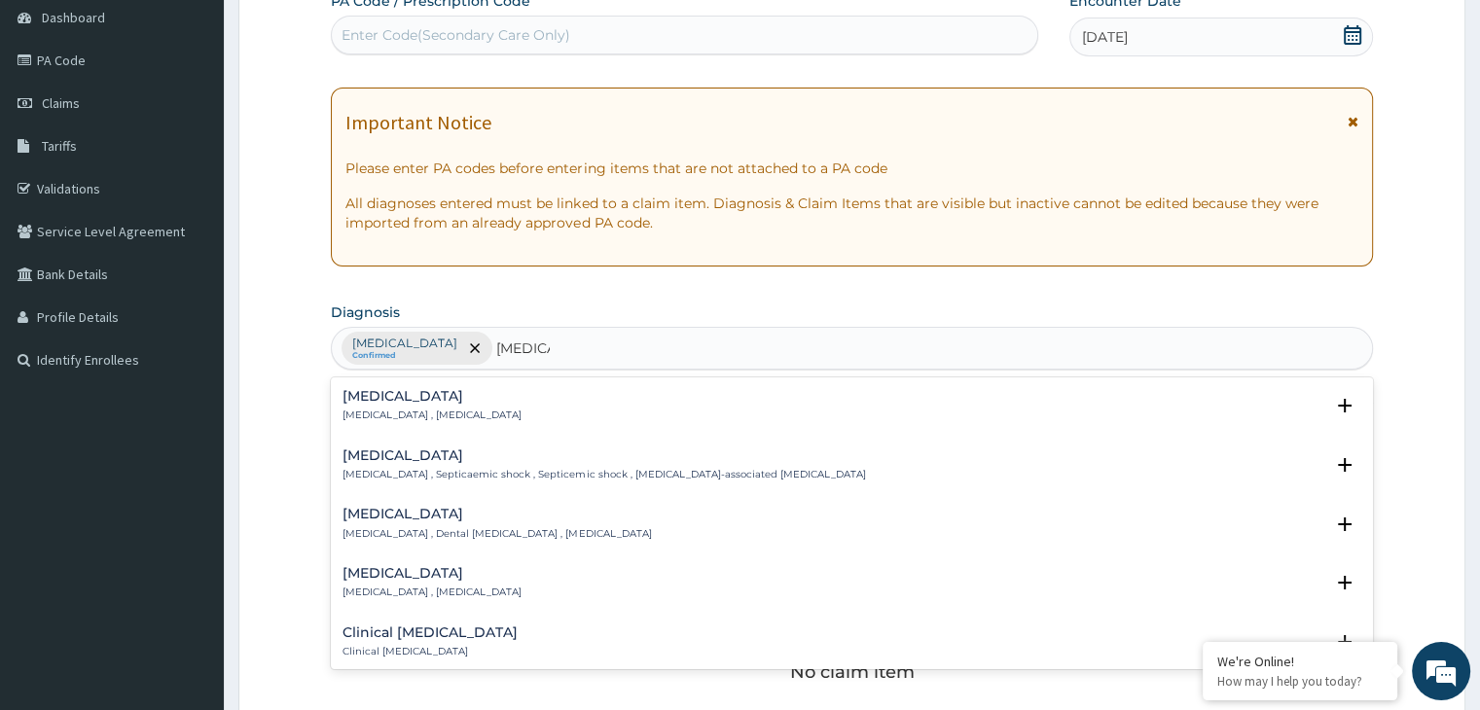
click at [387, 416] on p "[MEDICAL_DATA] , [MEDICAL_DATA]" at bounding box center [432, 416] width 179 height 14
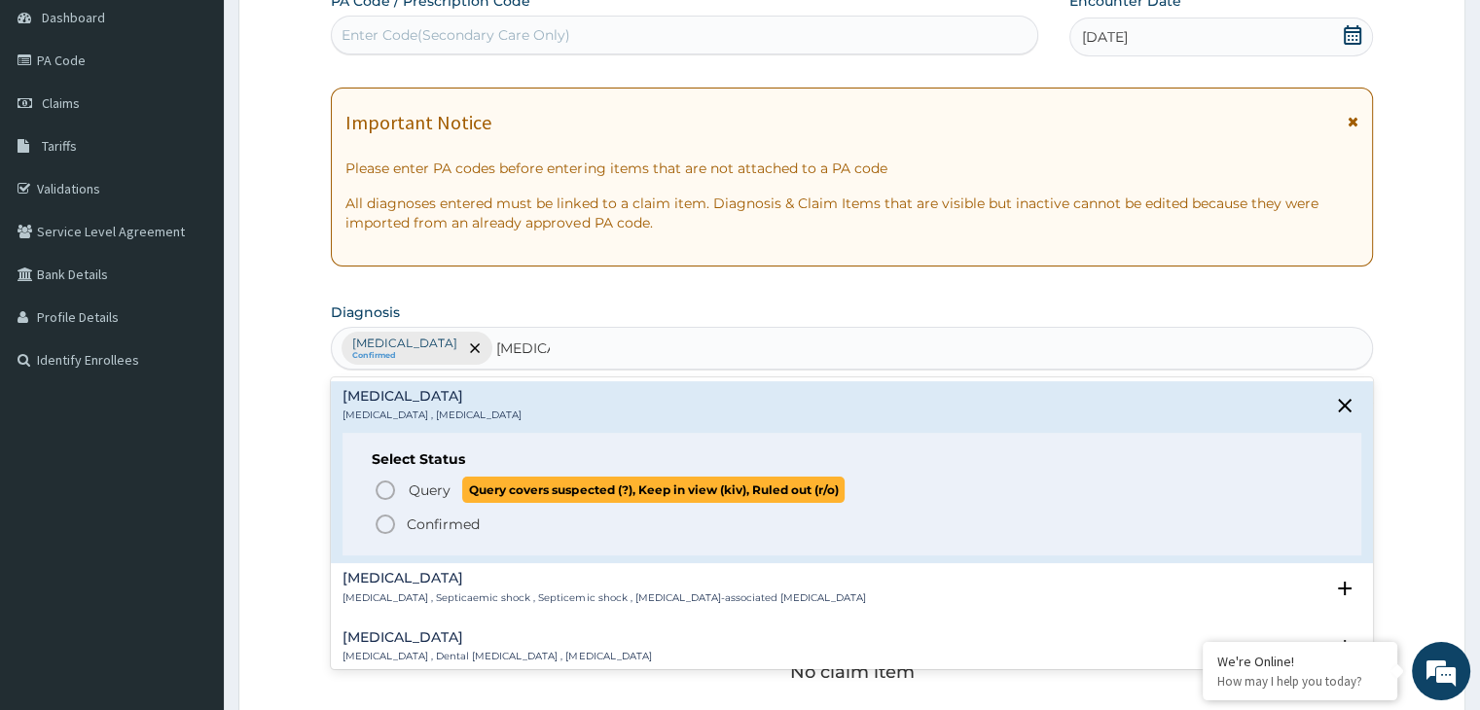
click at [392, 485] on circle "status option query" at bounding box center [386, 491] width 18 height 18
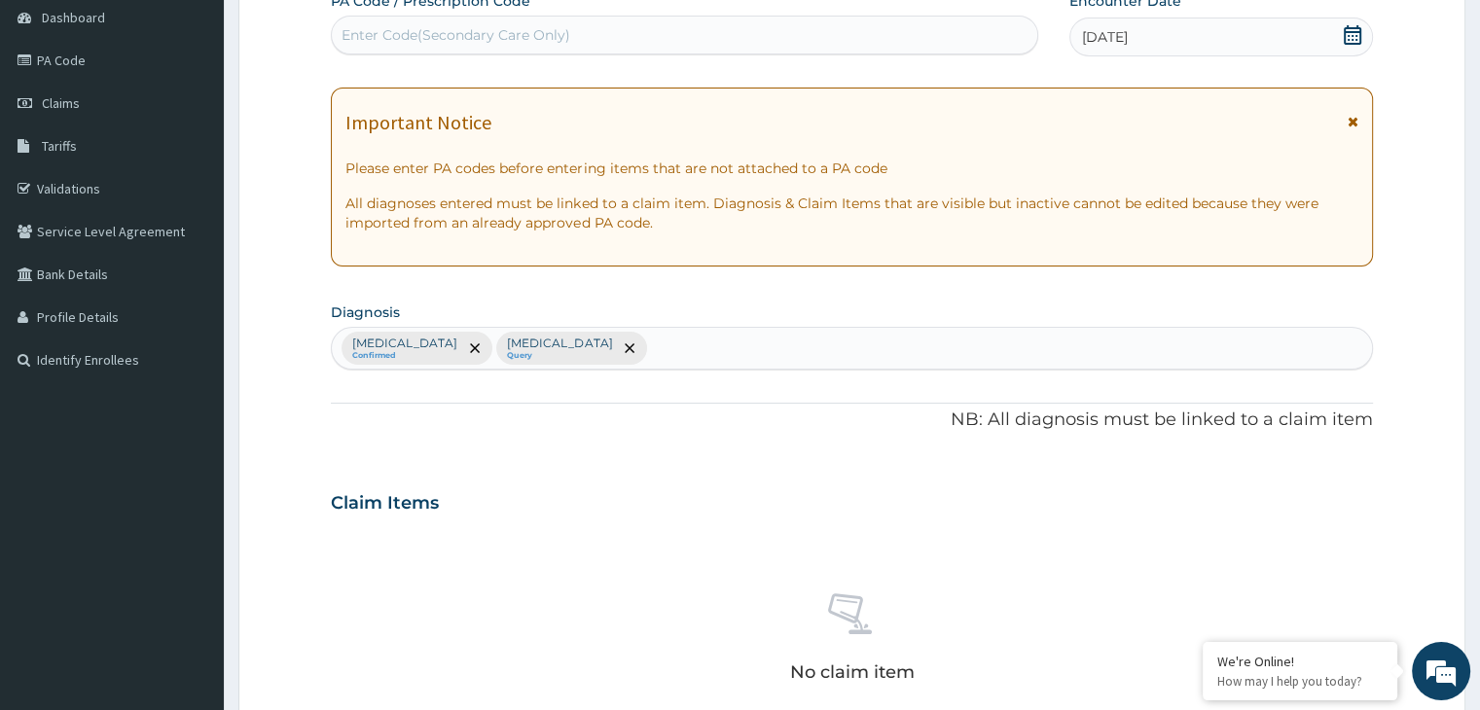
scroll to position [584, 0]
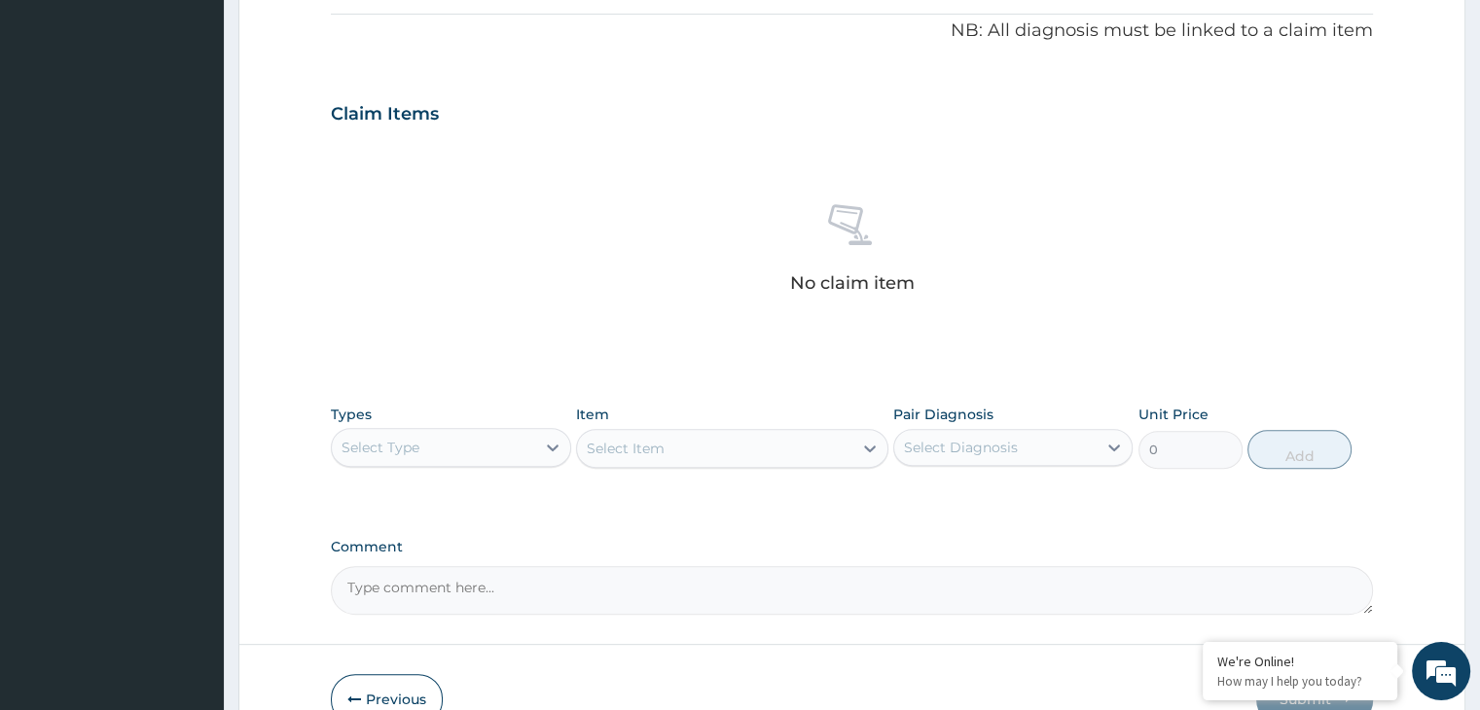
click at [427, 464] on div "Select Type" at bounding box center [450, 447] width 239 height 39
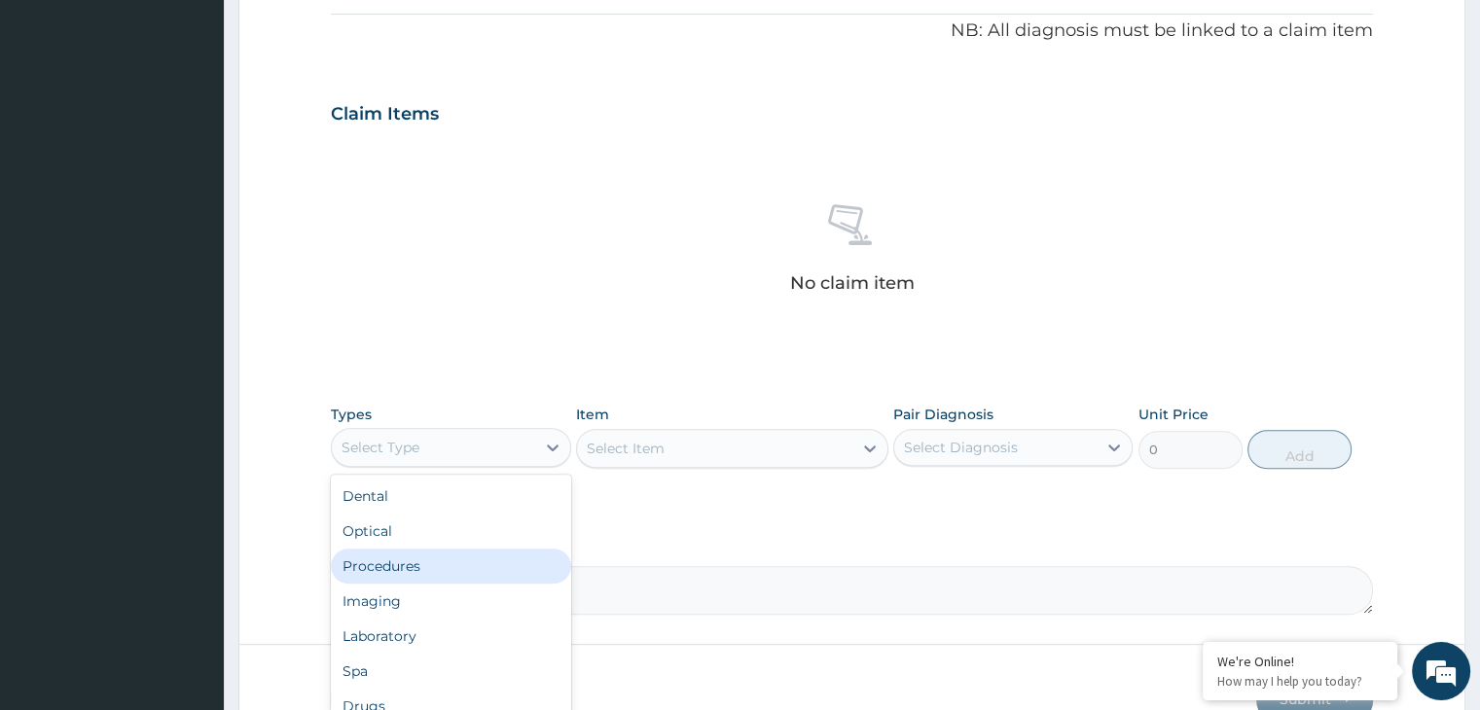
click at [385, 579] on div "Procedures" at bounding box center [450, 566] width 239 height 35
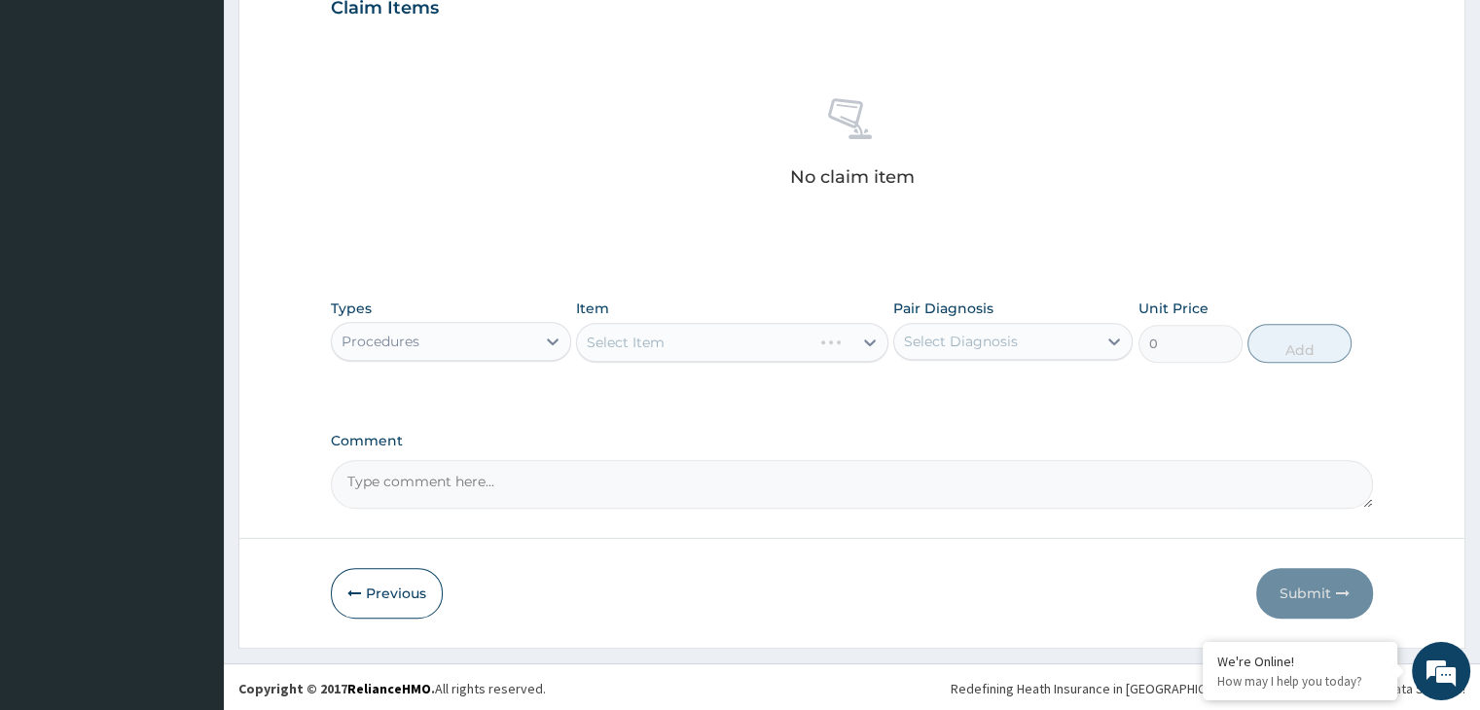
scroll to position [691, 0]
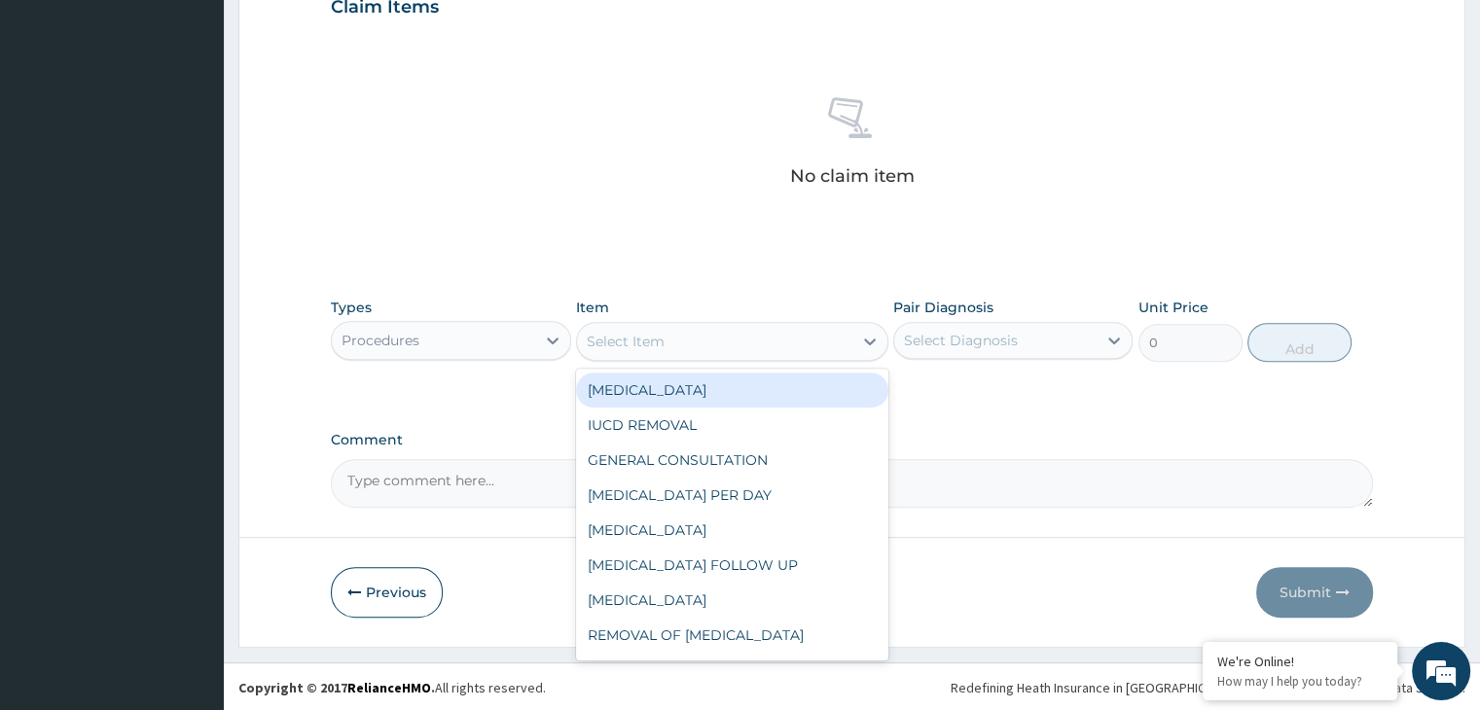
click at [589, 345] on div "Select Item" at bounding box center [626, 341] width 78 height 19
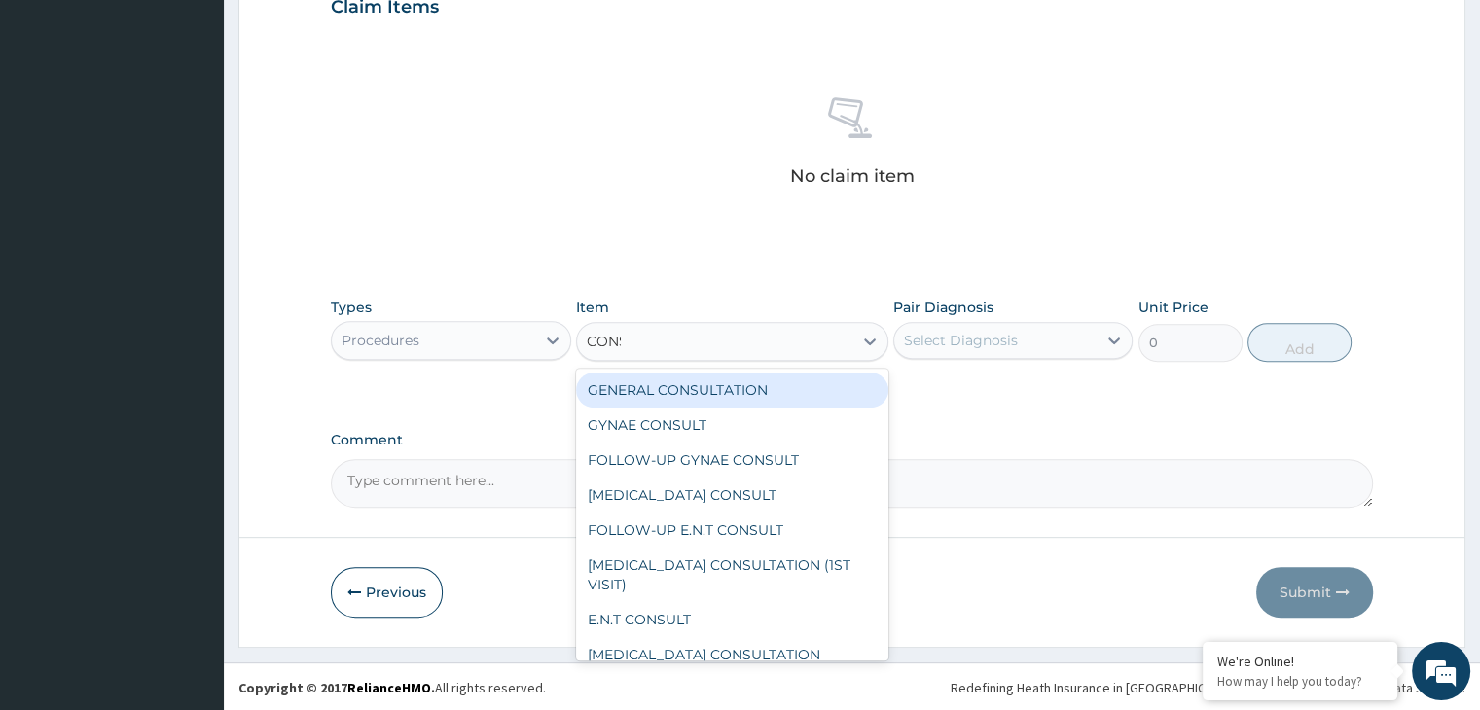
type input "CONSU"
type input "3000"
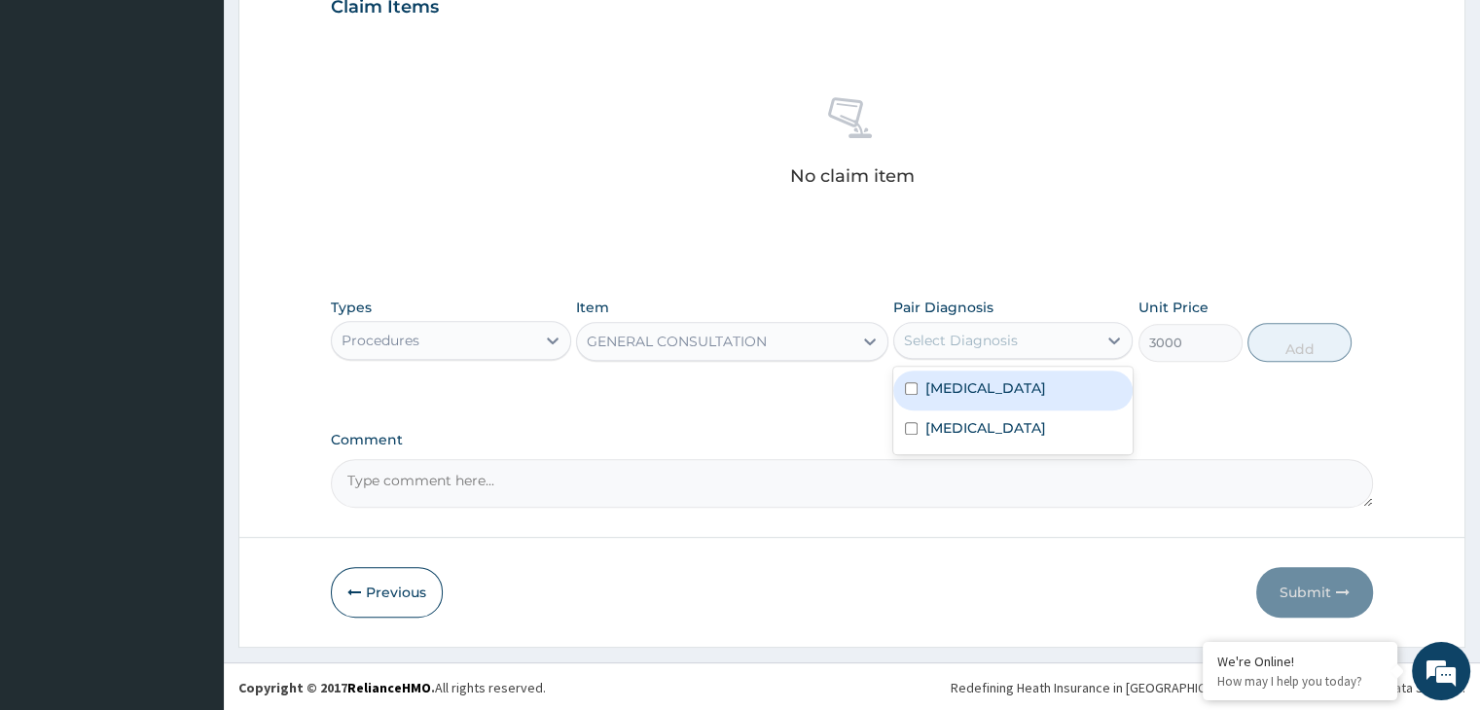
click at [1003, 331] on div "Select Diagnosis" at bounding box center [961, 340] width 114 height 19
click at [986, 384] on div "[MEDICAL_DATA]" at bounding box center [1012, 391] width 239 height 40
checkbox input "true"
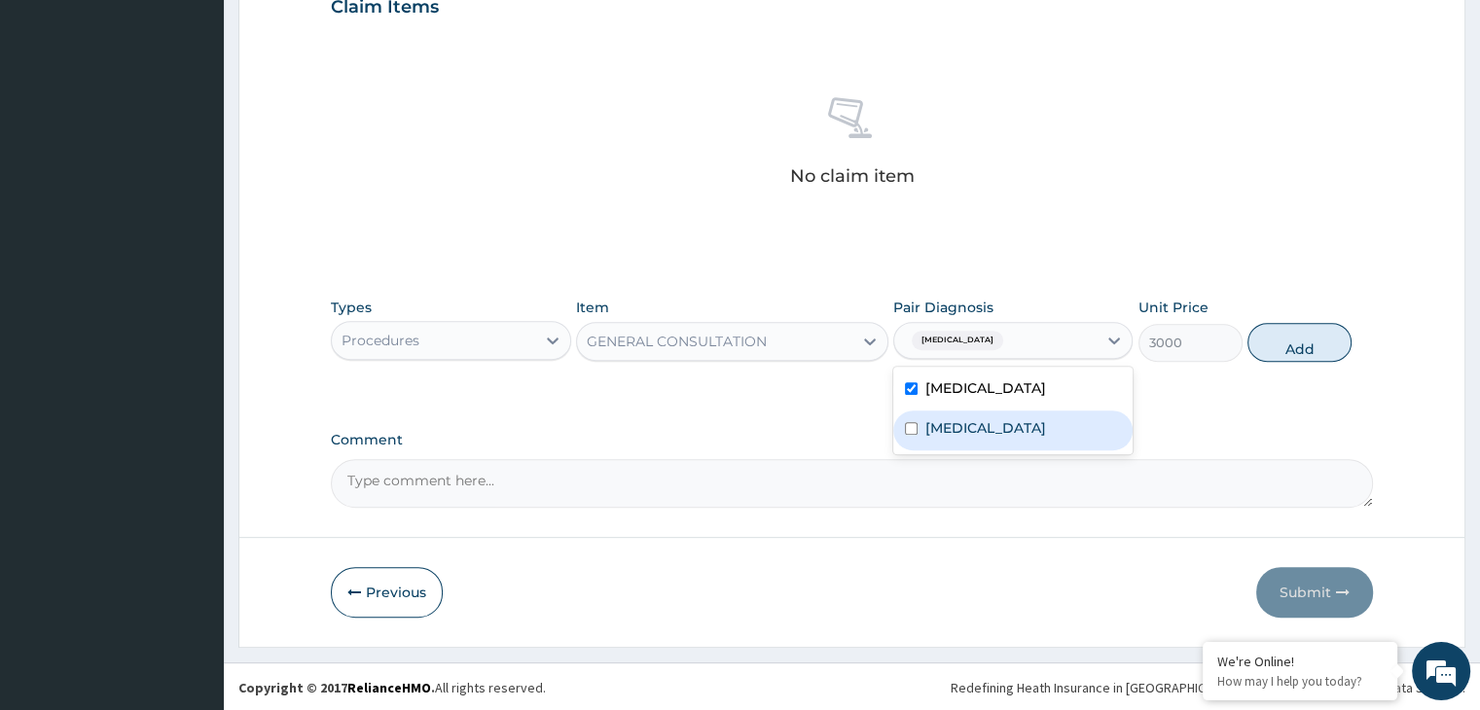
drag, startPoint x: 939, startPoint y: 429, endPoint x: 968, endPoint y: 424, distance: 29.6
click at [946, 429] on label "[MEDICAL_DATA]" at bounding box center [986, 427] width 121 height 19
checkbox input "true"
click at [1329, 341] on button "Add" at bounding box center [1300, 342] width 104 height 39
type input "0"
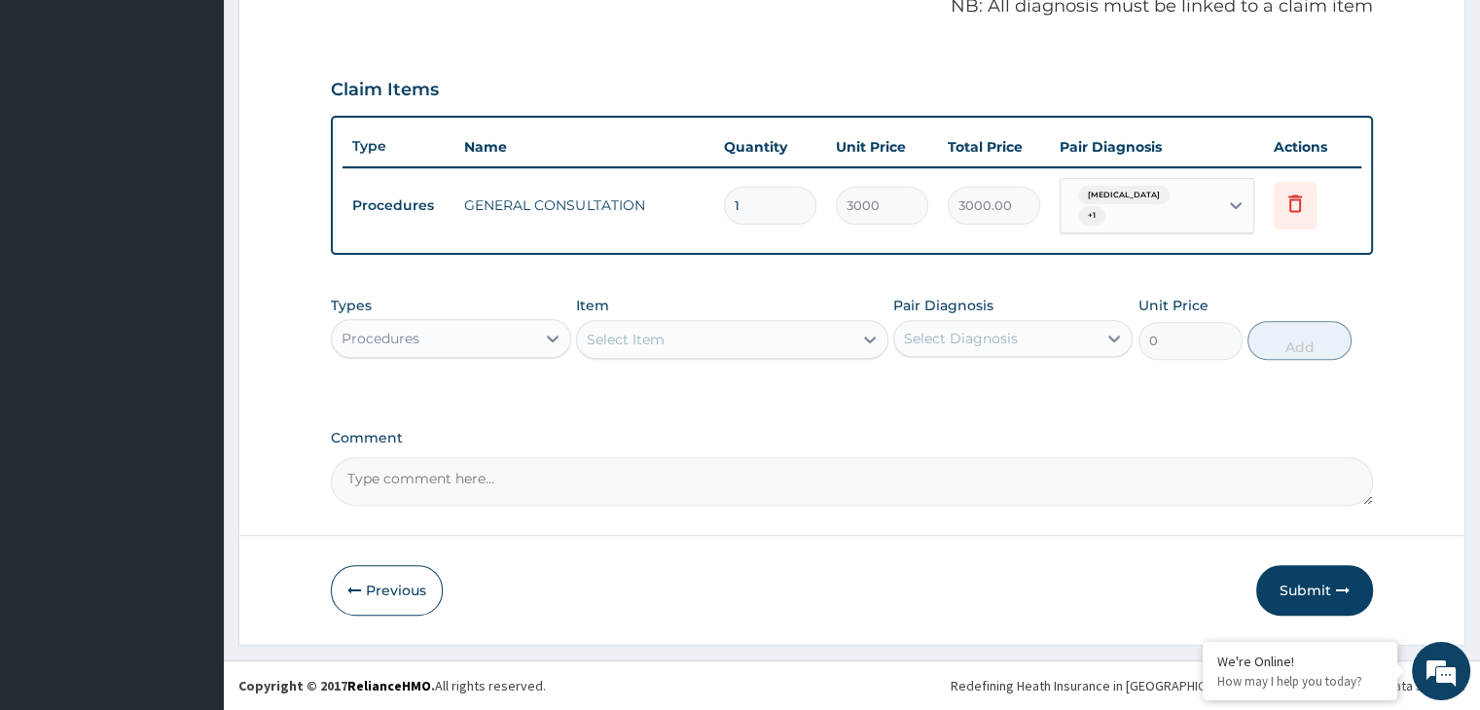
scroll to position [598, 0]
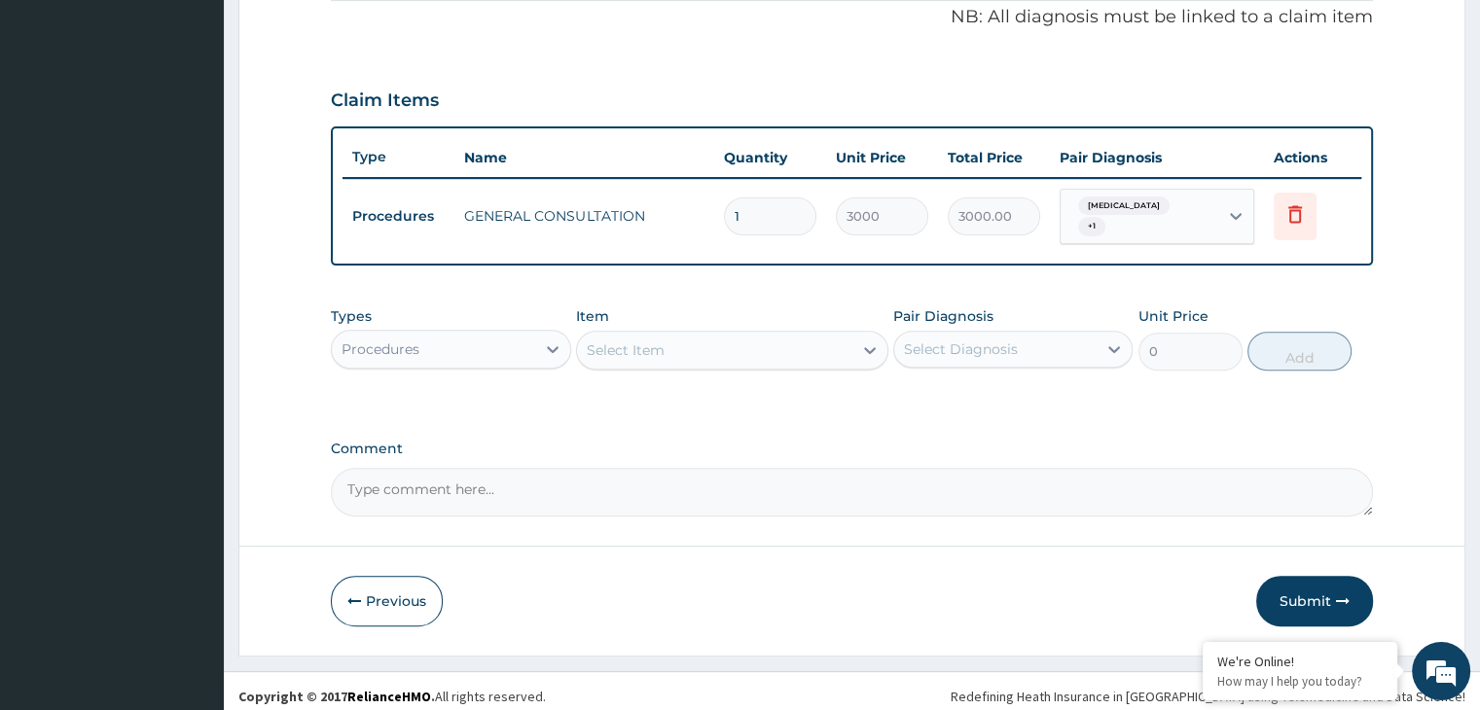
click at [468, 334] on div "Procedures" at bounding box center [433, 349] width 202 height 31
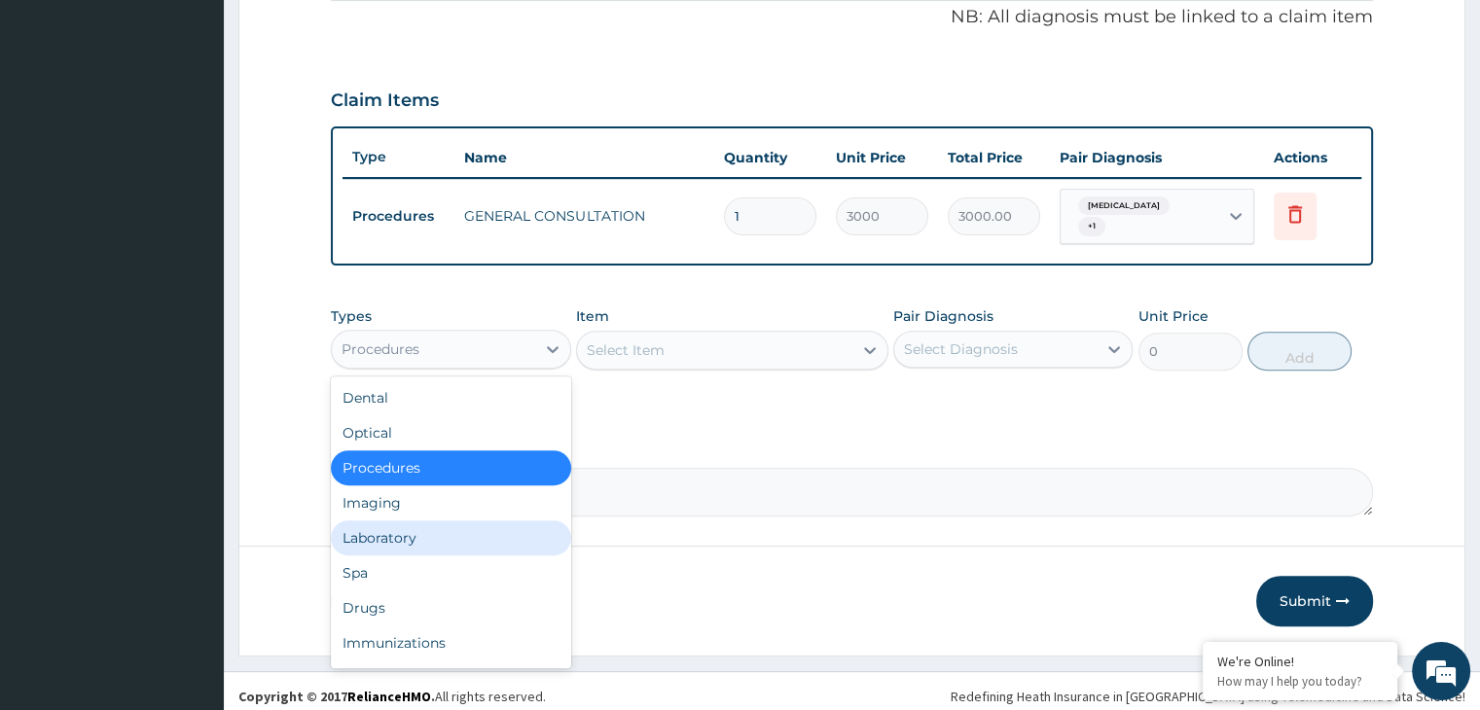
click at [393, 521] on div "Laboratory" at bounding box center [450, 538] width 239 height 35
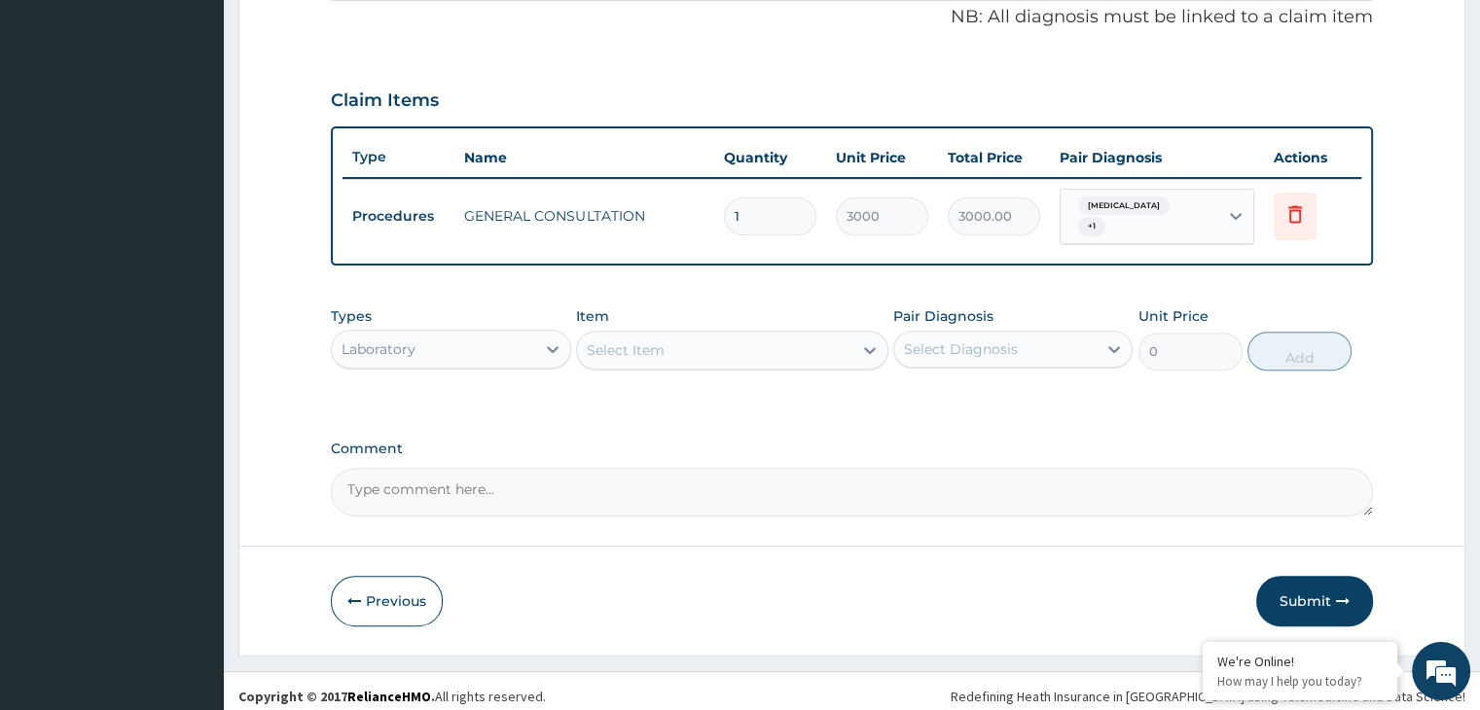
click at [703, 339] on div "Select Item" at bounding box center [714, 350] width 275 height 31
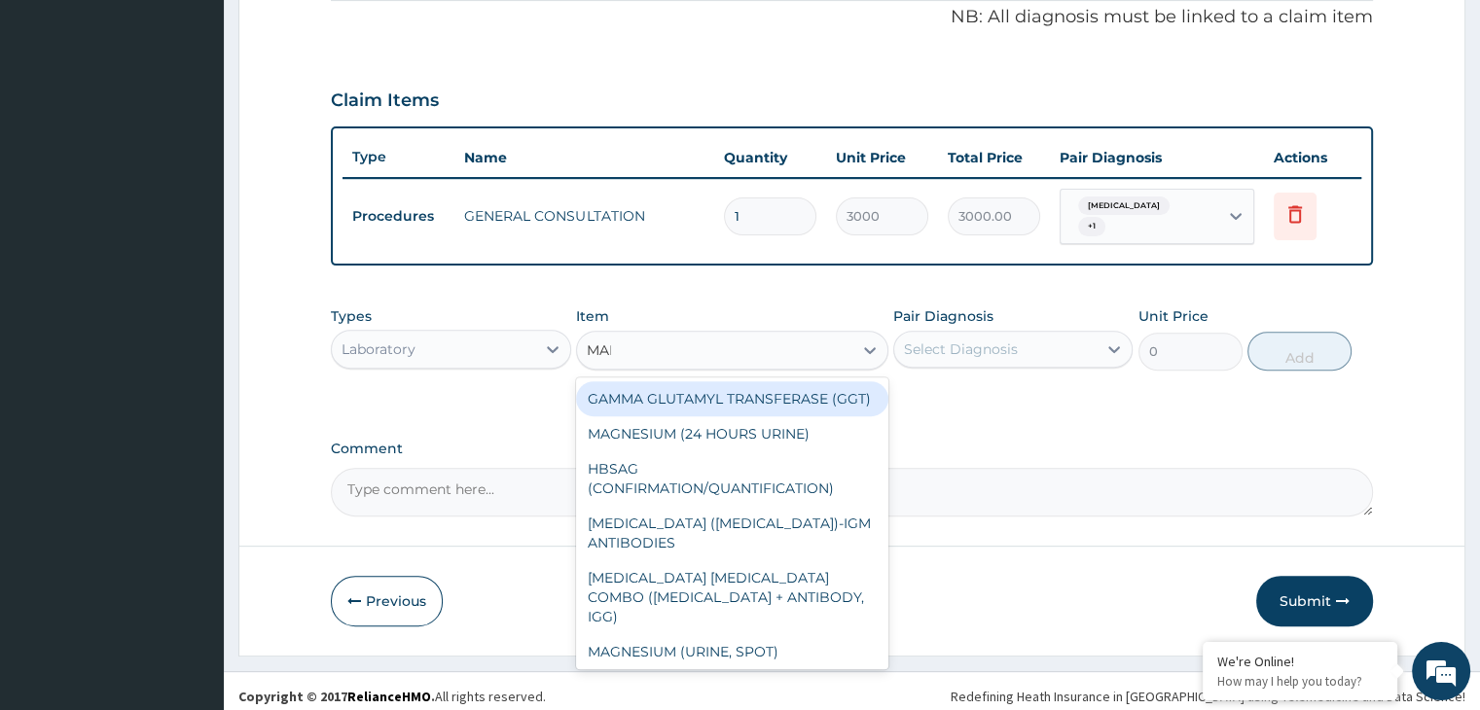
type input "MALA"
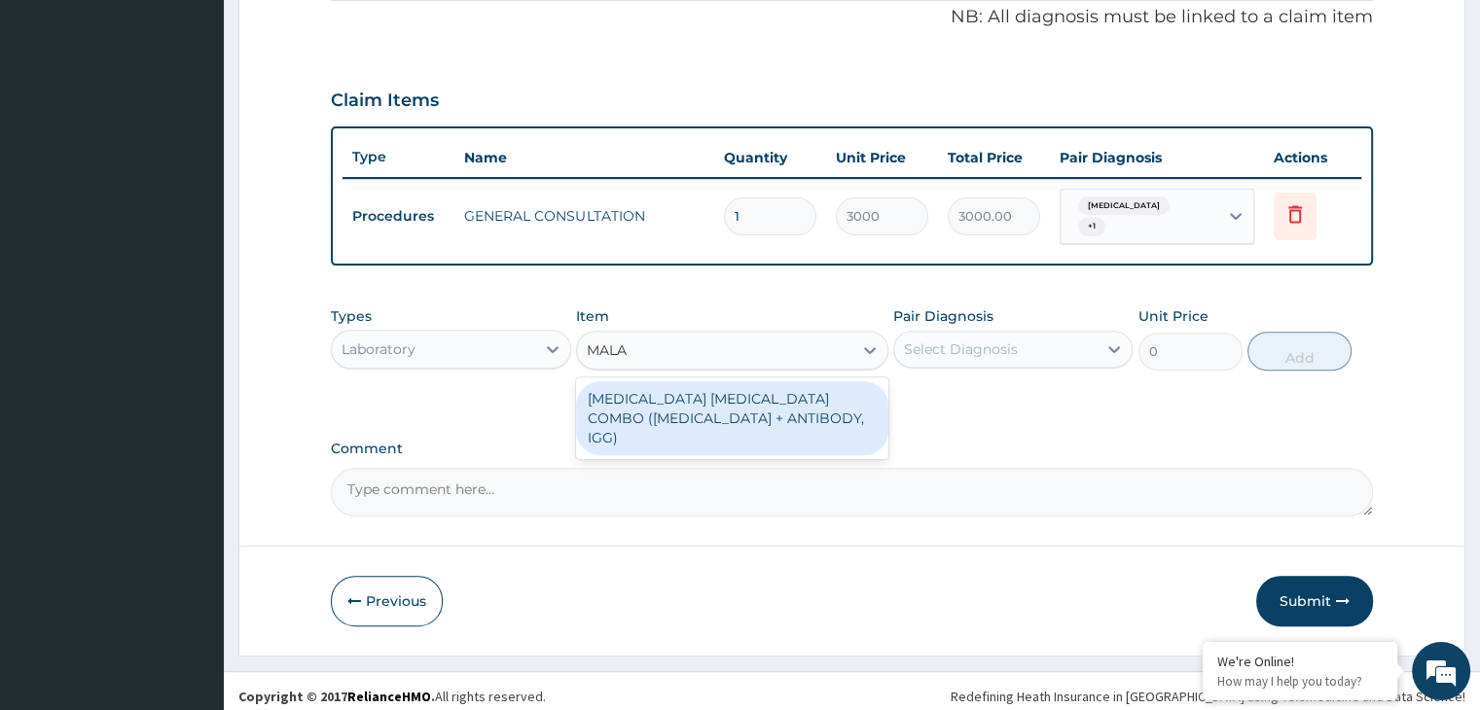
type input "1875"
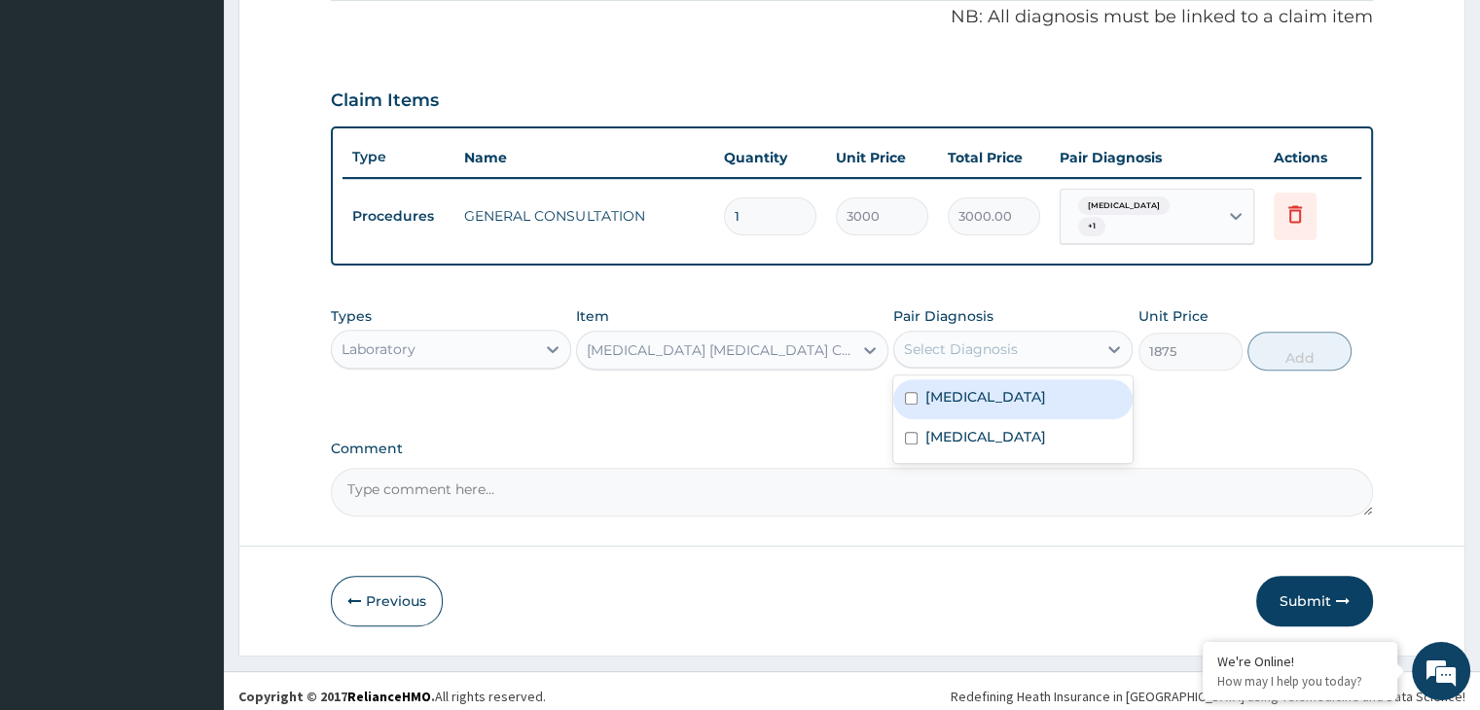
click at [900, 344] on div "Select Diagnosis" at bounding box center [995, 349] width 202 height 31
click at [940, 387] on label "[MEDICAL_DATA]" at bounding box center [986, 396] width 121 height 19
checkbox input "true"
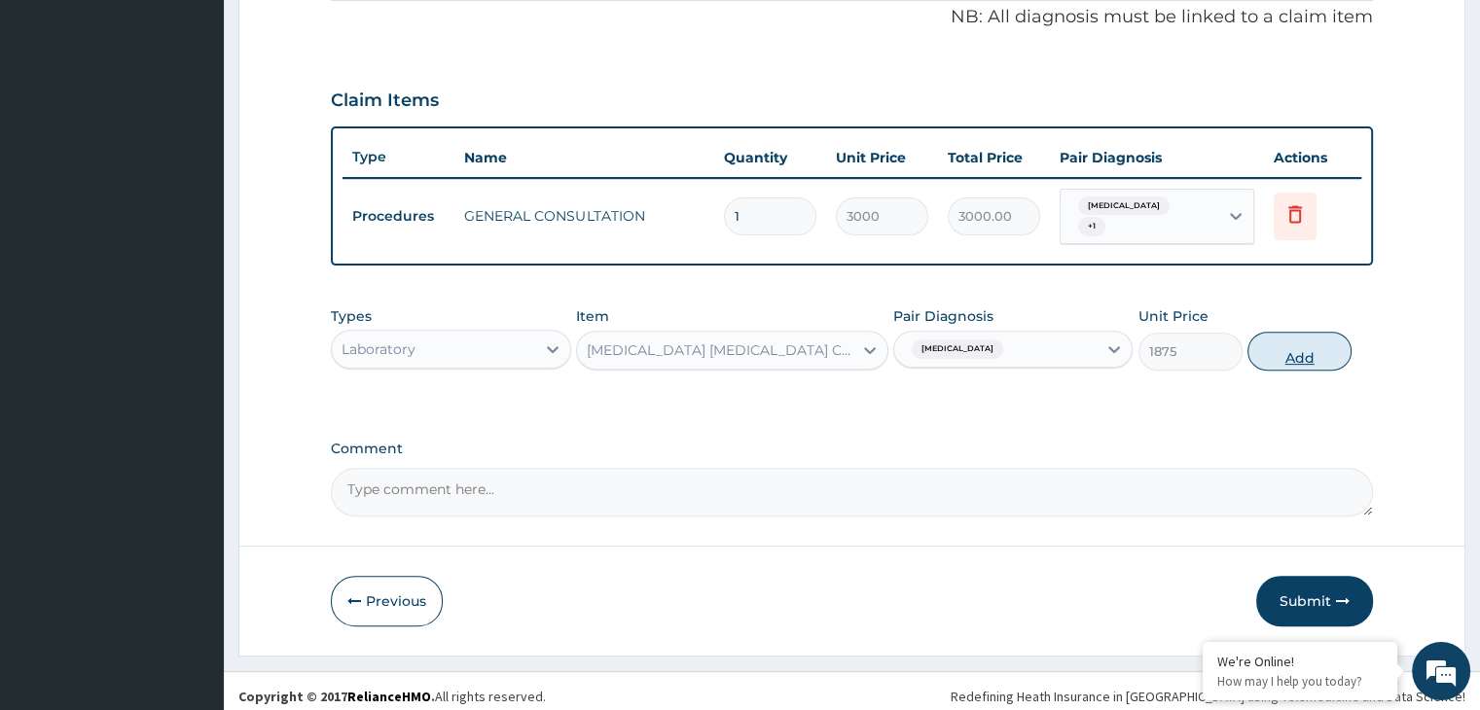
click at [1328, 337] on button "Add" at bounding box center [1300, 351] width 104 height 39
type input "0"
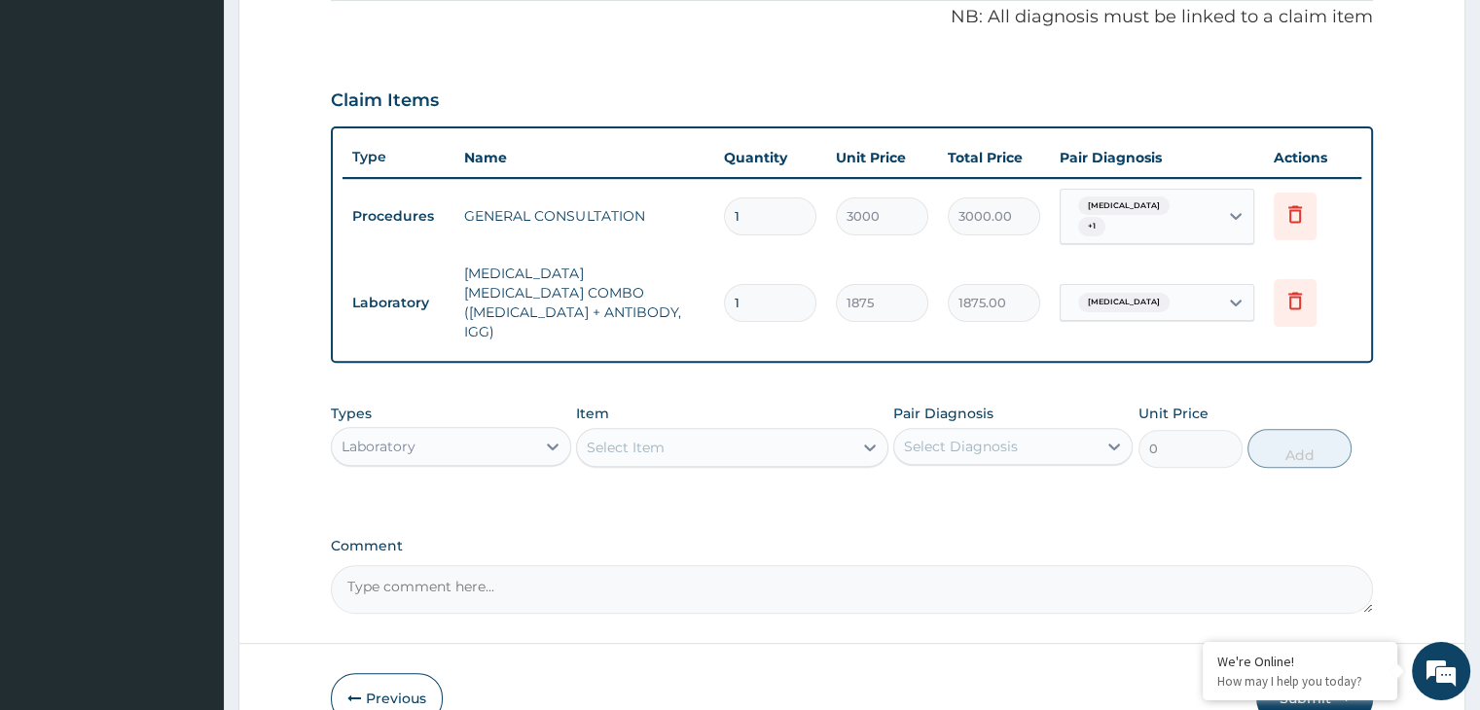
click at [772, 432] on div "Select Item" at bounding box center [714, 447] width 275 height 31
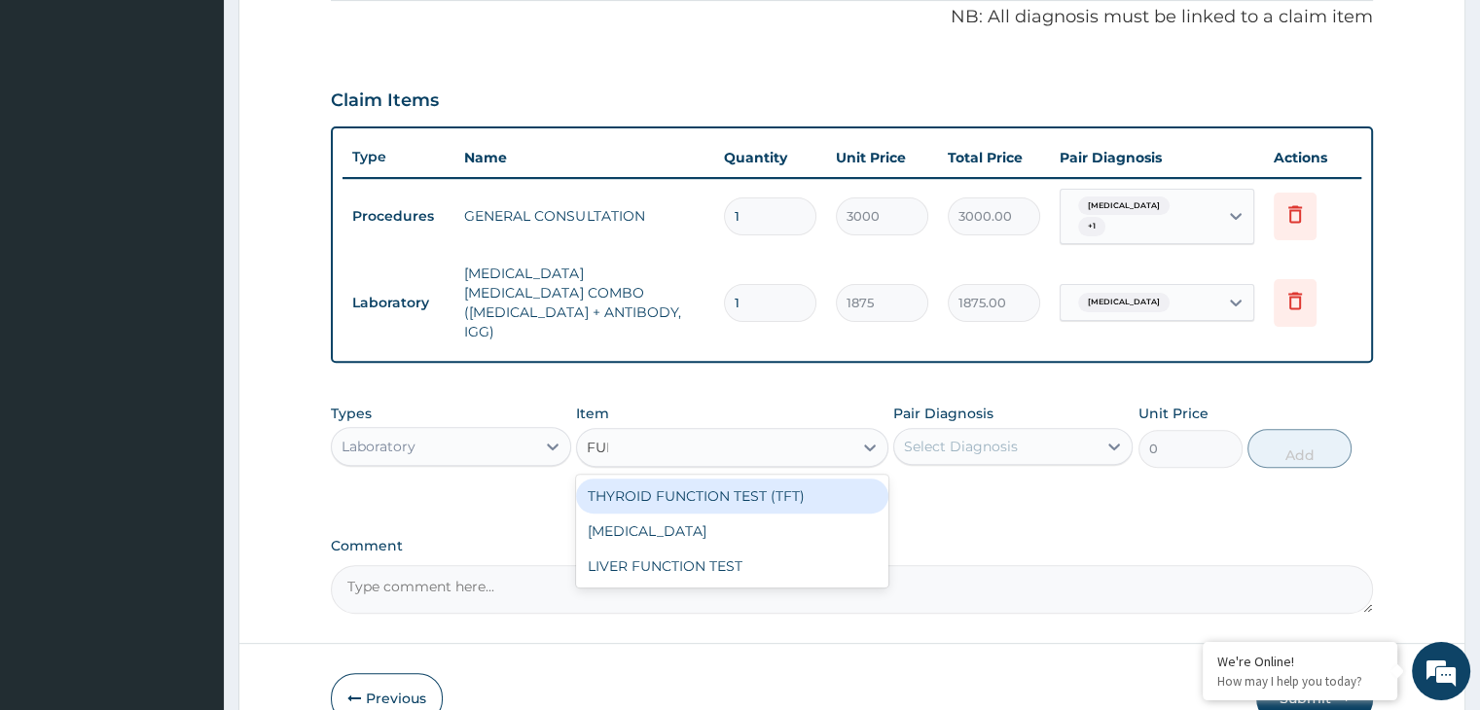
type input "FULL"
type input "3000"
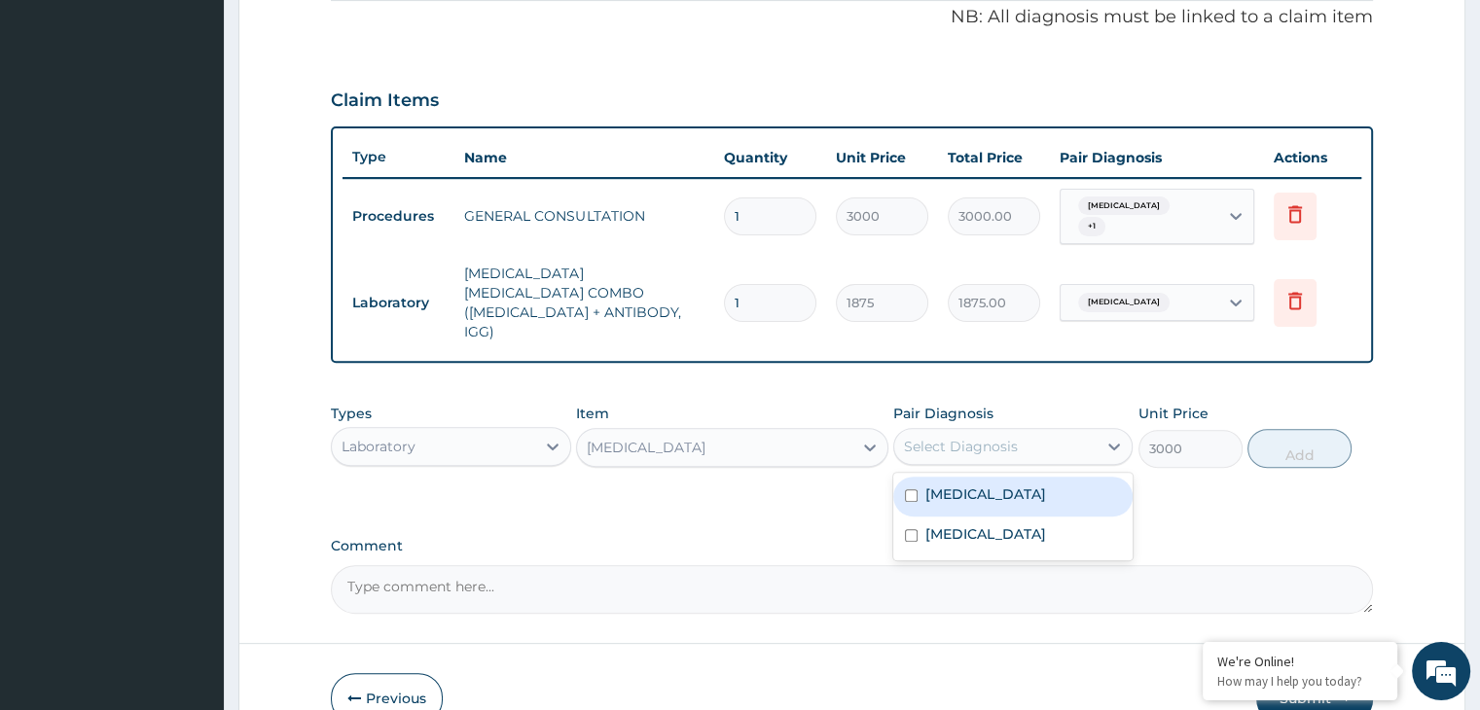
click at [1035, 431] on div "Select Diagnosis" at bounding box center [995, 446] width 202 height 31
click at [959, 525] on label "[MEDICAL_DATA]" at bounding box center [986, 534] width 121 height 19
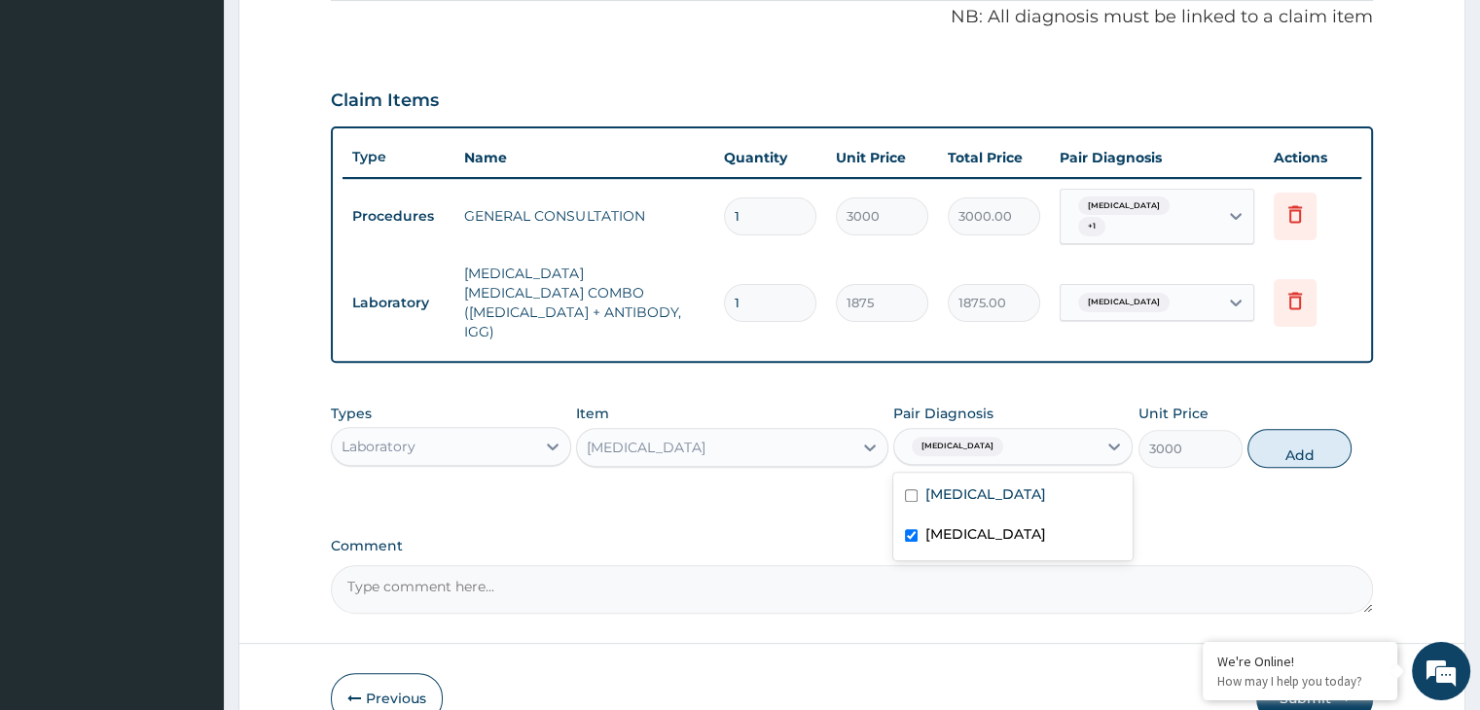
checkbox input "true"
click at [1259, 429] on button "Add" at bounding box center [1300, 448] width 104 height 39
type input "0"
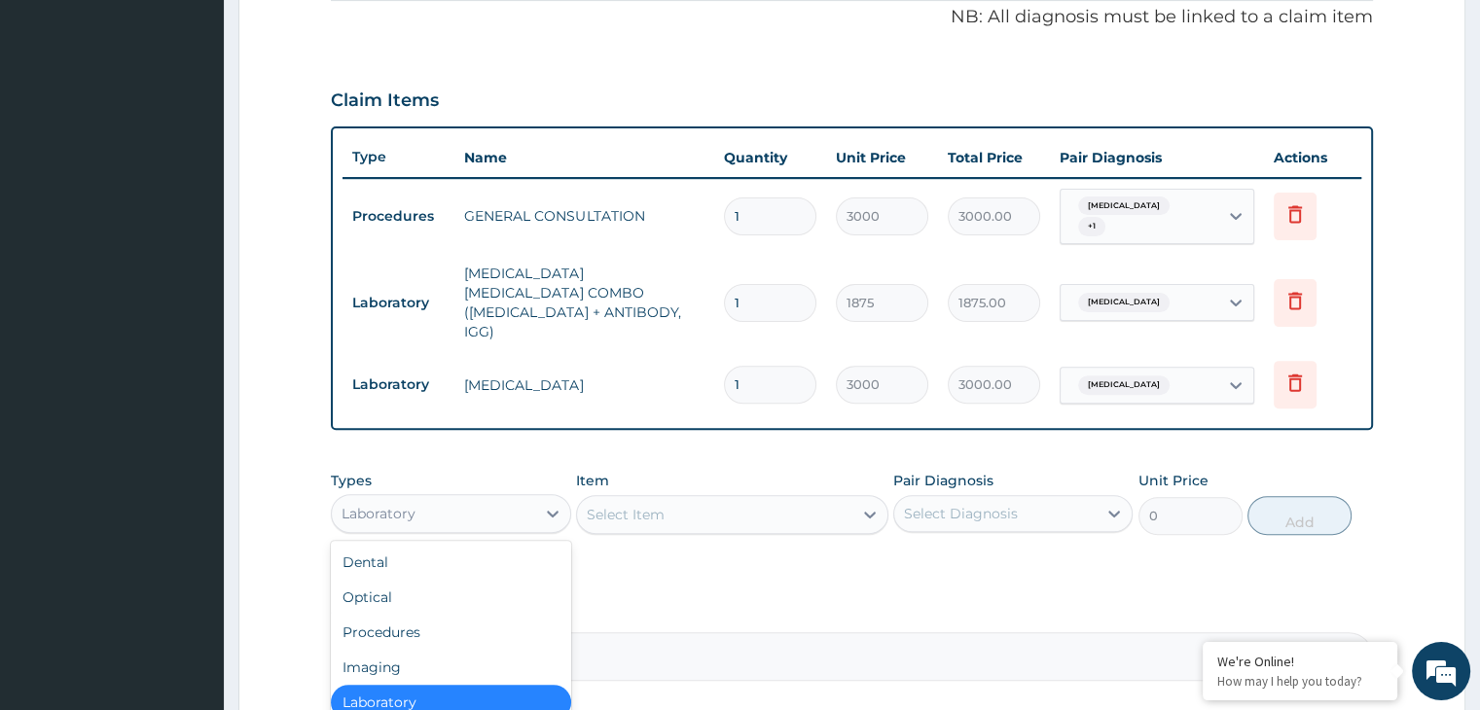
click at [404, 504] on div "Laboratory" at bounding box center [379, 513] width 74 height 19
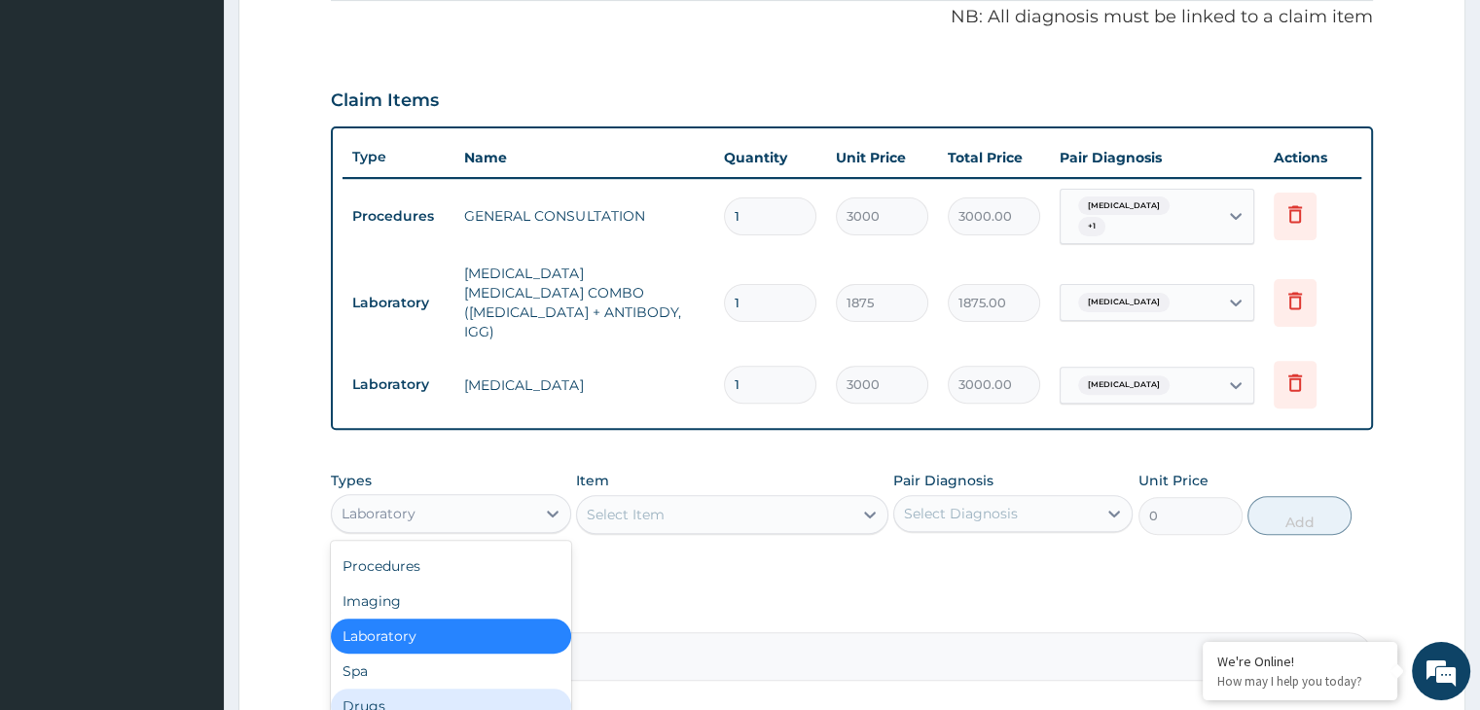
click at [395, 689] on div "Drugs" at bounding box center [450, 706] width 239 height 35
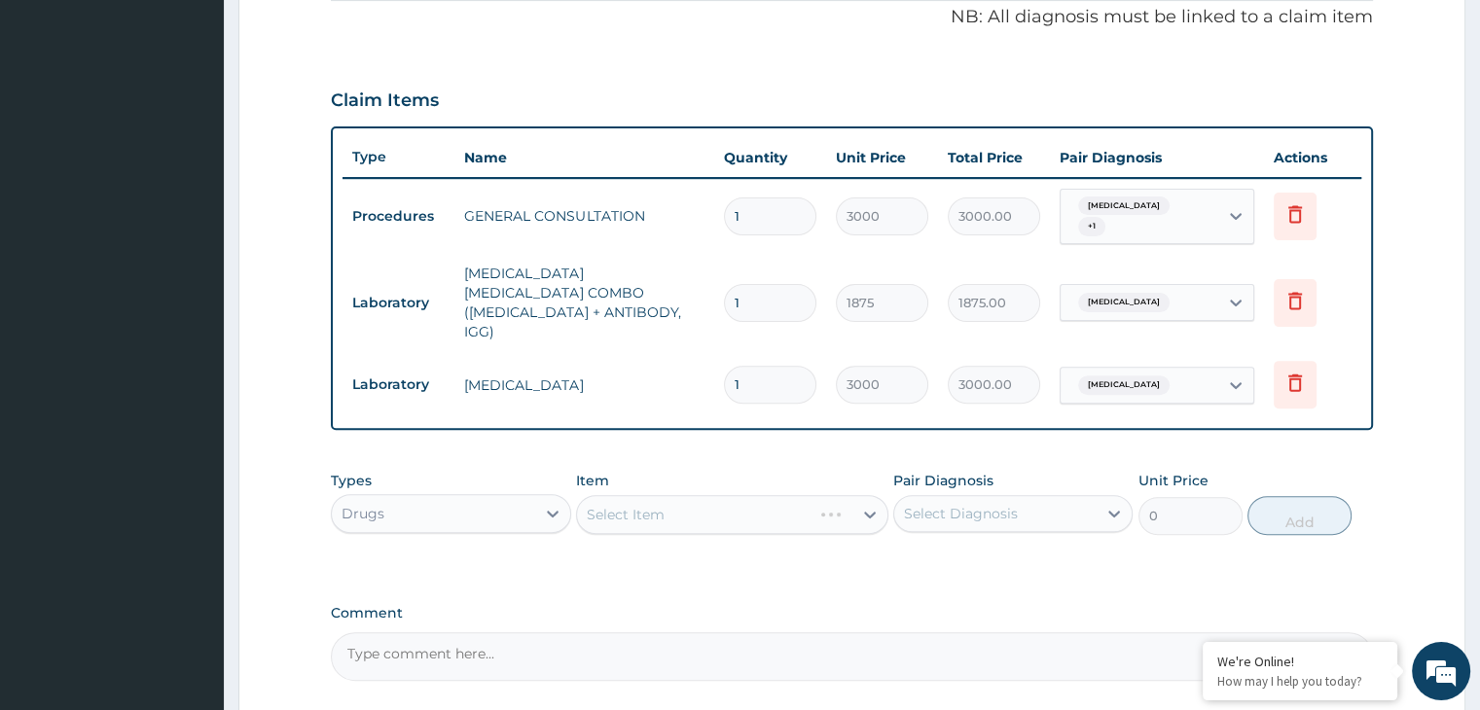
scroll to position [732, 0]
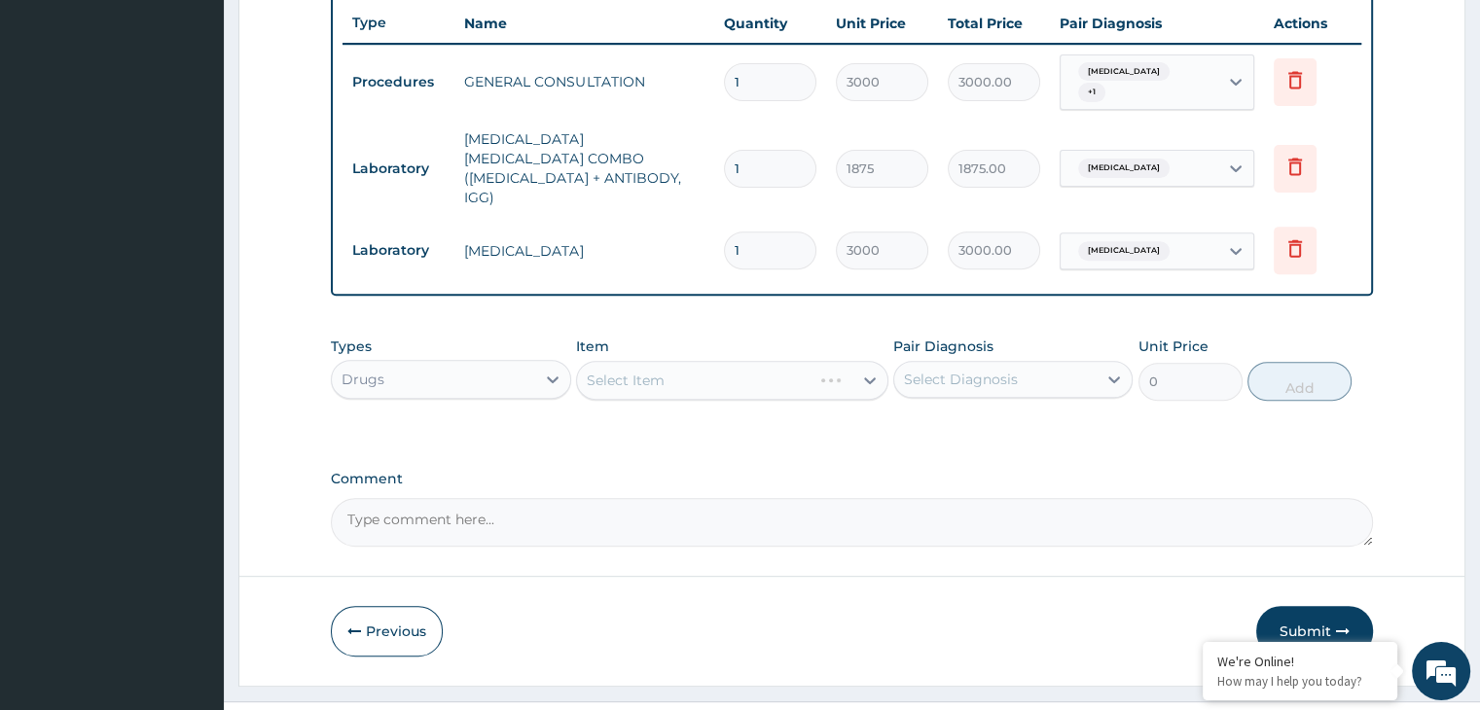
click at [615, 361] on div "Select Item" at bounding box center [732, 380] width 312 height 39
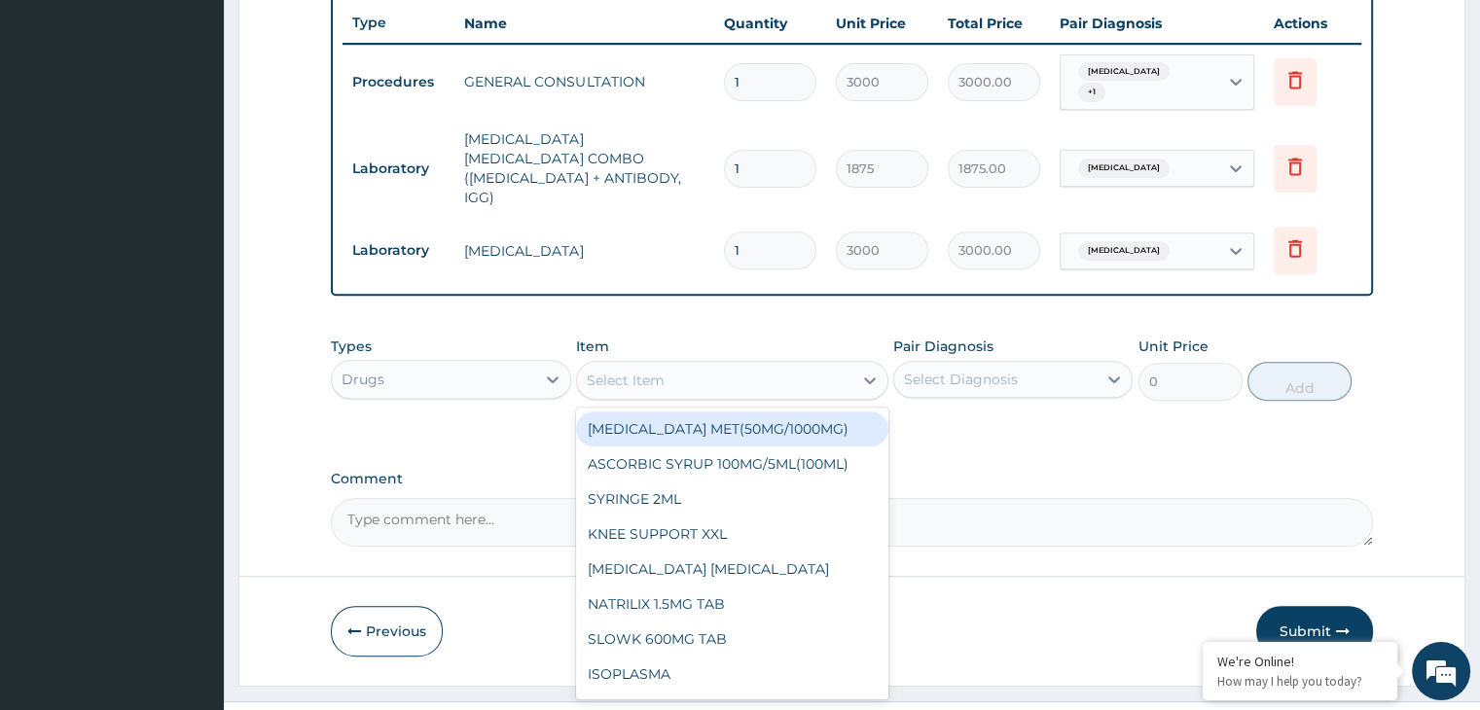
click at [615, 371] on div "Select Item" at bounding box center [626, 380] width 78 height 19
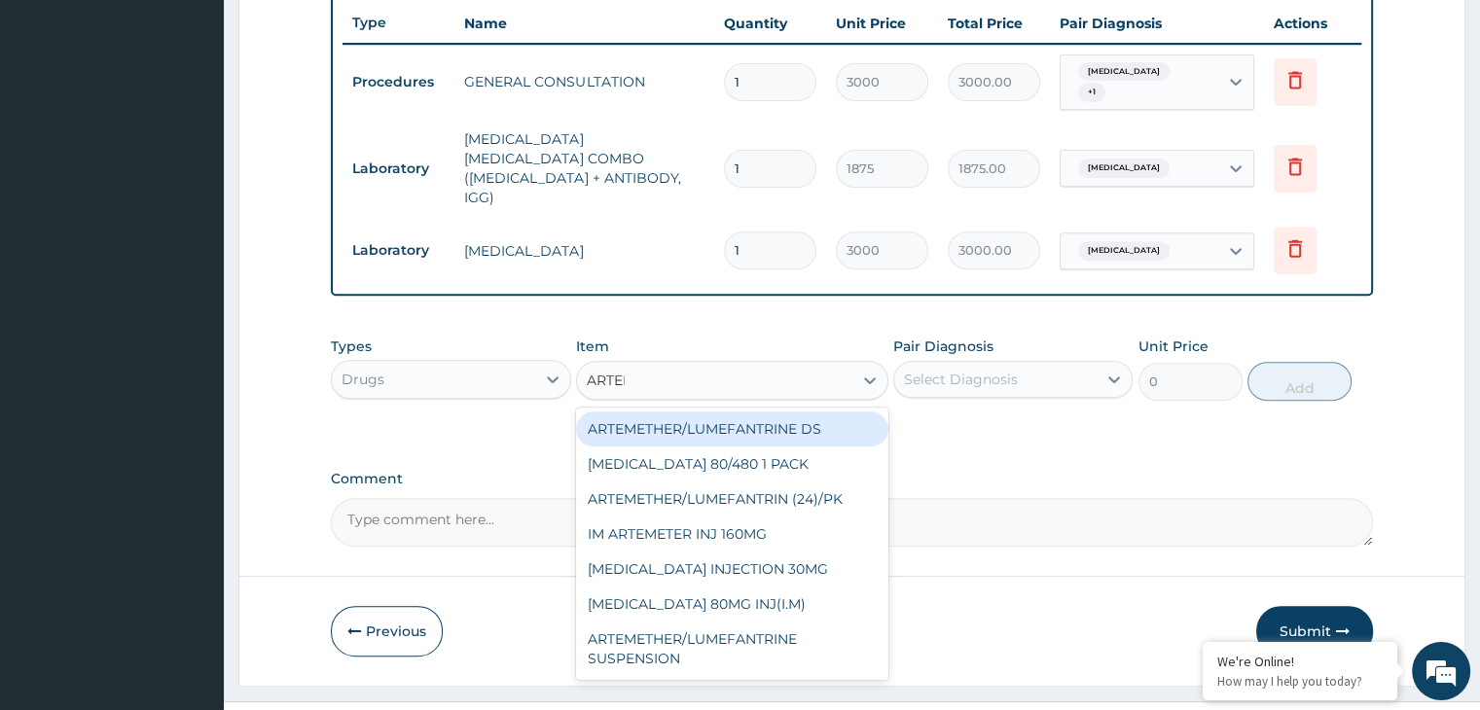
type input "ARTEME"
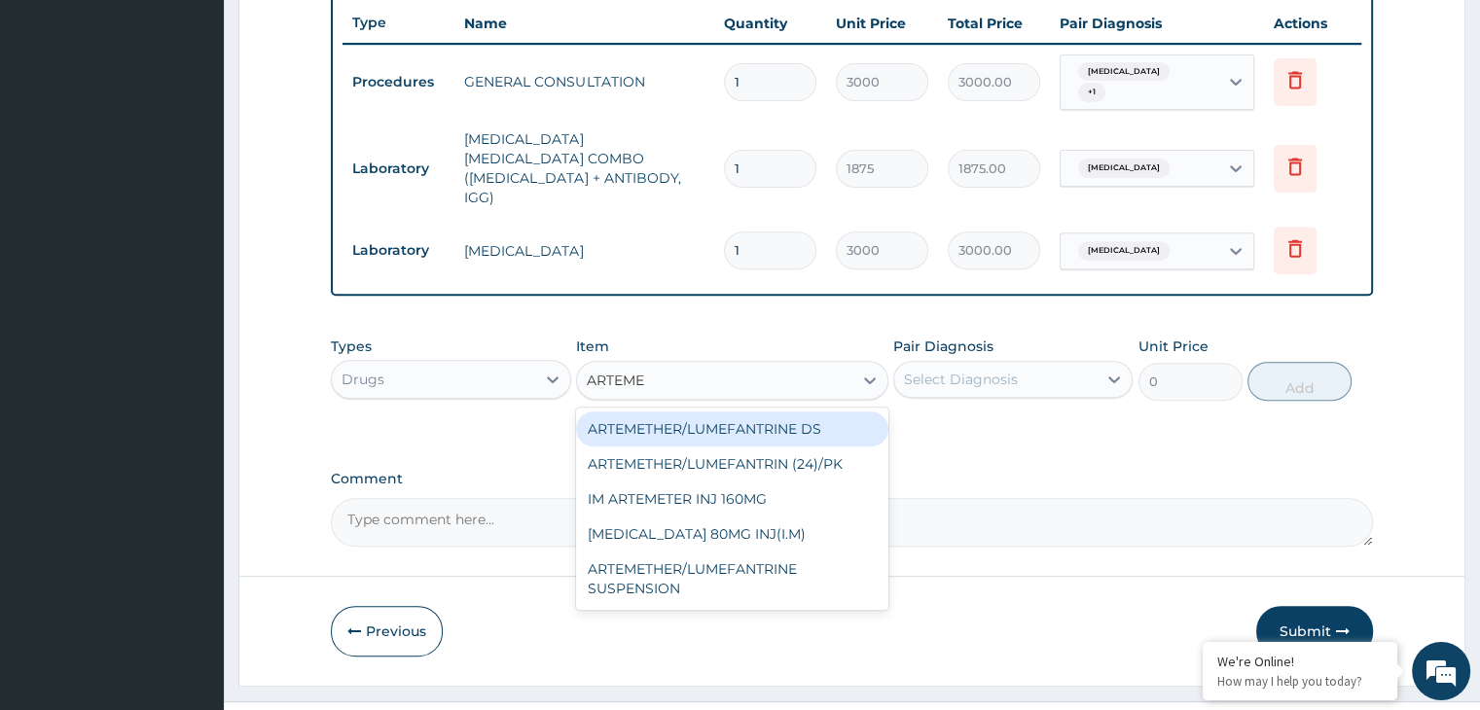
click at [796, 412] on div "ARTEMETHER/LUMEFANTRINE DS" at bounding box center [732, 429] width 312 height 35
type input "350"
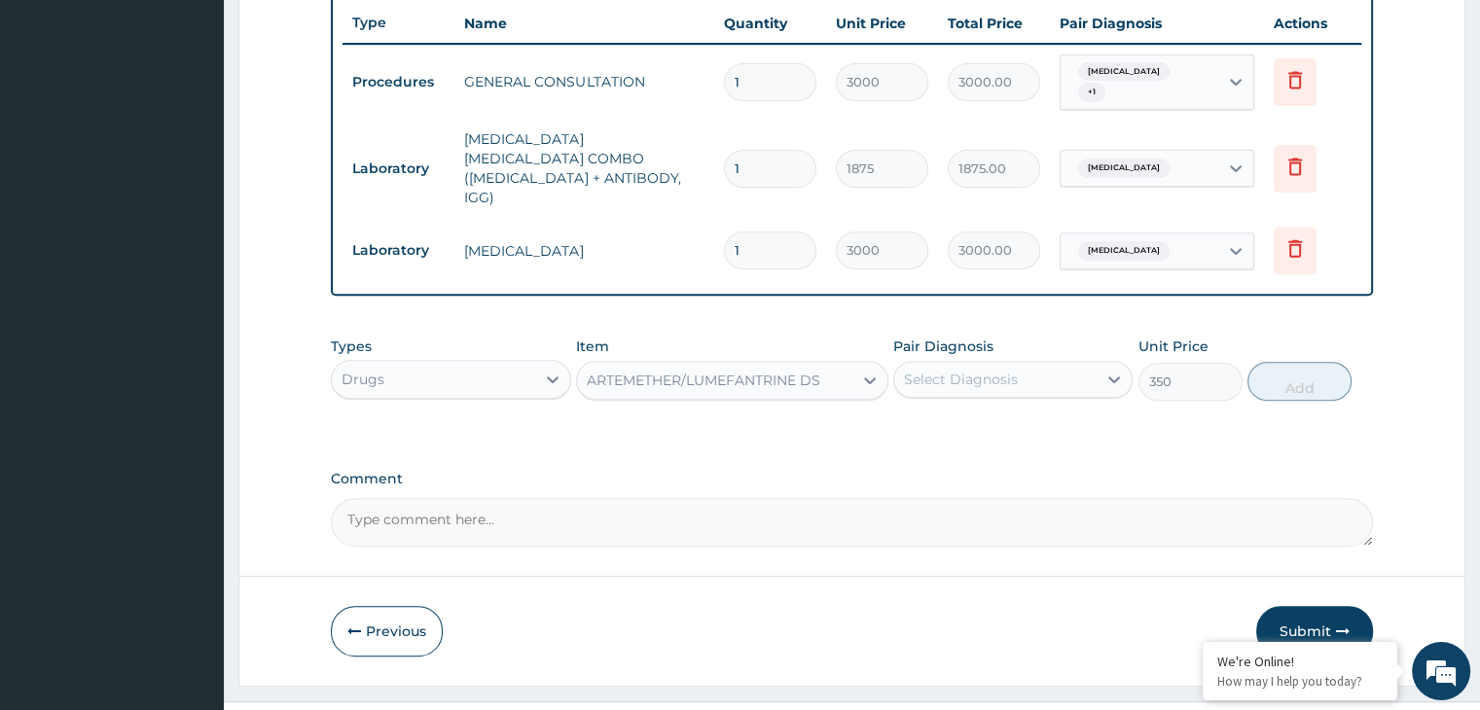
click at [966, 370] on div "Select Diagnosis" at bounding box center [961, 379] width 114 height 19
click at [946, 418] on label "[MEDICAL_DATA]" at bounding box center [986, 427] width 121 height 19
checkbox input "true"
click at [1276, 362] on button "Add" at bounding box center [1300, 381] width 104 height 39
type input "0"
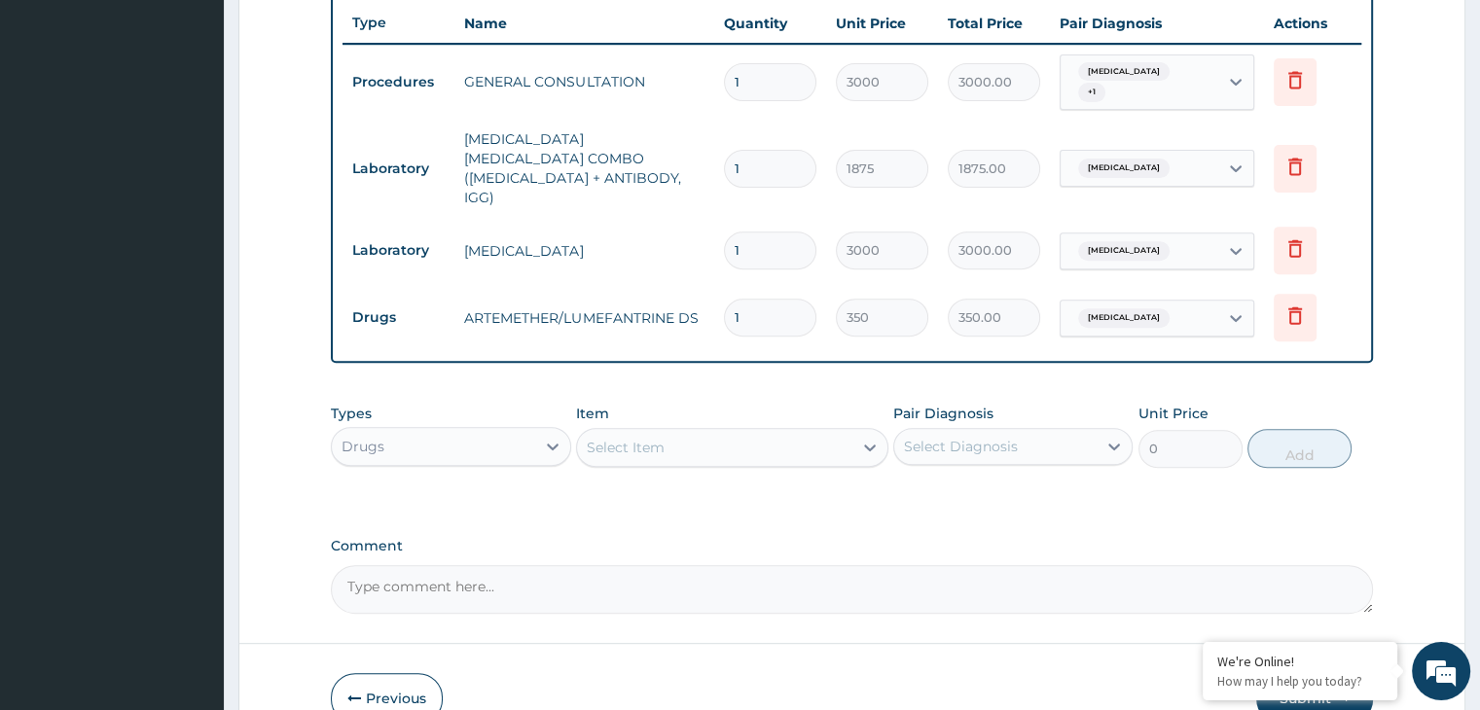
type input "0.00"
type input "5"
type input "1750.00"
type input "0.00"
type input "6"
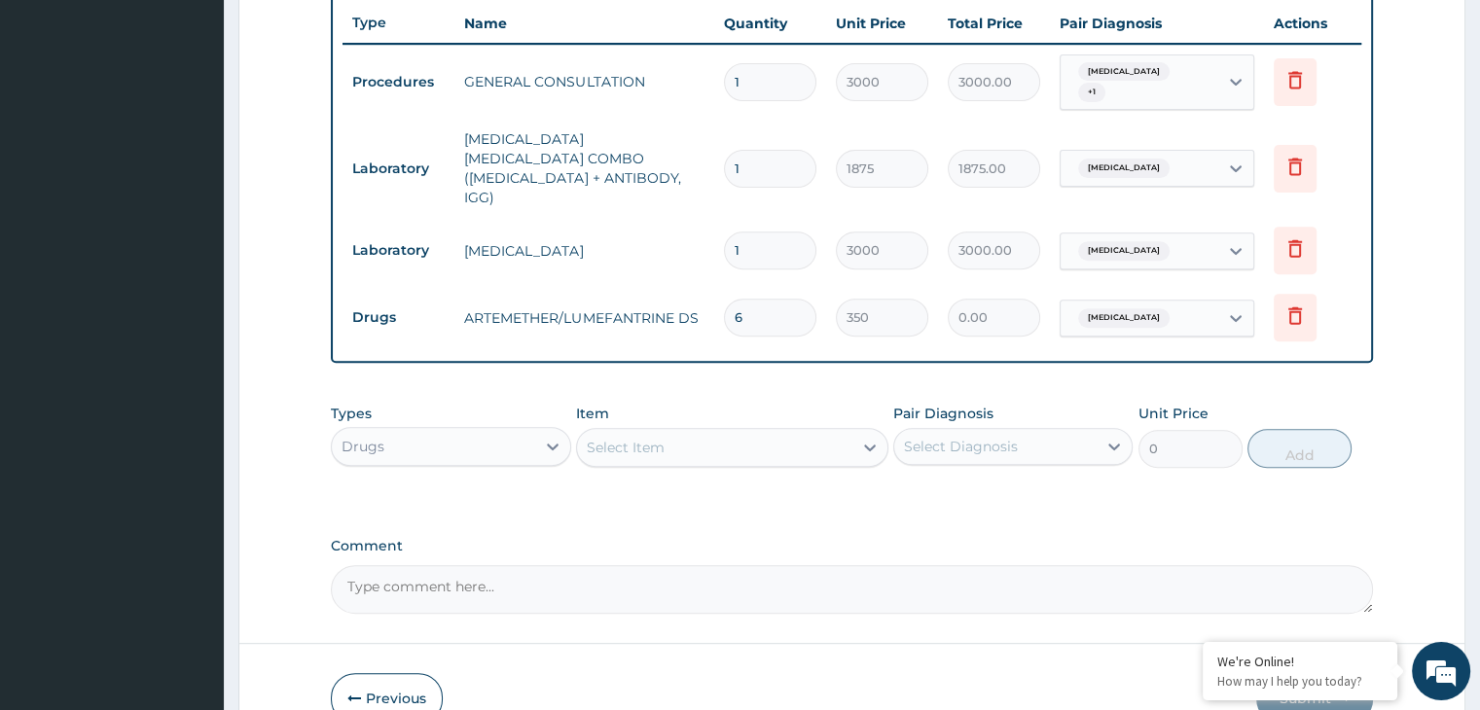
type input "2100.00"
type input "6"
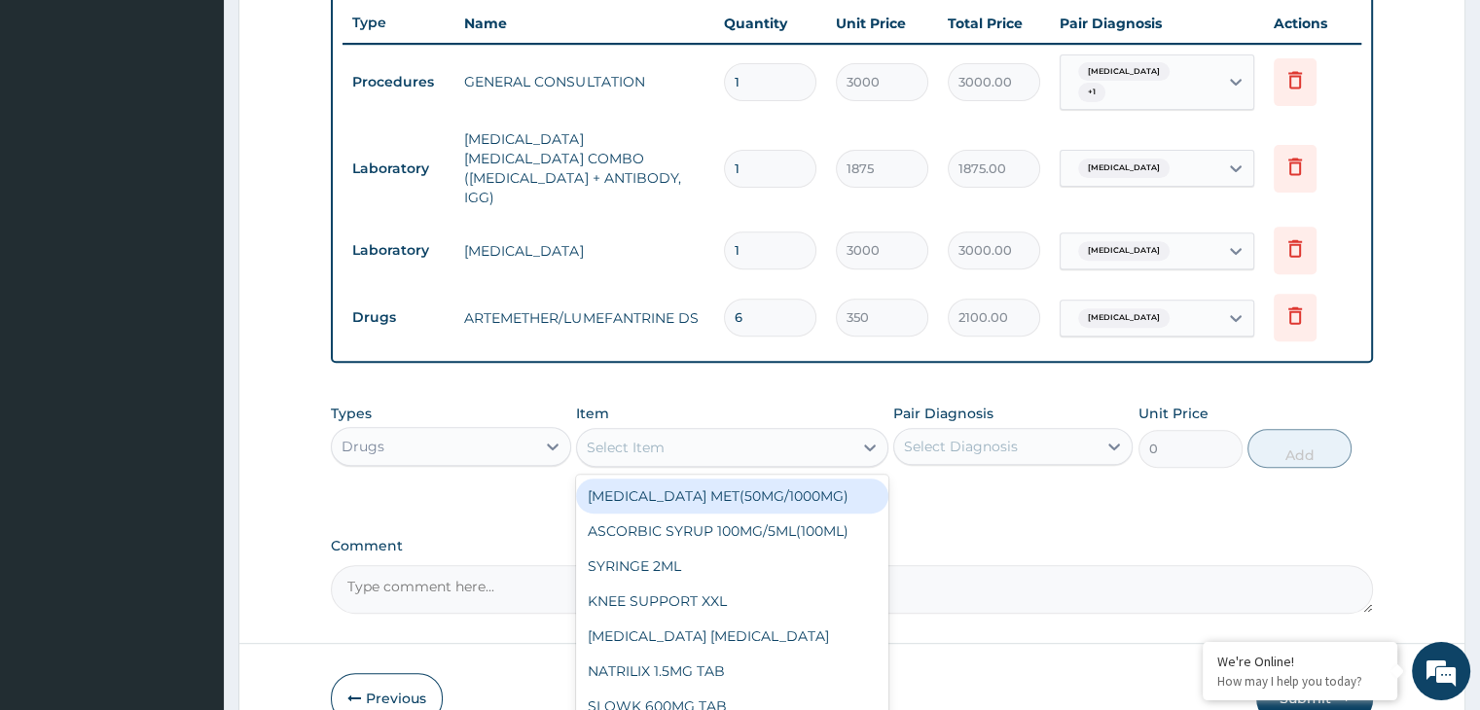
click at [688, 428] on div "Select Item" at bounding box center [732, 447] width 312 height 39
type input "PARAC"
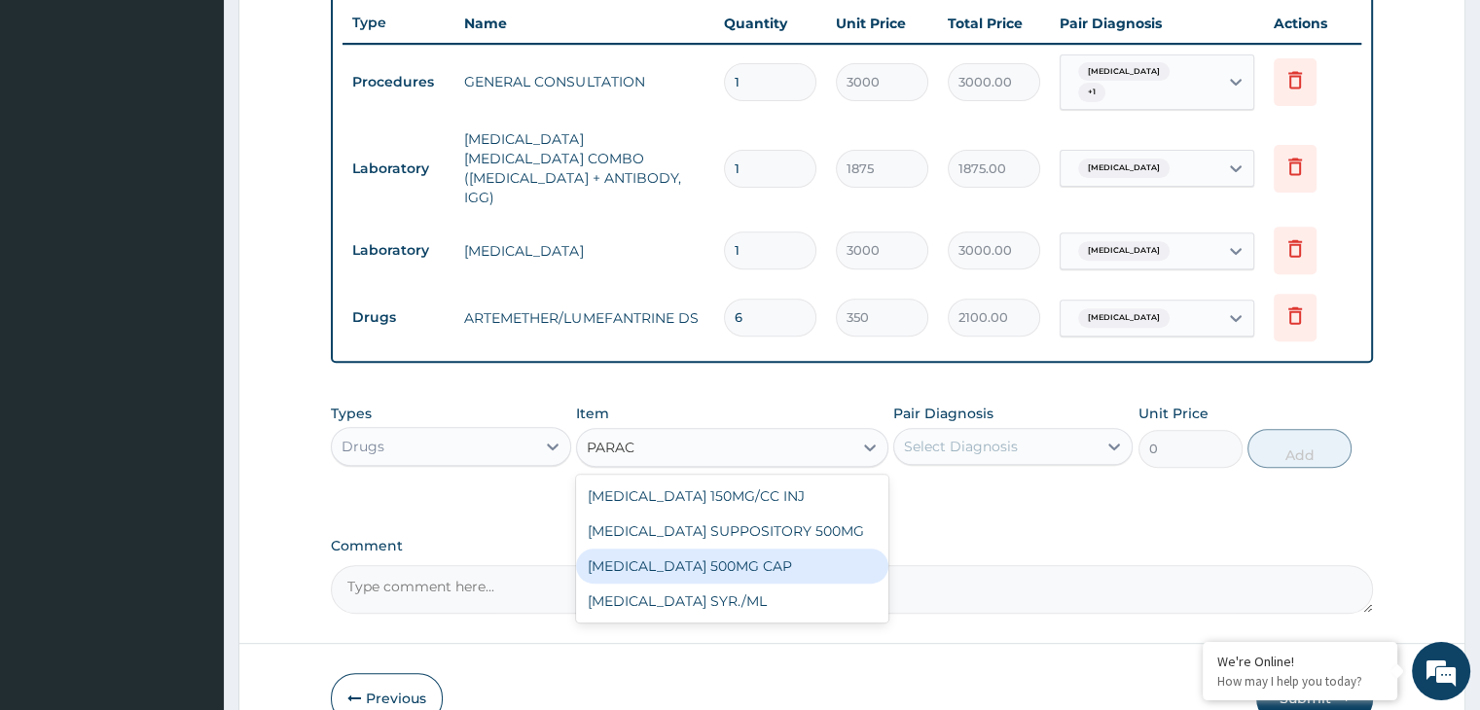
click at [751, 549] on div "[MEDICAL_DATA] 500MG CAP" at bounding box center [732, 566] width 312 height 35
type input "14"
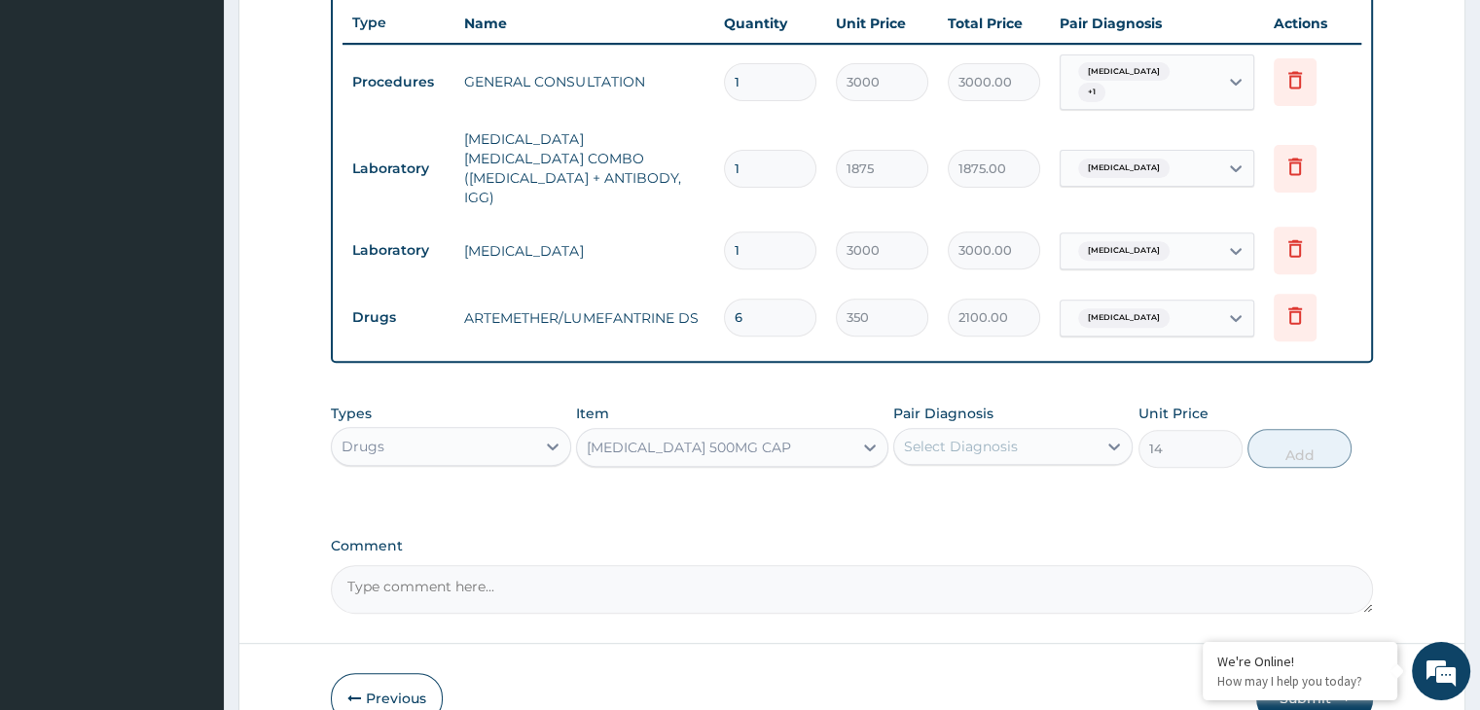
click at [1039, 404] on div "Pair Diagnosis Select Diagnosis" at bounding box center [1012, 436] width 239 height 64
drag, startPoint x: 1022, startPoint y: 390, endPoint x: 997, endPoint y: 430, distance: 47.2
click at [1022, 431] on div "Select Diagnosis" at bounding box center [995, 446] width 202 height 31
click at [985, 477] on div "[MEDICAL_DATA]" at bounding box center [1012, 497] width 239 height 40
checkbox input "true"
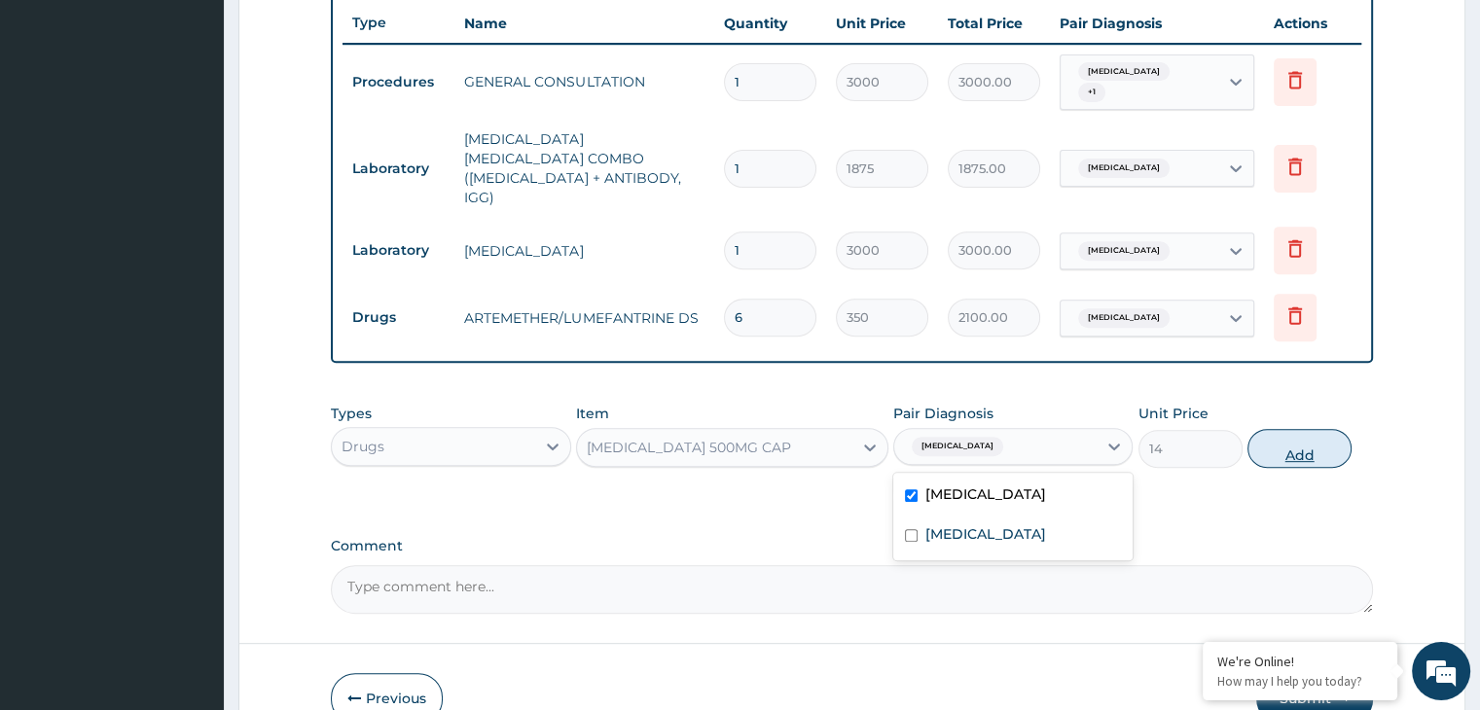
click at [1276, 429] on button "Add" at bounding box center [1300, 448] width 104 height 39
type input "0"
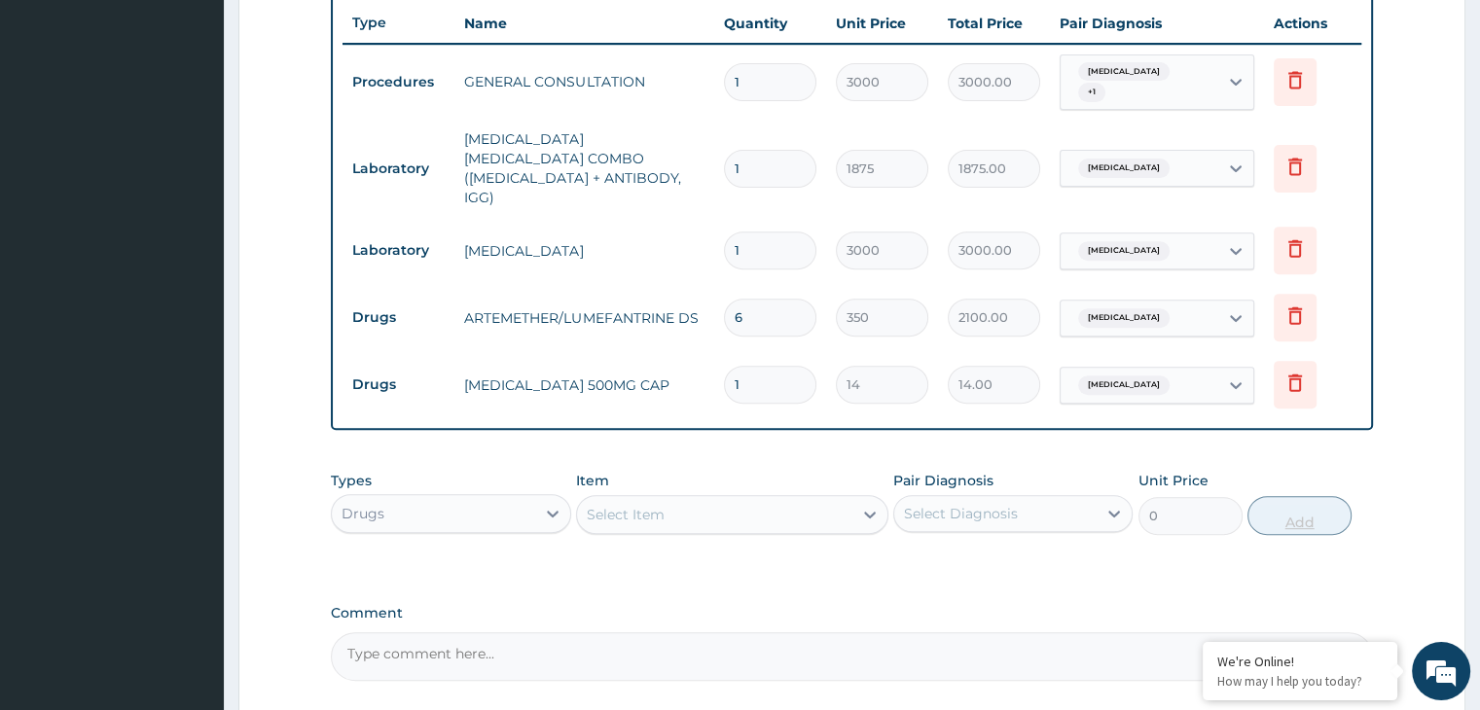
type input "18"
type input "252.00"
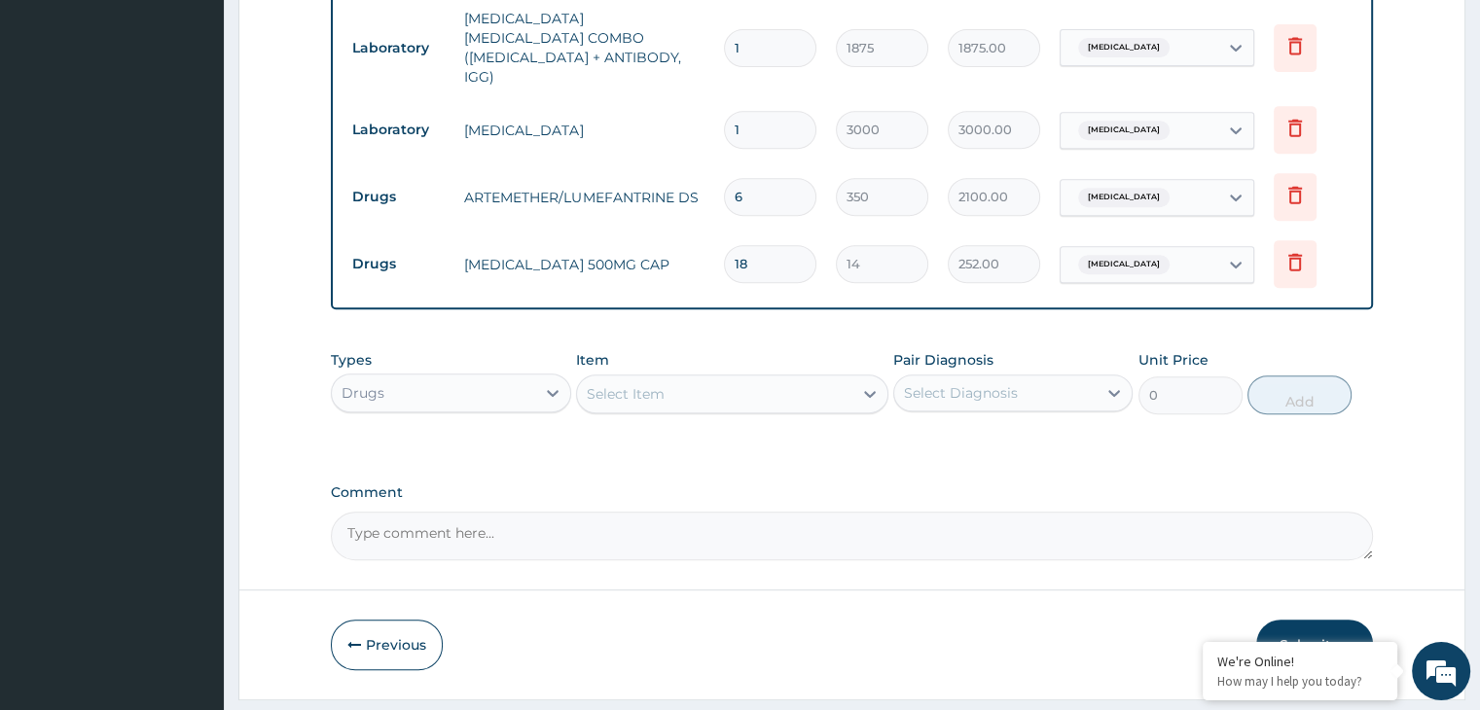
scroll to position [865, 0]
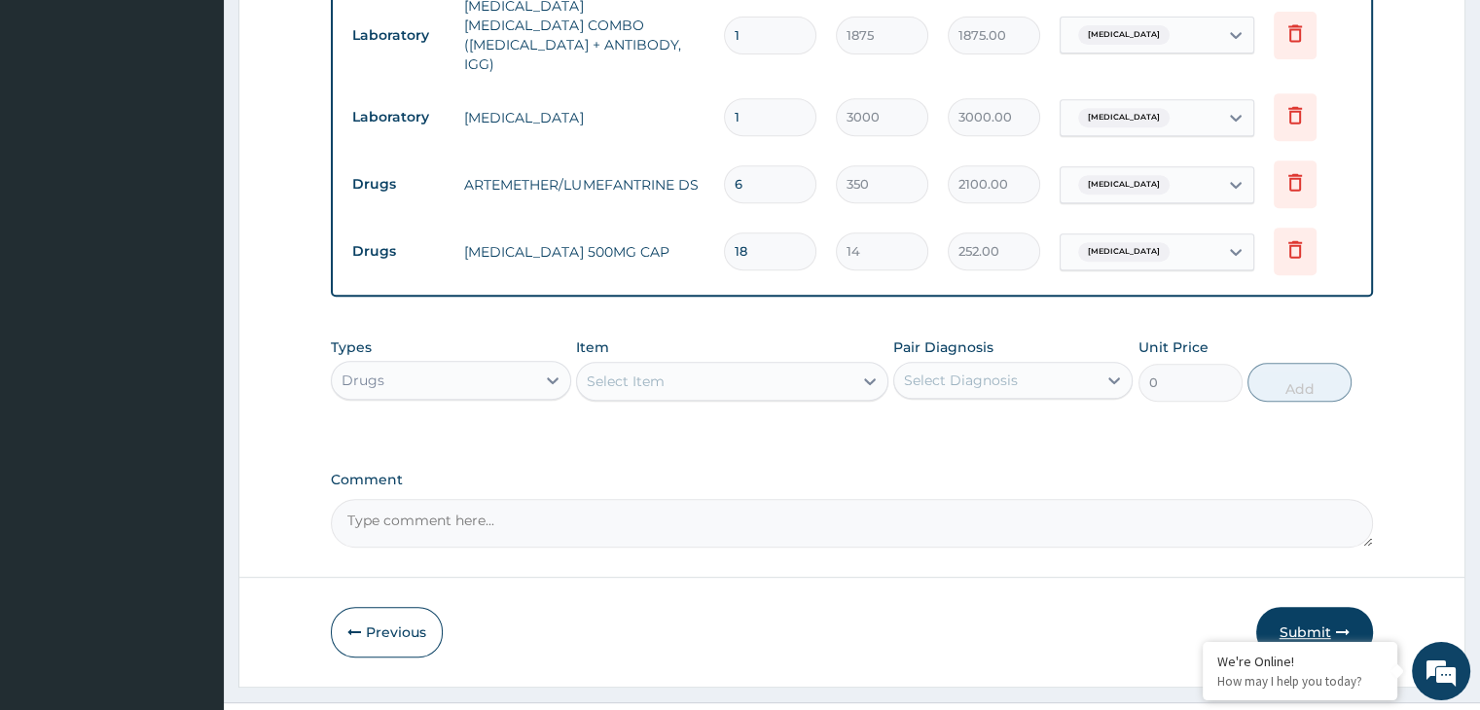
type input "18"
click at [1341, 626] on icon "button" at bounding box center [1343, 633] width 14 height 14
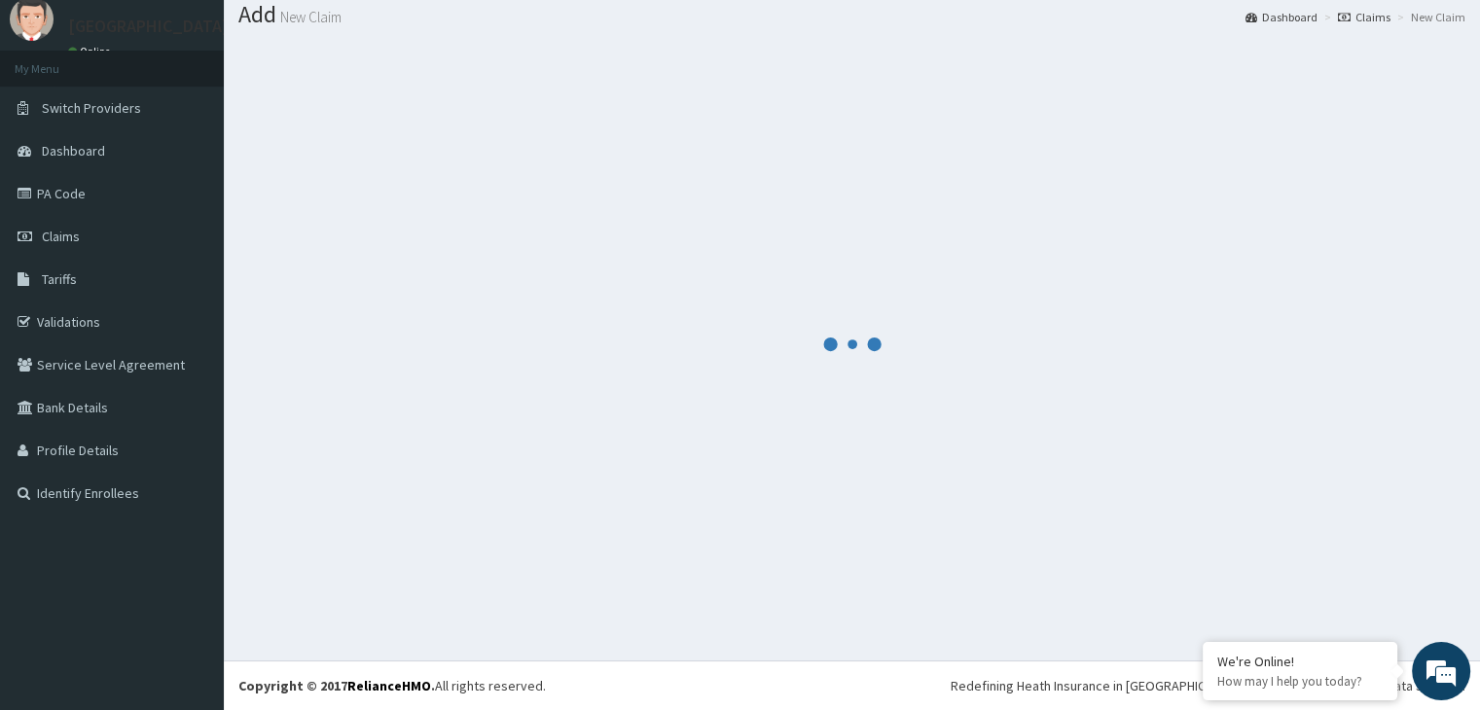
scroll to position [60, 0]
